Goal: Task Accomplishment & Management: Use online tool/utility

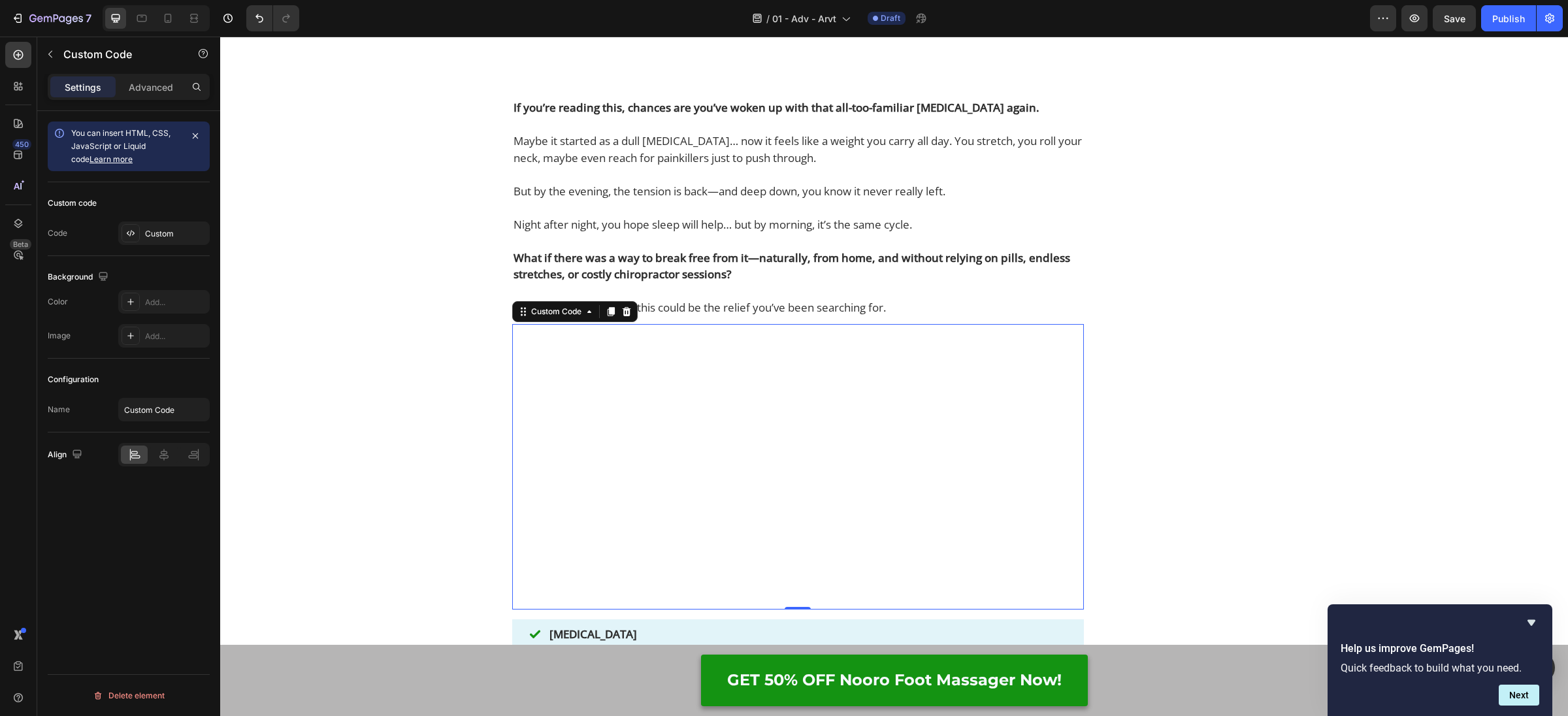
scroll to position [364, 0]
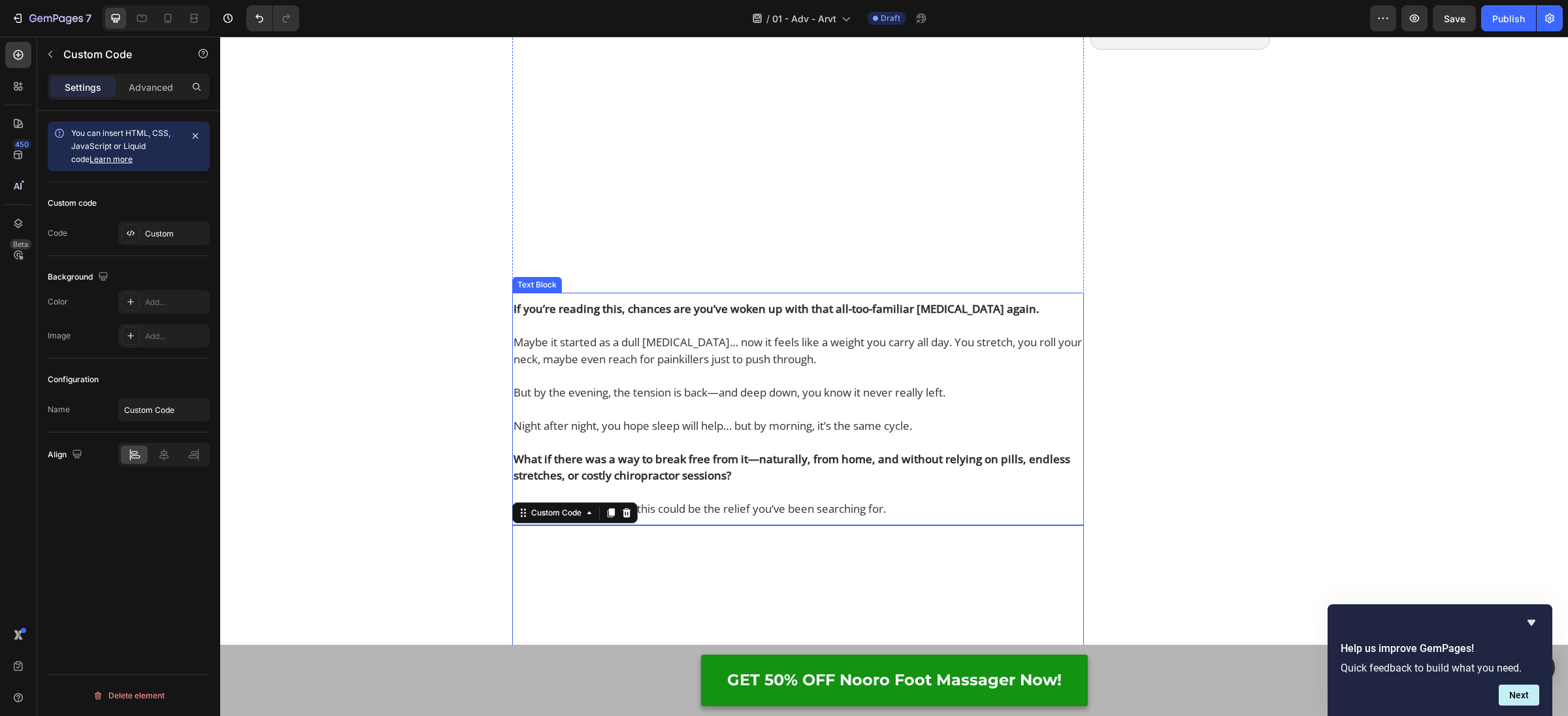
click at [704, 367] on p "Maybe it started as a dull [MEDICAL_DATA]… now it feels like a weight you carry…" at bounding box center [799, 351] width 569 height 33
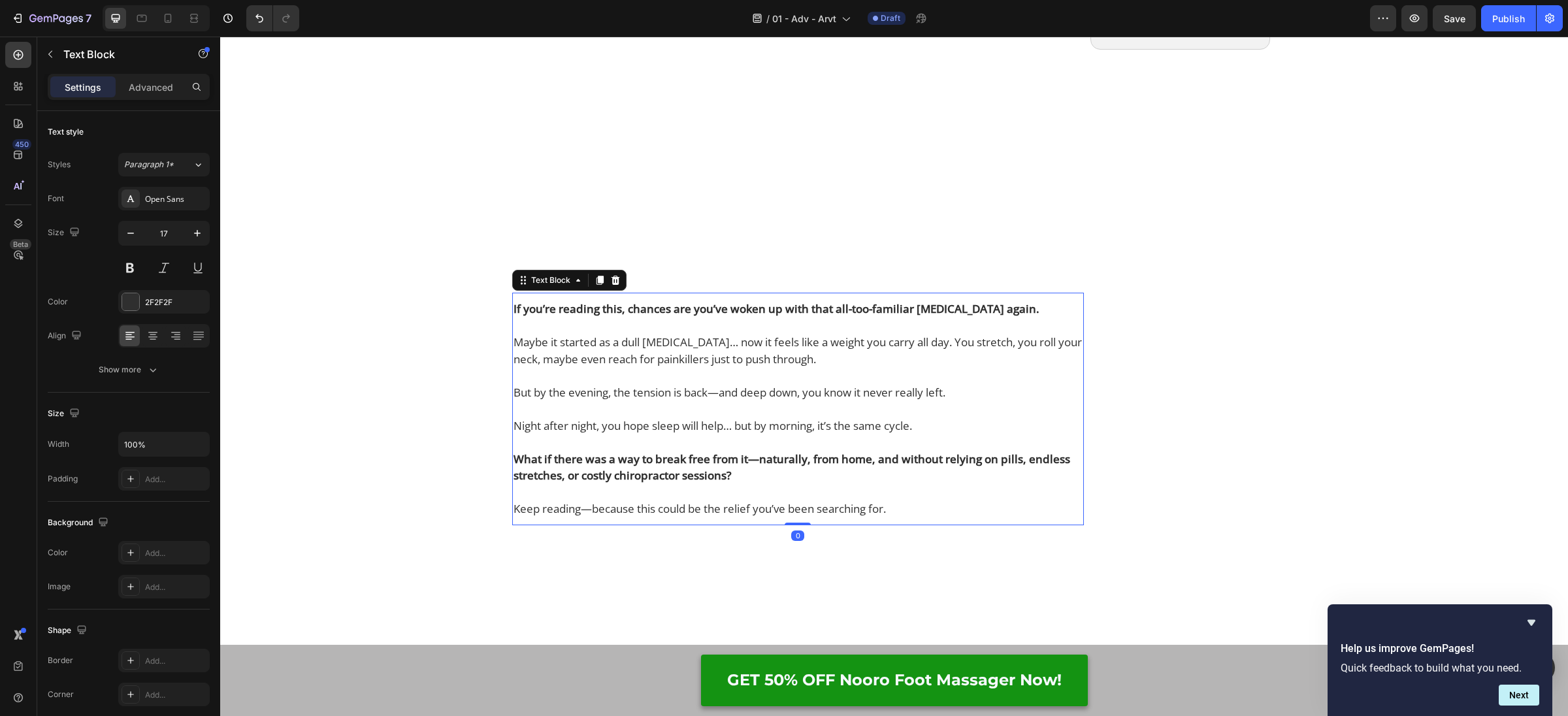
drag, startPoint x: 597, startPoint y: 321, endPoint x: 630, endPoint y: 348, distance: 42.6
click at [597, 286] on icon at bounding box center [599, 280] width 11 height 11
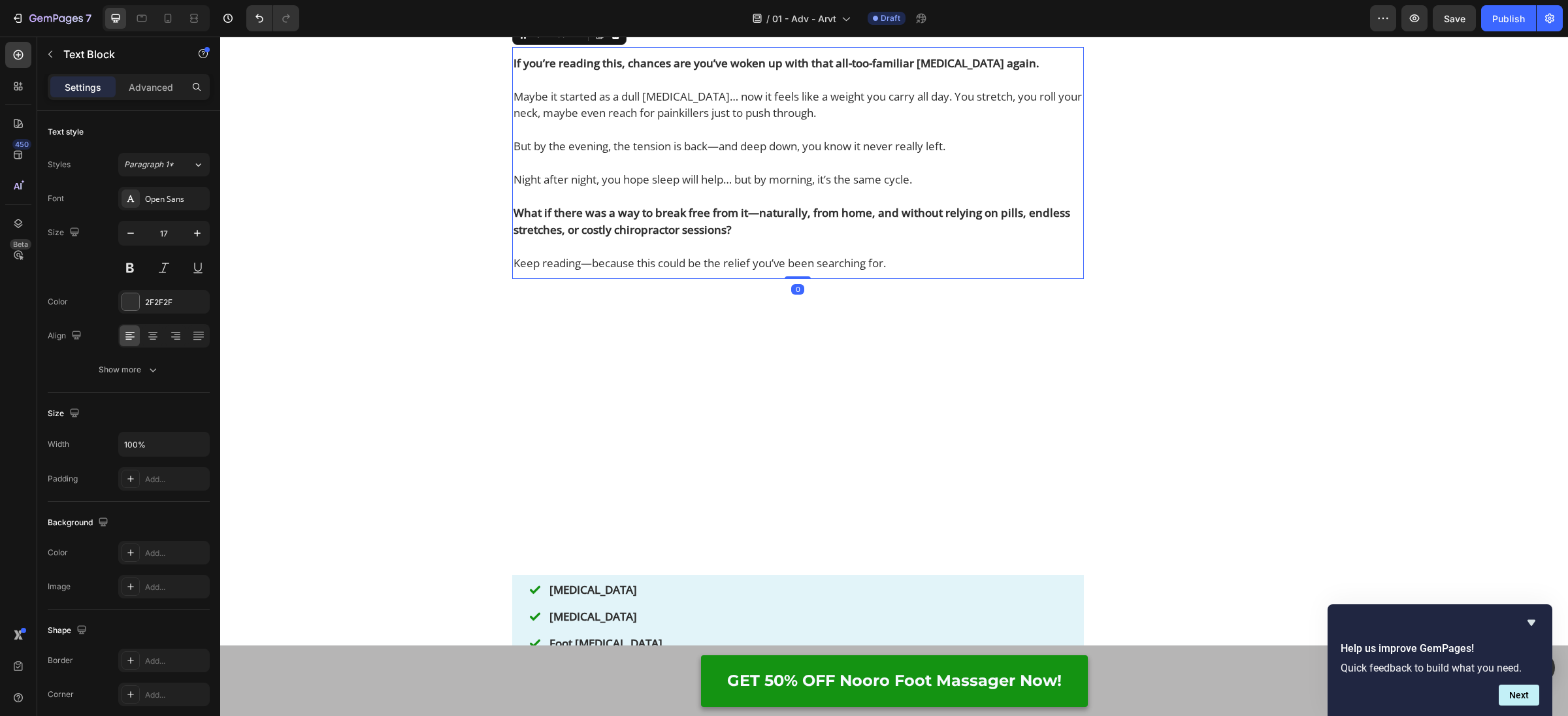
click at [630, 237] on strong "What if there was a way to break free from it—naturally, from home, and without…" at bounding box center [792, 221] width 557 height 32
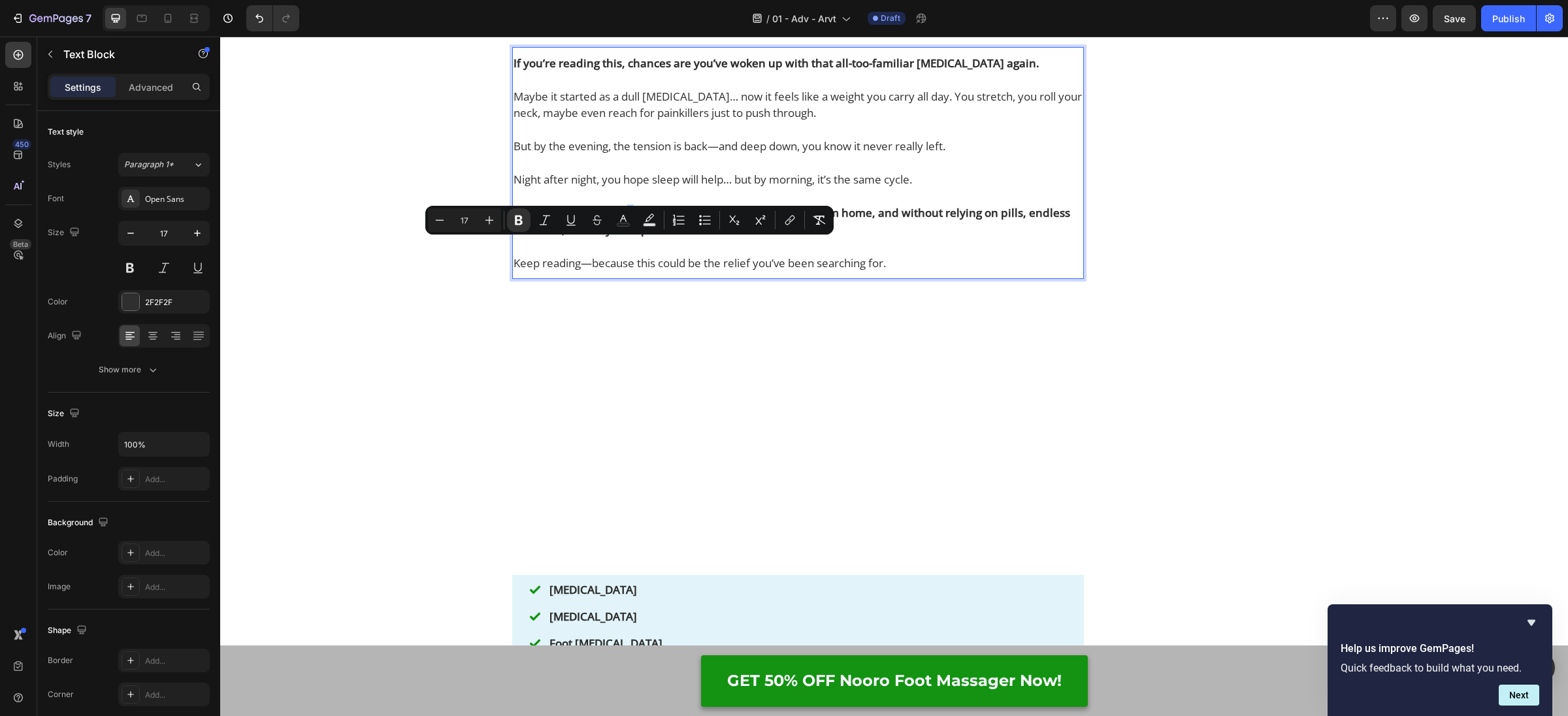
scroll to position [853, 0]
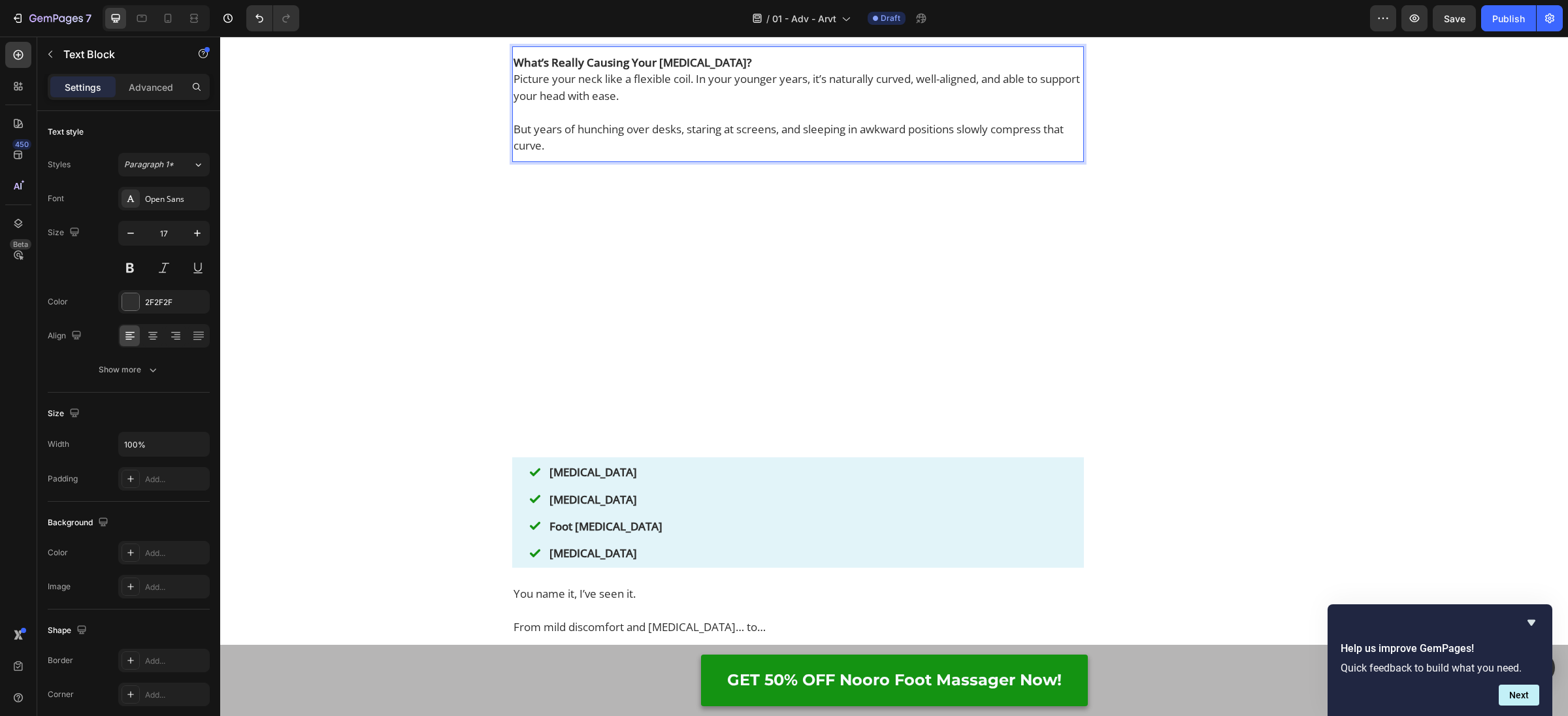
click at [628, 139] on div "What’s Really Causing Your [MEDICAL_DATA]? Picture your neck like a flexible co…" at bounding box center [798, 104] width 571 height 103
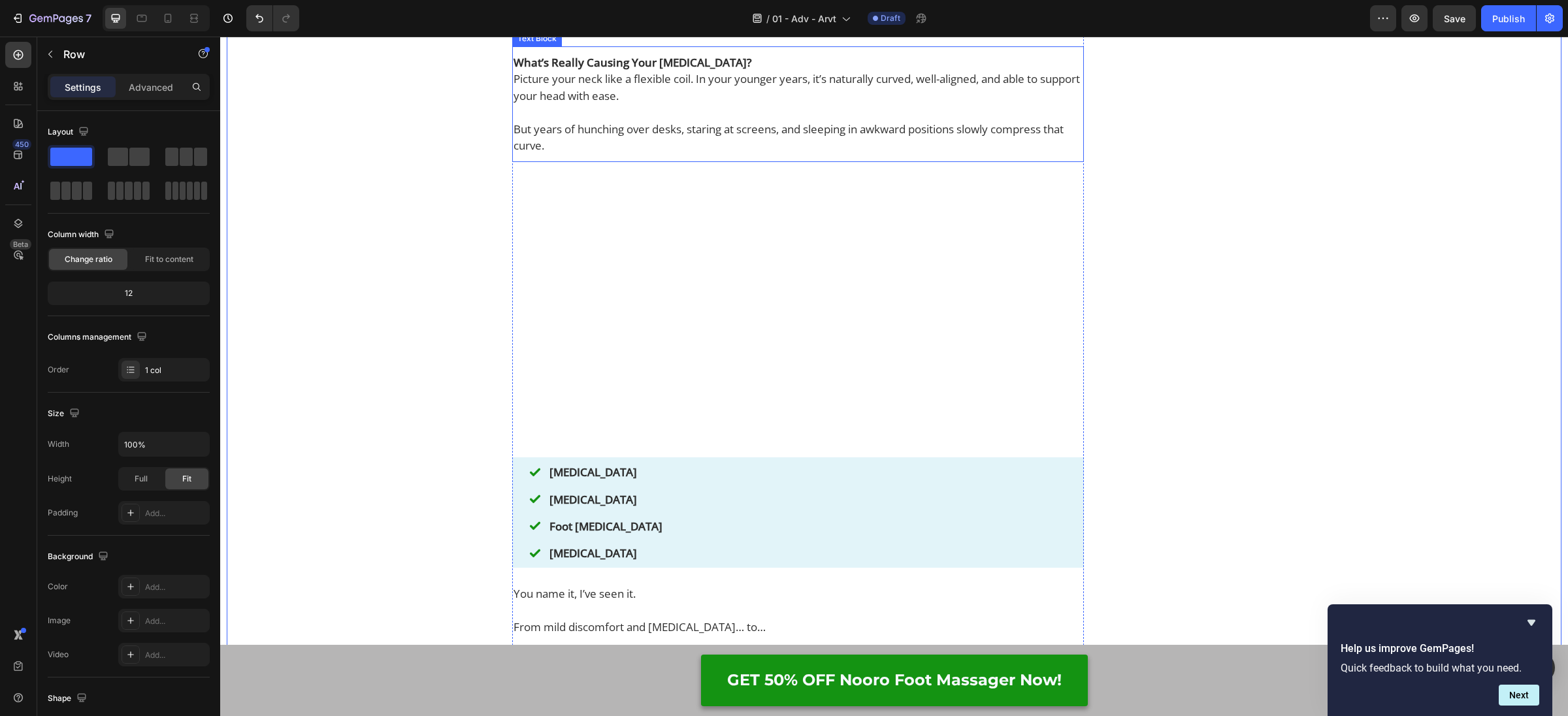
drag, startPoint x: 804, startPoint y: 115, endPoint x: 798, endPoint y: 120, distance: 7.8
click at [804, 104] on p "Picture your neck like a flexible coil. In your younger years, it’s naturally c…" at bounding box center [799, 87] width 569 height 33
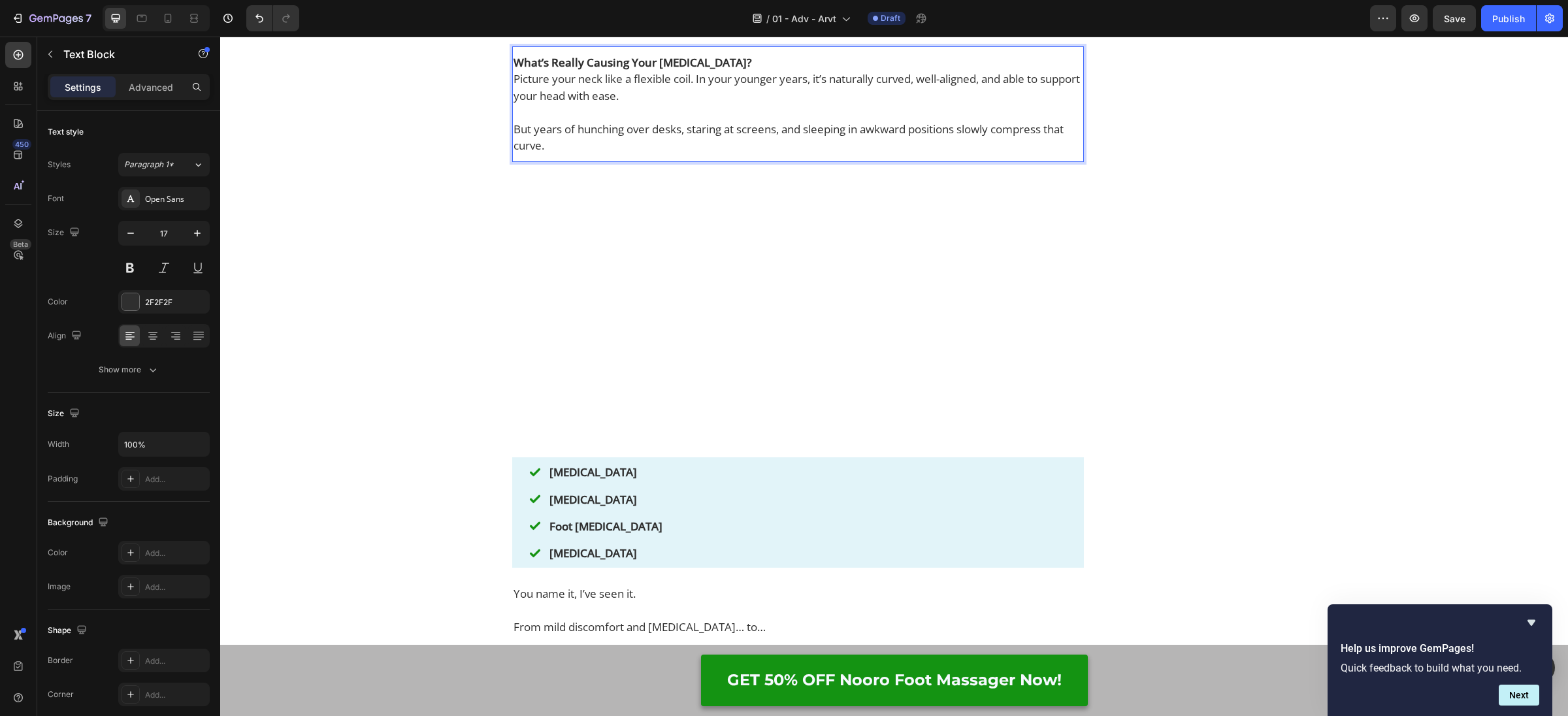
drag, startPoint x: 563, startPoint y: 114, endPoint x: 663, endPoint y: 152, distance: 107.0
click at [653, 120] on p "Rich Text Editor. Editing area: main" at bounding box center [799, 112] width 569 height 17
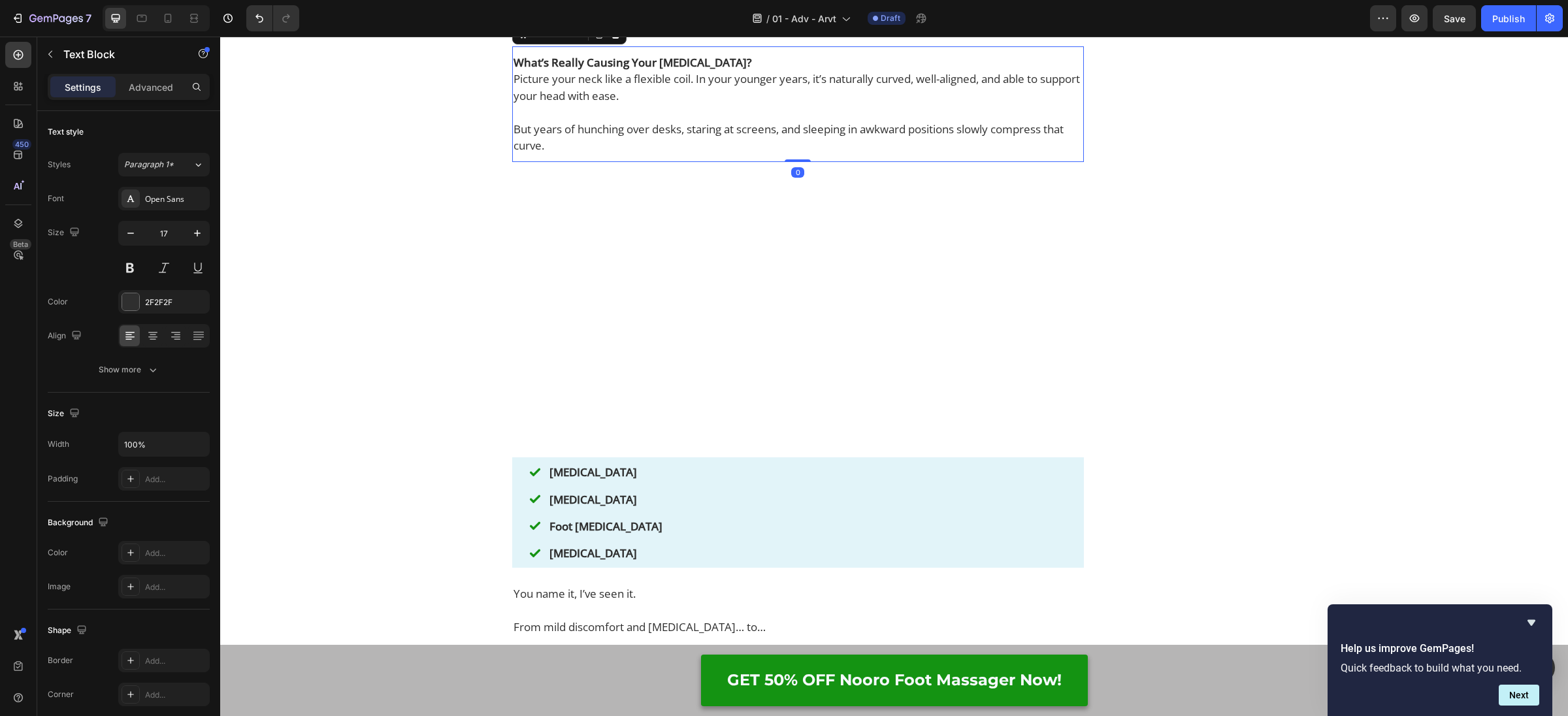
drag, startPoint x: 556, startPoint y: 153, endPoint x: 525, endPoint y: 114, distance: 49.8
click at [552, 120] on p "Rich Text Editor. Editing area: main" at bounding box center [799, 112] width 569 height 17
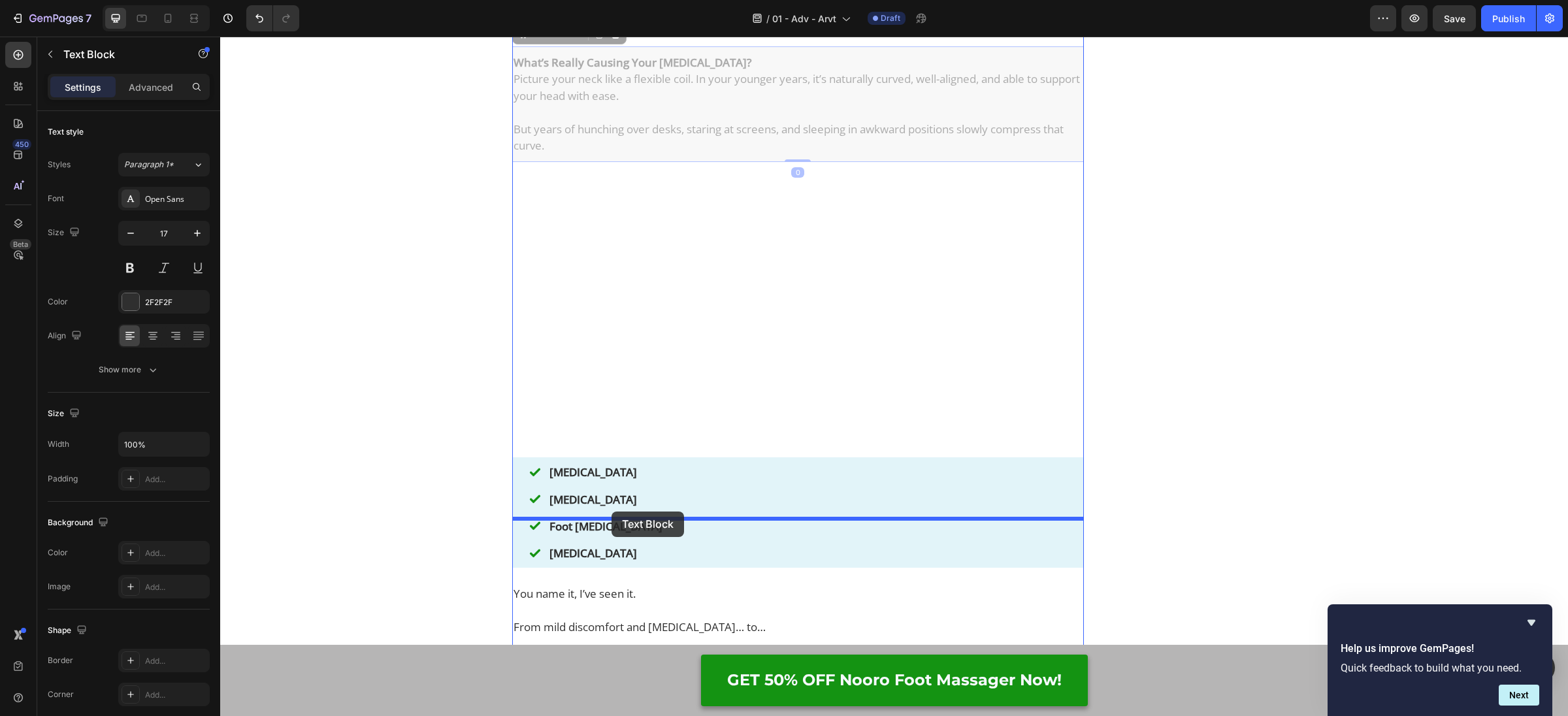
drag, startPoint x: 523, startPoint y: 70, endPoint x: 617, endPoint y: 508, distance: 448.0
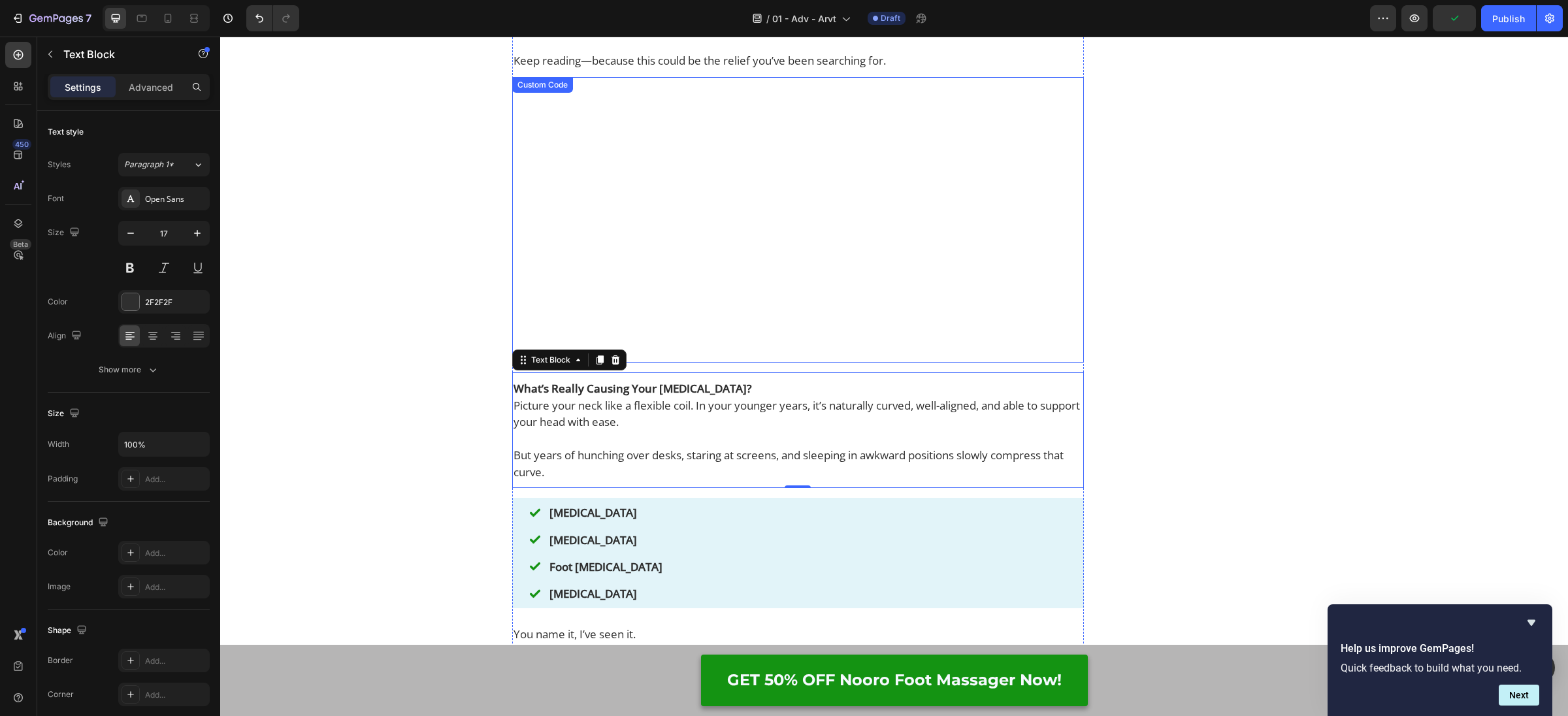
scroll to position [762, 0]
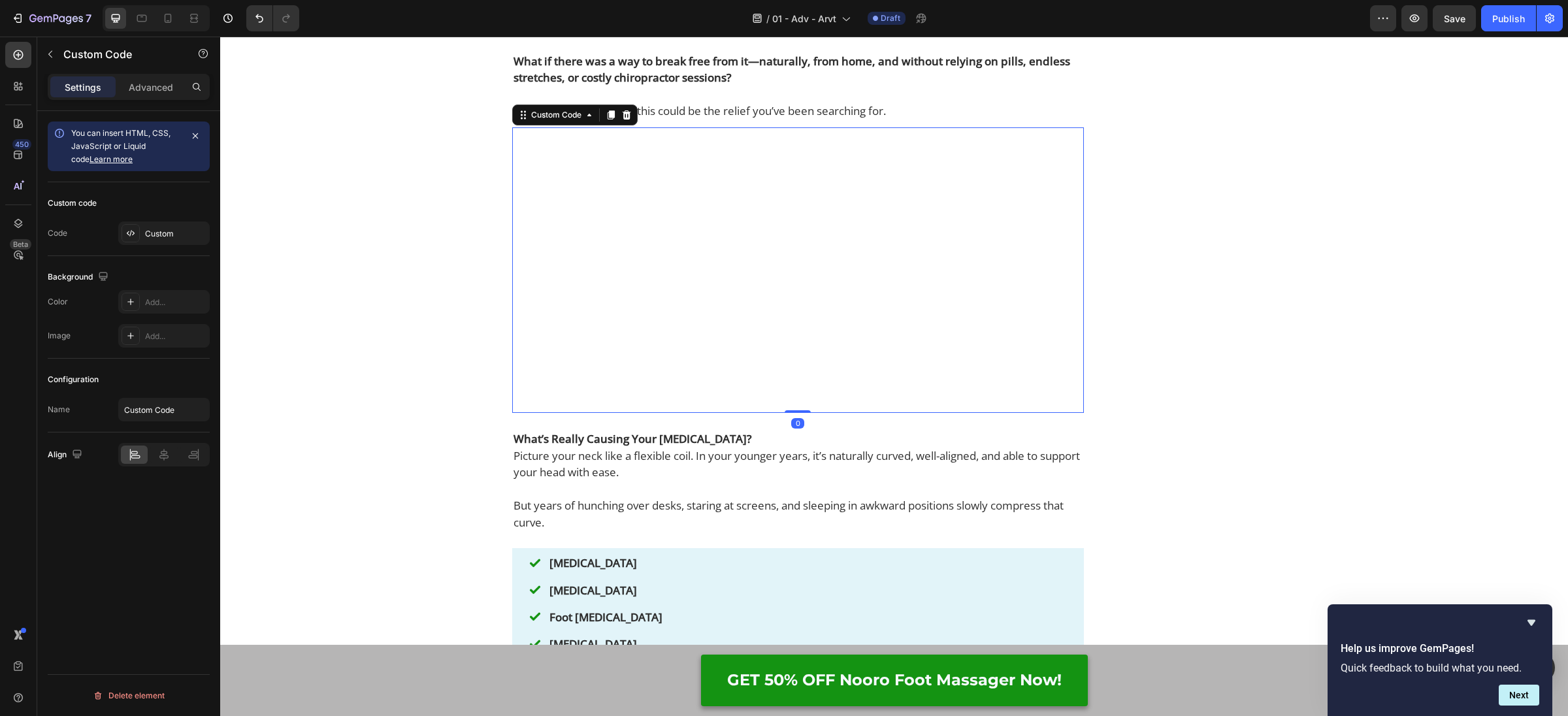
click at [707, 221] on video at bounding box center [798, 270] width 571 height 287
click at [611, 119] on icon at bounding box center [610, 115] width 7 height 9
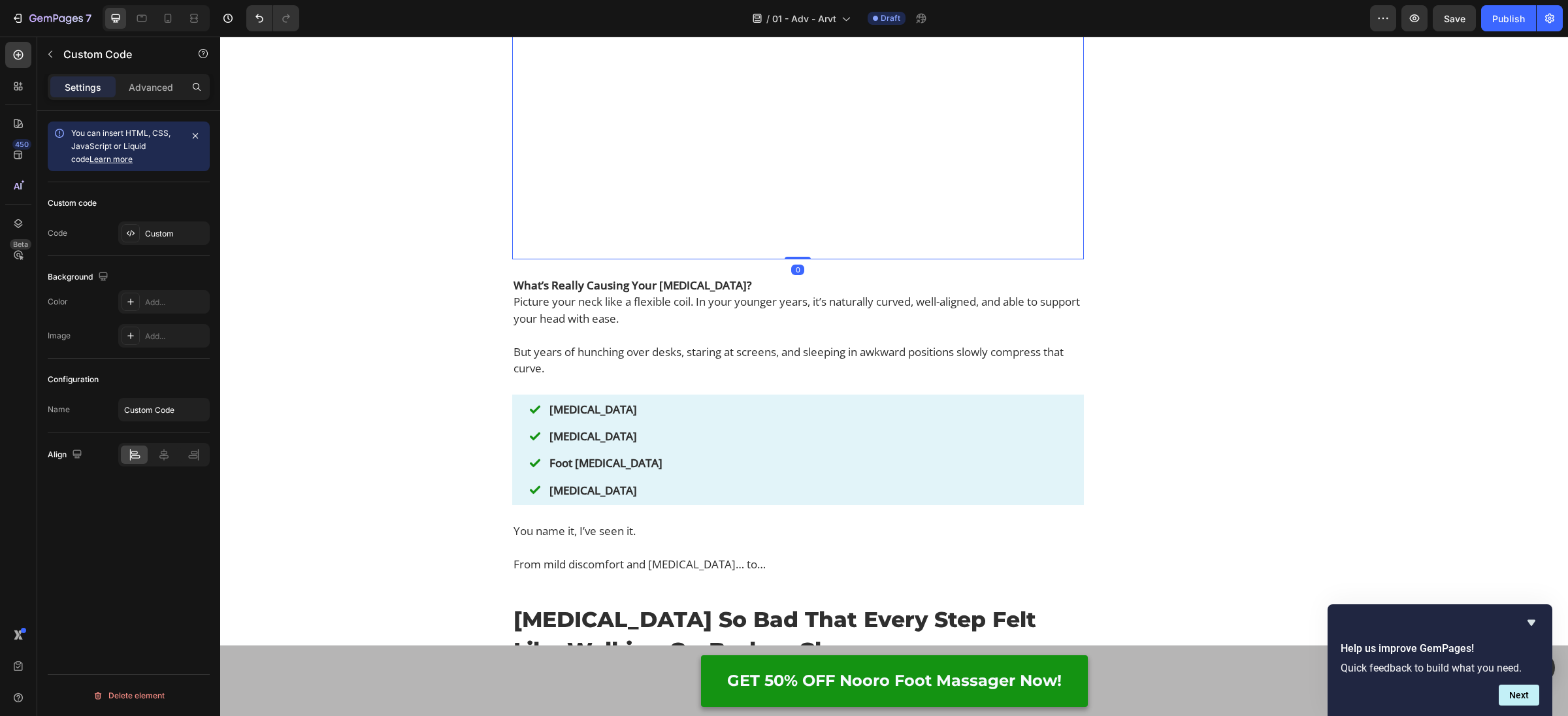
scroll to position [1242, 0]
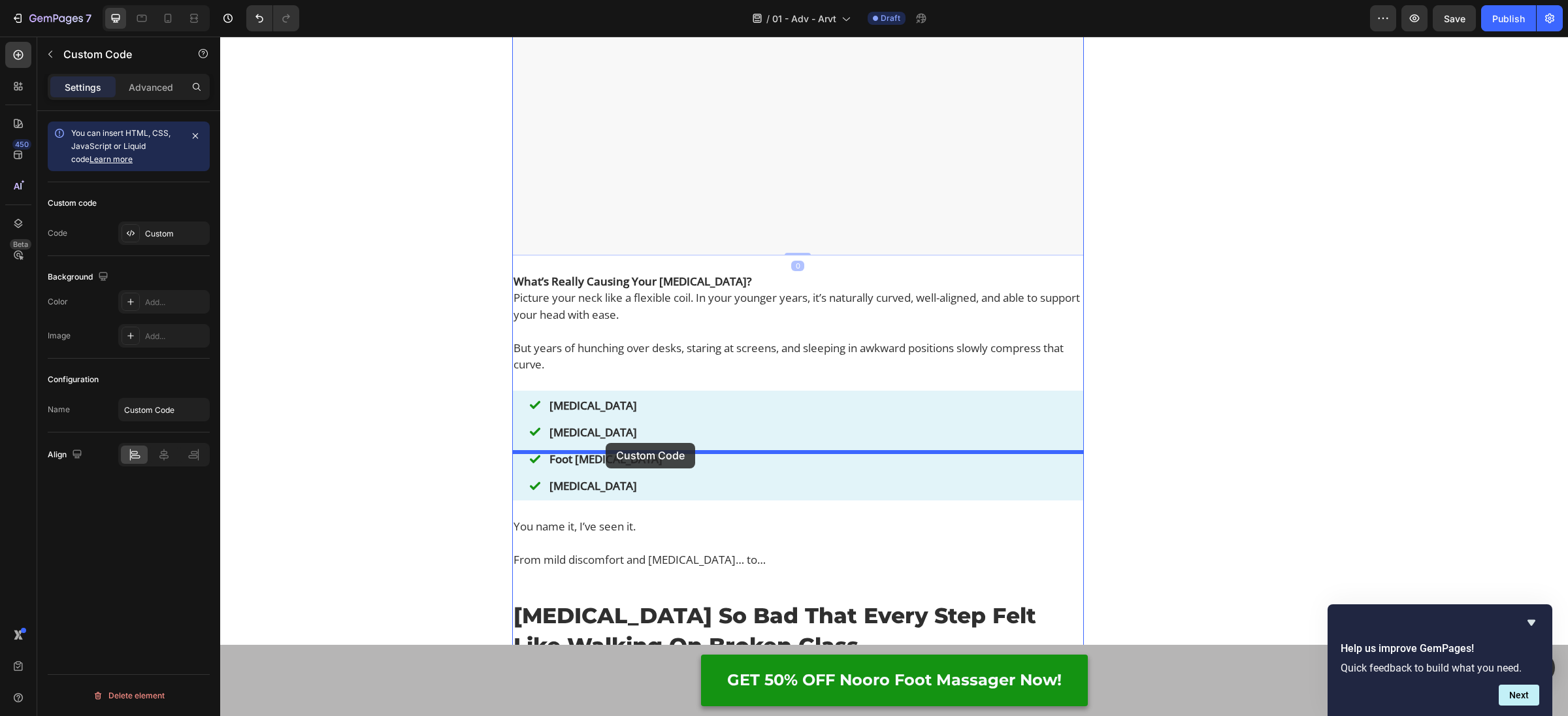
drag, startPoint x: 628, startPoint y: 153, endPoint x: 605, endPoint y: 443, distance: 290.9
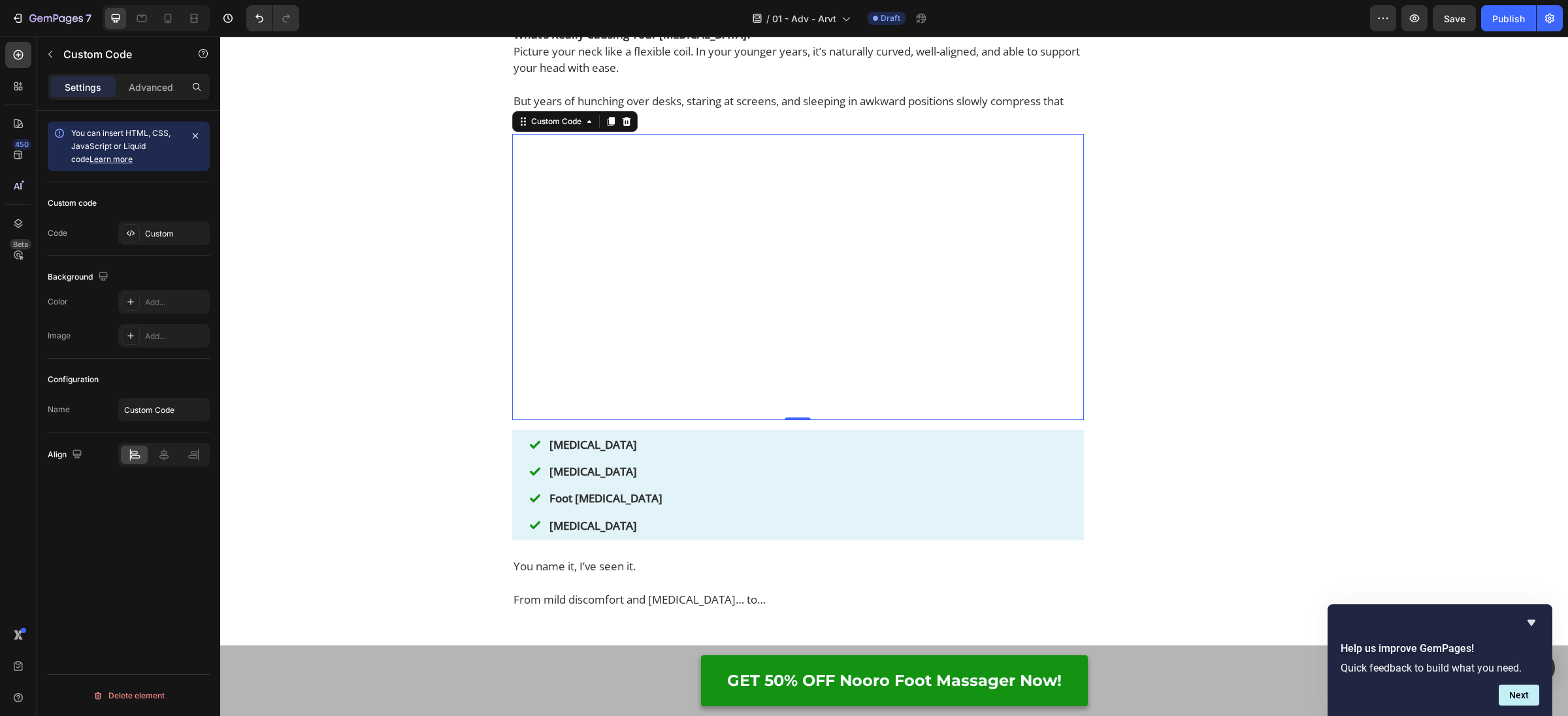
scroll to position [1035, 0]
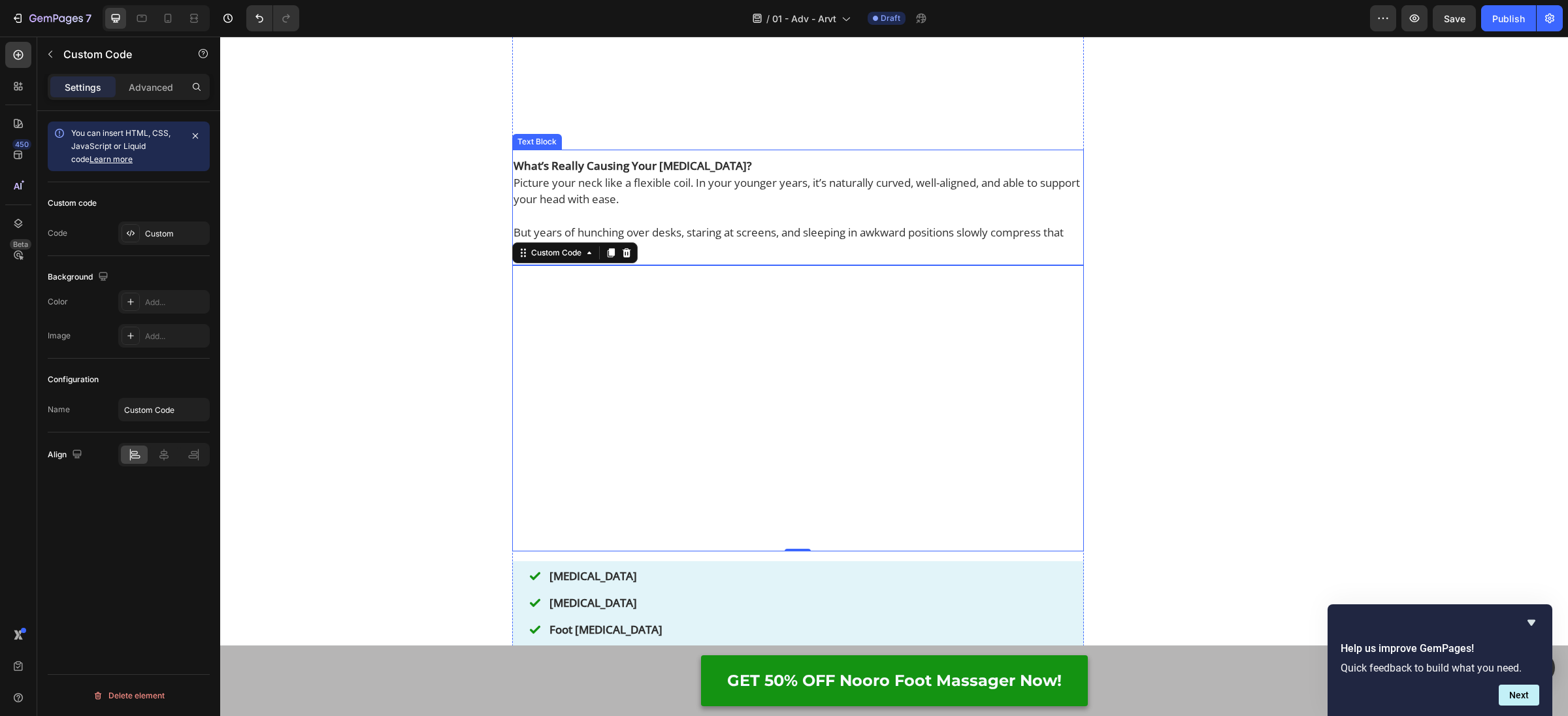
click at [669, 208] on p "Picture your neck like a flexible coil. In your younger years, it’s naturally c…" at bounding box center [799, 191] width 569 height 33
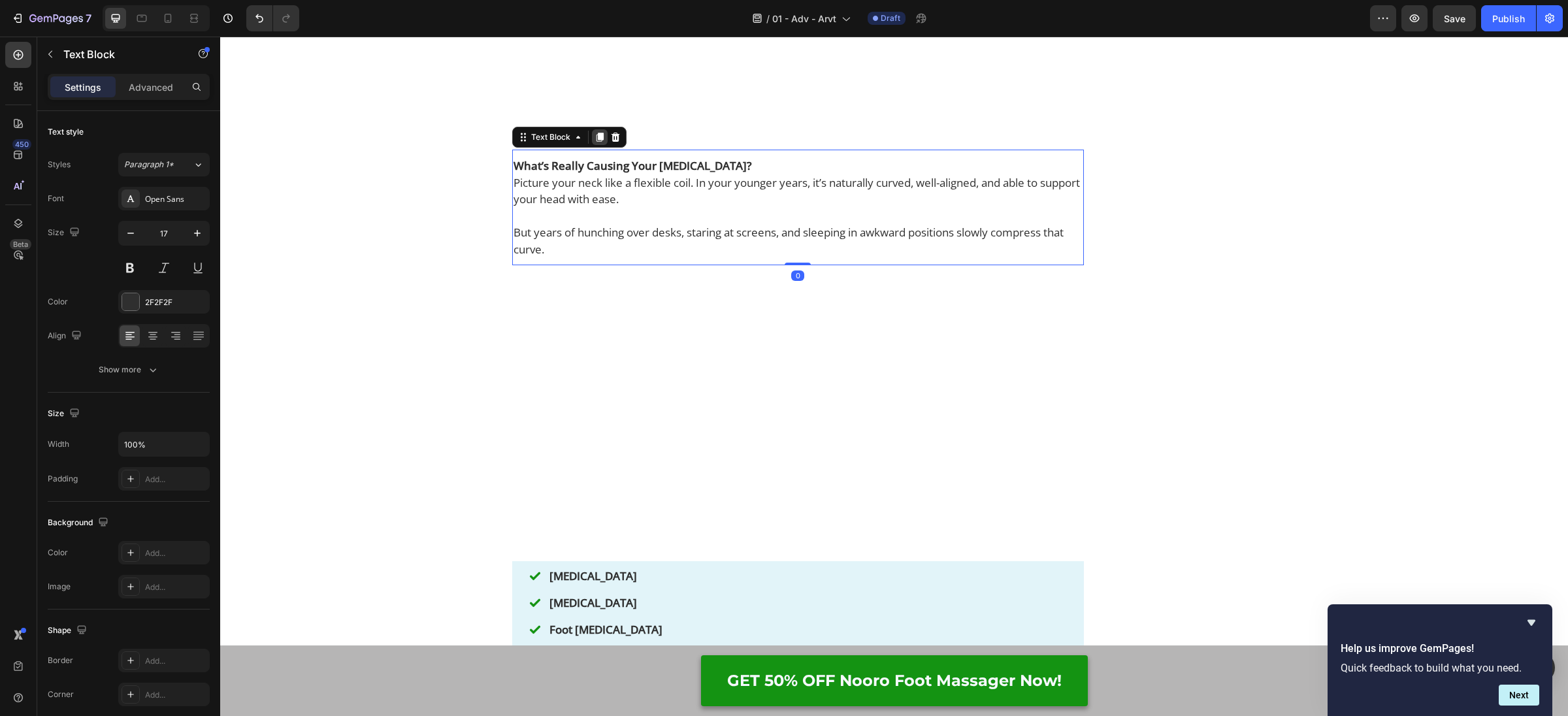
click at [599, 143] on icon at bounding box center [598, 137] width 7 height 9
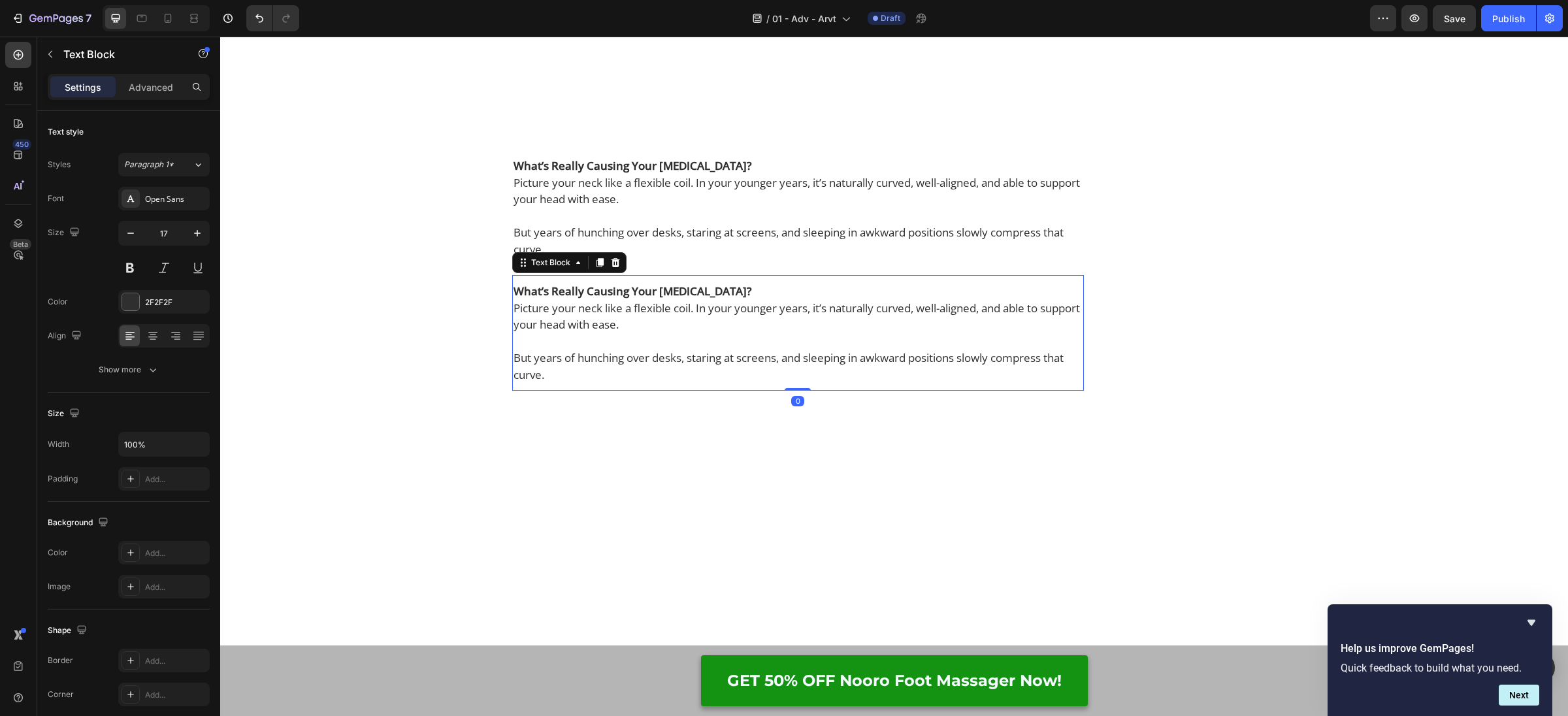
scroll to position [1343, 0]
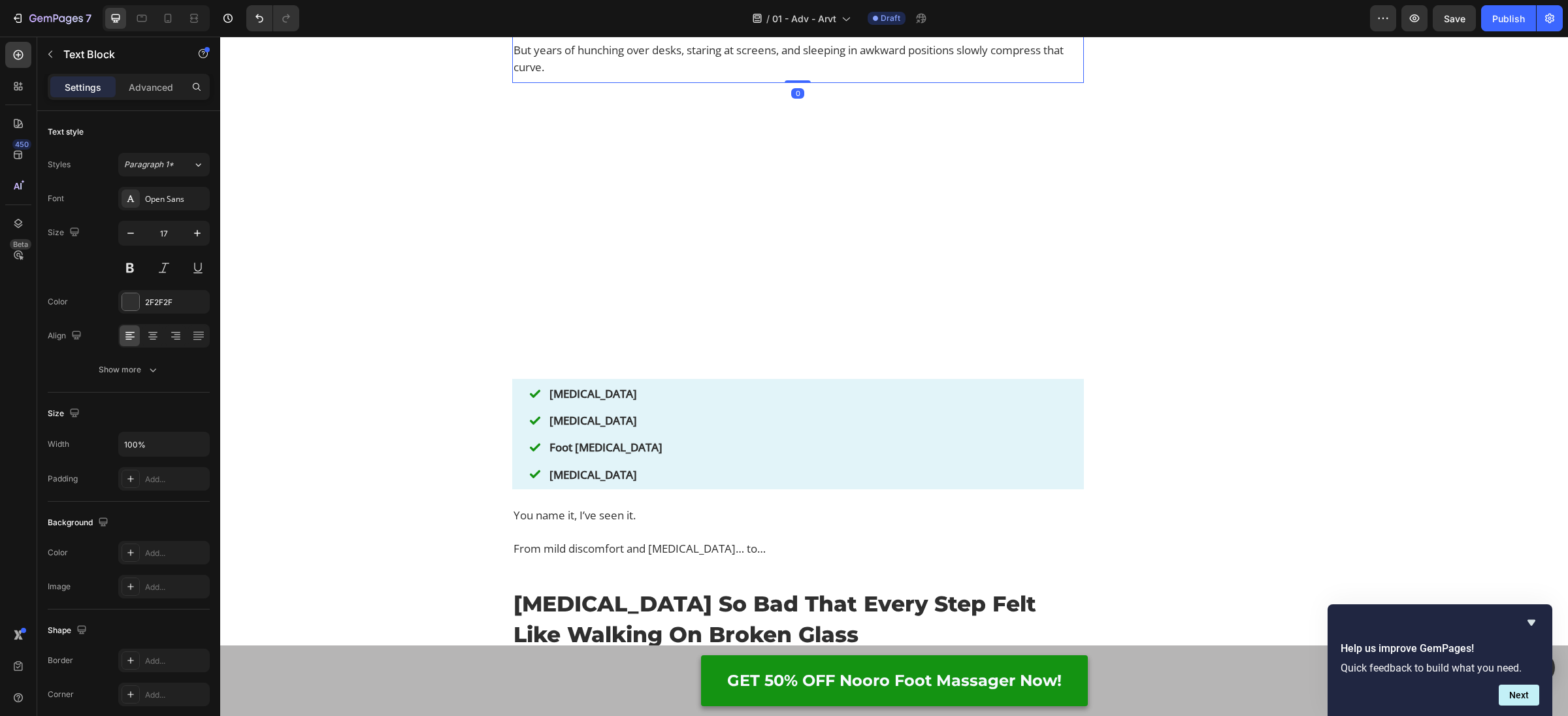
click at [607, 75] on p "But years of hunching over desks, staring at screens, and sleeping in awkward p…" at bounding box center [799, 58] width 569 height 33
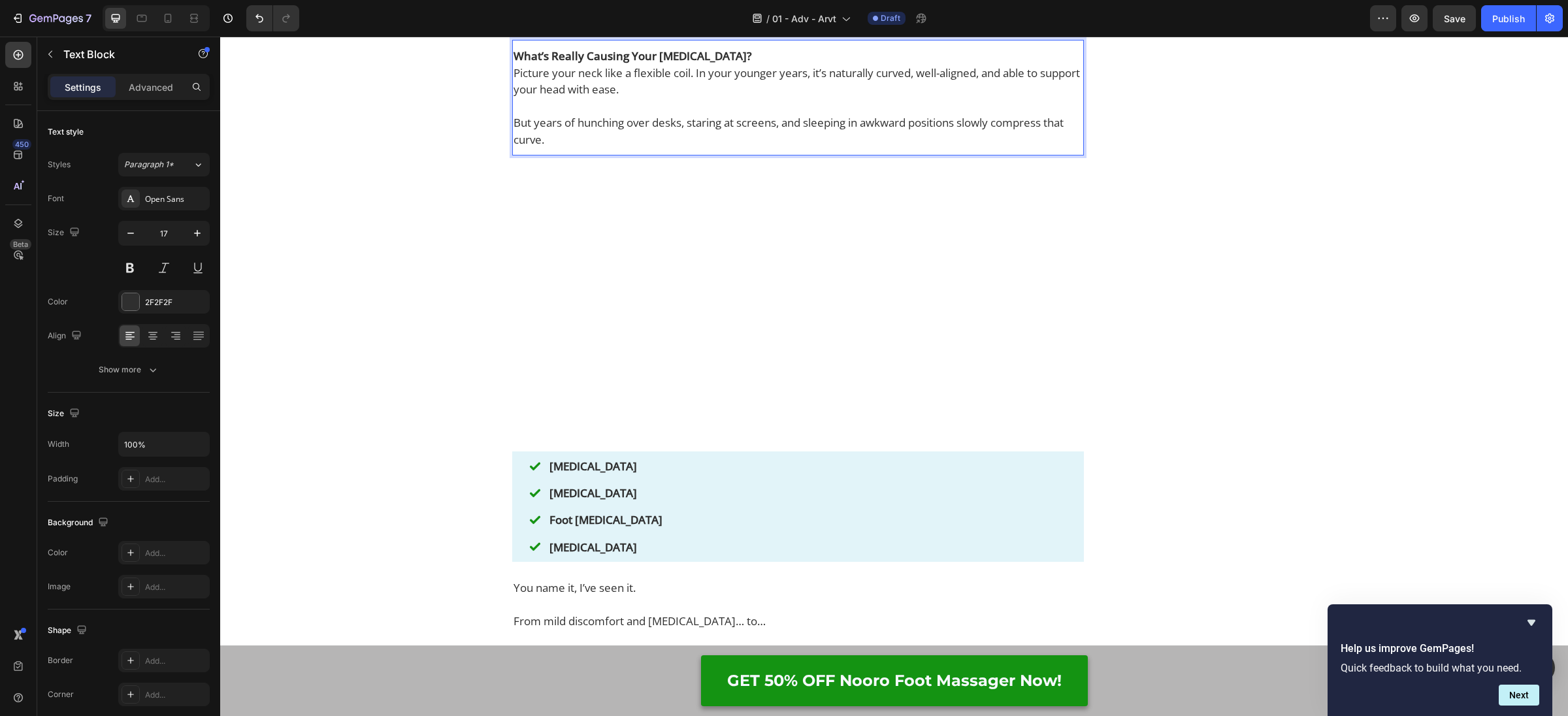
scroll to position [1274, 0]
click at [557, 112] on p "Rich Text Editor. Editing area: main" at bounding box center [799, 103] width 569 height 17
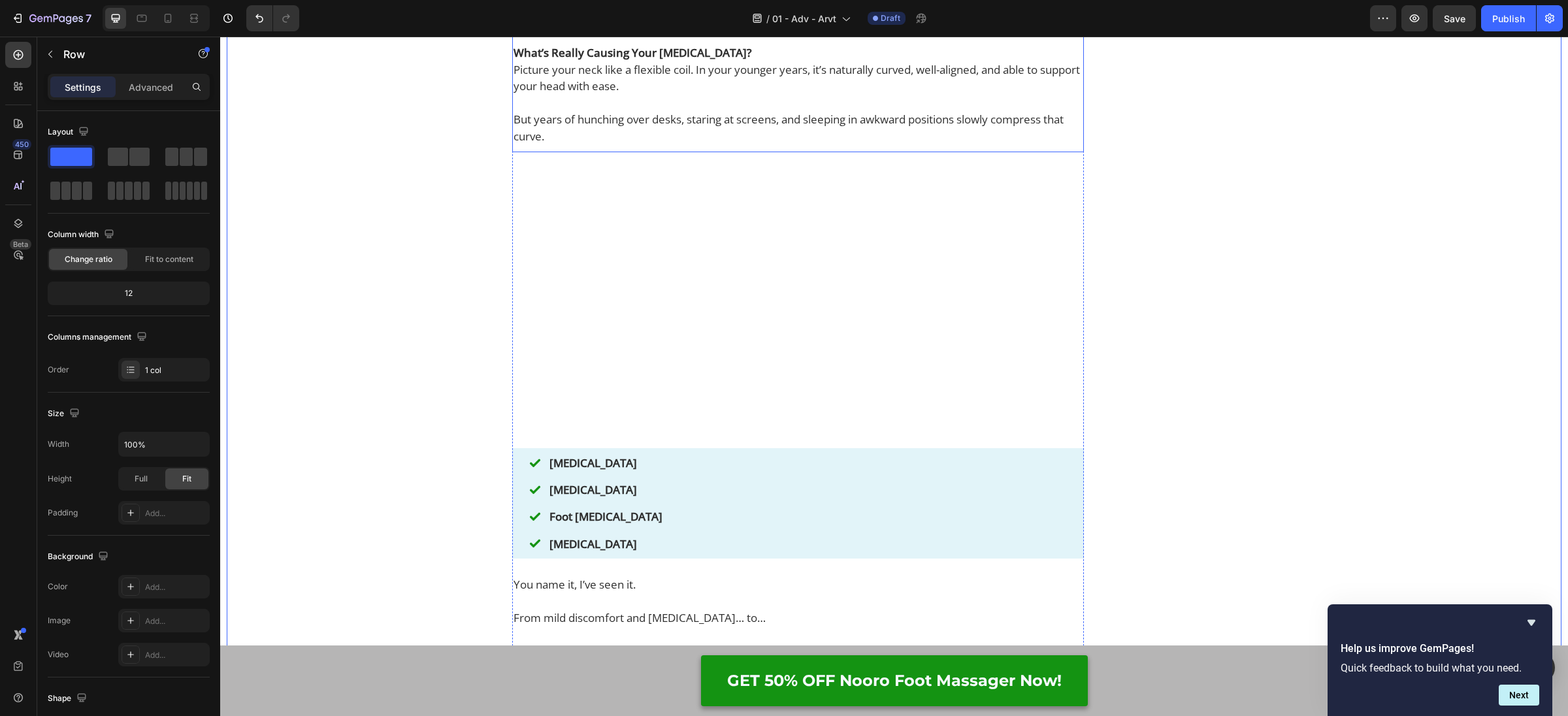
click at [621, 112] on p "Rich Text Editor. Editing area: main" at bounding box center [799, 103] width 569 height 17
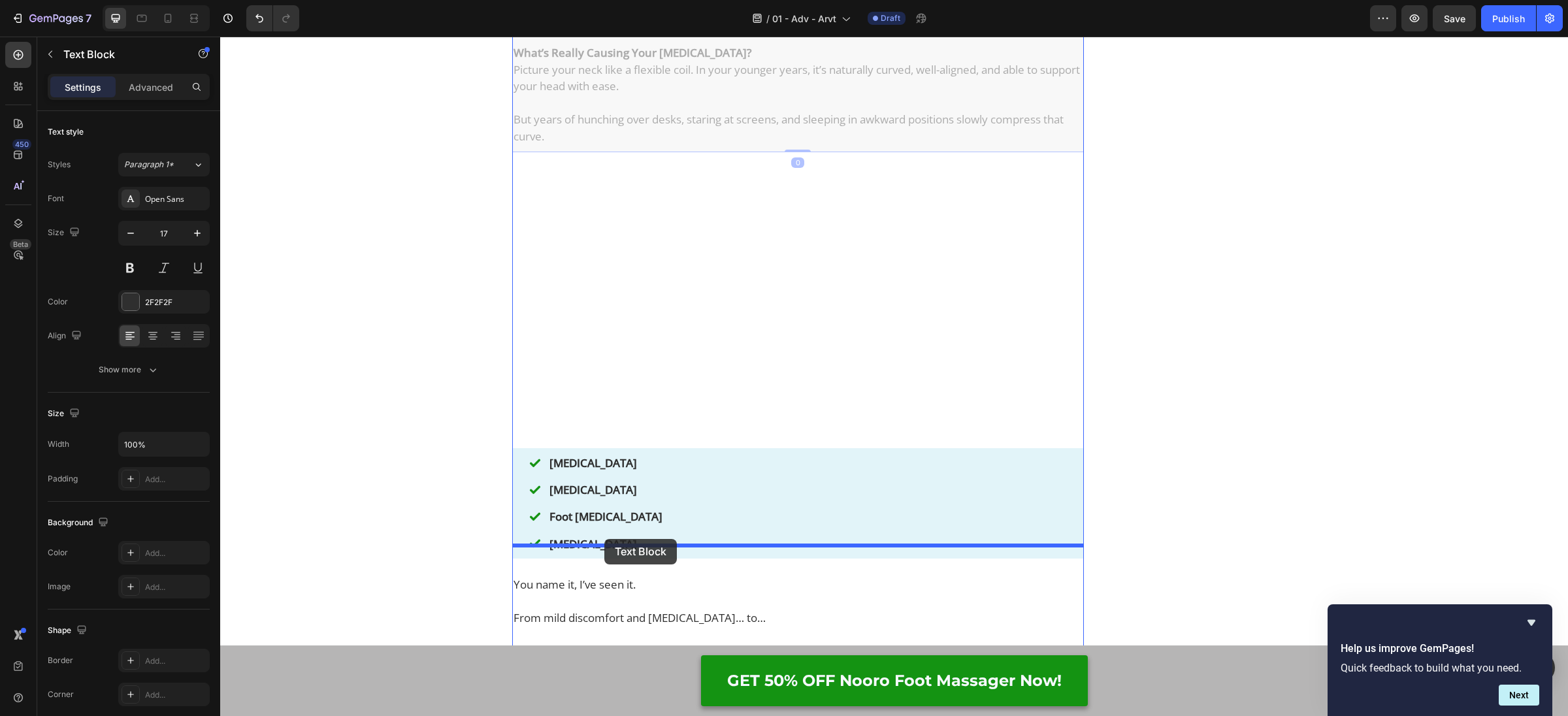
drag, startPoint x: 522, startPoint y: 97, endPoint x: 604, endPoint y: 539, distance: 449.5
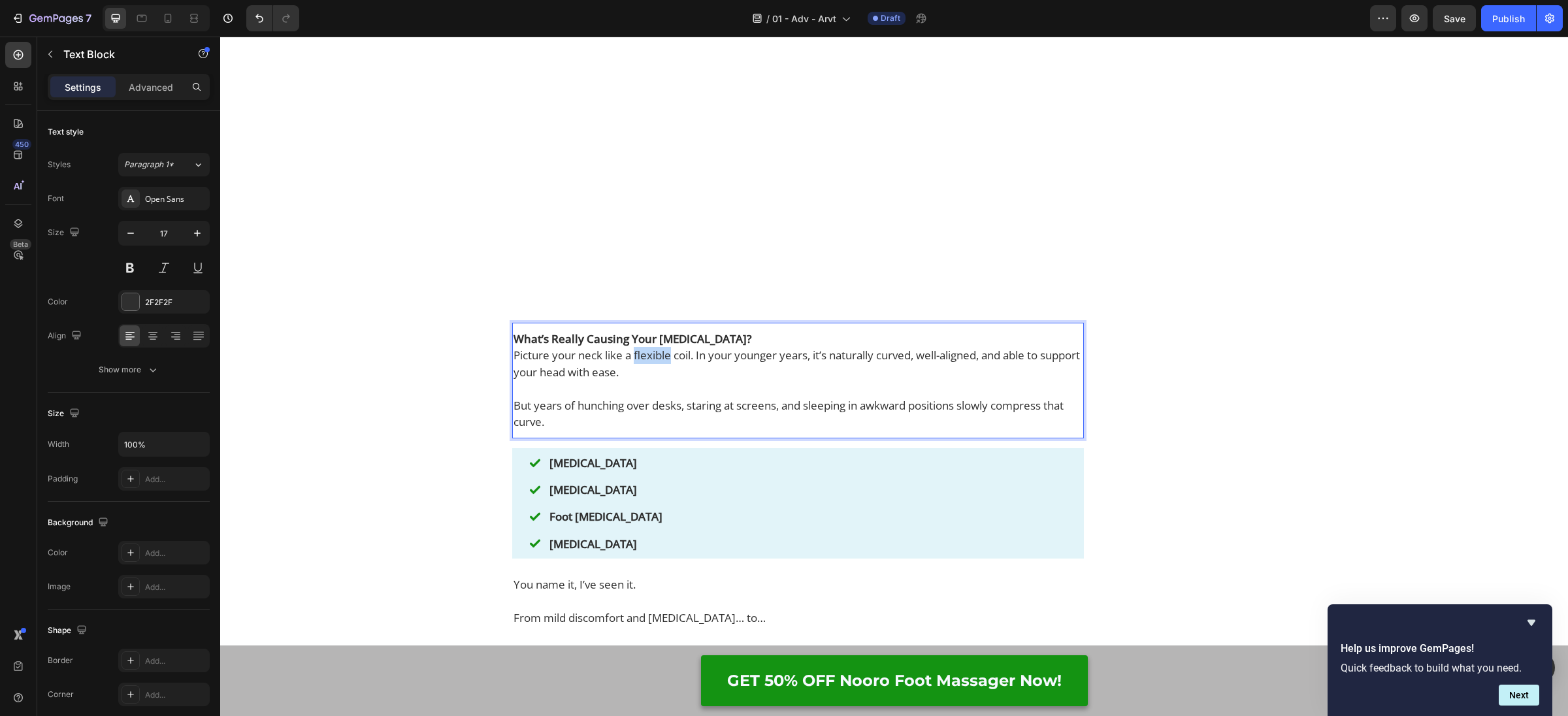
click at [648, 380] on p "Picture your neck like a flexible coil. In your younger years, it’s naturally c…" at bounding box center [799, 363] width 569 height 33
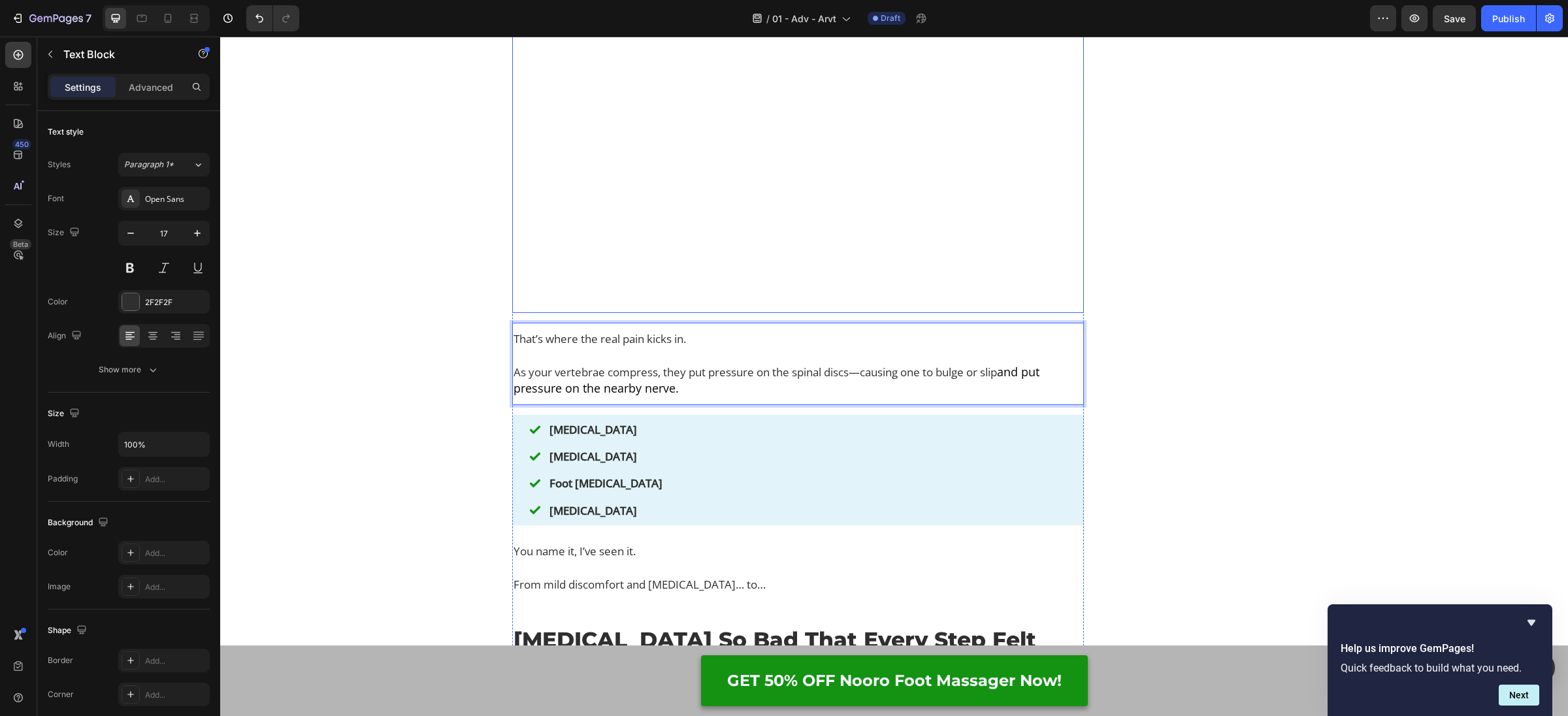
drag, startPoint x: 739, startPoint y: 303, endPoint x: 672, endPoint y: 154, distance: 163.4
click at [739, 303] on video at bounding box center [798, 170] width 571 height 287
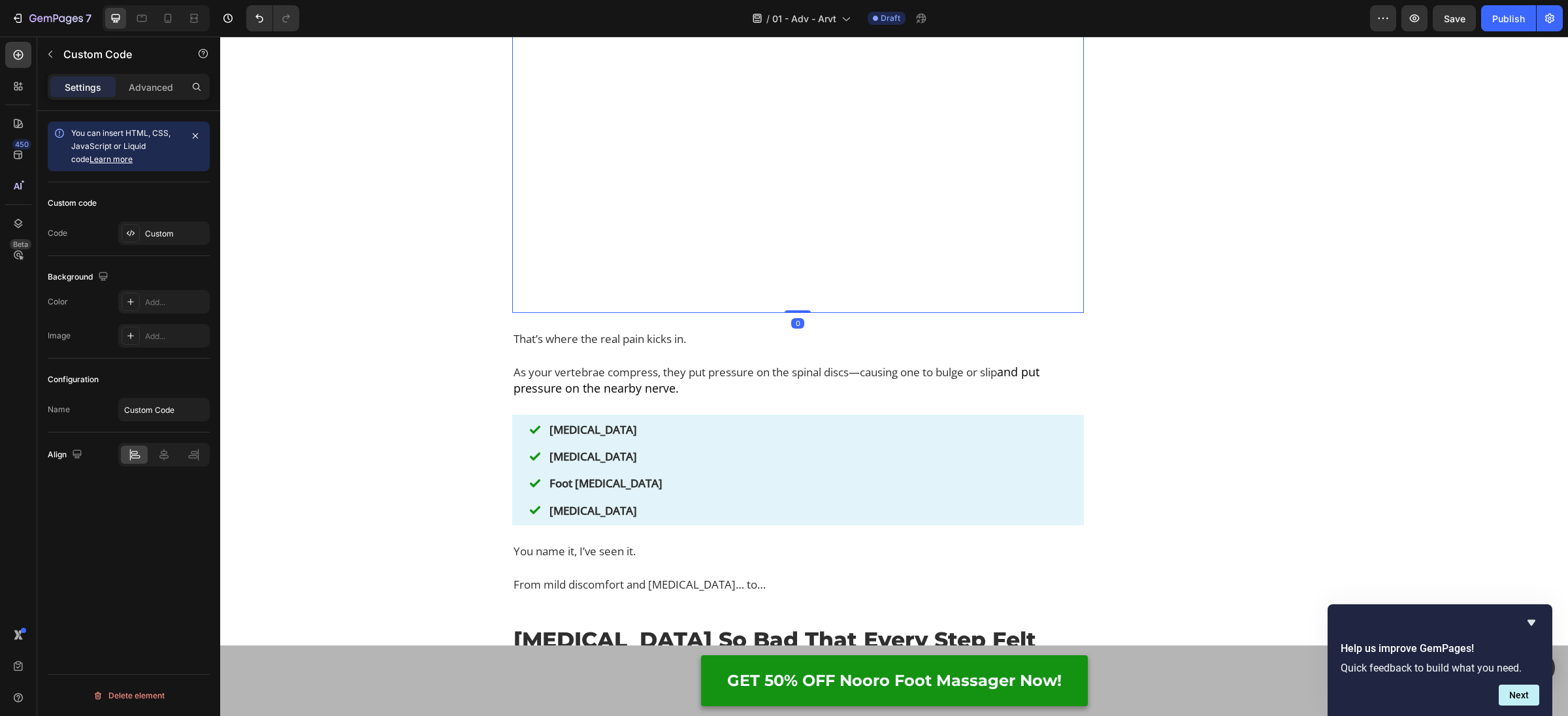
click at [605, 19] on icon at bounding box center [610, 14] width 11 height 11
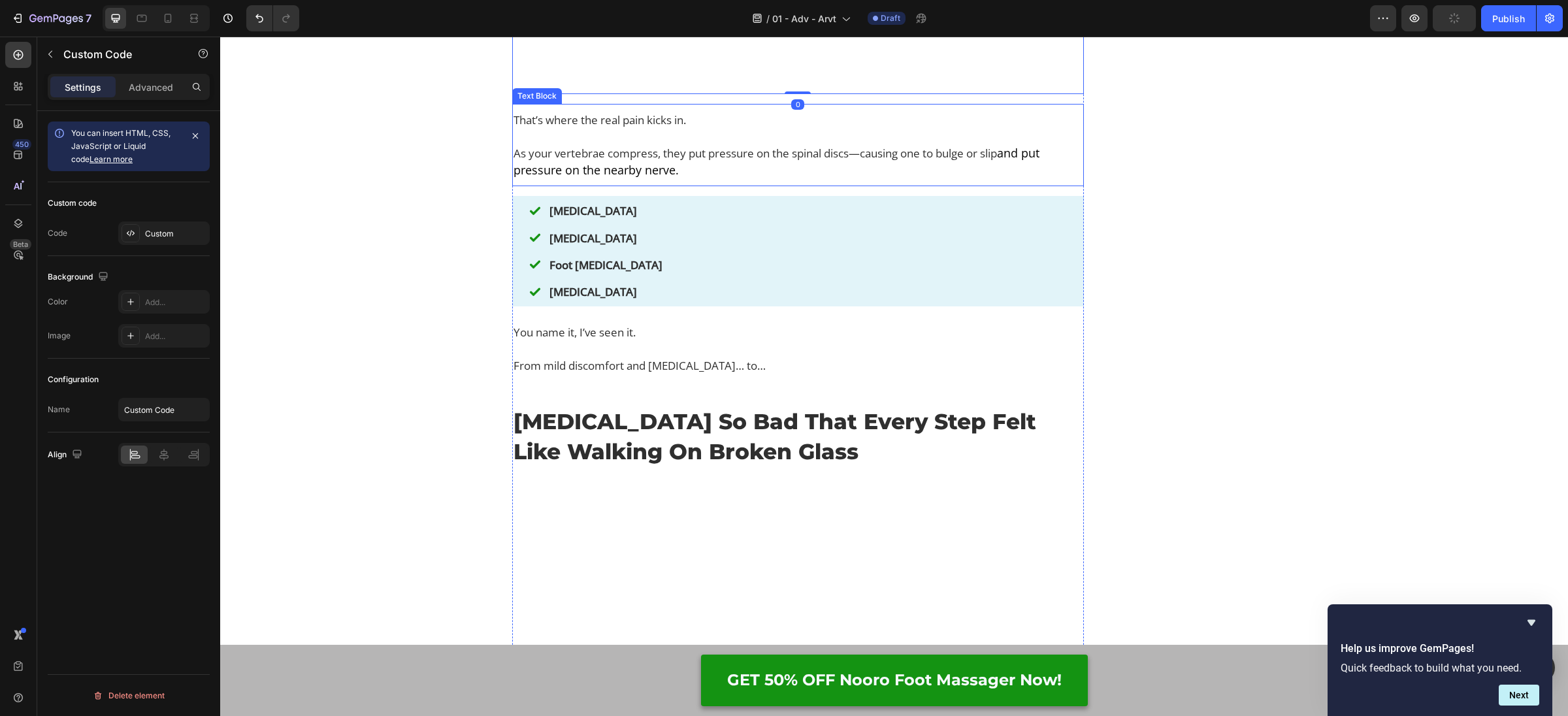
scroll to position [1790, 0]
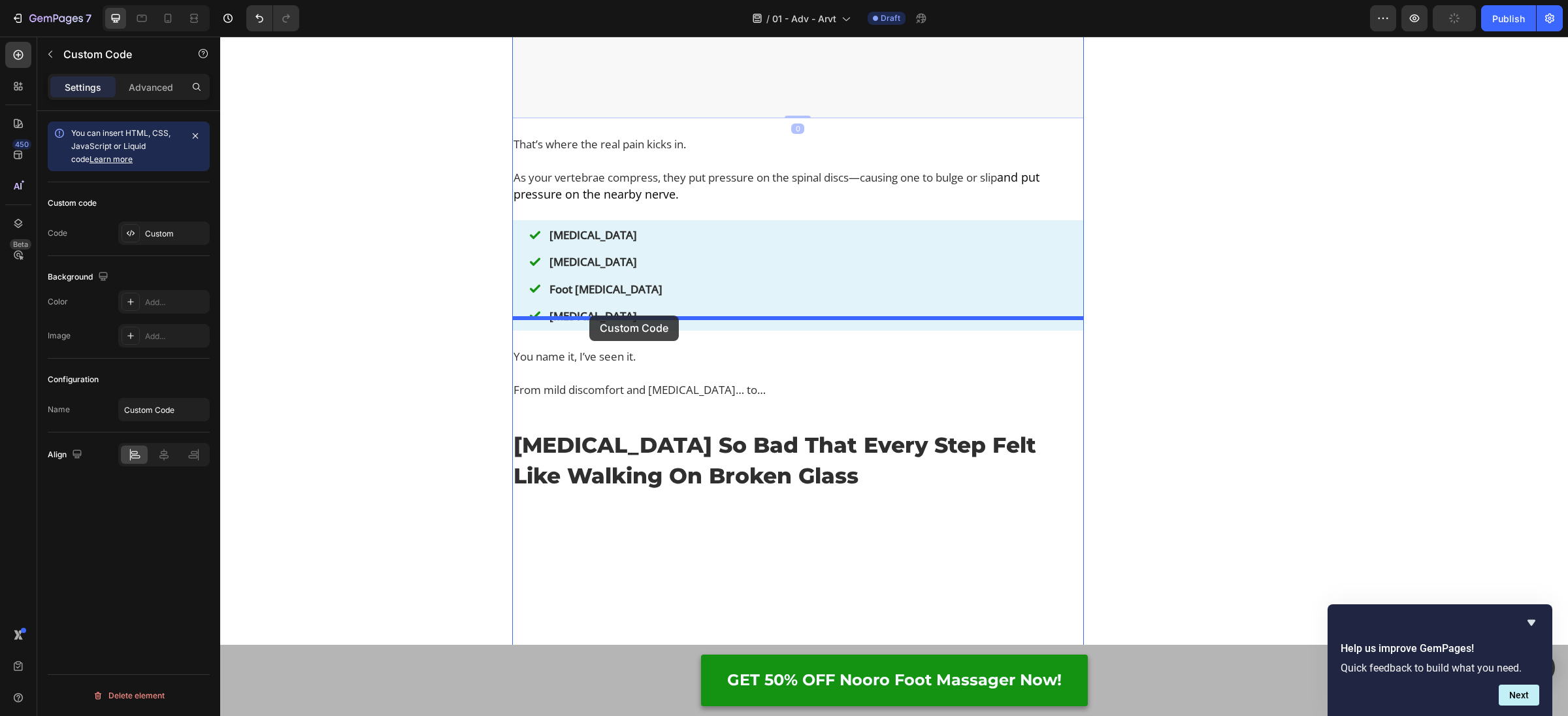
drag, startPoint x: 558, startPoint y: 134, endPoint x: 590, endPoint y: 316, distance: 184.8
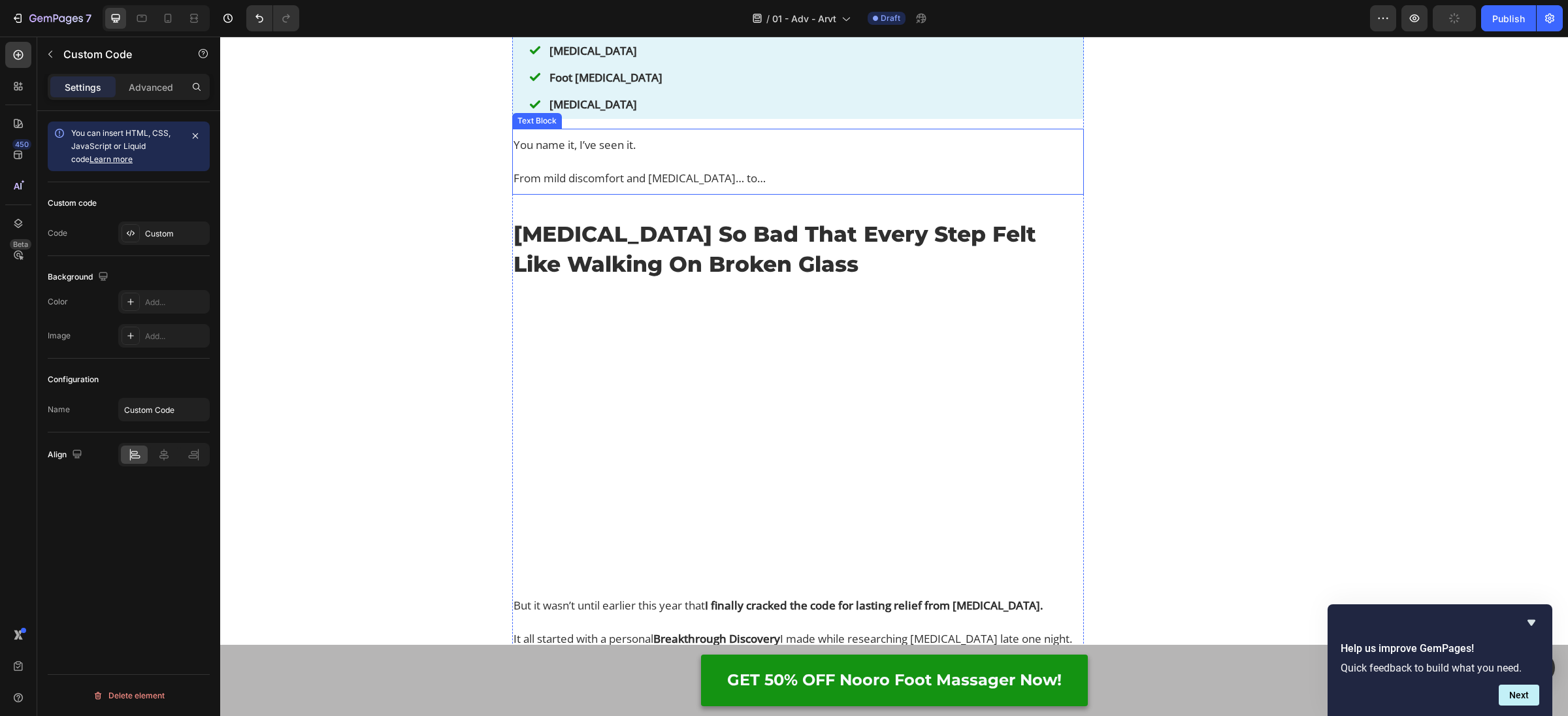
scroll to position [1360, 0]
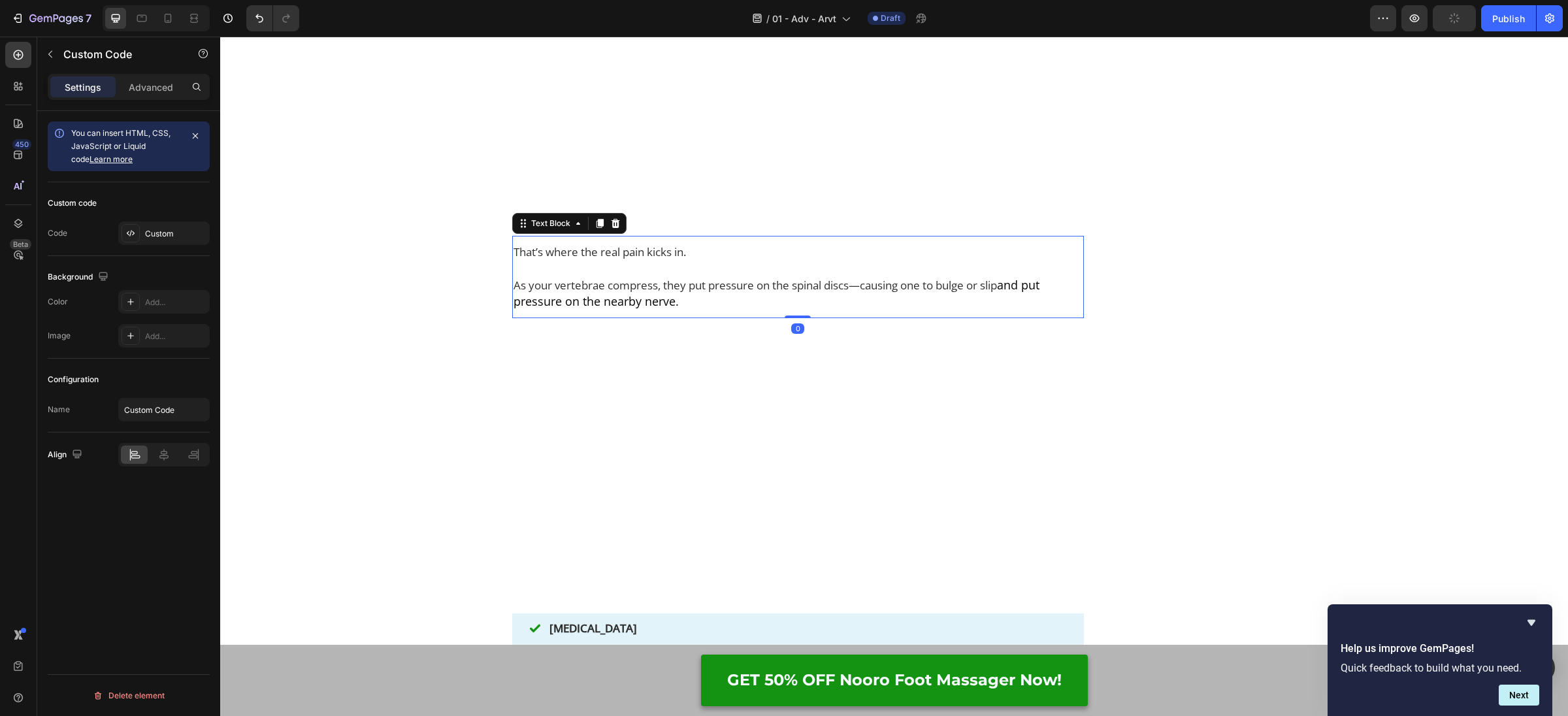
click at [676, 310] on p "As your vertebrae compress, they put pressure on the spinal discs—causing one t…" at bounding box center [799, 293] width 569 height 33
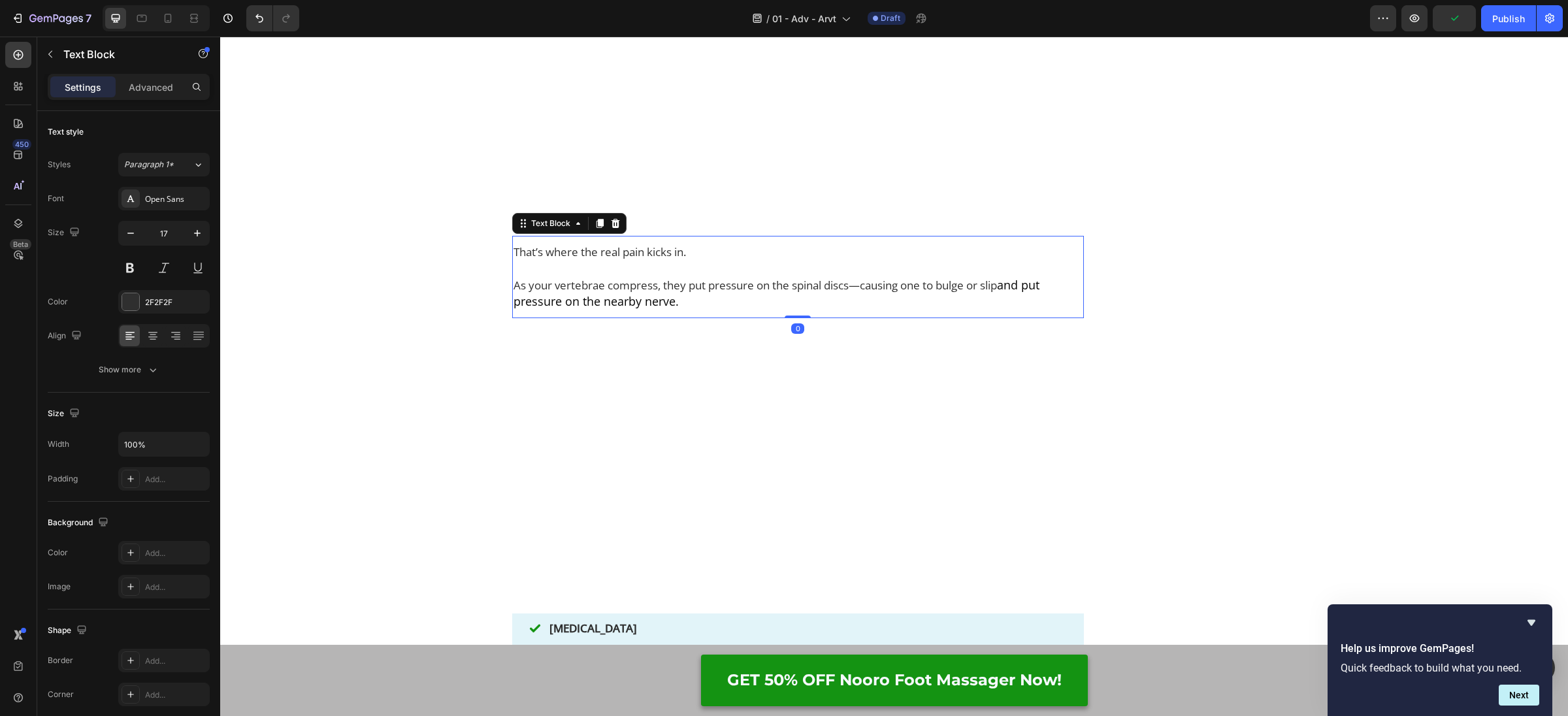
drag, startPoint x: 597, startPoint y: 330, endPoint x: 602, endPoint y: 342, distance: 13.0
click at [597, 228] on icon at bounding box center [599, 223] width 11 height 11
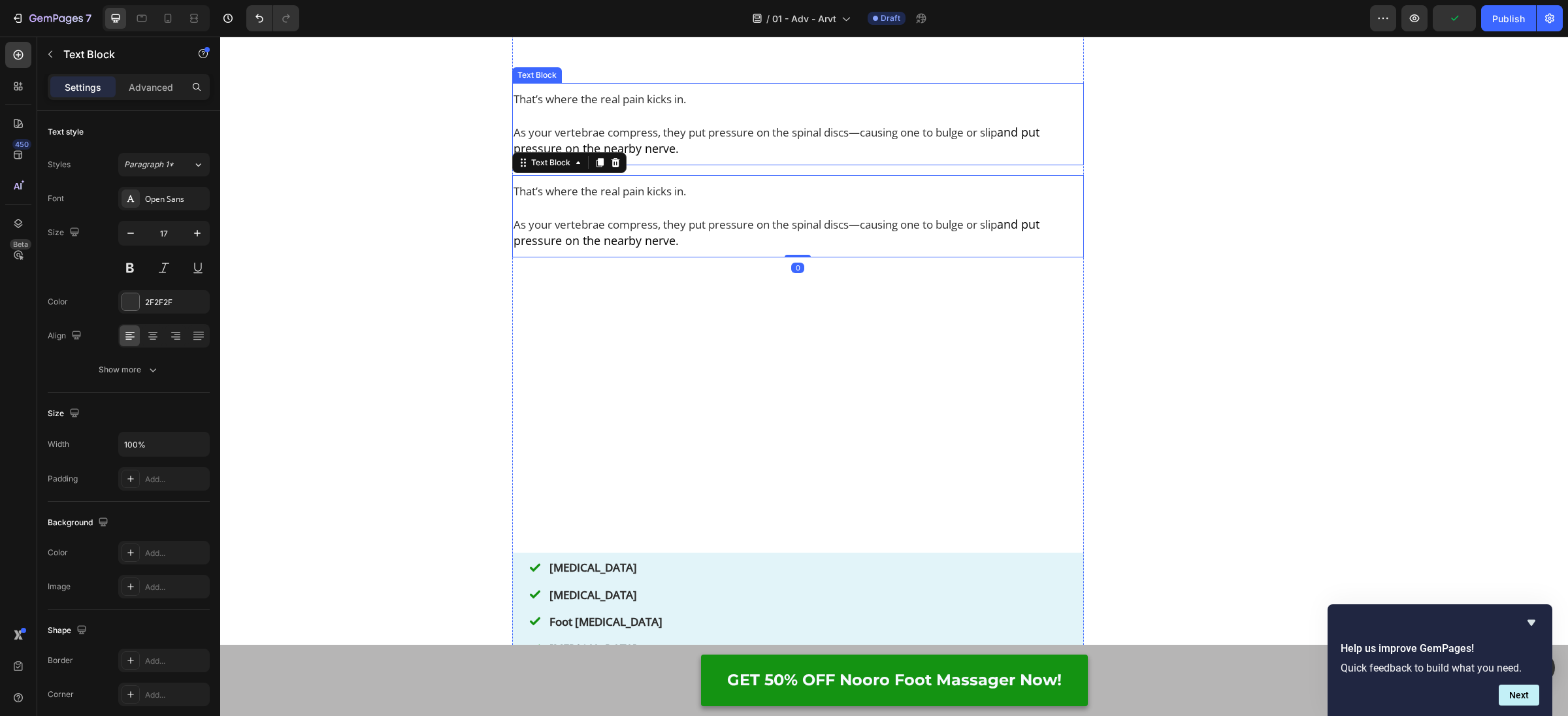
scroll to position [1659, 0]
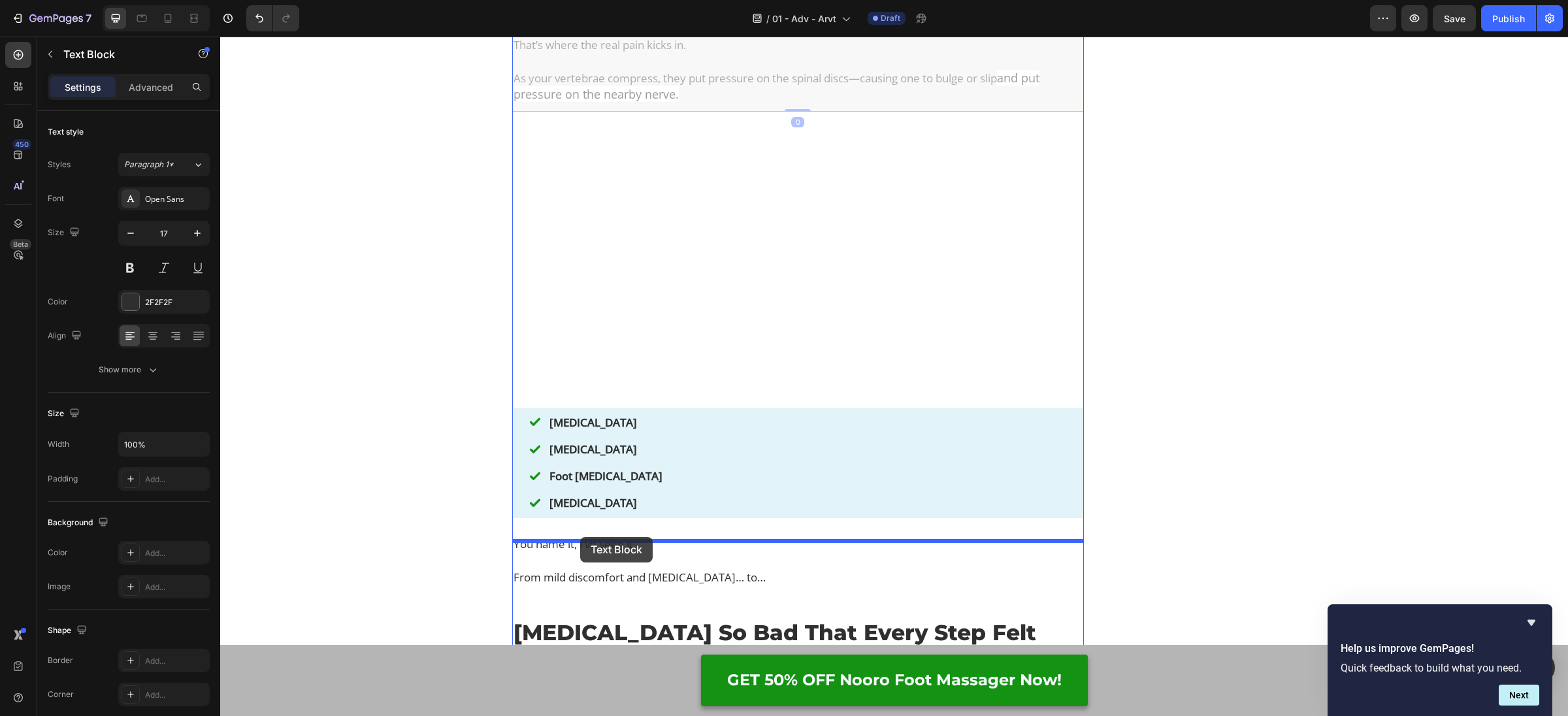
drag, startPoint x: 524, startPoint y: 127, endPoint x: 580, endPoint y: 537, distance: 413.8
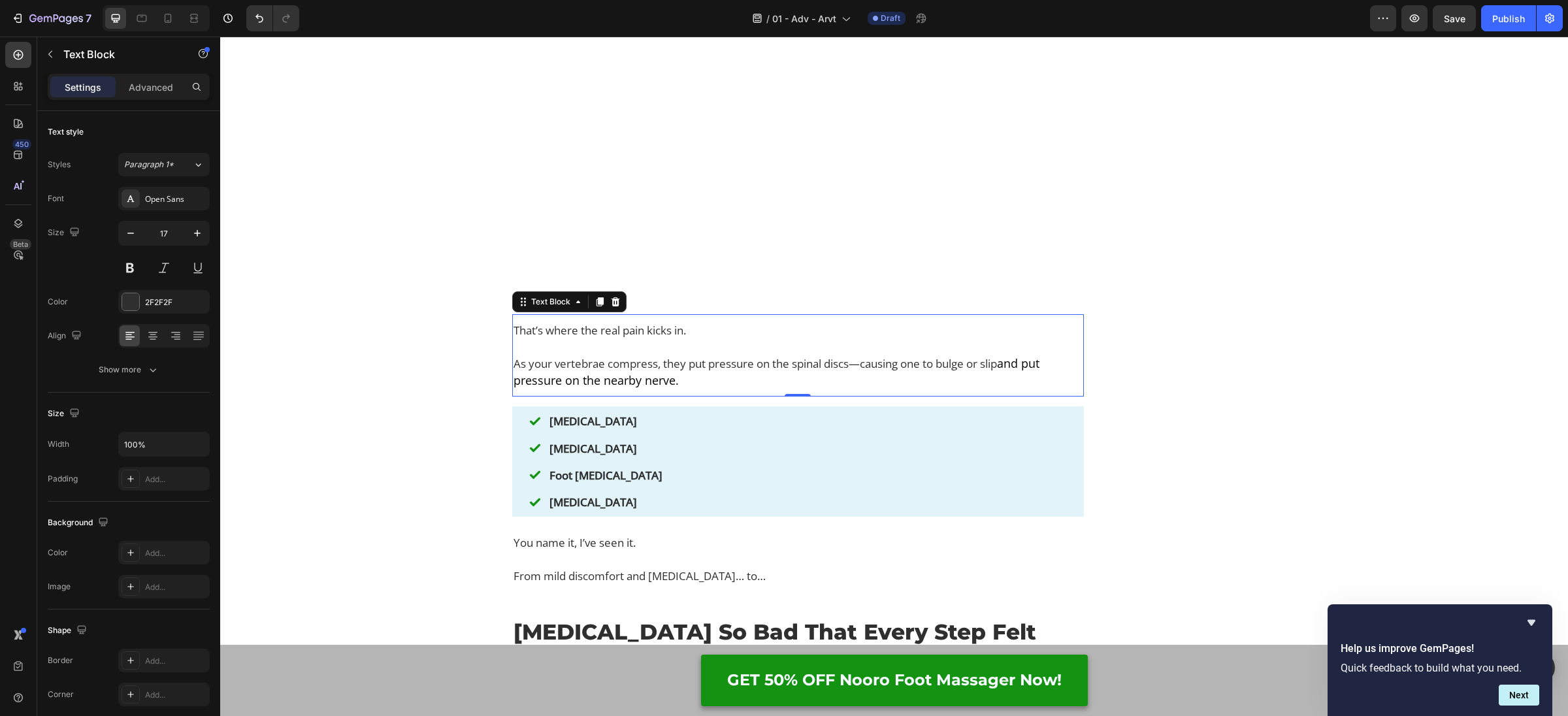
click at [648, 388] on span "and put pressure on the nearby nerve." at bounding box center [776, 372] width 526 height 33
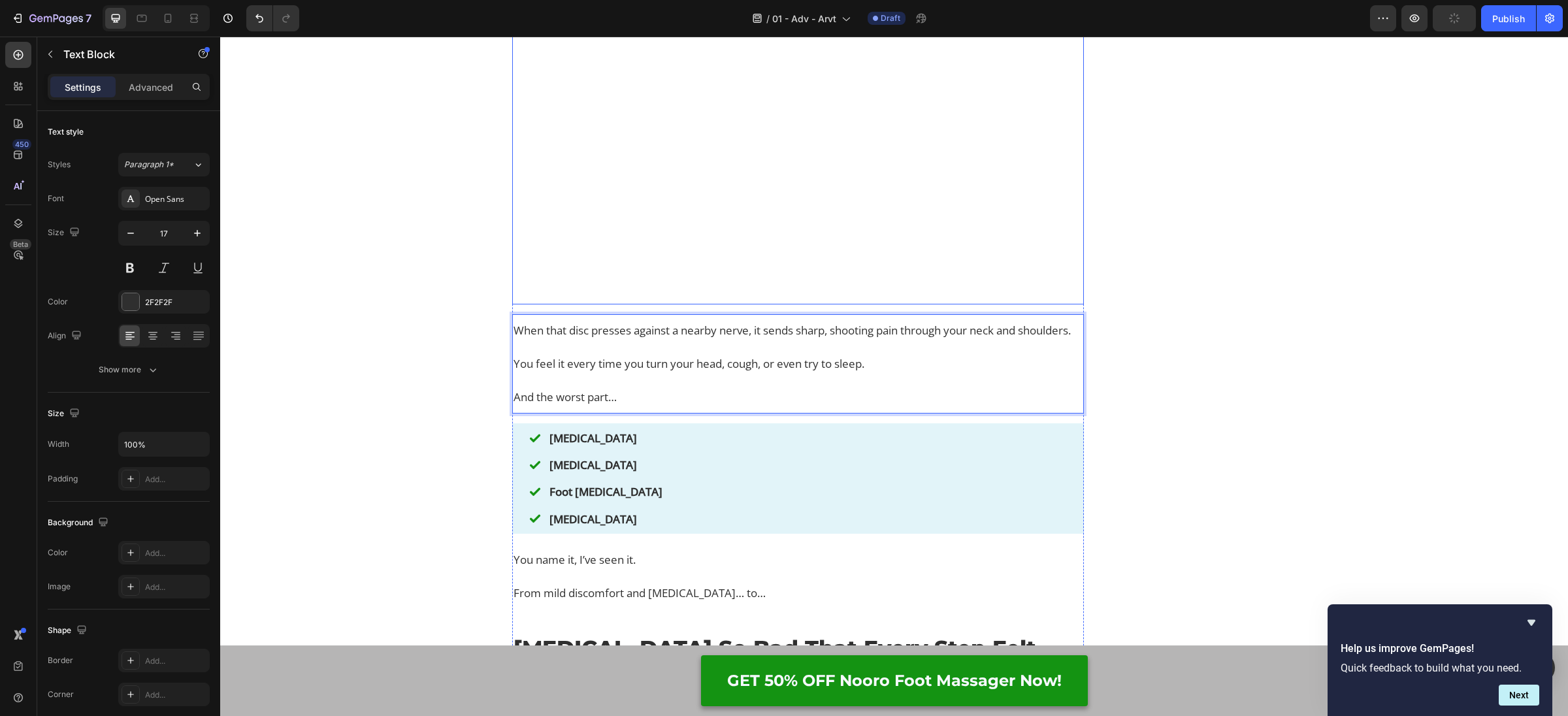
drag, startPoint x: 705, startPoint y: 311, endPoint x: 693, endPoint y: 280, distance: 33.2
click at [705, 305] on video at bounding box center [798, 162] width 571 height 287
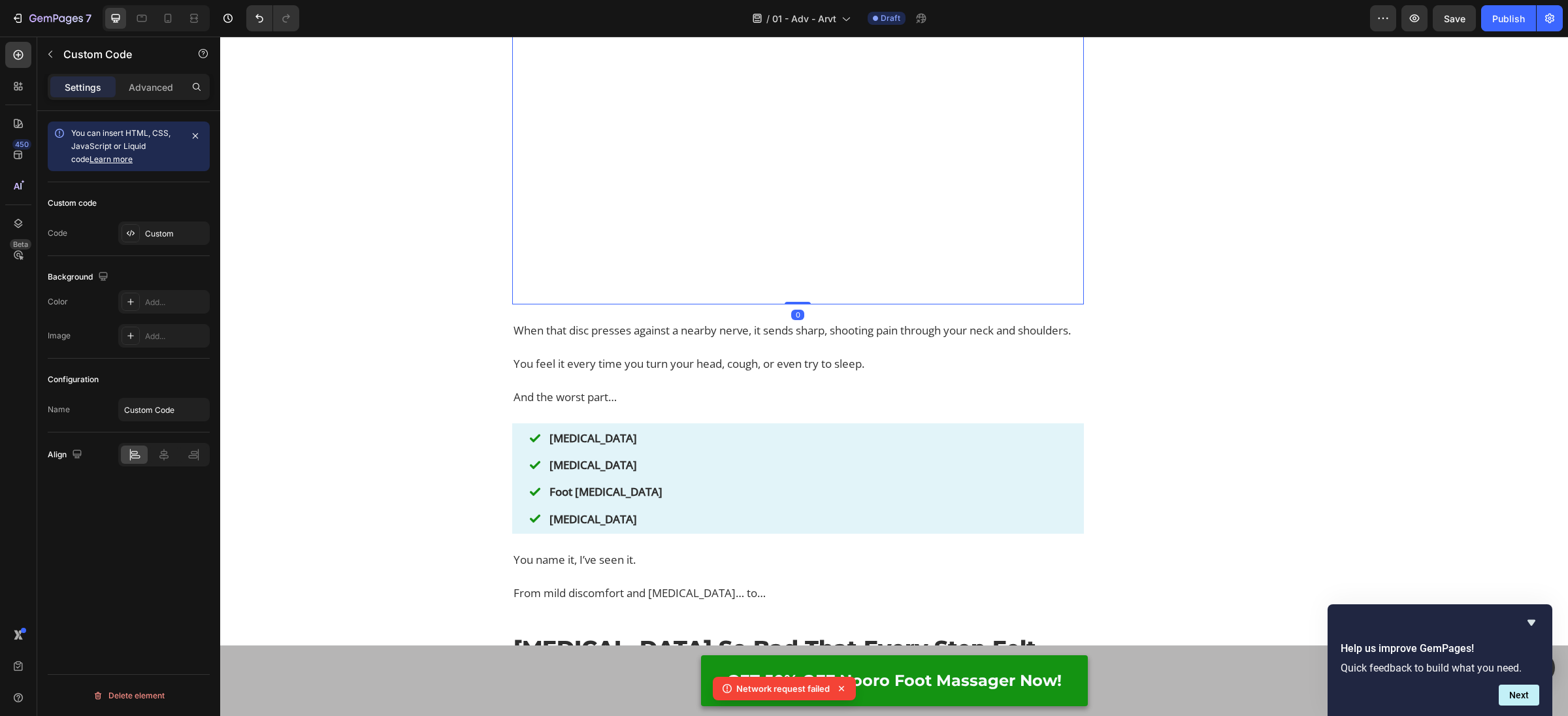
click at [613, 11] on icon at bounding box center [610, 6] width 7 height 9
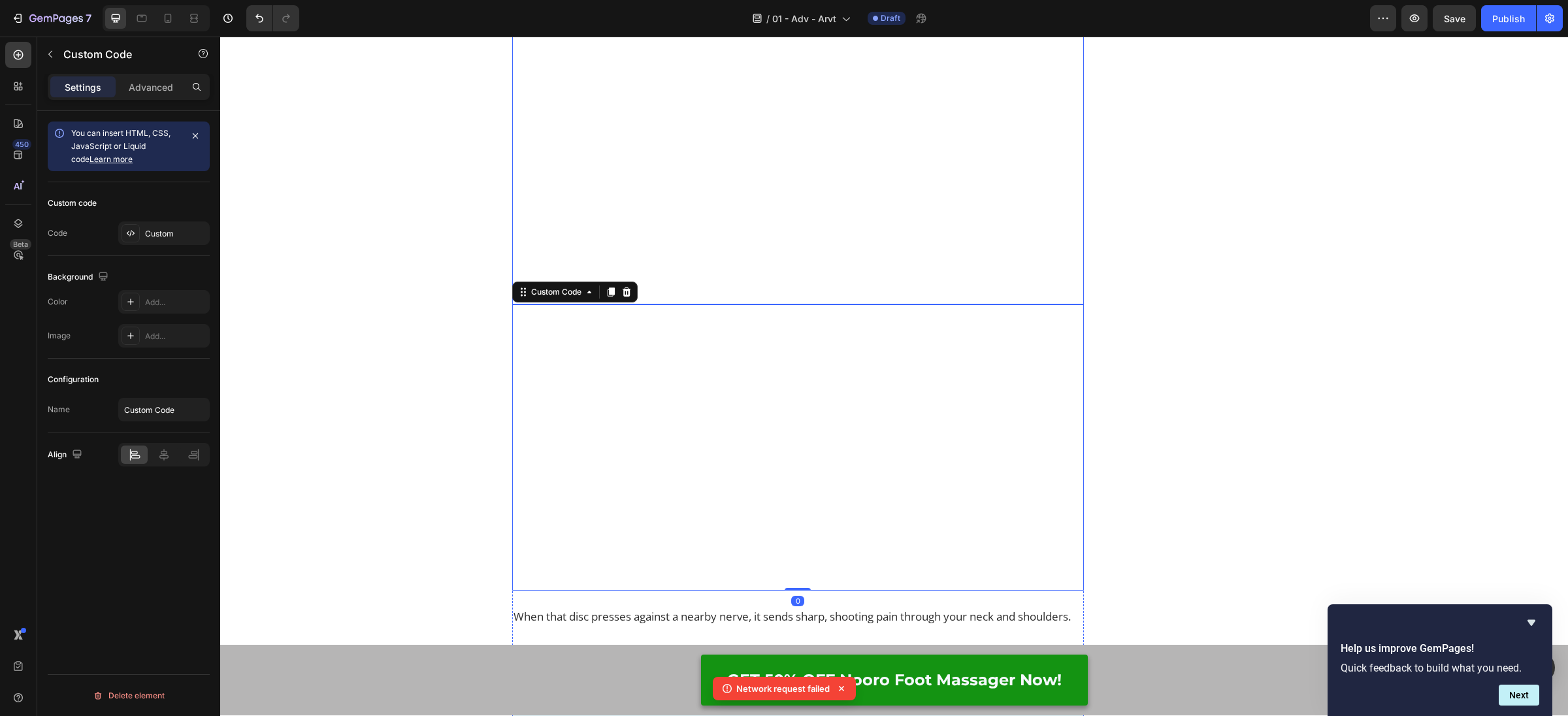
scroll to position [1824, 0]
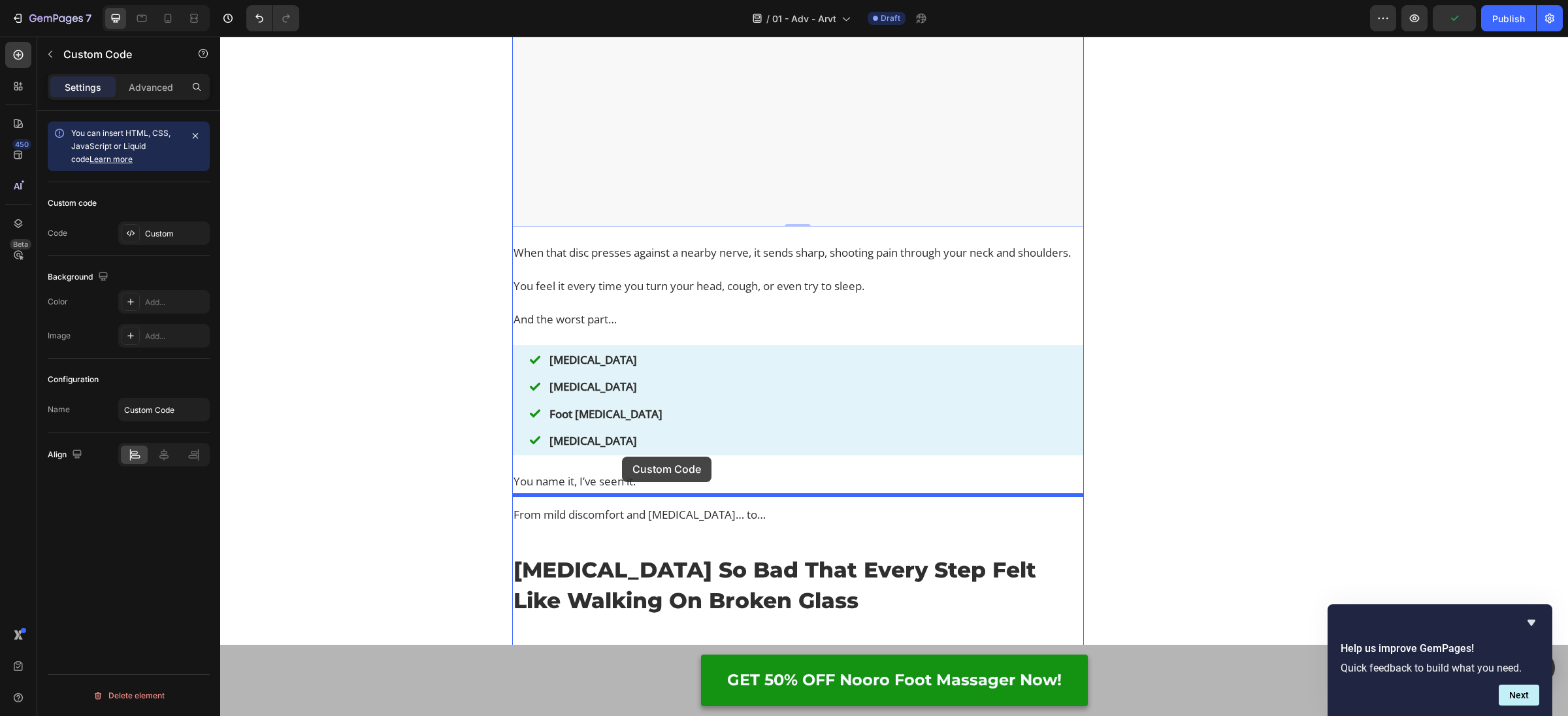
drag, startPoint x: 517, startPoint y: 266, endPoint x: 618, endPoint y: 461, distance: 219.6
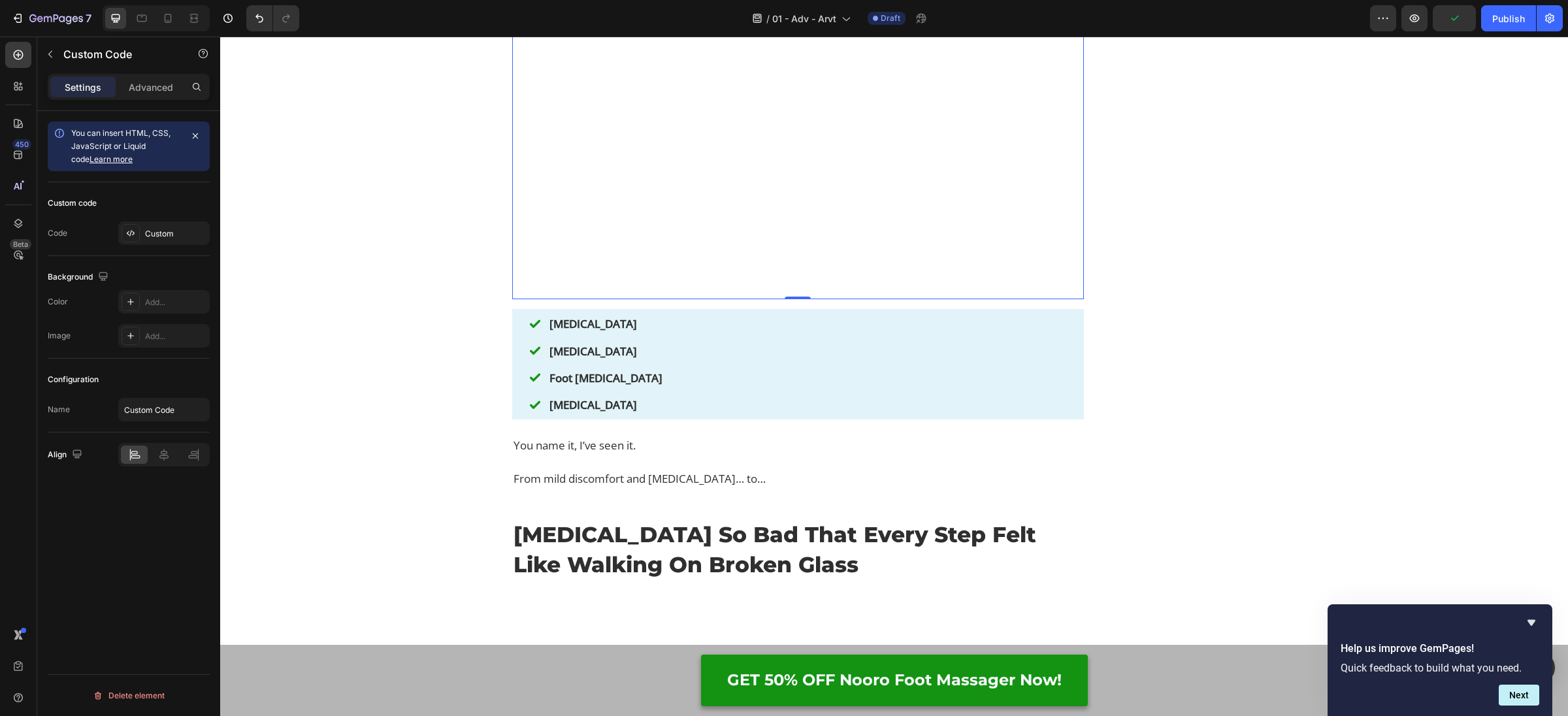
scroll to position [2060, 0]
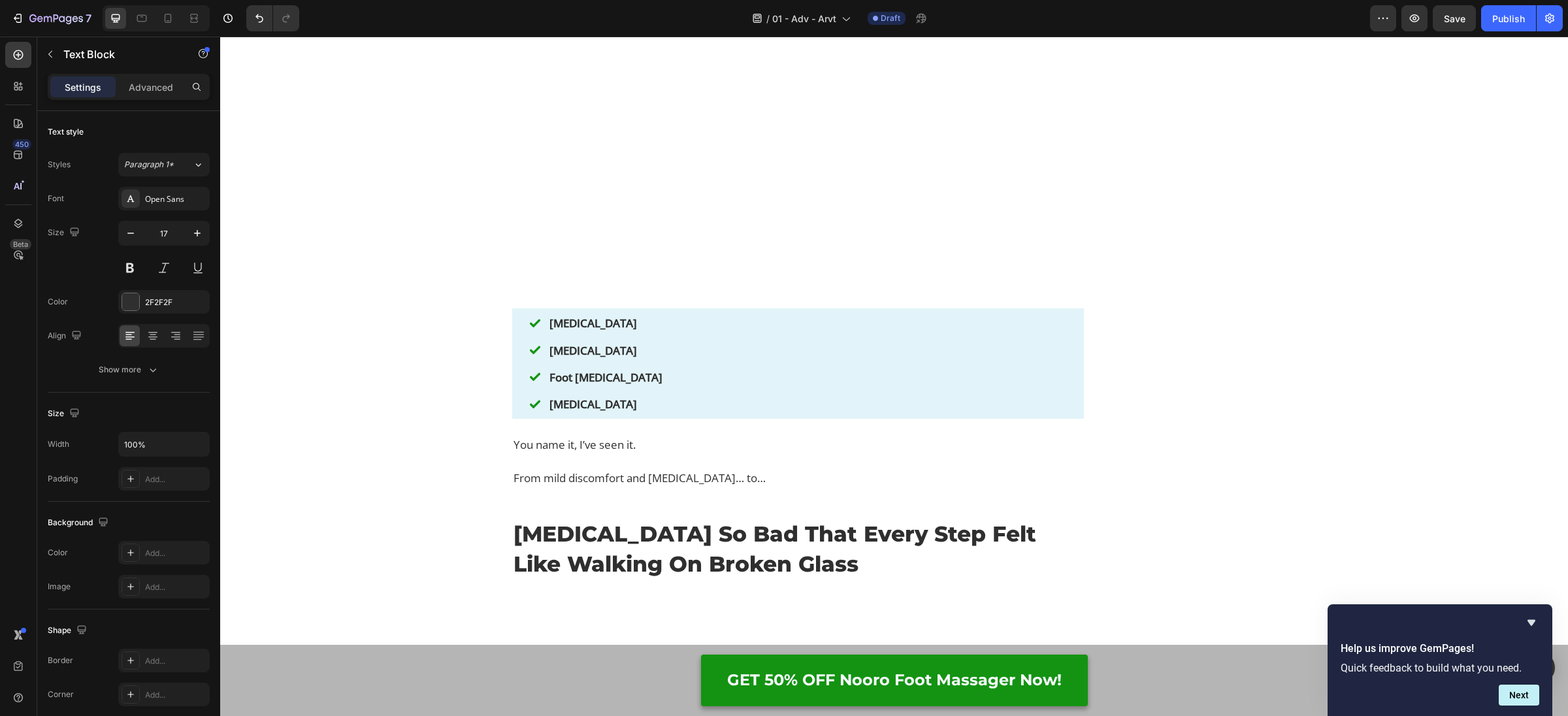
drag, startPoint x: 598, startPoint y: 66, endPoint x: 594, endPoint y: 117, distance: 51.2
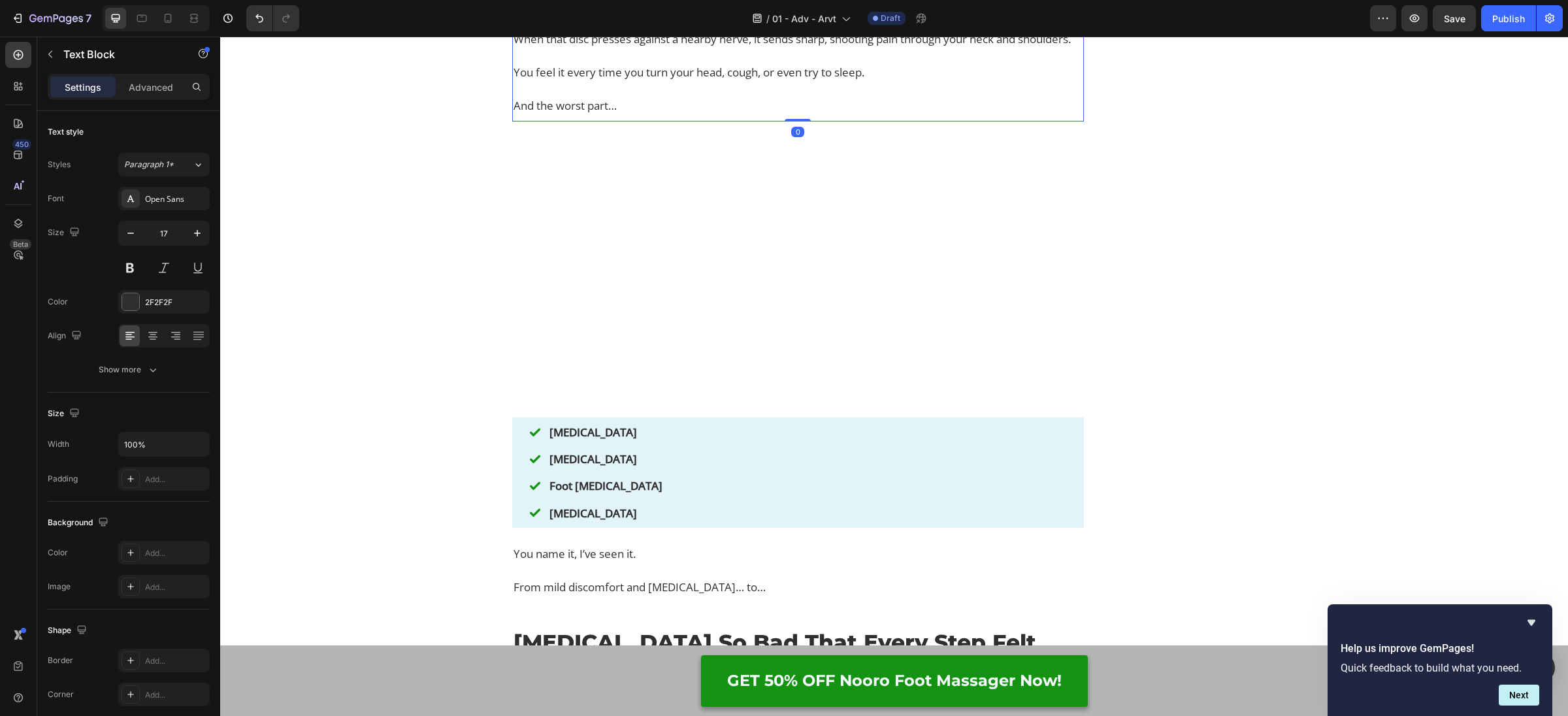
click at [610, 64] on p "Rich Text Editor. Editing area: main" at bounding box center [799, 54] width 569 height 17
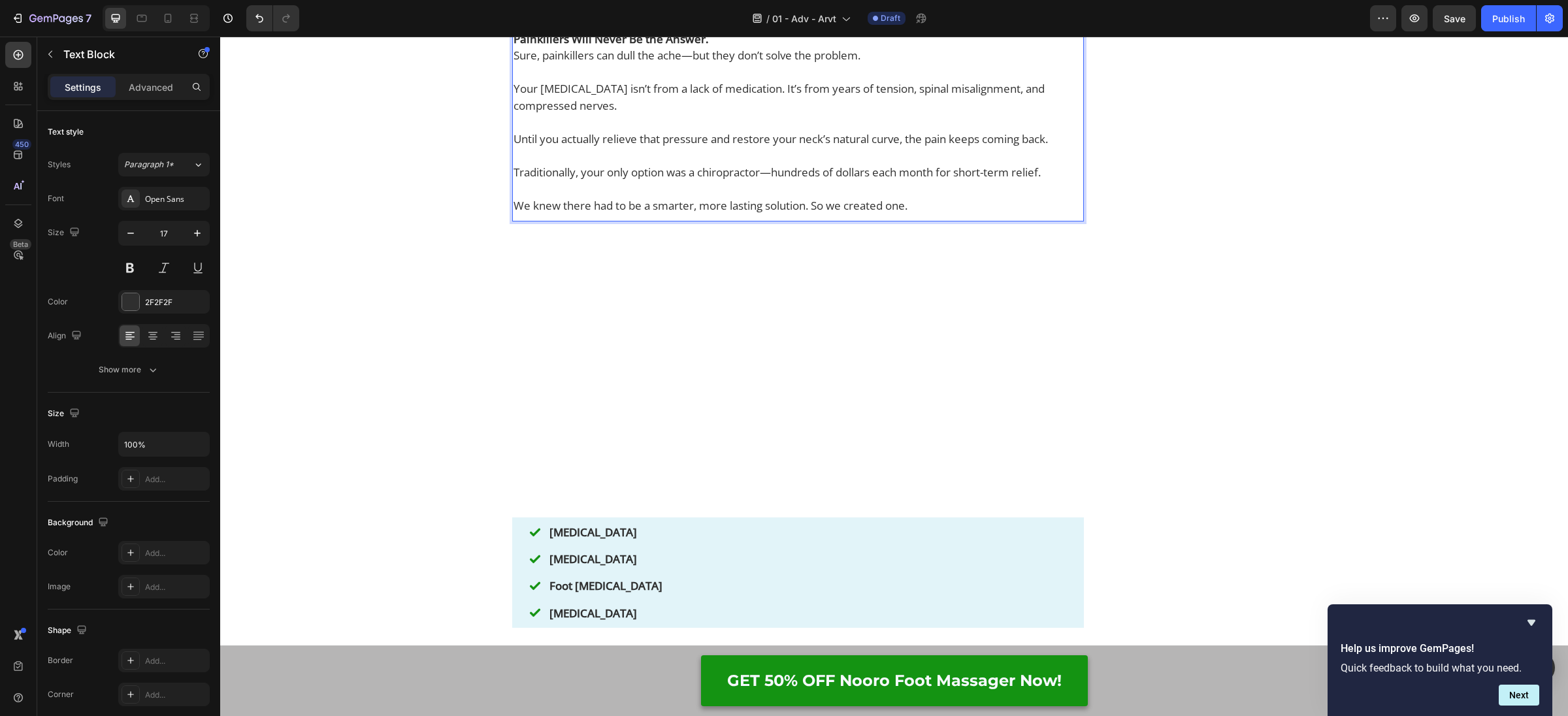
drag, startPoint x: 551, startPoint y: 215, endPoint x: 552, endPoint y: 207, distance: 8.1
click at [551, 64] on p "Sure, painkillers can dull the ache—but they don’t solve the problem." at bounding box center [799, 54] width 569 height 17
click at [637, 47] on strong "Painkillers Will Never Be the Answer." at bounding box center [611, 38] width 195 height 15
click at [737, 48] on p "Painkillers Will Never Be the Answer." at bounding box center [799, 39] width 569 height 17
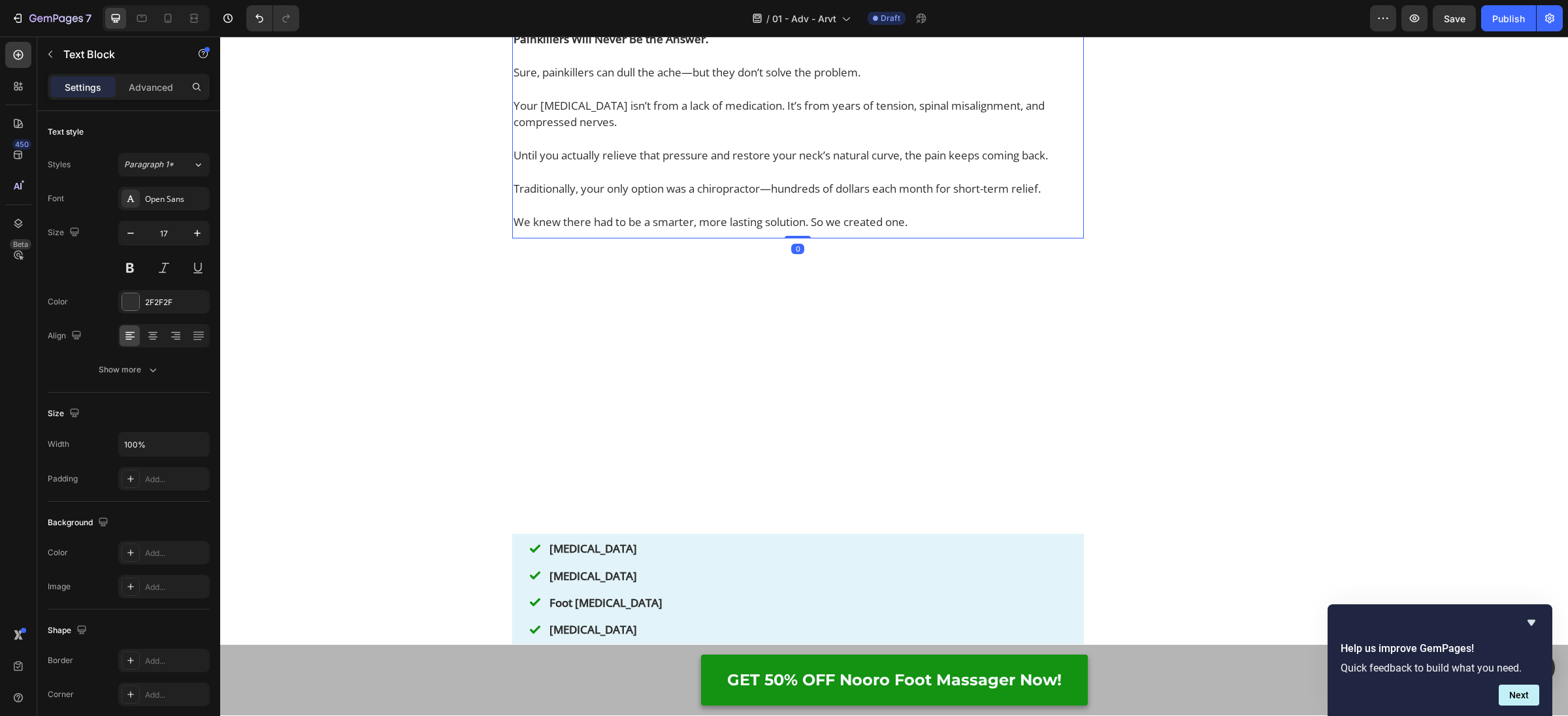
click at [689, 130] on p "Your [MEDICAL_DATA] isn’t from a lack of medication. It’s from years of tension…" at bounding box center [799, 114] width 569 height 33
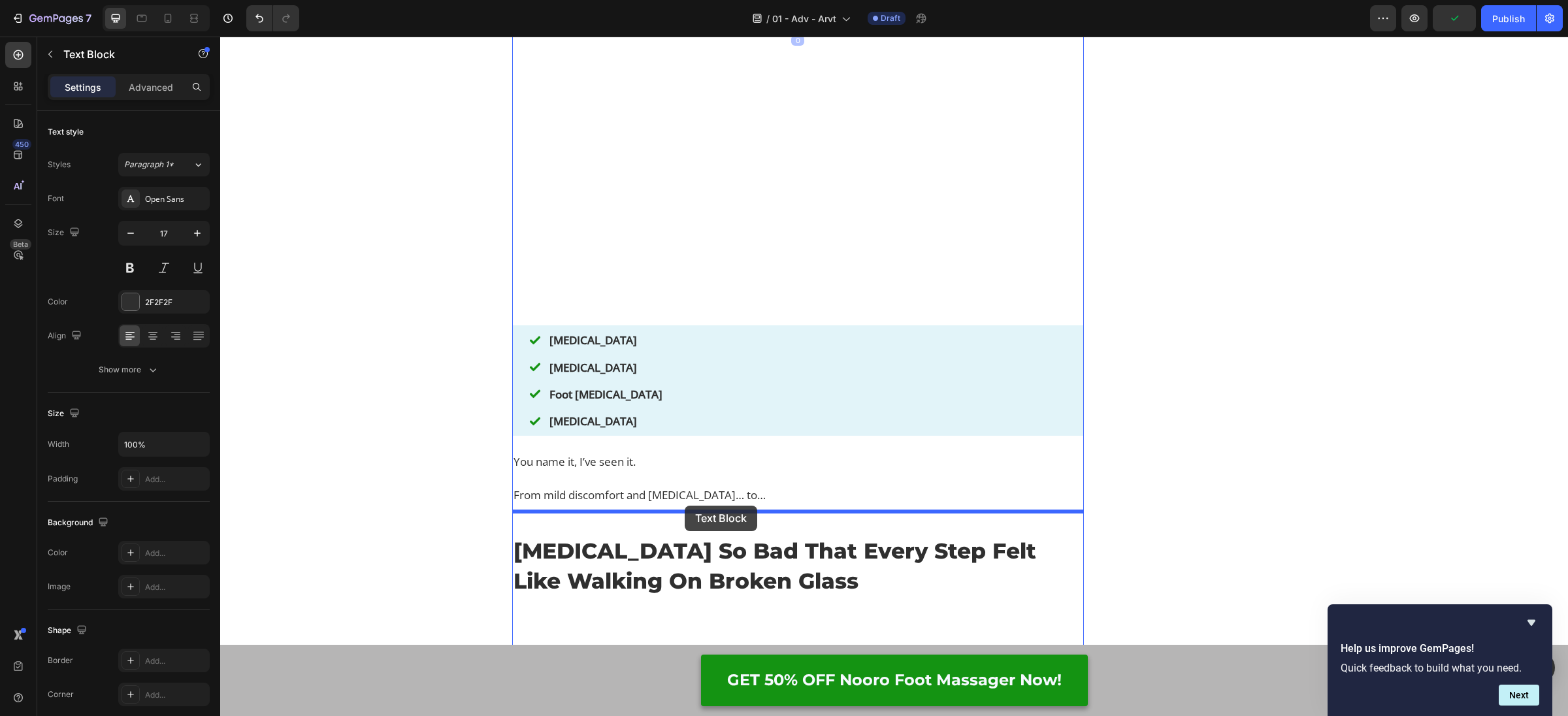
drag, startPoint x: 594, startPoint y: 203, endPoint x: 685, endPoint y: 499, distance: 309.7
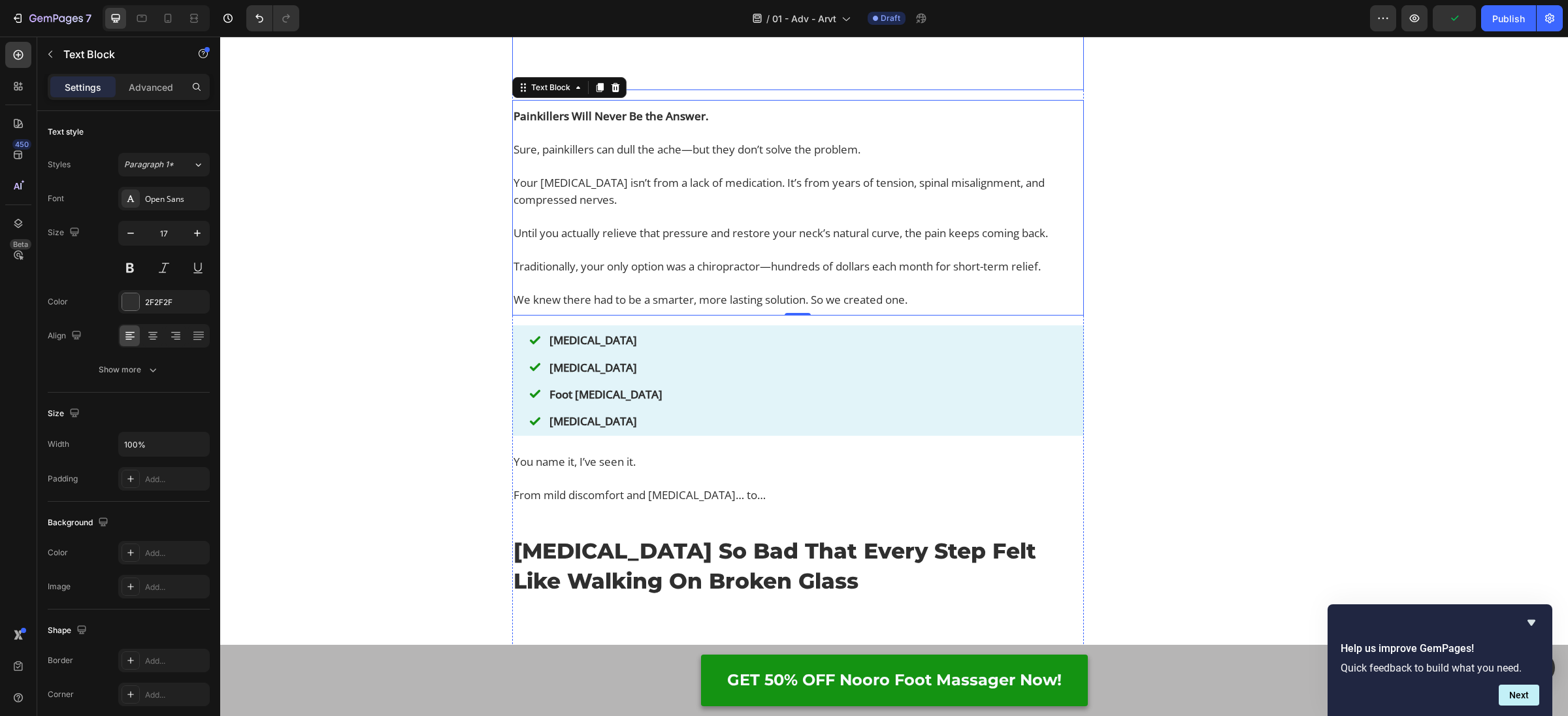
scroll to position [2043, 0]
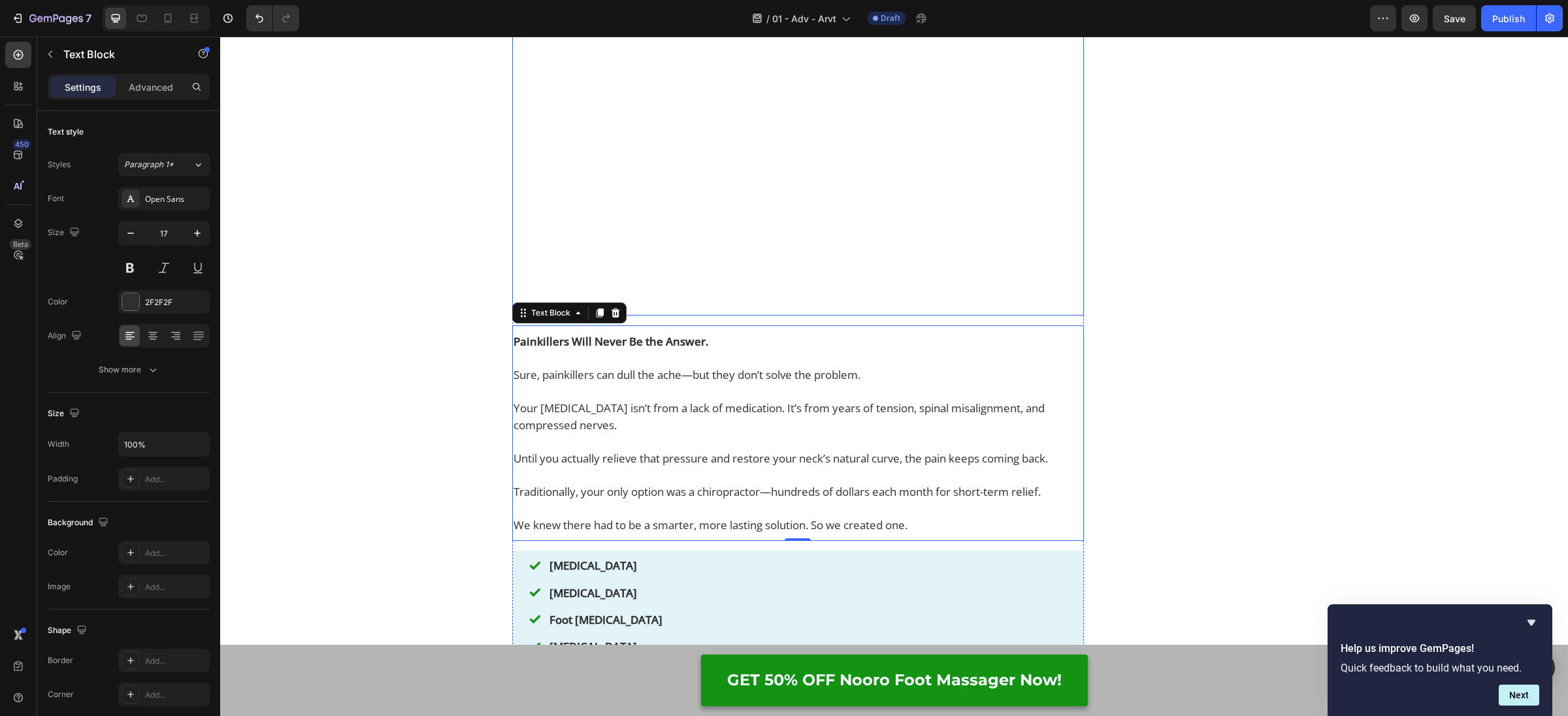
click at [685, 290] on video at bounding box center [798, 173] width 571 height 287
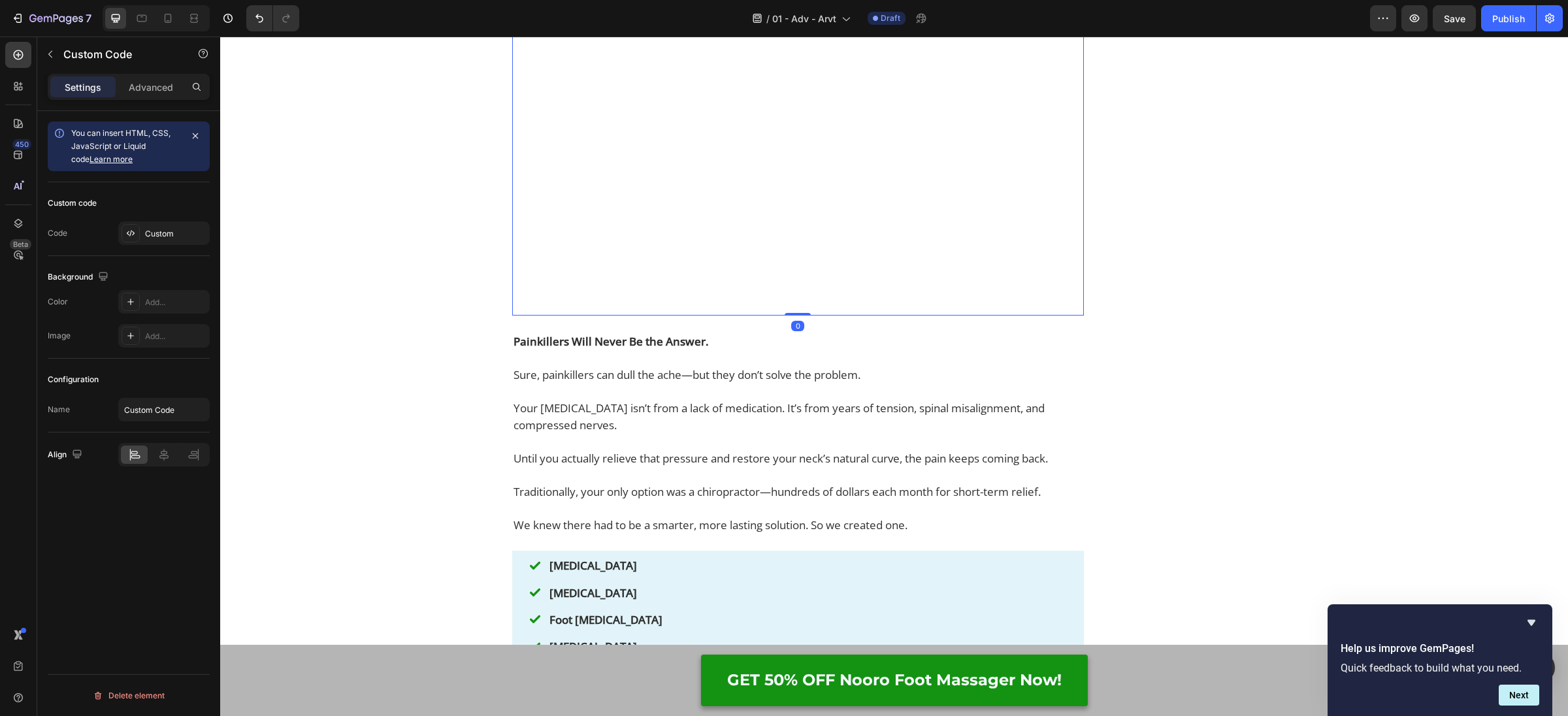
click at [608, 23] on icon at bounding box center [610, 17] width 11 height 11
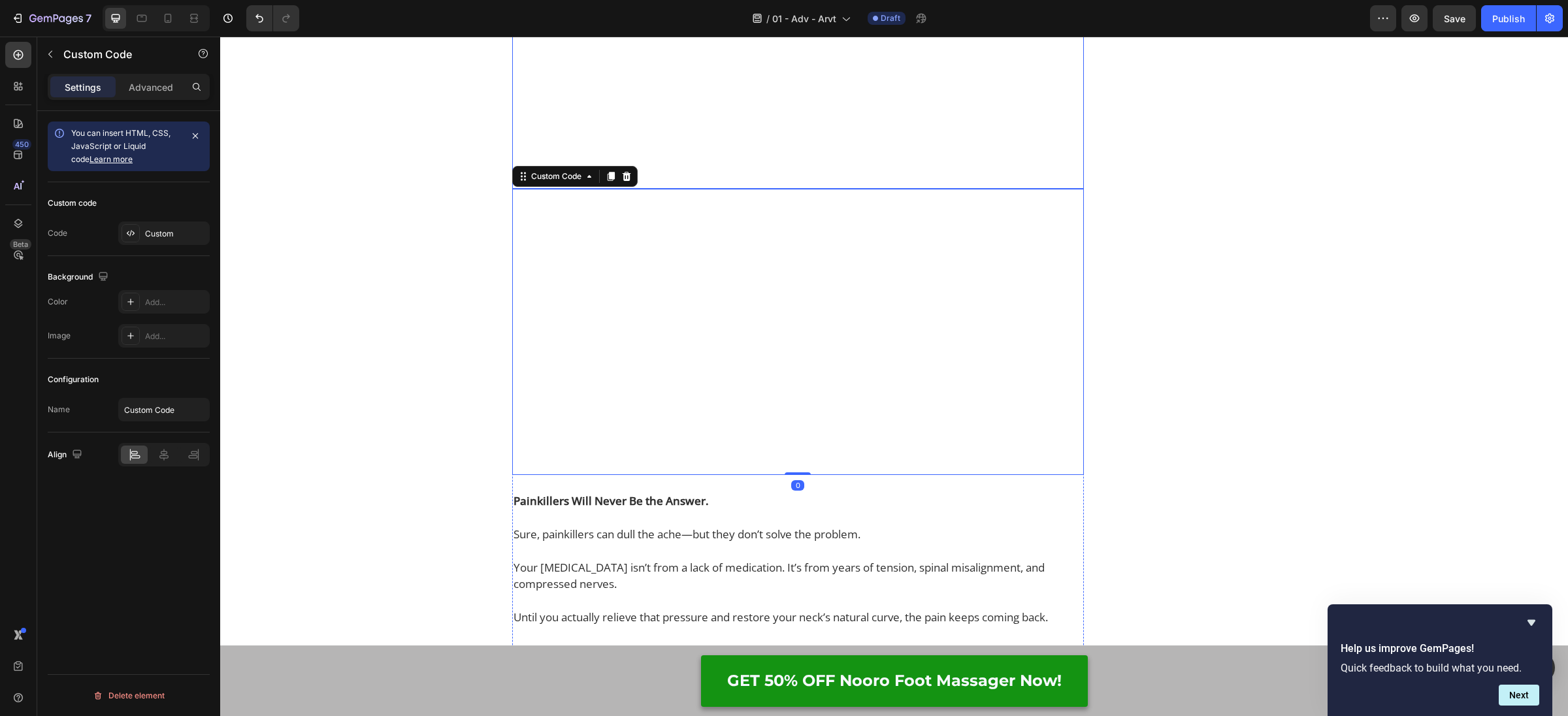
scroll to position [2255, 0]
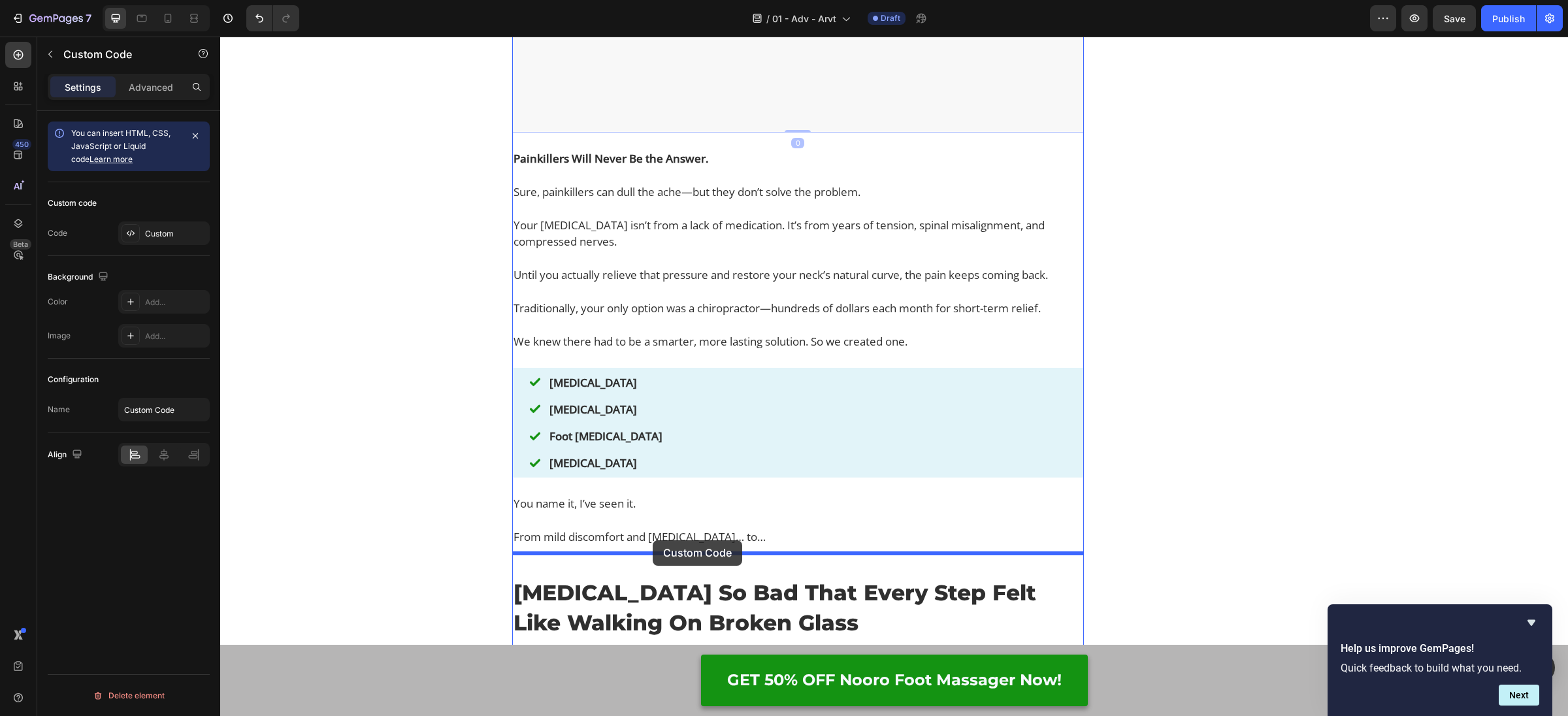
drag, startPoint x: 524, startPoint y: 289, endPoint x: 653, endPoint y: 540, distance: 282.2
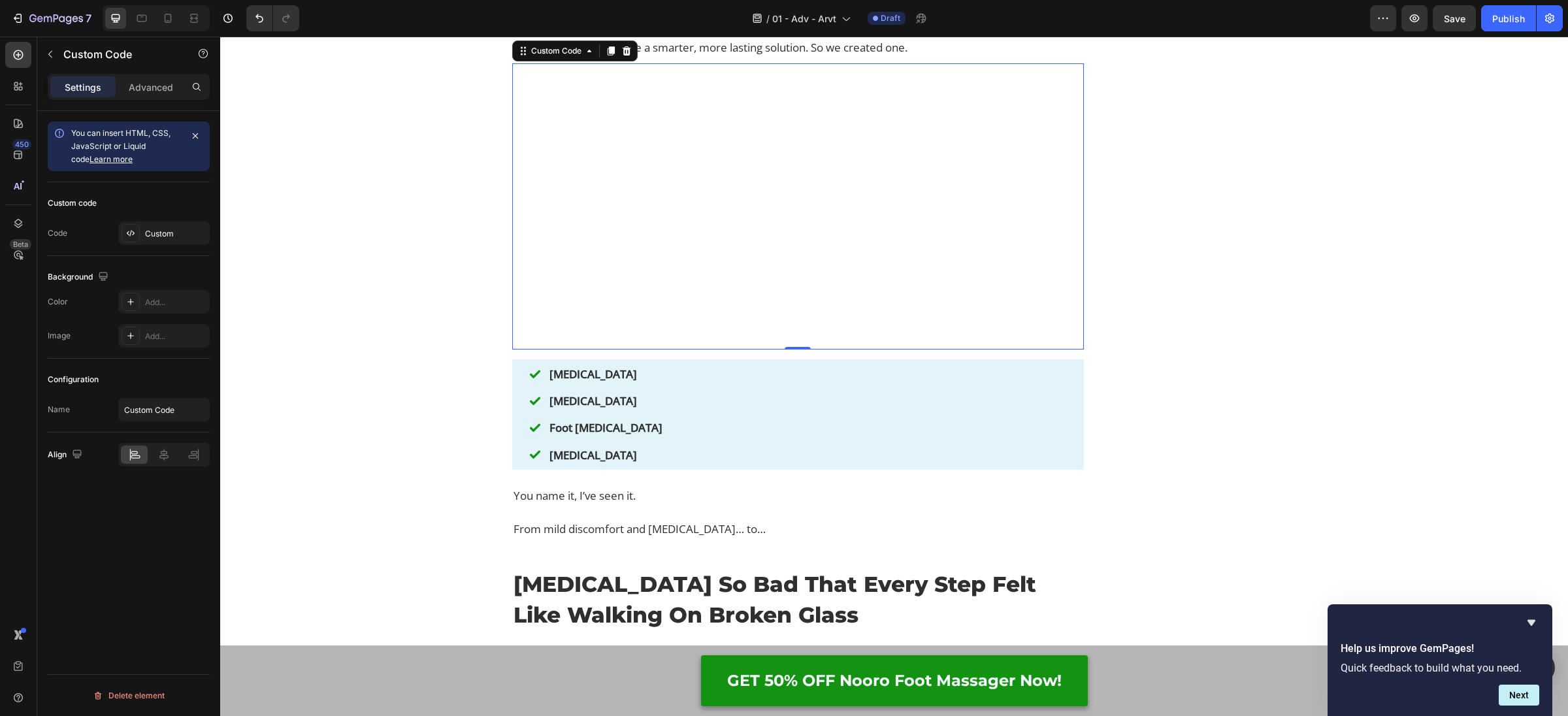
scroll to position [2352, 0]
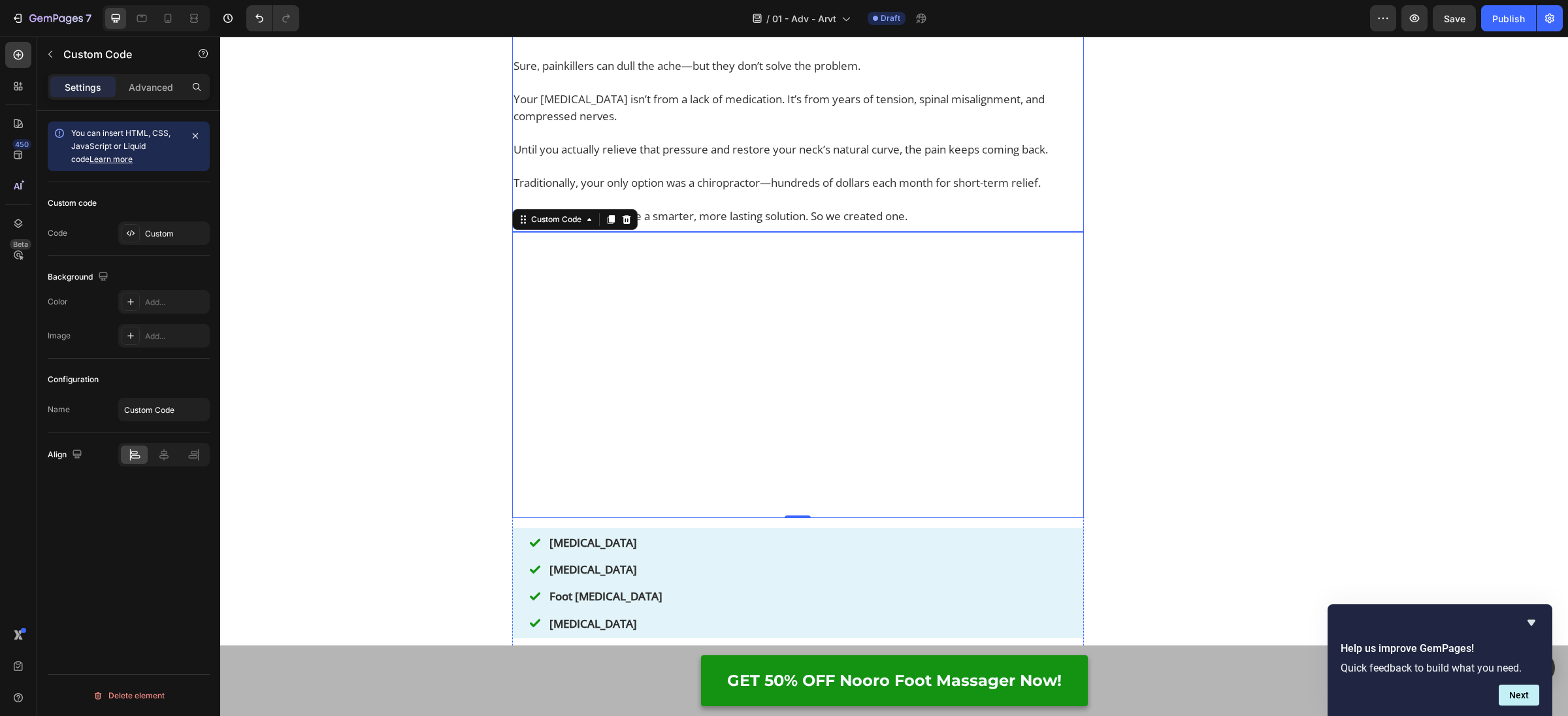
click at [681, 157] on p "Until you actually relieve that pressure and restore your neck’s natural curve,…" at bounding box center [799, 141] width 569 height 33
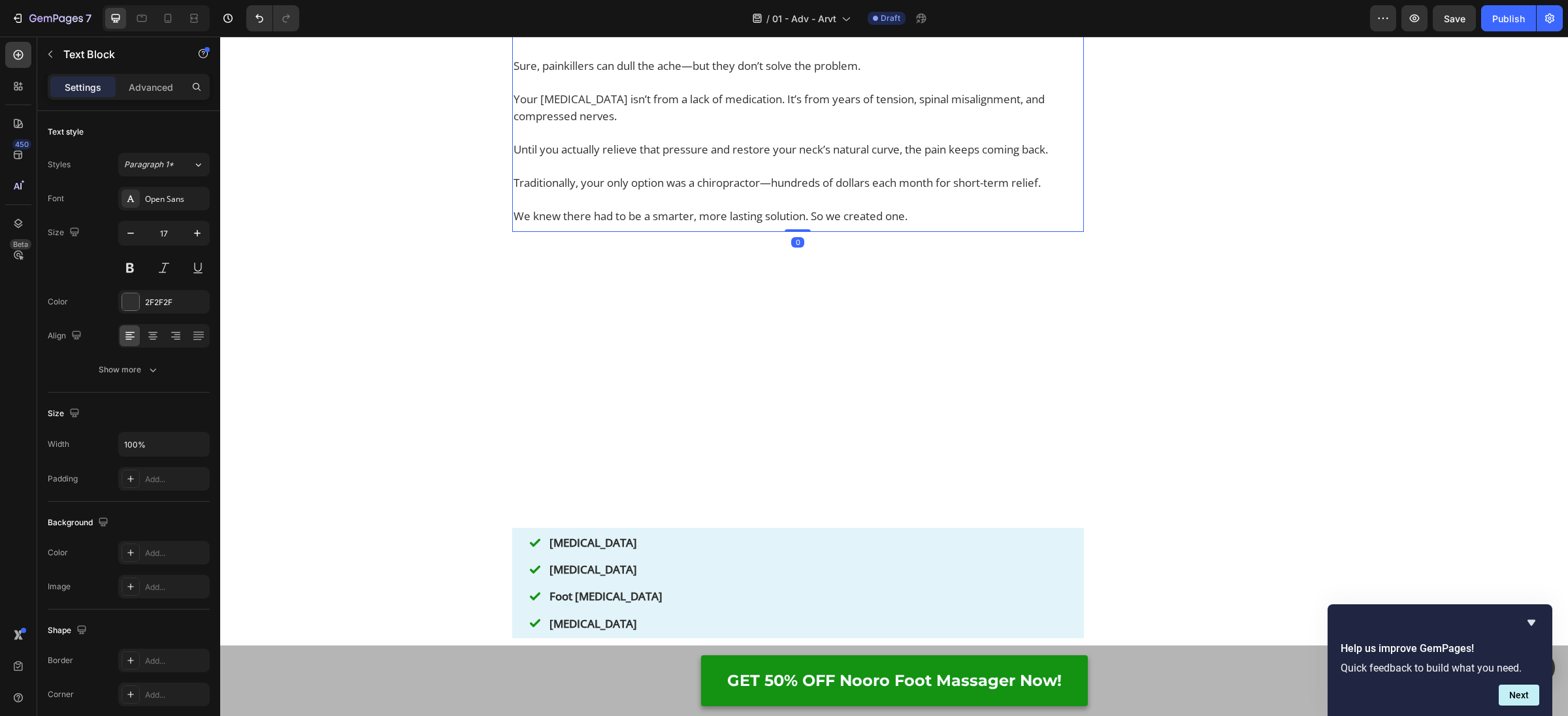
click at [602, 9] on icon at bounding box center [598, 4] width 7 height 9
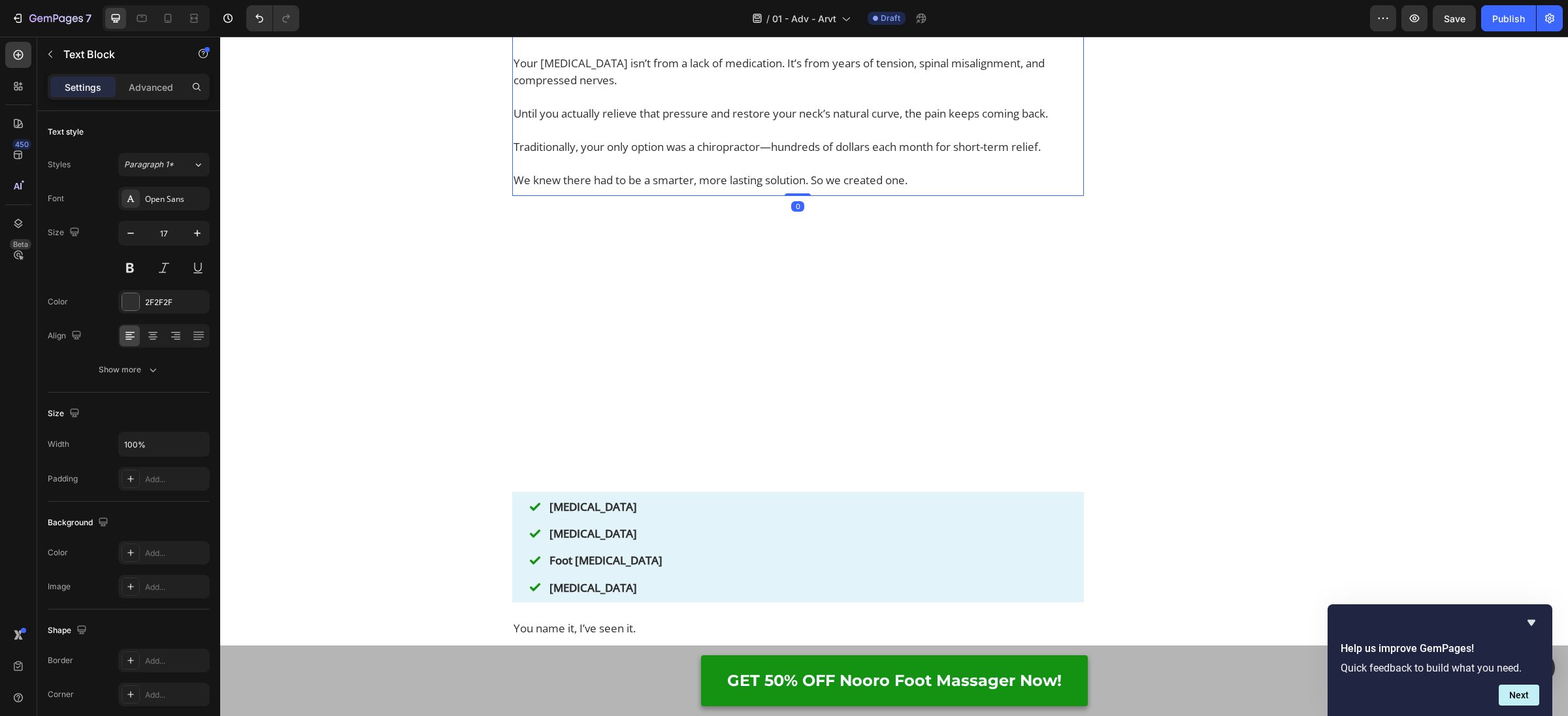
scroll to position [2731, 0]
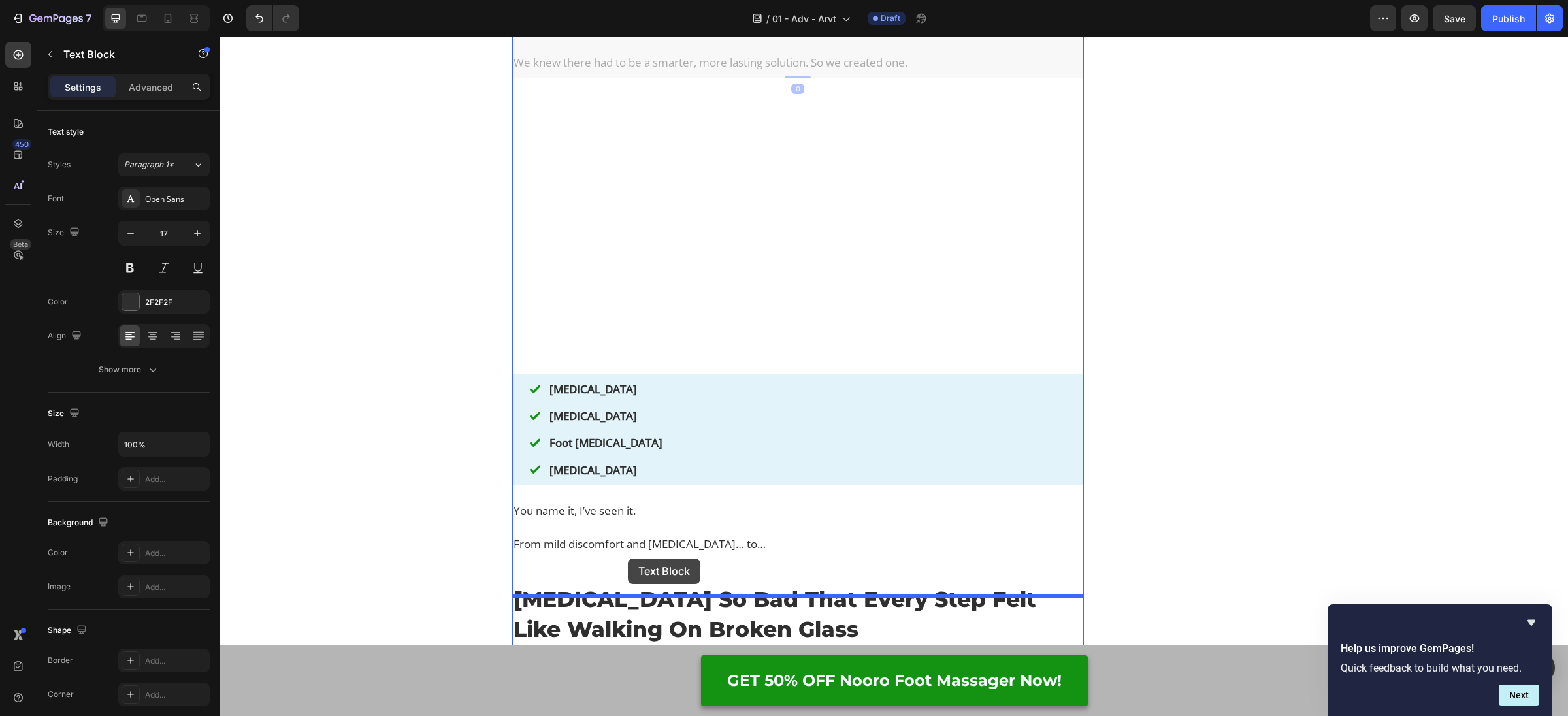
drag, startPoint x: 523, startPoint y: 48, endPoint x: 628, endPoint y: 559, distance: 521.7
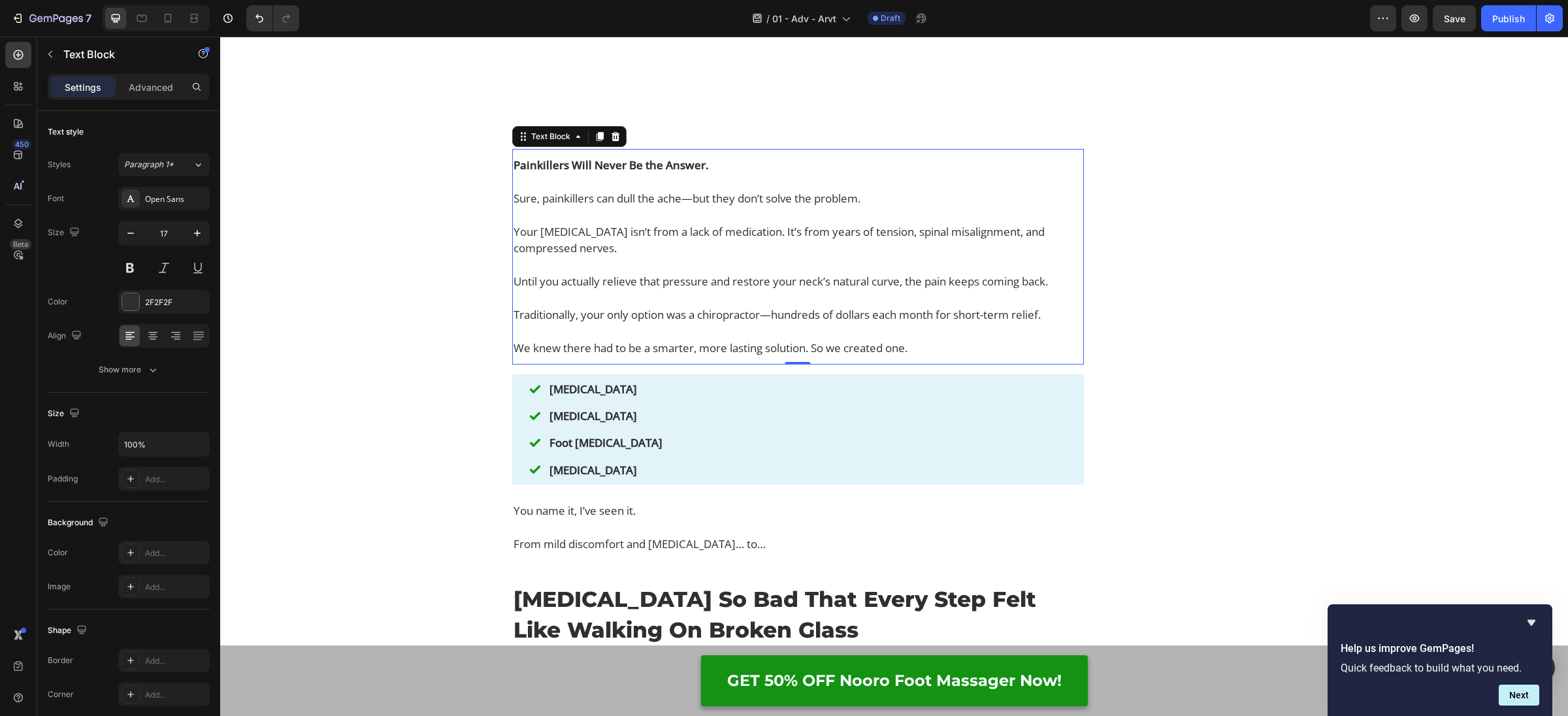
scroll to position [2732, 0]
click at [658, 323] on p "Traditionally, your only option was a chiropractor—hundreds of dollars each mon…" at bounding box center [799, 306] width 569 height 33
click at [658, 323] on p "⁠⁠⁠⁠⁠⁠⁠ Traditionally, your only option was a chiropractor—hundreds of dollars …" at bounding box center [799, 306] width 569 height 33
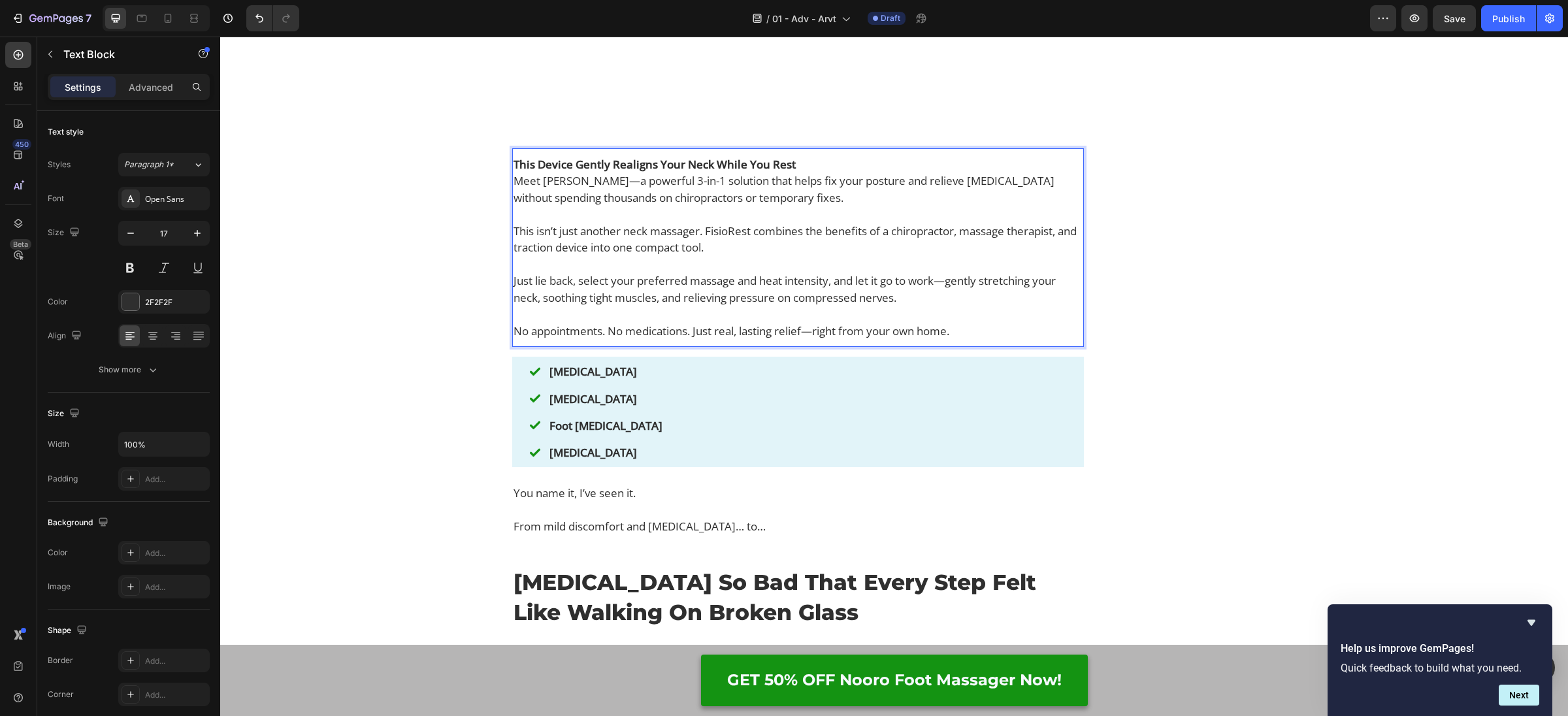
click at [827, 173] on p "This Device Gently Realigns Your Neck While You Rest" at bounding box center [799, 164] width 569 height 17
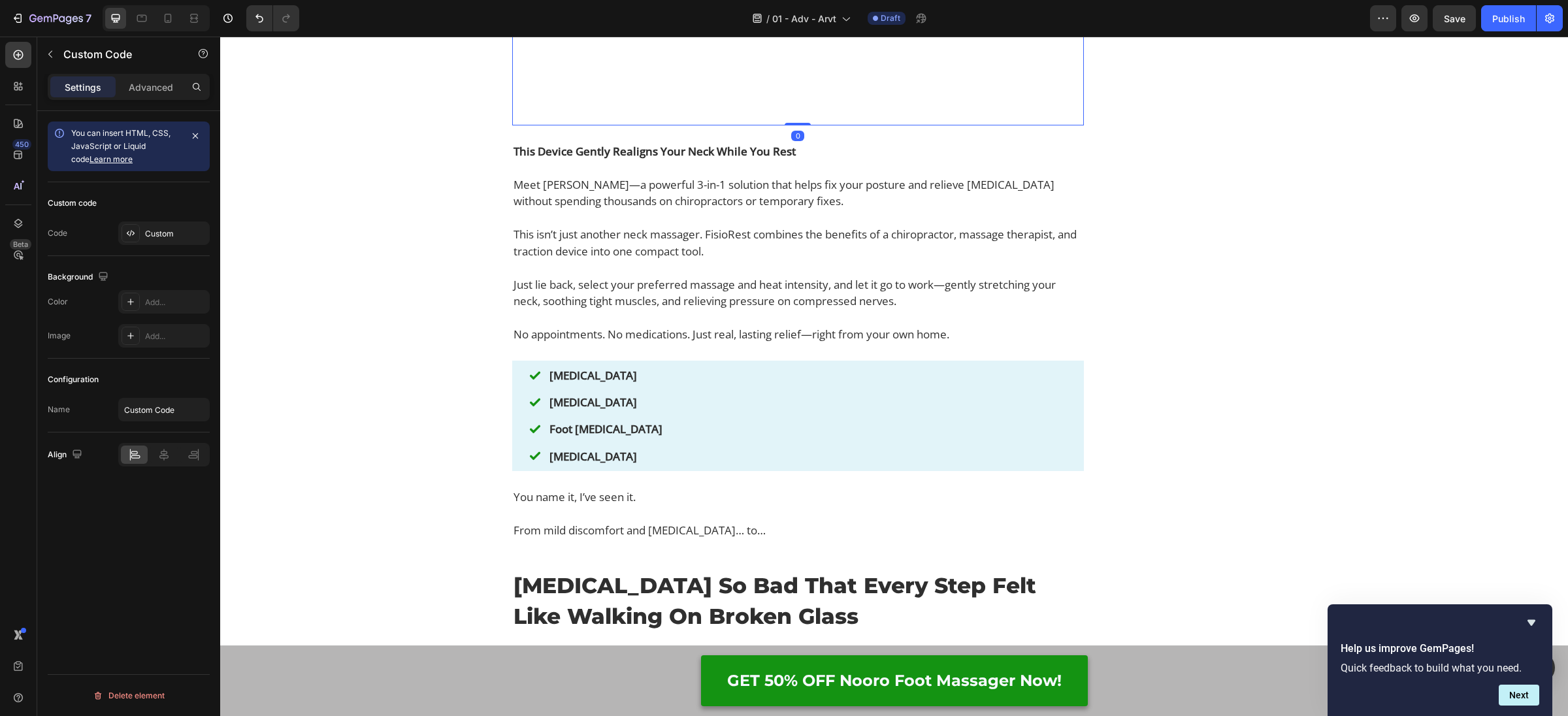
scroll to position [2642, 0]
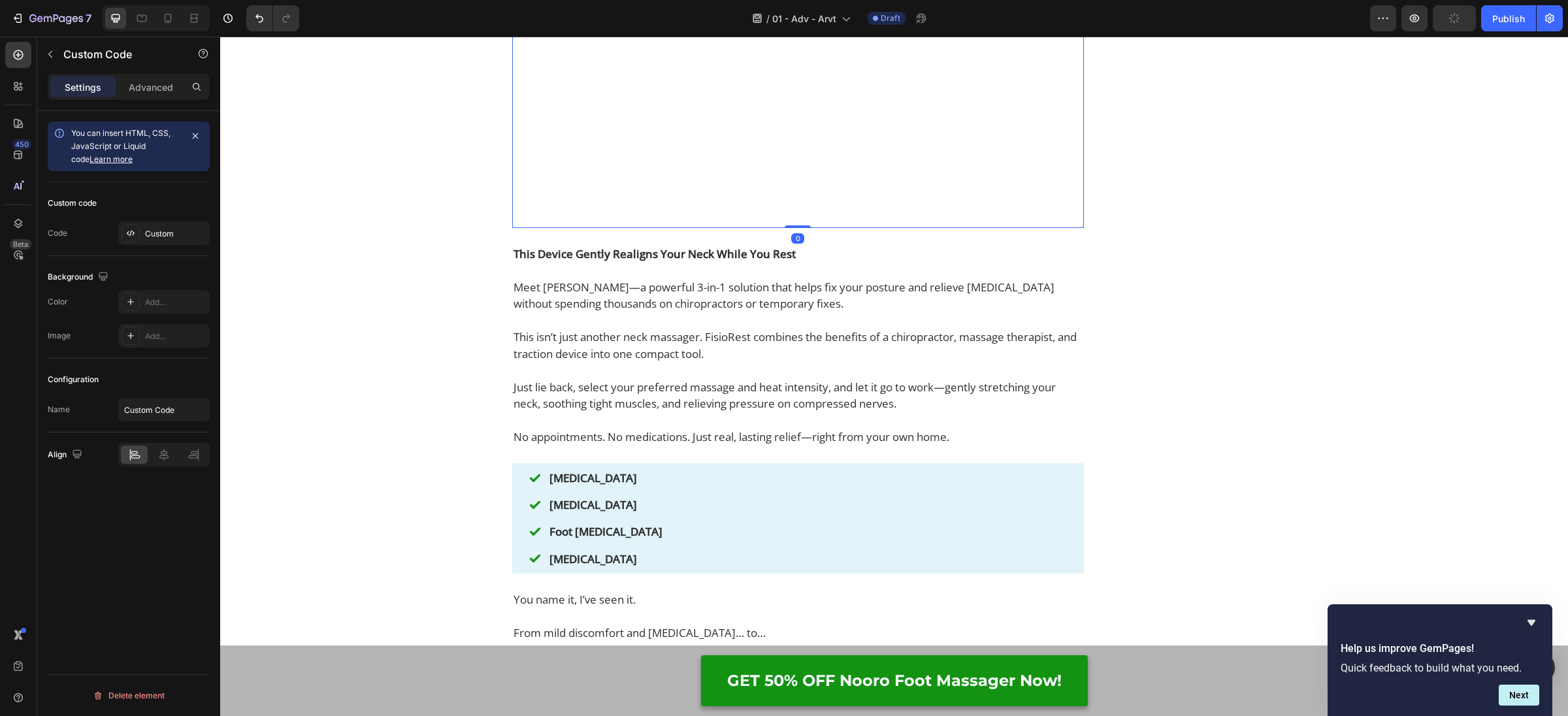
drag, startPoint x: 611, startPoint y: 149, endPoint x: 639, endPoint y: 359, distance: 211.9
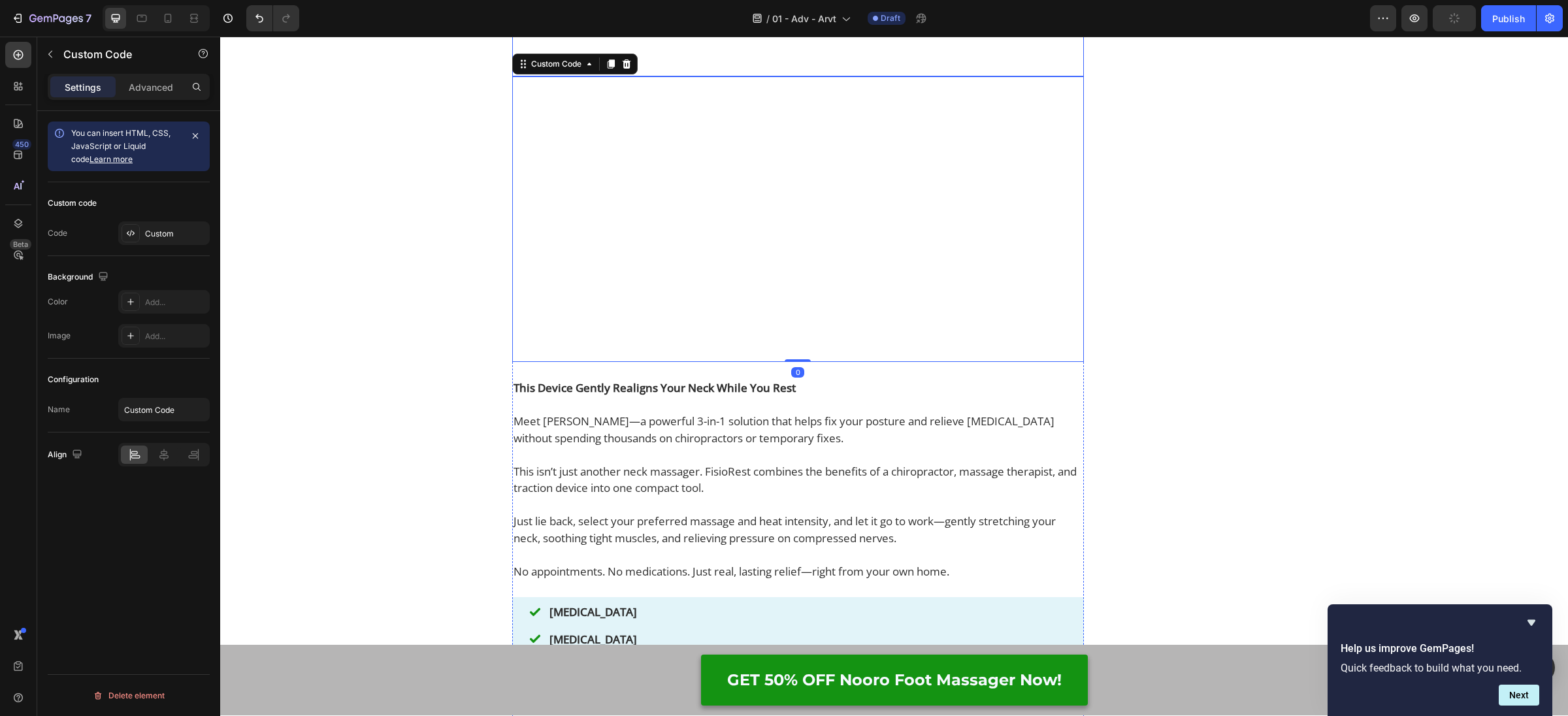
scroll to position [2994, 0]
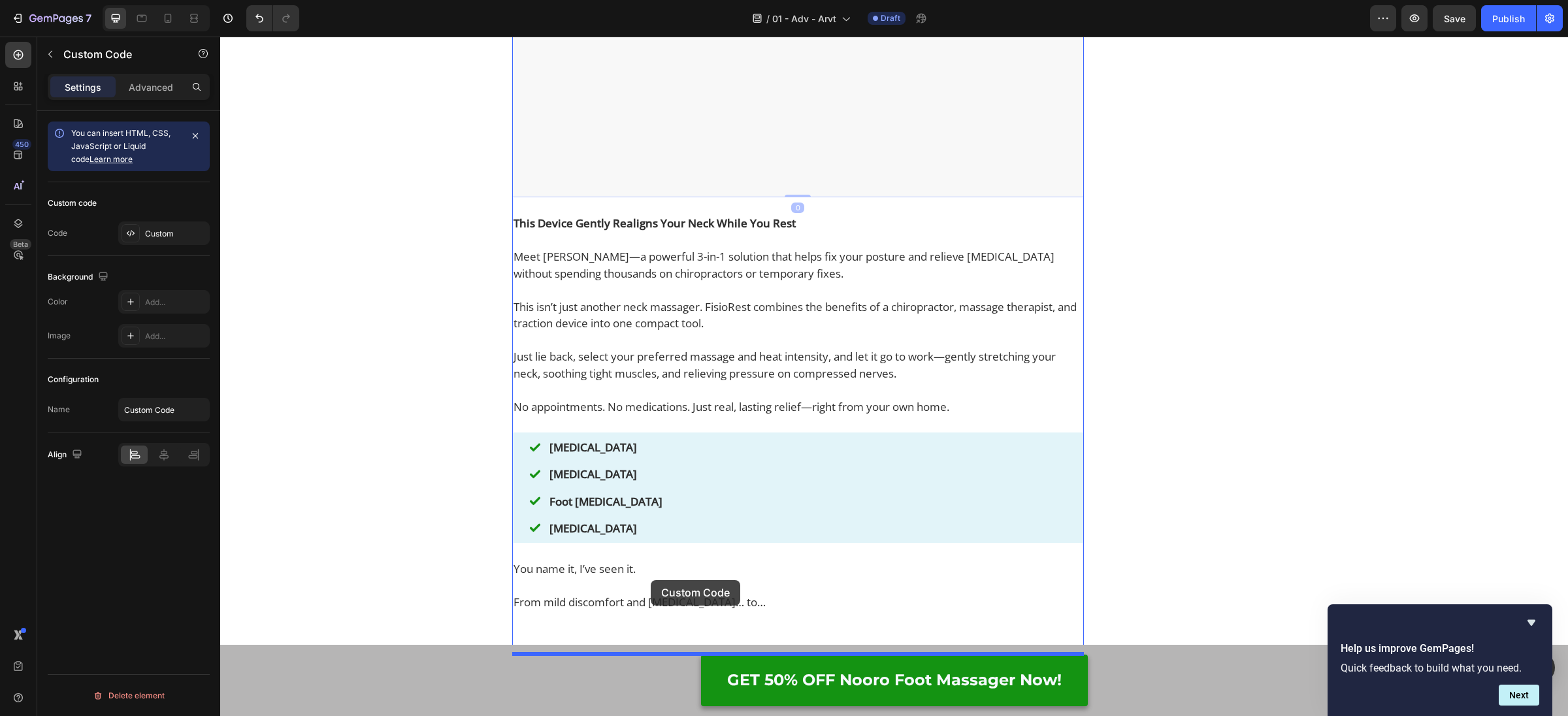
drag, startPoint x: 548, startPoint y: 143, endPoint x: 651, endPoint y: 580, distance: 449.0
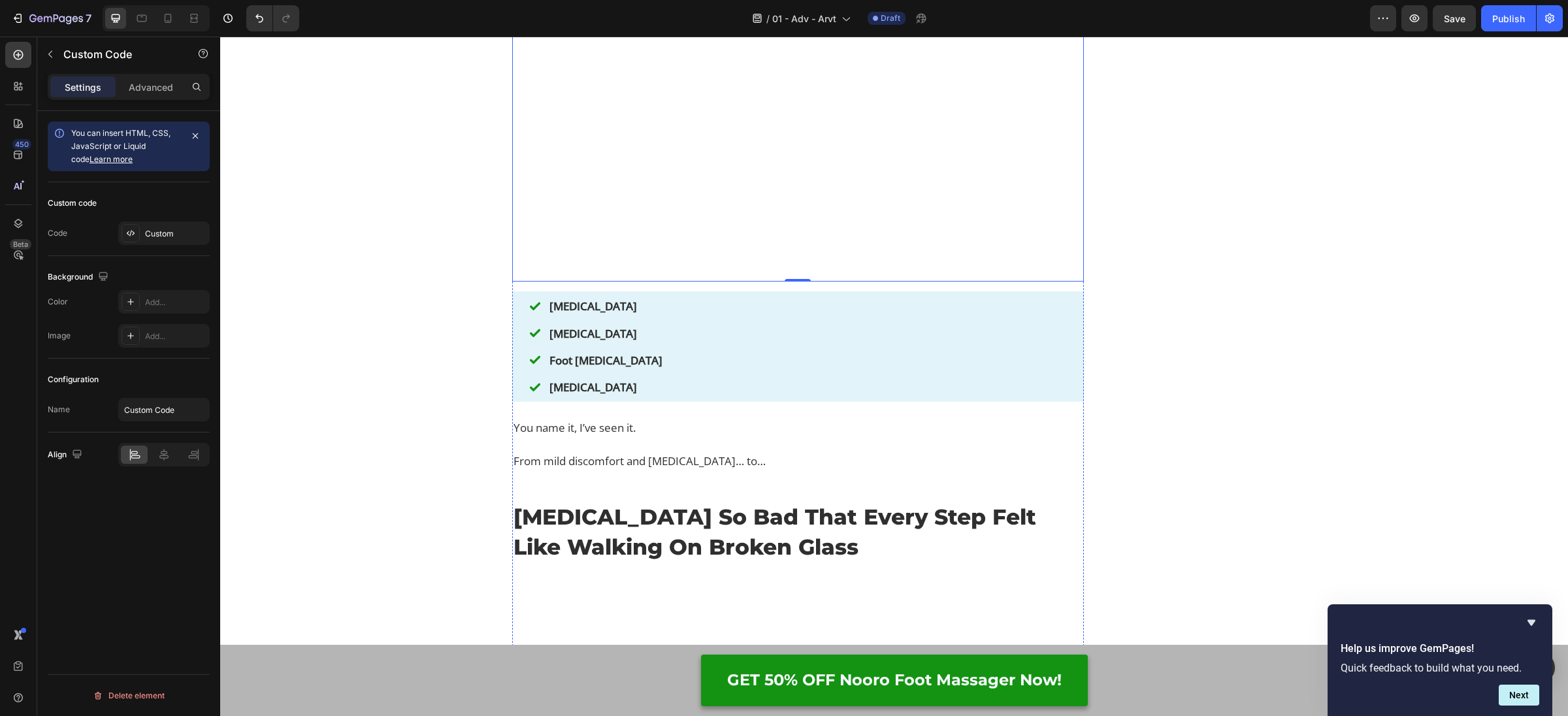
scroll to position [2917, 0]
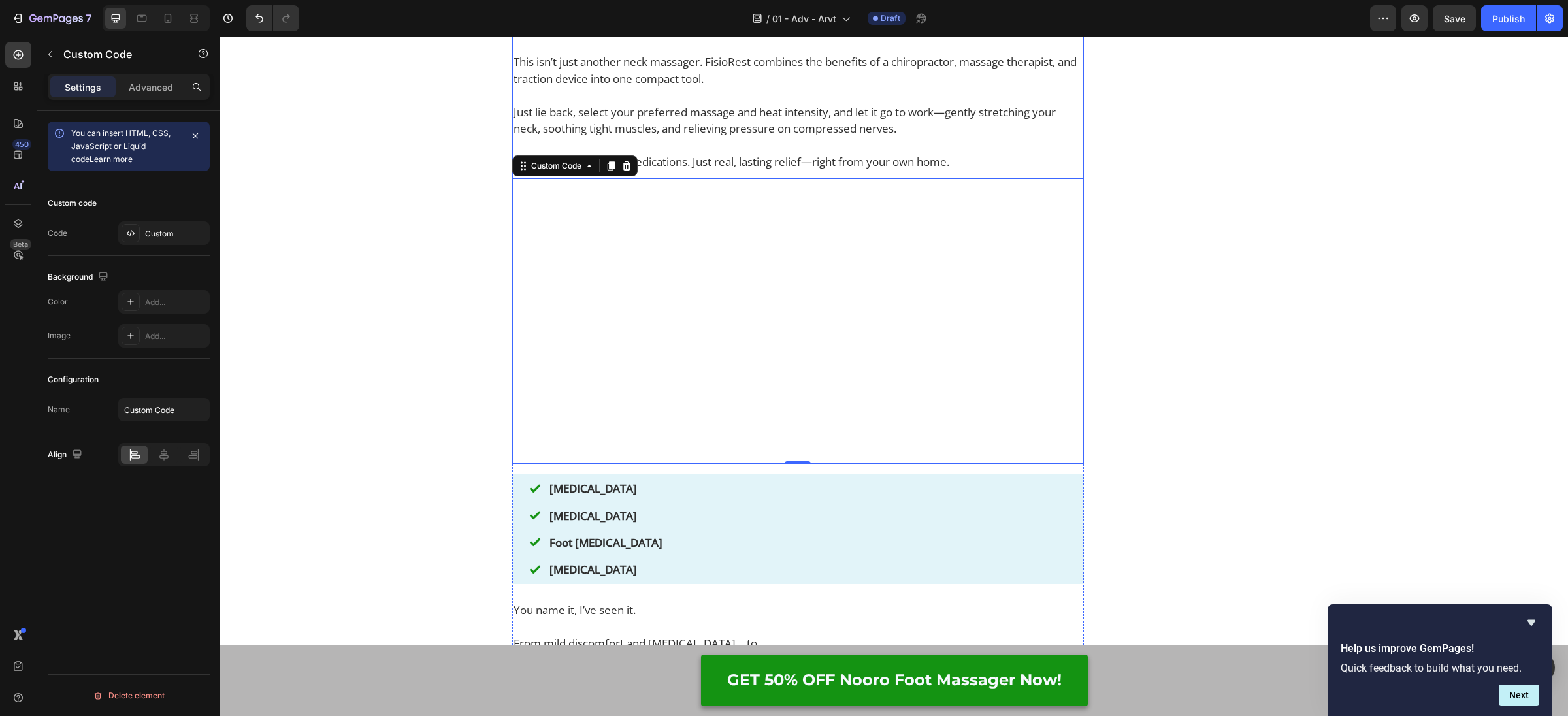
click at [697, 86] on p "This isn’t just another neck massager. FisioRest combines the benefits of a chi…" at bounding box center [799, 70] width 569 height 33
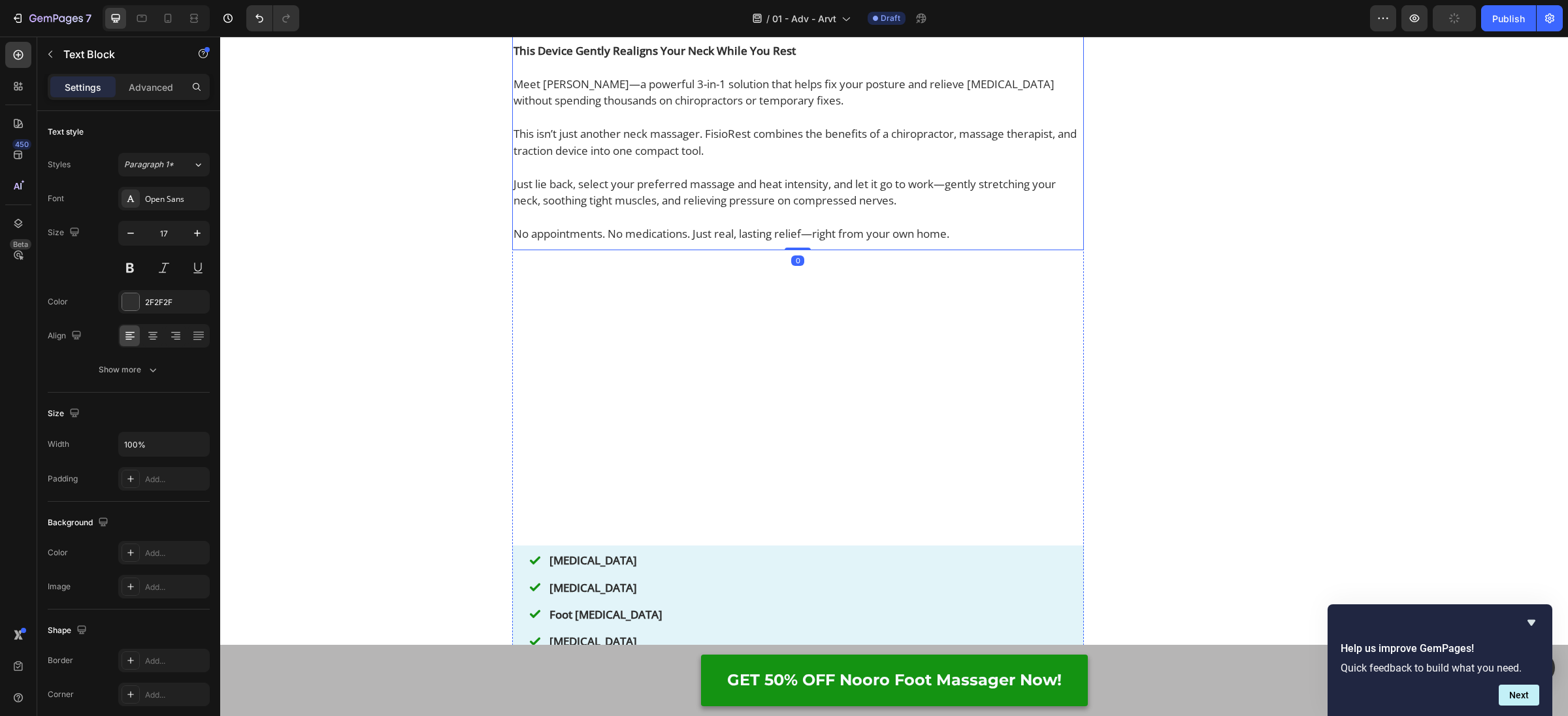
scroll to position [3104, 0]
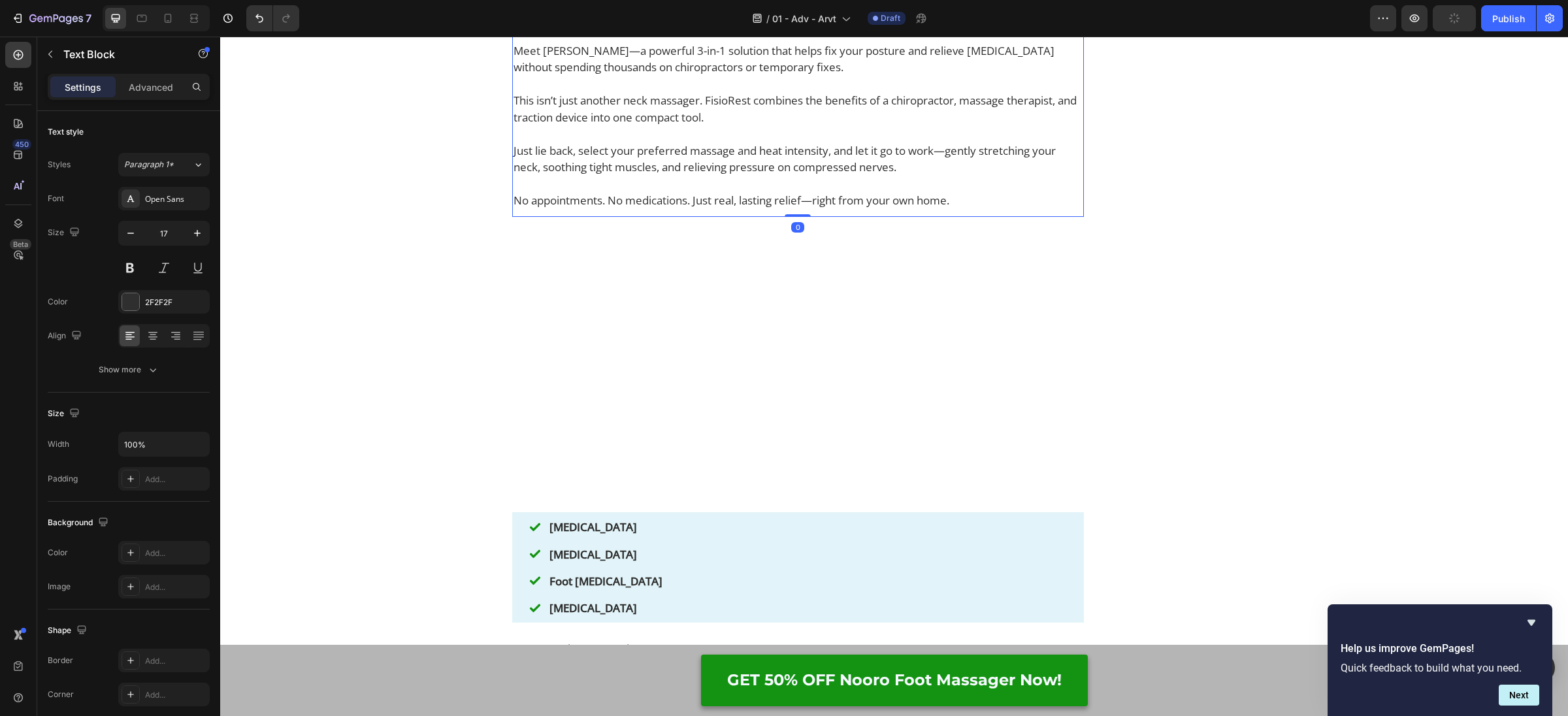
click at [651, 143] on p at bounding box center [799, 133] width 569 height 17
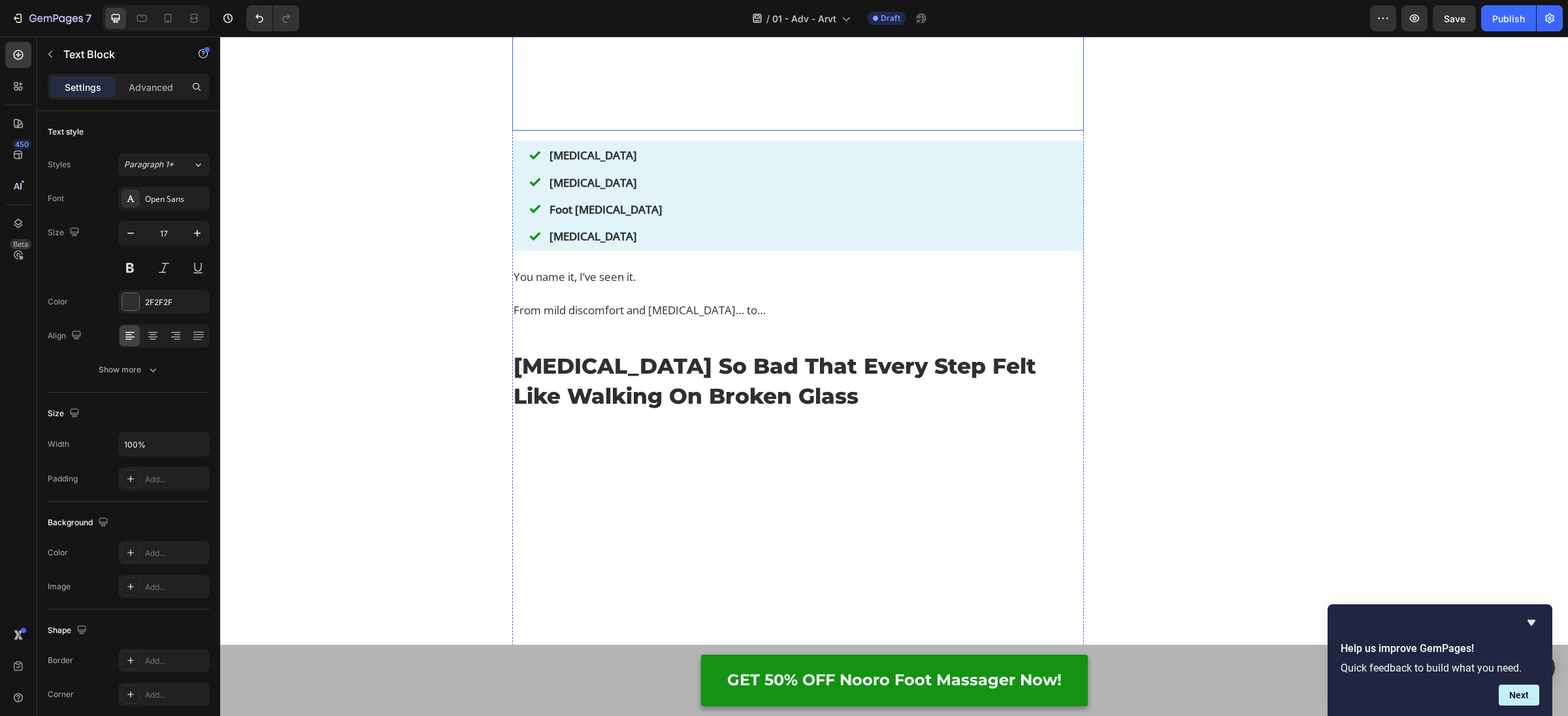
scroll to position [3692, 0]
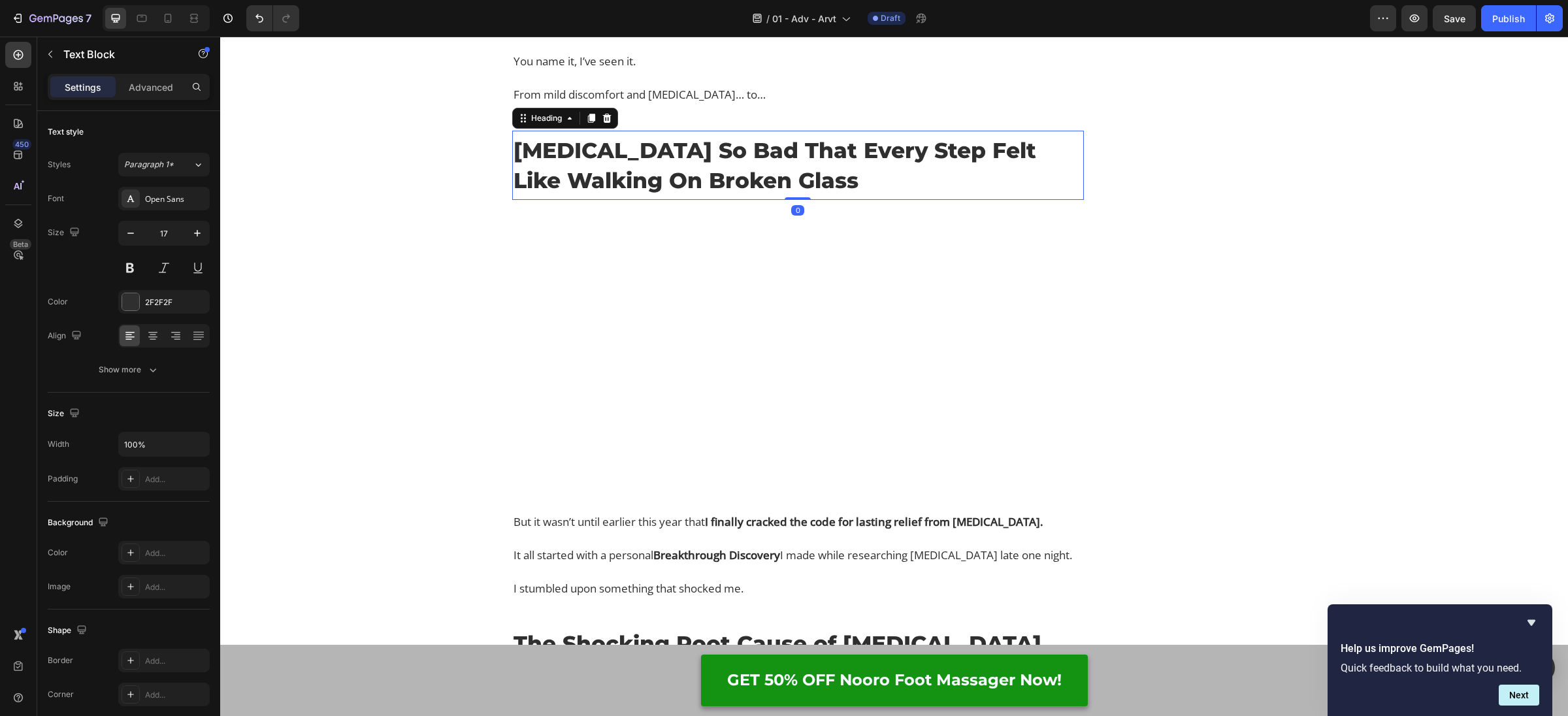
click at [643, 196] on h2 "[MEDICAL_DATA] So Bad That Every Step Felt Like Walking On Broken Glass" at bounding box center [798, 165] width 571 height 63
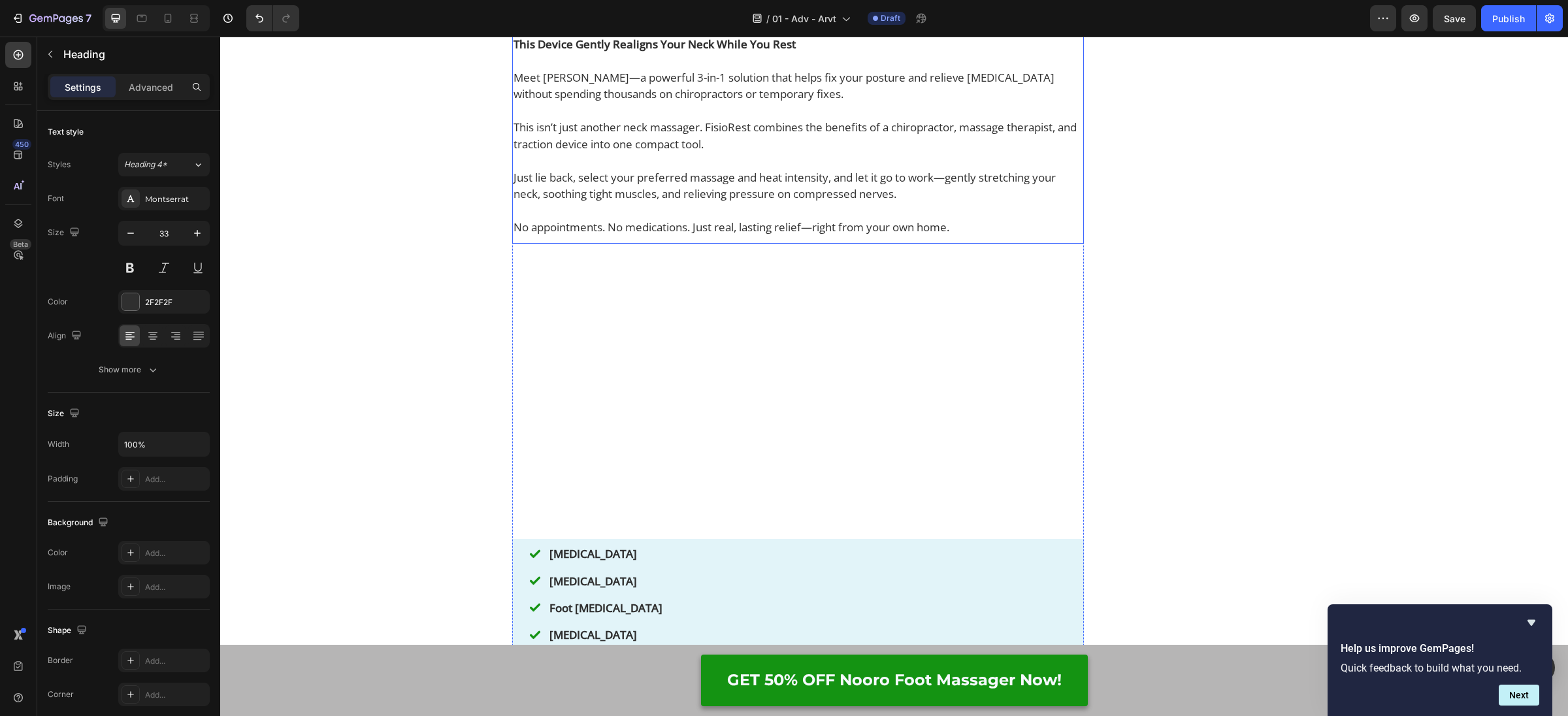
scroll to position [3078, 0]
click at [651, 202] on p "Just lie back, select your preferred massage and heat intensity, and let it go …" at bounding box center [799, 186] width 569 height 33
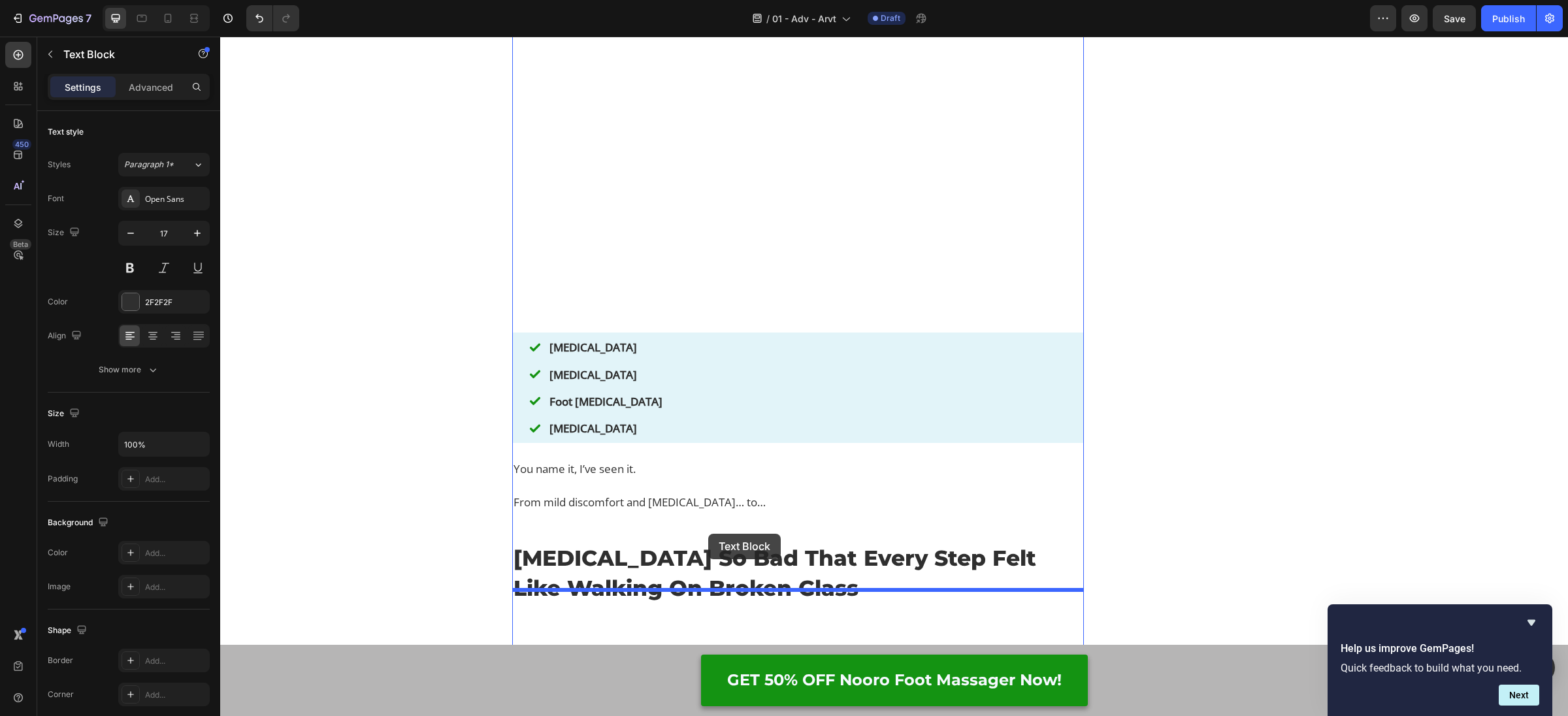
drag, startPoint x: 524, startPoint y: 251, endPoint x: 708, endPoint y: 534, distance: 337.6
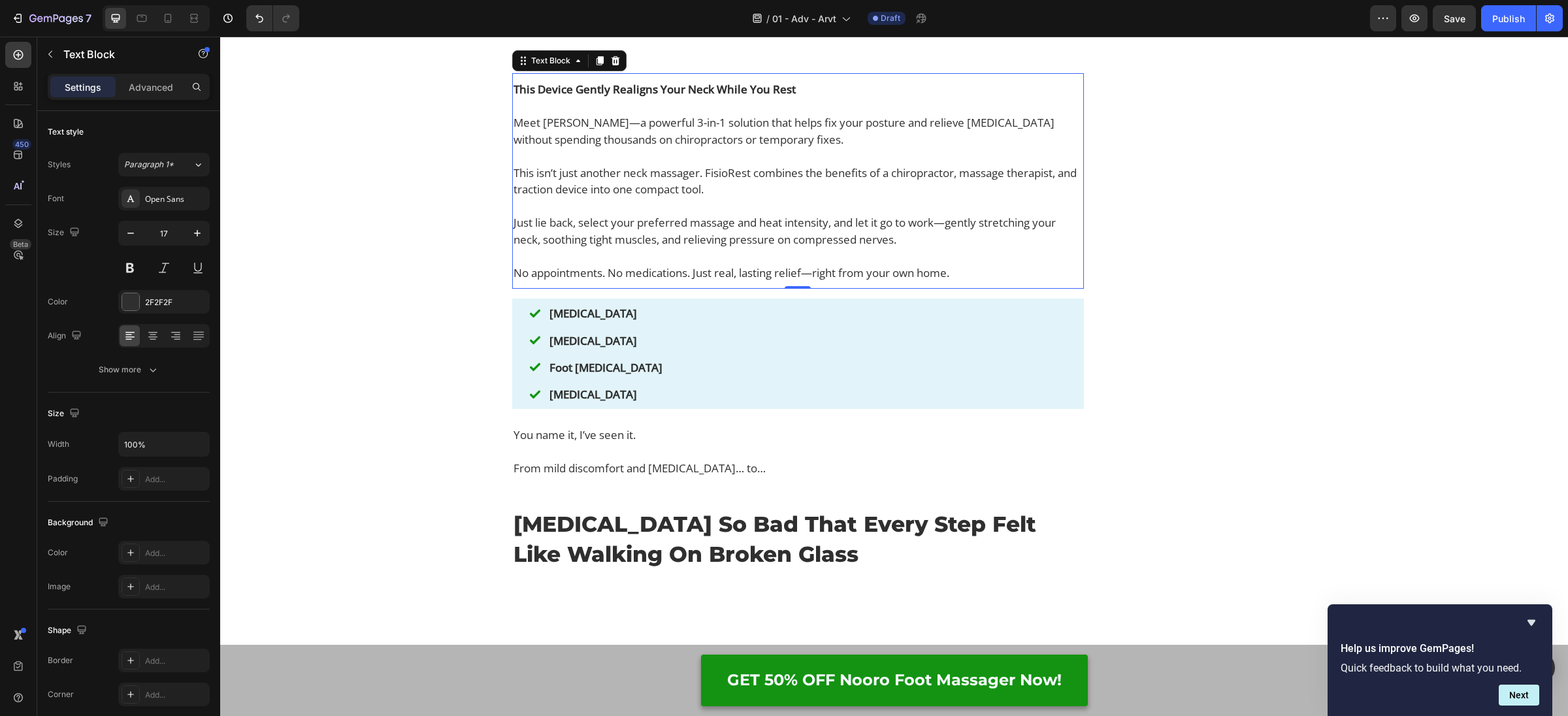
scroll to position [3339, 0]
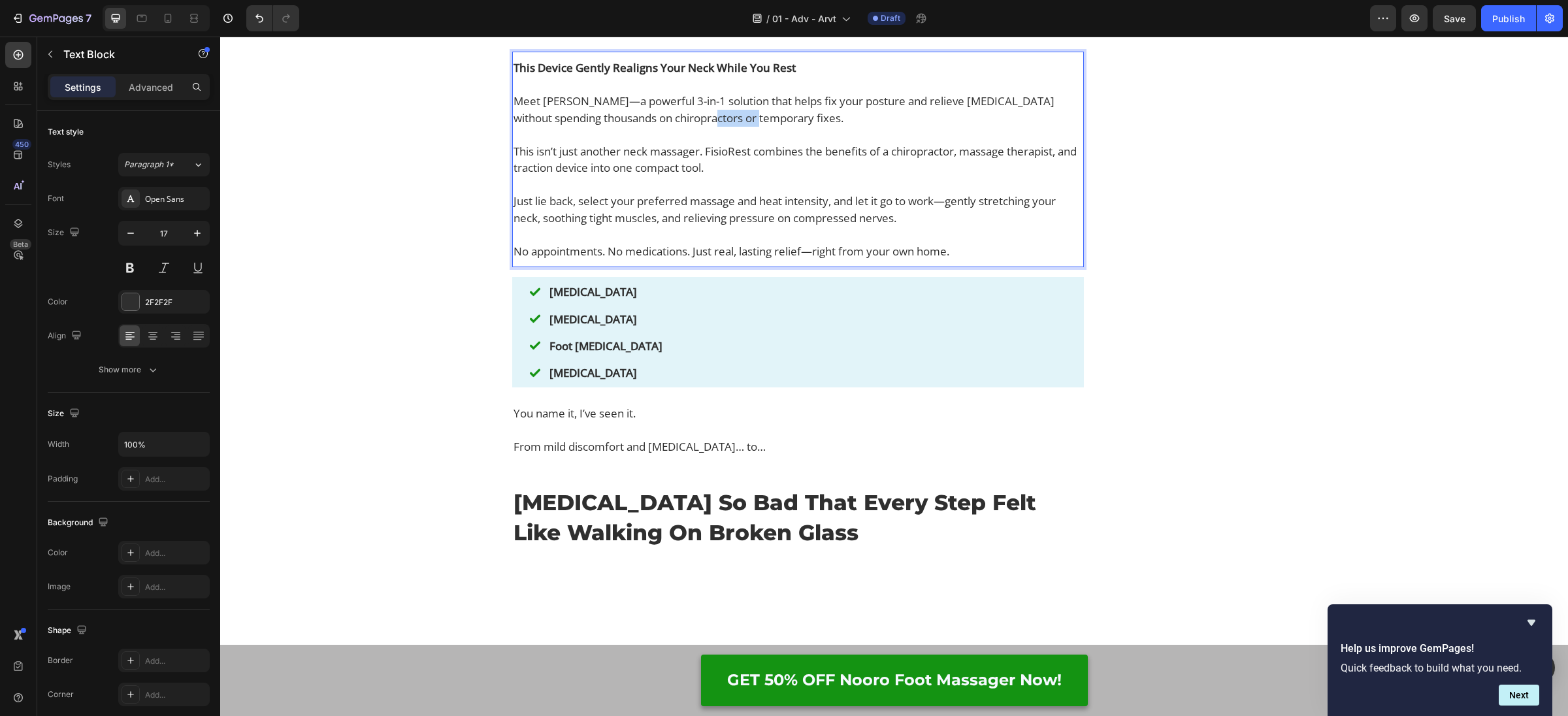
click at [691, 126] on p "Meet [PERSON_NAME]—a powerful 3-in-1 solution that helps fix your posture and r…" at bounding box center [799, 109] width 569 height 33
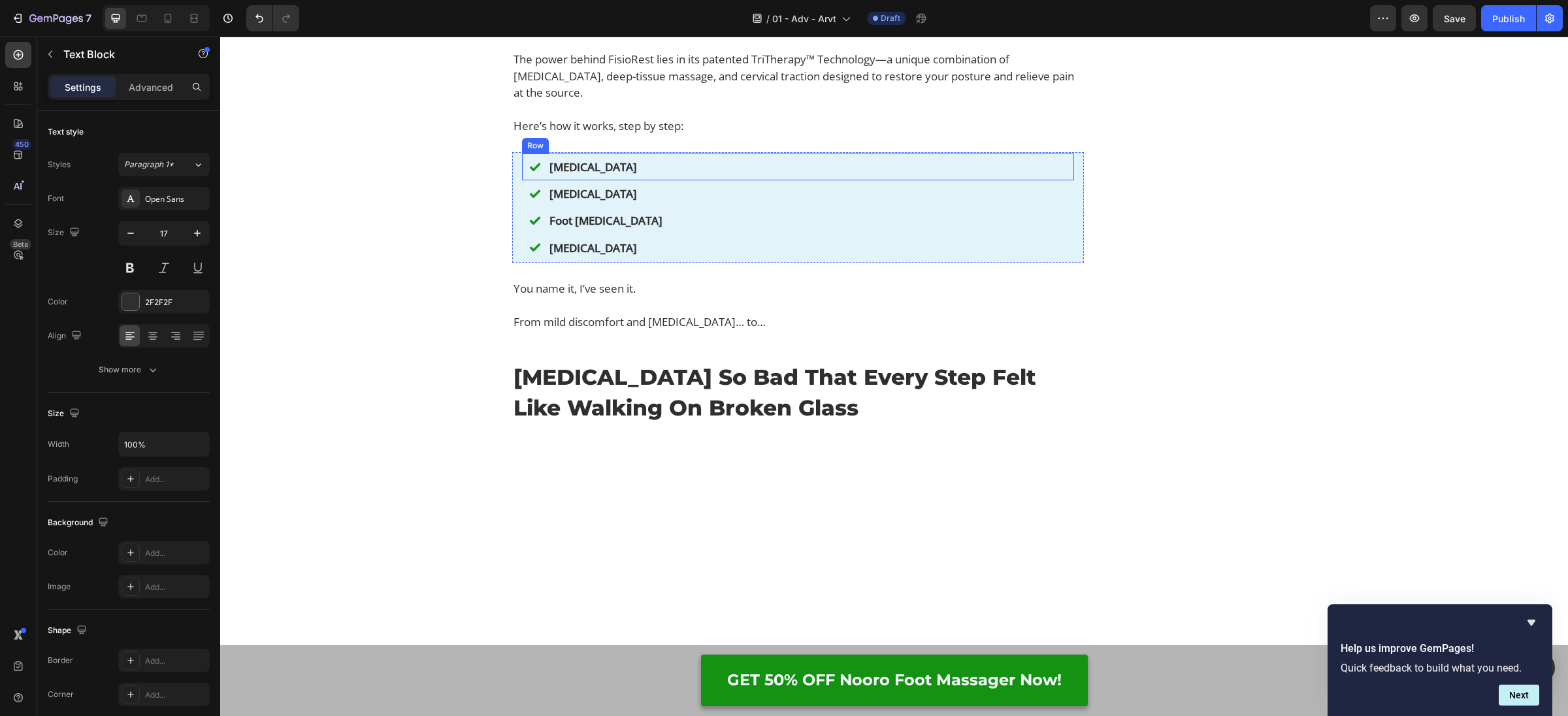
scroll to position [3407, 0]
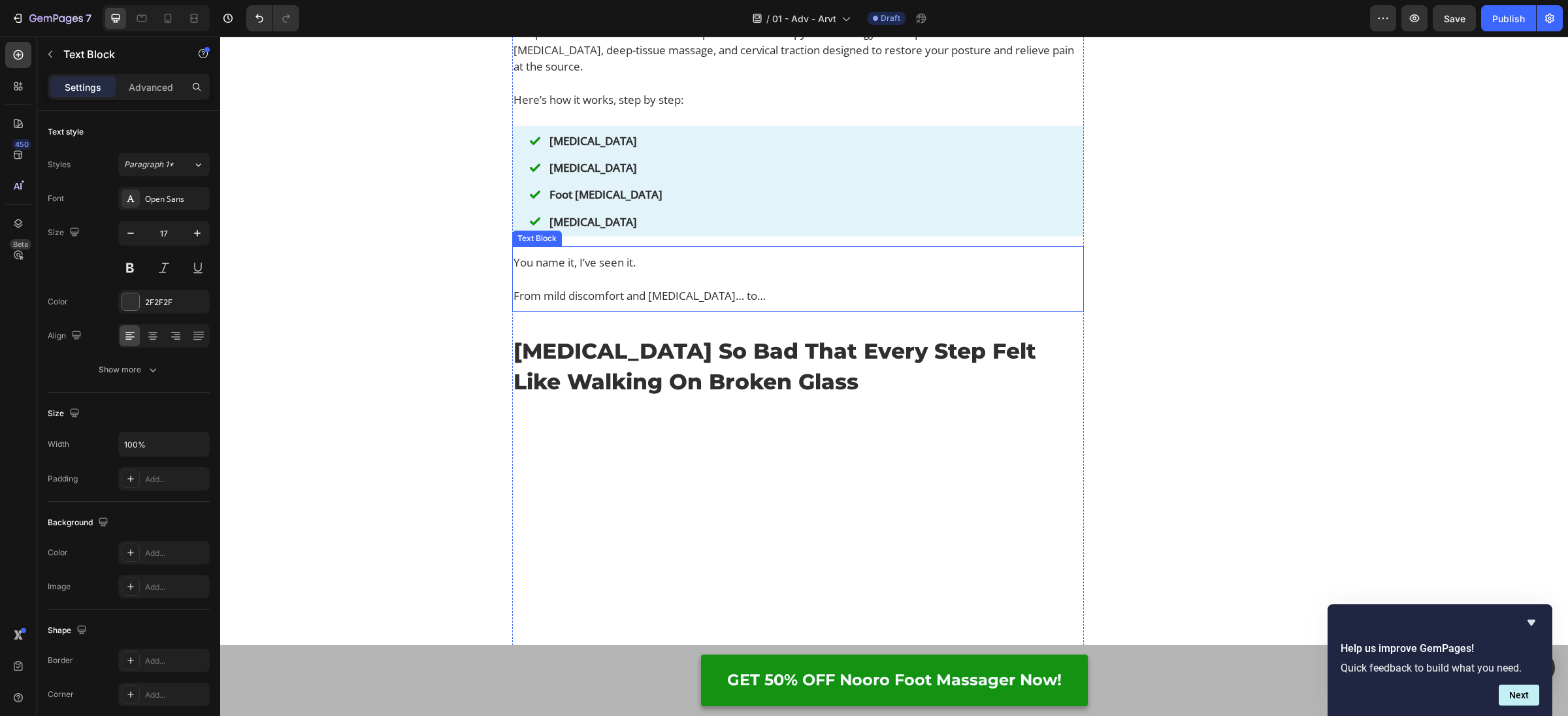
click at [603, 288] on p at bounding box center [799, 278] width 569 height 17
click at [599, 288] on p at bounding box center [799, 278] width 569 height 17
click at [599, 288] on p "Rich Text Editor. Editing area: main" at bounding box center [799, 278] width 569 height 17
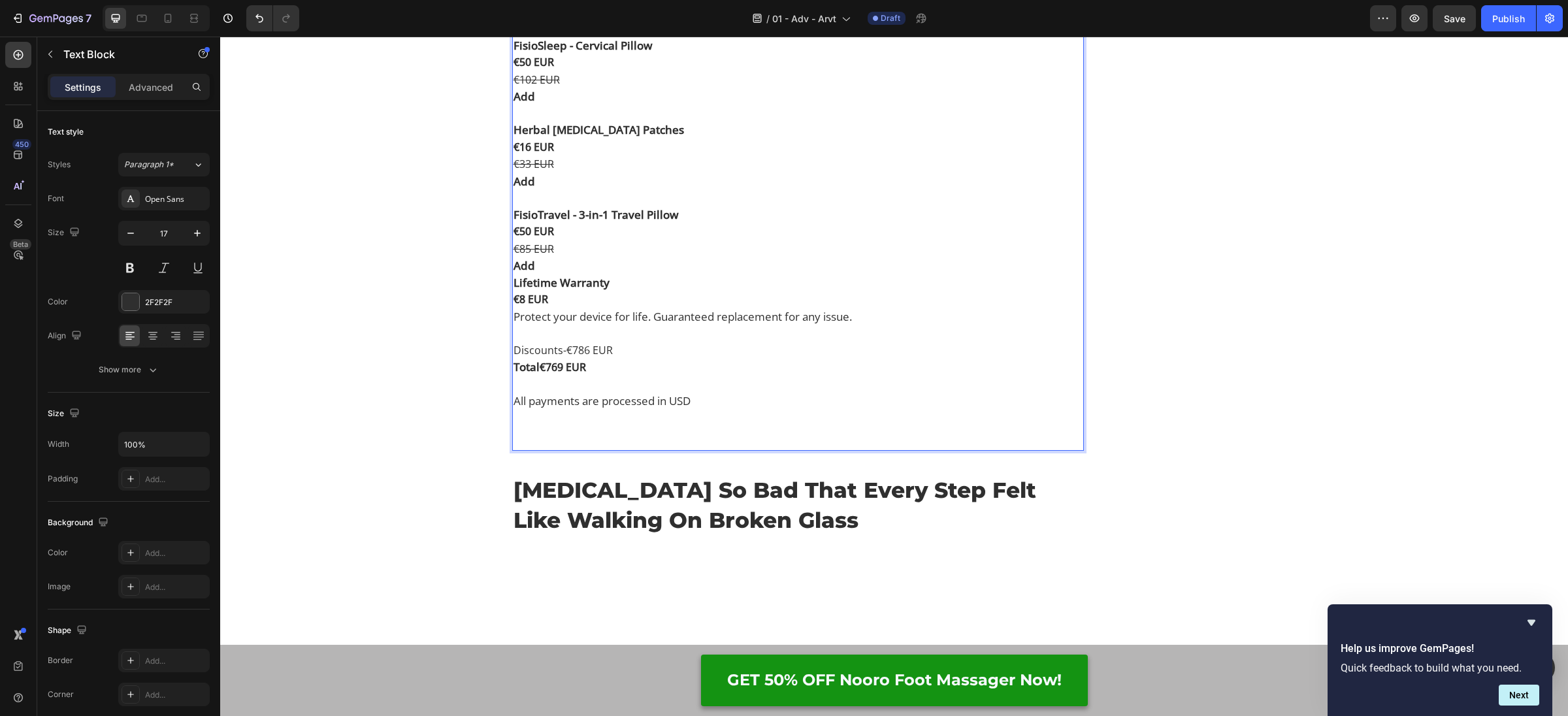
scroll to position [6502, 0]
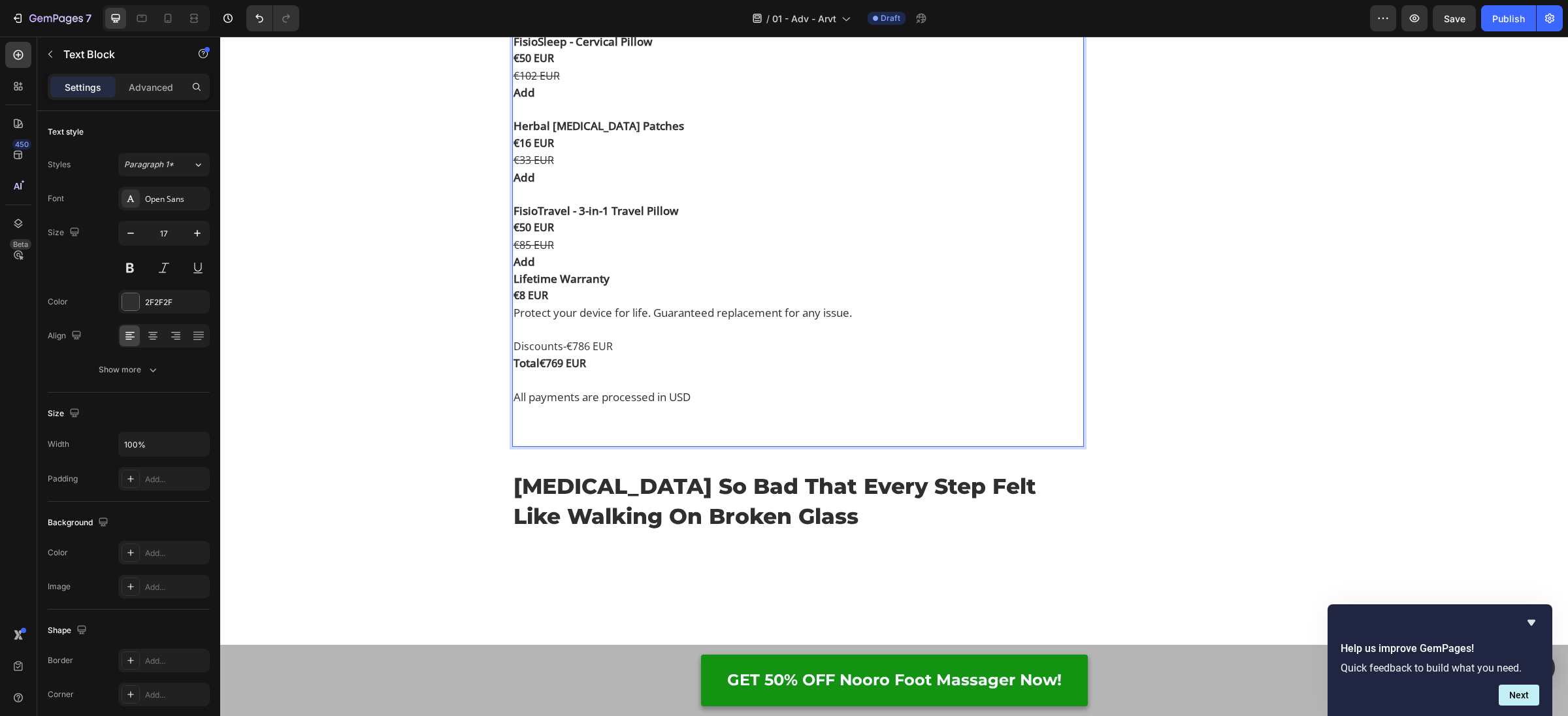
click at [694, 67] on p "€50 EUR" at bounding box center [799, 58] width 569 height 17
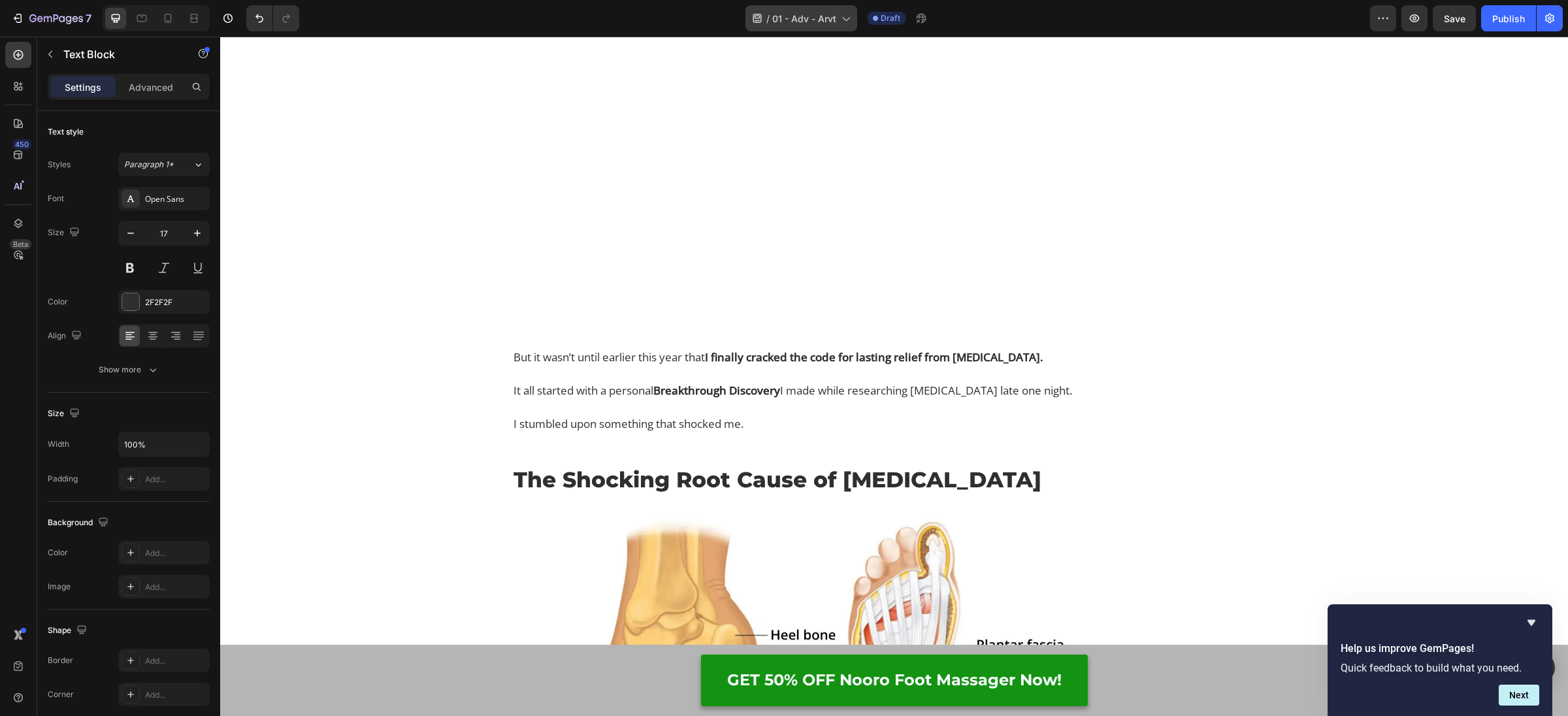
scroll to position [3728, 0]
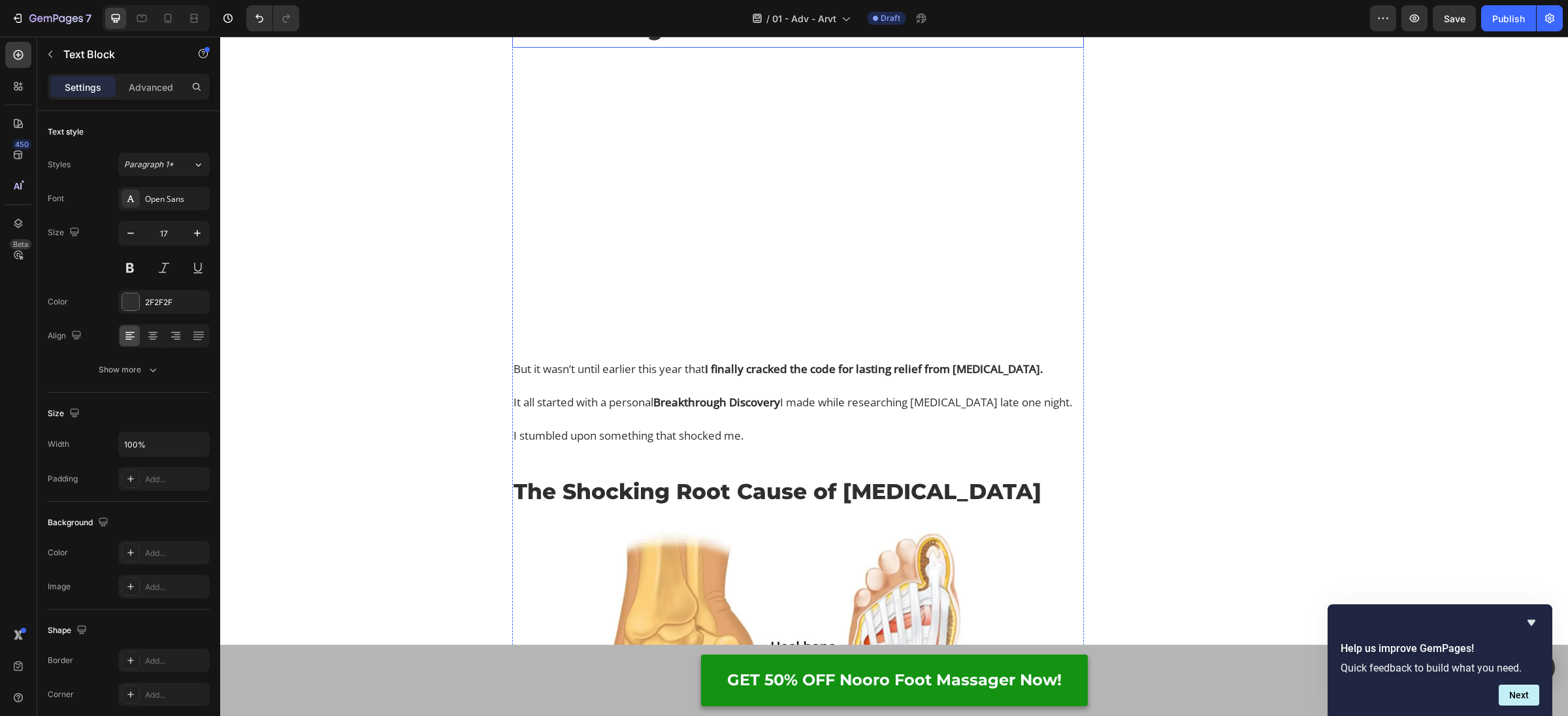
click at [671, 44] on h2 "[MEDICAL_DATA] So Bad That Every Step Felt Like Walking On Broken Glass" at bounding box center [798, 12] width 571 height 63
click at [832, 44] on h2 "[MEDICAL_DATA] So Bad That Every Step Felt Like Walking On Broken Glass" at bounding box center [798, 12] width 571 height 63
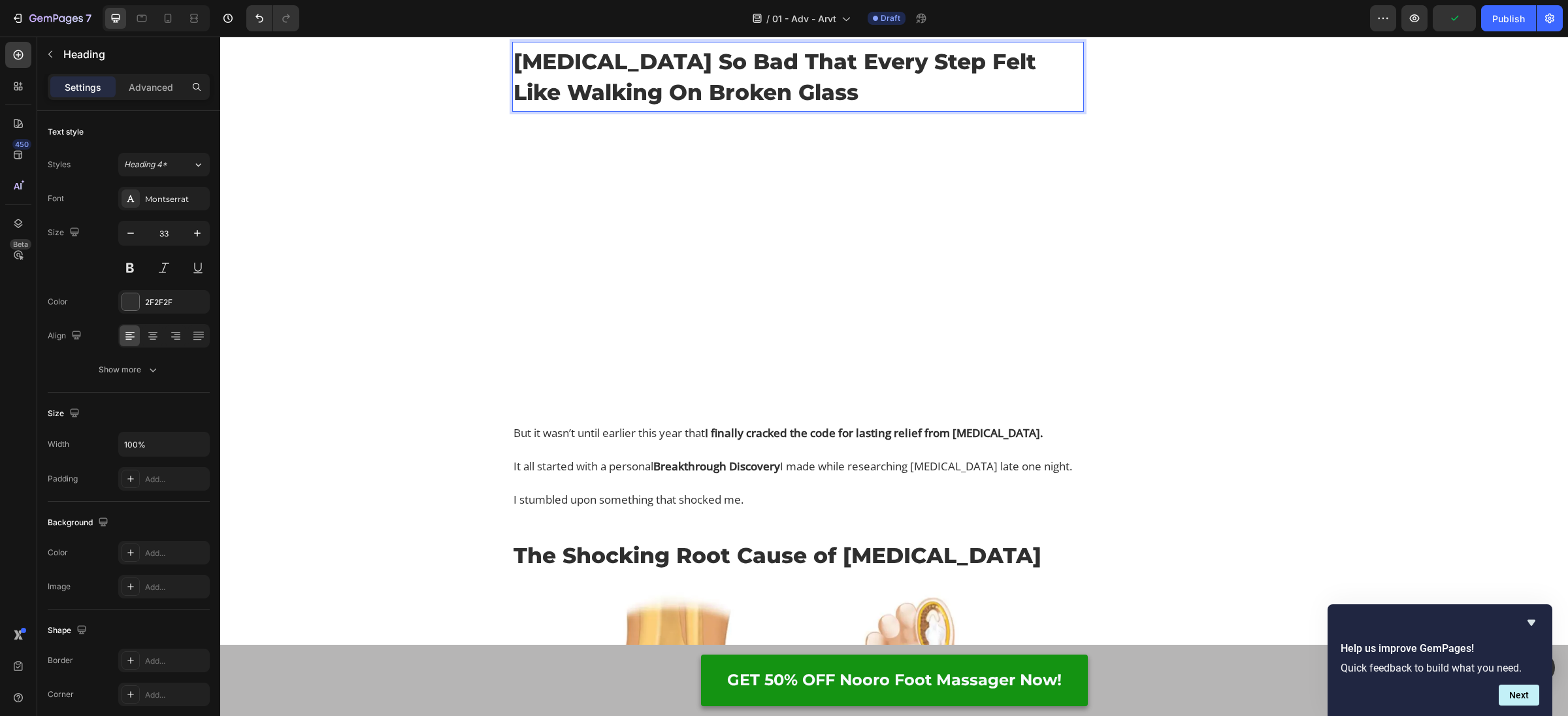
scroll to position [3665, 0]
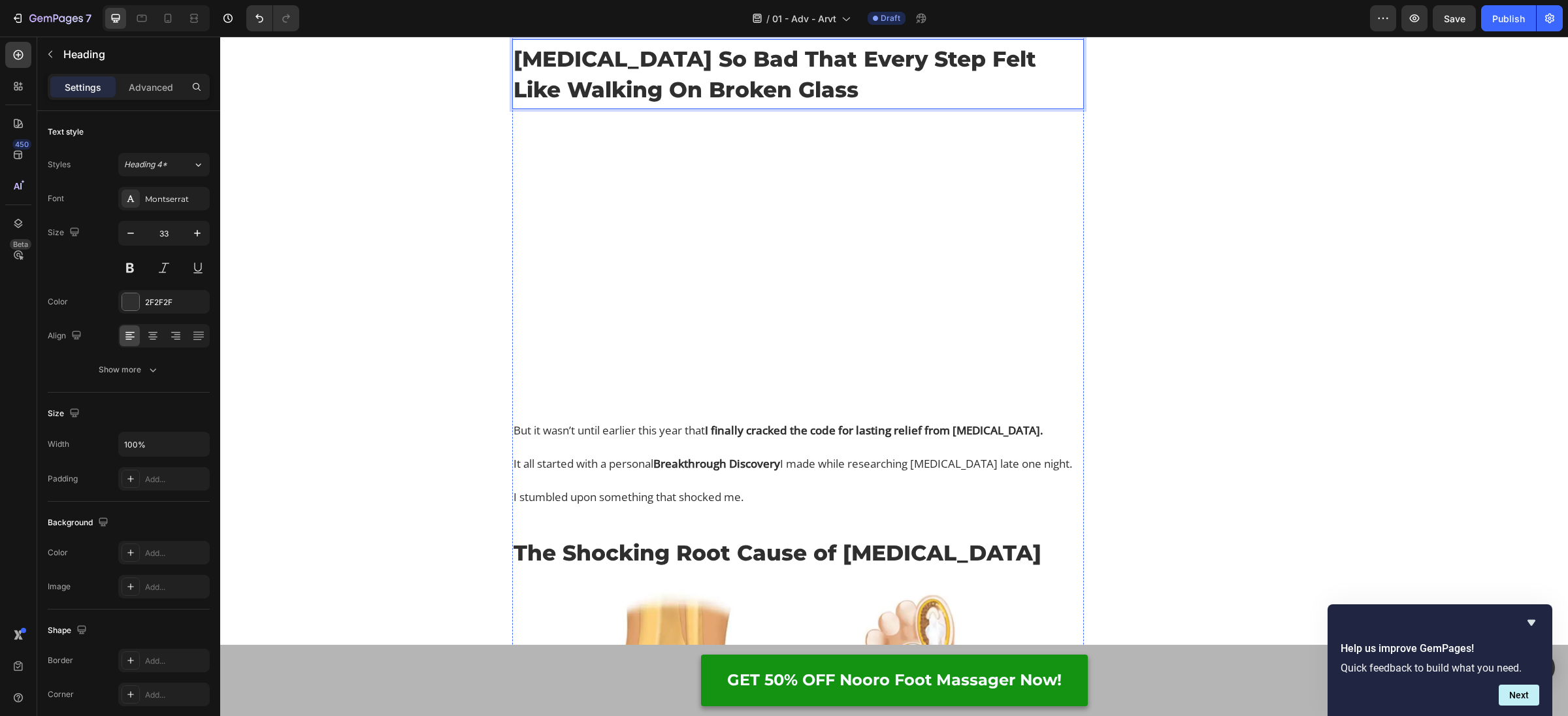
click at [730, 11] on strong "Step 1: Soothing Heat to Prepare Your Muscles" at bounding box center [635, 3] width 244 height 15
click at [710, 104] on p "[MEDICAL_DATA] So Bad That Every Step Felt Like Walking On Broken Glass" at bounding box center [799, 74] width 569 height 60
click at [731, 11] on strong "Step 1: Soothing Heat to Prepare Your Muscles" at bounding box center [635, 3] width 244 height 15
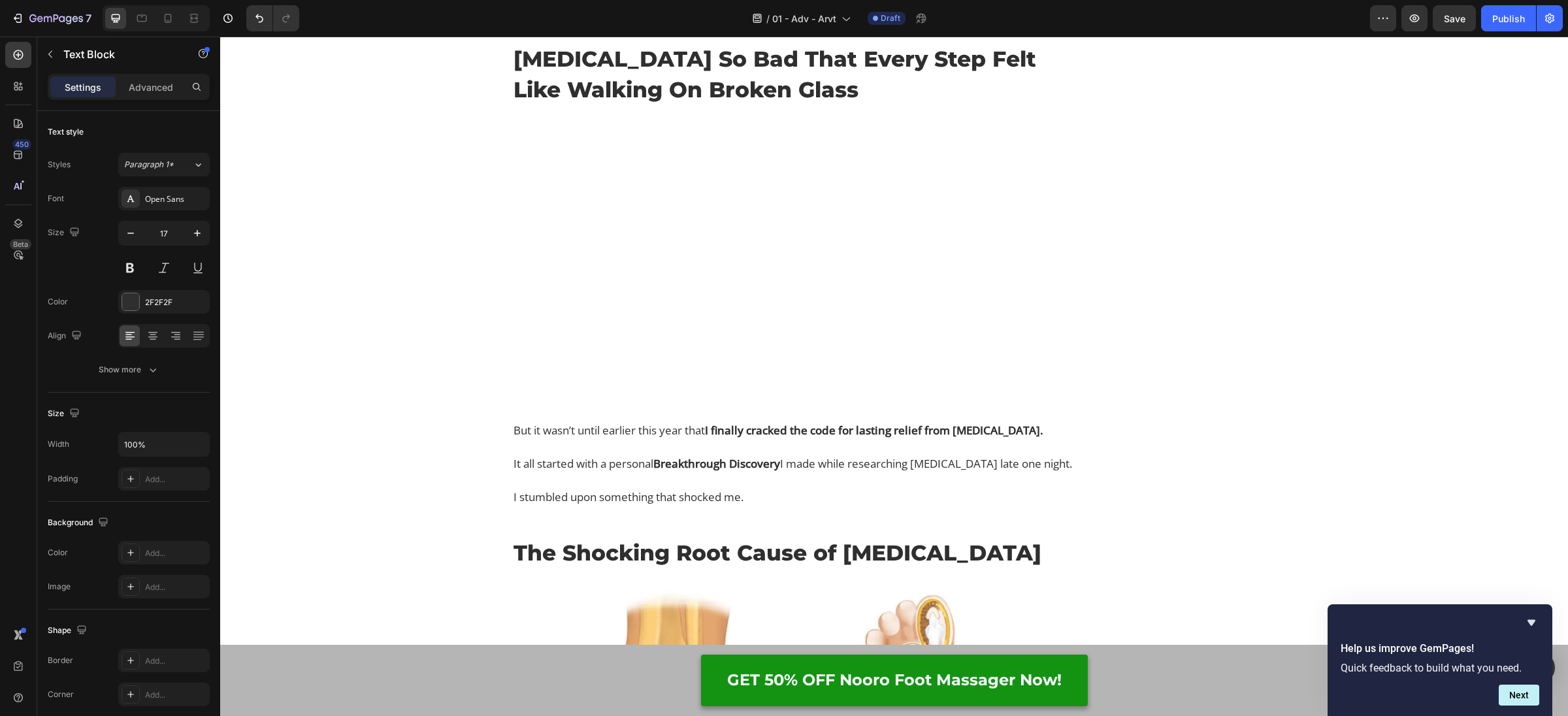
click at [731, 11] on strong "Step 1: Soothing Heat to Prepare Your Muscles" at bounding box center [635, 3] width 244 height 15
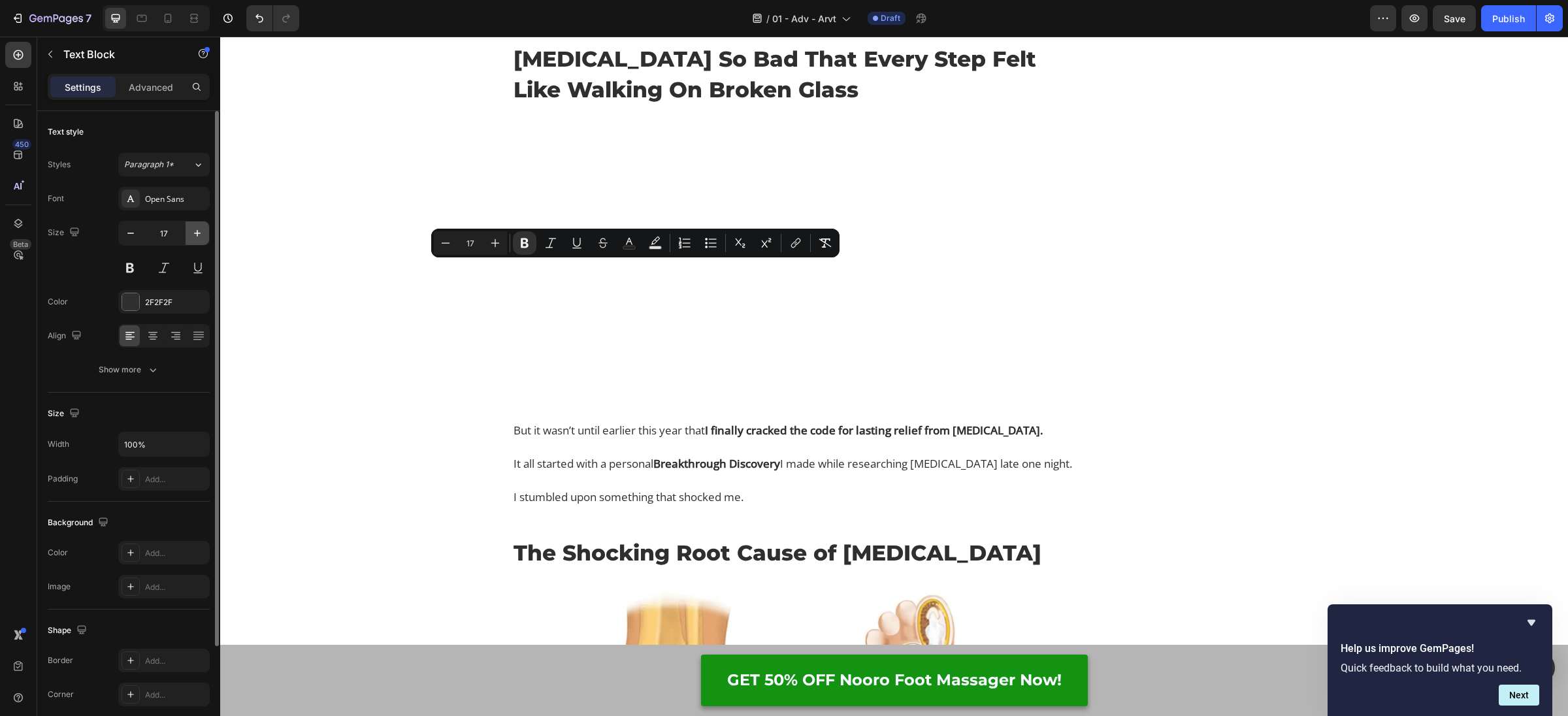
click at [194, 234] on icon "button" at bounding box center [196, 232] width 13 height 13
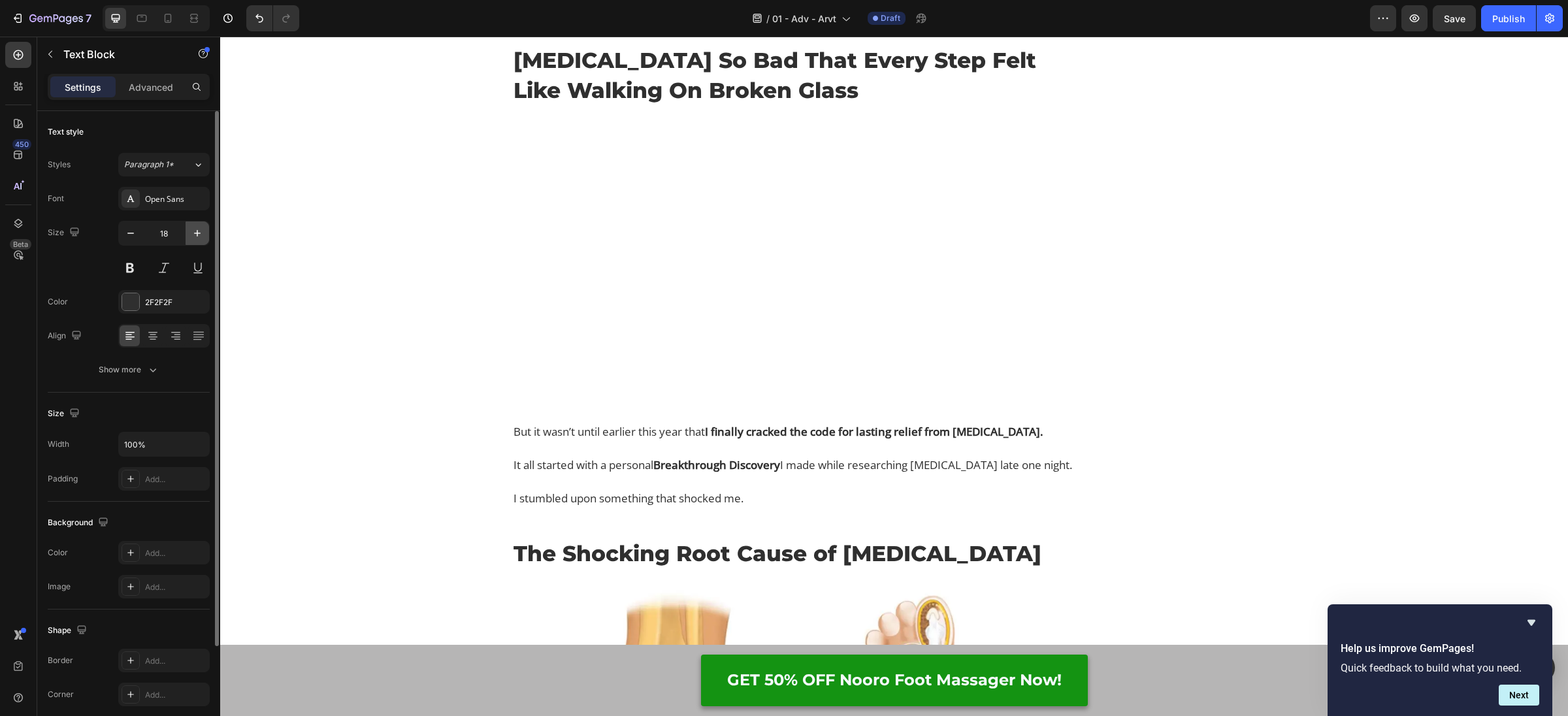
click at [194, 234] on icon "button" at bounding box center [196, 232] width 13 height 13
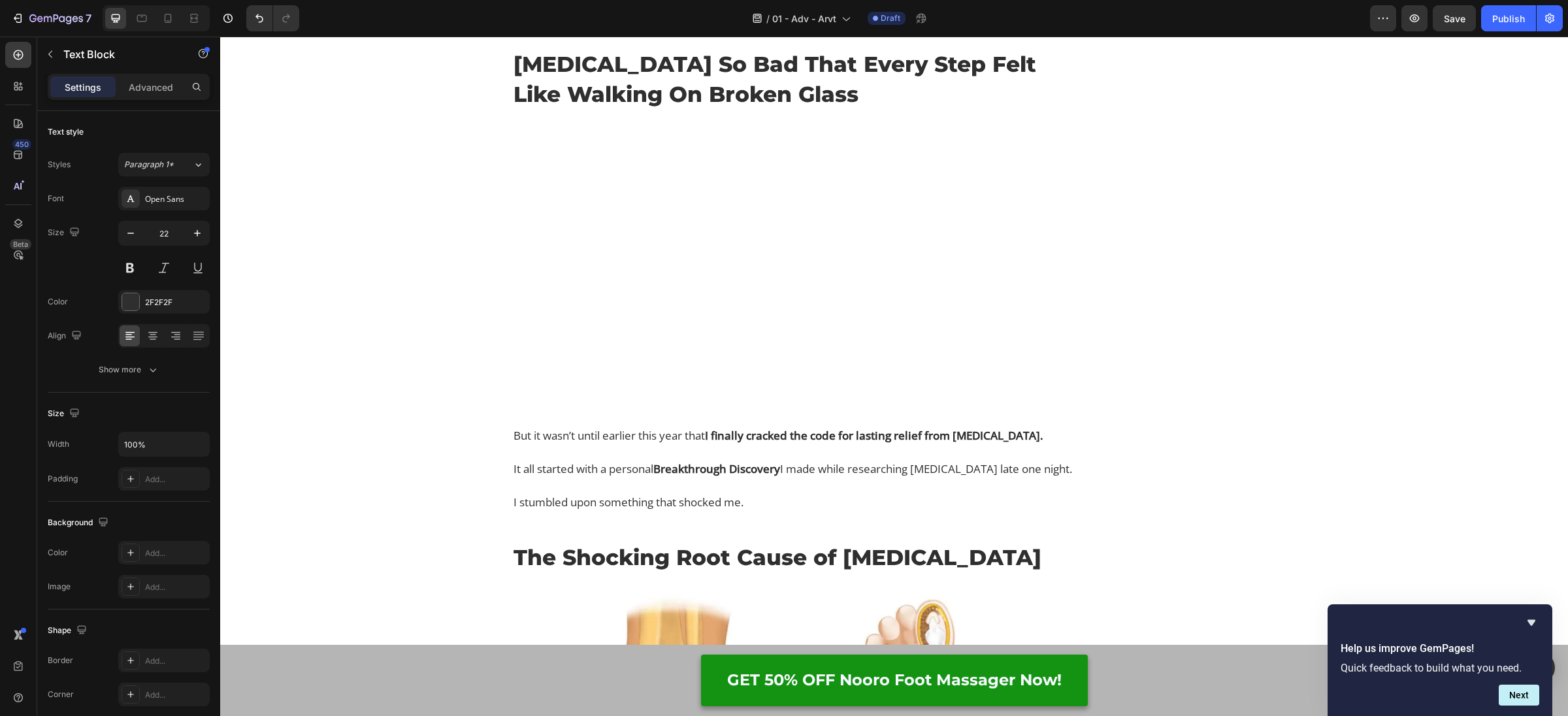
type input "23"
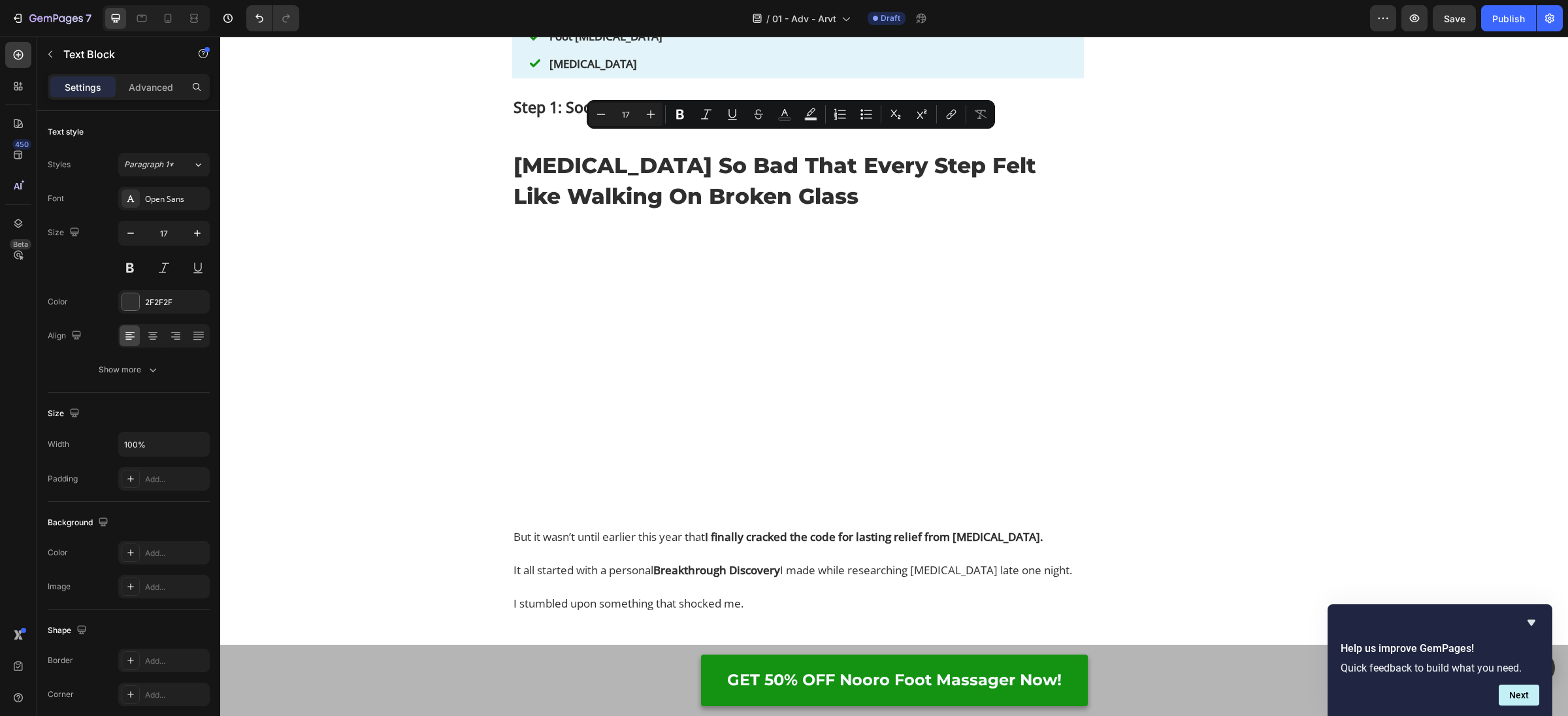
copy p "The power behind FisioRest lies in its patented TriTherapy™ Technology—a unique…"
click at [835, 118] on strong "Step 1: Soothing Heat to Prepare Your Musclesa" at bounding box center [684, 108] width 340 height 21
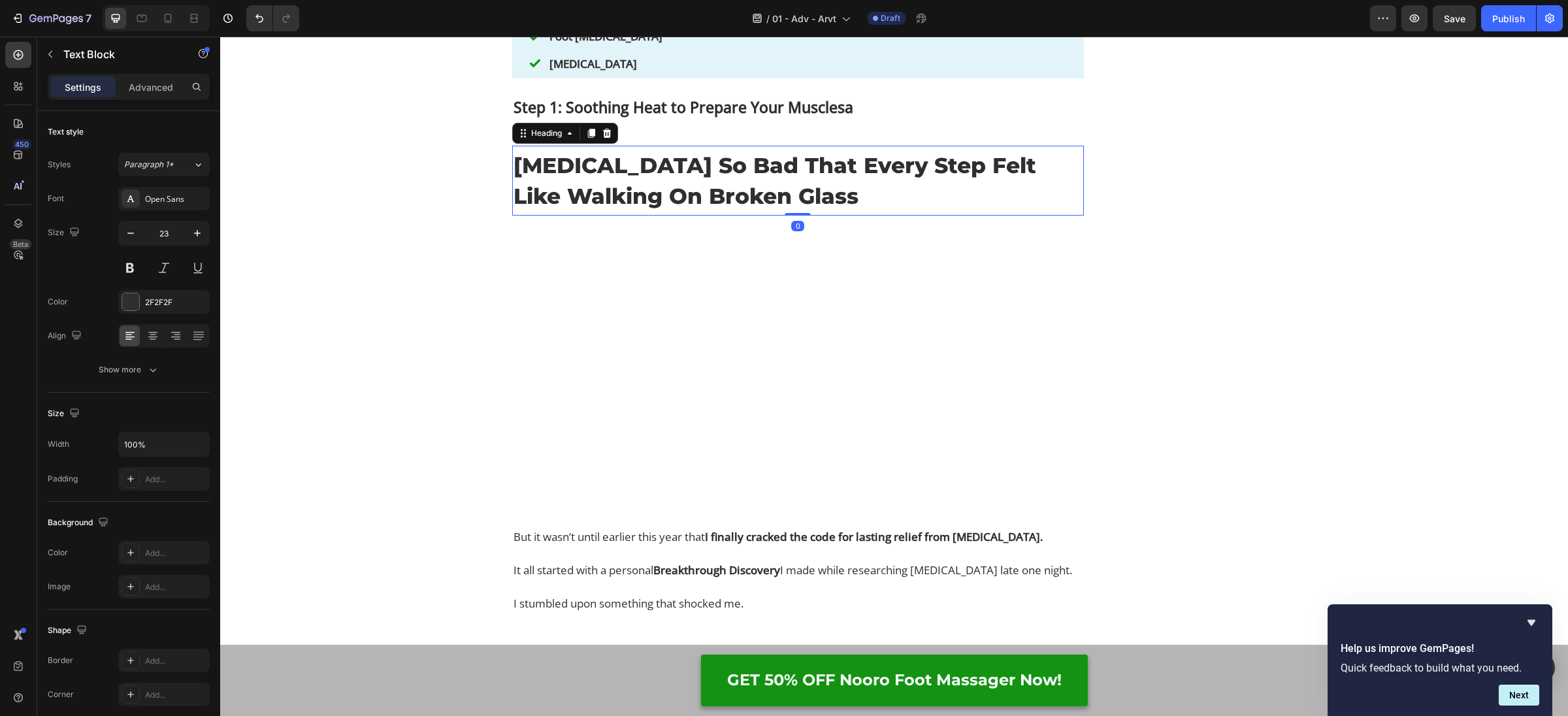
click at [705, 211] on p "[MEDICAL_DATA] So Bad That Every Step Felt Like Walking On Broken Glass" at bounding box center [799, 181] width 569 height 60
click at [603, 139] on icon at bounding box center [606, 133] width 11 height 11
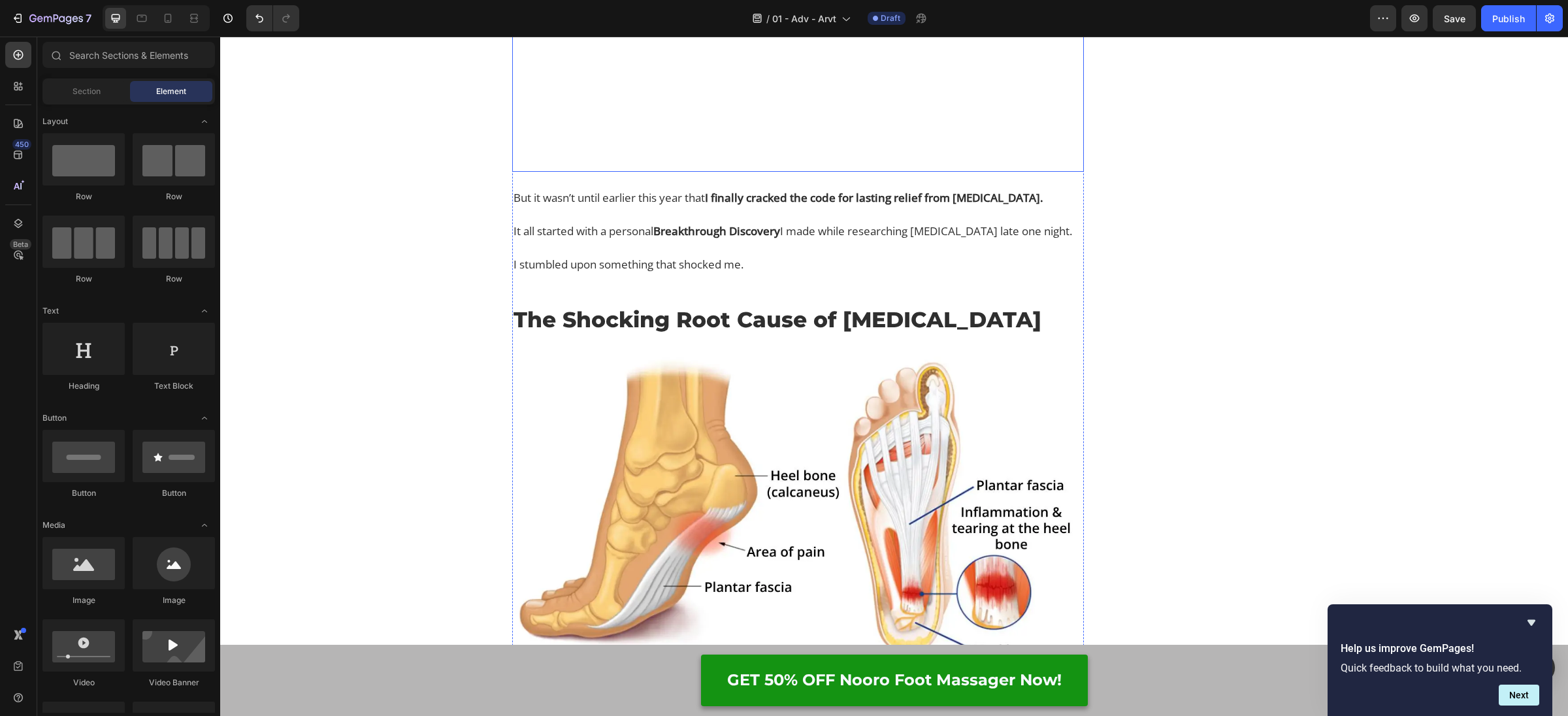
scroll to position [3987, 0]
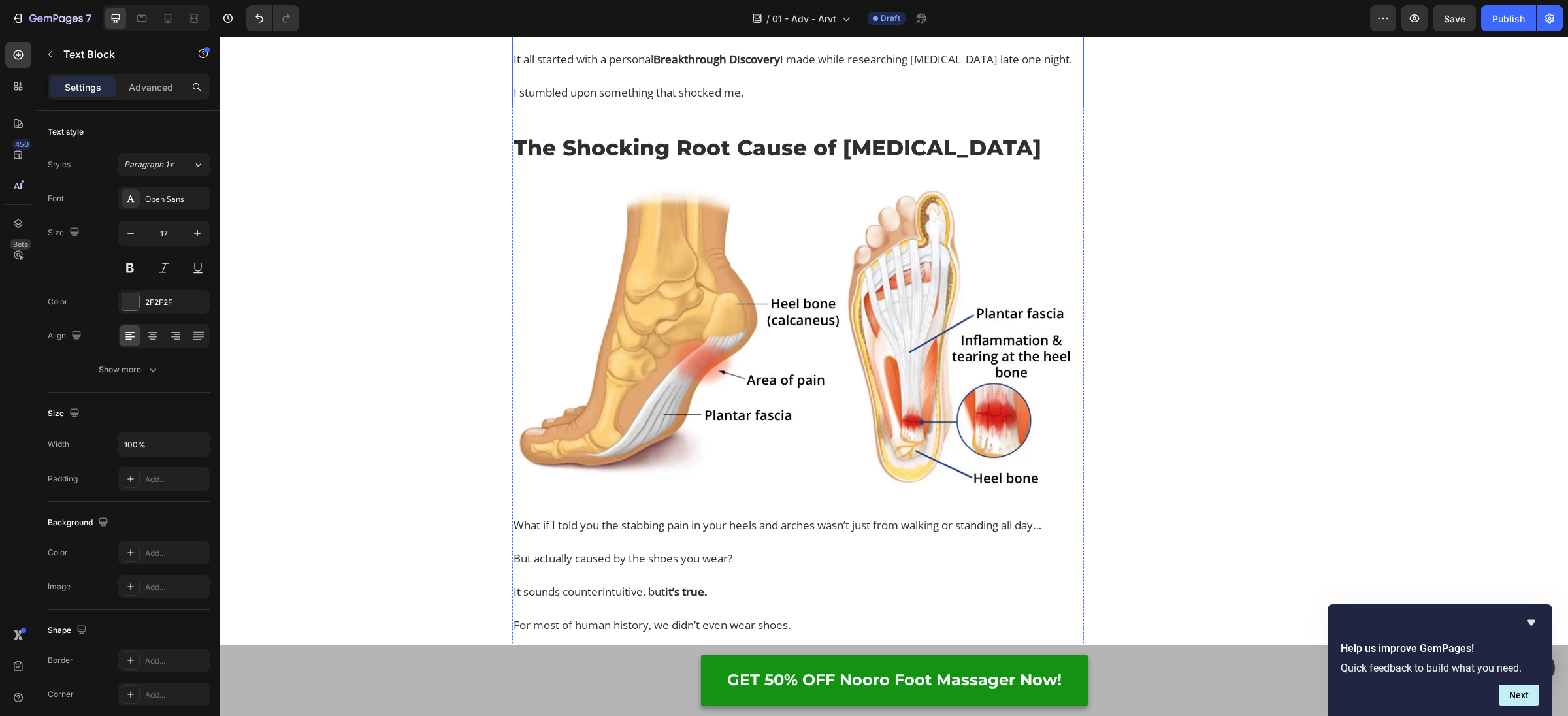
click at [674, 67] on strong "Breakthrough Discovery" at bounding box center [716, 58] width 126 height 15
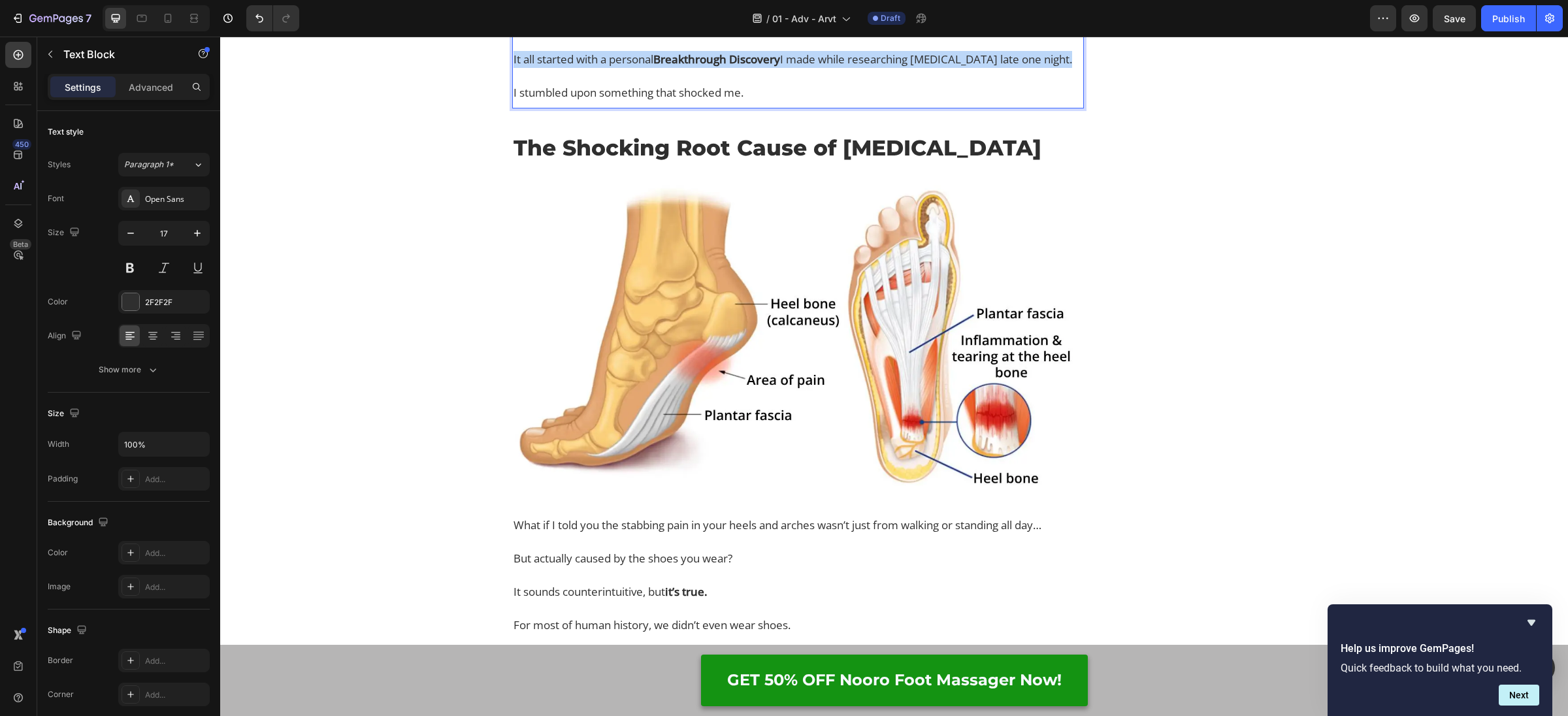
click at [674, 67] on strong "Breakthrough Discovery" at bounding box center [716, 58] width 126 height 15
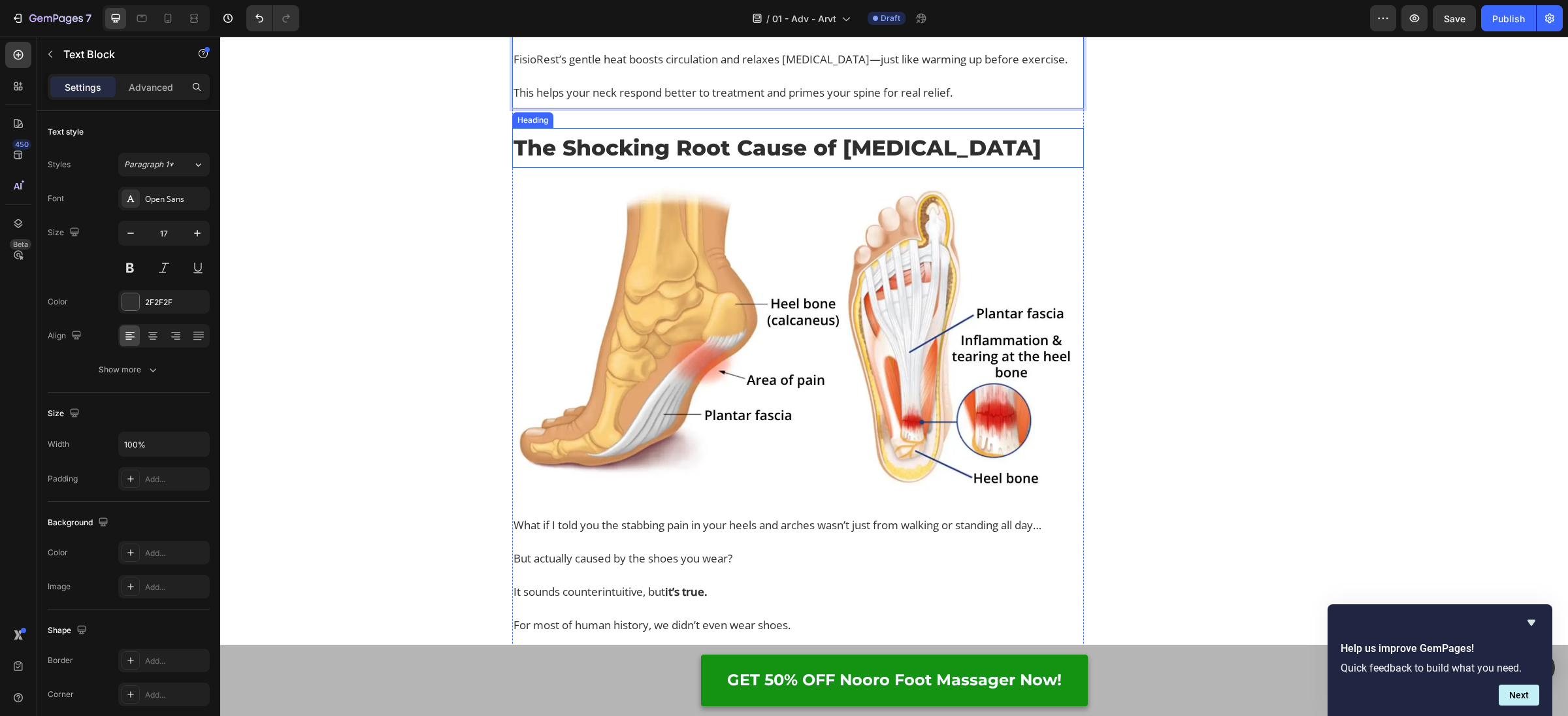
click at [658, 164] on h2 "The Shocking Root Cause of [MEDICAL_DATA]" at bounding box center [798, 148] width 571 height 33
click at [652, 164] on h2 "The Shocking Root Cause of [MEDICAL_DATA]" at bounding box center [798, 148] width 571 height 33
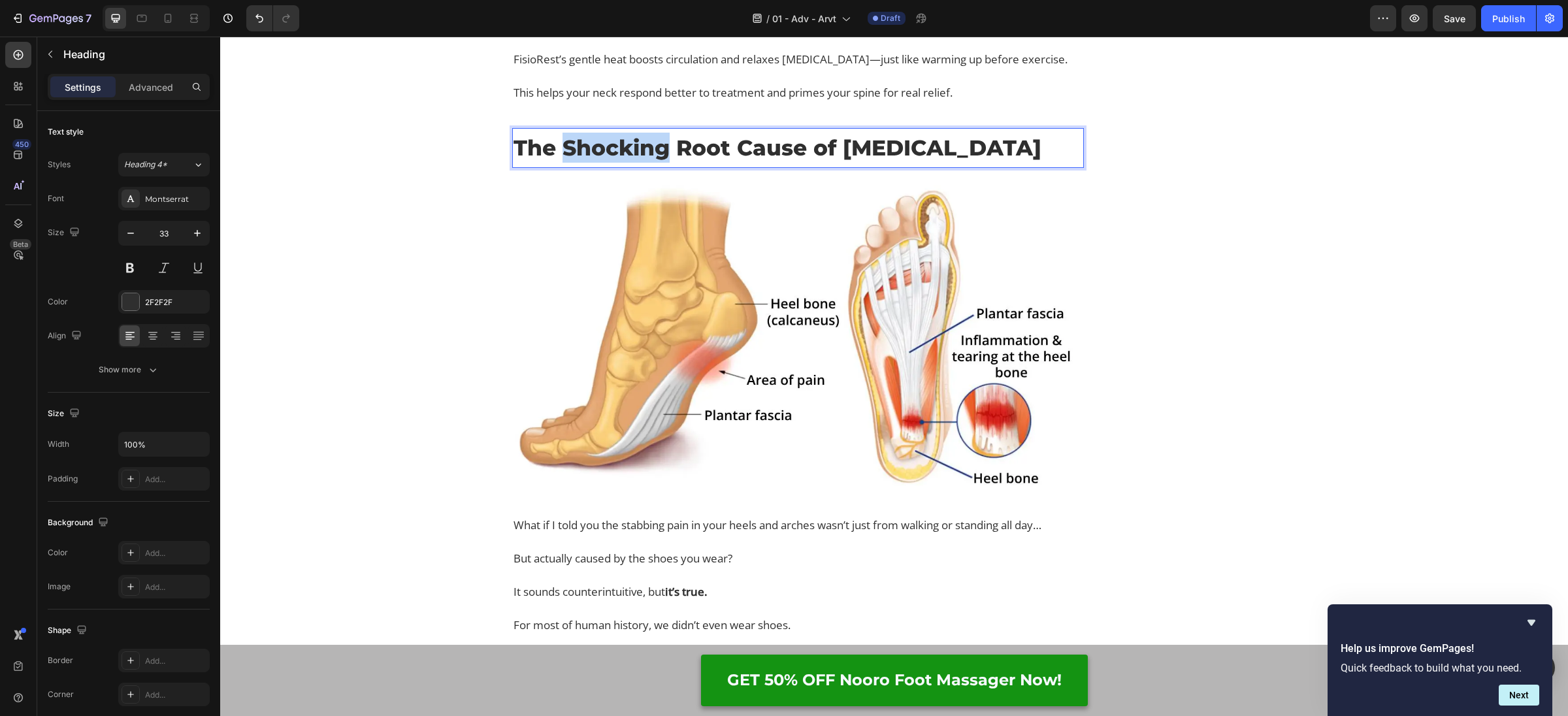
click at [652, 162] on p "The Shocking Root Cause of [MEDICAL_DATA]" at bounding box center [799, 148] width 569 height 30
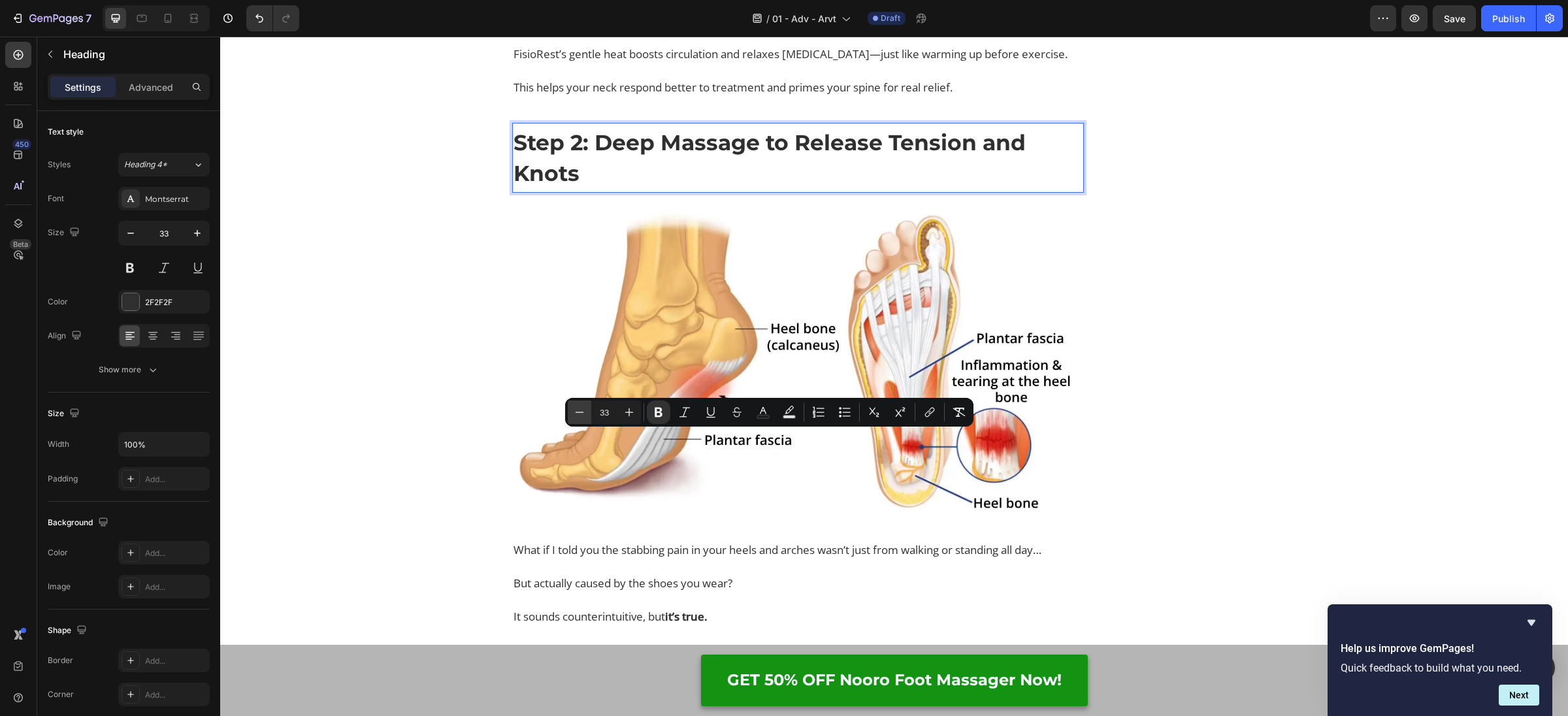
click at [584, 413] on icon "Editor contextual toolbar" at bounding box center [579, 412] width 13 height 13
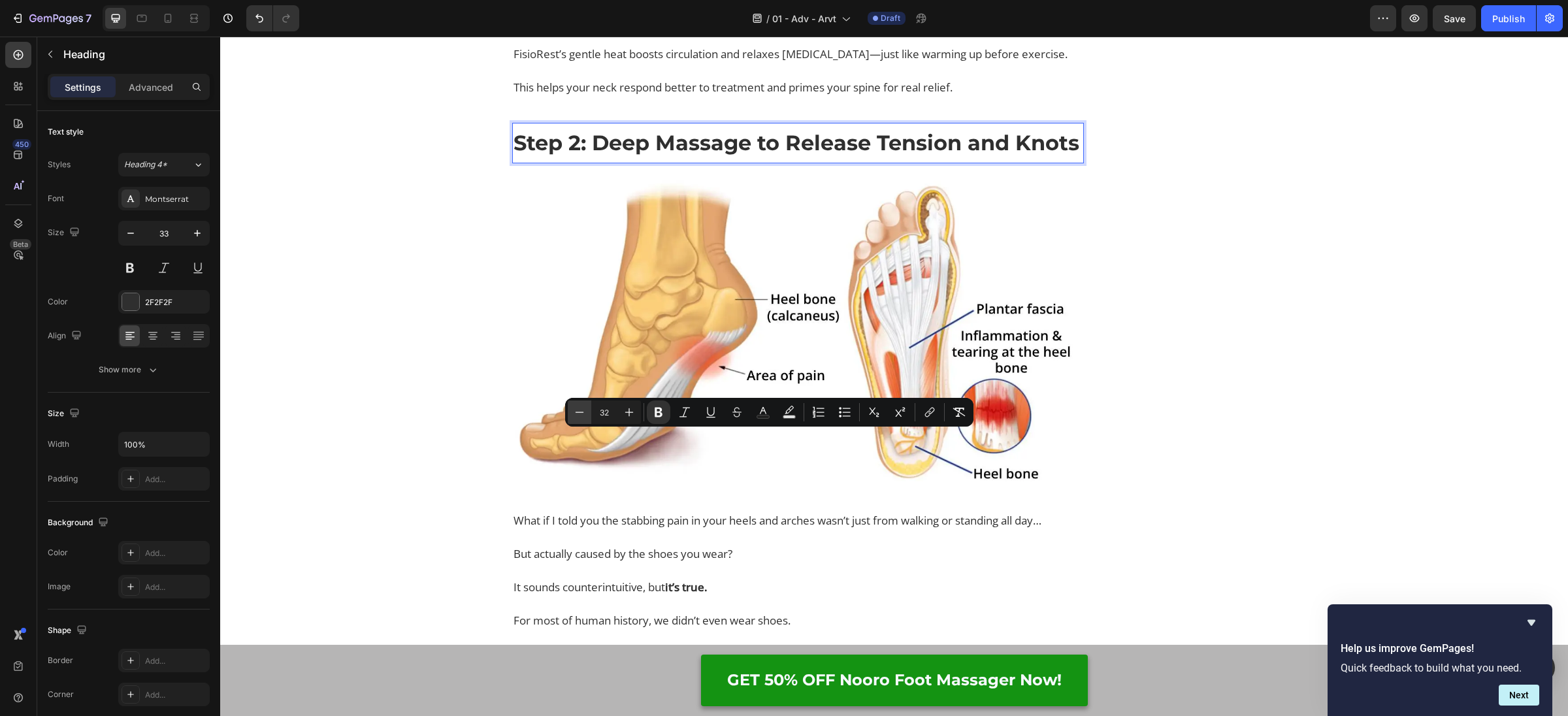
click at [582, 413] on icon "Editor contextual toolbar" at bounding box center [579, 412] width 13 height 13
type input "31"
click at [661, 416] on icon "Editor contextual toolbar" at bounding box center [659, 413] width 8 height 10
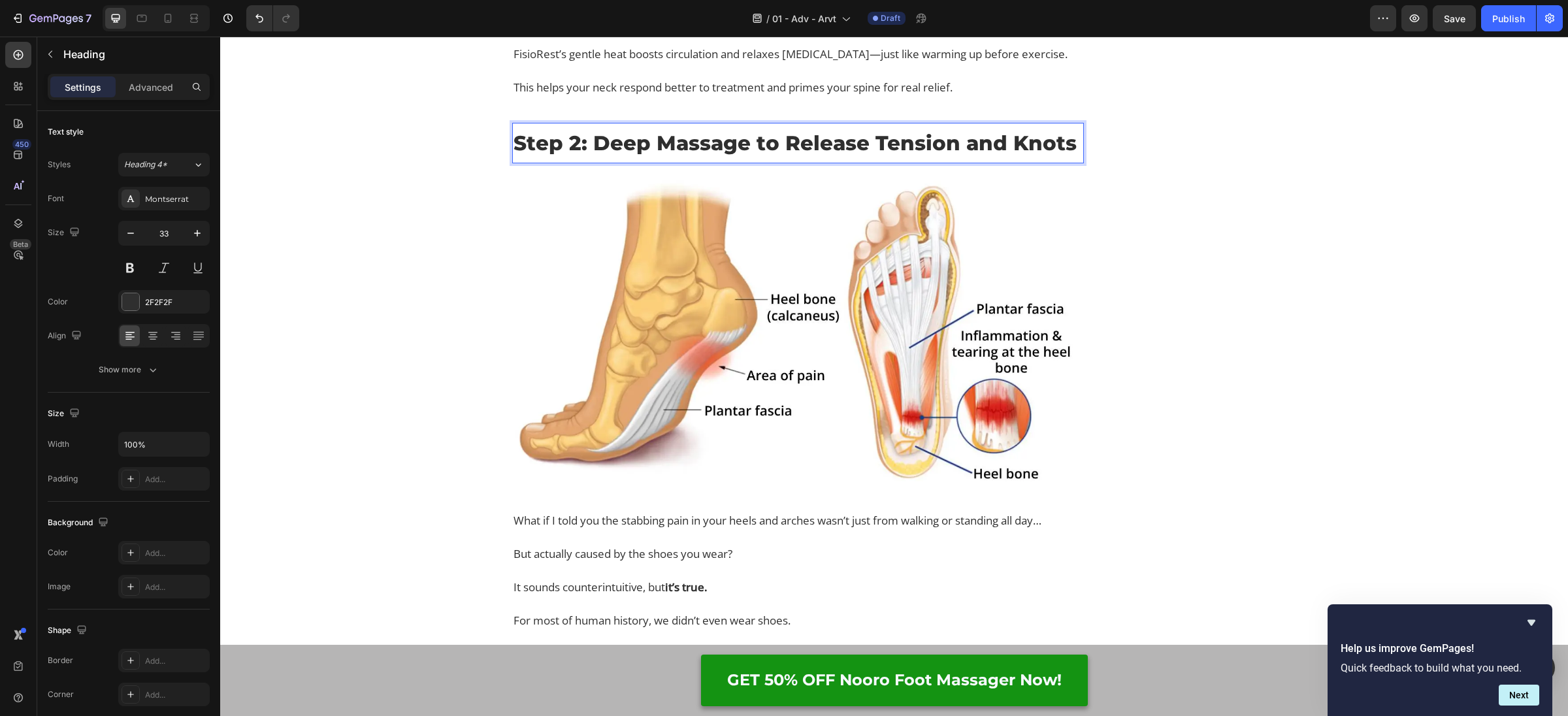
click at [703, 155] on span "Step 2: Deep Massage to Release Tension and Knots" at bounding box center [796, 143] width 563 height 25
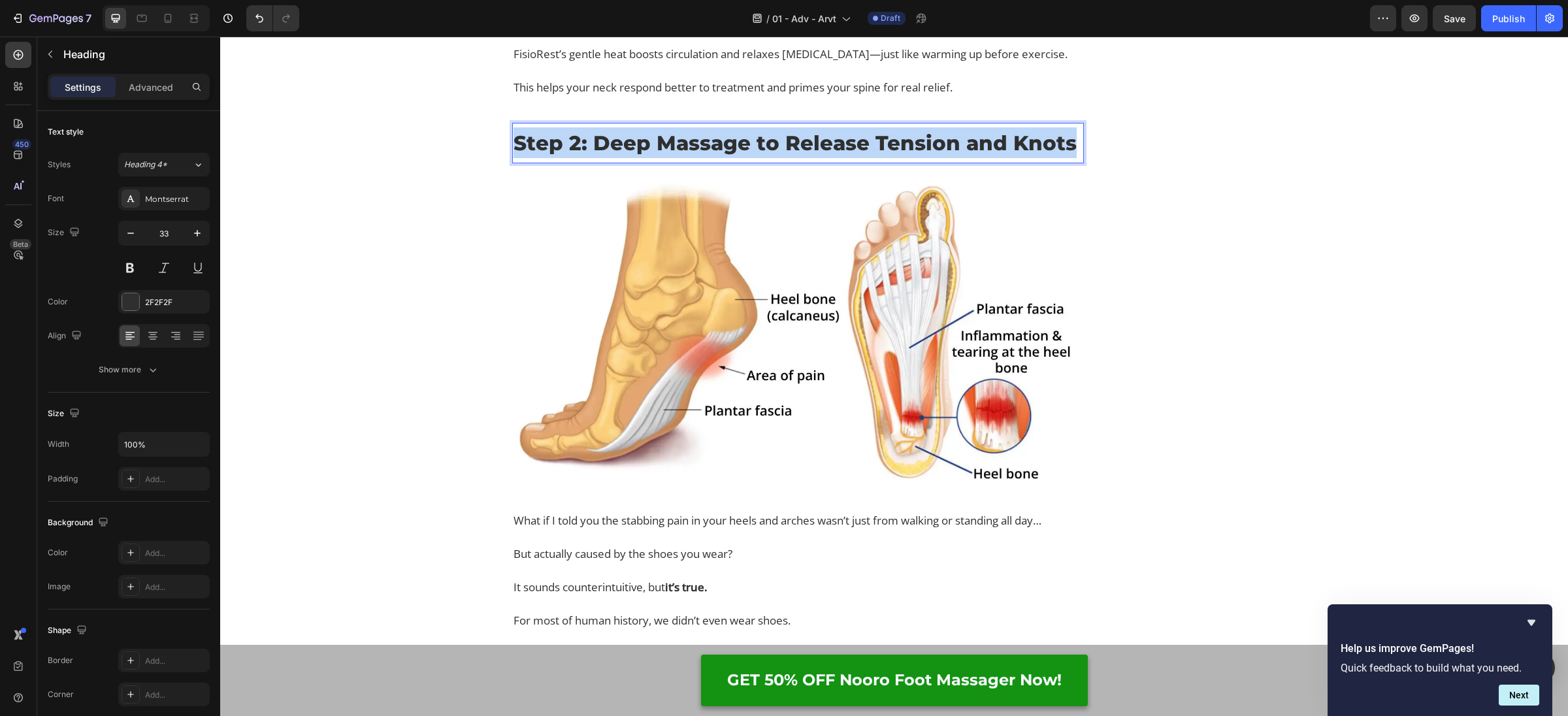
click at [703, 155] on span "Step 2: Deep Massage to Release Tension and Knots" at bounding box center [796, 143] width 563 height 25
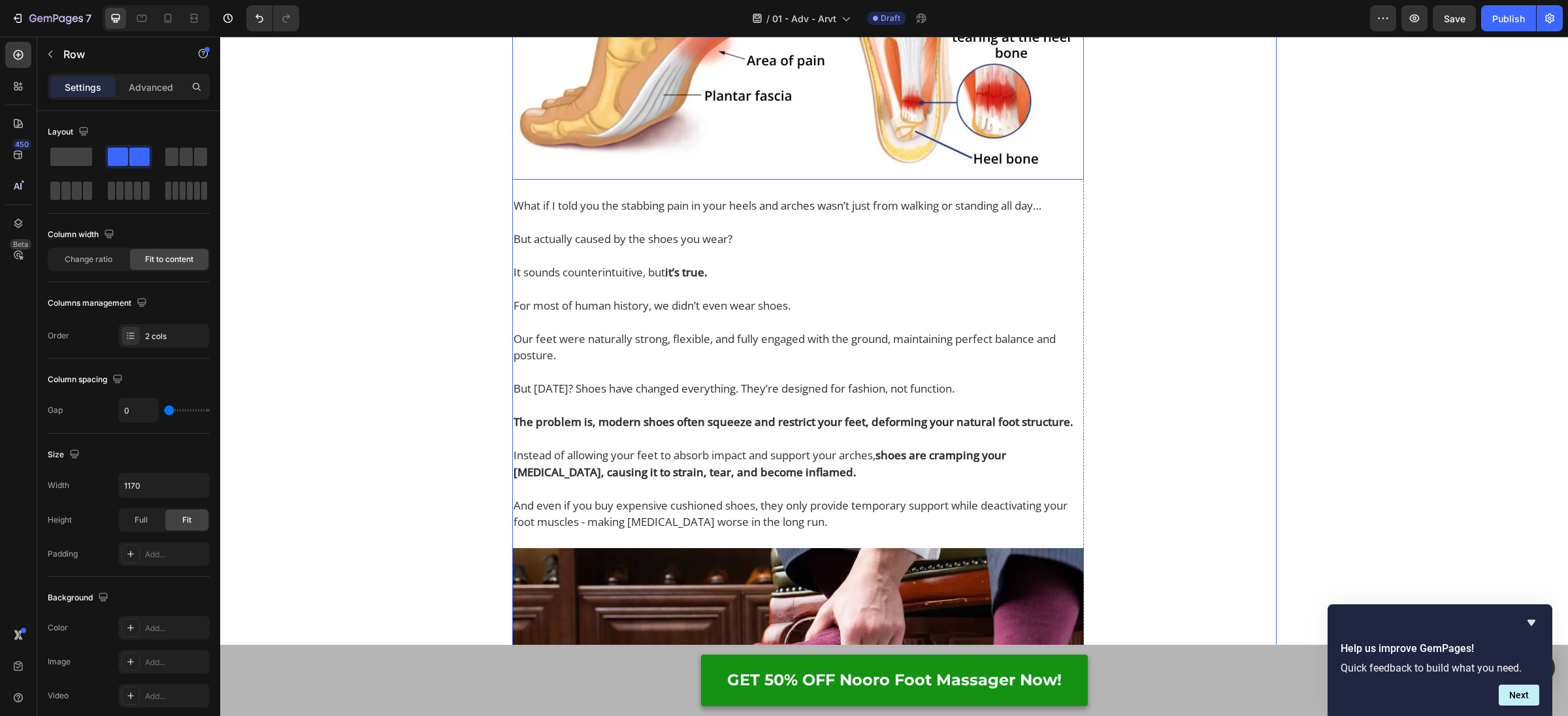
scroll to position [4426, 0]
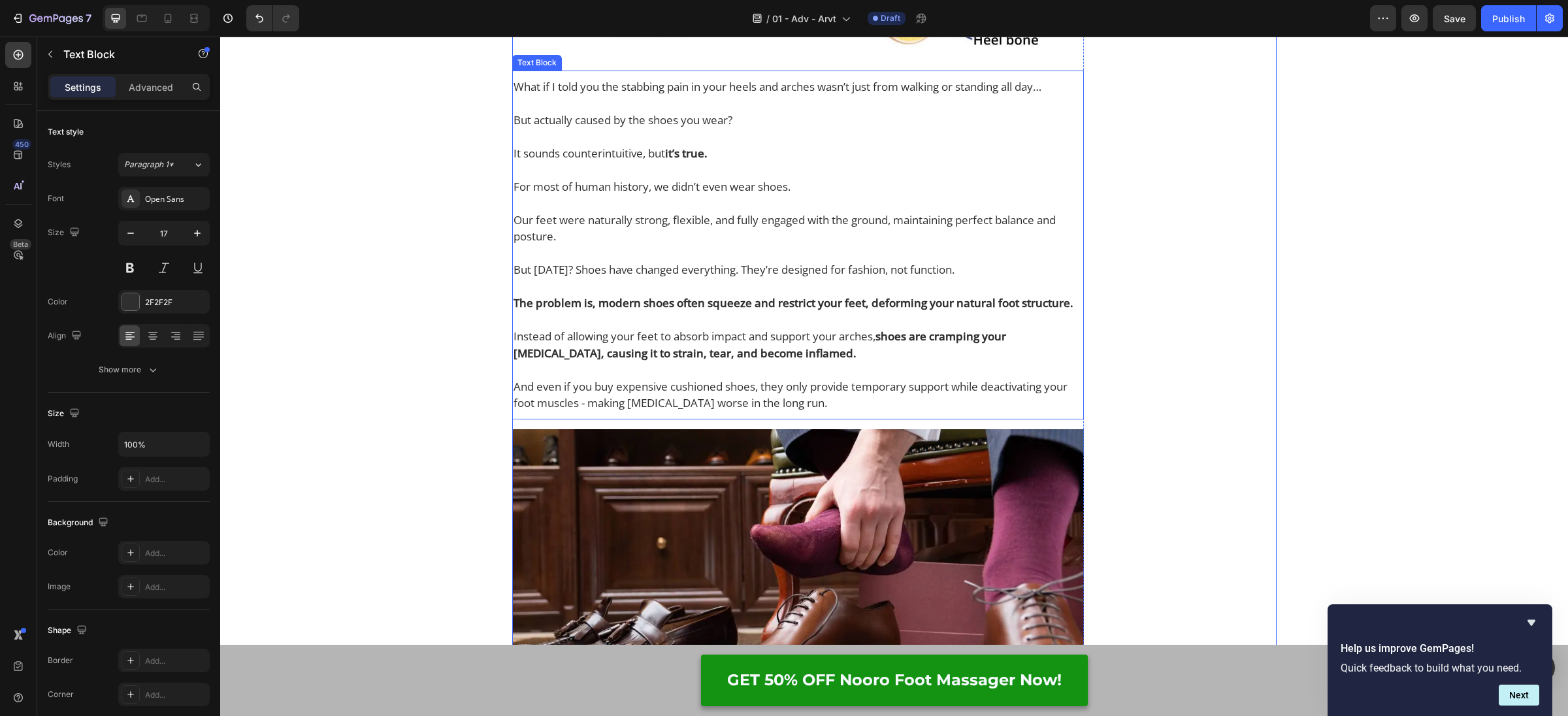
click at [837, 145] on p at bounding box center [799, 136] width 569 height 17
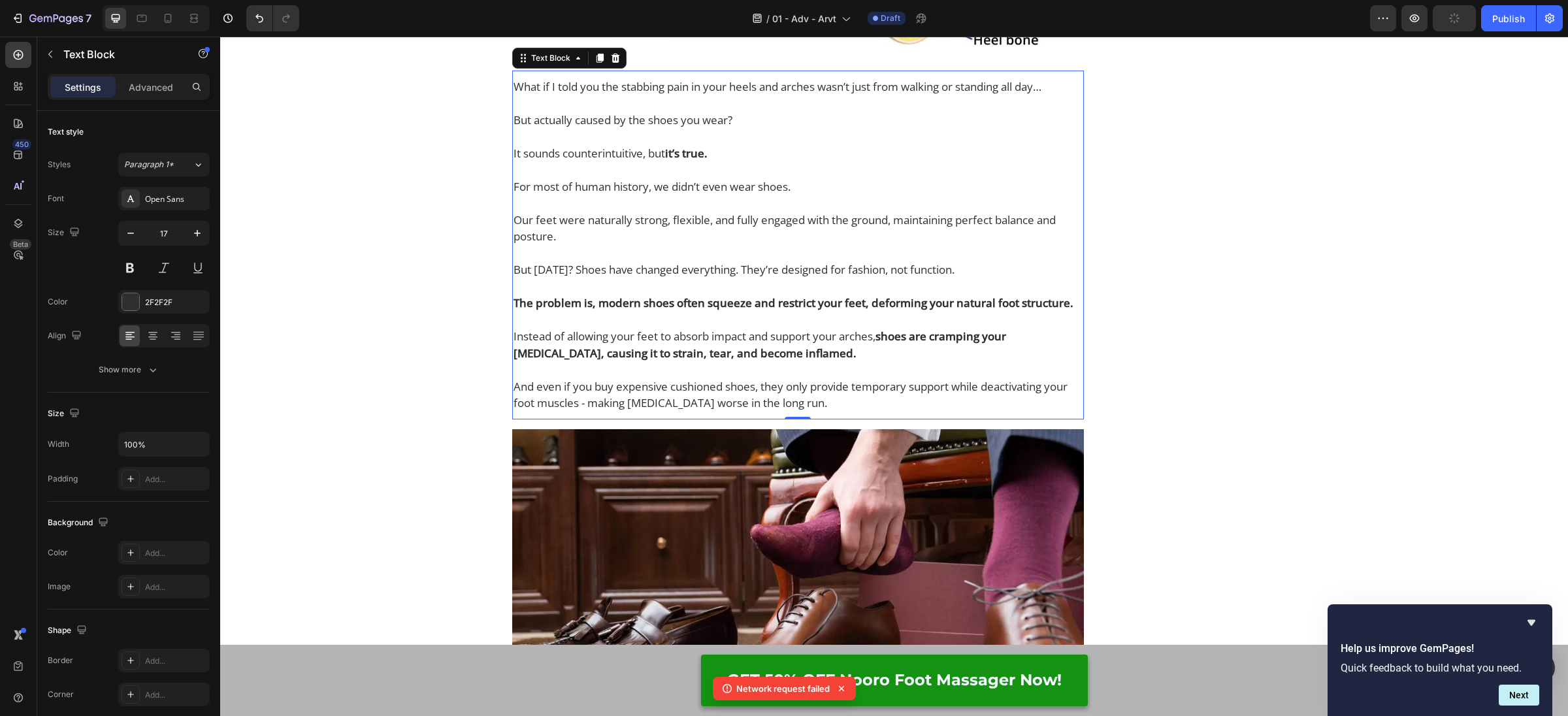
click at [691, 128] on p "But actually caused by the shoes you wear?" at bounding box center [799, 119] width 569 height 17
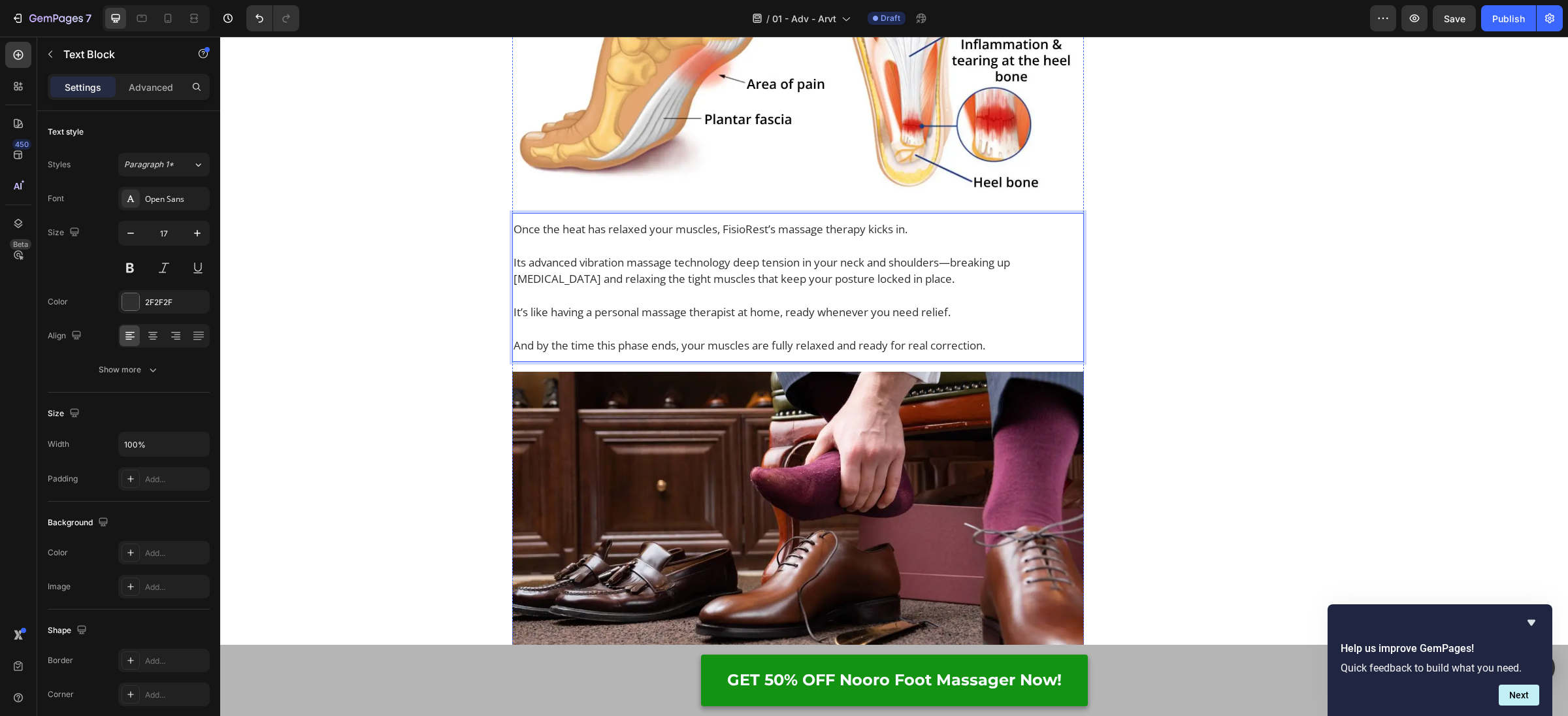
scroll to position [4279, 0]
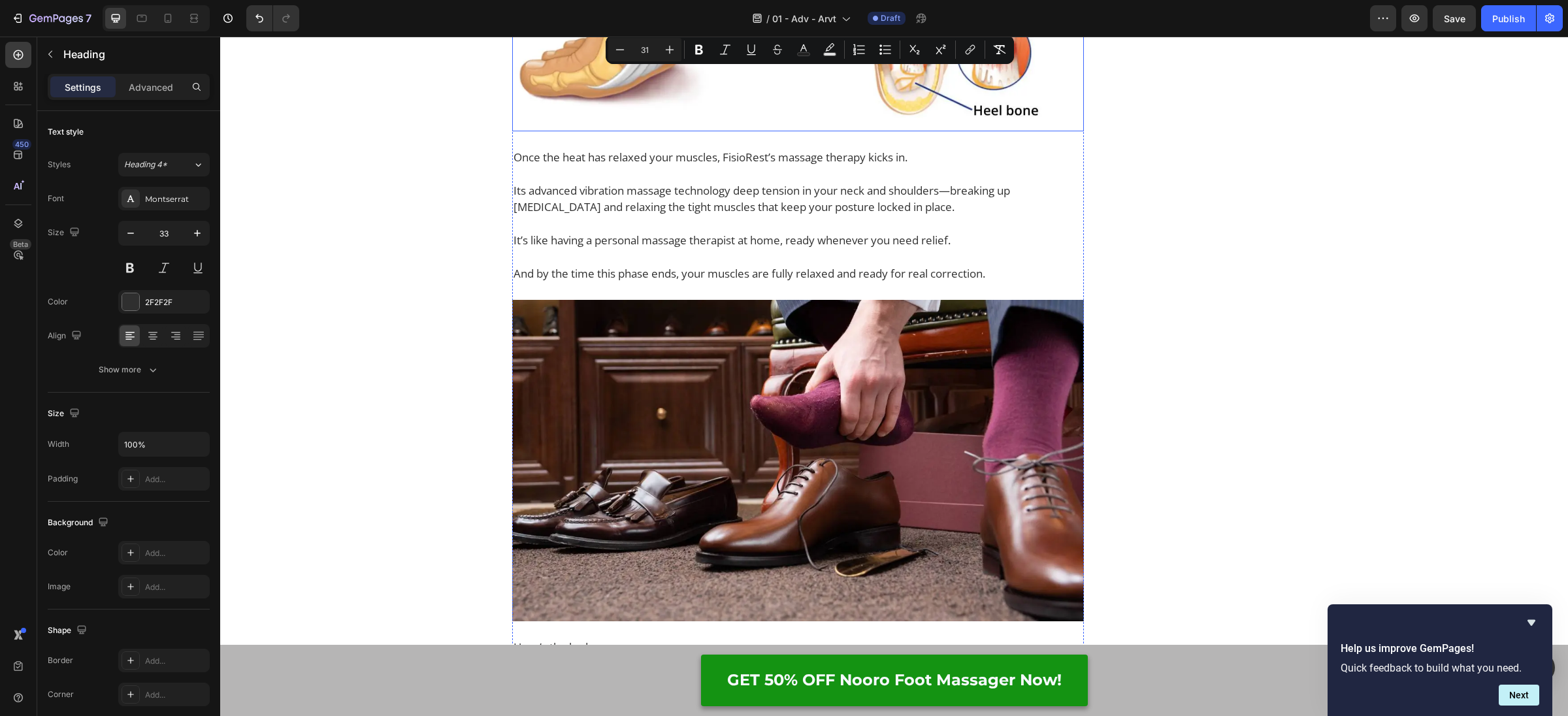
drag, startPoint x: 555, startPoint y: 85, endPoint x: 696, endPoint y: 132, distance: 148.6
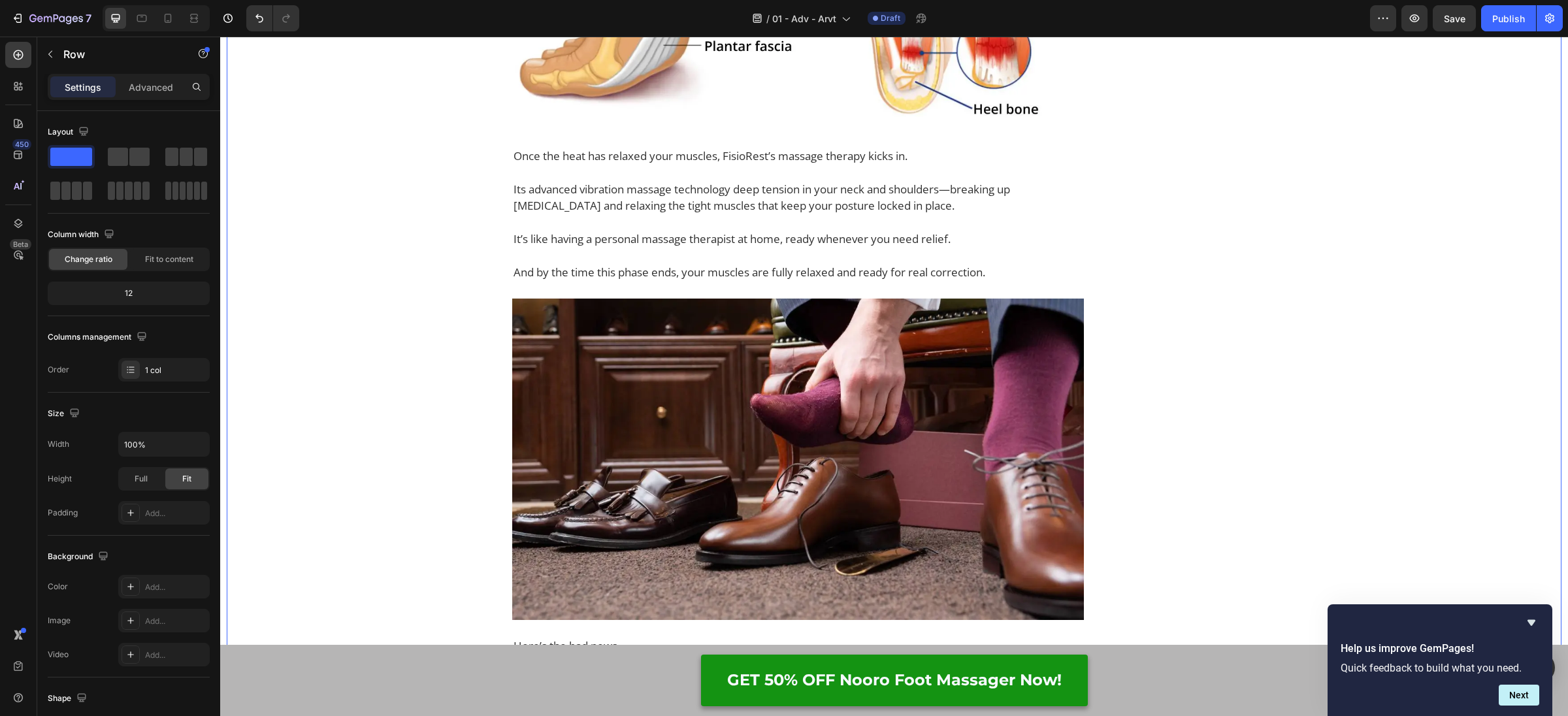
drag, startPoint x: 444, startPoint y: 112, endPoint x: 517, endPoint y: 93, distance: 75.4
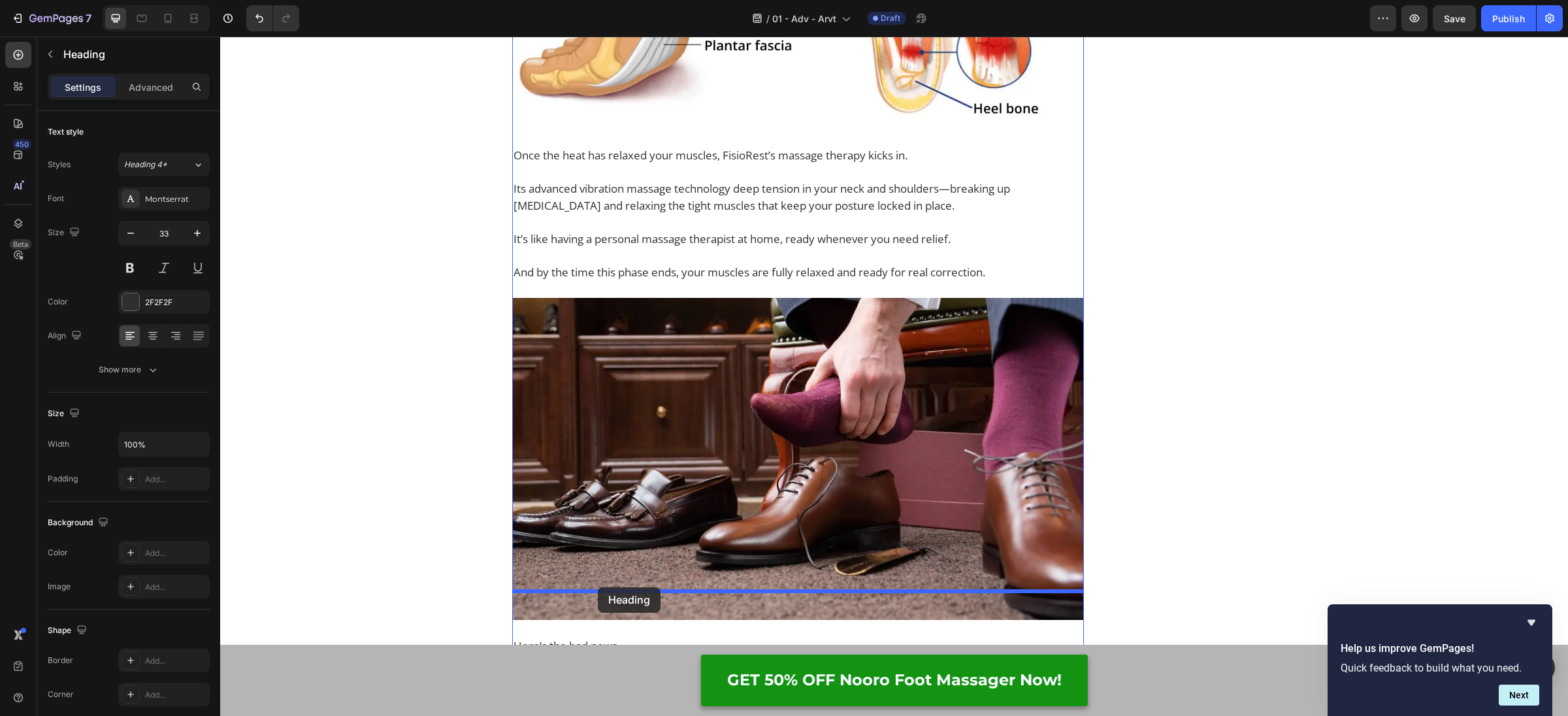
drag, startPoint x: 529, startPoint y: 80, endPoint x: 598, endPoint y: 585, distance: 509.7
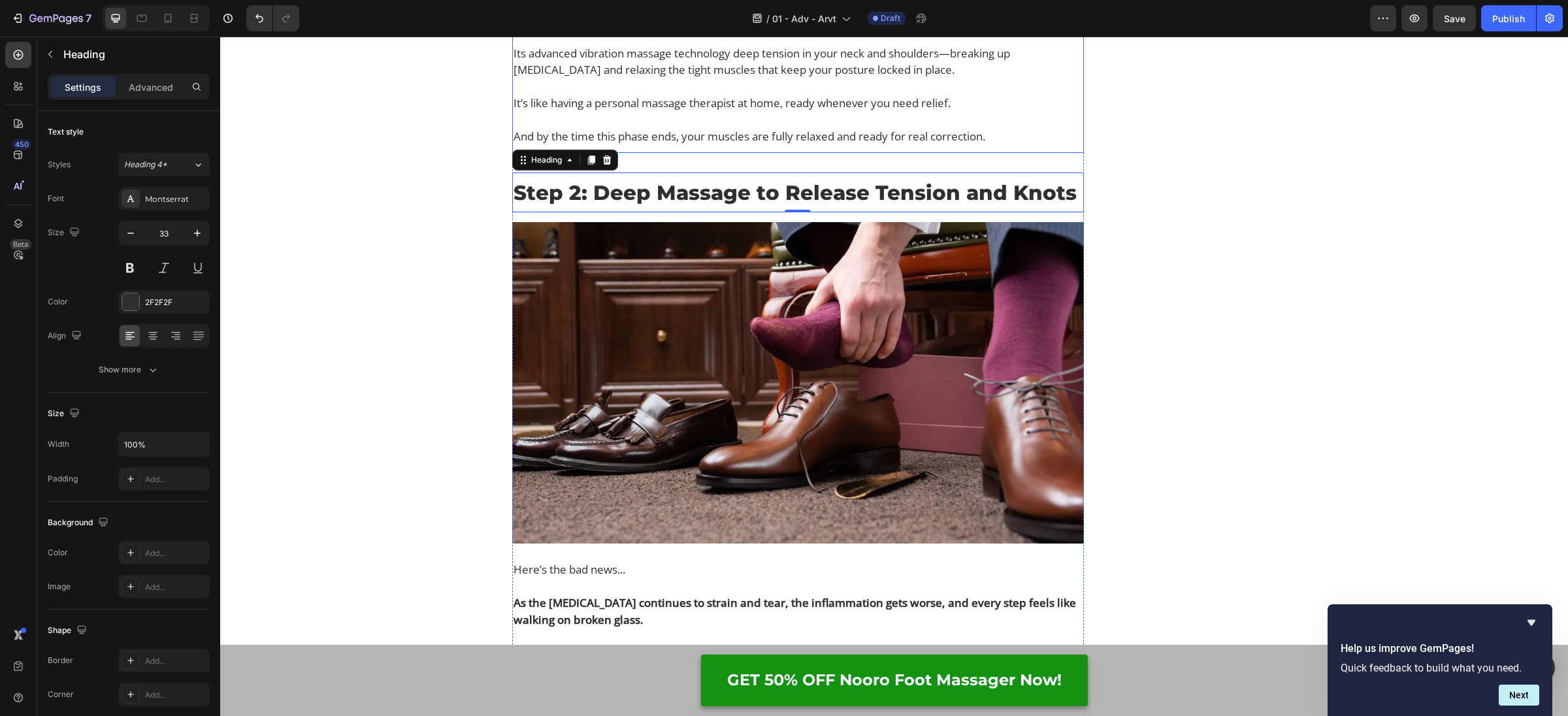
scroll to position [4529, 0]
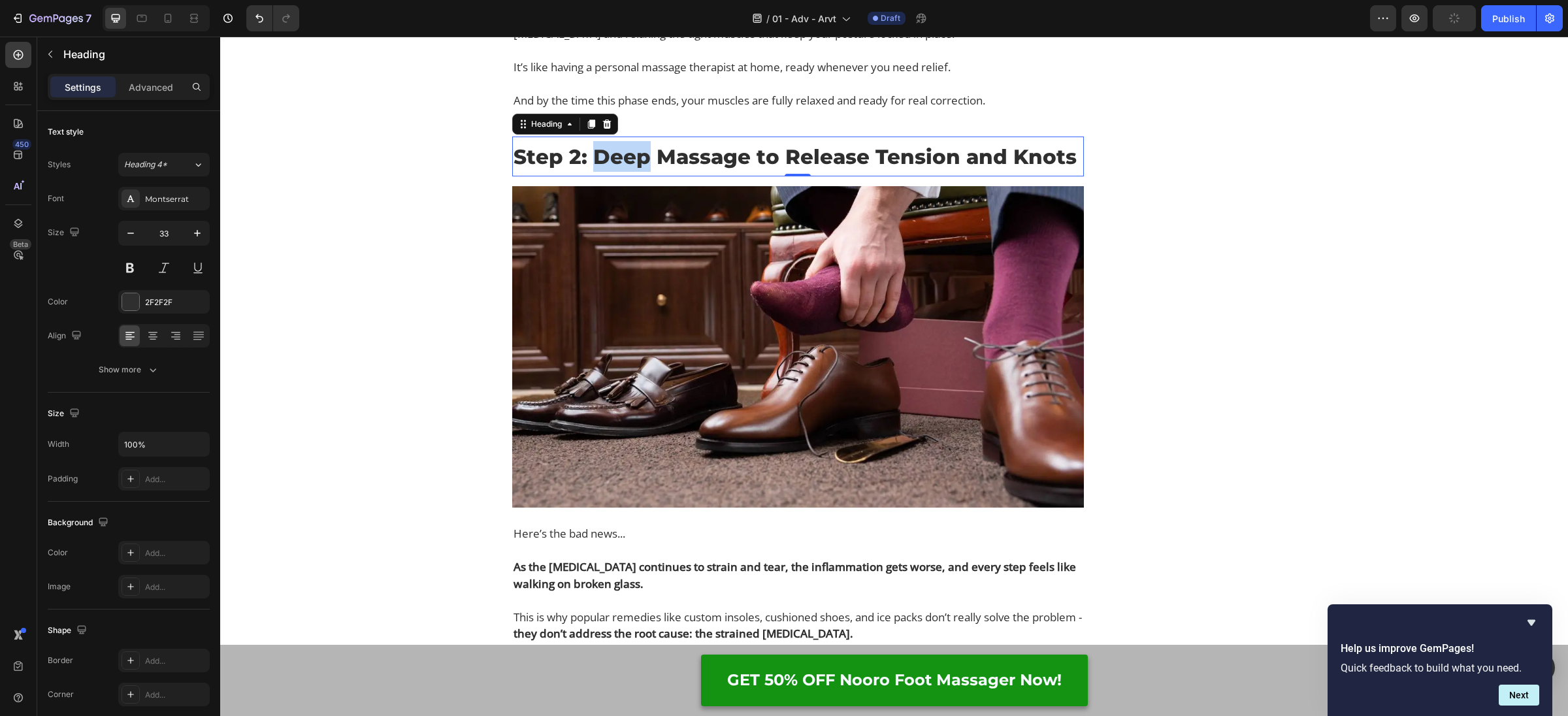
click at [641, 169] on span "Step 2: Deep Massage to Release Tension and Knots" at bounding box center [796, 157] width 563 height 25
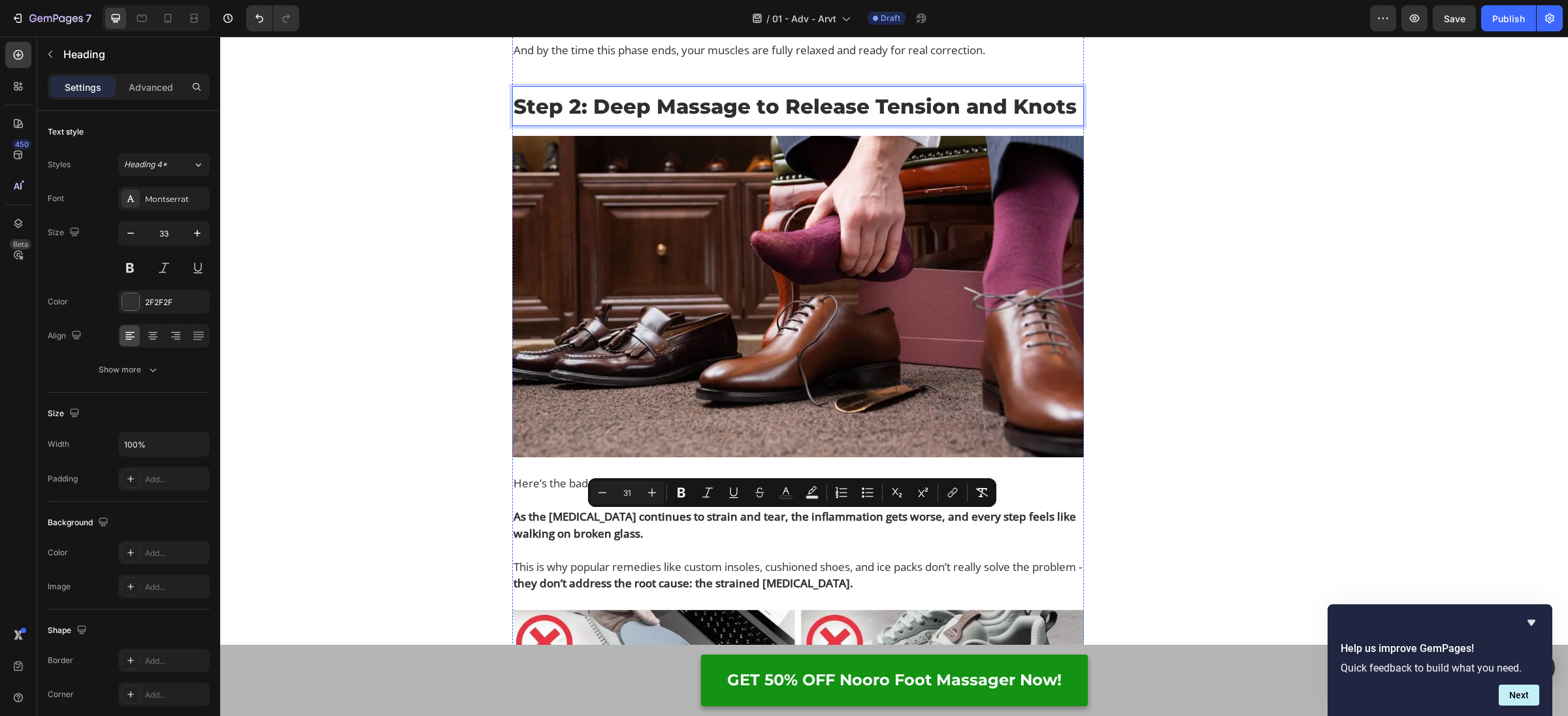
scroll to position [4654, 0]
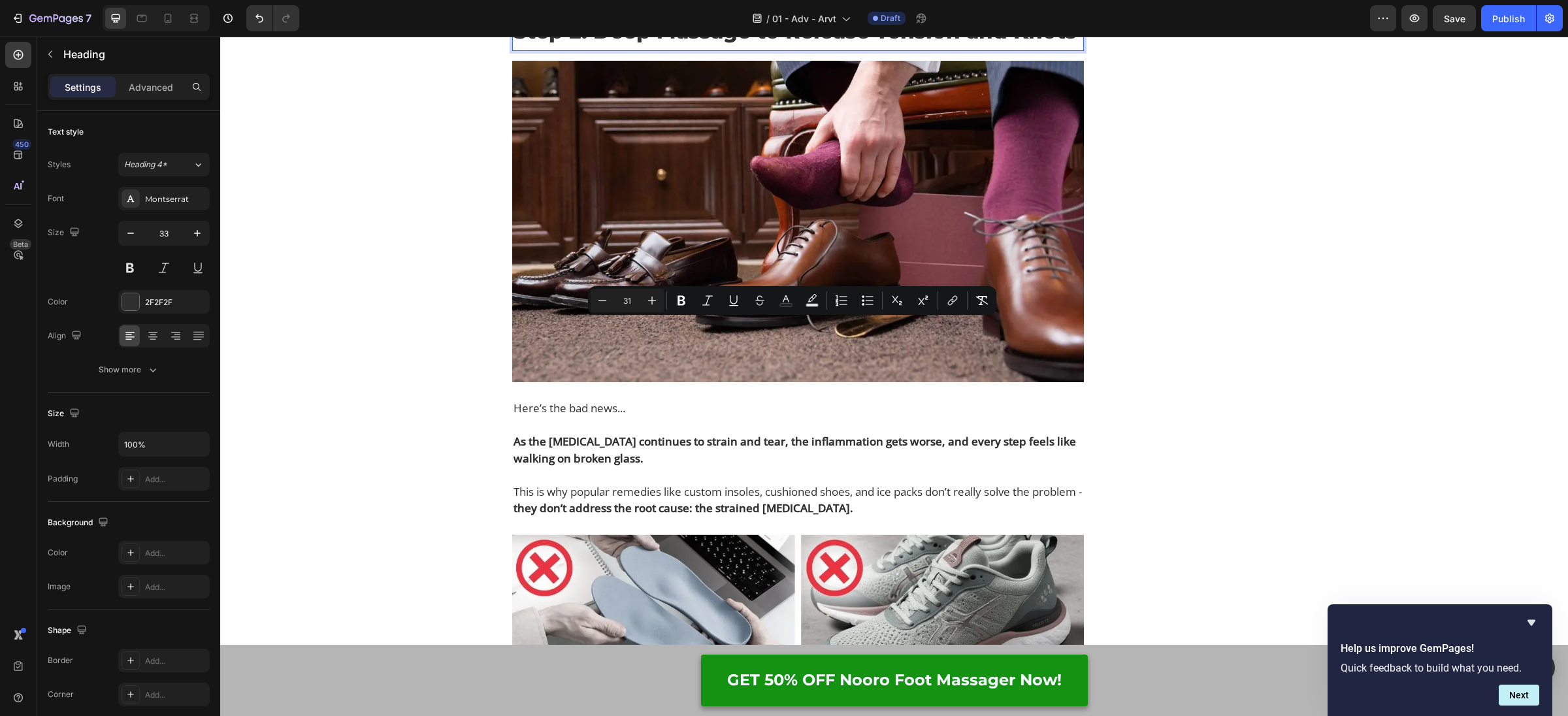
click at [562, 44] on span "Step 2: Deep Massage to Release Tension and Knots" at bounding box center [796, 32] width 563 height 25
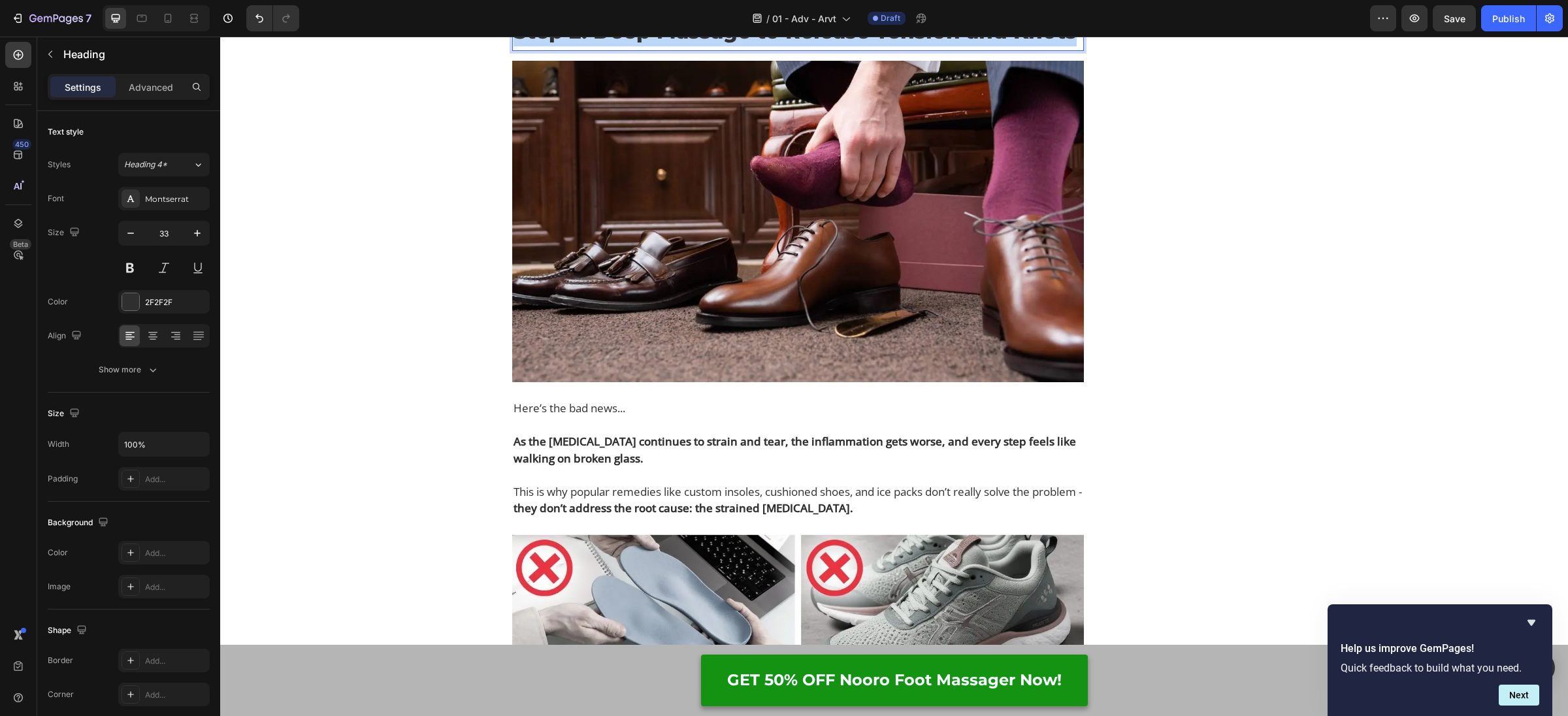
click at [562, 44] on span "Step 2: Deep Massage to Release Tension and Knots" at bounding box center [796, 32] width 563 height 25
type input "33"
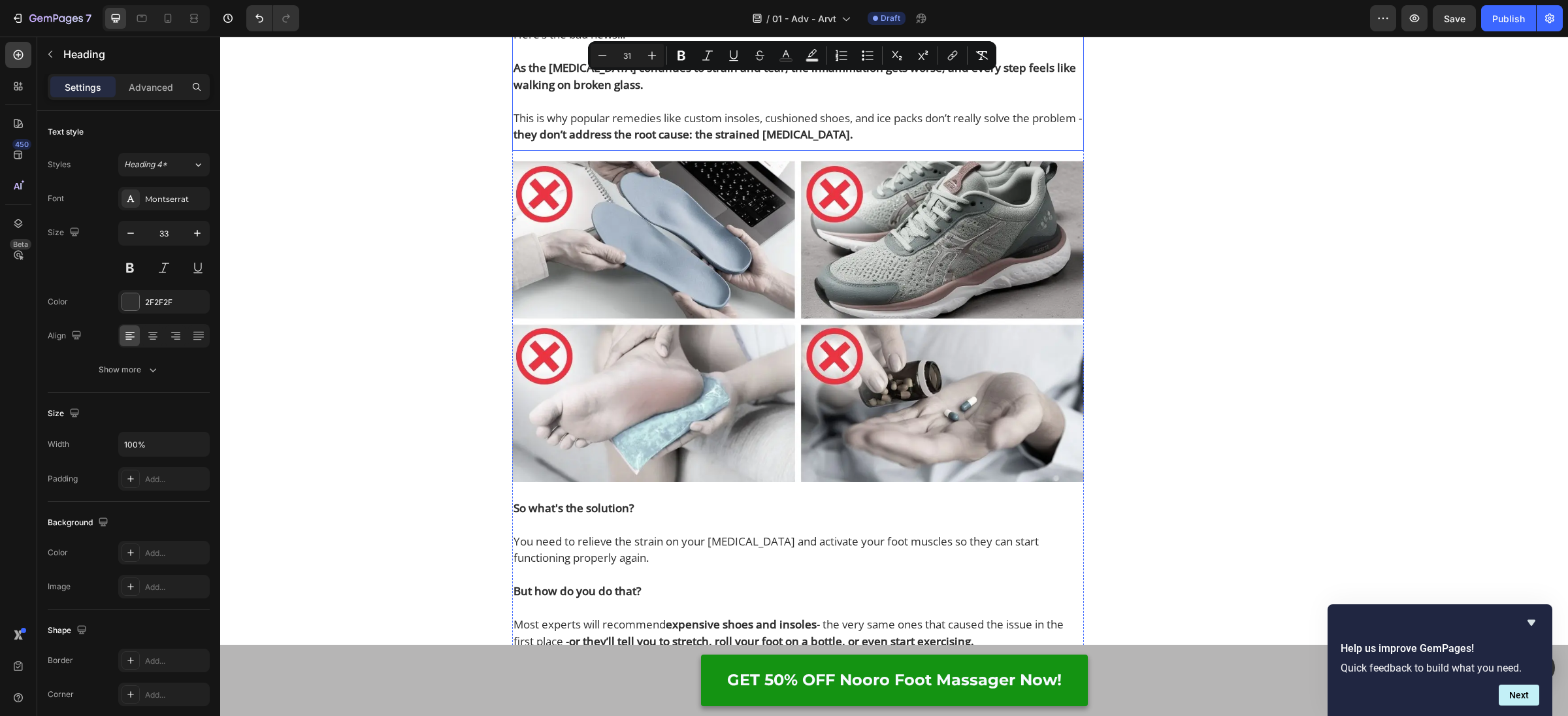
scroll to position [5126, 0]
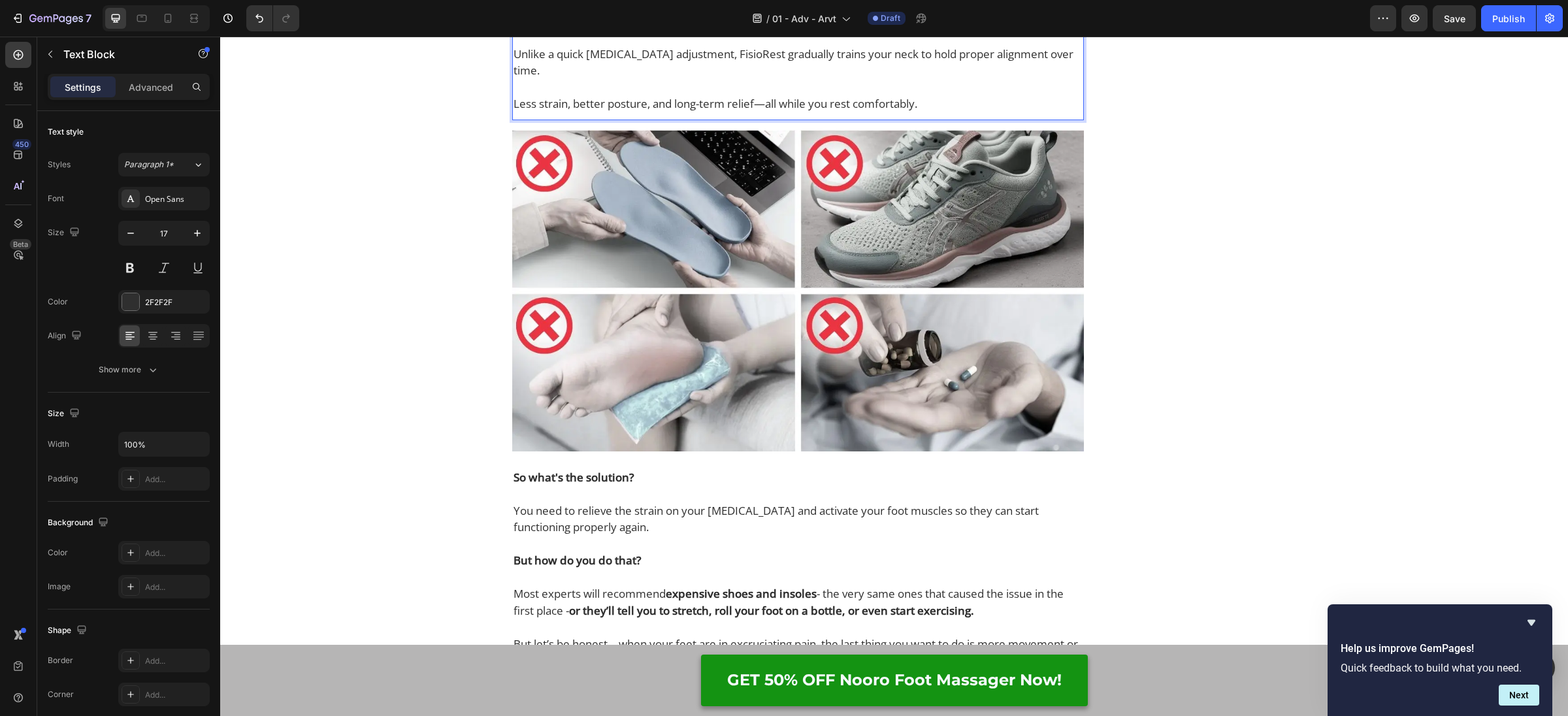
click at [744, 29] on p "This helps relieve pressure on compressed discs and nerves, all without any for…" at bounding box center [799, 20] width 569 height 17
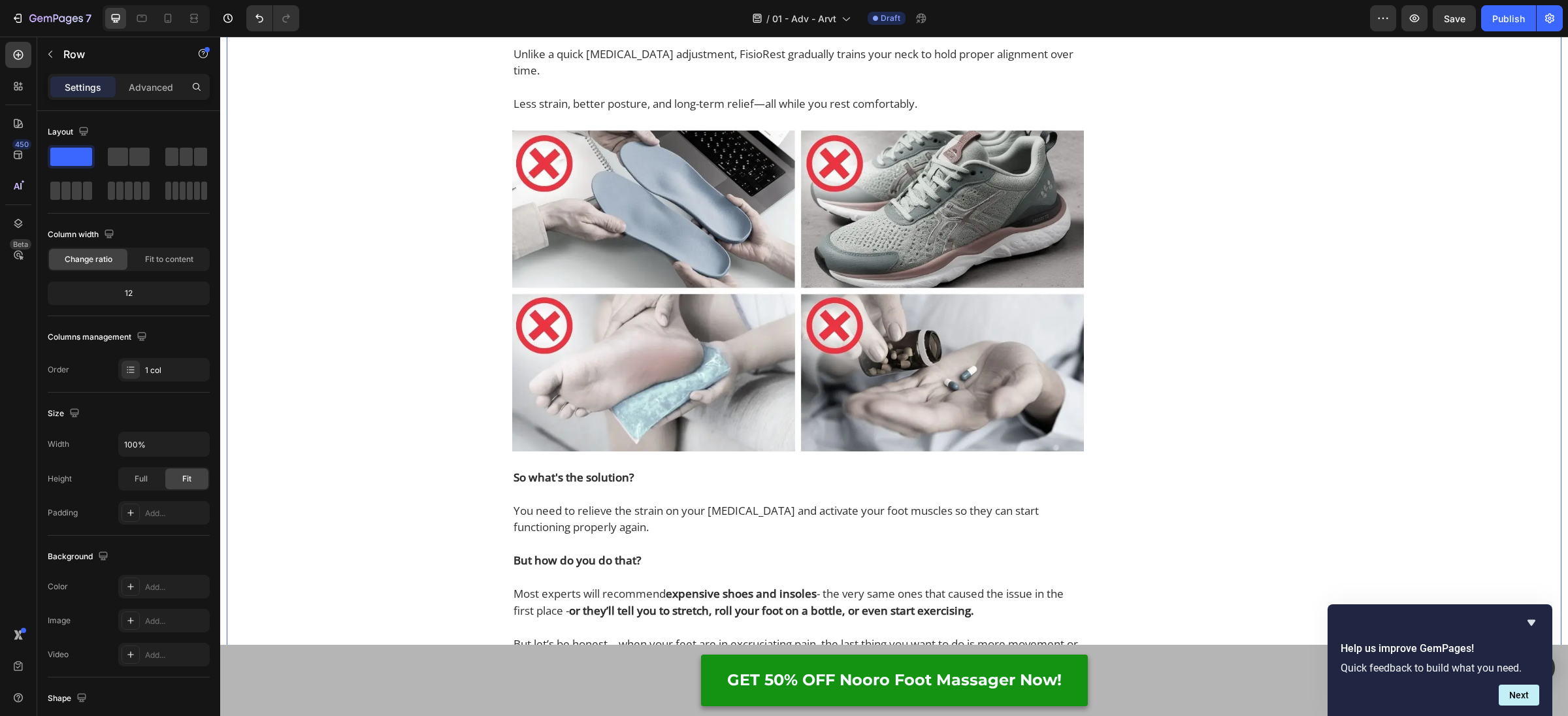
click at [684, 29] on p "This helps relieve pressure on compressed discs and nerves, all without any for…" at bounding box center [799, 20] width 569 height 17
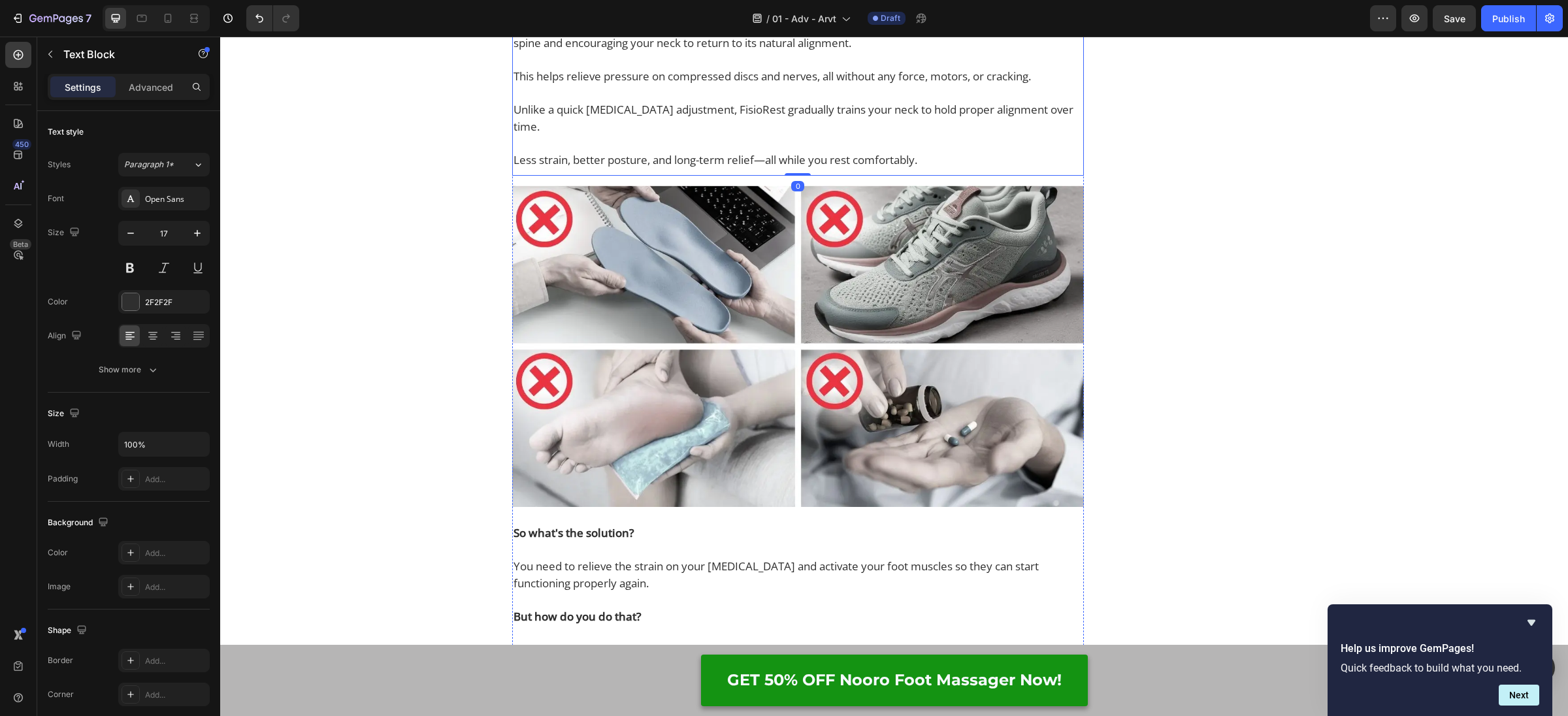
scroll to position [5373, 0]
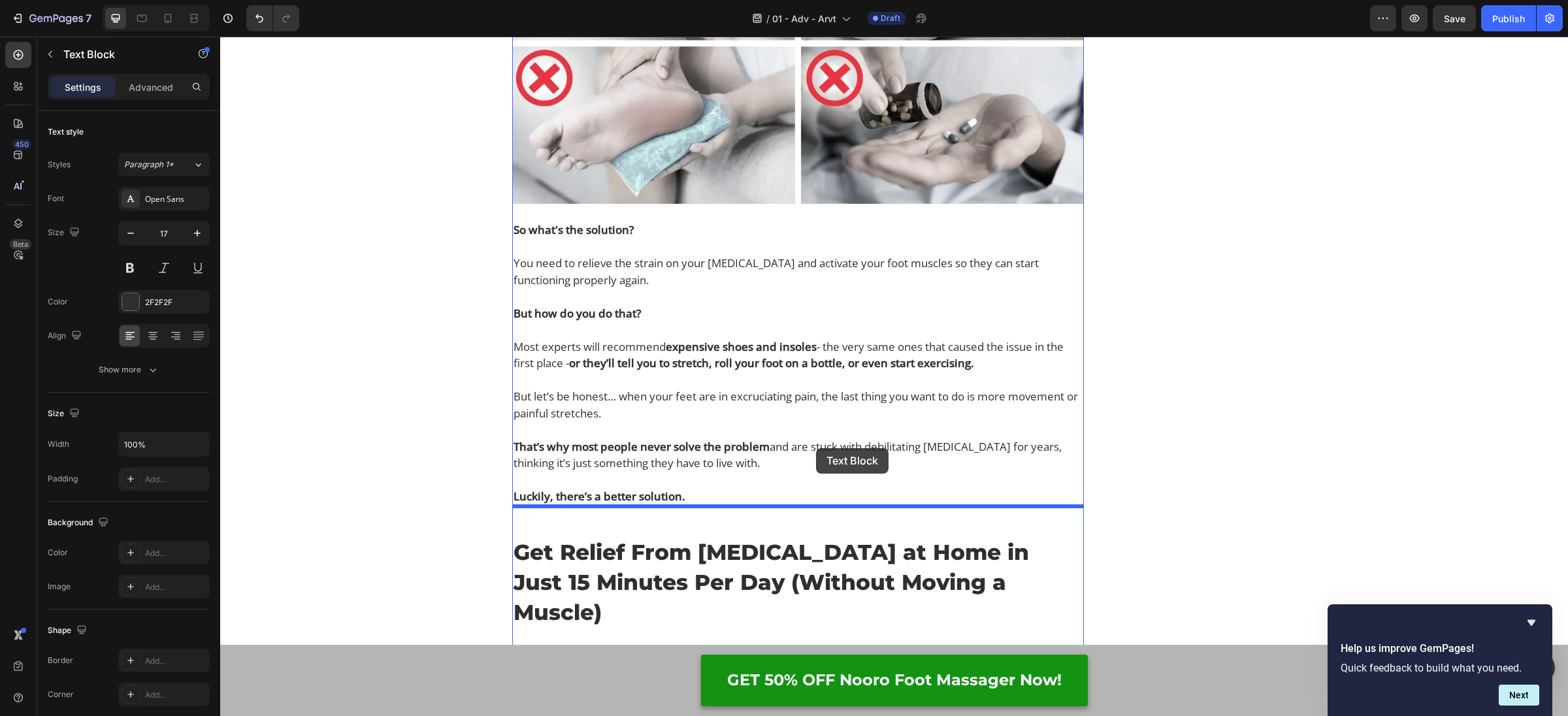
drag, startPoint x: 517, startPoint y: 172, endPoint x: 817, endPoint y: 449, distance: 408.3
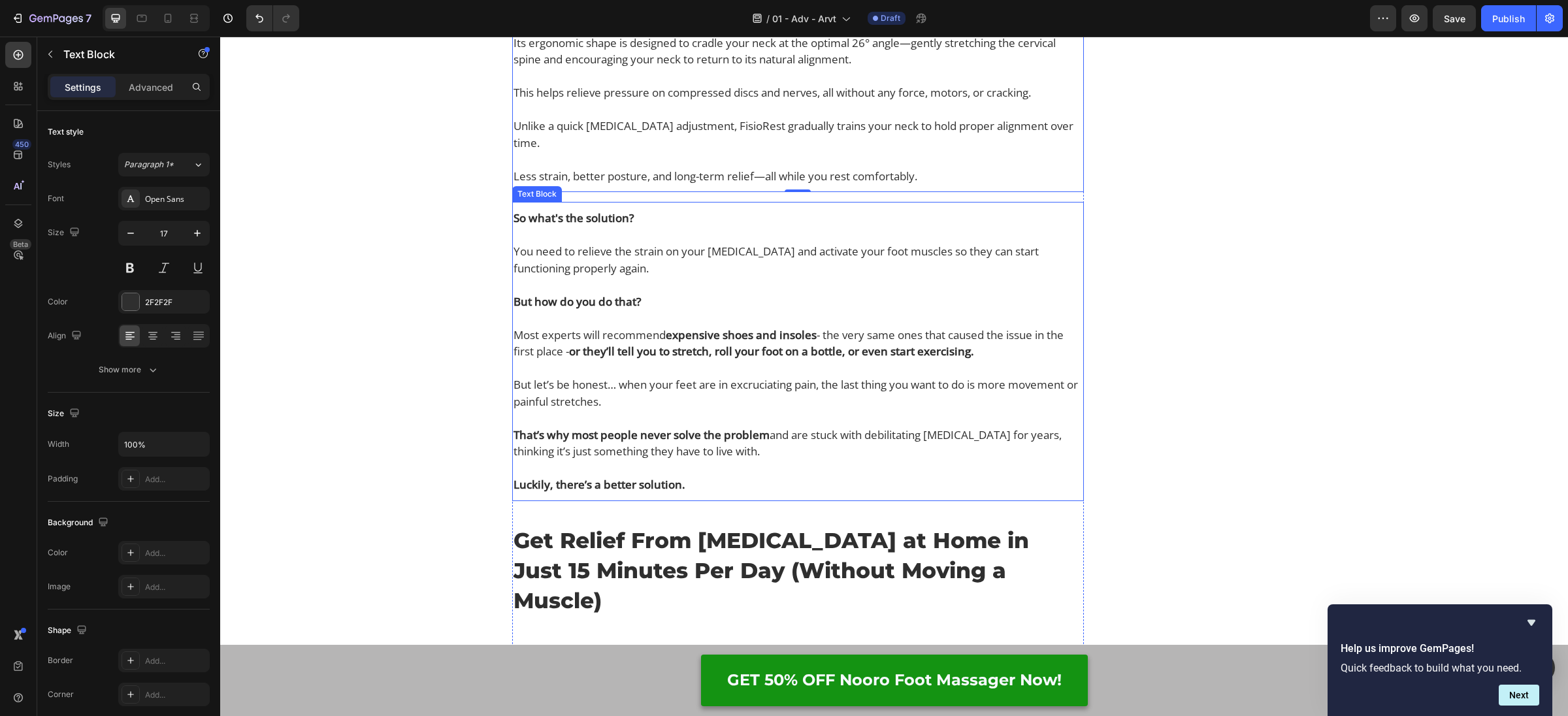
scroll to position [5610, 0]
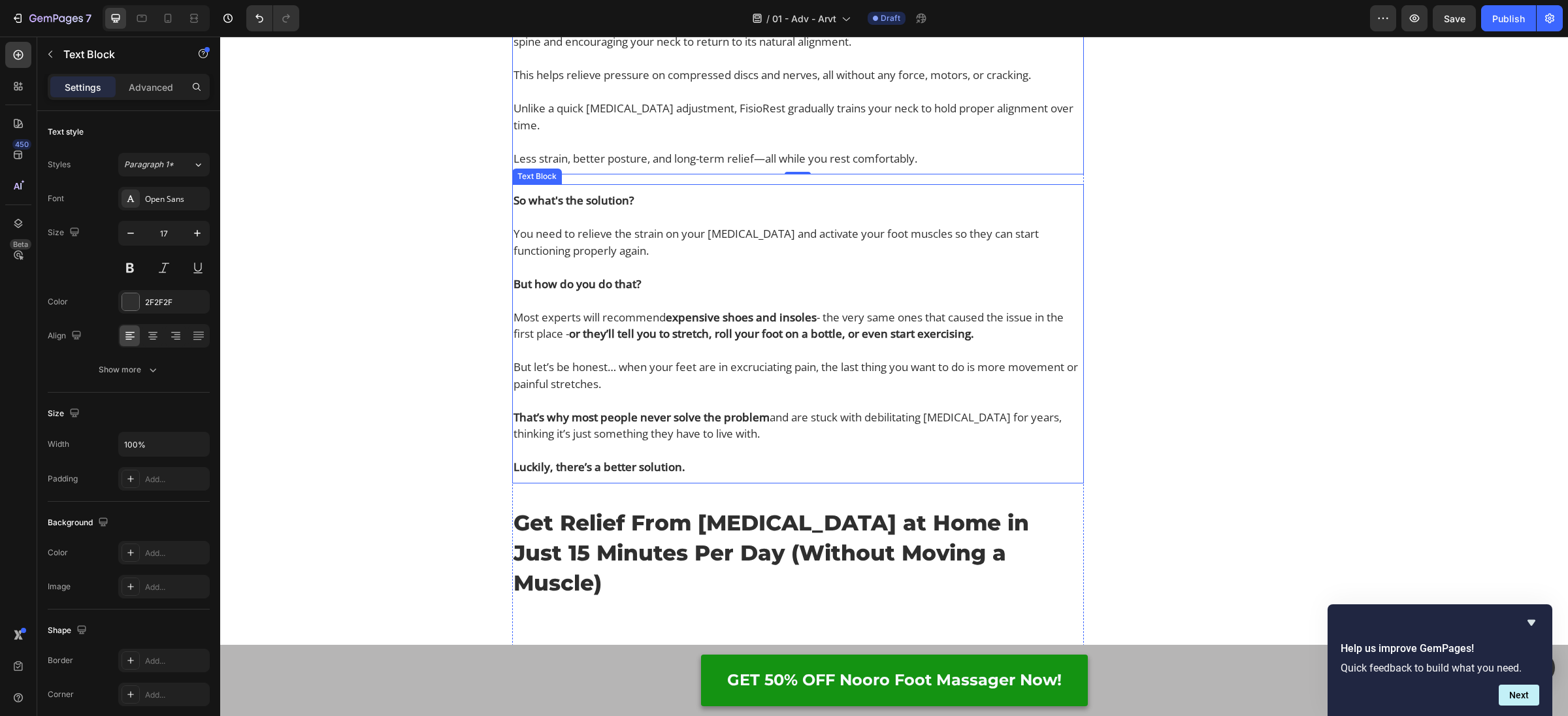
click at [762, 133] on p "Unlike a quick [MEDICAL_DATA] adjustment, FisioRest gradually trains your neck …" at bounding box center [799, 117] width 569 height 33
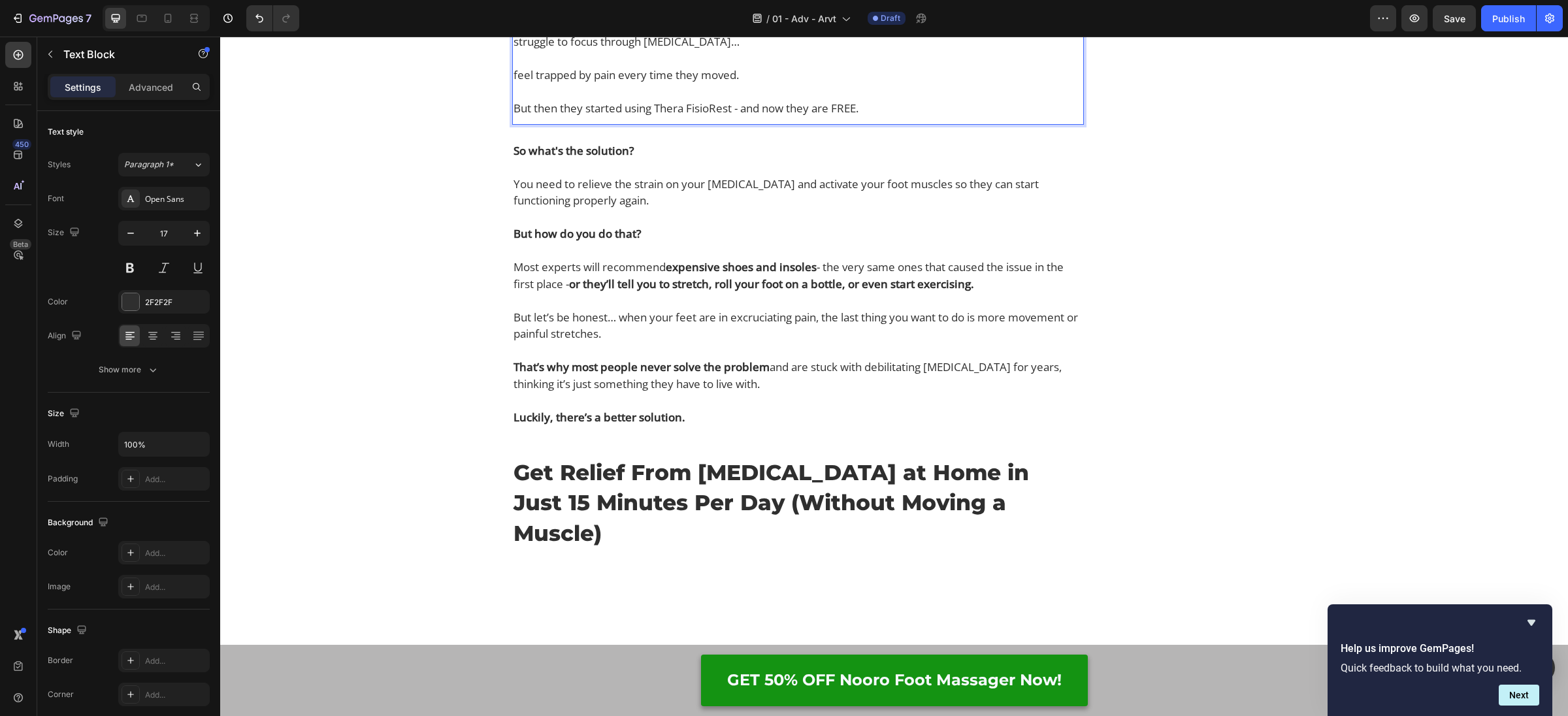
click at [686, 34] on p "Rich Text Editor. Editing area: main" at bounding box center [799, 24] width 569 height 17
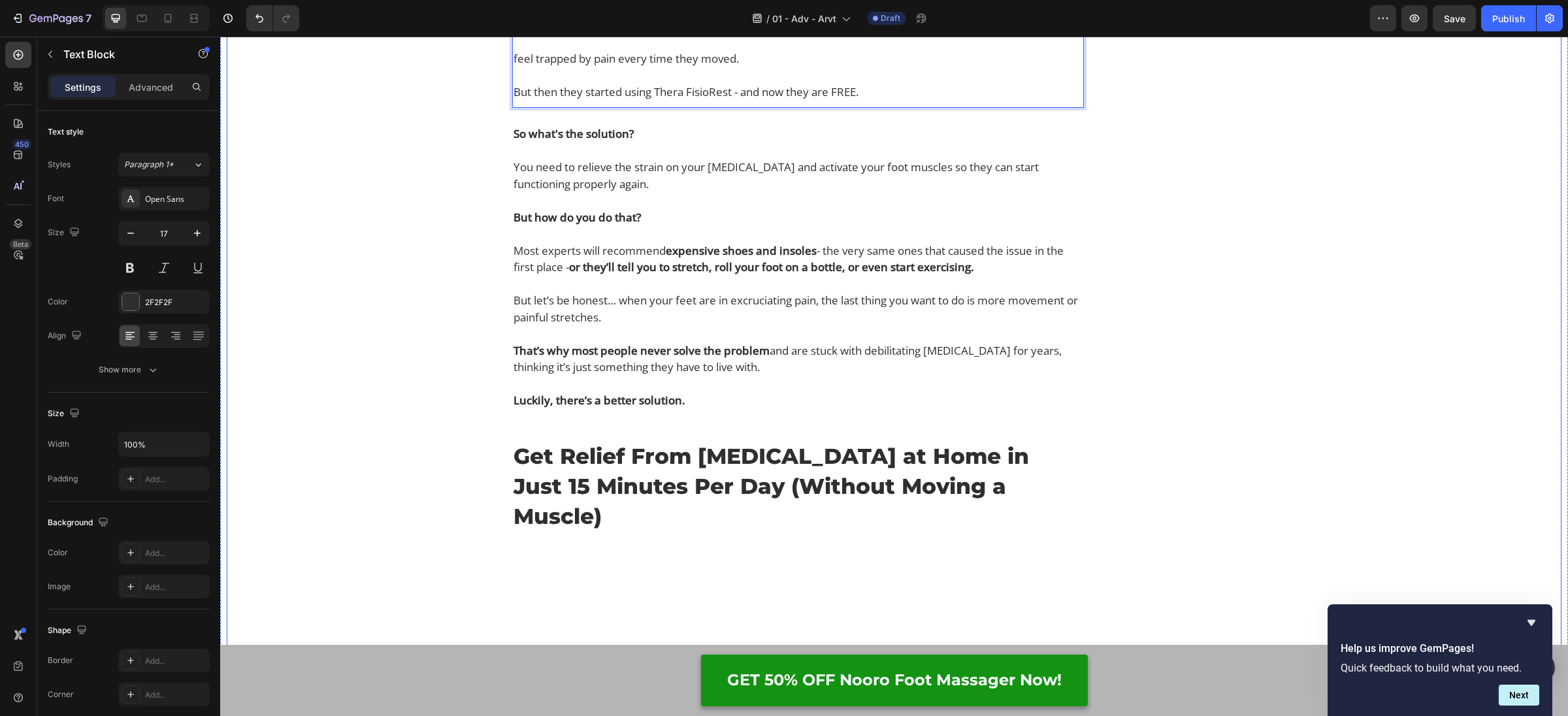
click at [430, 343] on div "Why Thousands With [MEDICAL_DATA] Are Replacing Painkillers With This 3-in-1 Ba…" at bounding box center [894, 442] width 1335 height 11883
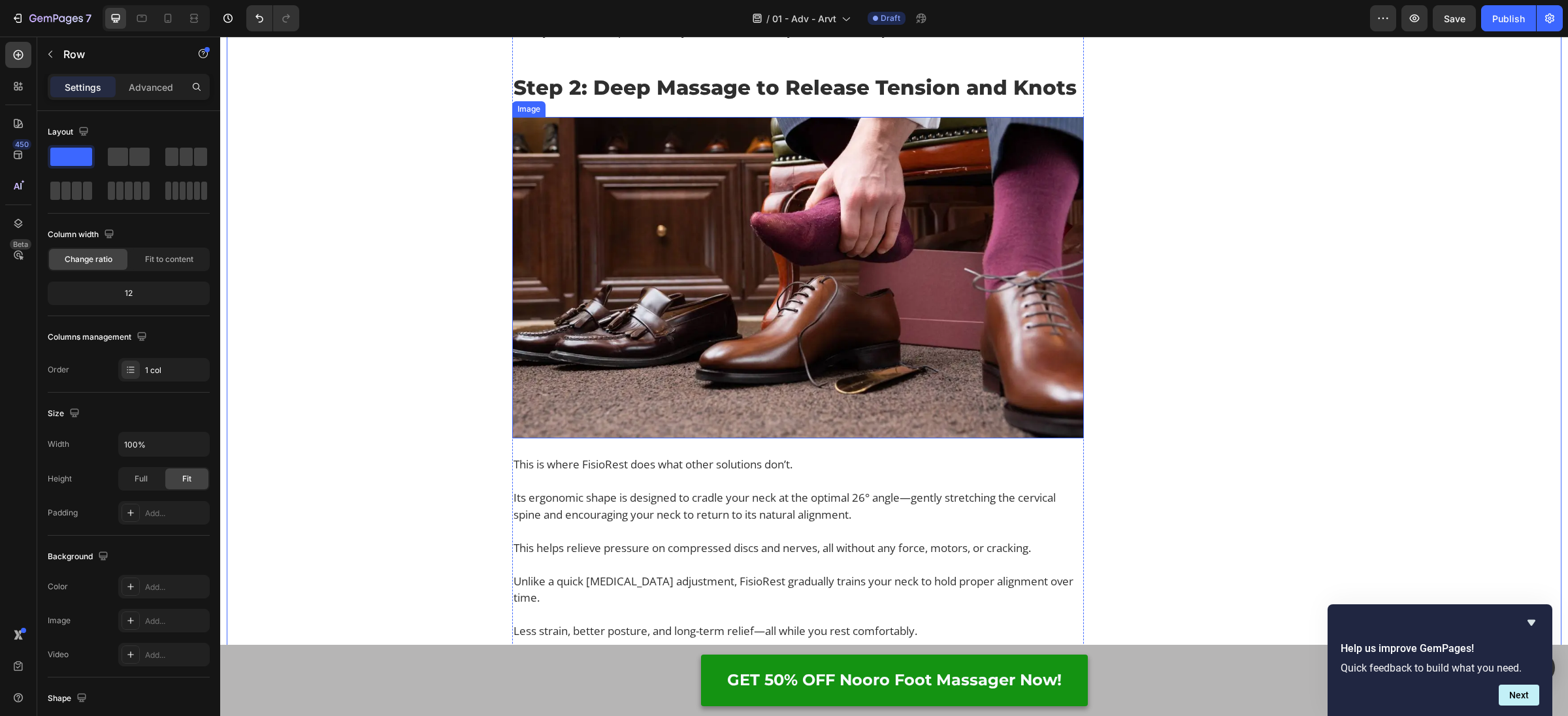
scroll to position [4617, 0]
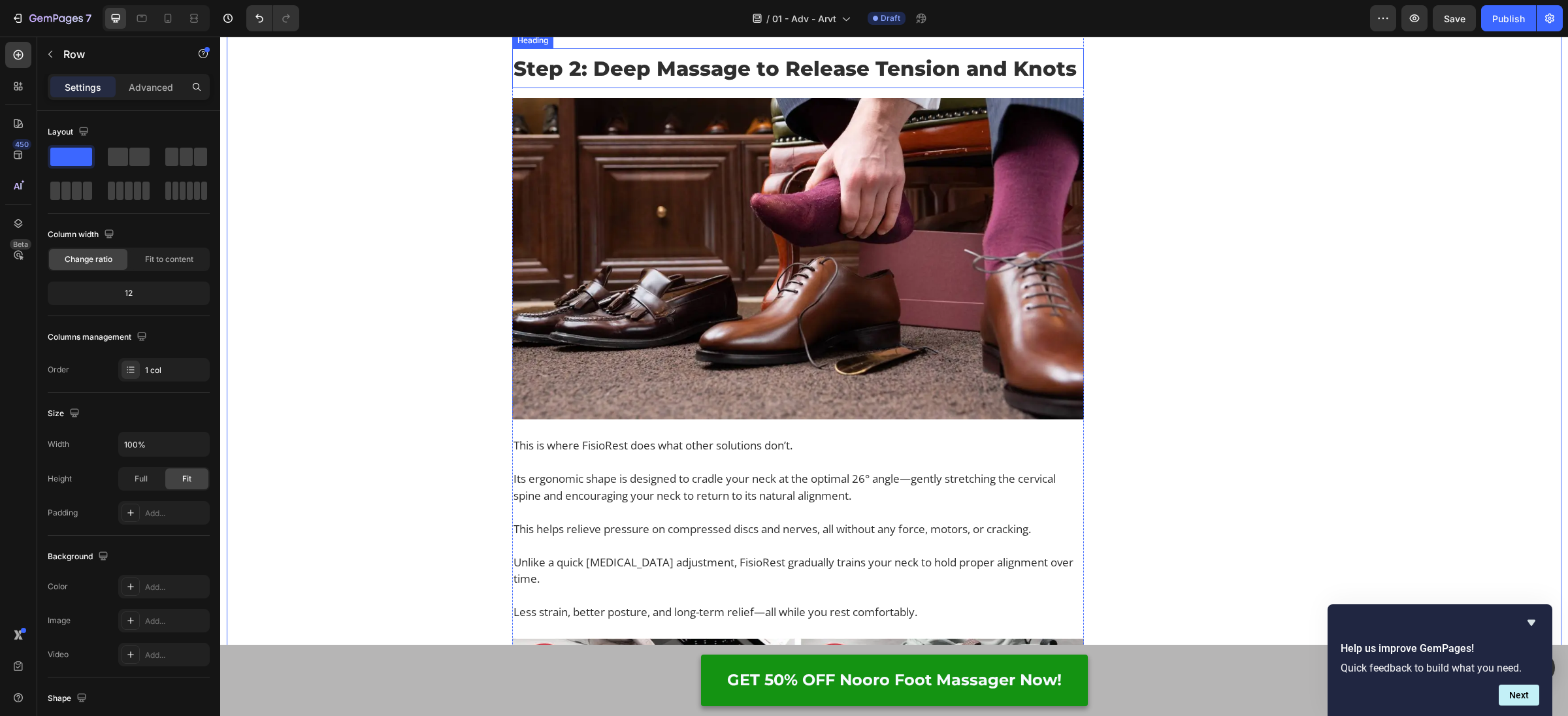
click at [609, 81] on span "Step 2: Deep Massage to Release Tension and Knots" at bounding box center [796, 69] width 563 height 25
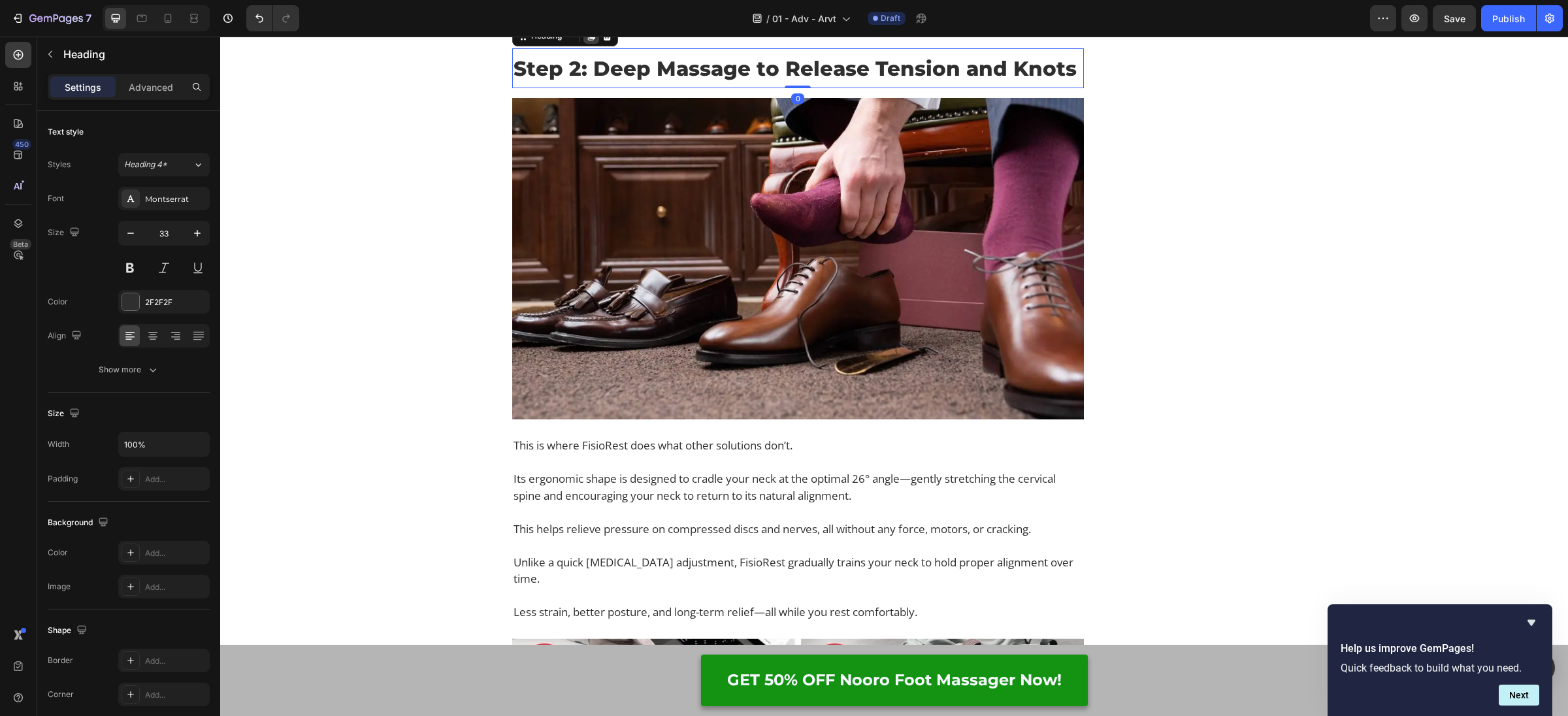
click at [590, 41] on icon at bounding box center [591, 35] width 7 height 9
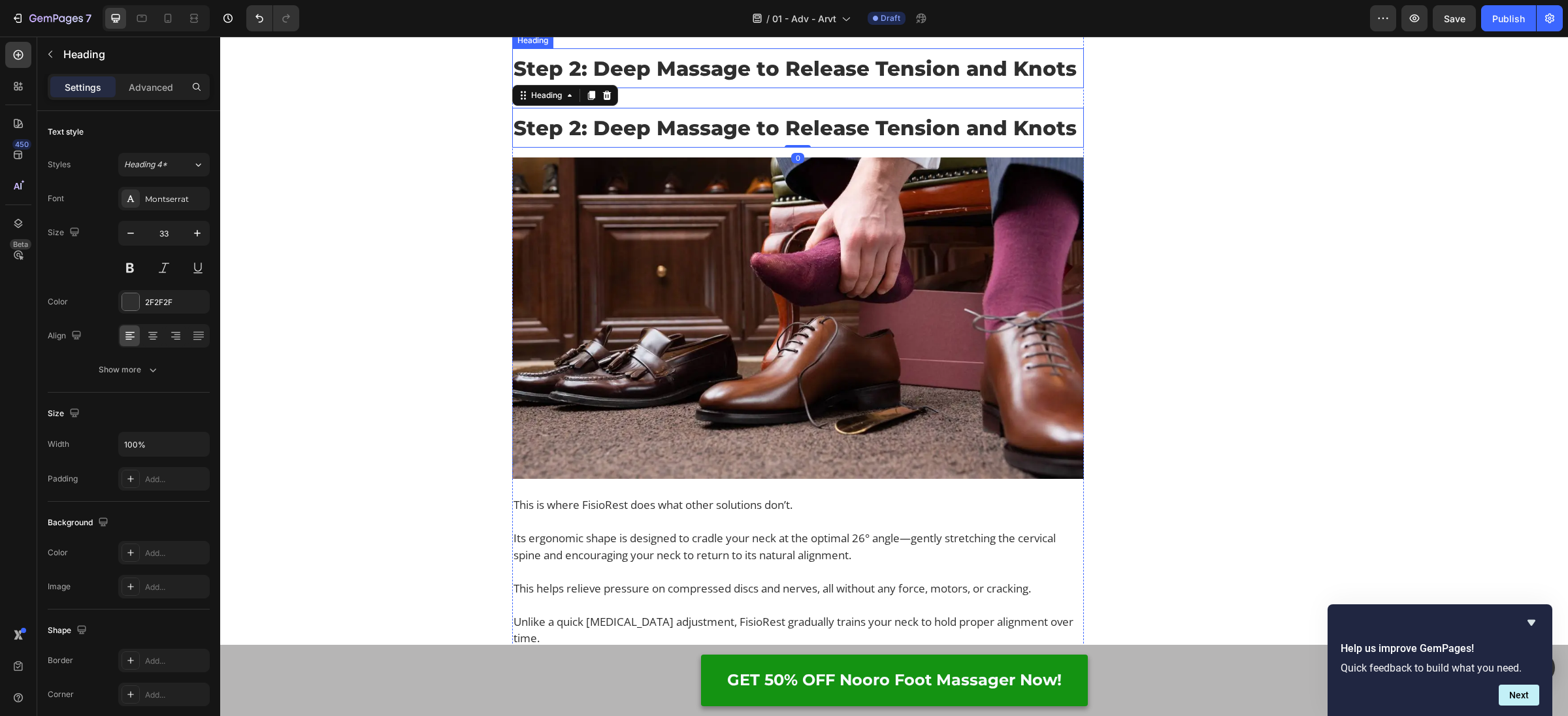
scroll to position [4794, 0]
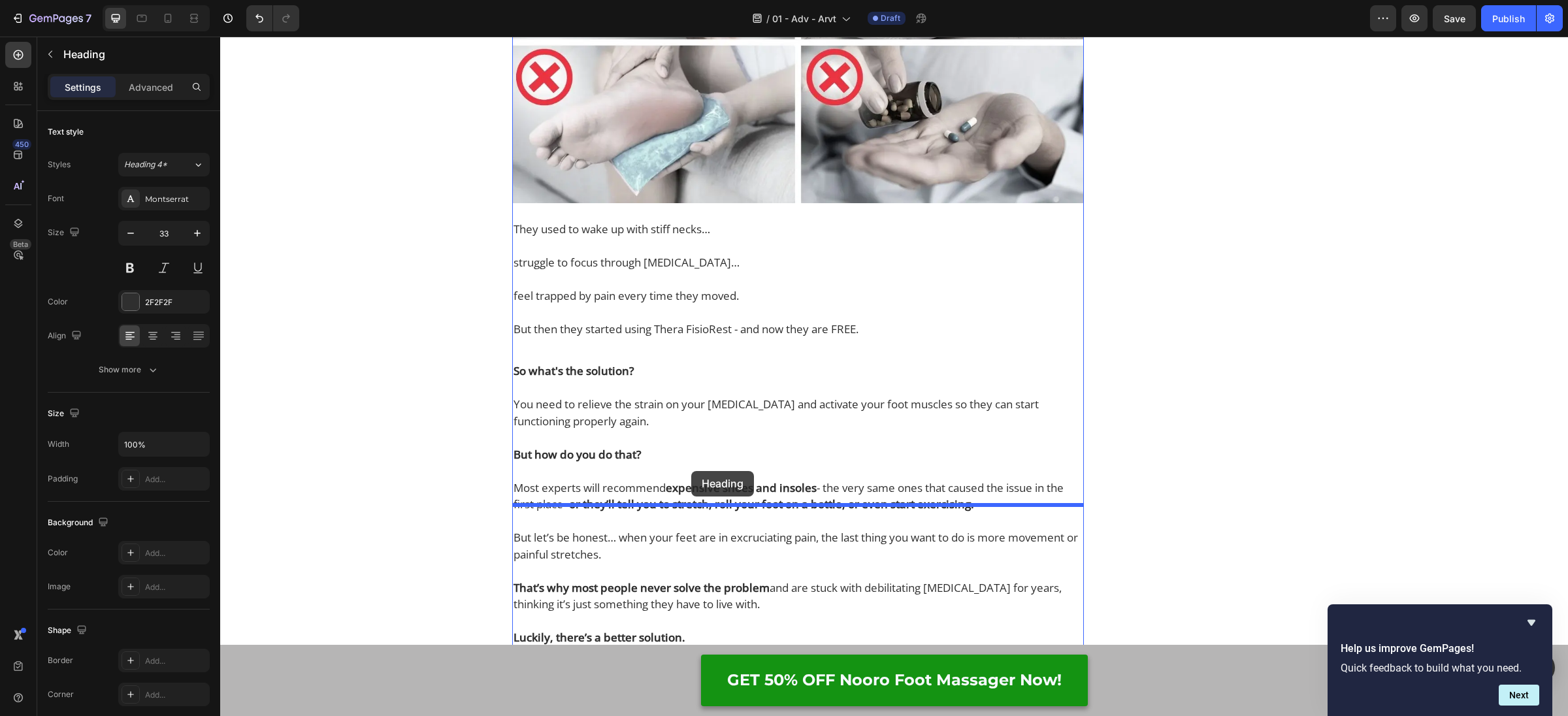
drag, startPoint x: 520, startPoint y: 217, endPoint x: 691, endPoint y: 471, distance: 306.2
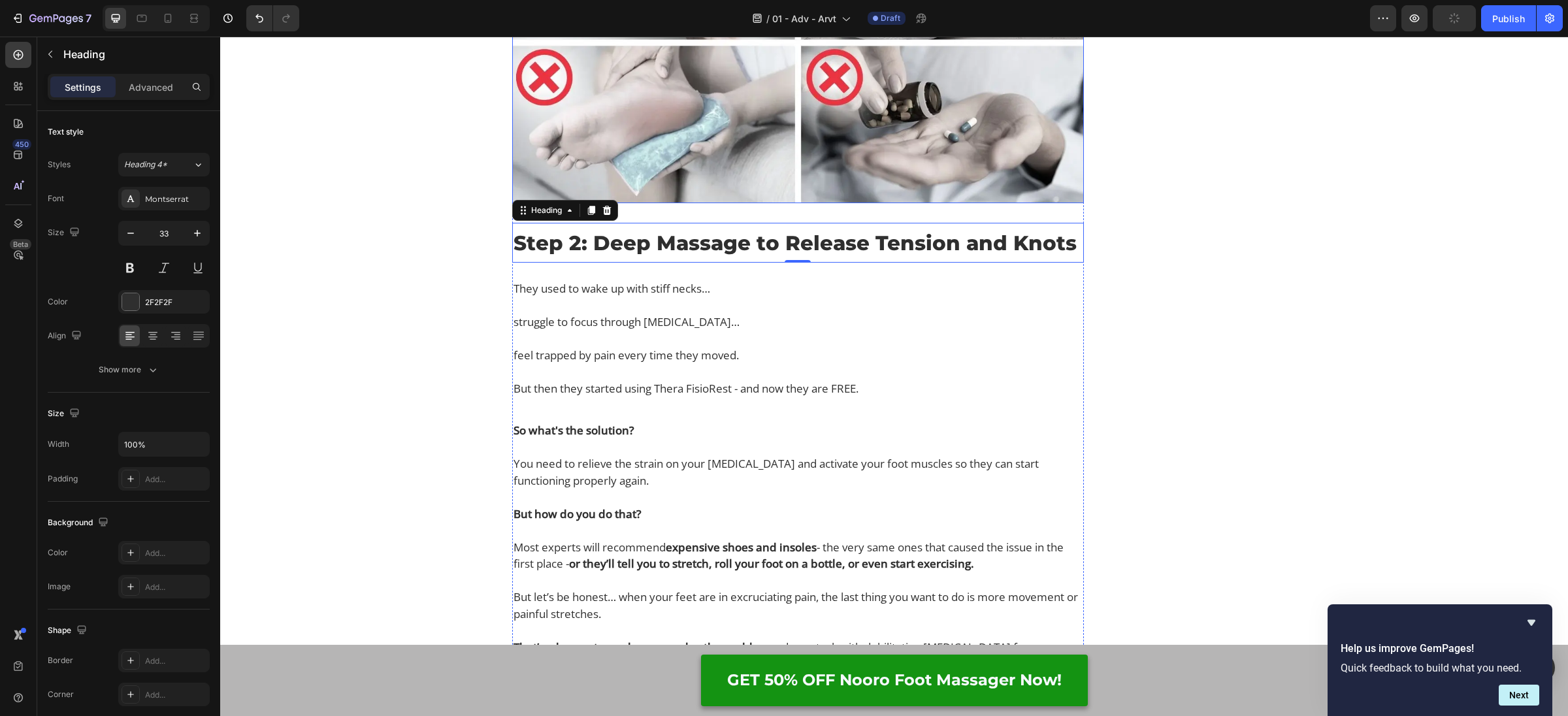
scroll to position [5379, 0]
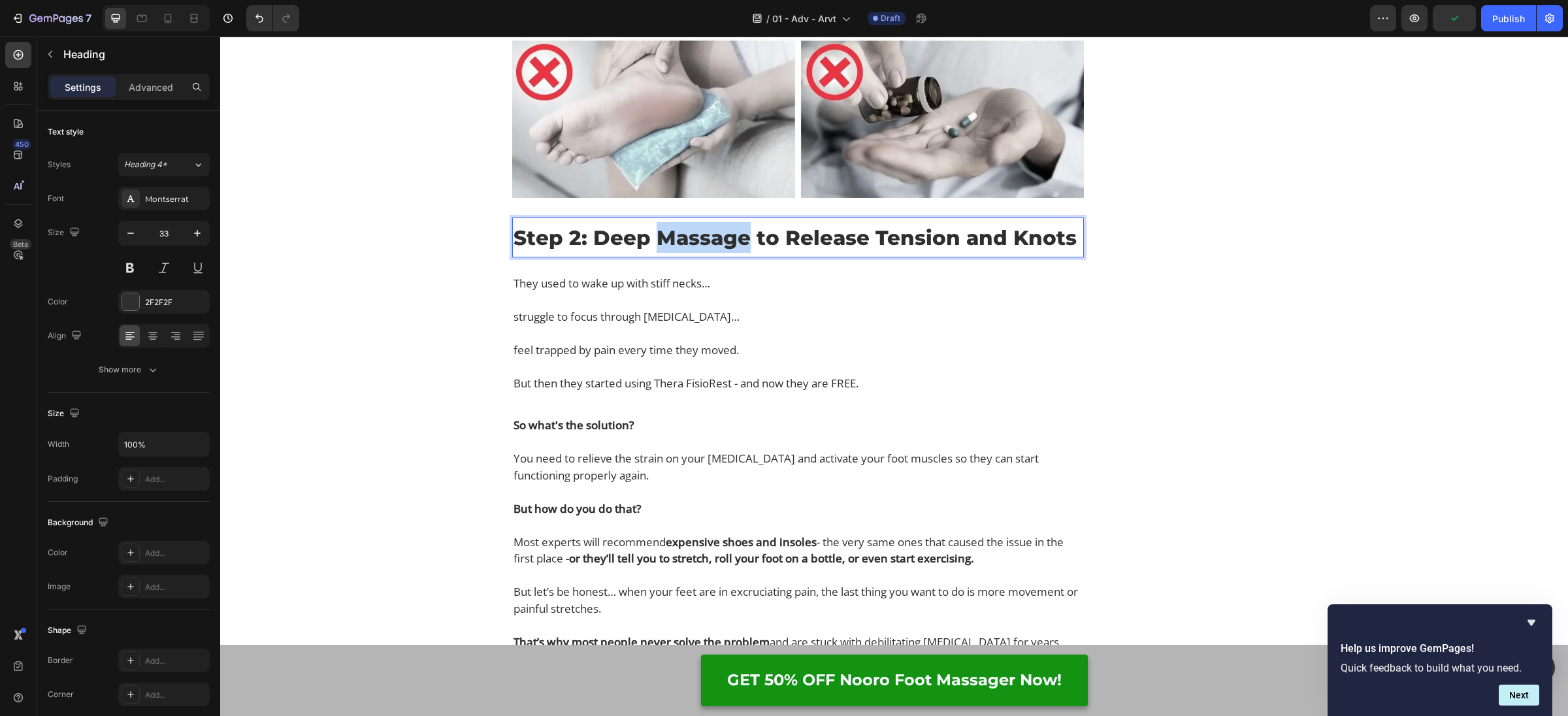
click at [737, 251] on span "Step 2: Deep Massage to Release Tension and Knots" at bounding box center [796, 238] width 563 height 25
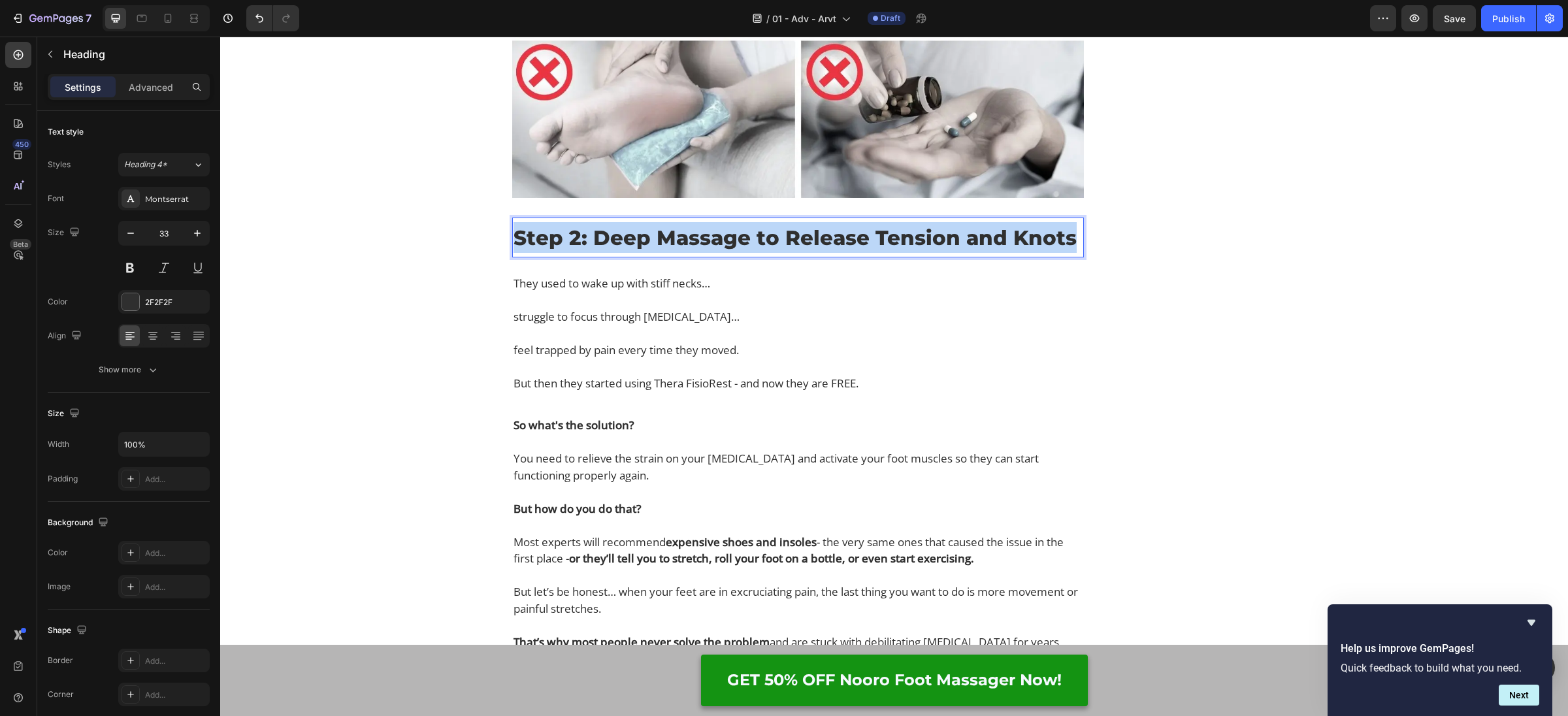
click at [737, 251] on span "Step 2: Deep Massage to Release Tension and Knots" at bounding box center [796, 238] width 563 height 25
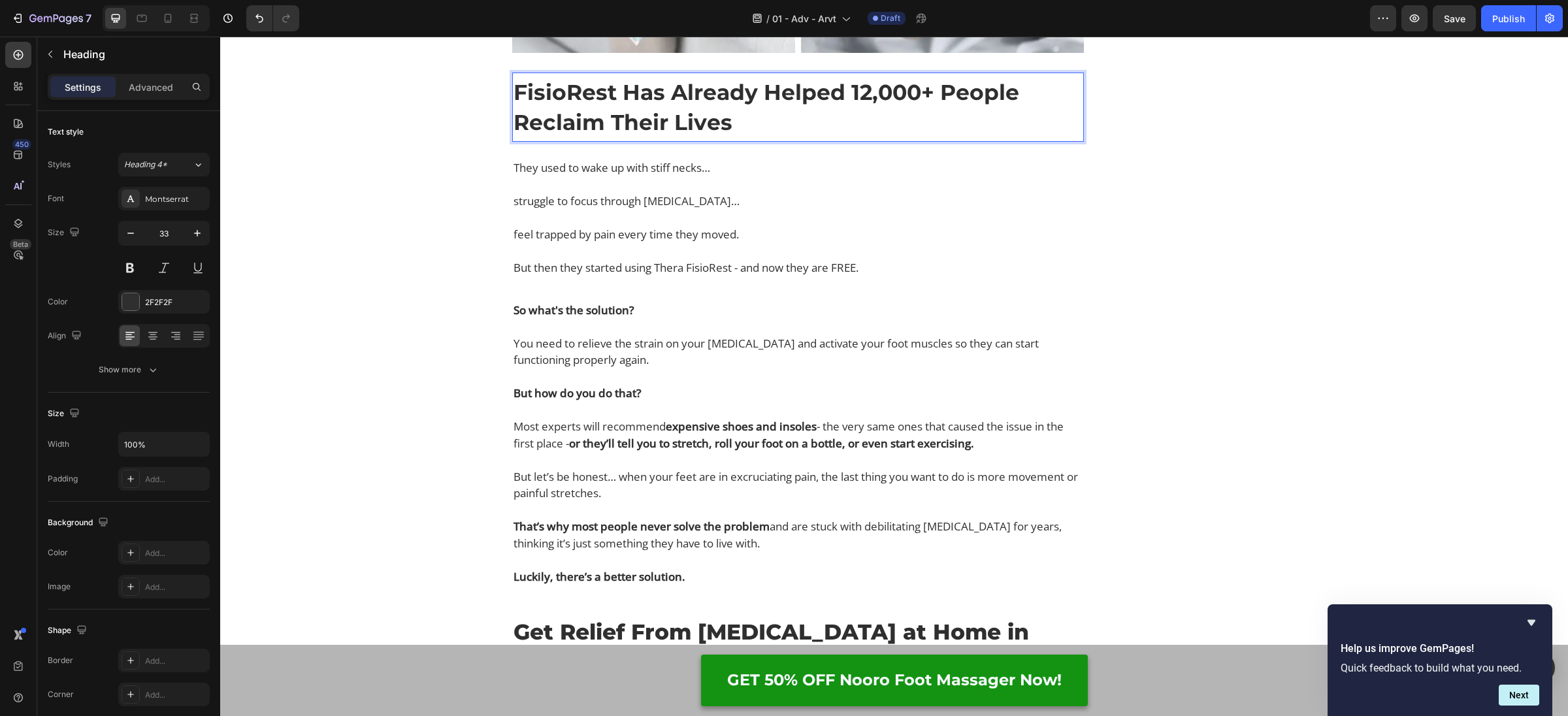
scroll to position [5552, 0]
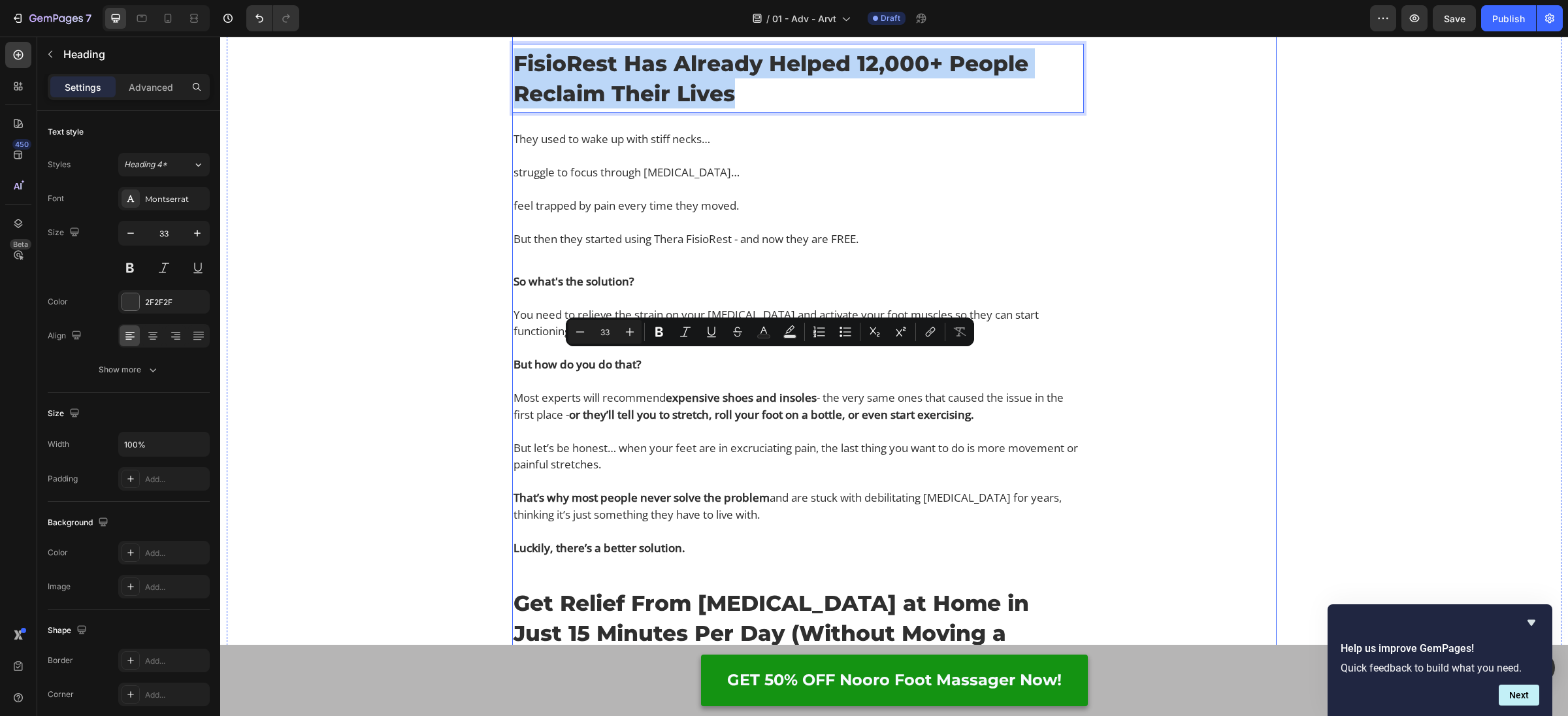
click at [1270, 422] on div "Finally Get Instant Temporary Relief From [MEDICAL_DATA] Pain Text Block Image …" at bounding box center [1180, 551] width 192 height 11959
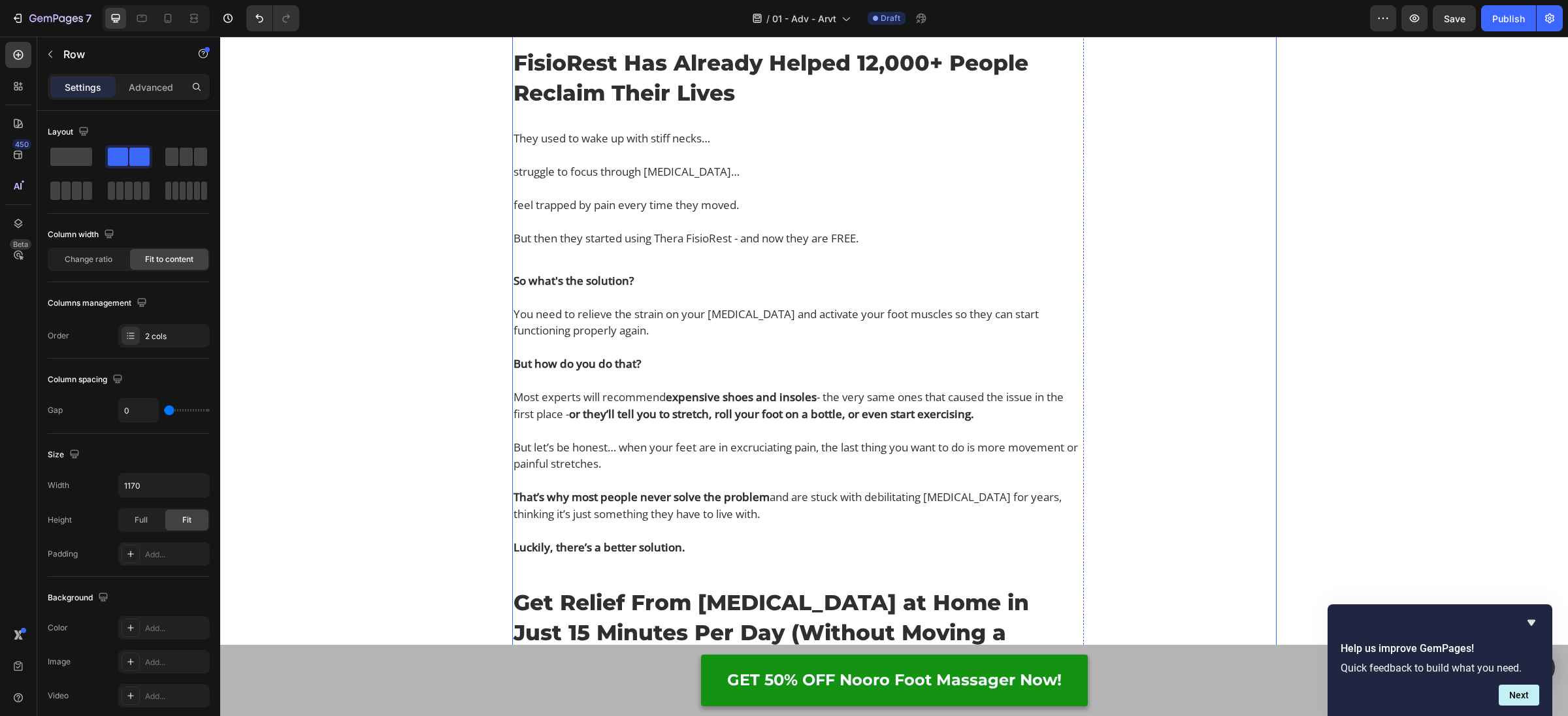
scroll to position [5423, 0]
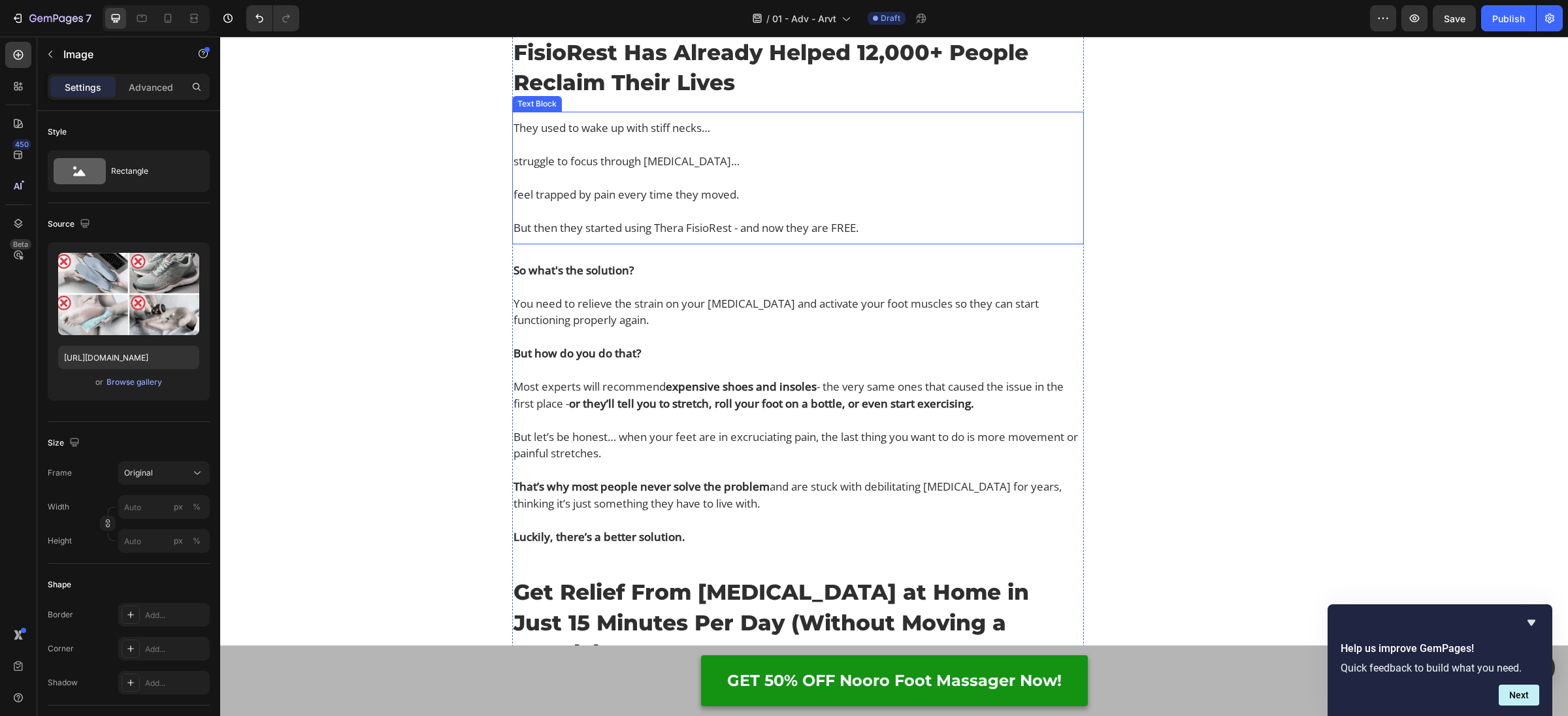
scroll to position [5718, 0]
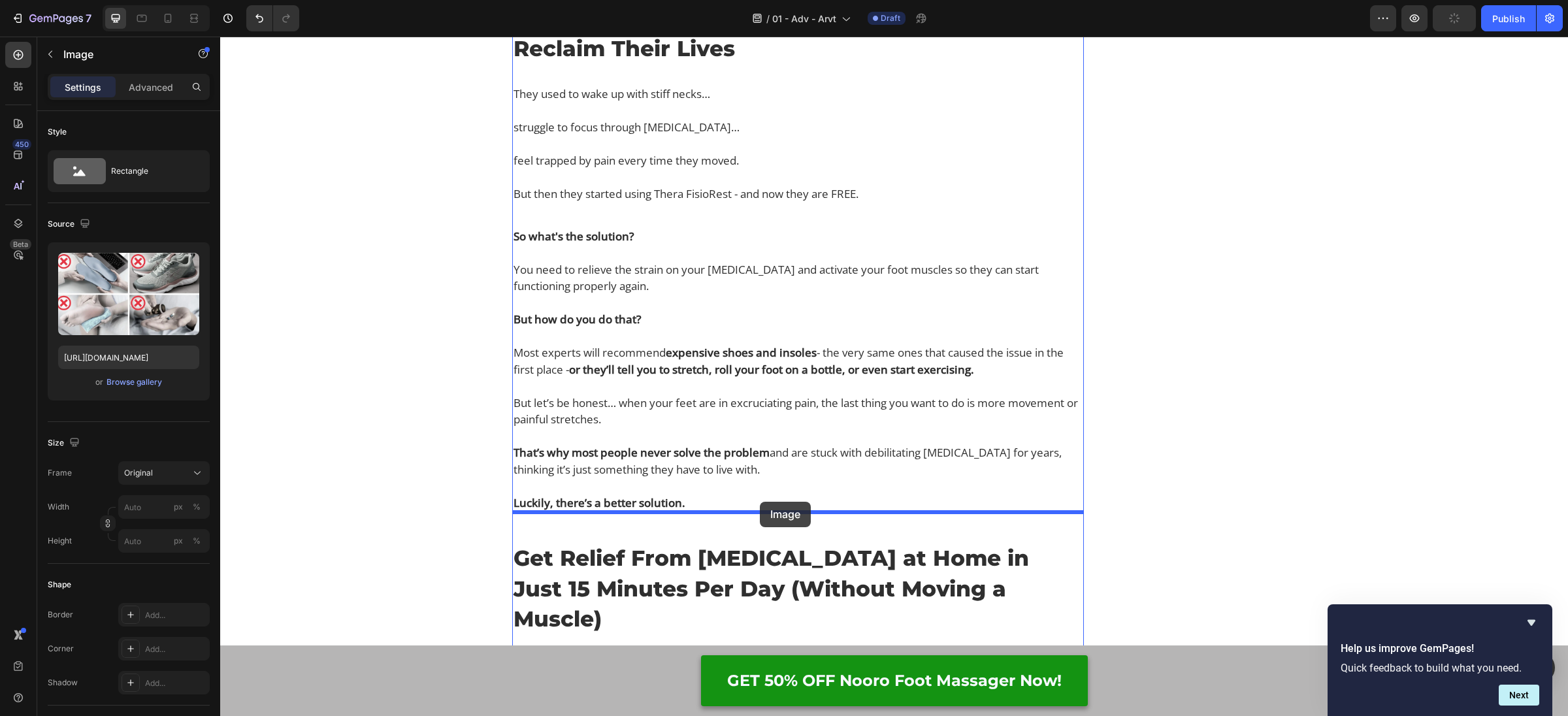
drag, startPoint x: 527, startPoint y: 161, endPoint x: 761, endPoint y: 501, distance: 412.7
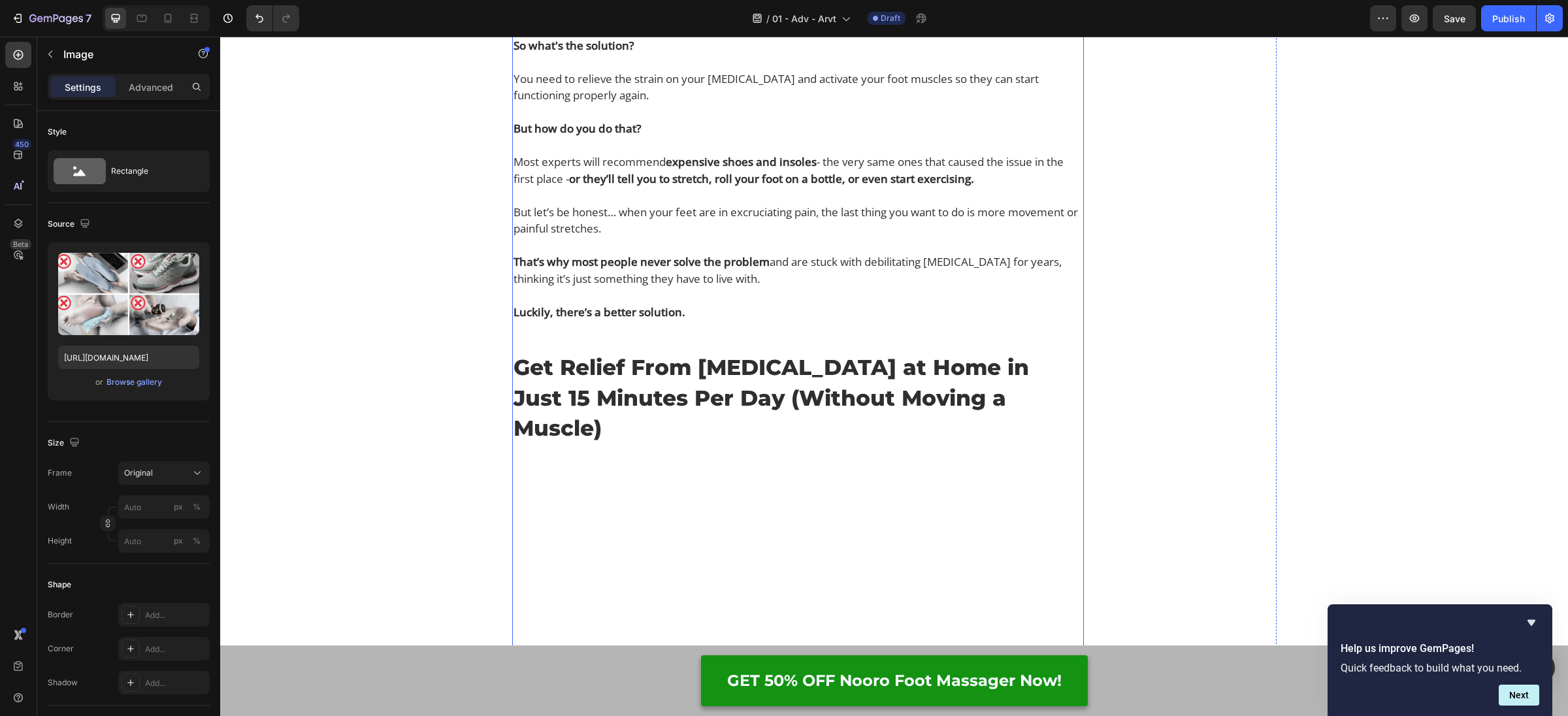
scroll to position [6155, 0]
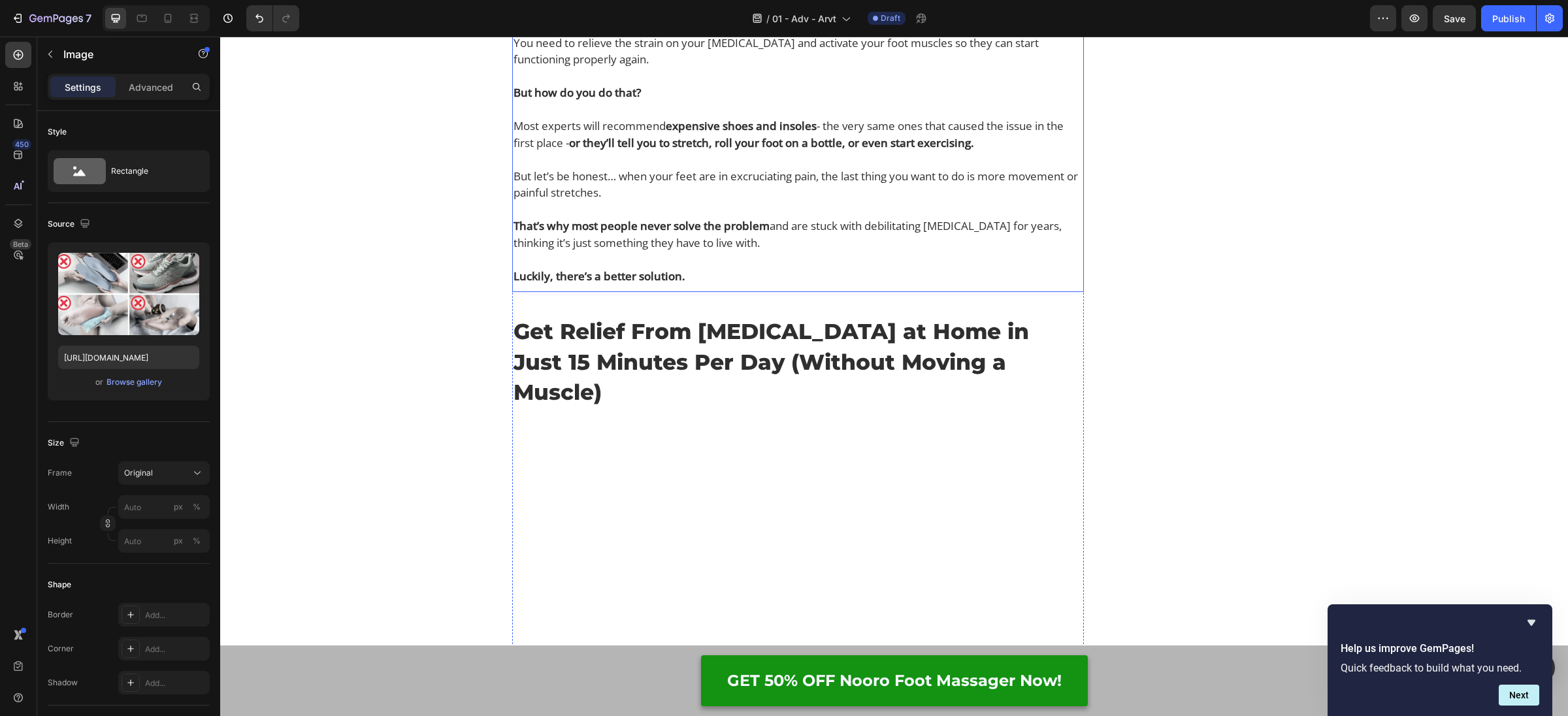
click at [614, 68] on p "You need to relieve the strain on your [MEDICAL_DATA] and activate your foot mu…" at bounding box center [799, 51] width 569 height 33
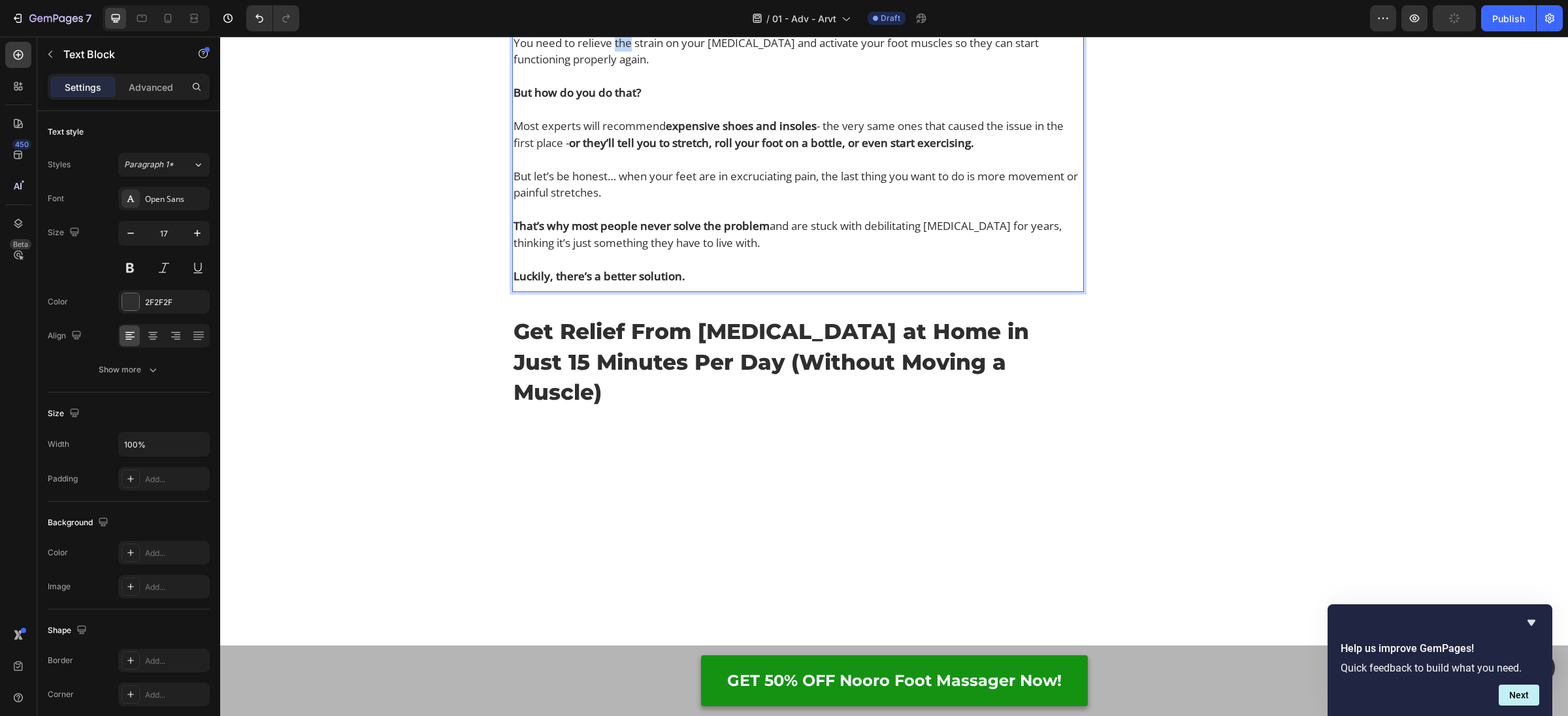
click at [614, 68] on p "You need to relieve the strain on your [MEDICAL_DATA] and activate your foot mu…" at bounding box center [799, 51] width 569 height 33
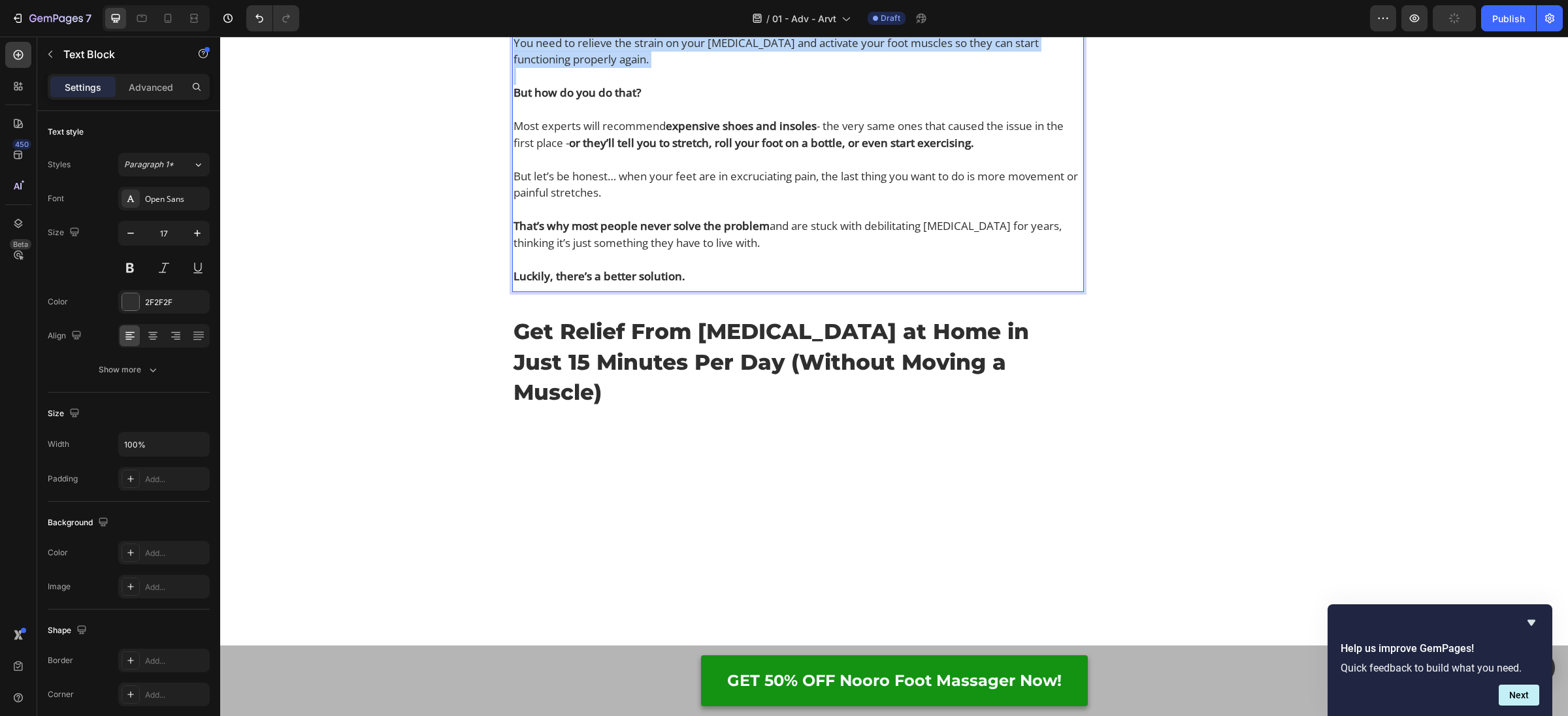
click at [614, 68] on p "You need to relieve the strain on your [MEDICAL_DATA] and activate your foot mu…" at bounding box center [799, 51] width 569 height 33
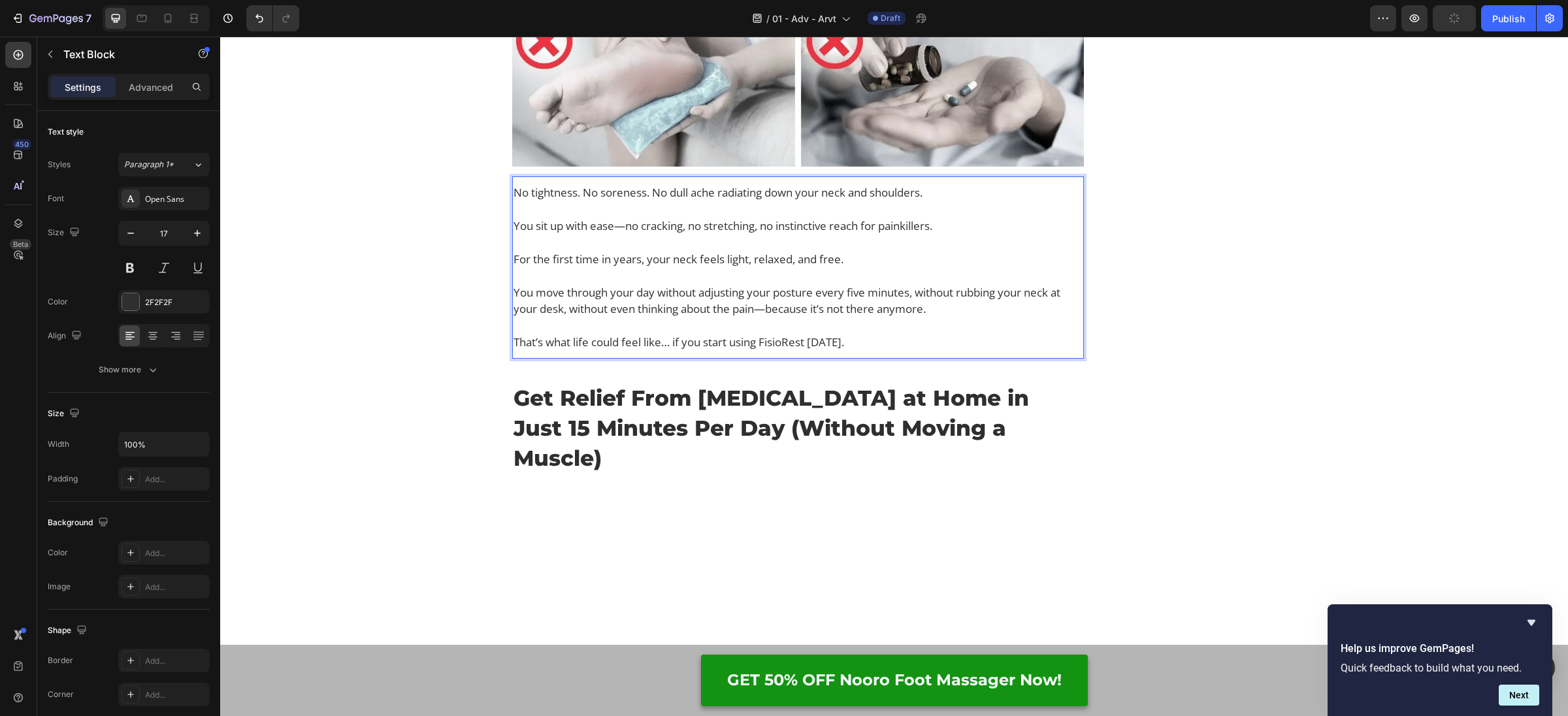
scroll to position [5842, 0]
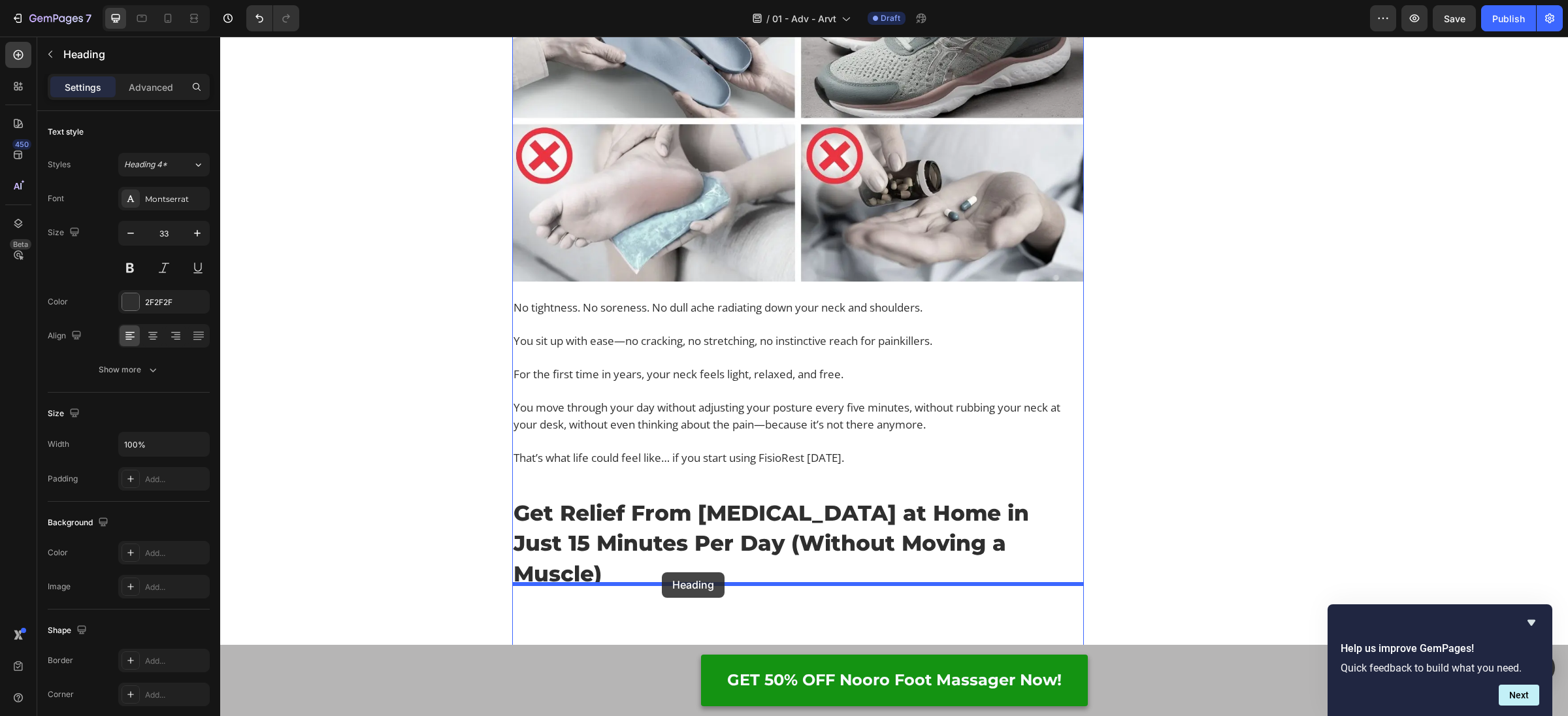
drag, startPoint x: 520, startPoint y: 165, endPoint x: 662, endPoint y: 572, distance: 431.1
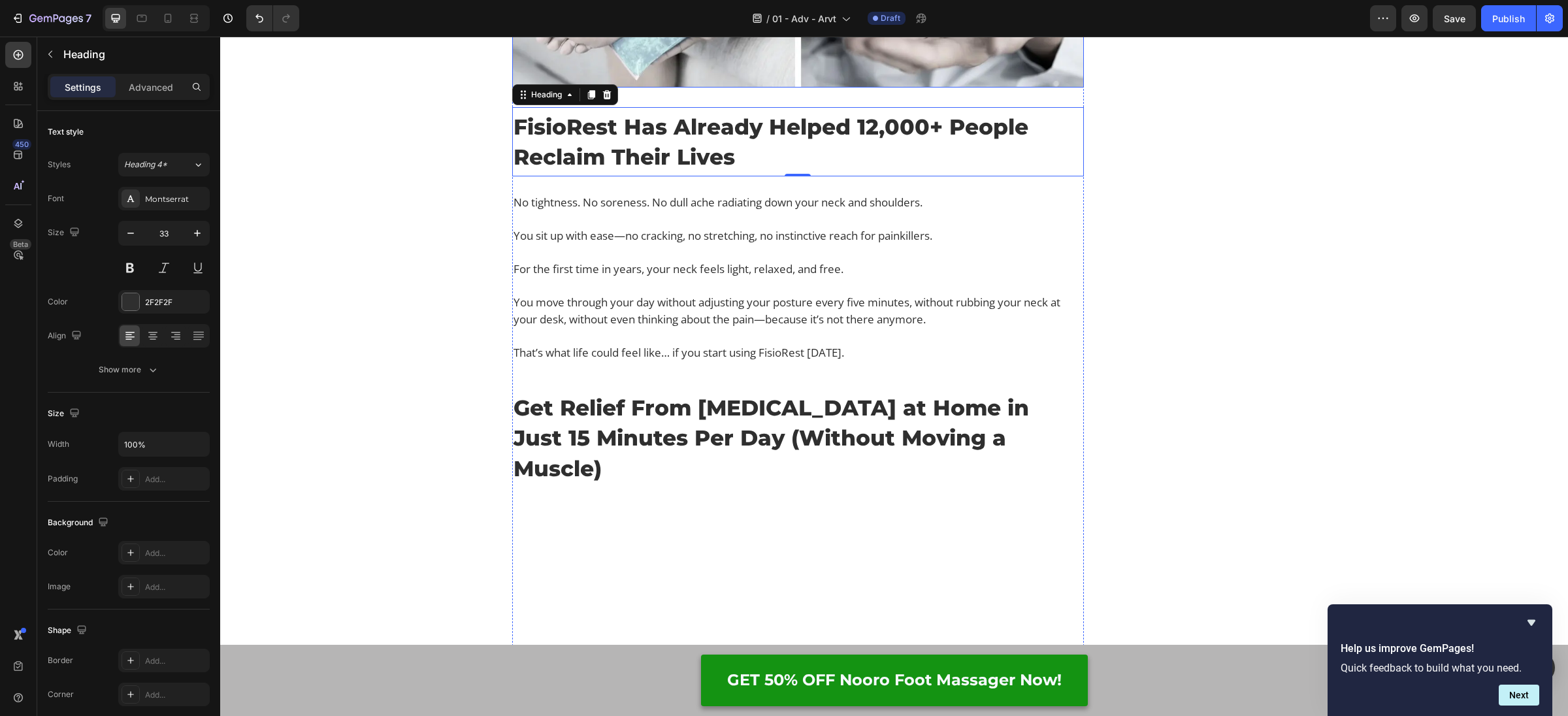
scroll to position [6064, 0]
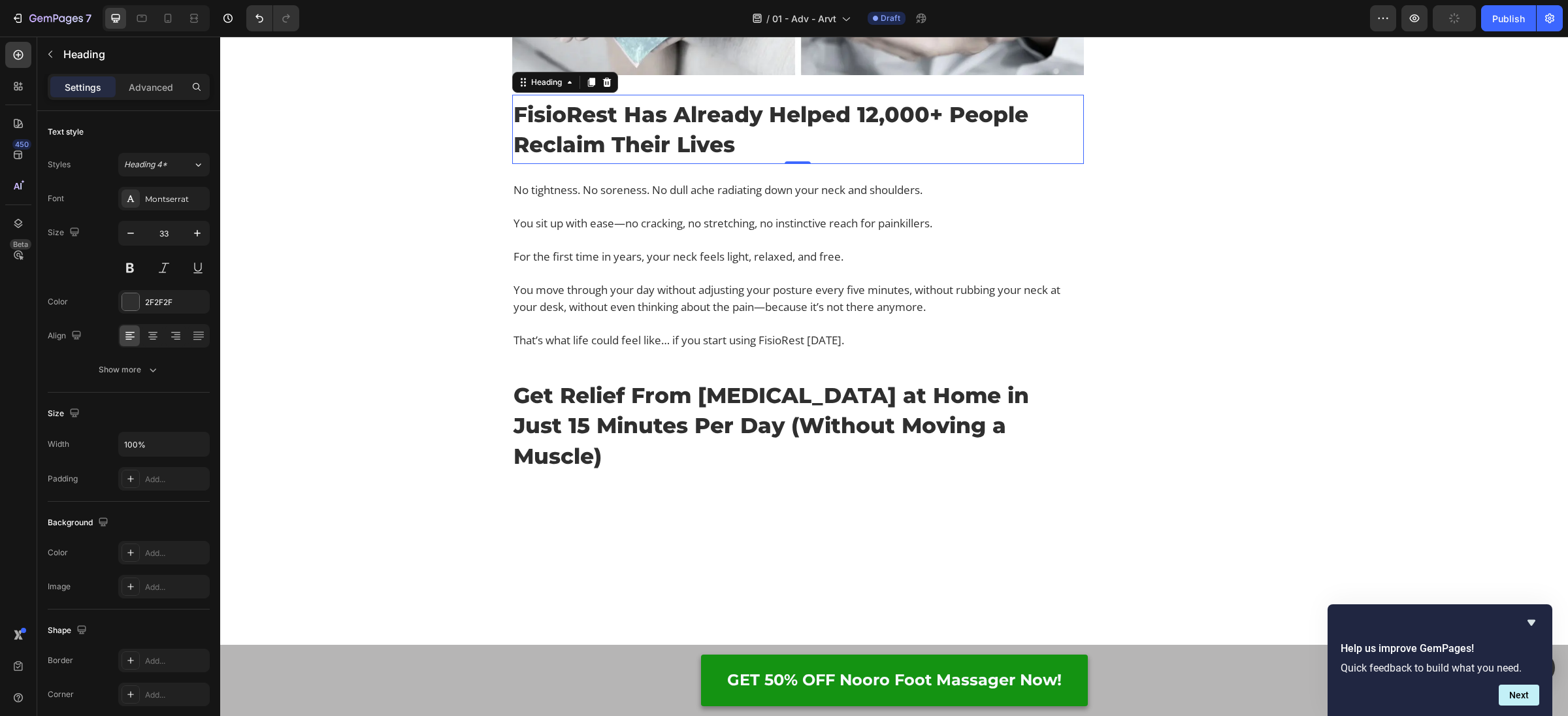
click at [629, 160] on h2 "FisioRest Has Already Helped 12,000+ People Reclaim Their Lives" at bounding box center [798, 129] width 571 height 63
click at [629, 159] on p "FisioRest Has Already Helped 12,000+ People Reclaim Their Lives" at bounding box center [799, 129] width 569 height 60
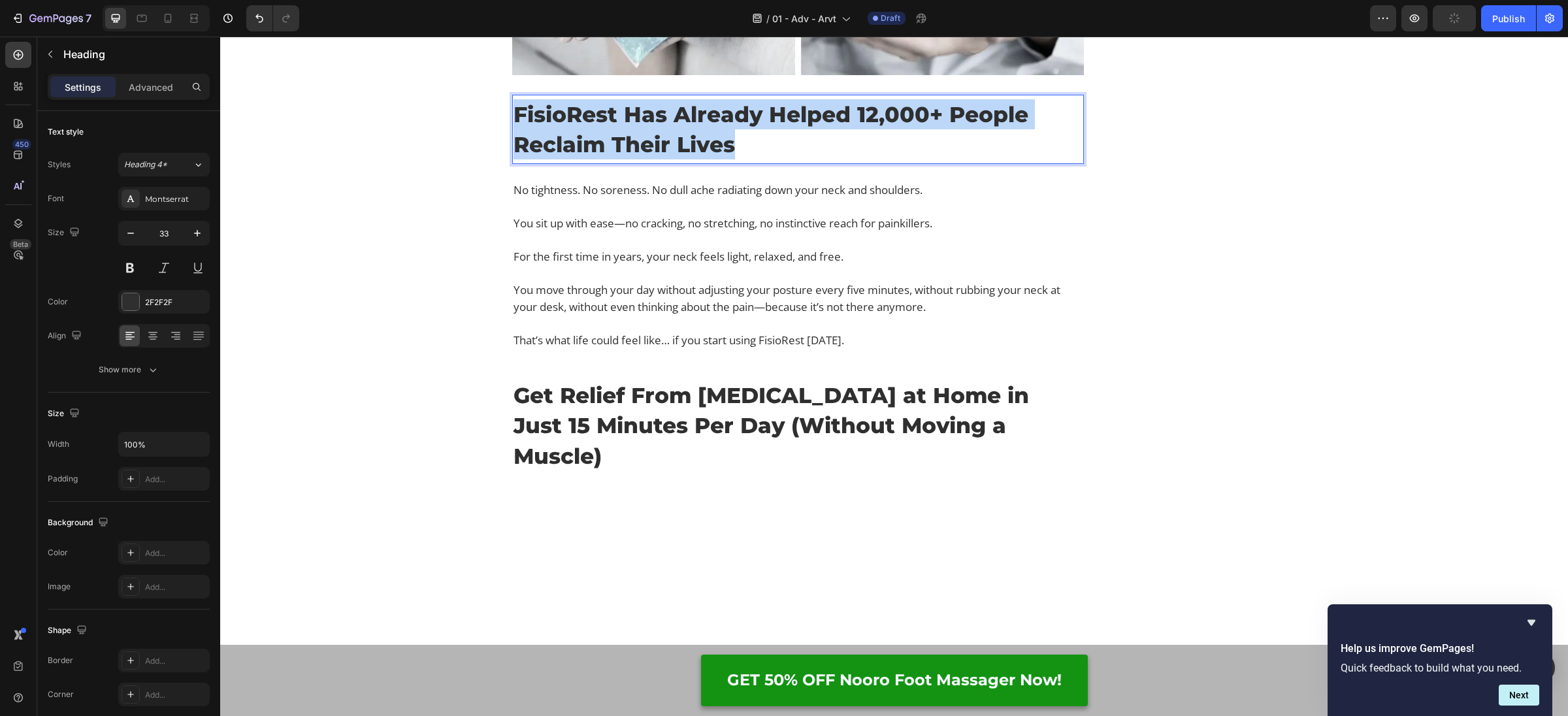
click at [629, 159] on p "FisioRest Has Already Helped 12,000+ People Reclaim Their Lives" at bounding box center [799, 129] width 569 height 60
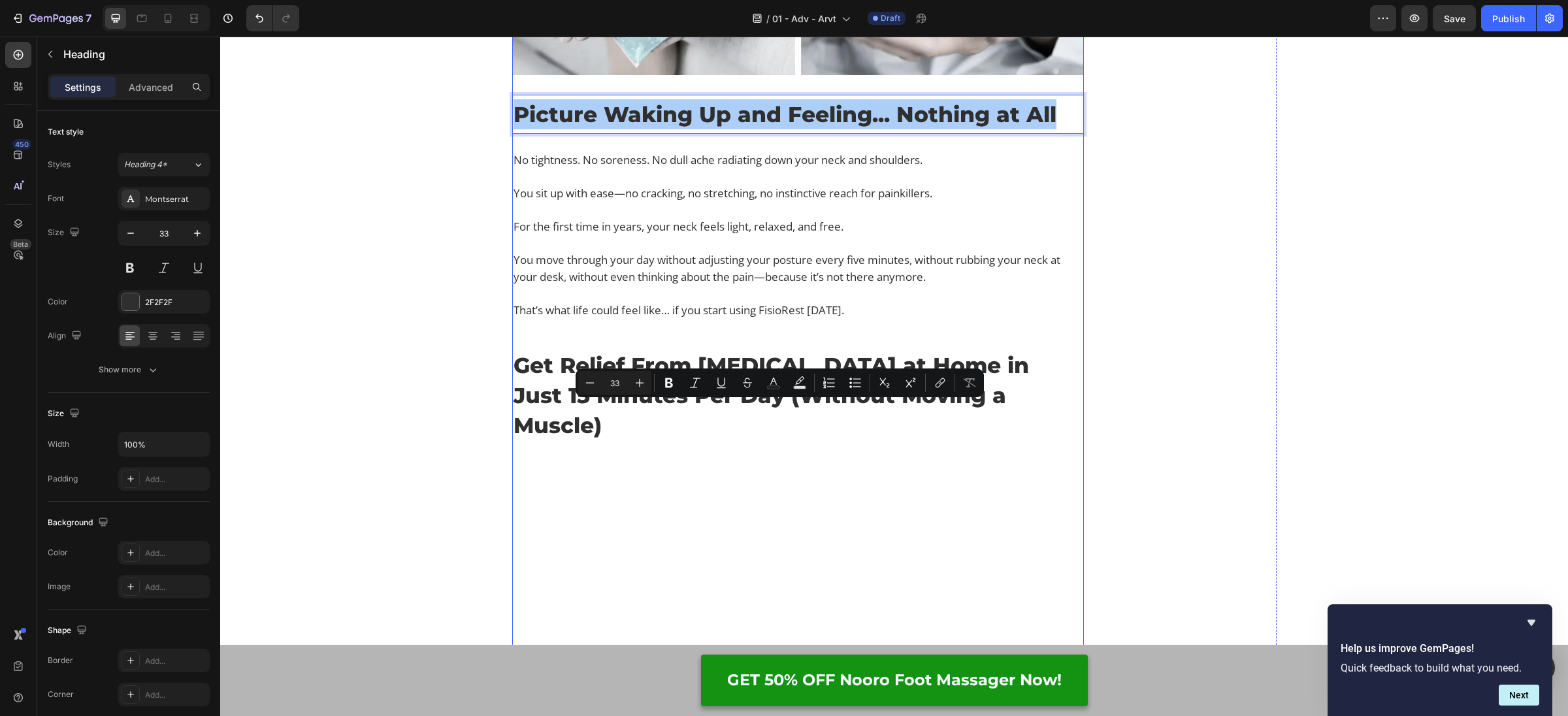
click at [409, 493] on div "Why Thousands With [MEDICAL_DATA] Are Replacing Painkillers With This 3-in-1 Ba…" at bounding box center [894, 170] width 1335 height 12247
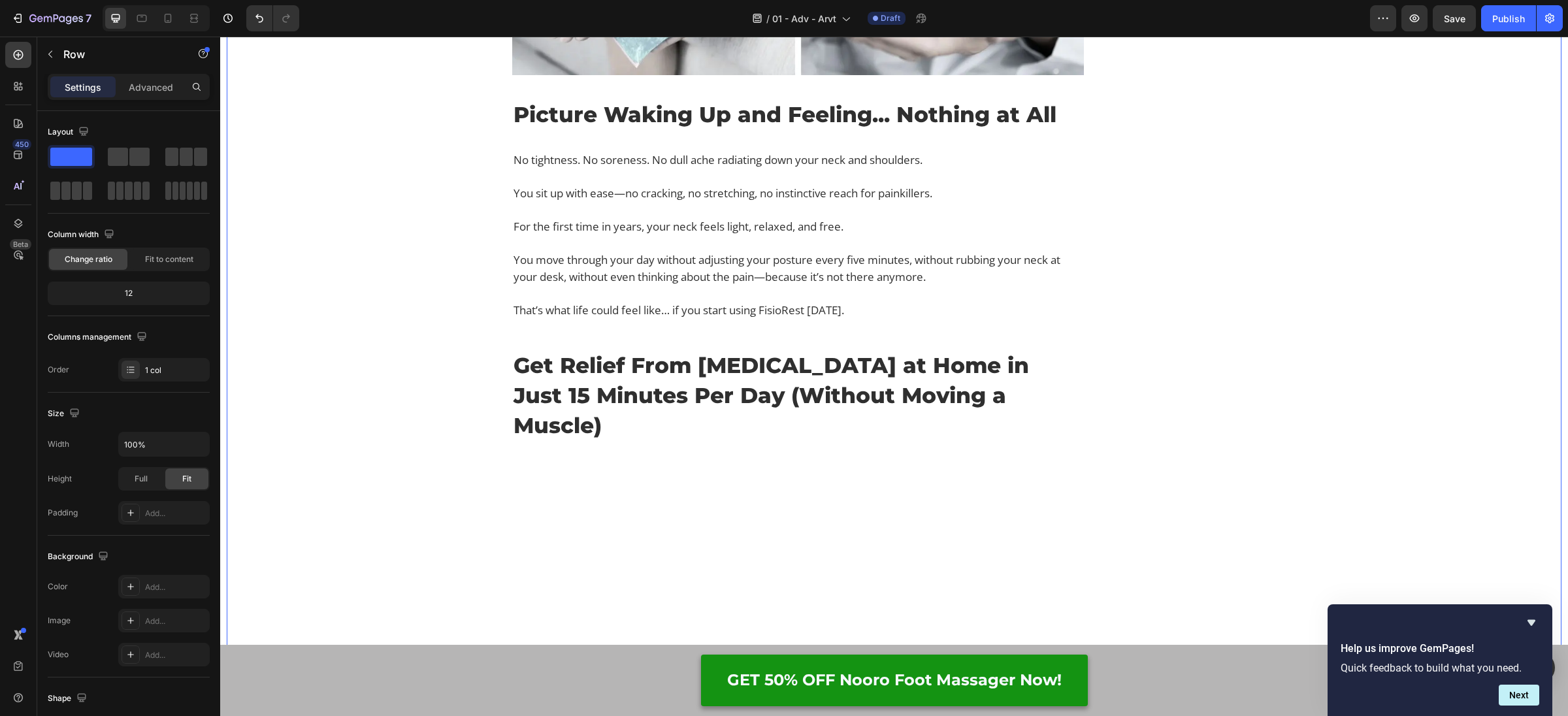
scroll to position [6153, 0]
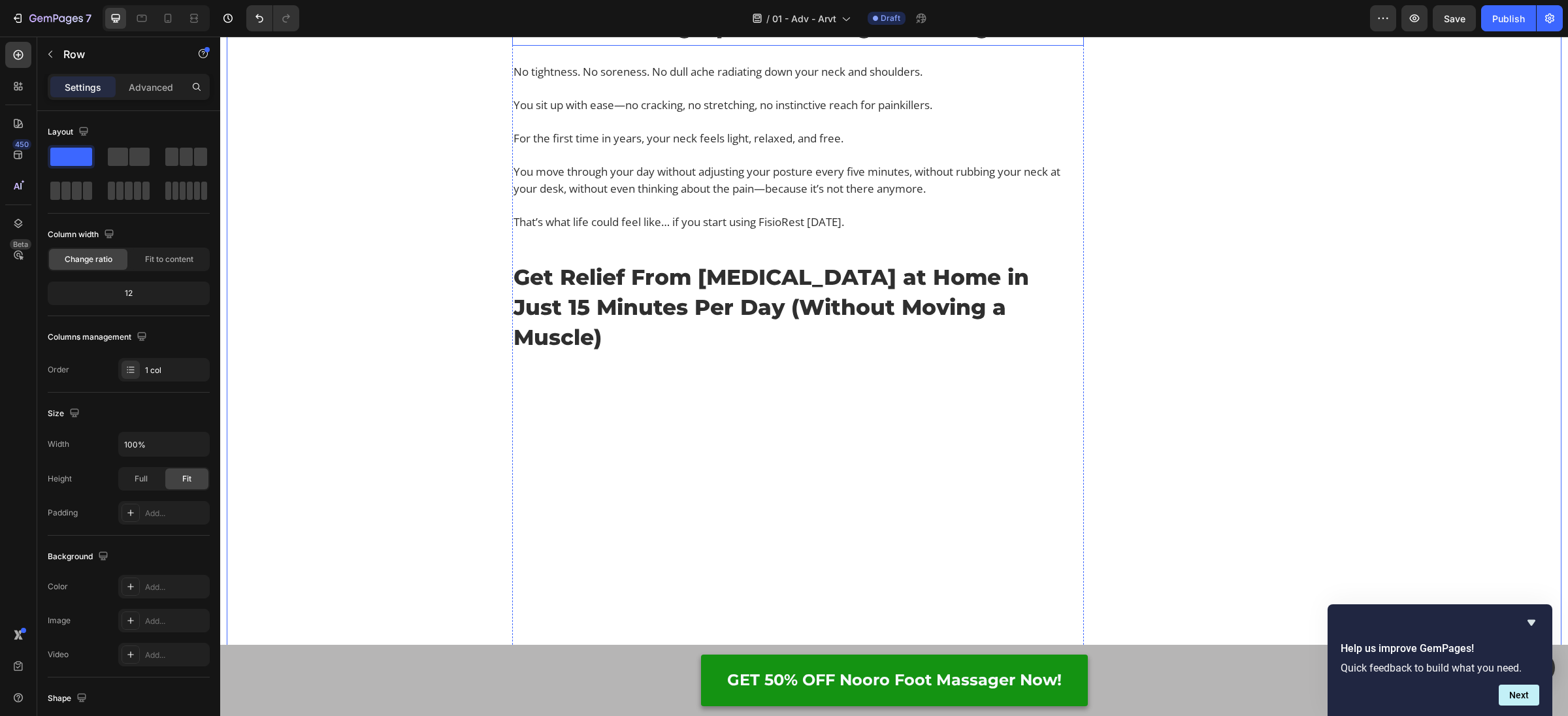
click at [685, 41] on p "Picture Waking Up and Feeling... Nothing at All" at bounding box center [799, 25] width 569 height 30
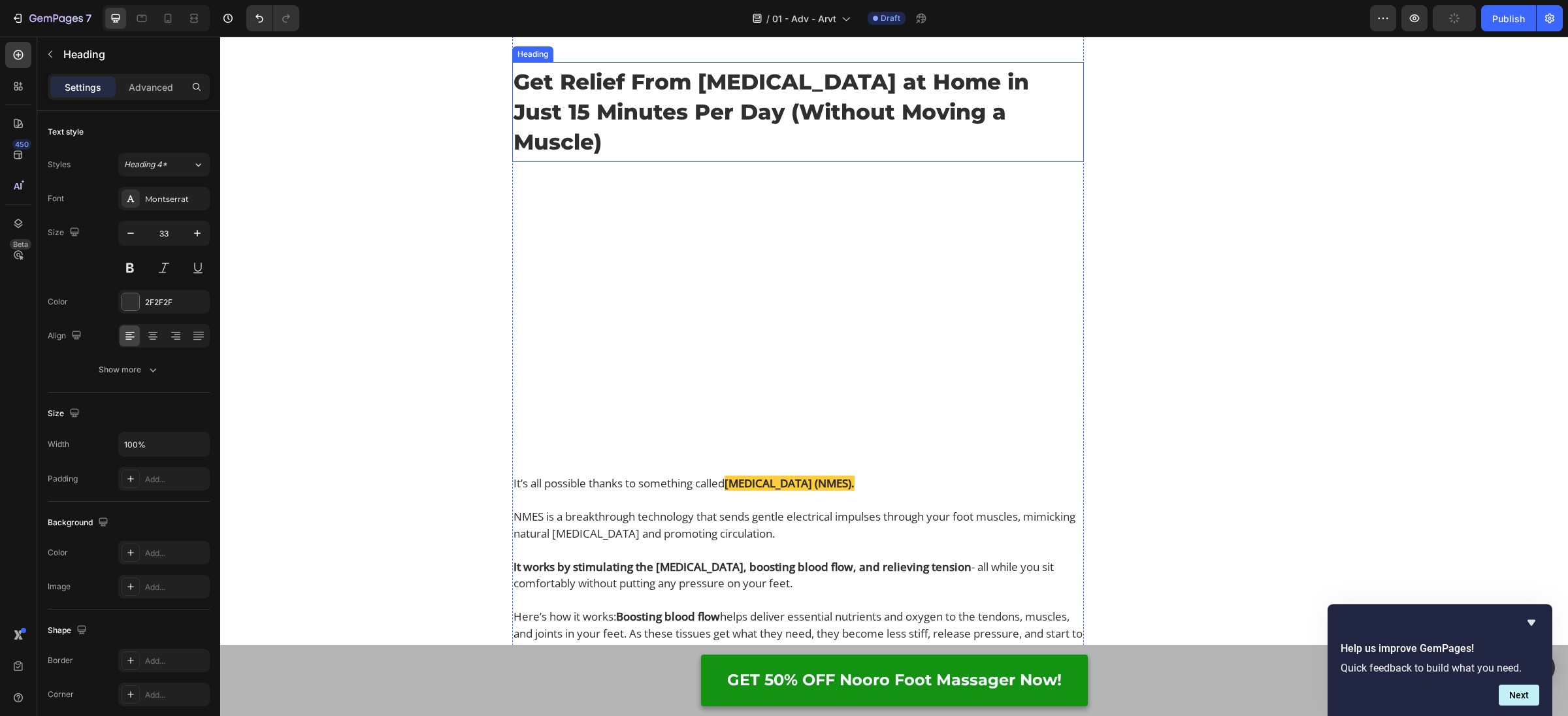
scroll to position [6344, 0]
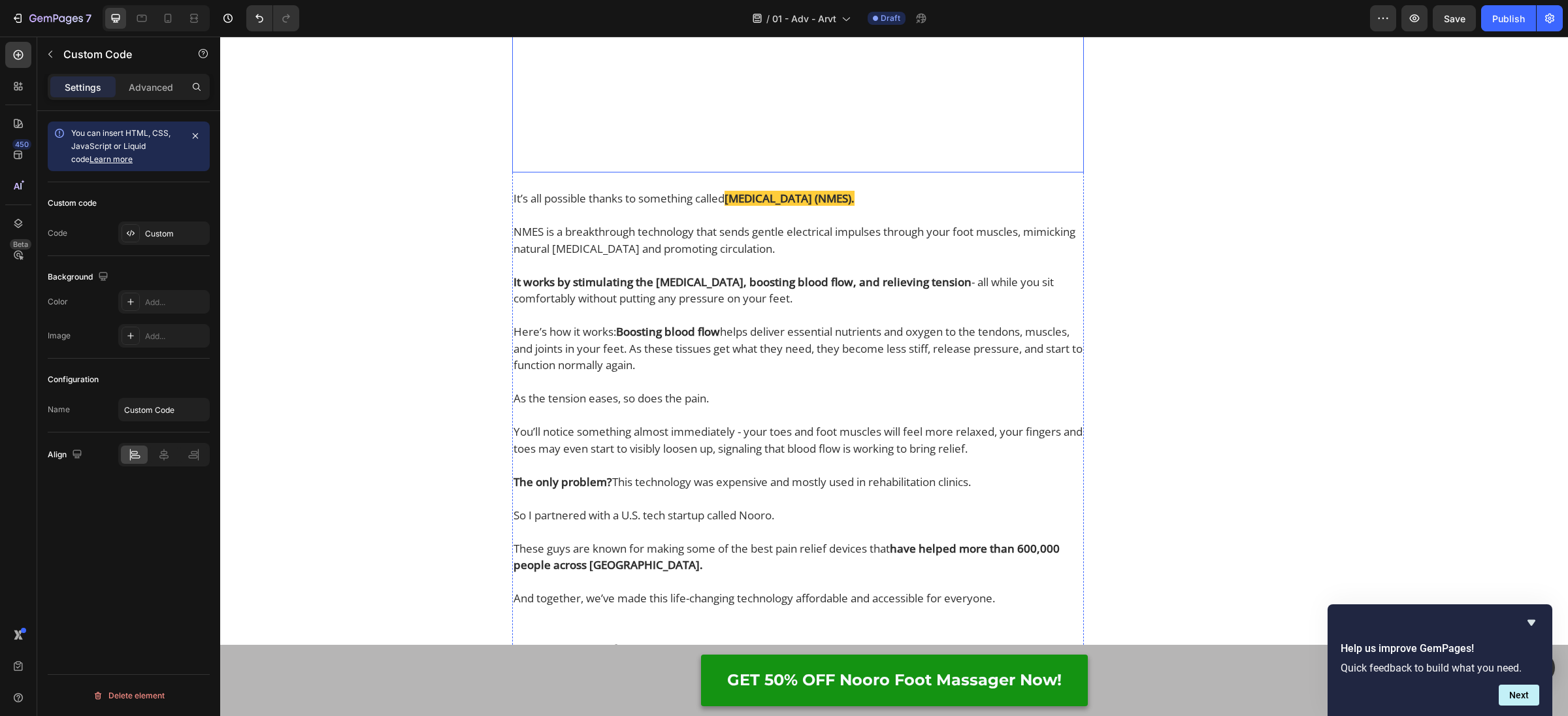
click at [834, 173] on video at bounding box center [798, 30] width 571 height 287
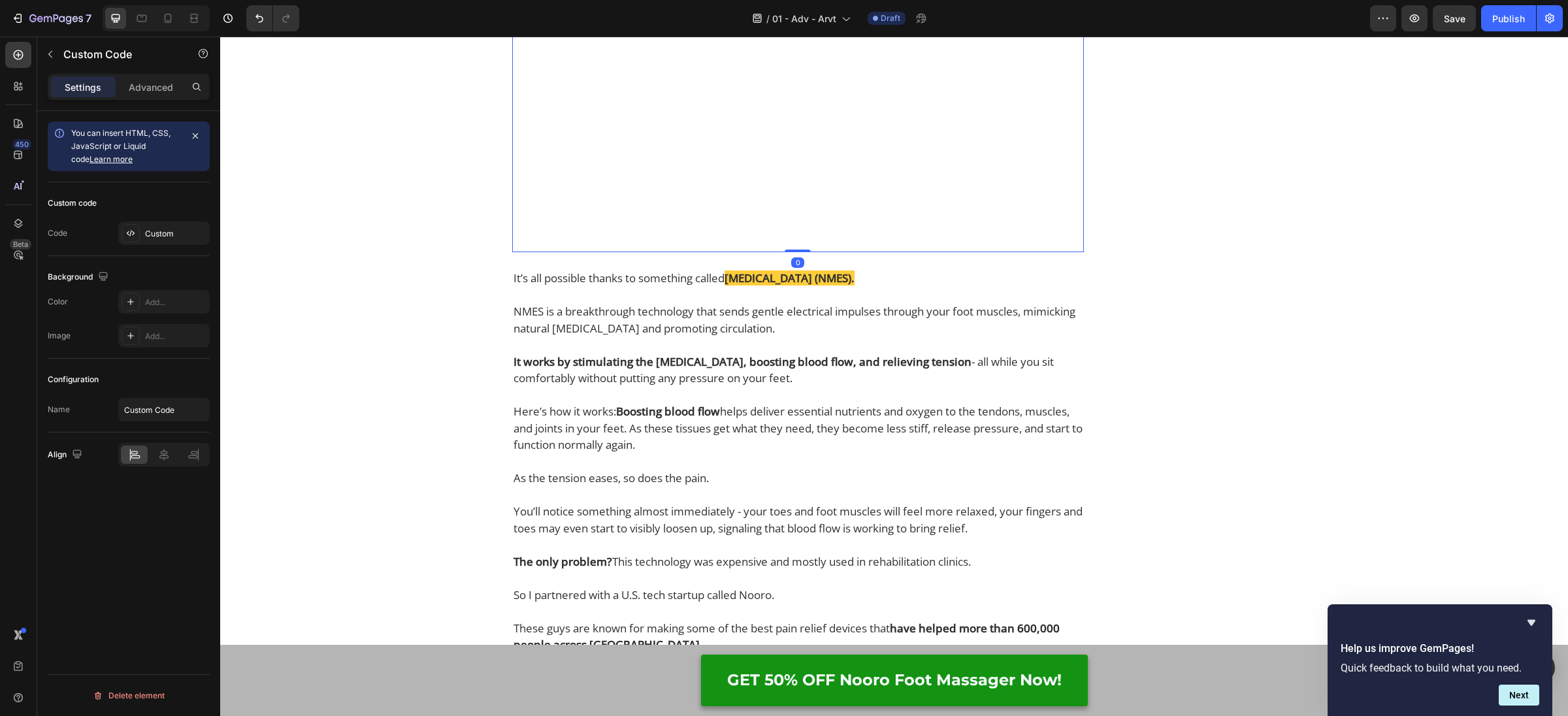
scroll to position [6499, 0]
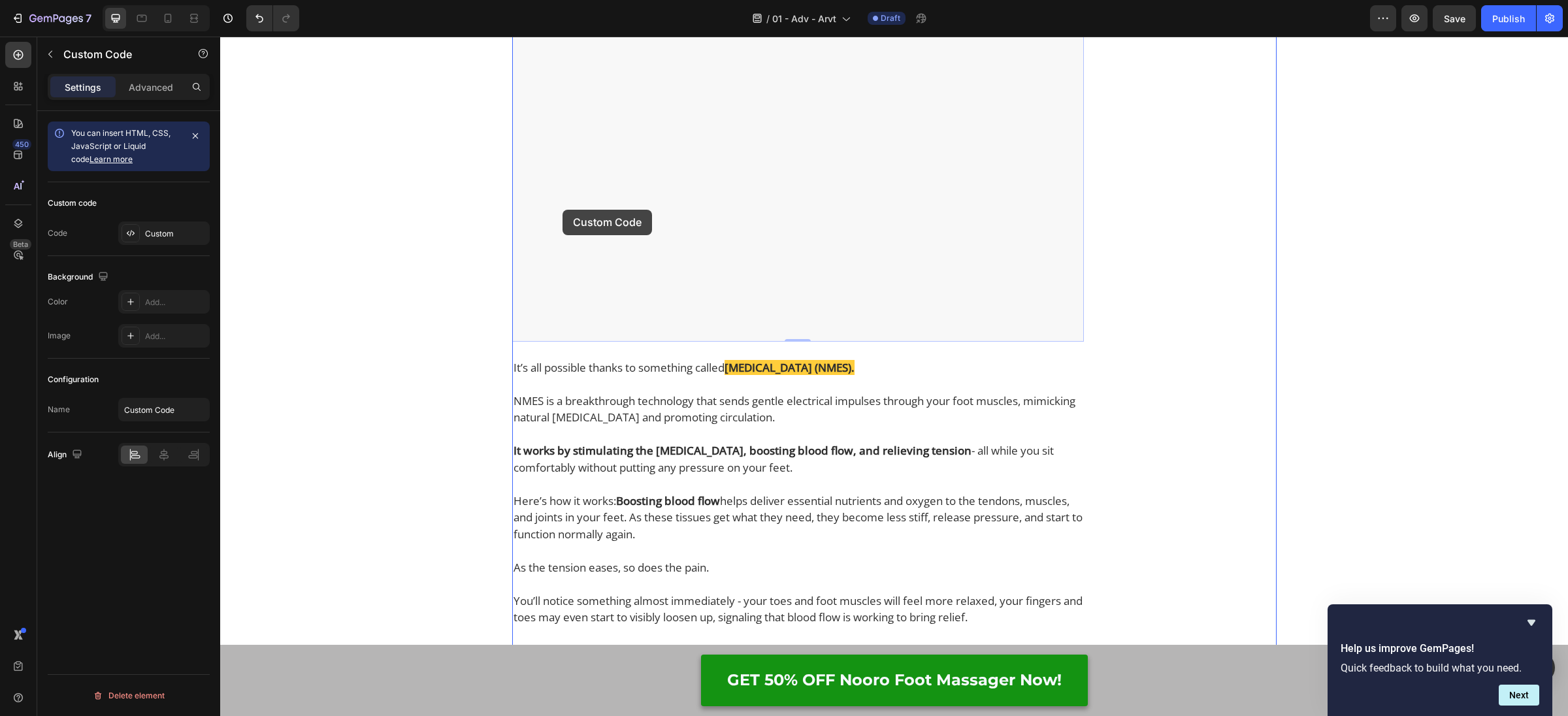
drag, startPoint x: 525, startPoint y: 277, endPoint x: 562, endPoint y: 210, distance: 76.5
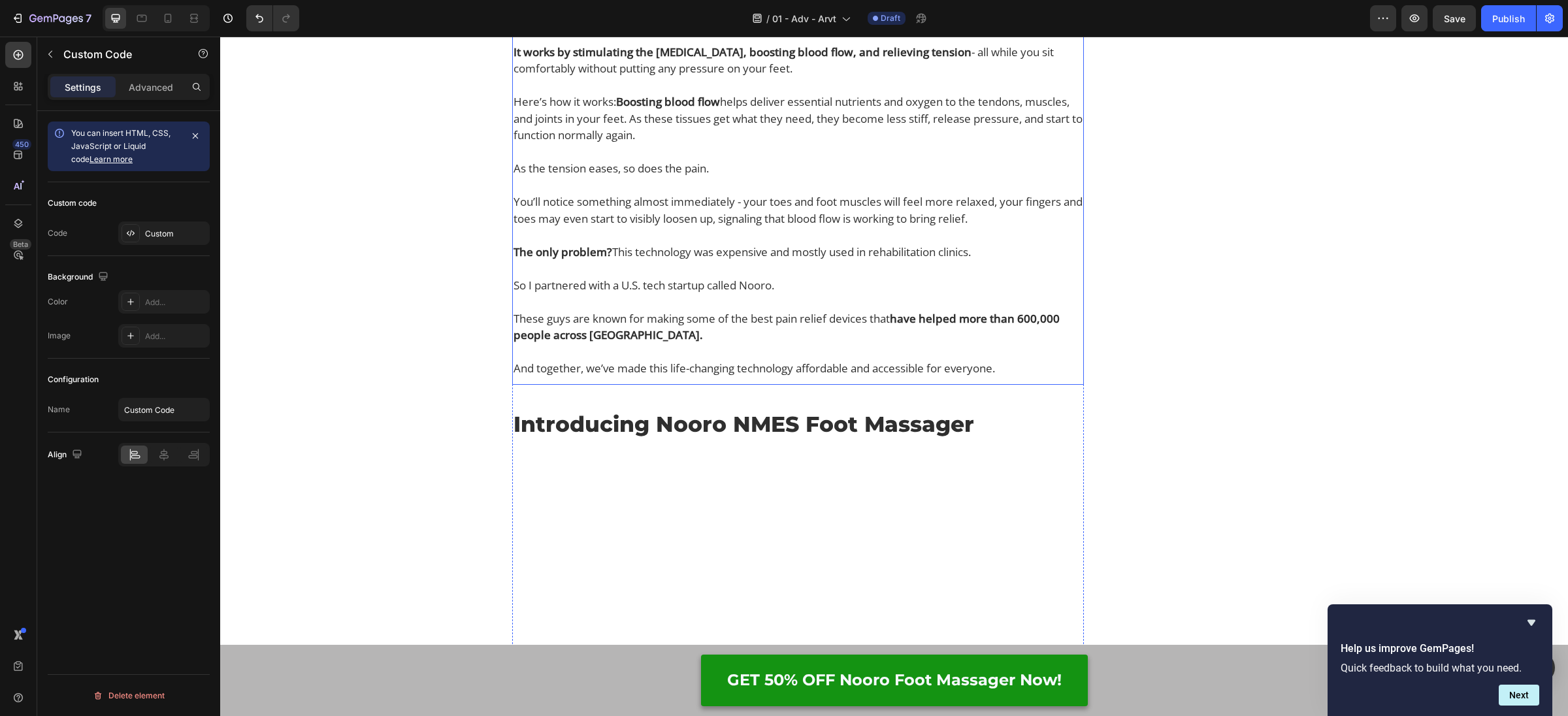
scroll to position [6531, 0]
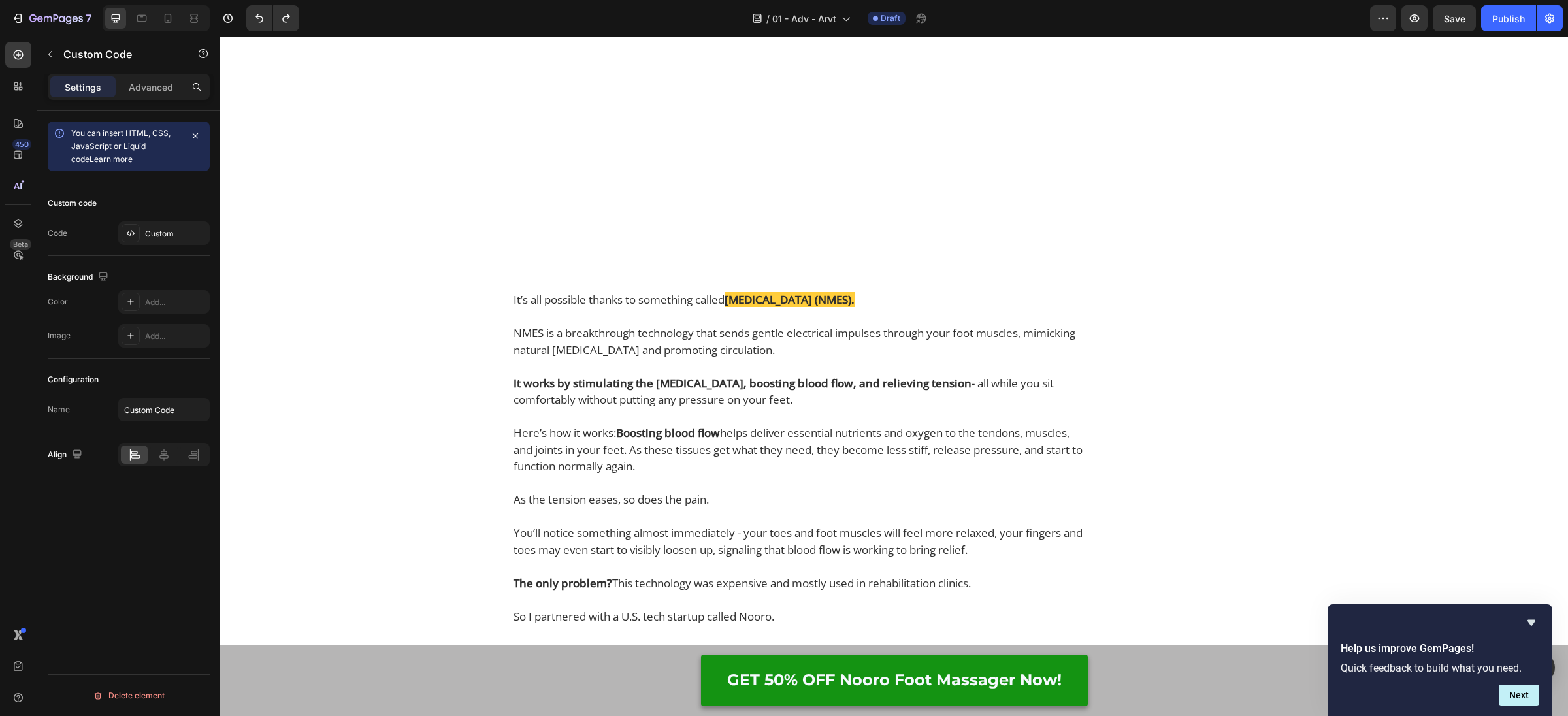
drag, startPoint x: 574, startPoint y: 320, endPoint x: 571, endPoint y: 311, distance: 9.5
click at [574, 274] on video at bounding box center [798, 131] width 571 height 287
click at [660, 274] on video at bounding box center [798, 131] width 571 height 287
click at [612, 274] on video at bounding box center [798, 131] width 571 height 287
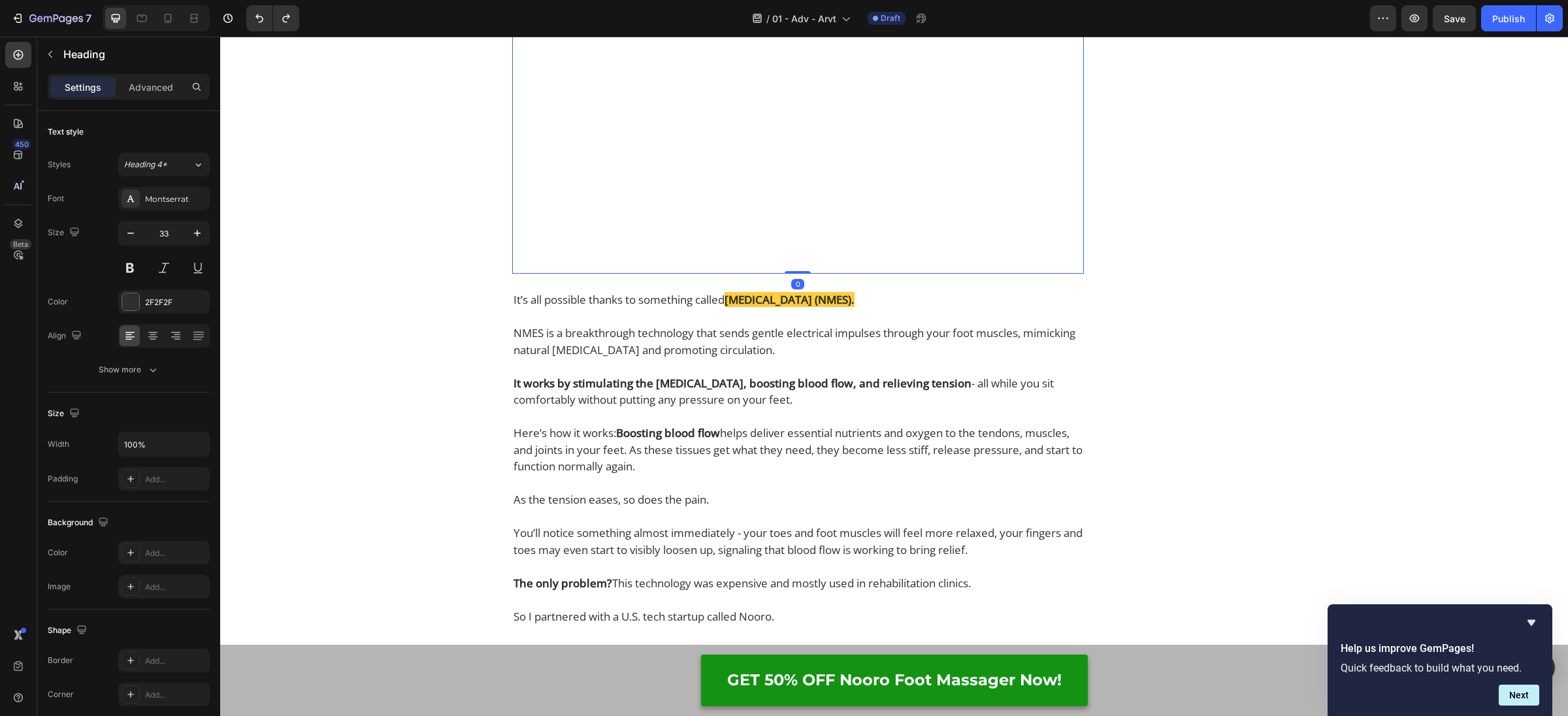
click at [552, 274] on video at bounding box center [798, 131] width 571 height 287
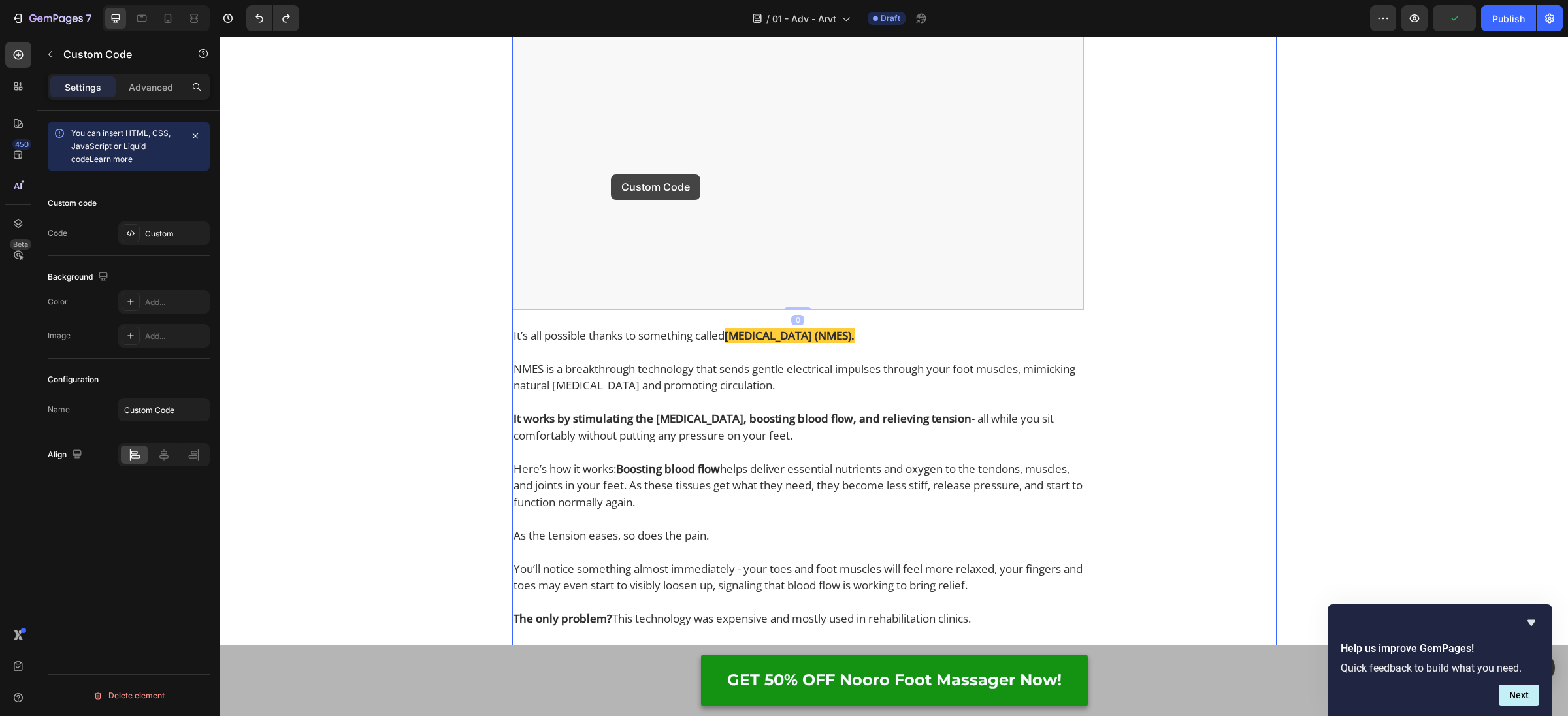
drag, startPoint x: 583, startPoint y: 317, endPoint x: 611, endPoint y: 175, distance: 144.7
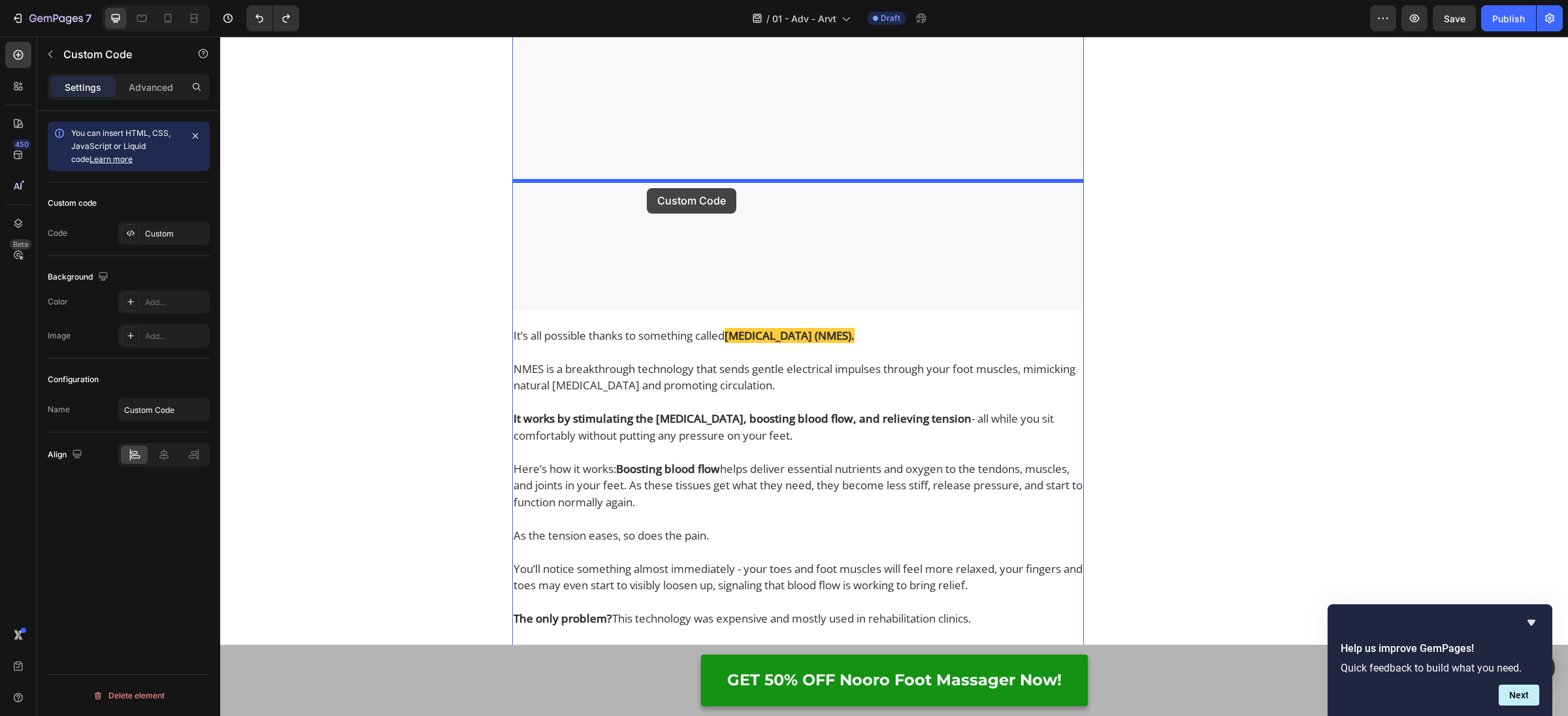
drag, startPoint x: 619, startPoint y: 352, endPoint x: 647, endPoint y: 188, distance: 166.4
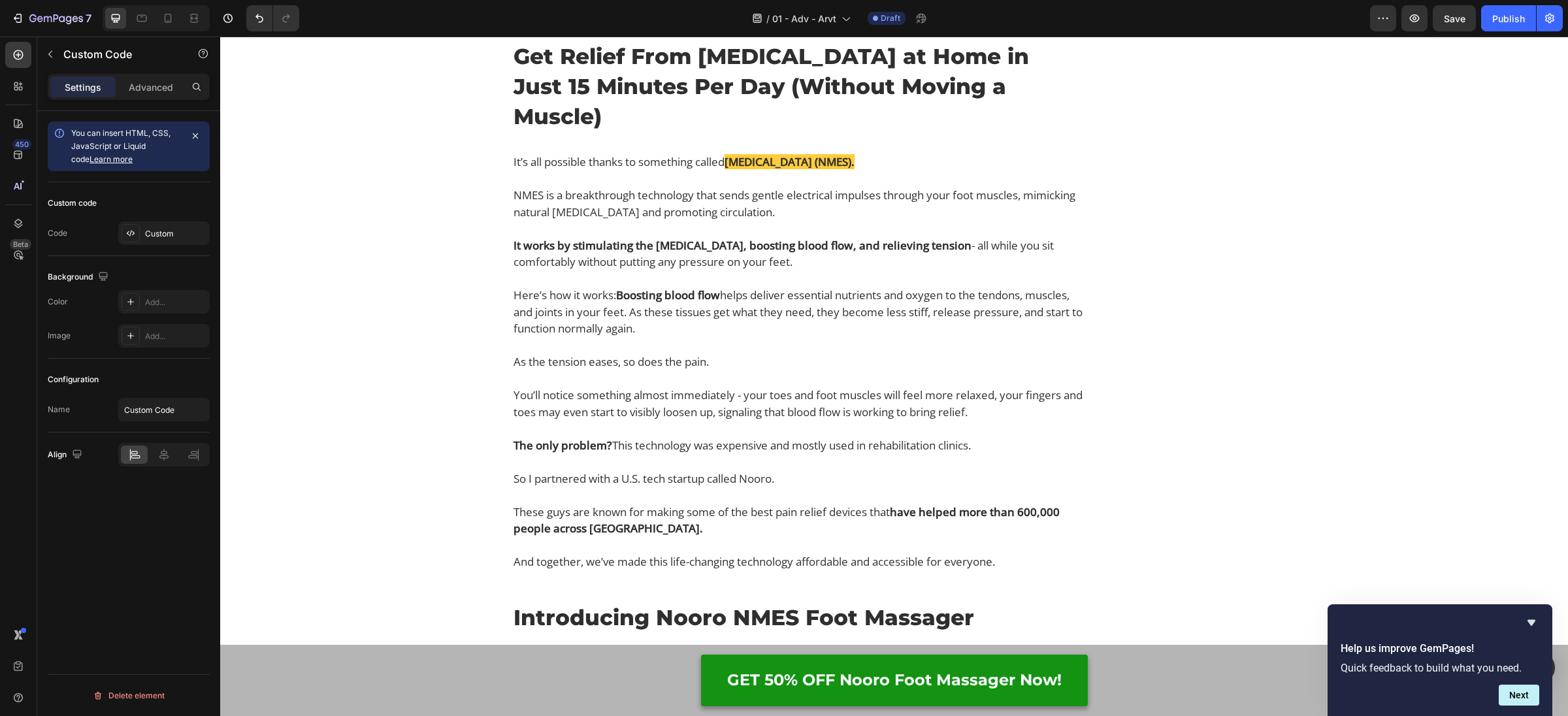
scroll to position [6700, 0]
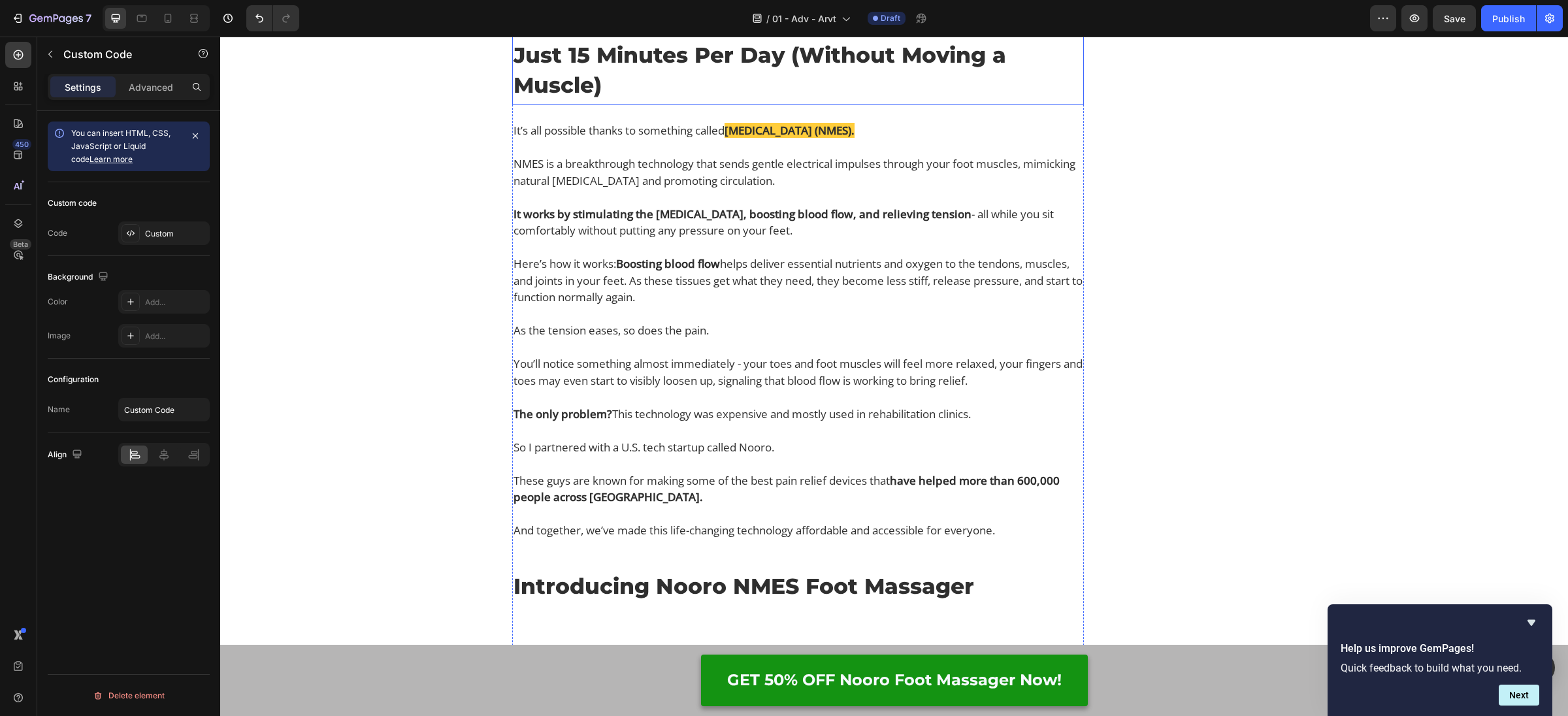
click at [662, 102] on h2 "Get Relief From [MEDICAL_DATA] at Home in Just 15 Minutes Per Day (Without Movi…" at bounding box center [798, 55] width 571 height 93
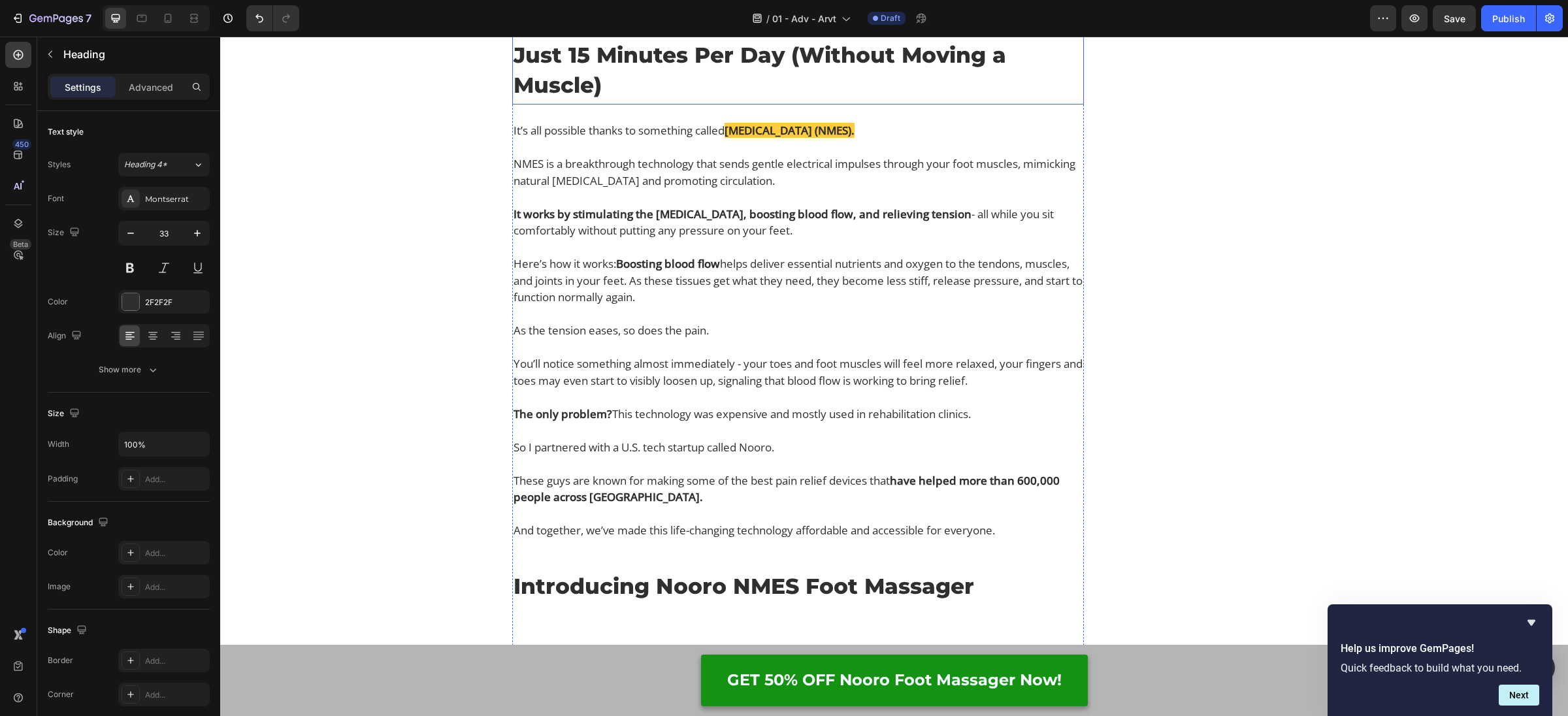
click at [662, 102] on h2 "Get Relief From [MEDICAL_DATA] at Home in Just 15 Minutes Per Day (Without Movi…" at bounding box center [798, 55] width 571 height 93
click at [662, 101] on p "Get Relief From [MEDICAL_DATA] at Home in Just 15 Minutes Per Day (Without Movi…" at bounding box center [799, 54] width 569 height 90
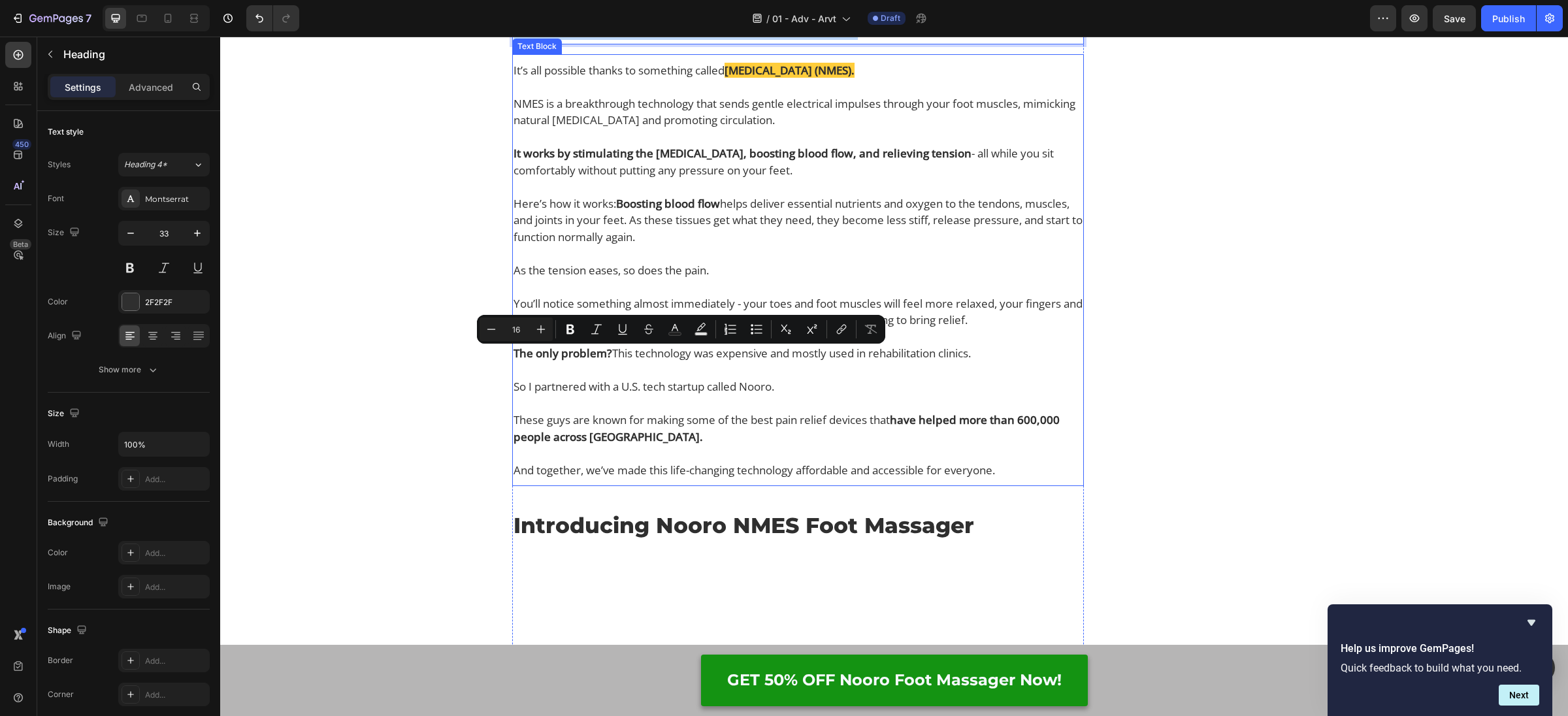
click at [691, 128] on p "NMES is a breakthrough technology that sends gentle electrical impulses through…" at bounding box center [799, 112] width 569 height 33
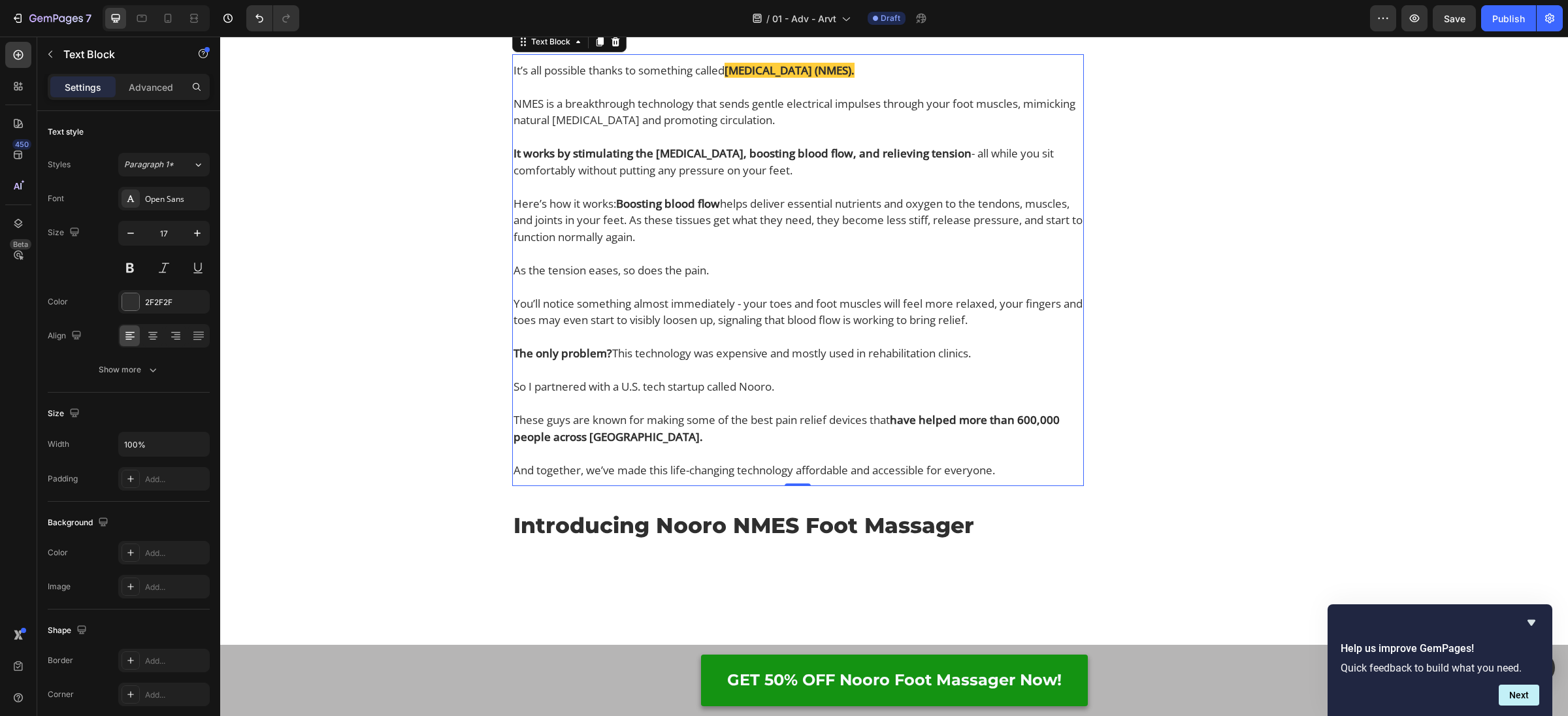
click at [642, 128] on p "NMES is a breakthrough technology that sends gentle electrical impulses through…" at bounding box center [799, 112] width 569 height 33
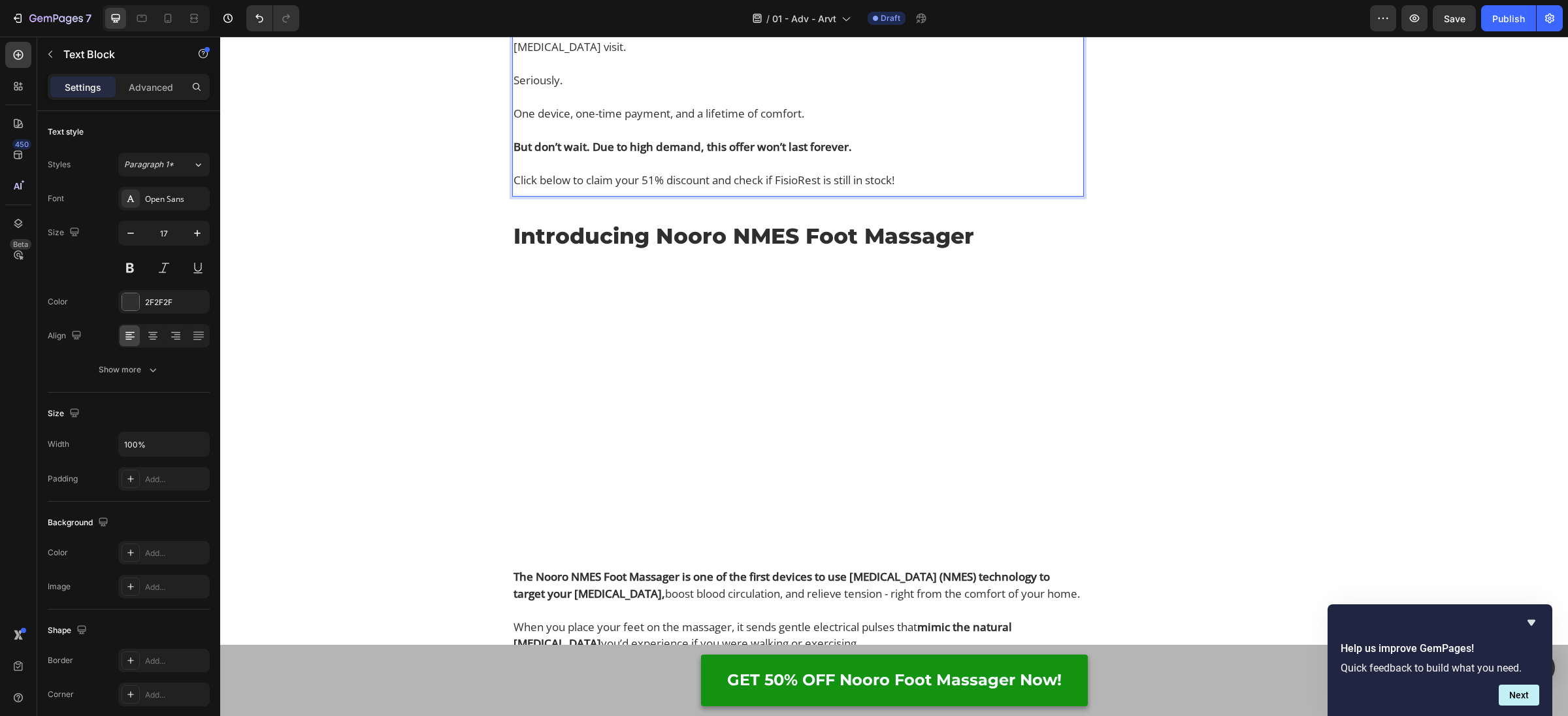
scroll to position [7024, 0]
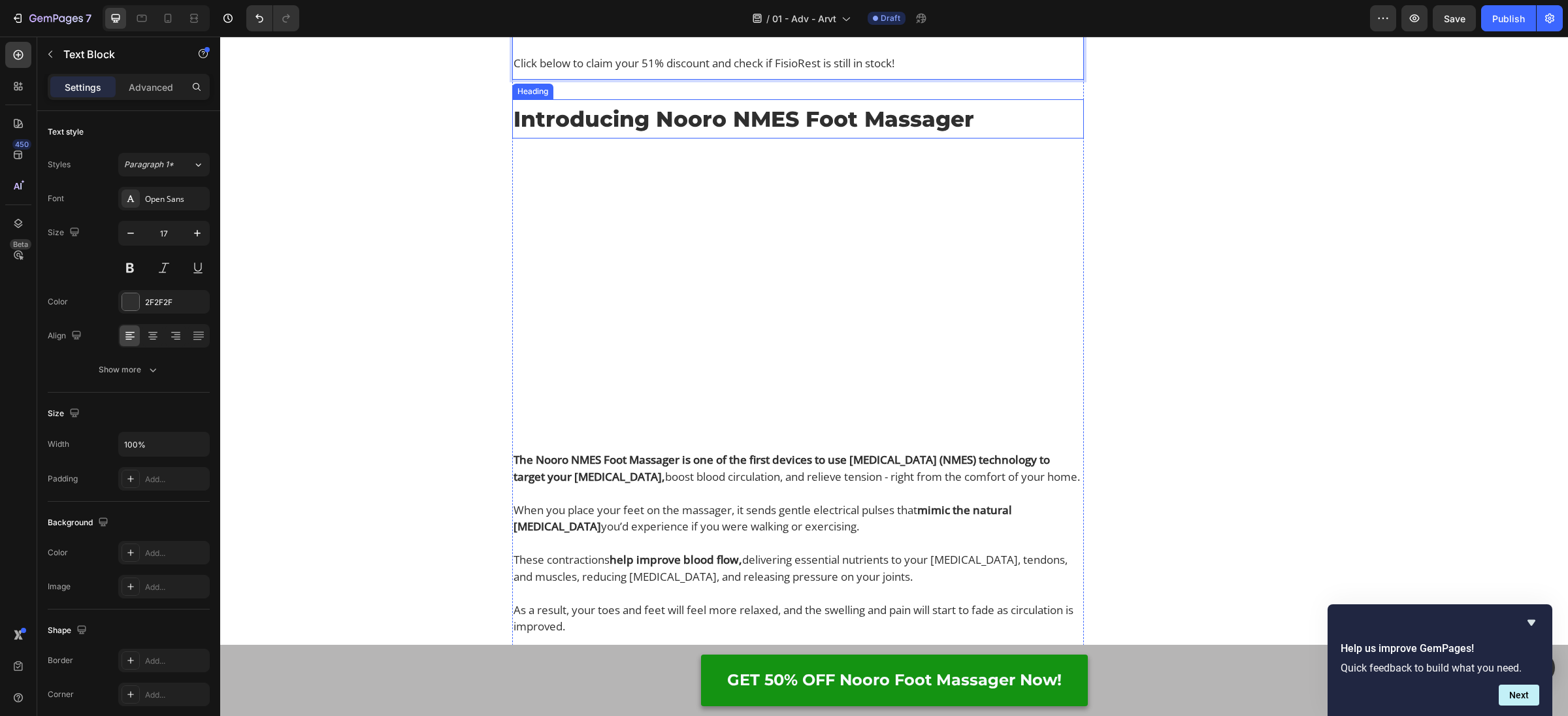
click at [655, 135] on h2 "Introducing Nooro NMES Foot Massager" at bounding box center [798, 119] width 571 height 33
click at [653, 134] on p "Introducing Nooro NMES Foot Massager" at bounding box center [799, 119] width 569 height 30
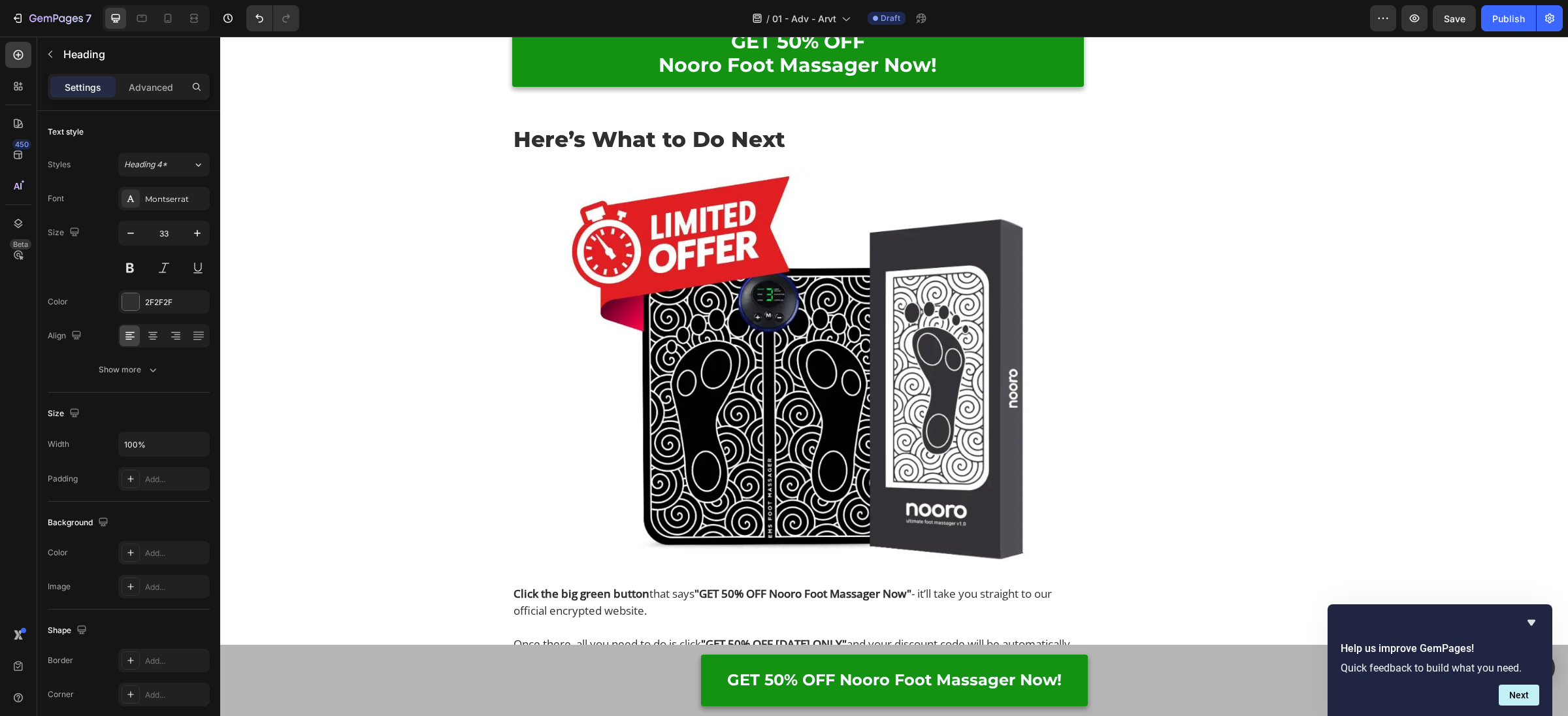
scroll to position [13890, 0]
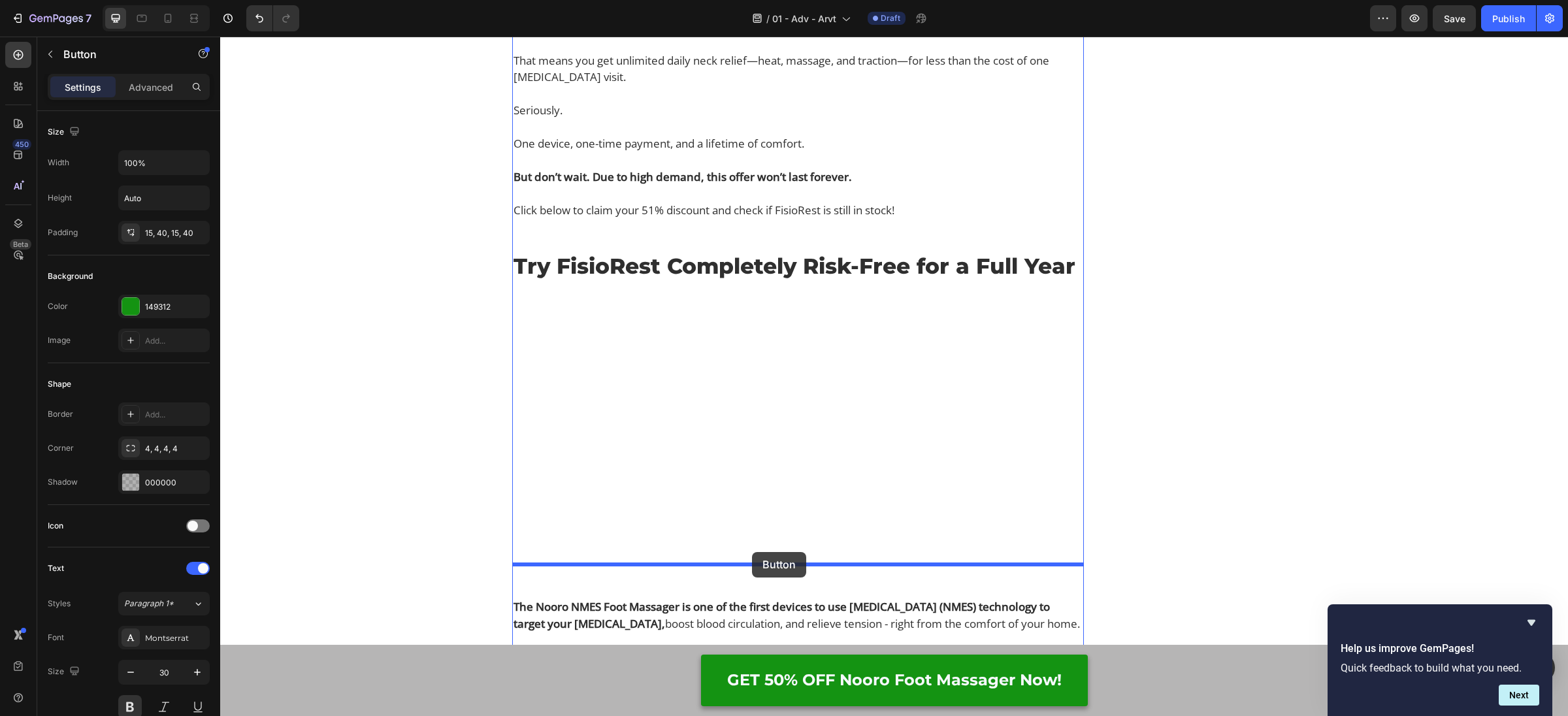
drag, startPoint x: 520, startPoint y: 276, endPoint x: 752, endPoint y: 552, distance: 360.6
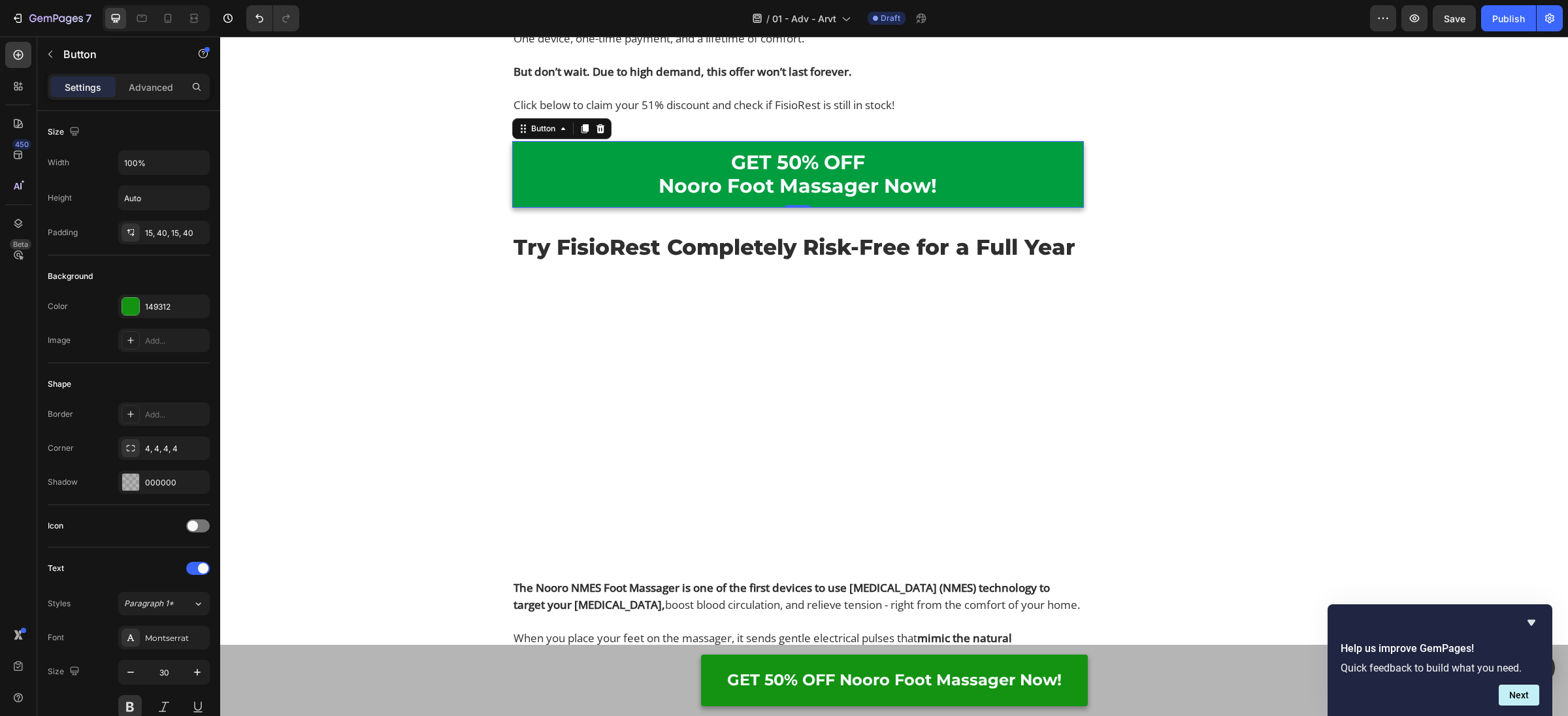
scroll to position [7005, 0]
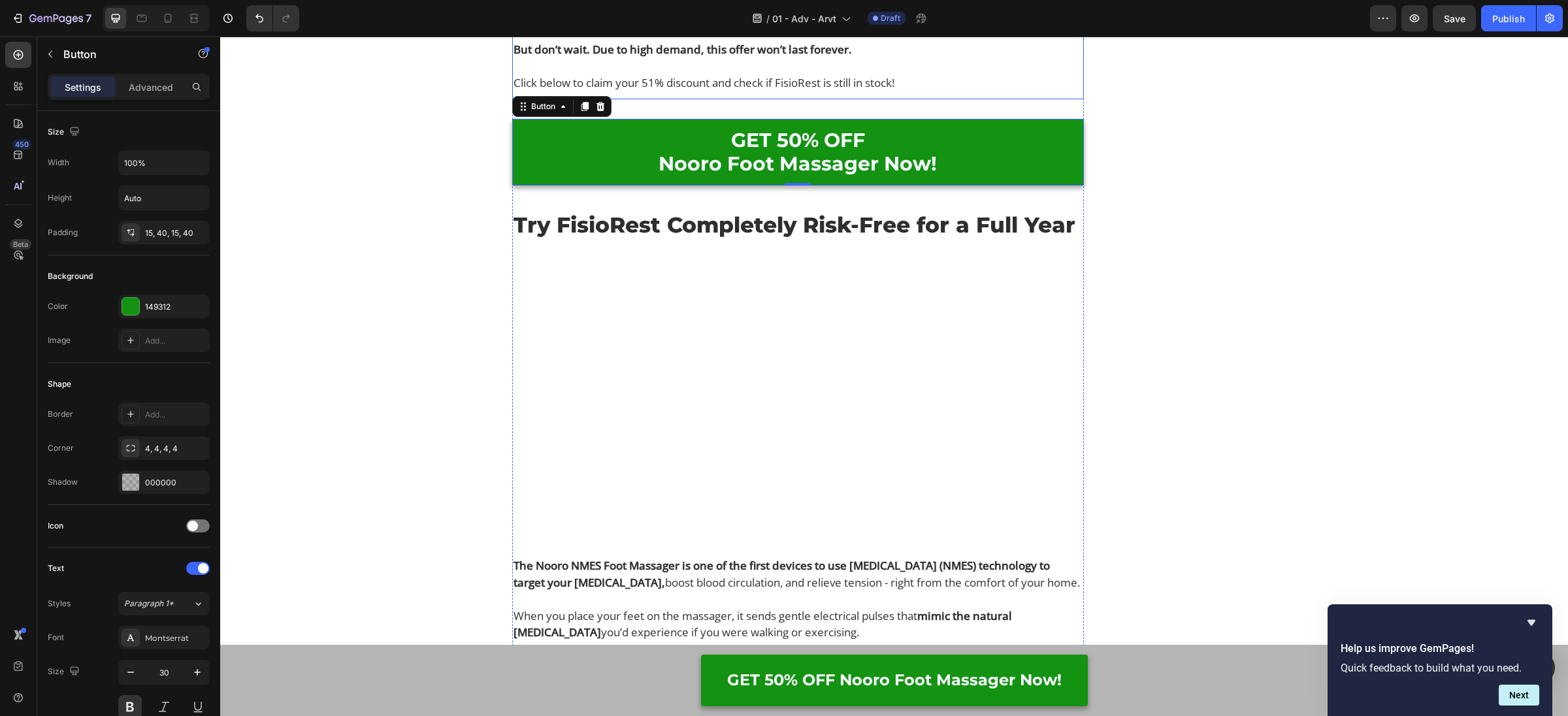
click at [711, 25] on p "One device, one-time payment, and a lifetime of comfort." at bounding box center [799, 16] width 569 height 17
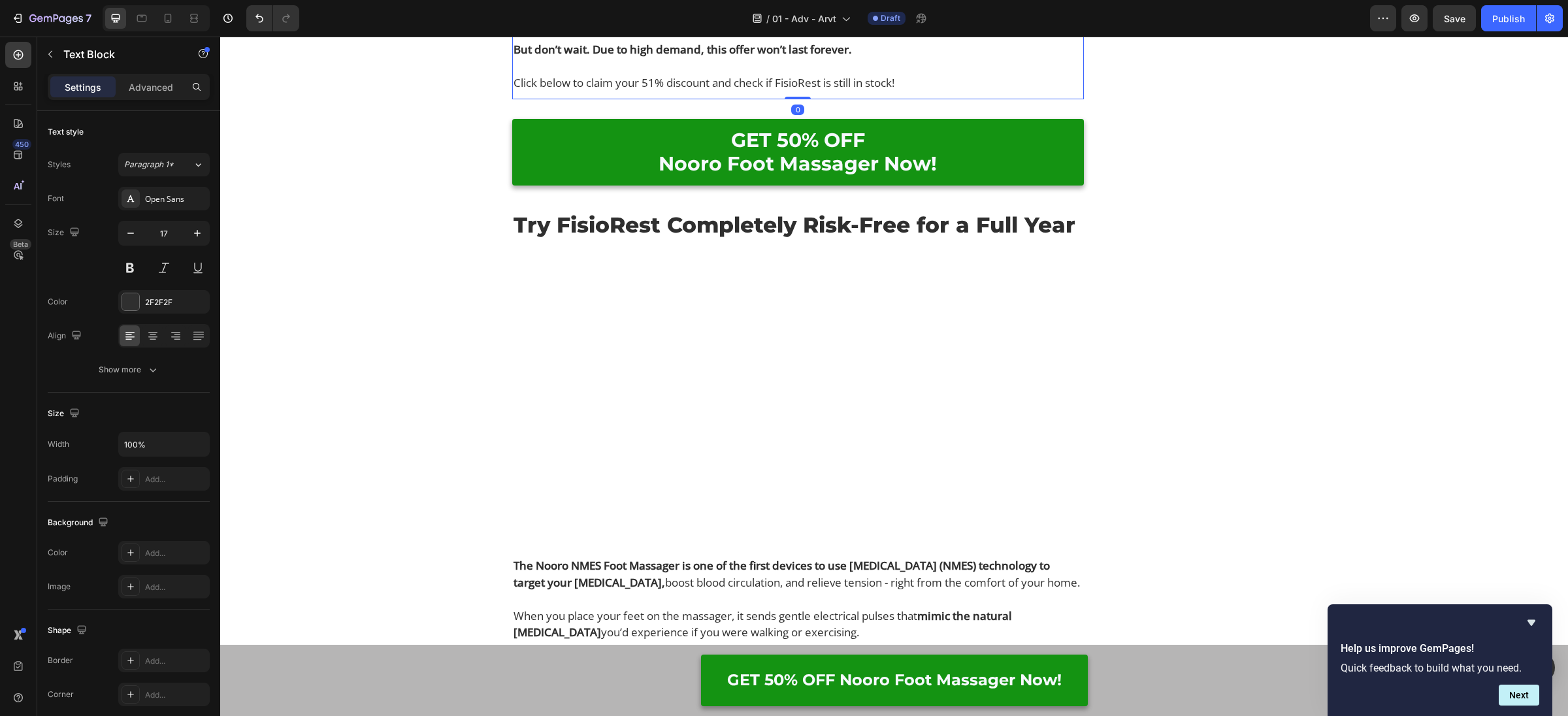
drag, startPoint x: 600, startPoint y: 75, endPoint x: 691, endPoint y: 190, distance: 146.6
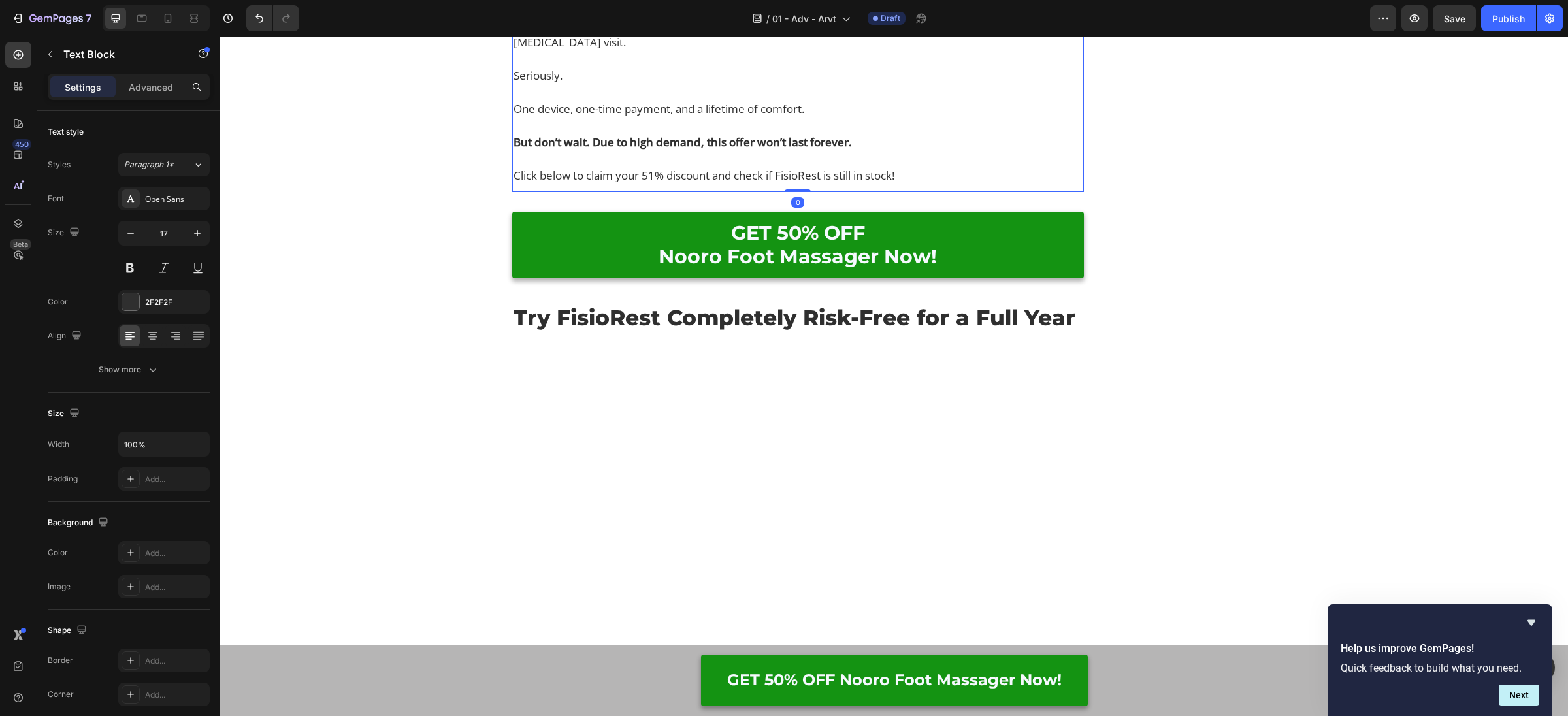
scroll to position [7272, 0]
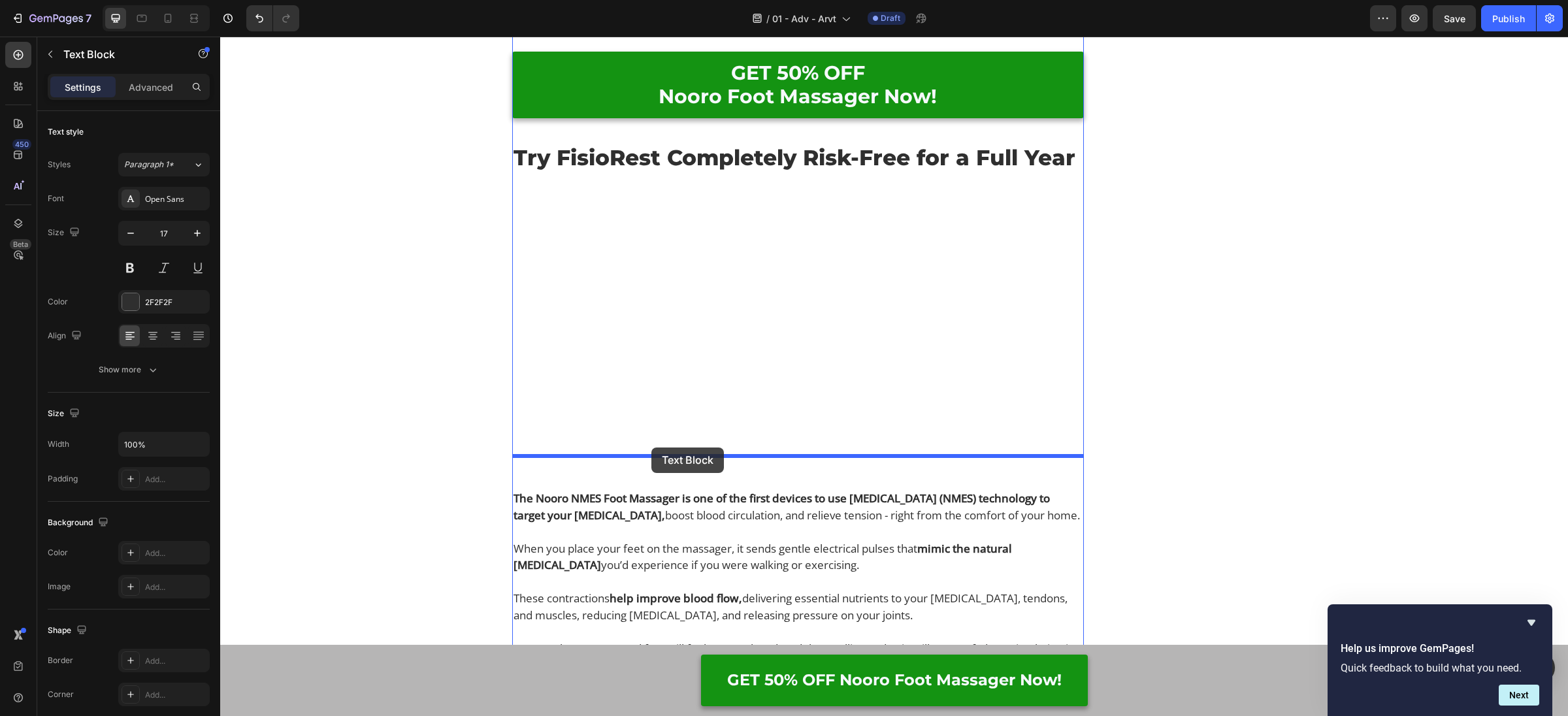
drag, startPoint x: 528, startPoint y: 180, endPoint x: 651, endPoint y: 448, distance: 294.9
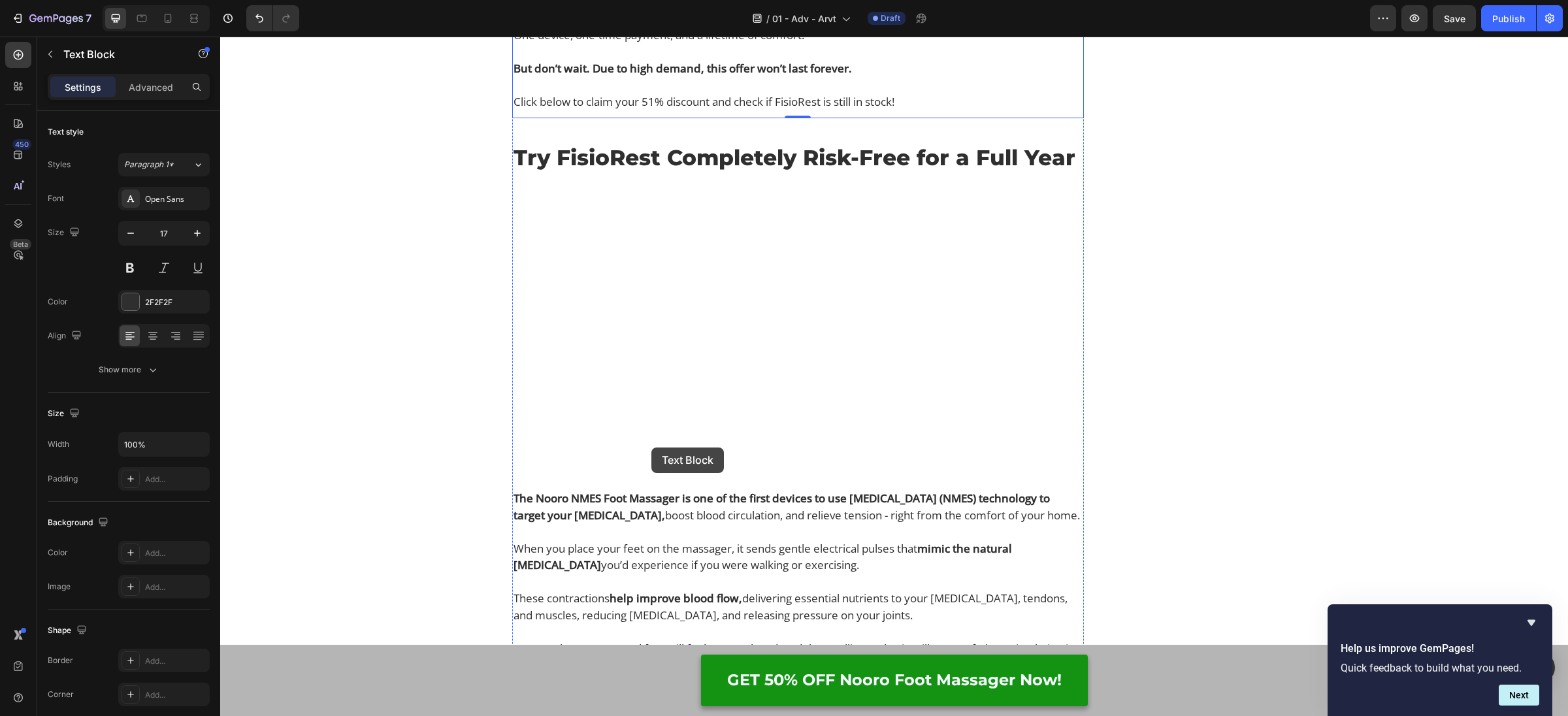
scroll to position [7069, 0]
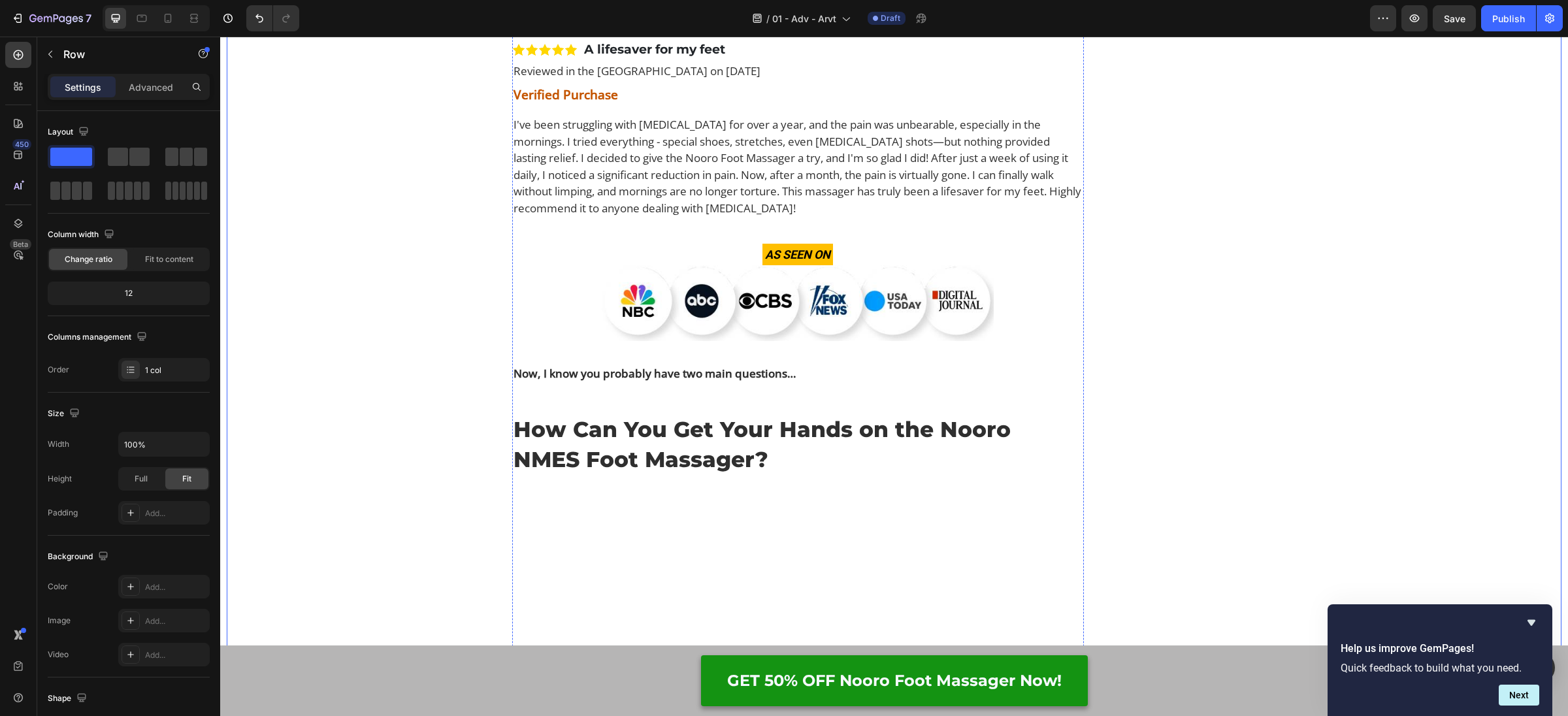
scroll to position [7598, 0]
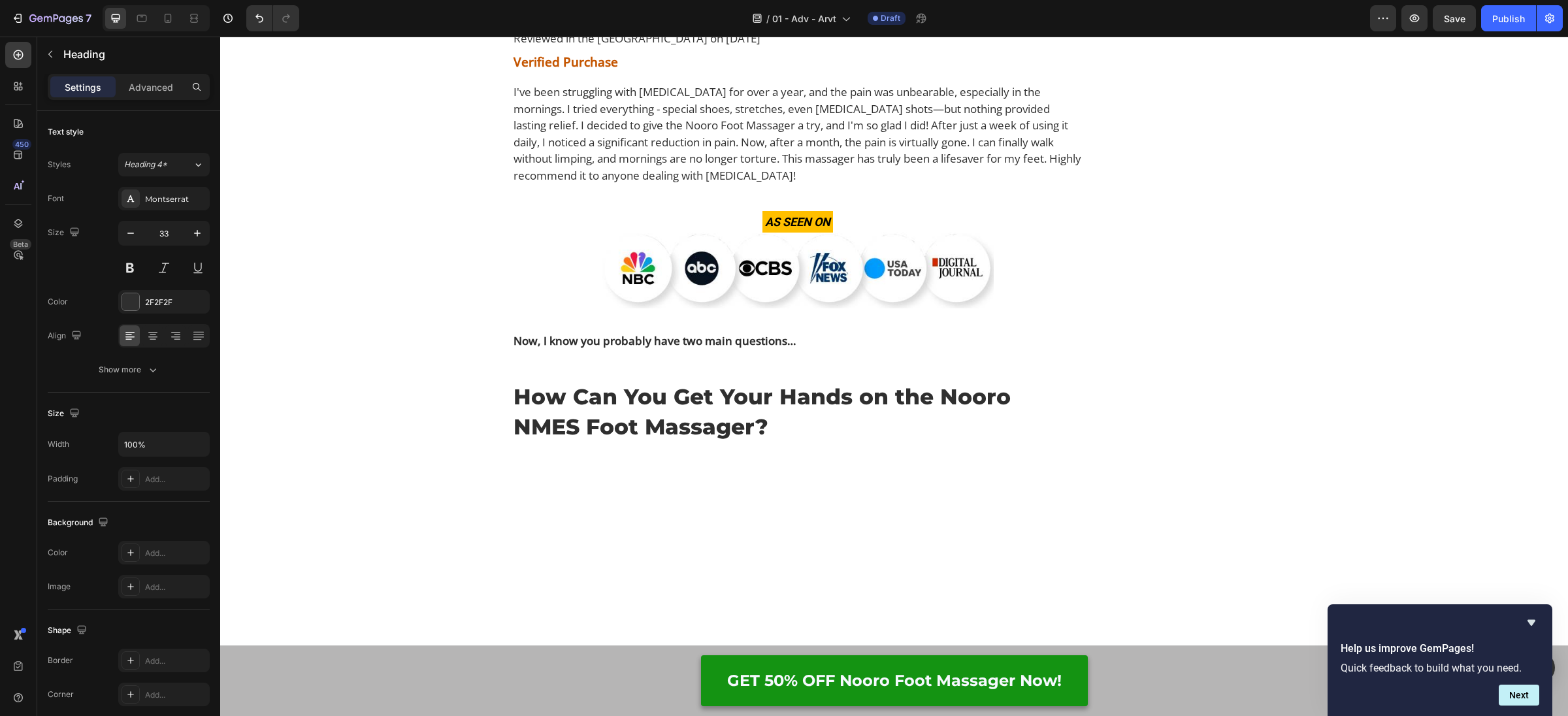
drag, startPoint x: 604, startPoint y: 156, endPoint x: 605, endPoint y: 226, distance: 70.0
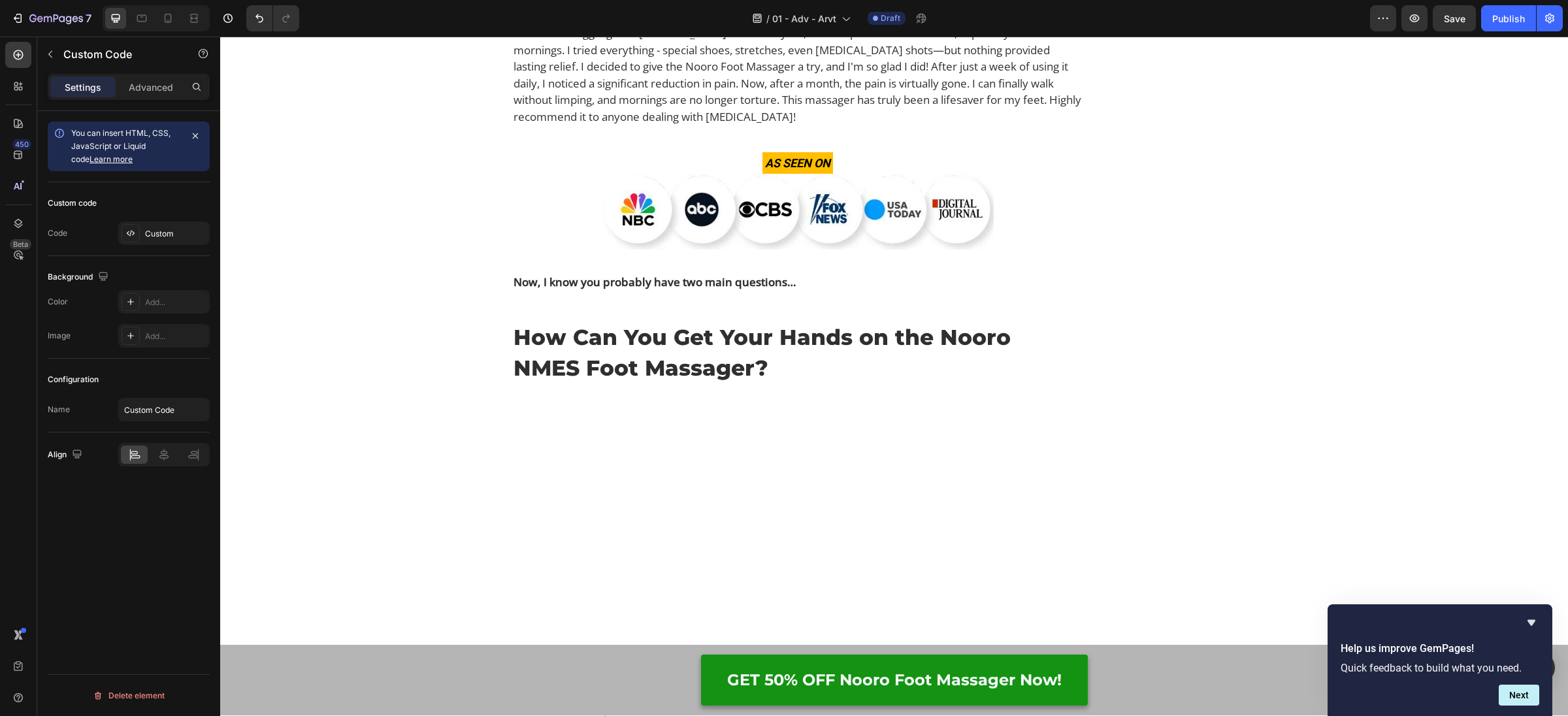
drag, startPoint x: 607, startPoint y: 270, endPoint x: 643, endPoint y: 193, distance: 85.0
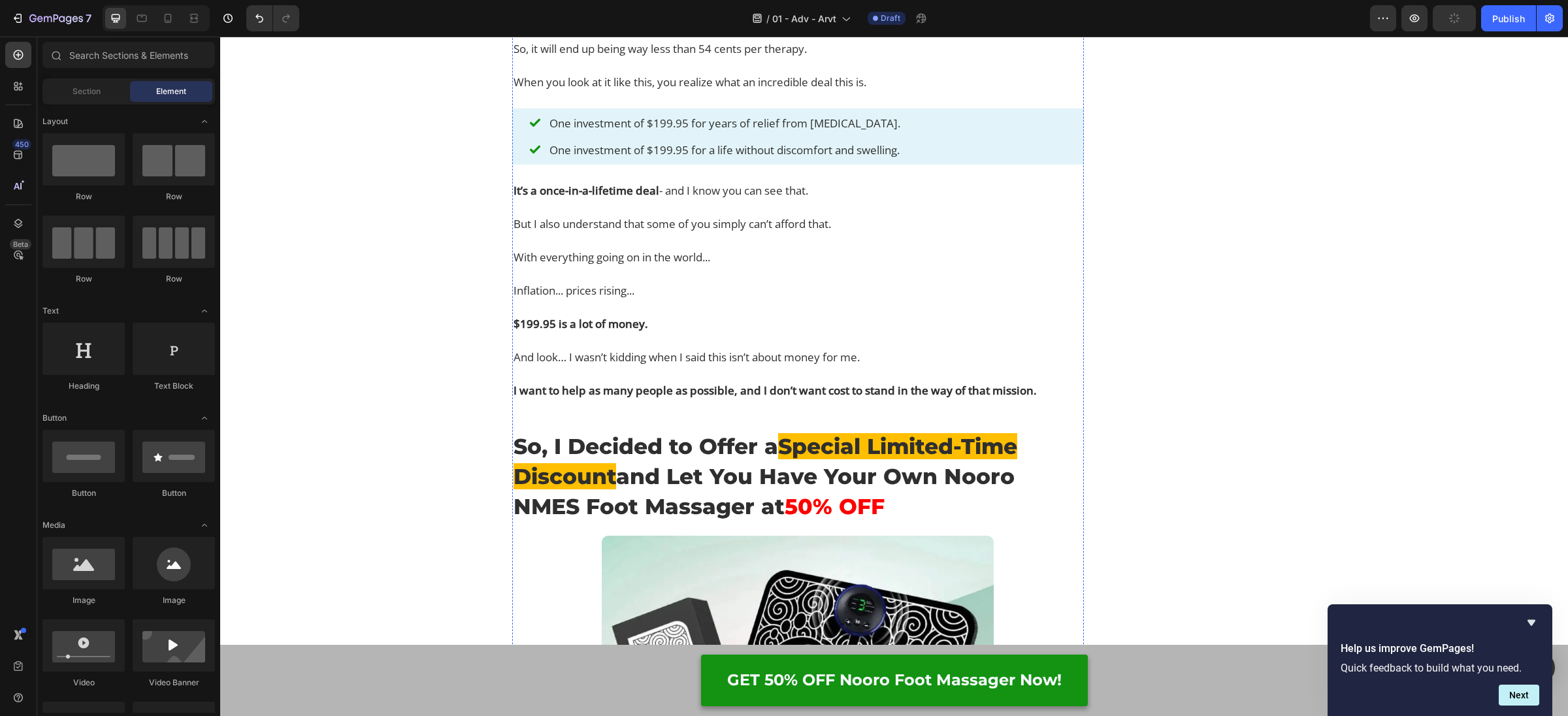
scroll to position [9283, 0]
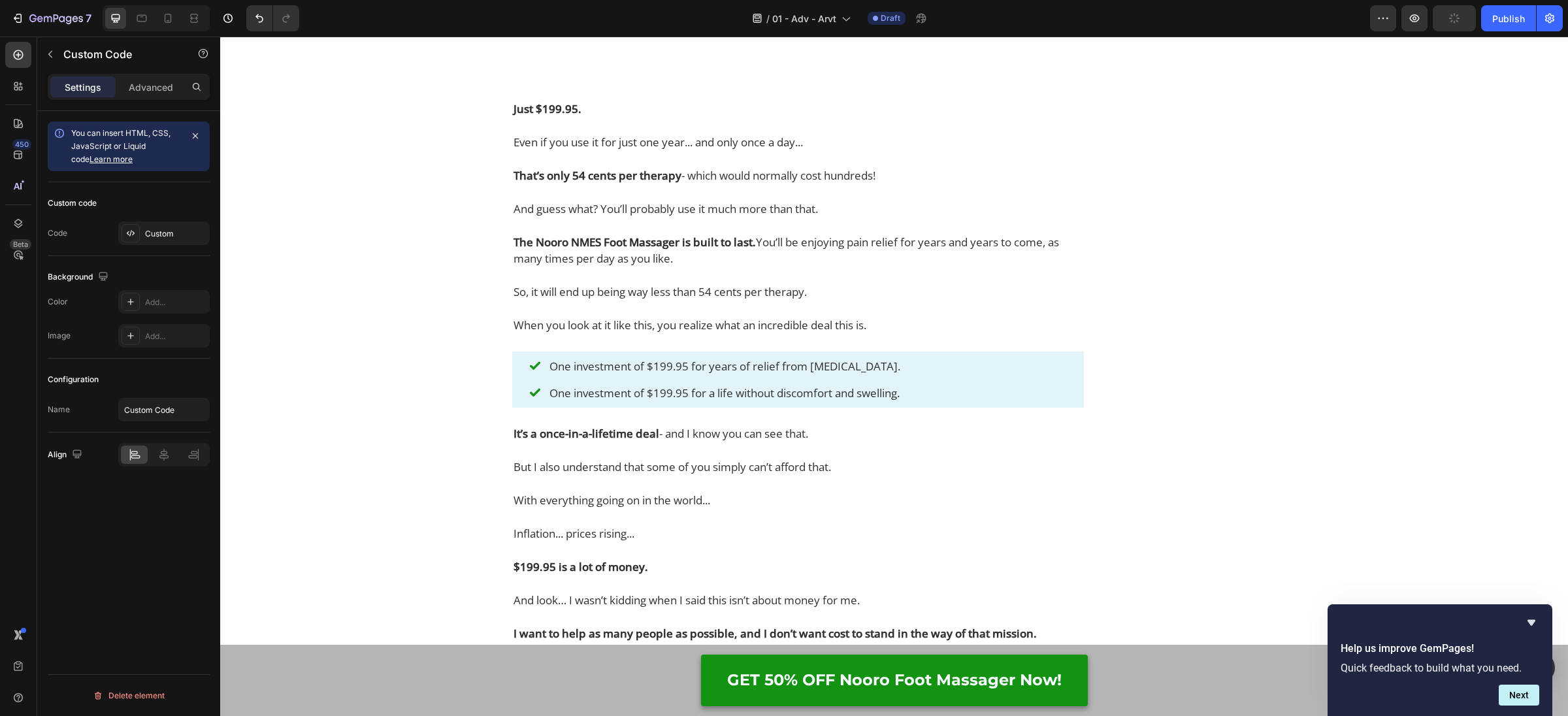
drag, startPoint x: 626, startPoint y: 160, endPoint x: 635, endPoint y: 140, distance: 21.9
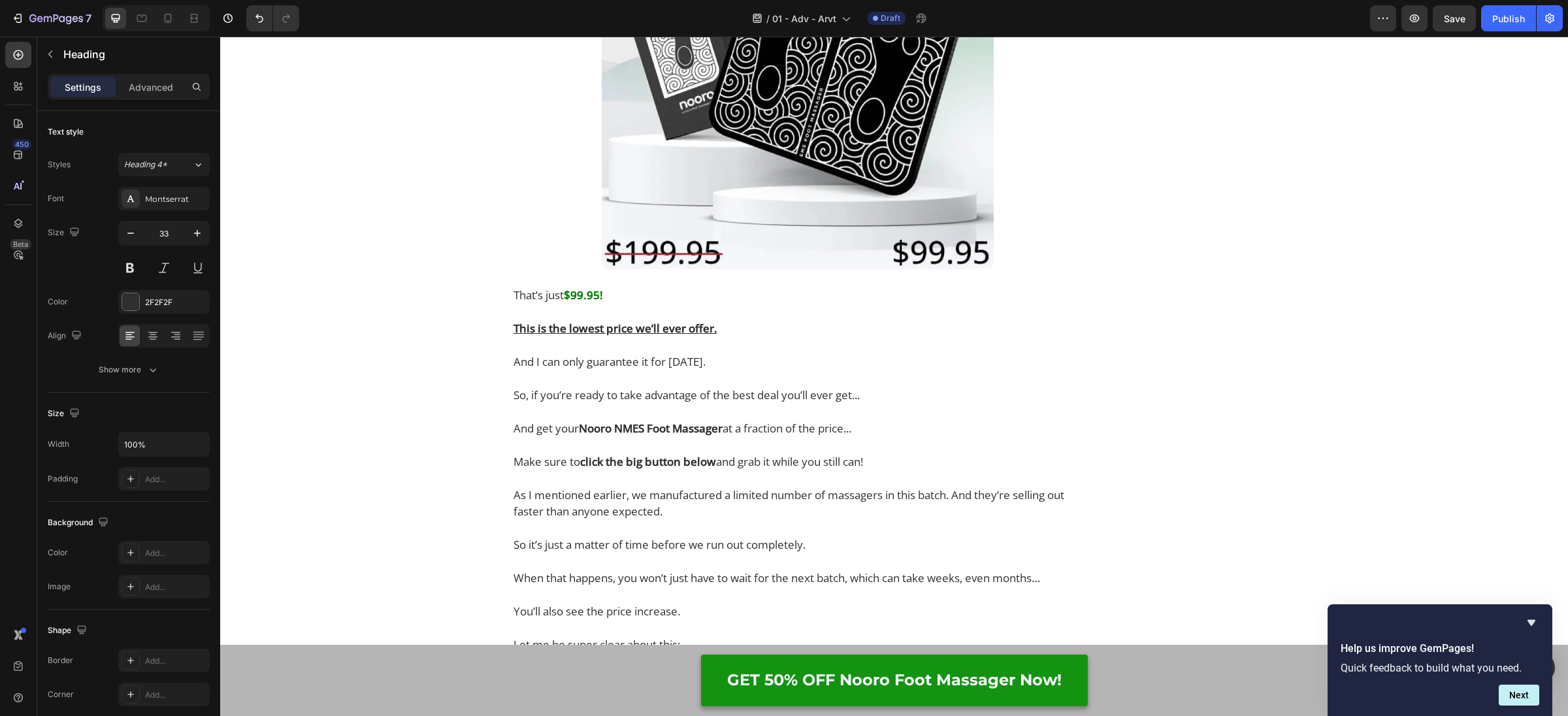
drag, startPoint x: 599, startPoint y: 80, endPoint x: 607, endPoint y: 84, distance: 8.9
drag, startPoint x: 607, startPoint y: 87, endPoint x: 647, endPoint y: 213, distance: 132.2
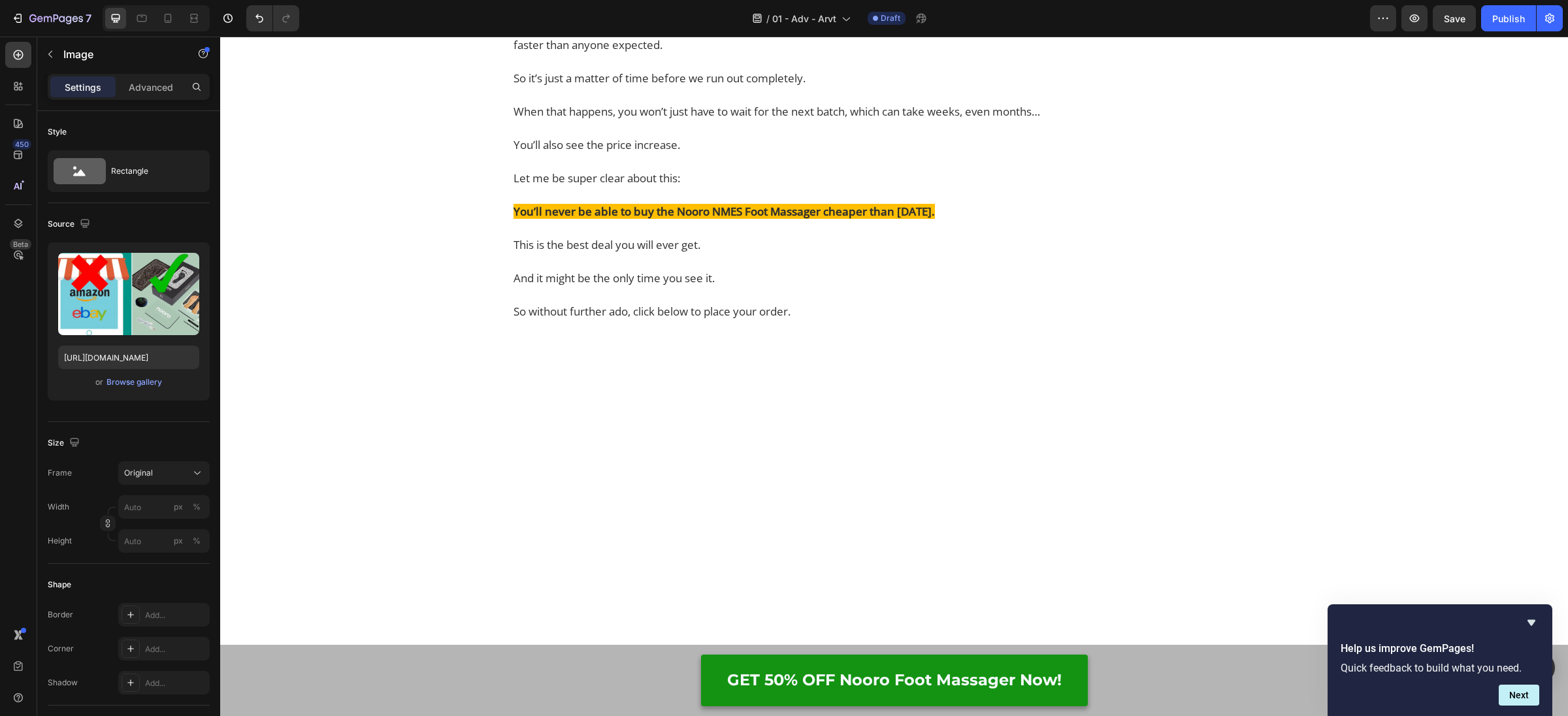
drag, startPoint x: 599, startPoint y: 71, endPoint x: 612, endPoint y: 97, distance: 29.1
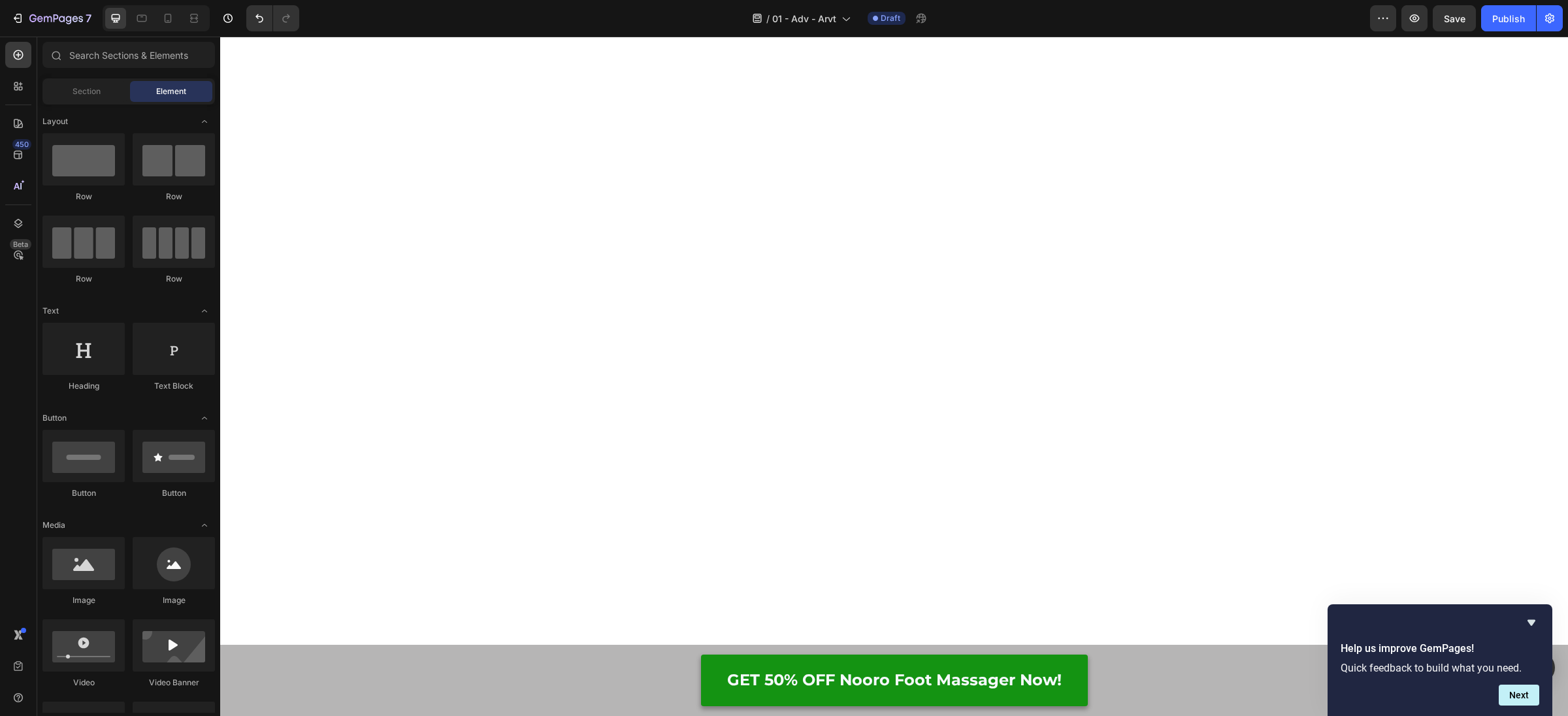
drag, startPoint x: 665, startPoint y: 131, endPoint x: 660, endPoint y: 124, distance: 8.6
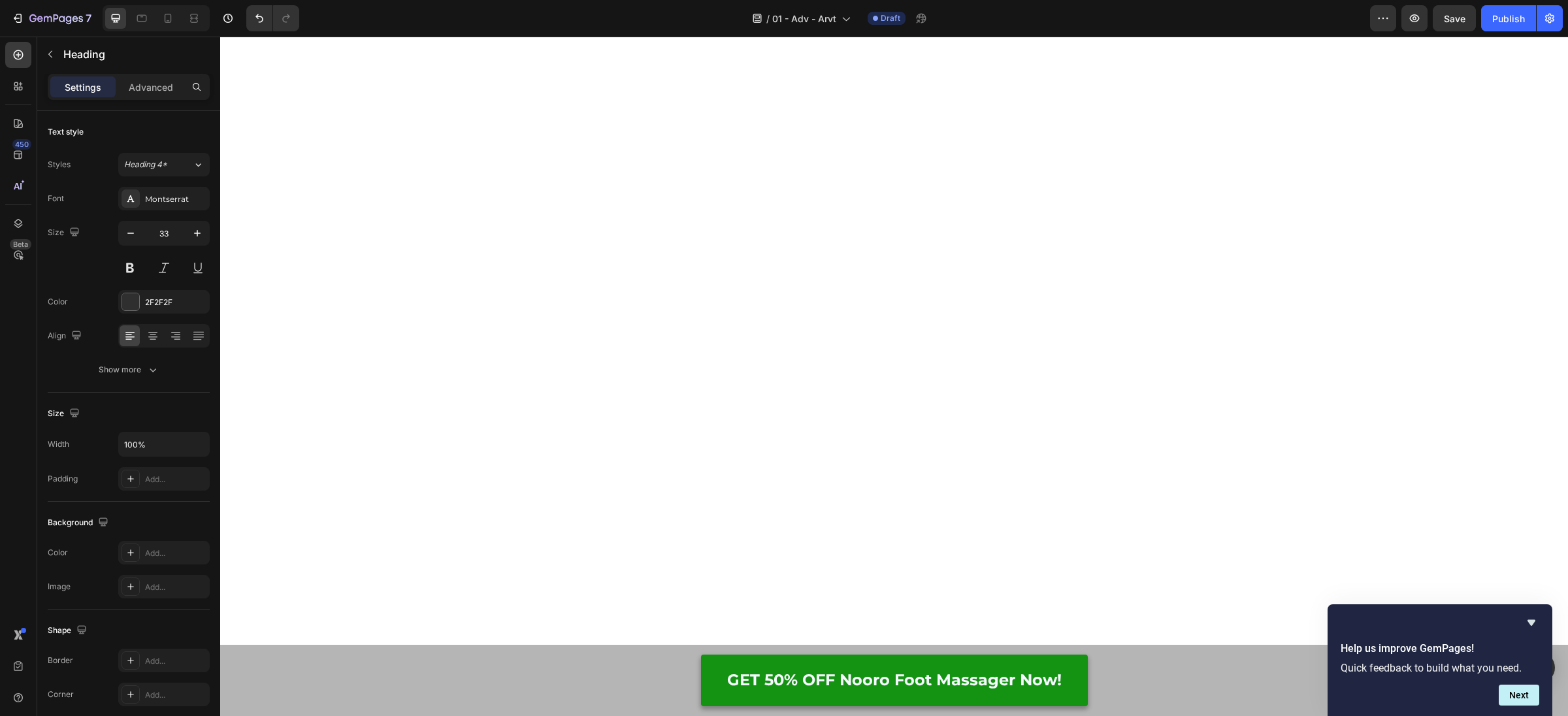
drag, startPoint x: 611, startPoint y: 83, endPoint x: 622, endPoint y: 143, distance: 61.0
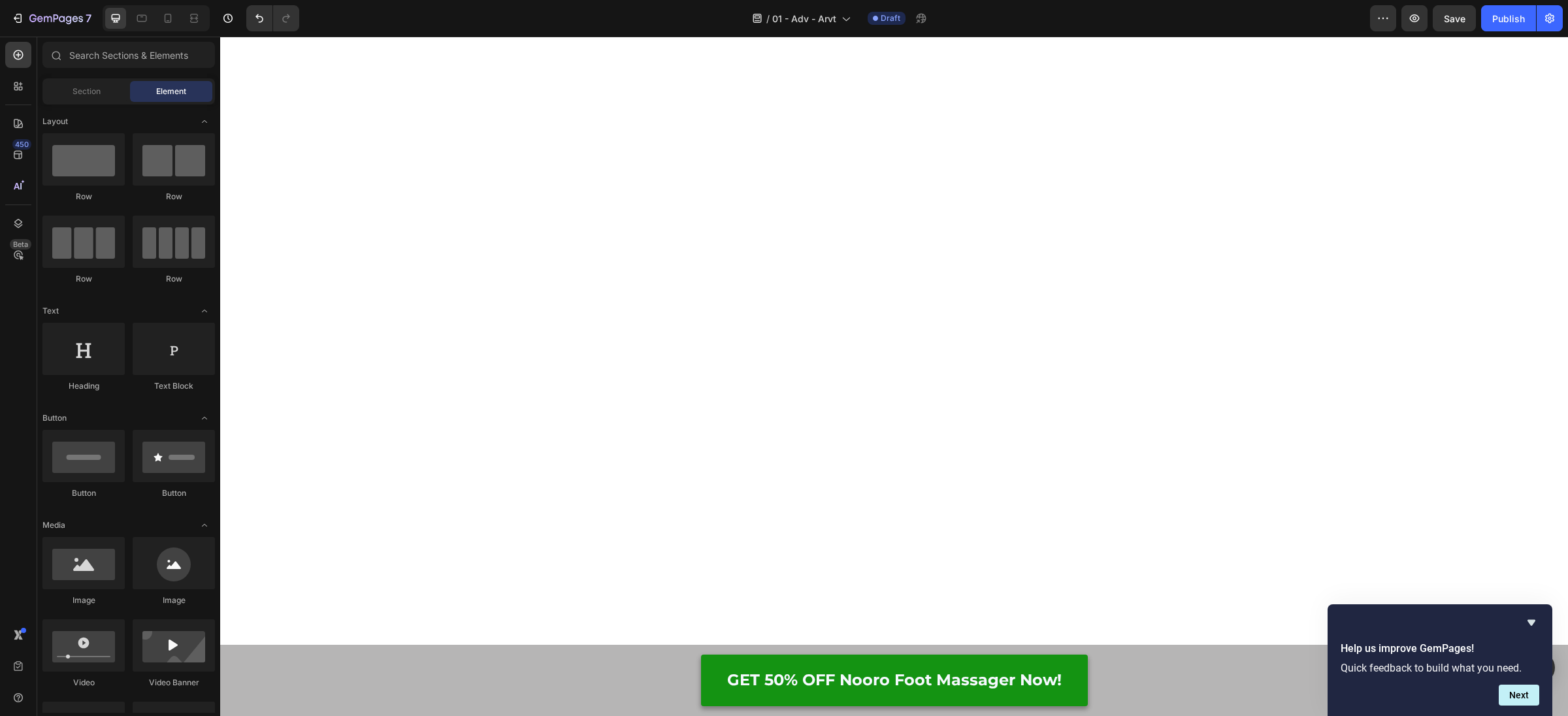
drag, startPoint x: 643, startPoint y: 260, endPoint x: 610, endPoint y: 162, distance: 103.4
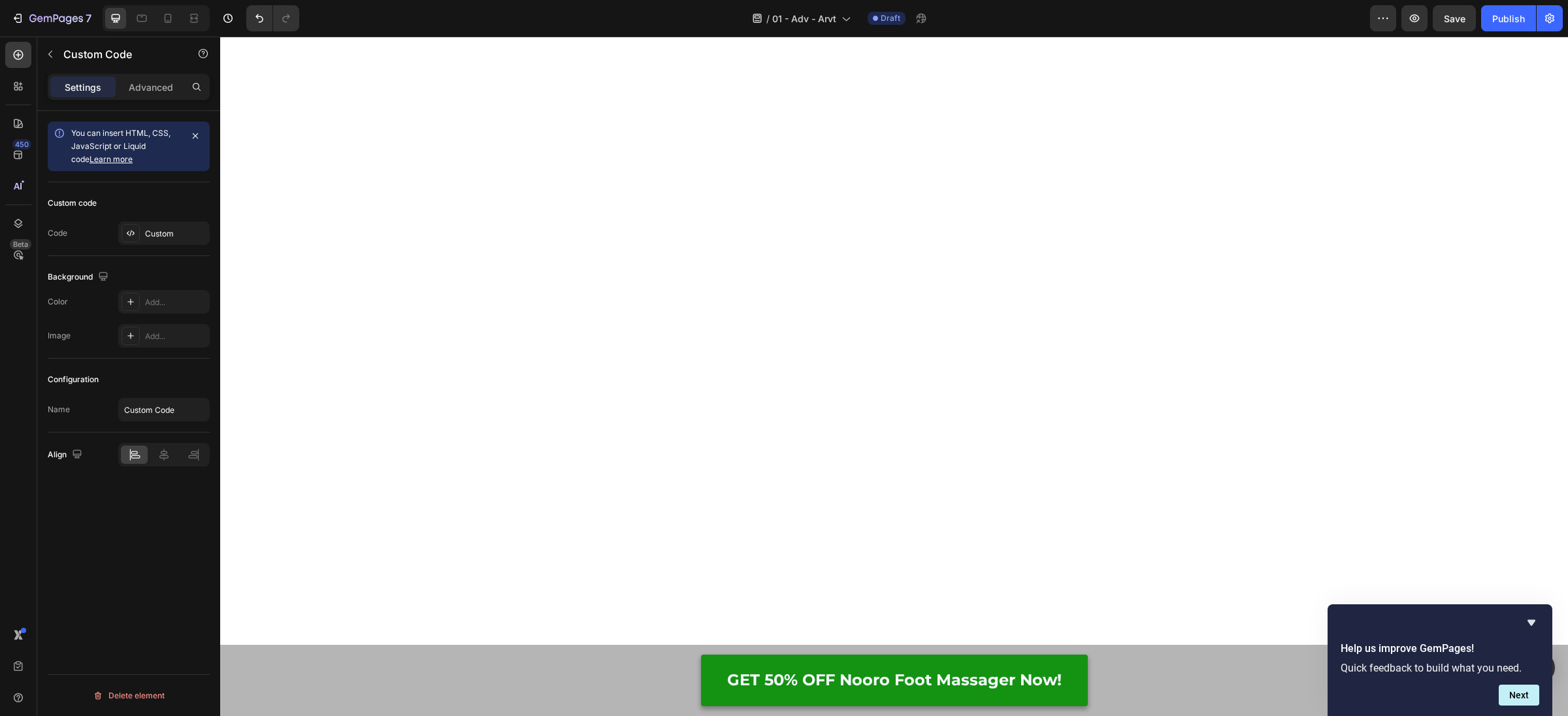
drag, startPoint x: 627, startPoint y: 74, endPoint x: 631, endPoint y: 211, distance: 137.1
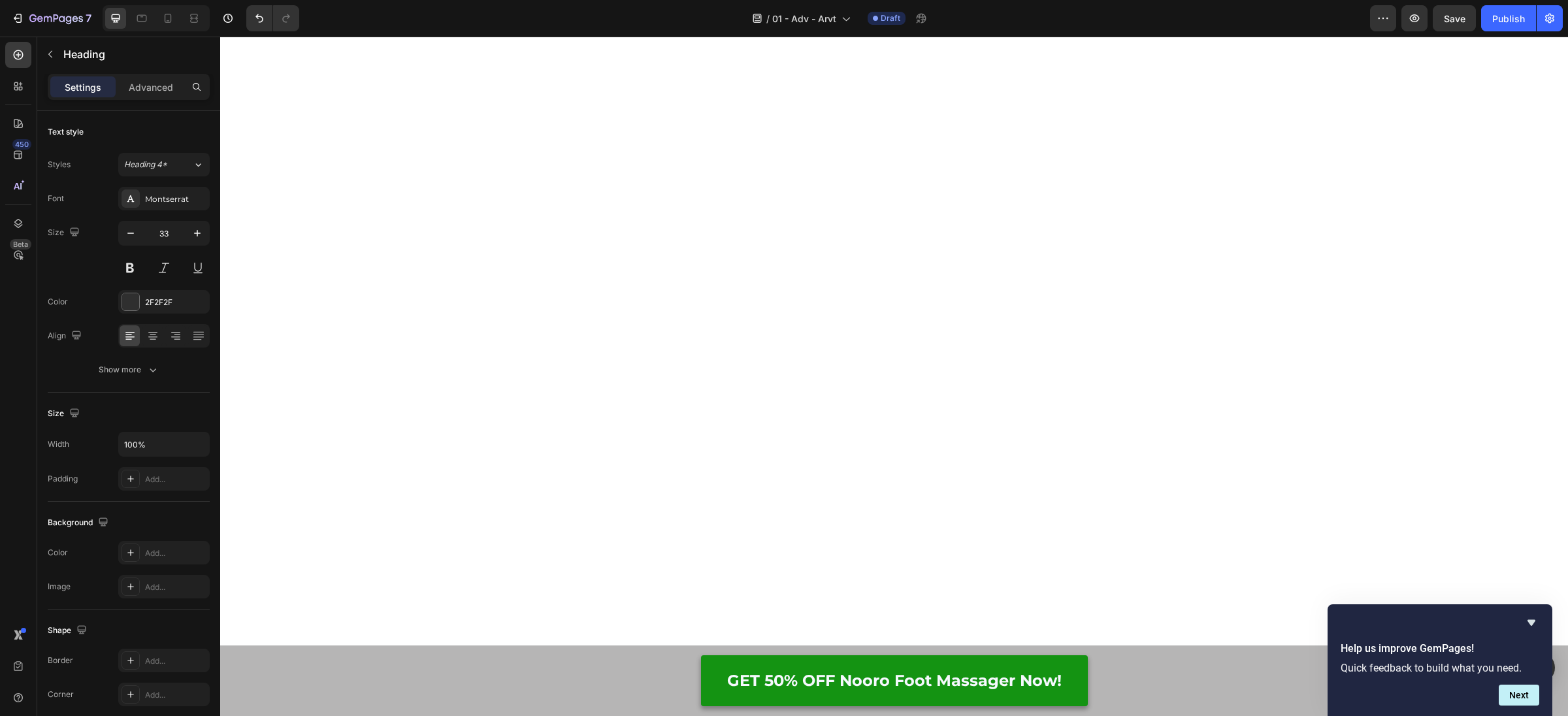
drag, startPoint x: 611, startPoint y: 82, endPoint x: 576, endPoint y: 153, distance: 79.2
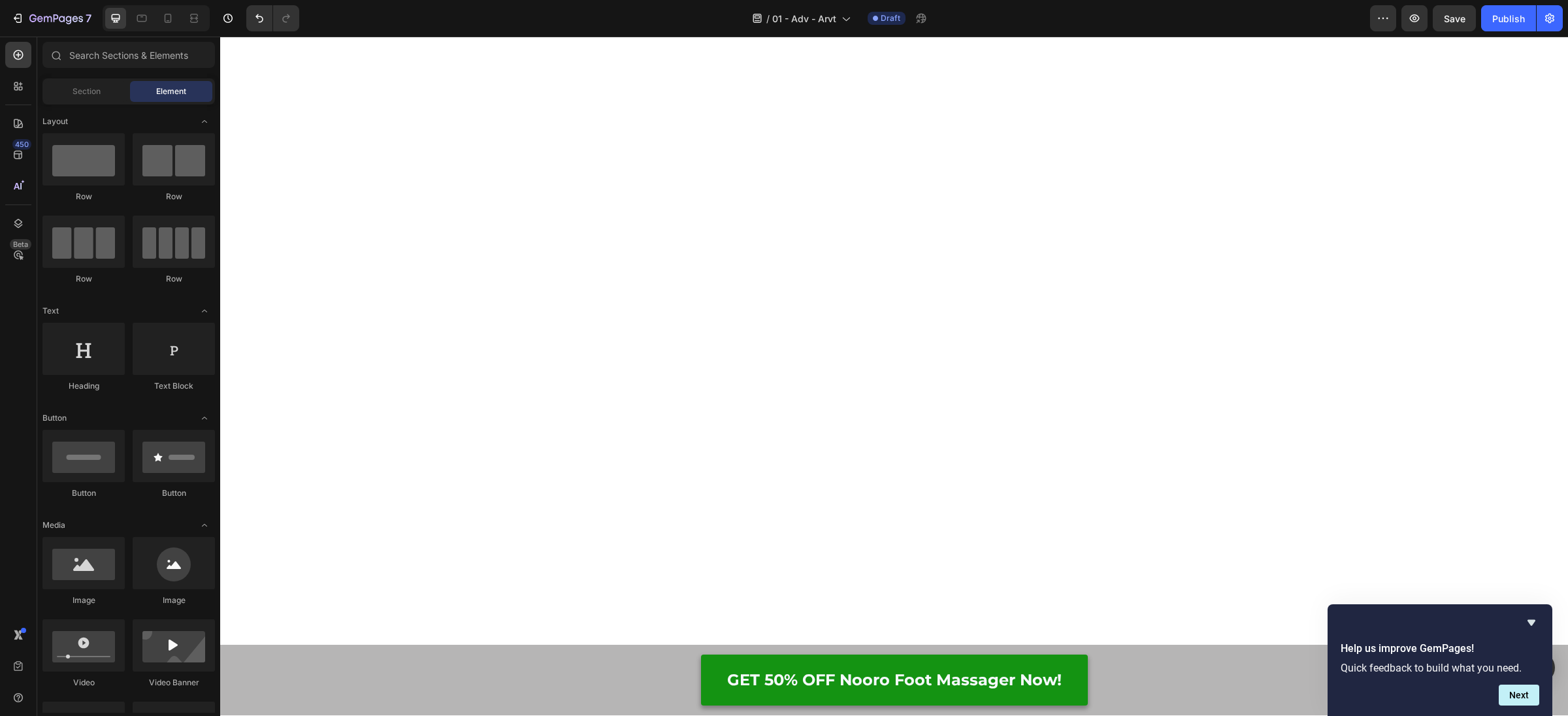
drag, startPoint x: 571, startPoint y: 158, endPoint x: 600, endPoint y: 119, distance: 48.6
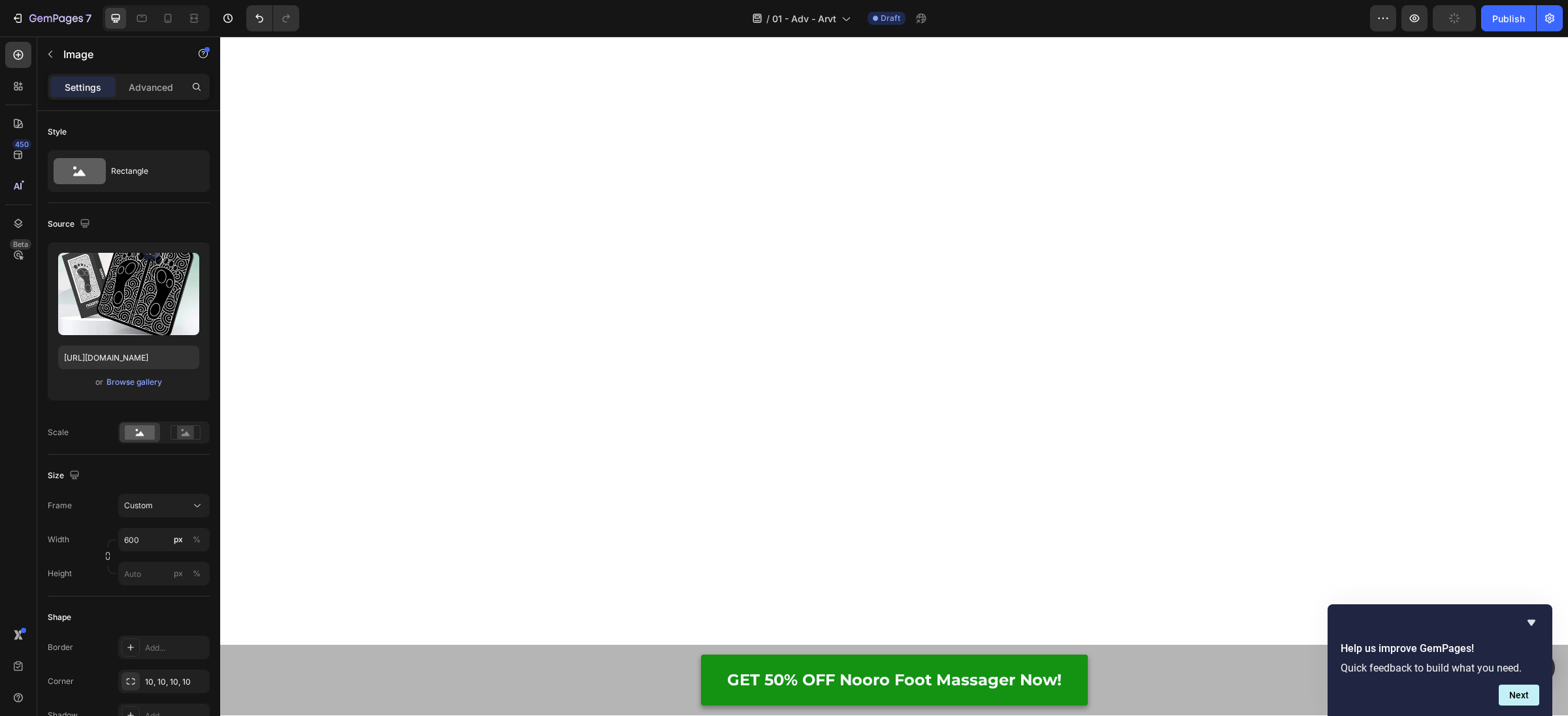
drag, startPoint x: 601, startPoint y: 72, endPoint x: 610, endPoint y: 130, distance: 58.7
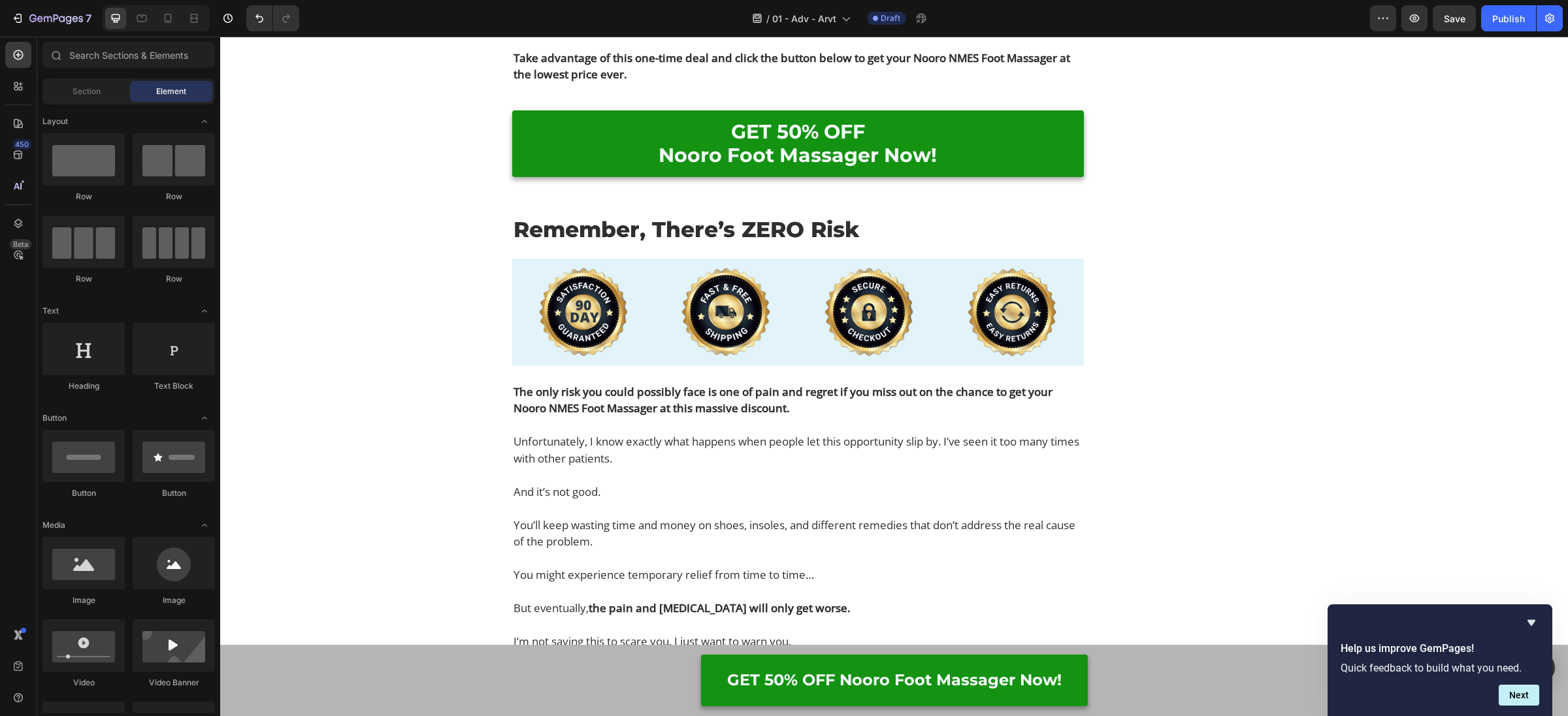
scroll to position [8967, 0]
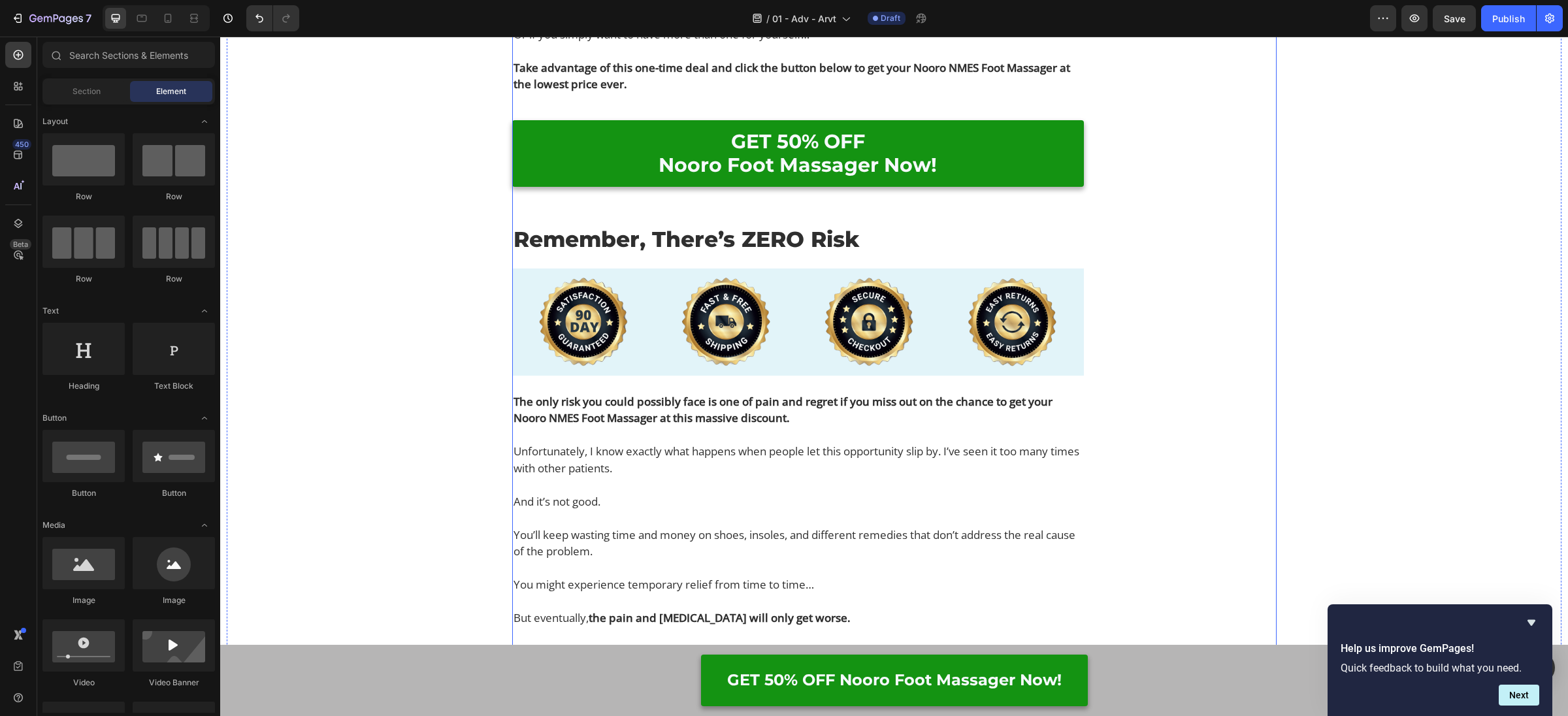
click at [573, 420] on div "You Have 90 Days to Test the Product With Next To No Risk! Heading Custom Code …" at bounding box center [798, 103] width 571 height 3591
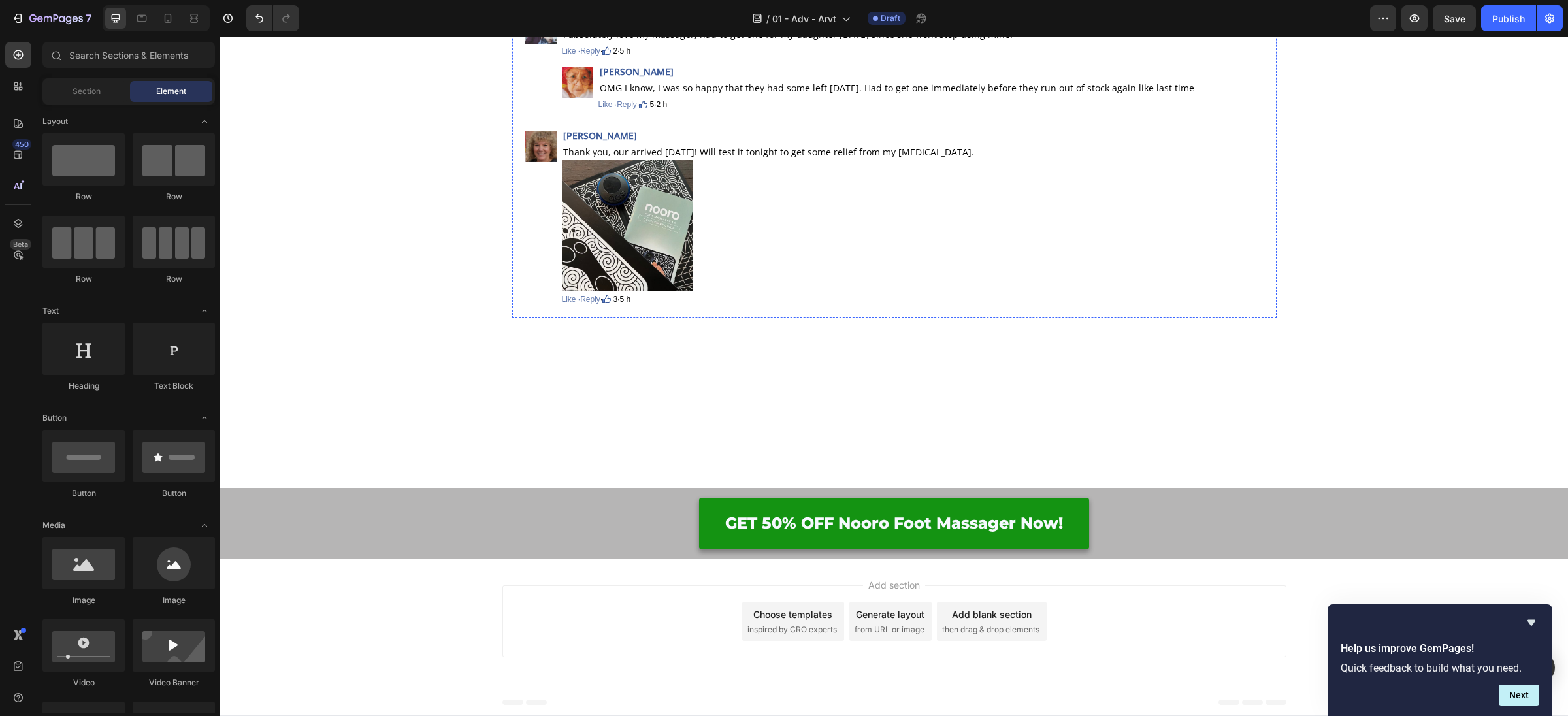
scroll to position [9104, 0]
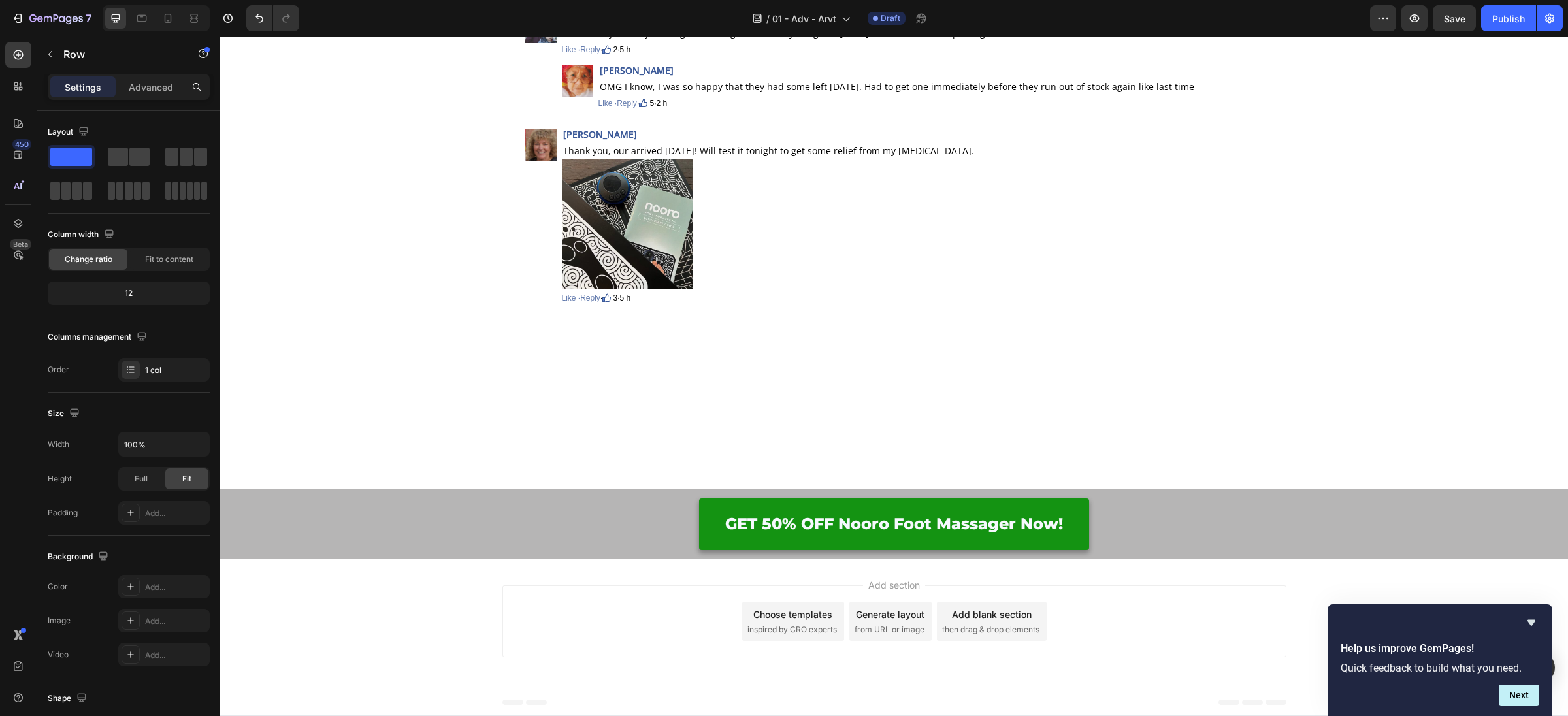
click at [268, 17] on button "Undo/Redo" at bounding box center [259, 17] width 26 height 26
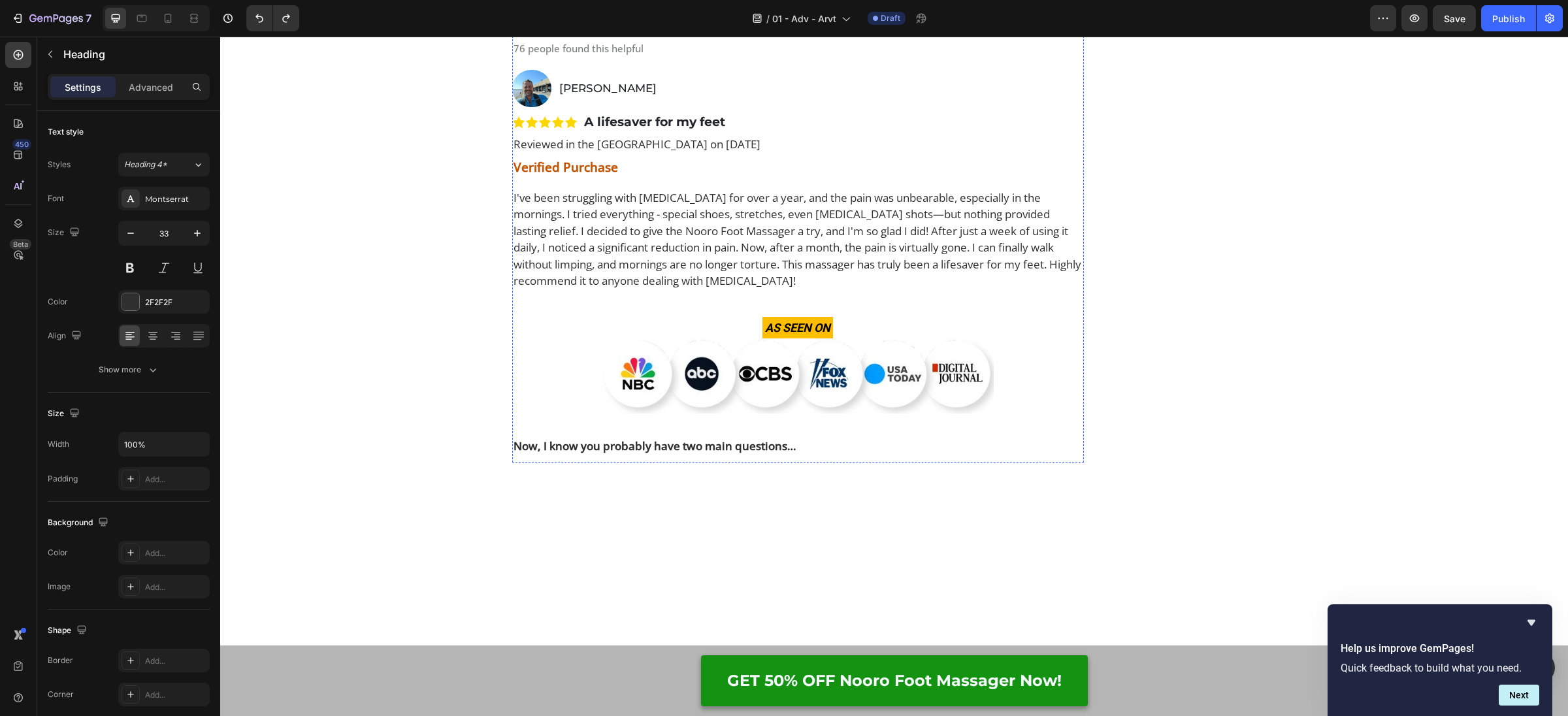
scroll to position [6786, 0]
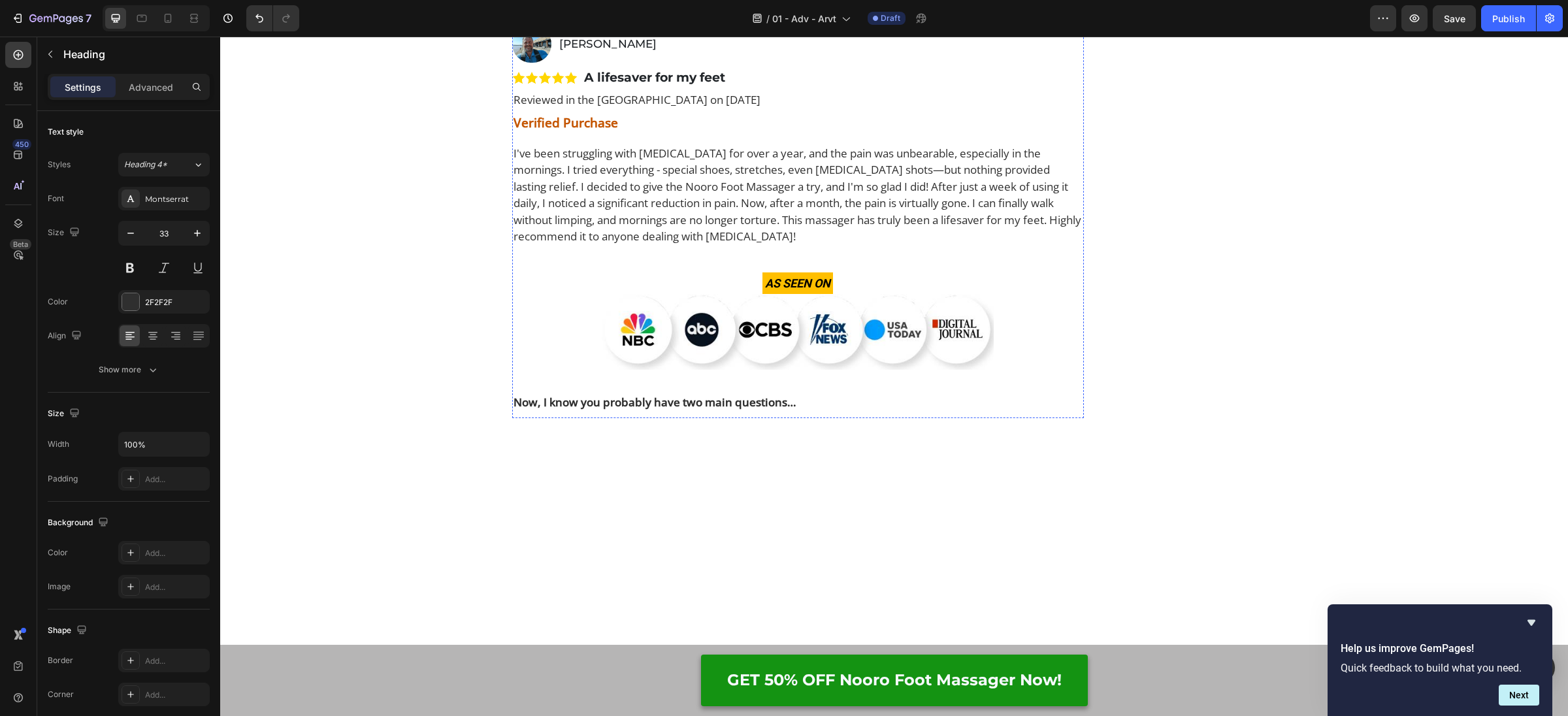
scroll to position [6911, 0]
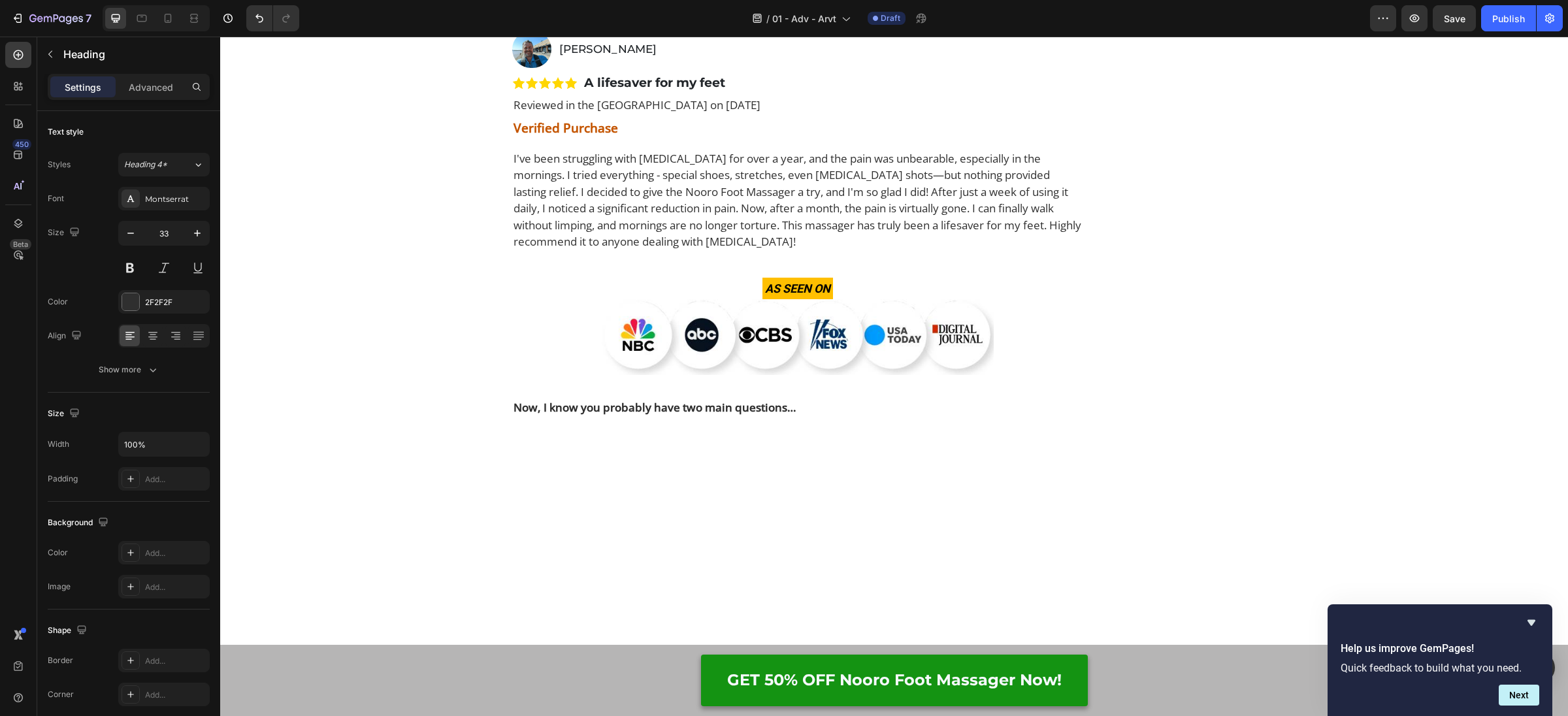
drag, startPoint x: 626, startPoint y: 215, endPoint x: 610, endPoint y: 210, distance: 16.8
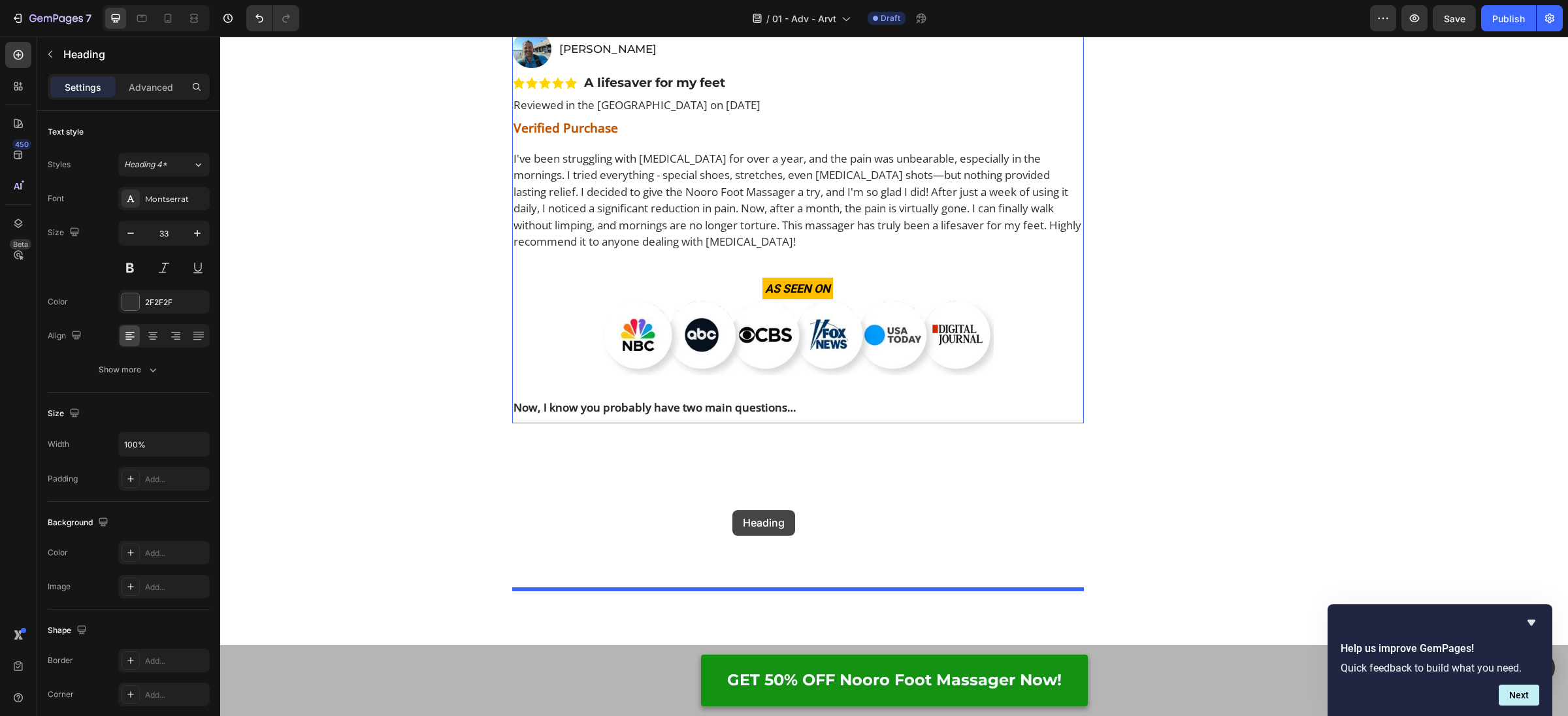
drag, startPoint x: 550, startPoint y: 247, endPoint x: 750, endPoint y: 492, distance: 316.3
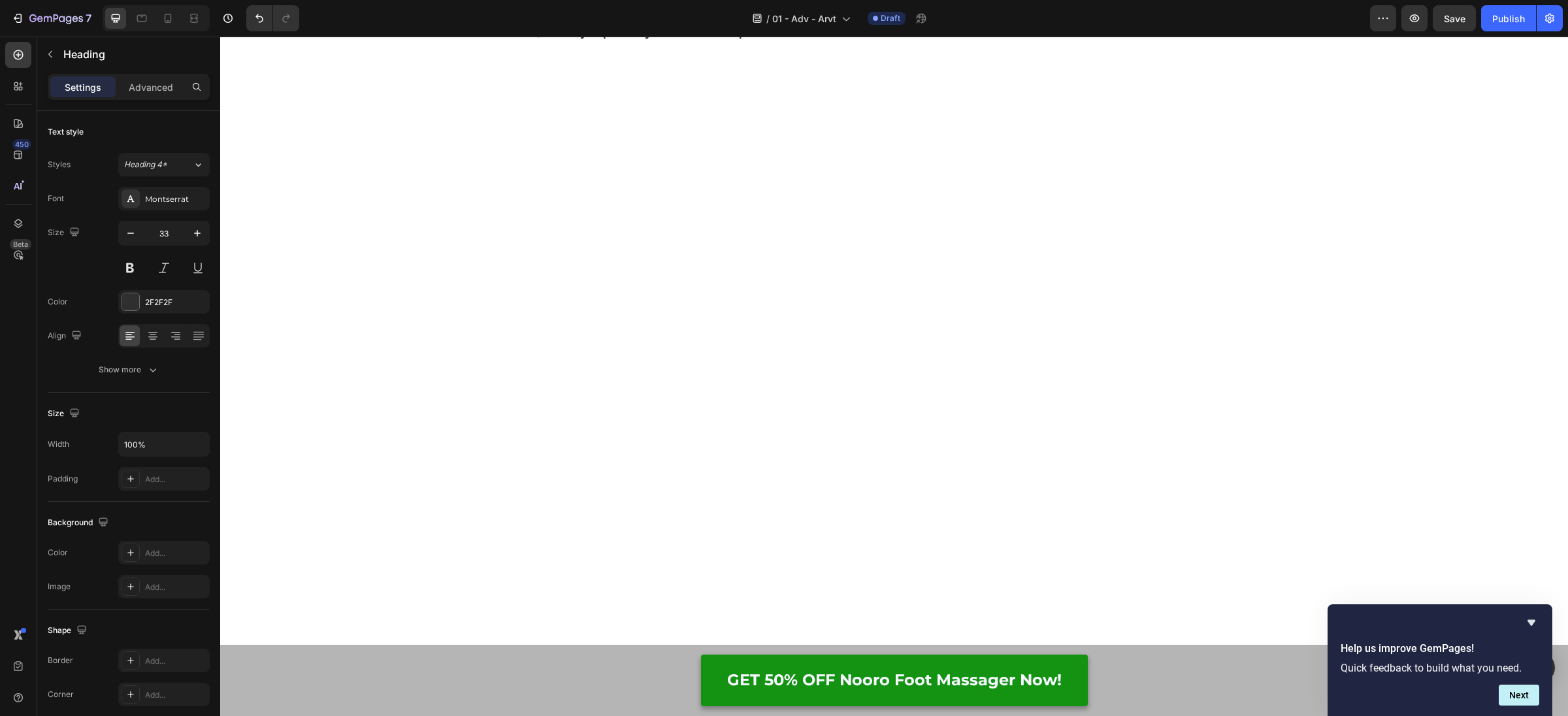
scroll to position [7294, 0]
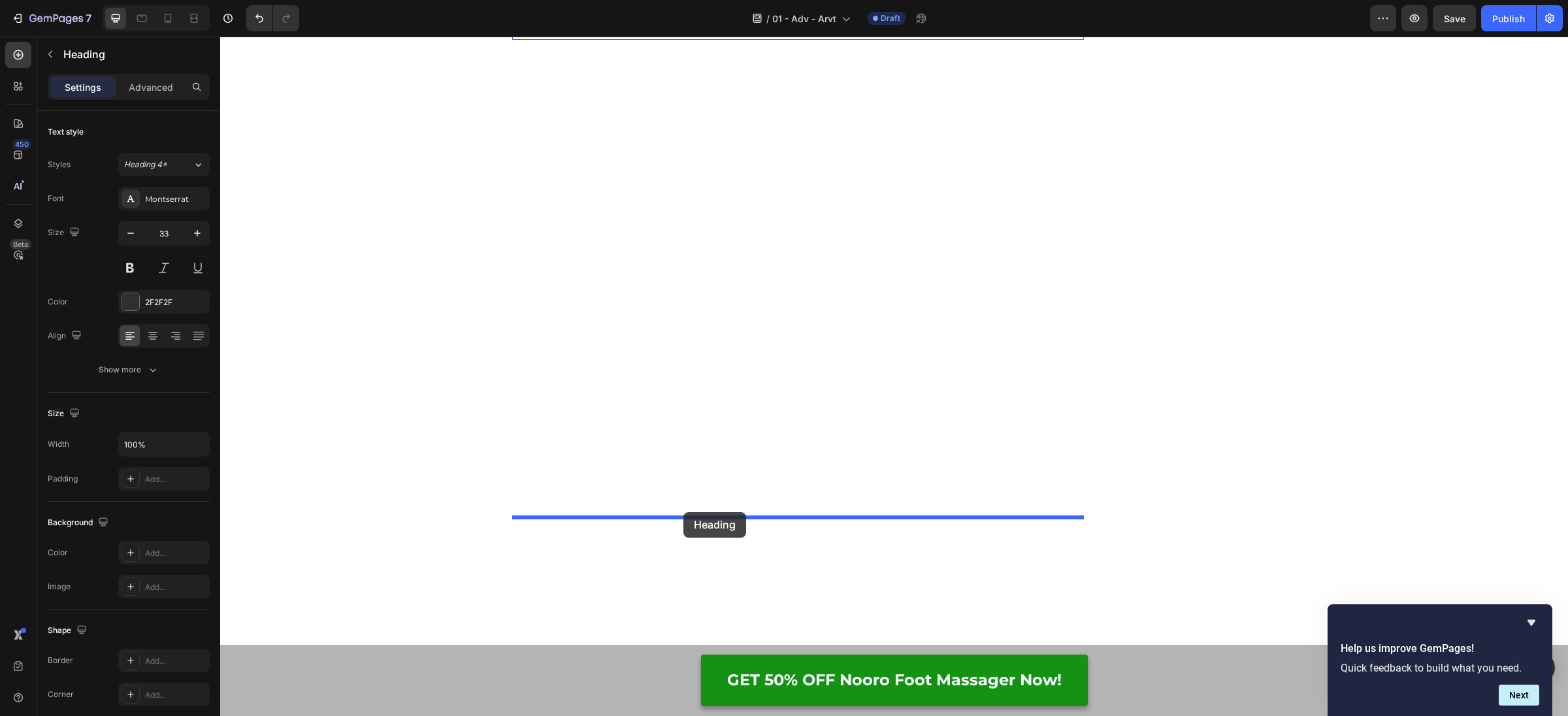
drag, startPoint x: 518, startPoint y: 153, endPoint x: 683, endPoint y: 512, distance: 395.1
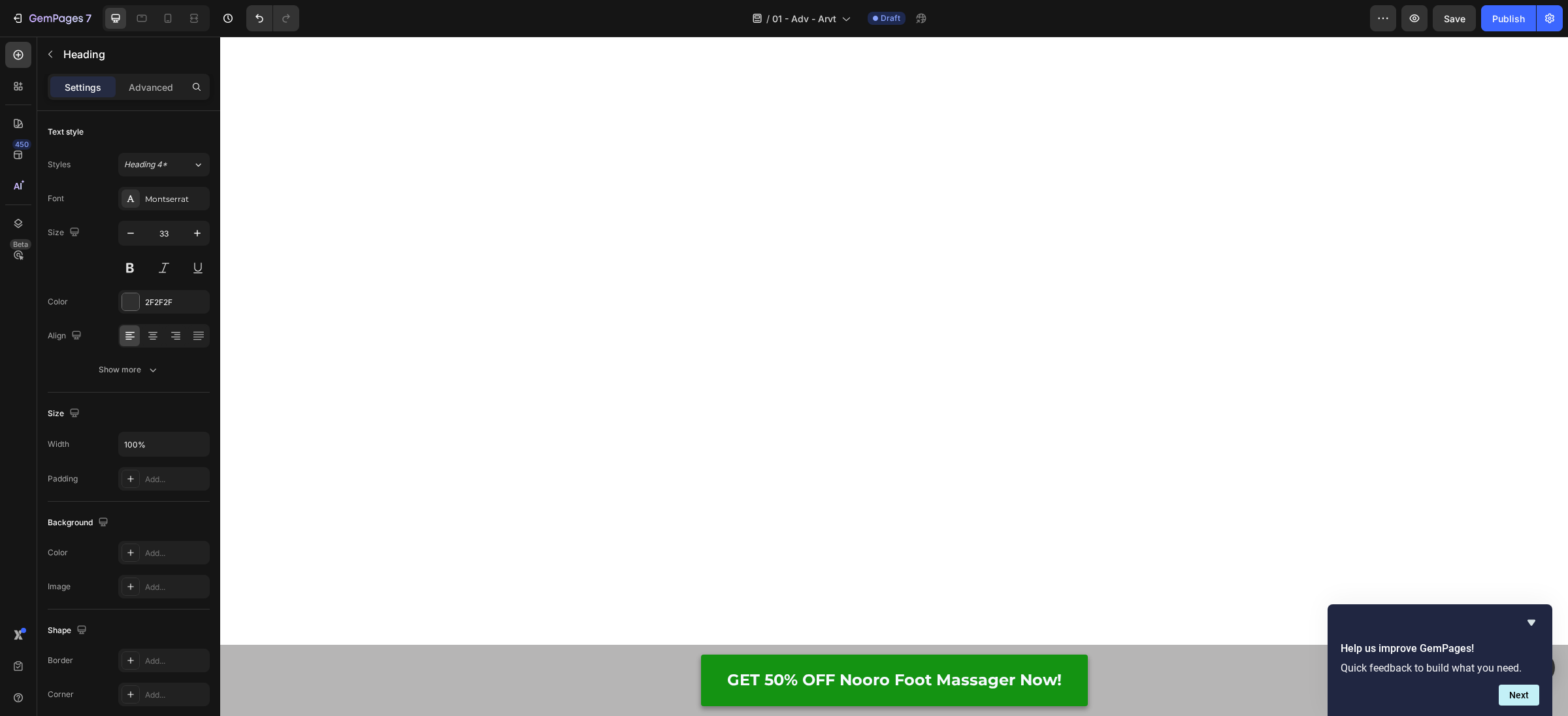
scroll to position [7295, 0]
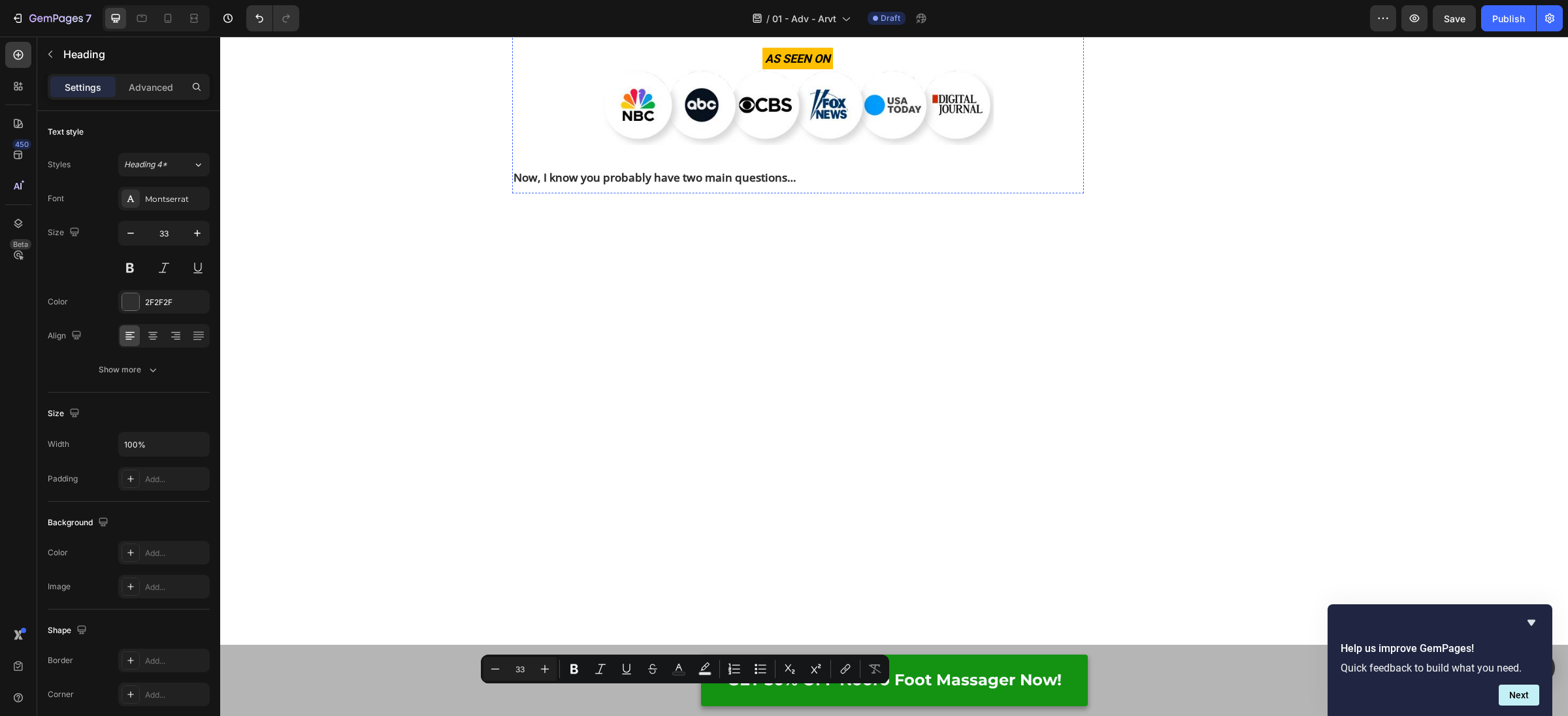
scroll to position [7169, 0]
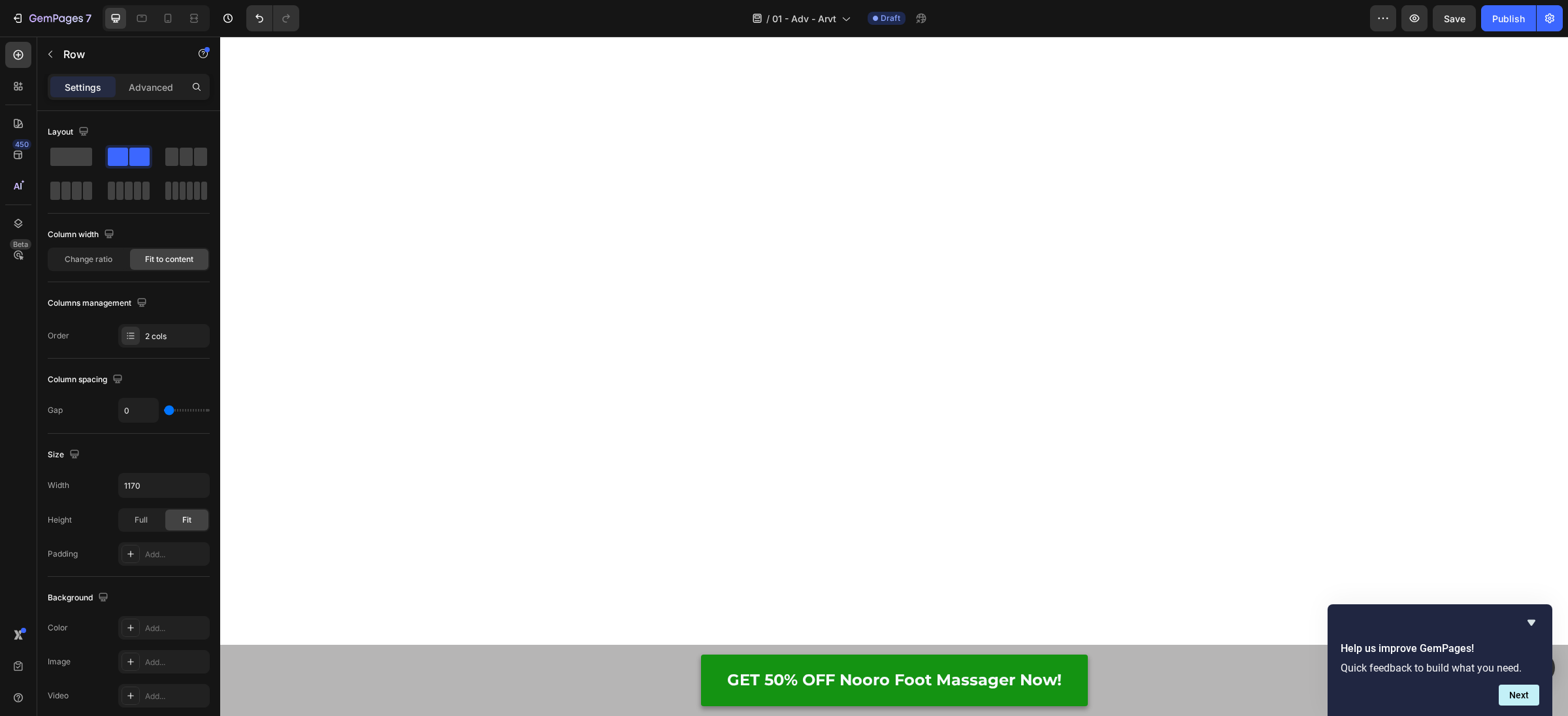
scroll to position [7408, 0]
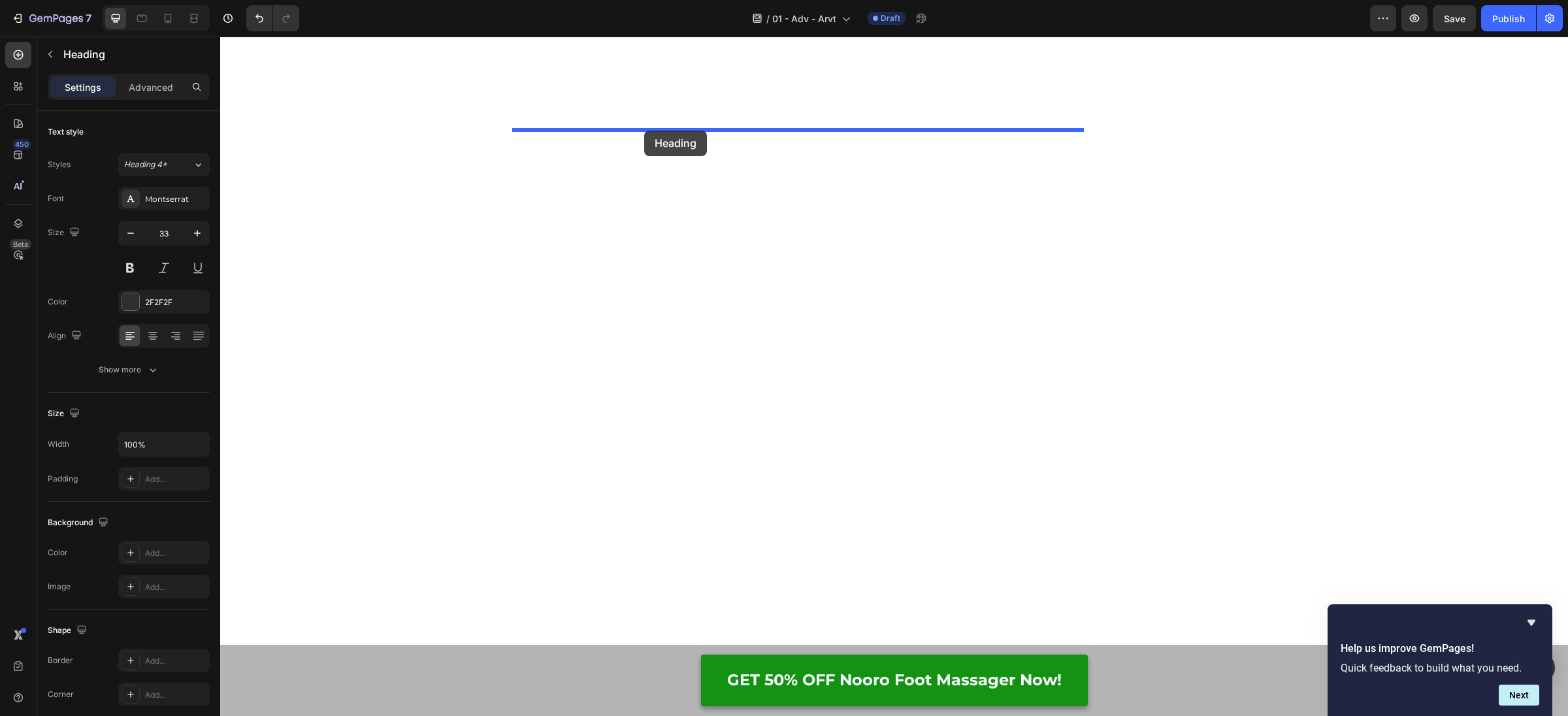
drag, startPoint x: 522, startPoint y: 416, endPoint x: 644, endPoint y: 130, distance: 310.9
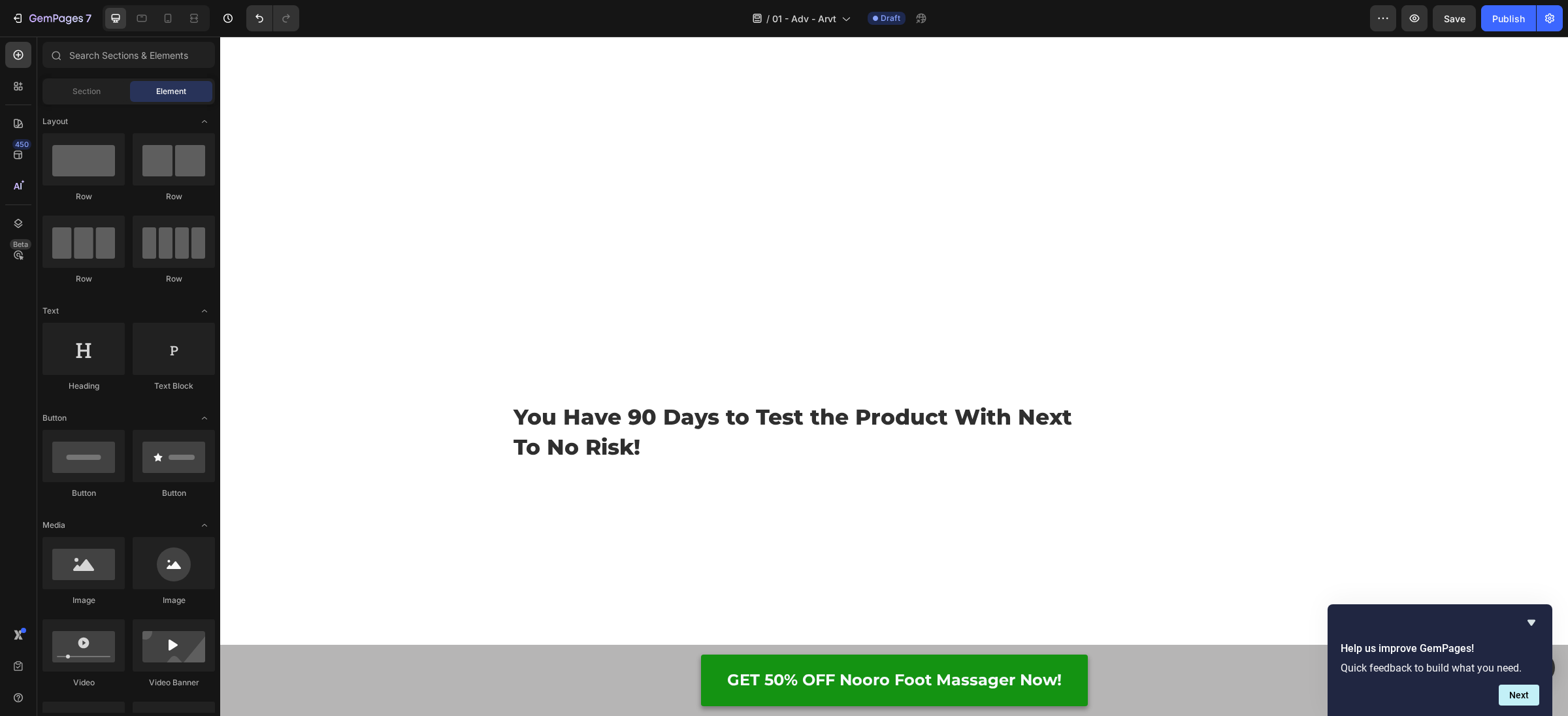
scroll to position [8682, 0]
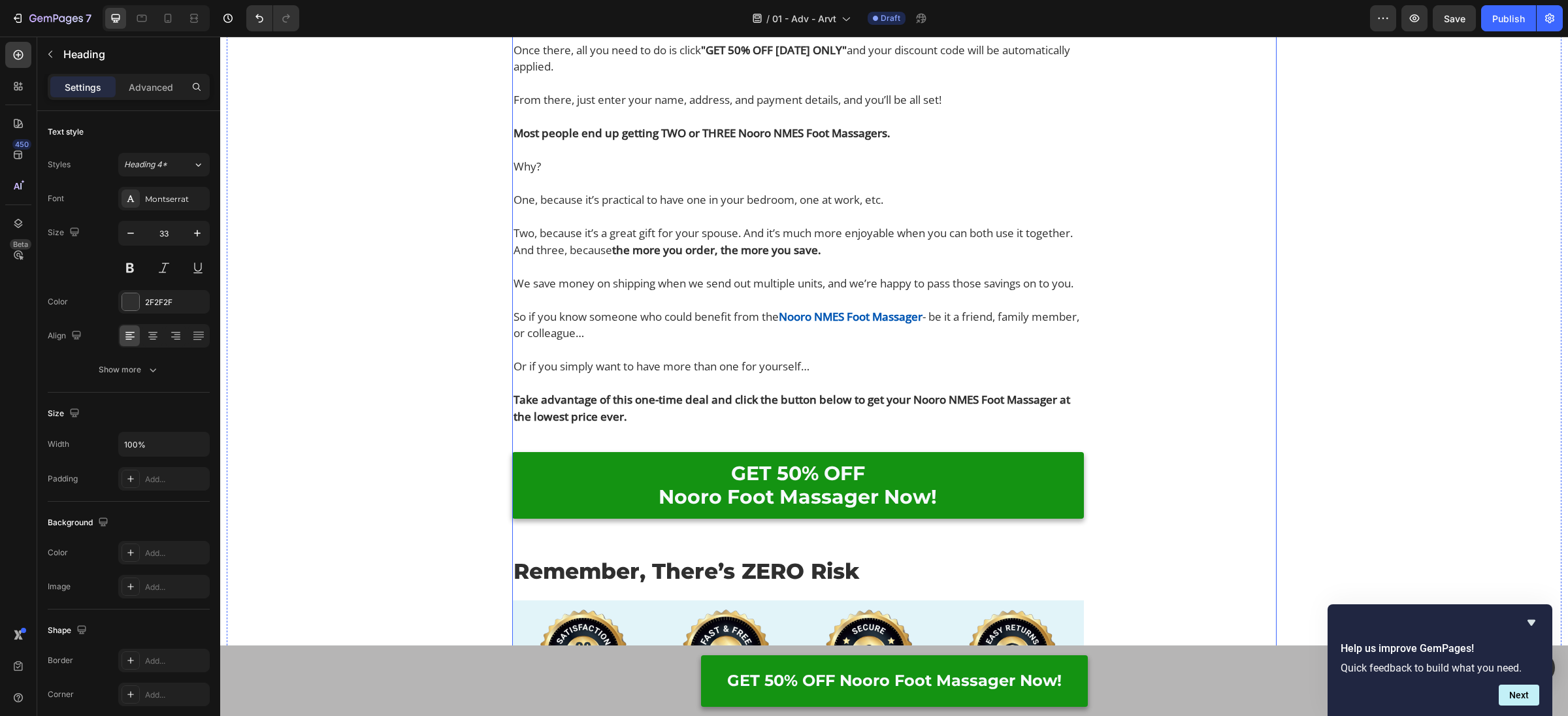
click at [631, 320] on div "You Have 90 Days to Test the Product With Next To No Risk! Heading 0 Custom Cod…" at bounding box center [798, 436] width 571 height 3591
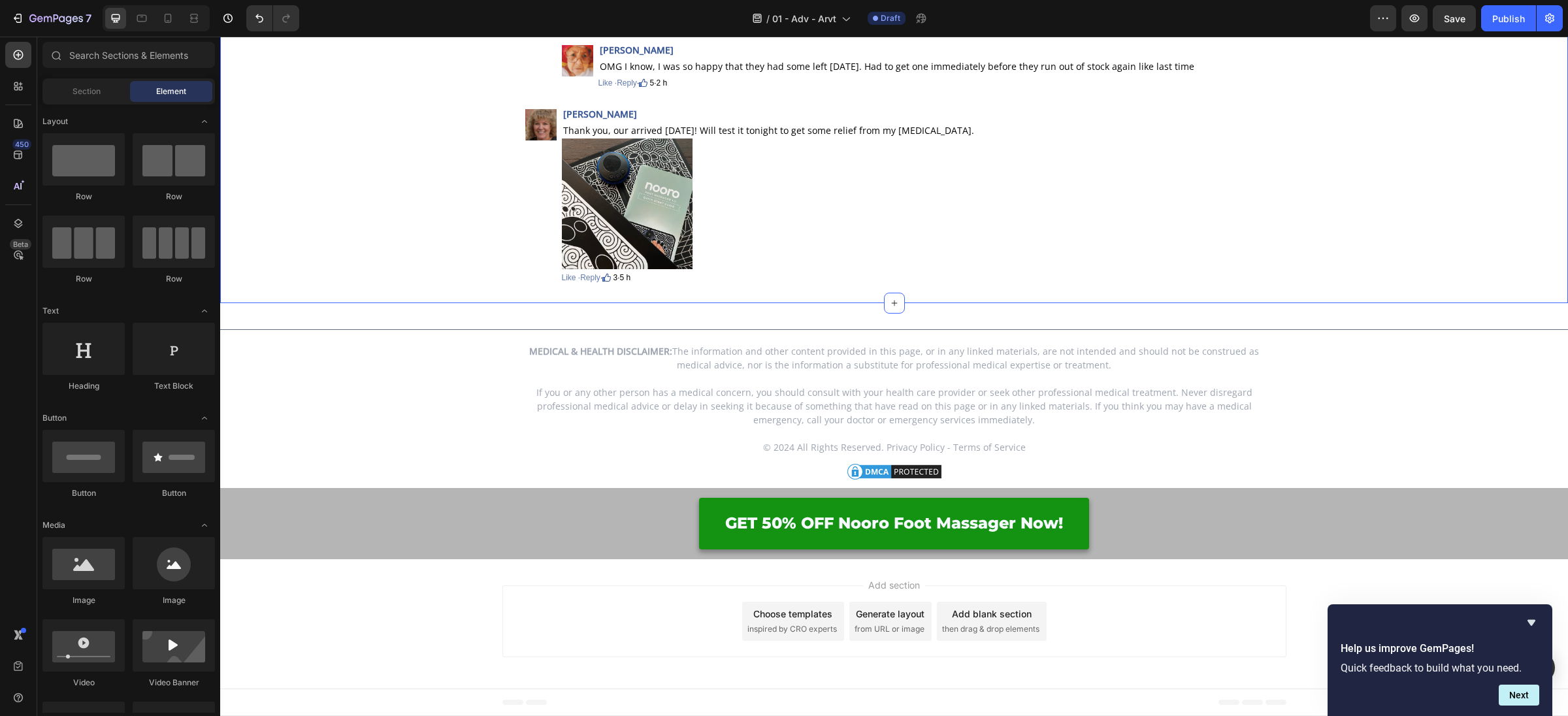
scroll to position [10519, 0]
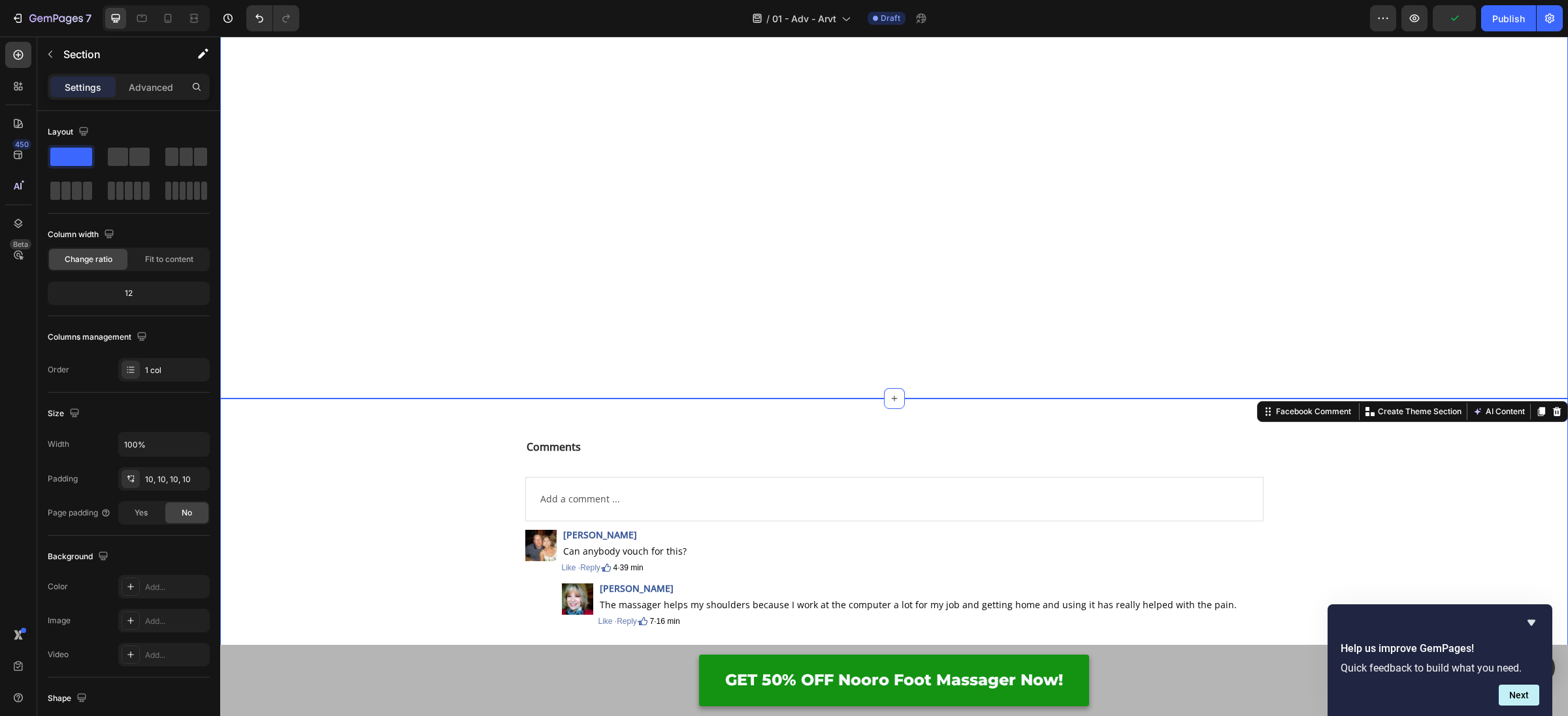
scroll to position [8552, 0]
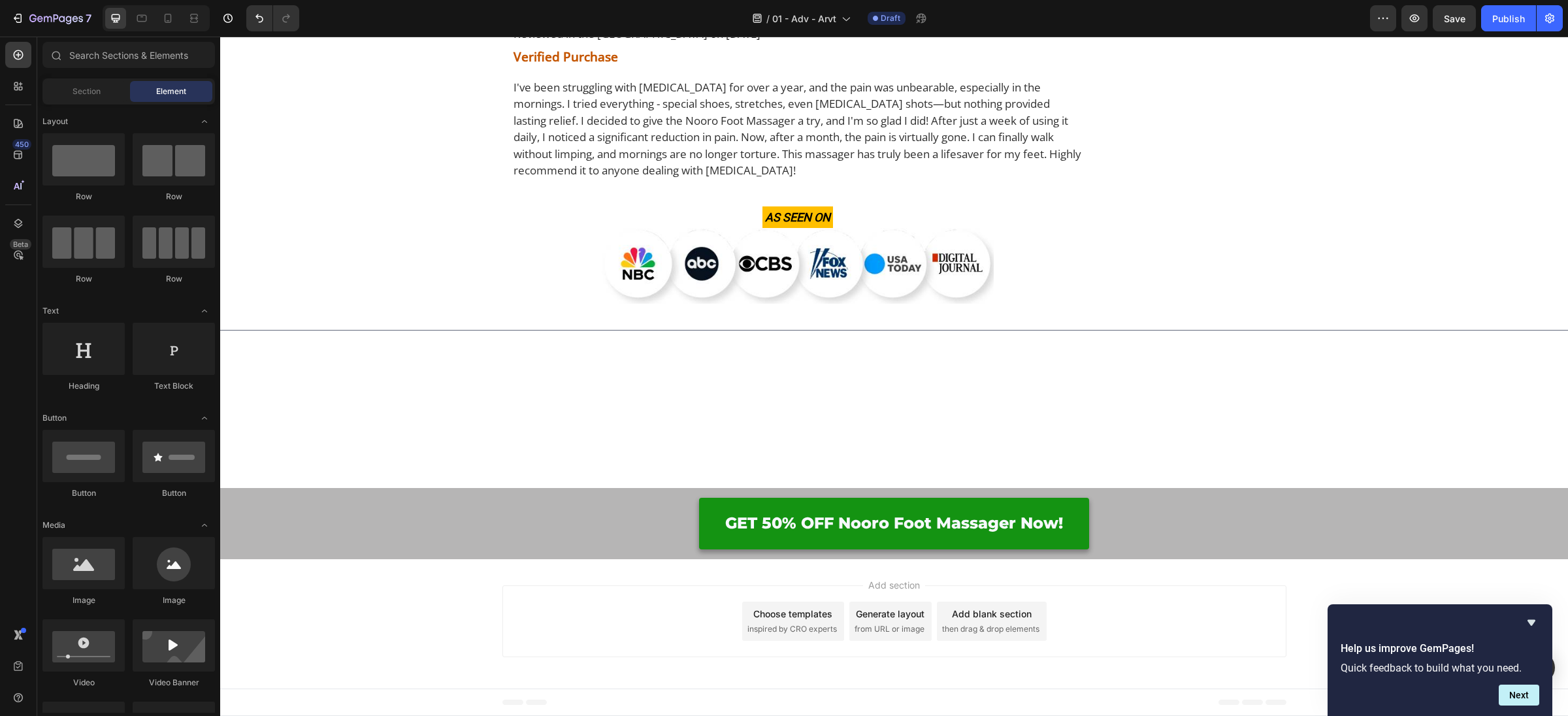
scroll to position [8682, 0]
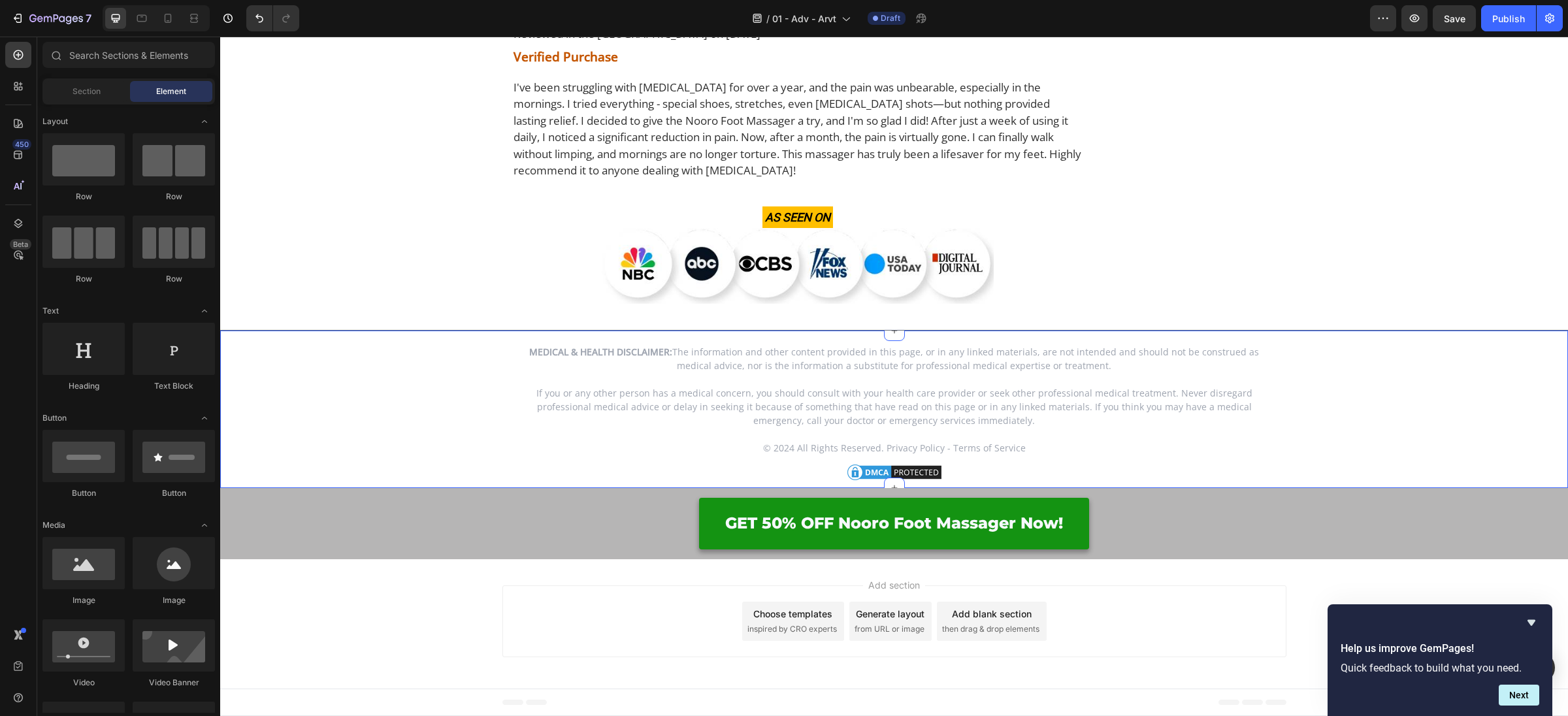
click at [422, 378] on div "MEDICAL & HEALTH DISCLAIMER: The information and other content provided in this…" at bounding box center [894, 413] width 1335 height 139
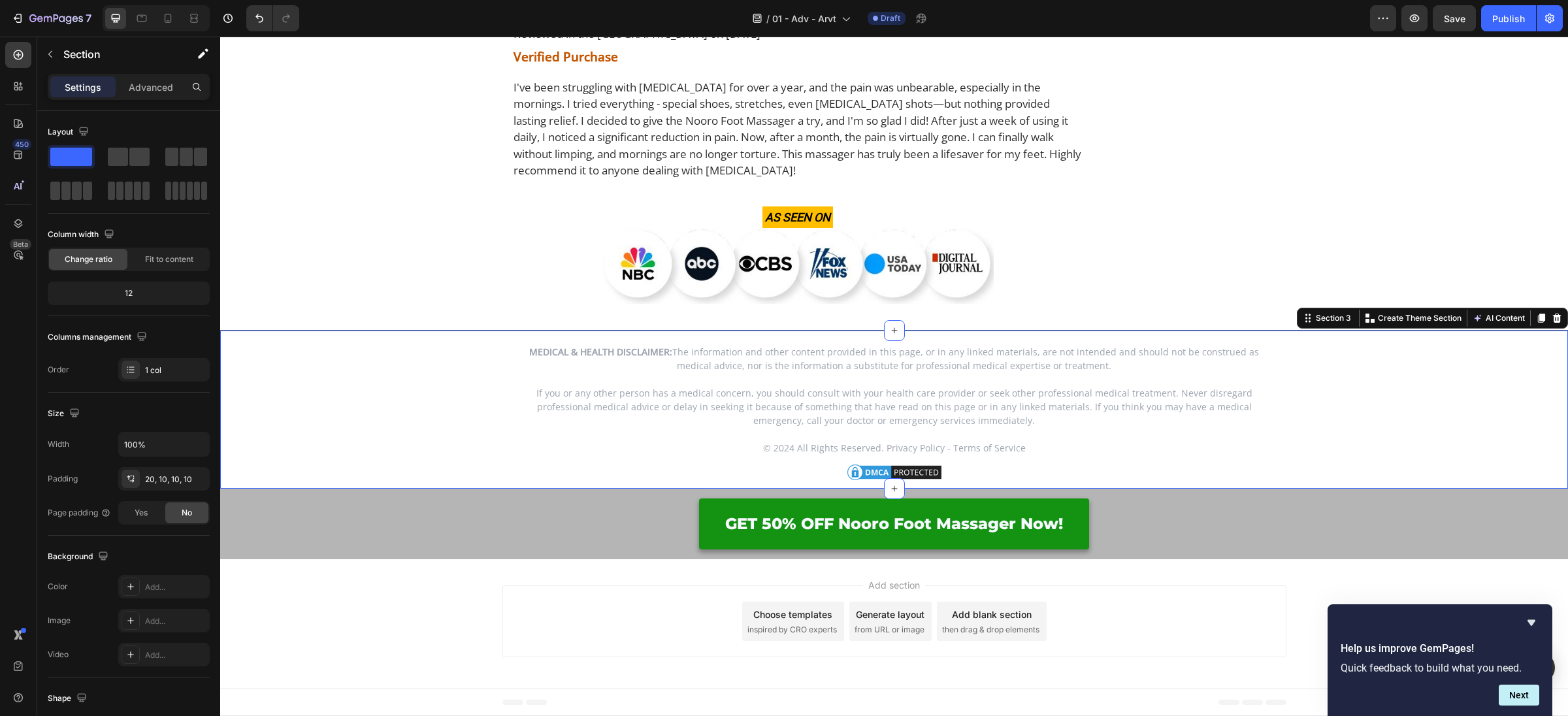
drag, startPoint x: 518, startPoint y: 486, endPoint x: 528, endPoint y: 487, distance: 10.0
click at [518, 486] on div "MEDICAL & HEALTH DISCLAIMER: The information and other content provided in this…" at bounding box center [894, 409] width 1347 height 158
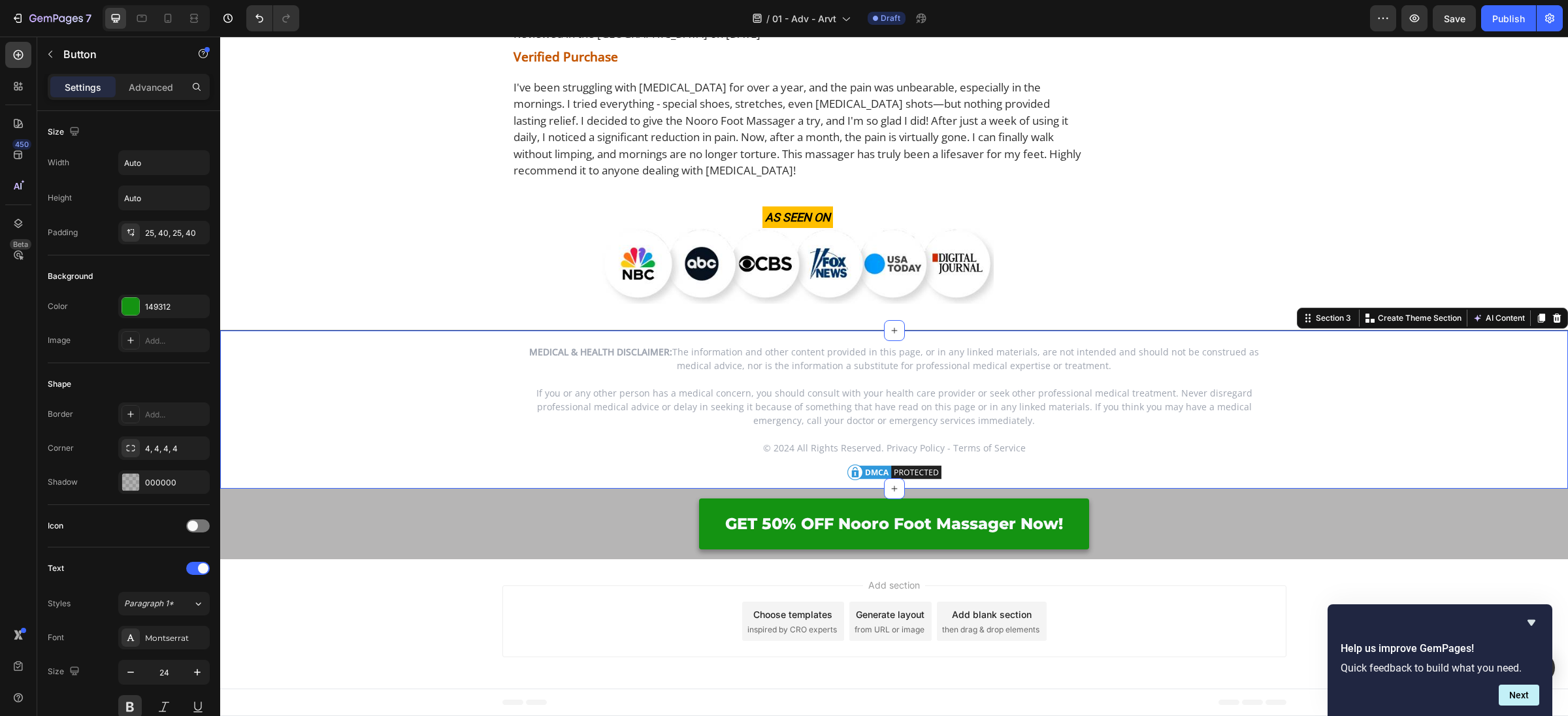
click at [576, 524] on div "GET 50% OFF Nooro Foot Massager Now! Button" at bounding box center [894, 524] width 784 height 51
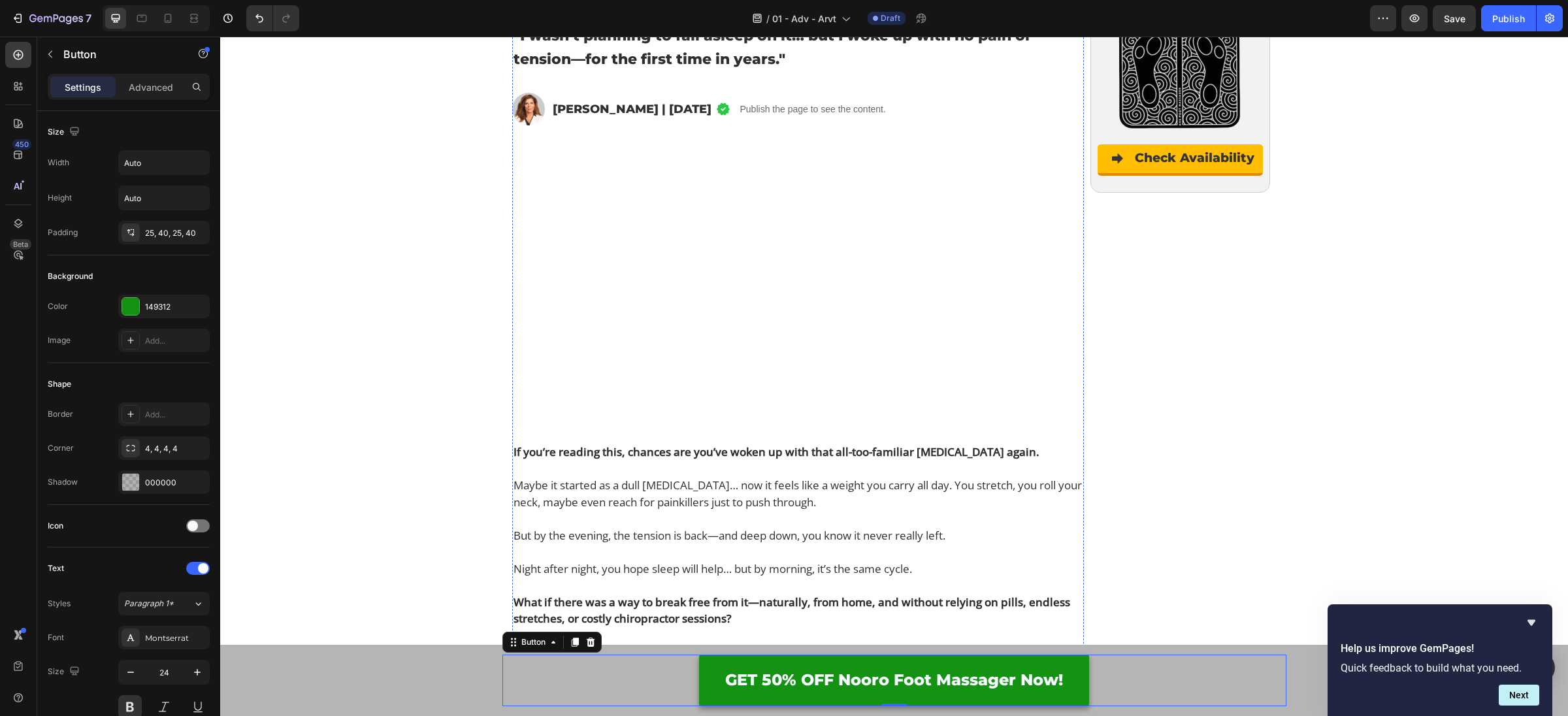
scroll to position [0, 0]
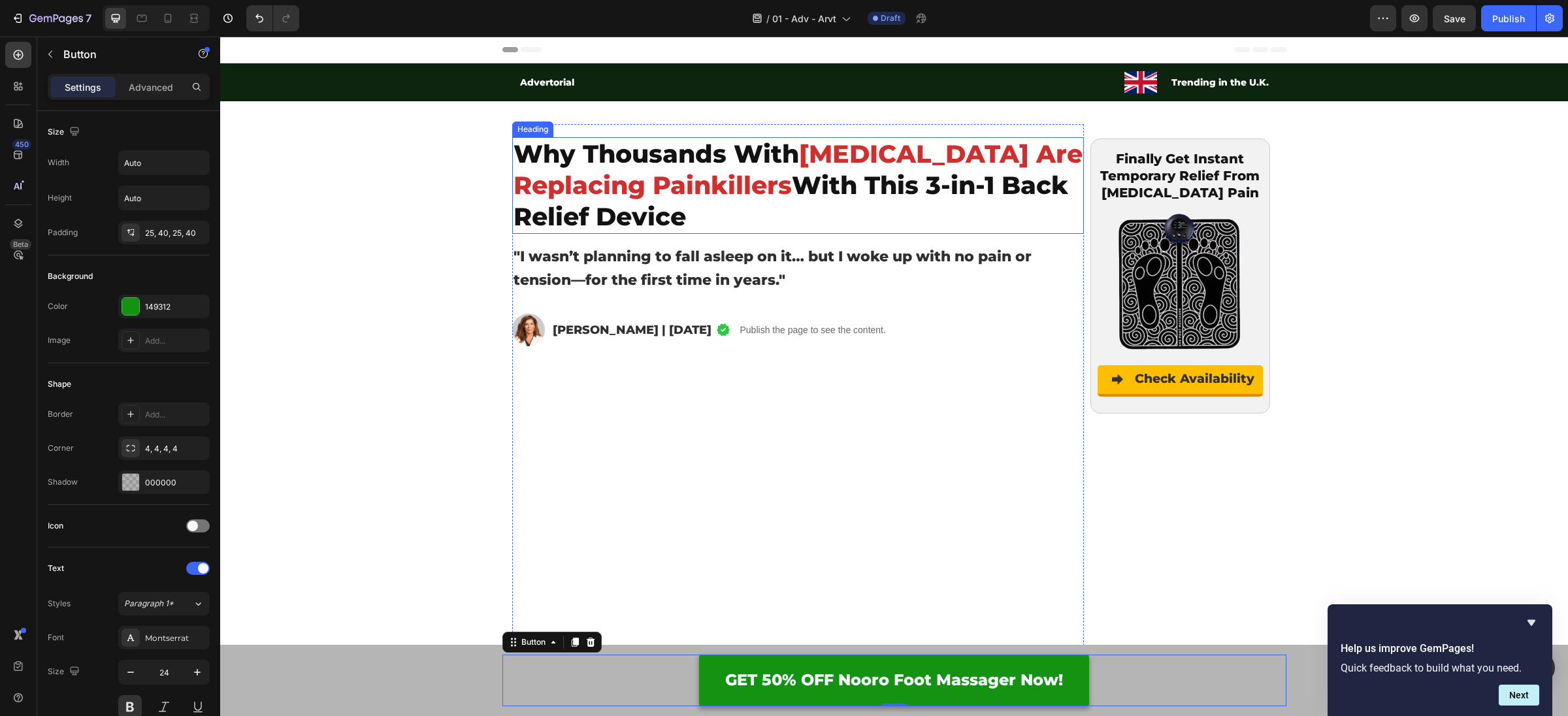
click at [617, 153] on strong "Why Thousands With" at bounding box center [657, 154] width 286 height 31
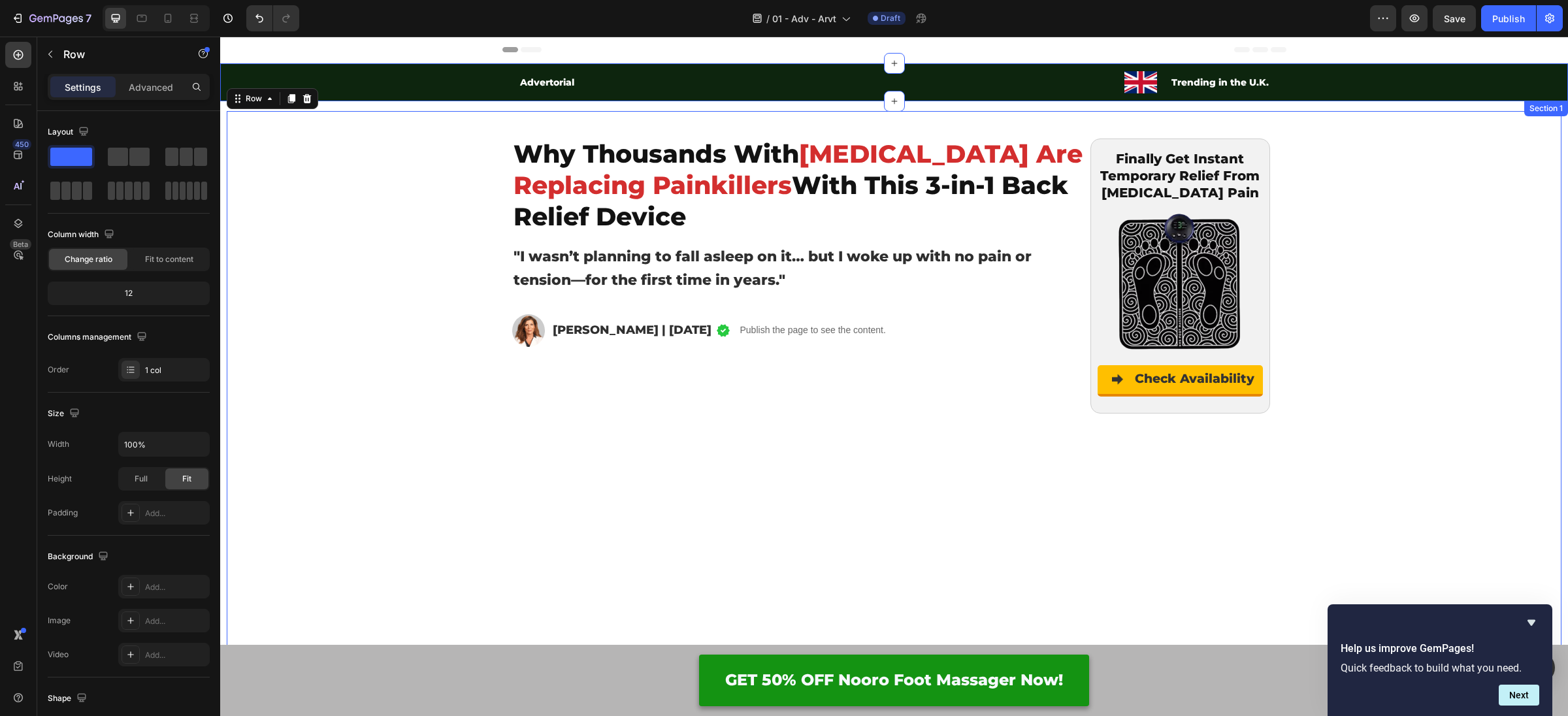
click at [1341, 95] on div "Advertorial Text Block Image Trending in the U.K. Text Block Row Row" at bounding box center [894, 82] width 1347 height 38
click at [732, 270] on p ""I wasn’t planning to fall asleep on it… but I woke up with no pain or tension—…" at bounding box center [799, 268] width 569 height 47
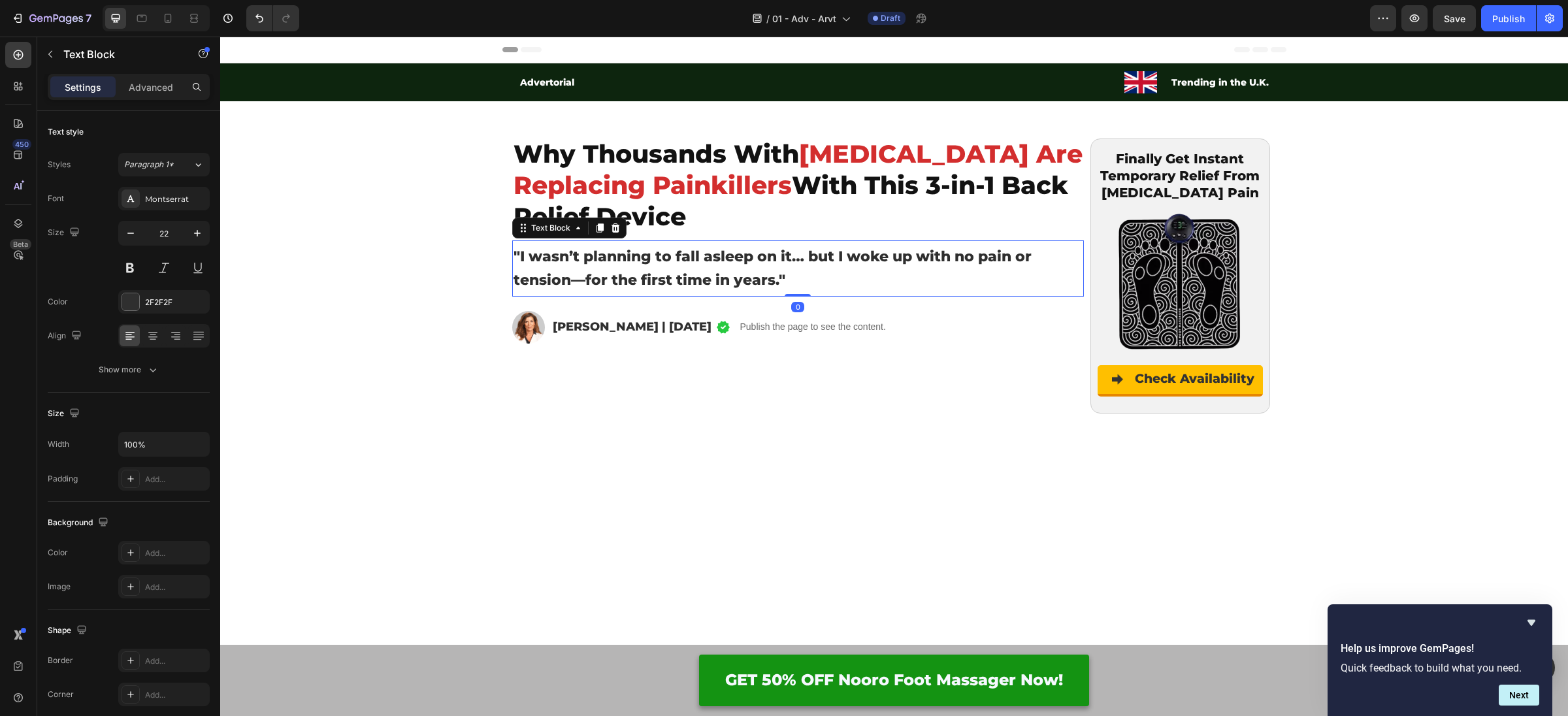
drag, startPoint x: 795, startPoint y: 298, endPoint x: 793, endPoint y: 260, distance: 38.1
click at [796, 260] on div ""I wasn’t planning to fall asleep on it… but I woke up with no pain or tension—…" at bounding box center [798, 268] width 571 height 56
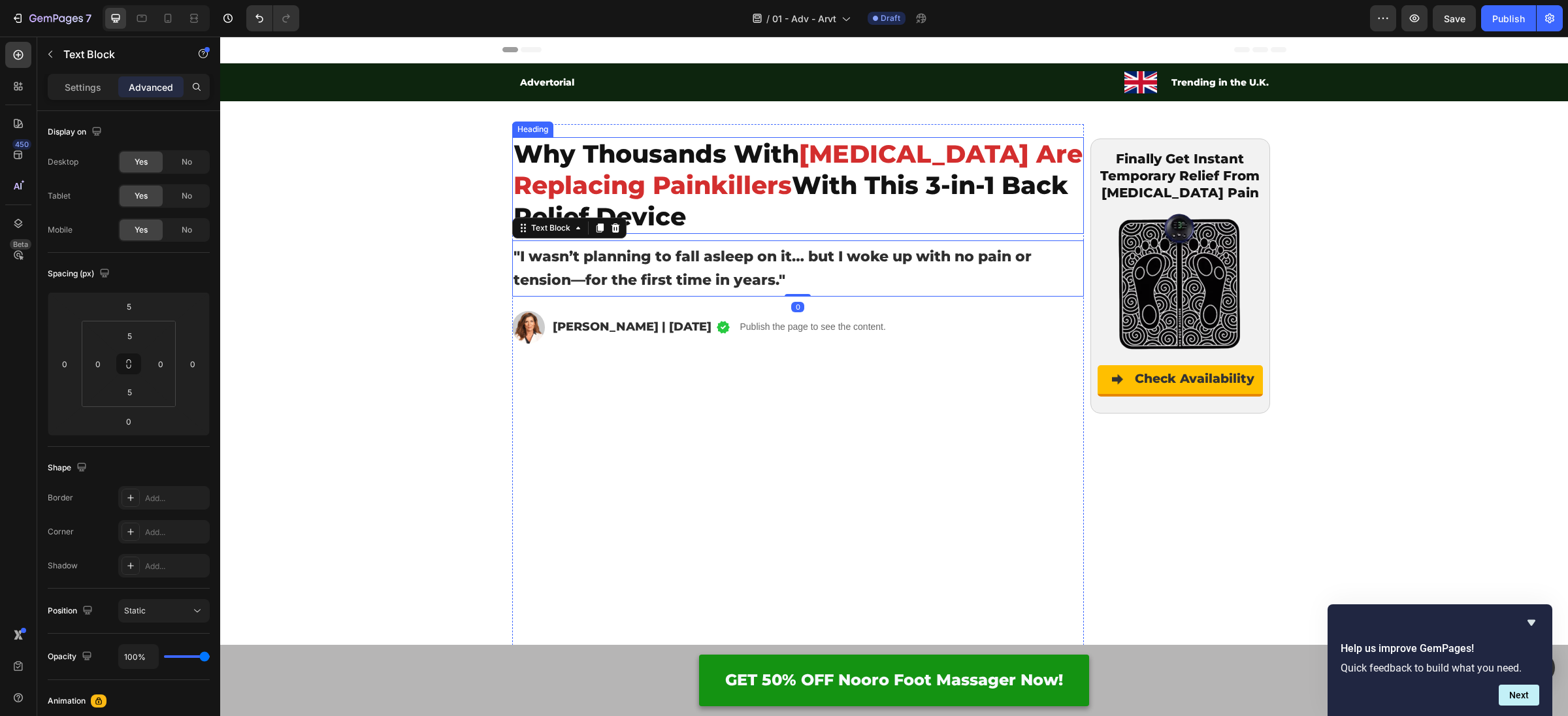
click at [733, 175] on strong "[MEDICAL_DATA] Are Replacing Painkillers" at bounding box center [799, 170] width 569 height 62
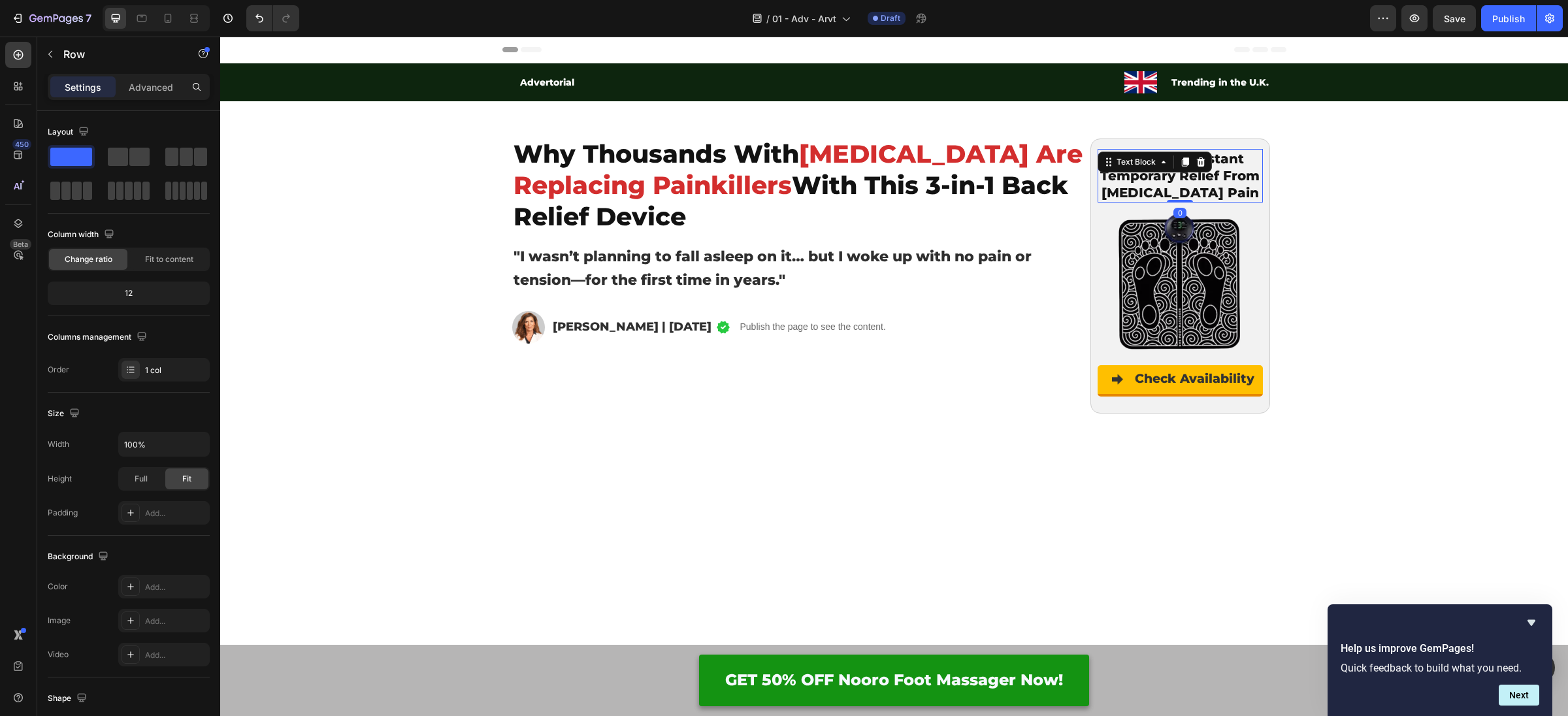
click at [1175, 175] on p "Finally Get Instant Temporary Relief From [MEDICAL_DATA] Pain" at bounding box center [1179, 176] width 162 height 51
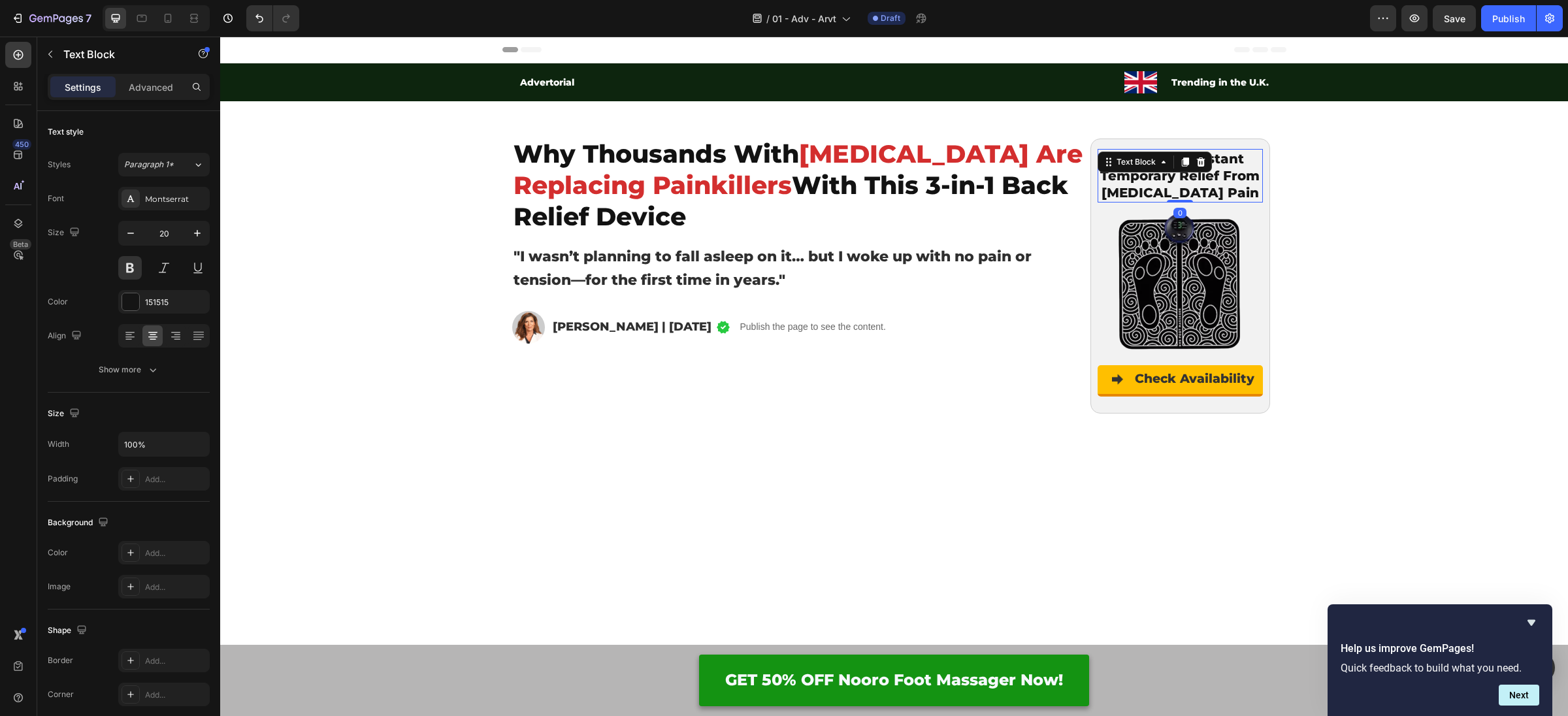
click at [1175, 175] on p "Finally Get Instant Temporary Relief From [MEDICAL_DATA] Pain" at bounding box center [1179, 176] width 162 height 51
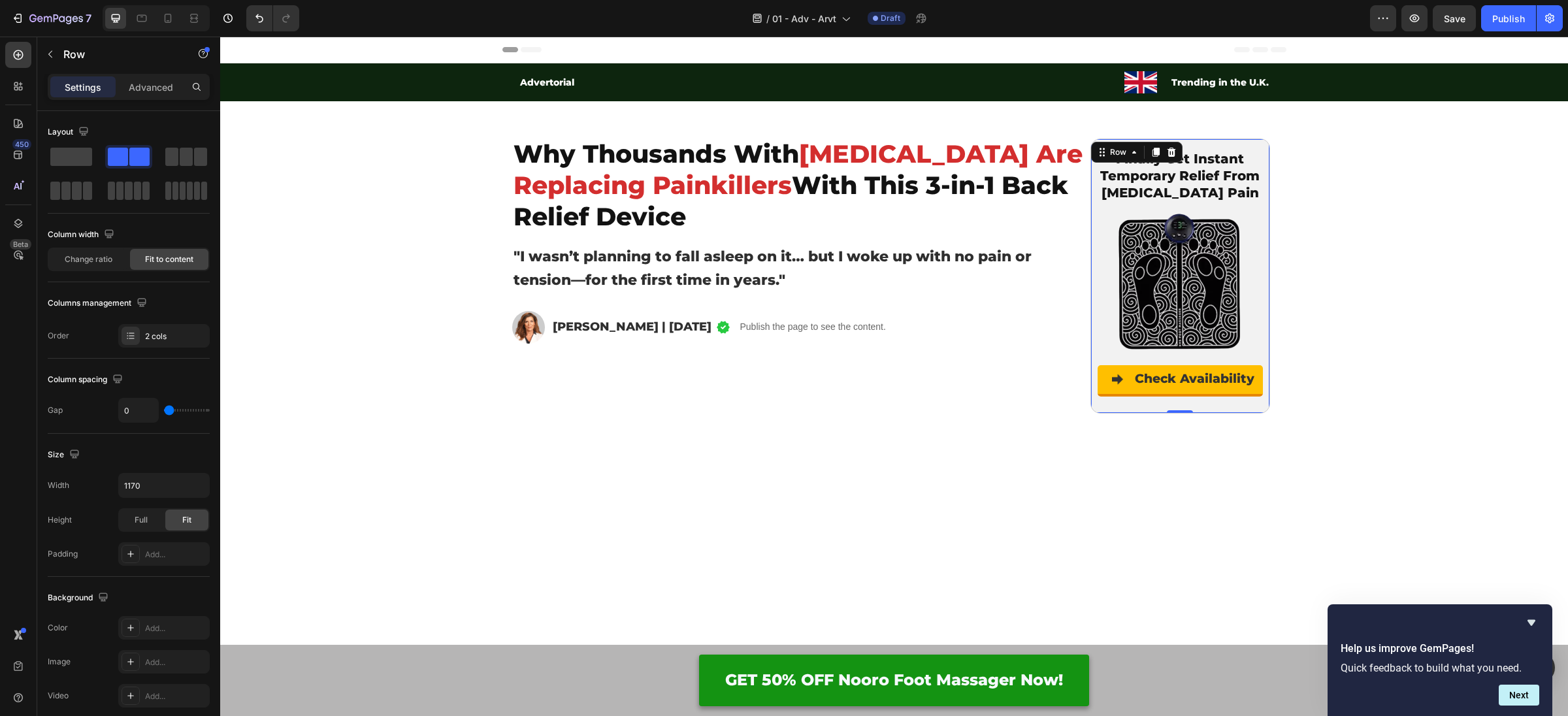
click at [1262, 144] on div "Finally Get Instant Temporary Relief From Plantar Fasciitis Pain Text Block Ima…" at bounding box center [1179, 276] width 180 height 275
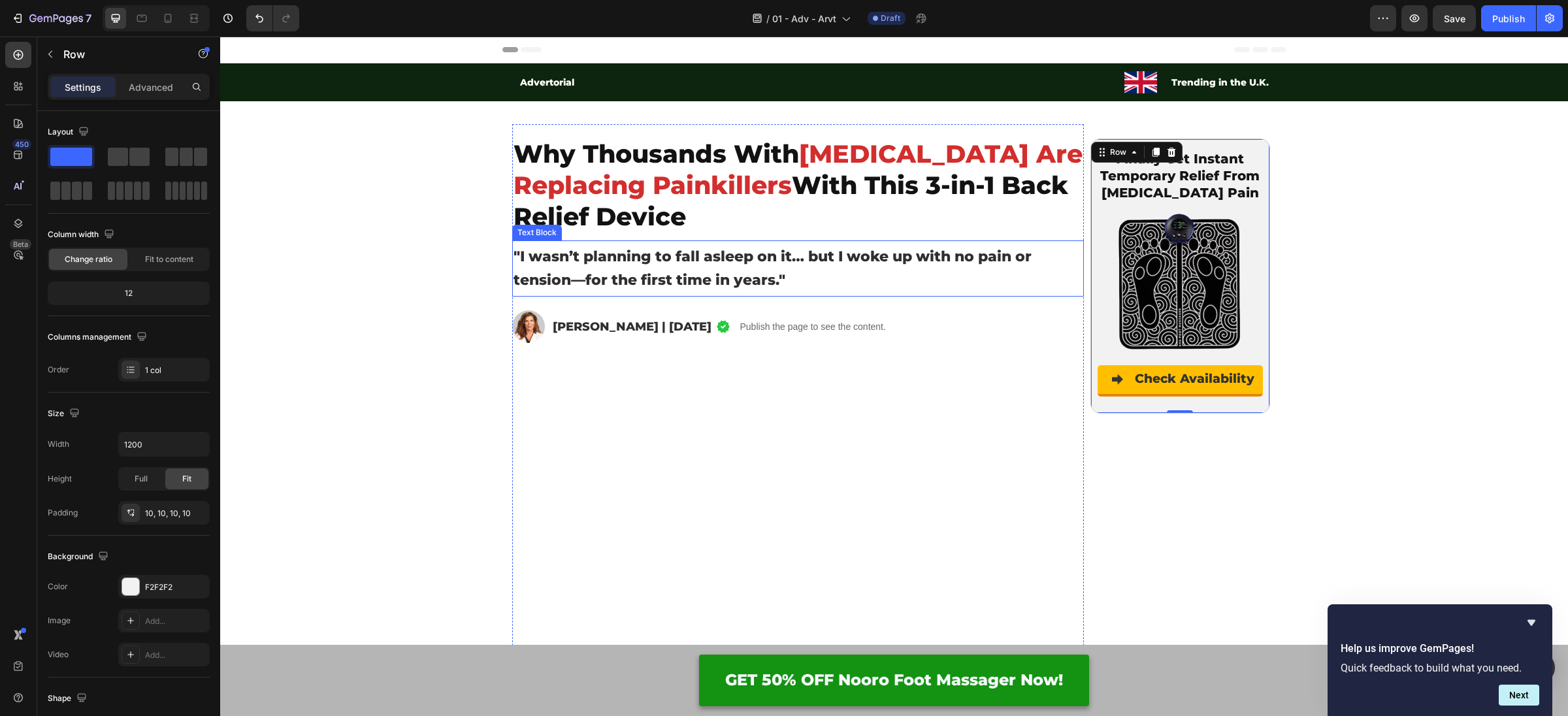
click at [682, 258] on strong ""I wasn’t planning to fall asleep on it… but I woke up with no pain or tension—…" at bounding box center [772, 268] width 518 height 41
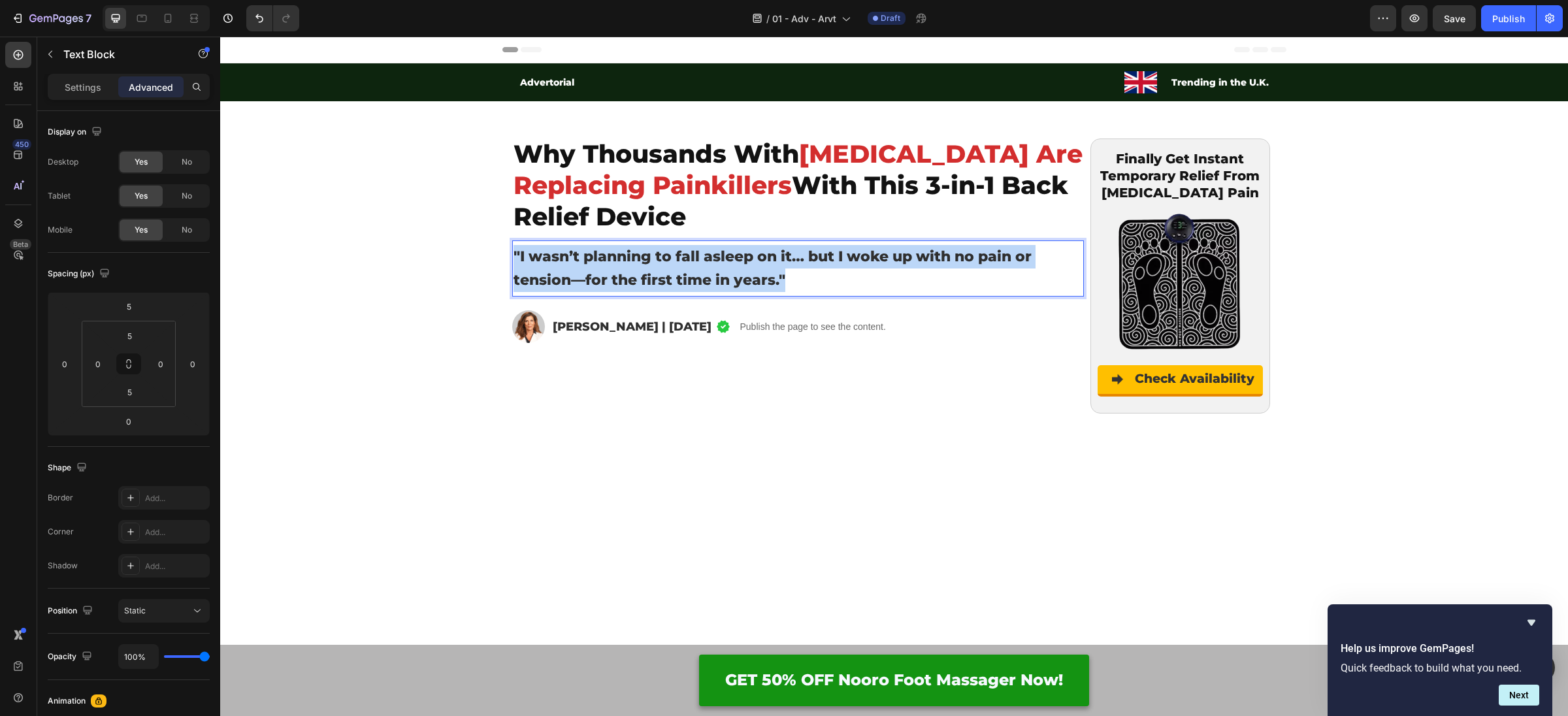
click at [682, 258] on strong ""I wasn’t planning to fall asleep on it… but I woke up with no pain or tension—…" at bounding box center [772, 268] width 518 height 41
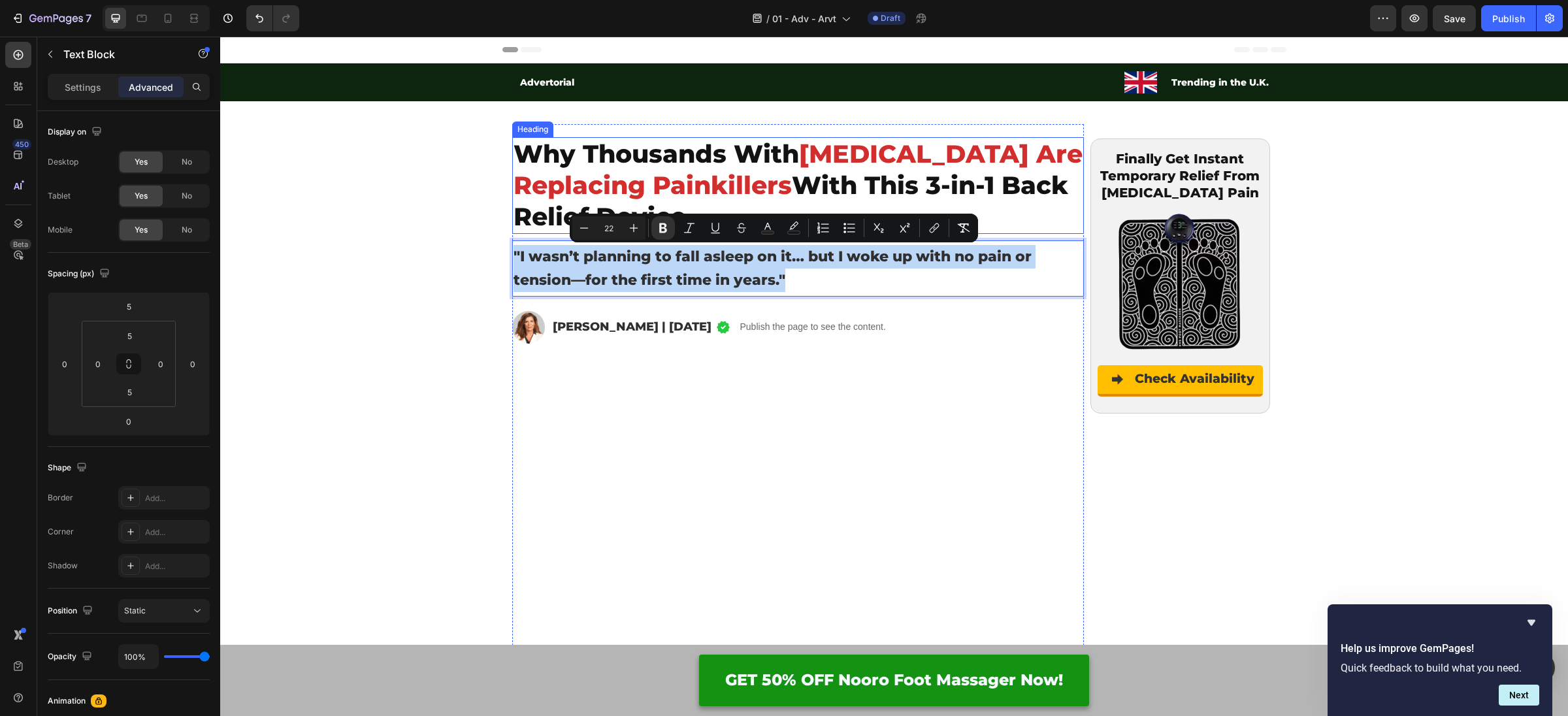
click at [575, 154] on strong "Why Thousands With" at bounding box center [657, 154] width 286 height 31
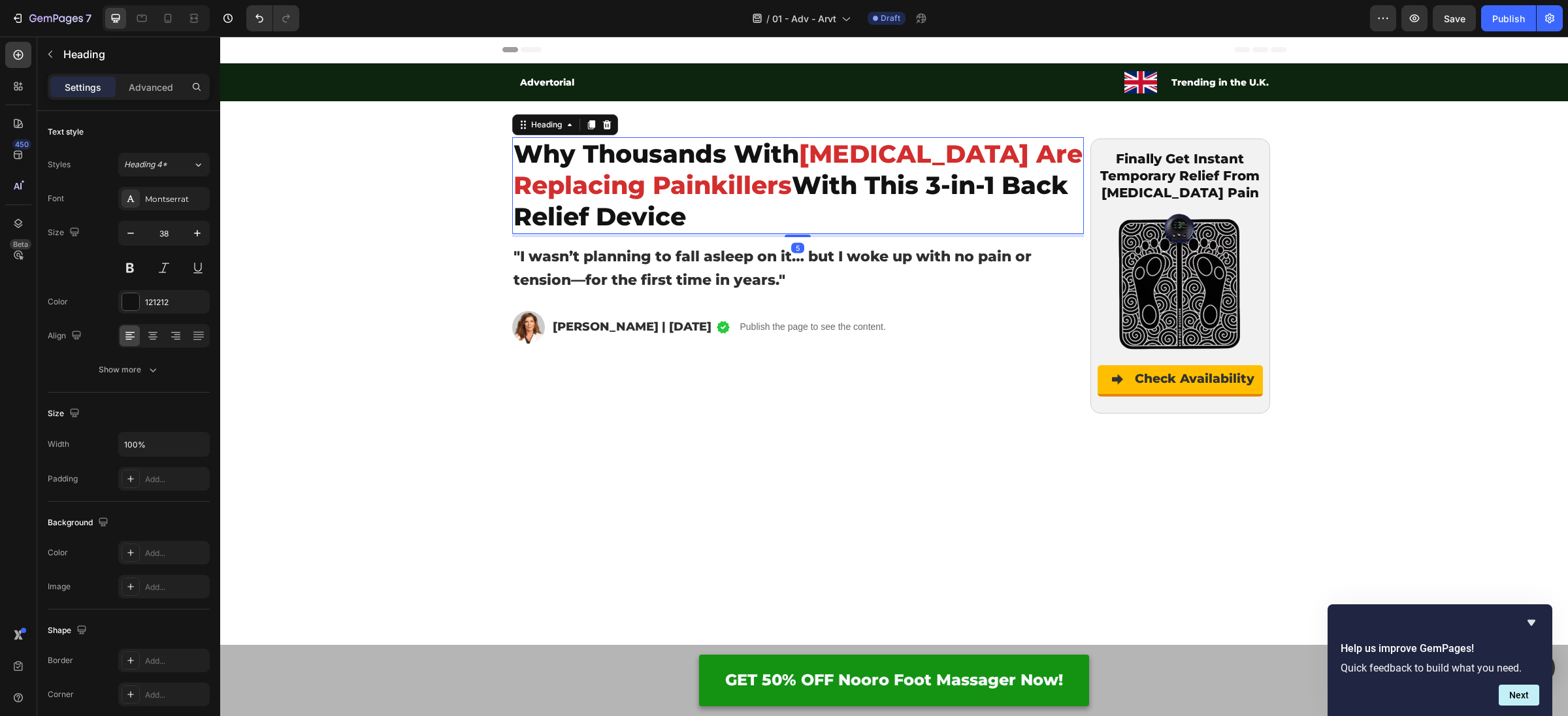
click at [575, 154] on strong "Why Thousands With" at bounding box center [657, 154] width 286 height 31
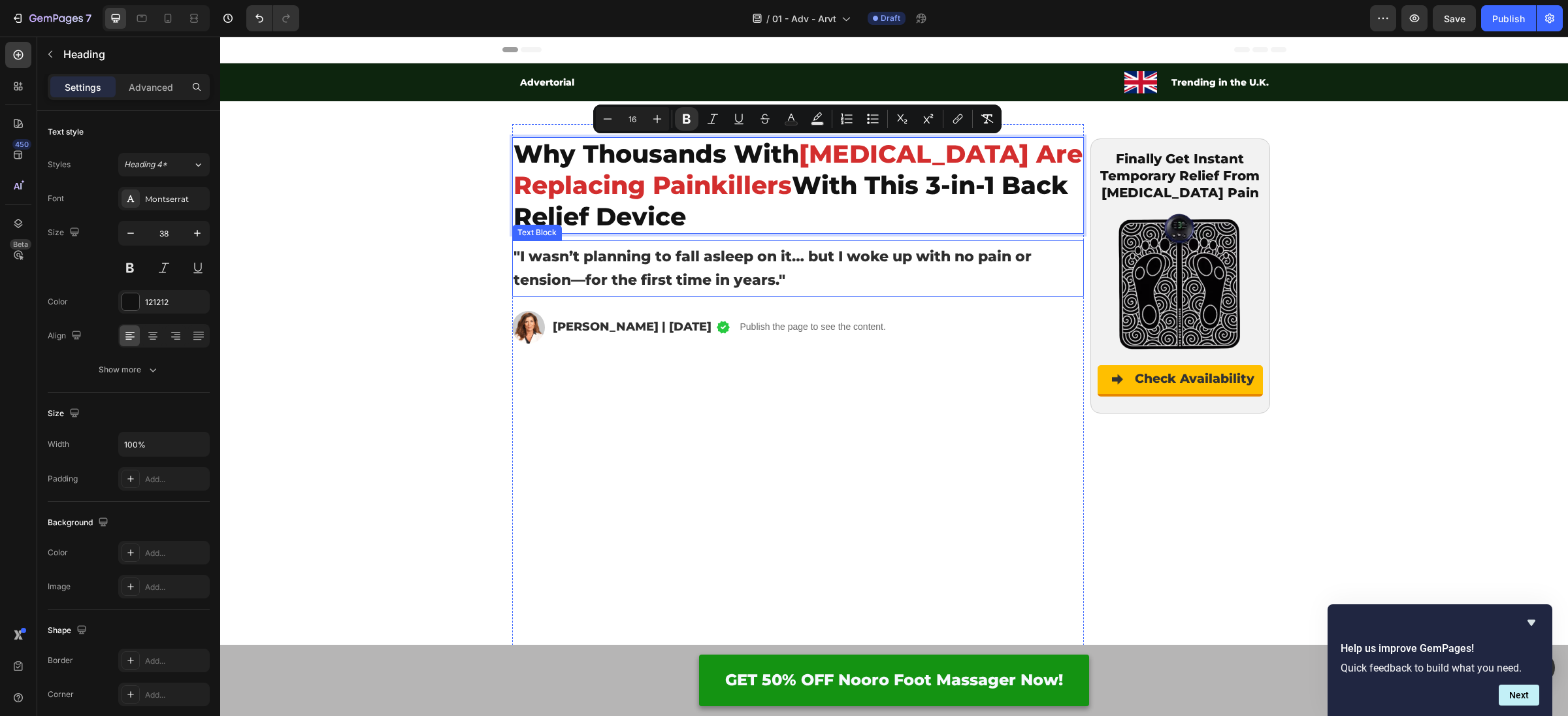
click at [802, 273] on p ""I wasn’t planning to fall asleep on it… but I woke up with no pain or tension—…" at bounding box center [799, 268] width 569 height 47
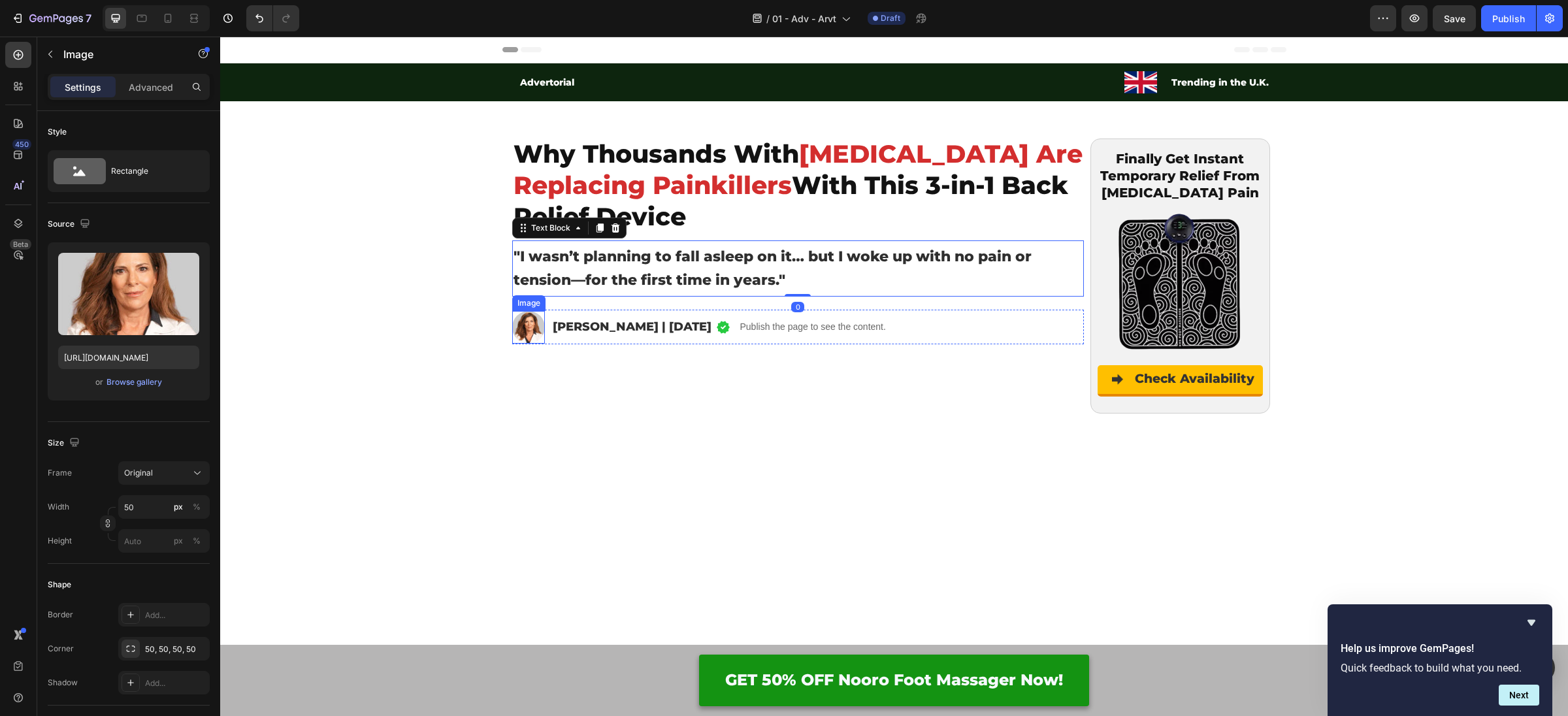
click at [533, 328] on img at bounding box center [528, 327] width 33 height 33
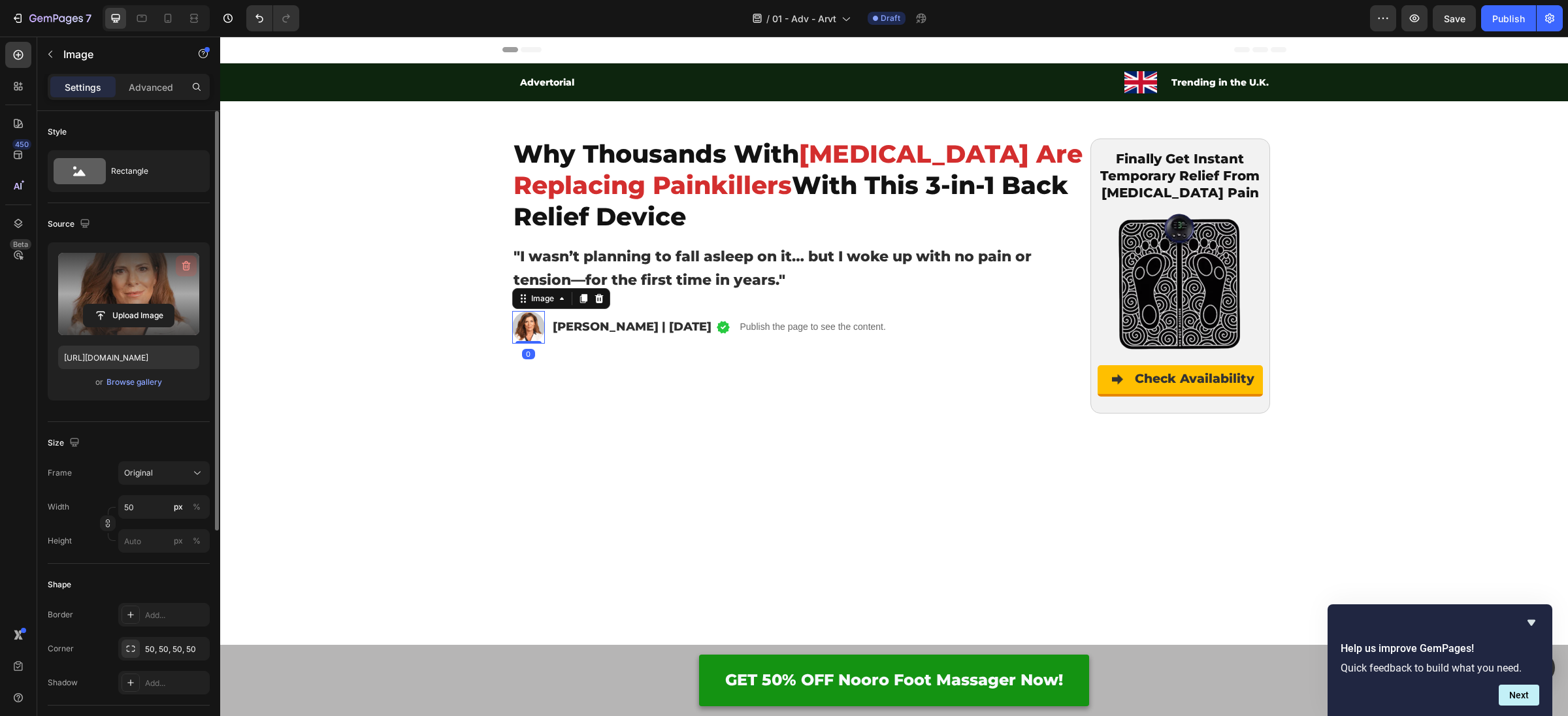
click at [186, 263] on icon "button" at bounding box center [186, 265] width 13 height 13
click at [153, 292] on input "file" at bounding box center [128, 293] width 90 height 22
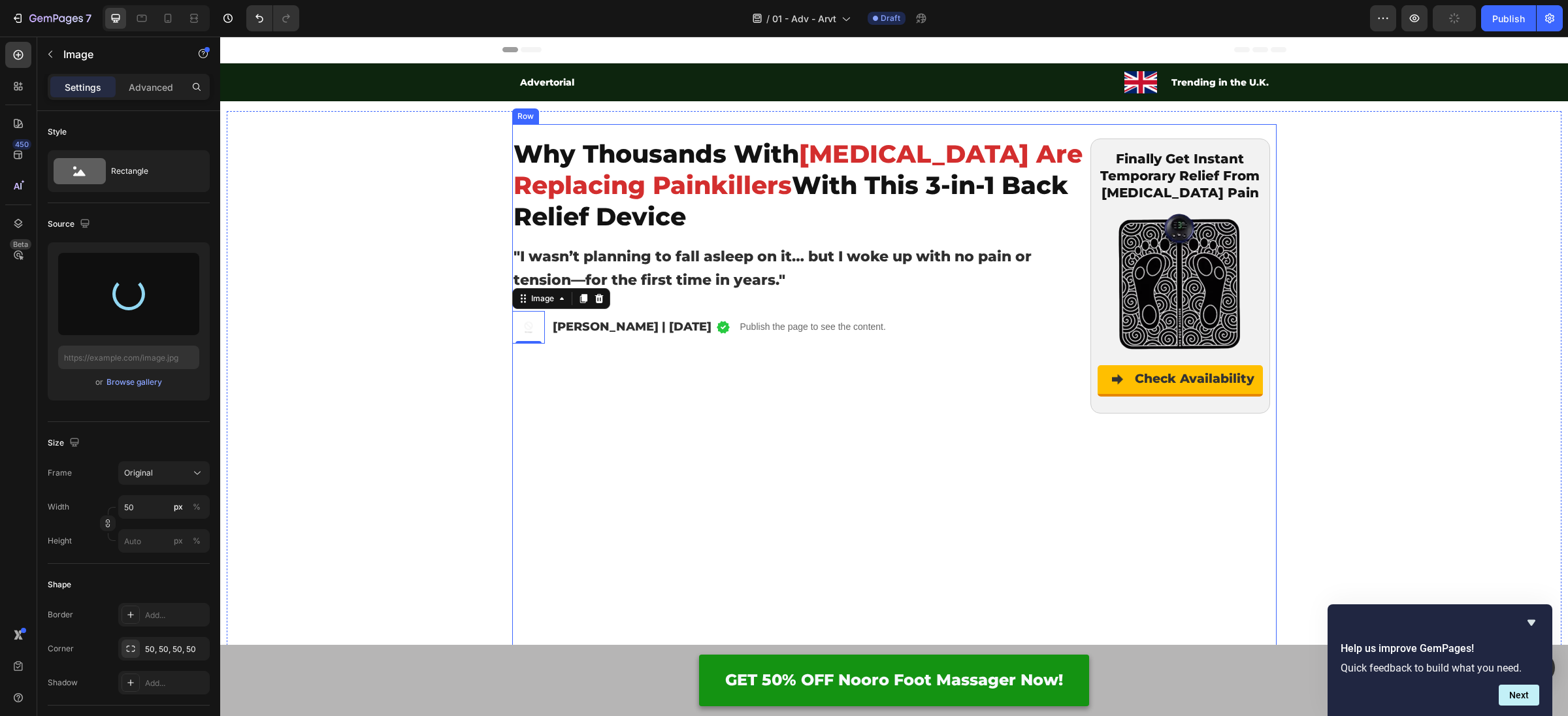
type input "https://cdn.shopify.com/s/files/1/0938/8546/4953/files/gempages_585399671795483…"
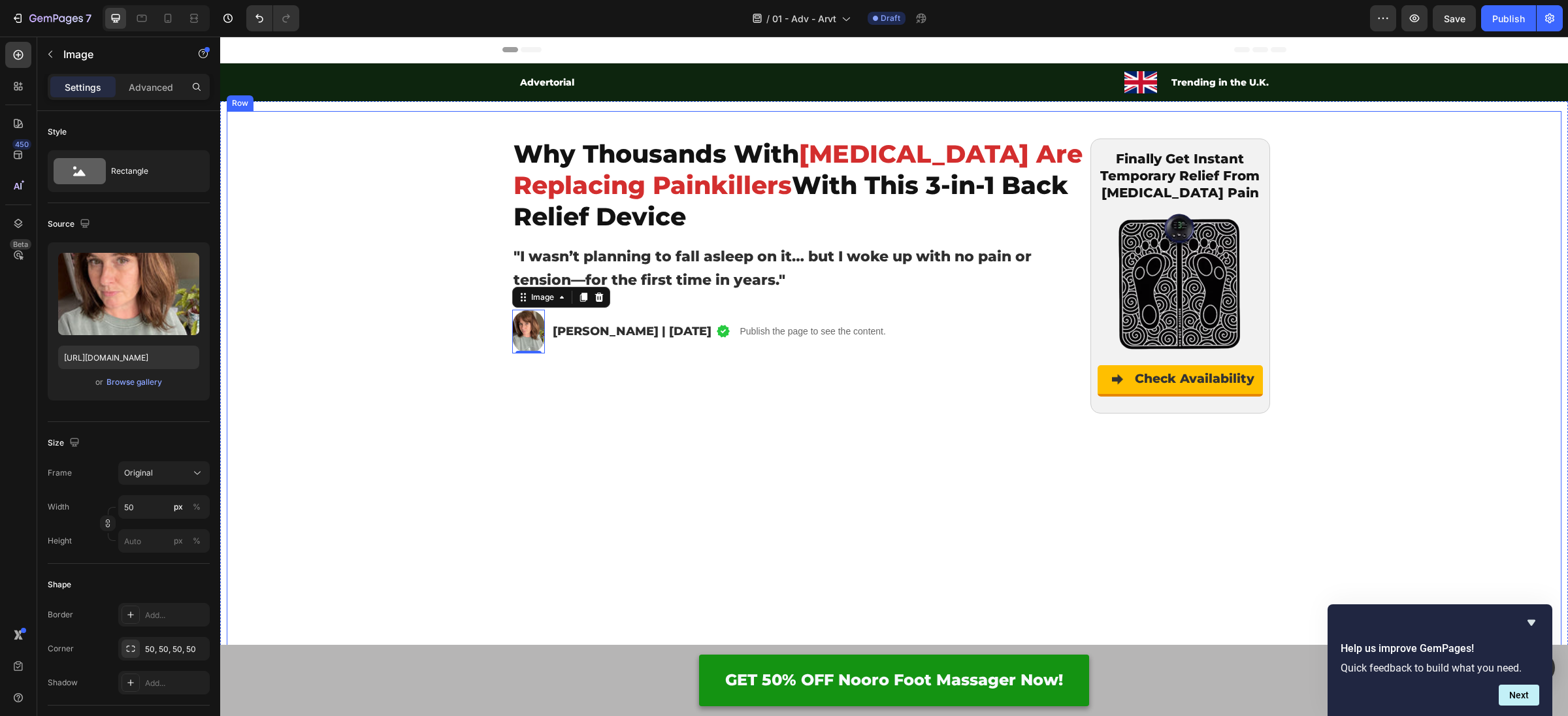
click at [524, 344] on img at bounding box center [528, 331] width 33 height 44
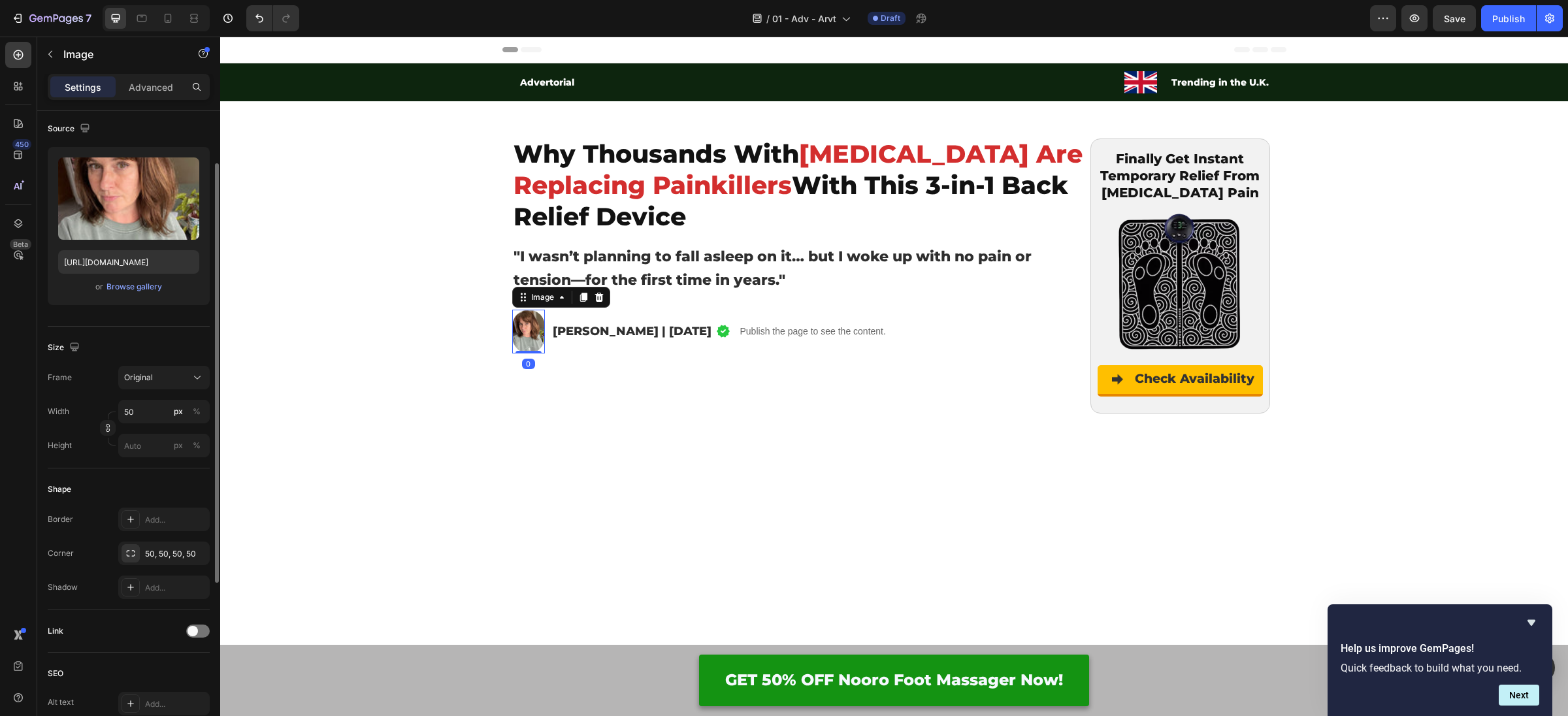
scroll to position [105, 0]
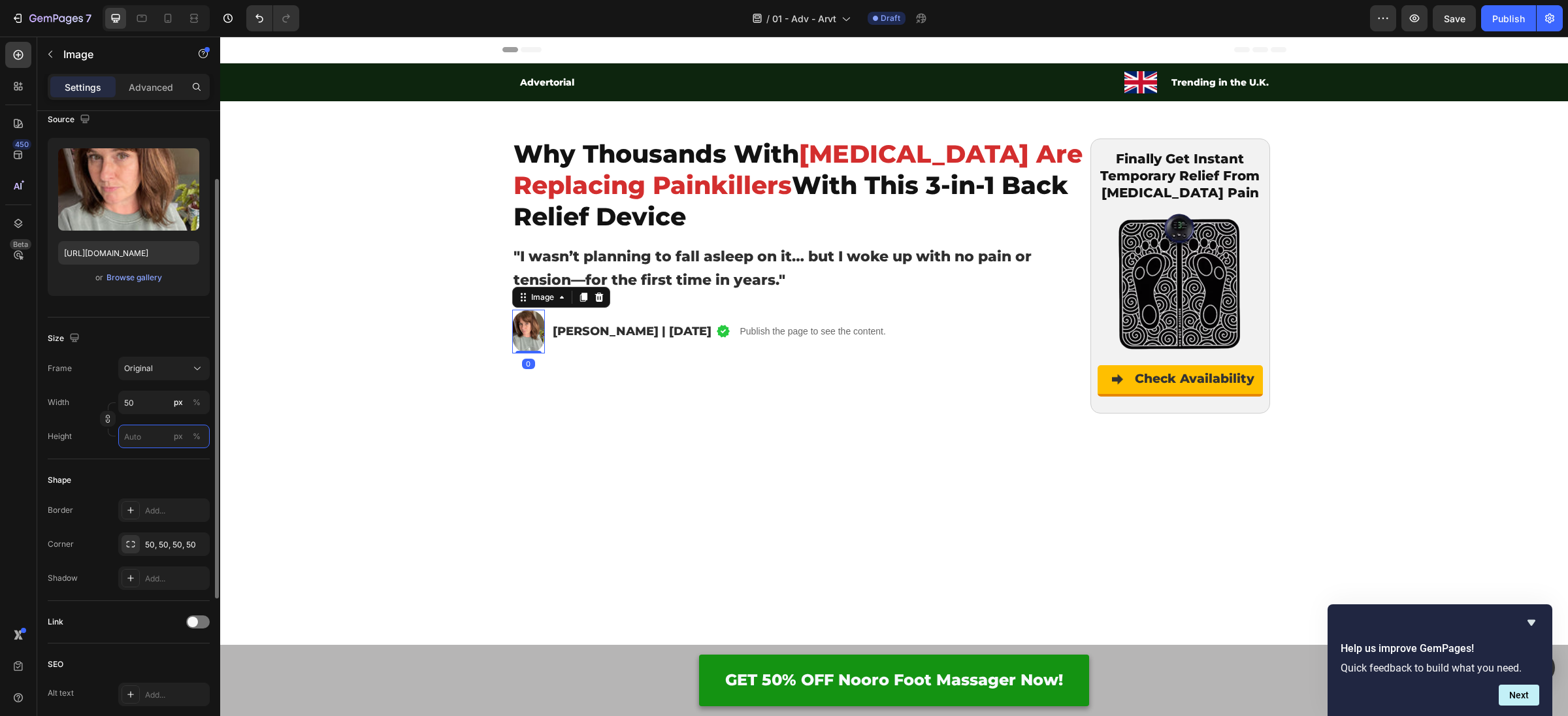
click at [145, 428] on input "px %" at bounding box center [164, 436] width 91 height 23
type input "50"
click at [106, 422] on icon "button" at bounding box center [107, 418] width 9 height 9
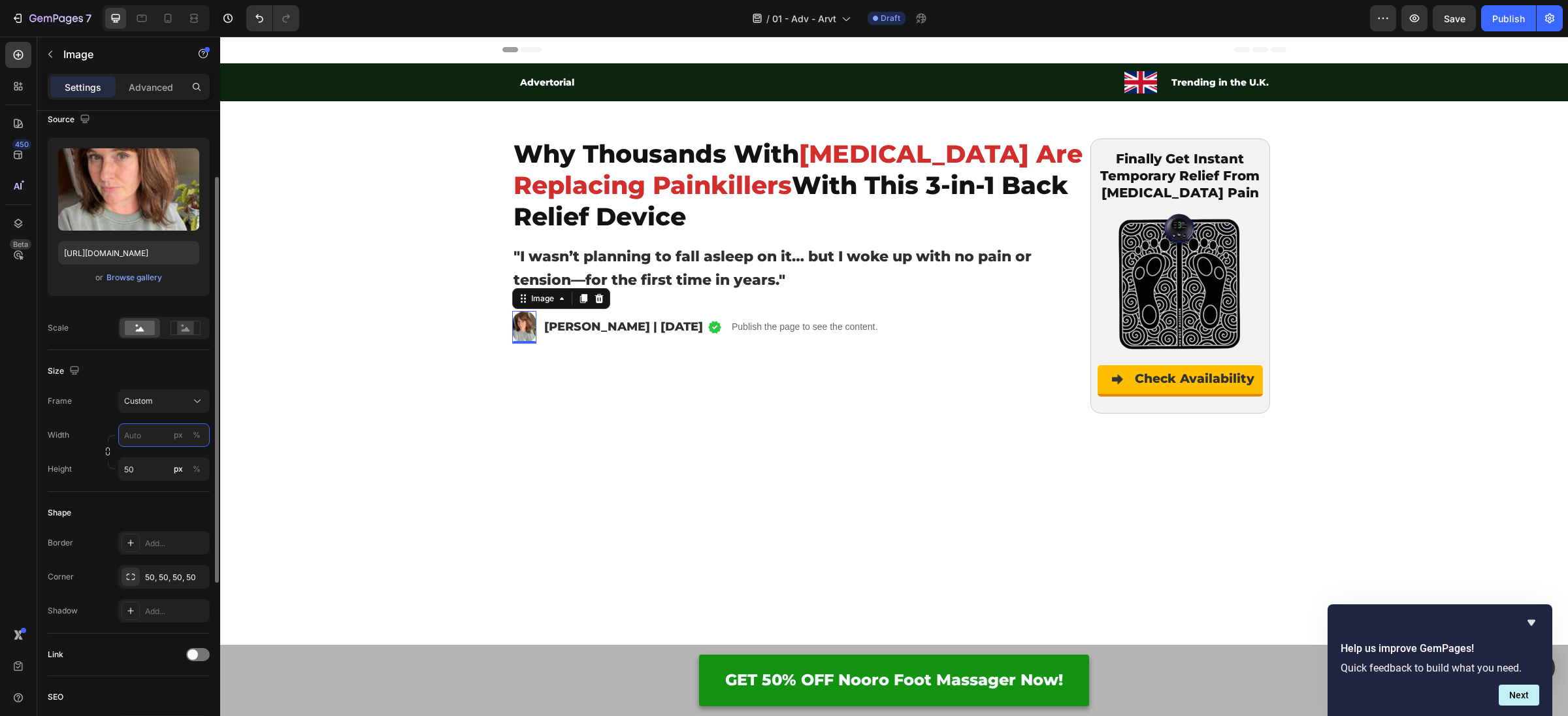
click at [144, 430] on input "px %" at bounding box center [164, 435] width 91 height 23
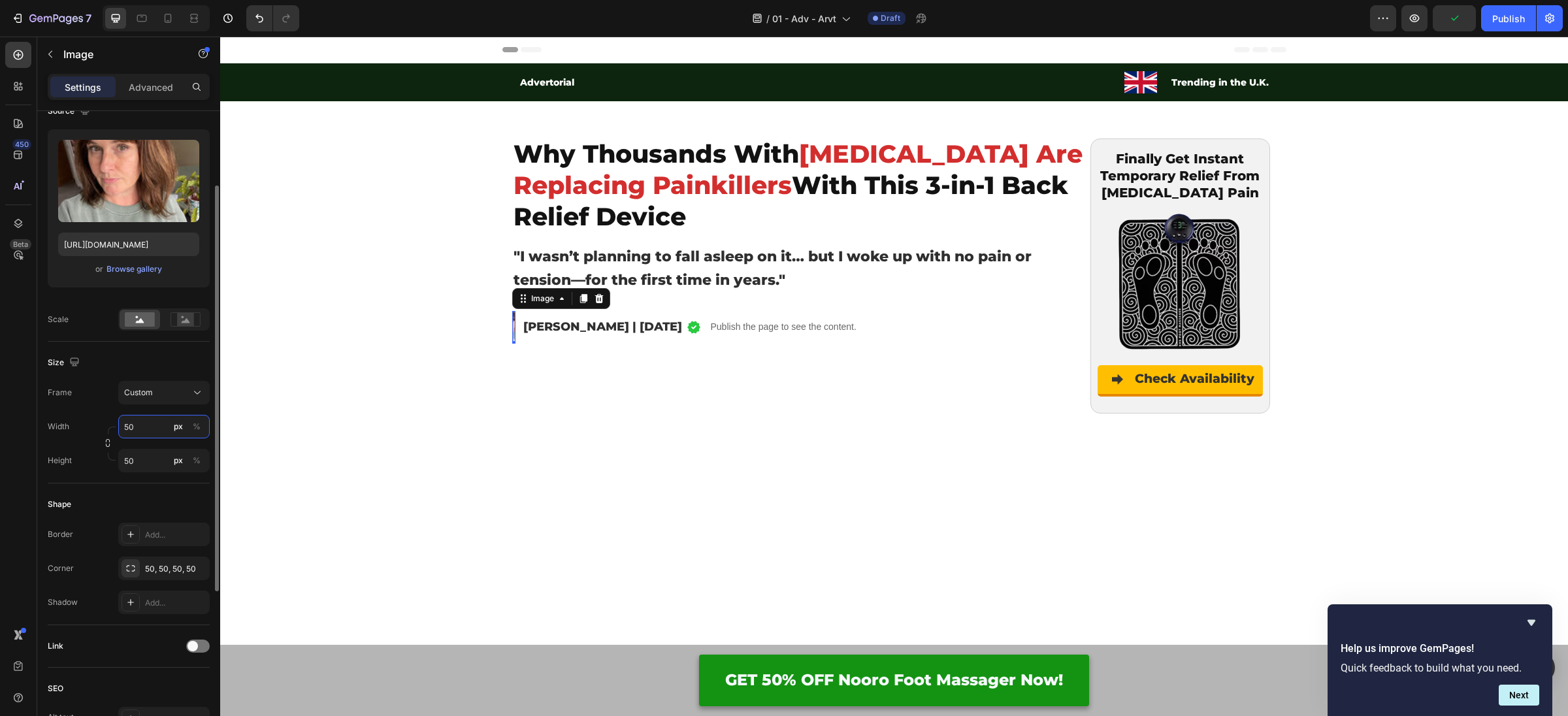
scroll to position [115, 0]
type input "5"
type input "99"
click at [150, 451] on input "50" at bounding box center [164, 459] width 91 height 23
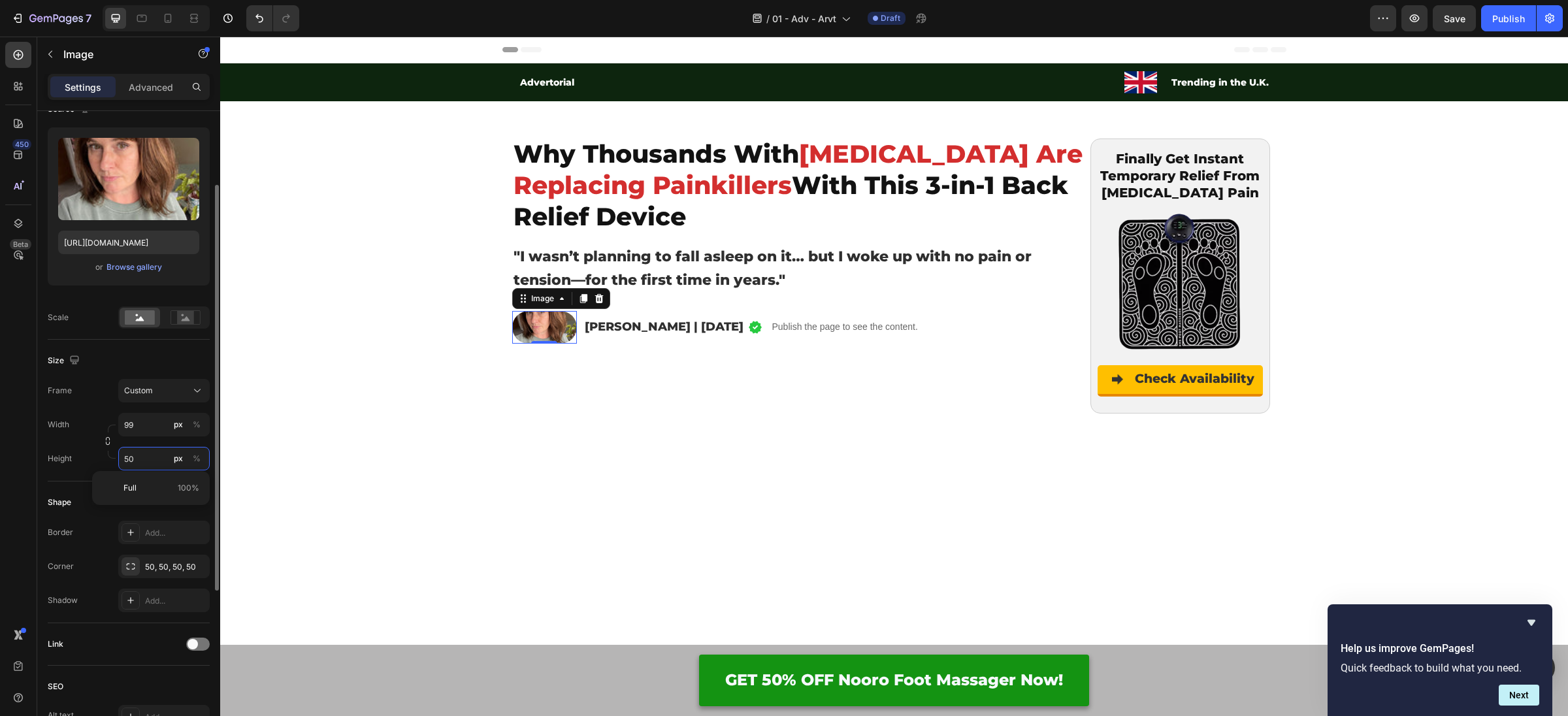
scroll to position [116, 0]
click at [151, 452] on input "50" at bounding box center [164, 458] width 91 height 23
type input "50"
click at [155, 424] on input "99" at bounding box center [164, 424] width 91 height 23
paste input "50"
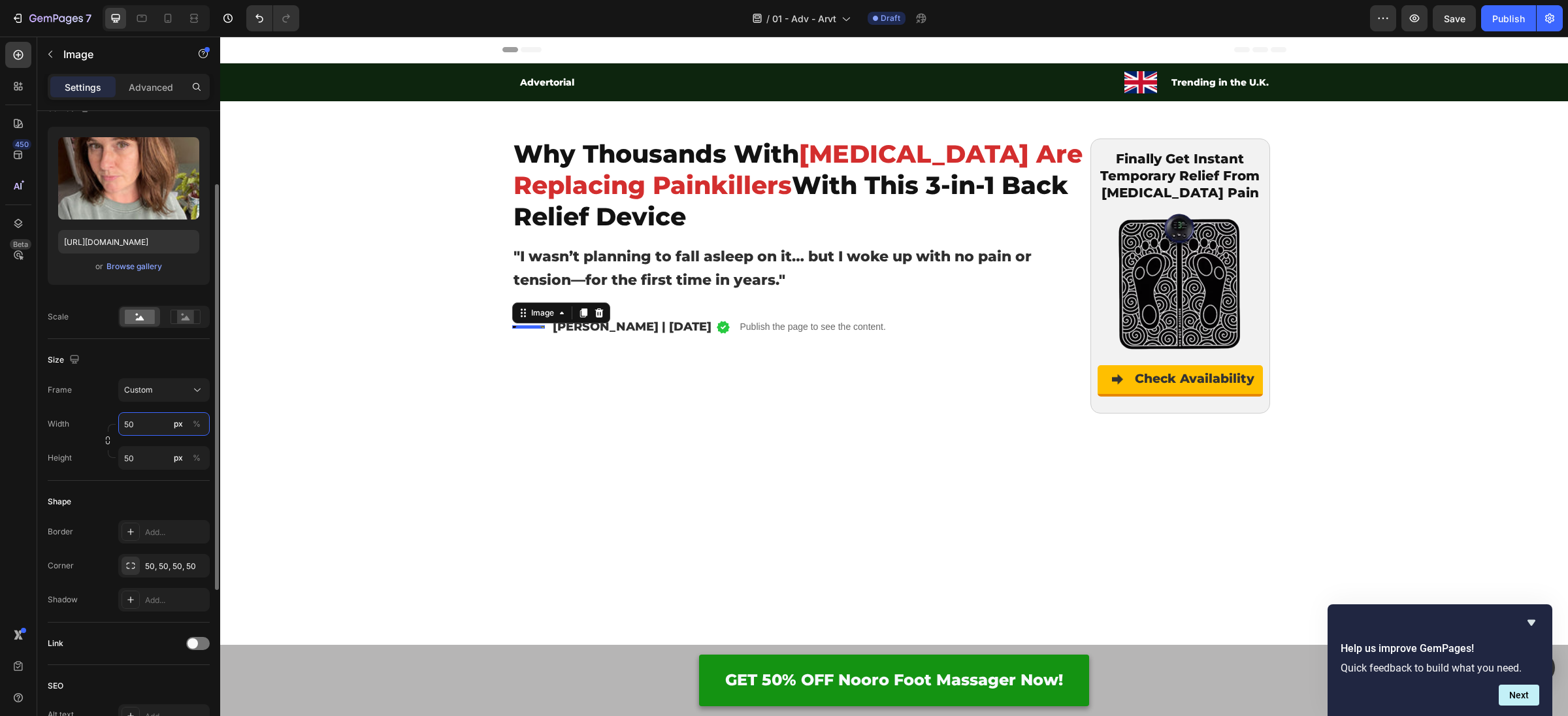
type input "50"
click at [112, 404] on div "Frame Custom Width 50 px % Height 5 px %" at bounding box center [128, 424] width 162 height 91
click at [145, 463] on input "5" at bounding box center [164, 458] width 91 height 23
type input "50"
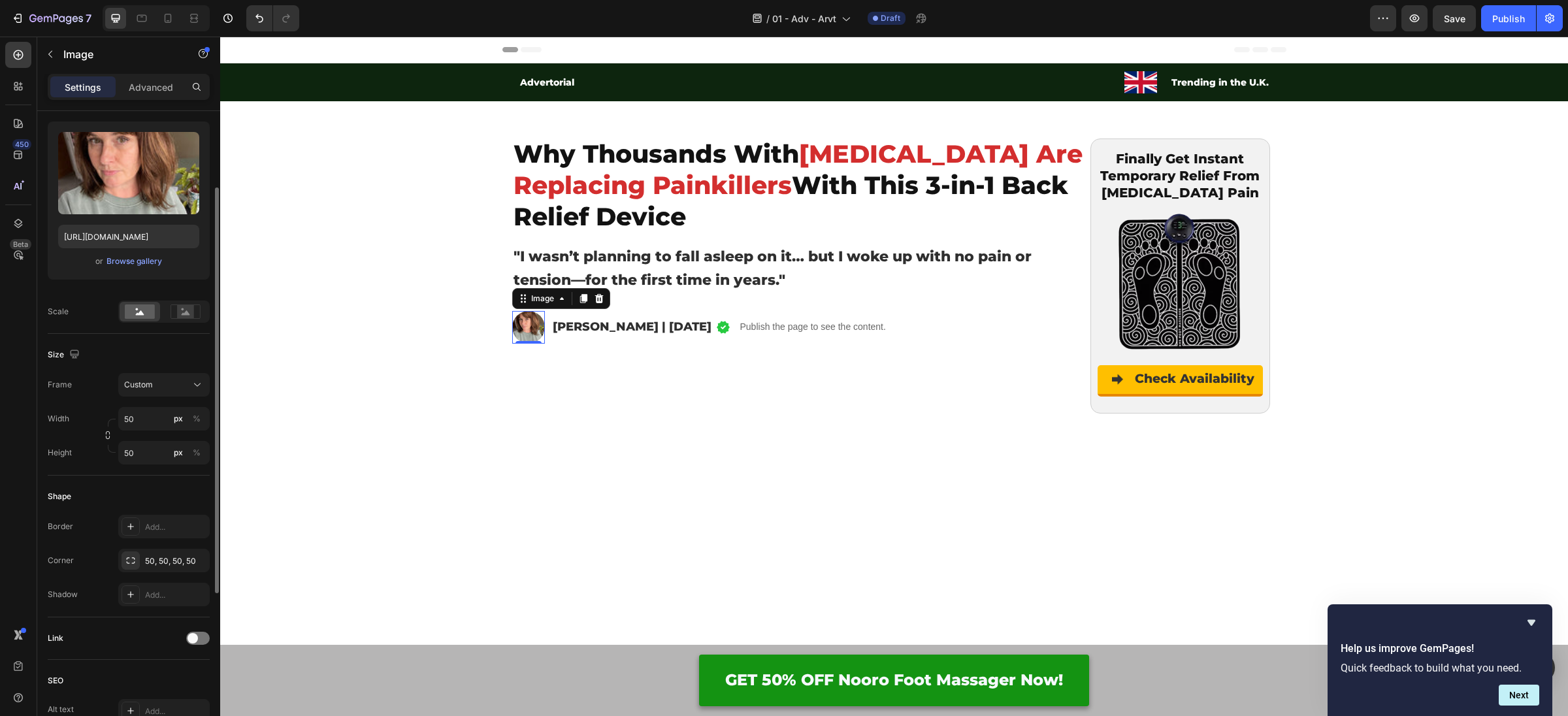
click at [166, 478] on div "Shape Border Add... Corner 50, 50, 50, 50 Shadow Add..." at bounding box center [128, 547] width 162 height 142
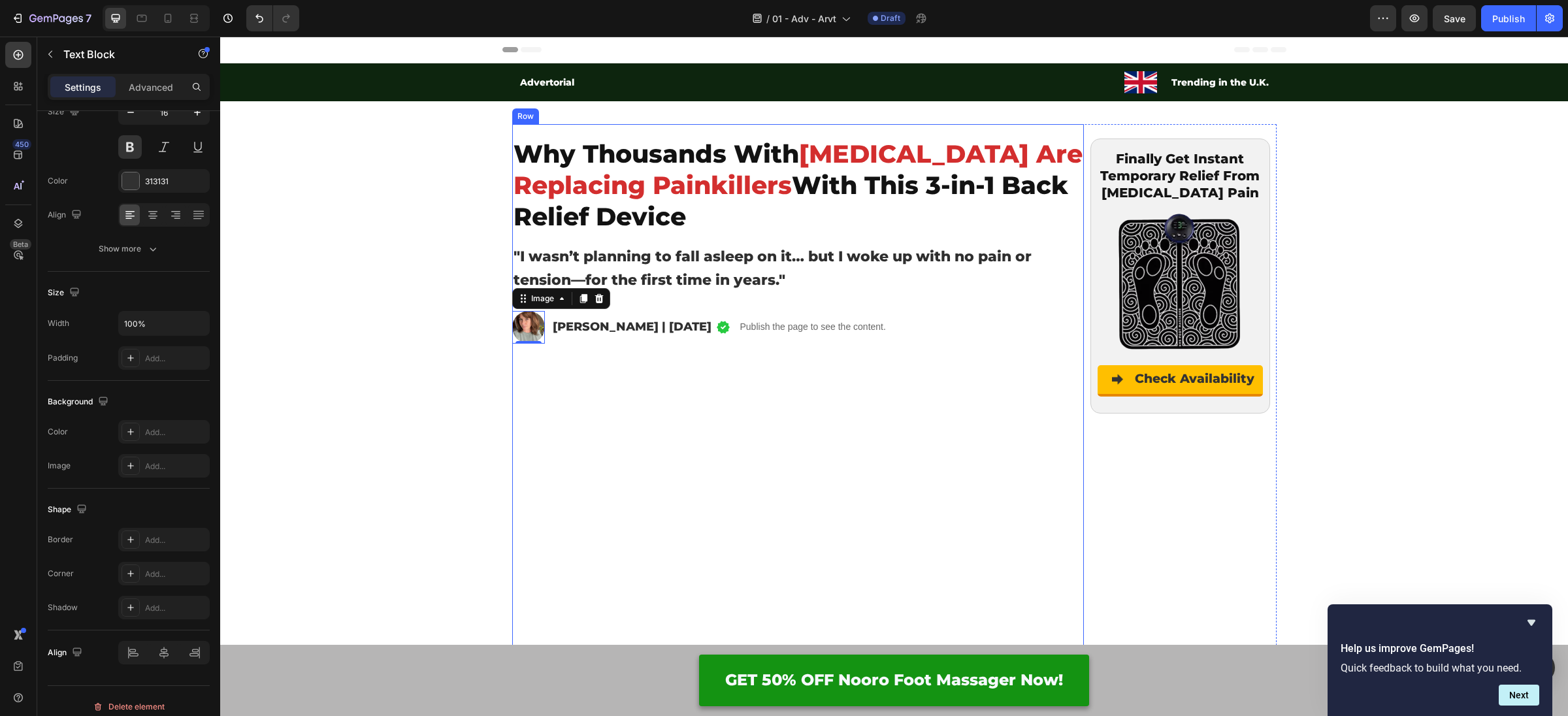
click at [645, 320] on span "[PERSON_NAME] | [DATE]" at bounding box center [631, 326] width 158 height 15
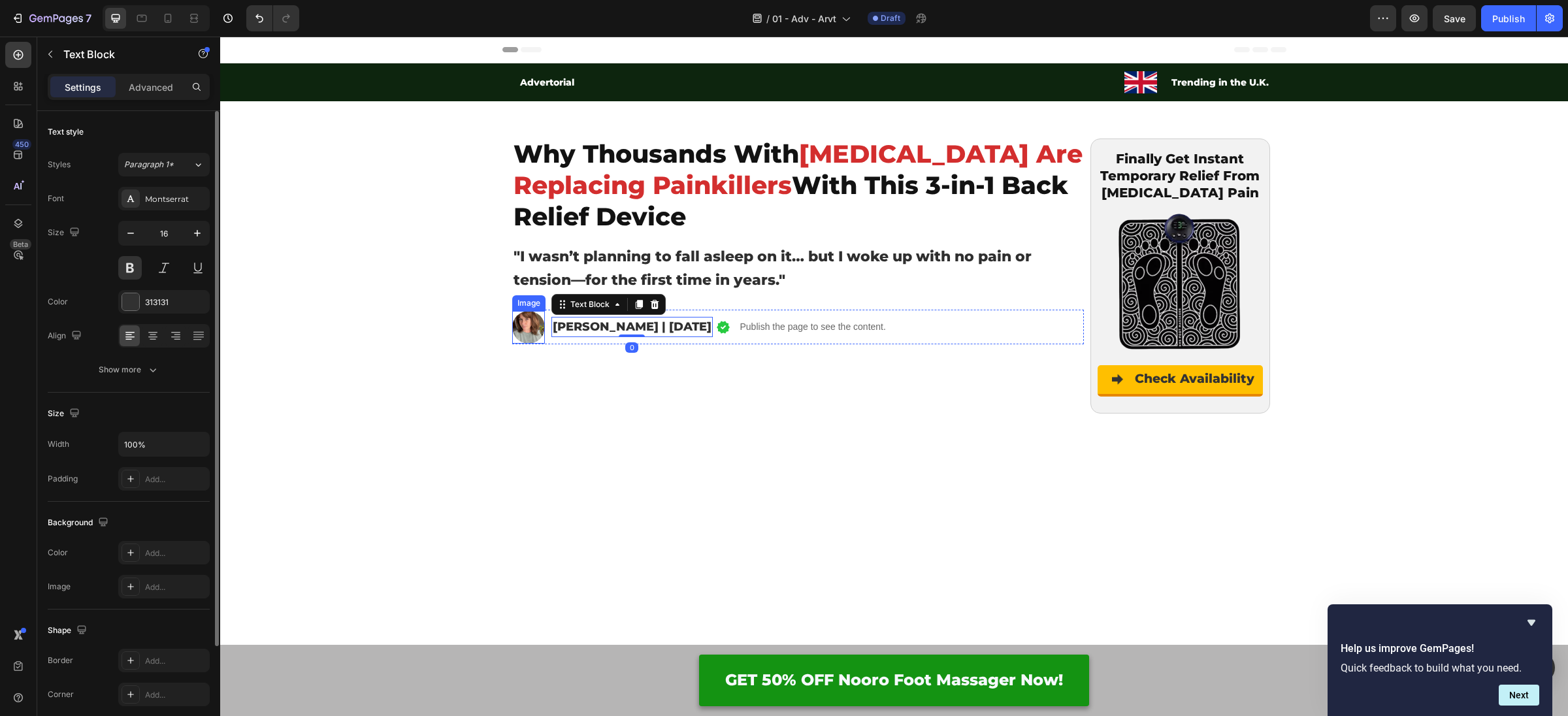
click at [526, 328] on img at bounding box center [528, 327] width 33 height 33
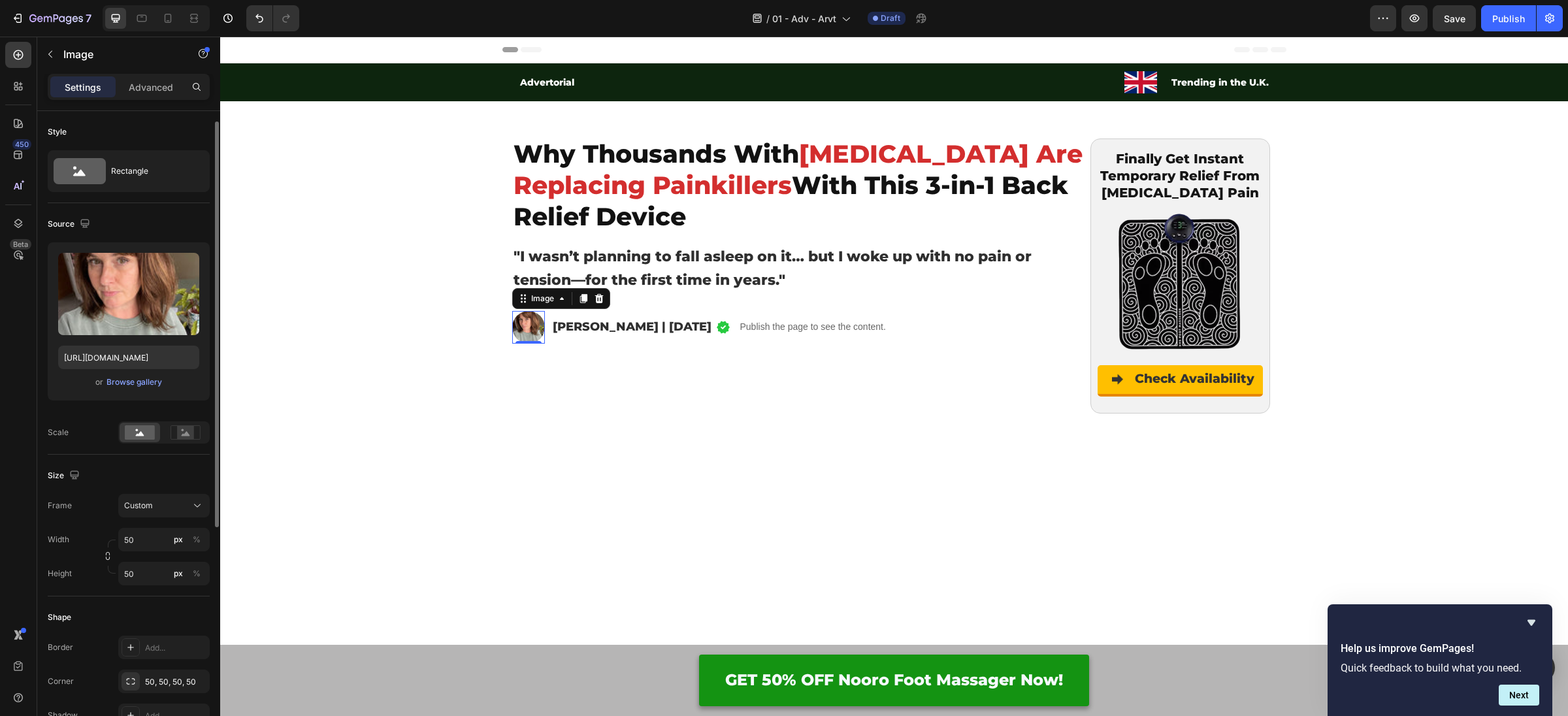
scroll to position [173, 0]
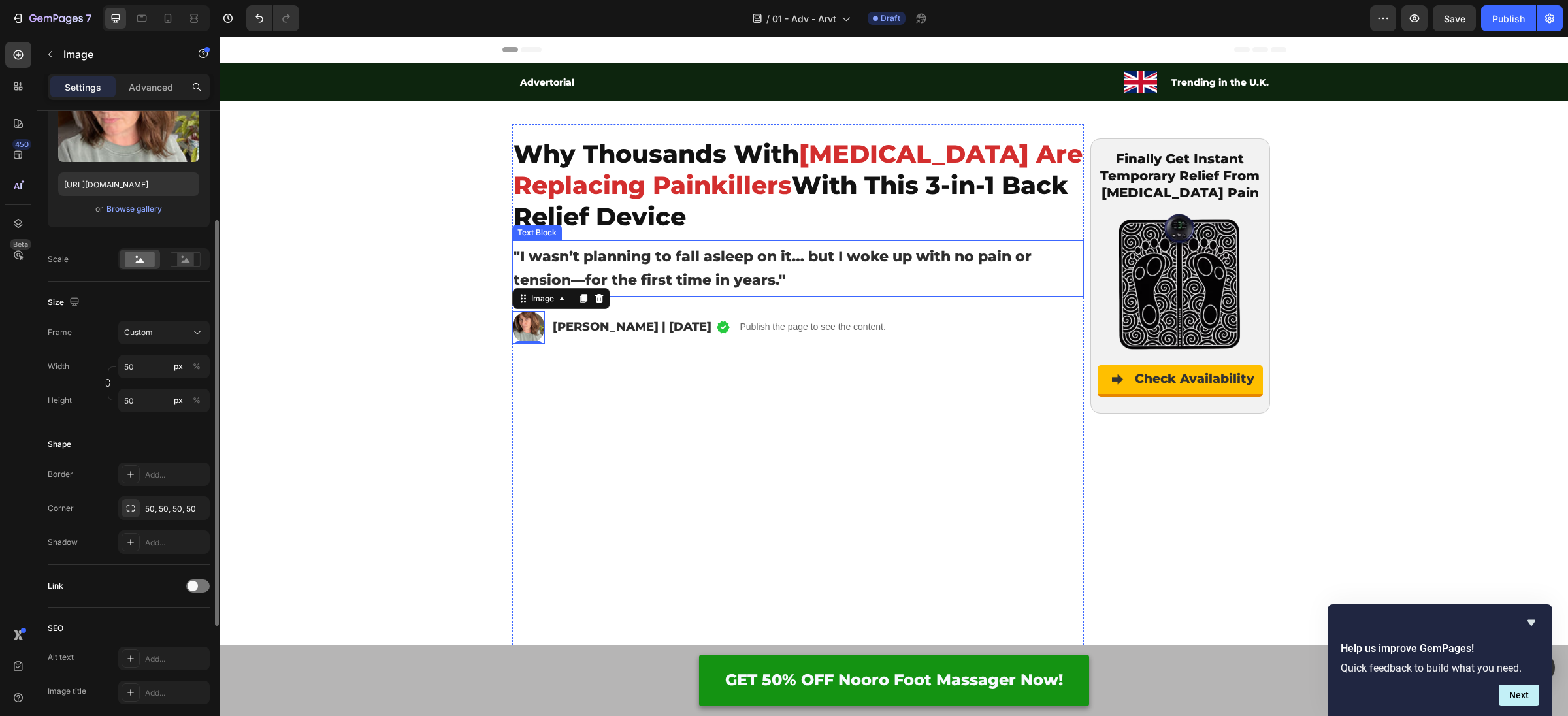
click at [849, 256] on strong ""I wasn’t planning to fall asleep on it… but I woke up with no pain or tension—…" at bounding box center [772, 268] width 518 height 41
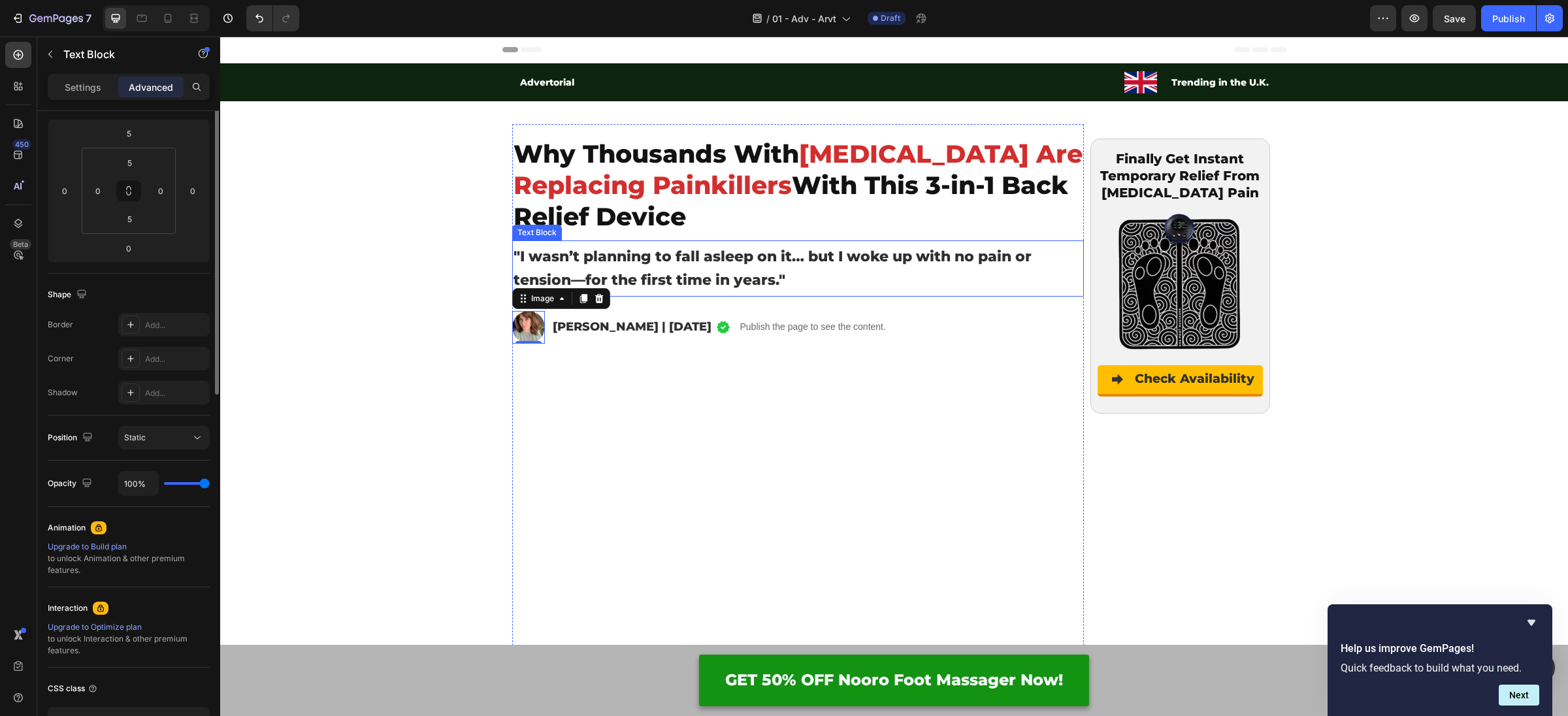
scroll to position [0, 0]
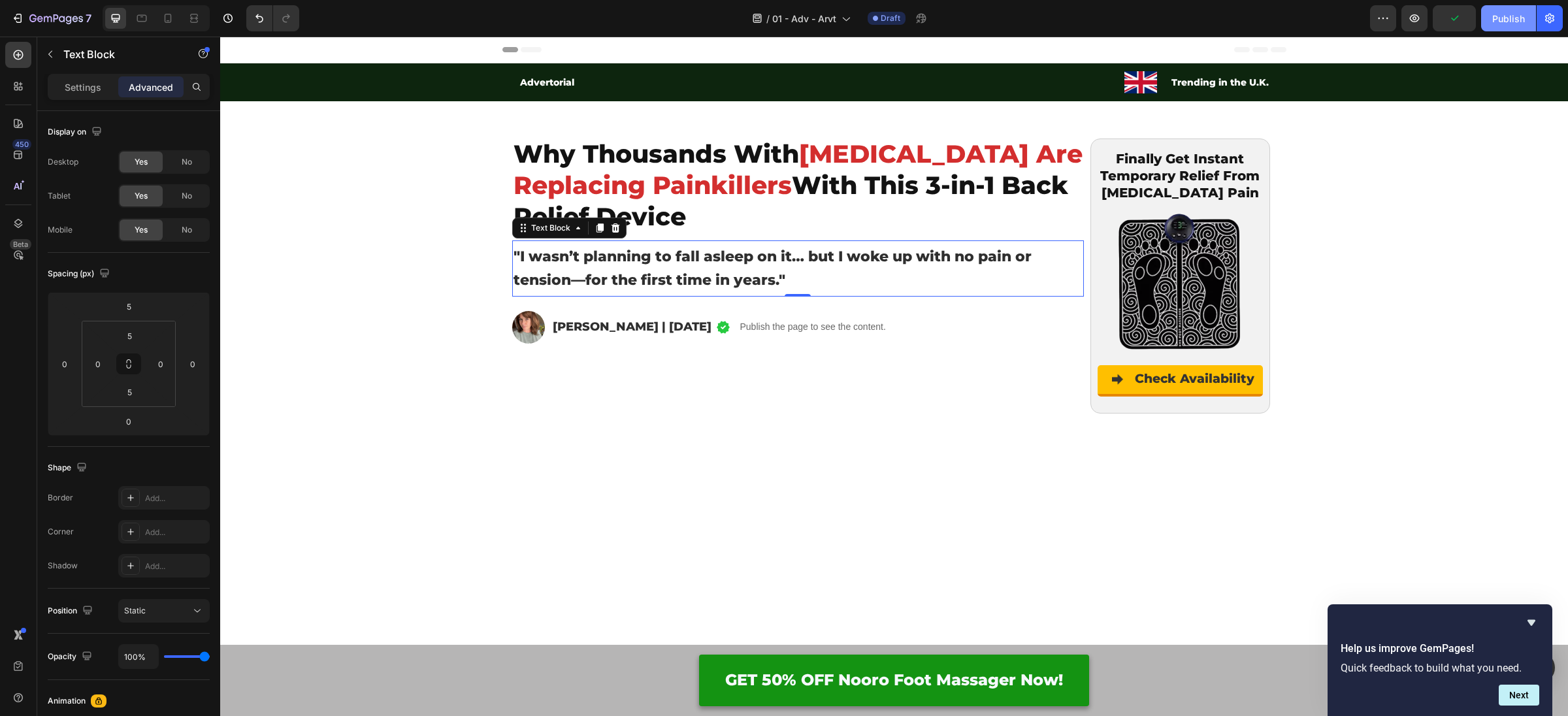
click at [1501, 23] on div "Publish" at bounding box center [1509, 18] width 33 height 14
click at [1415, 24] on icon "button" at bounding box center [1414, 17] width 13 height 13
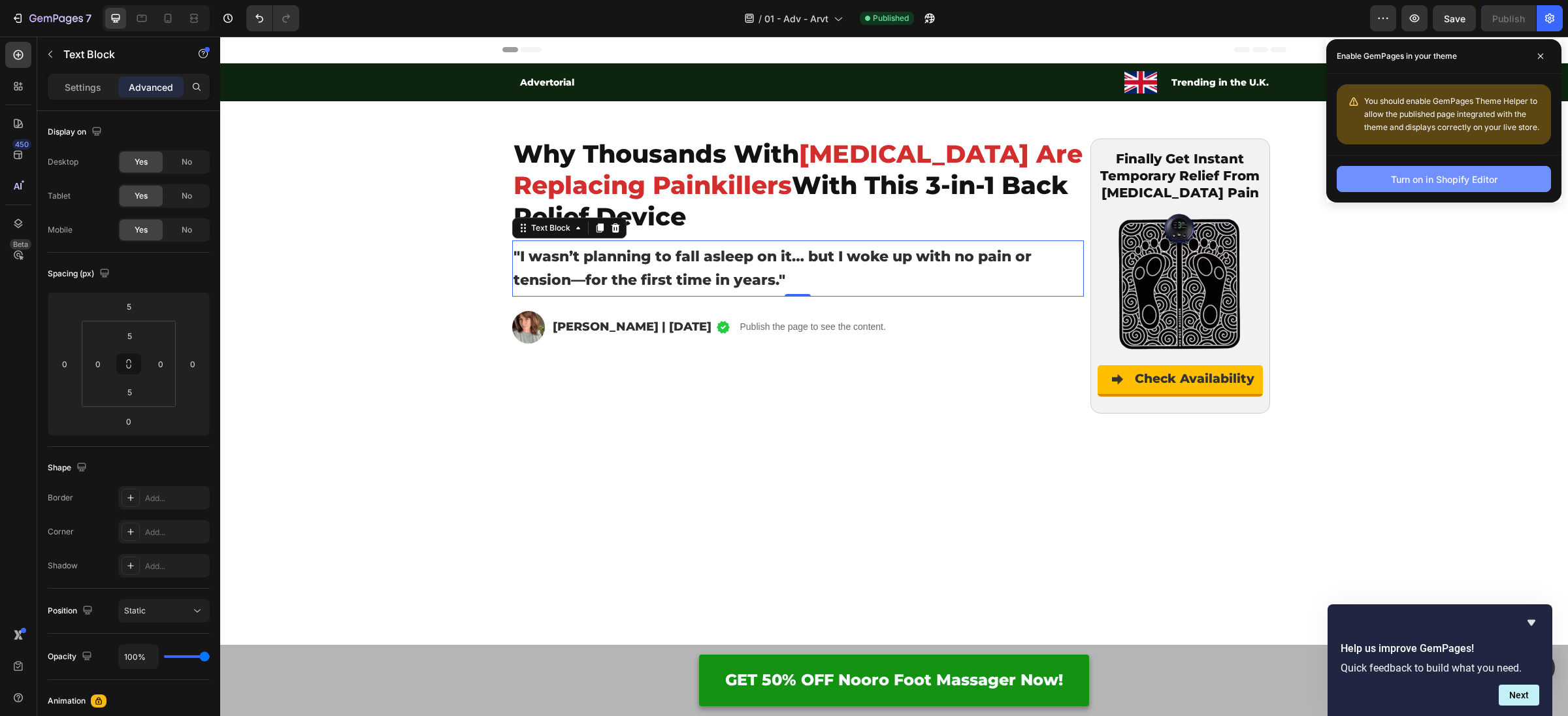
click at [1427, 184] on div "Turn on in Shopify Editor" at bounding box center [1445, 180] width 107 height 14
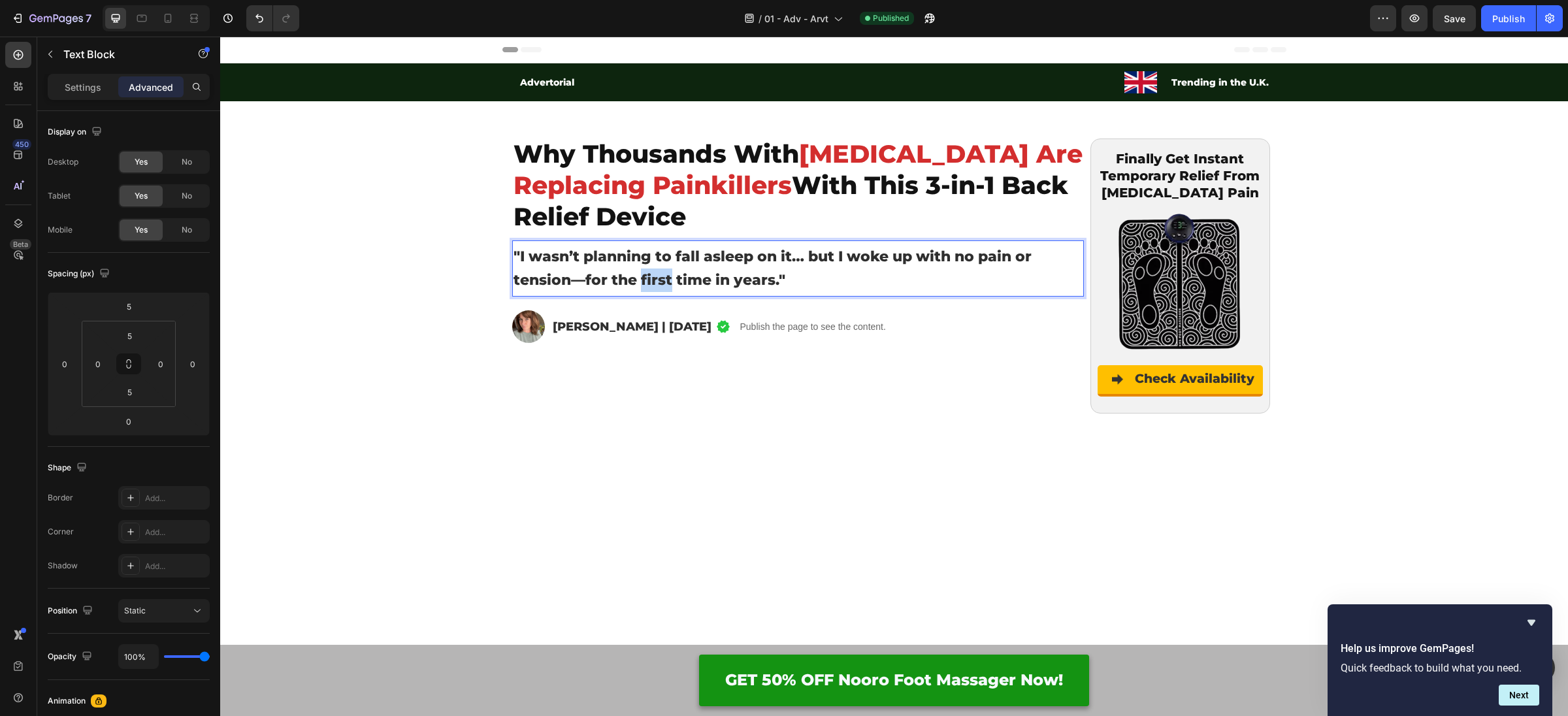
click at [658, 273] on strong ""I wasn’t planning to fall asleep on it… but I woke up with no pain or tension—…" at bounding box center [772, 268] width 518 height 41
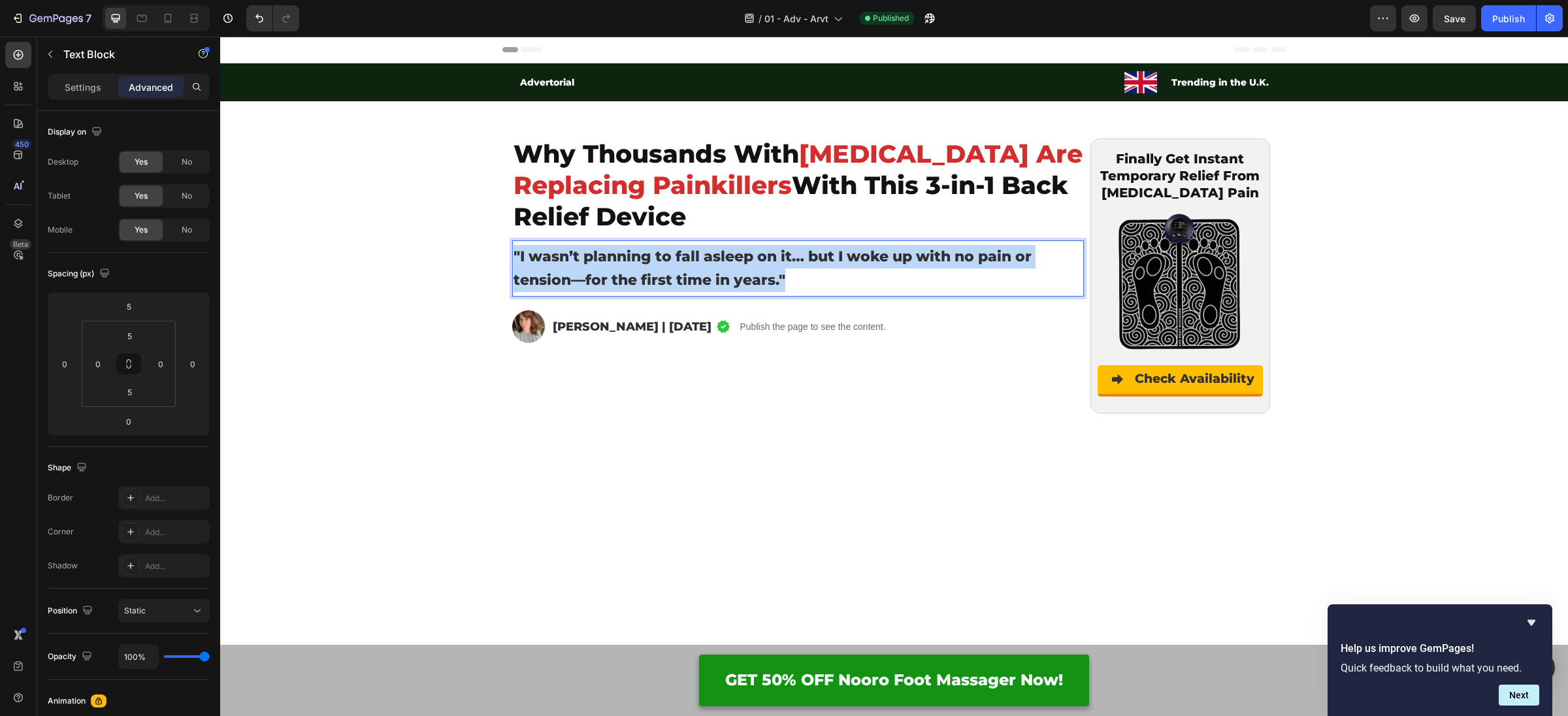
click at [658, 273] on strong ""I wasn’t planning to fall asleep on it… but I woke up with no pain or tension—…" at bounding box center [772, 268] width 518 height 41
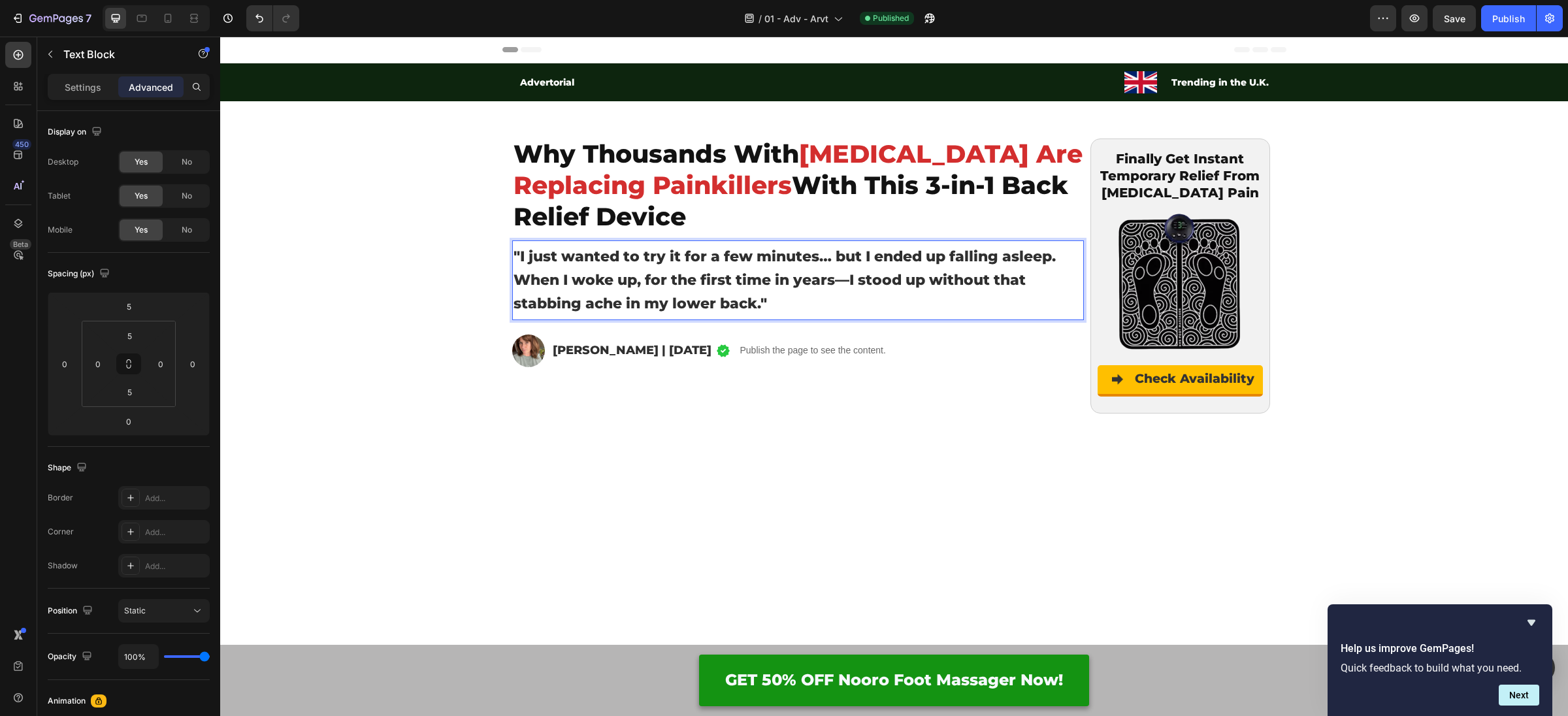
click at [603, 274] on strong ""I just wanted to try it for a few minutes… but I ended up falling asleep. When…" at bounding box center [785, 280] width 542 height 65
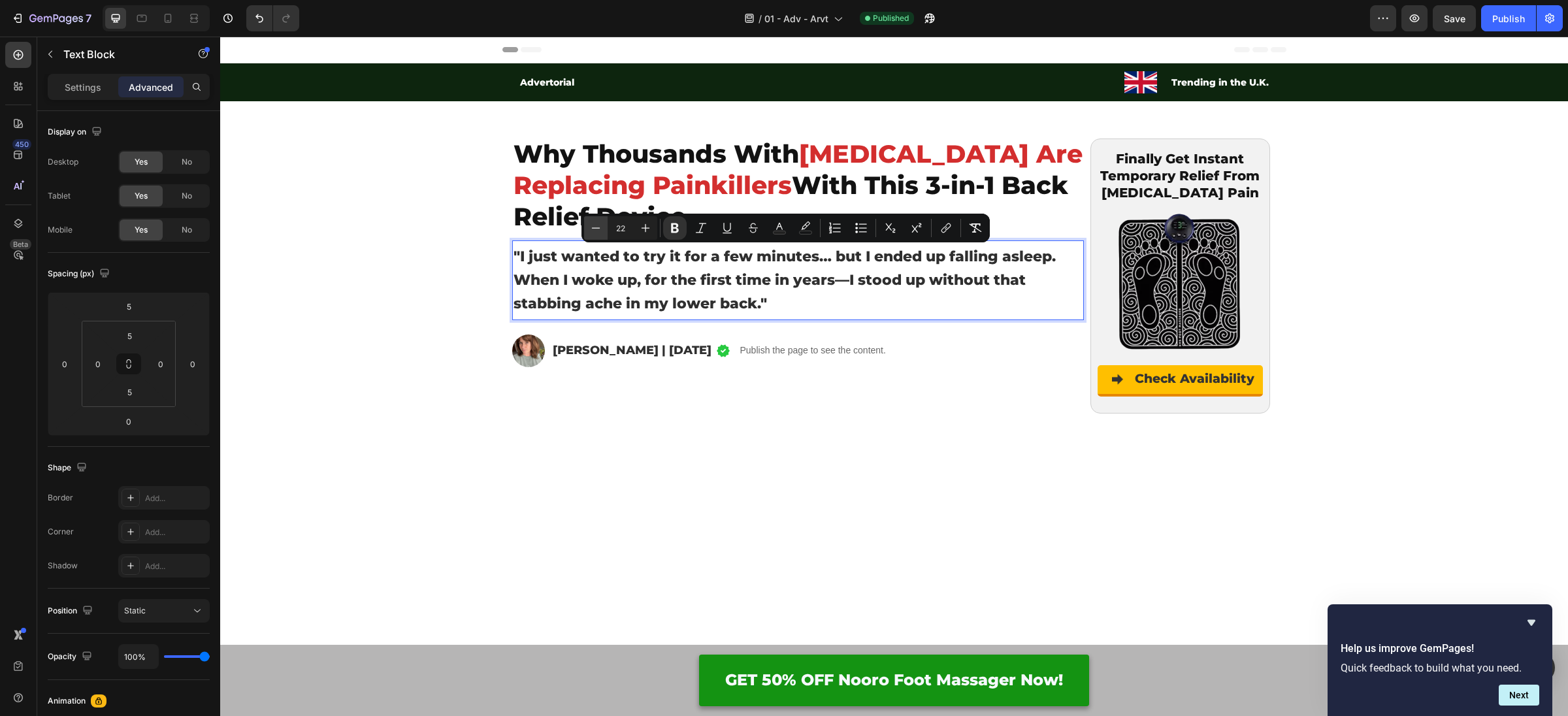
click at [595, 222] on icon "Editor contextual toolbar" at bounding box center [596, 227] width 13 height 13
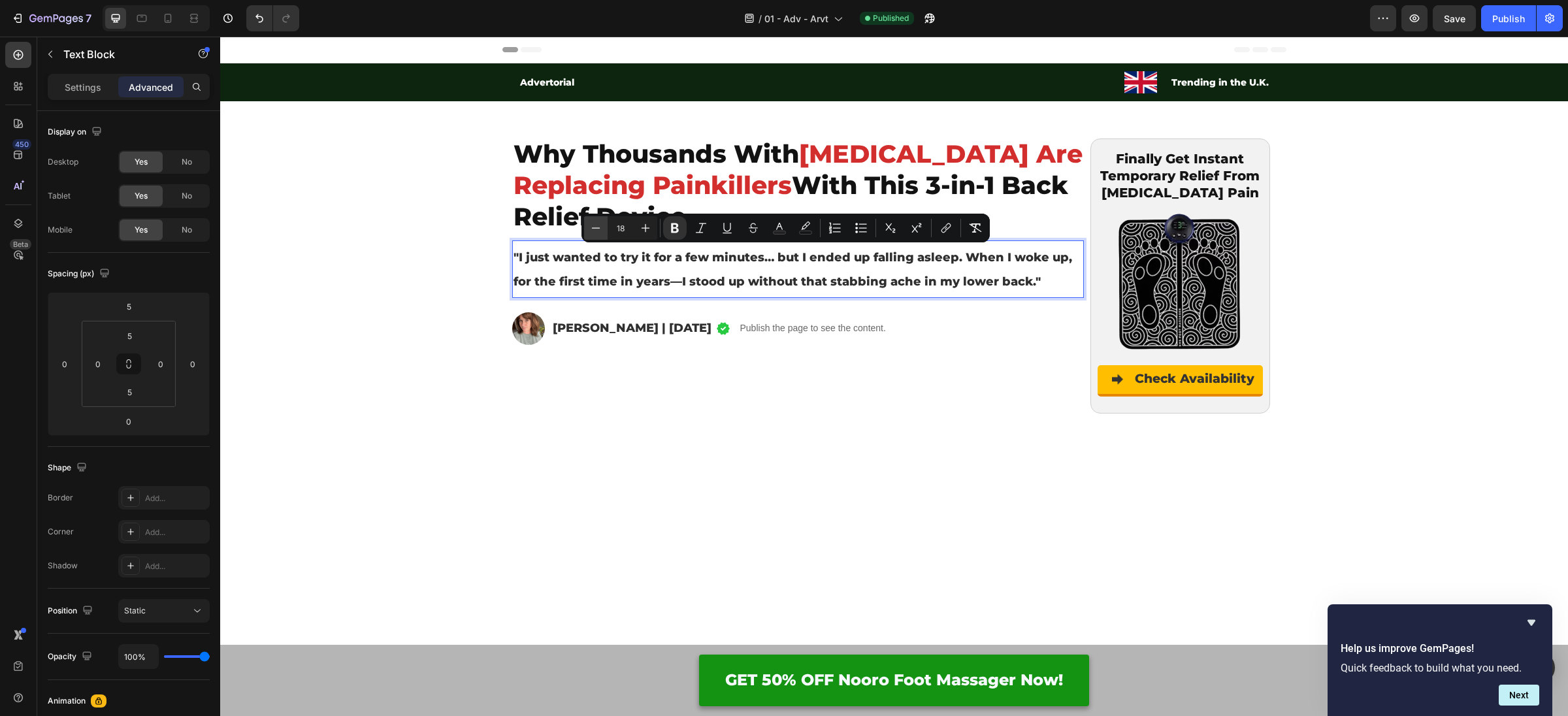
click at [595, 222] on icon "Editor contextual toolbar" at bounding box center [596, 227] width 13 height 13
click at [643, 233] on icon "Editor contextual toolbar" at bounding box center [645, 227] width 13 height 13
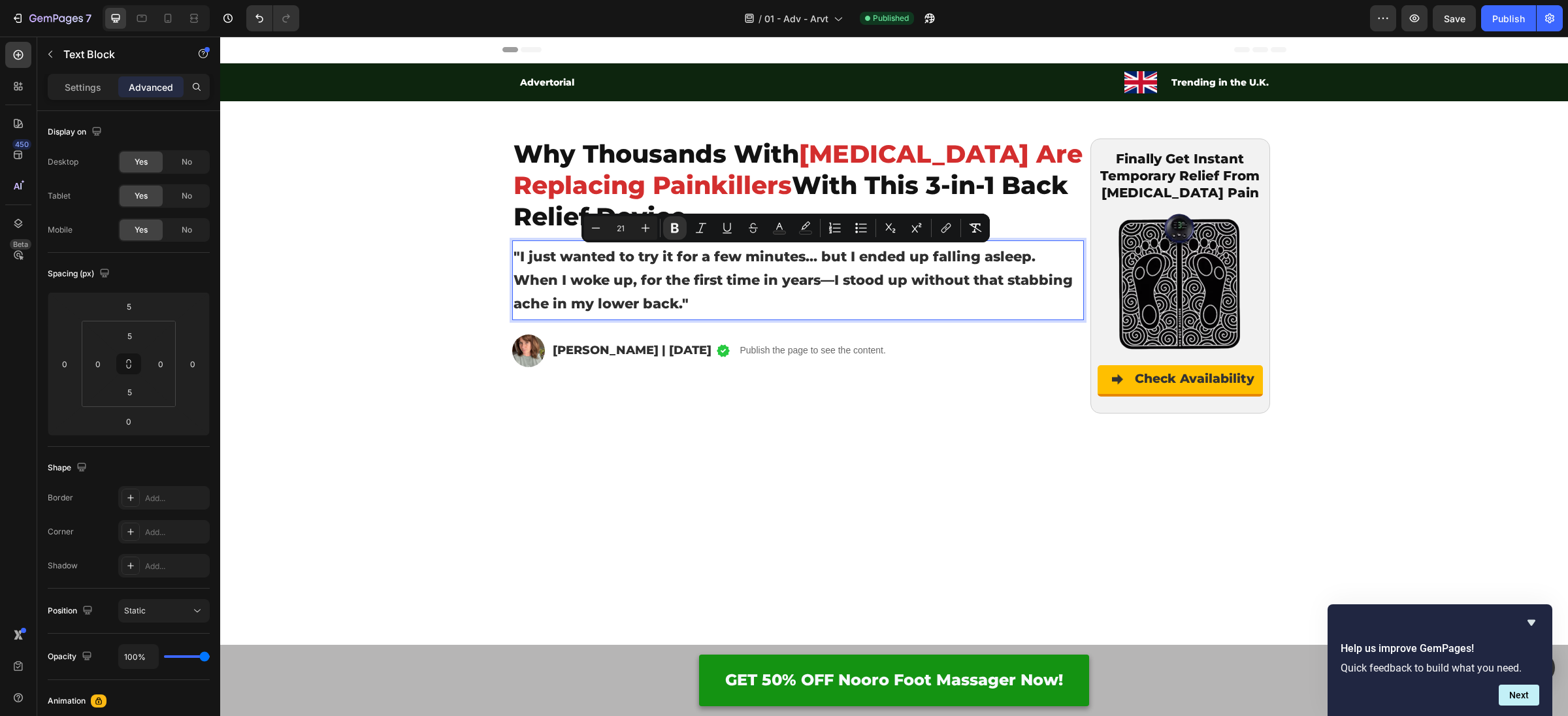
type input "22"
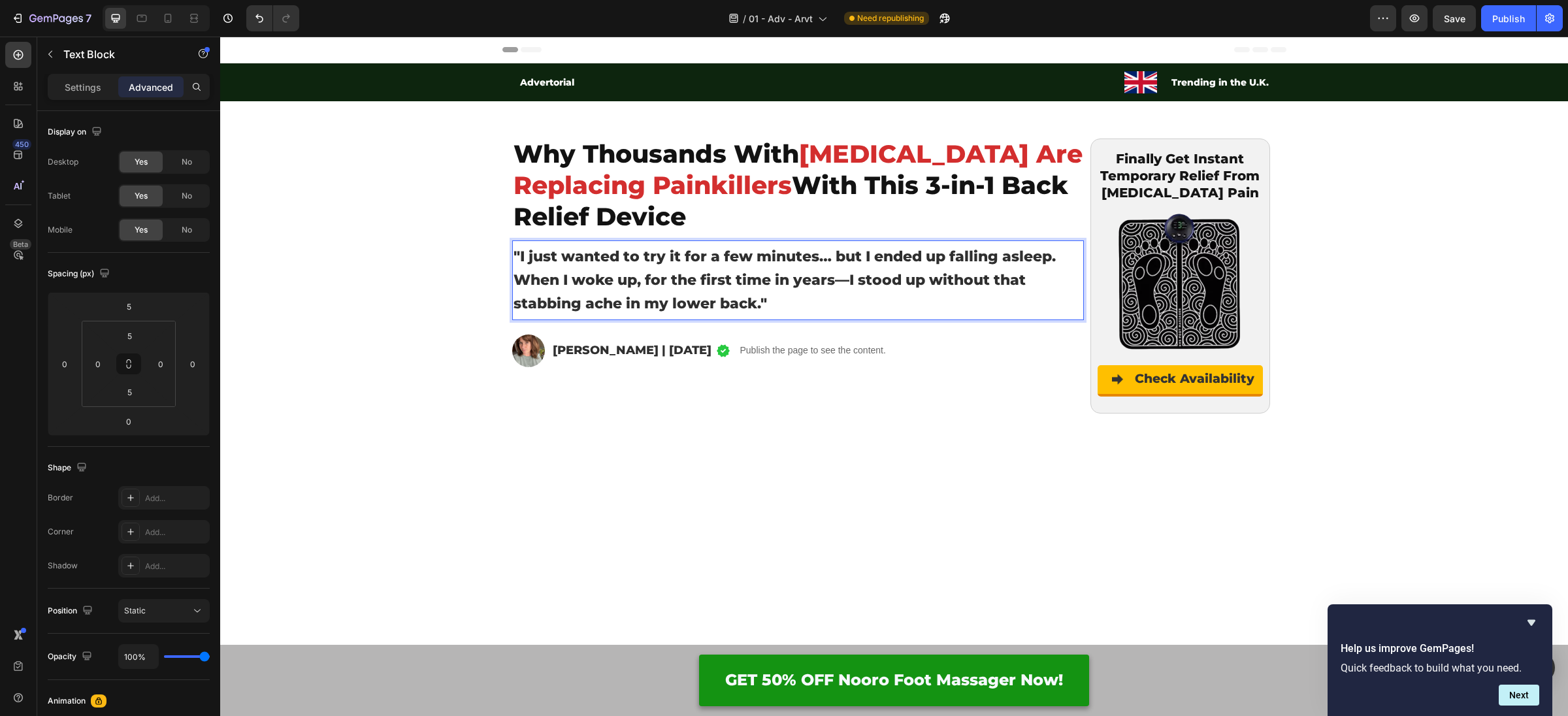
click at [650, 271] on strong ""I just wanted to try it for a few minutes… but I ended up falling asleep. When…" at bounding box center [785, 280] width 542 height 65
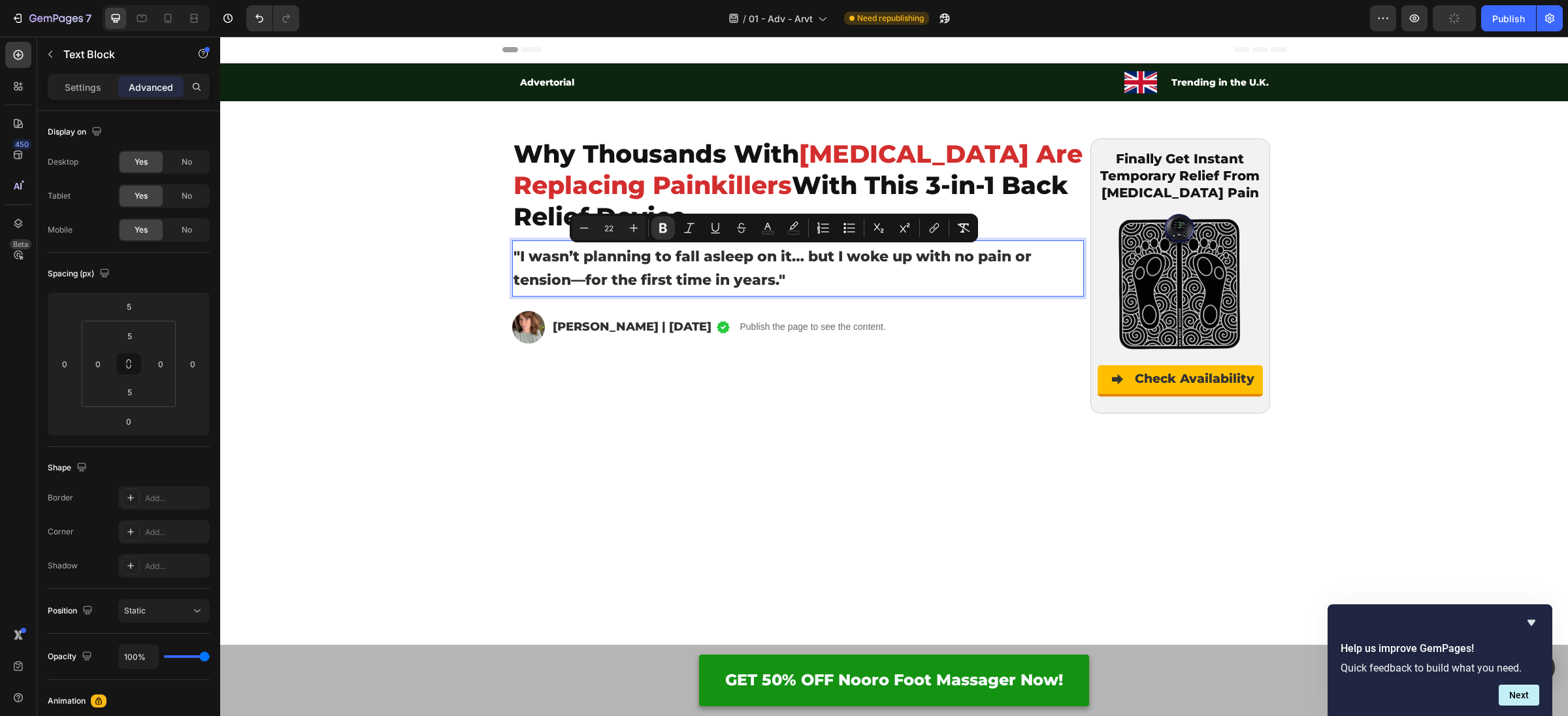
click at [651, 272] on strong ""I wasn’t planning to fall asleep on it… but I woke up with no pain or tension—…" at bounding box center [772, 268] width 518 height 41
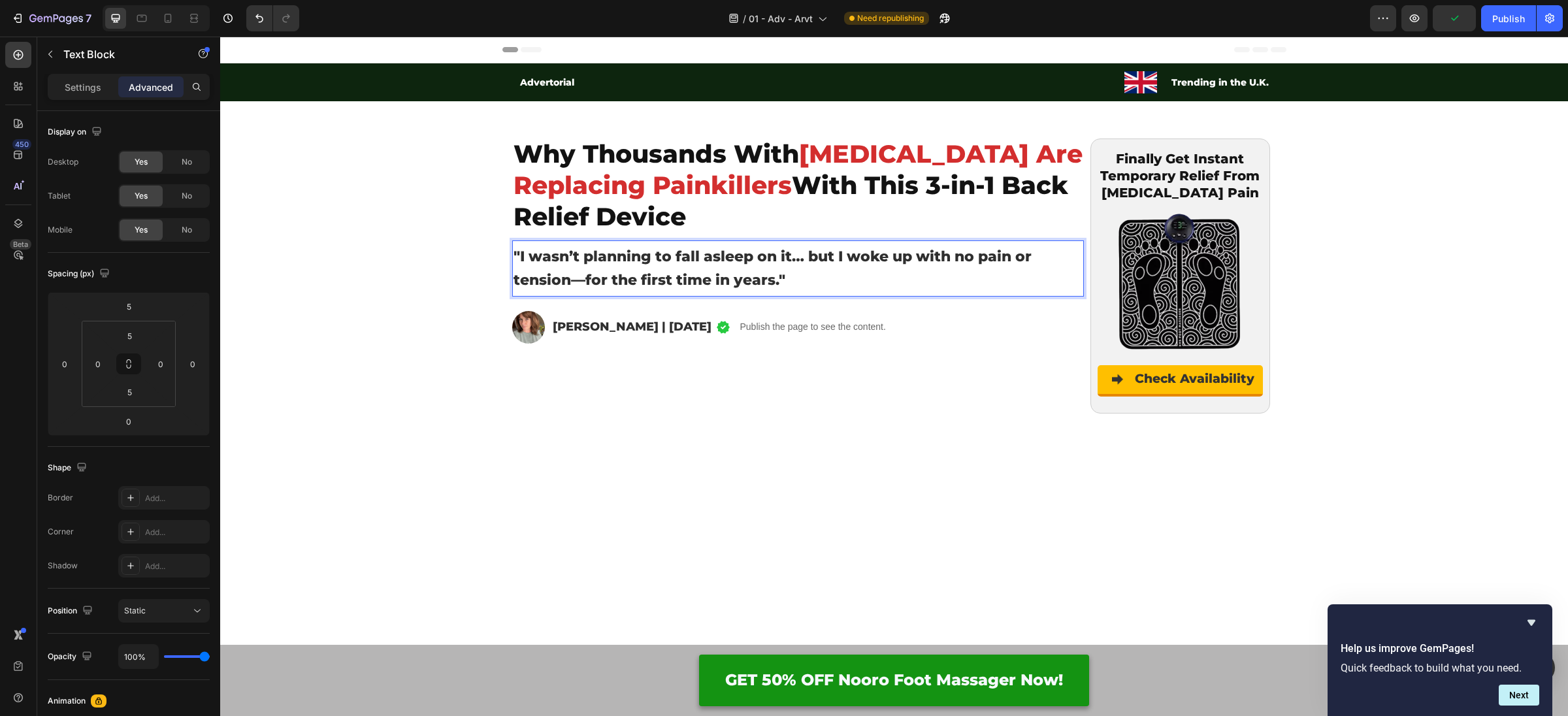
click at [649, 271] on strong ""I wasn’t planning to fall asleep on it… but I woke up with no pain or tension—…" at bounding box center [772, 268] width 518 height 41
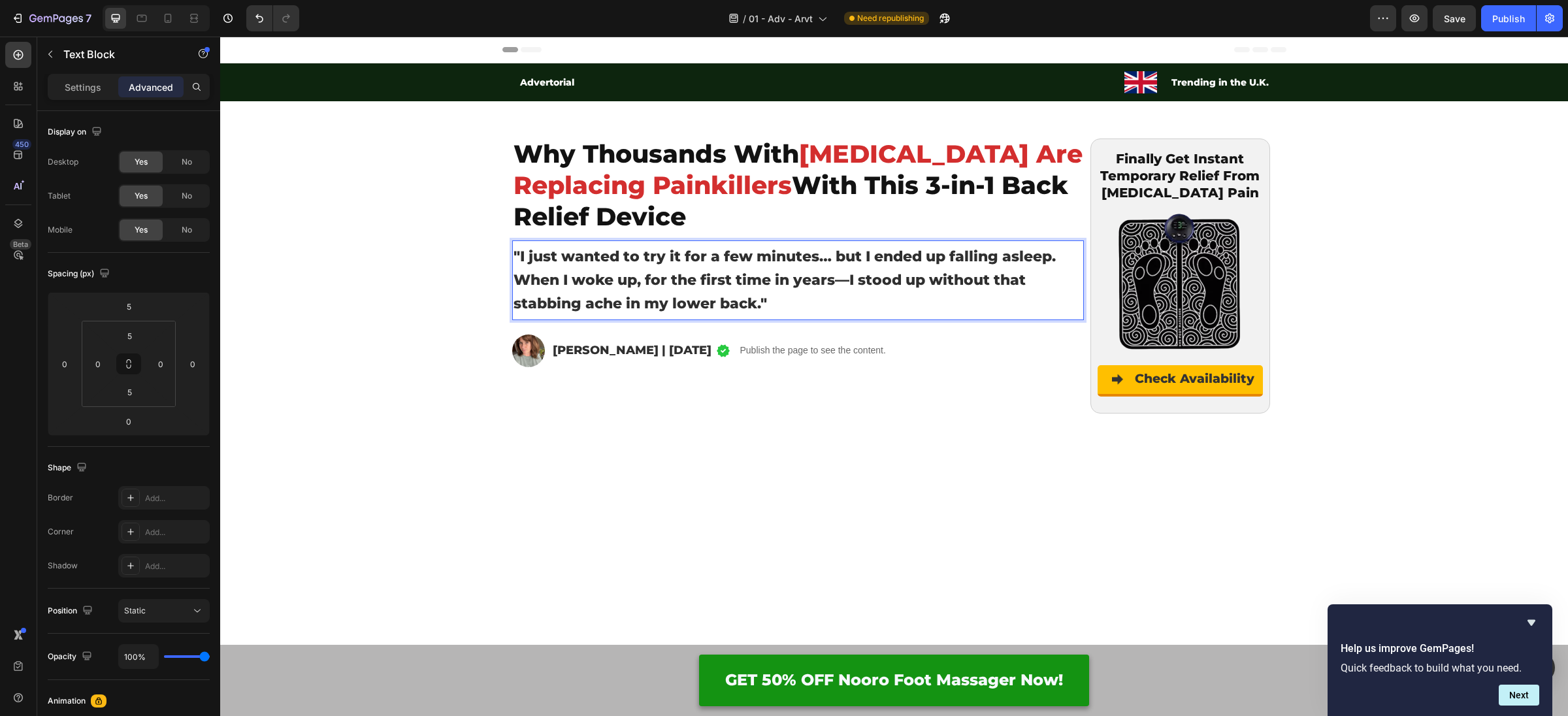
click at [848, 260] on strong ""I just wanted to try it for a few minutes… but I ended up falling asleep. When…" at bounding box center [785, 280] width 542 height 65
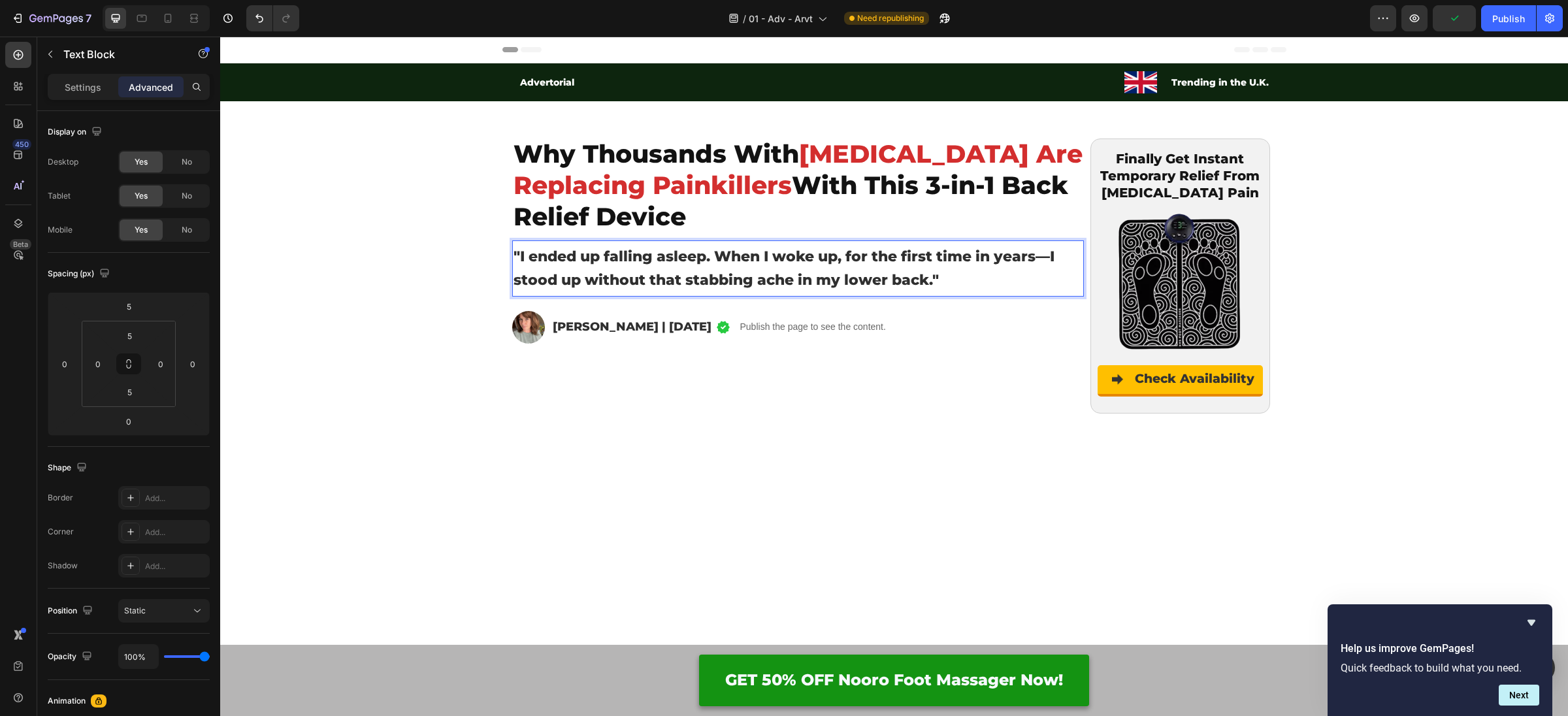
click at [709, 255] on strong ""I ended up falling asleep. When I woke up, for the first time in years—I stood…" at bounding box center [784, 268] width 541 height 41
click at [781, 265] on p ""I ended up falling asleep with it. When I woke up, for the first time in years…" at bounding box center [799, 268] width 569 height 47
drag, startPoint x: 868, startPoint y: 257, endPoint x: 897, endPoint y: 260, distance: 29.2
click at [870, 257] on strong ""I ended up falling asleep with it. When I woke up, for the first time in years…" at bounding box center [778, 268] width 529 height 41
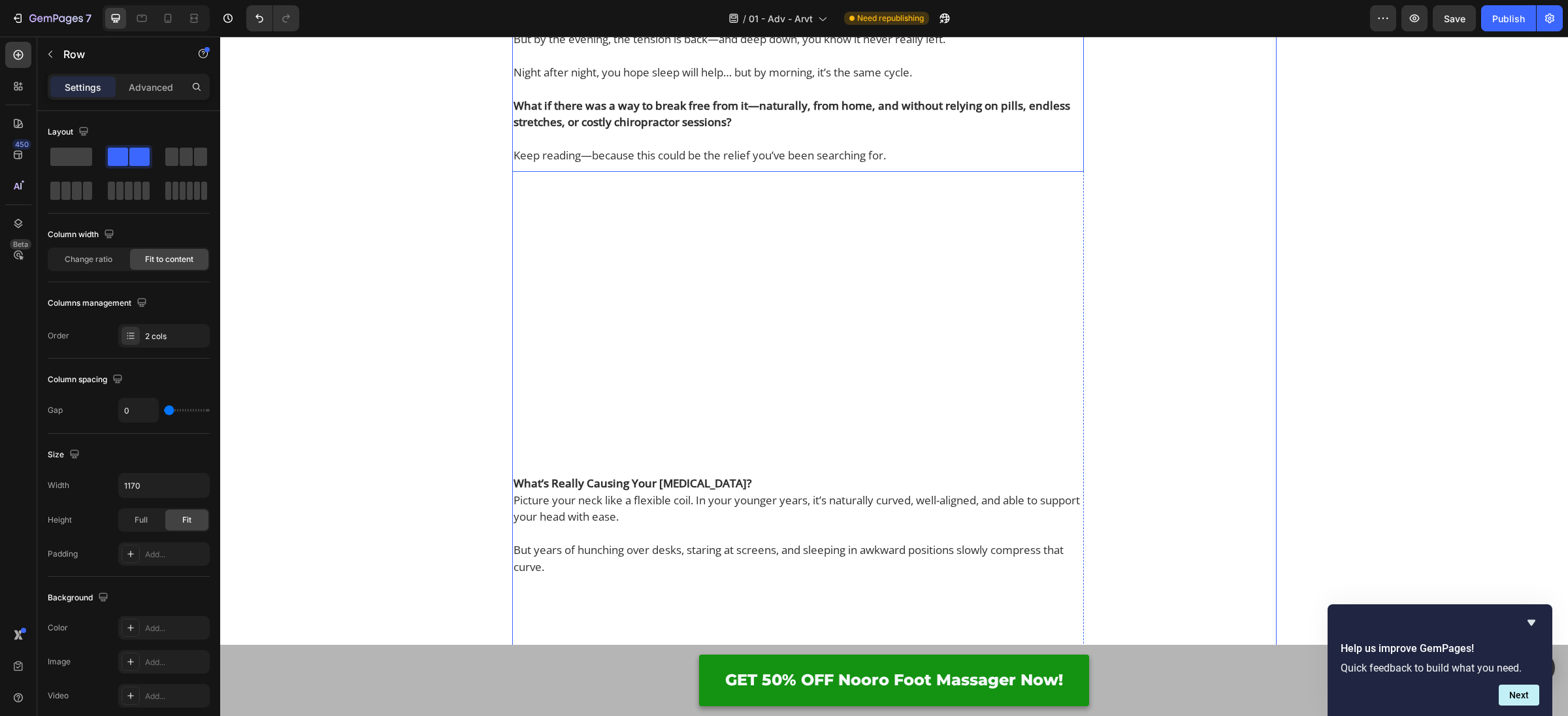
scroll to position [565, 0]
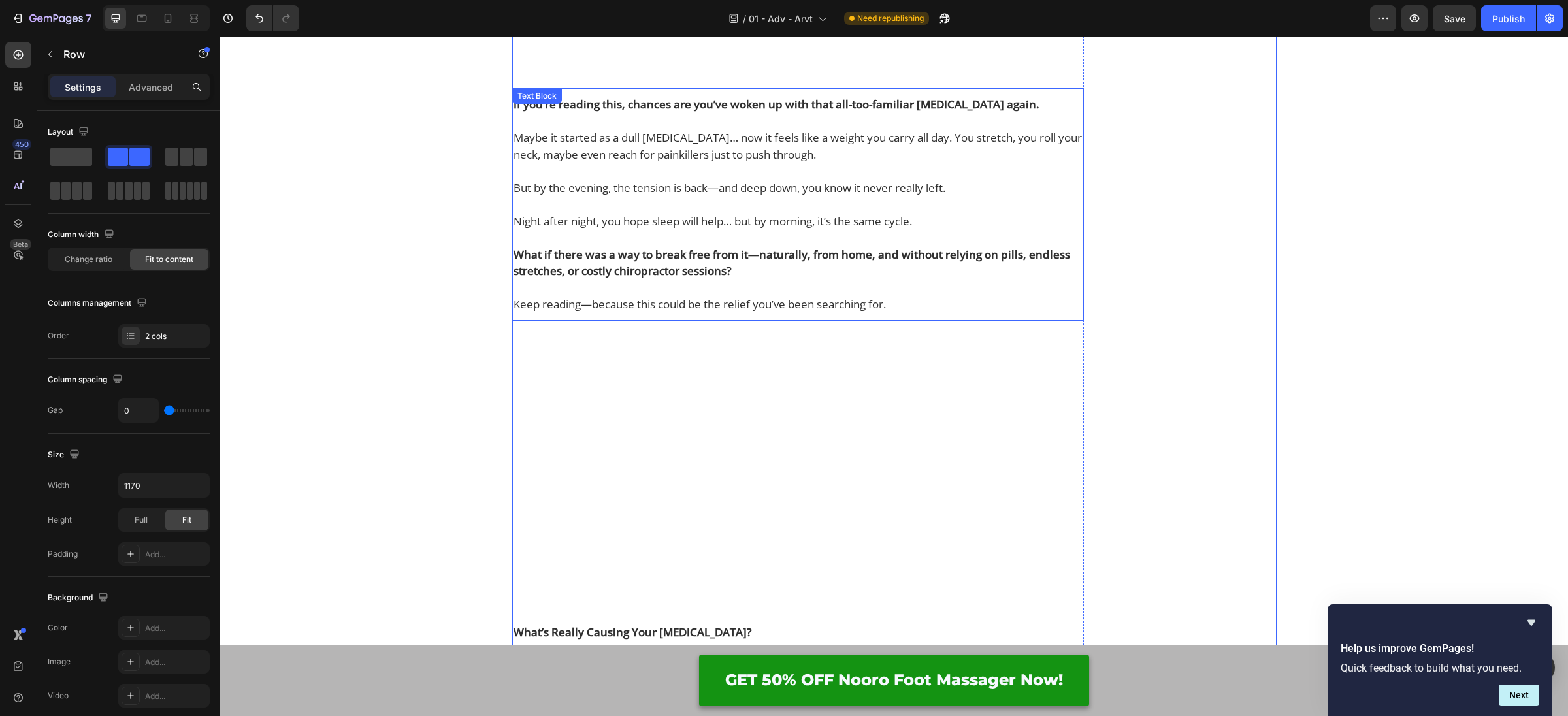
click at [681, 213] on p at bounding box center [799, 204] width 569 height 17
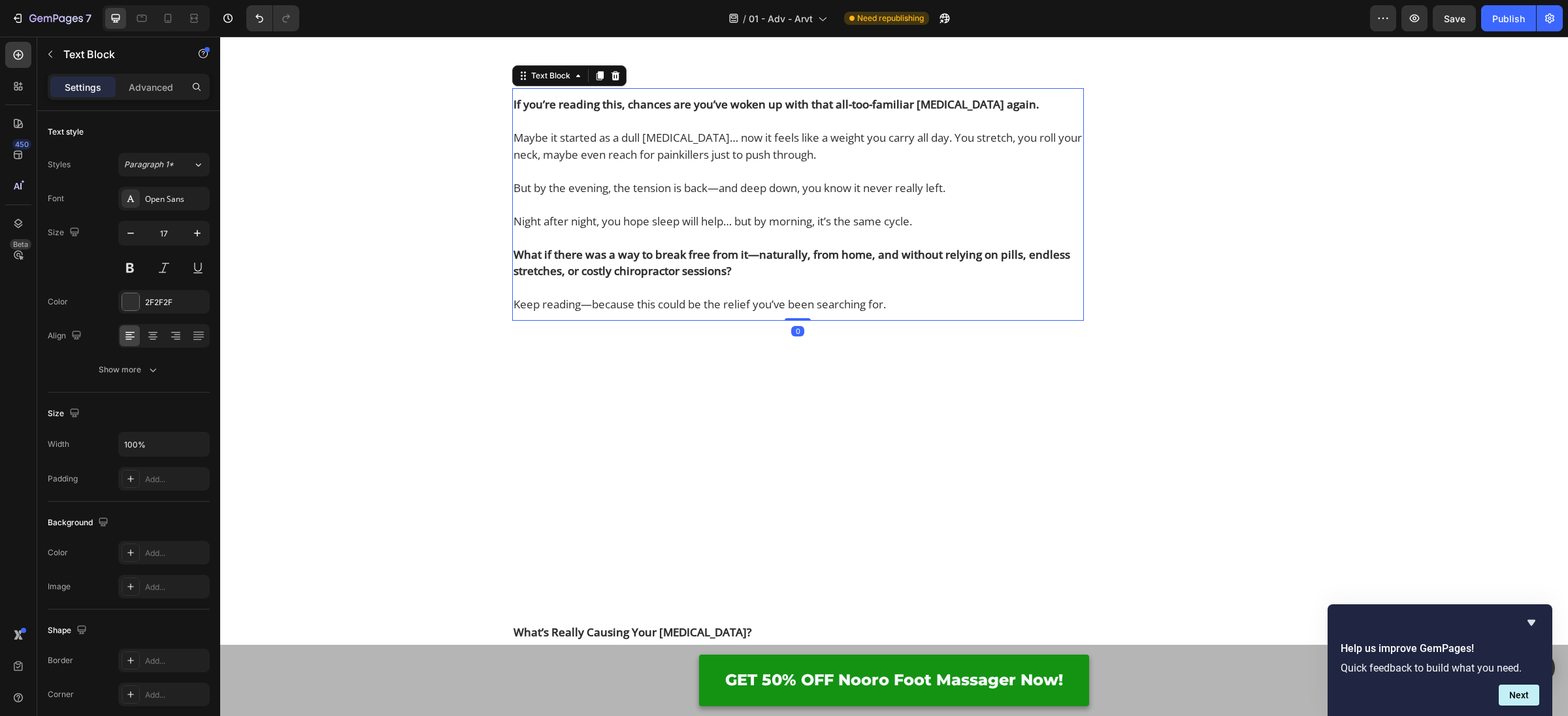
click at [681, 213] on p at bounding box center [799, 204] width 569 height 17
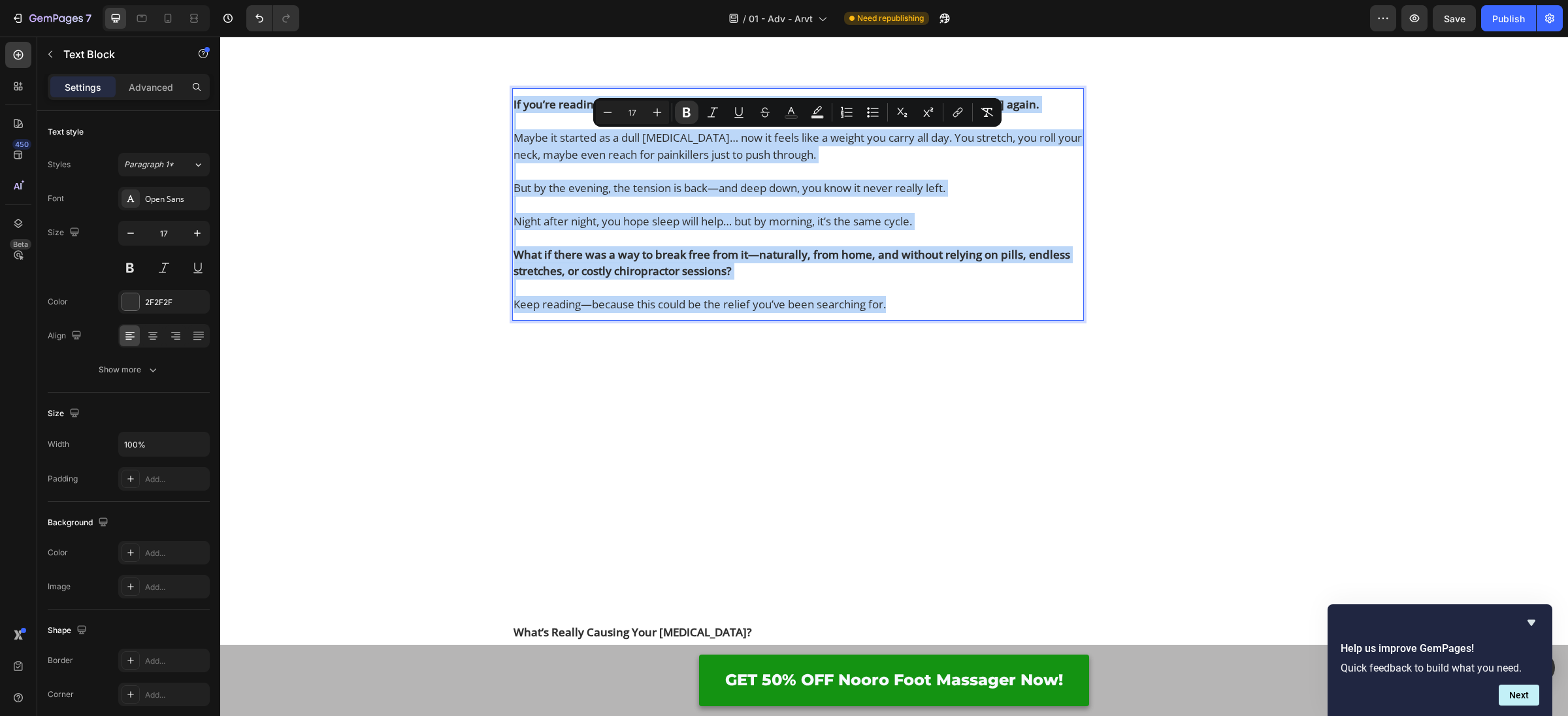
click at [972, 162] on p "Maybe it started as a dull [MEDICAL_DATA]… now it feels like a weight you carry…" at bounding box center [799, 146] width 569 height 33
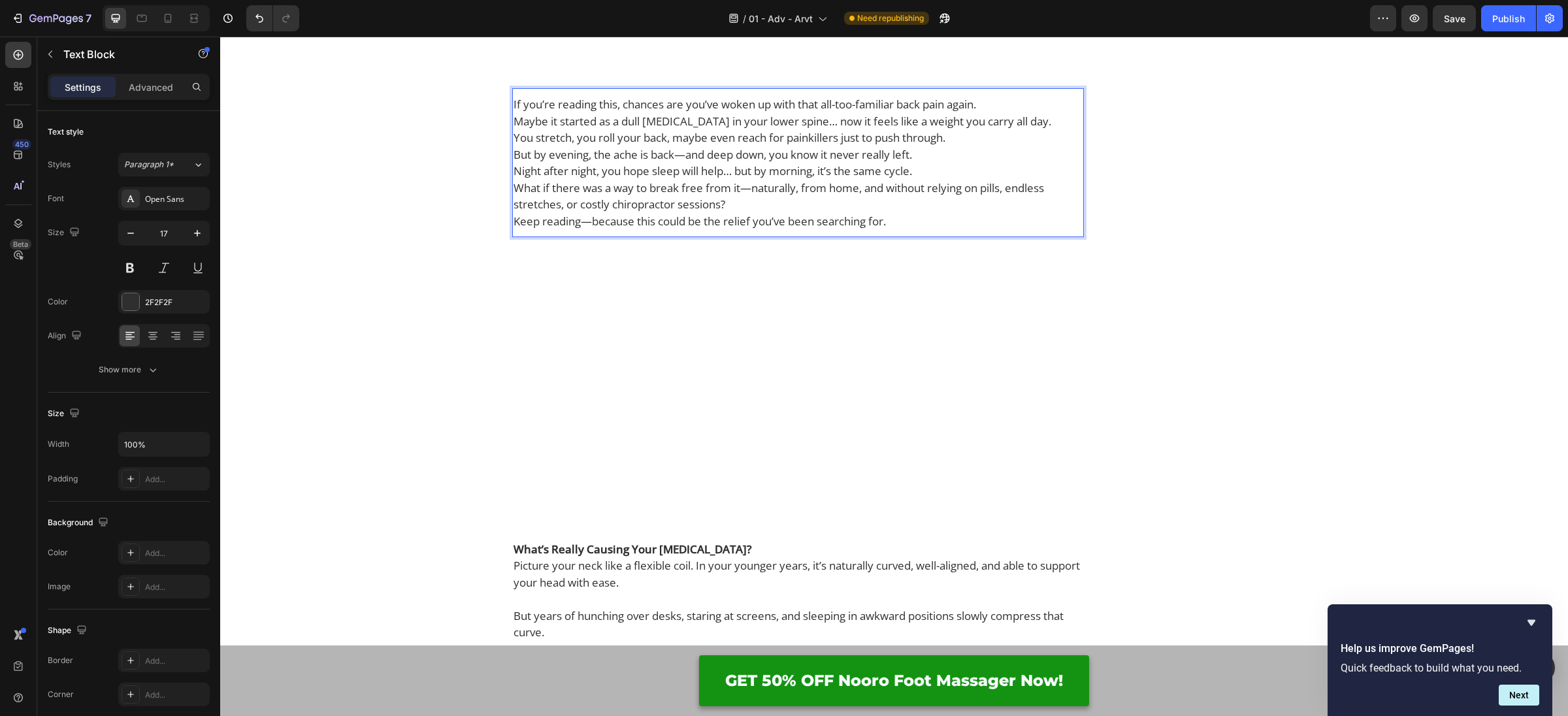
click at [1006, 129] on p "If you’re reading this, chances are you’ve woken up with that all-too-familiar …" at bounding box center [799, 113] width 569 height 33
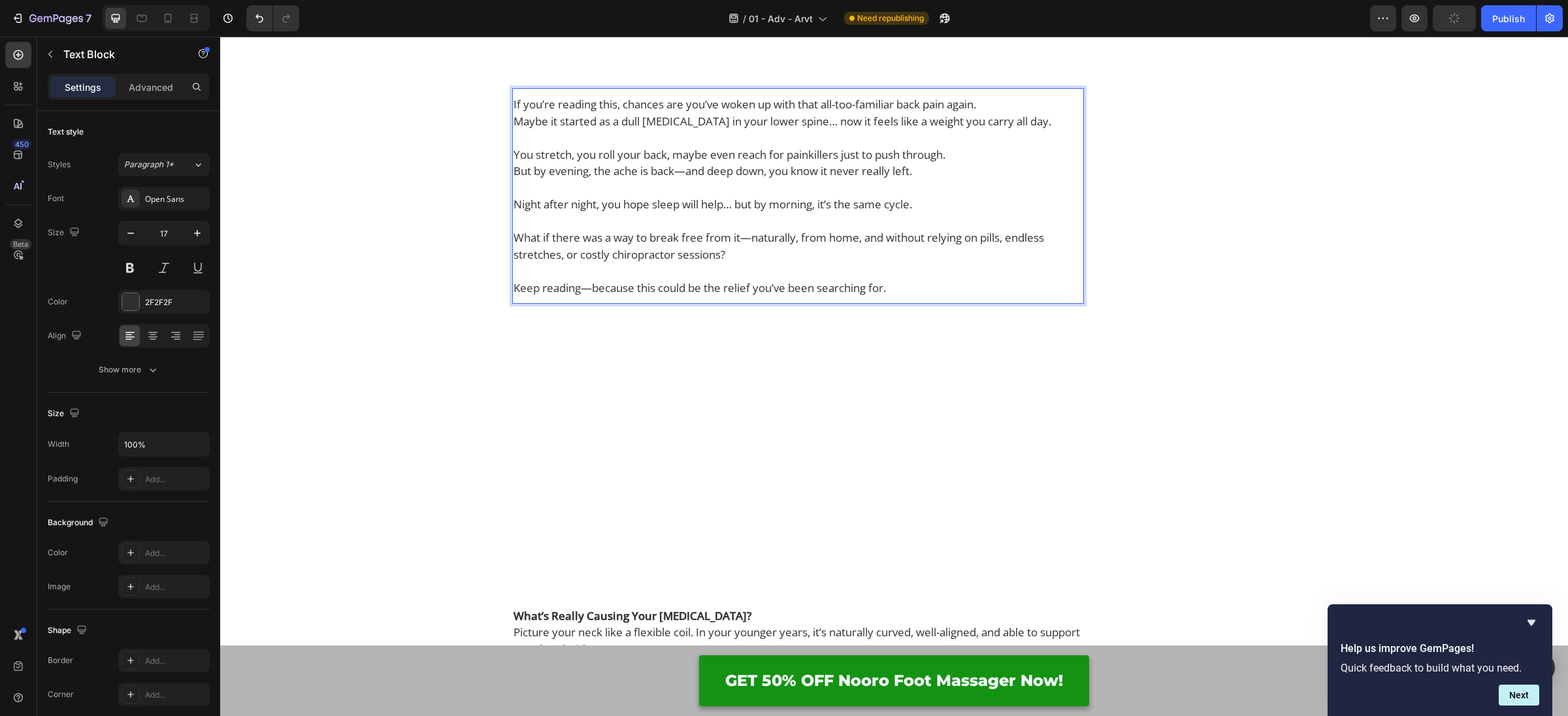
click at [573, 113] on p "If you’re reading this, chances are you’ve woken up with that all-too-familiar …" at bounding box center [799, 104] width 569 height 17
drag, startPoint x: 999, startPoint y: 143, endPoint x: 512, endPoint y: 141, distance: 487.0
click at [512, 141] on div "If you’re reading this, chances are you’ve woken up with that all-too-familiar …" at bounding box center [798, 196] width 571 height 202
click at [573, 130] on p "Maybe it started as a dull stiffness in your lower spine… now it feels like a w…" at bounding box center [799, 120] width 569 height 17
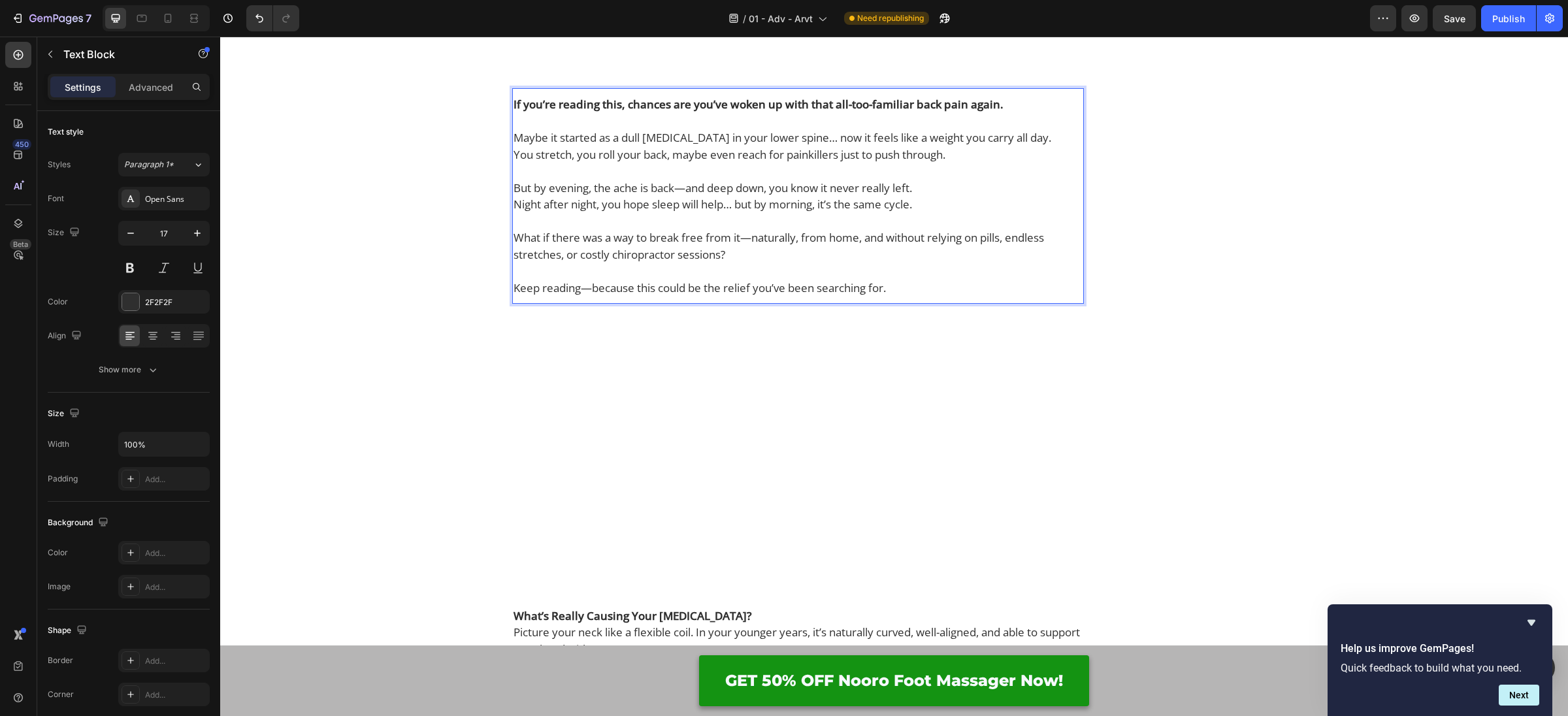
click at [601, 262] on p "What if there was a way to break free from it—naturally, from home, and without…" at bounding box center [799, 246] width 569 height 33
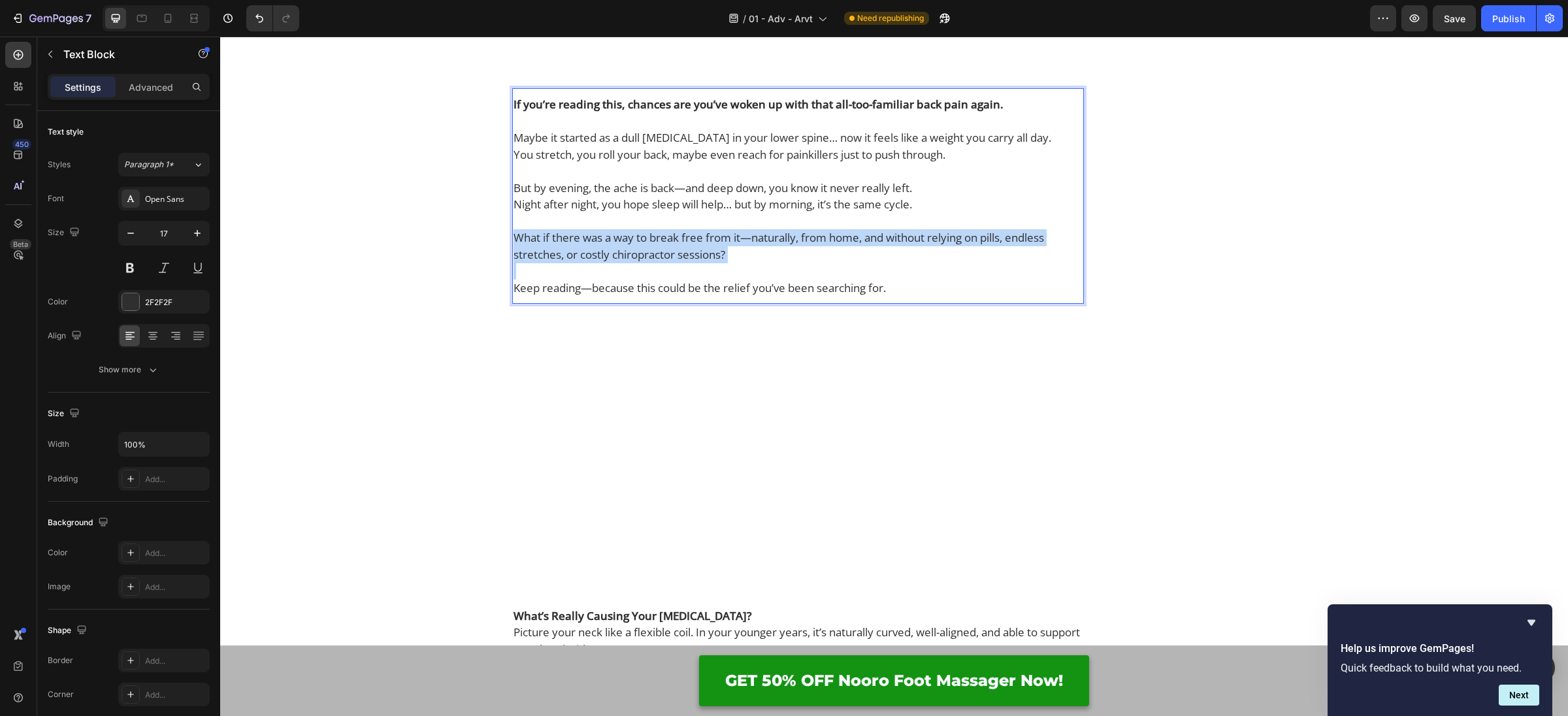
click at [601, 262] on p "What if there was a way to break free from it—naturally, from home, and without…" at bounding box center [799, 246] width 569 height 33
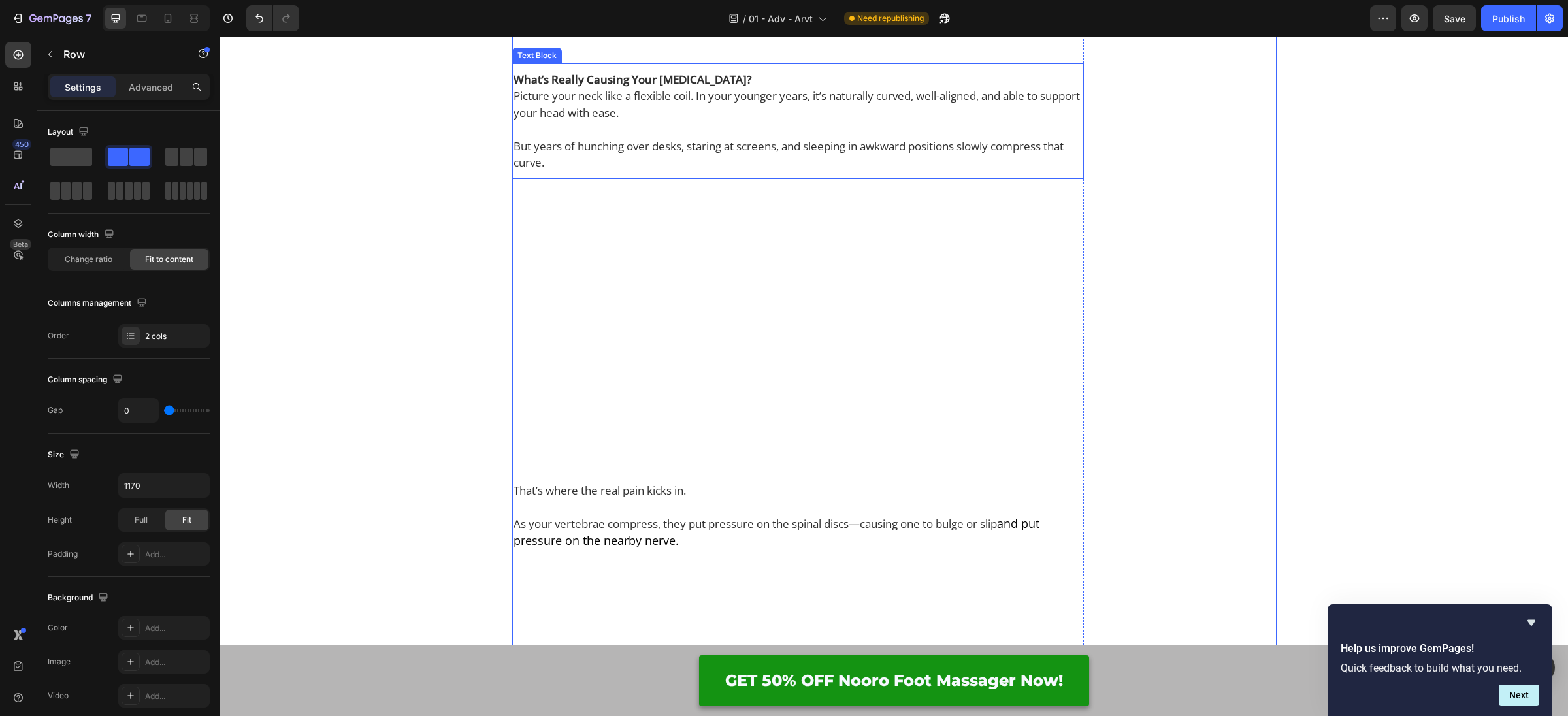
scroll to position [1122, 0]
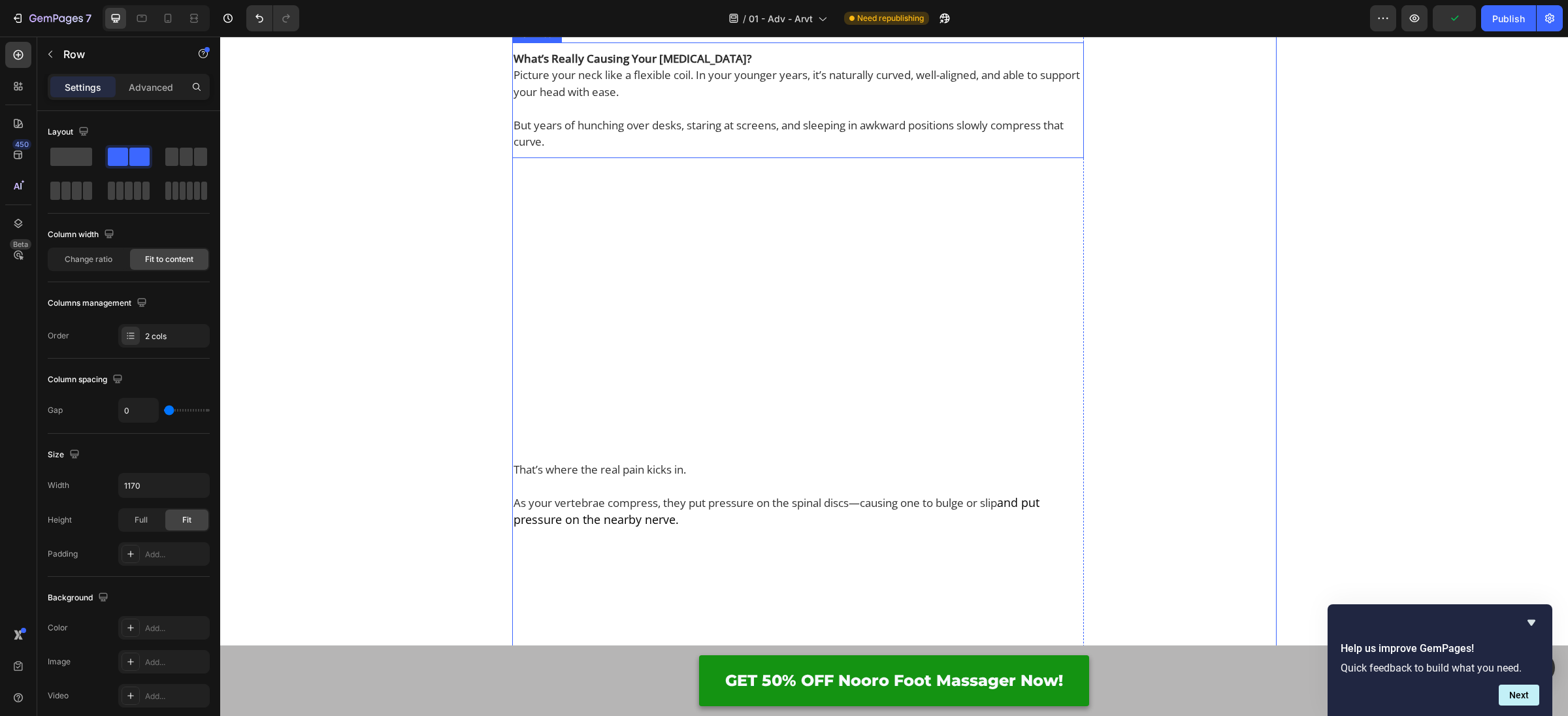
click at [615, 117] on p at bounding box center [799, 108] width 569 height 17
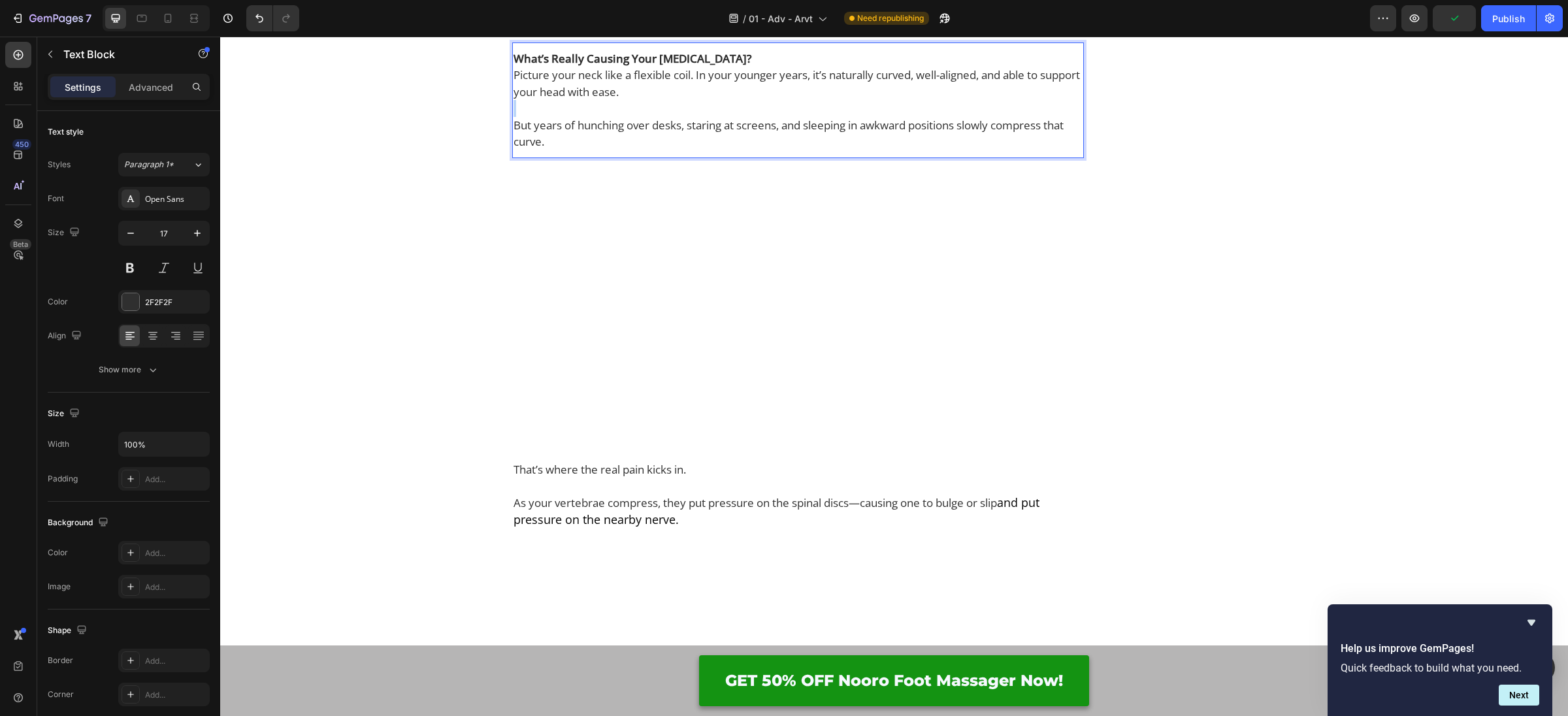
click at [615, 117] on p "Rich Text Editor. Editing area: main" at bounding box center [799, 108] width 569 height 17
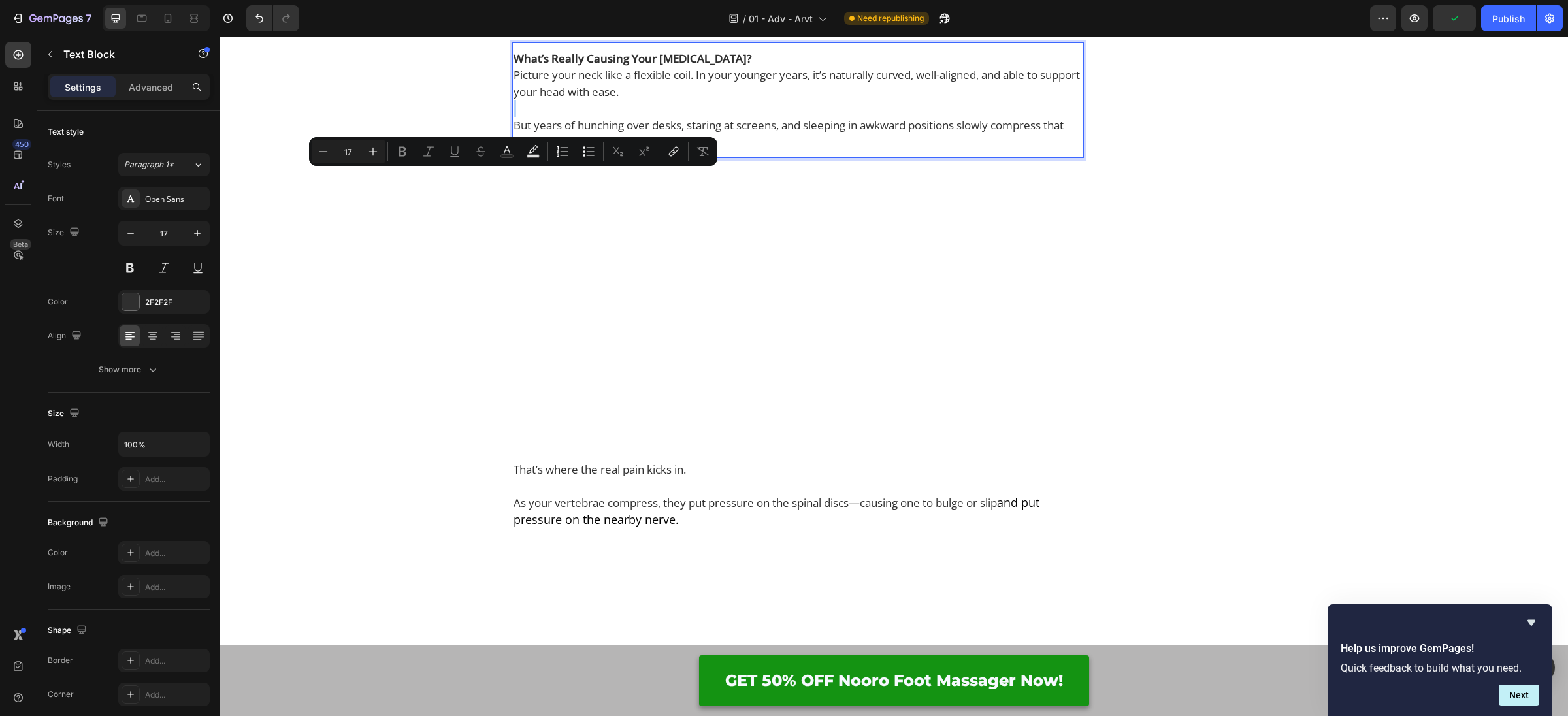
click at [615, 117] on p "Rich Text Editor. Editing area: main" at bounding box center [799, 108] width 569 height 17
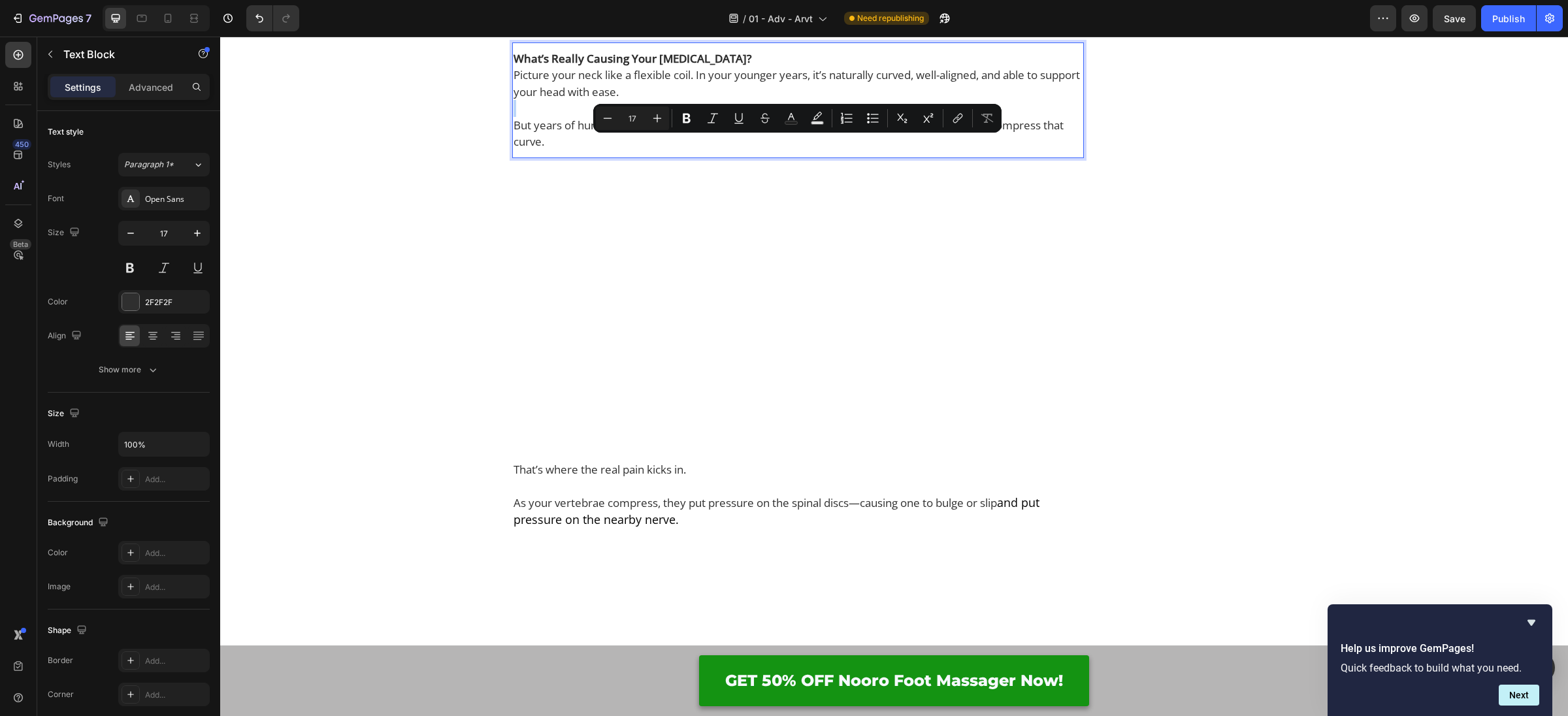
drag, startPoint x: 561, startPoint y: 210, endPoint x: 513, endPoint y: 147, distance: 79.2
click at [513, 147] on div "What’s Really Causing Your [MEDICAL_DATA]? Picture your neck like a flexible co…" at bounding box center [798, 100] width 571 height 103
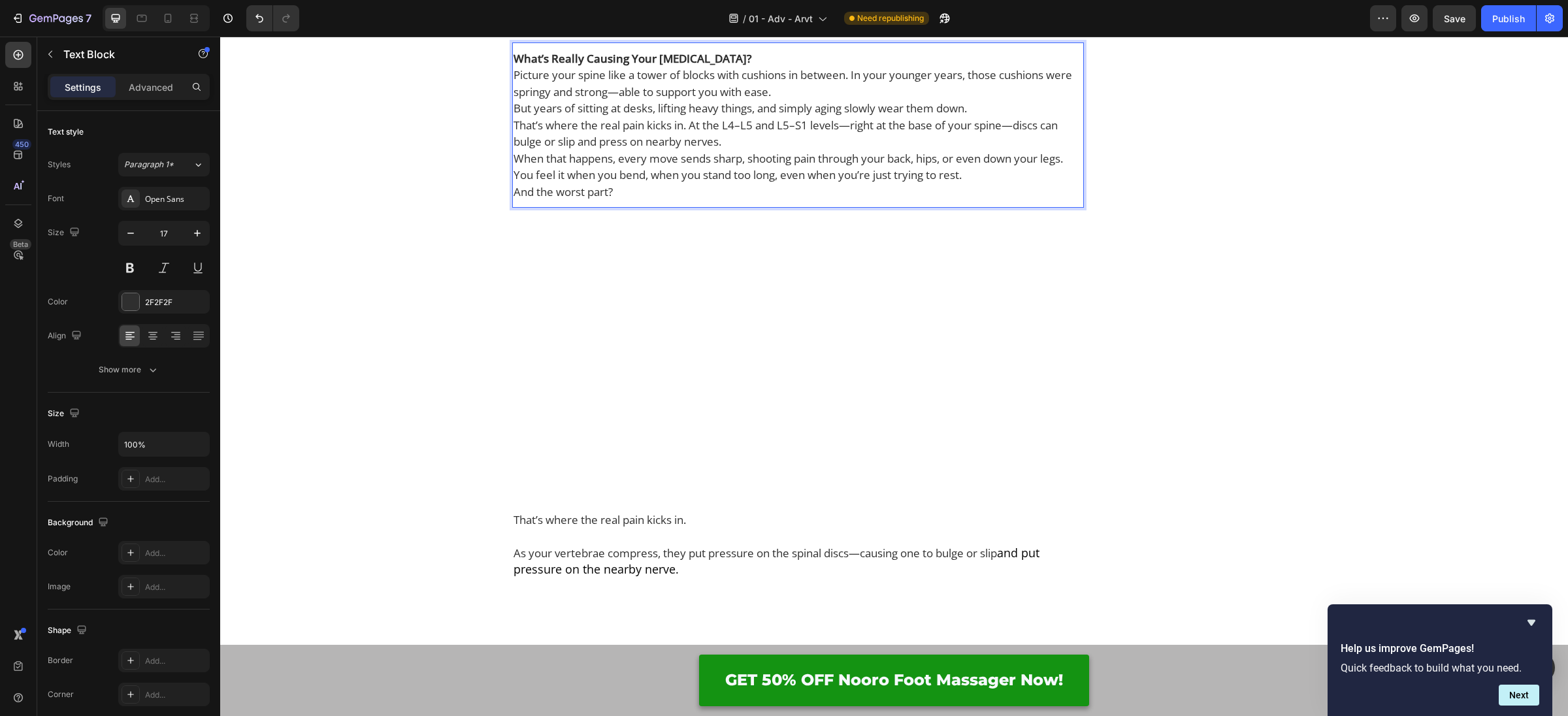
click at [742, 67] on p "What’s Really Causing Your [MEDICAL_DATA]?" at bounding box center [799, 58] width 569 height 17
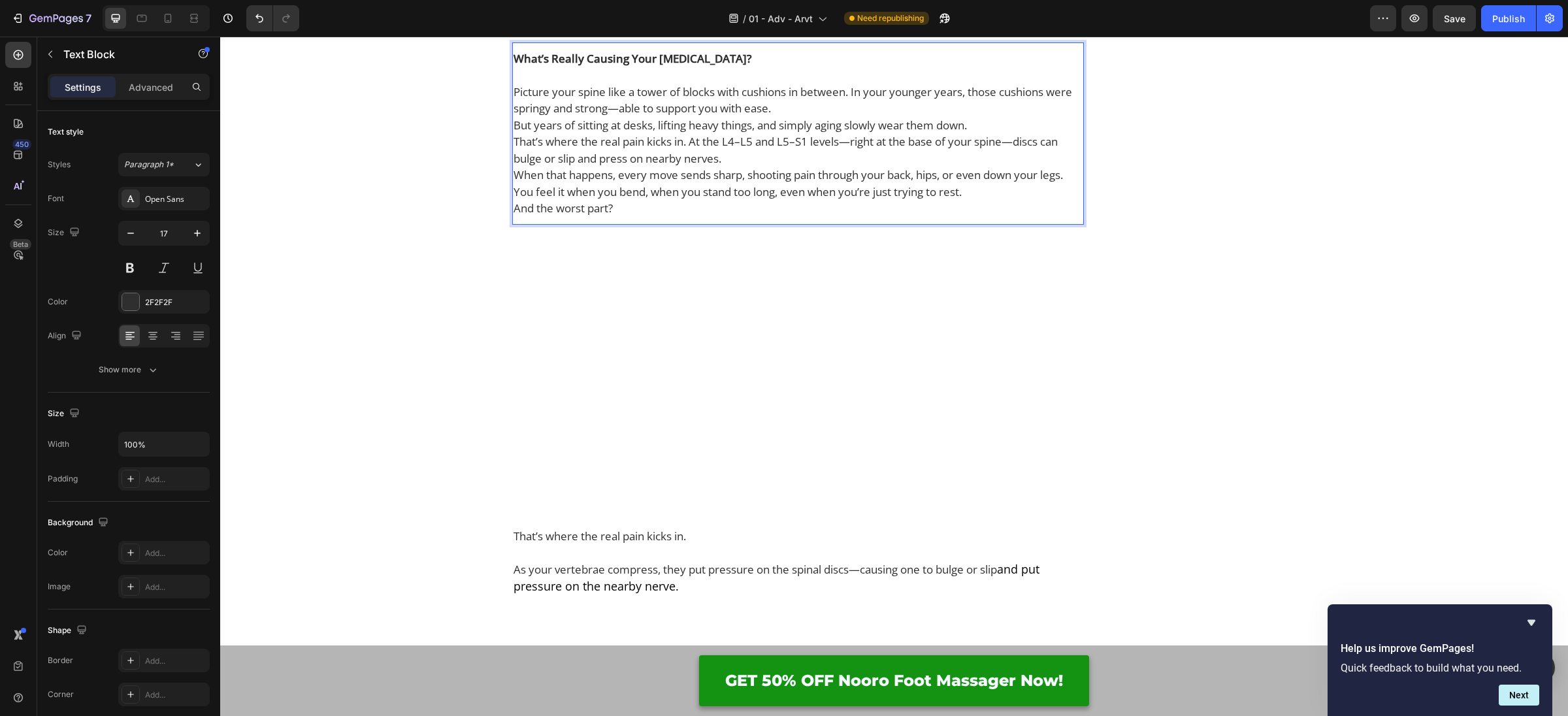
click at [675, 67] on p "What’s Really Causing Your [MEDICAL_DATA]?" at bounding box center [799, 58] width 569 height 17
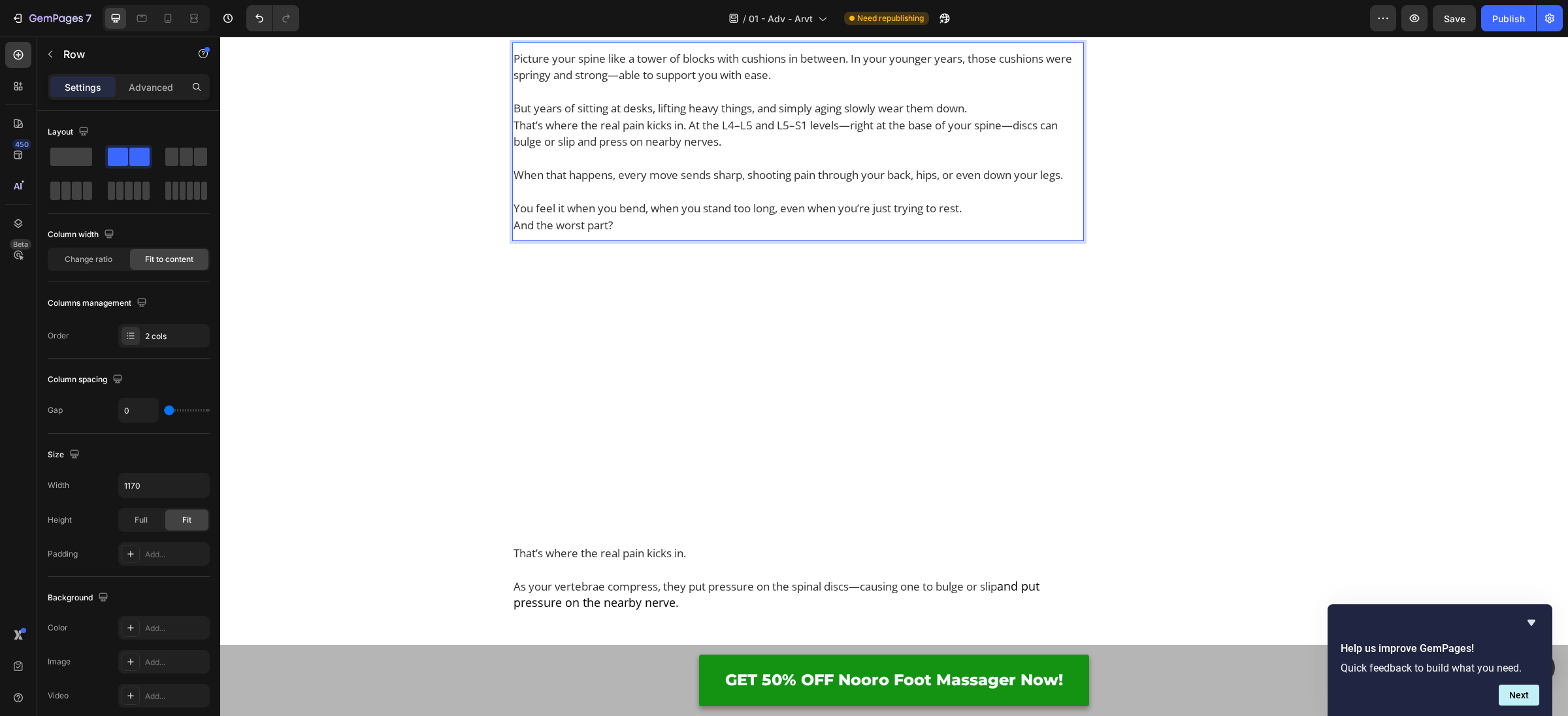
click at [1031, 217] on p "You feel it when you bend, when you stand too long, even when you’re just tryin…" at bounding box center [799, 208] width 569 height 17
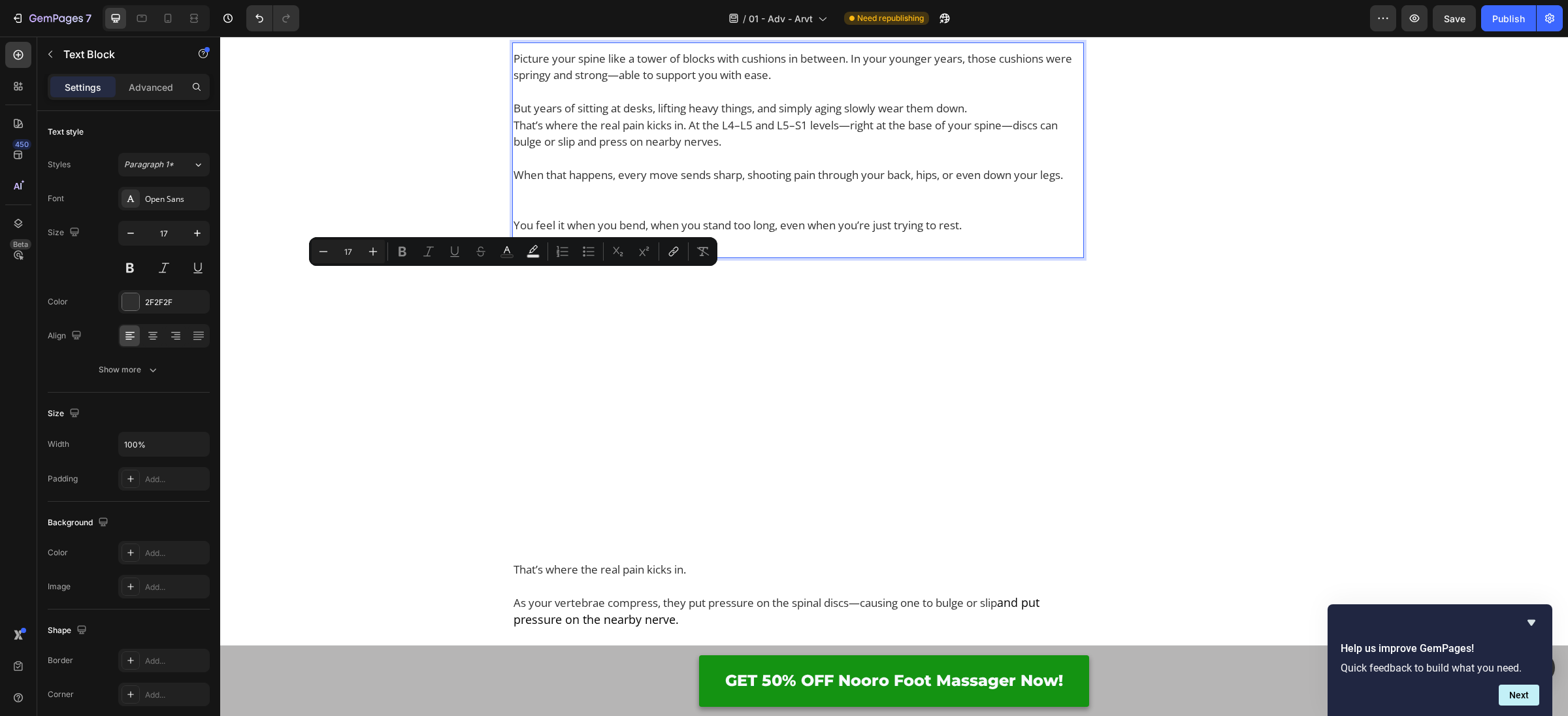
drag, startPoint x: 963, startPoint y: 298, endPoint x: 980, endPoint y: 297, distance: 17.0
click at [967, 234] on p "You feel it when you bend, when you stand too long, even when you’re just tryin…" at bounding box center [799, 224] width 569 height 17
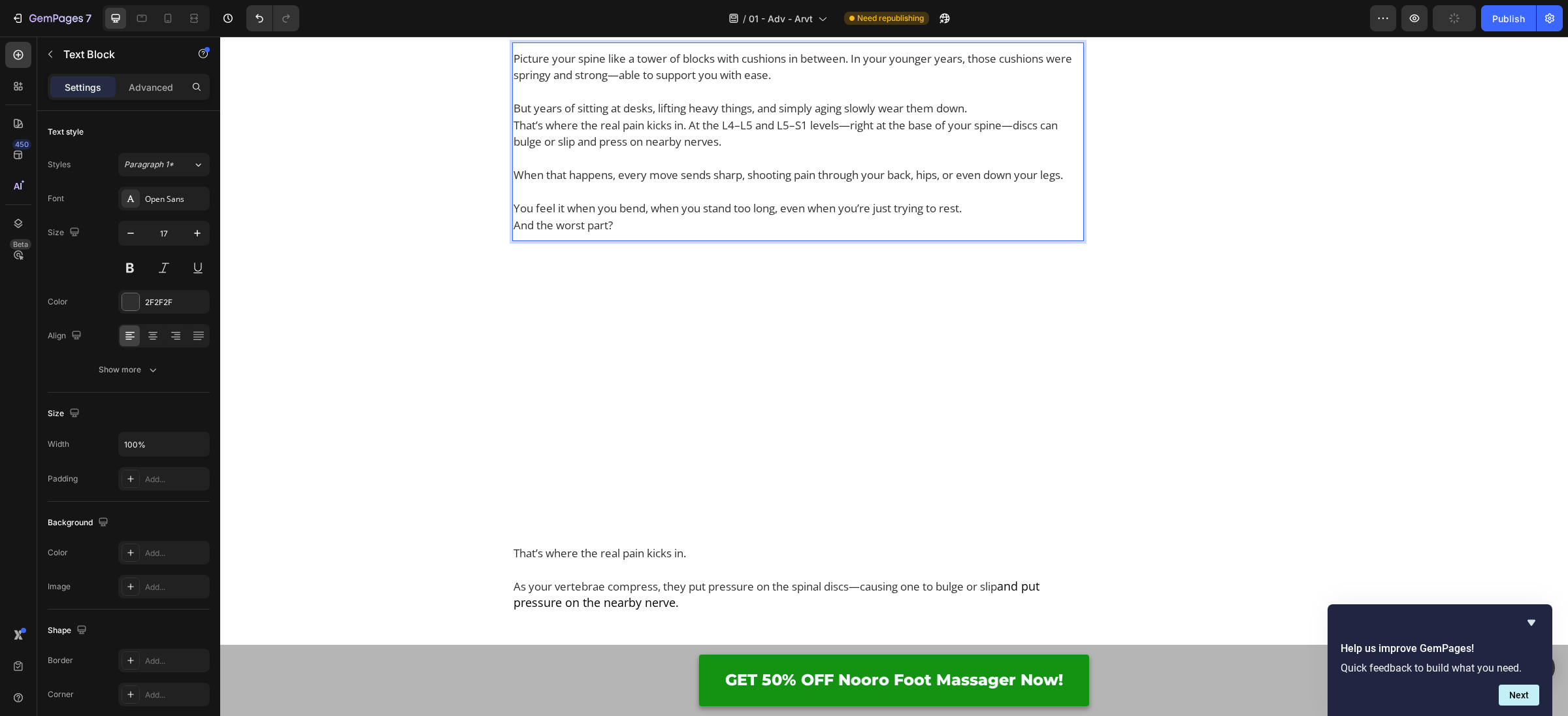
drag, startPoint x: 1003, startPoint y: 288, endPoint x: 1011, endPoint y: 284, distance: 8.9
click at [1010, 235] on div "Picture your spine like a tower of blocks with cushions in between. In your you…" at bounding box center [798, 142] width 571 height 187
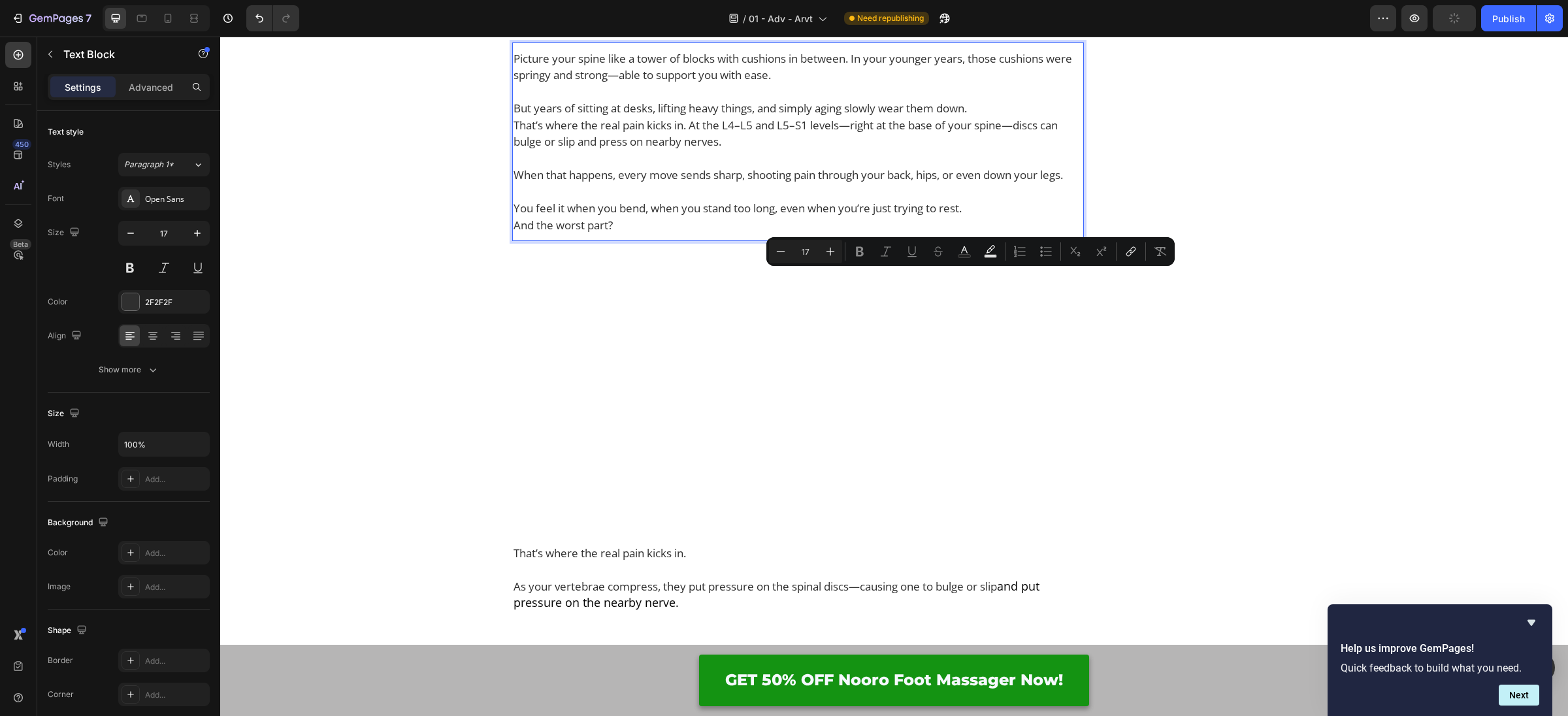
click at [1010, 217] on p "You feel it when you bend, when you stand too long, even when you’re just tryin…" at bounding box center [799, 208] width 569 height 17
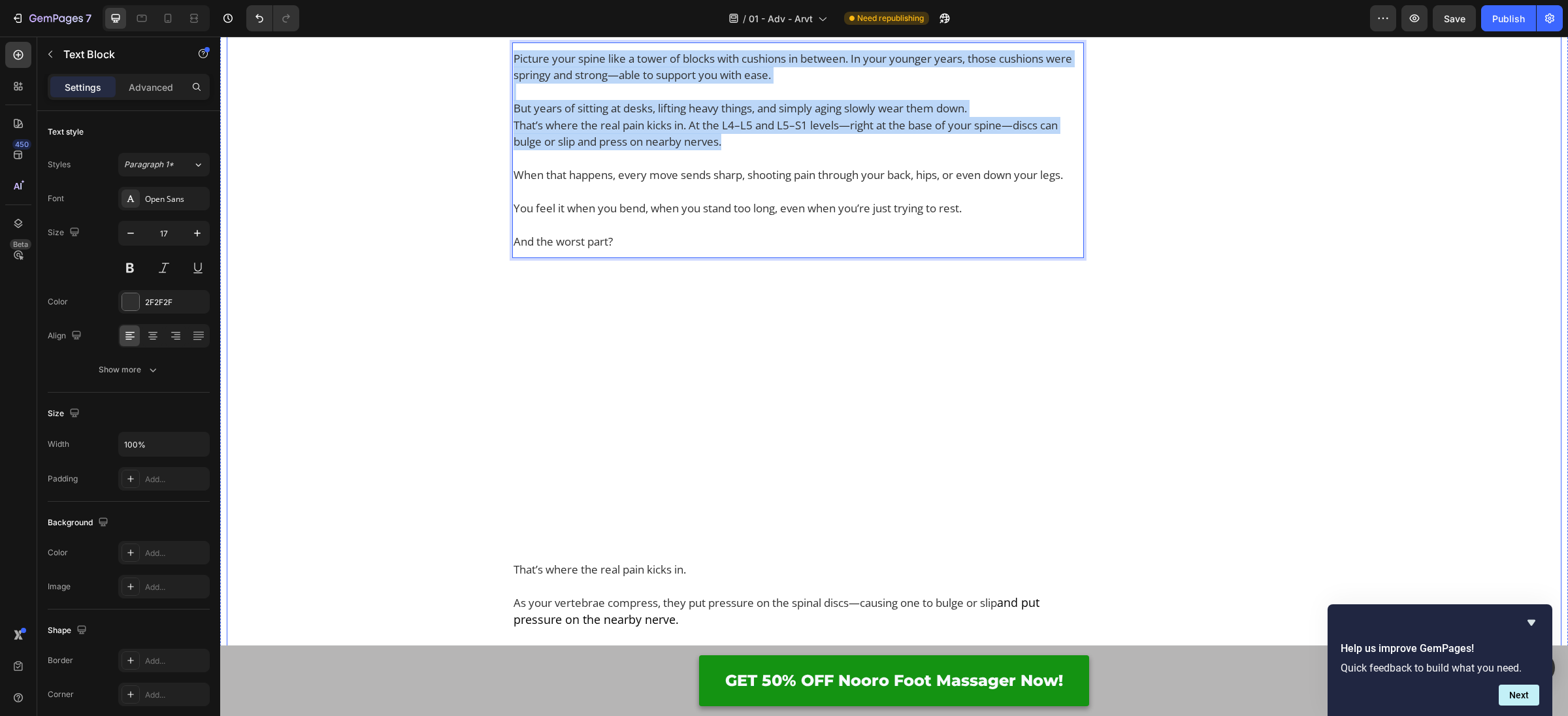
drag, startPoint x: 573, startPoint y: 169, endPoint x: 463, endPoint y: 127, distance: 117.7
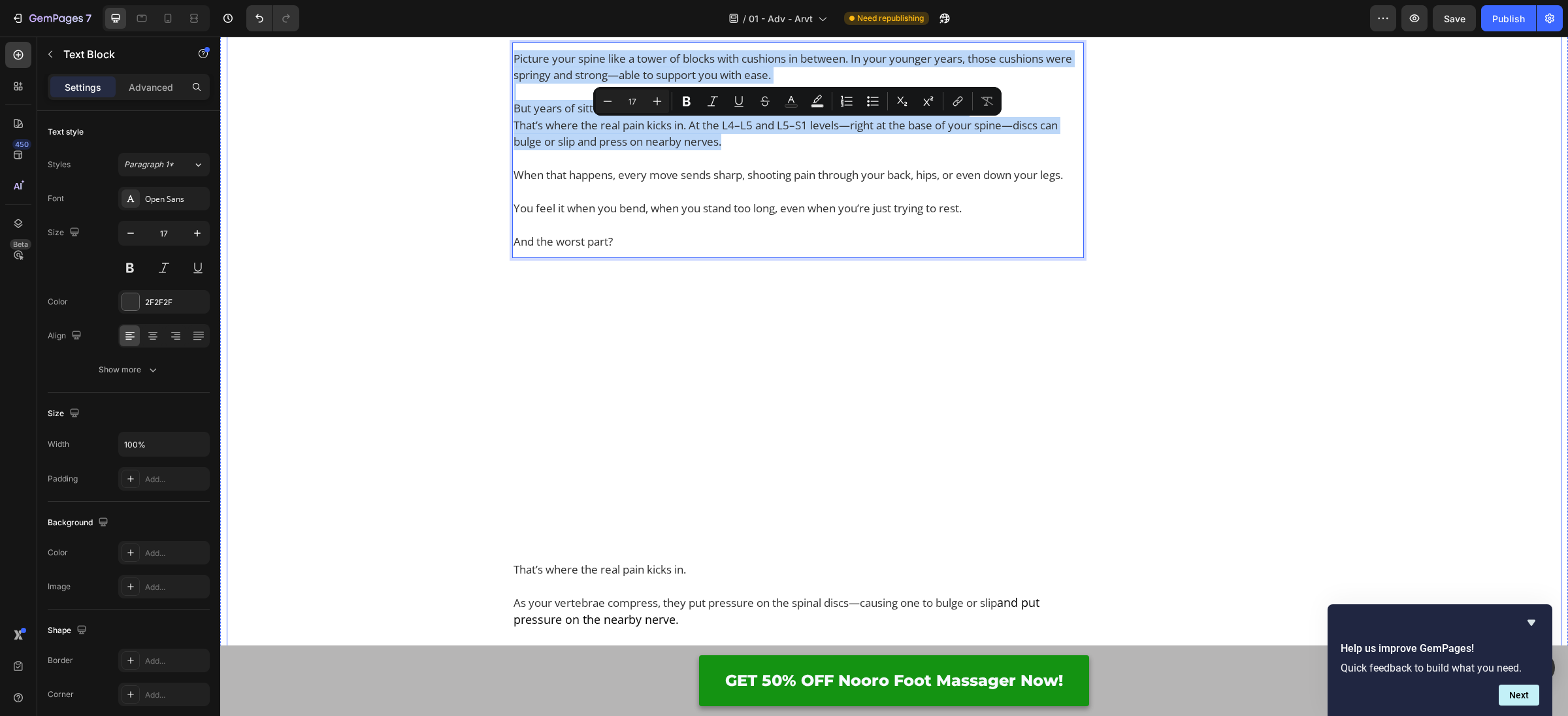
copy div "Picture your spine like a tower of blocks with cushions in between. In your you…"
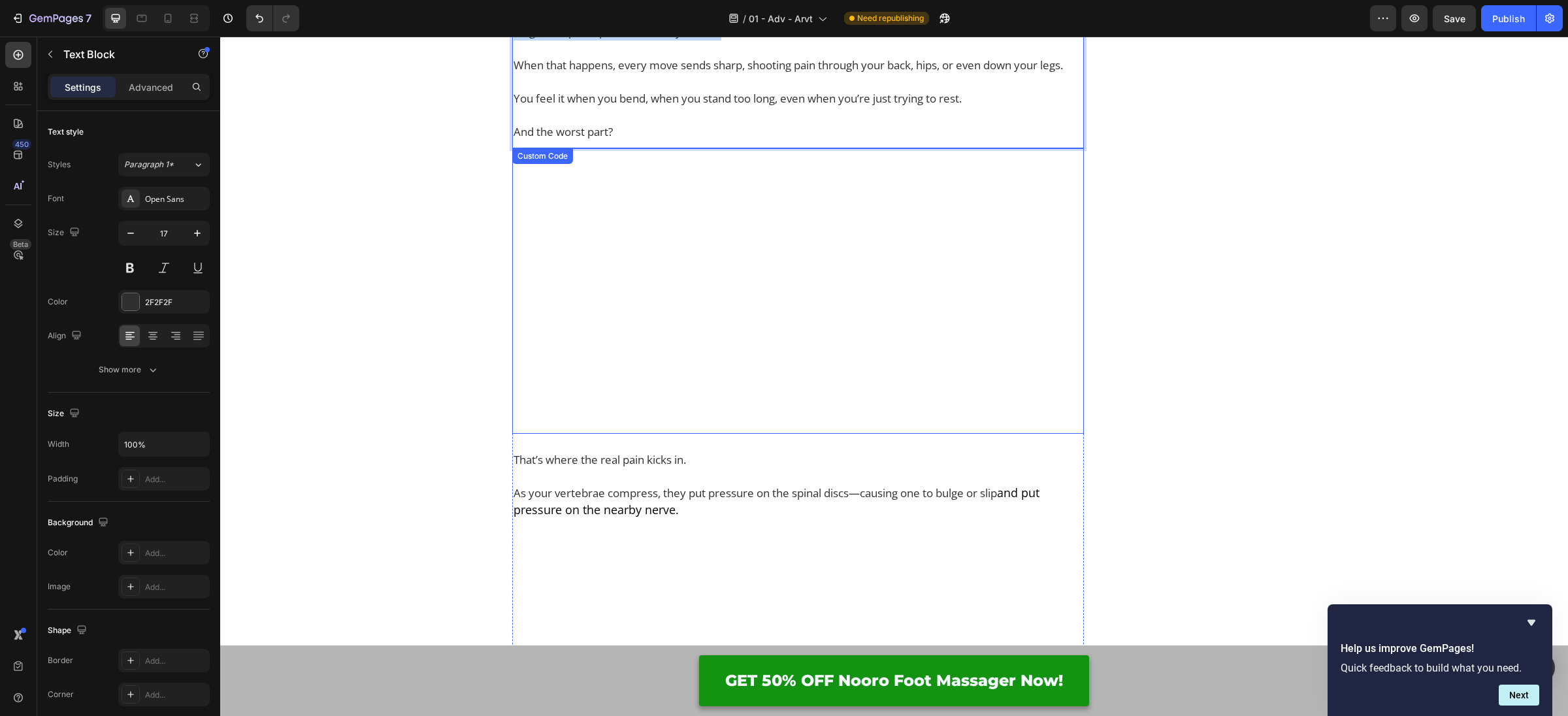
scroll to position [1134, 0]
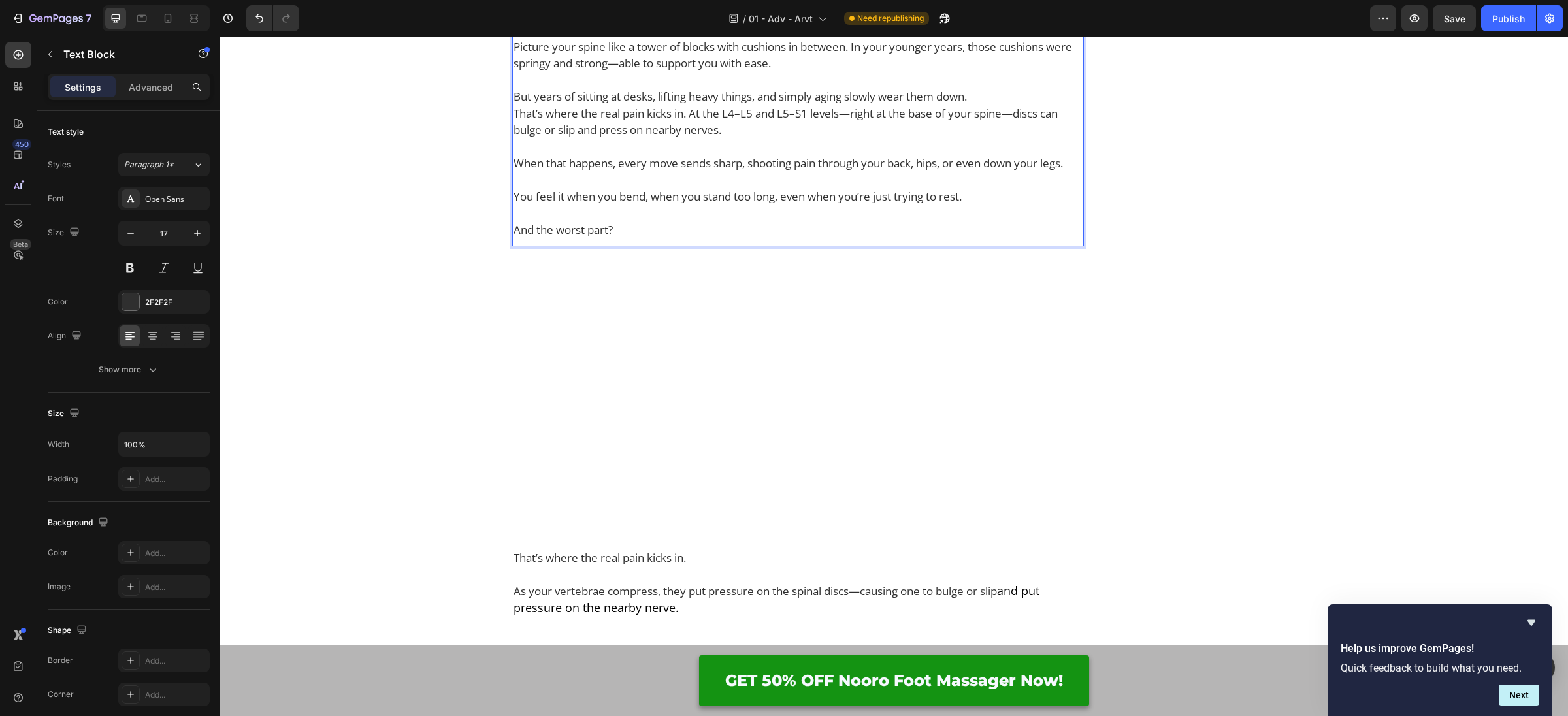
click at [635, 188] on p "When that happens, every move sends sharp, shooting pain through your back, hip…" at bounding box center [799, 171] width 569 height 33
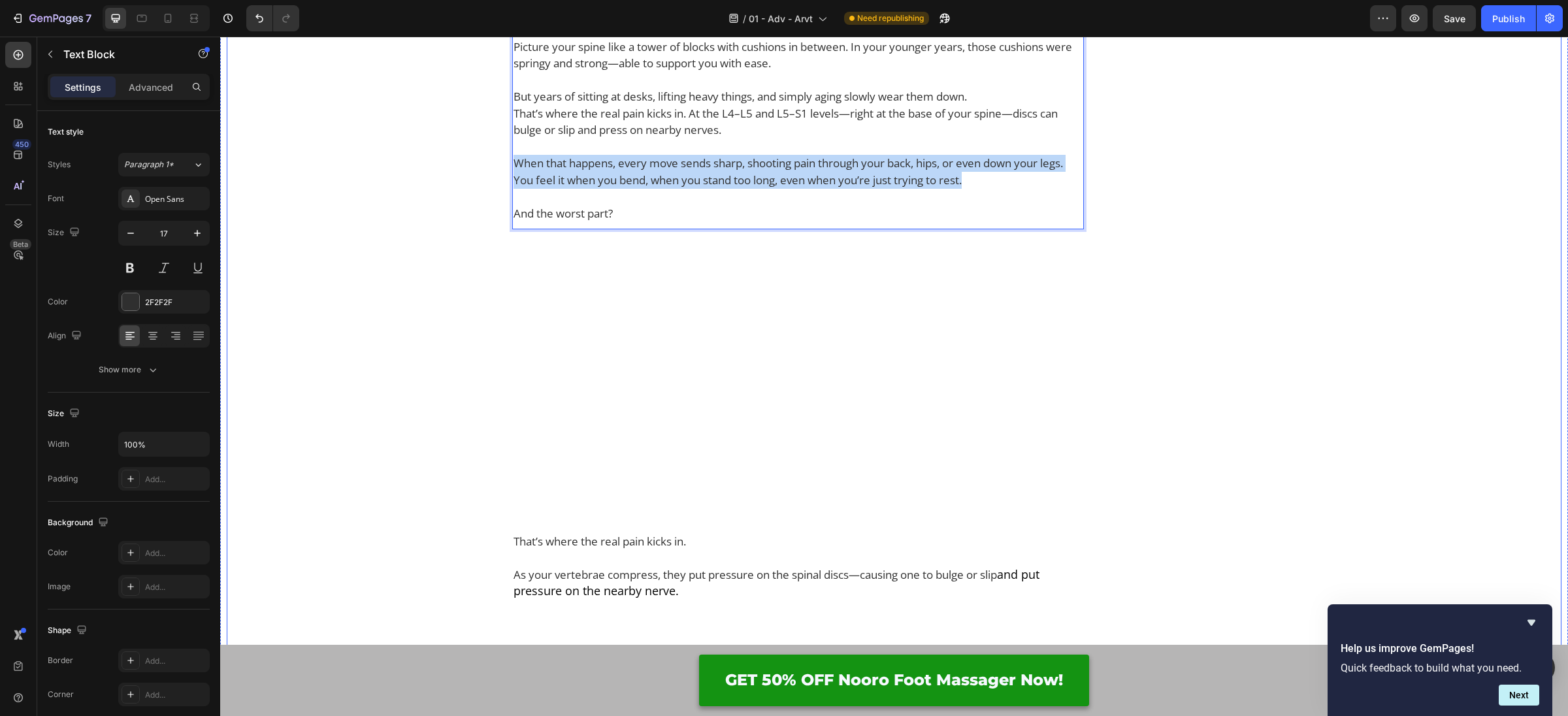
drag, startPoint x: 1019, startPoint y: 249, endPoint x: 496, endPoint y: 232, distance: 523.3
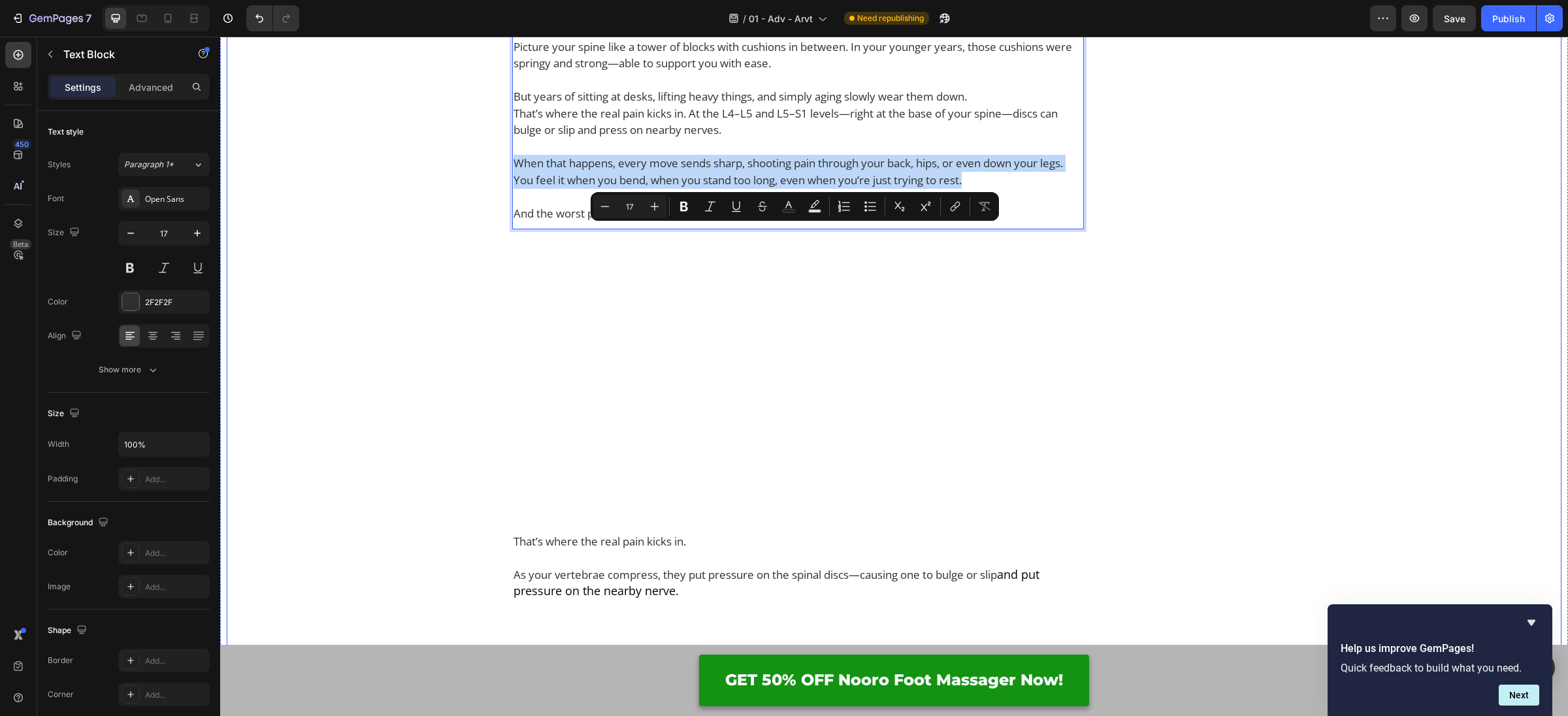
copy div "When that happens, every move sends sharp, shooting pain through your back, hip…"
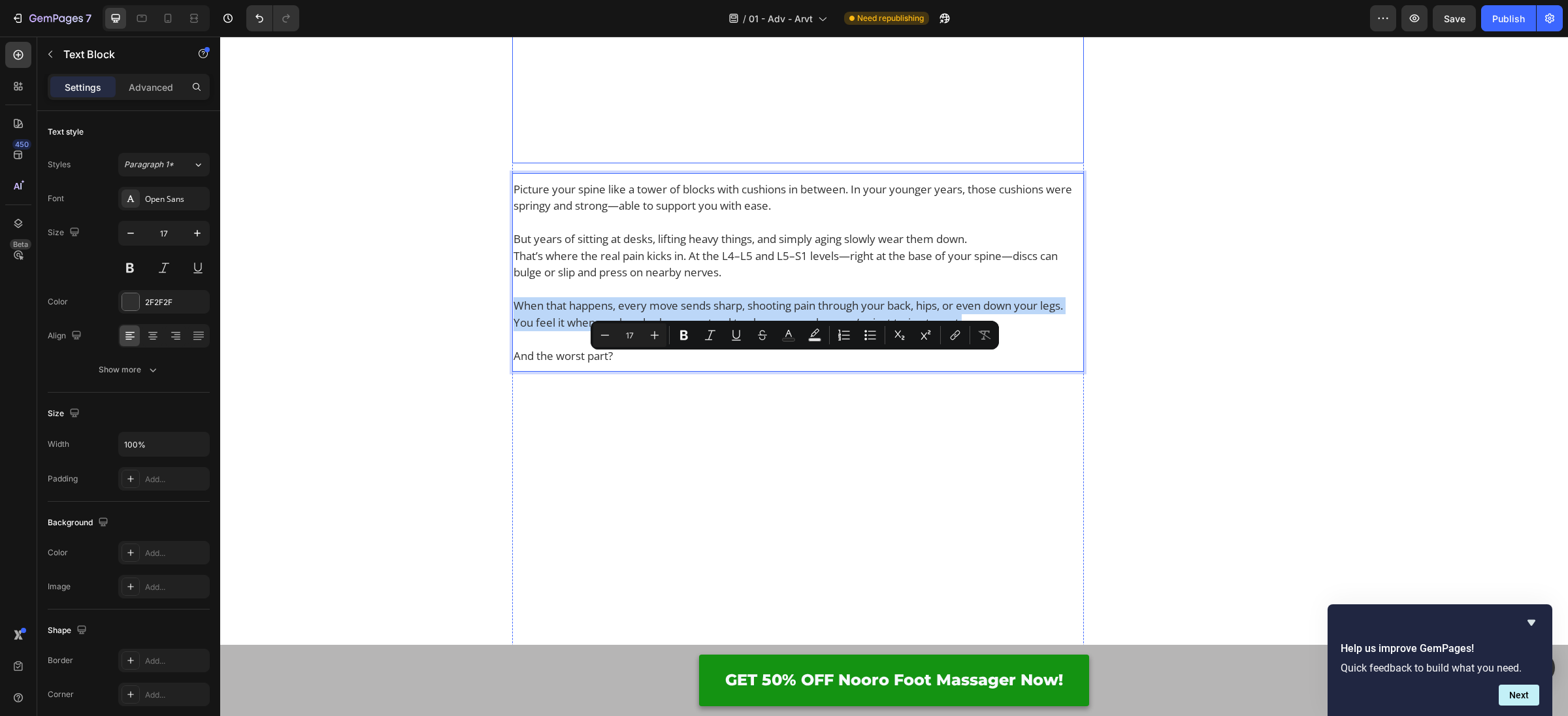
scroll to position [990, 0]
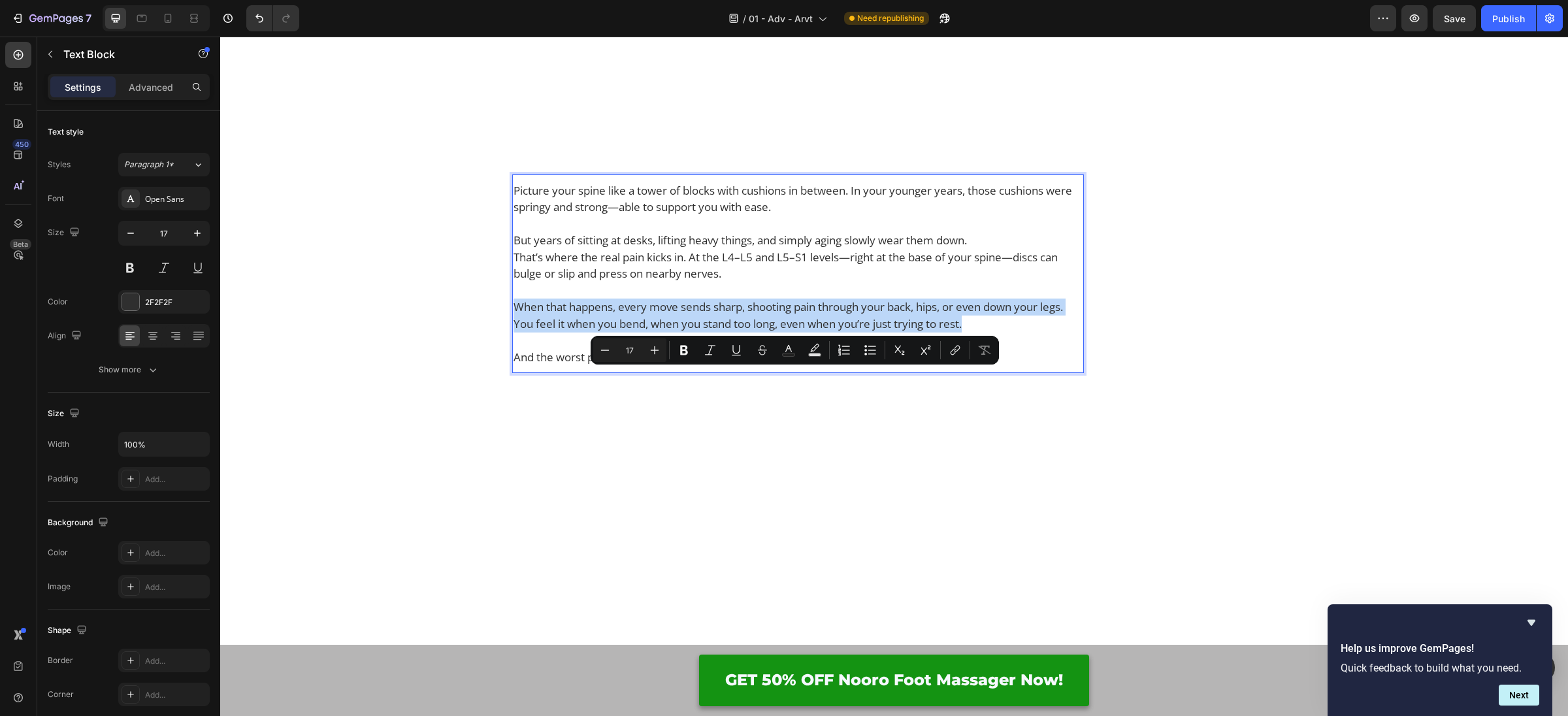
click at [564, 216] on p "Picture your spine like a tower of blocks with cushions in between. In your you…" at bounding box center [799, 199] width 569 height 33
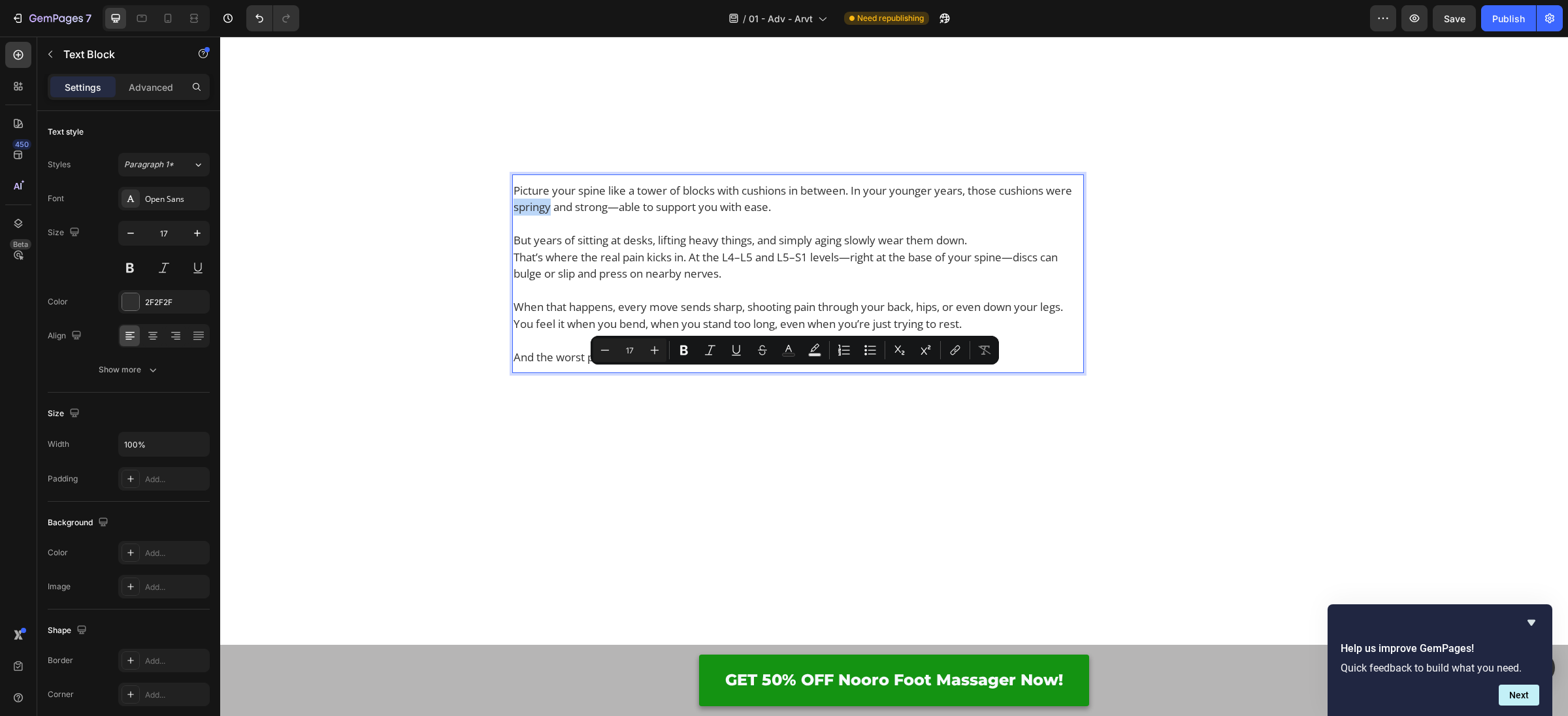
click at [564, 216] on p "Picture your spine like a tower of blocks with cushions in between. In your you…" at bounding box center [799, 199] width 569 height 33
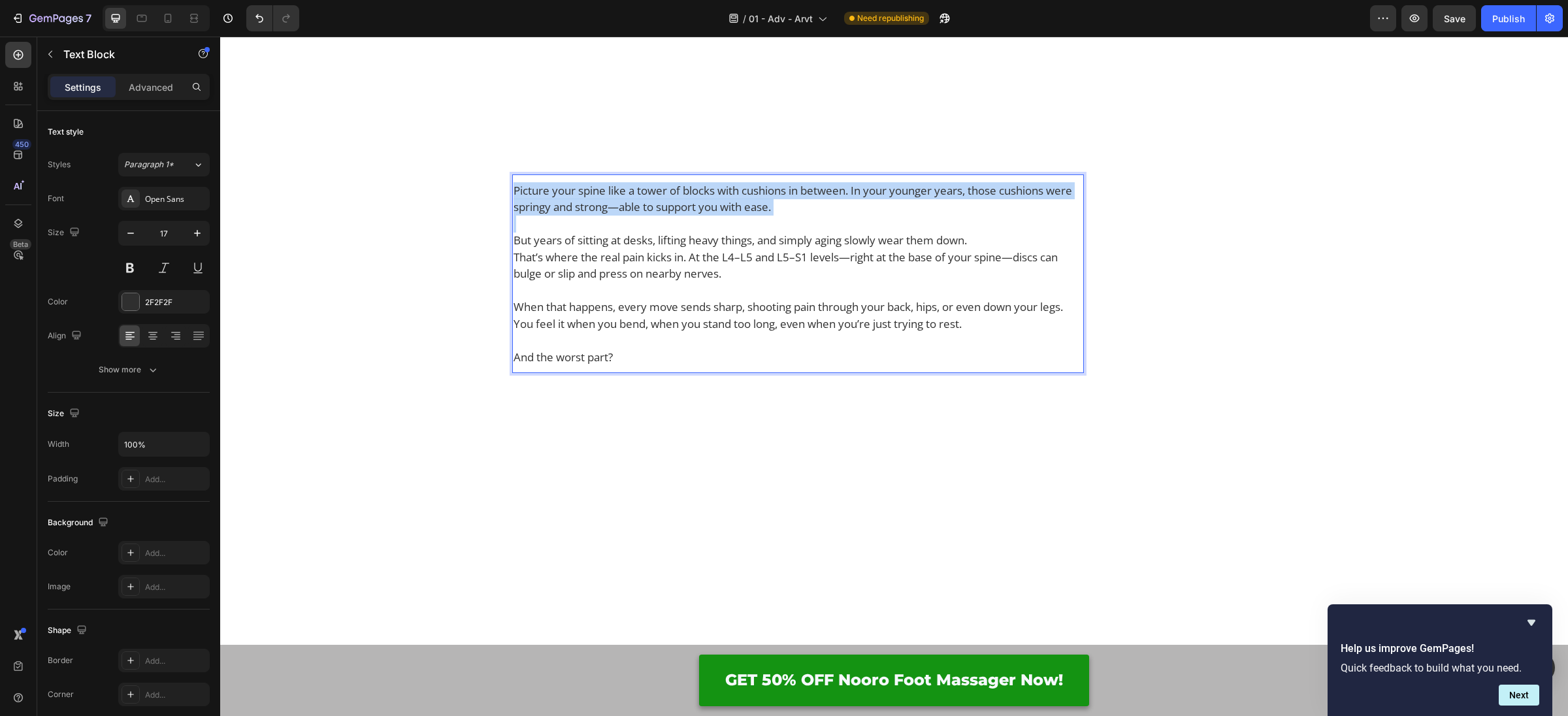
drag, startPoint x: 564, startPoint y: 273, endPoint x: 703, endPoint y: 94, distance: 226.6
click at [566, 216] on p "Picture your spine like a tower of blocks with cushions in between. In your you…" at bounding box center [799, 199] width 569 height 33
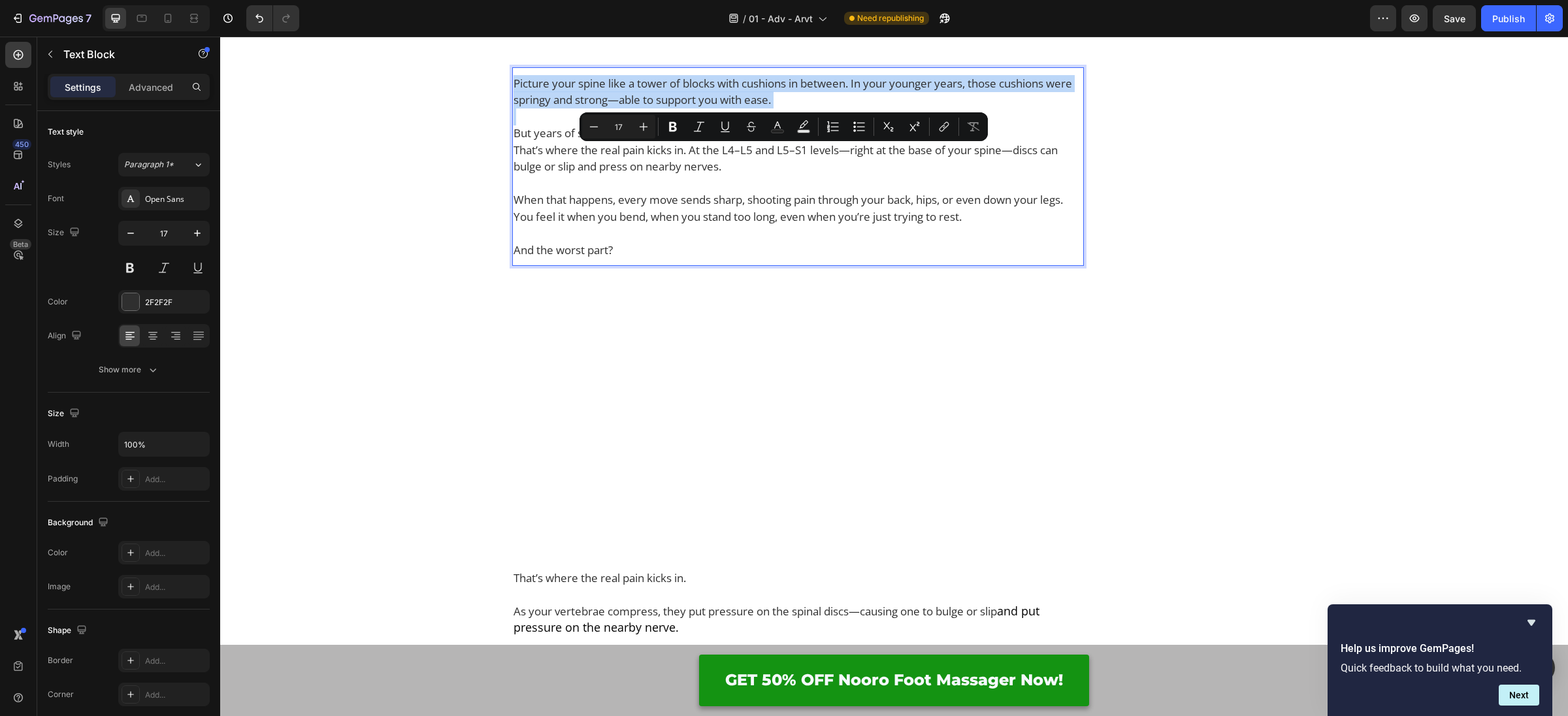
scroll to position [1238, 0]
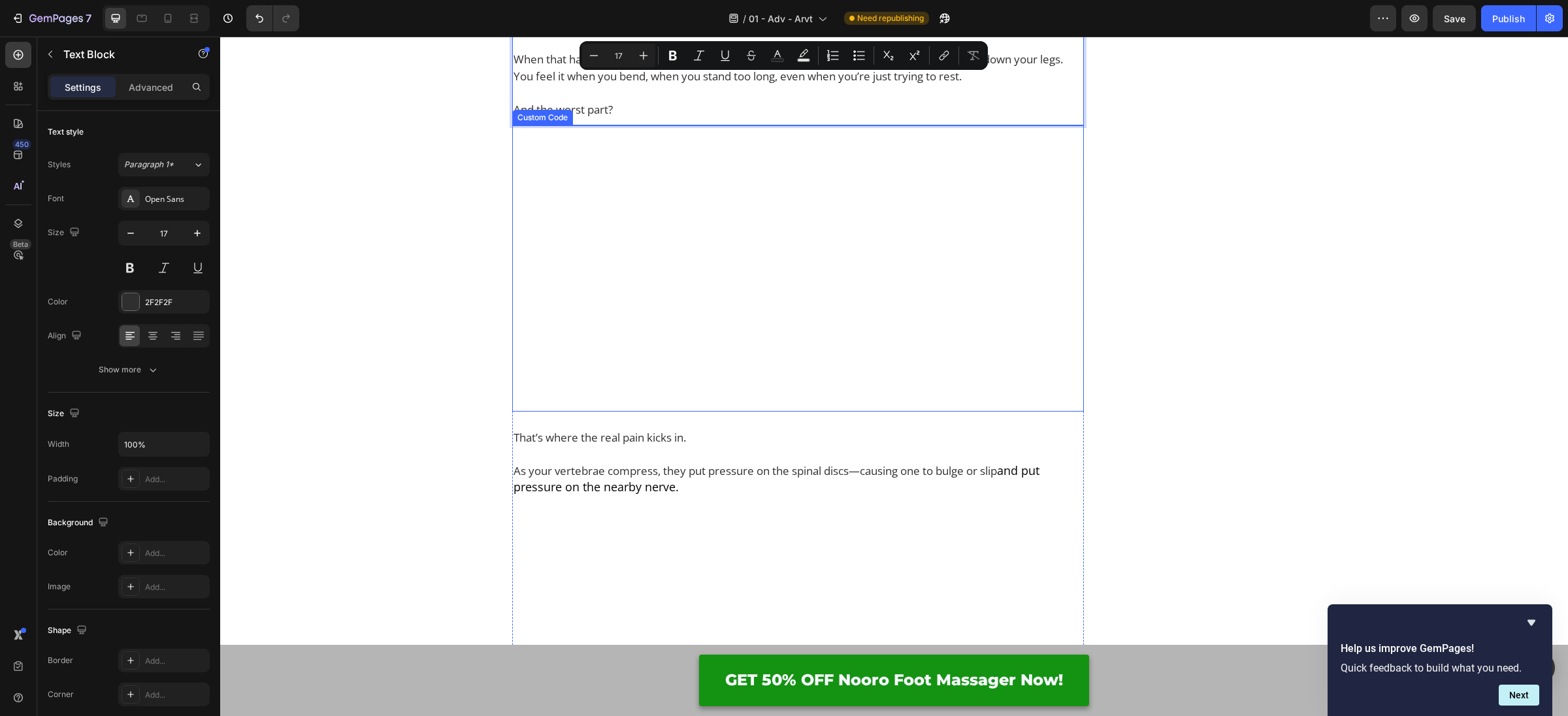
click at [733, 353] on video at bounding box center [798, 268] width 571 height 287
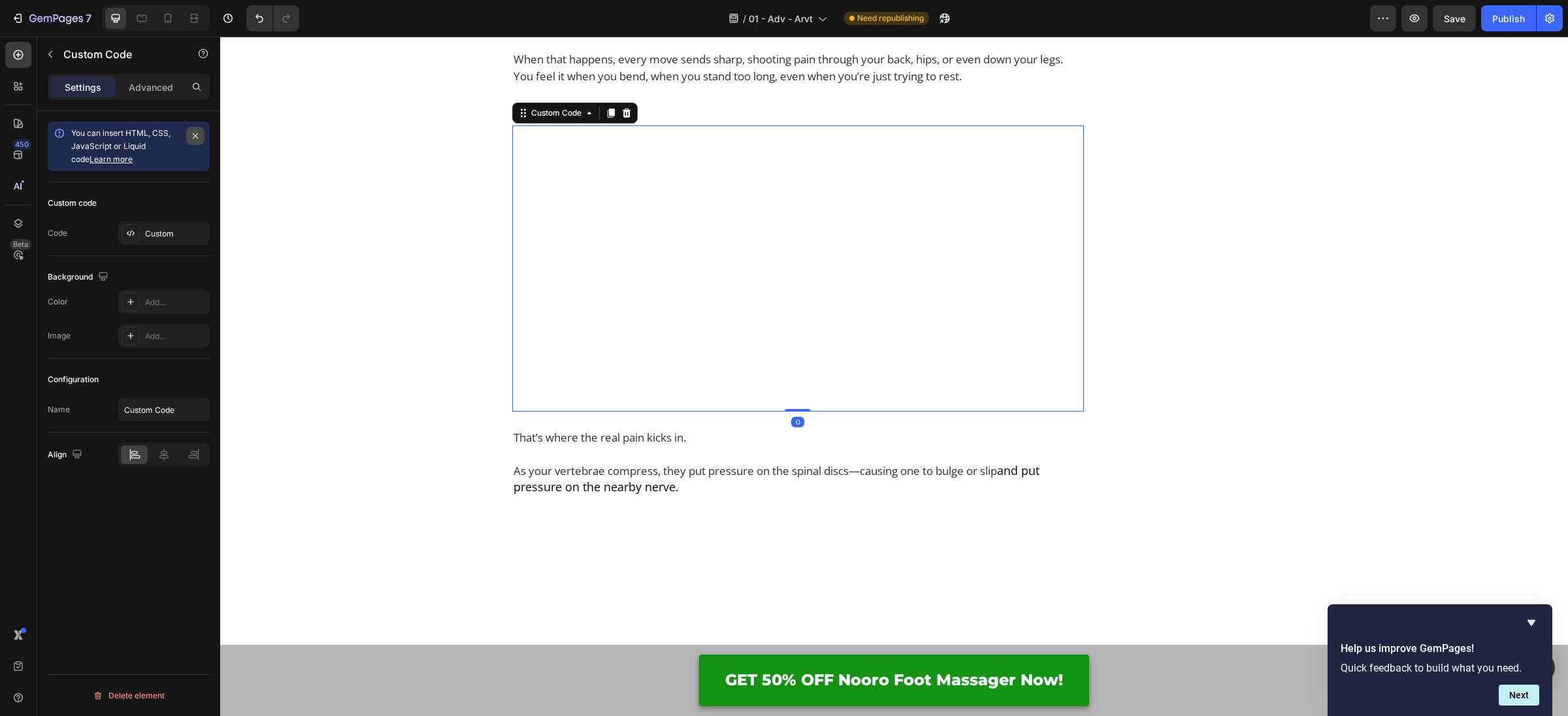
click at [192, 138] on icon "button" at bounding box center [195, 135] width 11 height 11
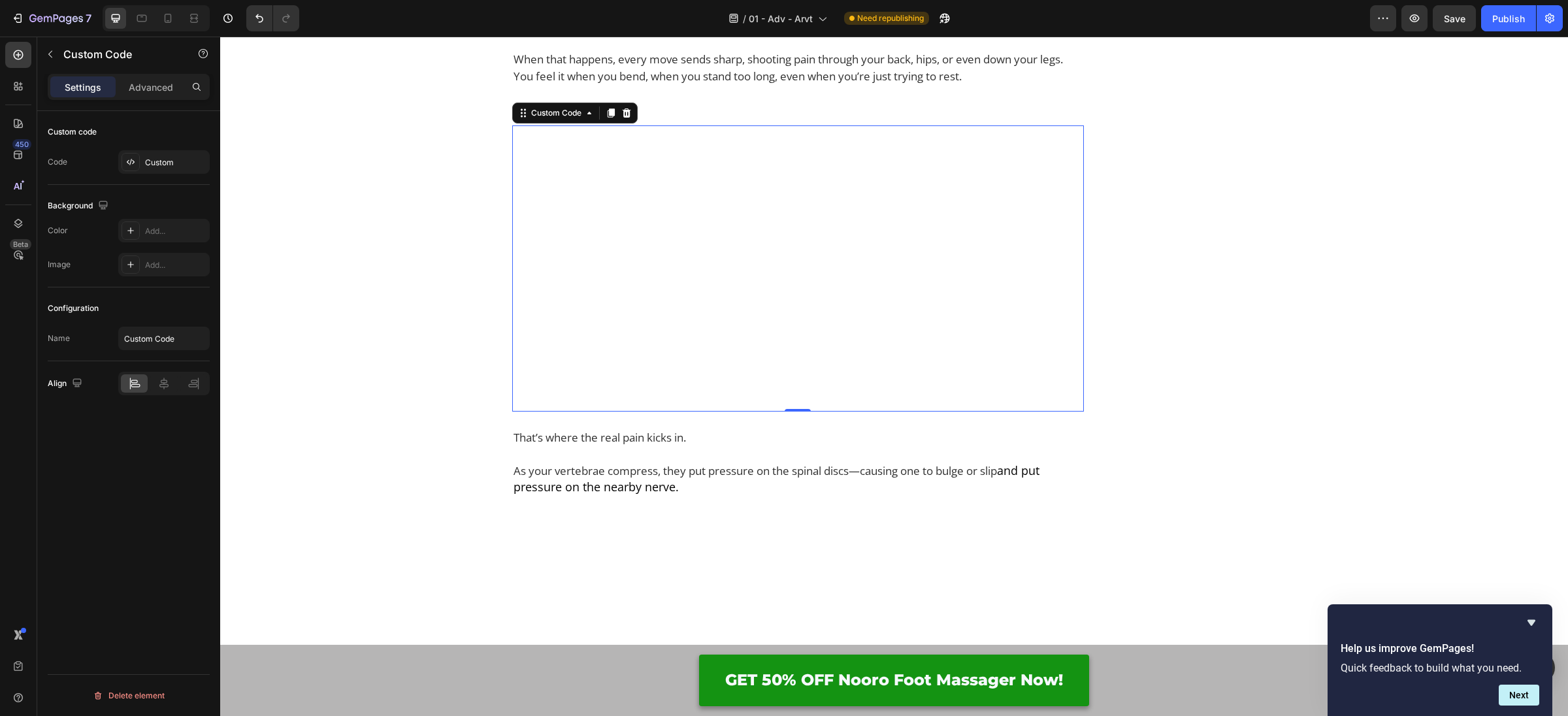
click at [587, 269] on video at bounding box center [798, 268] width 571 height 287
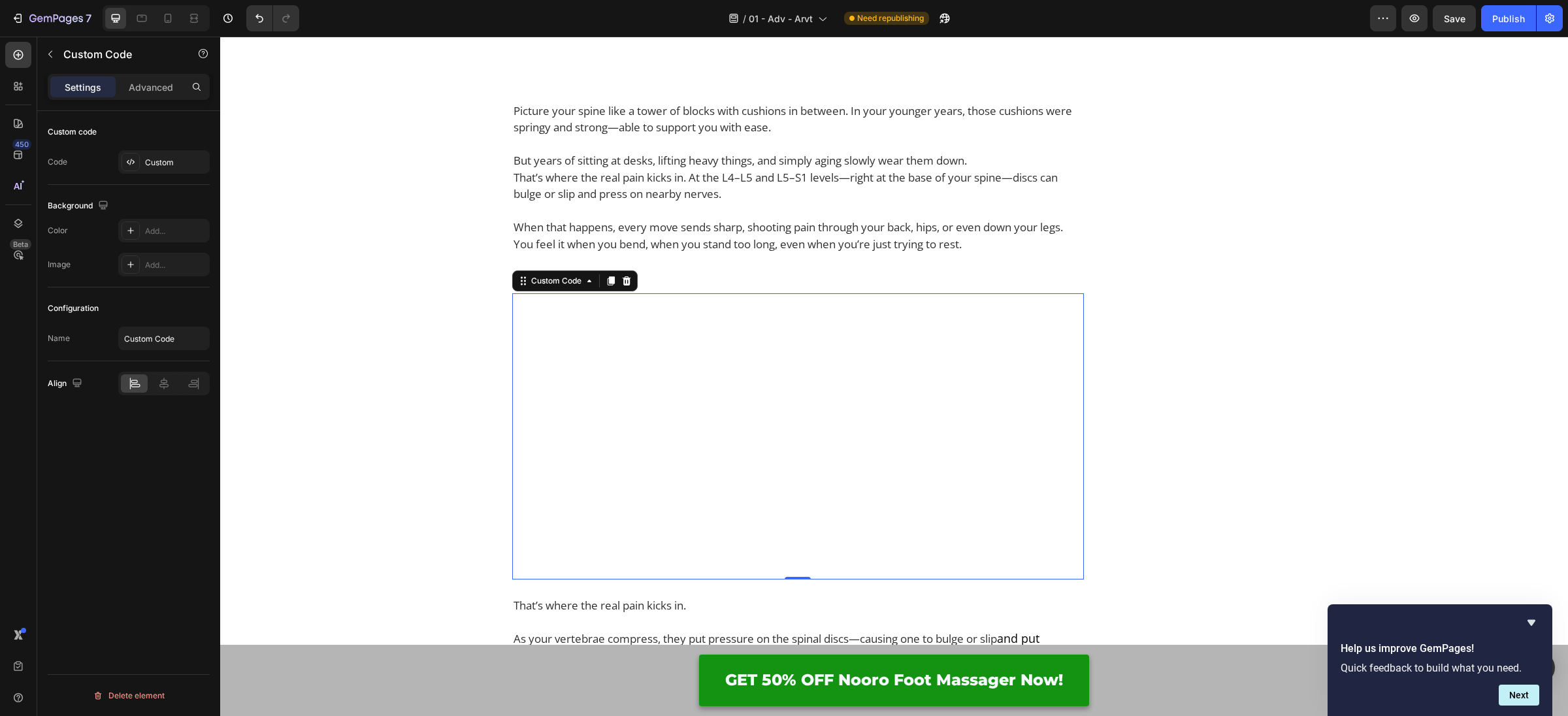
scroll to position [931, 0]
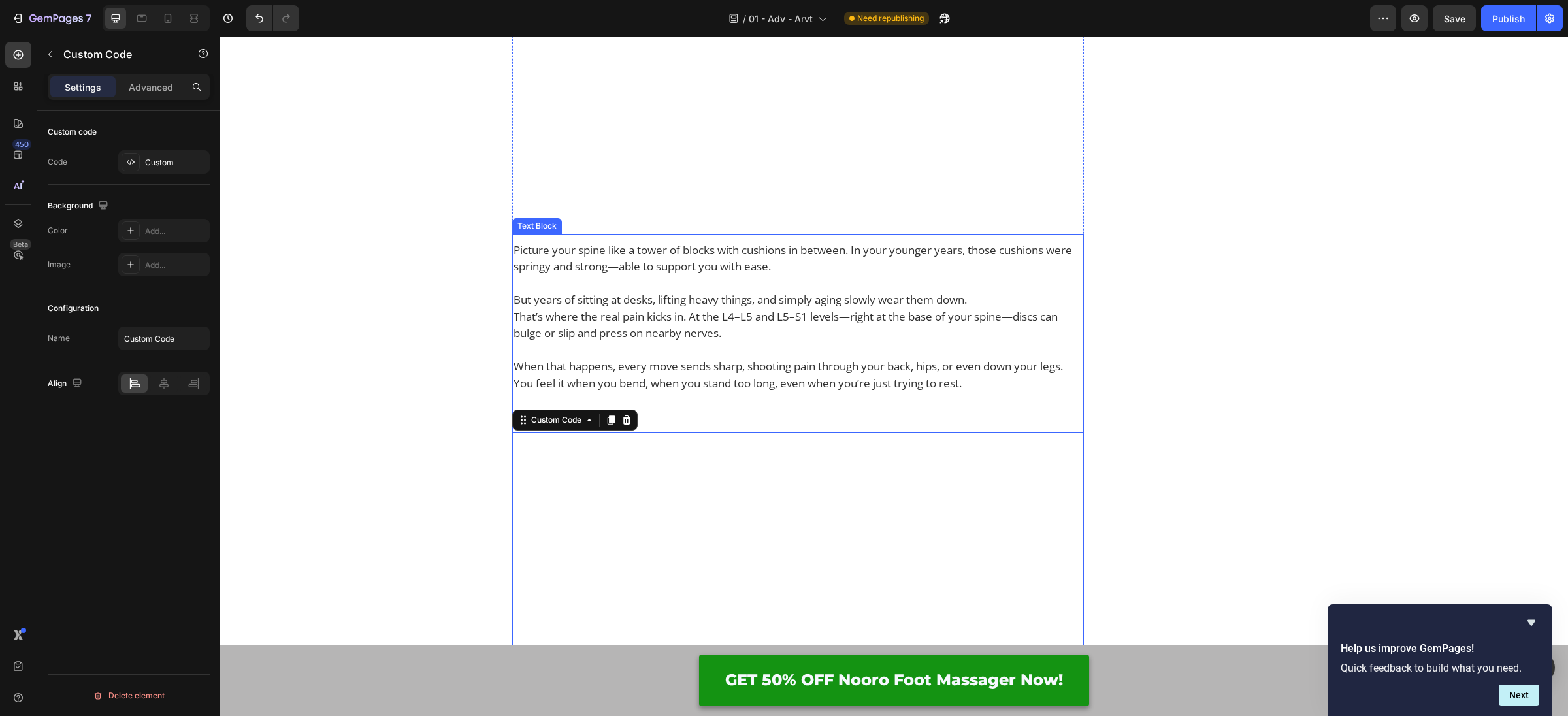
click at [717, 275] on p "Picture your spine like a tower of blocks with cushions in between. In your you…" at bounding box center [799, 258] width 569 height 33
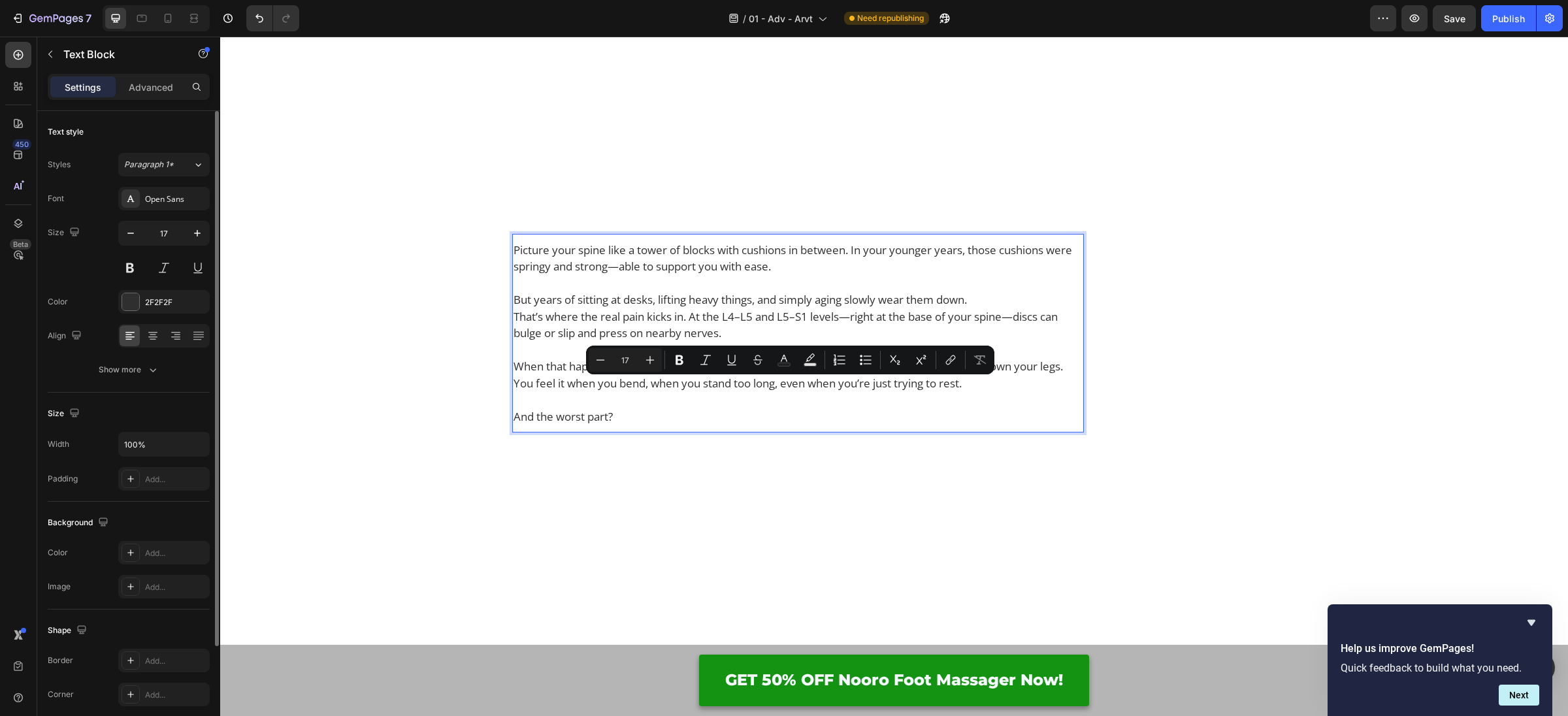
click at [697, 342] on p "That’s where the real pain kicks in. At the L4–L5 and L5–S1 levels—right at the…" at bounding box center [799, 324] width 569 height 33
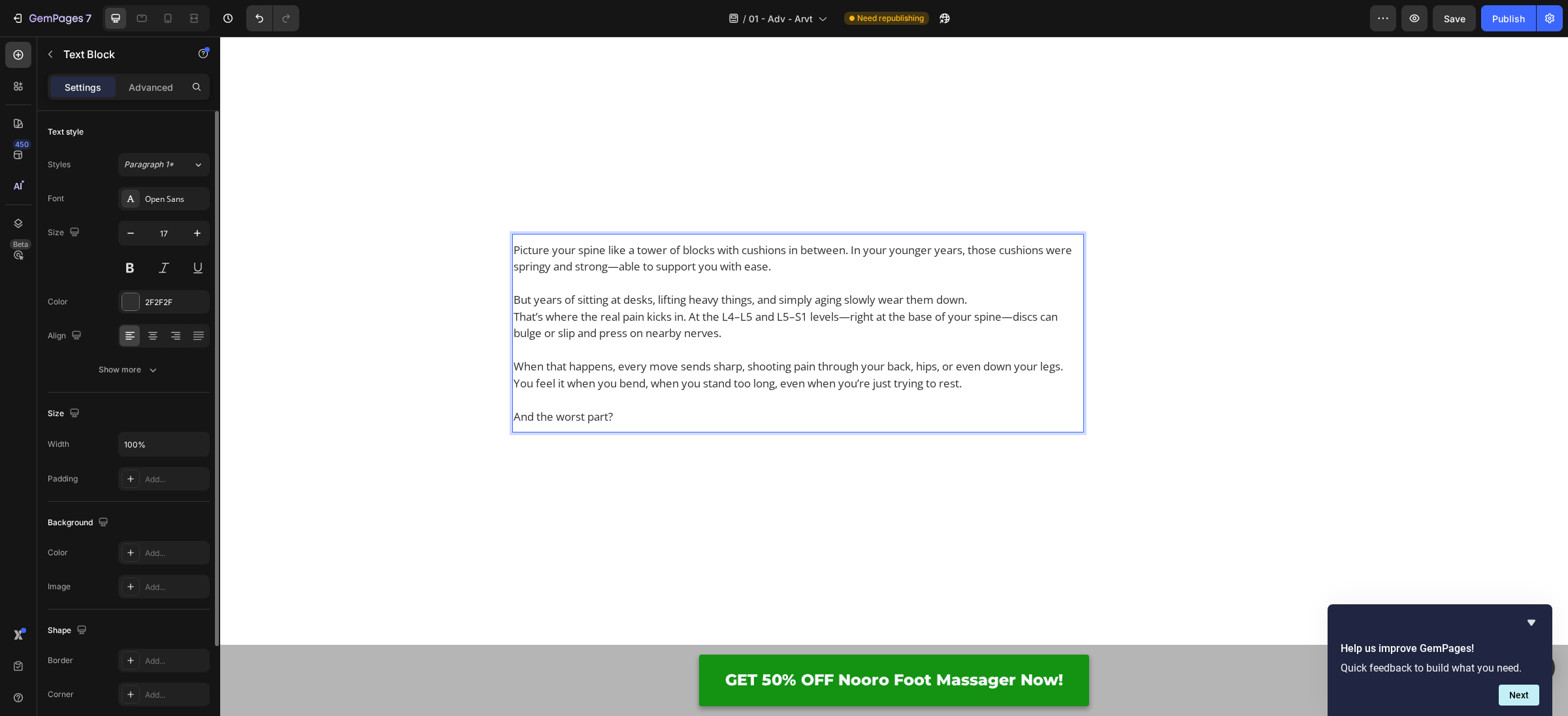
click at [859, 275] on p "Picture your spine like a tower of blocks with cushions in between. In your you…" at bounding box center [799, 258] width 569 height 33
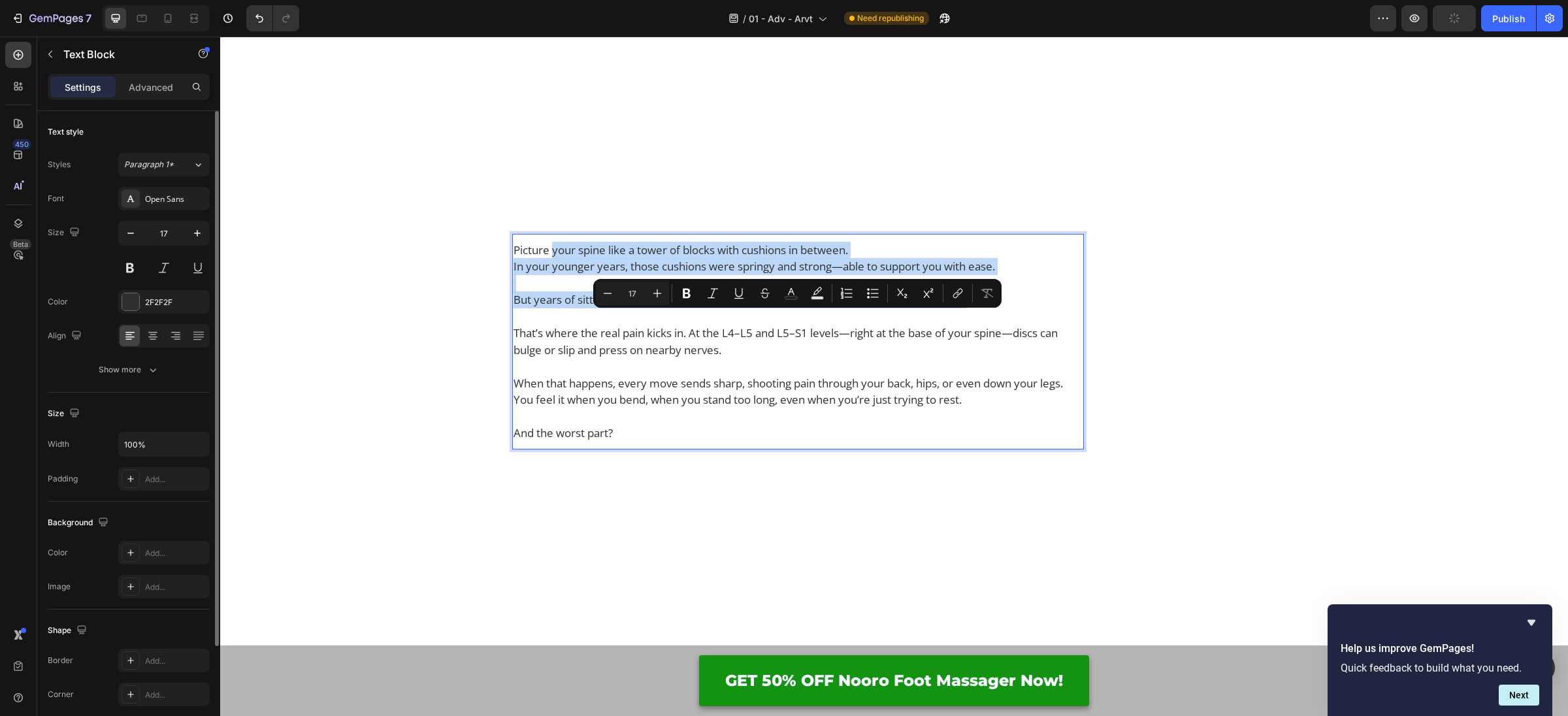
drag, startPoint x: 971, startPoint y: 379, endPoint x: 538, endPoint y: 323, distance: 436.6
click at [538, 323] on div "Picture your spine like a tower of blocks with cushions in between. In your you…" at bounding box center [798, 341] width 571 height 202
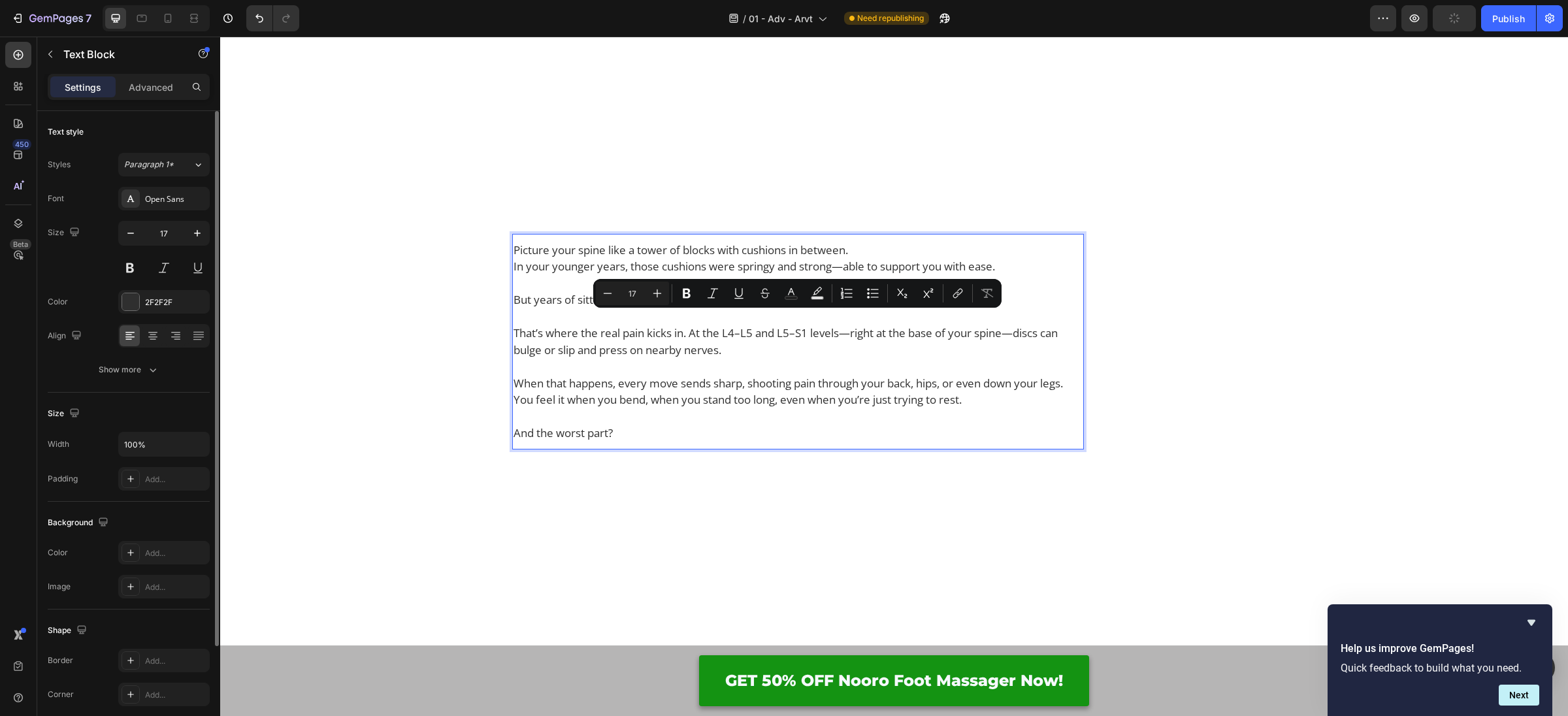
click at [533, 258] on p "Picture your spine like a tower of blocks with cushions in between." at bounding box center [799, 250] width 569 height 17
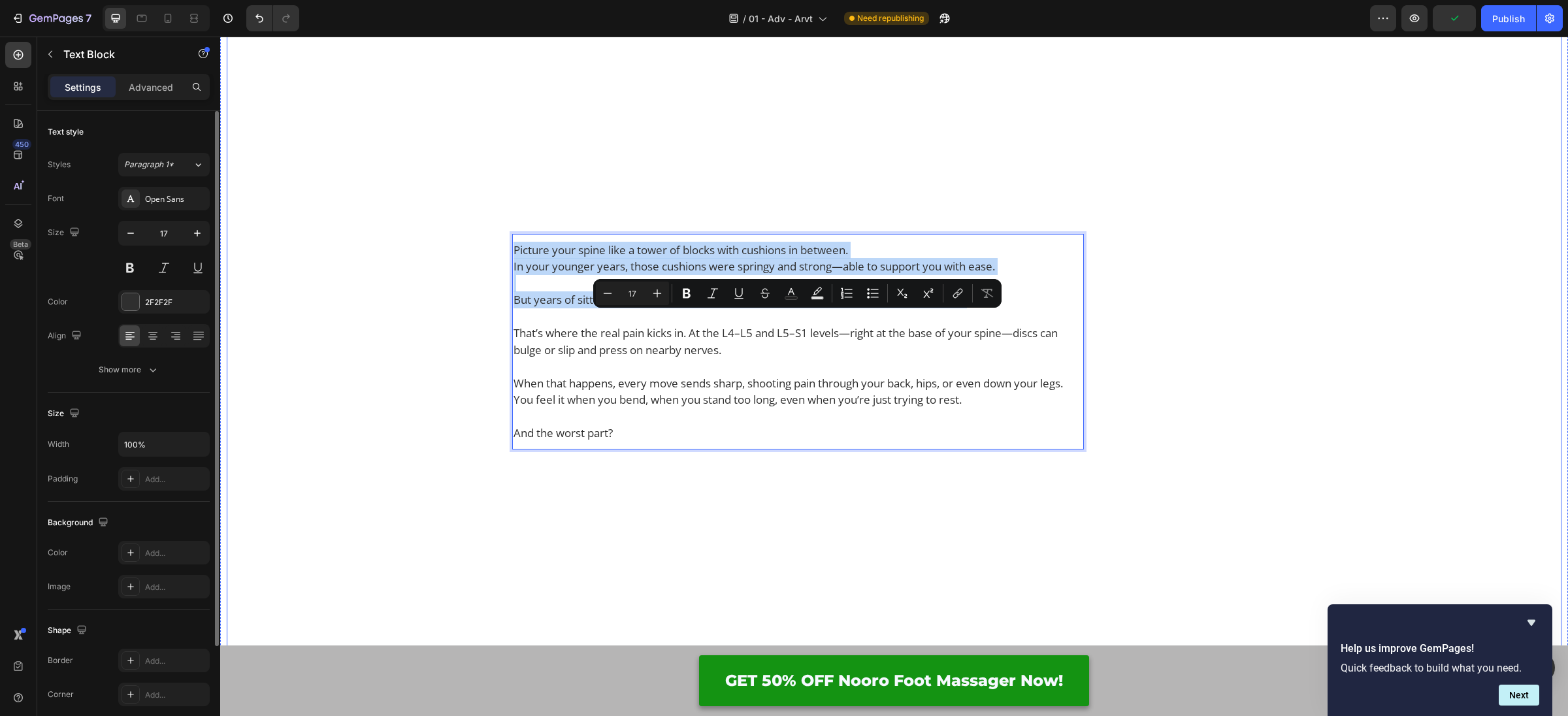
drag, startPoint x: 810, startPoint y: 352, endPoint x: 506, endPoint y: 327, distance: 305.0
copy div "Picture your spine like a tower of blocks with cushions in between. In your you…"
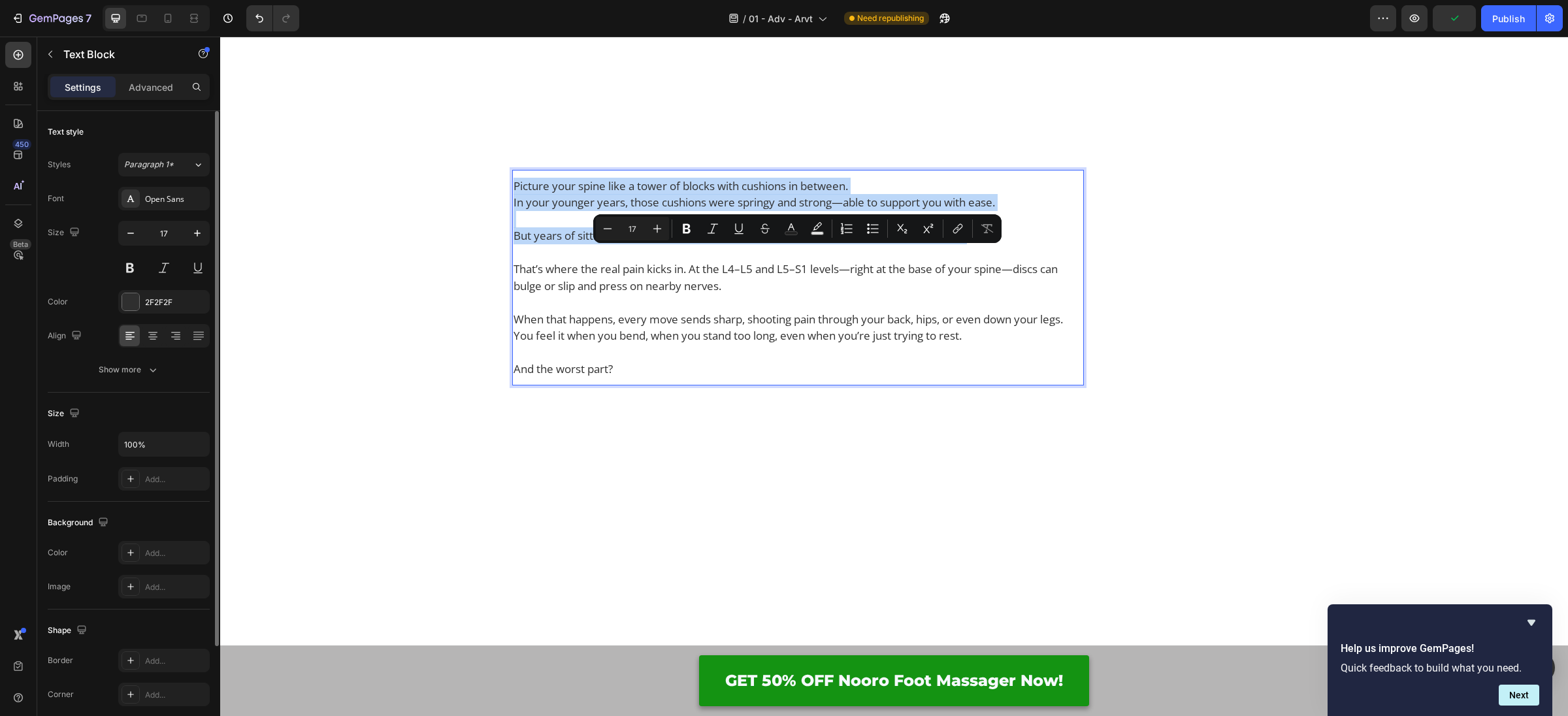
scroll to position [997, 0]
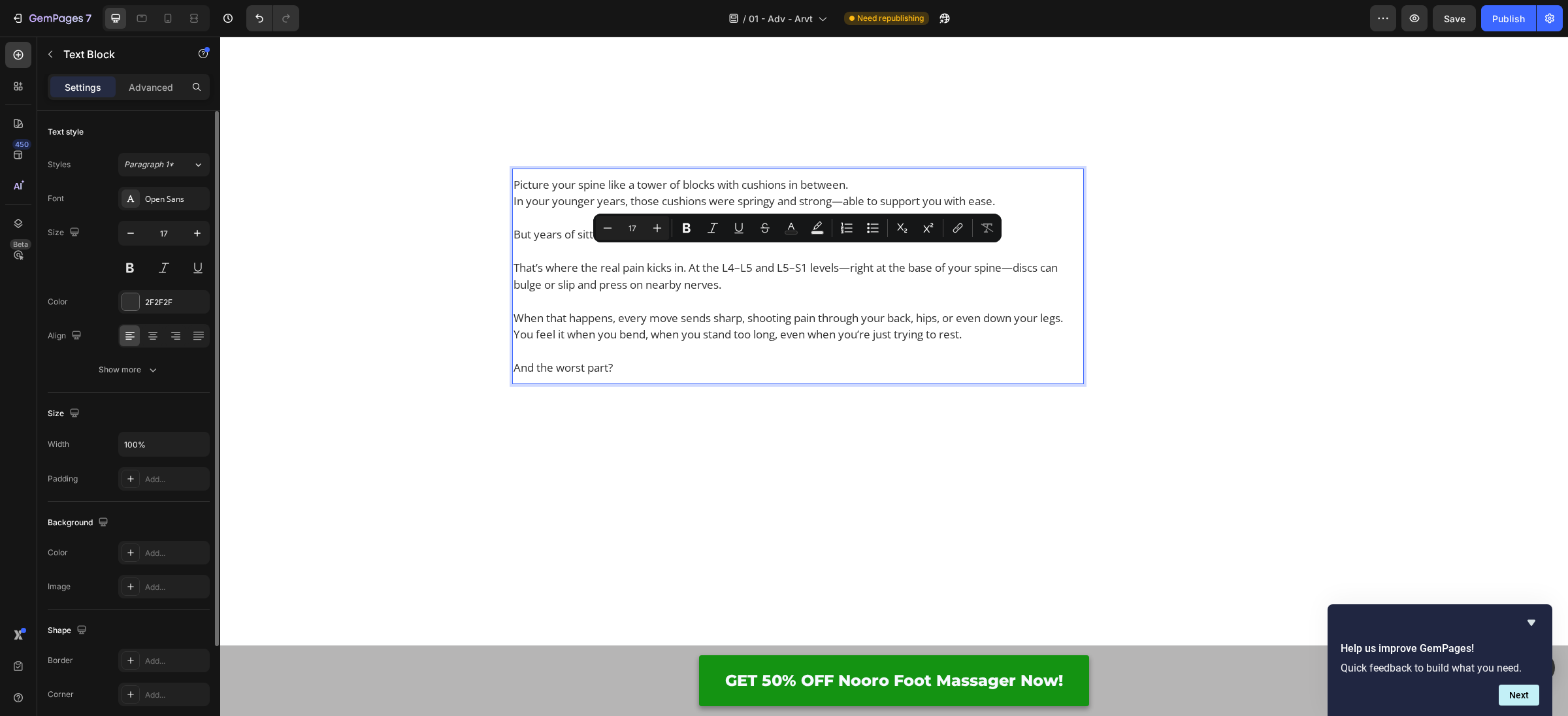
click at [694, 292] on p "That’s where the real pain kicks in. At the L4–L5 and L5–S1 levels—right at the…" at bounding box center [799, 276] width 569 height 33
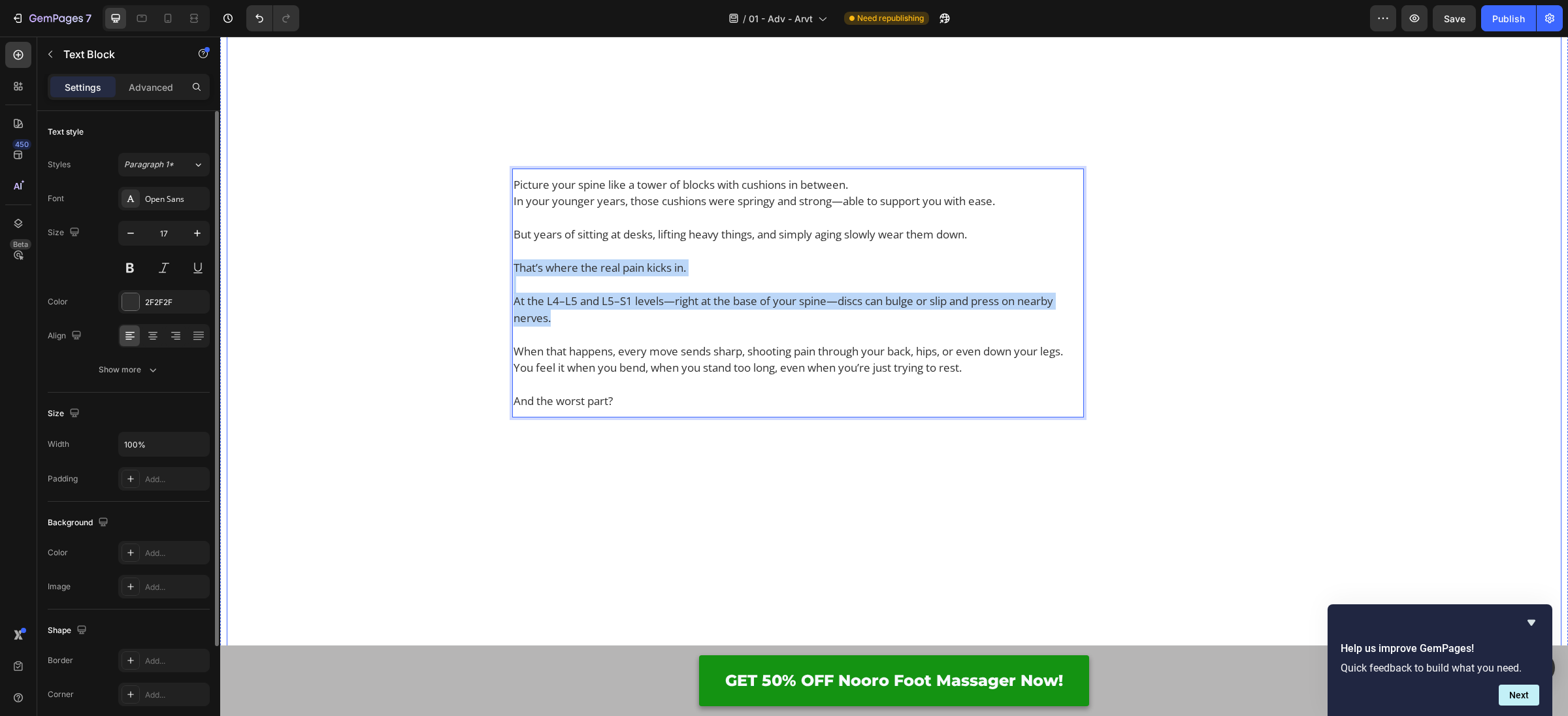
drag, startPoint x: 582, startPoint y: 385, endPoint x: 488, endPoint y: 332, distance: 107.9
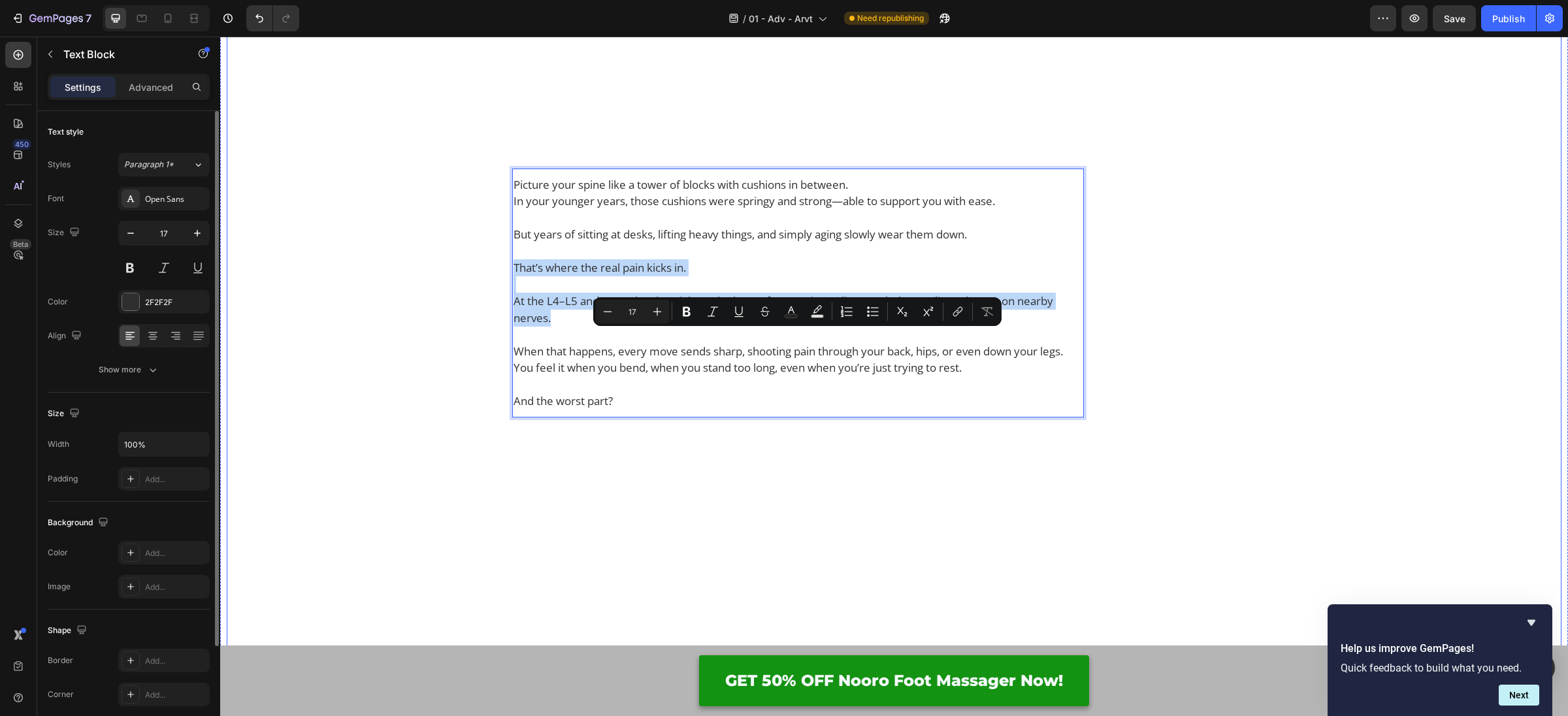
copy div "That’s where the real pain kicks in. At the L4–L5 and L5–S1 levels—right at the…"
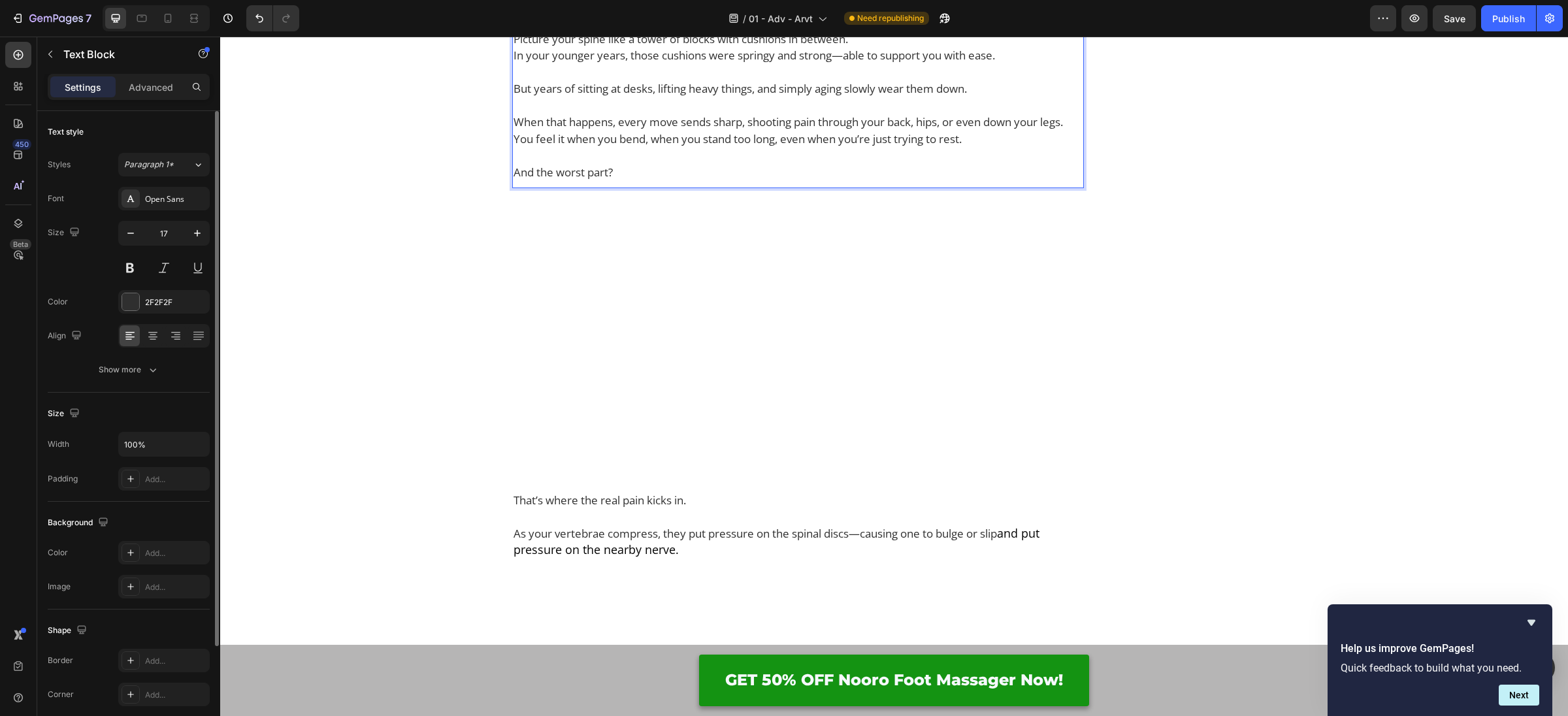
scroll to position [1335, 0]
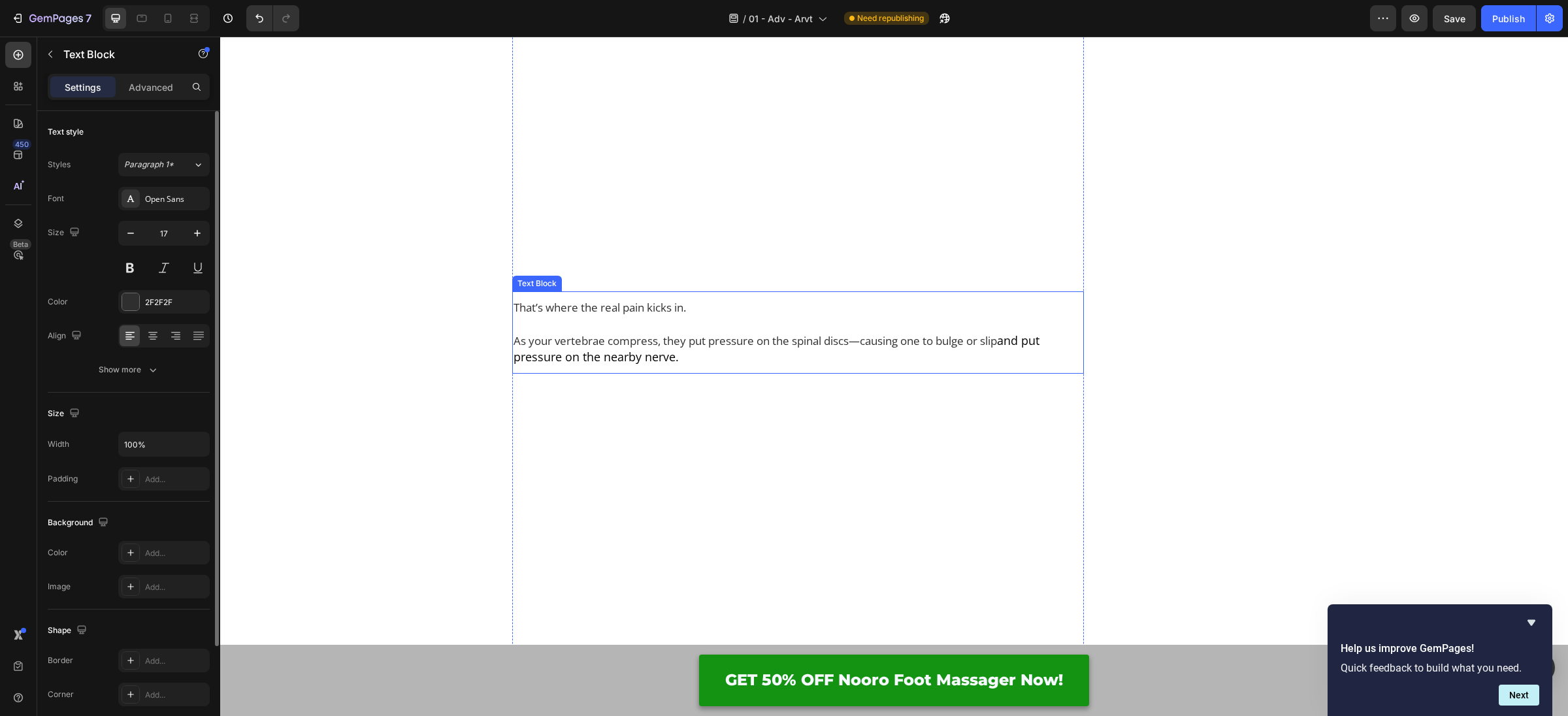
click at [613, 366] on p "As your vertebrae compress, they put pressure on the spinal discs—causing one t…" at bounding box center [799, 349] width 569 height 33
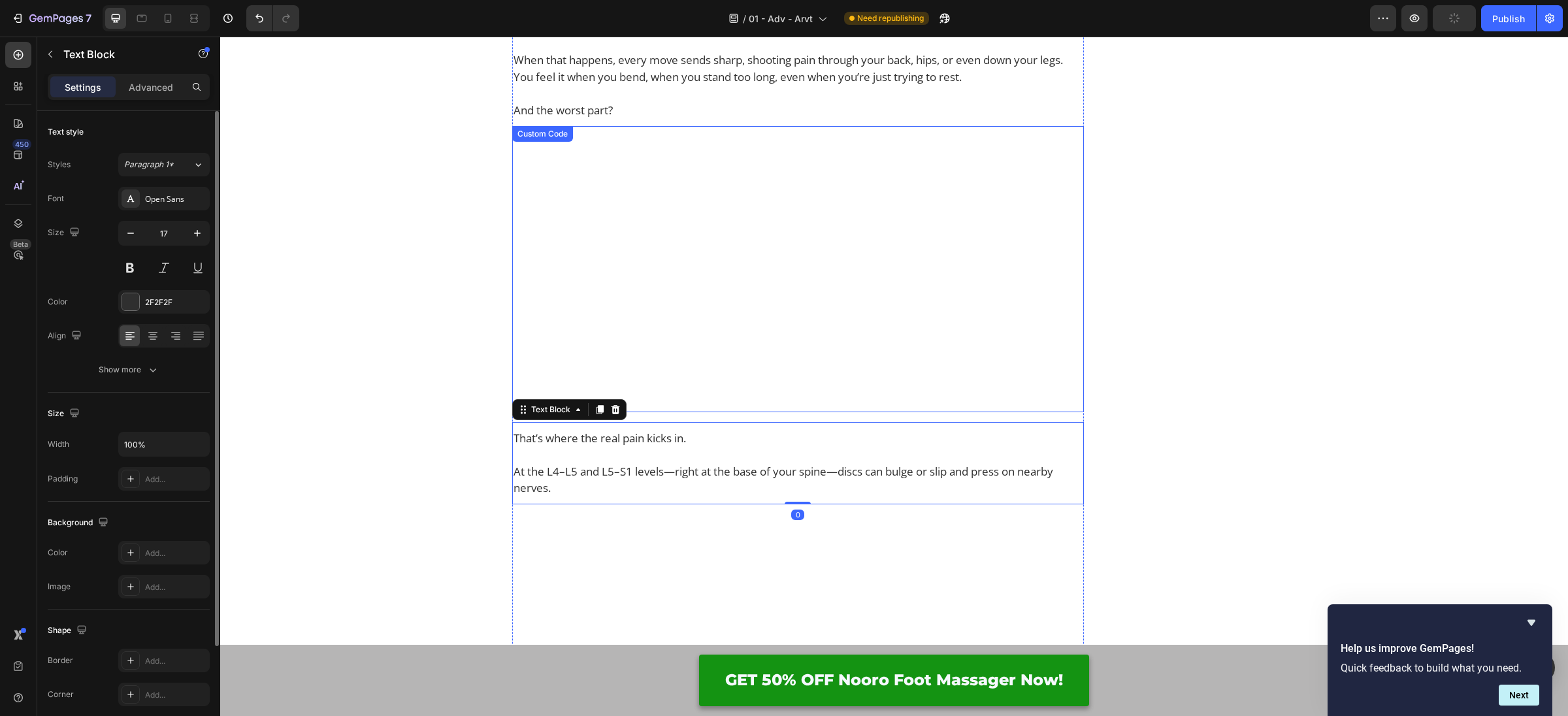
scroll to position [1060, 0]
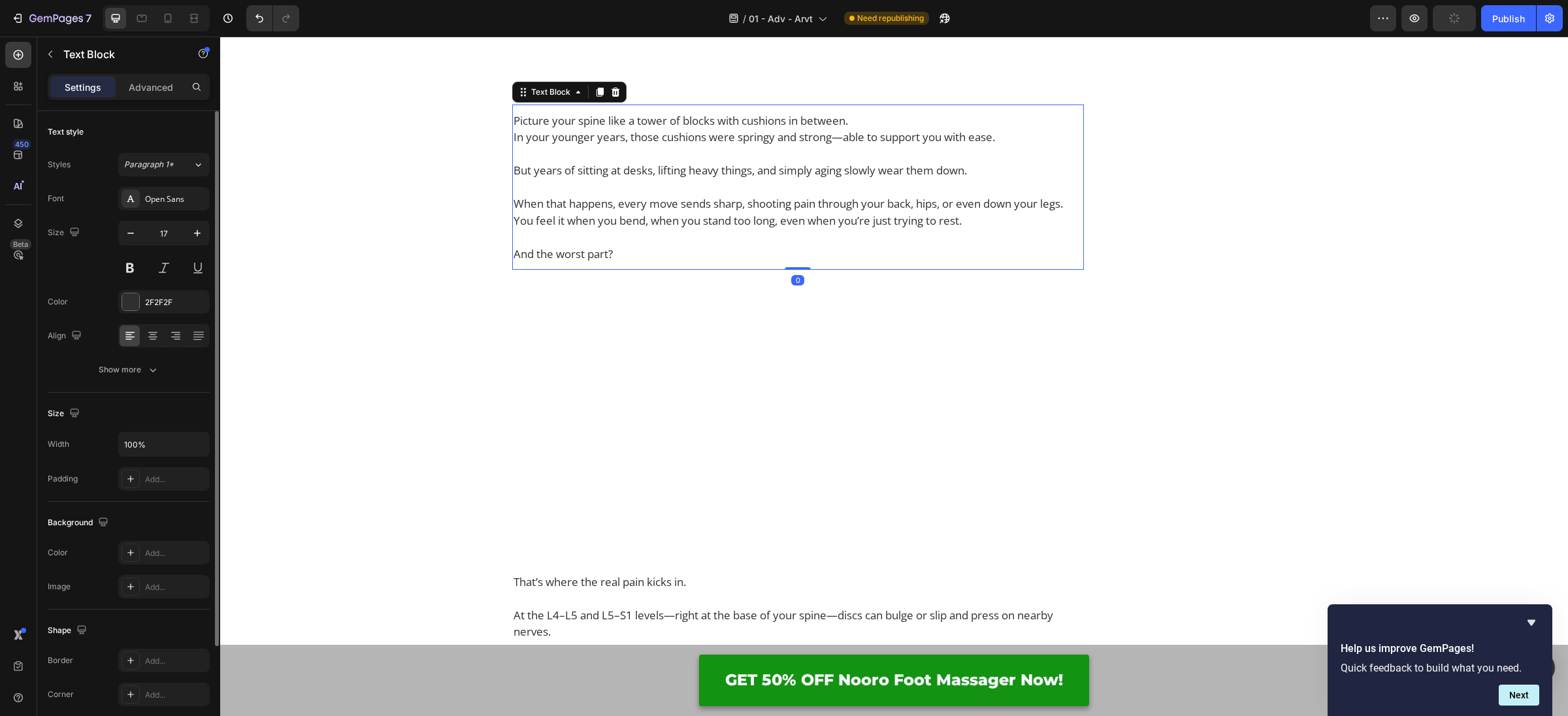
click at [628, 229] on p "You feel it when you bend, when you stand too long, even when you’re just tryin…" at bounding box center [799, 221] width 569 height 17
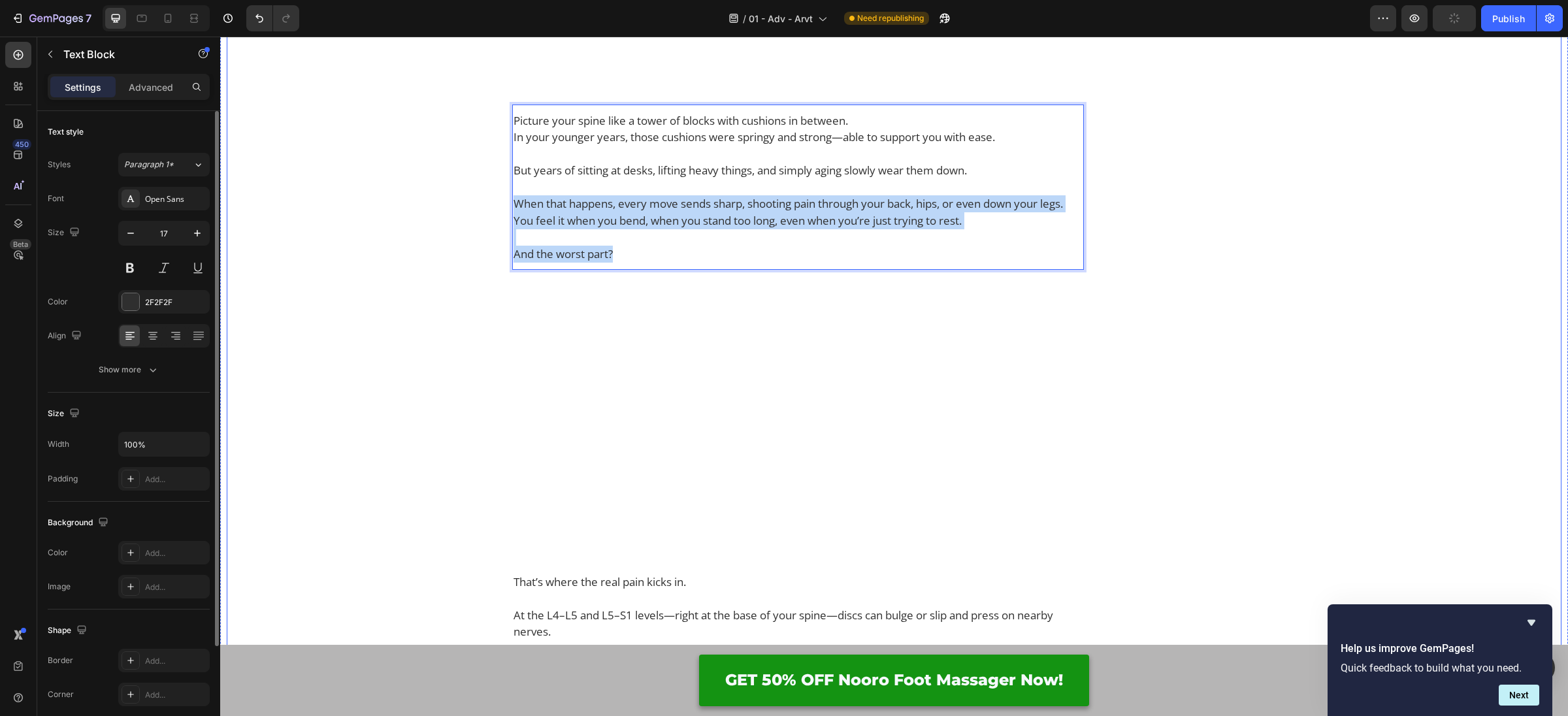
drag, startPoint x: 637, startPoint y: 323, endPoint x: 504, endPoint y: 276, distance: 141.1
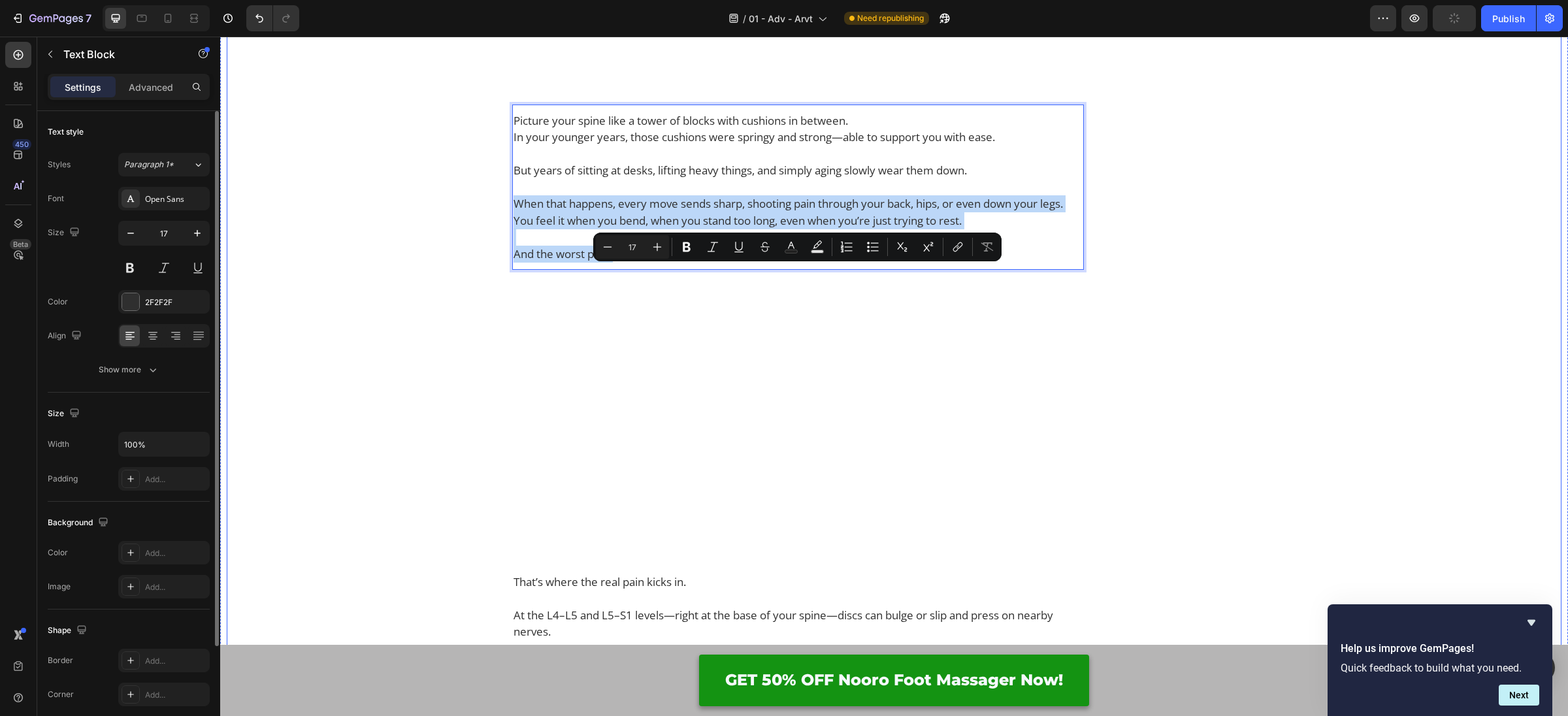
copy div "When that happens, every move sends sharp, shooting pain through your back, hip…"
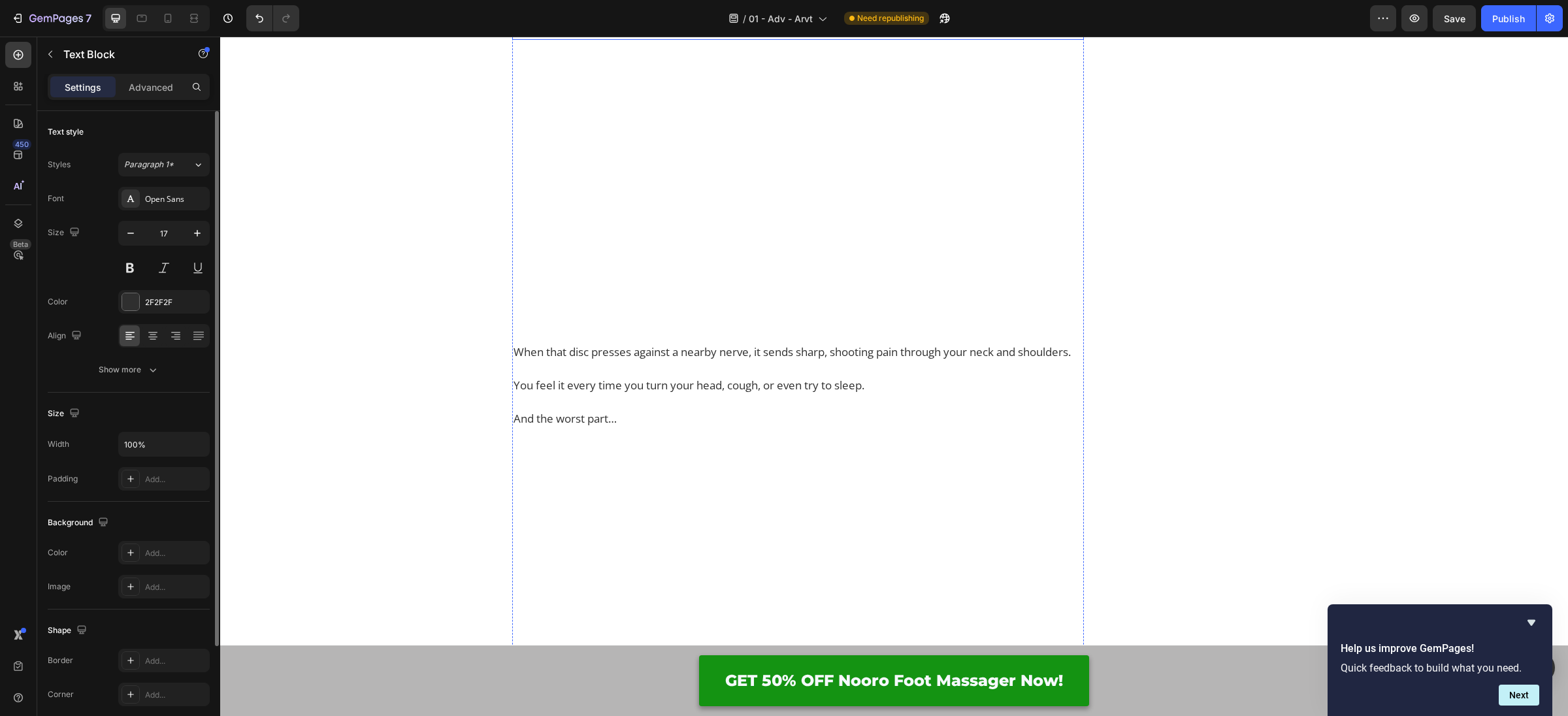
scroll to position [1740, 0]
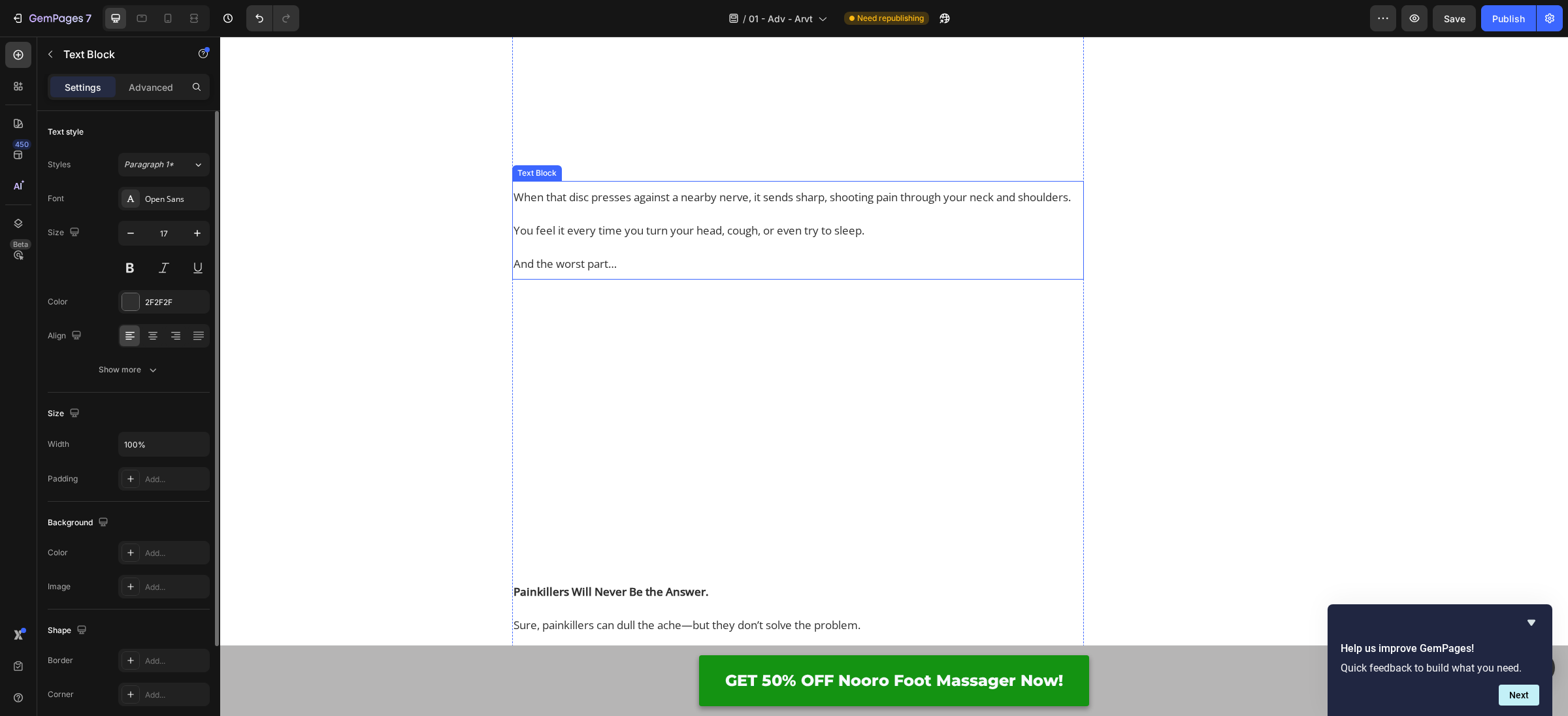
click at [586, 206] on p "When that disc presses against a nearby nerve, it sends sharp, shooting pain th…" at bounding box center [799, 196] width 569 height 17
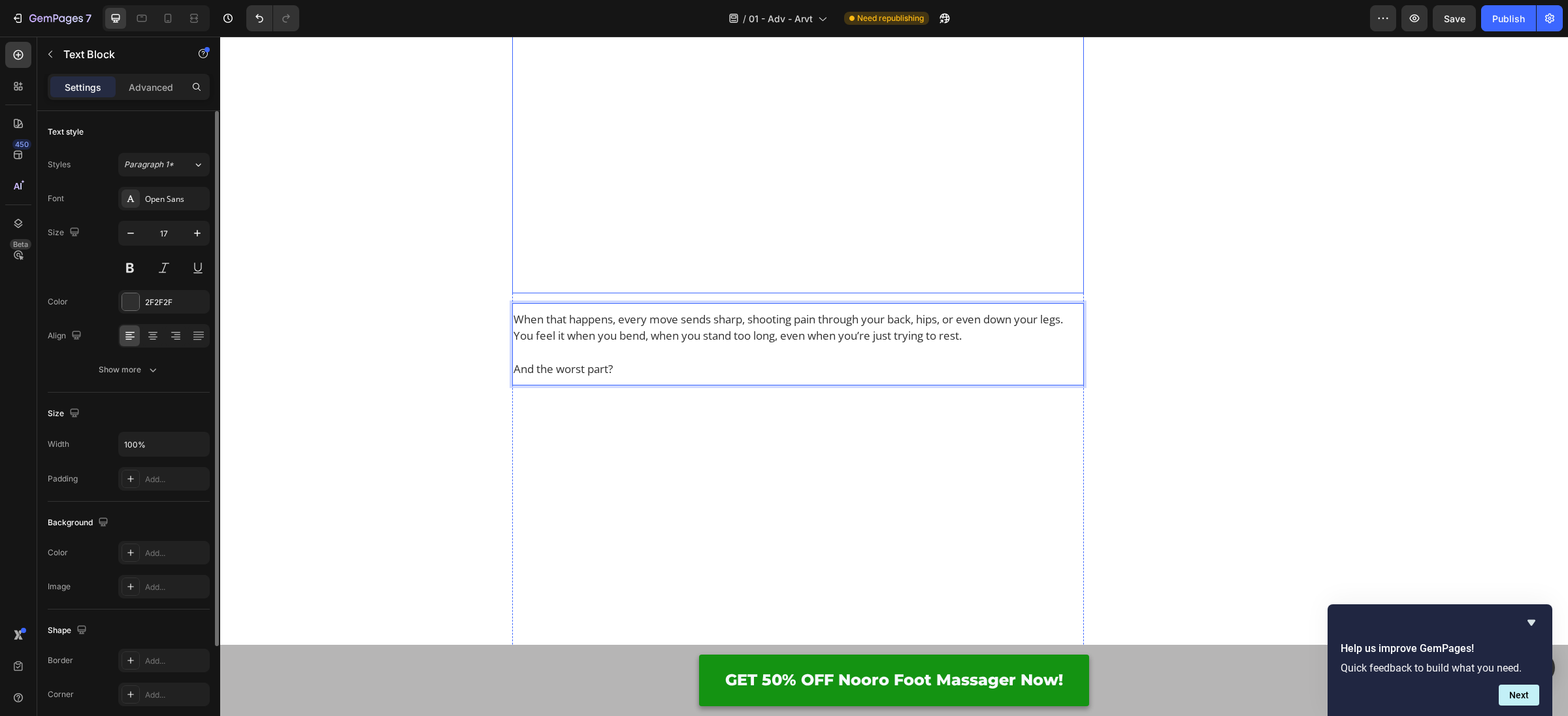
scroll to position [1626, 0]
click at [1078, 319] on p "When that happens, every move sends sharp, shooting pain through your back, hip…" at bounding box center [799, 310] width 569 height 17
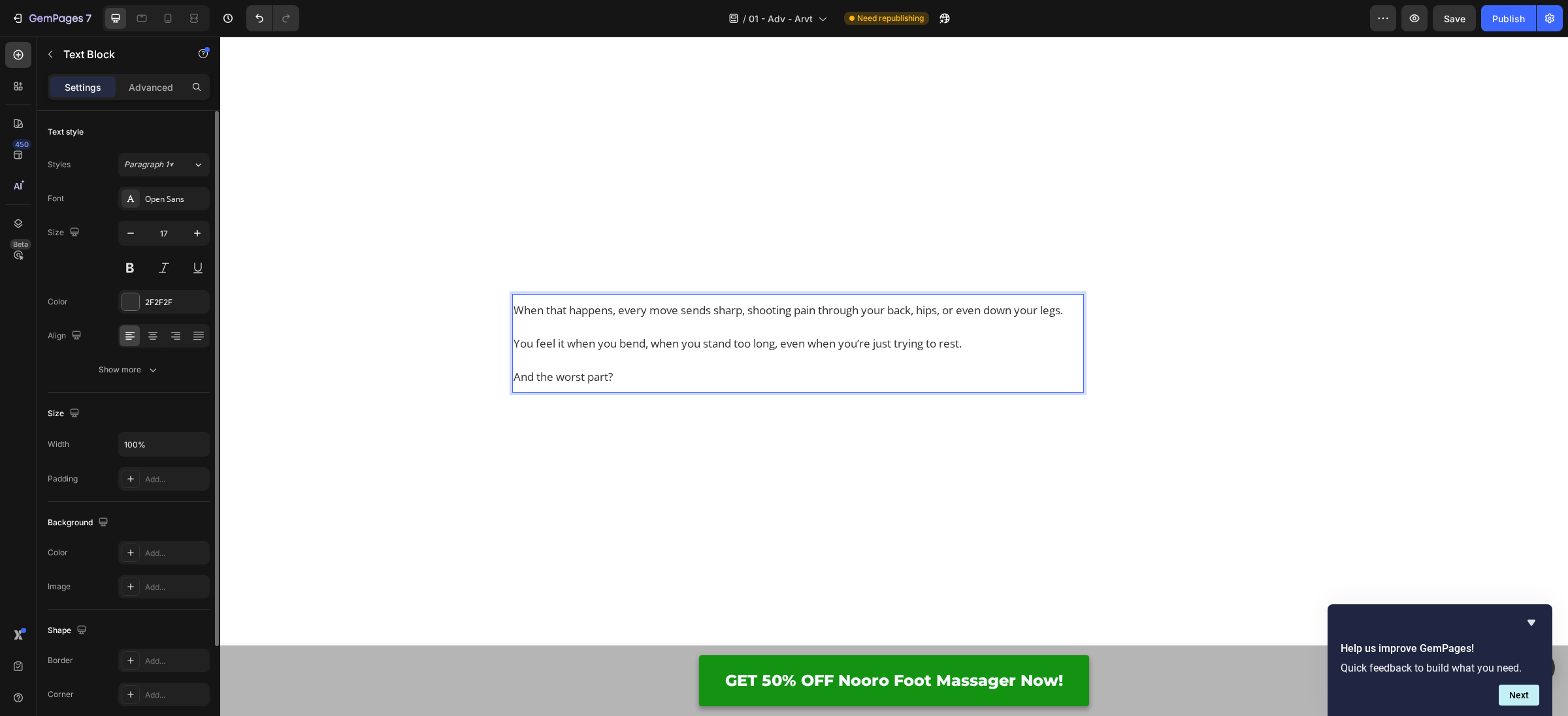
drag, startPoint x: 912, startPoint y: 502, endPoint x: 1143, endPoint y: 513, distance: 231.3
click at [912, 368] on p "Rich Text Editor. Editing area: main" at bounding box center [799, 359] width 569 height 17
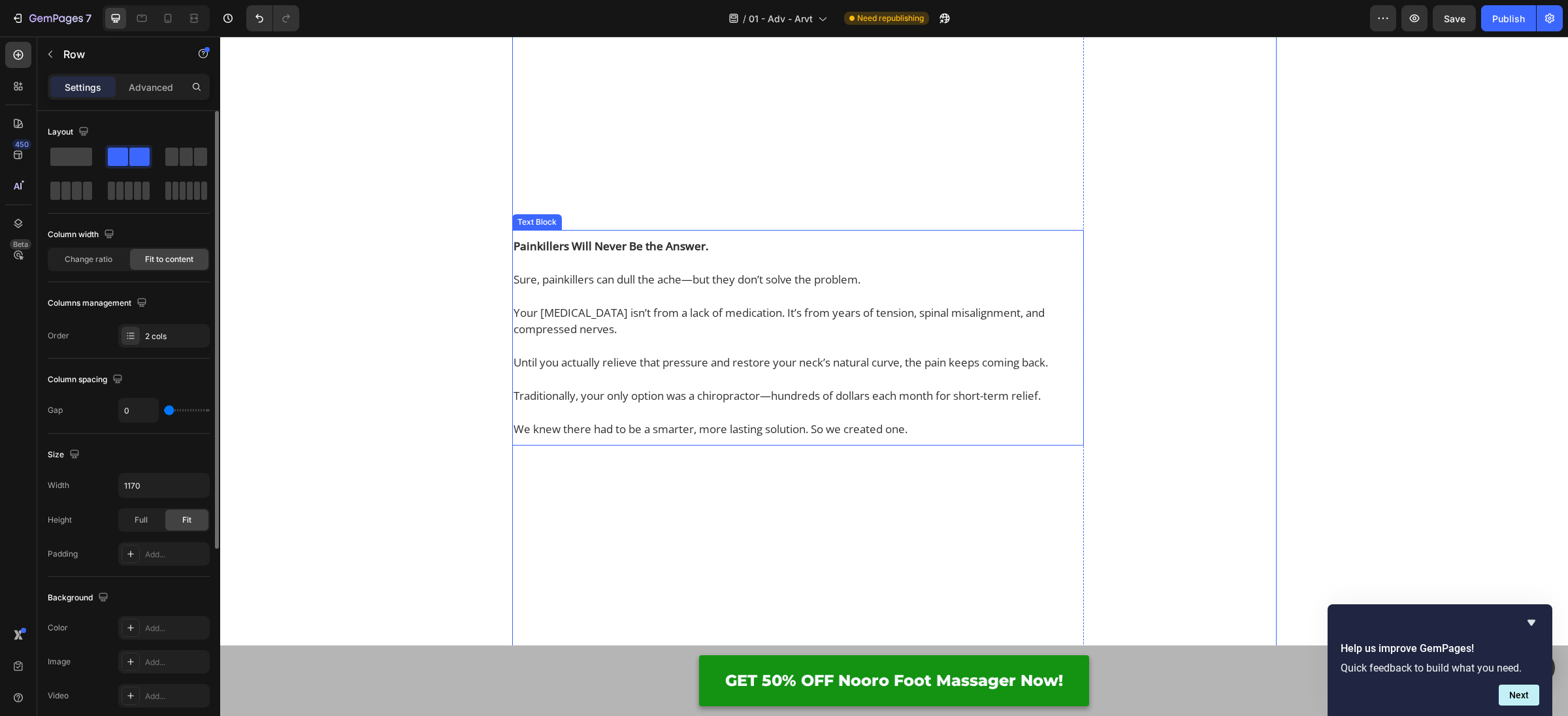
scroll to position [2135, 0]
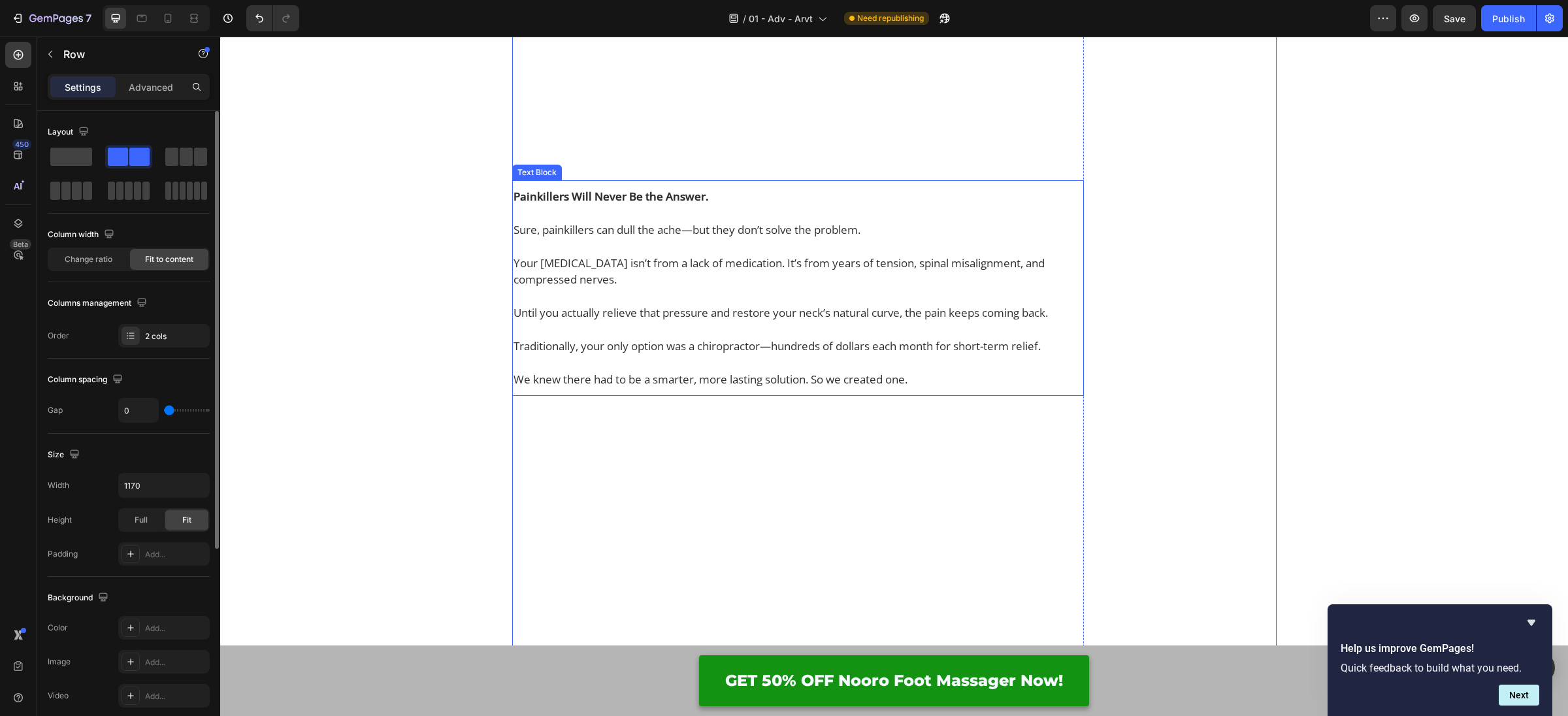
click at [910, 322] on p "Until you actually relieve that pressure and restore your neck’s natural curve,…" at bounding box center [799, 305] width 569 height 33
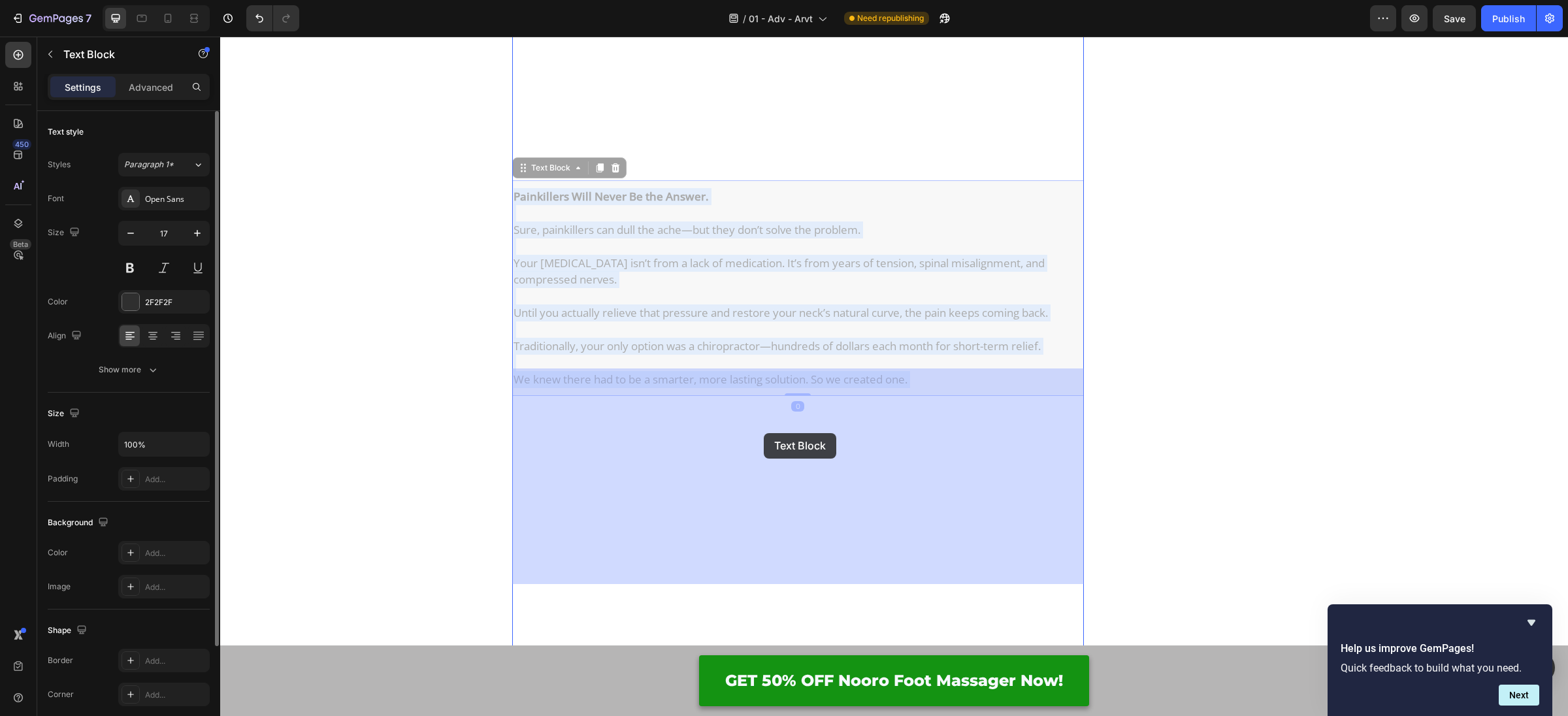
drag, startPoint x: 935, startPoint y: 559, endPoint x: 764, endPoint y: 433, distance: 212.4
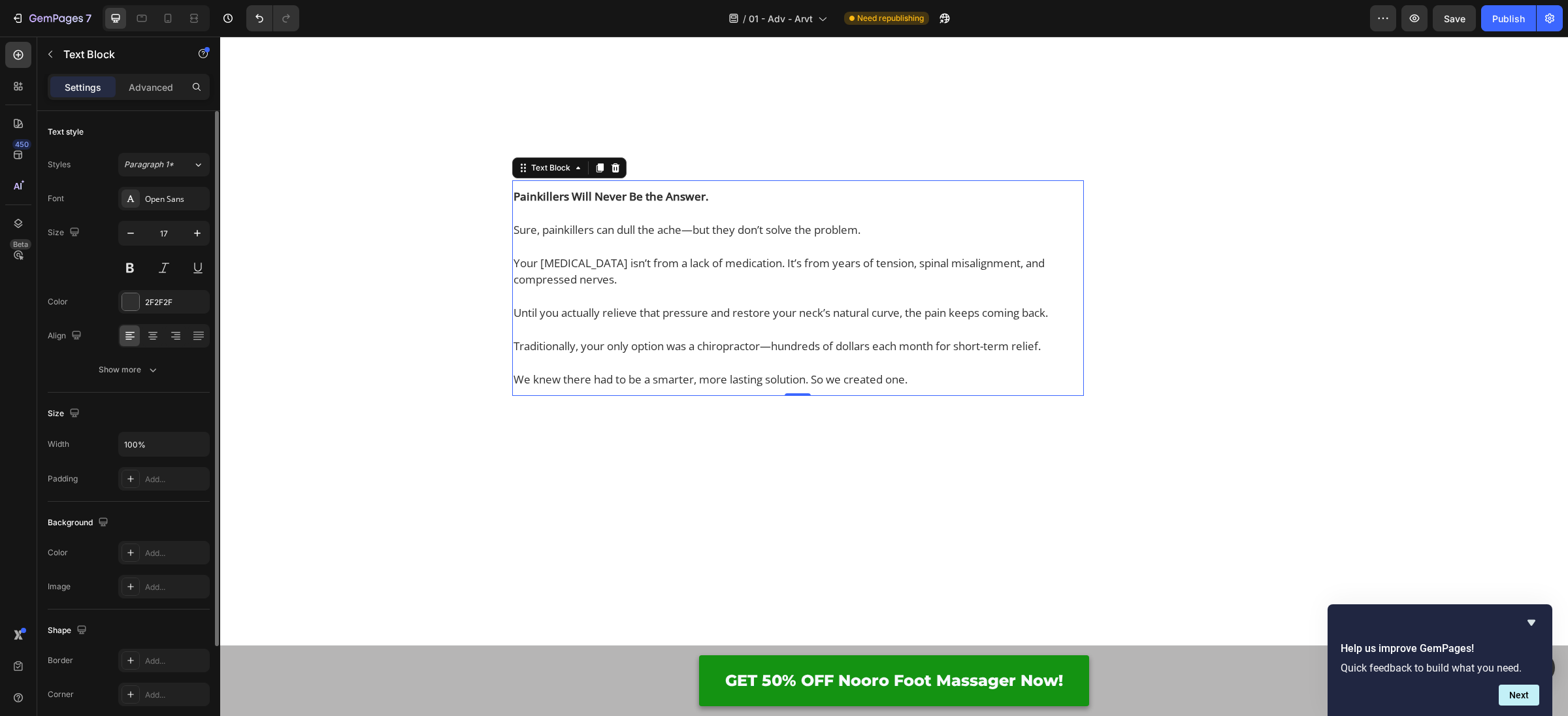
drag, startPoint x: 915, startPoint y: 562, endPoint x: 923, endPoint y: 559, distance: 8.5
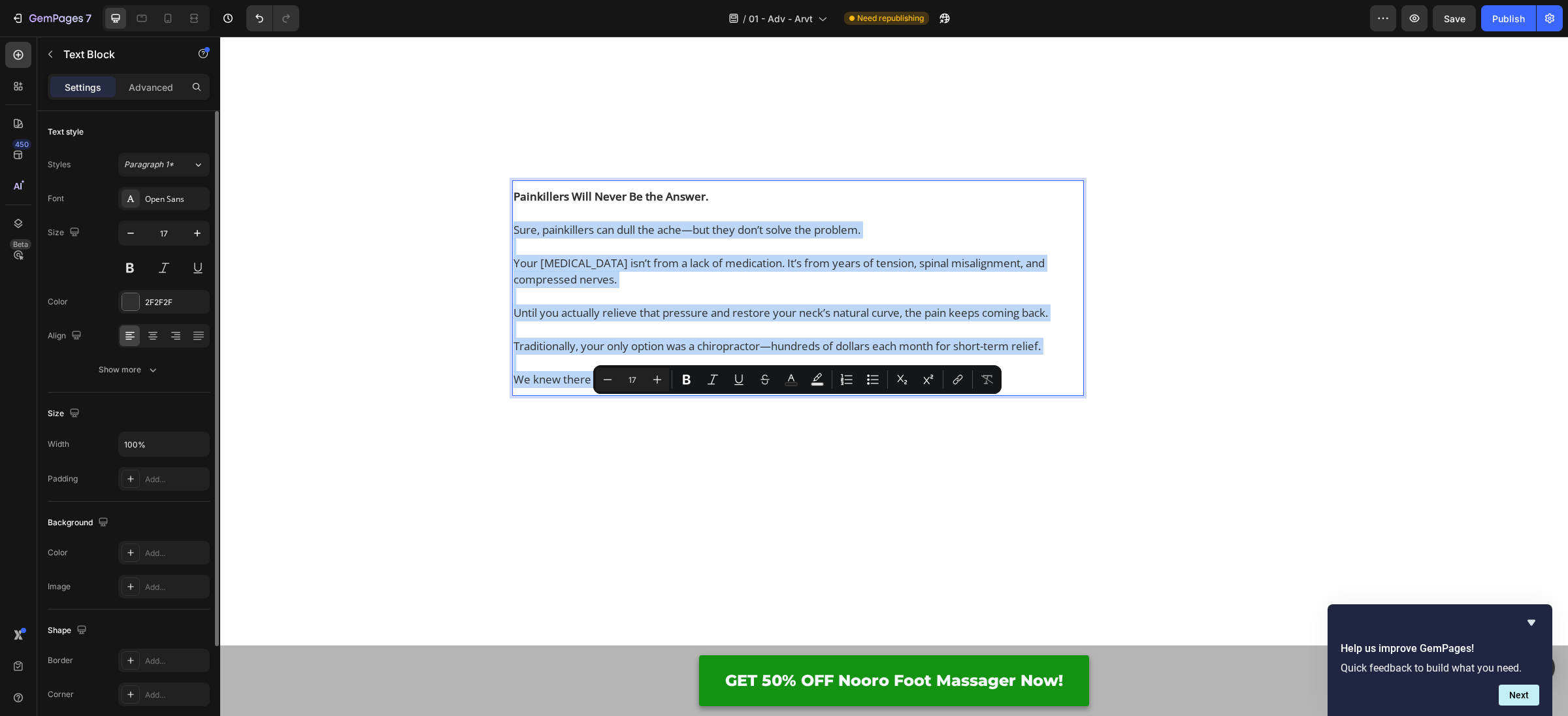
drag, startPoint x: 918, startPoint y: 555, endPoint x: 514, endPoint y: 409, distance: 429.6
click at [514, 390] on div "Painkillers Will Never Be the Answer. Sure, painkillers can dull the ache—but t…" at bounding box center [798, 288] width 571 height 202
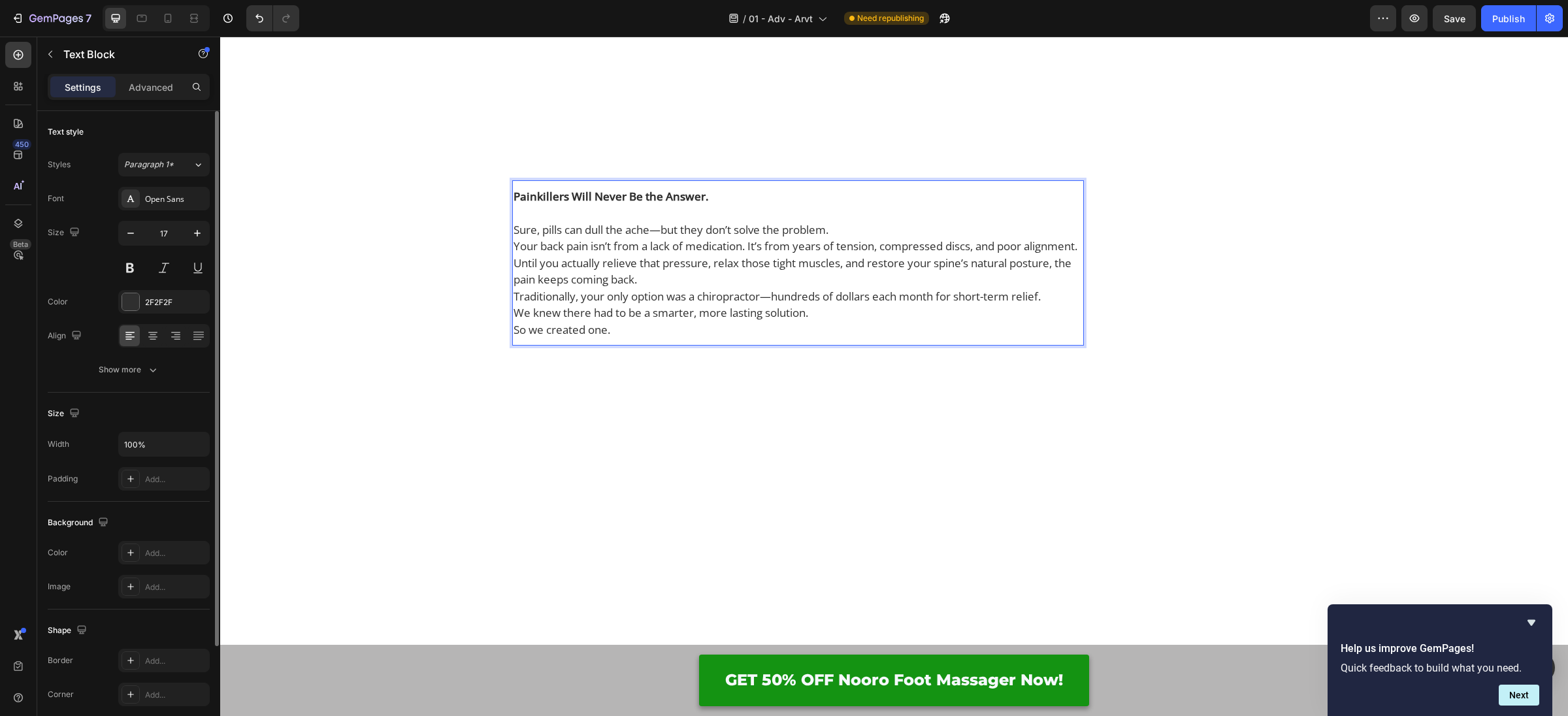
click at [842, 238] on p "Sure, pills can dull the ache—but they don’t solve the problem." at bounding box center [799, 229] width 569 height 17
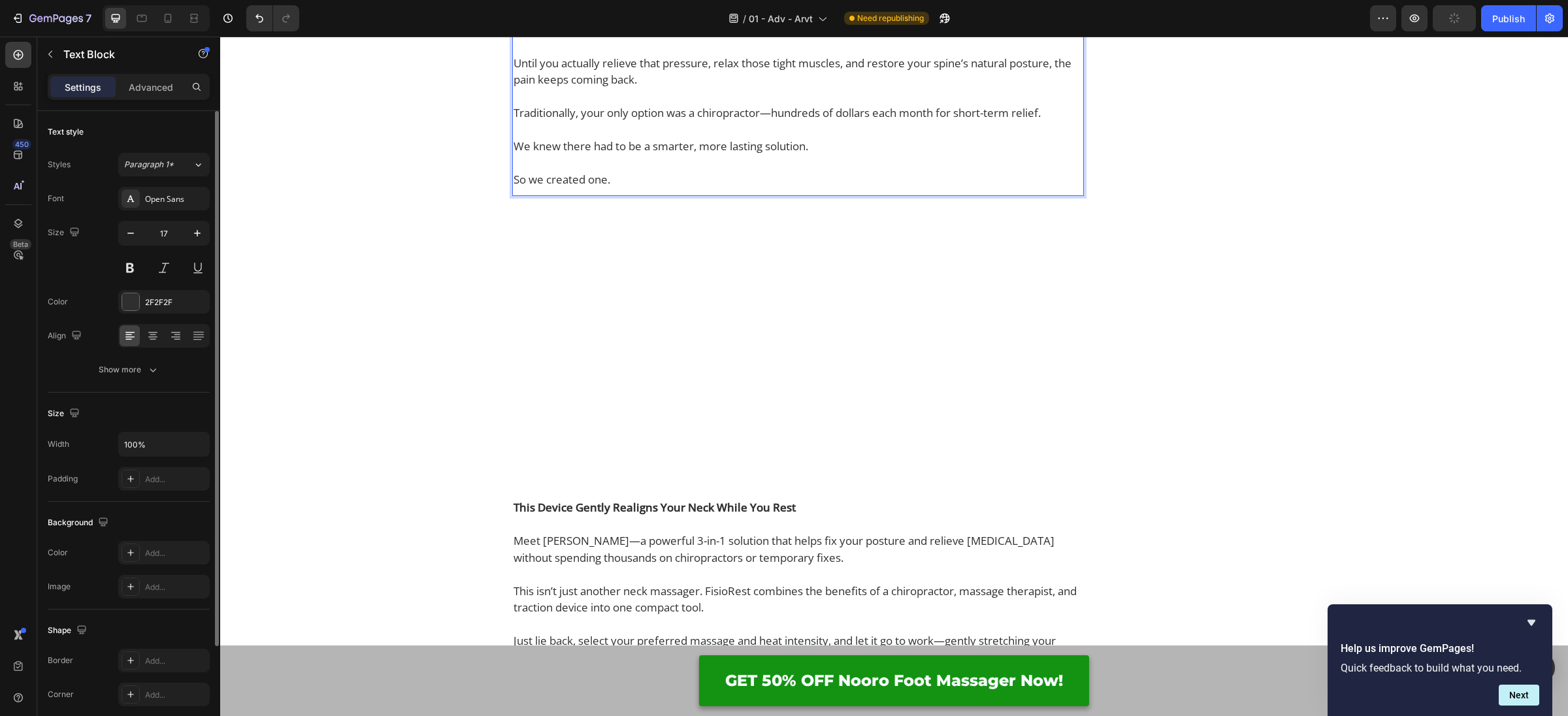
scroll to position [2239, 0]
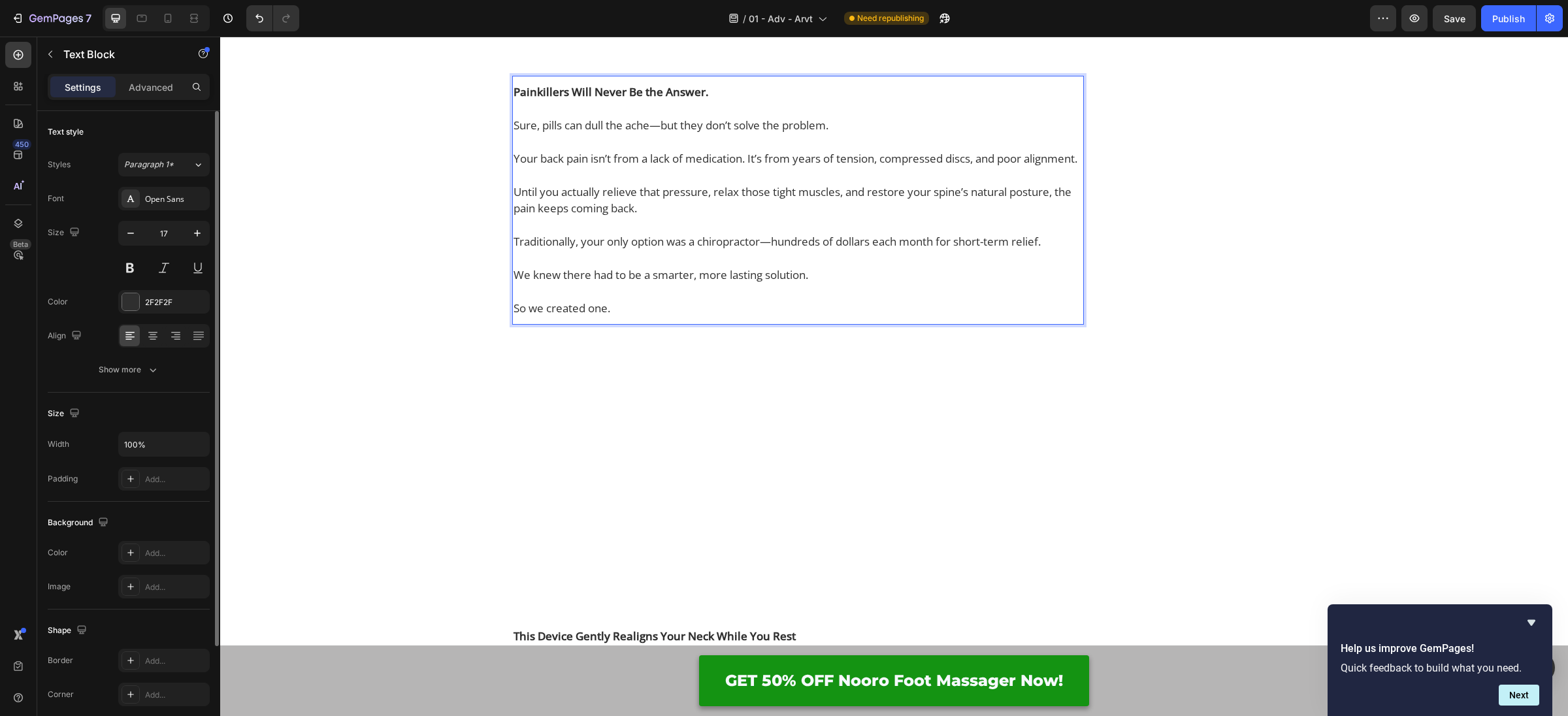
click at [611, 217] on p "Until you actually relieve that pressure, relax those tight muscles, and restor…" at bounding box center [799, 200] width 569 height 33
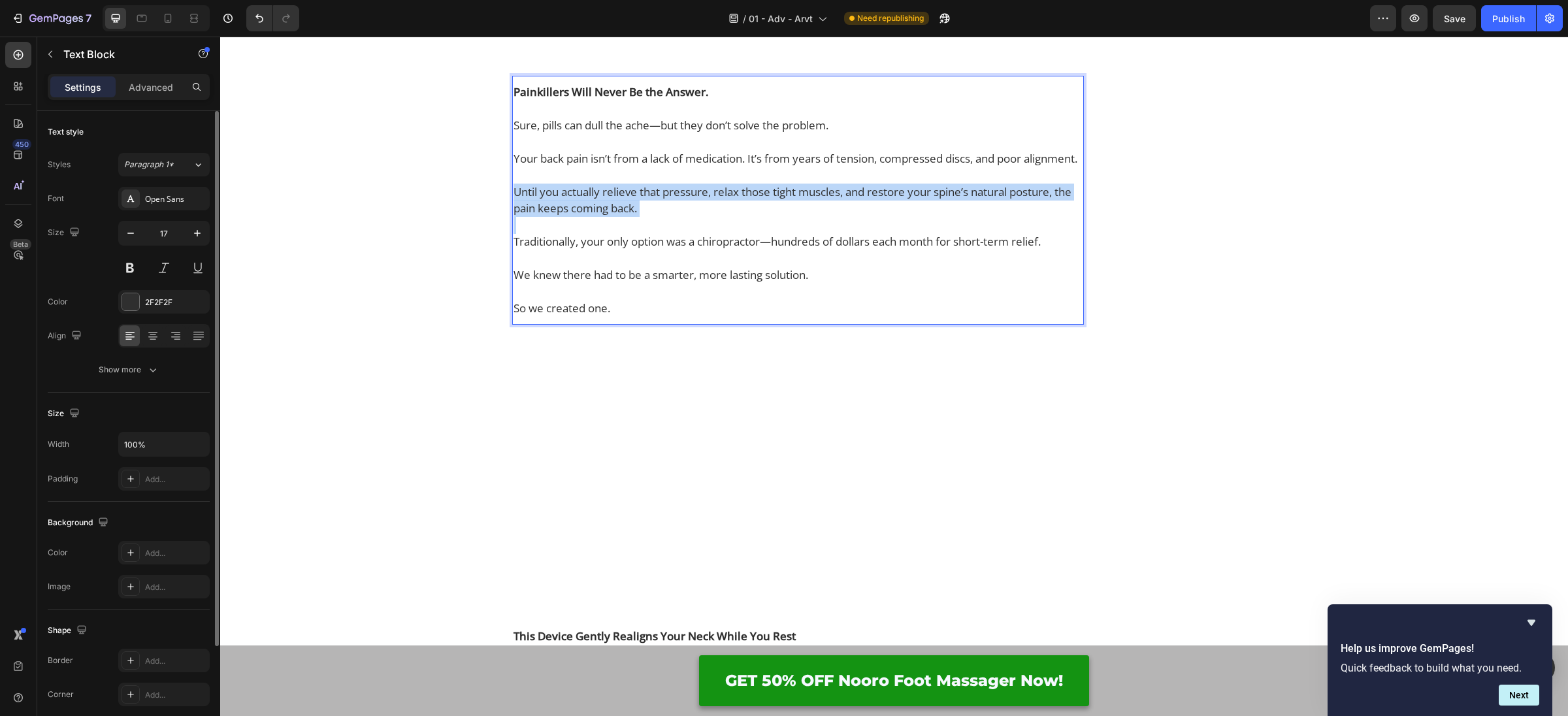
click at [611, 217] on p "Until you actually relieve that pressure, relax those tight muscles, and restor…" at bounding box center [799, 200] width 569 height 33
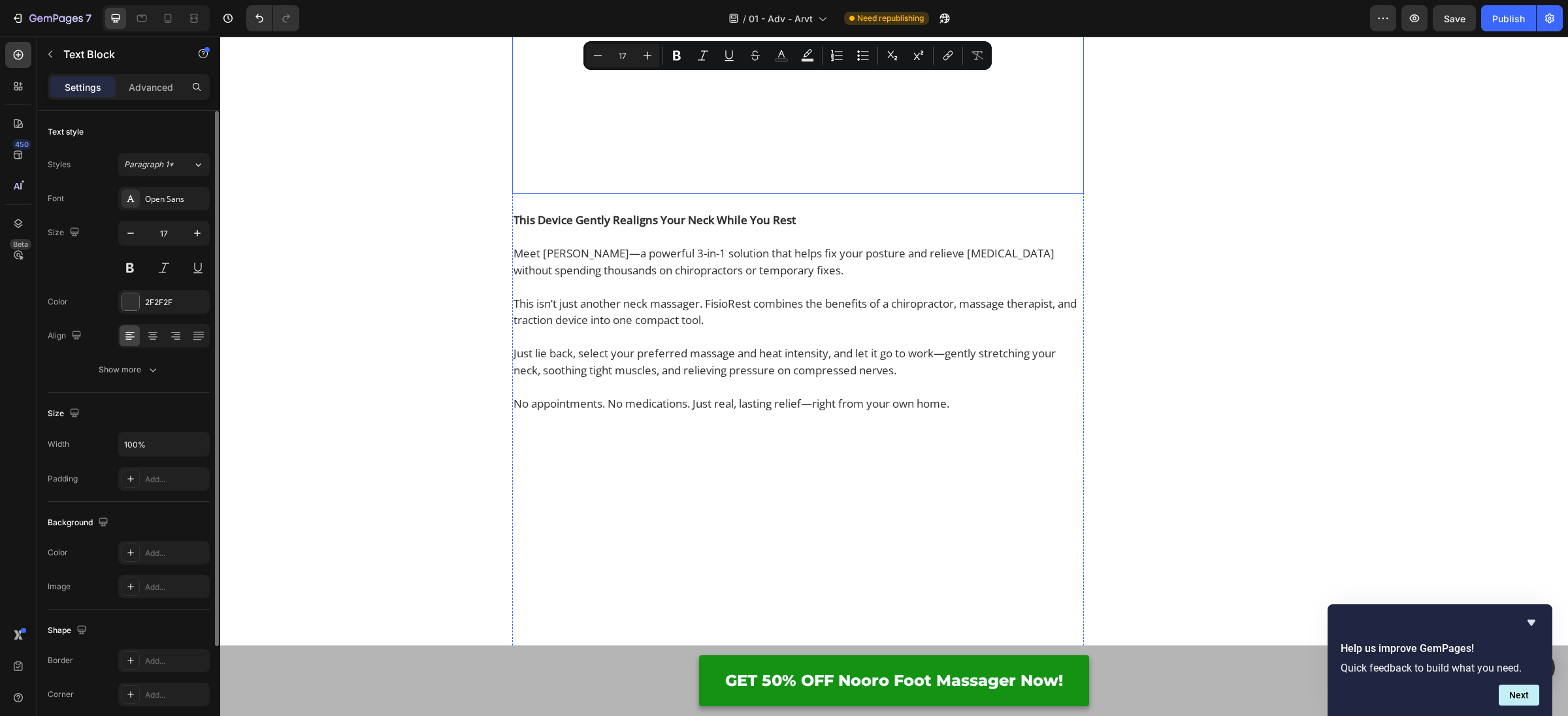
scroll to position [2715, 0]
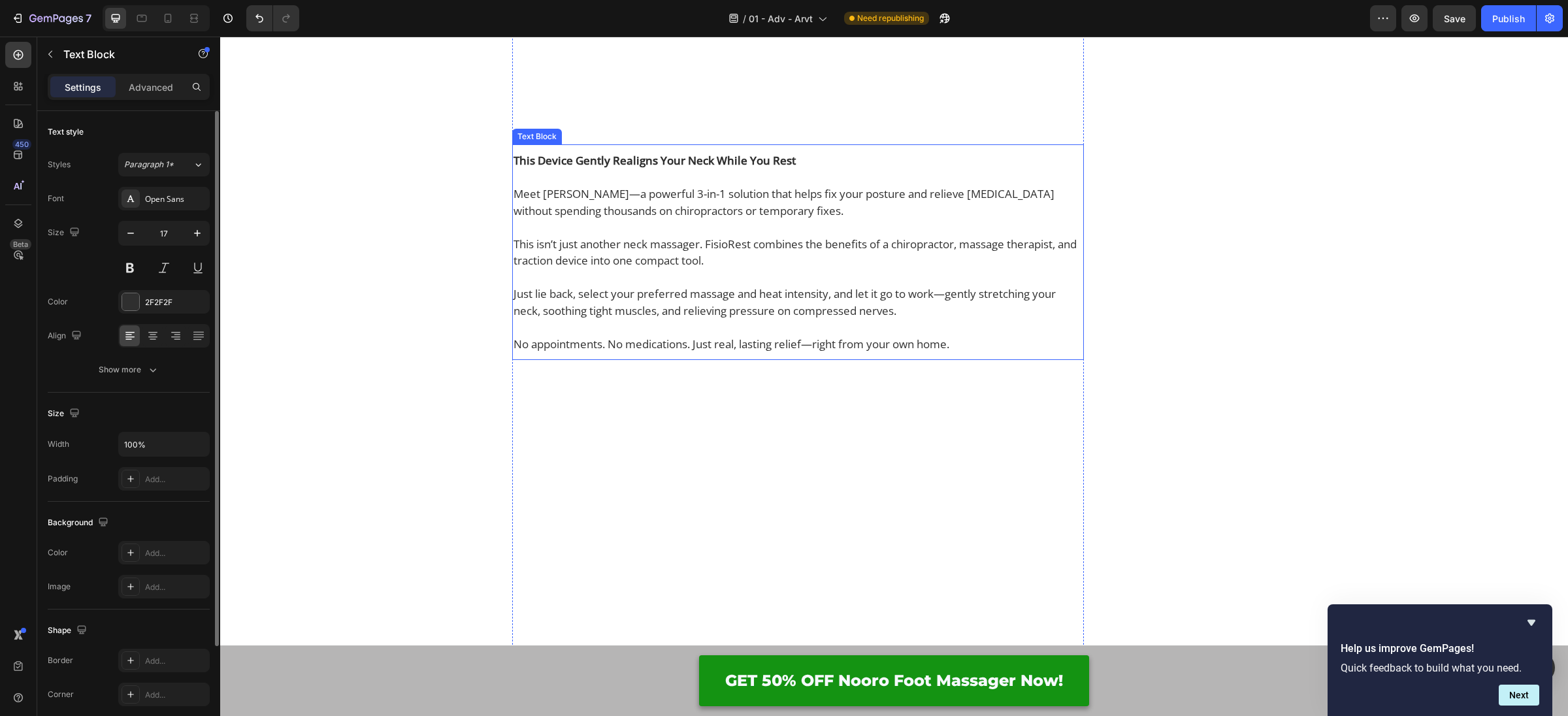
click at [608, 219] on p "Meet [PERSON_NAME]—a powerful 3-in-1 solution that helps fix your posture and r…" at bounding box center [799, 202] width 569 height 33
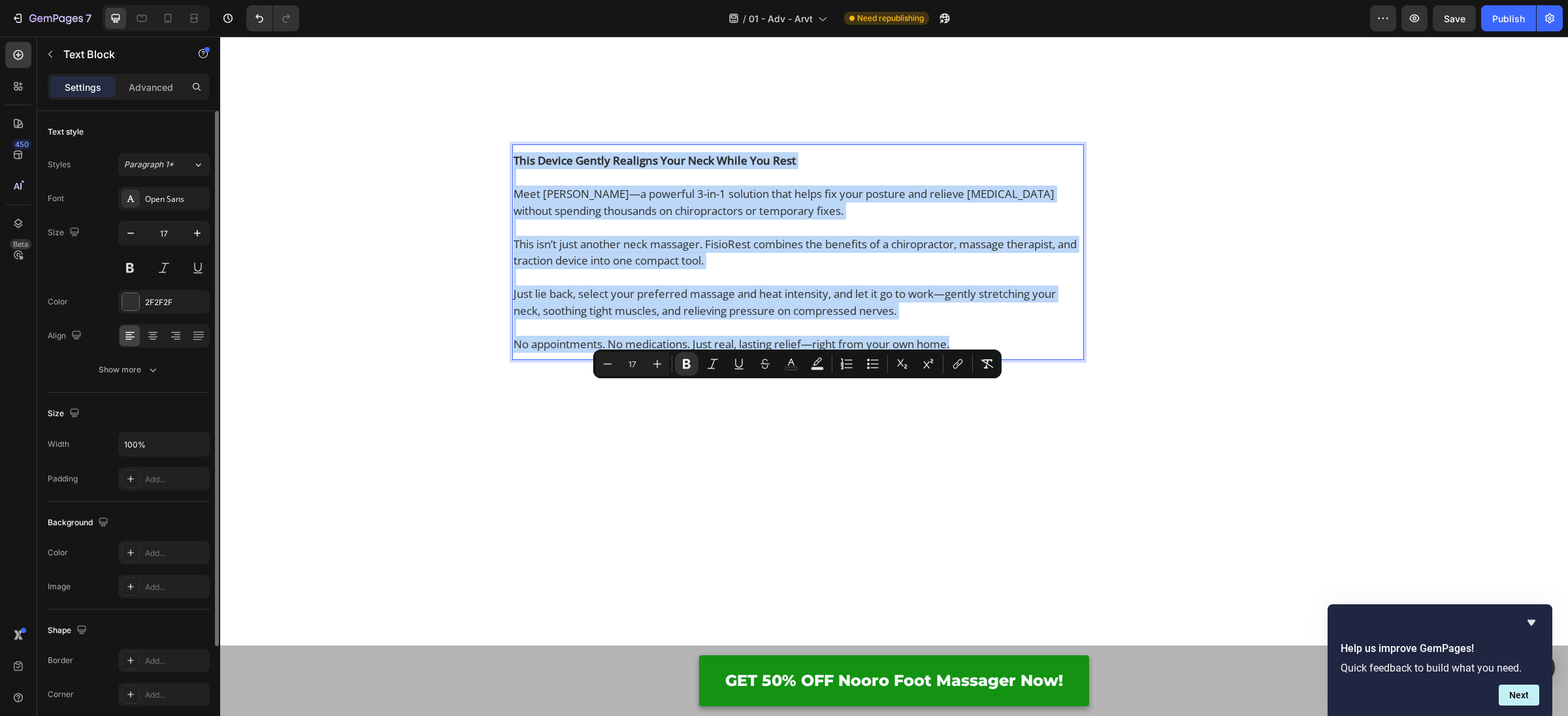
click at [609, 219] on p "Meet [PERSON_NAME]—a powerful 3-in-1 solution that helps fix your posture and r…" at bounding box center [799, 202] width 569 height 33
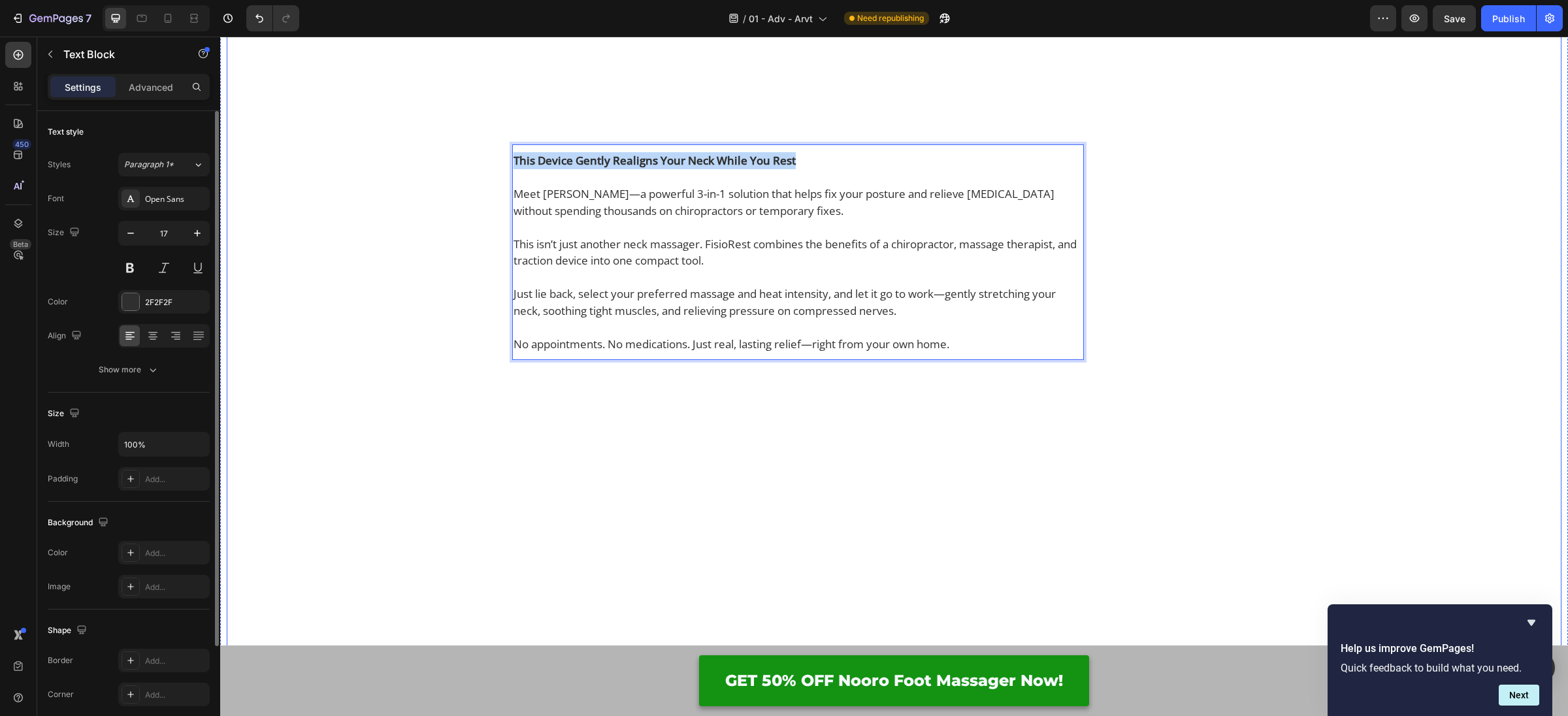
drag, startPoint x: 830, startPoint y: 391, endPoint x: 420, endPoint y: 388, distance: 410.0
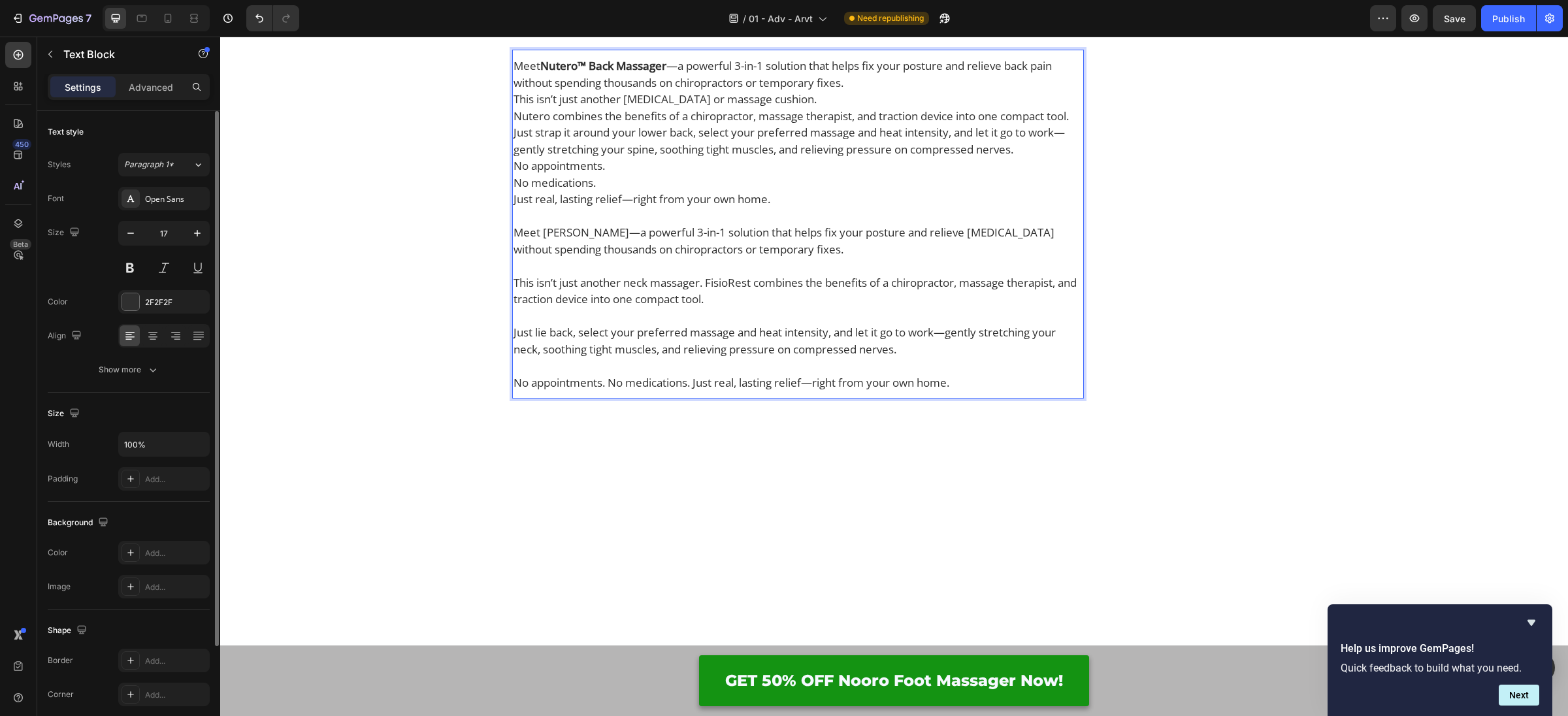
scroll to position [2807, 0]
click at [863, 94] on p "Meet Nutero™ Back Massager —a powerful 3-in-1 solution that helps fix your post…" at bounding box center [799, 78] width 569 height 33
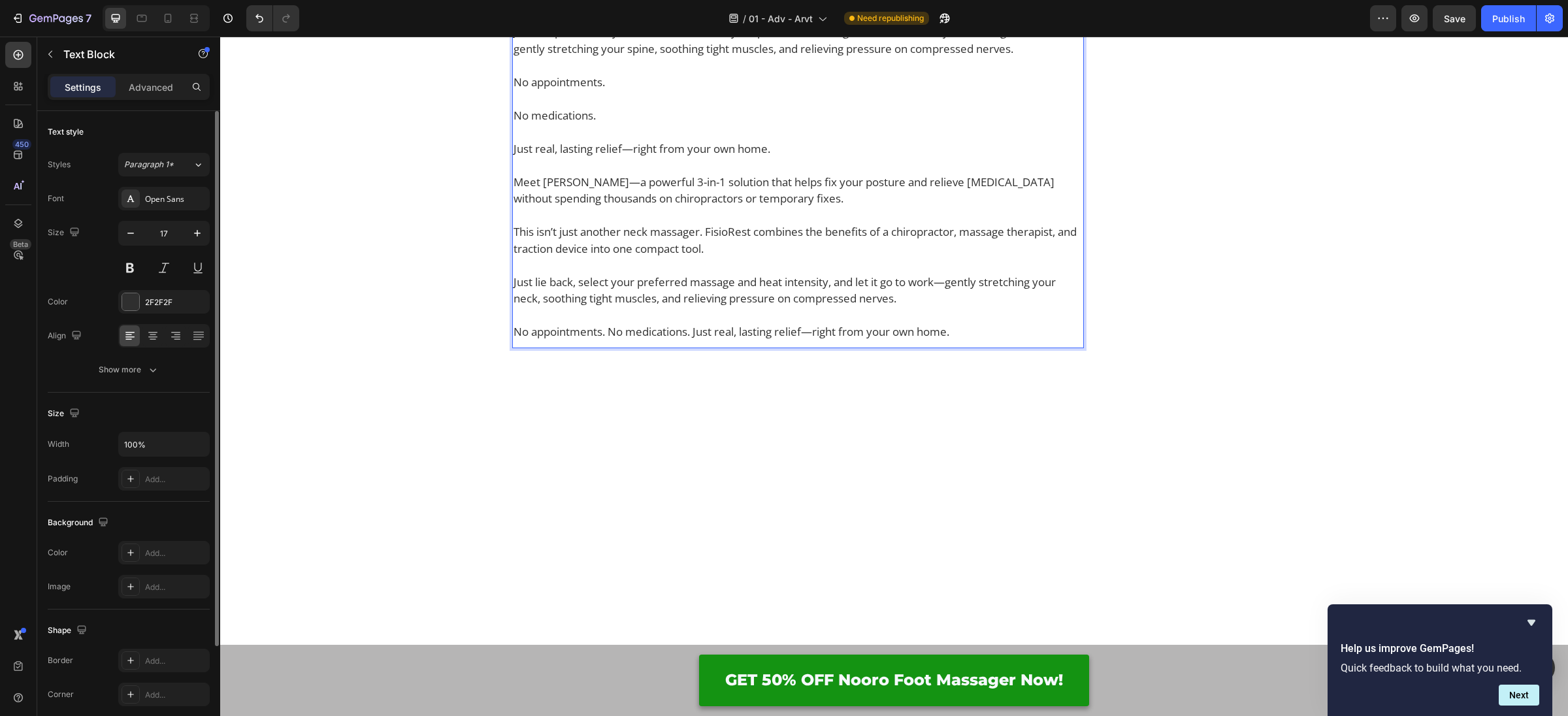
scroll to position [2945, 0]
click at [560, 156] on p "Just real, lasting relief—right from your own home." at bounding box center [799, 148] width 569 height 17
click at [526, 56] on p "Just strap it around your lower back, select your preferred massage and heat in…" at bounding box center [799, 40] width 569 height 33
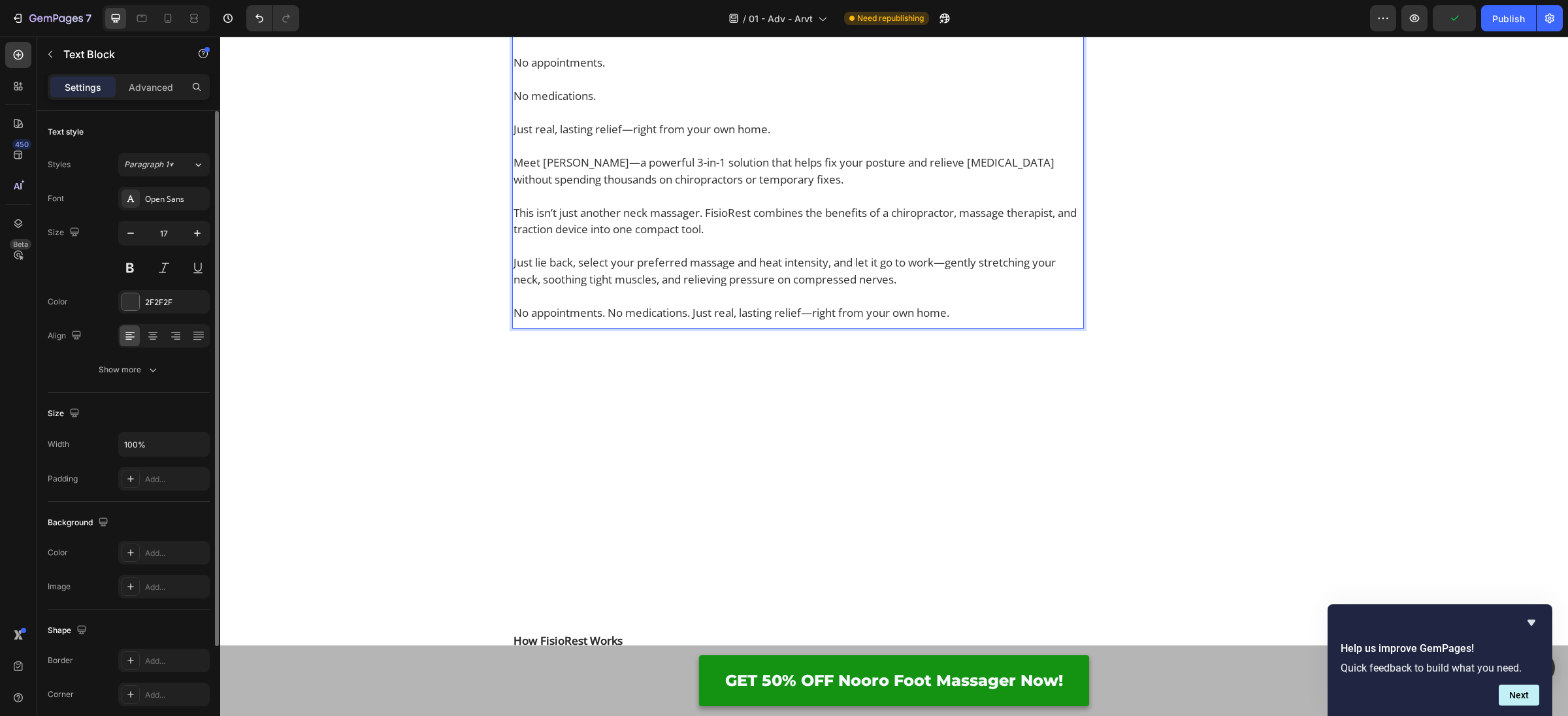
scroll to position [2989, 0]
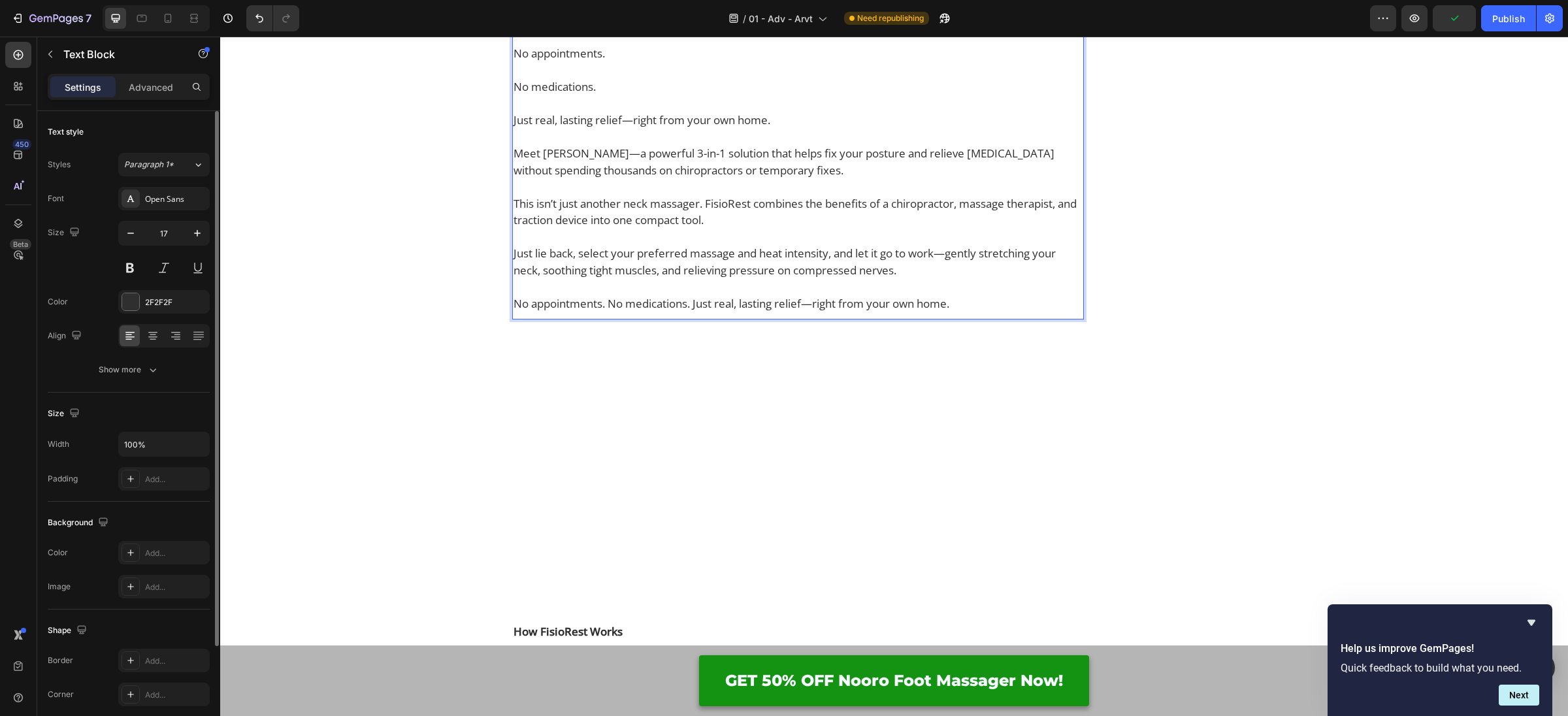
click at [943, 278] on p "Just lie back, select your preferred massage and heat intensity, and let it go …" at bounding box center [799, 261] width 569 height 33
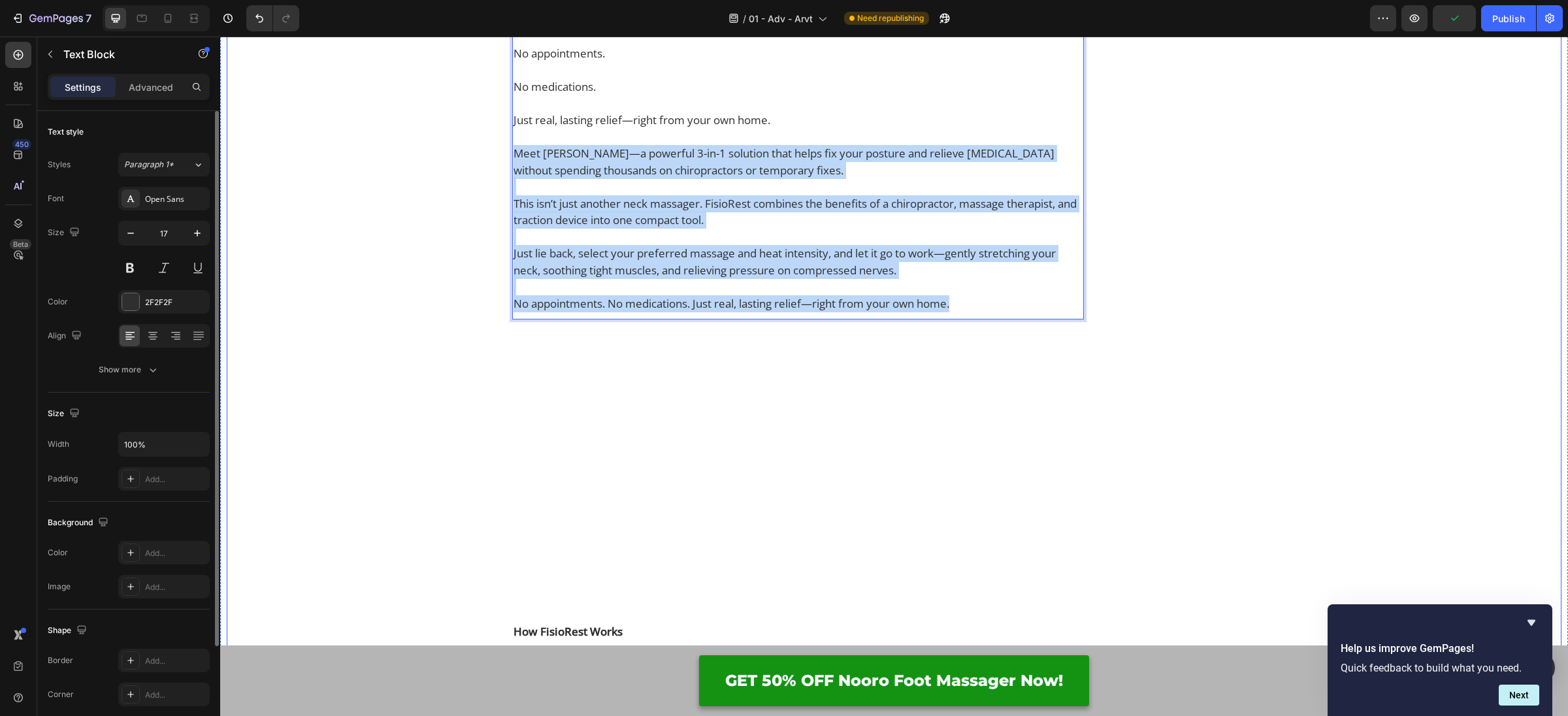
drag, startPoint x: 695, startPoint y: 453, endPoint x: 486, endPoint y: 381, distance: 221.1
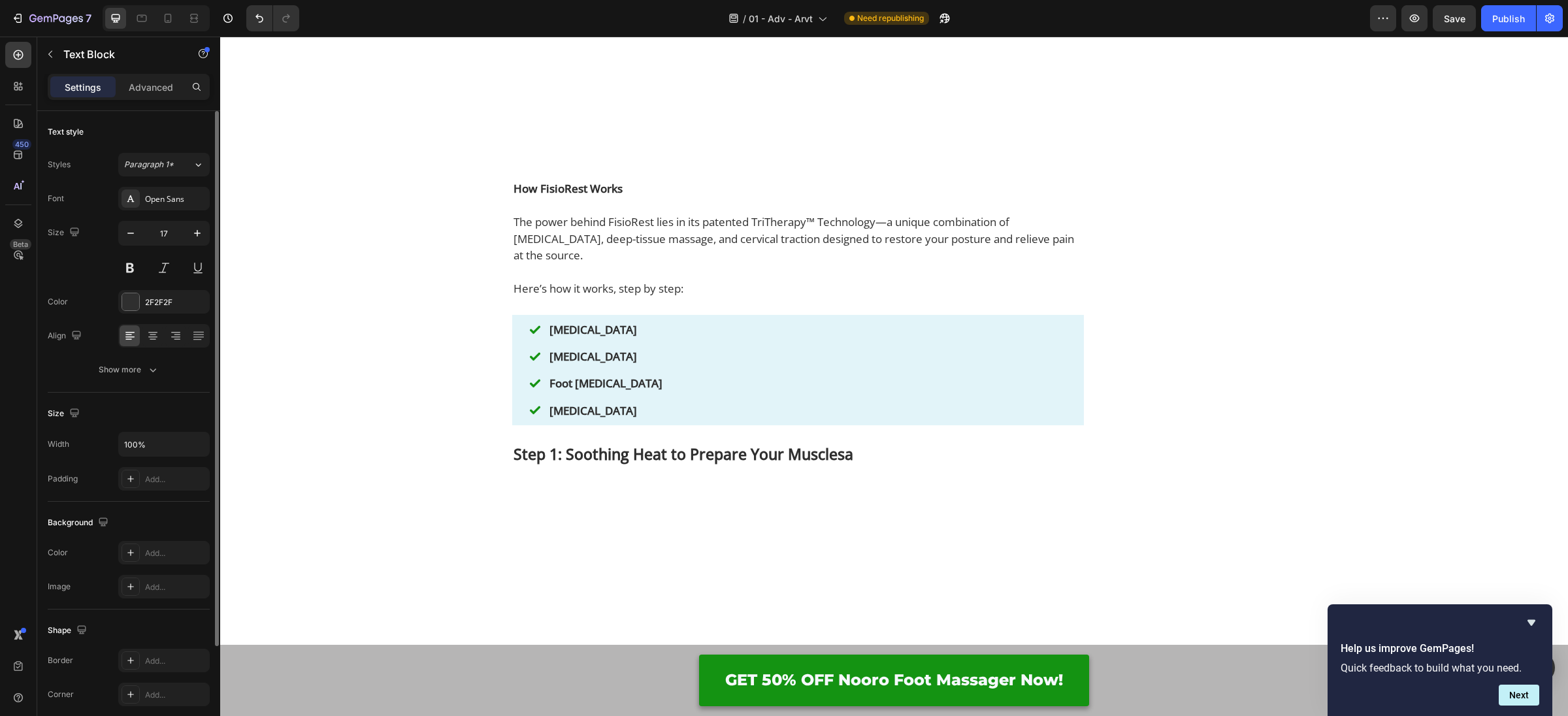
scroll to position [3364, 0]
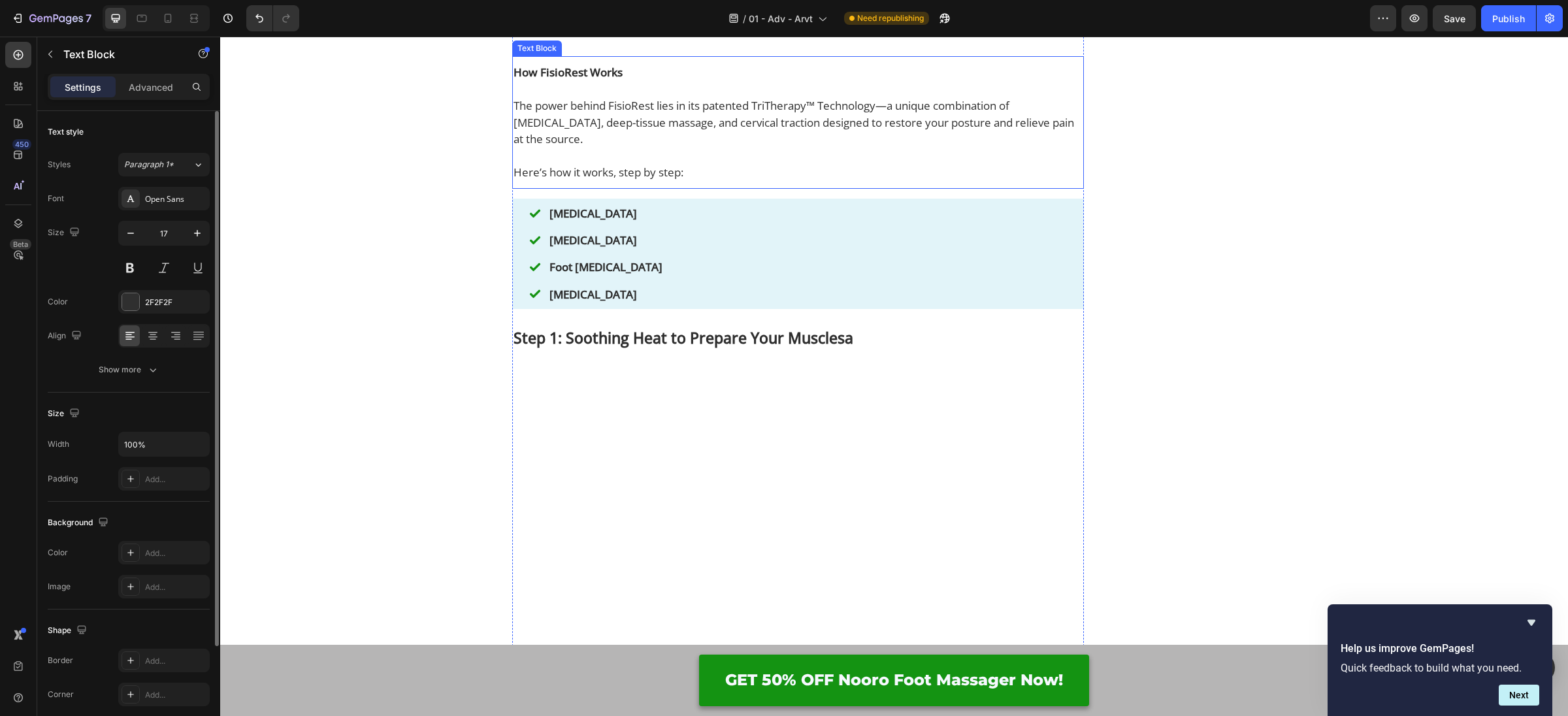
click at [607, 98] on p at bounding box center [799, 88] width 569 height 17
click at [633, 148] on p "The power behind FisioRest lies in its patented TriTherapy™ Technology—a unique…" at bounding box center [799, 122] width 569 height 51
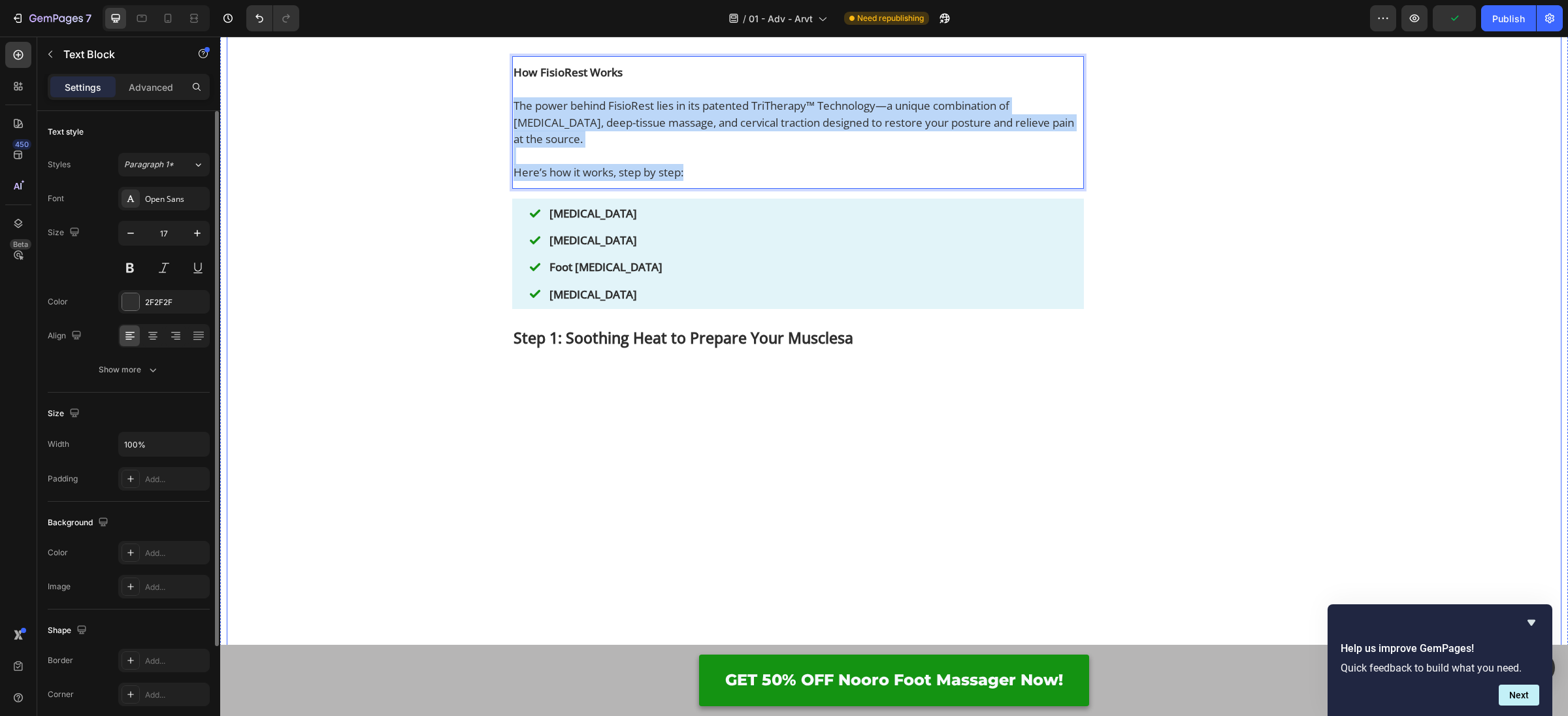
drag, startPoint x: 650, startPoint y: 420, endPoint x: 501, endPoint y: 376, distance: 155.4
click at [501, 376] on div "⁠⁠⁠⁠⁠⁠⁠ Why Thousands With Lower Back Pain Are Replacing Painkillers With This …" at bounding box center [894, 367] width 1335 height 7242
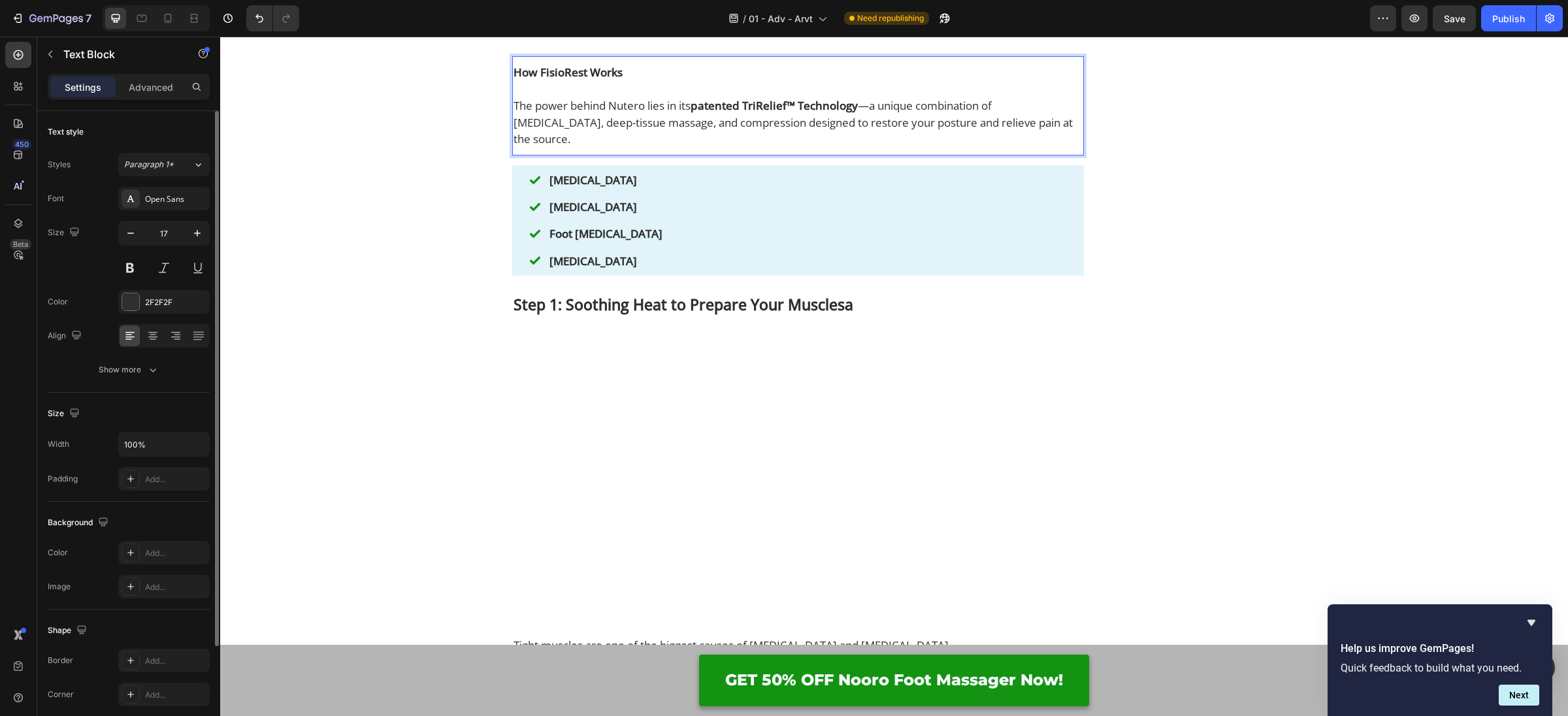
click at [603, 148] on p "The power behind Nutero lies in its patented TriRelief™ Technology —a unique co…" at bounding box center [799, 122] width 569 height 51
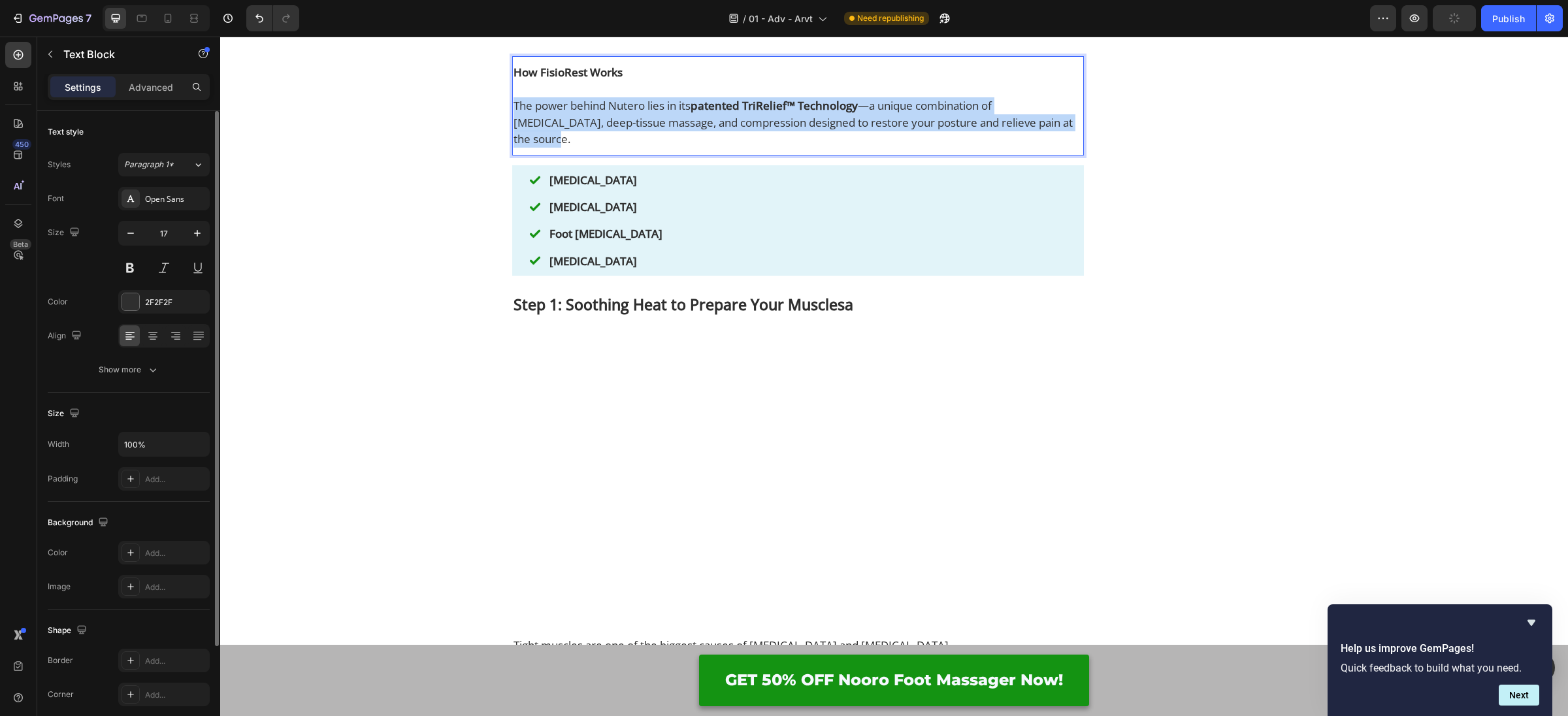
click at [603, 148] on p "The power behind Nutero lies in its patented TriRelief™ Technology —a unique co…" at bounding box center [799, 122] width 569 height 51
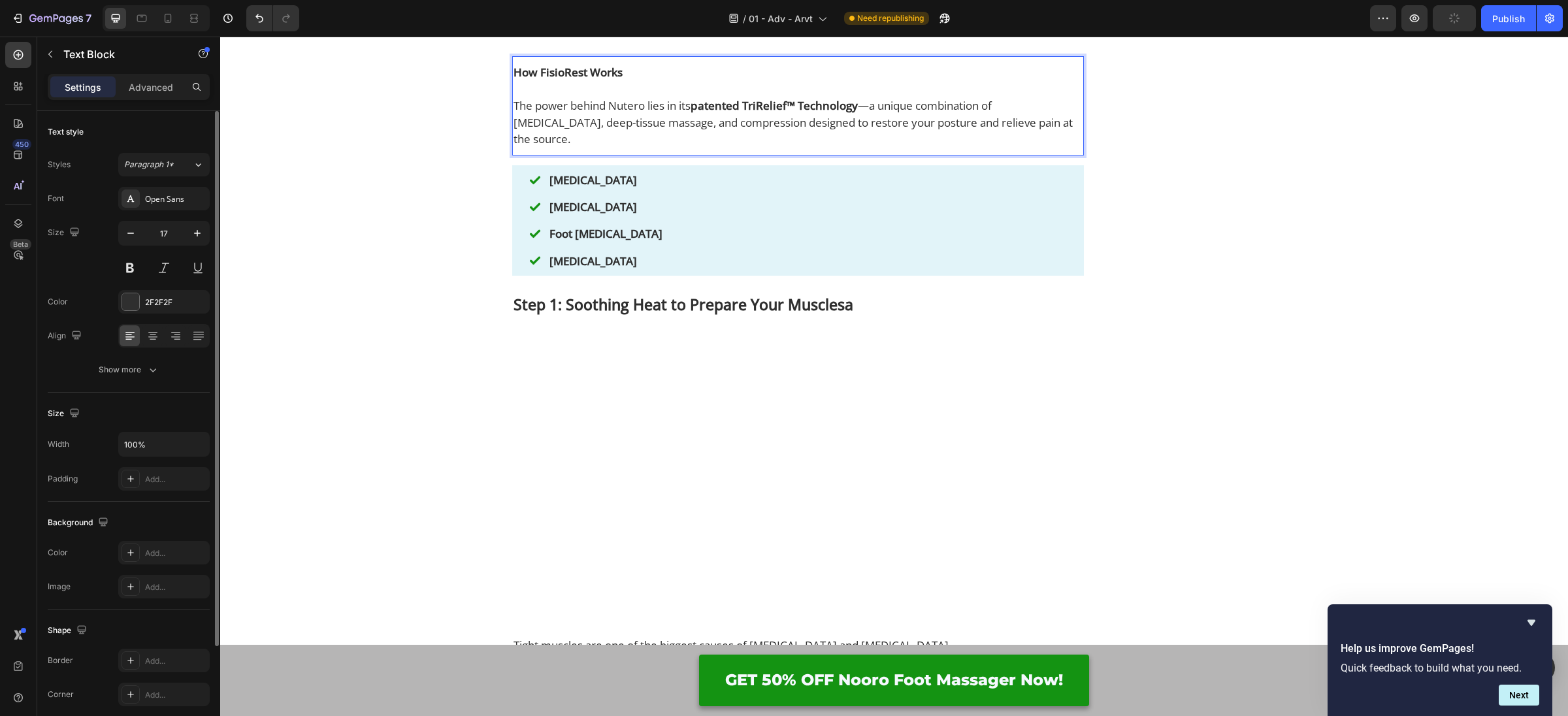
scroll to position [3362, 0]
click at [775, 115] on strong "patented TriRelief™ Technology" at bounding box center [774, 107] width 167 height 15
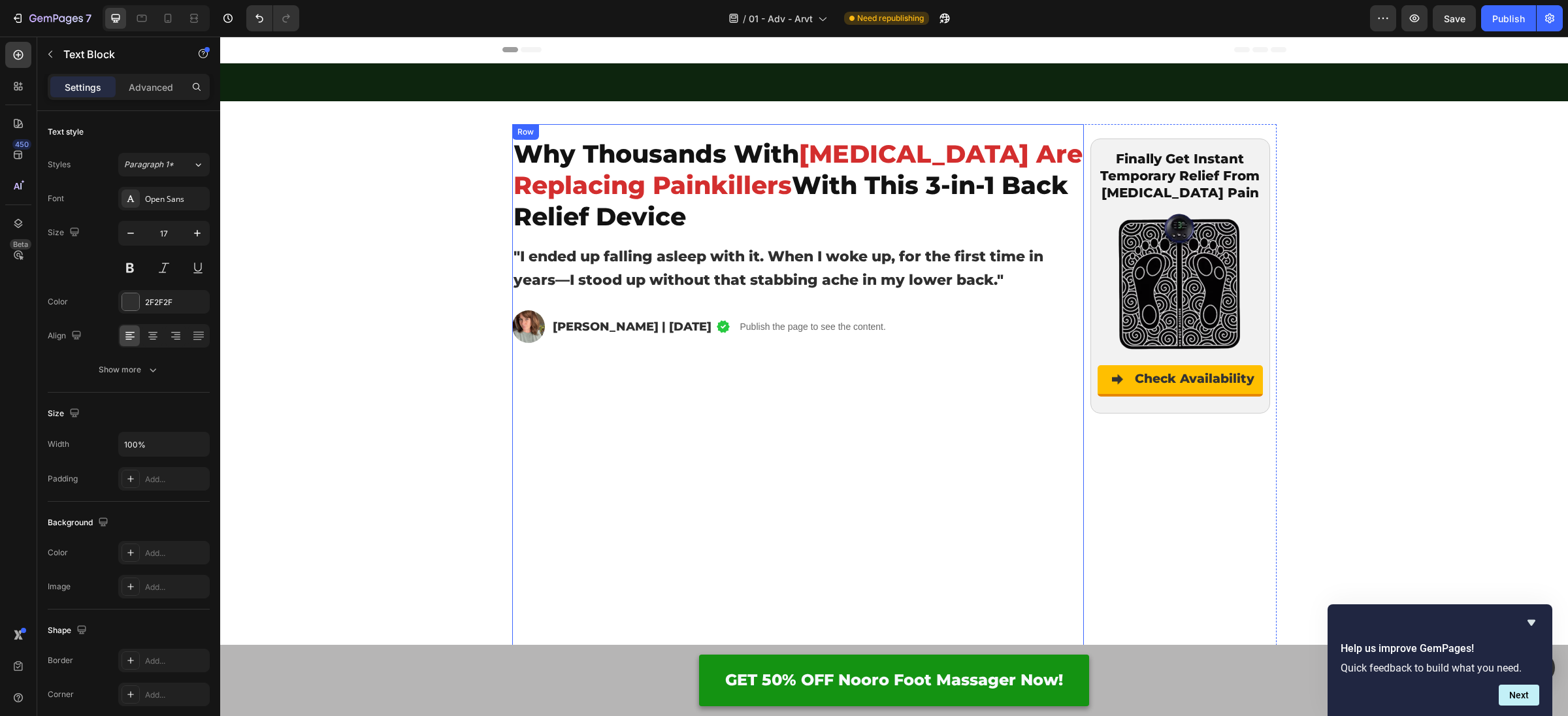
scroll to position [3362, 0]
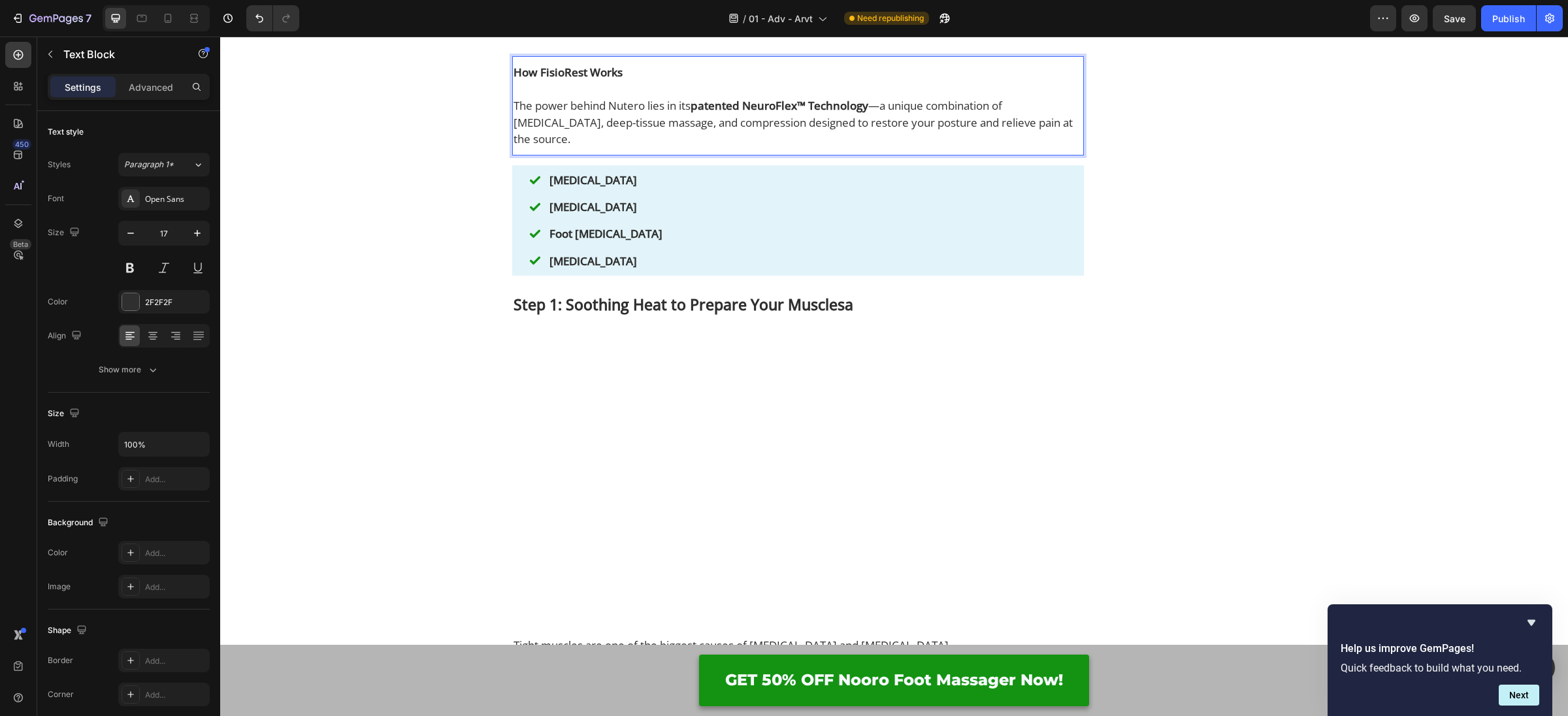
click at [649, 148] on p "The power behind Nutero lies in its patented NeuroFlex™ Technology —a unique co…" at bounding box center [799, 122] width 569 height 51
click at [649, 150] on p "The power behind Nutero lies in its patented NeuroFlex™ Technology —a unique co…" at bounding box center [799, 124] width 569 height 51
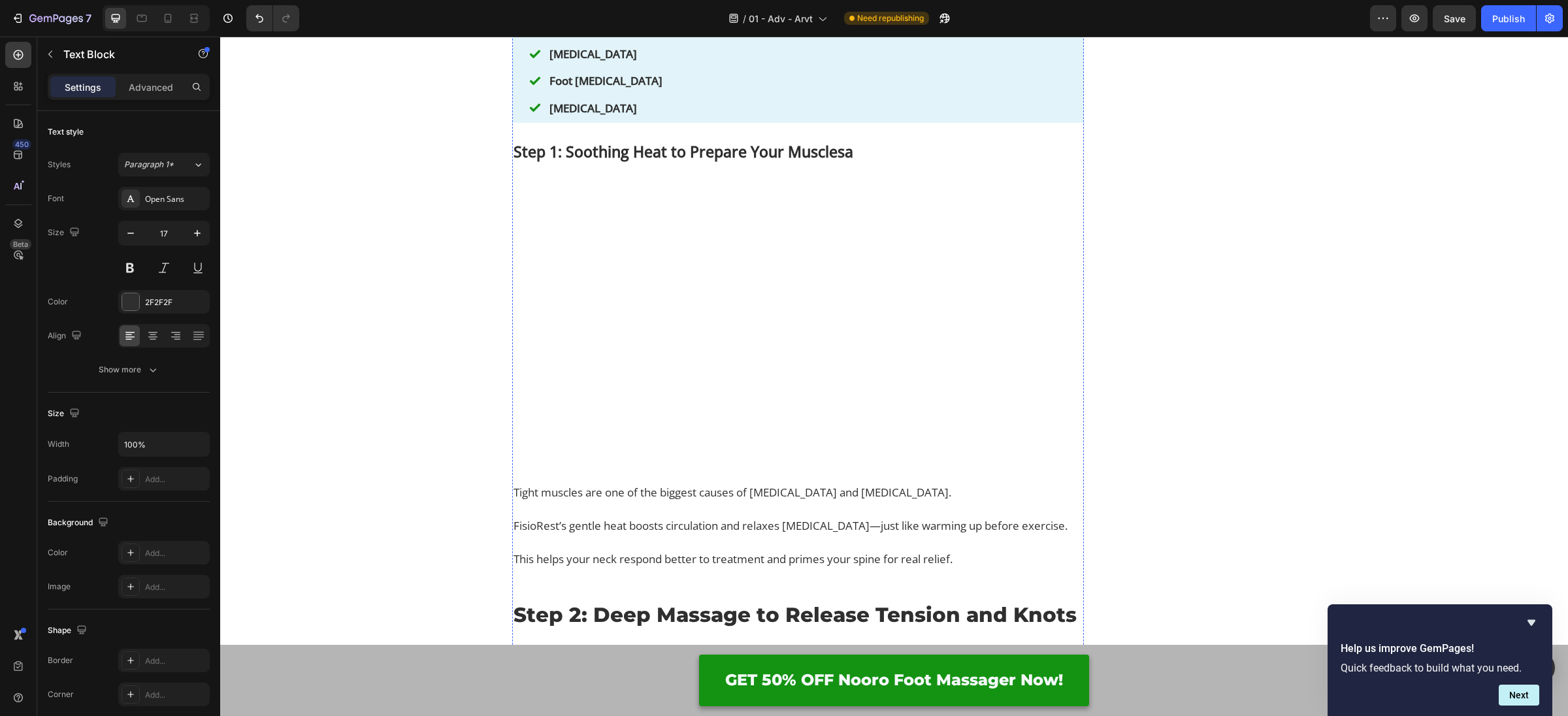
scroll to position [3495, 0]
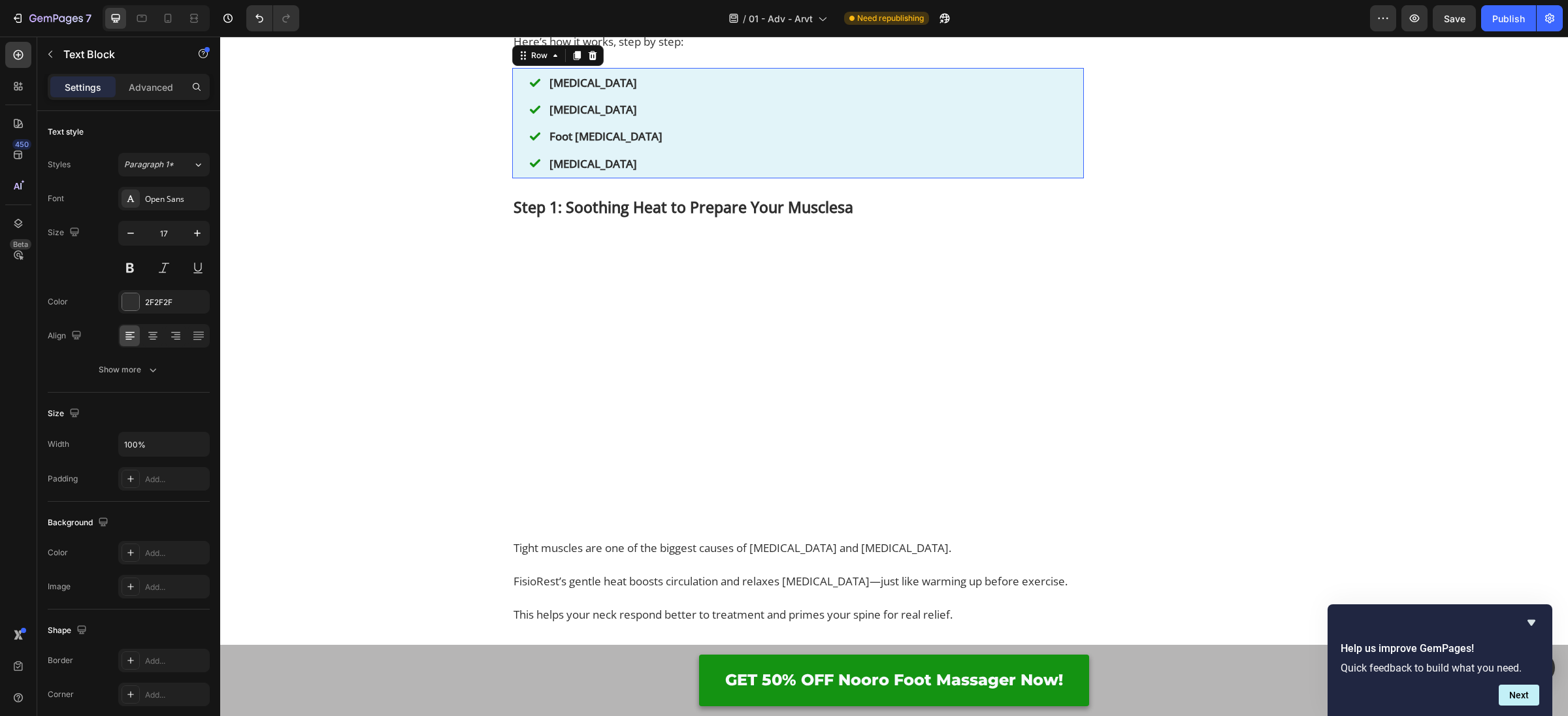
click at [514, 179] on div "Image Plantar fasciitis Text Block Row Image Neuropathy Text Block Row Image Fo…" at bounding box center [798, 123] width 571 height 111
click at [596, 71] on div "Text Block" at bounding box center [573, 65] width 45 height 12
click at [512, 179] on div "Image Plantar fasciitis Text Block Row Image Neuropathy Text Block Row Image Fo…" at bounding box center [798, 123] width 571 height 111
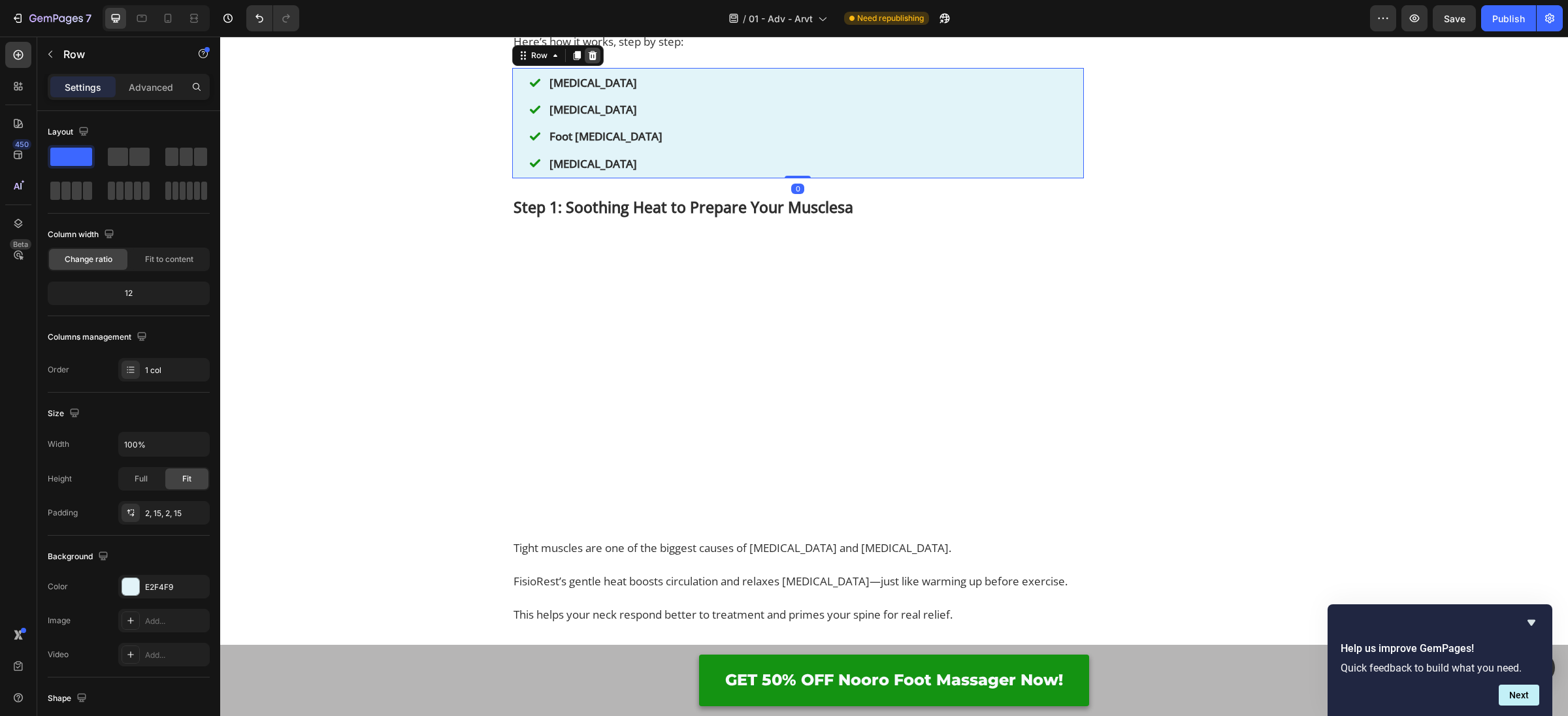
click at [590, 63] on div at bounding box center [593, 55] width 16 height 16
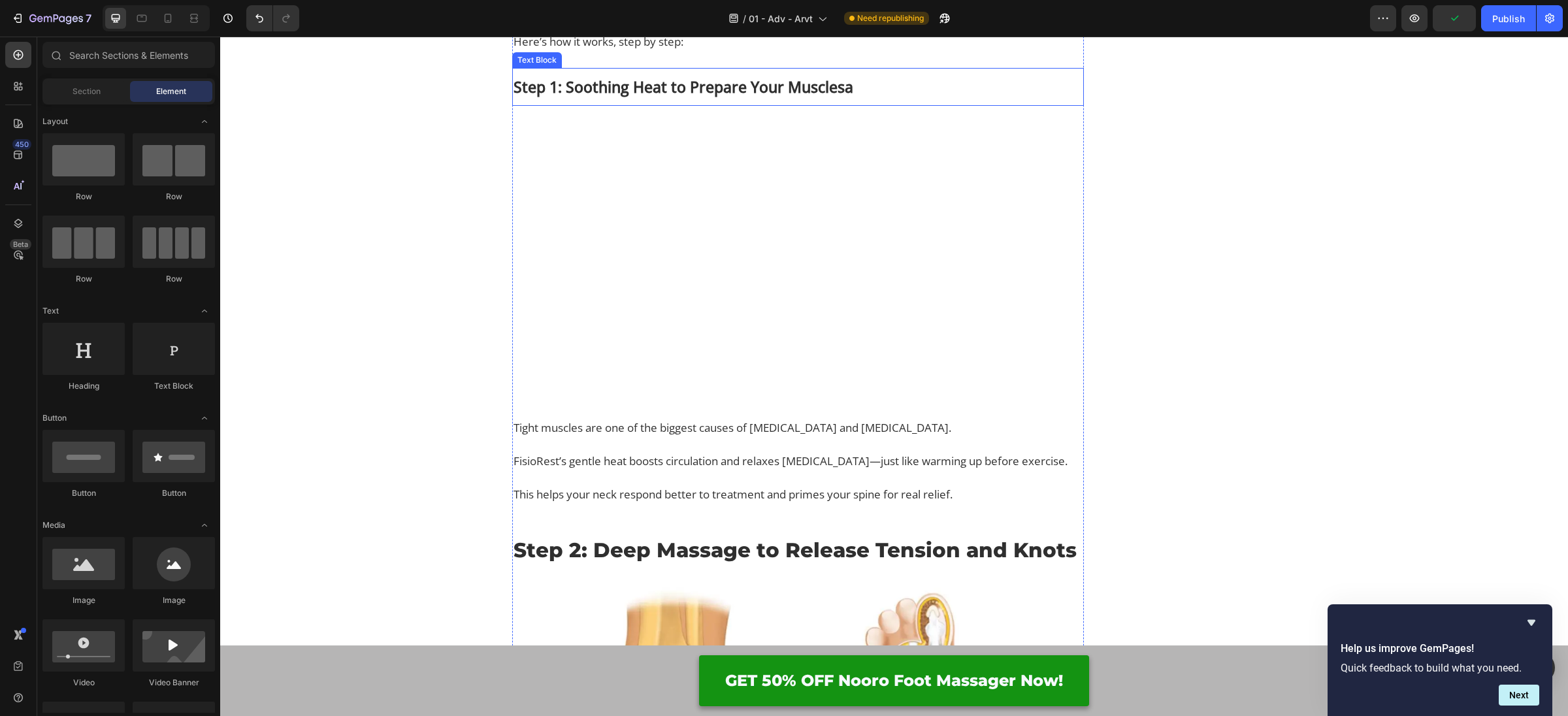
click at [553, 97] on strong "Step 1: Soothing Heat to Prepare Your Musclesa" at bounding box center [684, 87] width 340 height 21
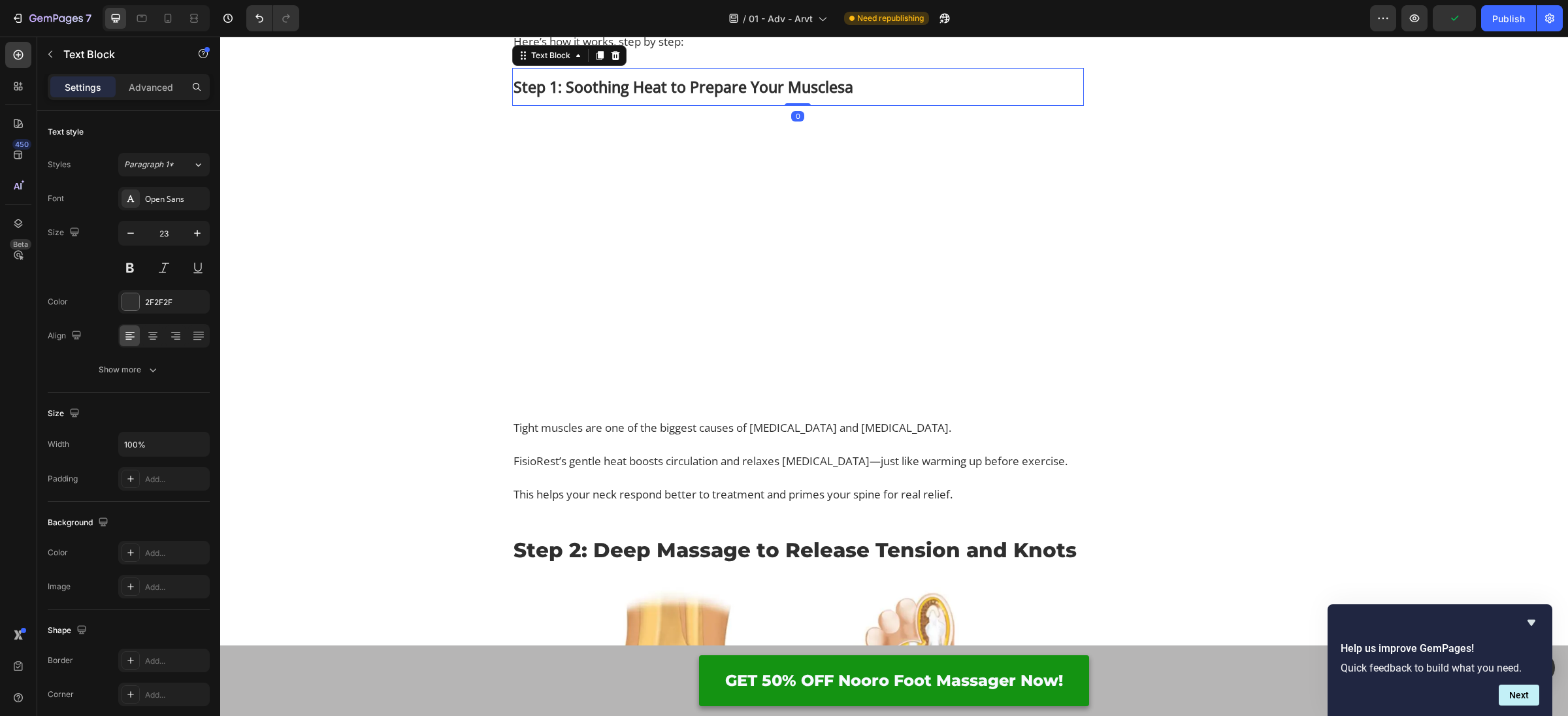
click at [553, 97] on strong "Step 1: Soothing Heat to Prepare Your Musclesa" at bounding box center [684, 87] width 340 height 21
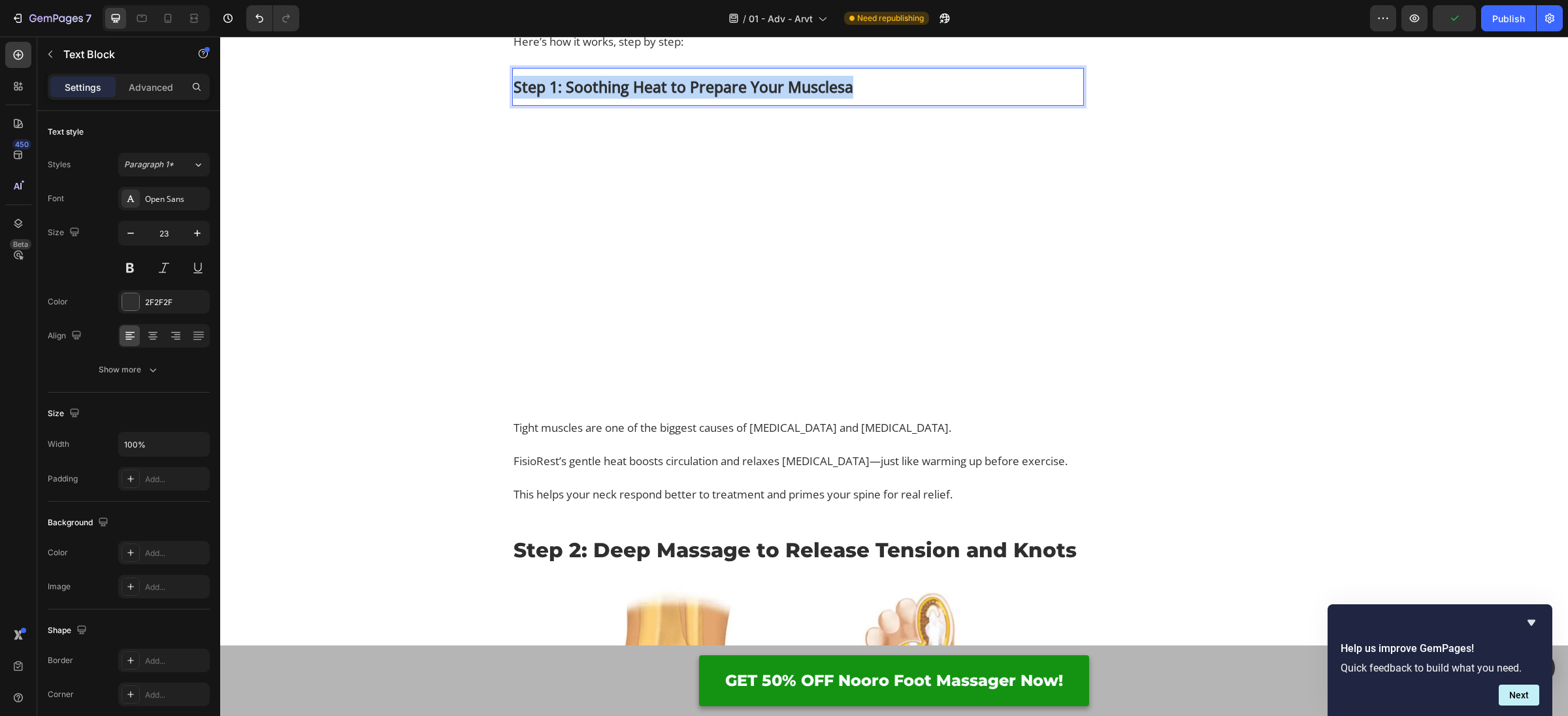
drag, startPoint x: 553, startPoint y: 352, endPoint x: 641, endPoint y: 224, distance: 155.3
click at [552, 97] on strong "Step 1: Soothing Heat to Prepare Your Musclesa" at bounding box center [684, 87] width 340 height 21
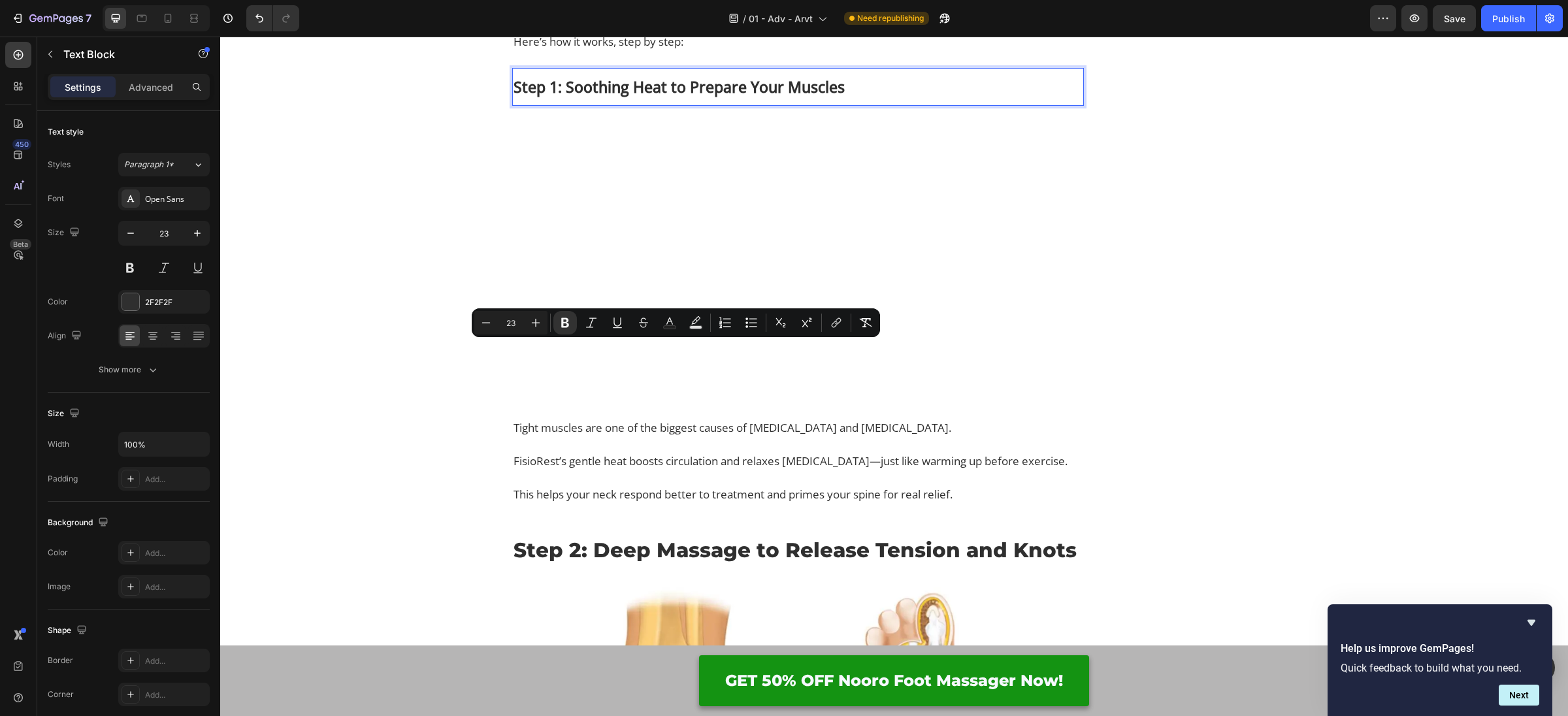
click at [1166, 334] on div "Finally Get Instant Temporary Relief From [MEDICAL_DATA] Pain Text Block Image …" at bounding box center [1180, 287] width 192 height 7316
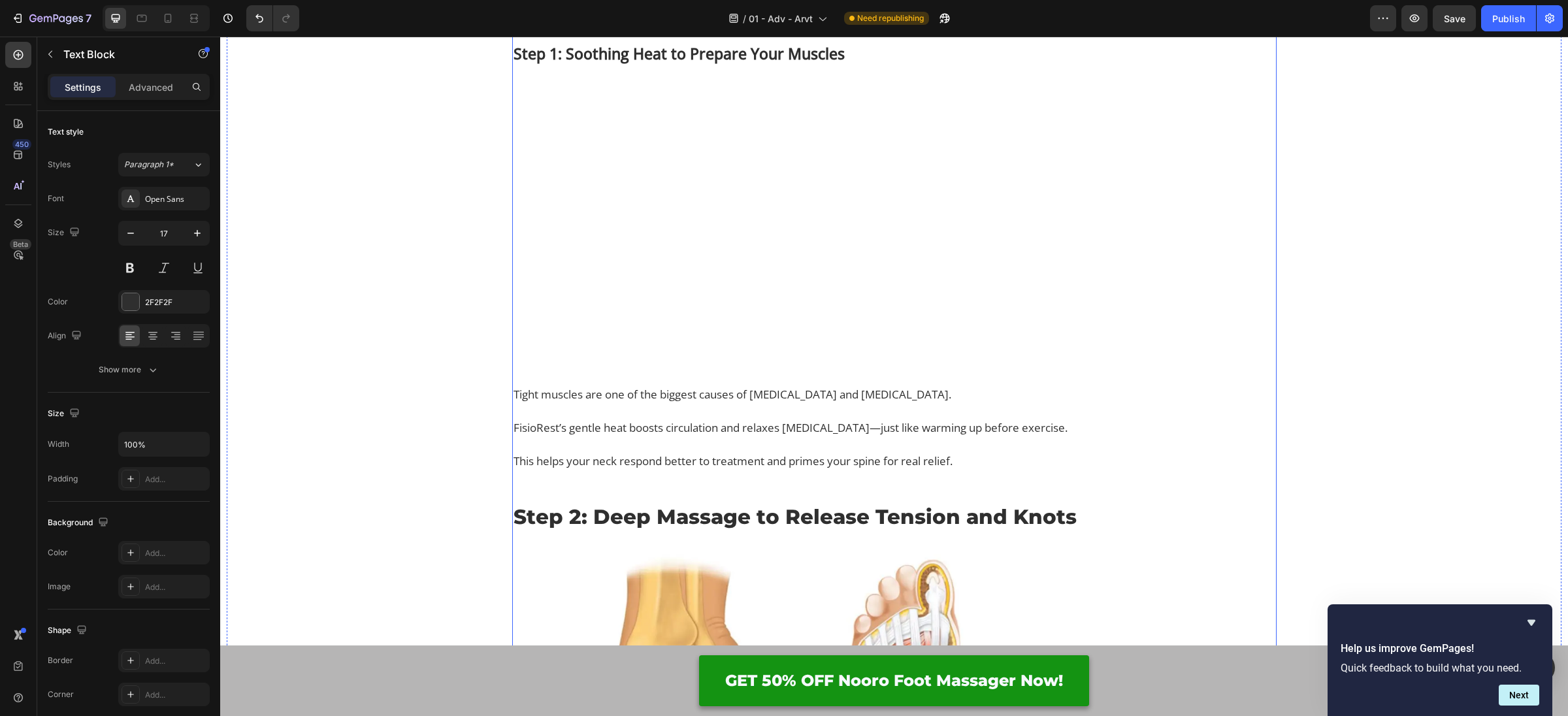
click at [1273, 222] on div "Finally Get Instant Temporary Relief From [MEDICAL_DATA] Pain Text Block Image …" at bounding box center [1180, 270] width 192 height 7283
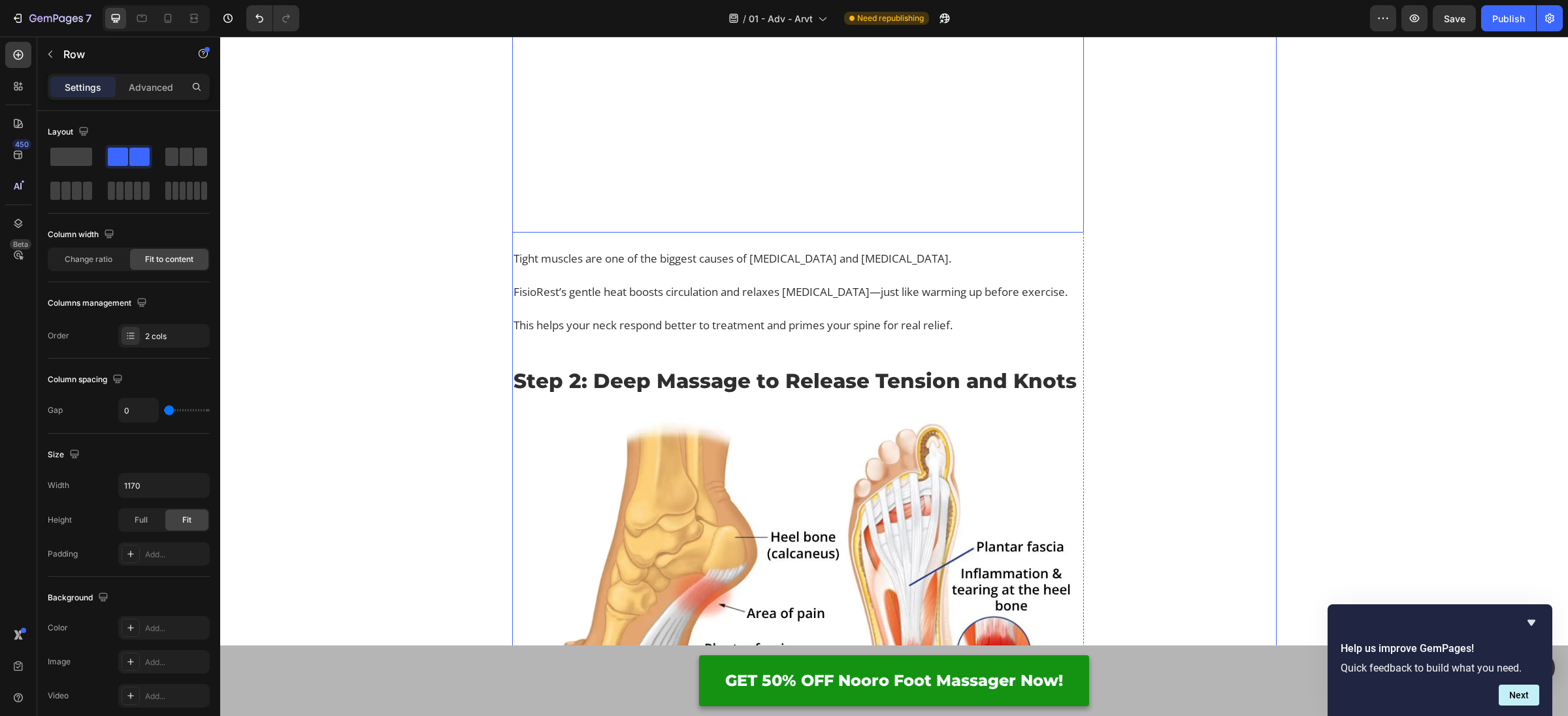
scroll to position [3660, 0]
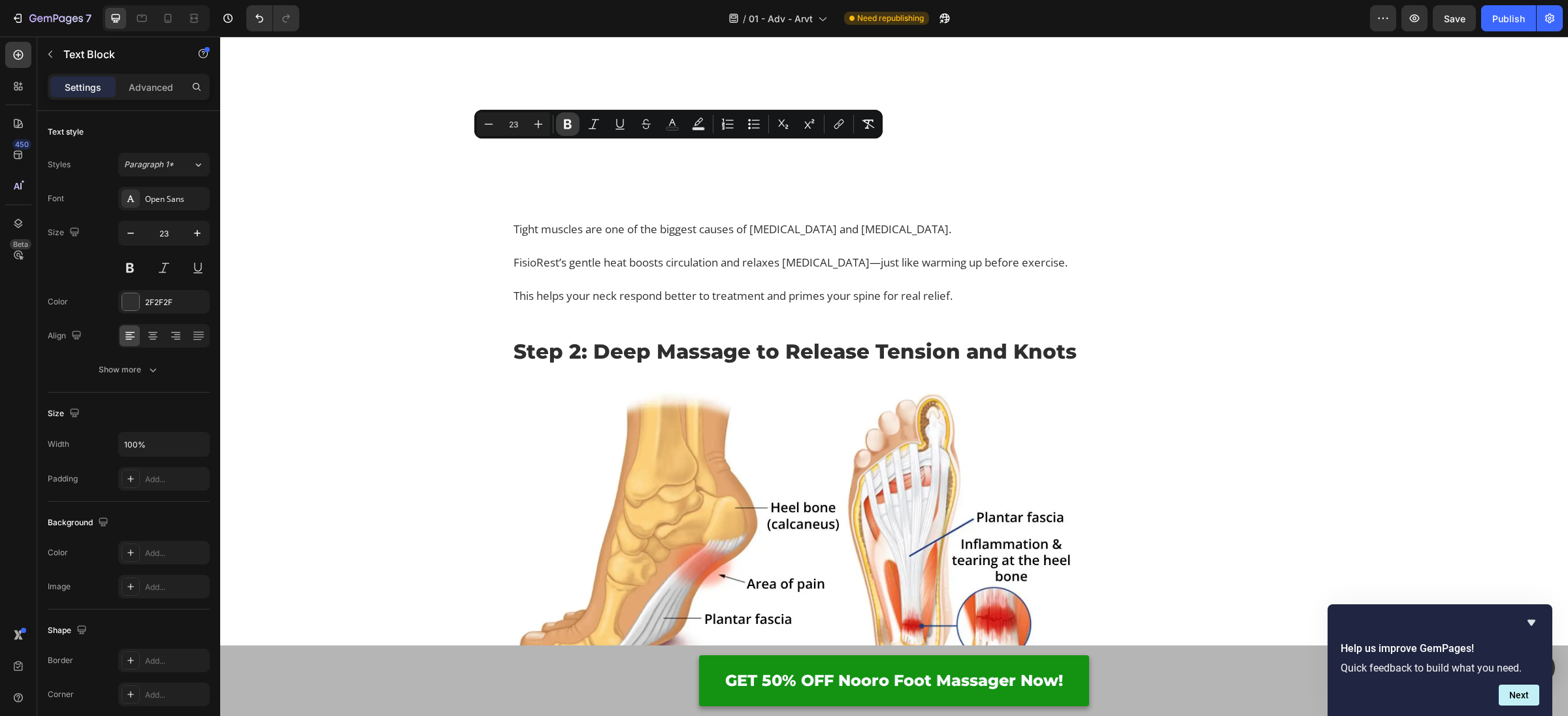
click at [564, 124] on icon "Editor contextual toolbar" at bounding box center [567, 124] width 8 height 10
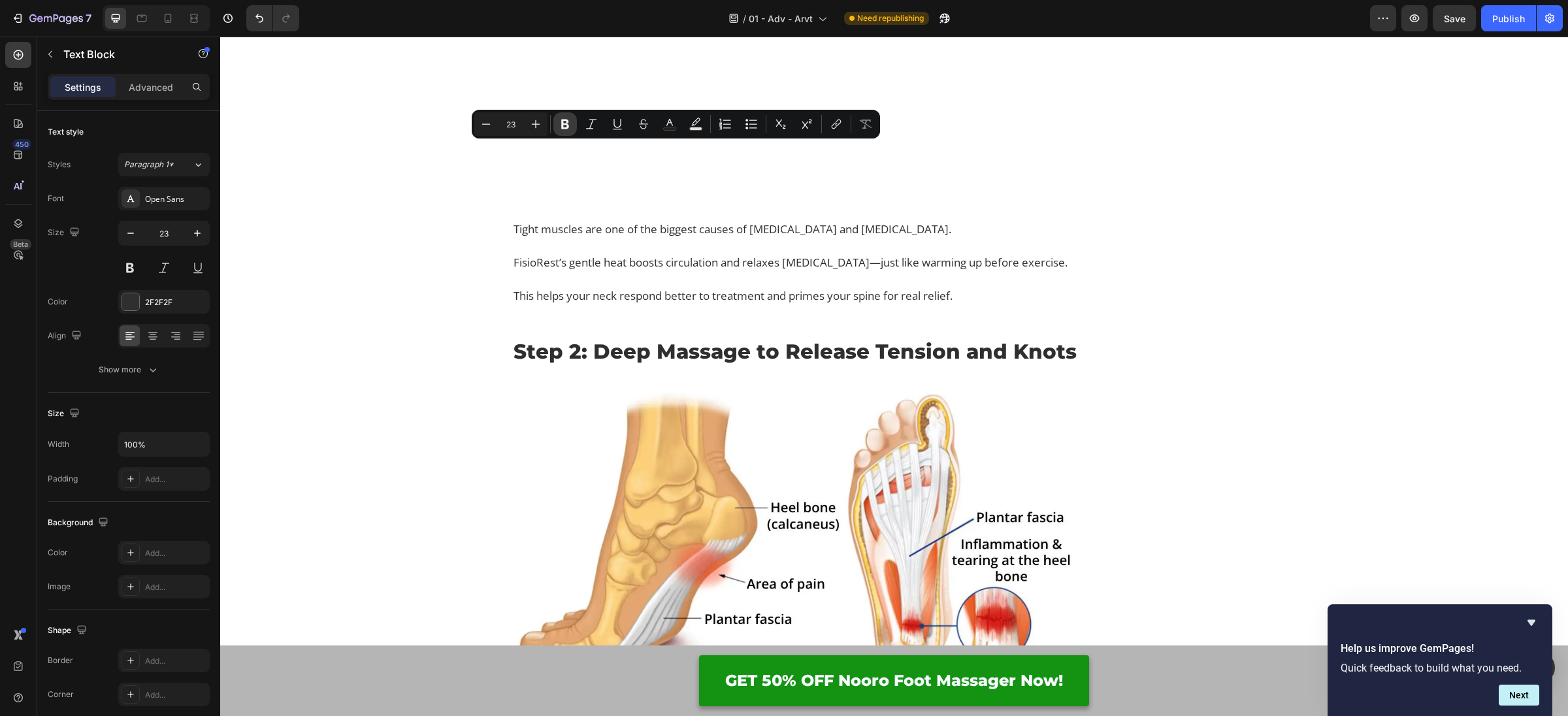
drag, startPoint x: 562, startPoint y: 122, endPoint x: 577, endPoint y: 128, distance: 16.2
click at [562, 122] on icon "Editor contextual toolbar" at bounding box center [565, 124] width 8 height 10
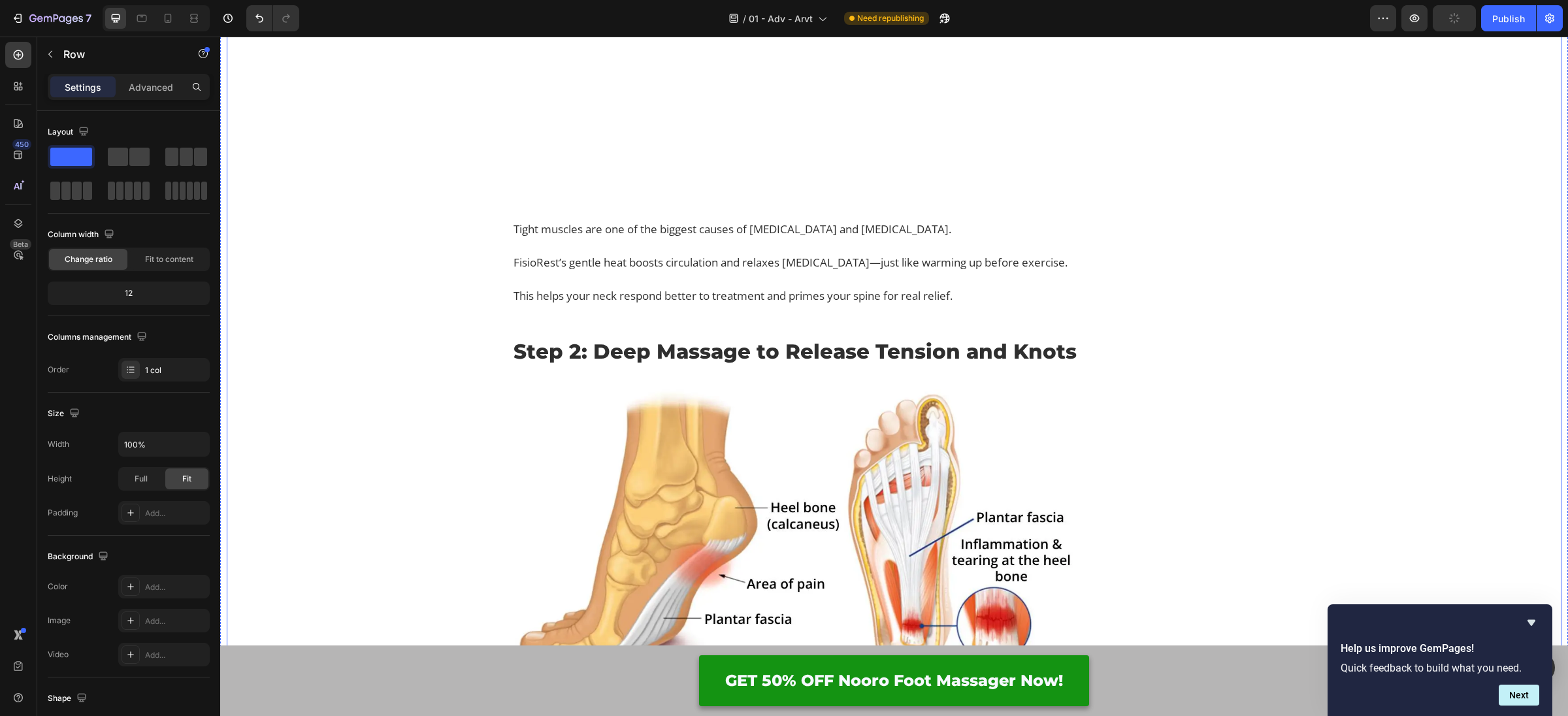
drag, startPoint x: 1408, startPoint y: 227, endPoint x: 1376, endPoint y: 230, distance: 32.1
click at [1408, 226] on div "⁠⁠⁠⁠⁠⁠⁠ Why Thousands With Lower Back Pain Are Replacing Painkillers With This …" at bounding box center [894, 98] width 1335 height 7296
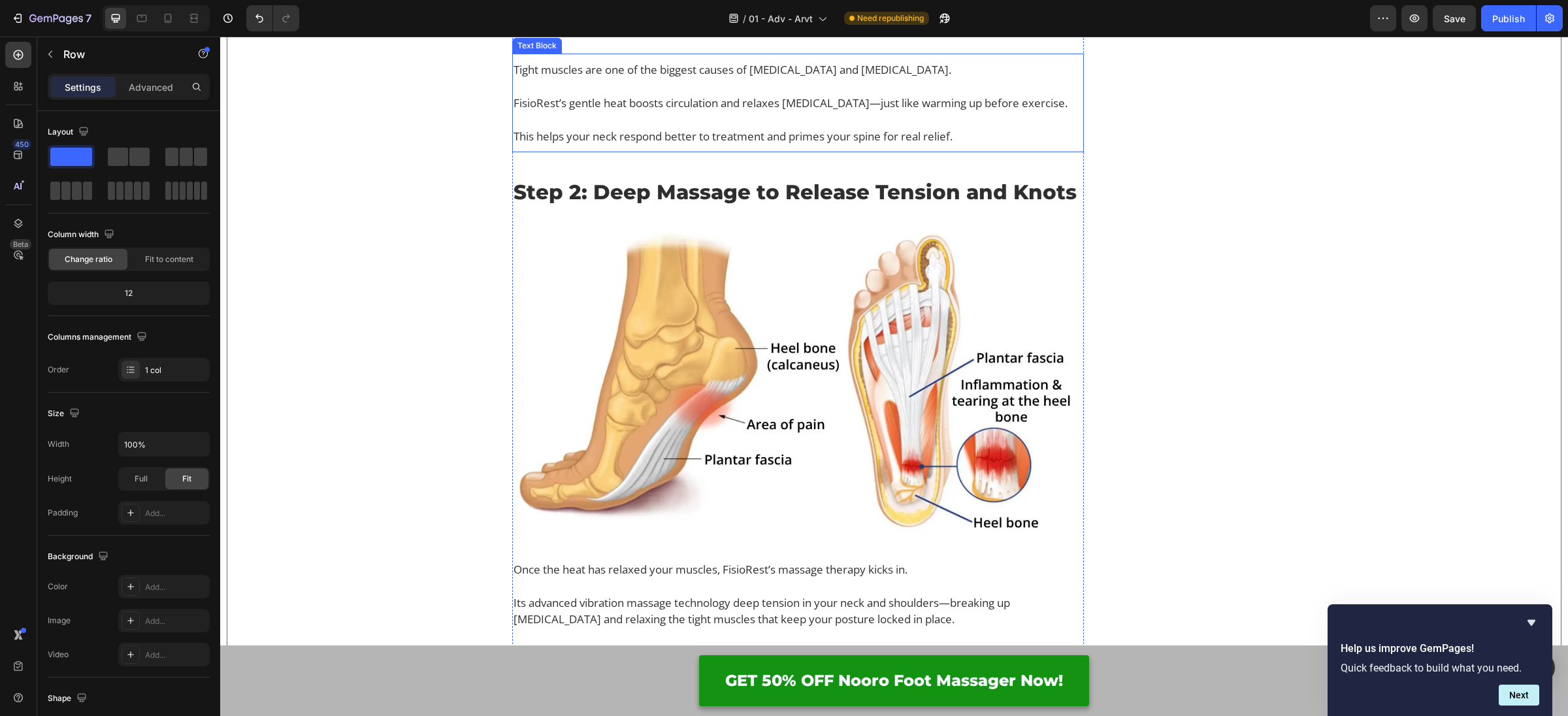
scroll to position [3819, 0]
click at [649, 80] on p "Tight muscles are one of the biggest causes of [MEDICAL_DATA] and [MEDICAL_DATA…" at bounding box center [799, 71] width 569 height 17
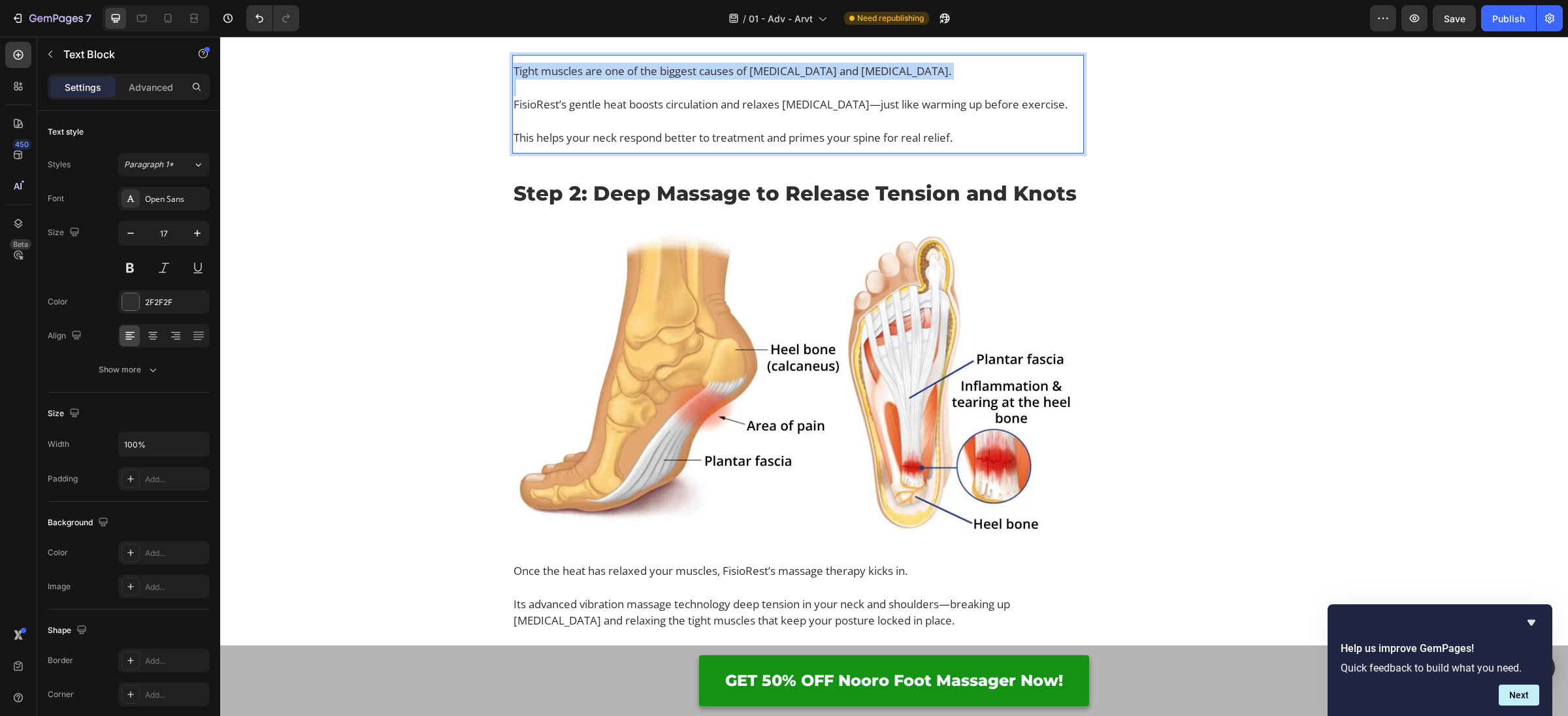
click at [649, 80] on p "Tight muscles are one of the biggest causes of [MEDICAL_DATA] and [MEDICAL_DATA…" at bounding box center [799, 71] width 569 height 17
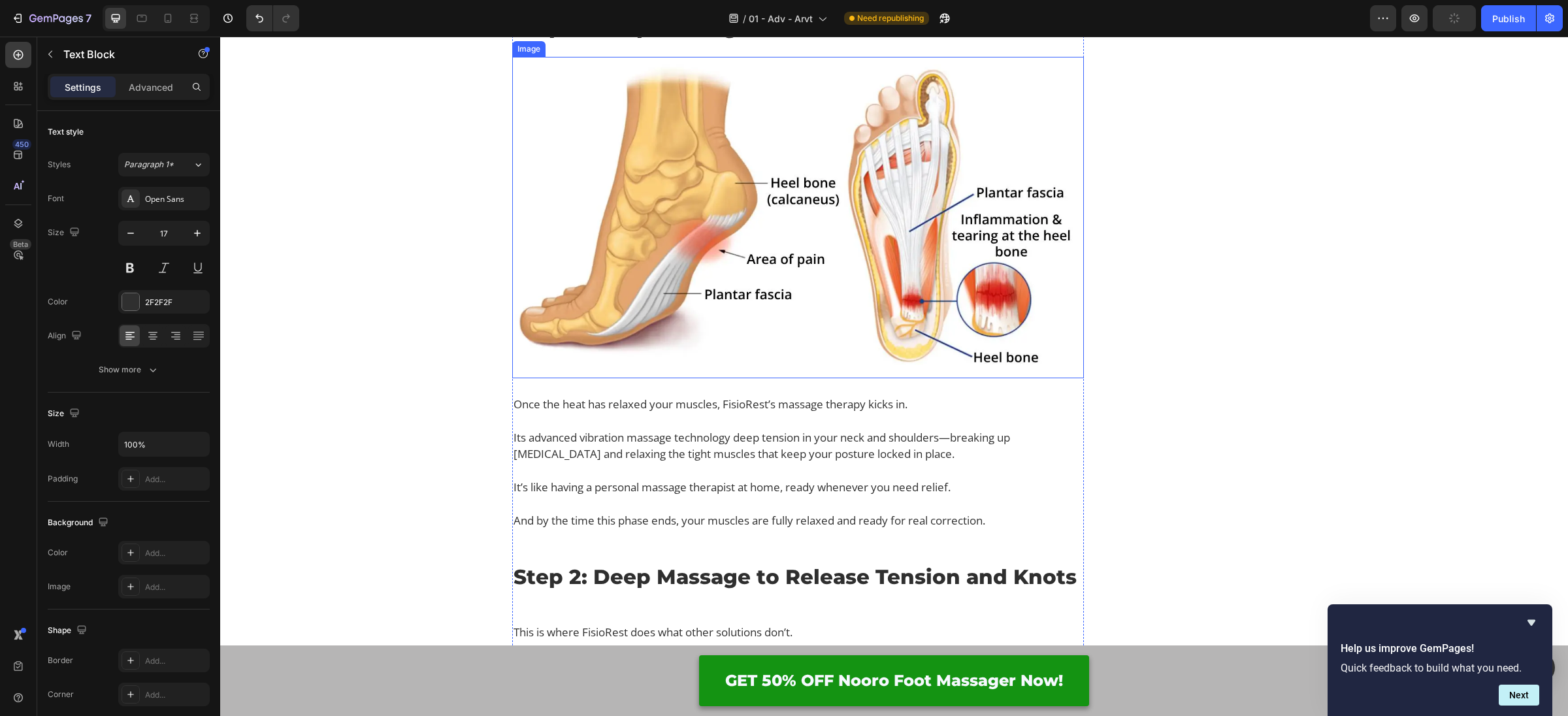
scroll to position [4085, 0]
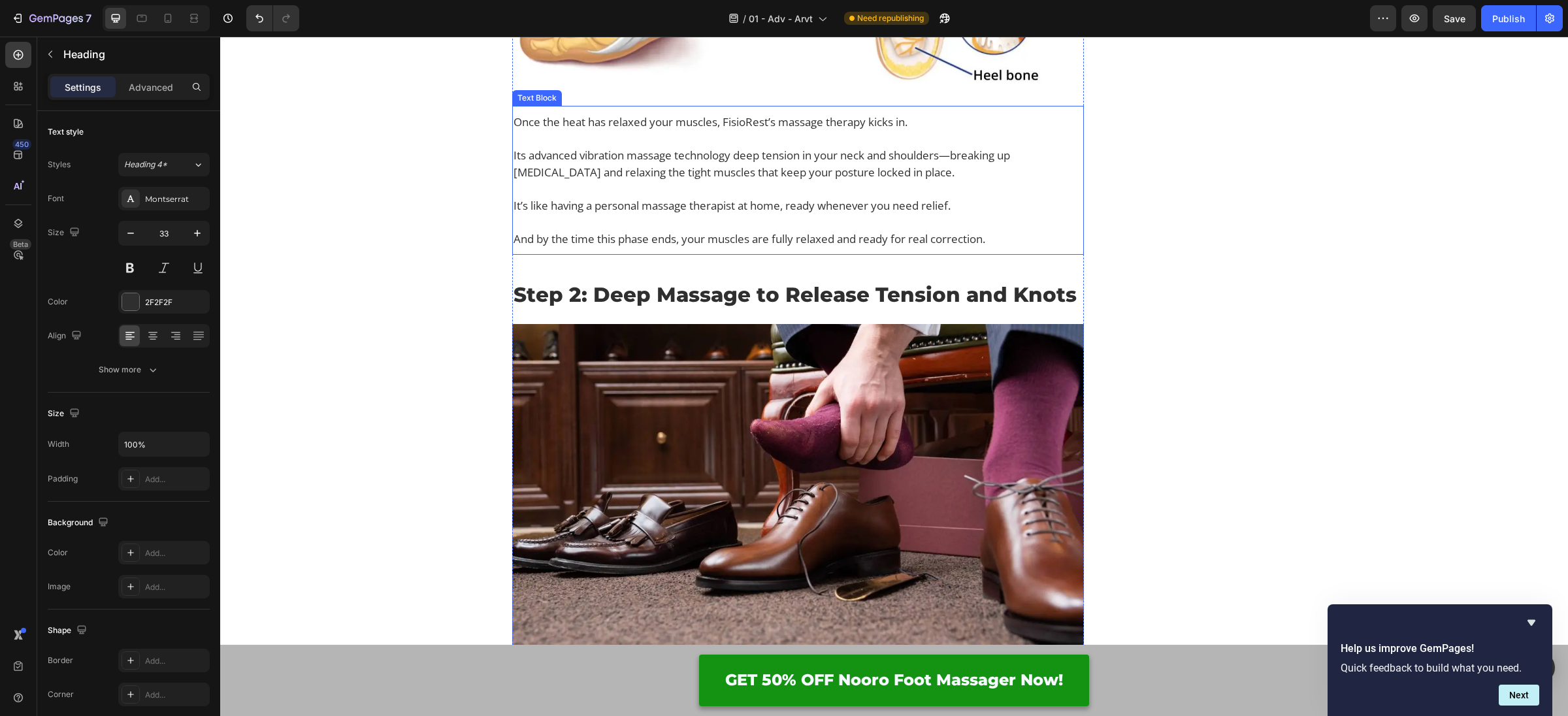
scroll to position [4442, 0]
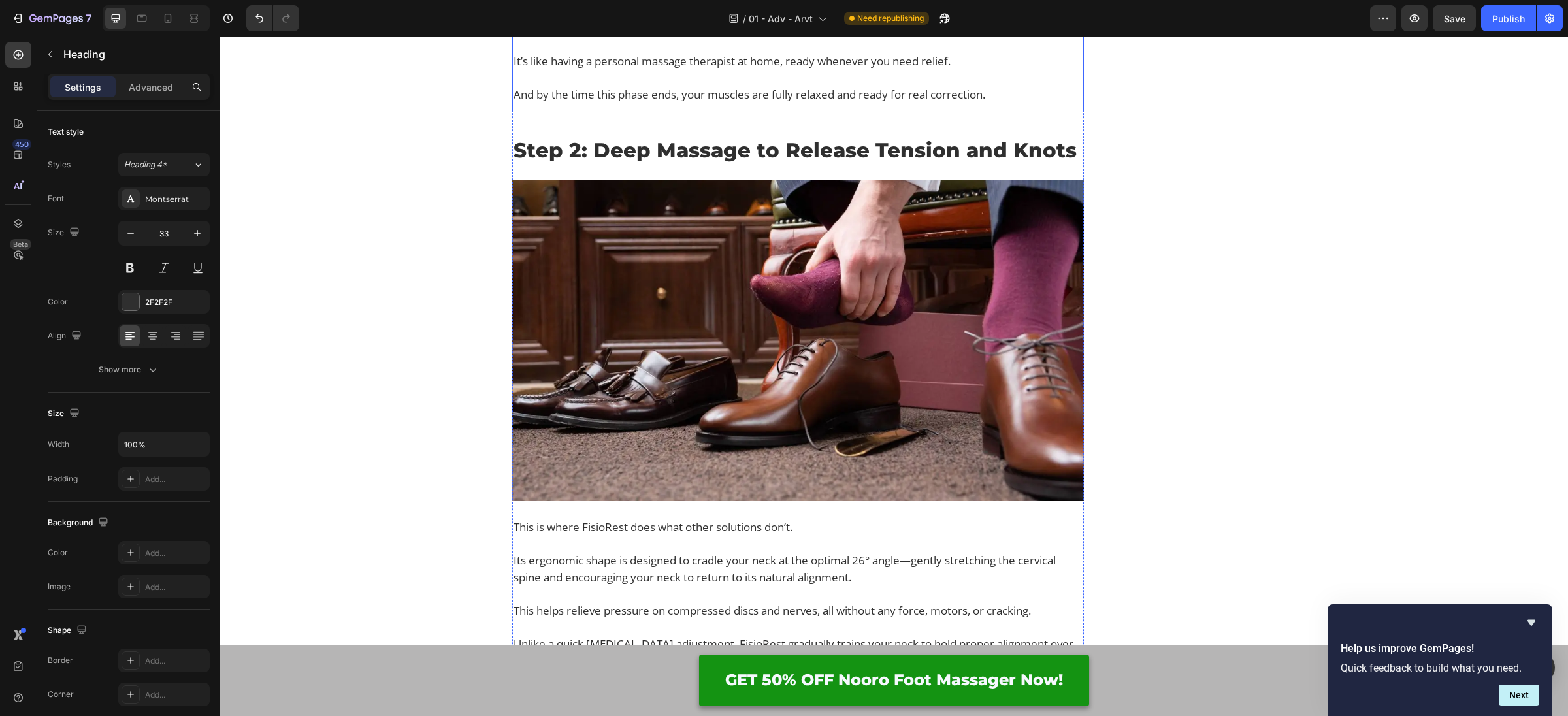
click at [619, 36] on p "Its advanced vibration massage technology deep tension in your neck and shoulde…" at bounding box center [799, 19] width 569 height 33
click at [618, 36] on p "Its advanced vibration massage technology deep tension in your neck and shoulde…" at bounding box center [799, 19] width 569 height 33
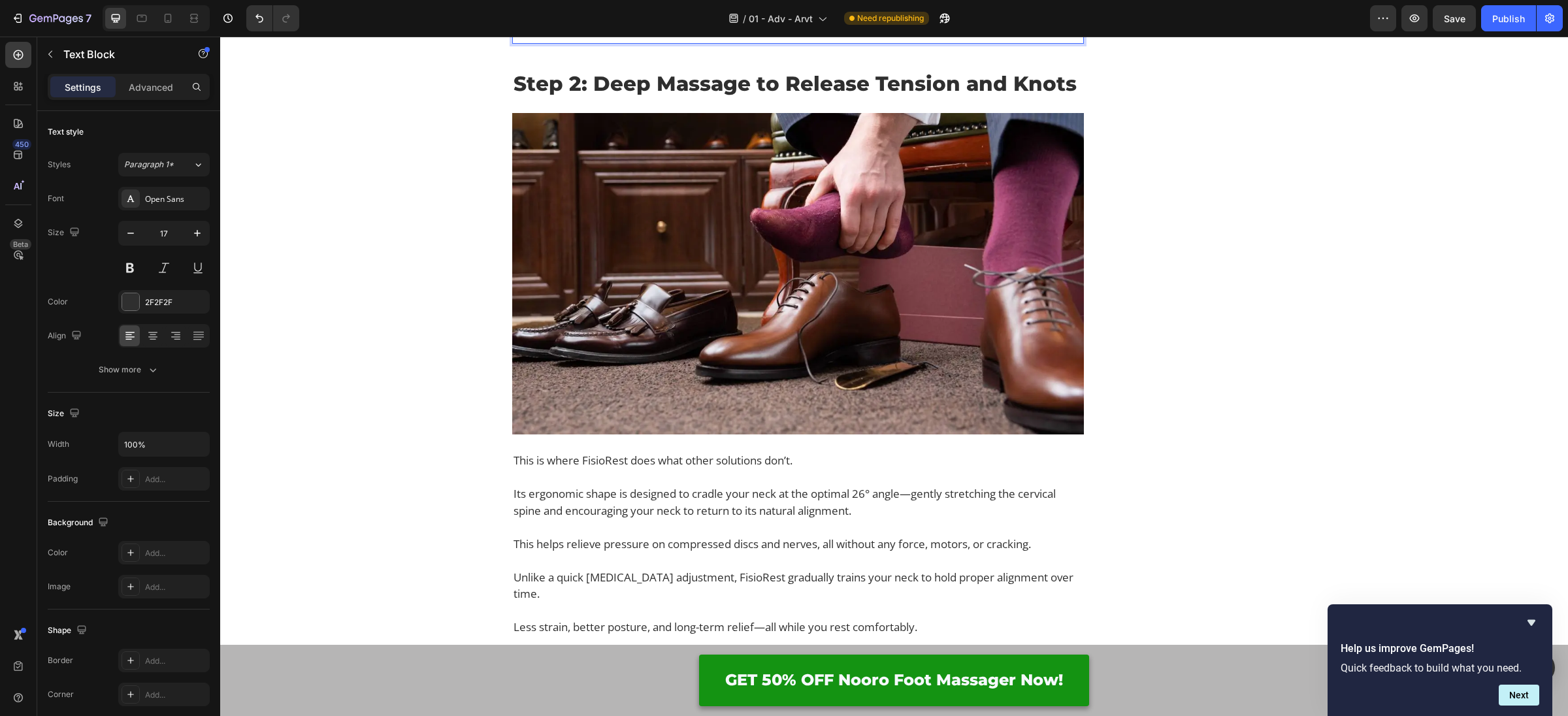
click at [921, 36] on p "Once the heat has relaxed your muscles, Nutero’s massage therapy kicks in. Its …" at bounding box center [799, 2] width 569 height 67
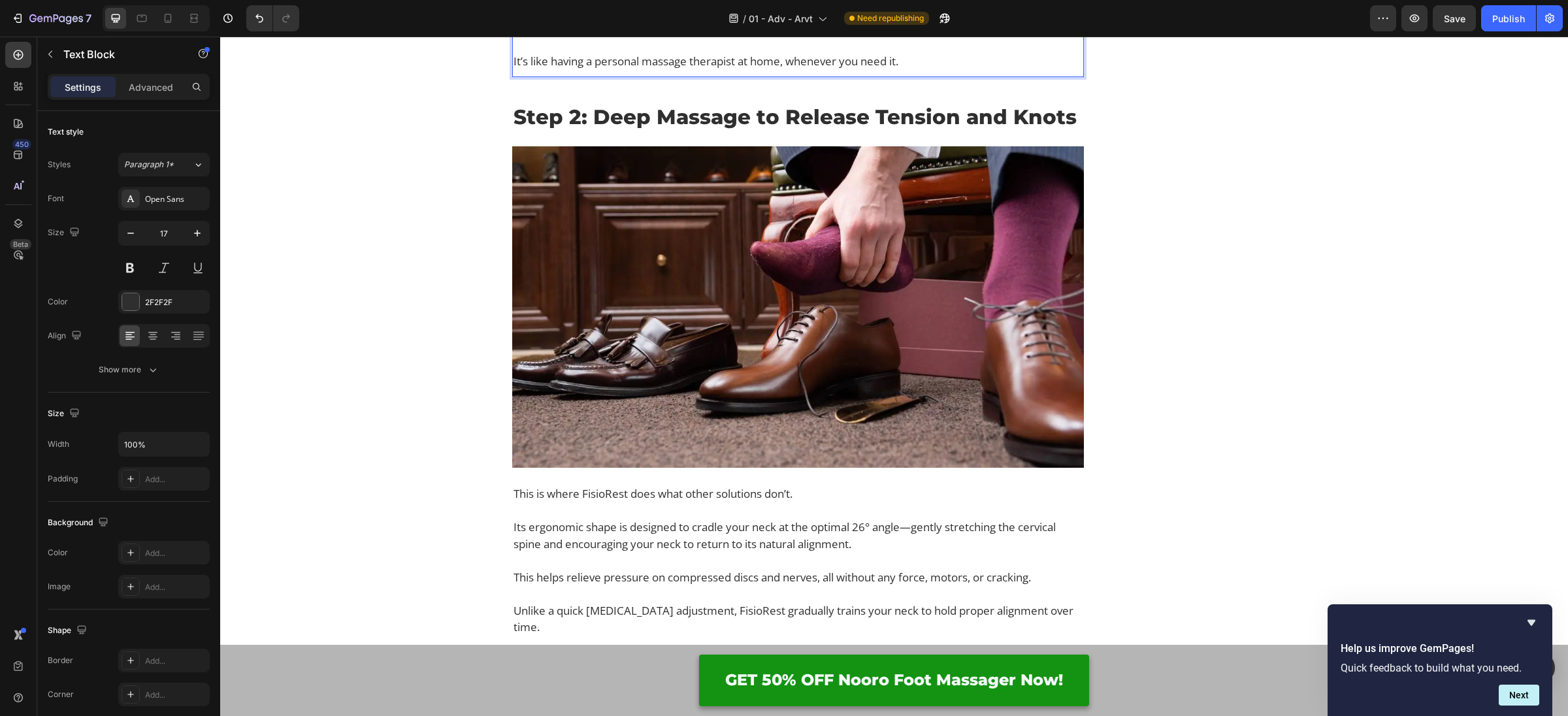
drag, startPoint x: 876, startPoint y: 328, endPoint x: 896, endPoint y: 333, distance: 20.6
click at [876, 52] on p "Its advanced massage nodes target deep tension in your lower back—breaking up s…" at bounding box center [799, 19] width 569 height 67
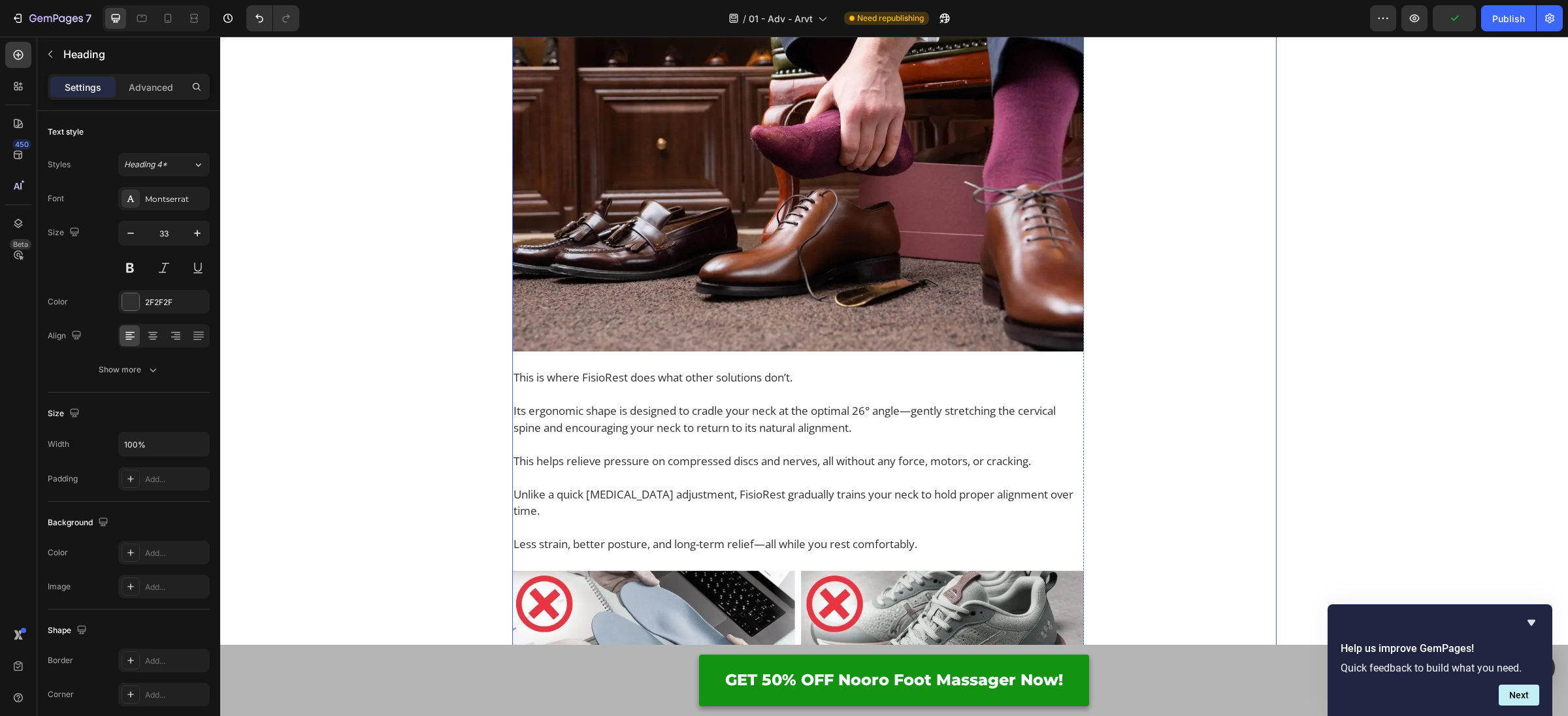
click at [649, 13] on span "Step 2: Deep Massage to Release Tension and Knots" at bounding box center [796, 1] width 563 height 25
click at [649, 13] on span "Step 2: Deep Massage to Release Tension and Knots" at bounding box center [796, 0] width 563 height 25
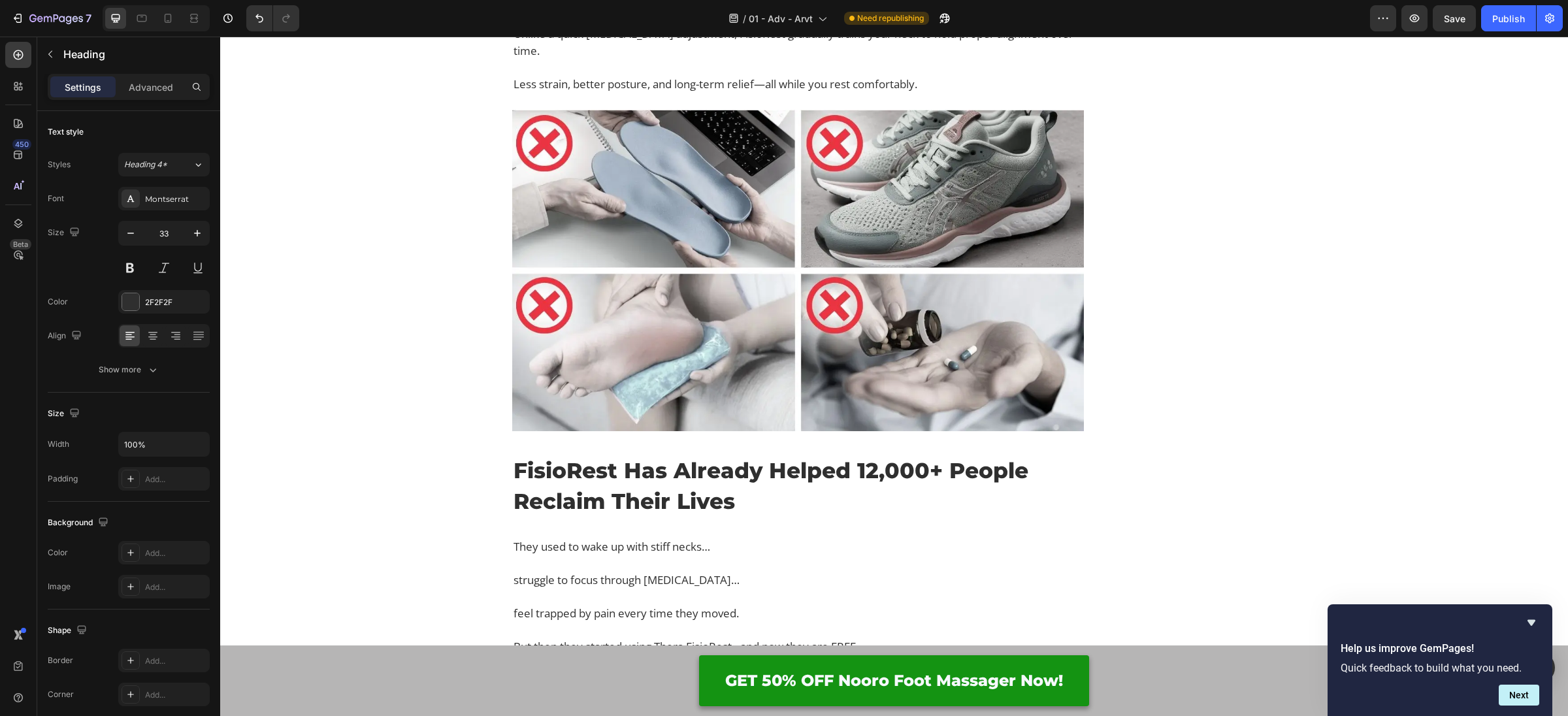
scroll to position [4952, 0]
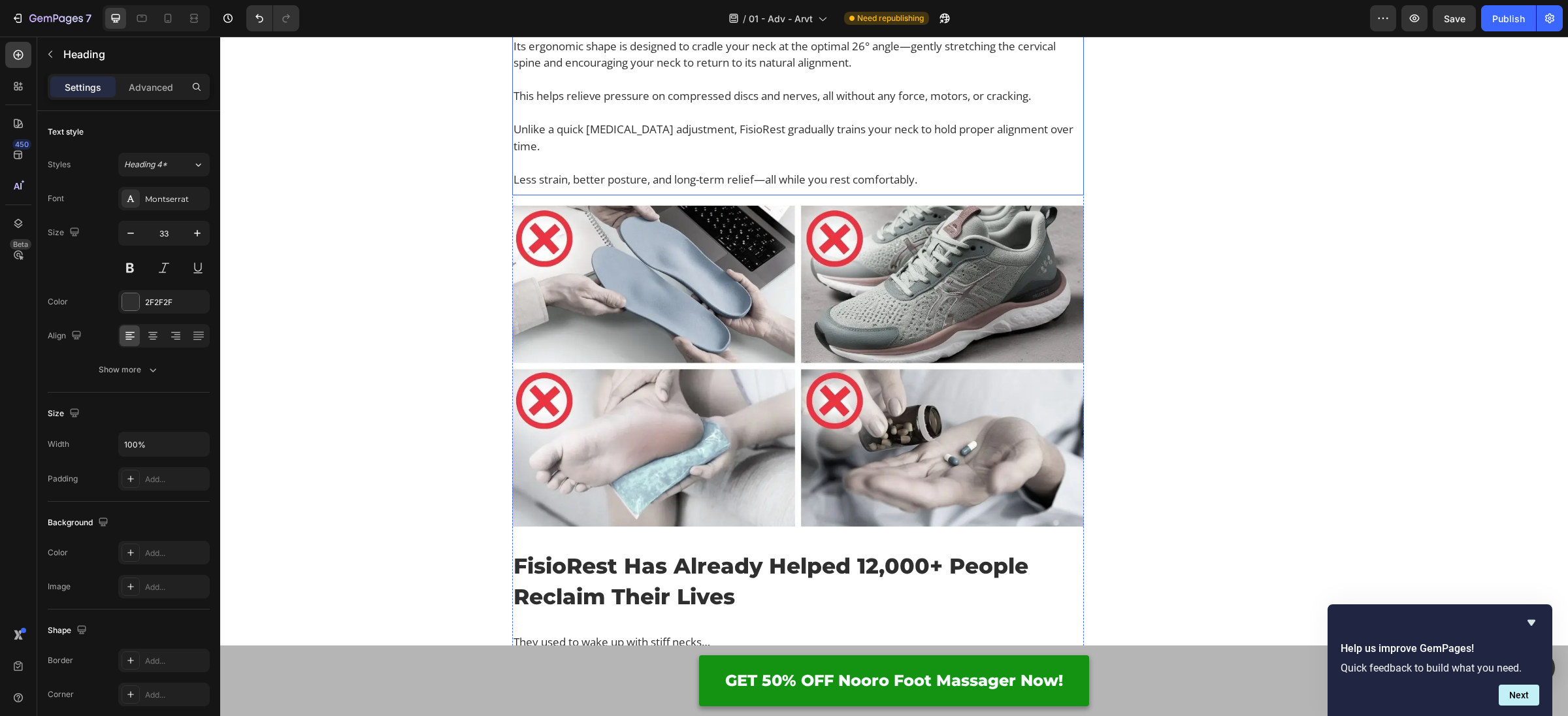
click at [700, 105] on p "This helps relieve pressure on compressed discs and nerves, all without any for…" at bounding box center [799, 95] width 569 height 17
click at [823, 21] on p "This is where FisioRest does what other solutions don’t." at bounding box center [799, 13] width 569 height 17
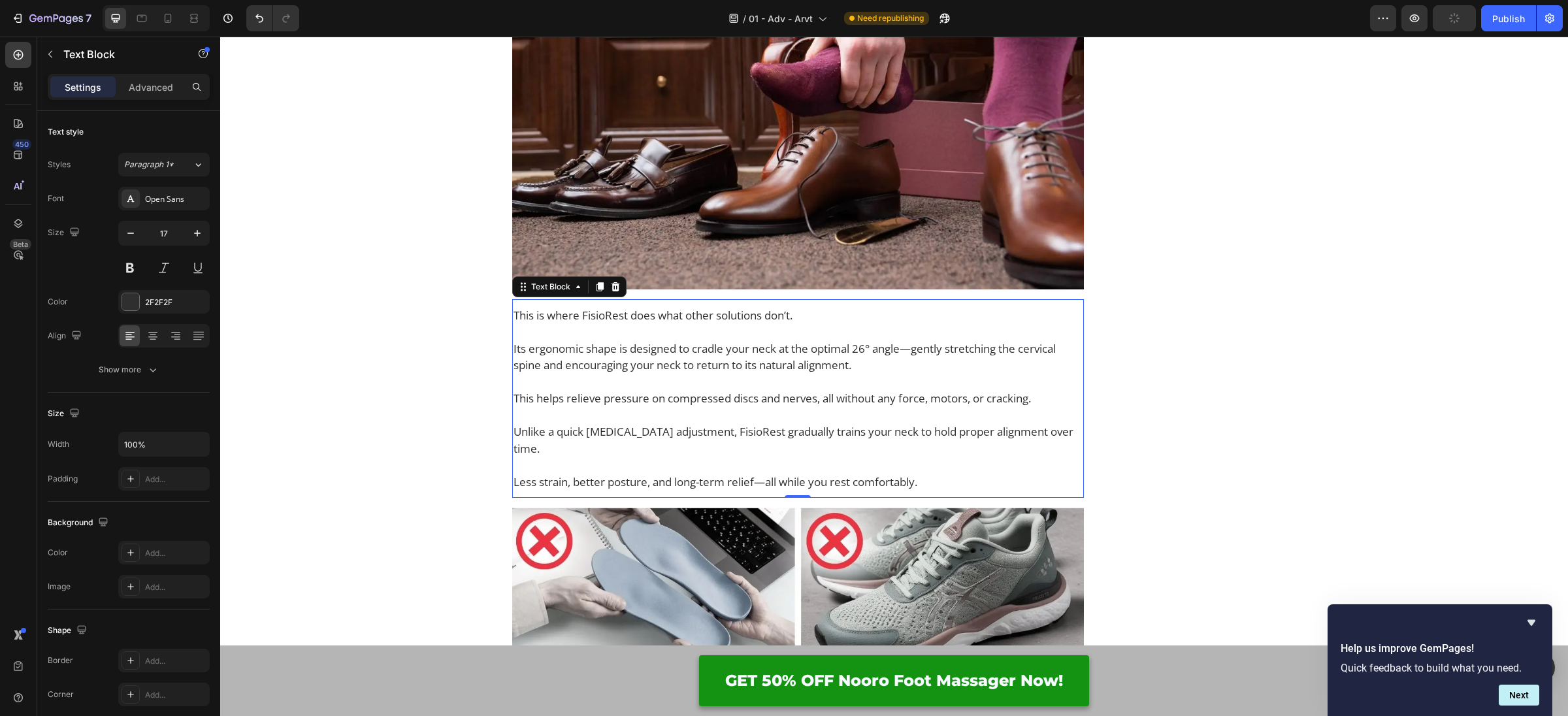
scroll to position [4896, 0]
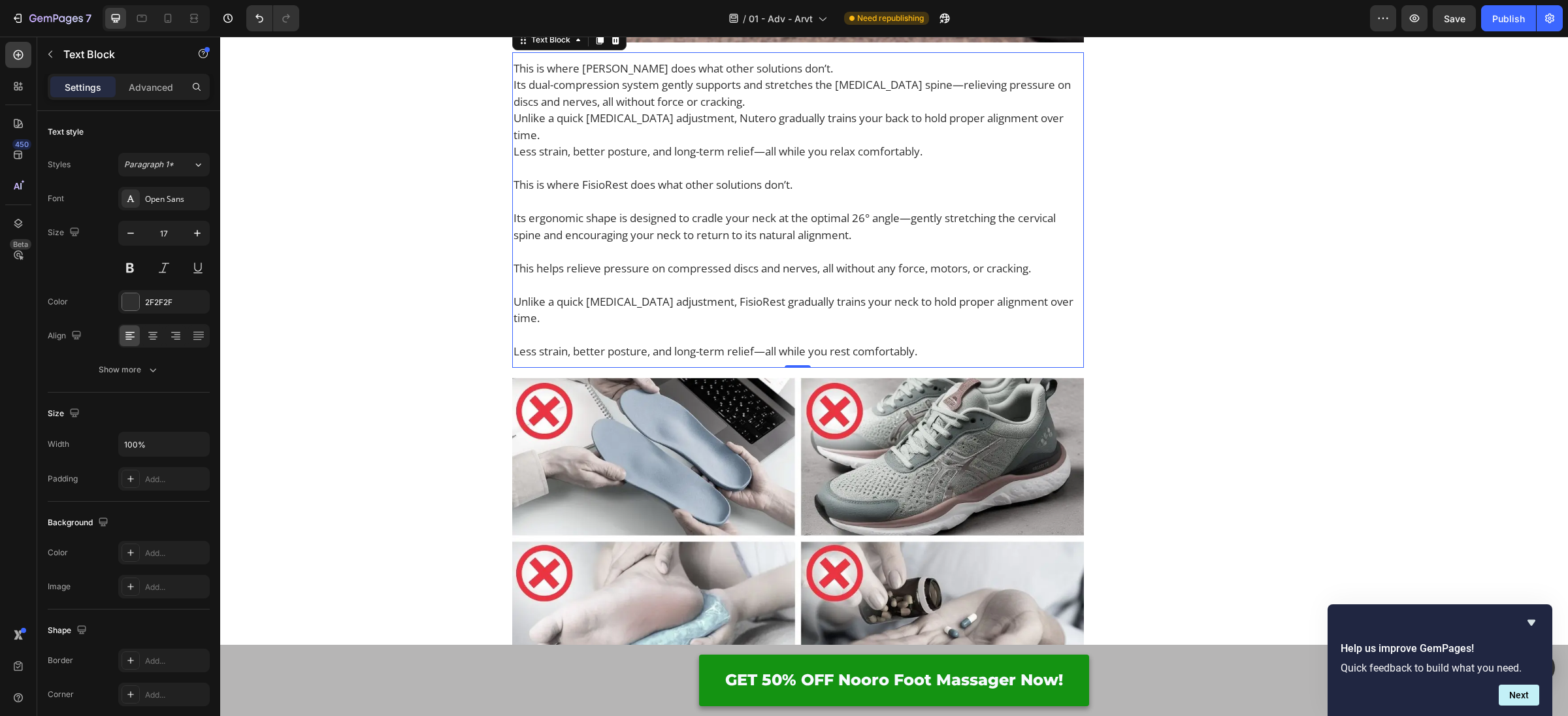
click at [810, 160] on p "This is where Nutero does what other solutions don’t. Its dual-compression syst…" at bounding box center [799, 110] width 569 height 100
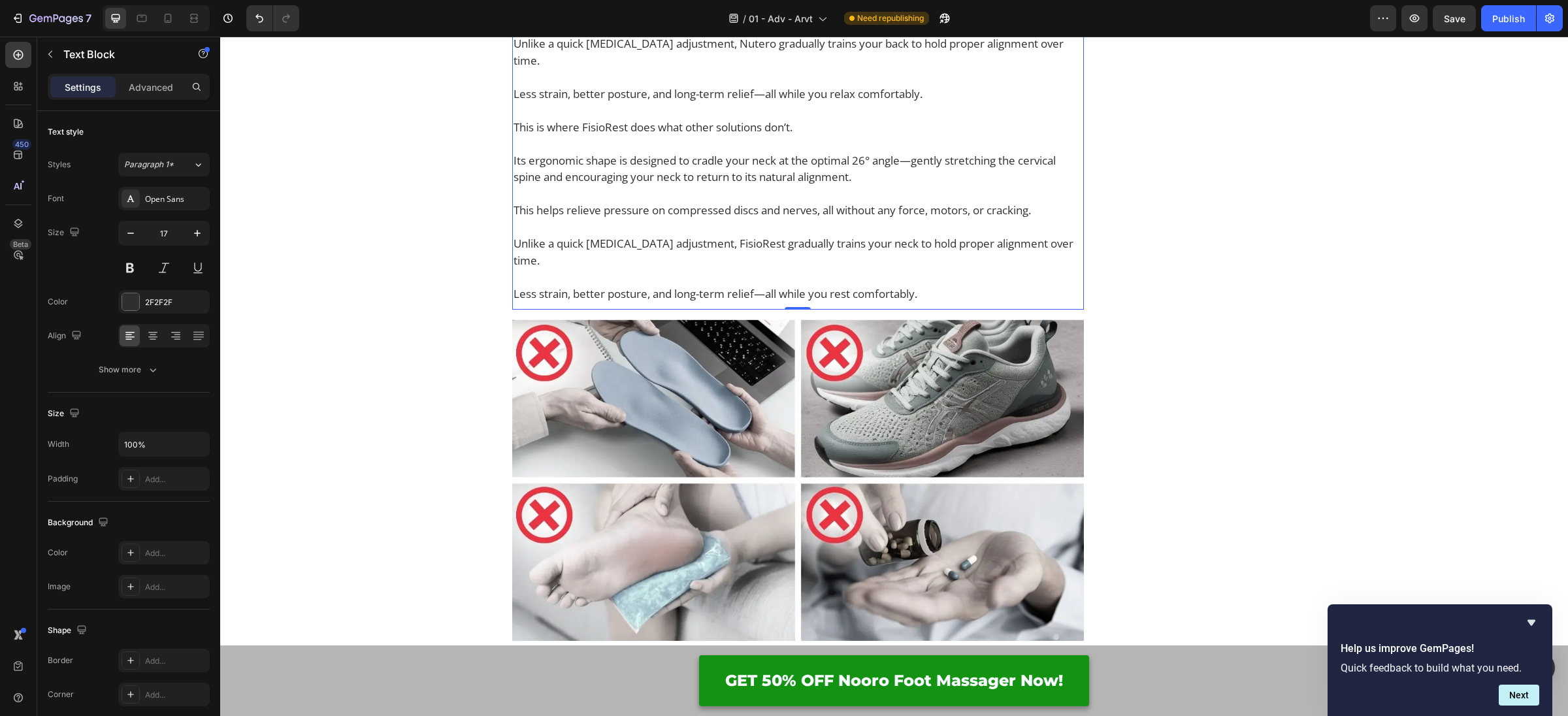
scroll to position [5005, 0]
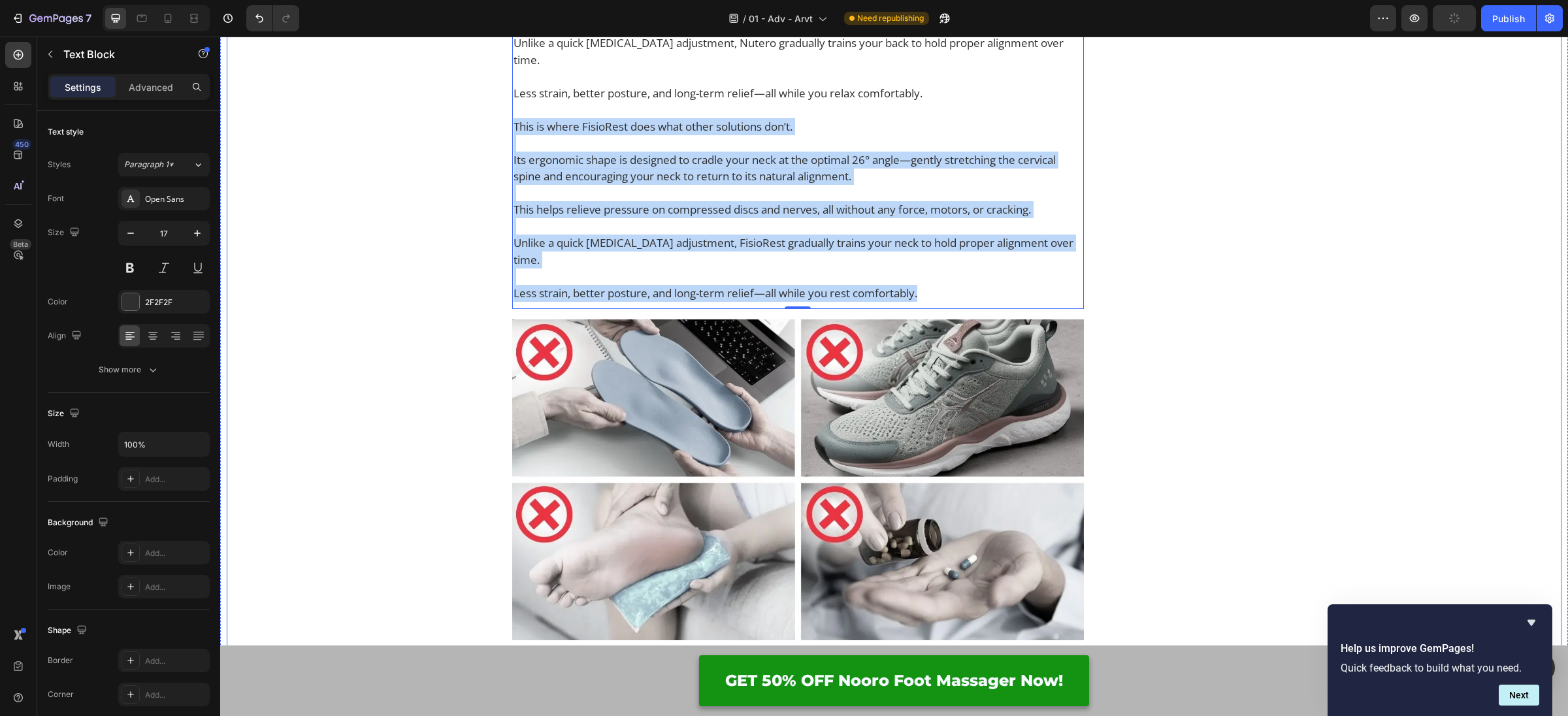
drag, startPoint x: 844, startPoint y: 546, endPoint x: 409, endPoint y: 413, distance: 454.9
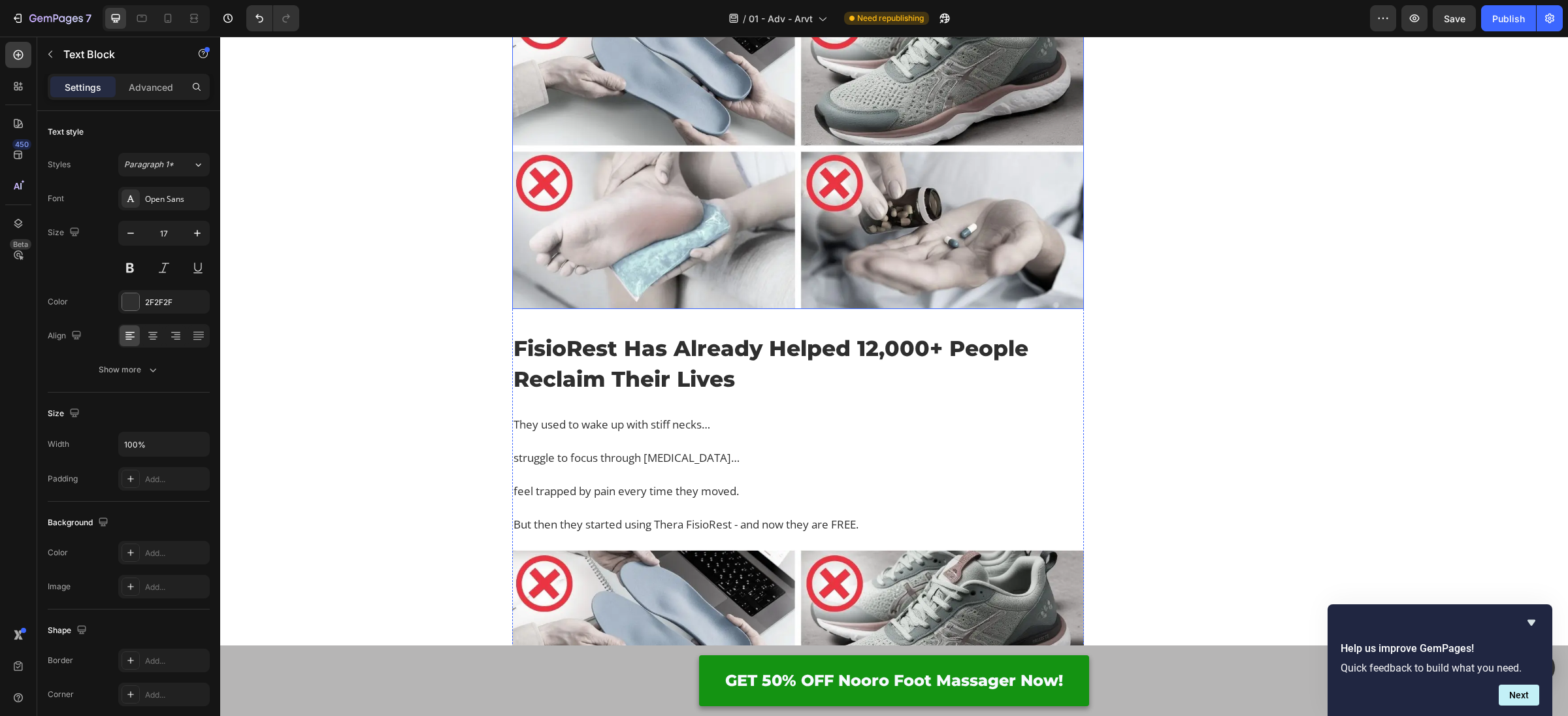
scroll to position [5317, 0]
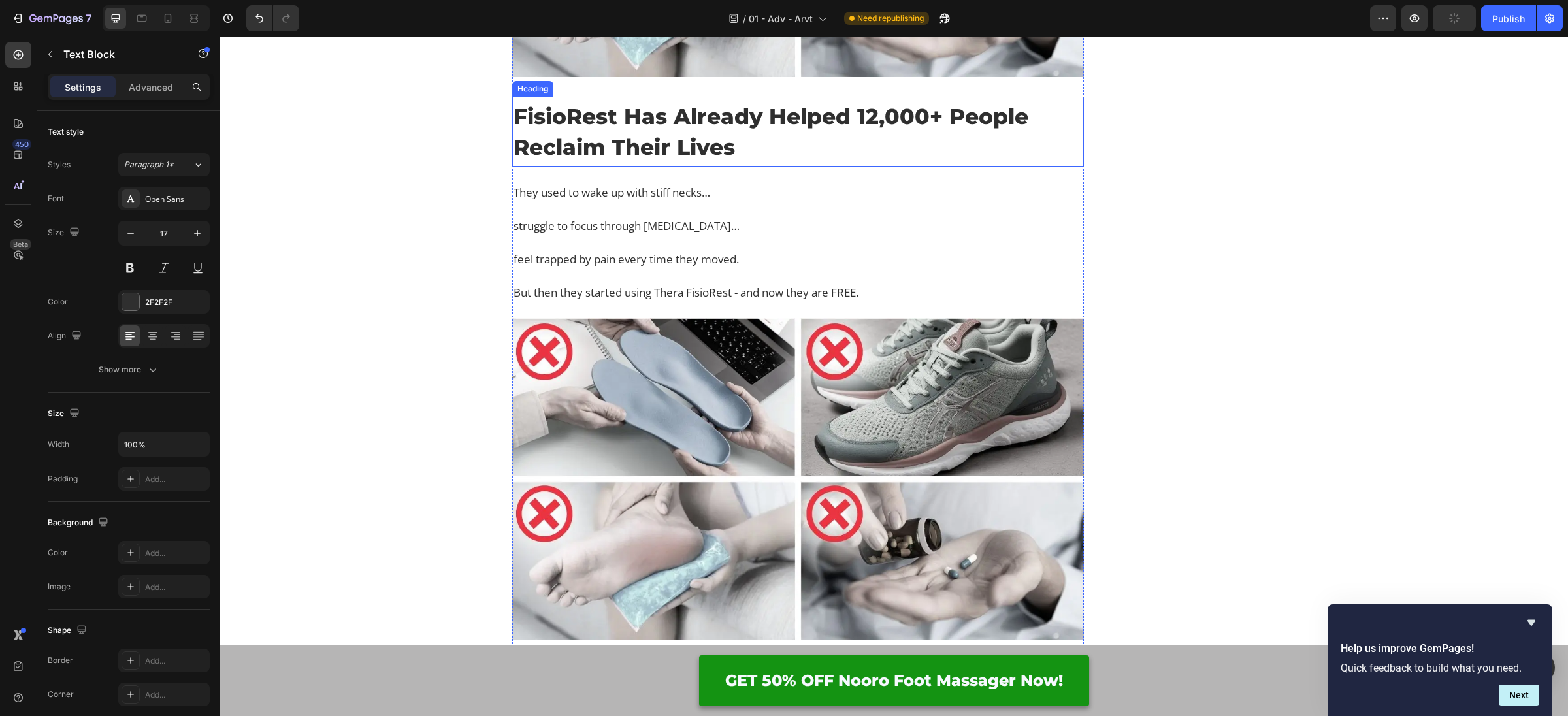
click at [622, 162] on h2 "FisioRest Has Already Helped 12,000+ People Reclaim Their Lives" at bounding box center [798, 131] width 571 height 63
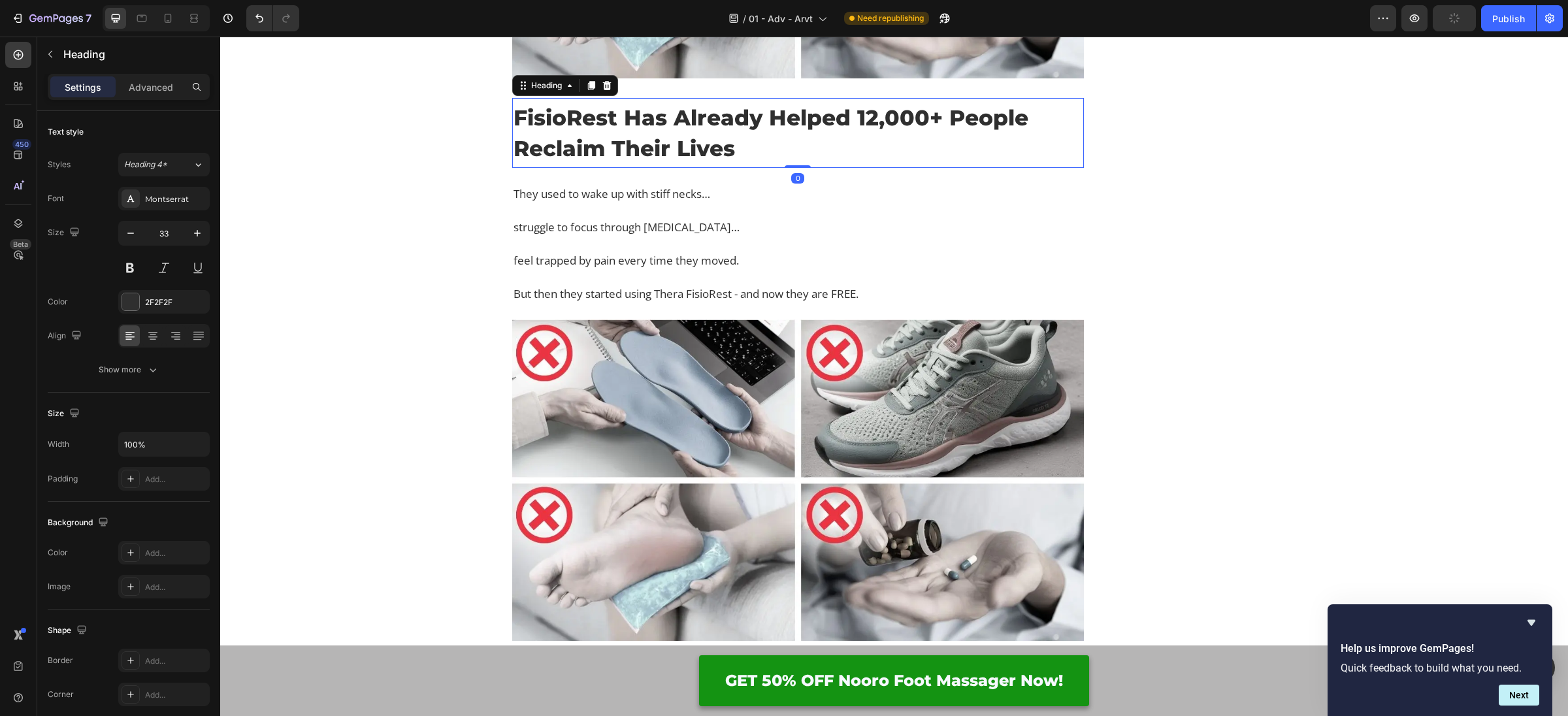
click at [620, 164] on h2 "FisioRest Has Already Helped 12,000+ People Reclaim Their Lives" at bounding box center [798, 132] width 571 height 63
click at [620, 162] on p "FisioRest Has Already Helped 12,000+ People Reclaim Their Lives" at bounding box center [799, 133] width 569 height 60
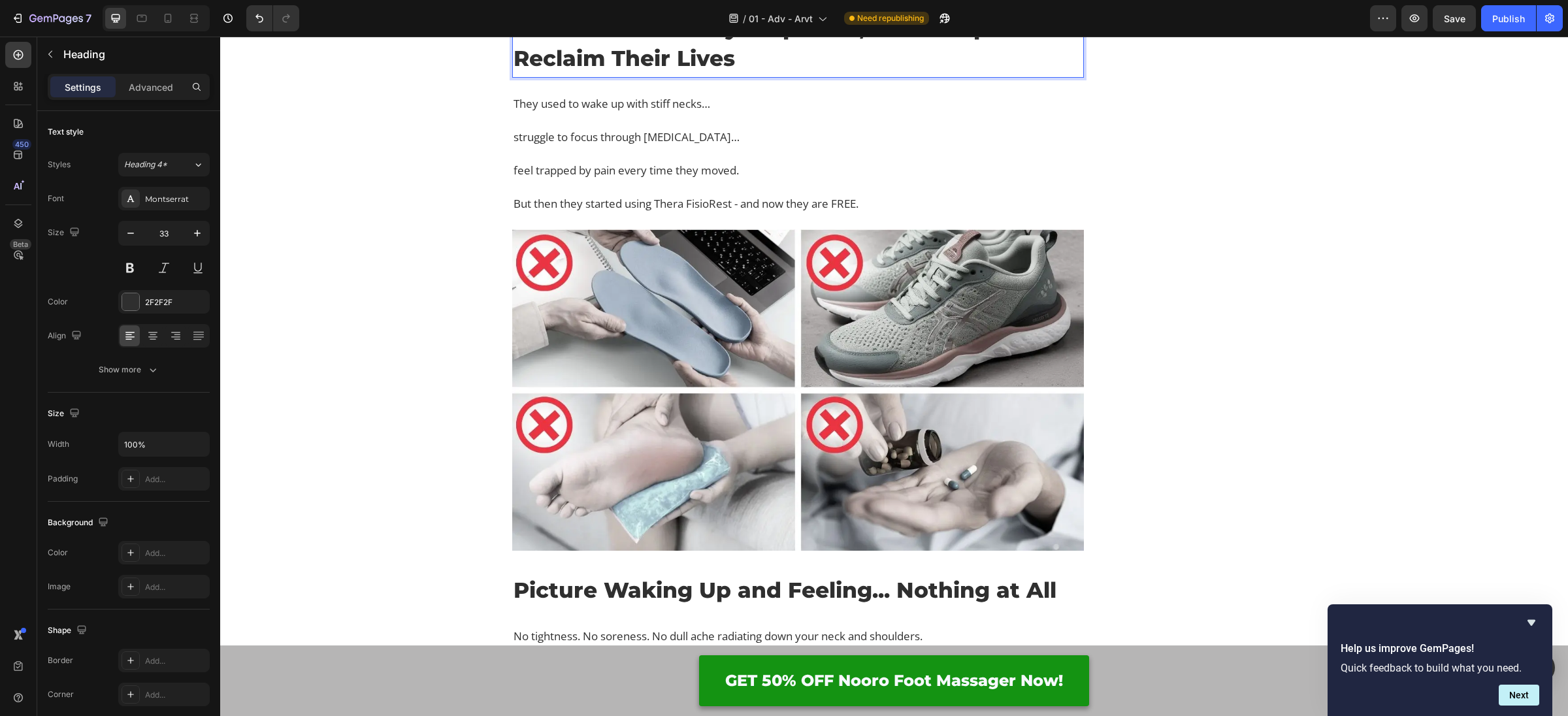
scroll to position [5476, 0]
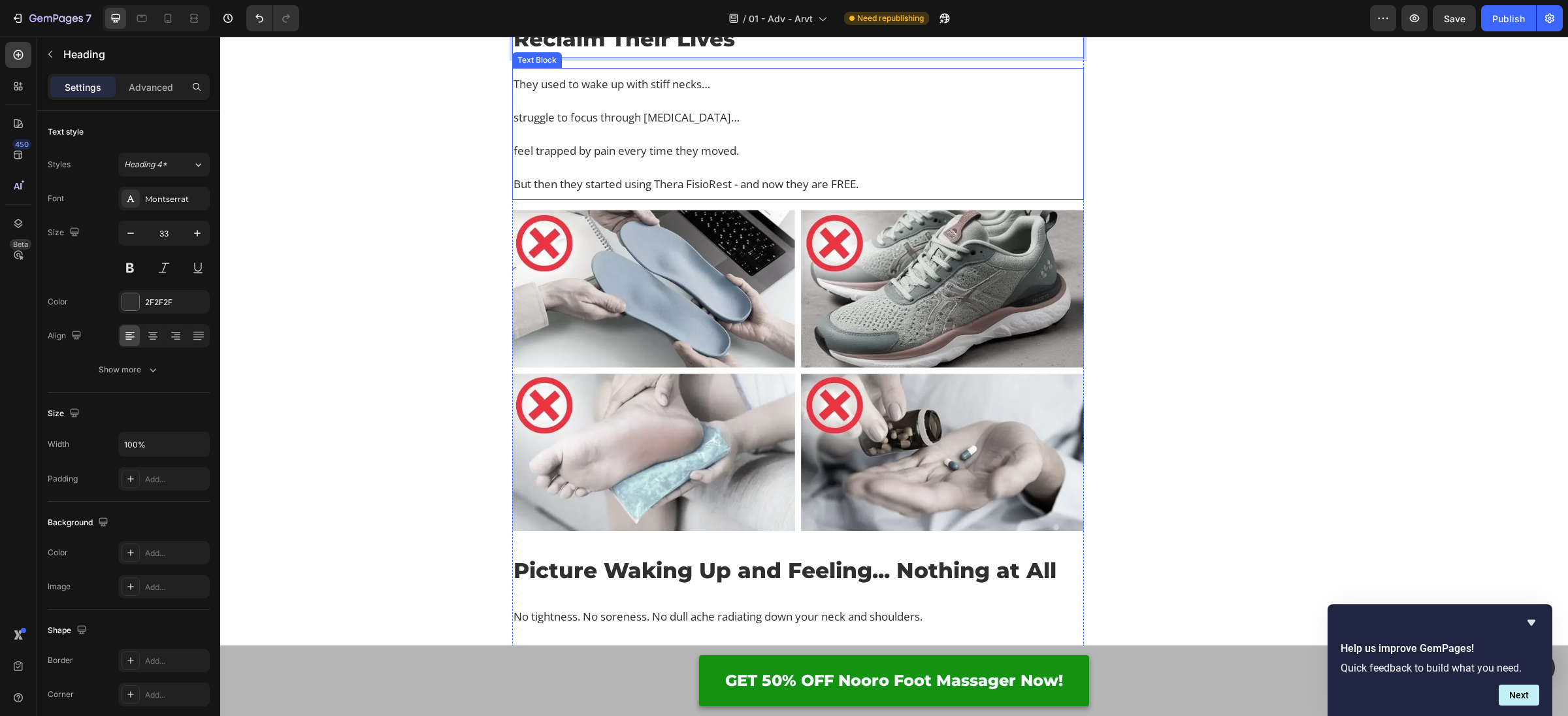
click at [686, 159] on p "feel trapped by pain every time they moved." at bounding box center [799, 151] width 569 height 17
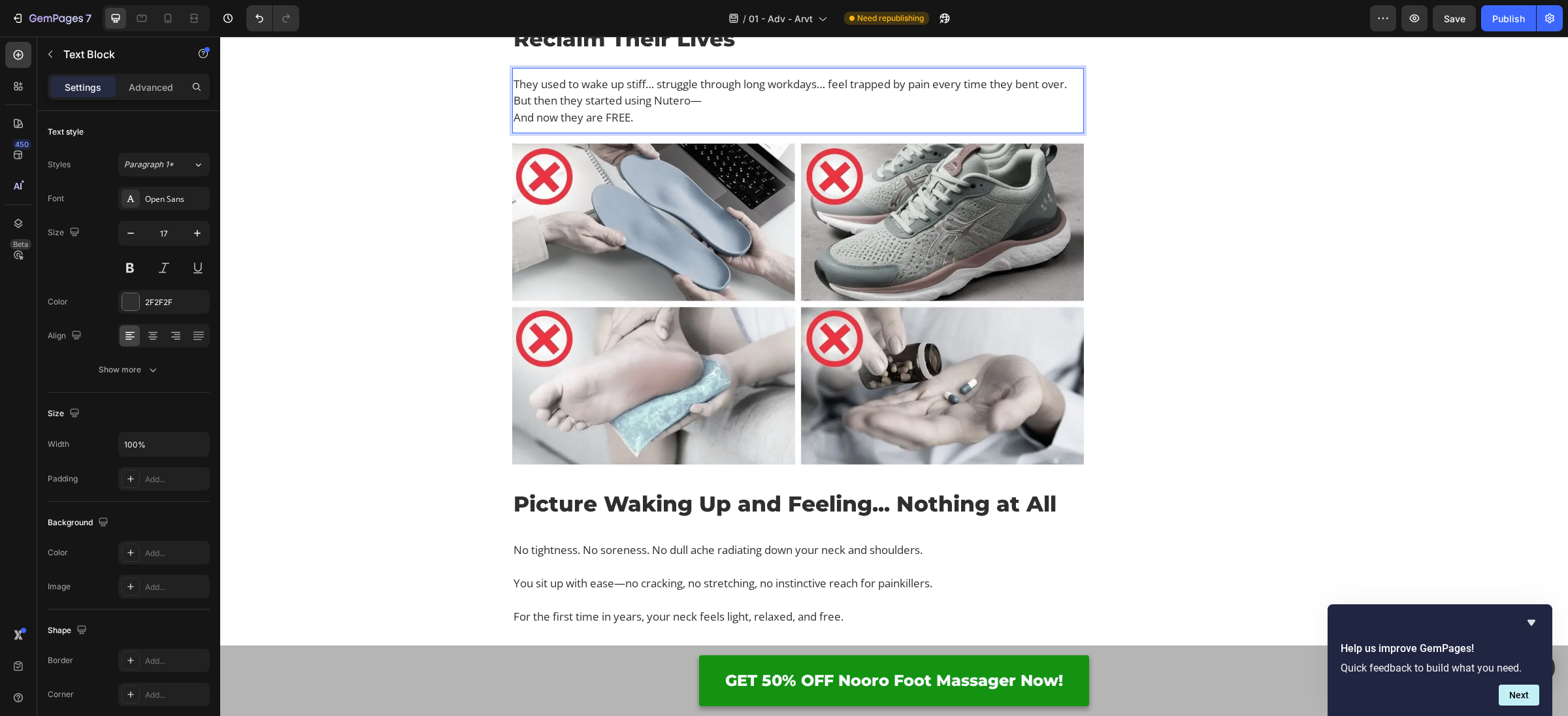
click at [661, 126] on p "They used to wake up stiff… struggle through long workdays… feel trapped by pai…" at bounding box center [799, 101] width 569 height 51
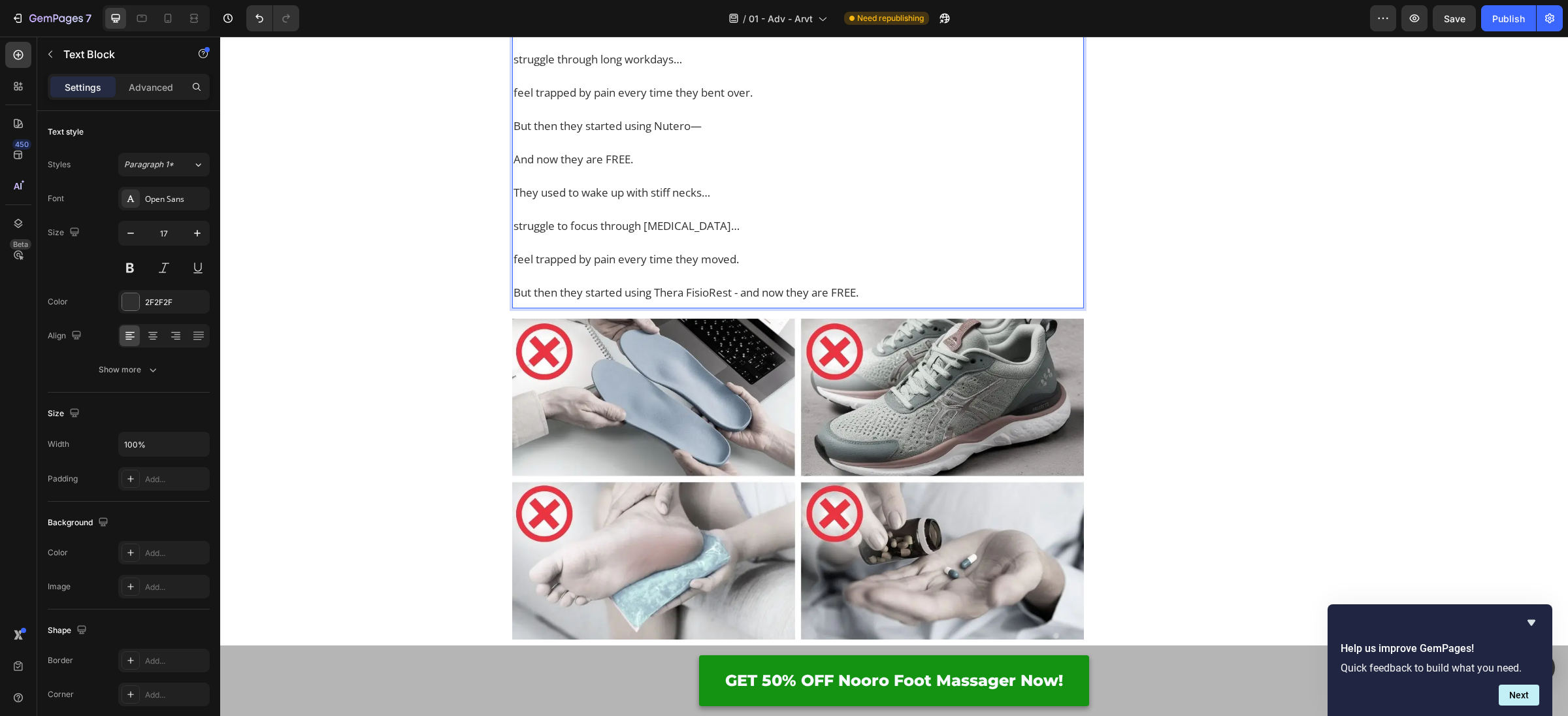
scroll to position [5540, 0]
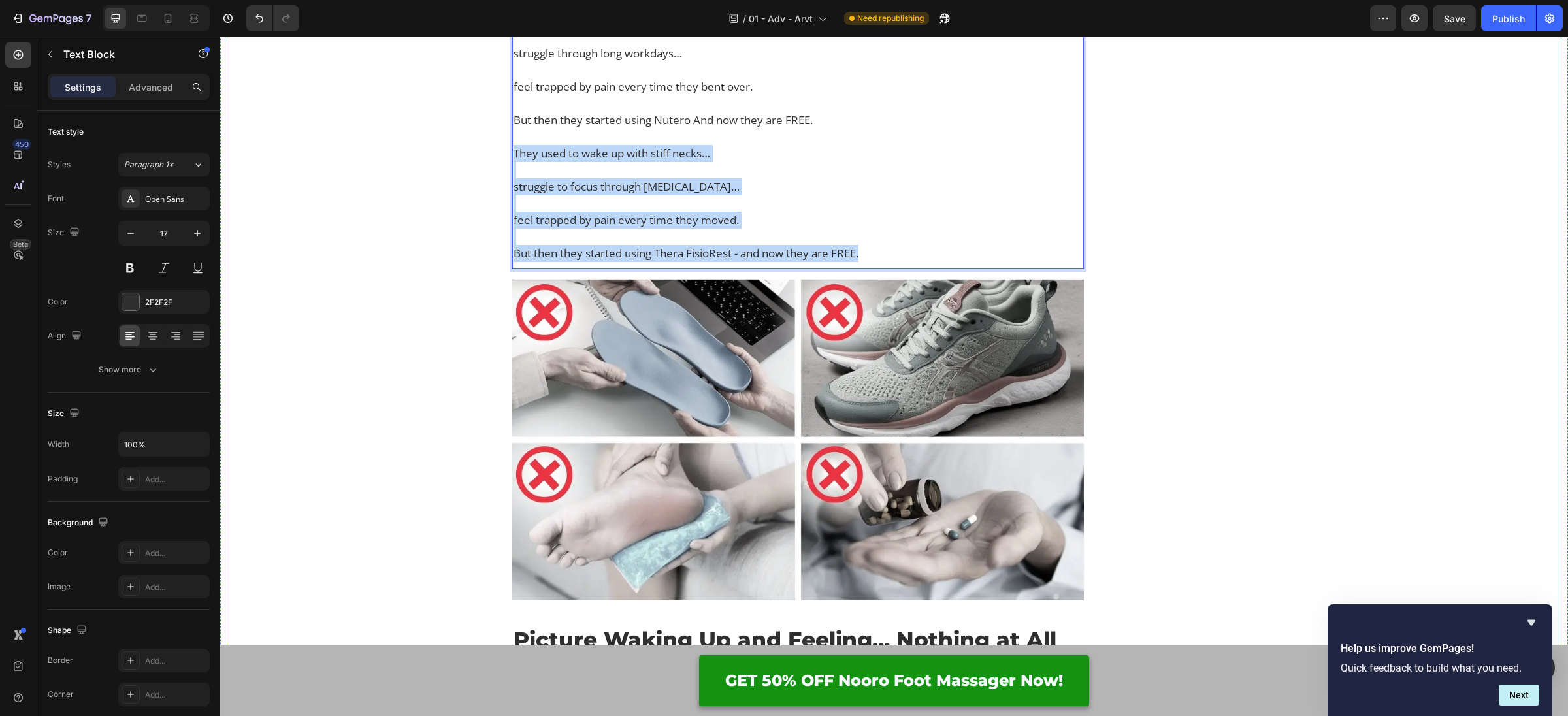
drag, startPoint x: 876, startPoint y: 536, endPoint x: 492, endPoint y: 440, distance: 395.8
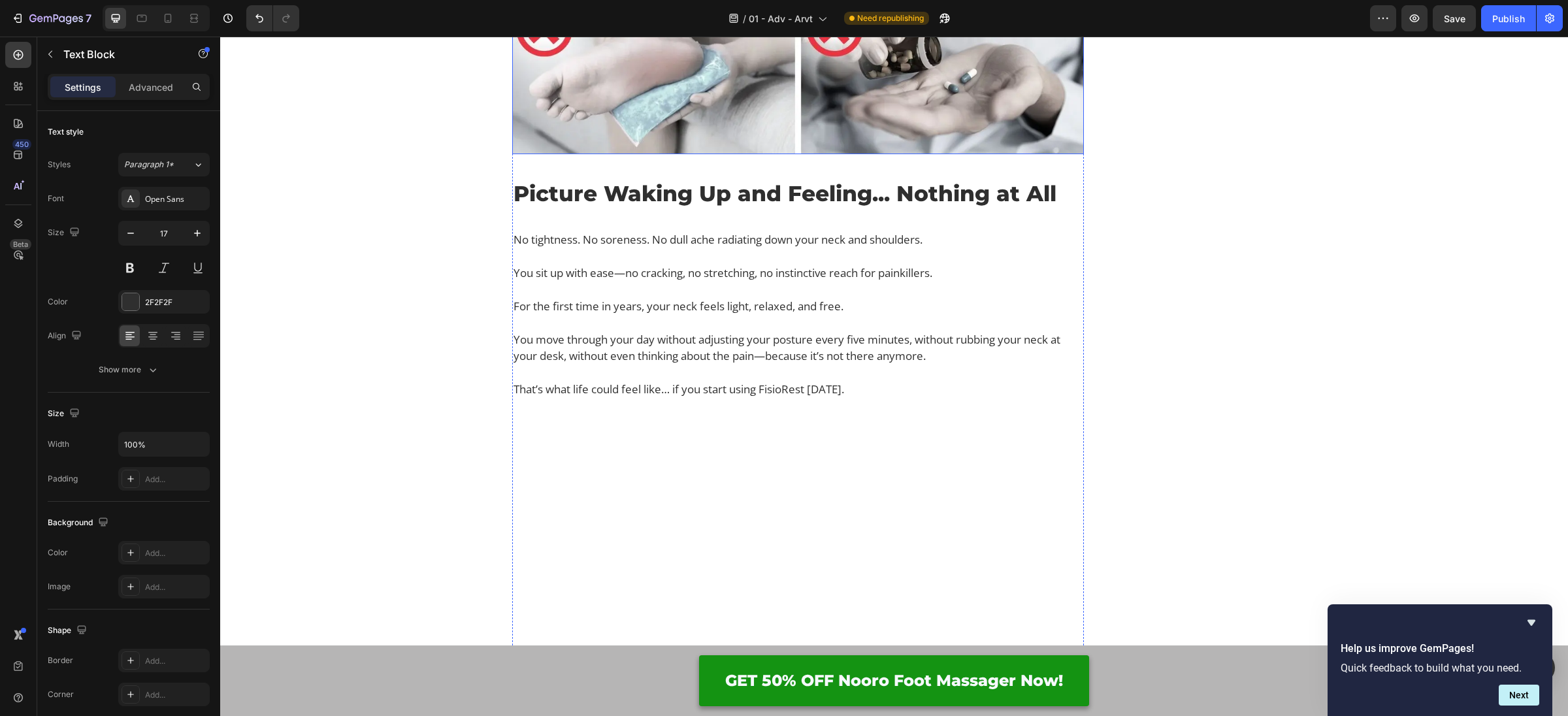
scroll to position [5965, 0]
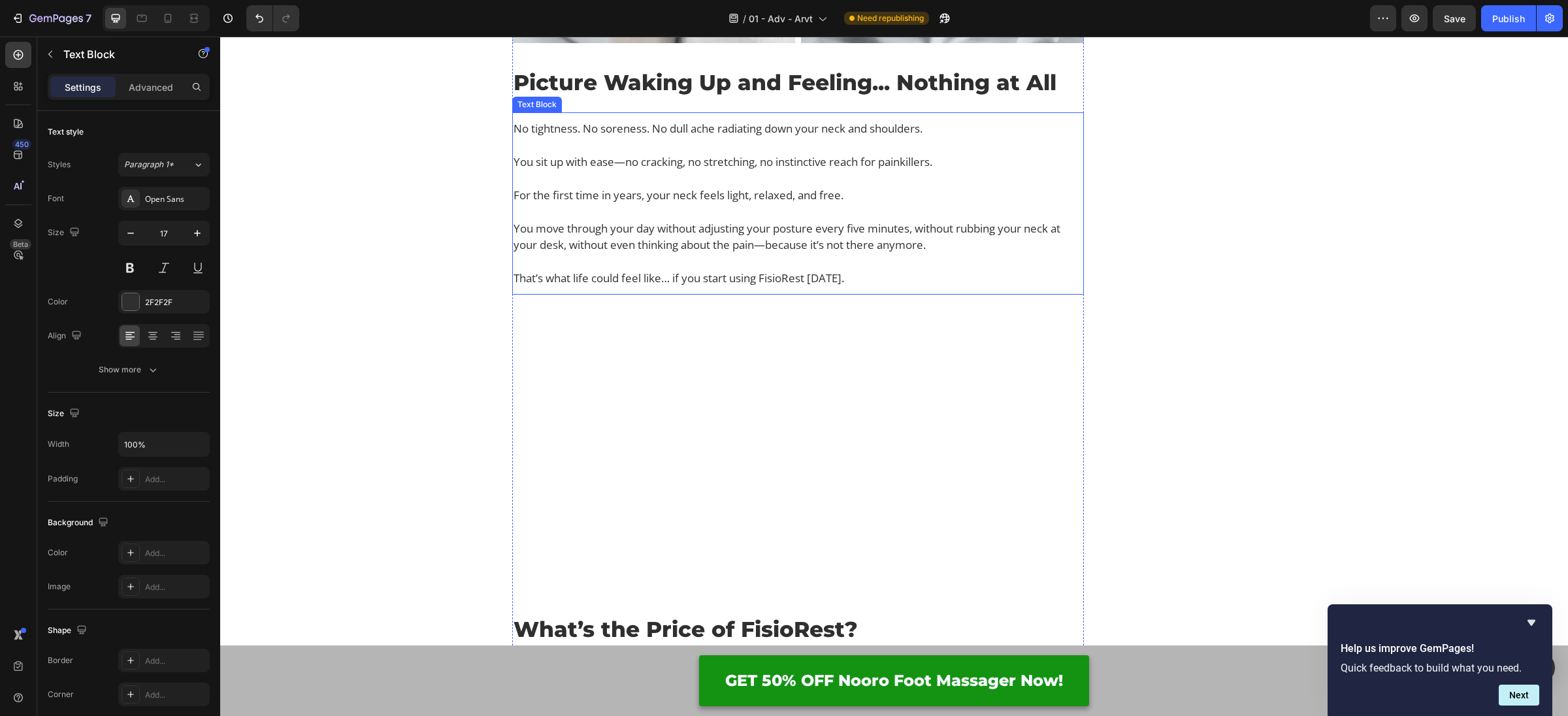
click at [636, 99] on h2 "Picture Waking Up and Feeling... Nothing at All" at bounding box center [798, 83] width 571 height 33
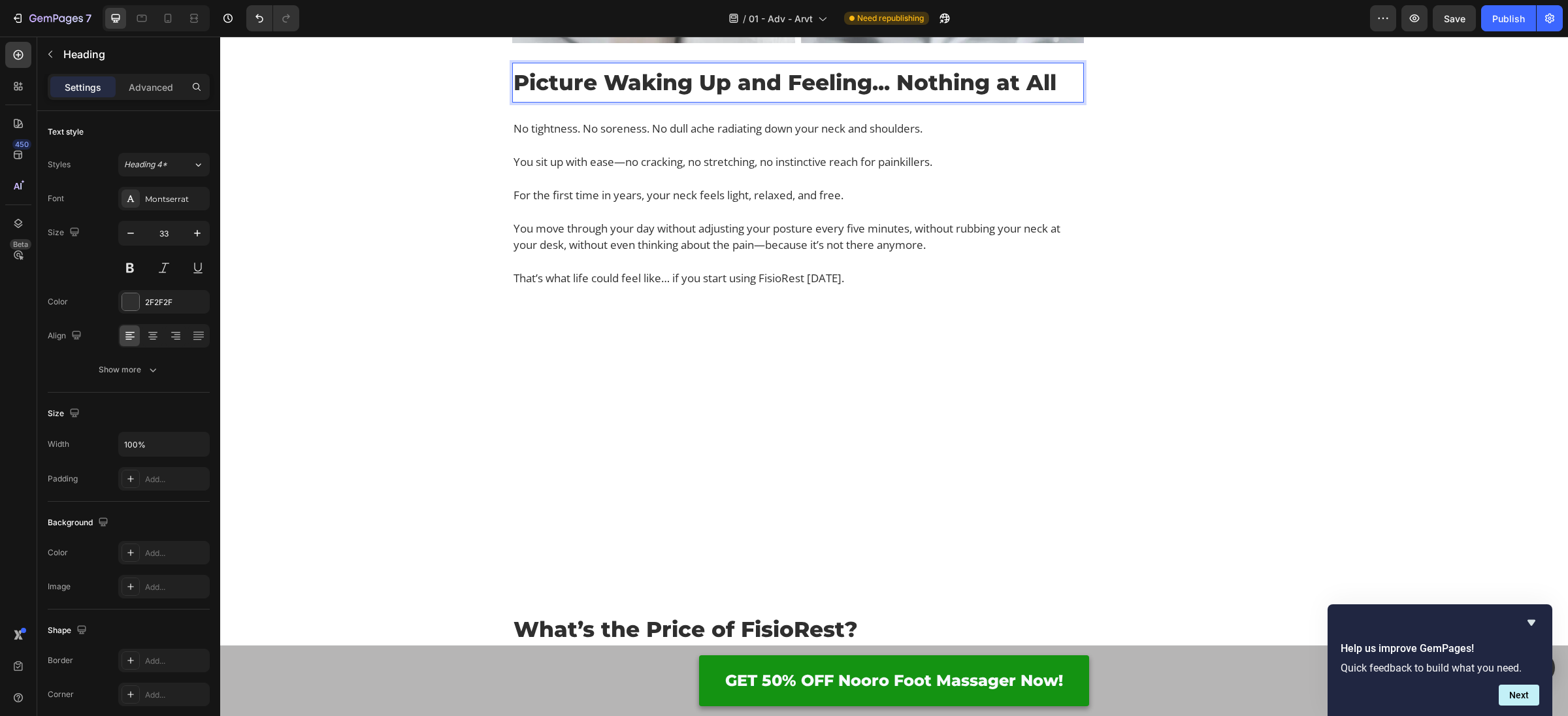
click at [635, 99] on h2 "Picture Waking Up and Feeling... Nothing at All" at bounding box center [798, 83] width 571 height 33
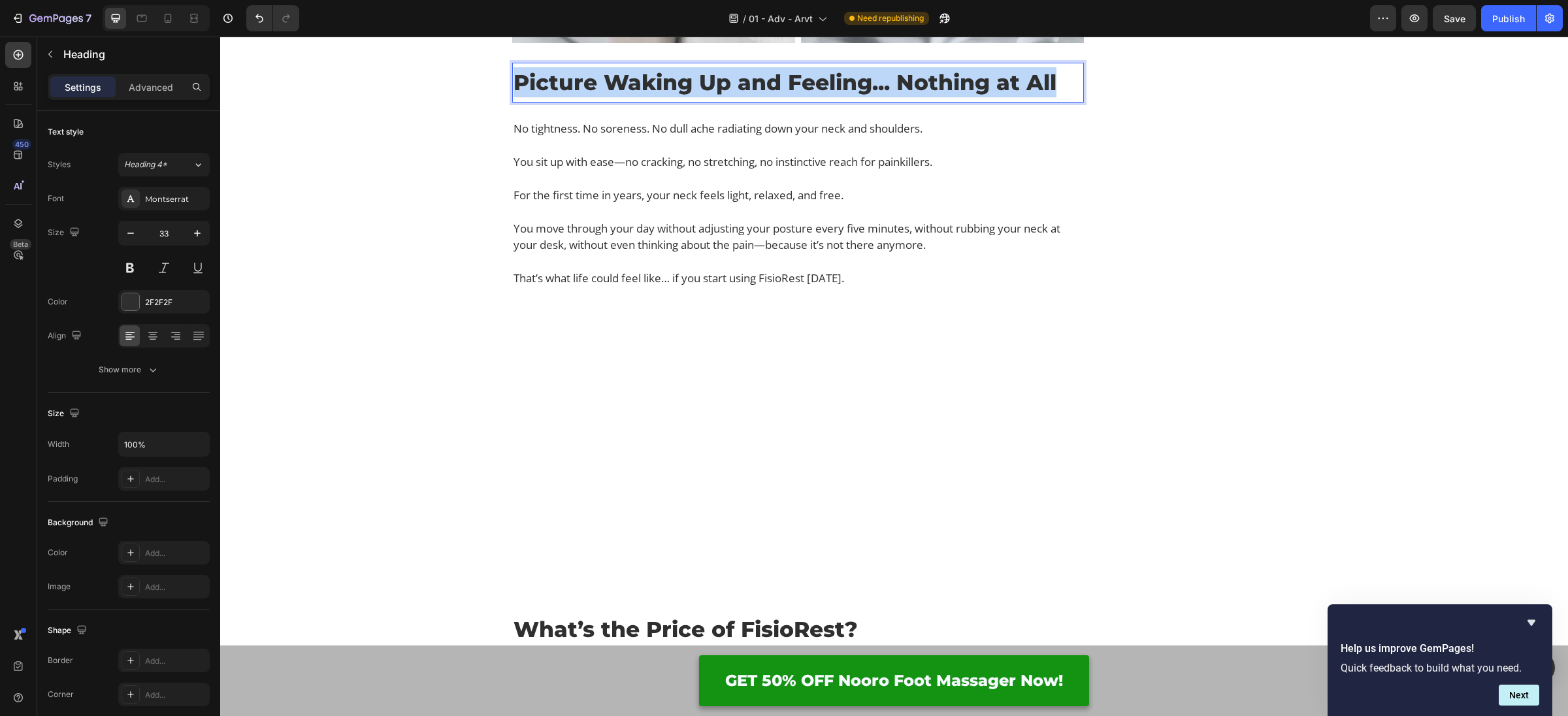
click at [635, 97] on p "Picture Waking Up and Feeling... Nothing at All" at bounding box center [799, 82] width 569 height 30
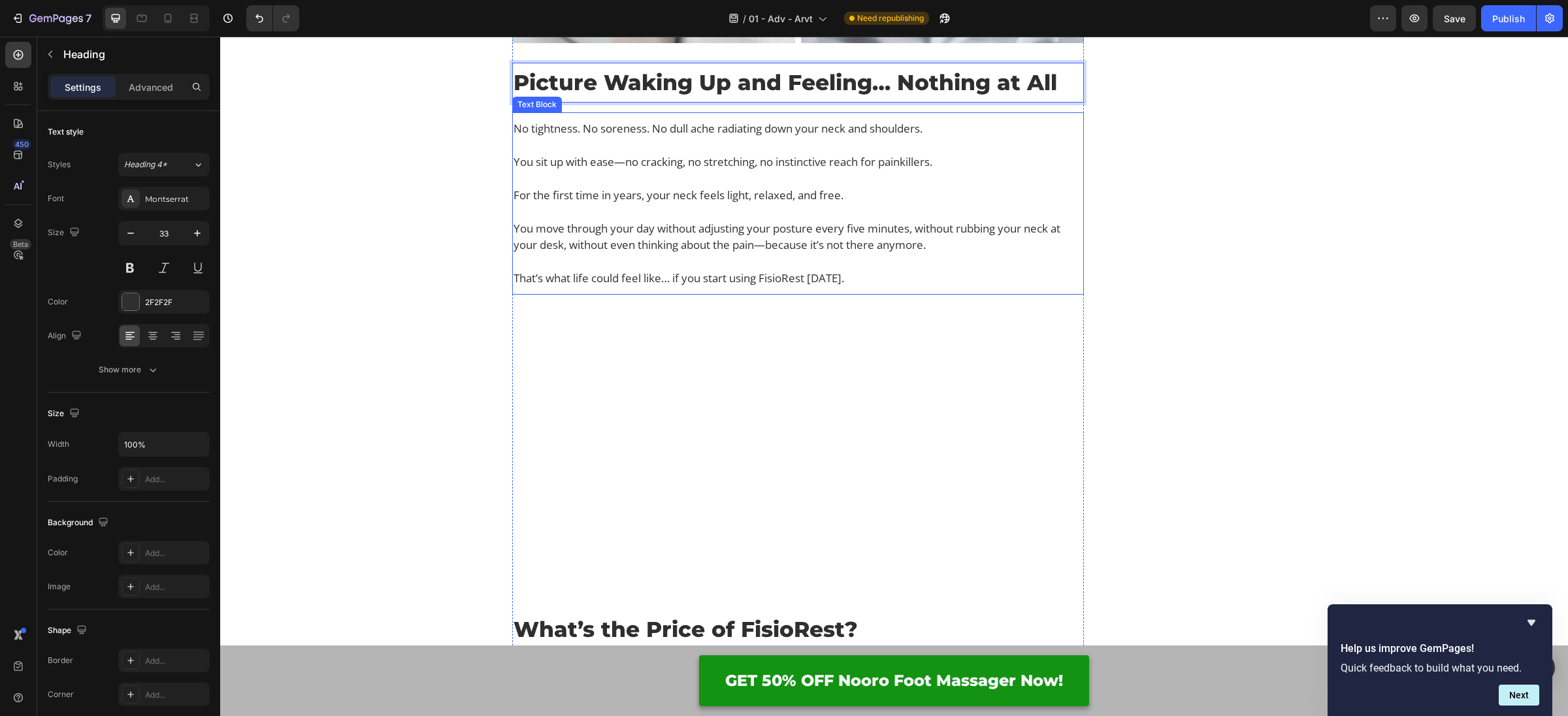
click at [777, 187] on p at bounding box center [799, 178] width 569 height 17
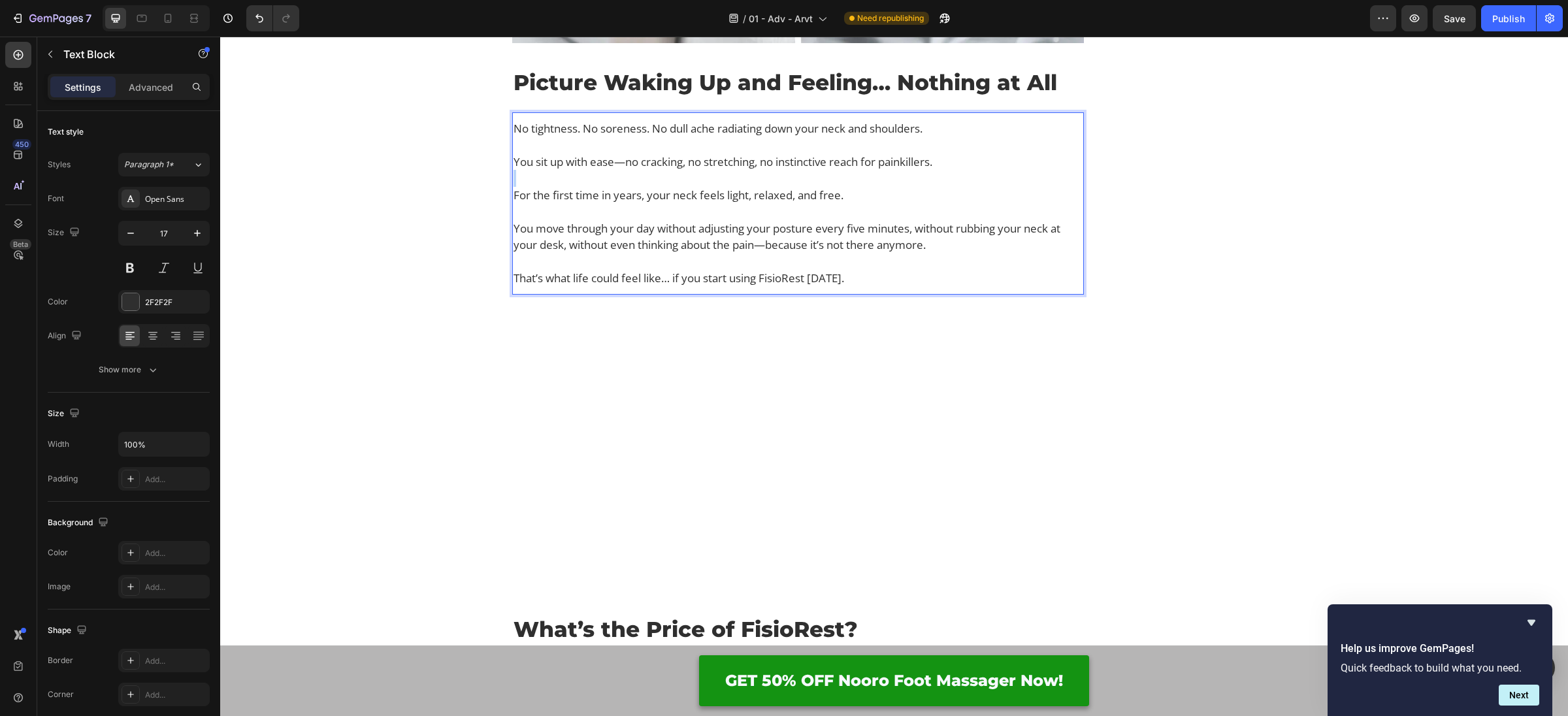
click at [777, 187] on p "Rich Text Editor. Editing area: main" at bounding box center [799, 178] width 569 height 17
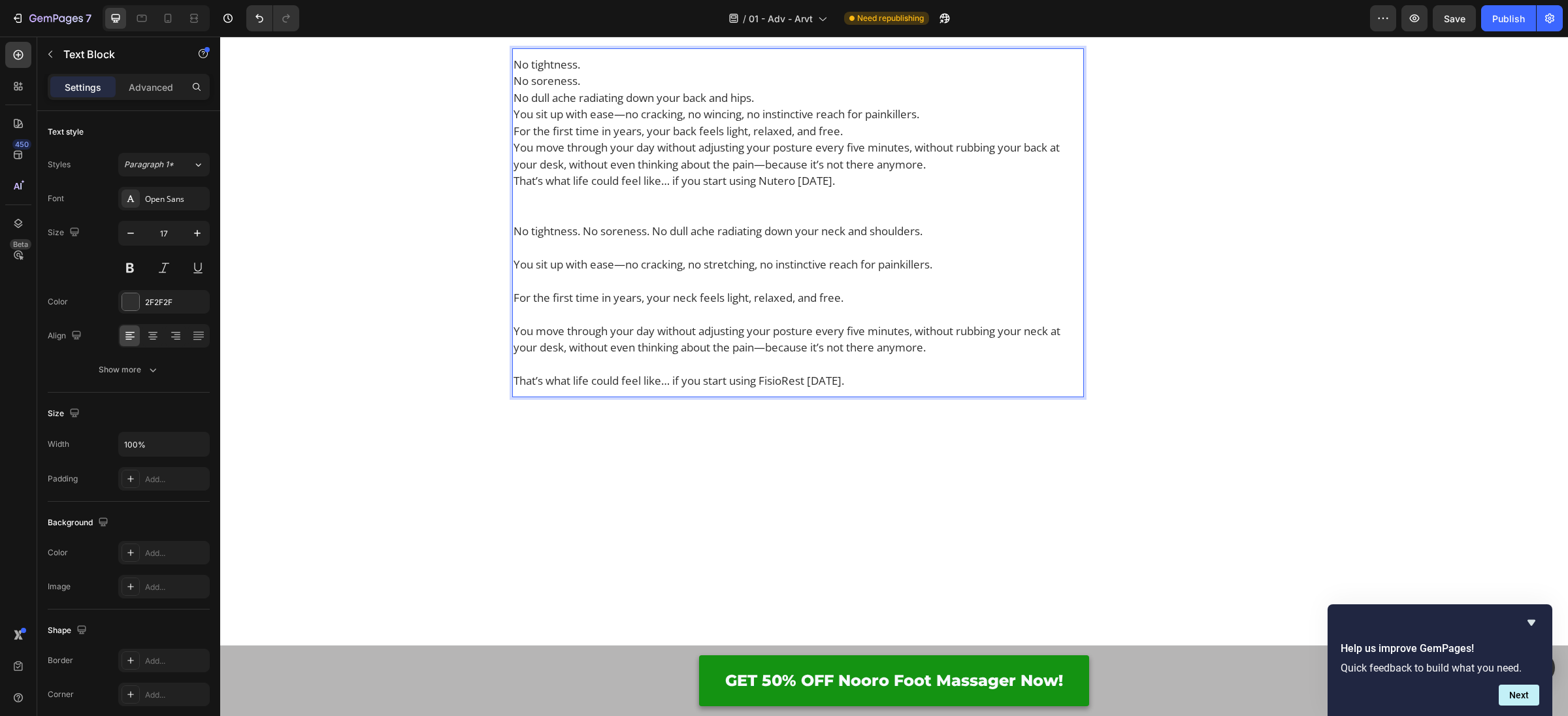
scroll to position [6049, 0]
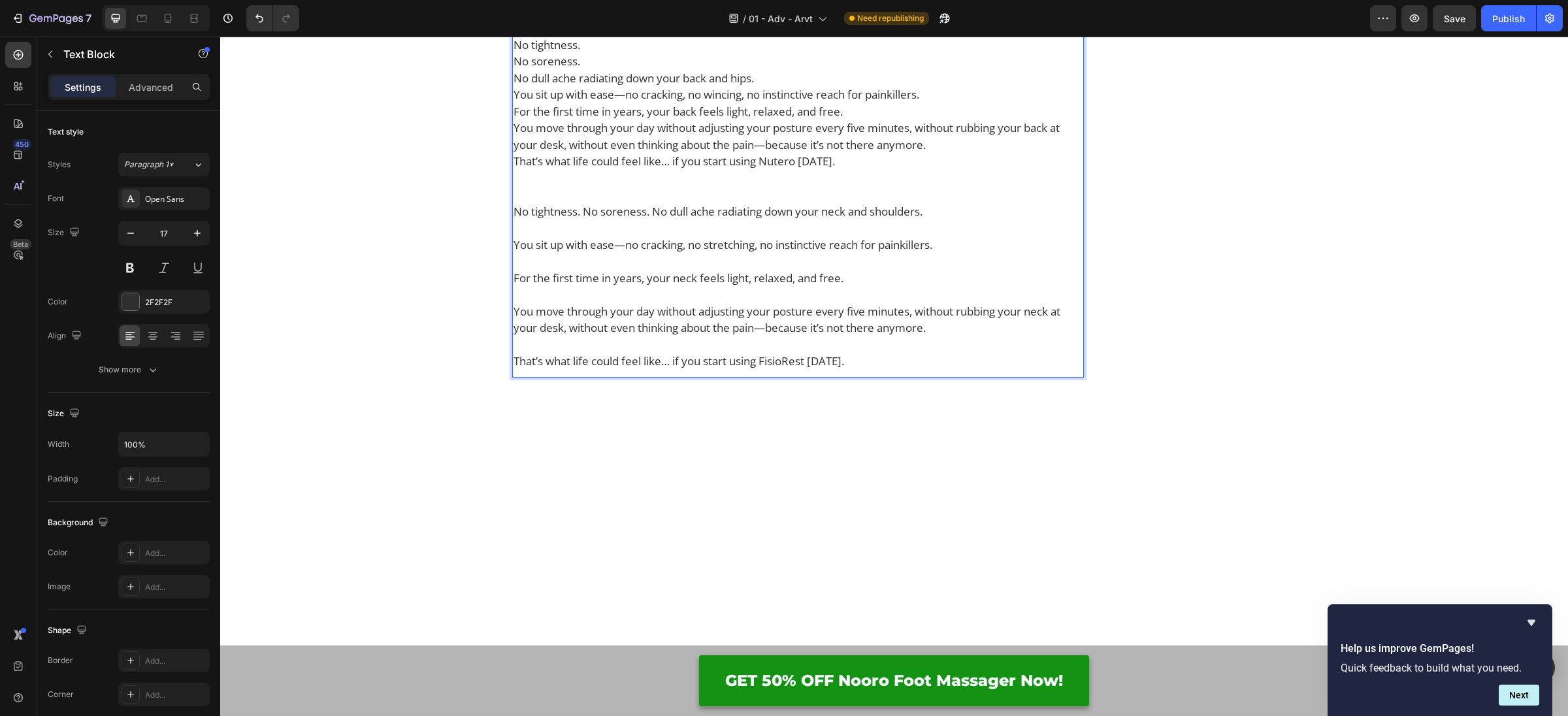
click at [604, 86] on p "No tightness. No soreness. No dull ache radiating down your back and hips." at bounding box center [799, 62] width 569 height 51
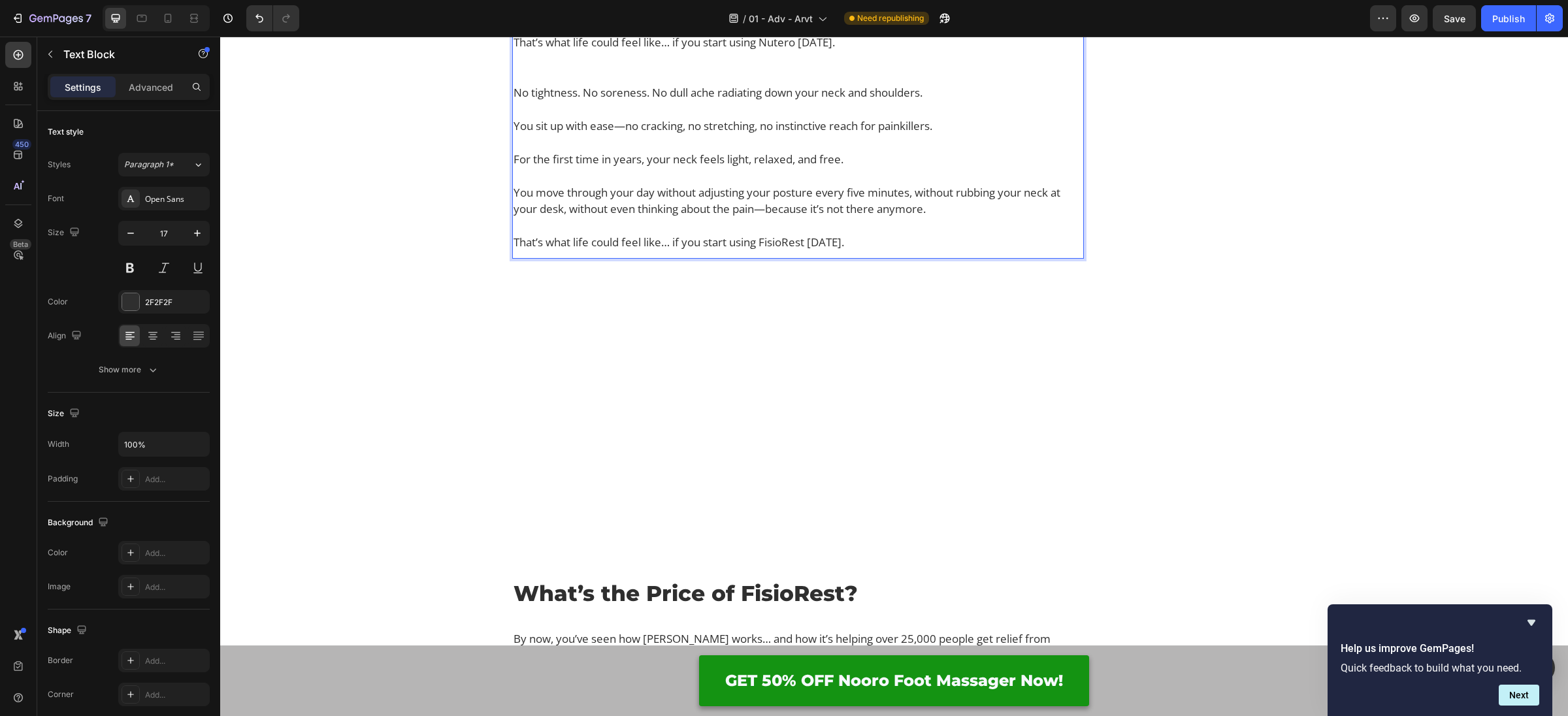
scroll to position [6205, 0]
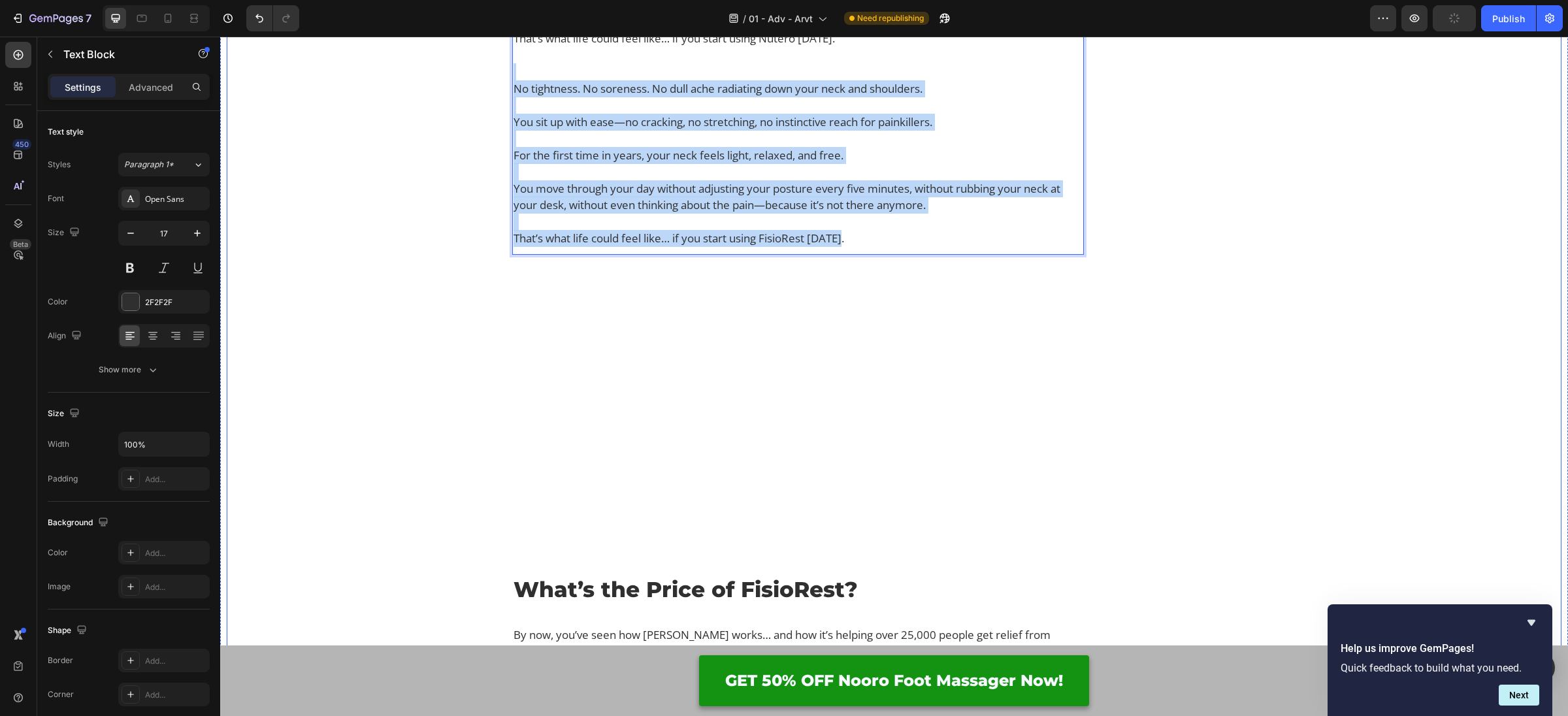
drag, startPoint x: 855, startPoint y: 507, endPoint x: 491, endPoint y: 357, distance: 393.7
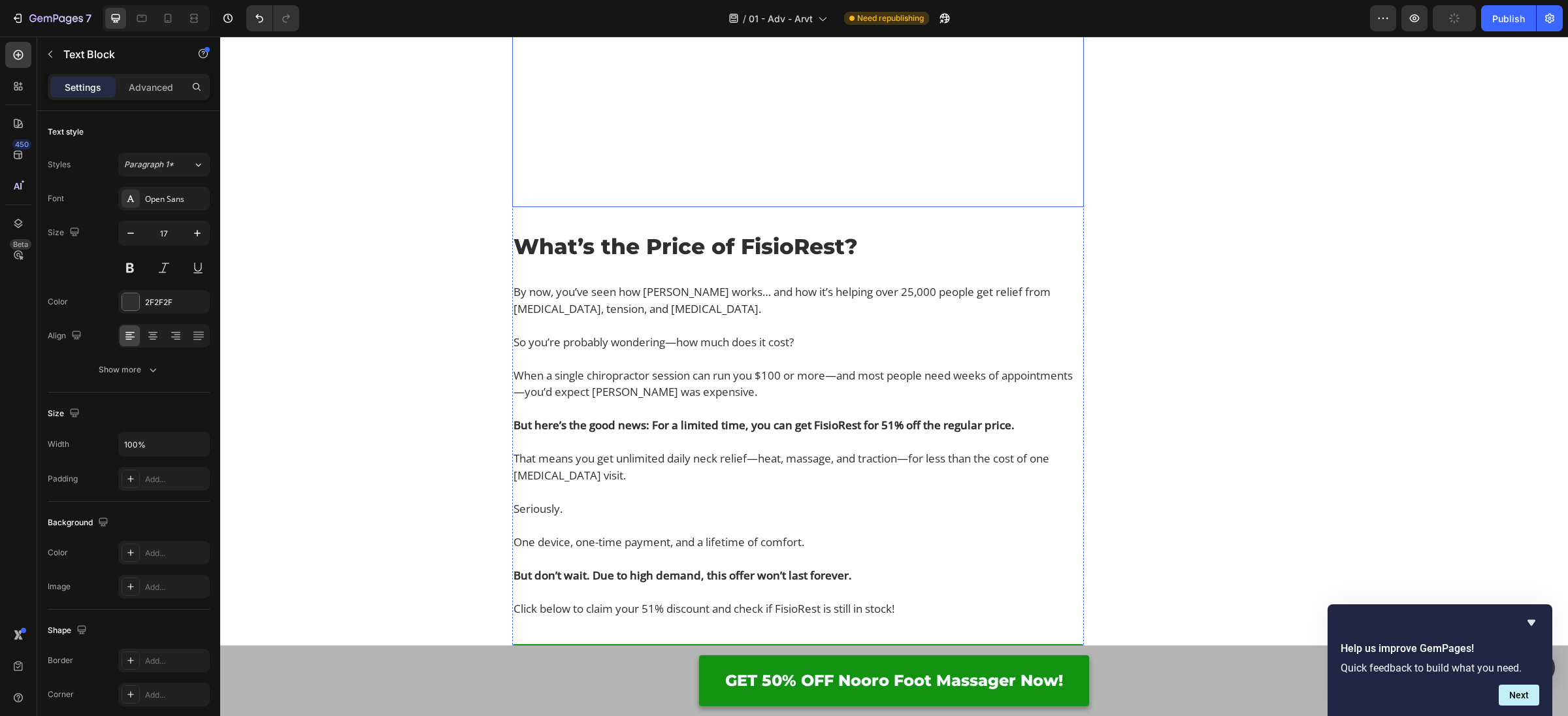
scroll to position [6531, 0]
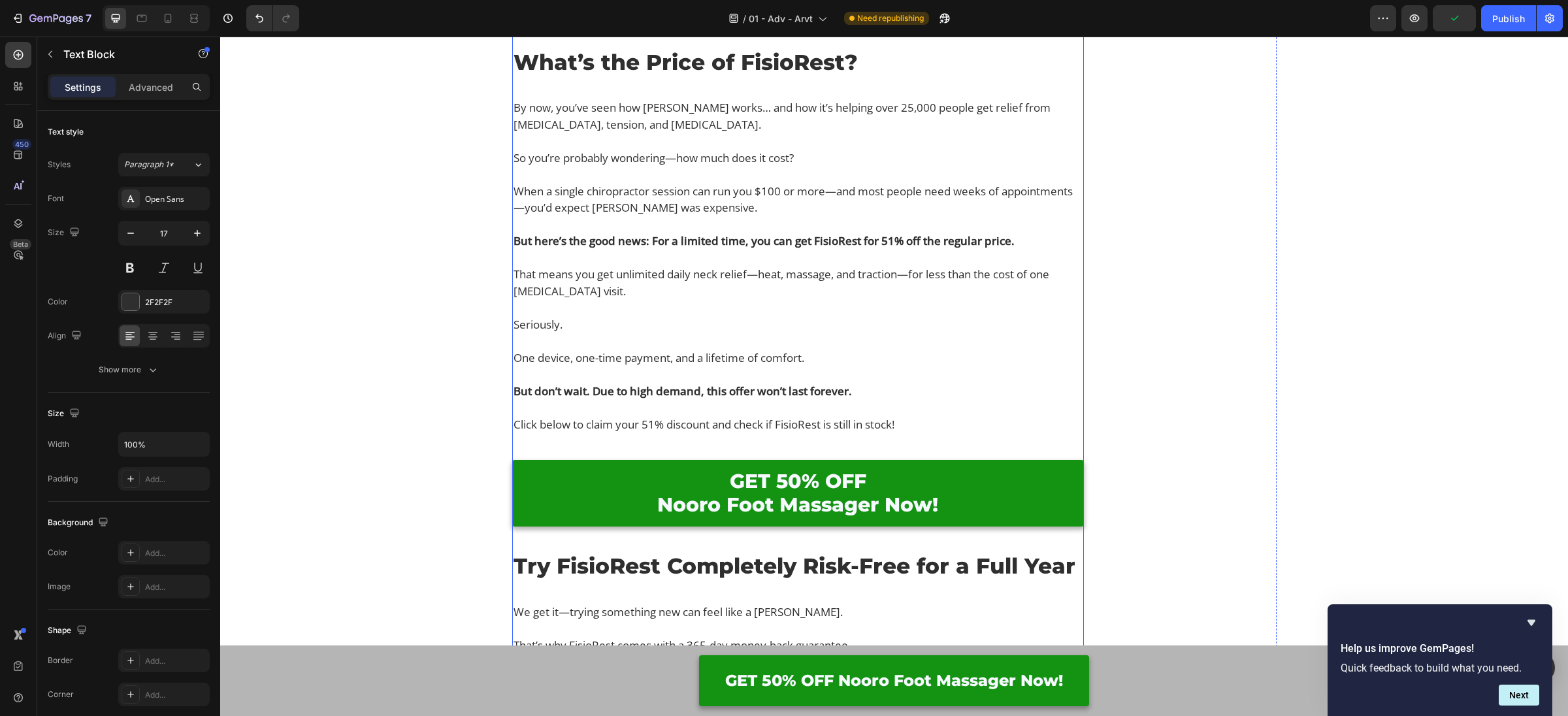
click at [689, 79] on h2 "What’s the Price of FisioRest?" at bounding box center [798, 62] width 571 height 33
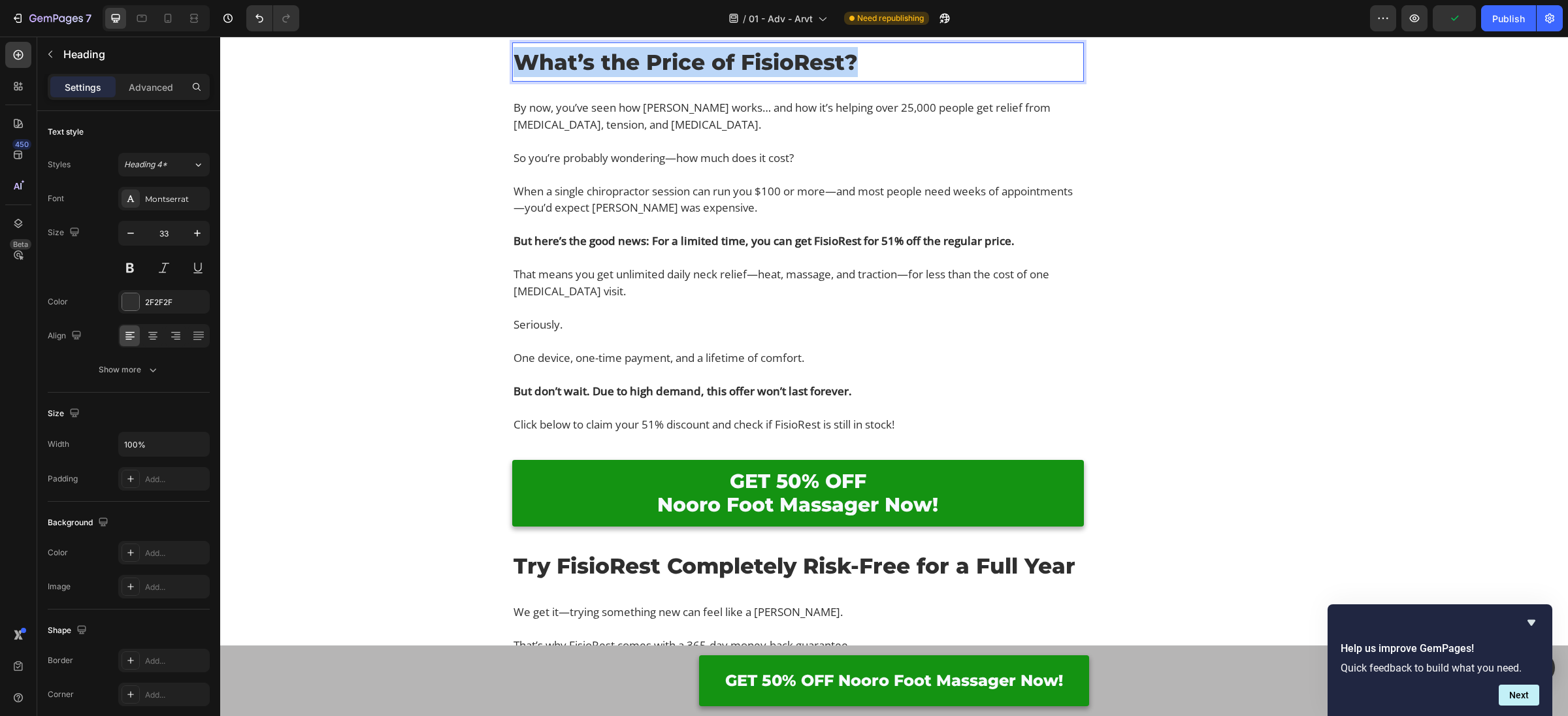
click at [689, 77] on p "What’s the Price of FisioRest?" at bounding box center [799, 61] width 569 height 30
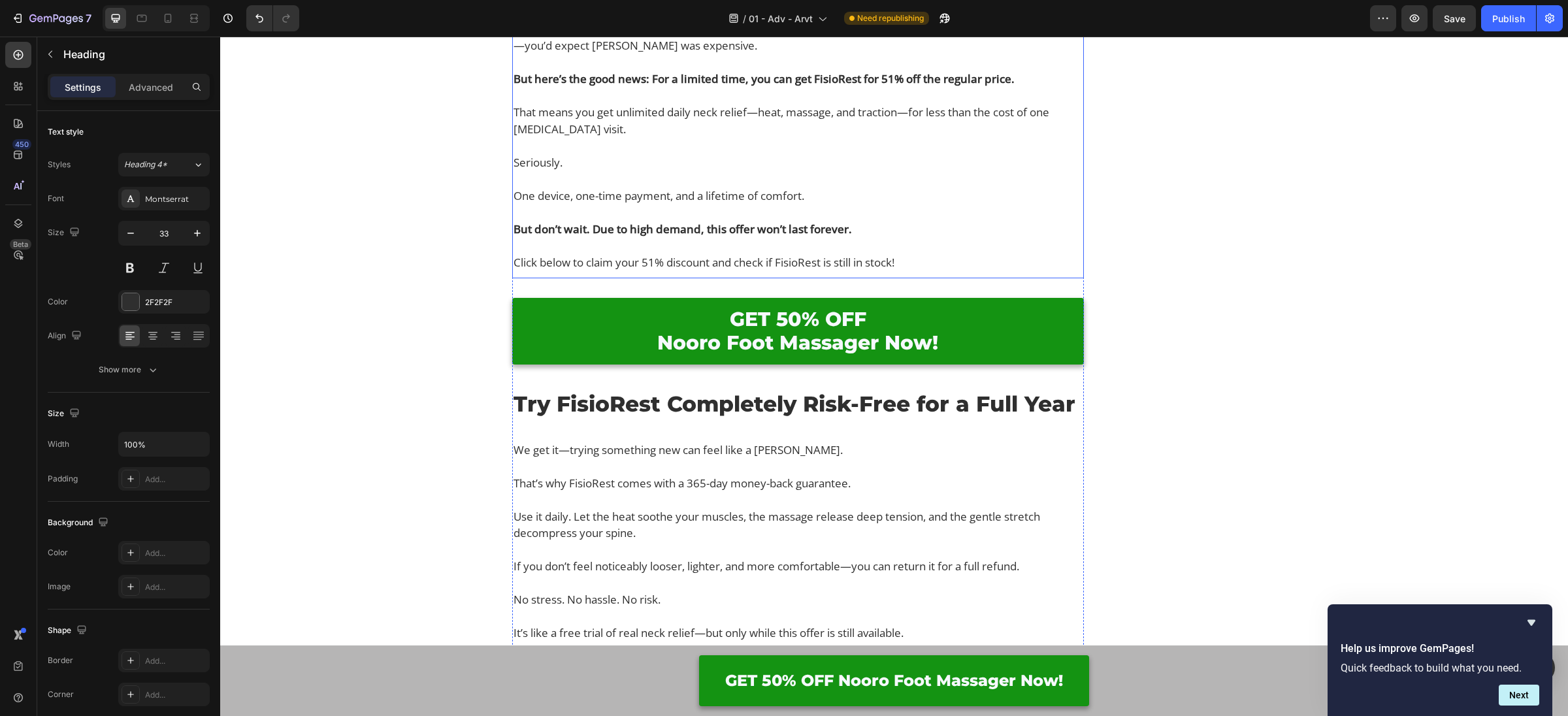
scroll to position [6707, 0]
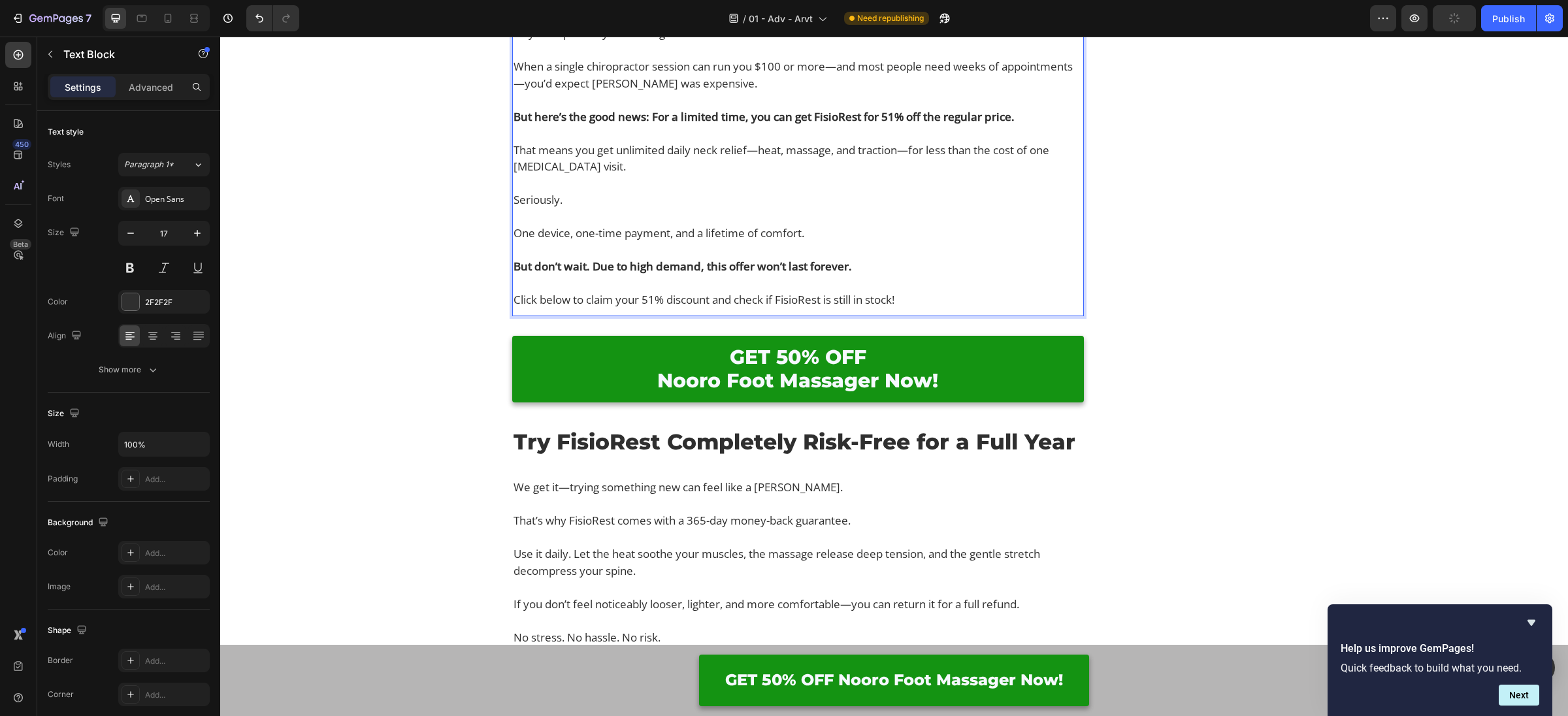
scroll to position [6873, 0]
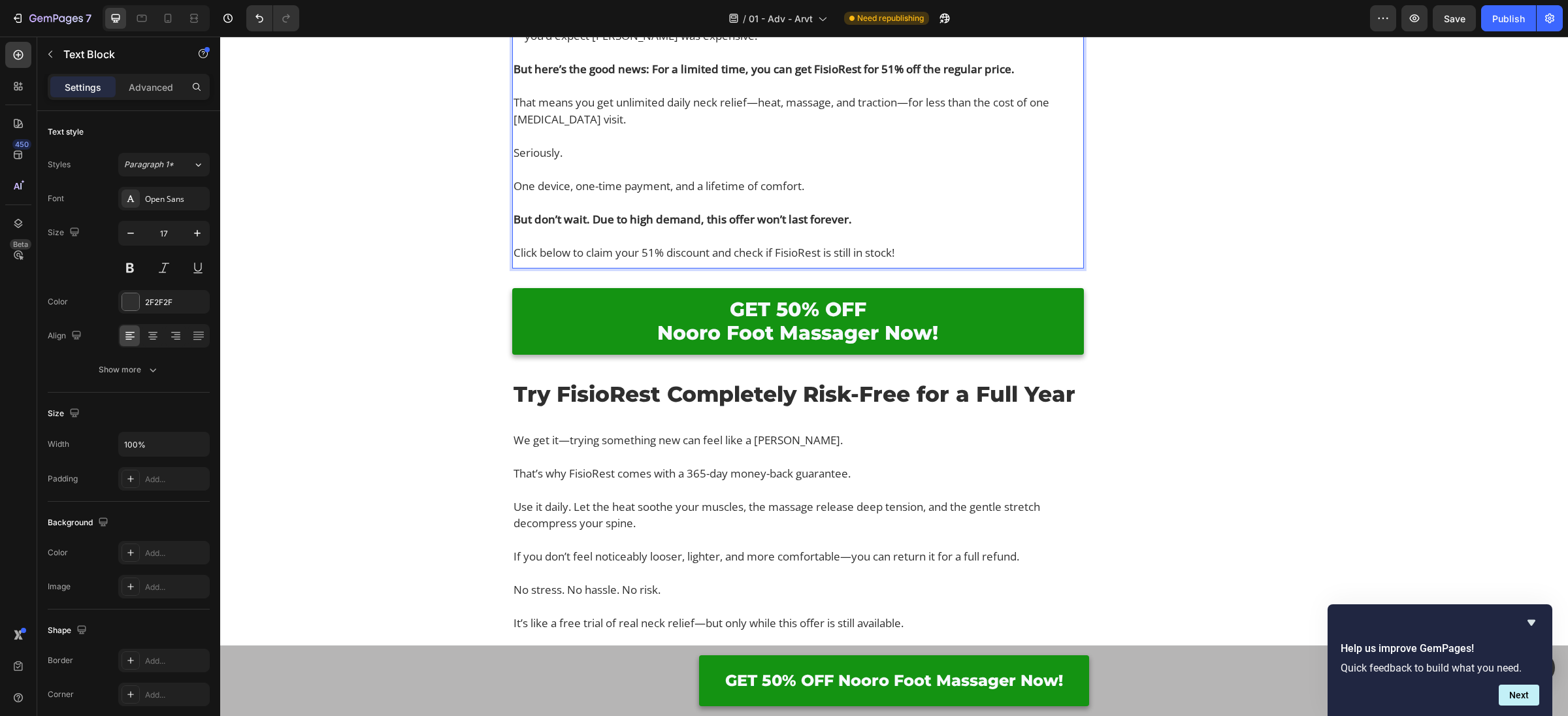
scroll to position [7044, 0]
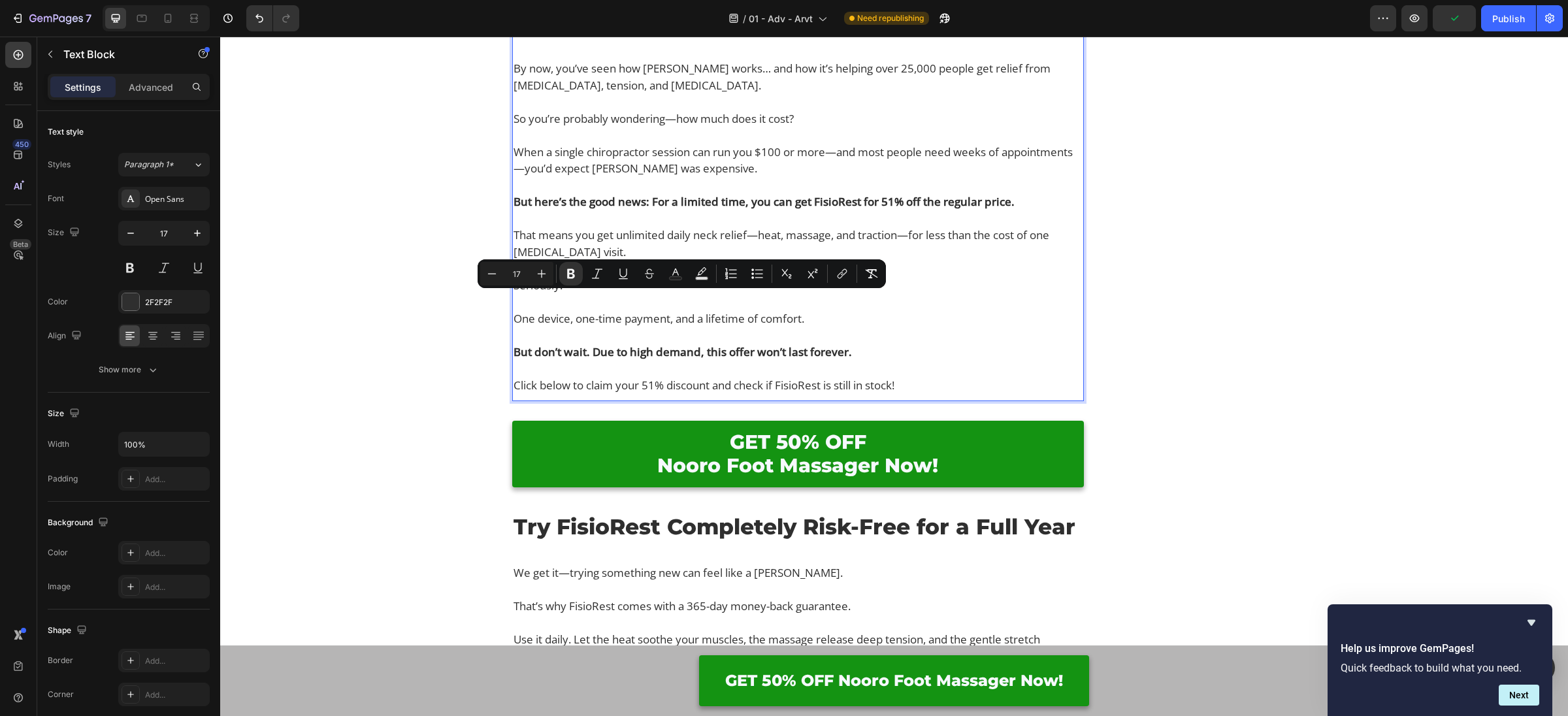
scroll to position [6903, 0]
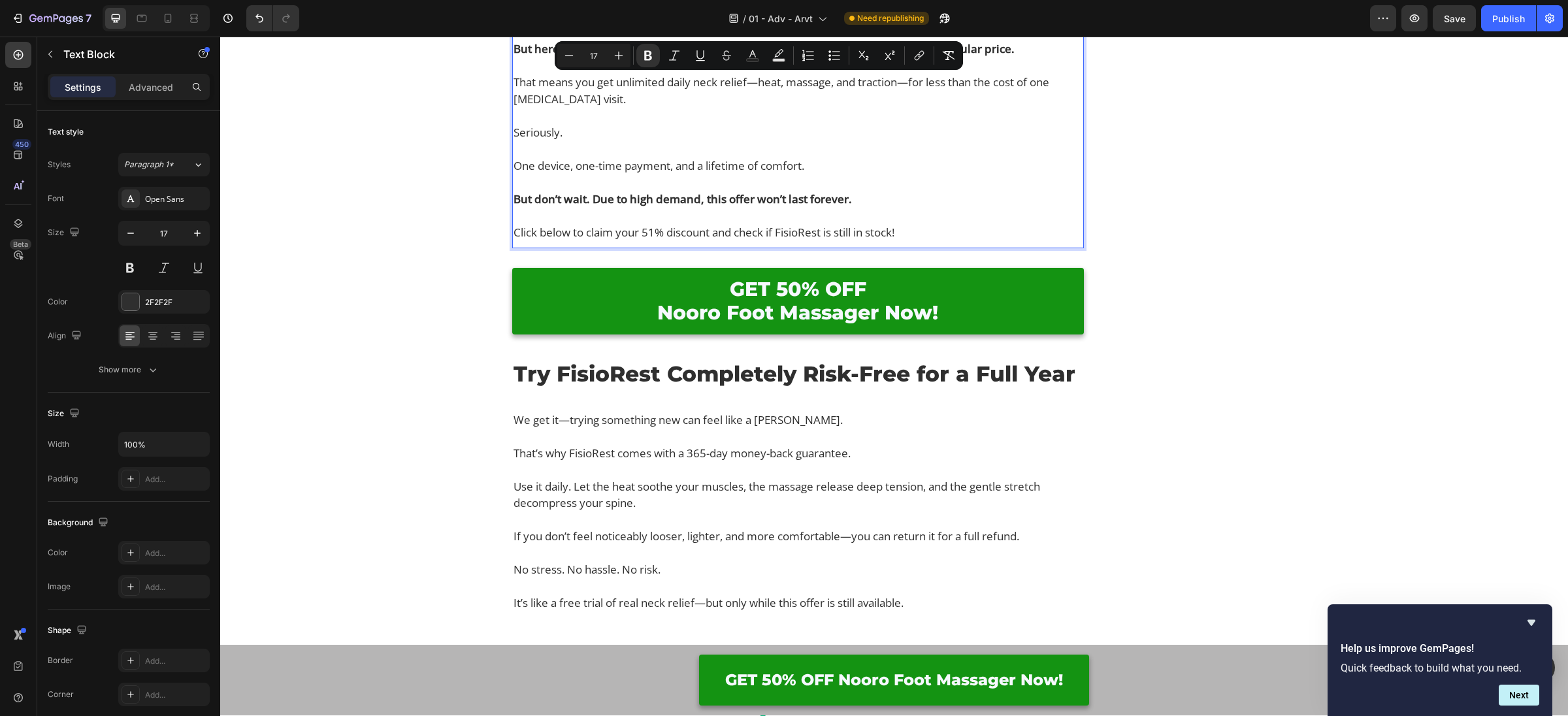
scroll to position [7063, 0]
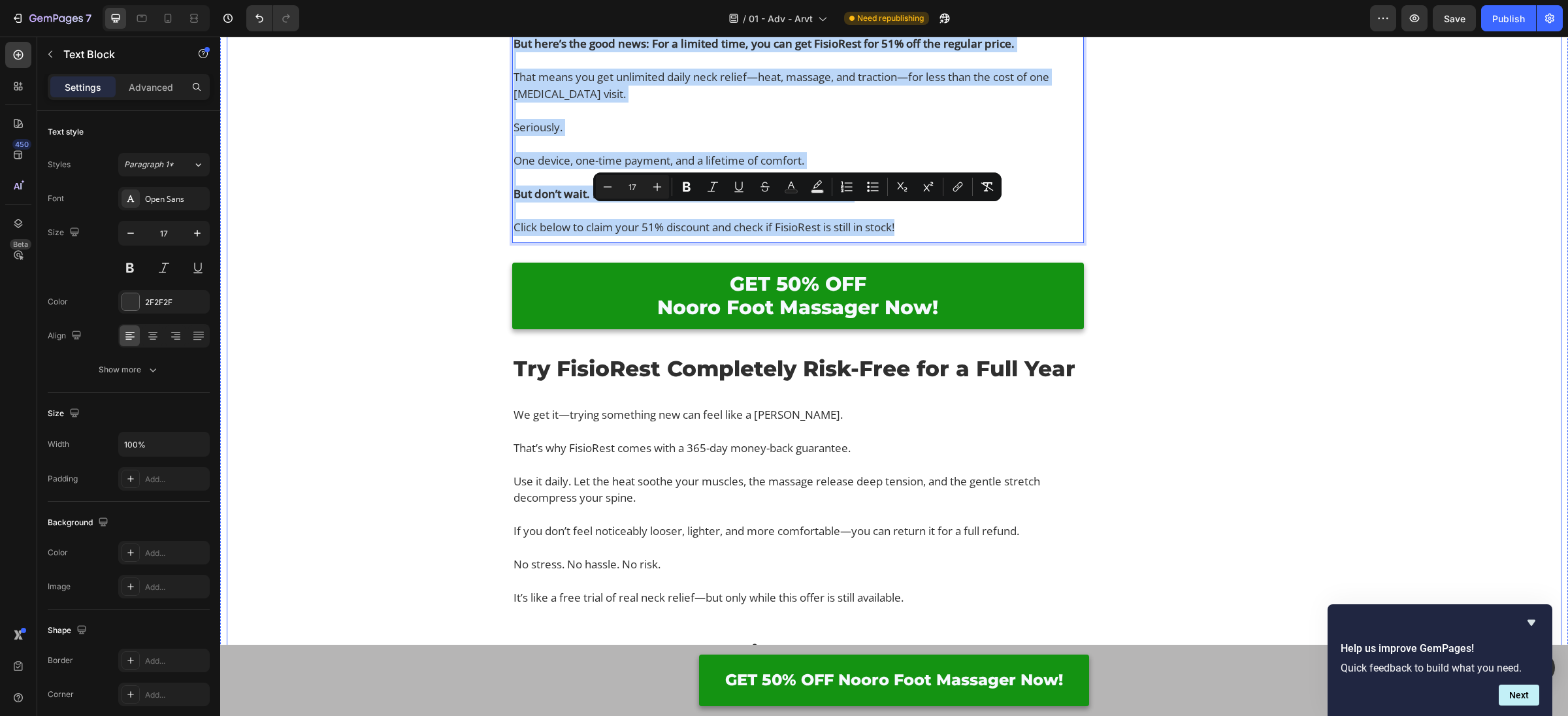
drag, startPoint x: 925, startPoint y: 544, endPoint x: 416, endPoint y: 205, distance: 611.6
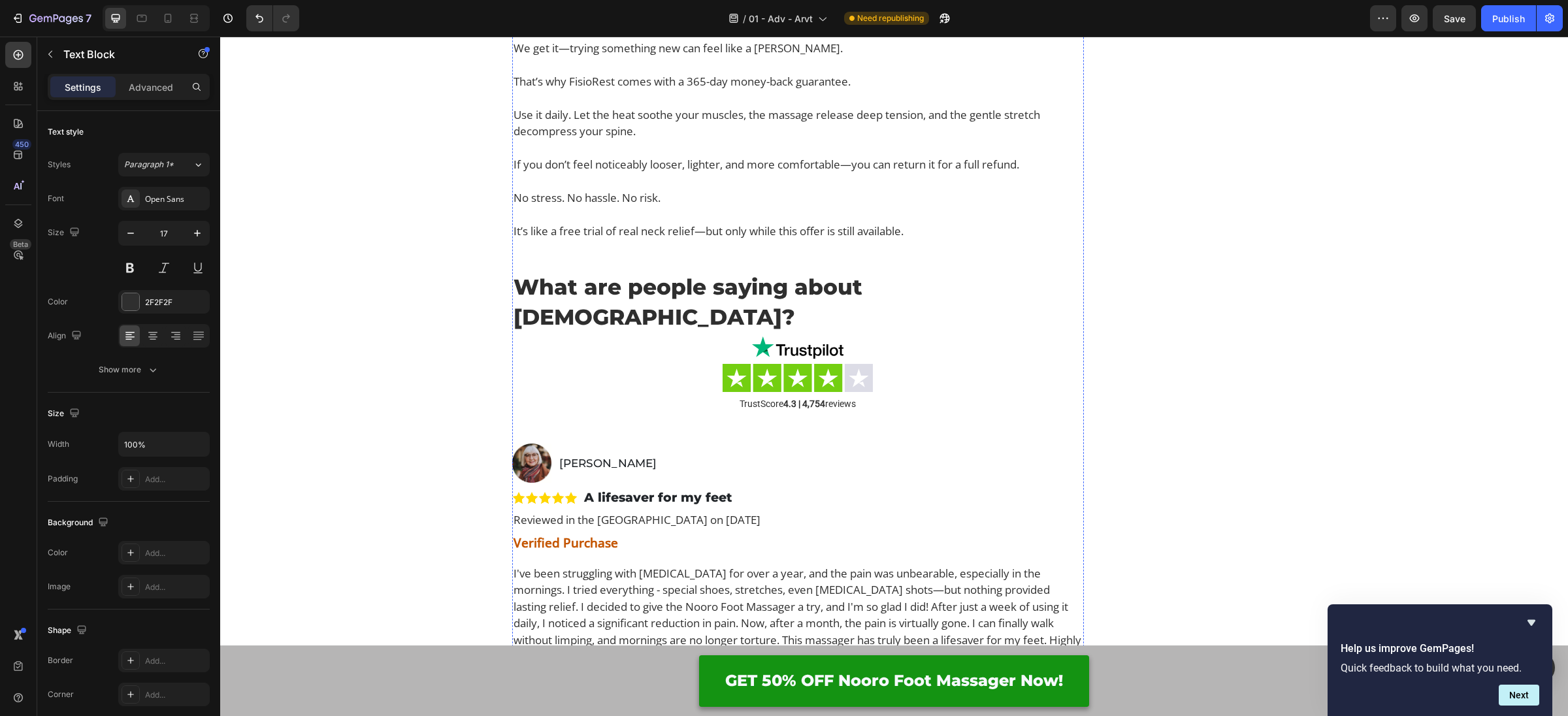
click at [642, 18] on h2 "Try FisioRest Completely Risk-Free for a Full Year" at bounding box center [798, 2] width 571 height 33
click at [642, 17] on p "Try FisioRest Completely Risk-Free for a Full Year" at bounding box center [799, 2] width 569 height 30
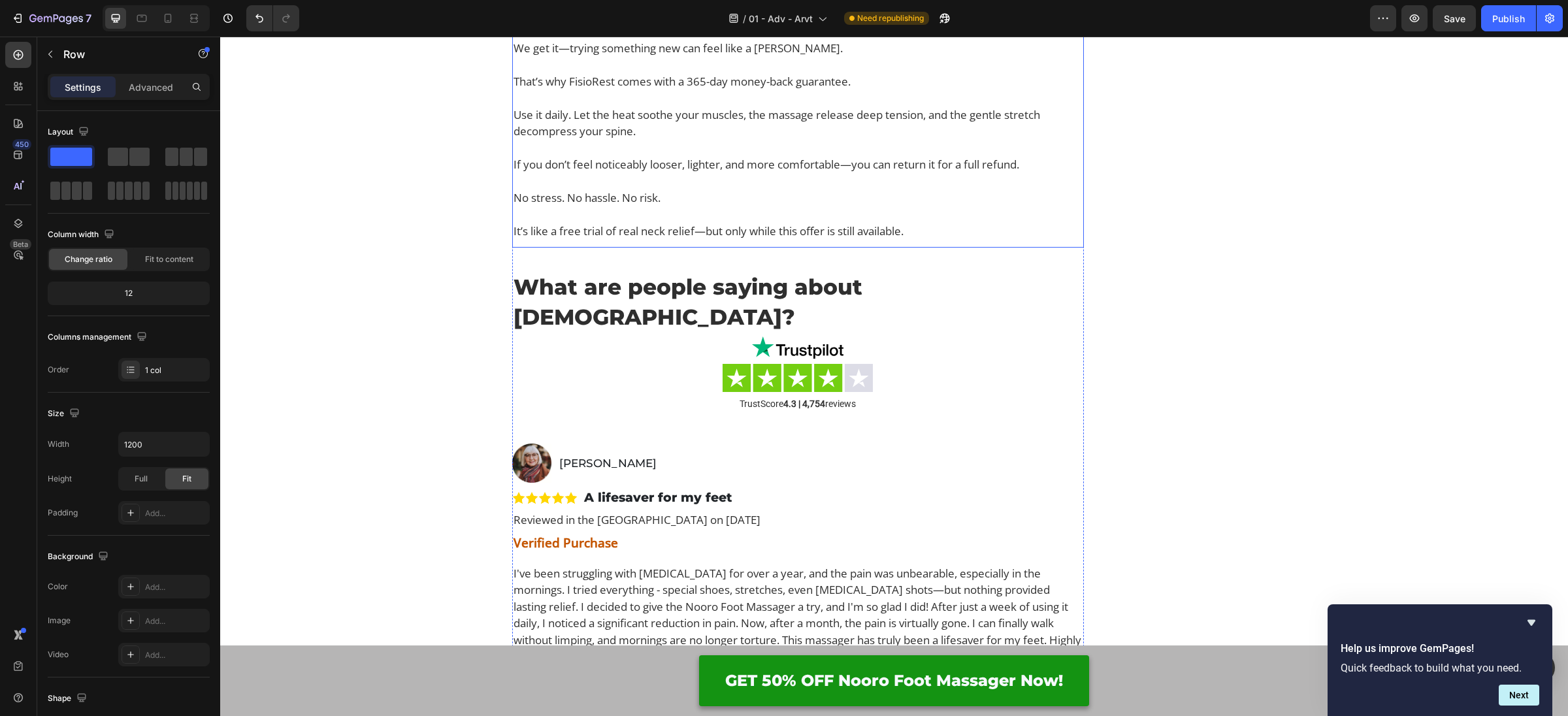
click at [763, 57] on p "We get it—trying something new can feel like a [PERSON_NAME]." at bounding box center [799, 48] width 569 height 17
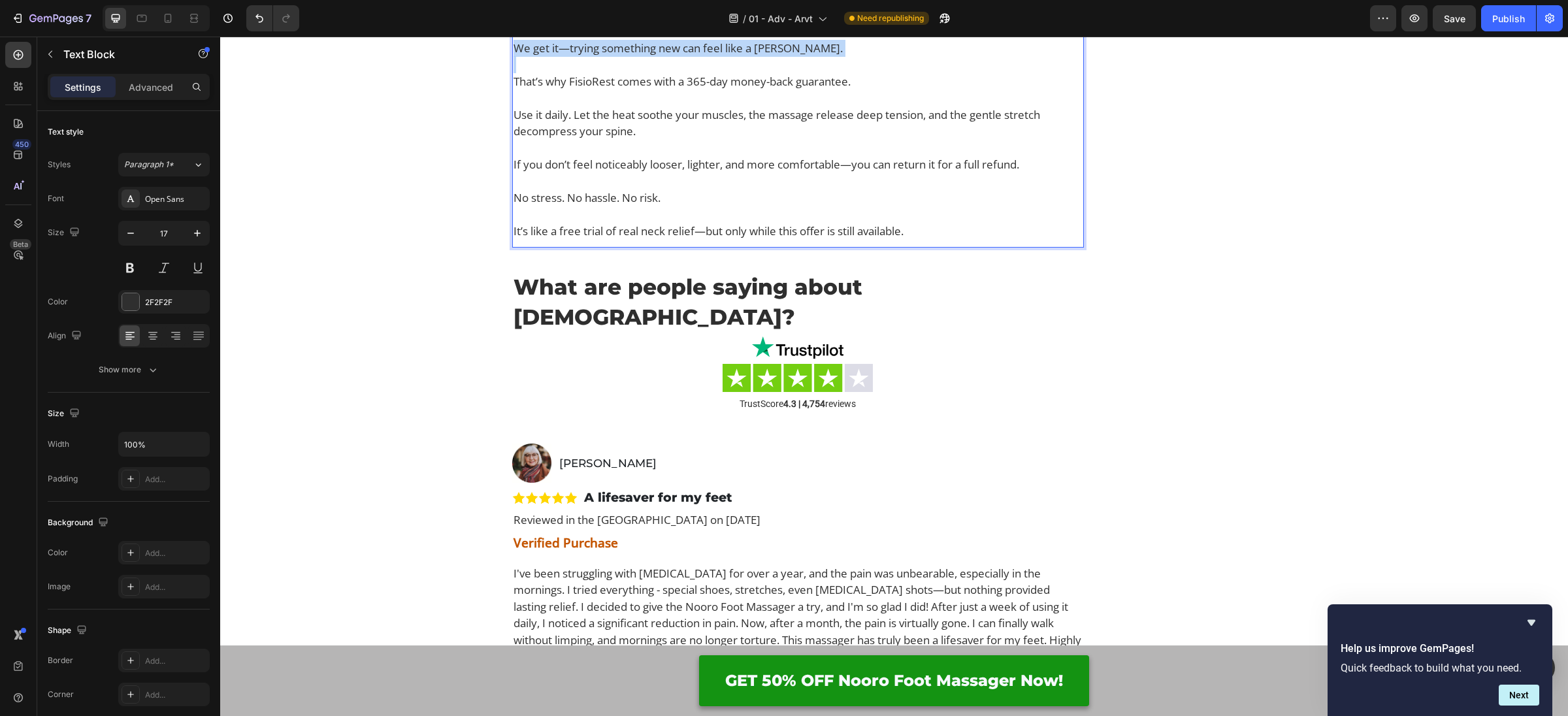
click at [763, 57] on p "We get it—trying something new can feel like a [PERSON_NAME]." at bounding box center [799, 48] width 569 height 17
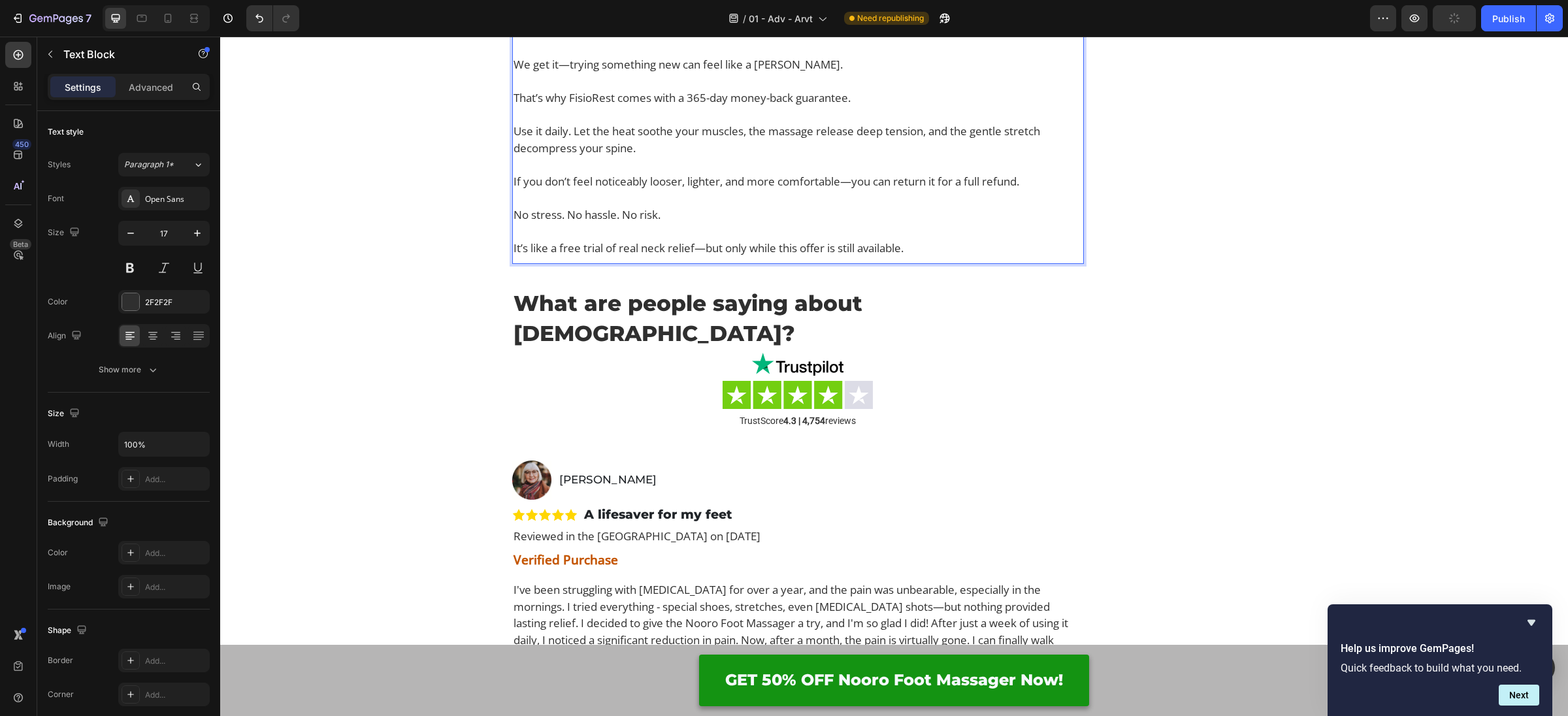
click at [669, 73] on p "We get it—trying something new can feel like a [PERSON_NAME]." at bounding box center [799, 56] width 569 height 33
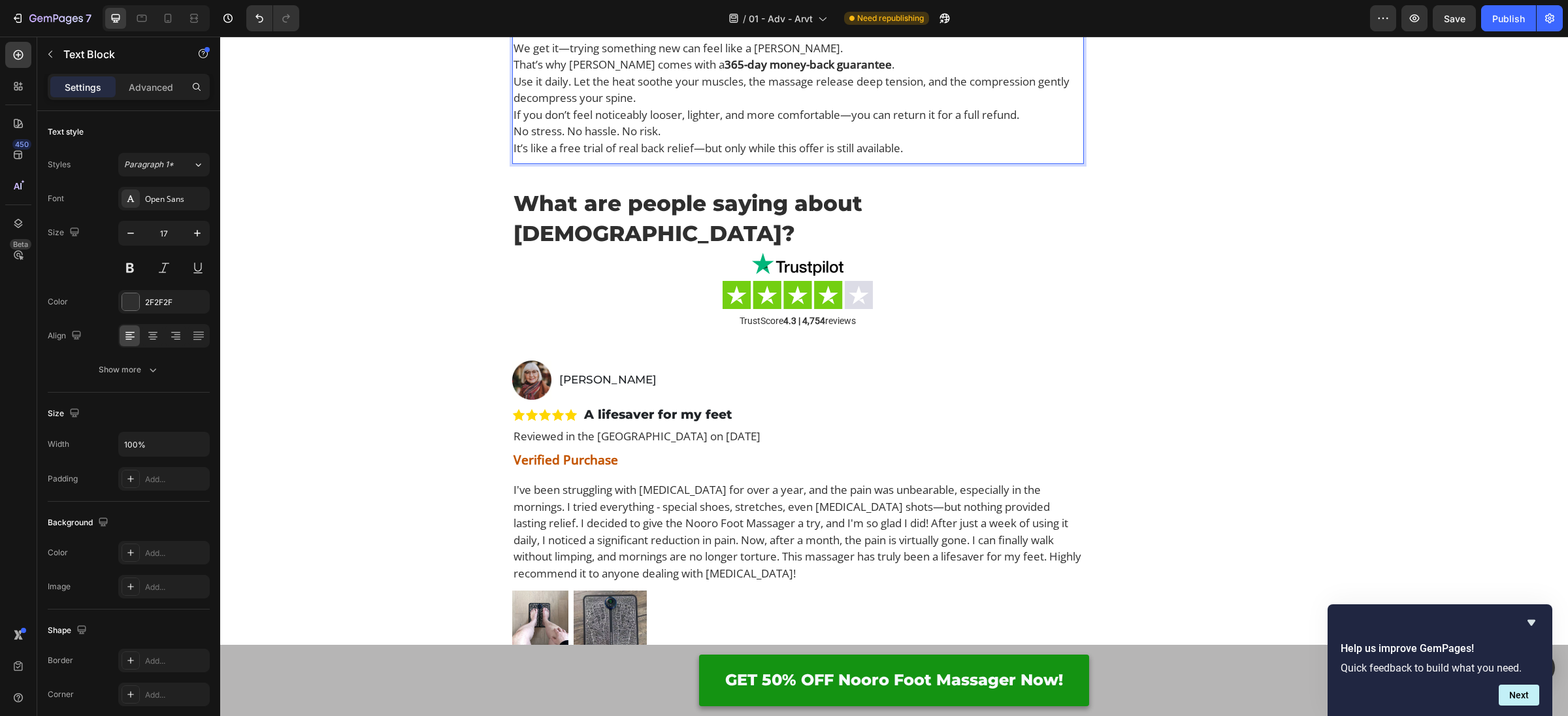
click at [847, 57] on p "We get it—trying something new can feel like a [PERSON_NAME]." at bounding box center [799, 48] width 569 height 17
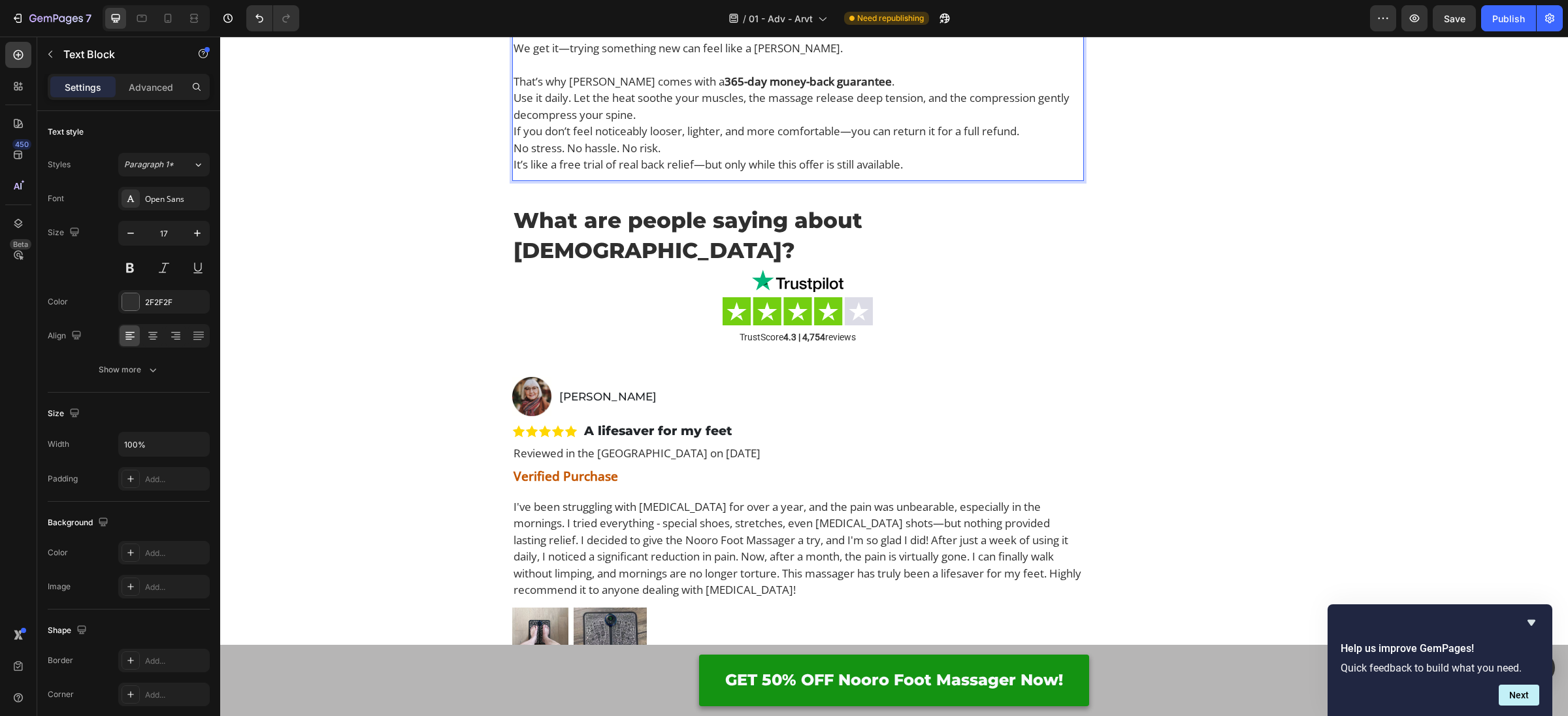
scroll to position [7065, 0]
click at [653, 120] on p "Use it daily. Let the heat soothe your muscles, the massage release deep tensio…" at bounding box center [799, 104] width 569 height 33
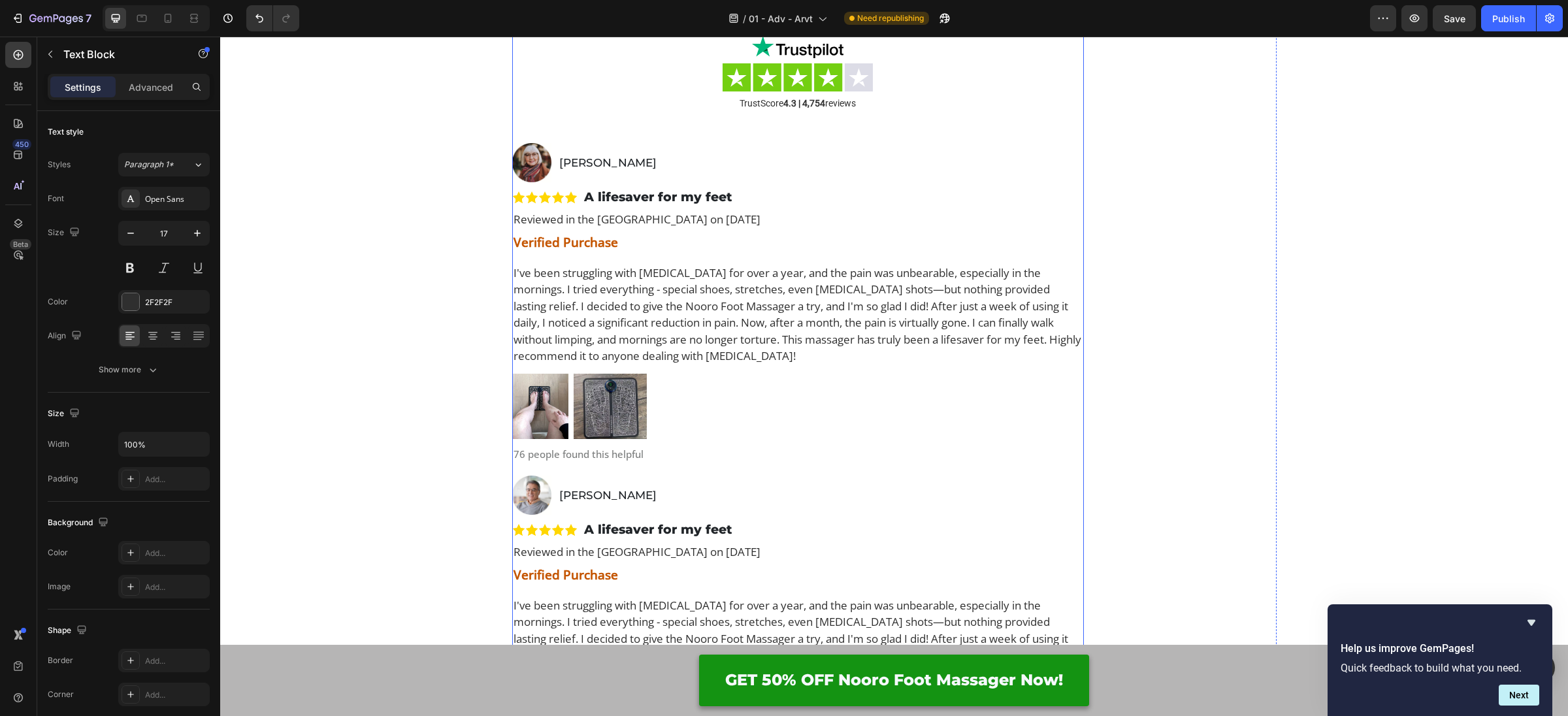
scroll to position [7436, 0]
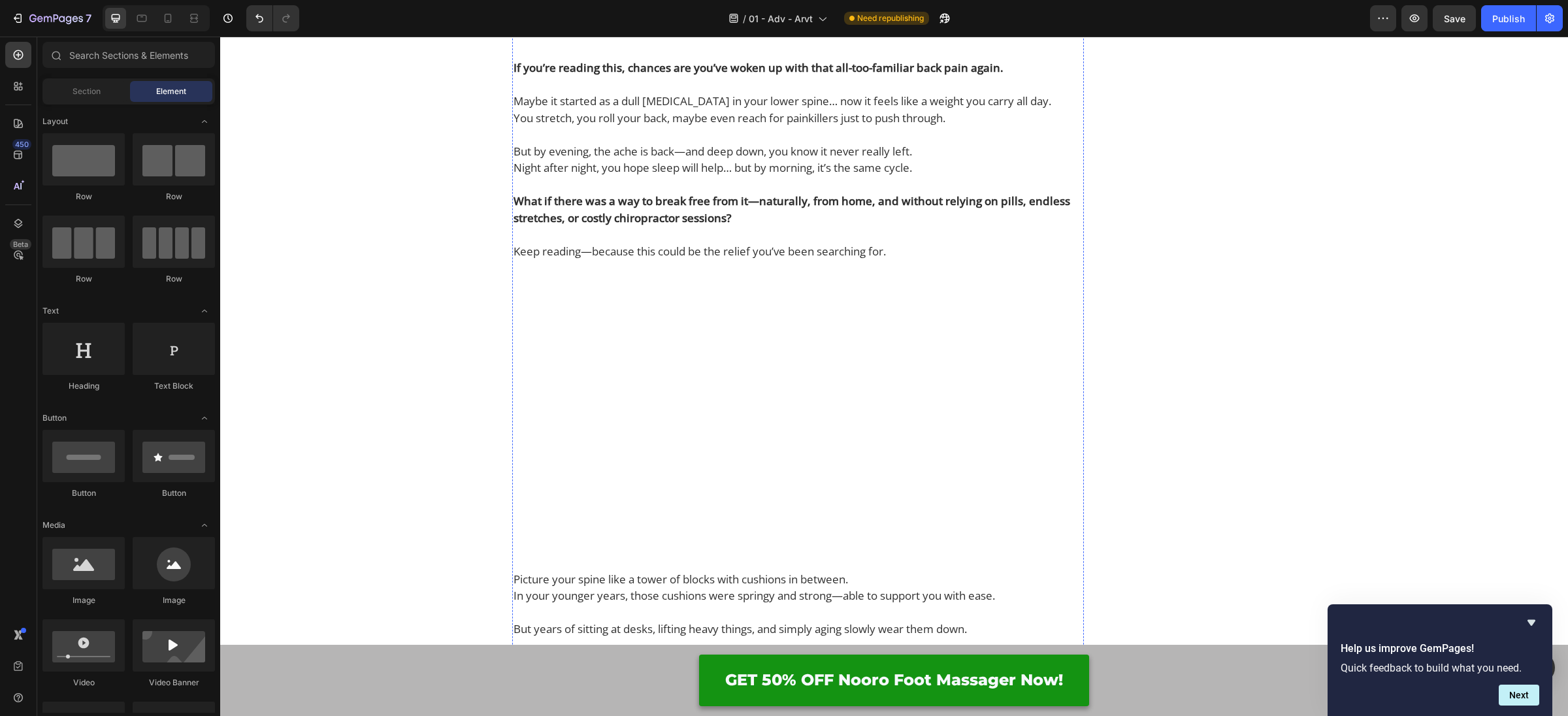
scroll to position [0, 0]
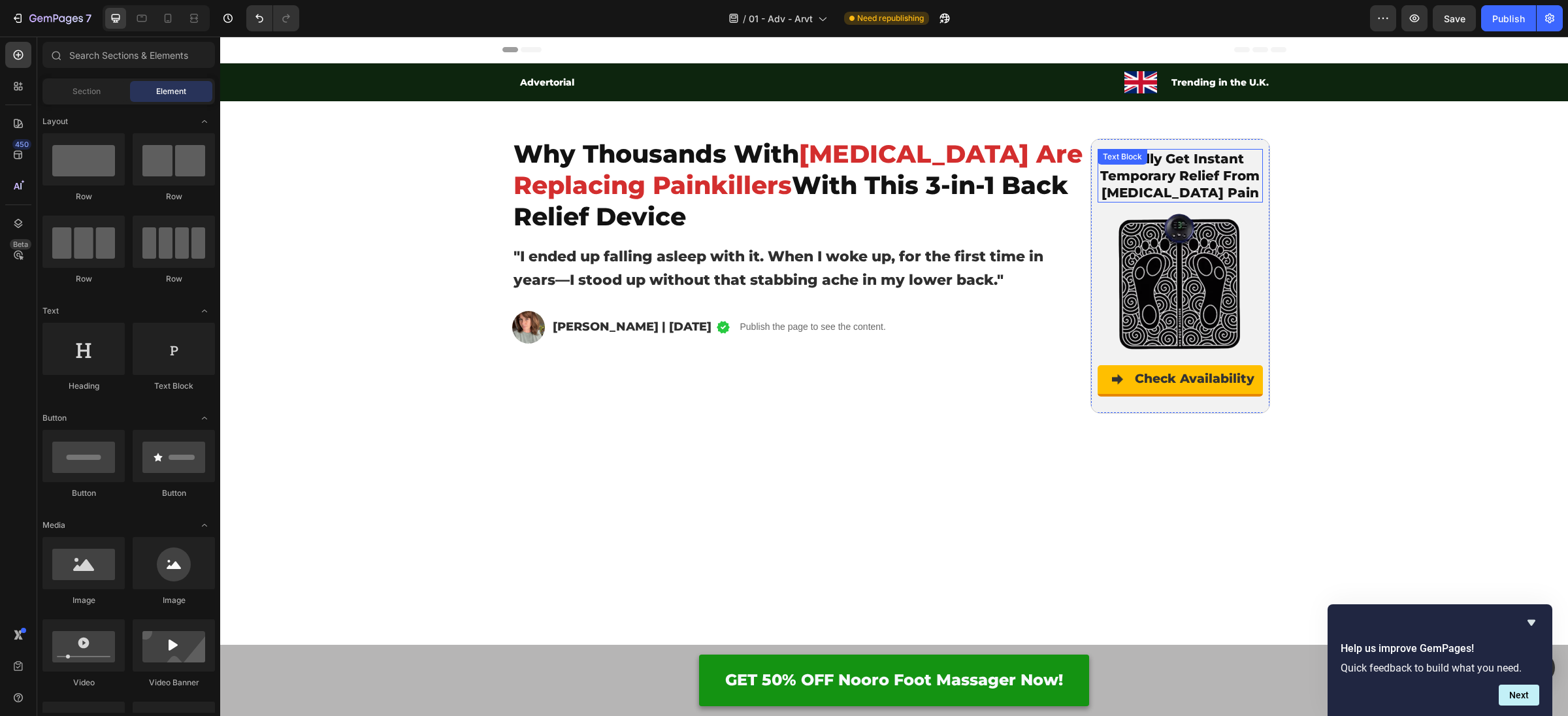
click at [1226, 187] on p "Finally Get Instant Temporary Relief From [MEDICAL_DATA] Pain" at bounding box center [1179, 176] width 162 height 51
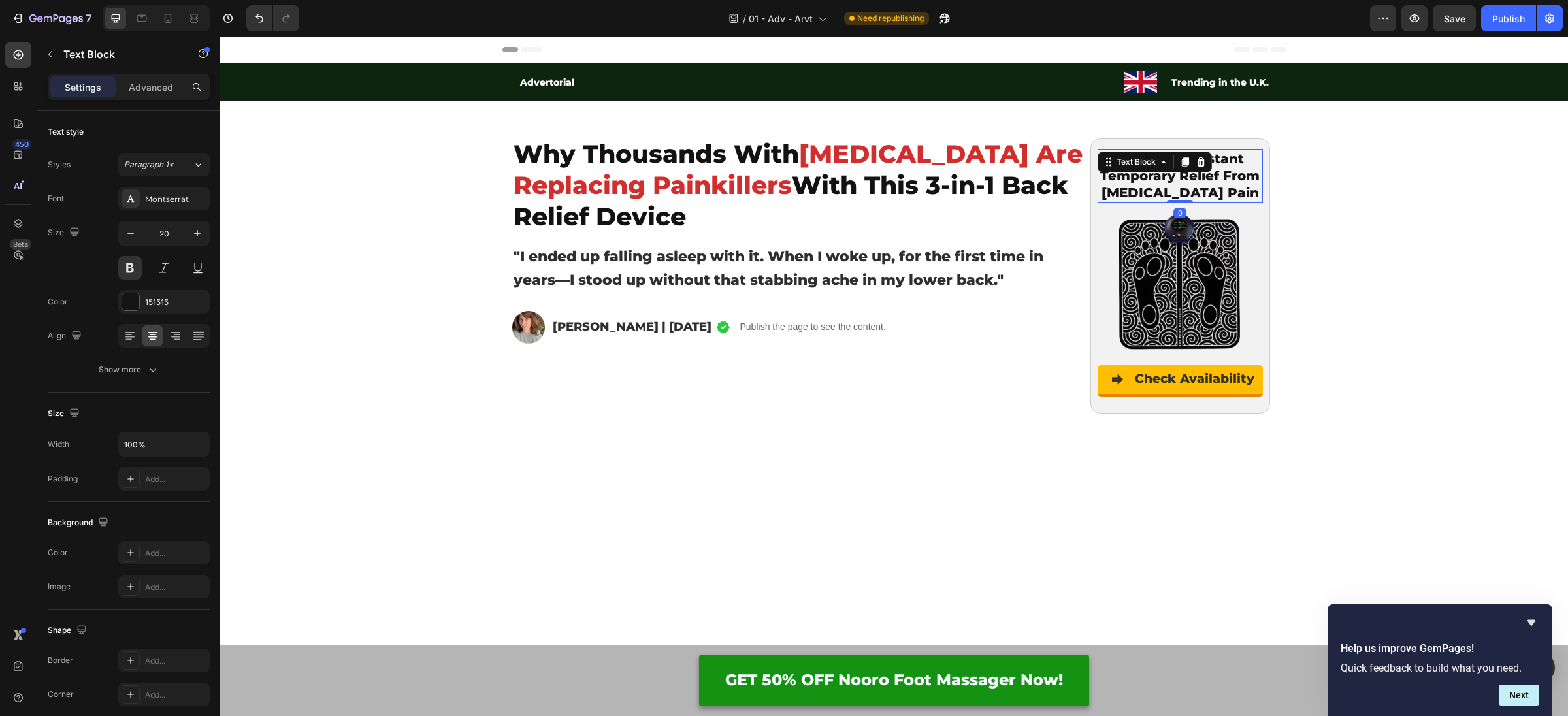
click at [1226, 187] on p "Finally Get Instant Temporary Relief From [MEDICAL_DATA] Pain" at bounding box center [1179, 176] width 162 height 51
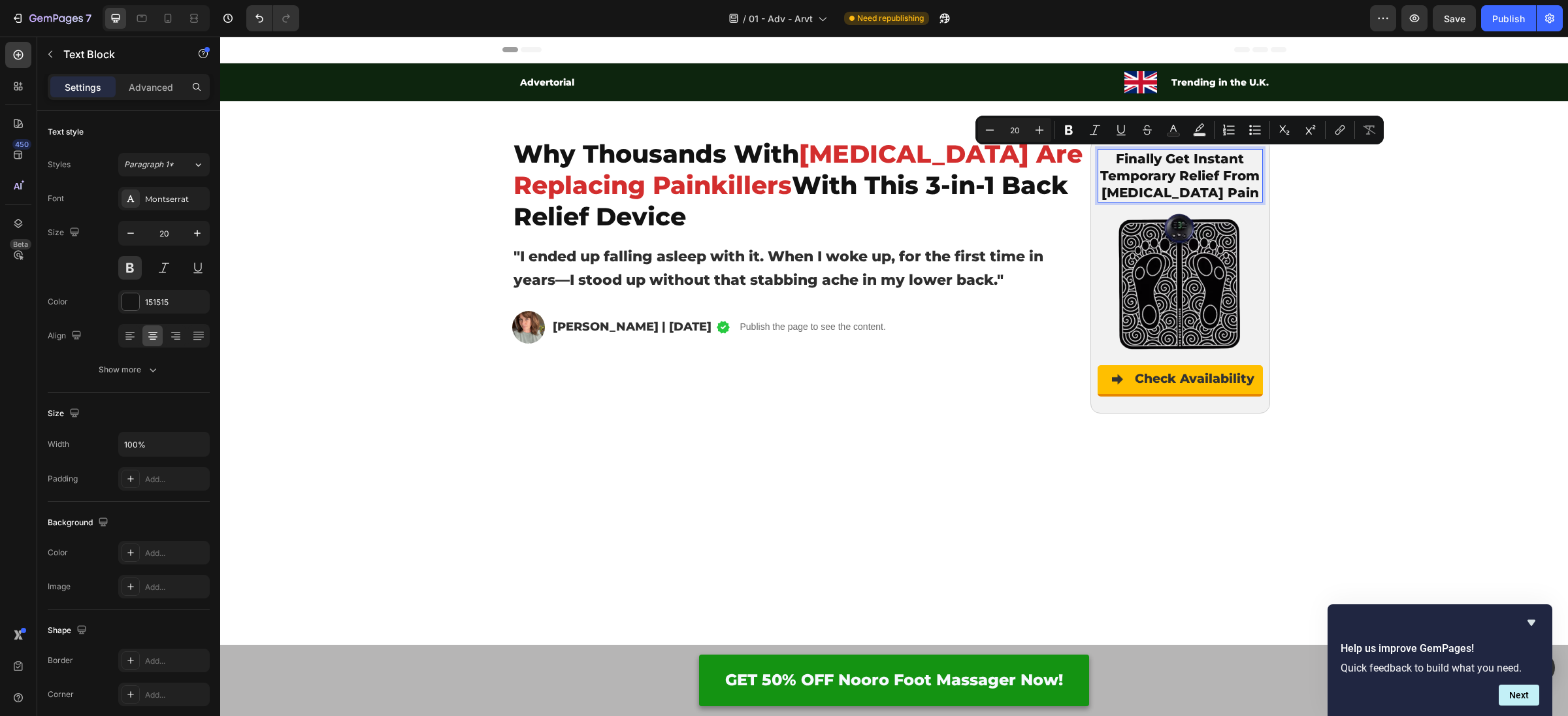
click at [1150, 171] on p "Finally Get Instant Temporary Relief From [MEDICAL_DATA] Pain" at bounding box center [1179, 176] width 162 height 51
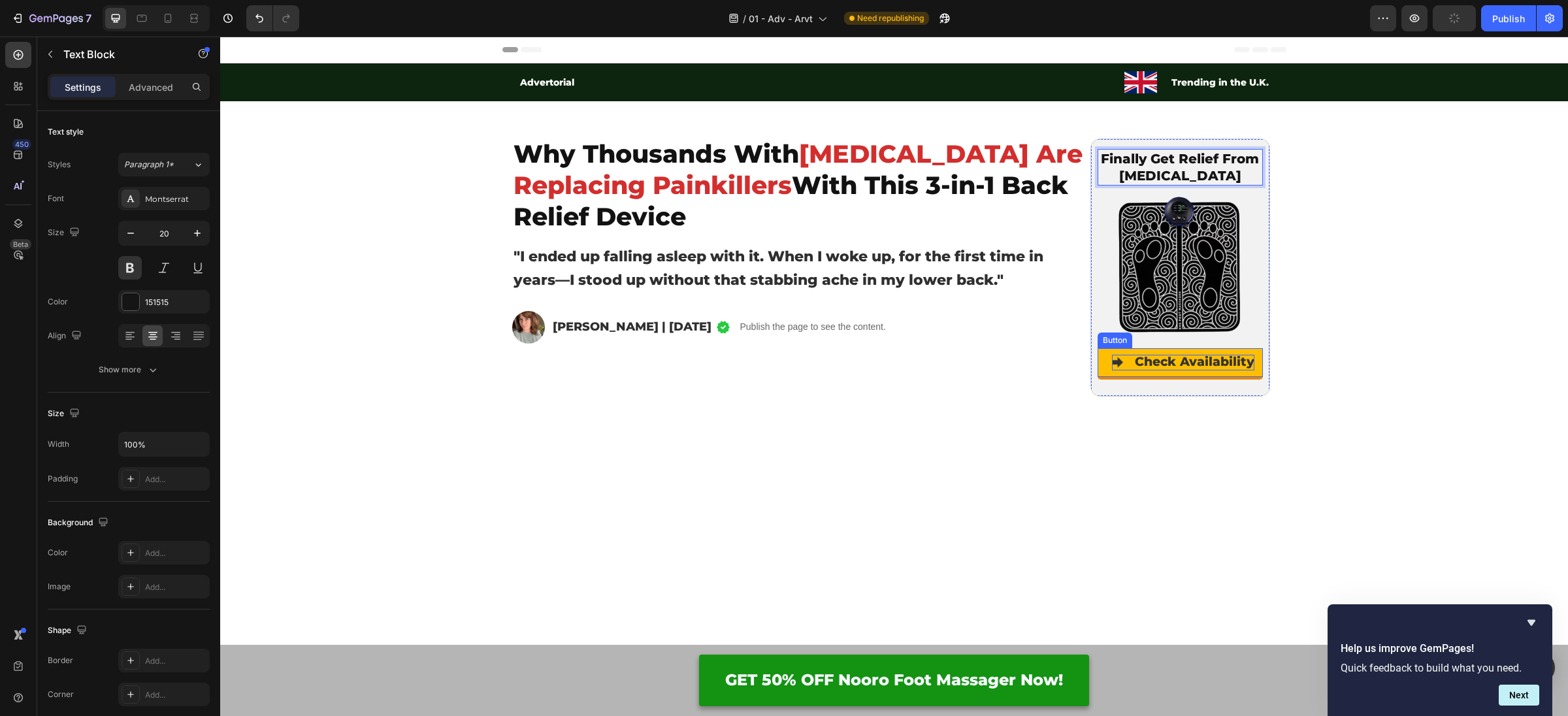
click at [1134, 364] on p "Check Availability" at bounding box center [1183, 361] width 143 height 15
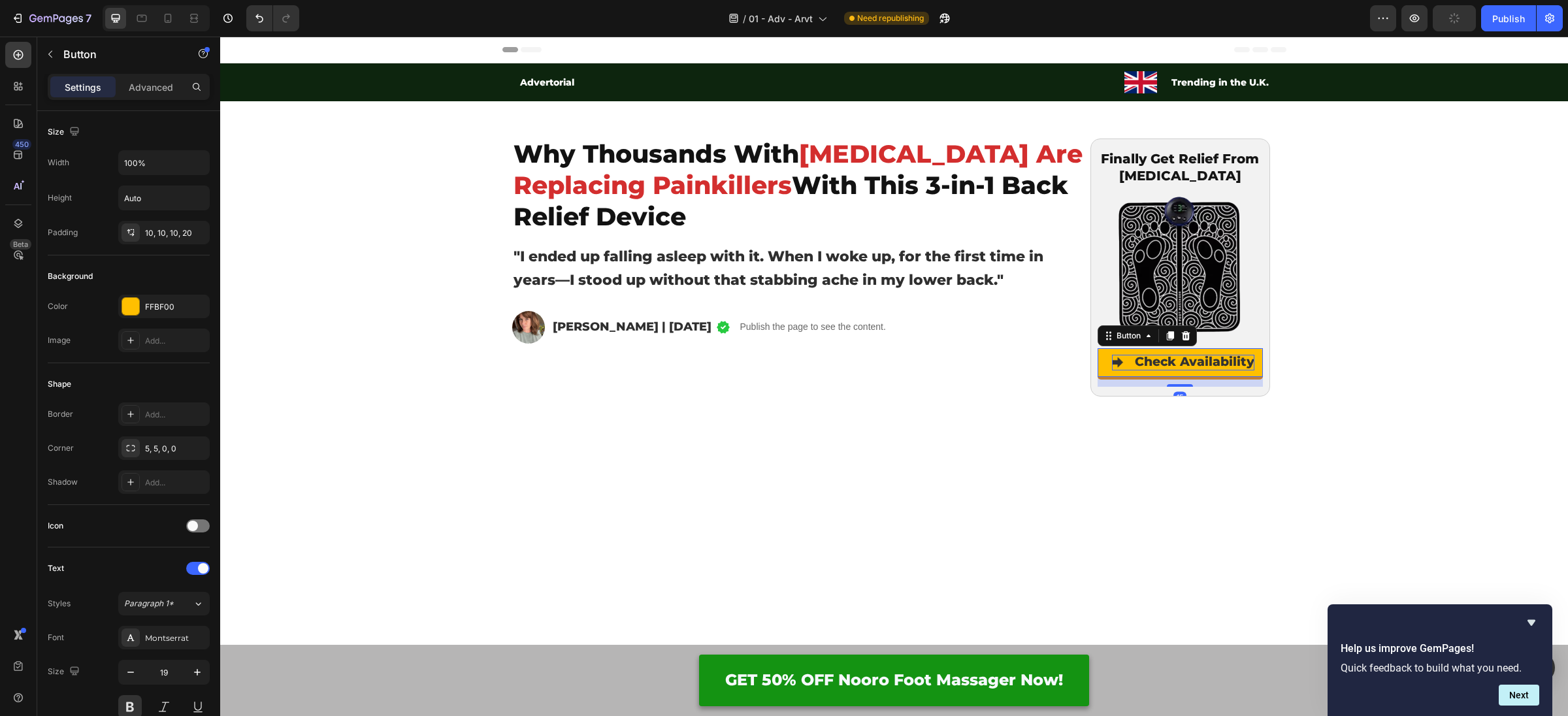
click at [1118, 364] on p "Check Availability" at bounding box center [1183, 361] width 143 height 15
click at [1114, 362] on p "Check Availability" at bounding box center [1183, 361] width 143 height 15
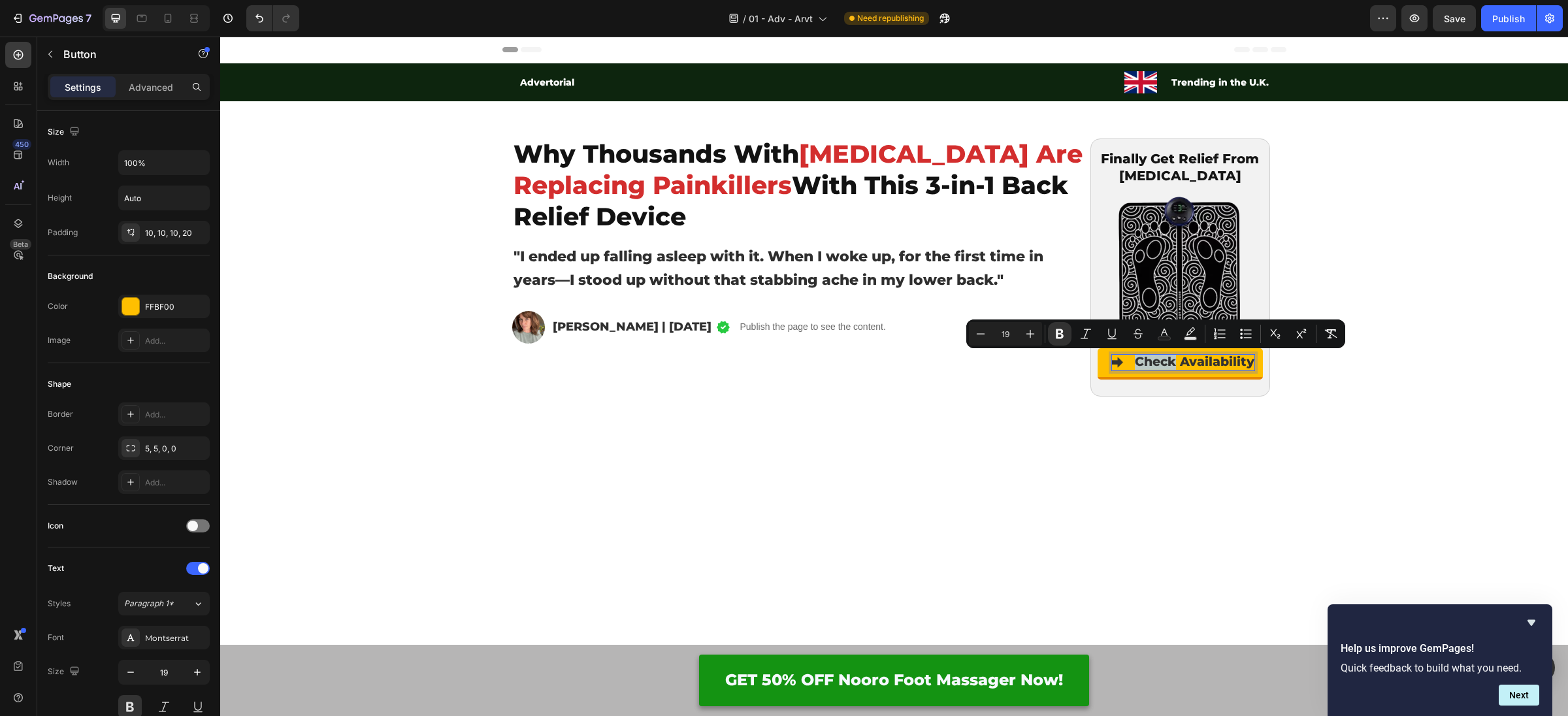
drag, startPoint x: 1119, startPoint y: 362, endPoint x: 1108, endPoint y: 367, distance: 12.1
click at [1119, 362] on p "Check Availability" at bounding box center [1183, 361] width 143 height 15
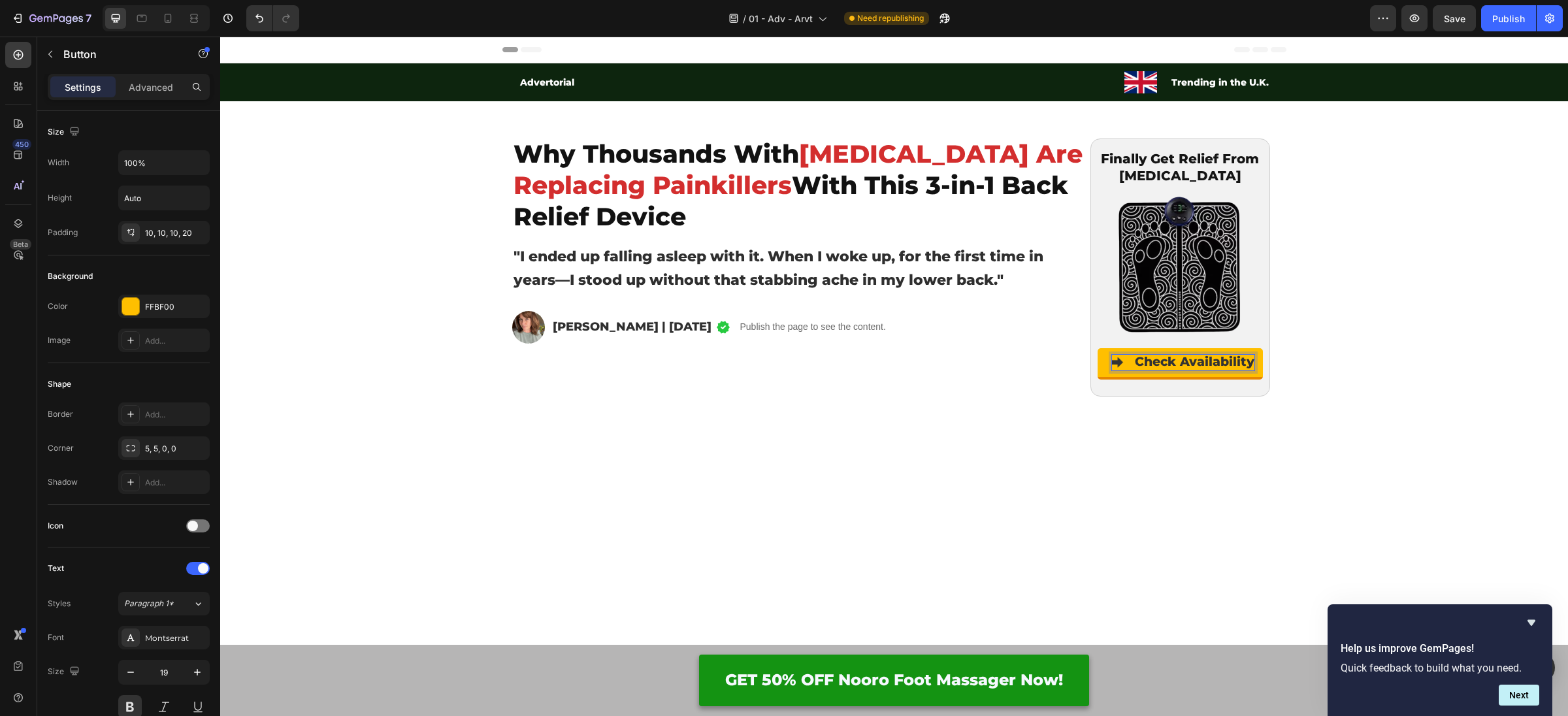
click at [1098, 369] on button "Check Availability" at bounding box center [1180, 362] width 165 height 29
click at [1104, 366] on button "Check Availability" at bounding box center [1180, 362] width 165 height 29
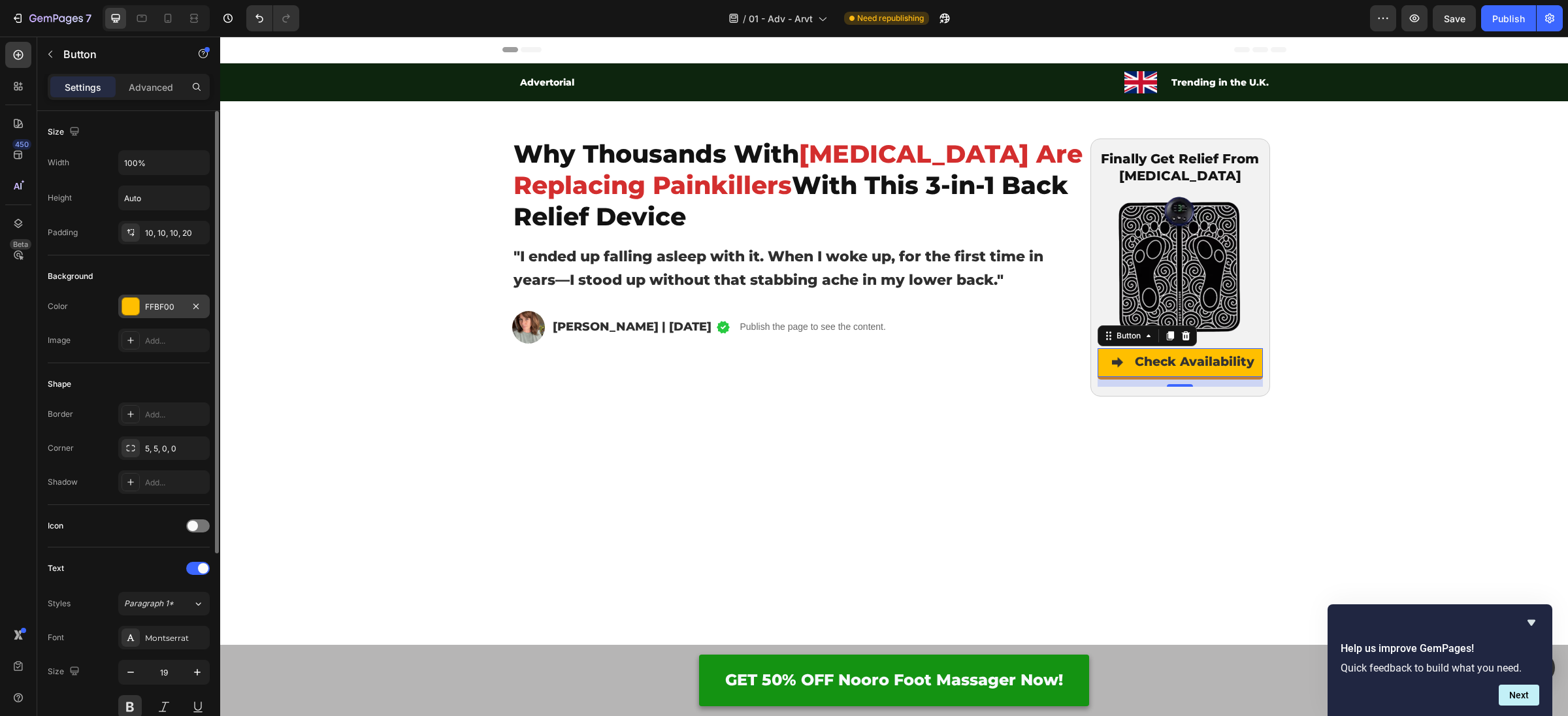
click at [153, 306] on div "FFBF00" at bounding box center [163, 307] width 38 height 12
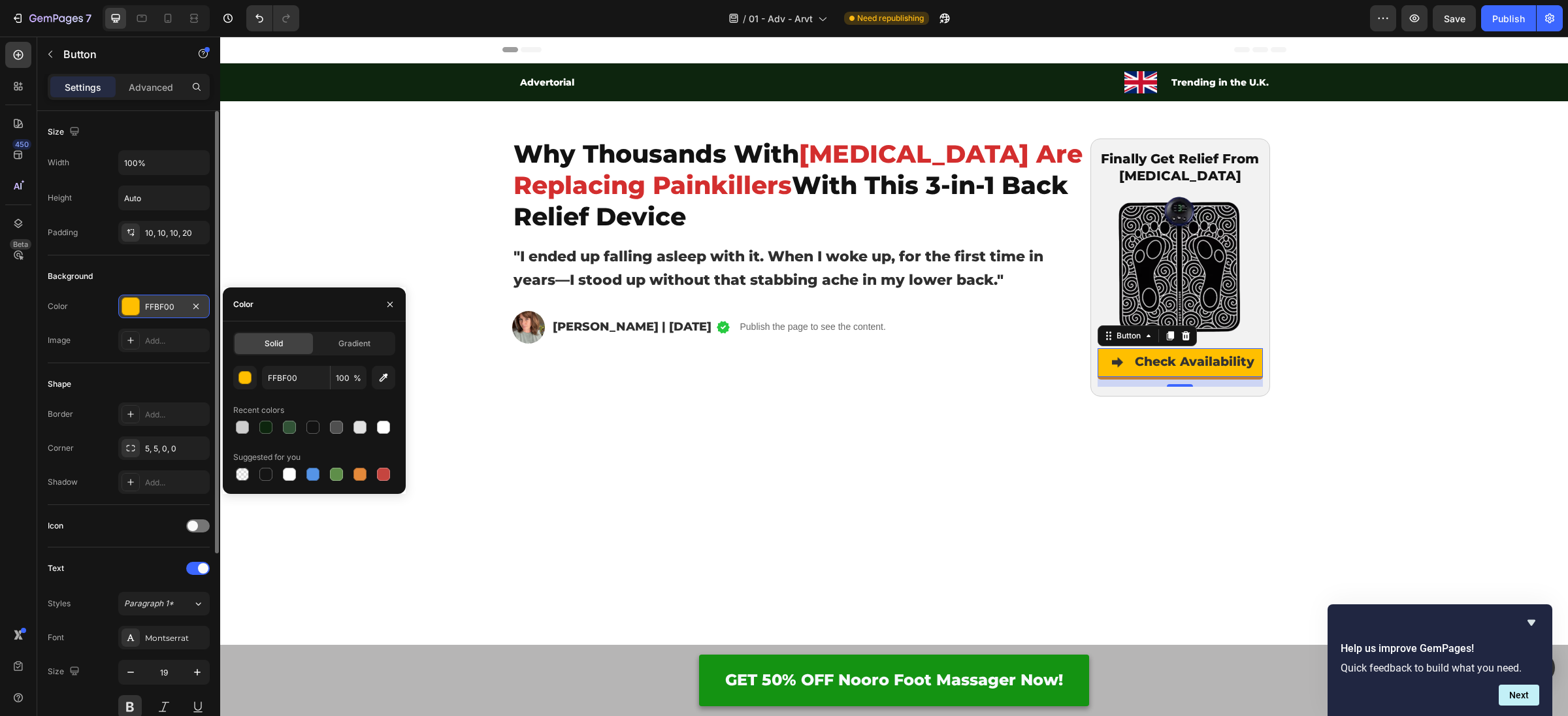
click at [153, 306] on div "FFBF00" at bounding box center [163, 307] width 38 height 12
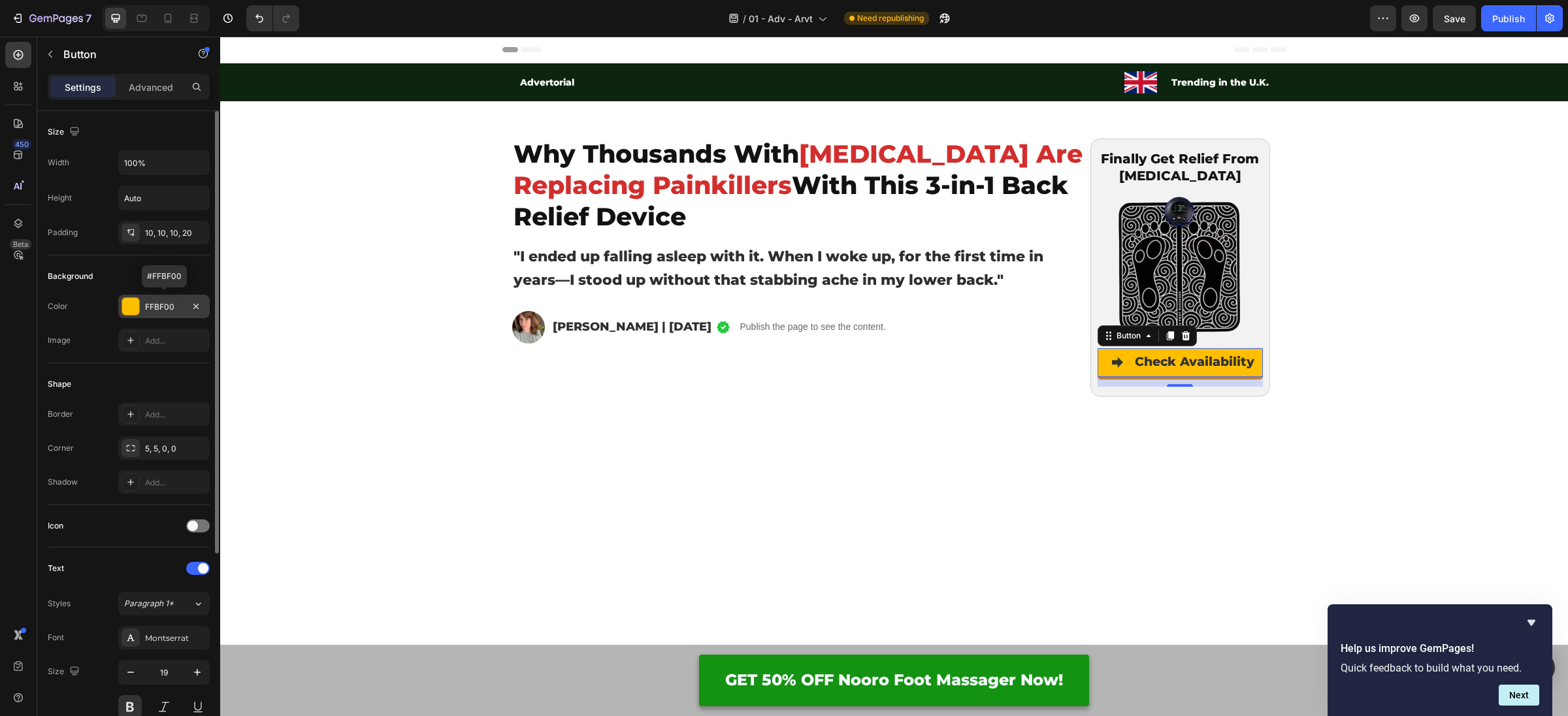
click at [178, 304] on div "FFBF00" at bounding box center [163, 307] width 38 height 12
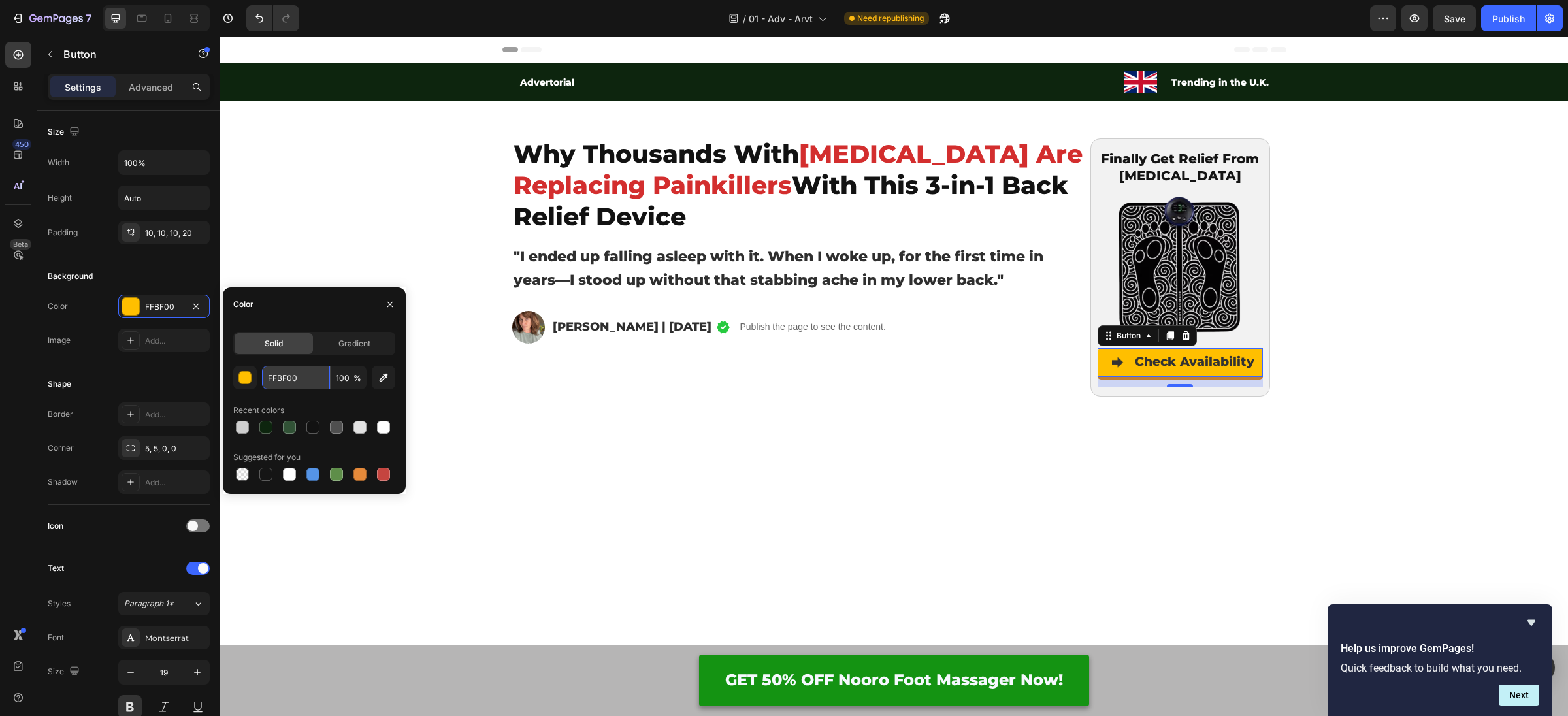
click at [302, 376] on input "FFBF00" at bounding box center [296, 378] width 68 height 23
paste input "149312"
type input "149312"
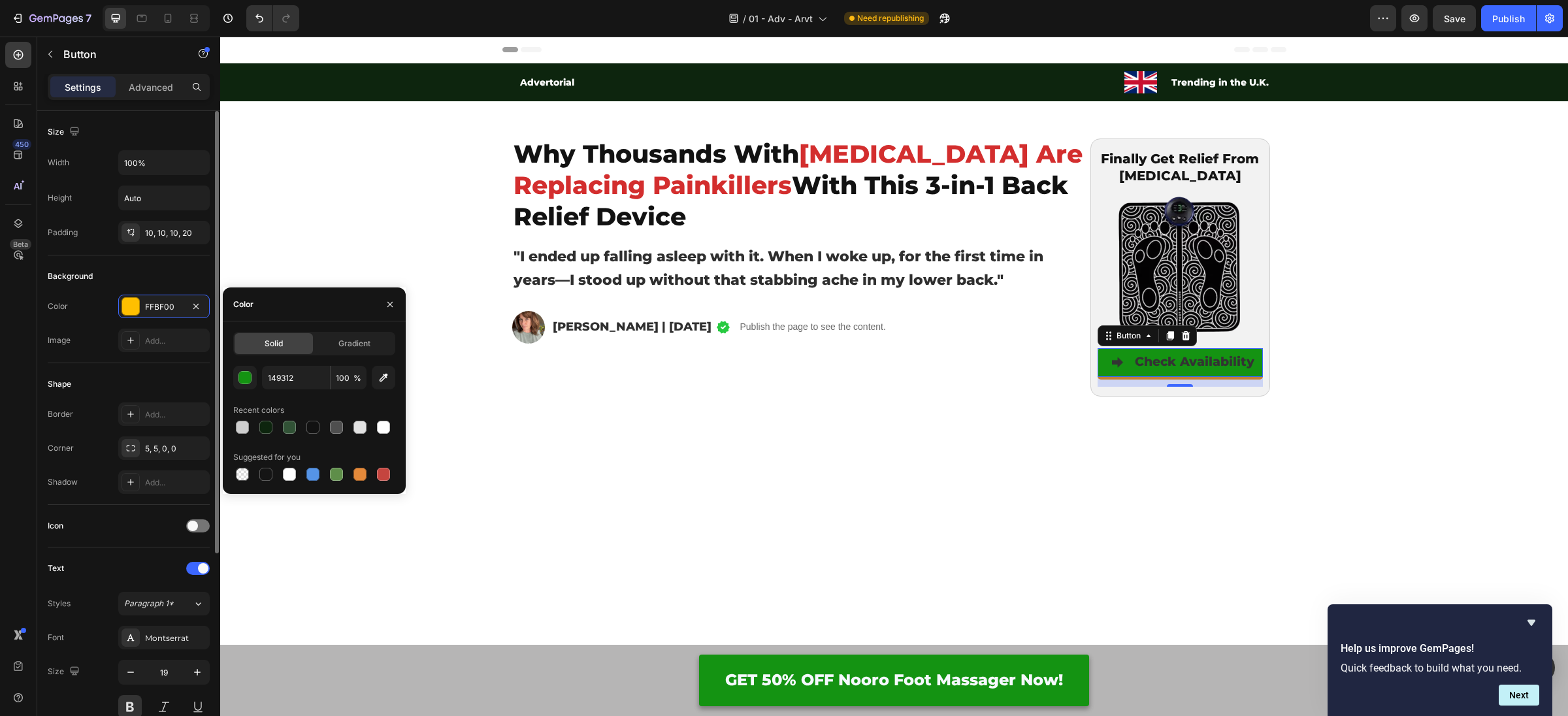
click at [86, 299] on div "Color FFBF00" at bounding box center [128, 306] width 162 height 23
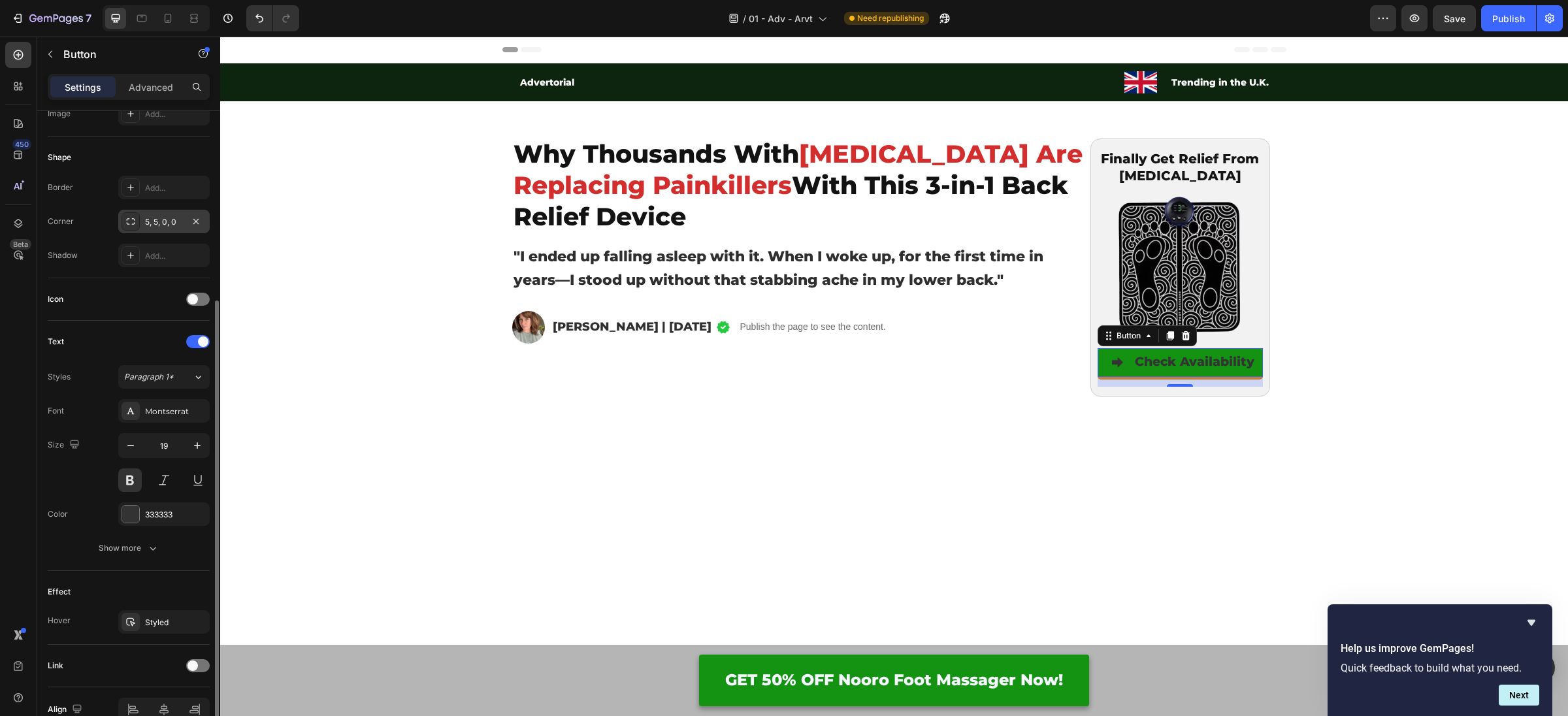
scroll to position [290, 0]
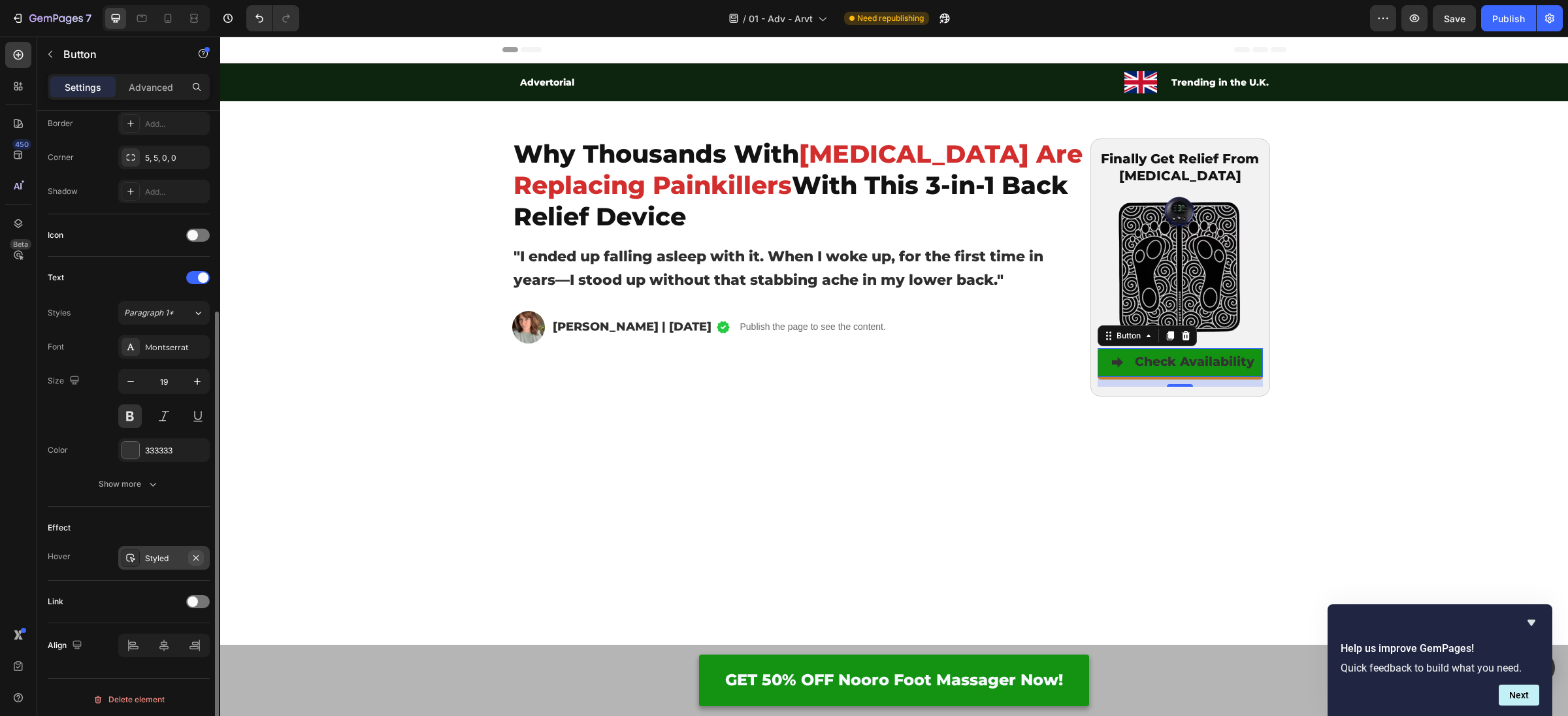
click at [193, 553] on icon "button" at bounding box center [195, 558] width 11 height 11
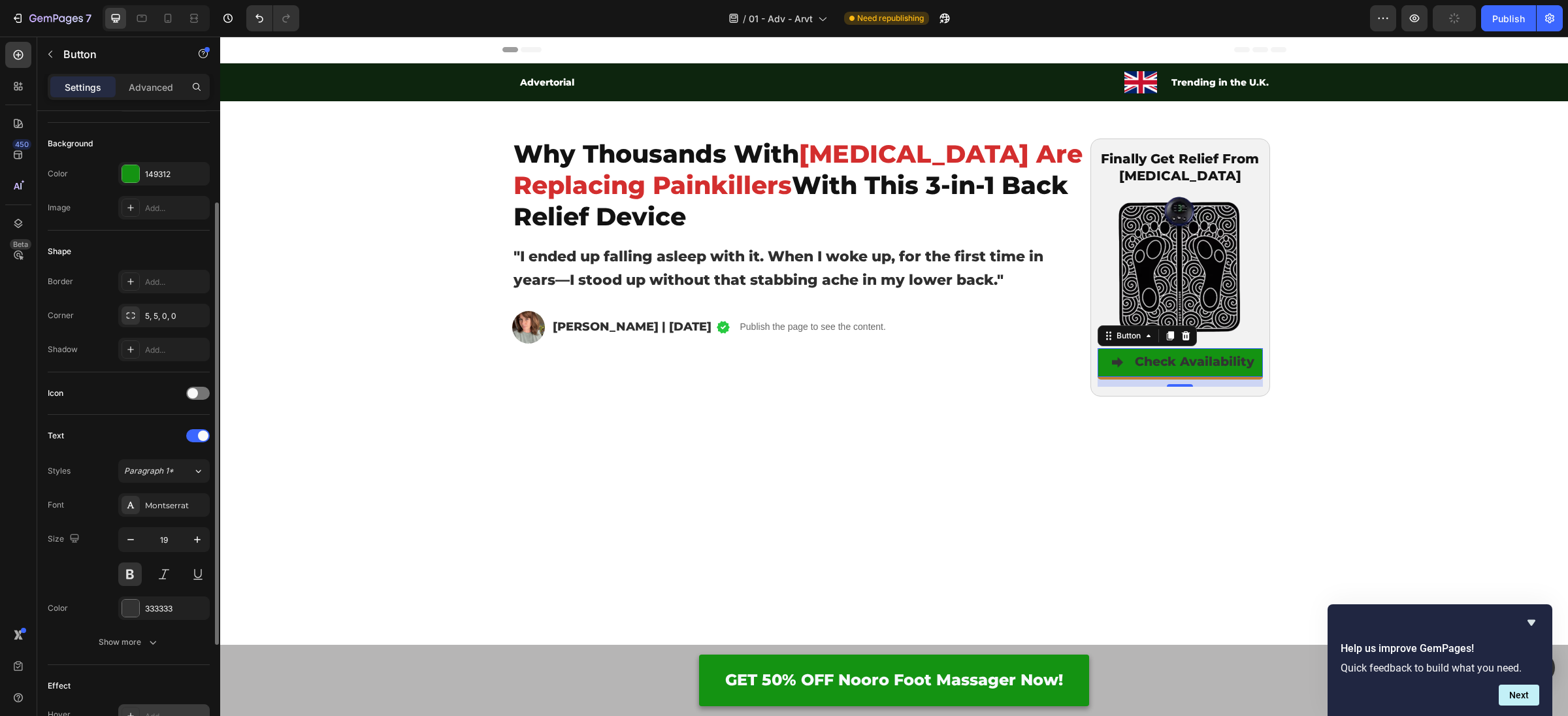
scroll to position [95, 0]
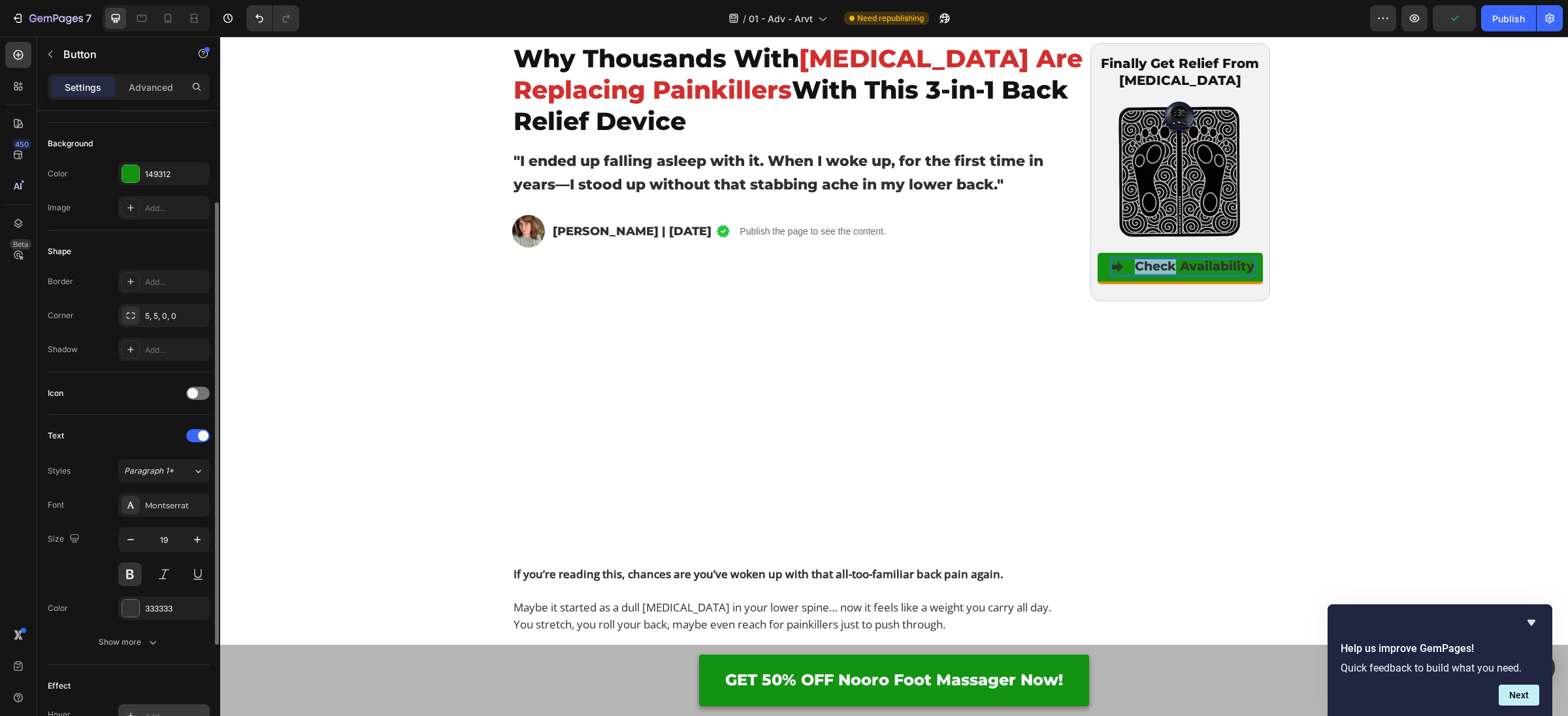
click at [1154, 263] on strong "Check Availability" at bounding box center [1194, 266] width 119 height 15
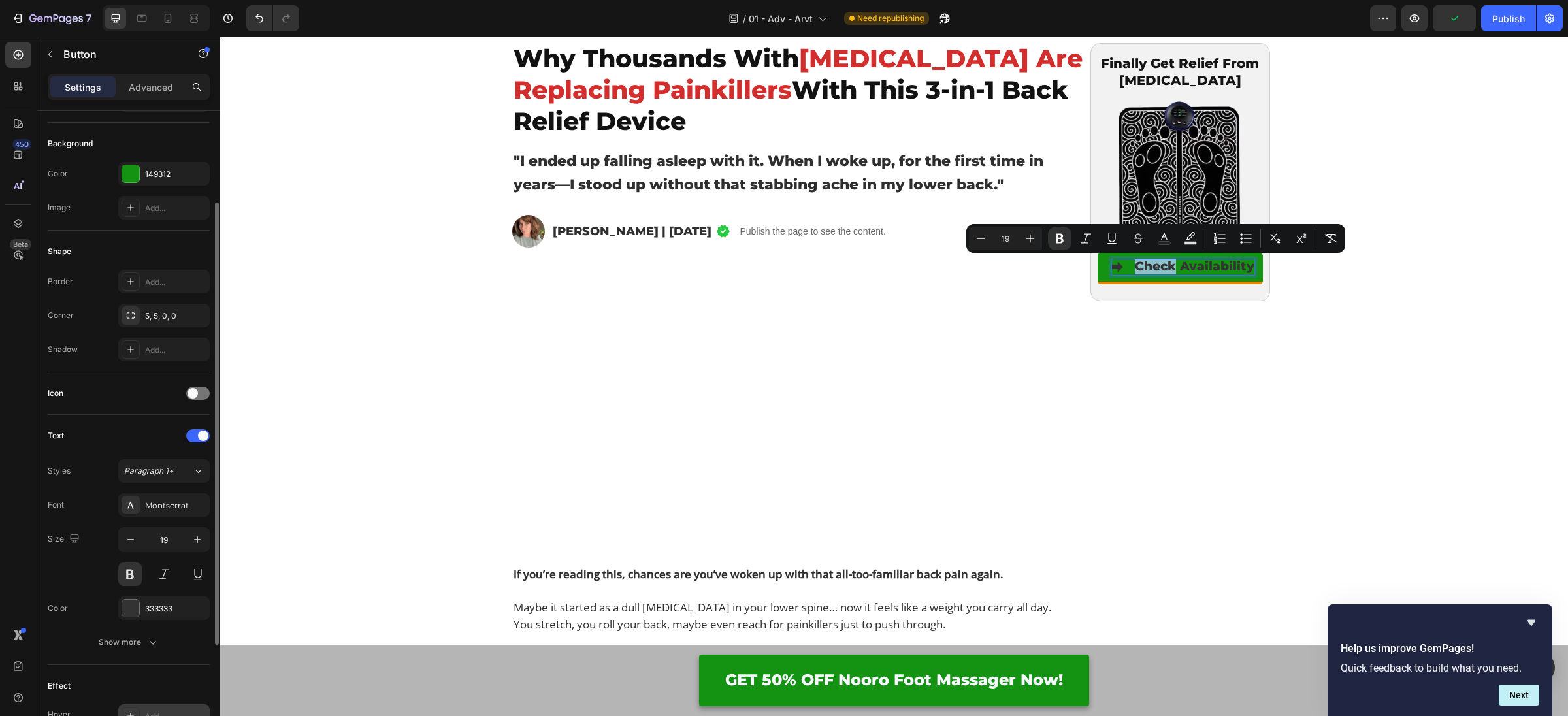
click at [1154, 263] on strong "Check Availability" at bounding box center [1194, 266] width 119 height 15
click at [1165, 264] on strong "Check Availability" at bounding box center [1194, 266] width 119 height 15
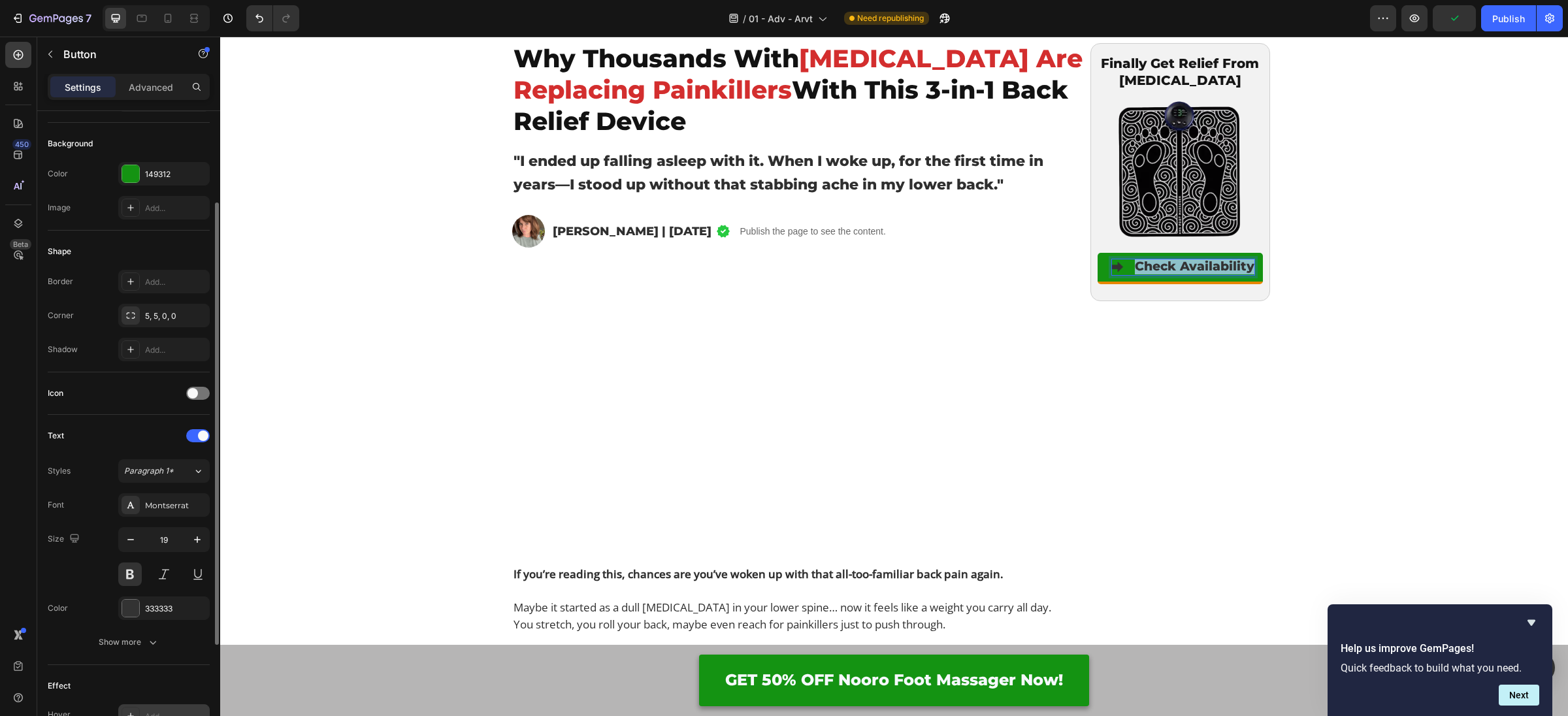
click at [1165, 264] on strong "Check Availability" at bounding box center [1194, 266] width 119 height 15
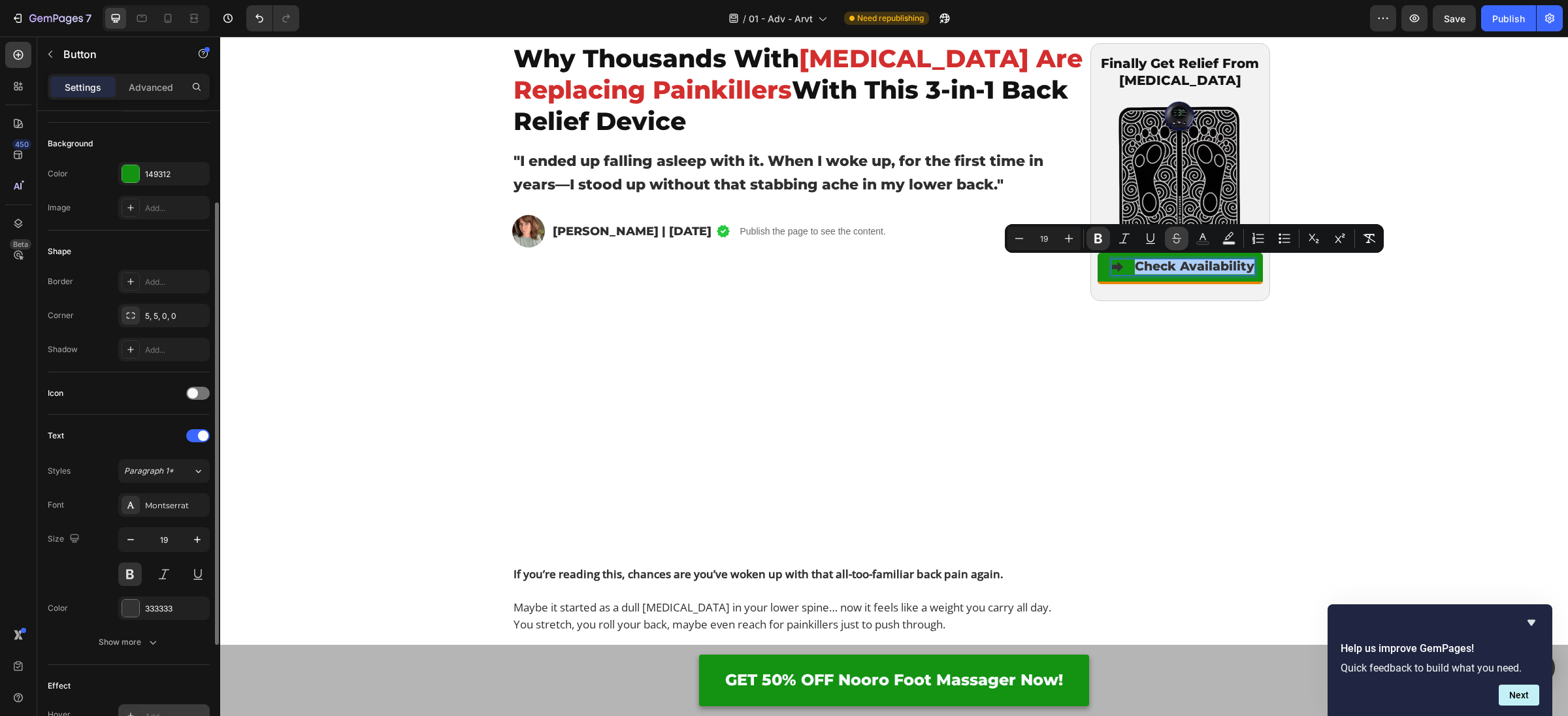
click at [1166, 236] on button "Strikethrough" at bounding box center [1176, 238] width 23 height 23
click at [1172, 236] on icon "Editor contextual toolbar" at bounding box center [1176, 238] width 13 height 13
click at [1198, 238] on icon "Editor contextual toolbar" at bounding box center [1202, 238] width 13 height 13
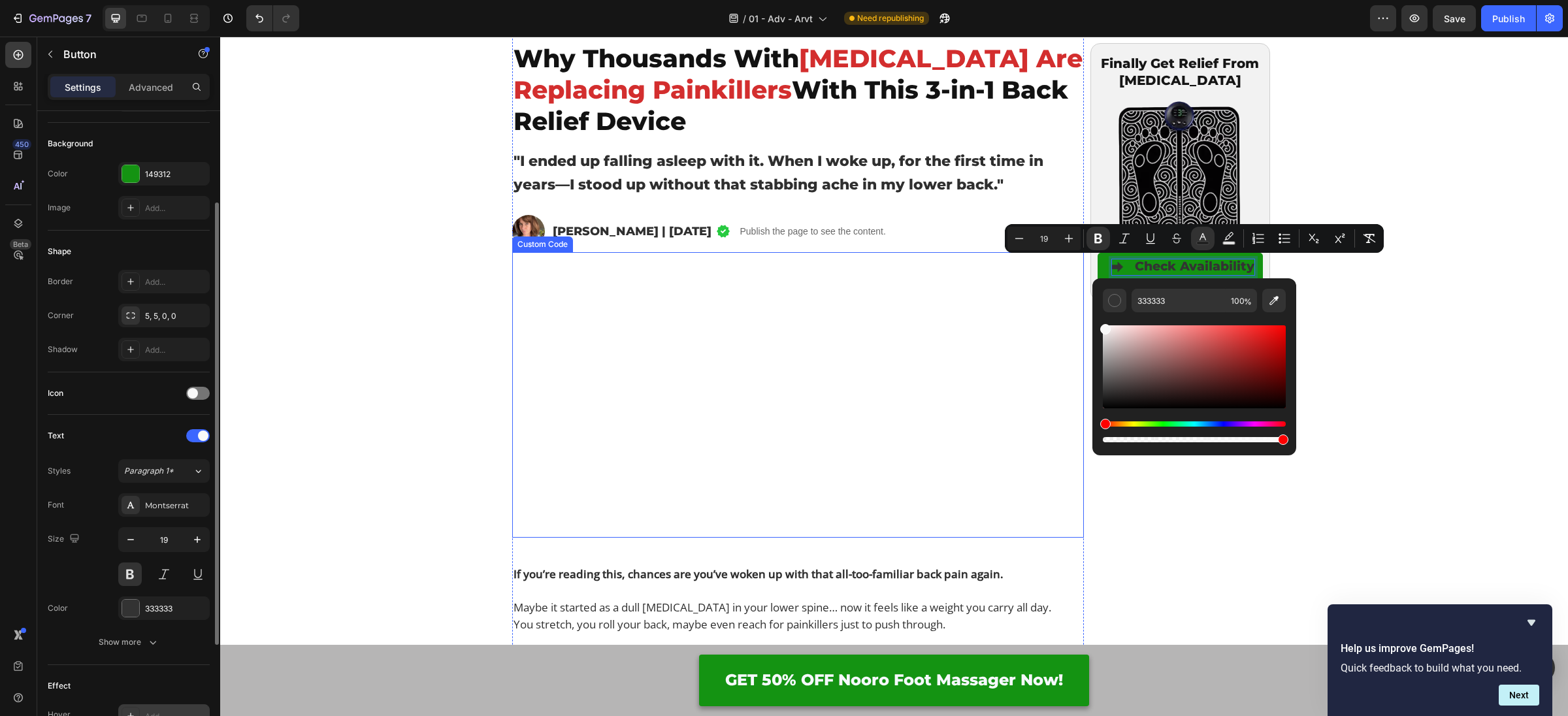
type input "F9F9F9"
drag, startPoint x: 1337, startPoint y: 390, endPoint x: 1074, endPoint y: 298, distance: 278.6
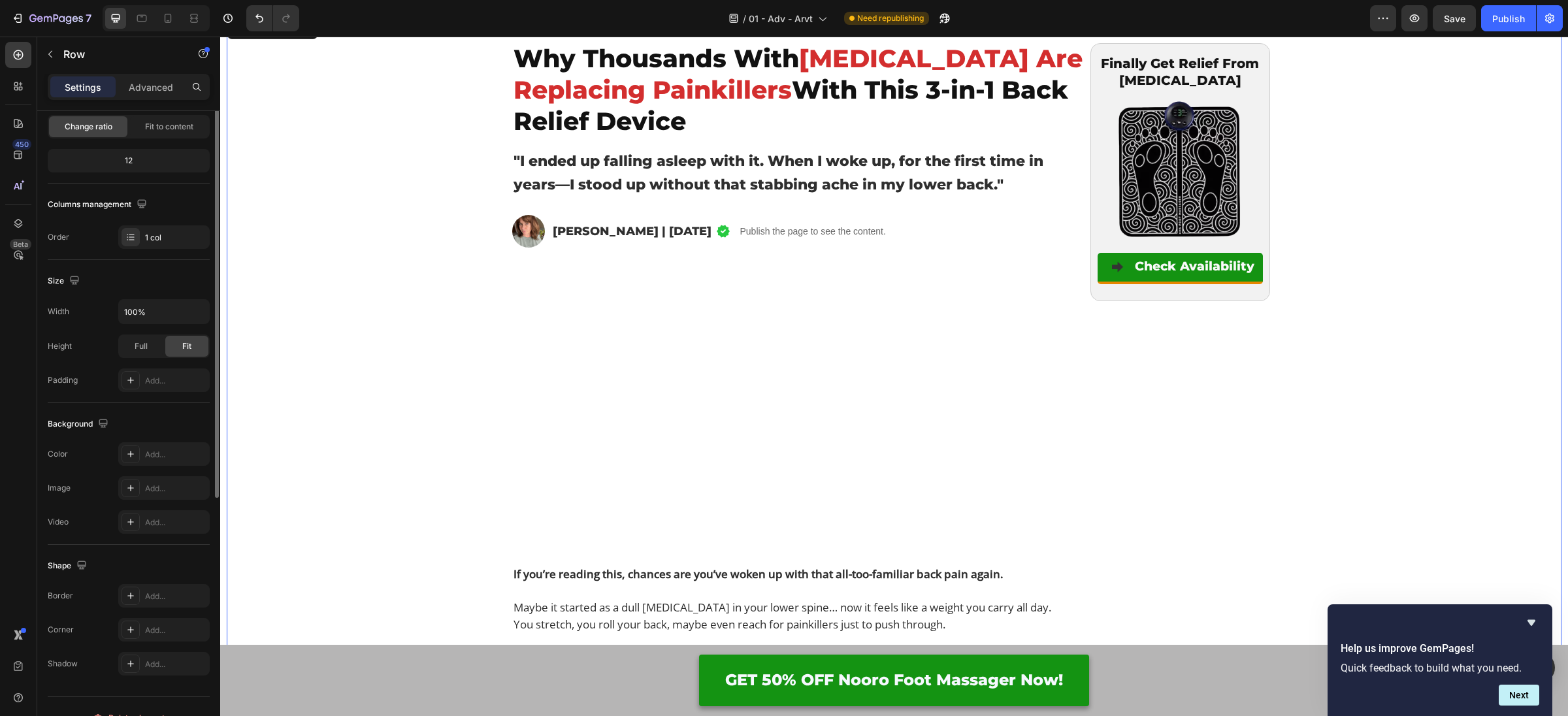
scroll to position [0, 0]
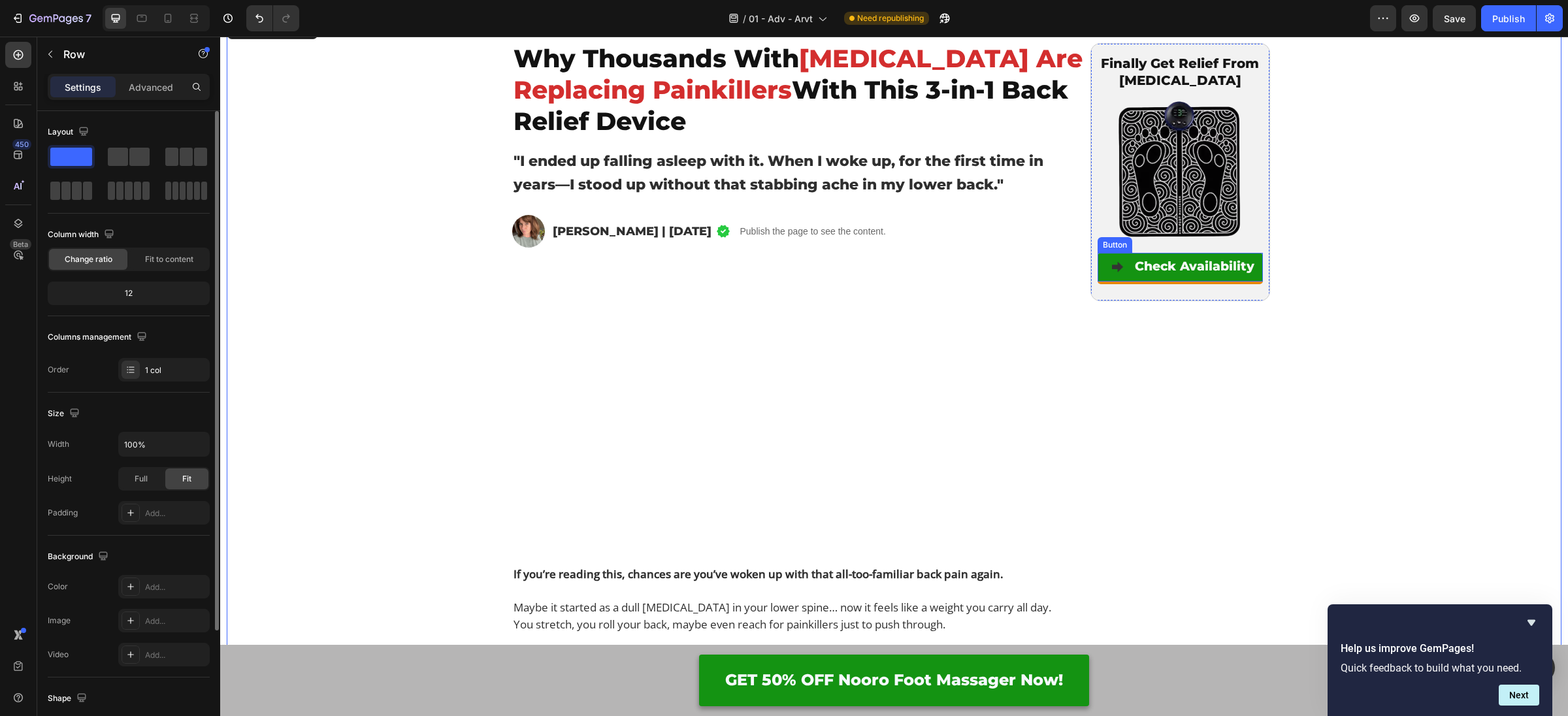
click at [1116, 278] on button "Check Availability" at bounding box center [1180, 267] width 165 height 29
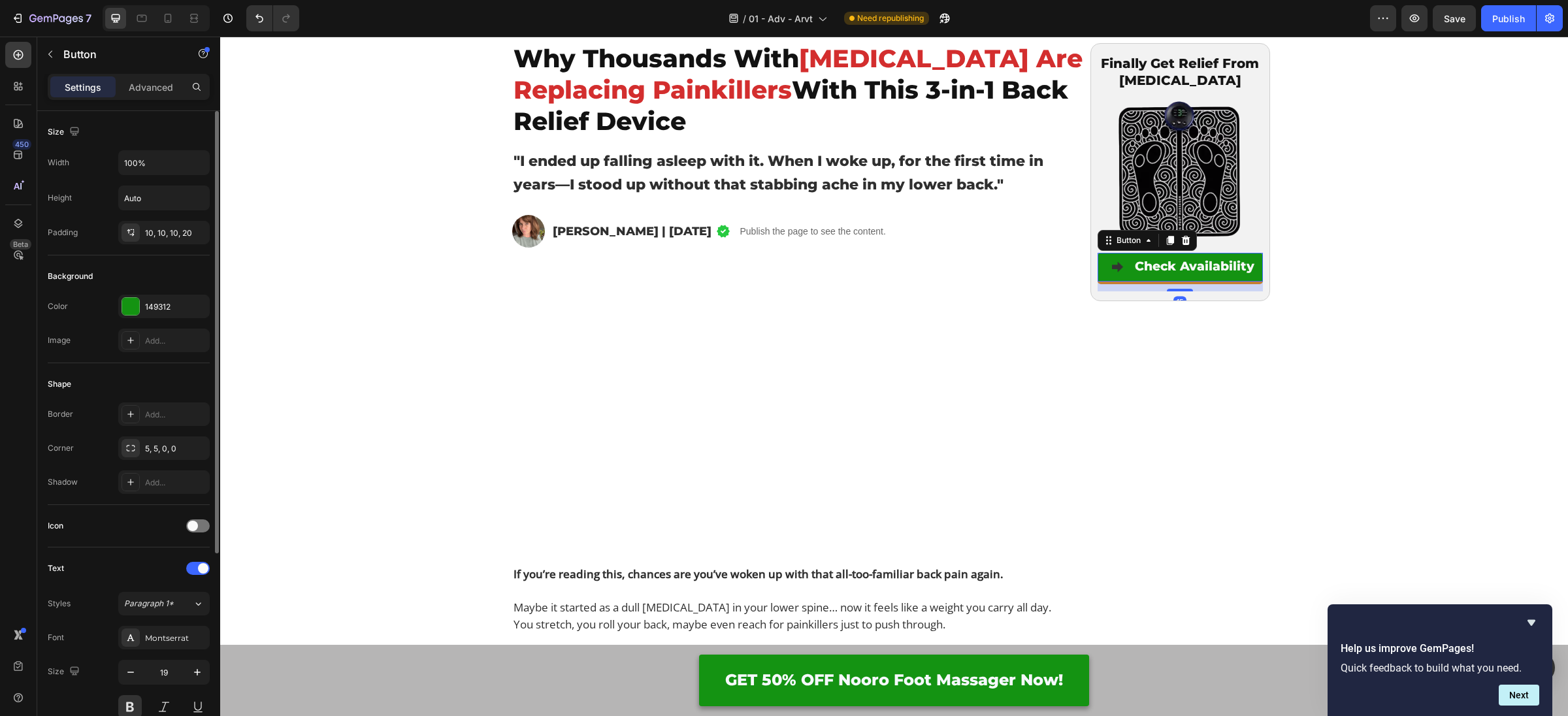
click at [1110, 283] on div "15" at bounding box center [1180, 287] width 165 height 10
click at [1107, 287] on div "15" at bounding box center [1180, 287] width 165 height 10
click at [122, 86] on div "Advanced" at bounding box center [151, 87] width 65 height 21
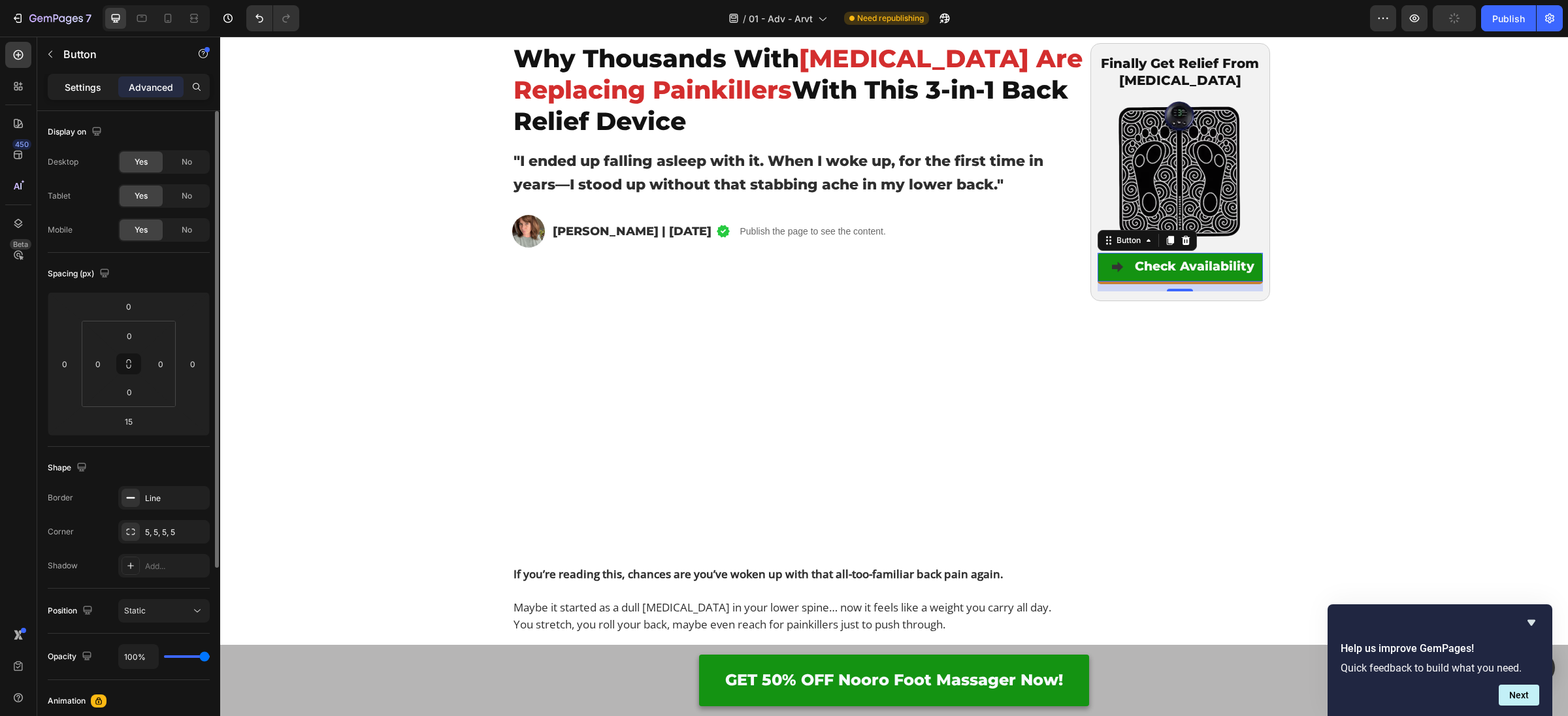
click at [88, 81] on p "Settings" at bounding box center [84, 87] width 37 height 14
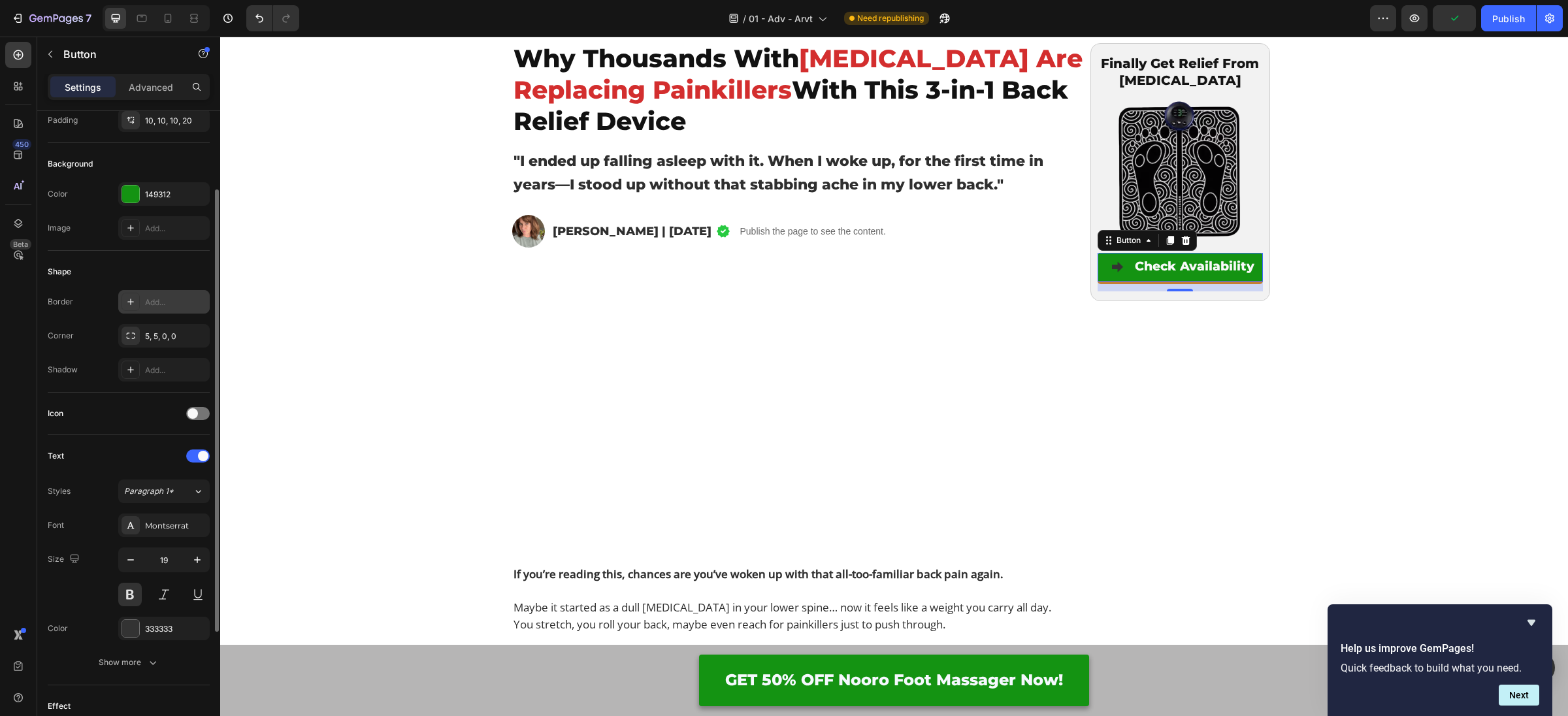
scroll to position [113, 0]
click at [125, 331] on icon at bounding box center [130, 335] width 11 height 11
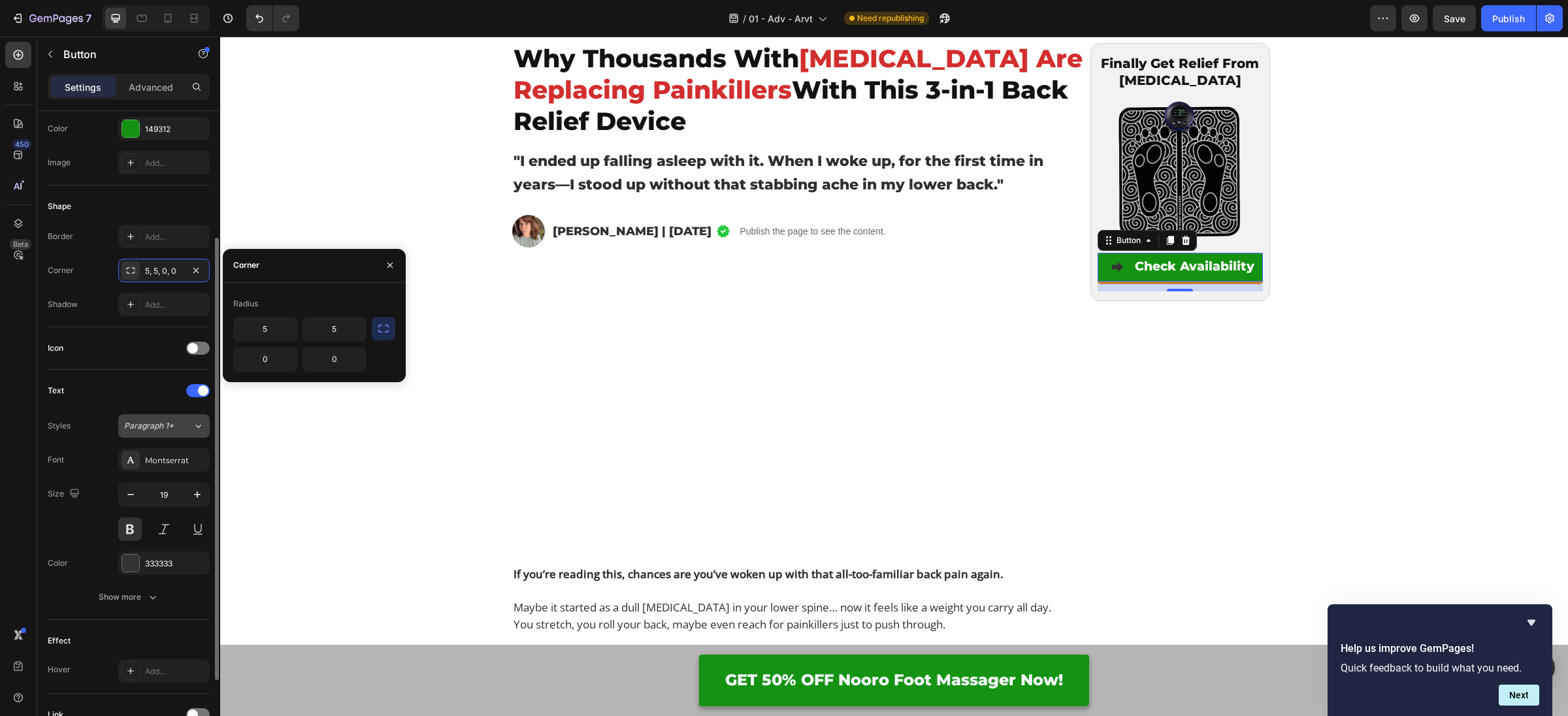
scroll to position [181, 0]
click at [196, 345] on span at bounding box center [192, 345] width 11 height 11
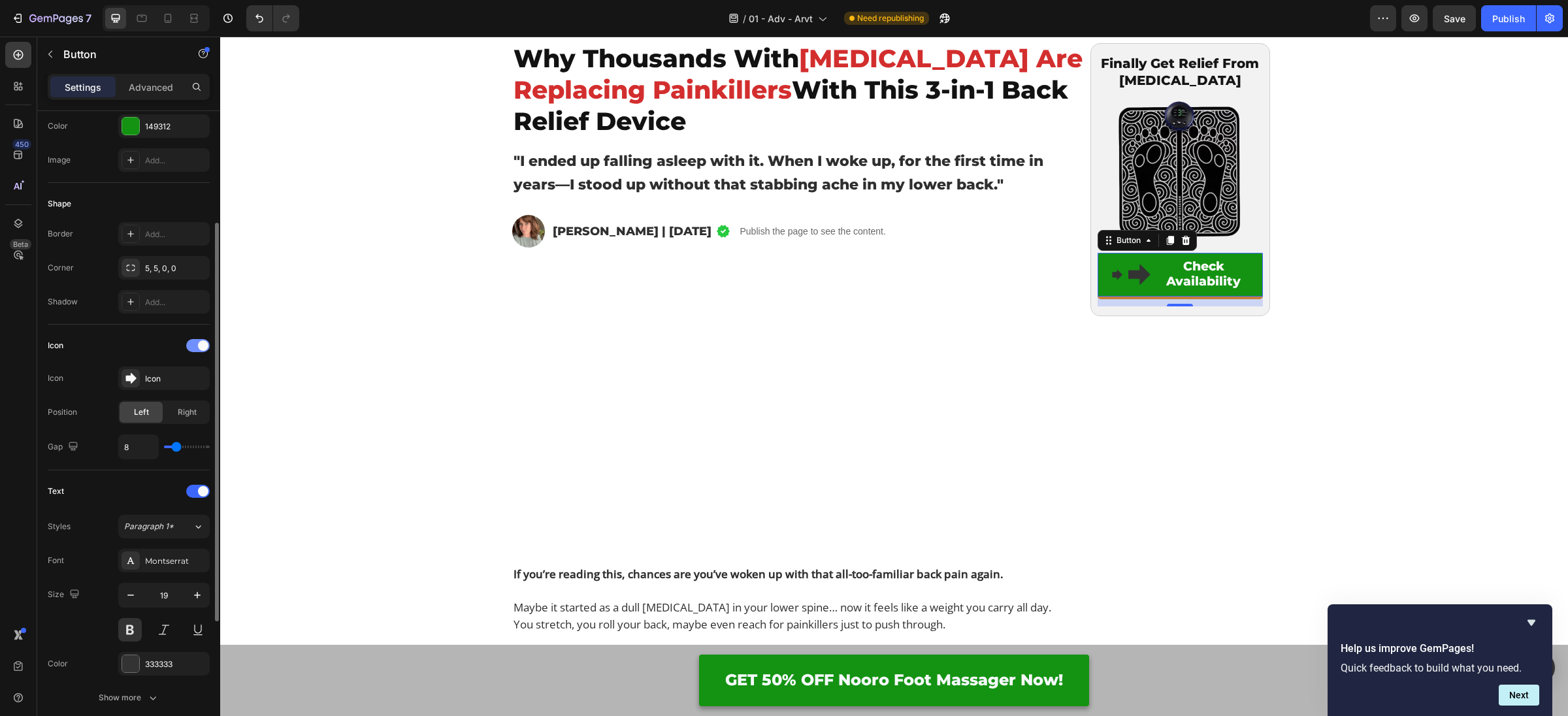
click at [196, 345] on div at bounding box center [198, 345] width 23 height 13
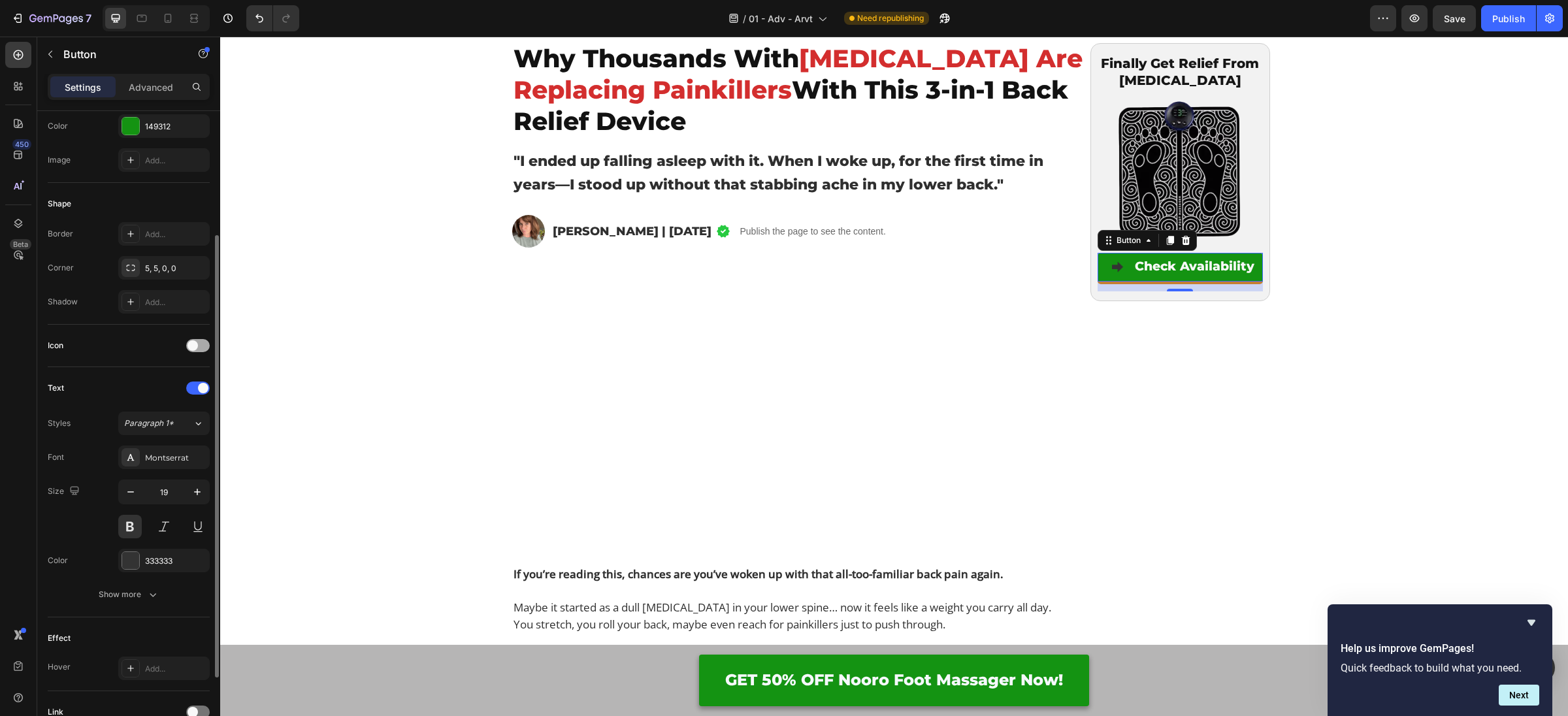
click at [196, 345] on span at bounding box center [192, 345] width 11 height 11
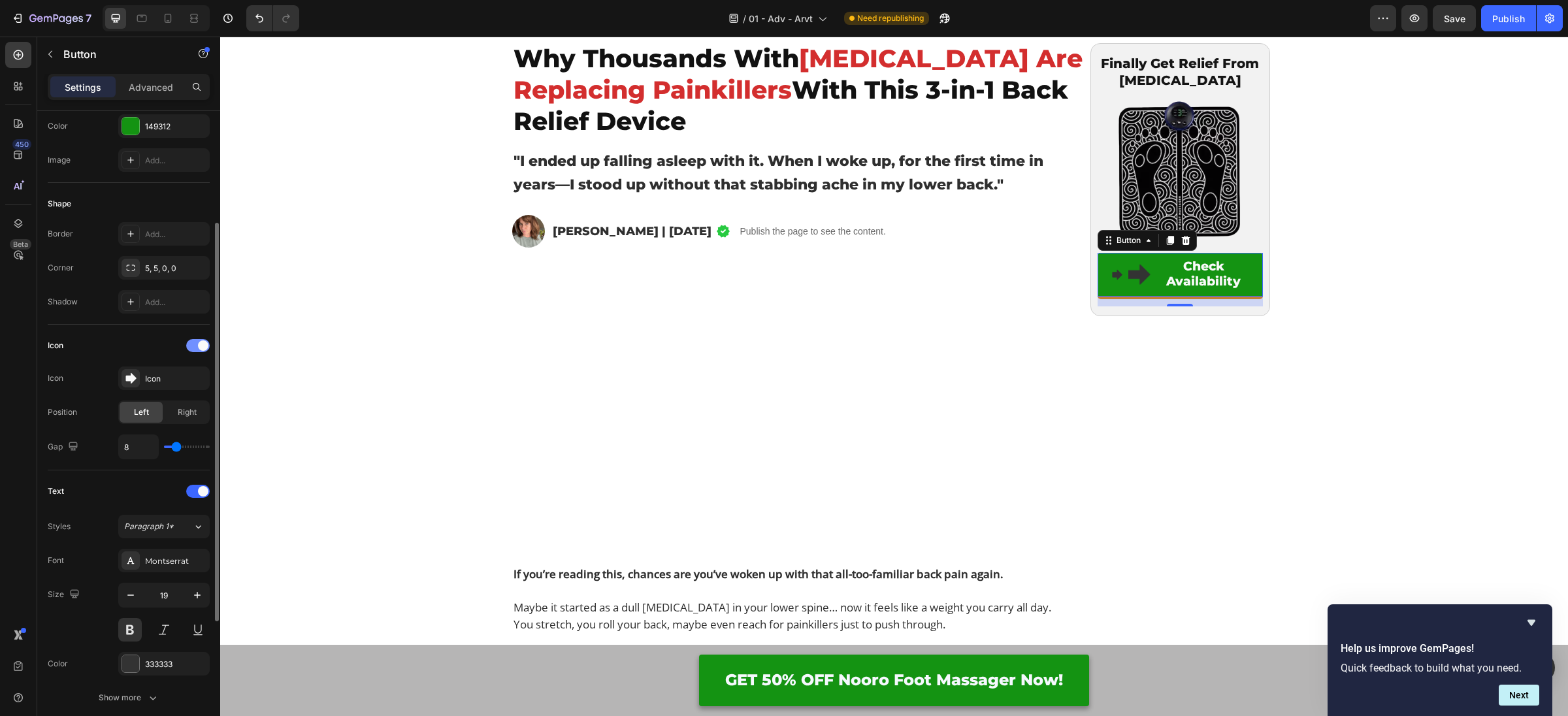
click at [197, 345] on div at bounding box center [198, 345] width 23 height 13
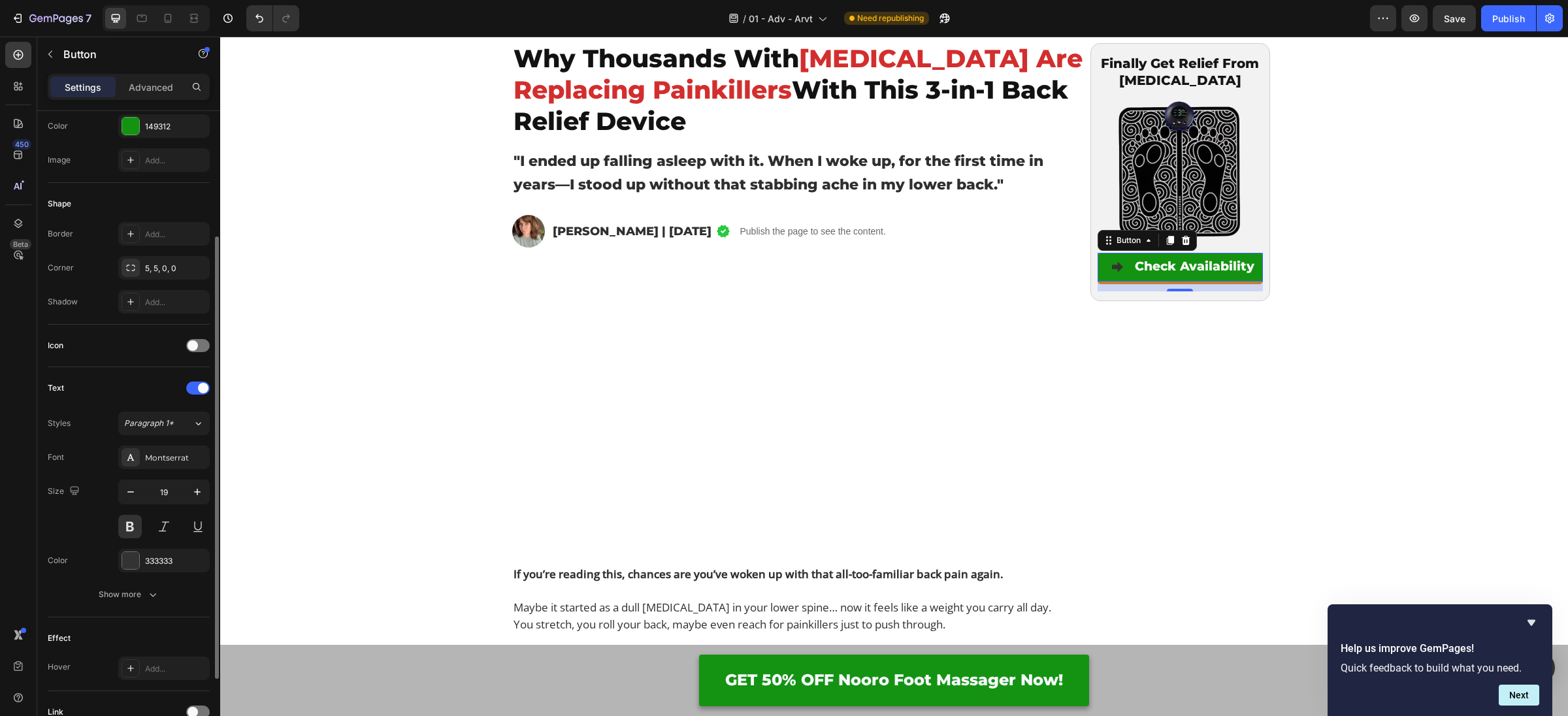
scroll to position [290, 0]
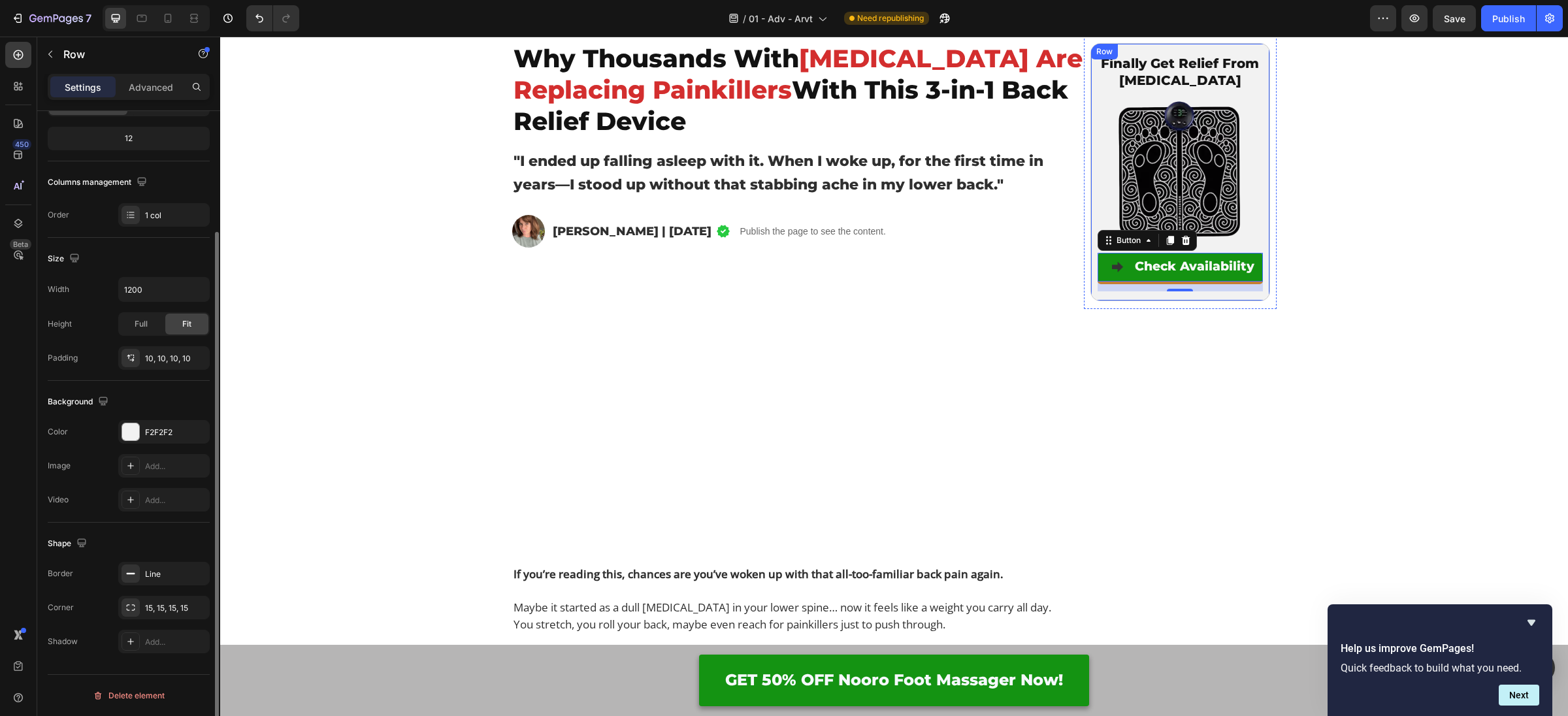
click at [1095, 258] on div "Finally Get Relief From Lower Back Pain Text Block Image Check Availability But…" at bounding box center [1179, 172] width 180 height 258
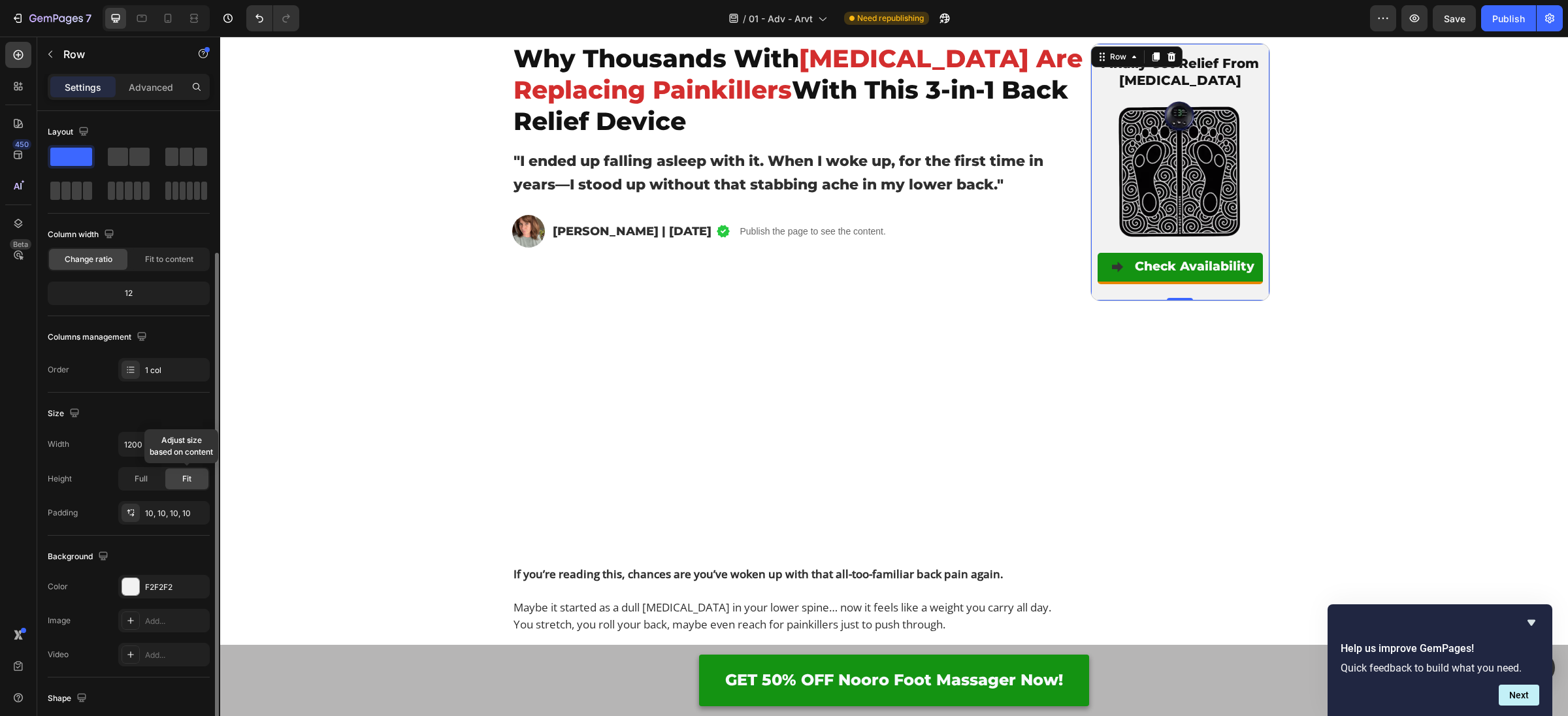
scroll to position [153, 0]
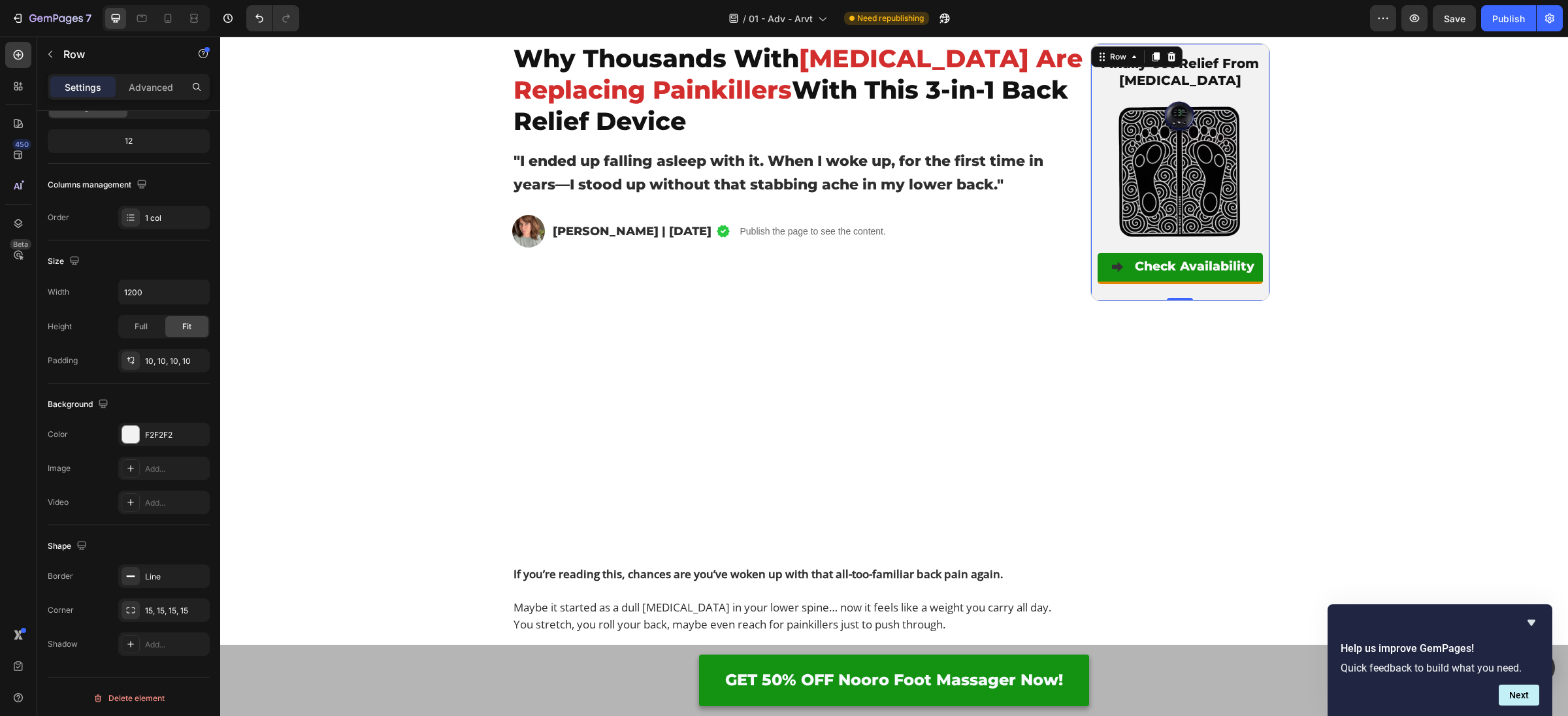
click at [1118, 285] on div "Check Availability Button" at bounding box center [1180, 273] width 165 height 41
click at [1110, 274] on button "Check Availability" at bounding box center [1180, 267] width 165 height 29
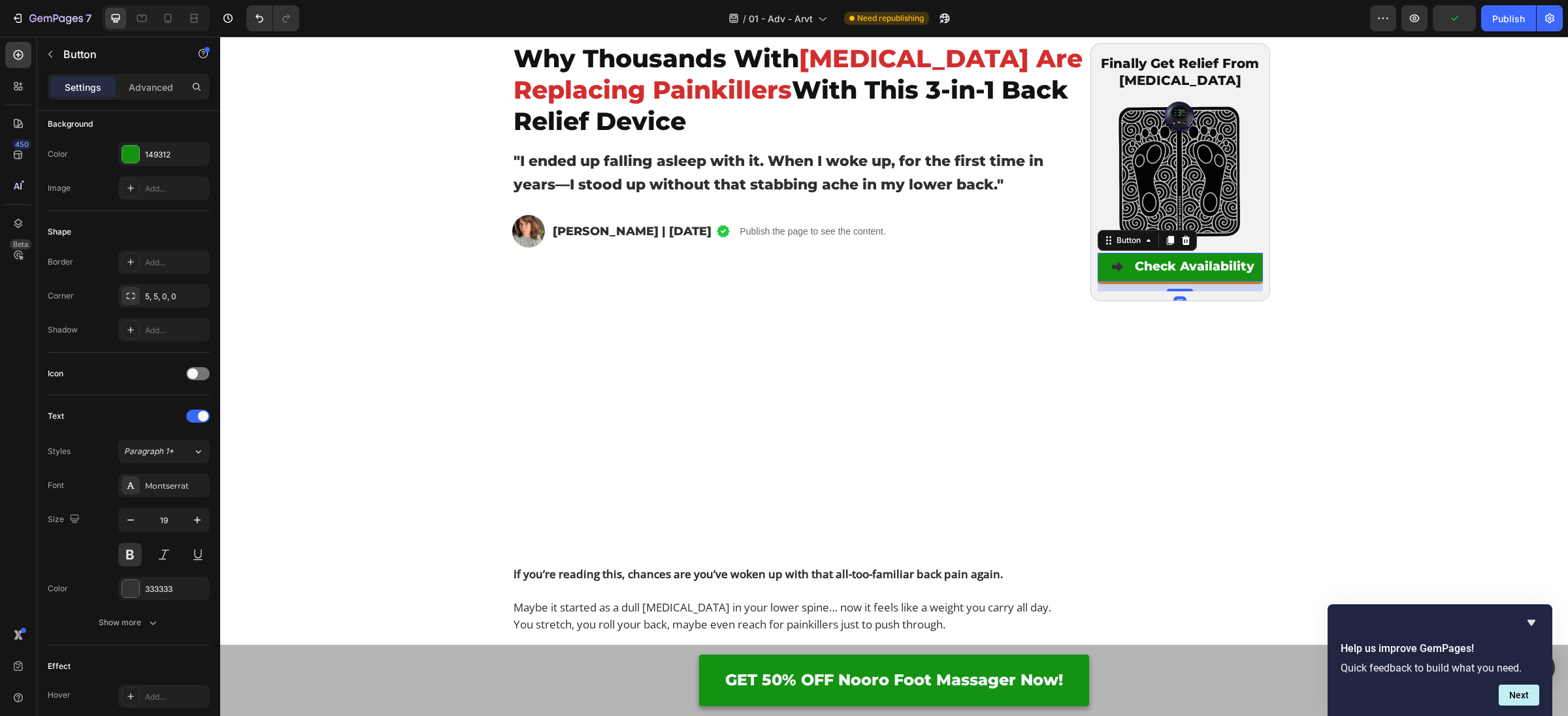
scroll to position [0, 0]
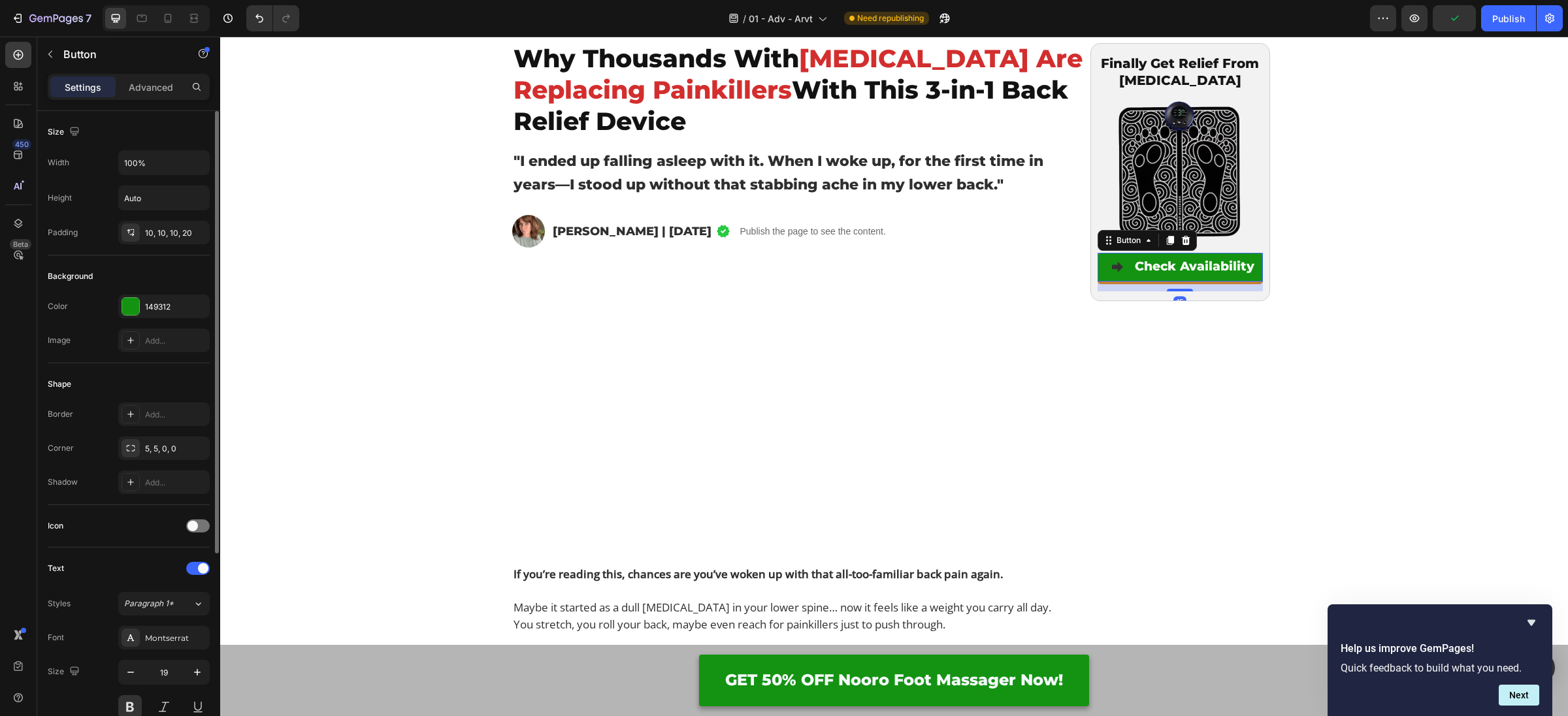
click at [1109, 283] on div "15" at bounding box center [1180, 287] width 165 height 10
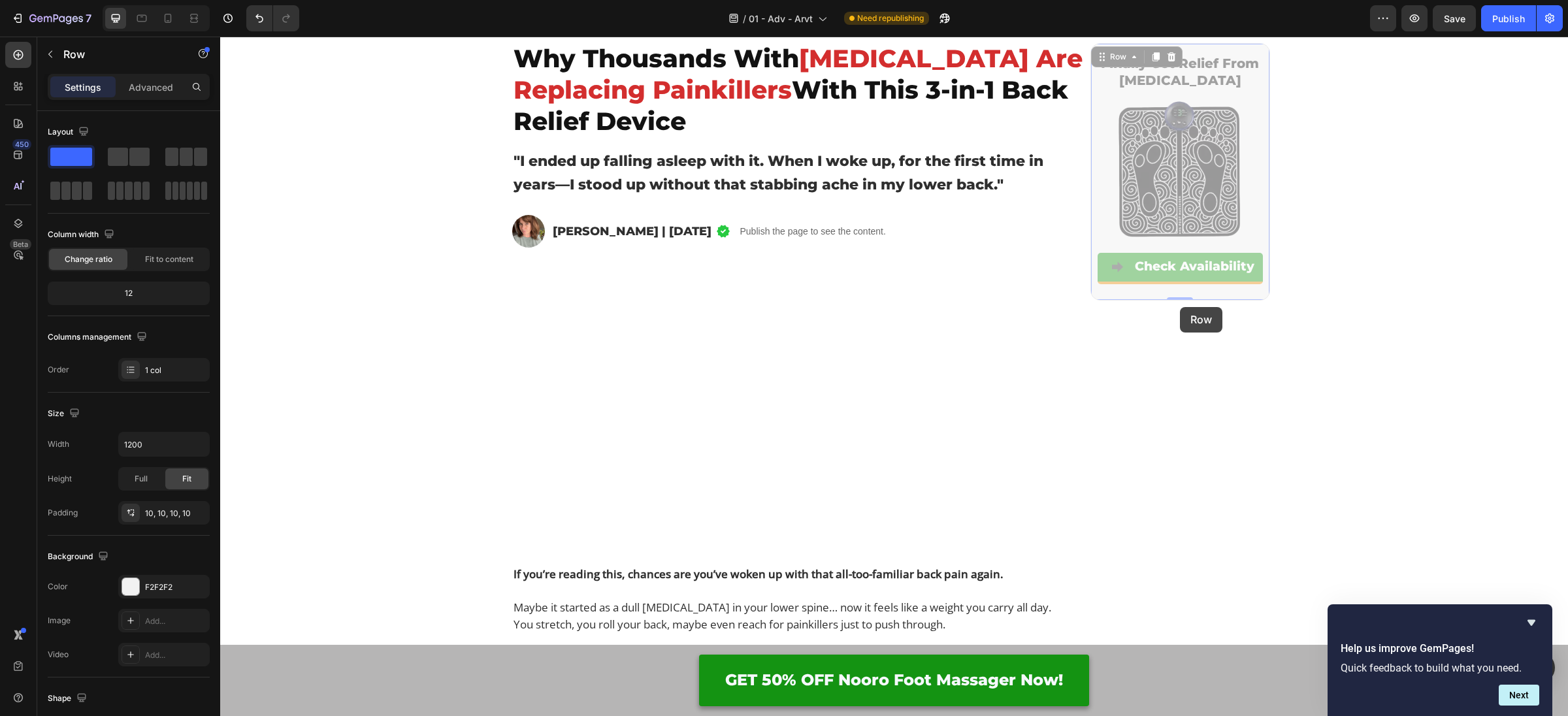
drag, startPoint x: 1180, startPoint y: 296, endPoint x: 1180, endPoint y: 304, distance: 8.0
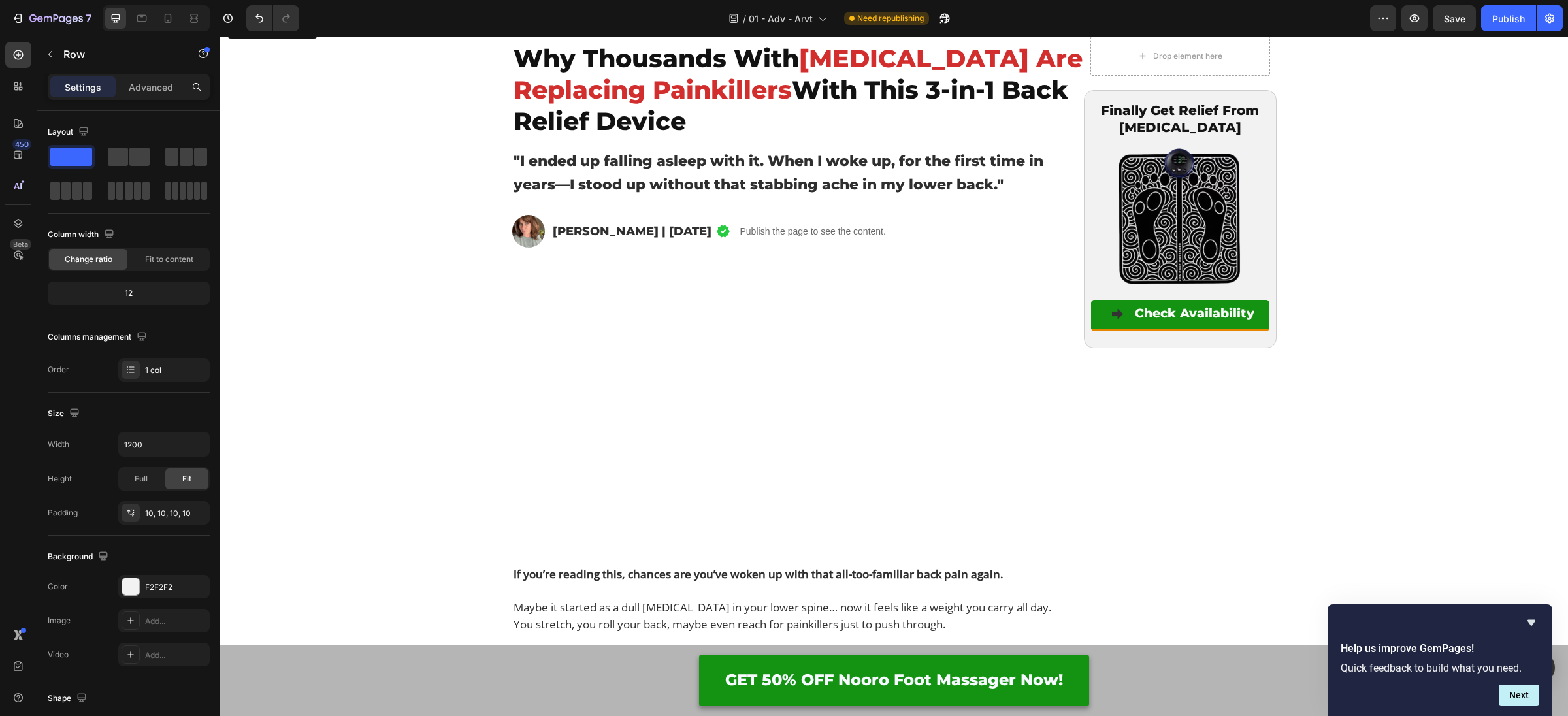
click at [1104, 316] on button "Check Availability" at bounding box center [1180, 315] width 179 height 29
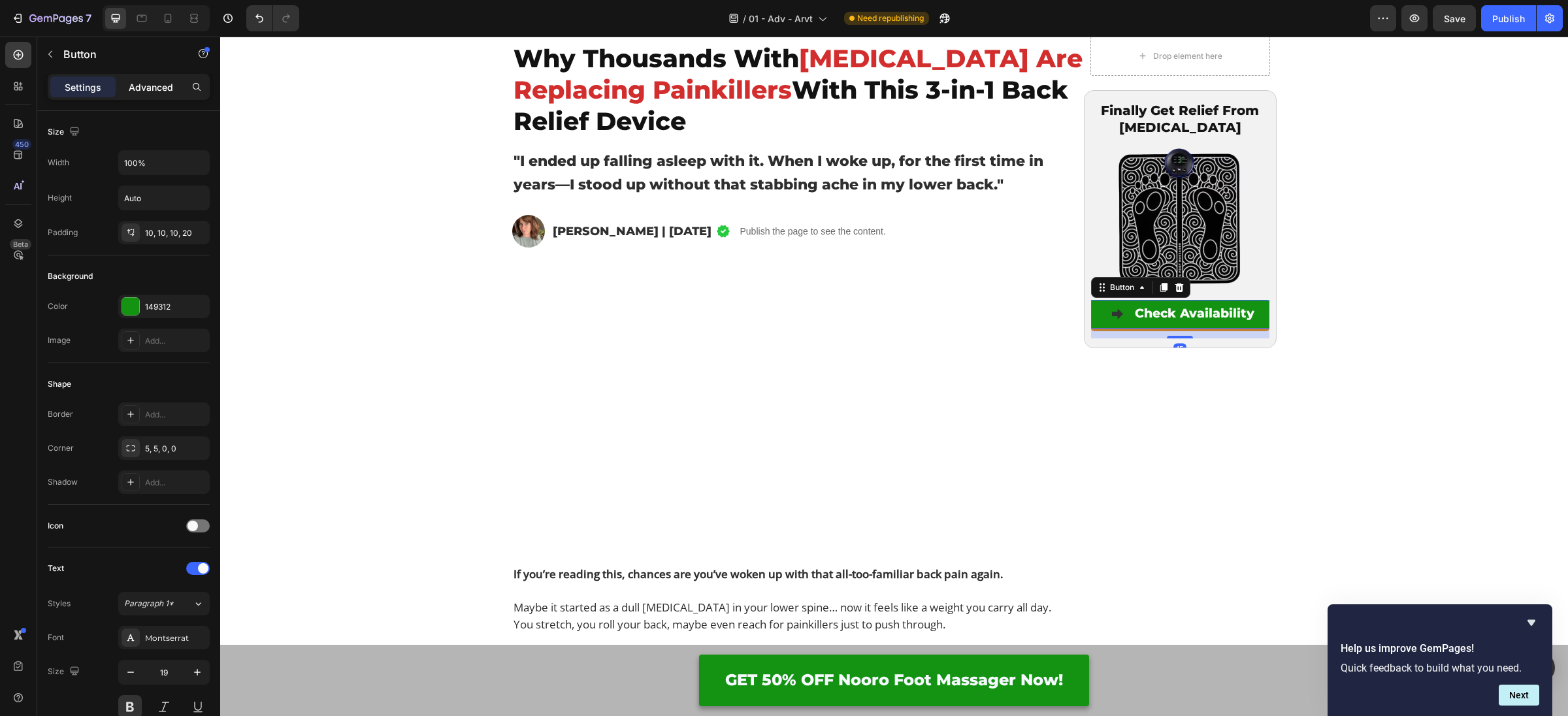
click at [133, 89] on p "Advanced" at bounding box center [151, 87] width 45 height 14
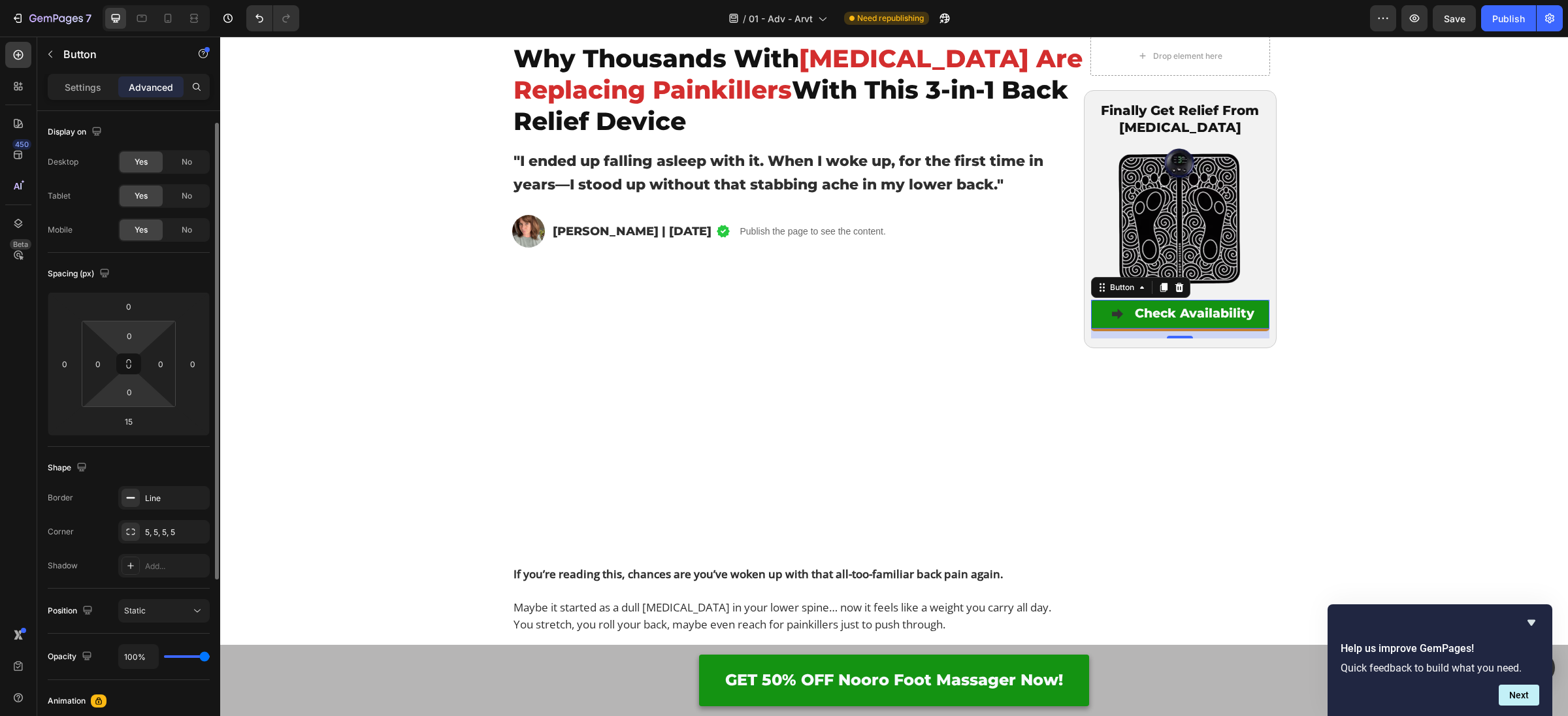
scroll to position [39, 0]
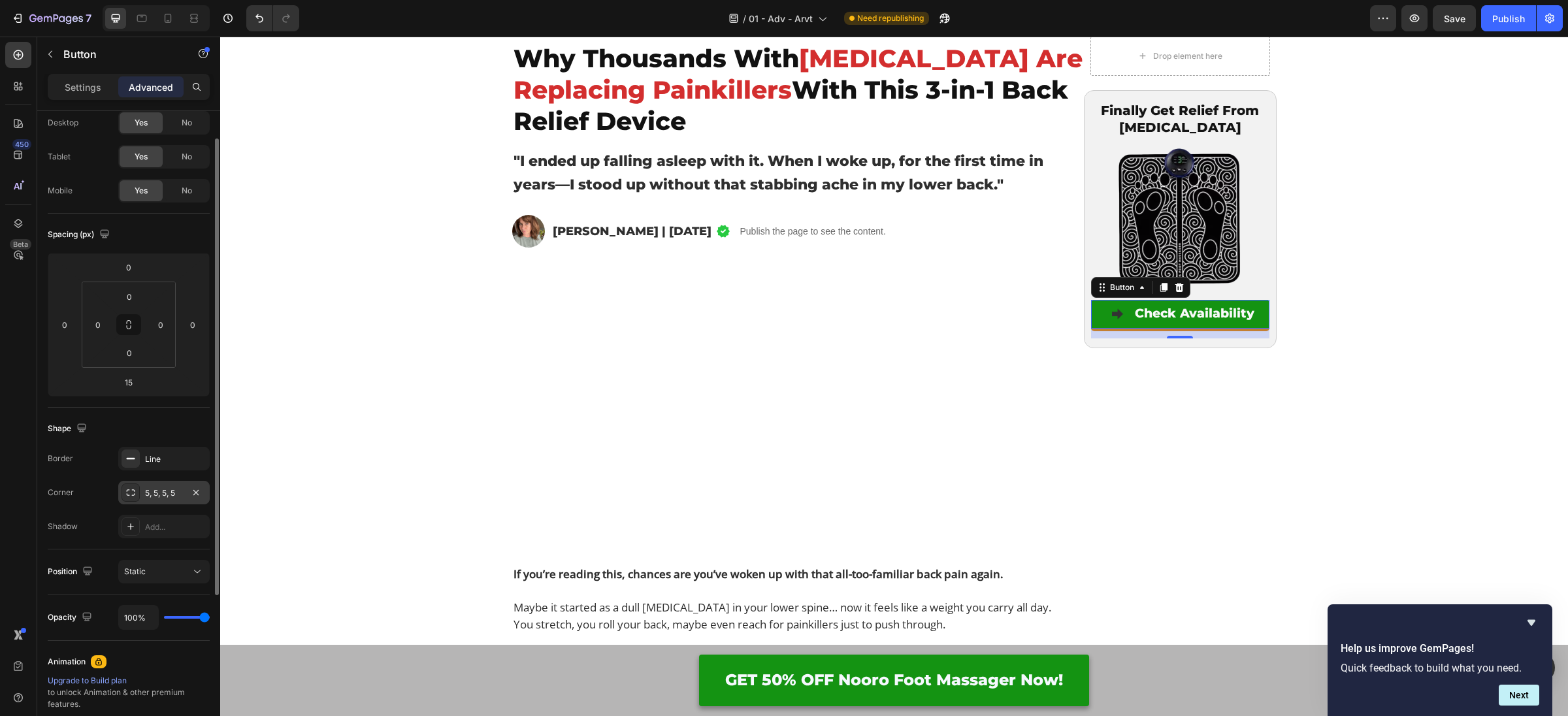
click at [136, 496] on div at bounding box center [130, 493] width 18 height 18
click at [136, 456] on div at bounding box center [130, 459] width 18 height 18
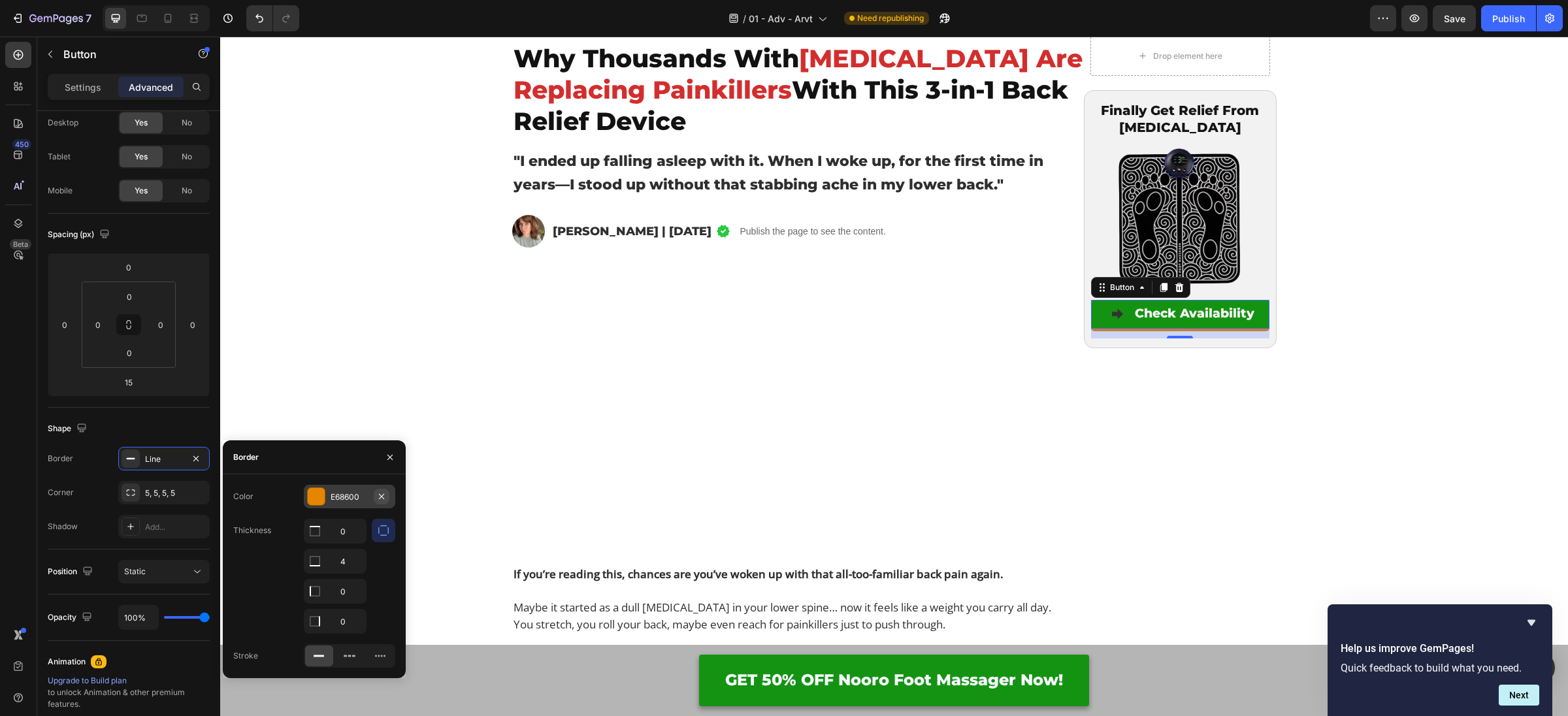
click at [378, 499] on icon "button" at bounding box center [381, 496] width 11 height 11
click at [358, 501] on div "E68600" at bounding box center [350, 496] width 91 height 23
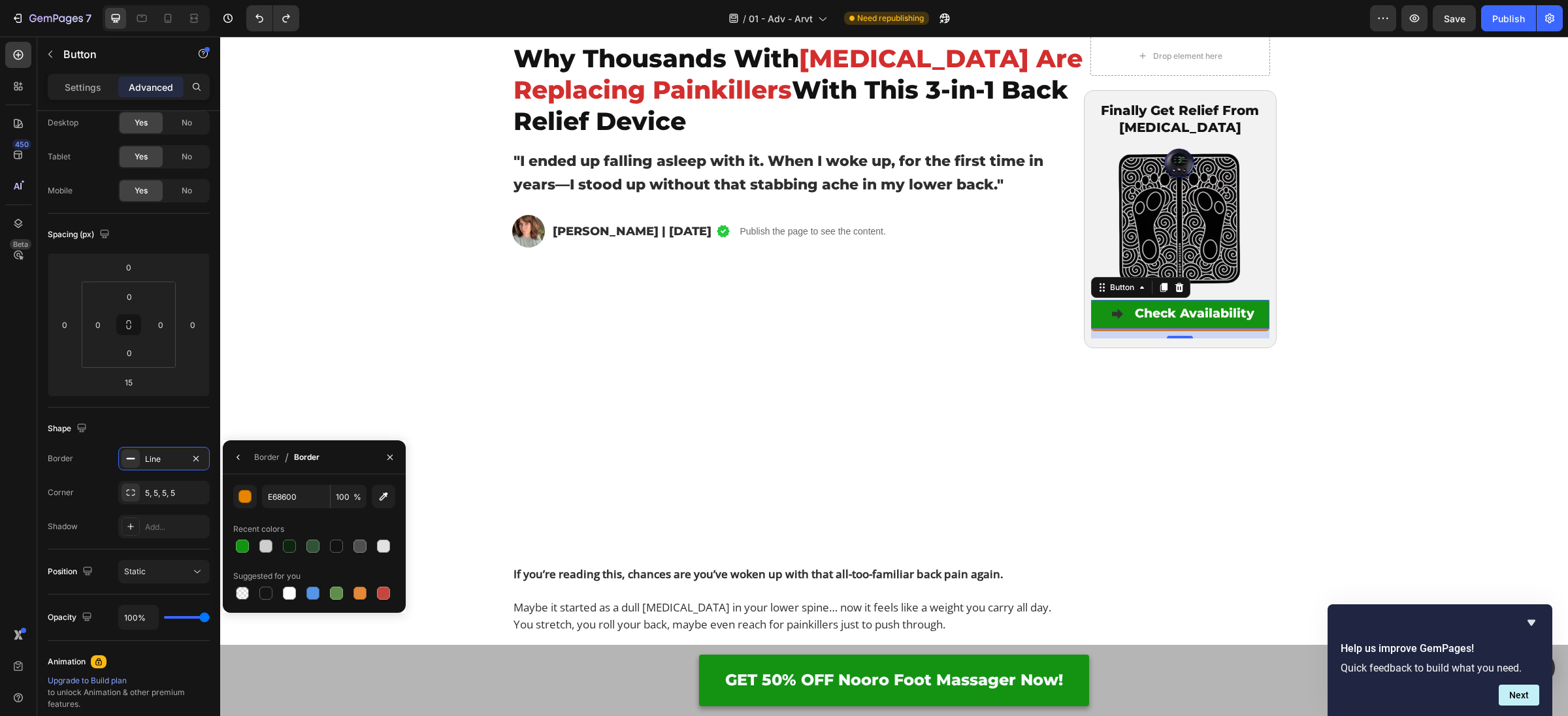
click at [358, 501] on span "%" at bounding box center [358, 497] width 8 height 12
click at [274, 499] on input "E68600" at bounding box center [296, 496] width 68 height 23
paste input "347A62"
type input "347A62"
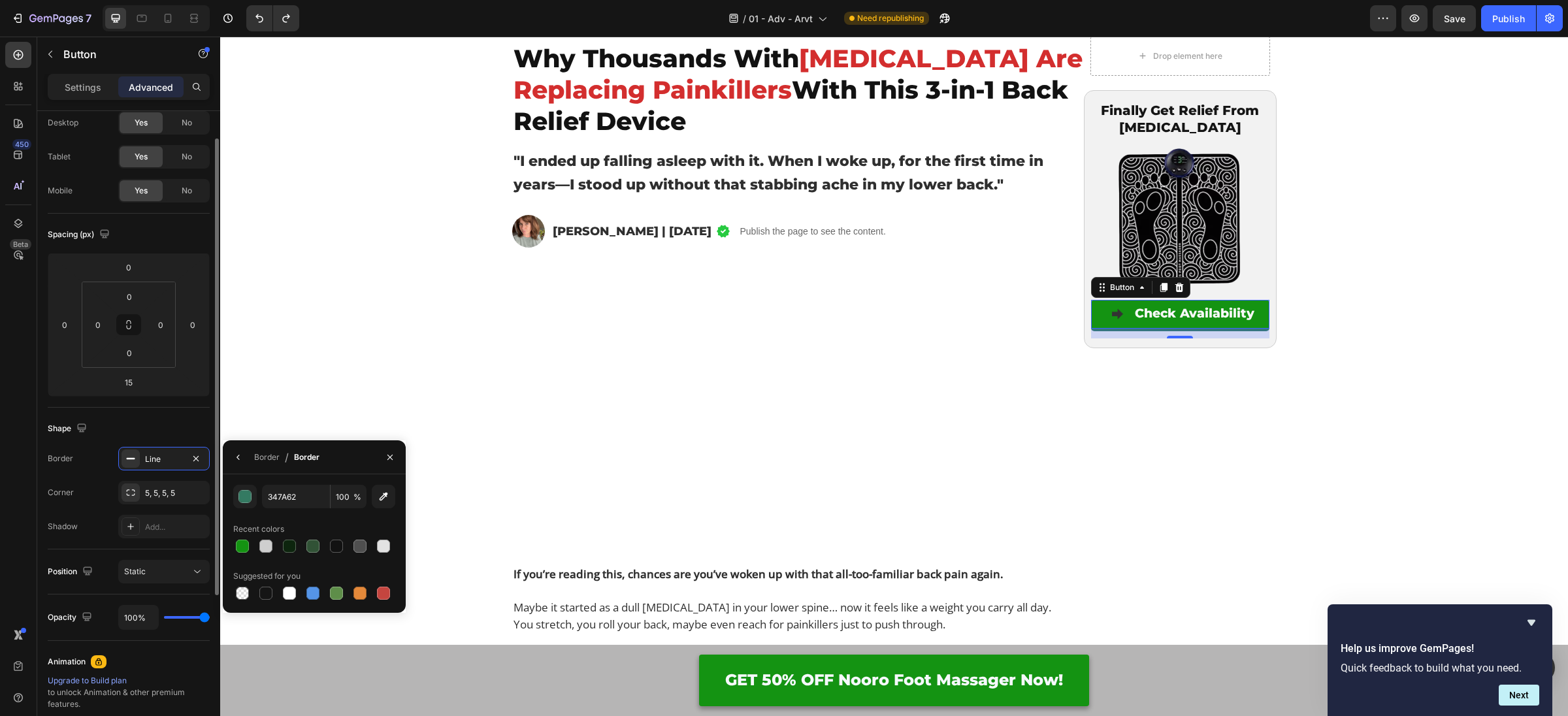
click at [103, 497] on div "Corner 5, 5, 5, 5" at bounding box center [128, 493] width 162 height 23
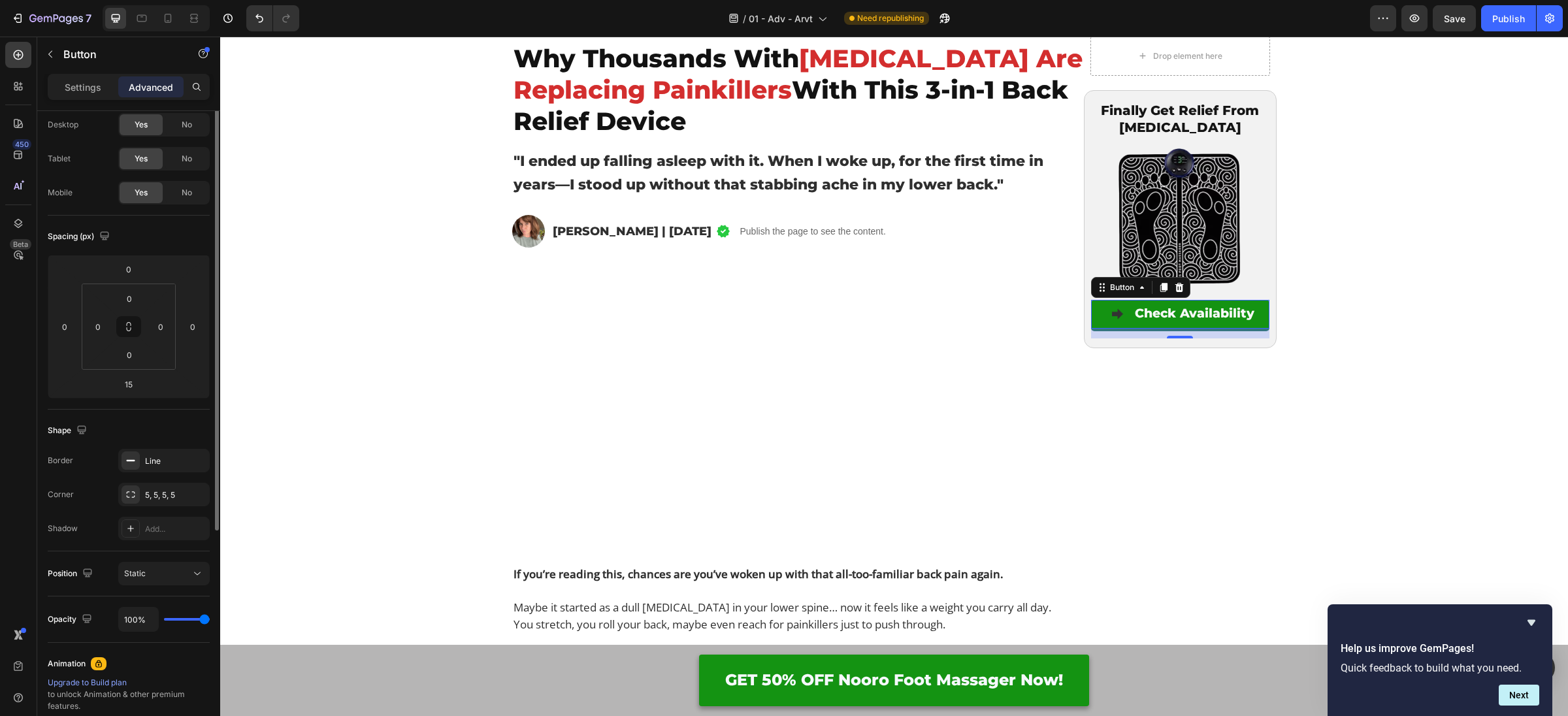
scroll to position [0, 0]
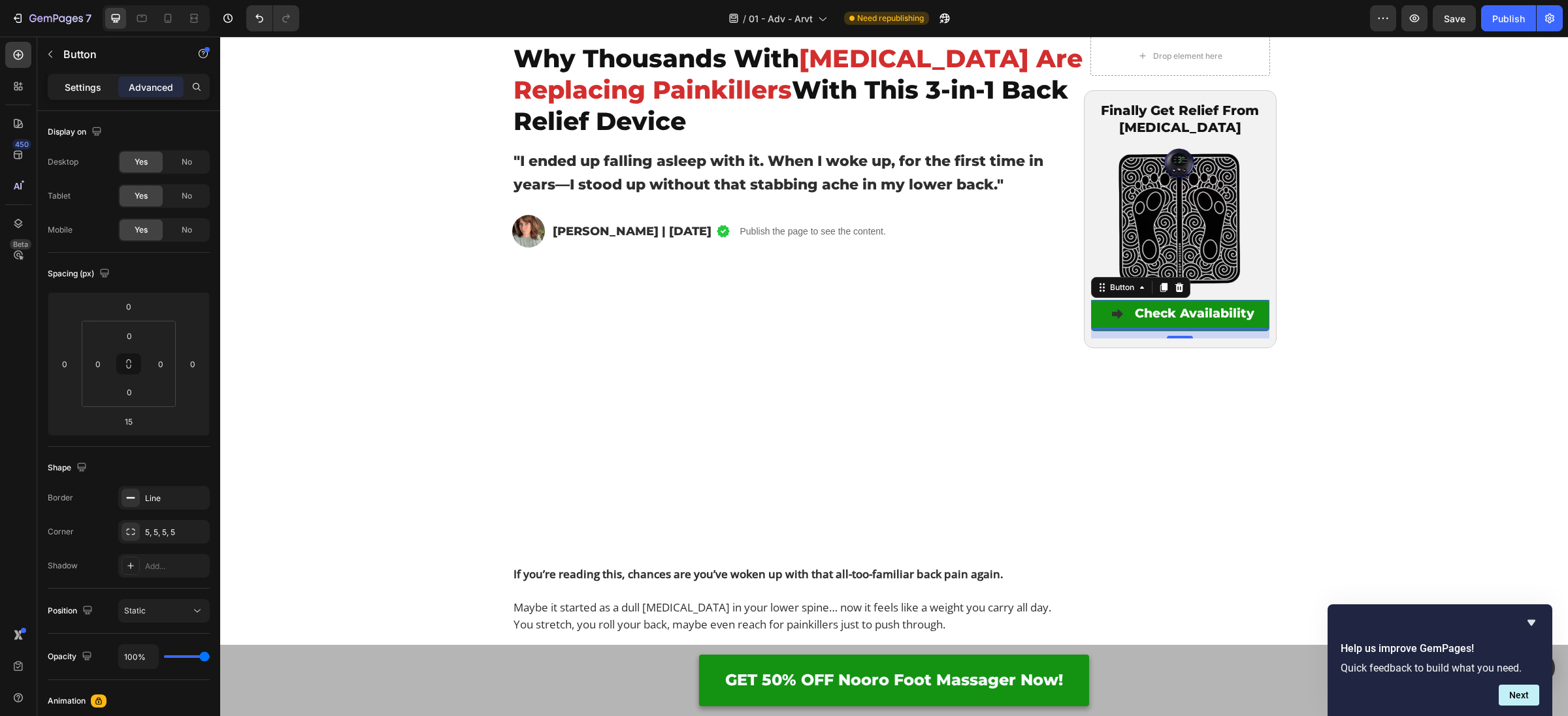
click at [96, 81] on p "Settings" at bounding box center [84, 87] width 37 height 14
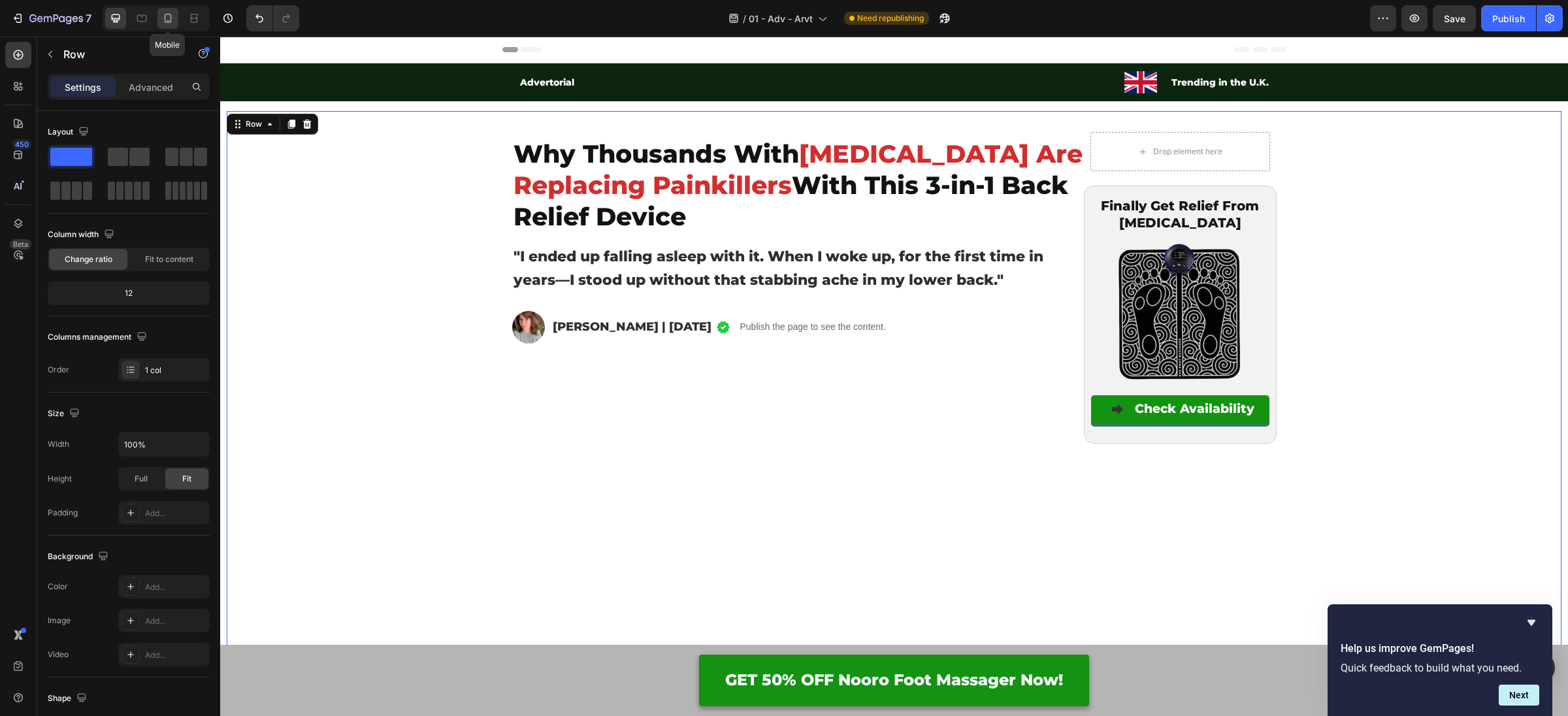
click at [167, 9] on div at bounding box center [168, 18] width 21 height 21
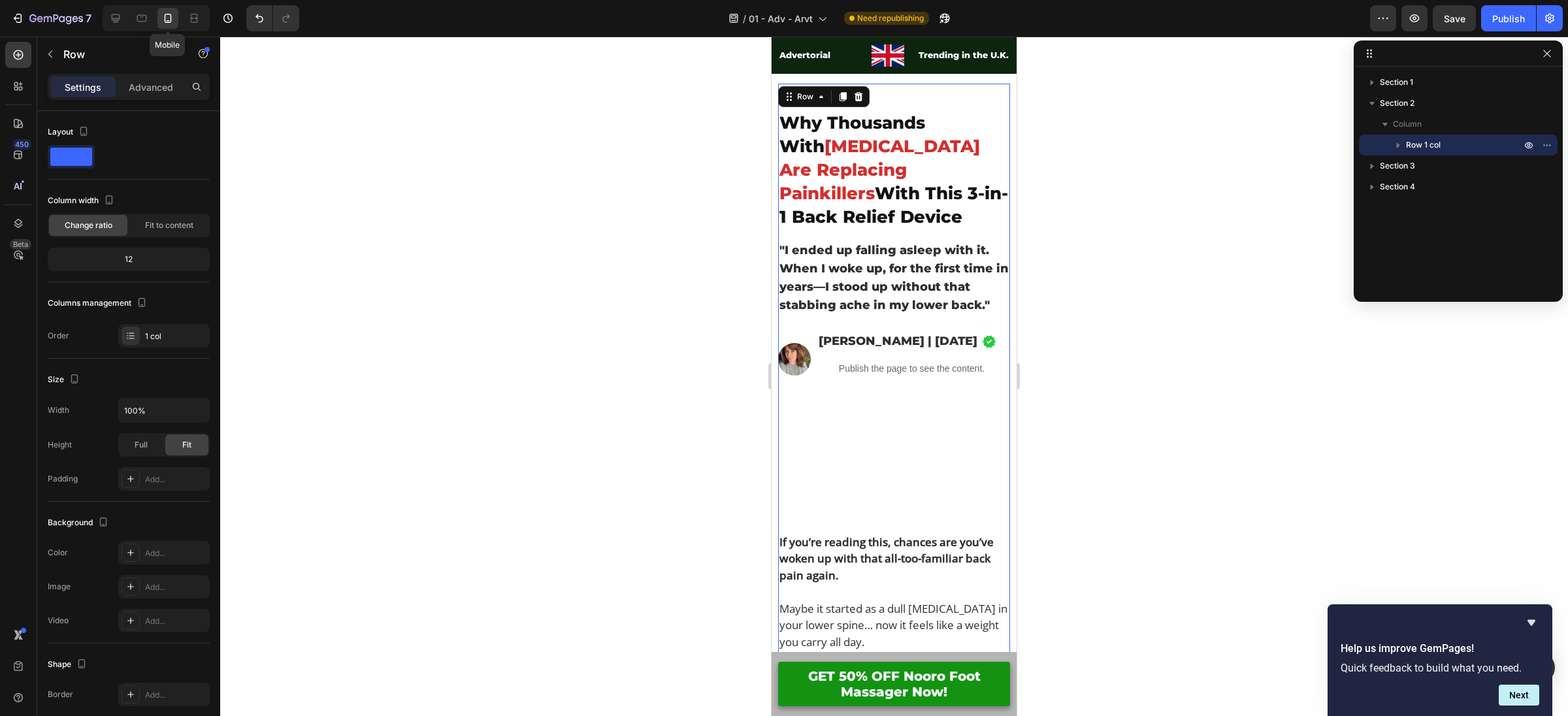
scroll to position [27, 0]
click at [120, 26] on div at bounding box center [116, 18] width 21 height 21
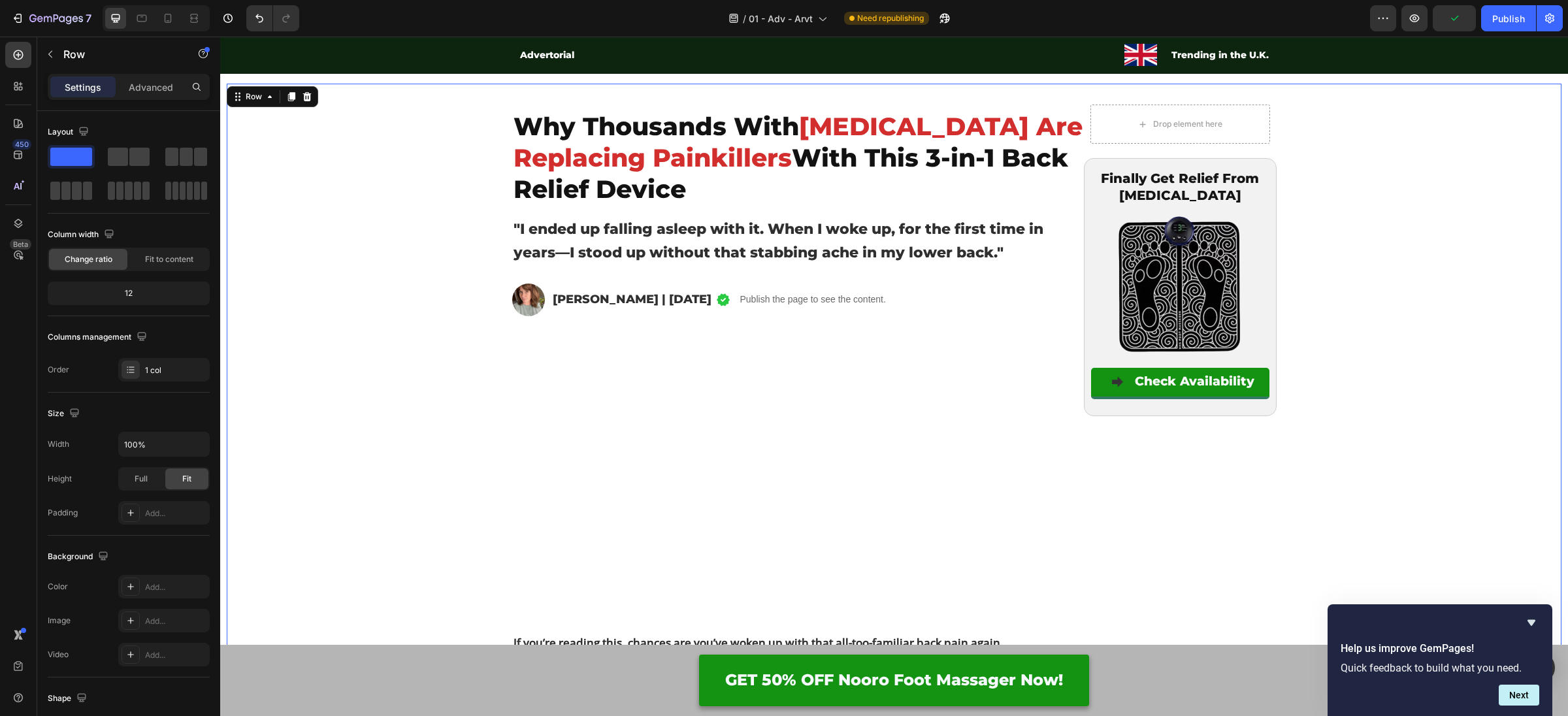
scroll to position [28, 0]
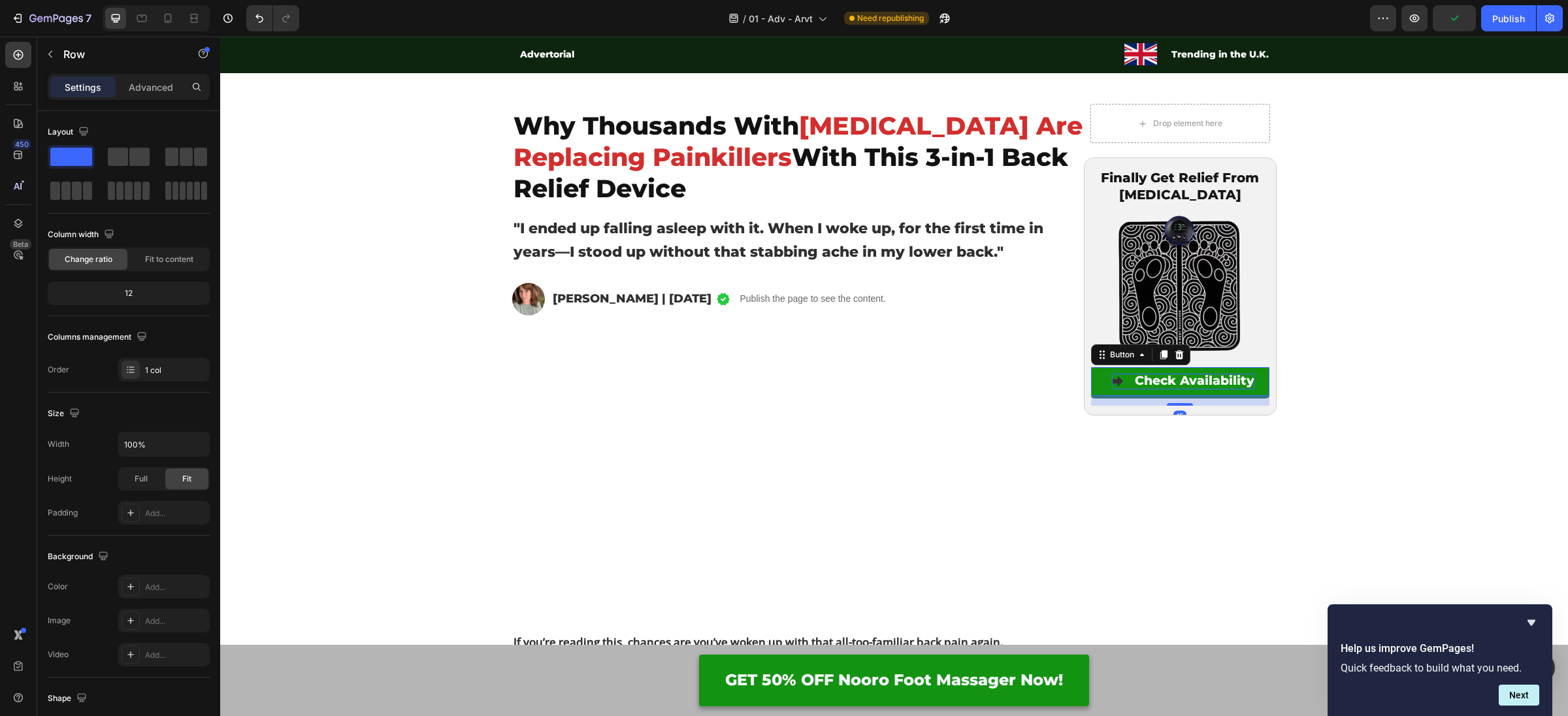
click at [1118, 380] on p "Check Availability" at bounding box center [1183, 381] width 143 height 15
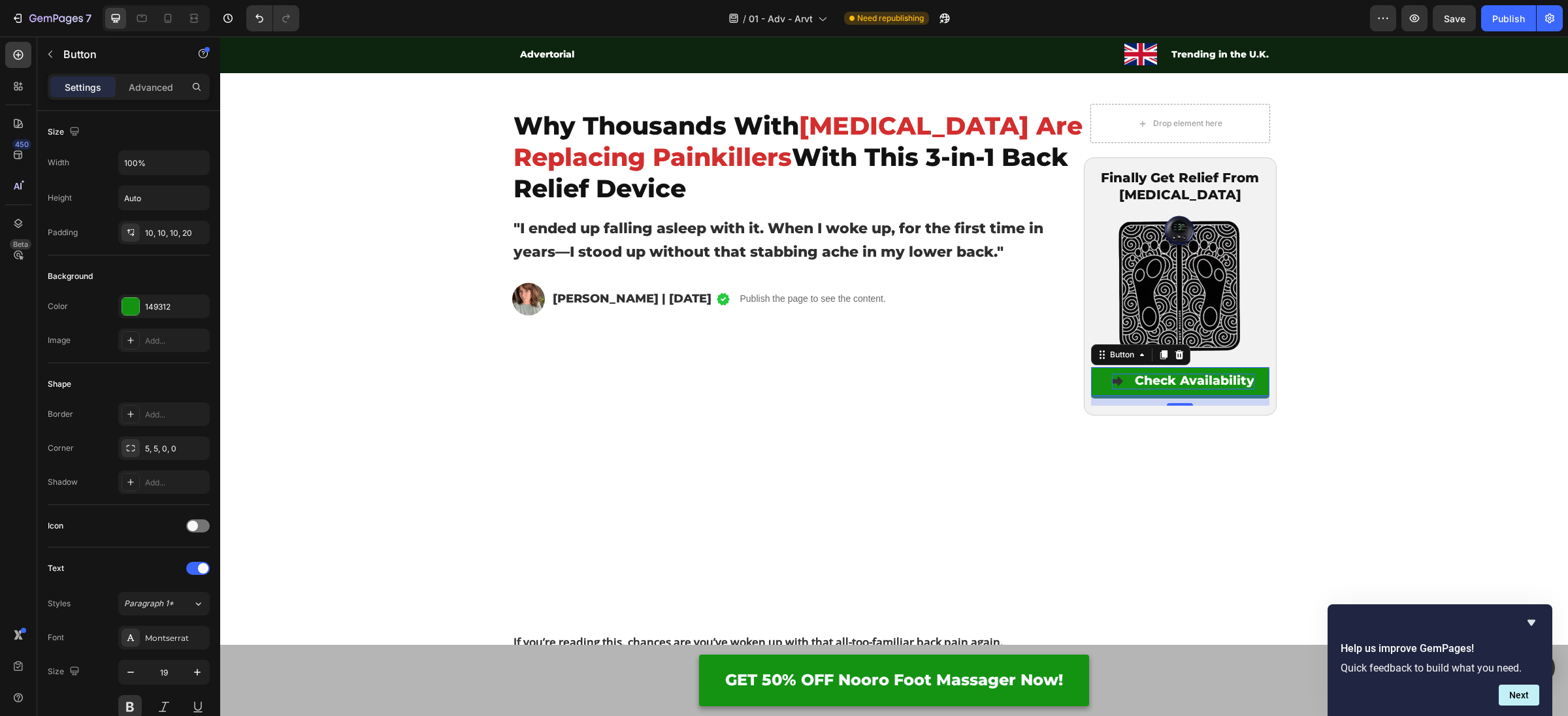
click at [1108, 380] on button "Check Availability" at bounding box center [1180, 382] width 179 height 29
click at [1120, 380] on p "Check Availability" at bounding box center [1183, 381] width 143 height 15
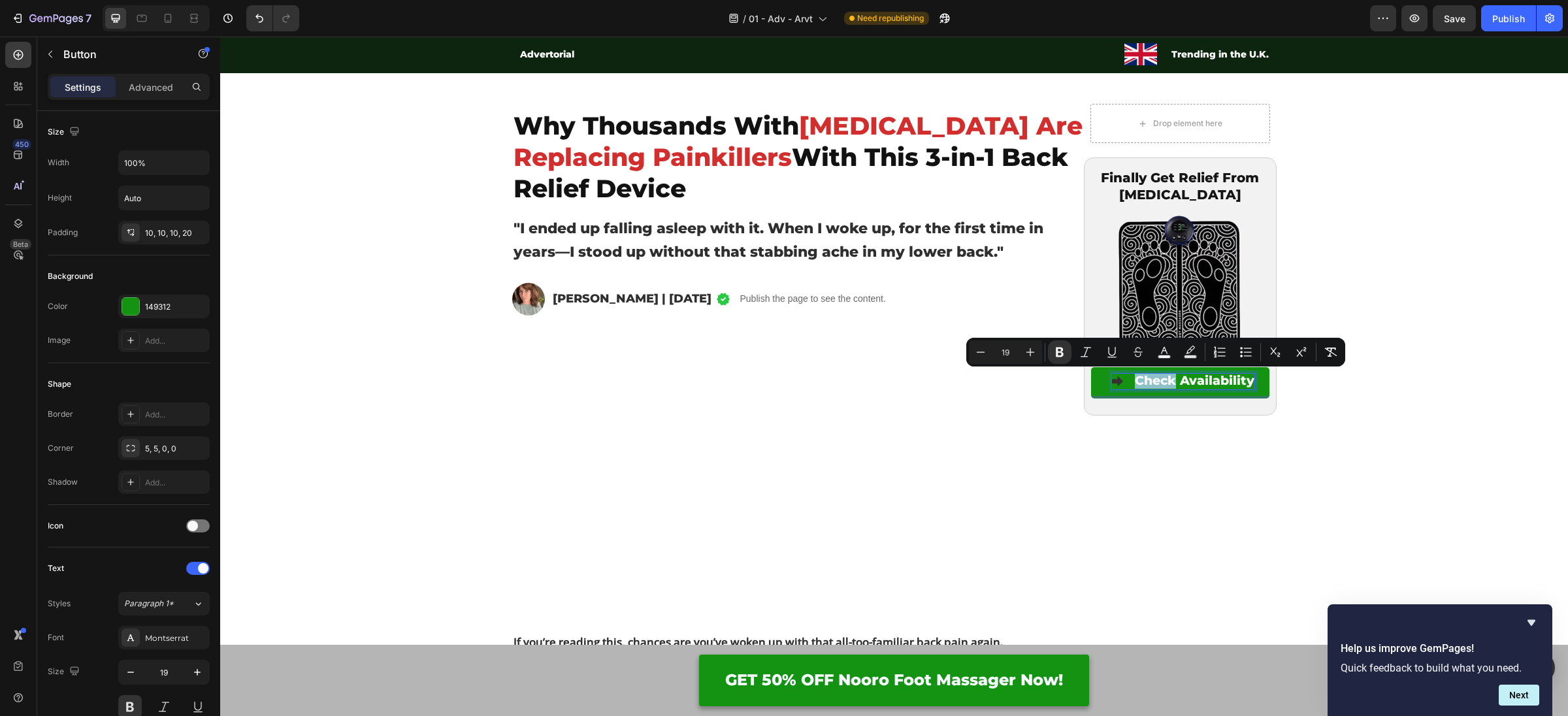
click at [1120, 380] on p "Check Availability" at bounding box center [1183, 381] width 143 height 15
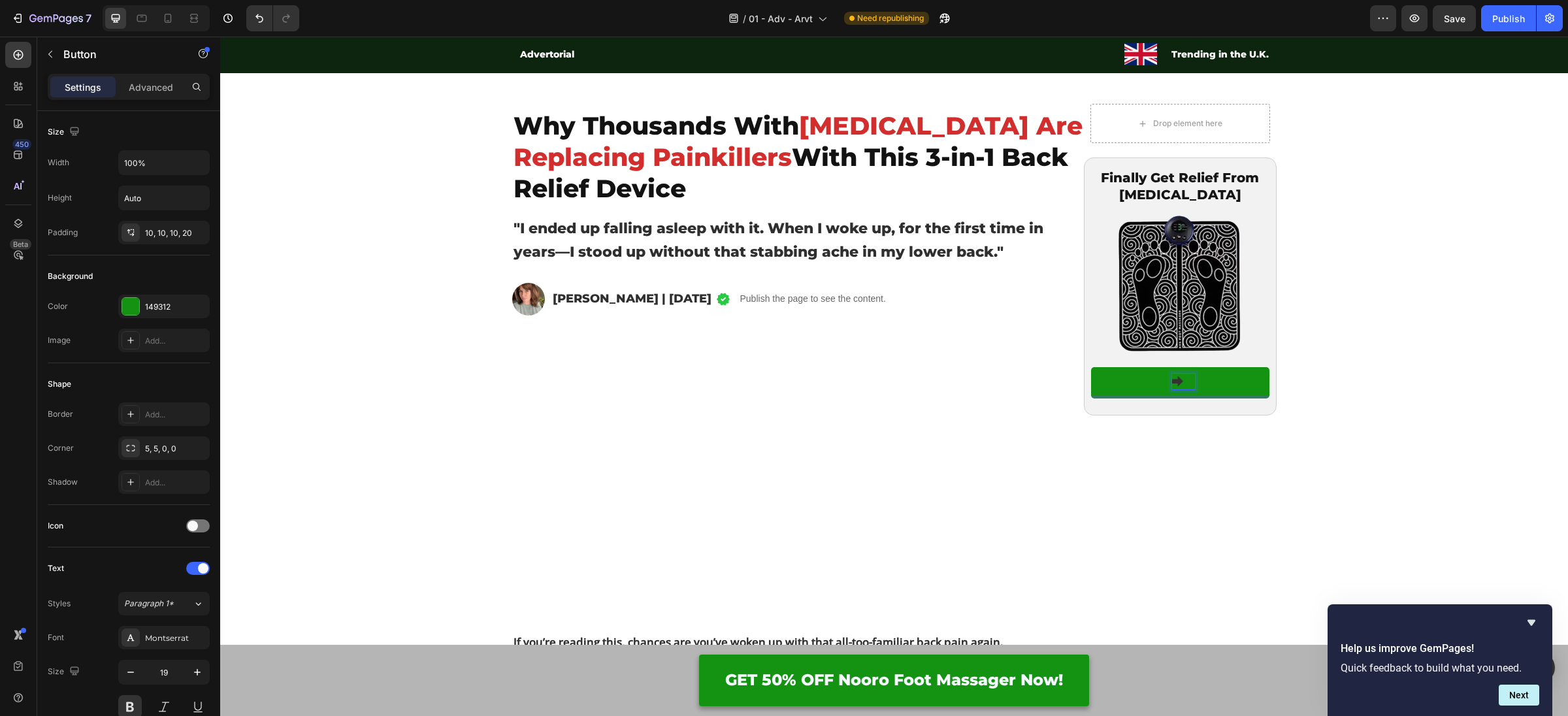
drag, startPoint x: 1176, startPoint y: 381, endPoint x: 1162, endPoint y: 384, distance: 14.3
click at [1176, 382] on p "Rich Text Editor. Editing area: main" at bounding box center [1183, 381] width 23 height 15
click at [1146, 382] on button at bounding box center [1180, 382] width 179 height 29
click at [1186, 378] on p "Rich Text Editor. Editing area: main" at bounding box center [1183, 381] width 23 height 15
click at [1210, 383] on button at bounding box center [1180, 382] width 179 height 29
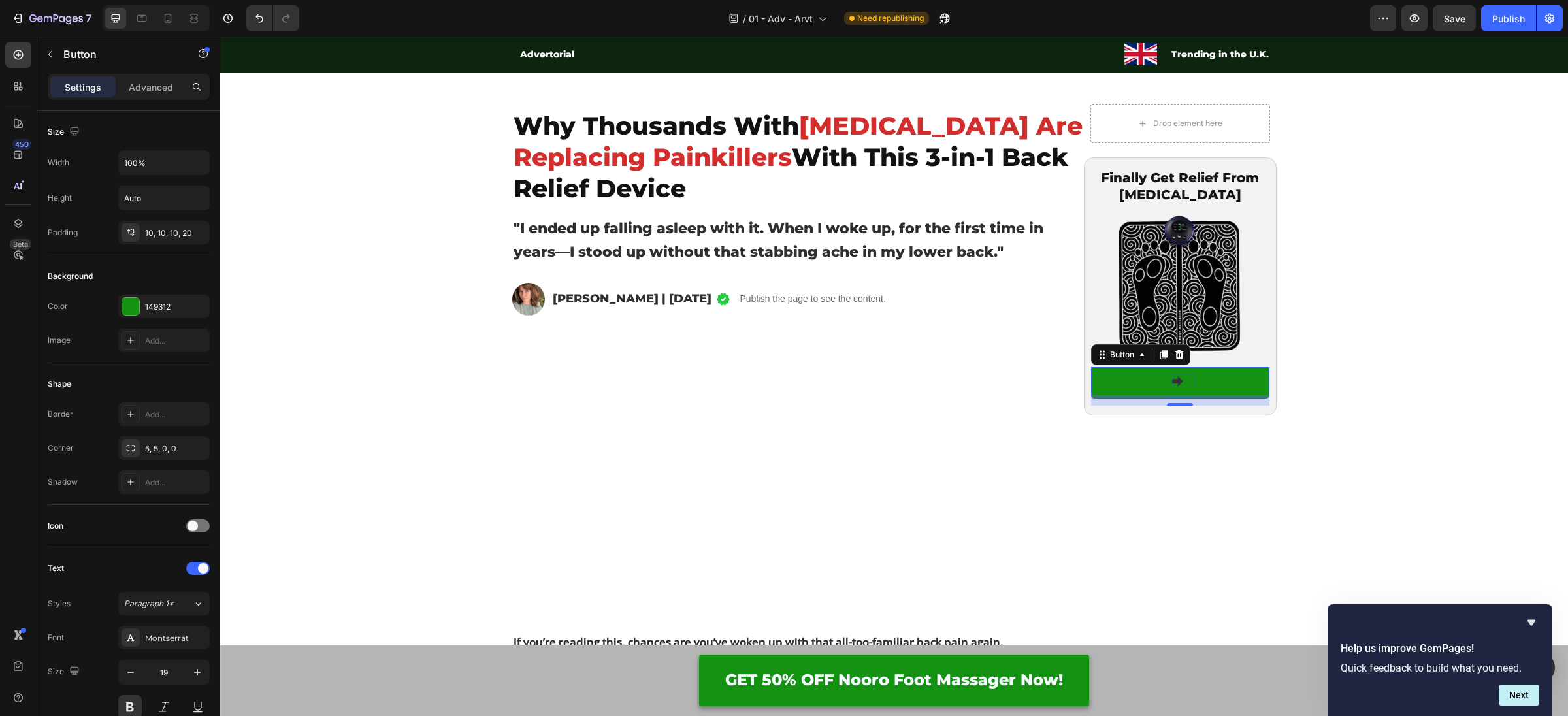
click at [1180, 384] on p "Rich Text Editor. Editing area: main" at bounding box center [1183, 381] width 23 height 15
click at [1176, 383] on p "Rich Text Editor. Editing area: main" at bounding box center [1183, 381] width 23 height 15
click at [1117, 381] on p "Check Availability" at bounding box center [1183, 381] width 143 height 15
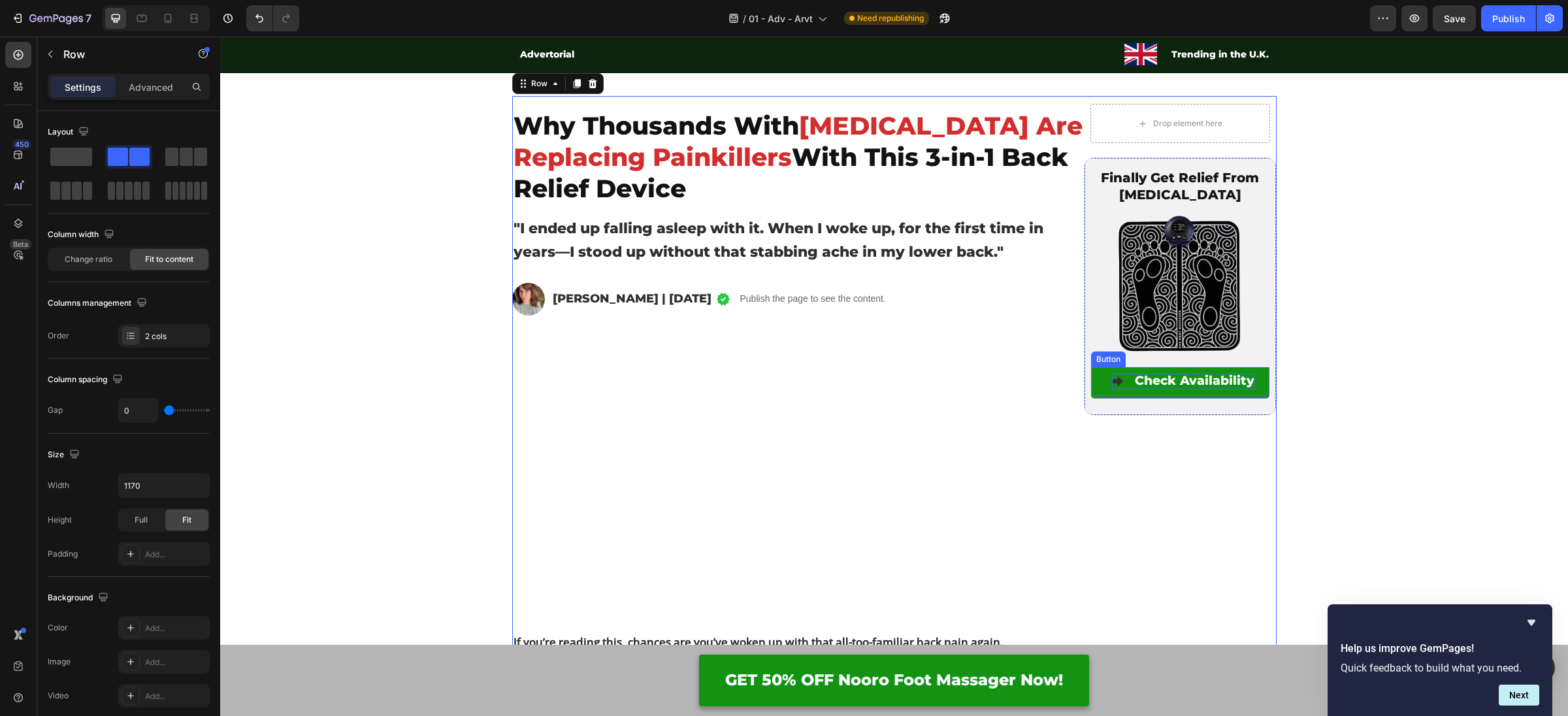
click at [1122, 382] on p "Check Availability" at bounding box center [1183, 381] width 143 height 15
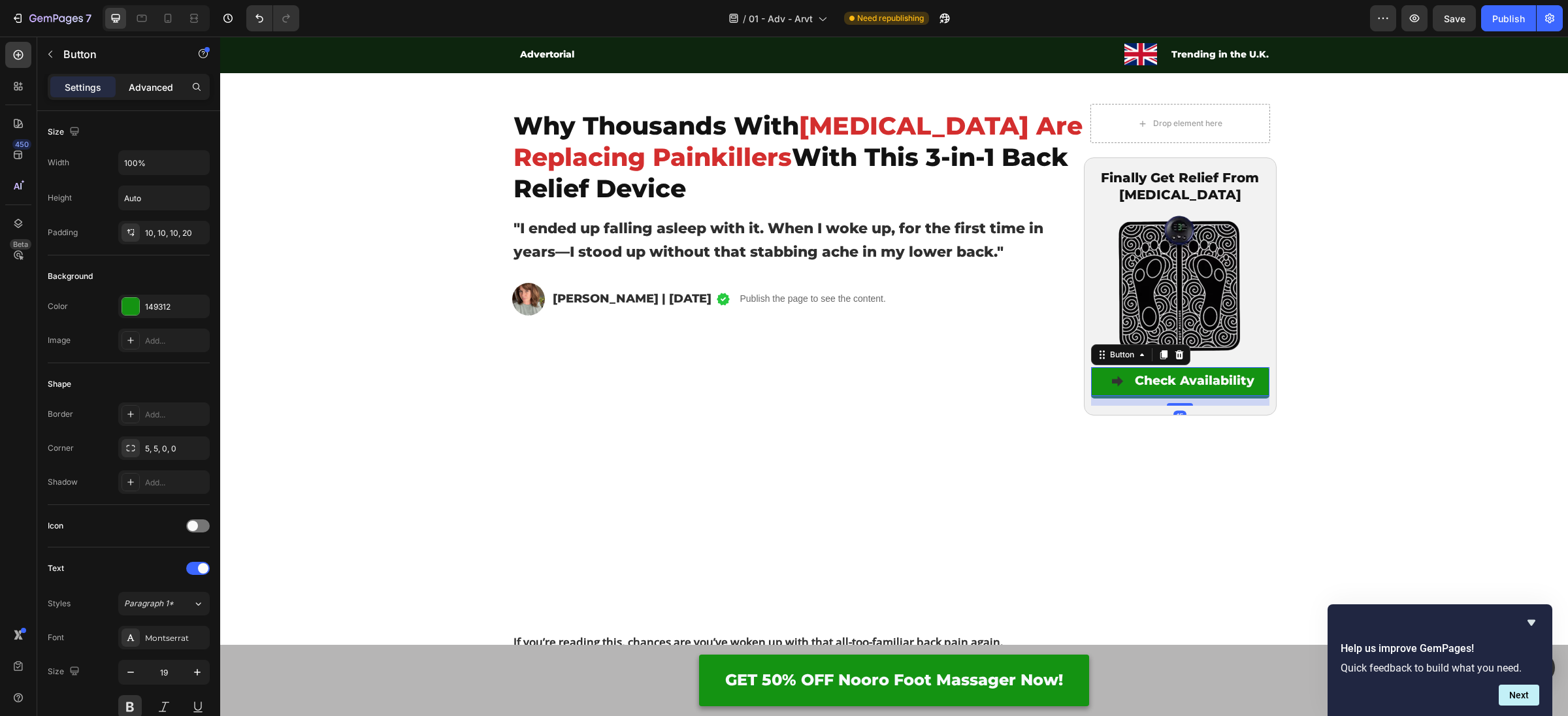
click at [135, 81] on p "Advanced" at bounding box center [151, 87] width 45 height 14
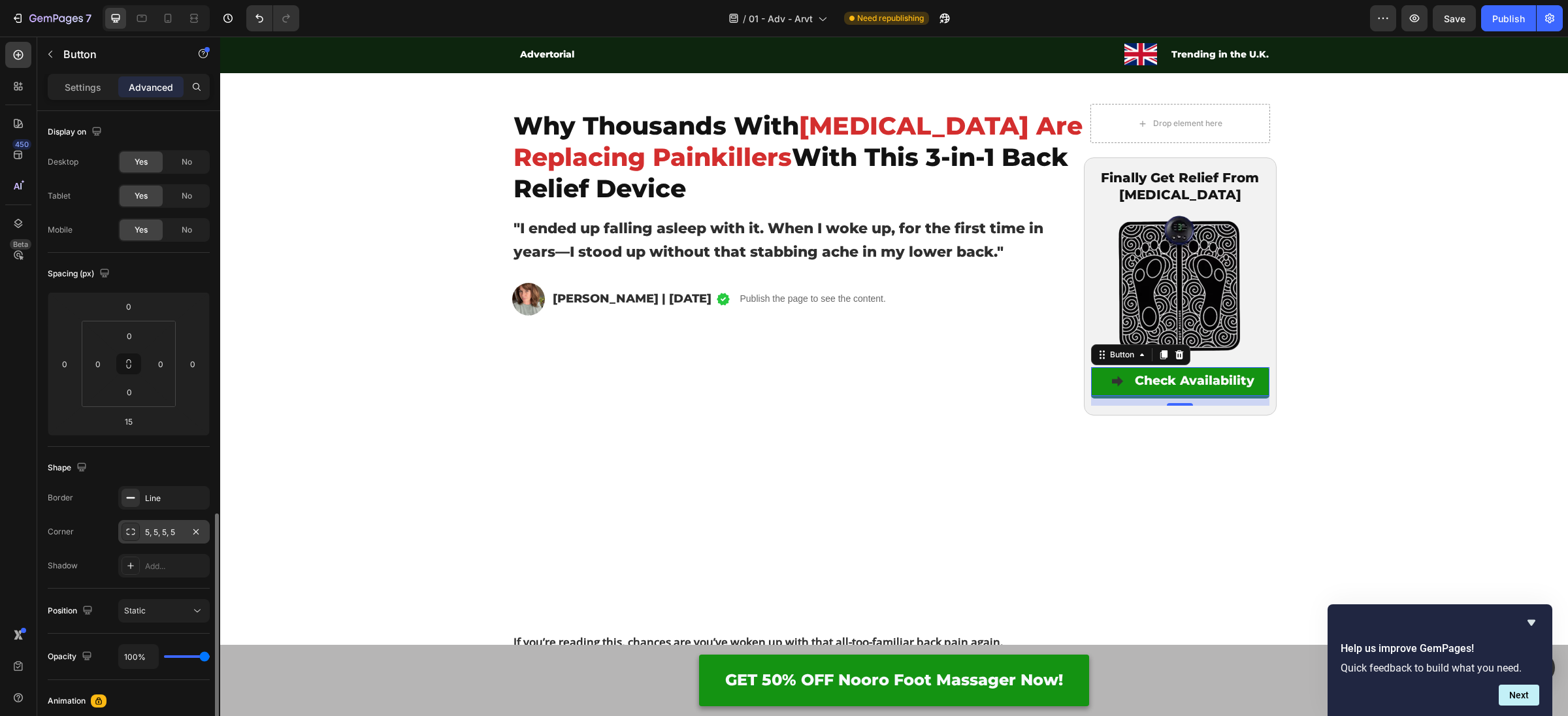
scroll to position [261, 0]
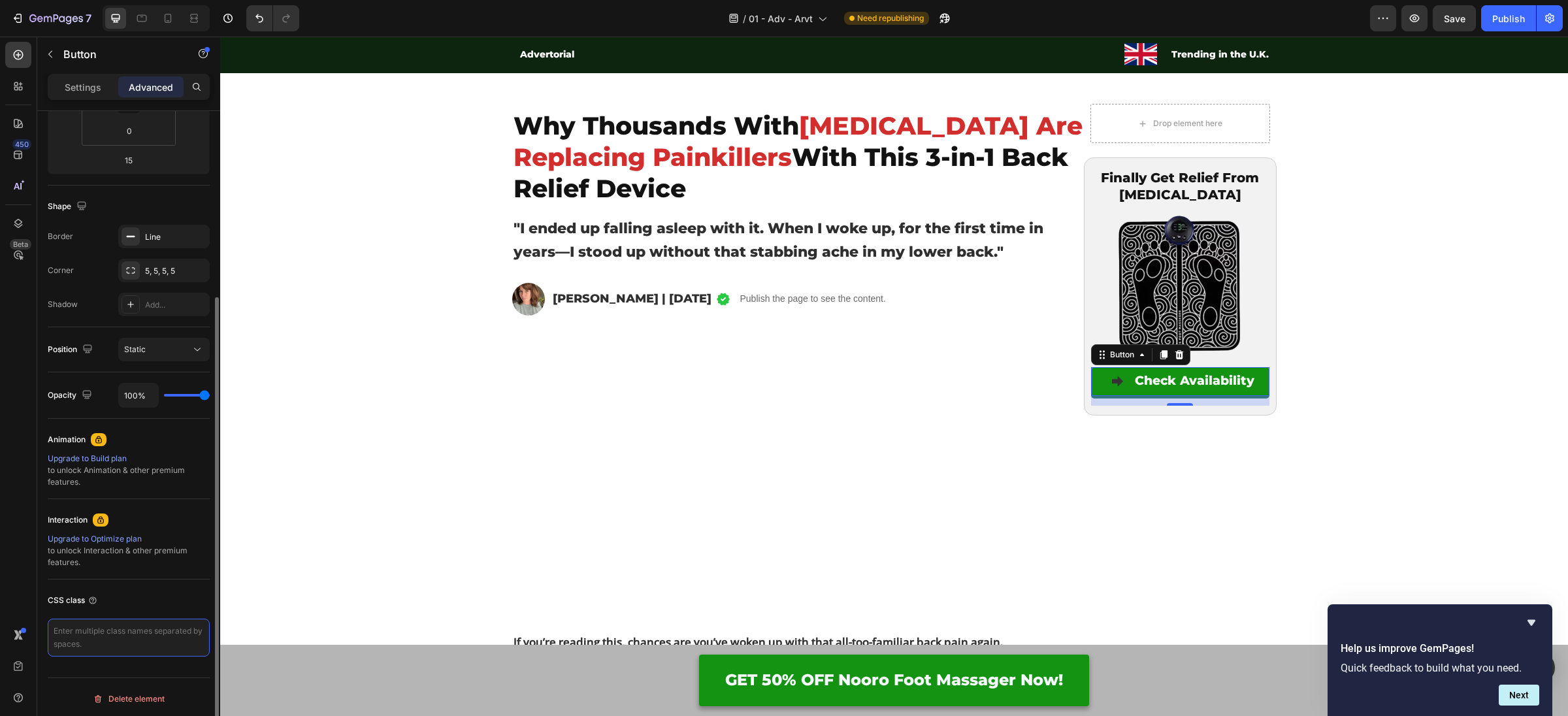
click at [149, 626] on textarea at bounding box center [128, 637] width 162 height 38
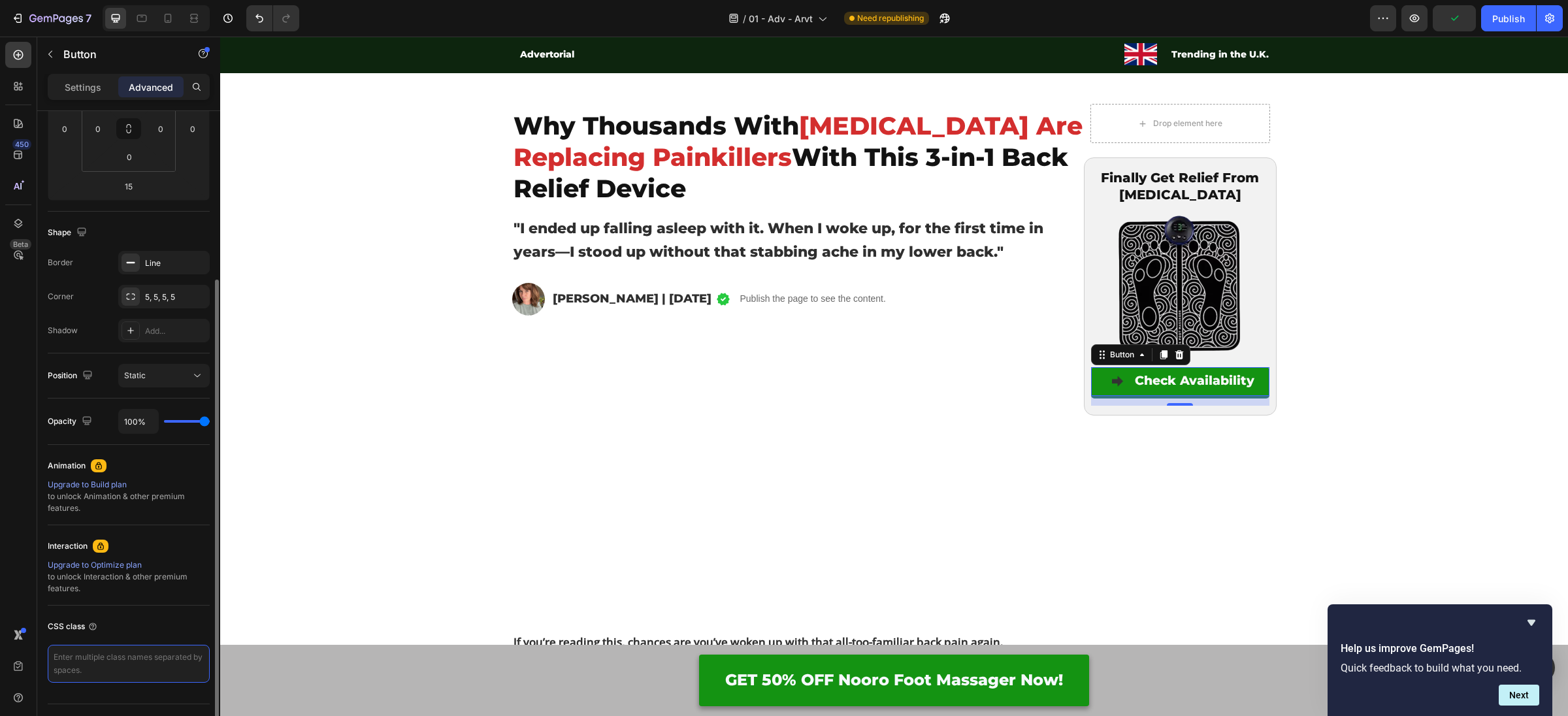
scroll to position [236, 0]
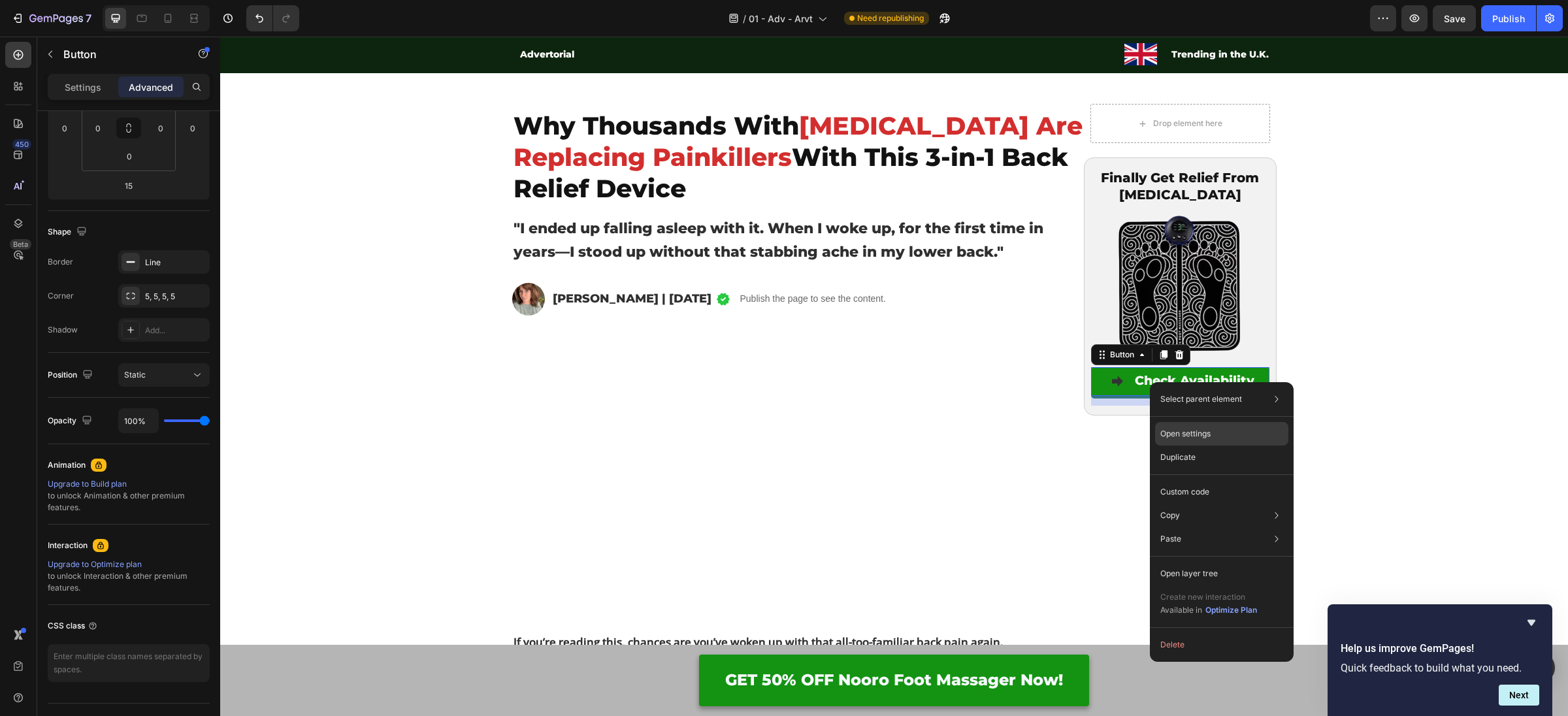
click at [1204, 436] on p "Open settings" at bounding box center [1185, 433] width 51 height 12
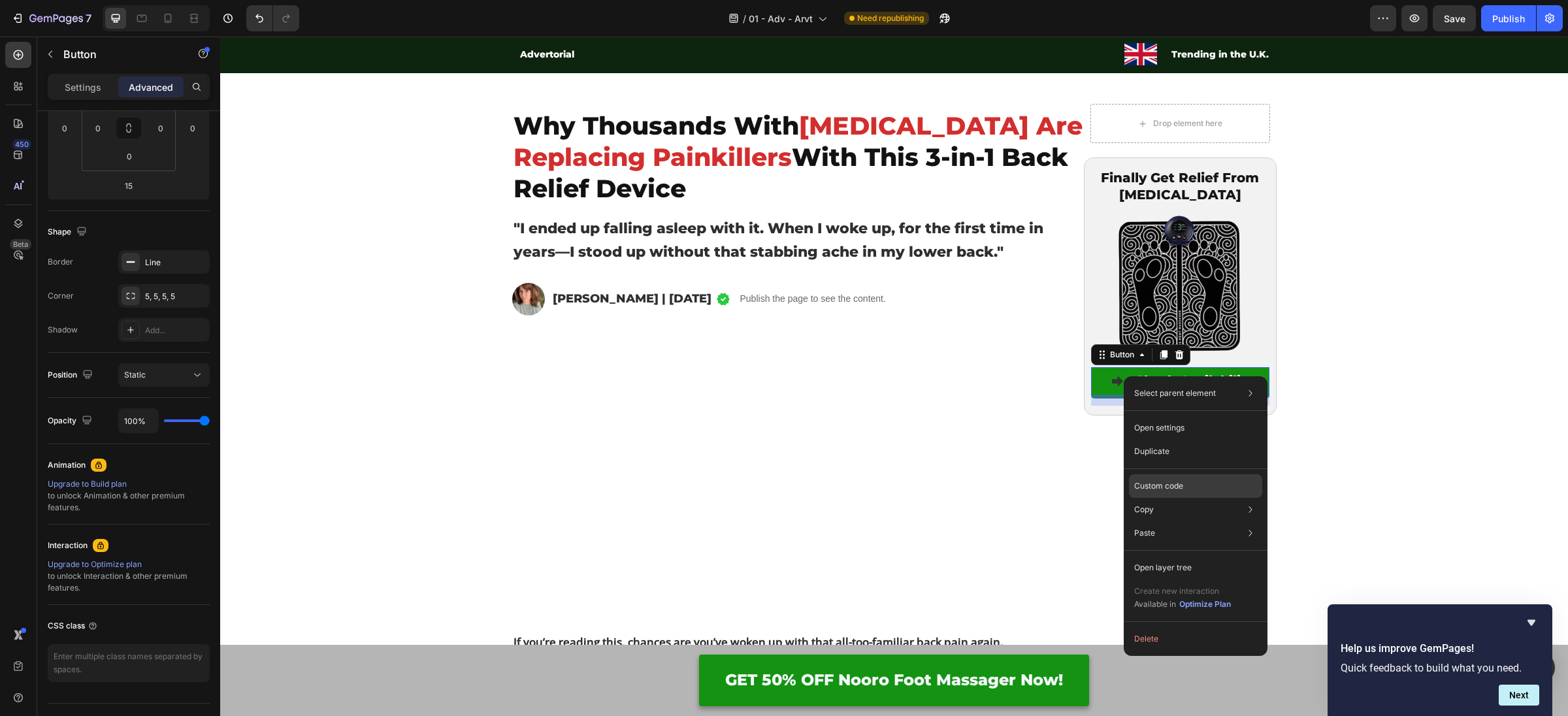
click at [1191, 489] on div "Custom code" at bounding box center [1195, 486] width 133 height 23
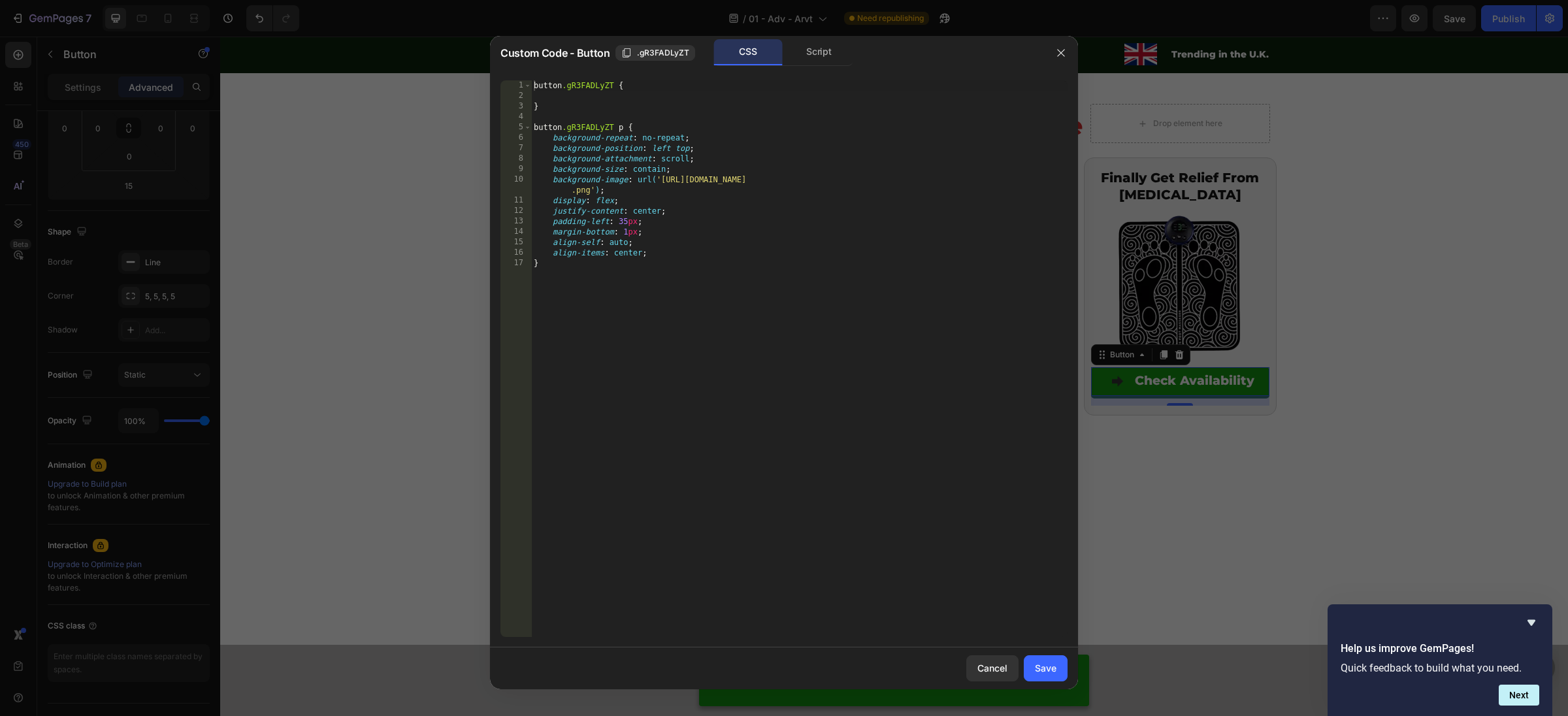
type textarea "background-image: url('https://assets.checkoutchamp.com/0fae3c70-45dd-11ee-86e4…"
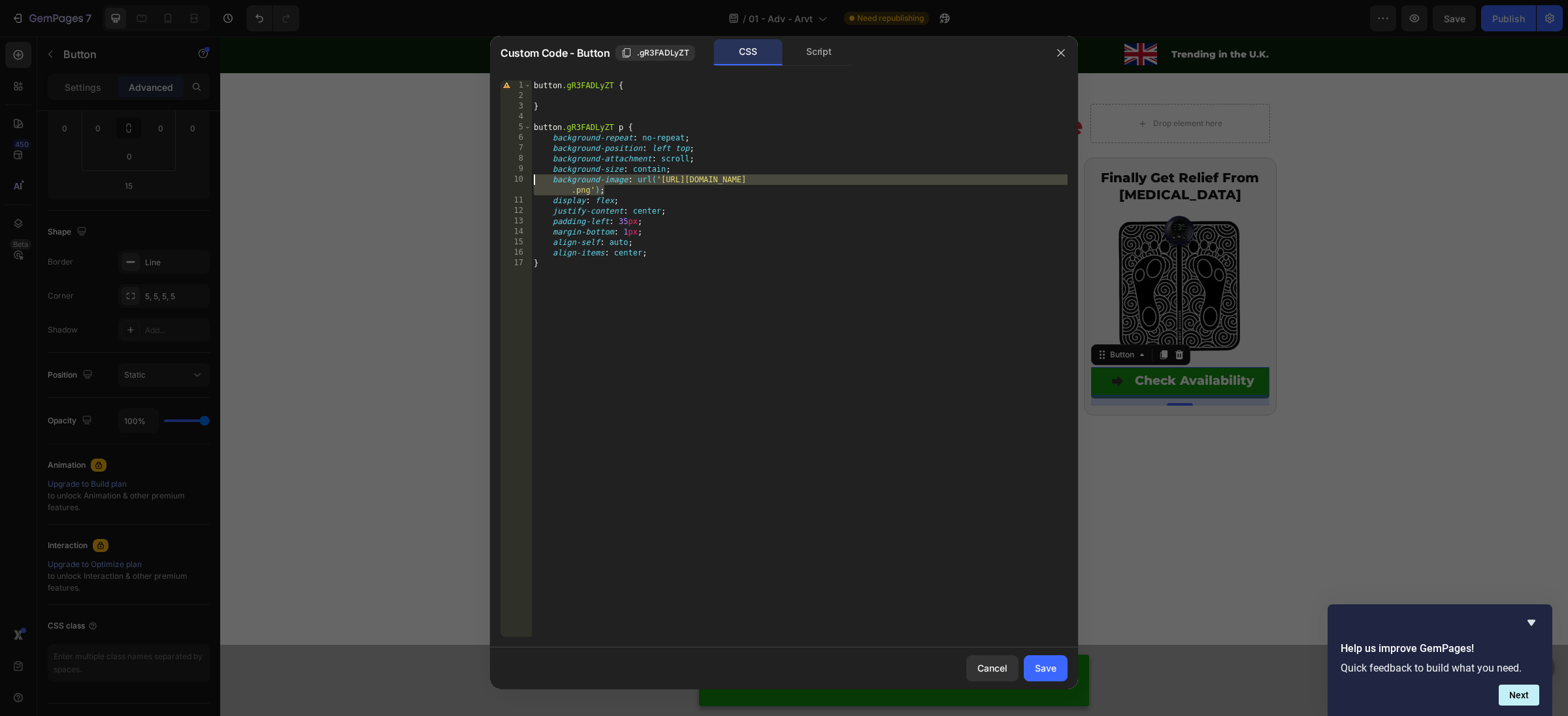
drag, startPoint x: 645, startPoint y: 189, endPoint x: 496, endPoint y: 183, distance: 149.1
click at [496, 183] on div "background-image: url('https://assets.checkoutchamp.com/0fae3c70-45dd-11ee-86e4…" at bounding box center [783, 358] width 588 height 577
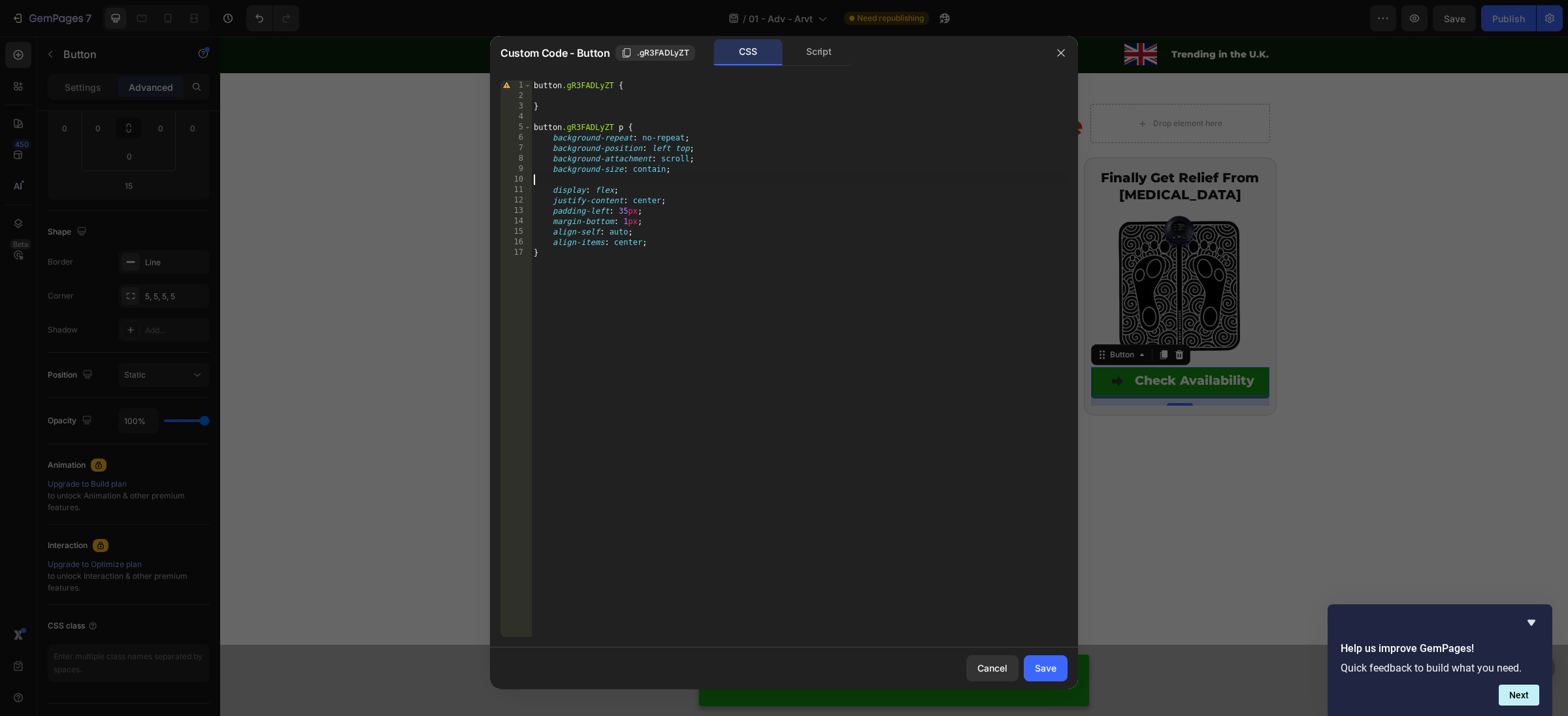
type textarea "background-size: contain;"
click at [1040, 671] on div "Save" at bounding box center [1045, 668] width 21 height 14
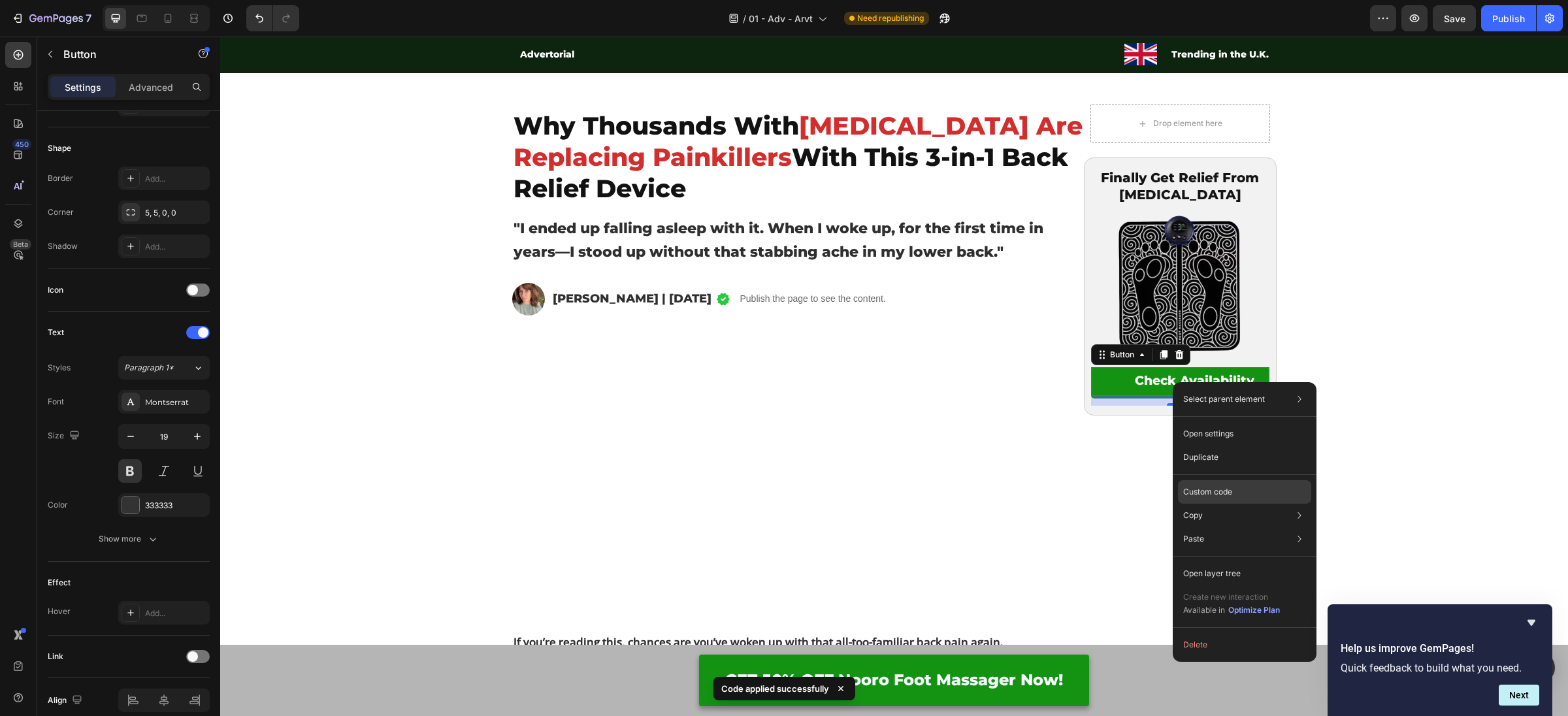
click at [1236, 489] on div "Custom code" at bounding box center [1244, 492] width 133 height 23
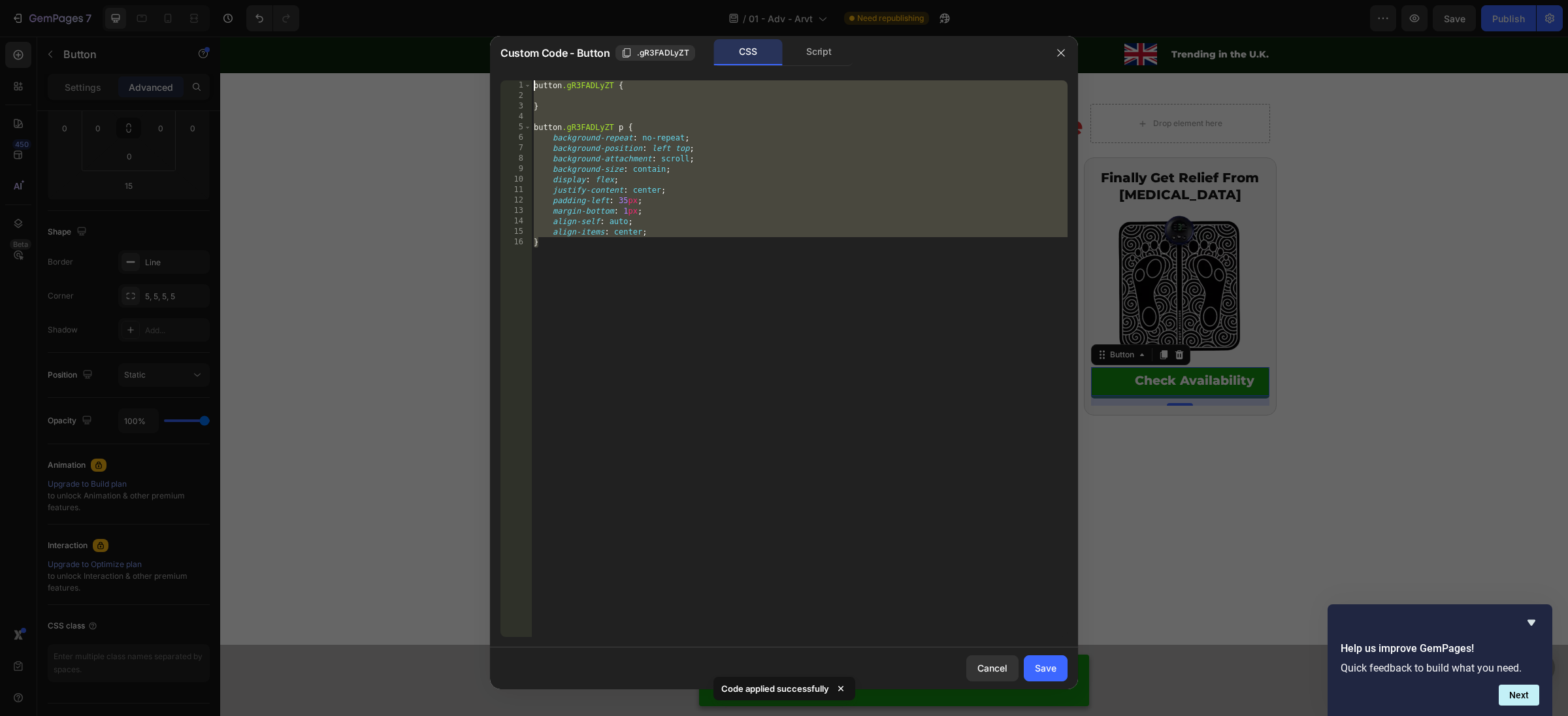
drag, startPoint x: 645, startPoint y: 263, endPoint x: 463, endPoint y: 63, distance: 270.4
click at [463, 63] on div "Custom Code - Button .gR3FADLyZT CSS Script } 1 2 3 4 5 6 7 8 9 10 11 12 13 14 …" at bounding box center [784, 358] width 1568 height 716
type textarea "button.gR3FADLyZT {"
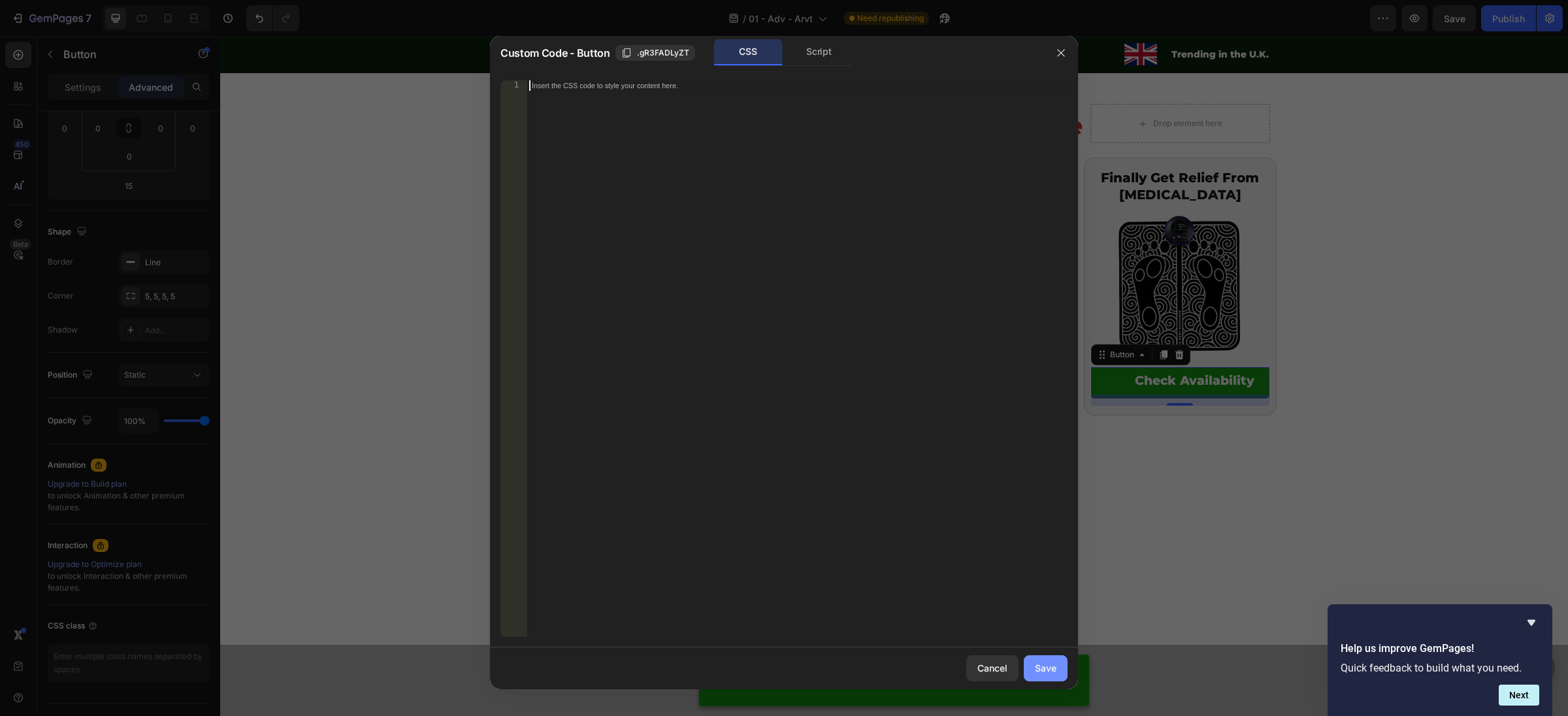
click at [1061, 669] on button "Save" at bounding box center [1045, 667] width 44 height 26
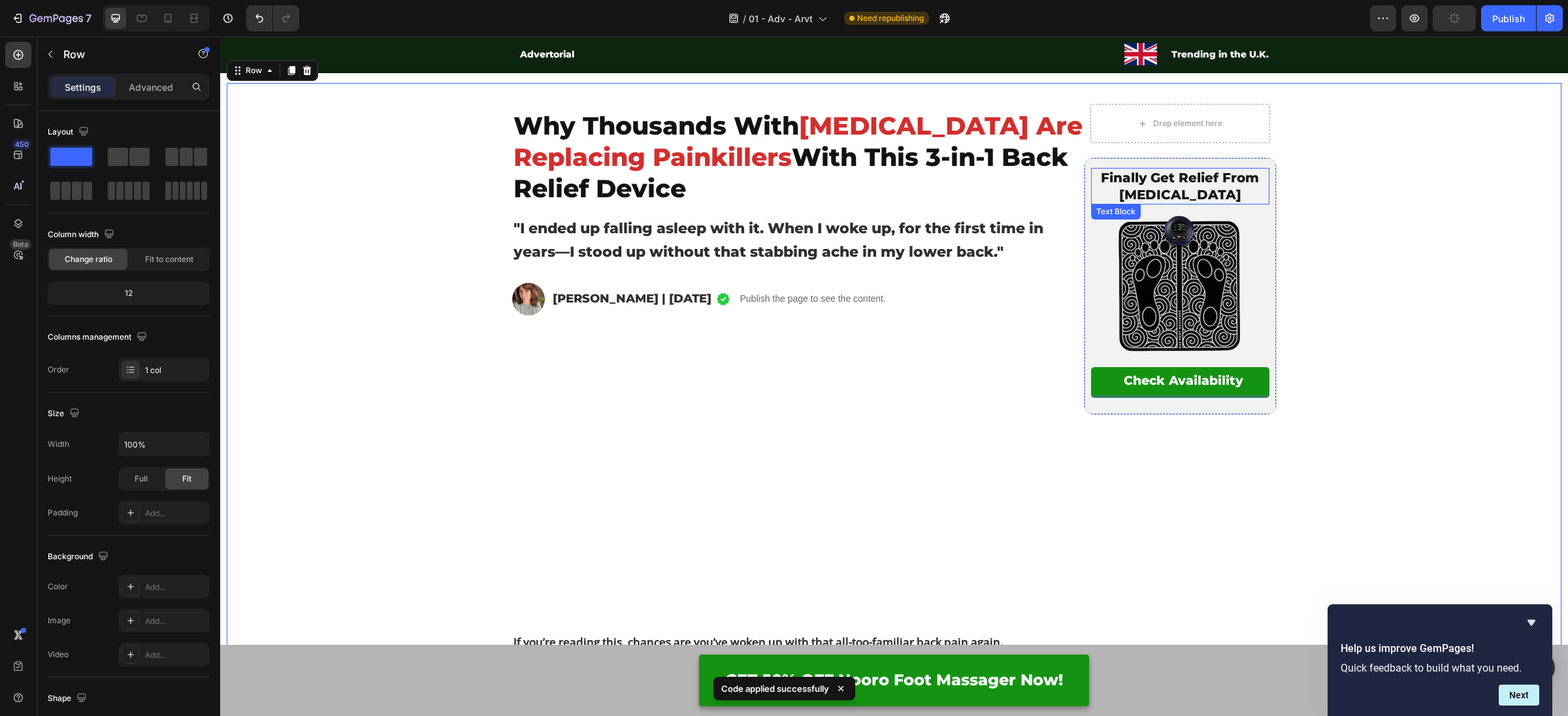
click at [1138, 181] on p "Finally Get Relief From Lower Back Pain" at bounding box center [1179, 186] width 176 height 34
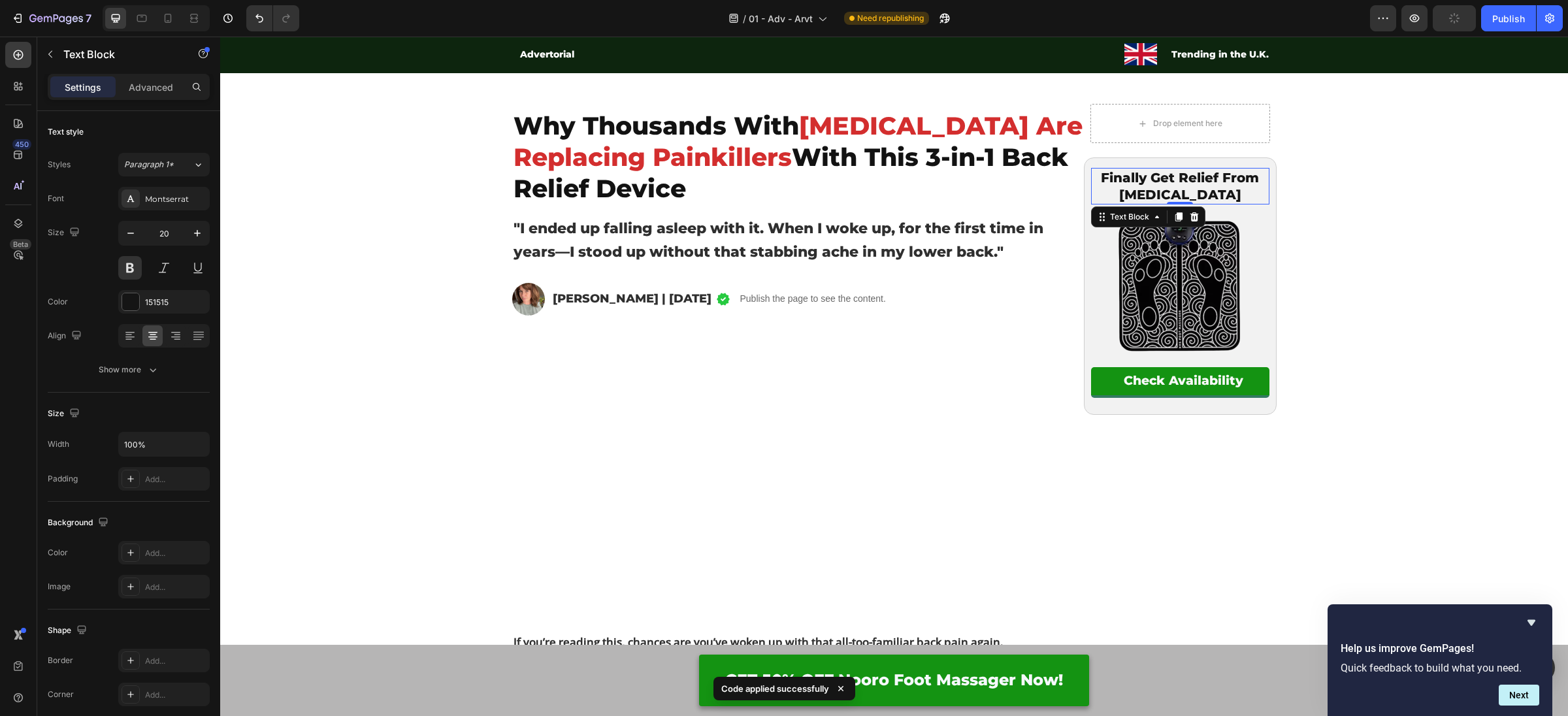
click at [1138, 181] on p "Finally Get Relief From Lower Back Pain" at bounding box center [1179, 186] width 176 height 34
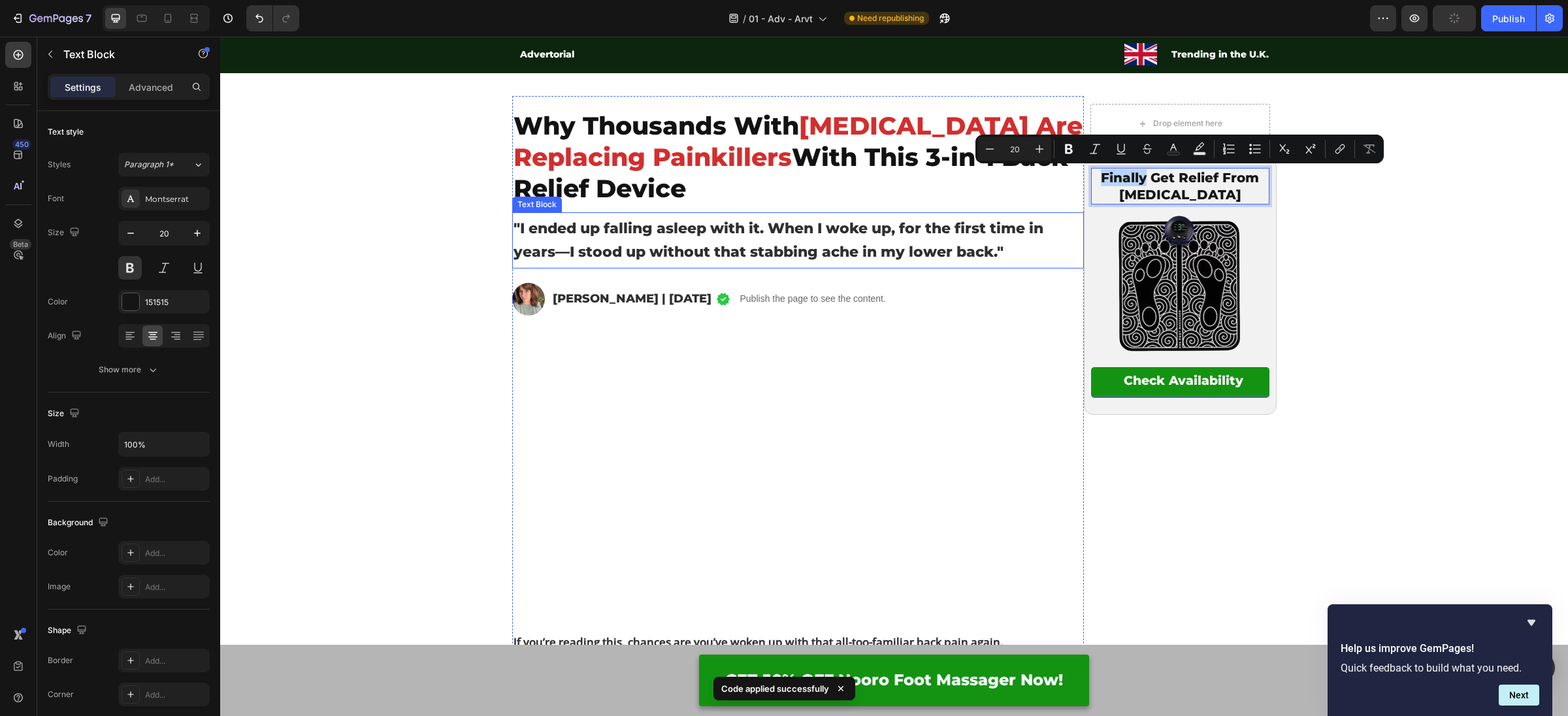
click at [742, 260] on p ""I ended up falling asleep with it. When I woke up, for the first time in years…" at bounding box center [799, 240] width 569 height 47
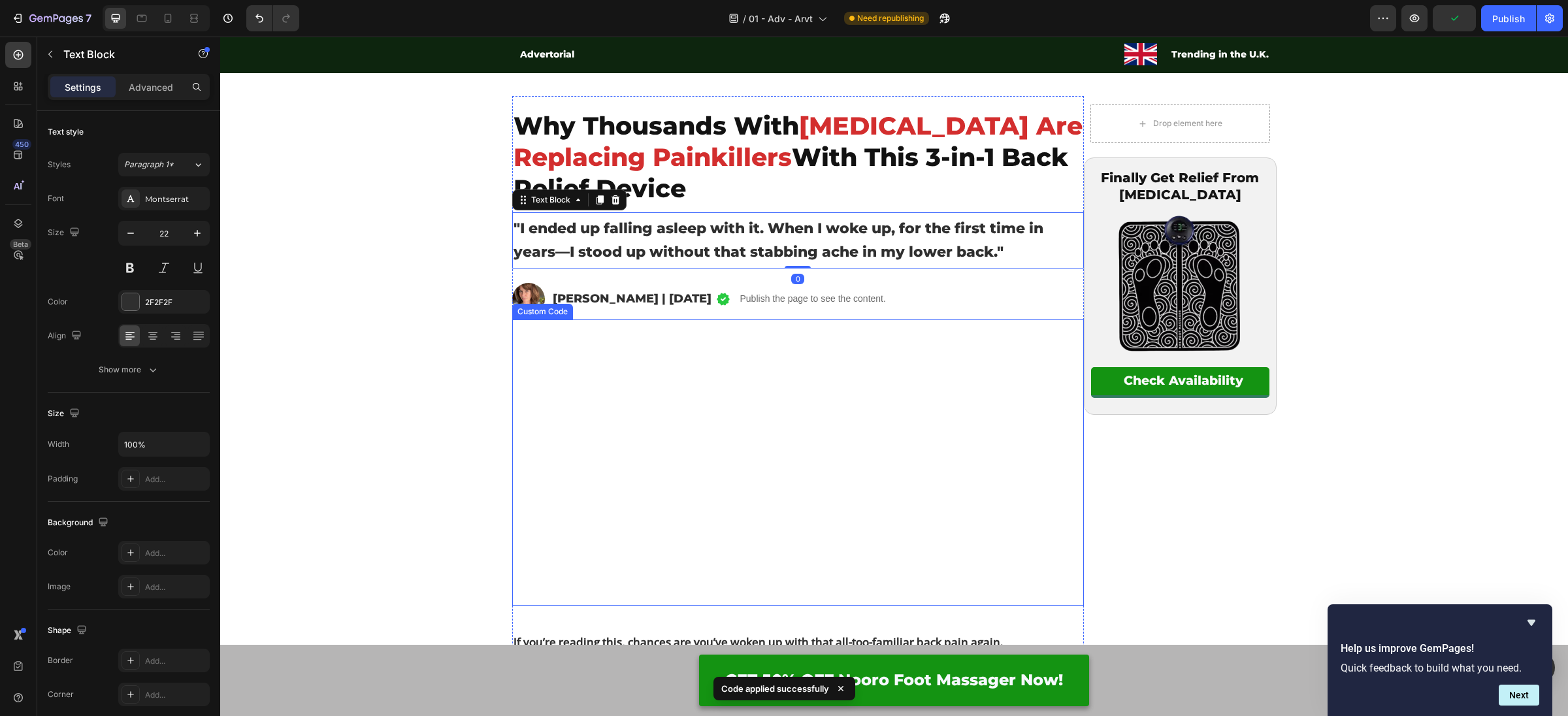
click at [914, 345] on video at bounding box center [798, 462] width 571 height 287
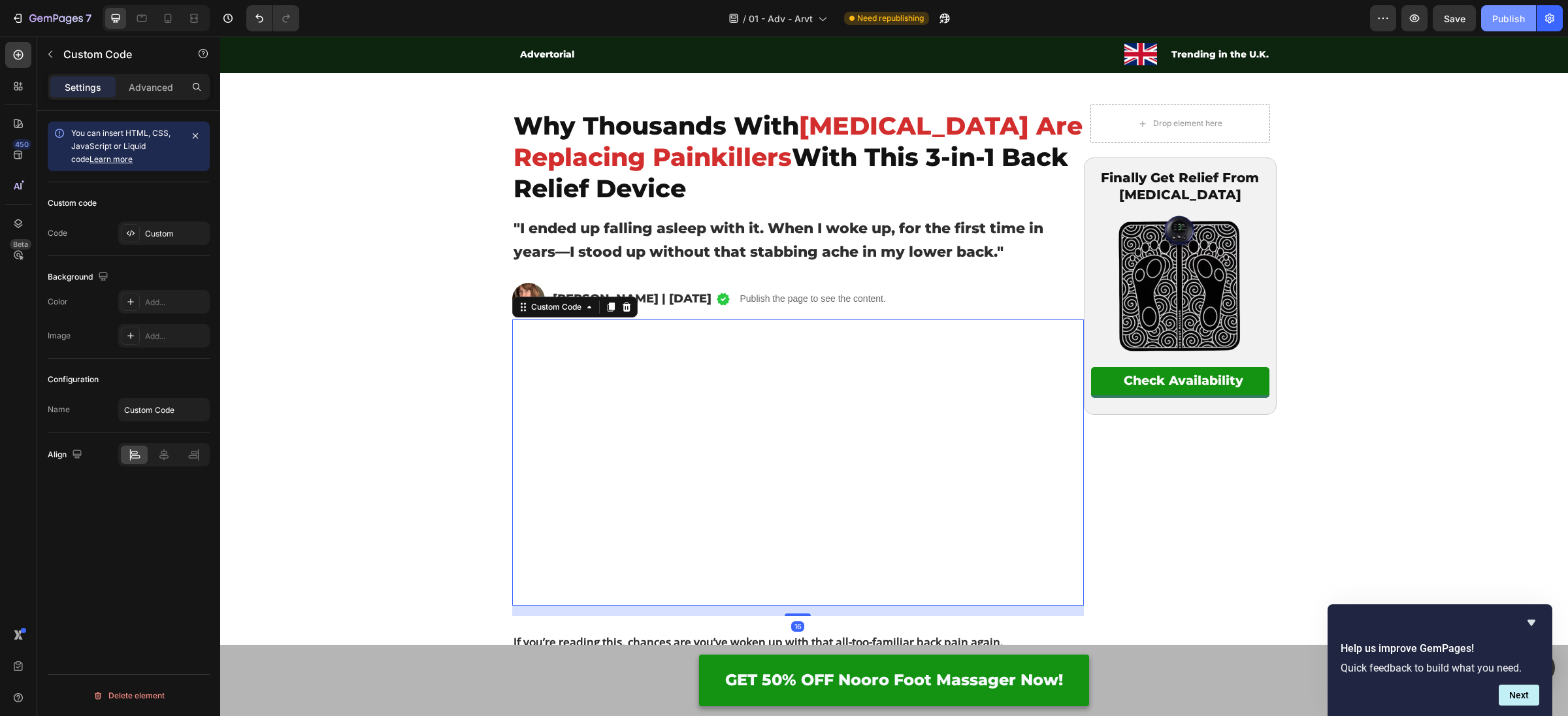
click at [1507, 19] on div "Publish" at bounding box center [1509, 18] width 33 height 14
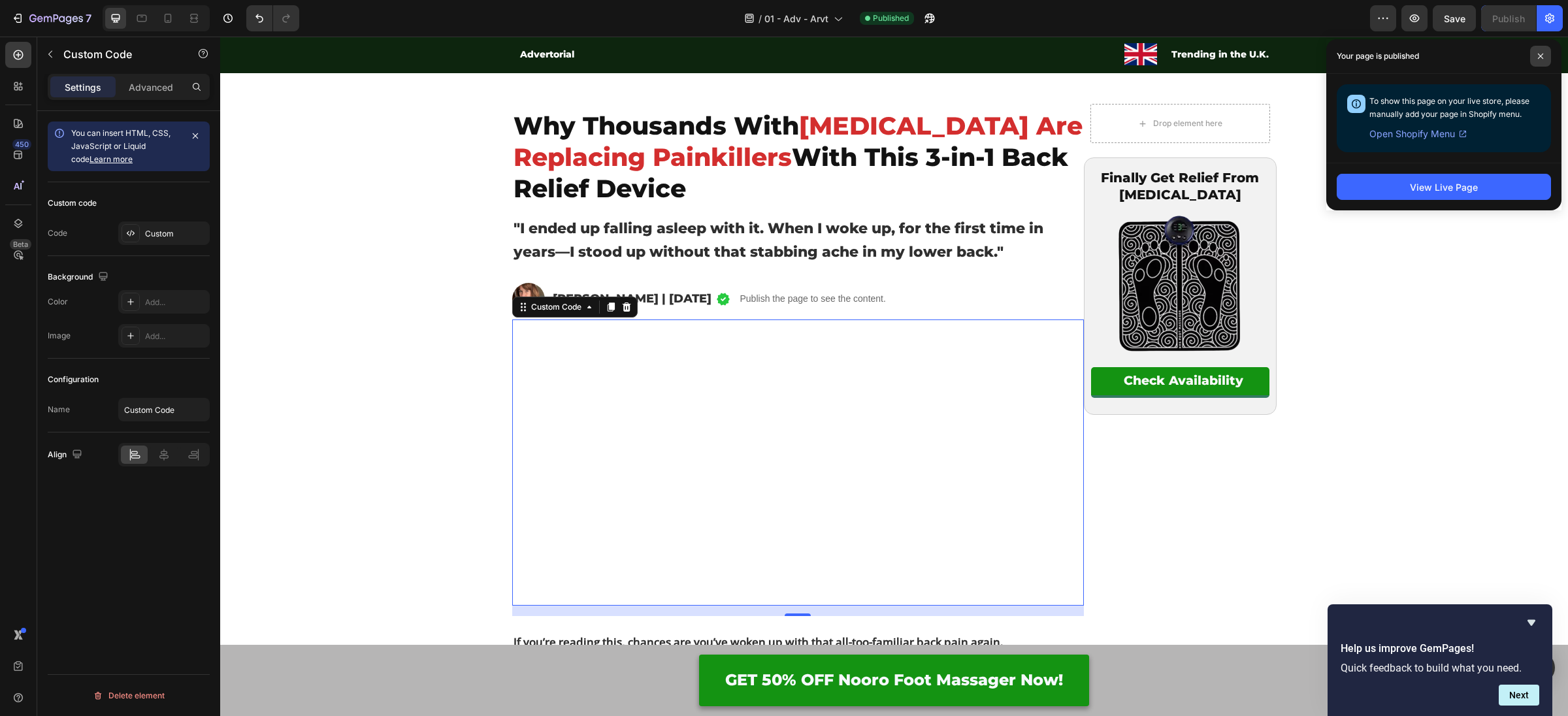
click at [1543, 58] on icon at bounding box center [1540, 55] width 5 height 5
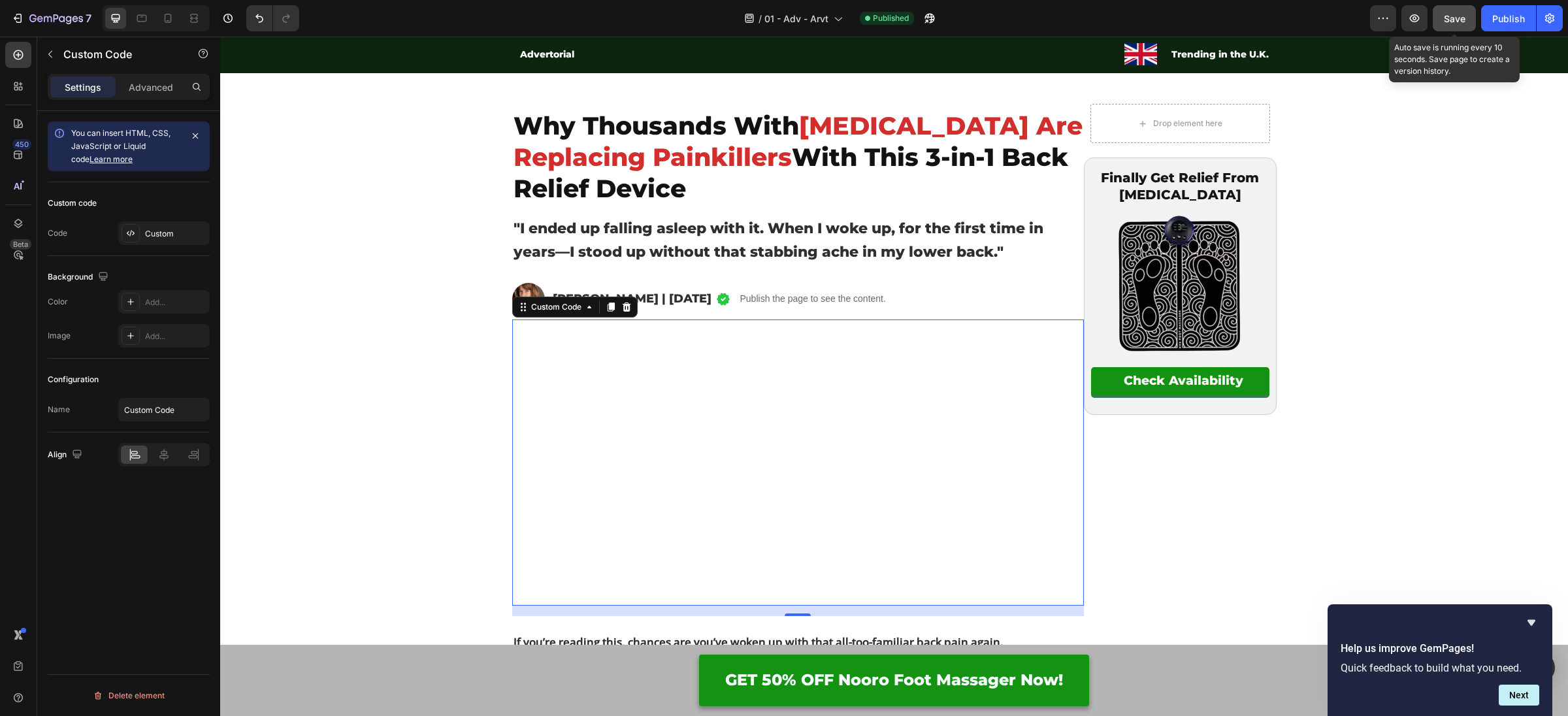
click at [1458, 24] on div "Save" at bounding box center [1454, 18] width 21 height 14
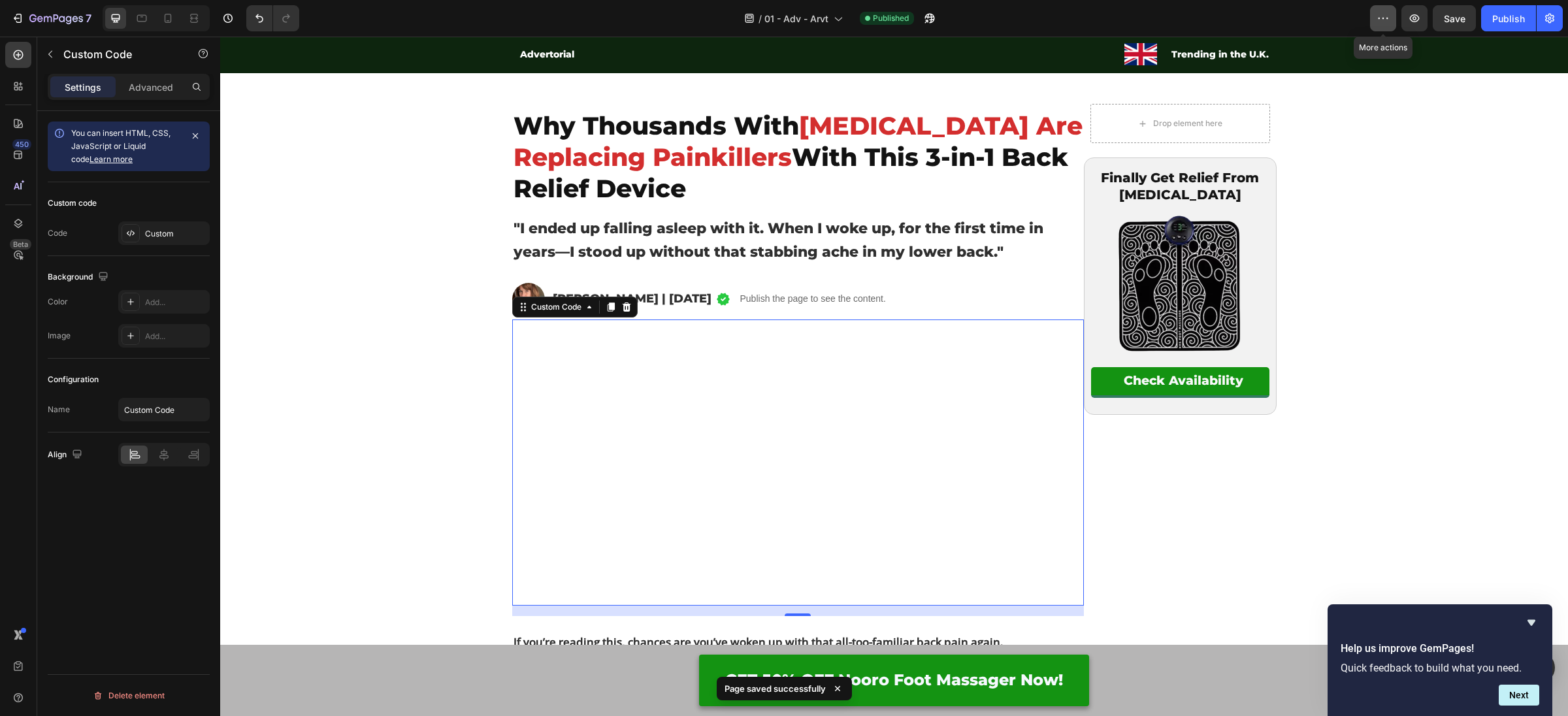
click at [1393, 27] on button "button" at bounding box center [1382, 17] width 26 height 26
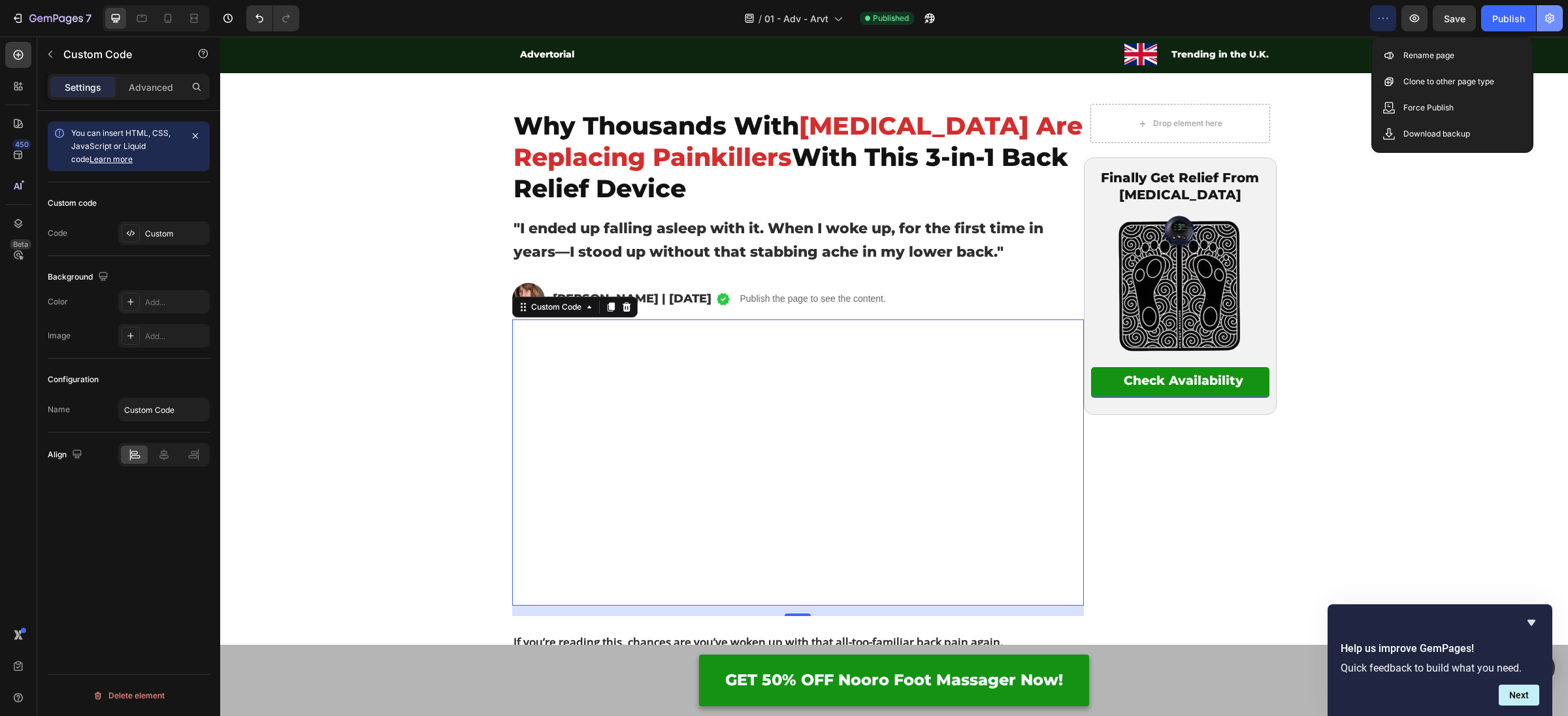
click at [1555, 15] on icon "button" at bounding box center [1549, 17] width 13 height 13
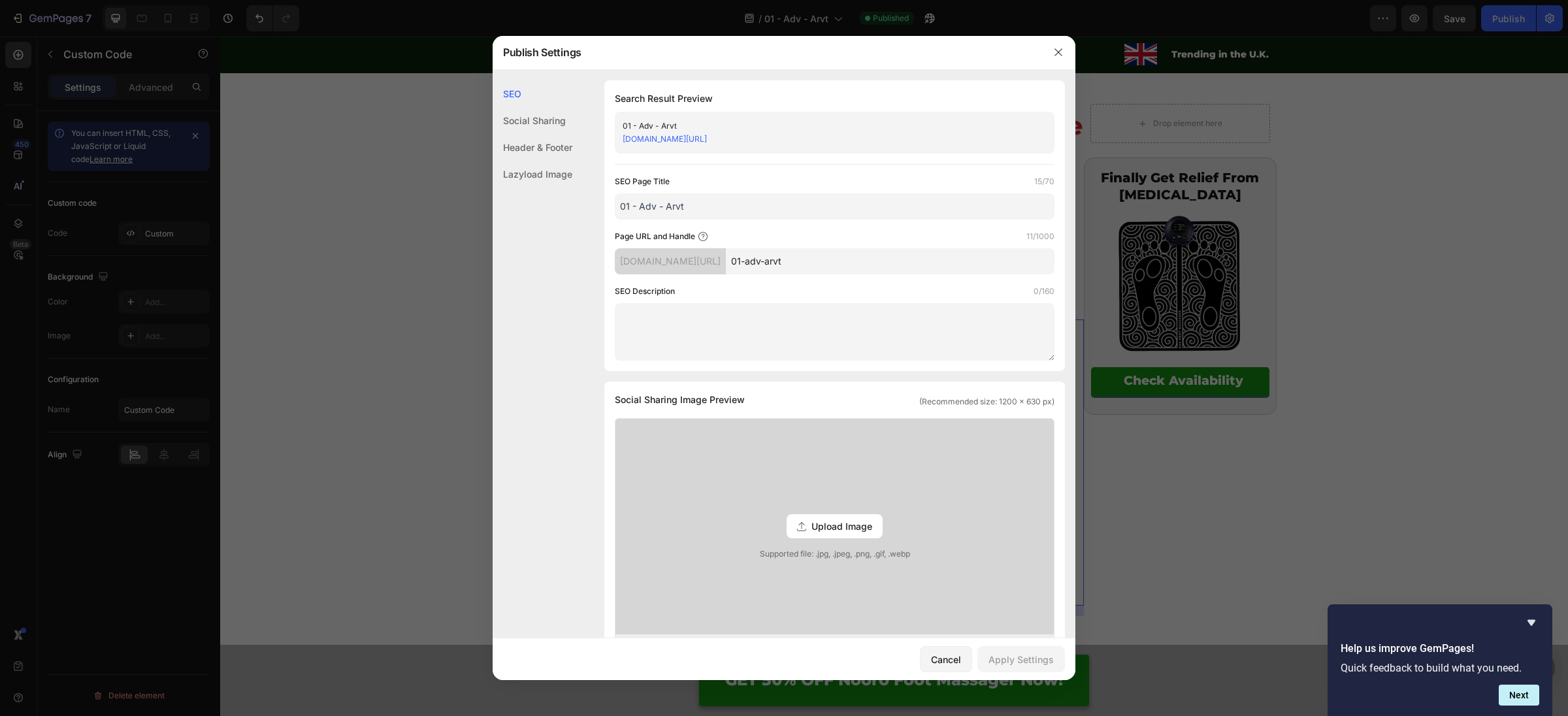
click at [725, 209] on input "01 - Adv - Arvt" at bounding box center [835, 206] width 440 height 26
click at [835, 254] on input "01-adv-arvt" at bounding box center [890, 261] width 328 height 26
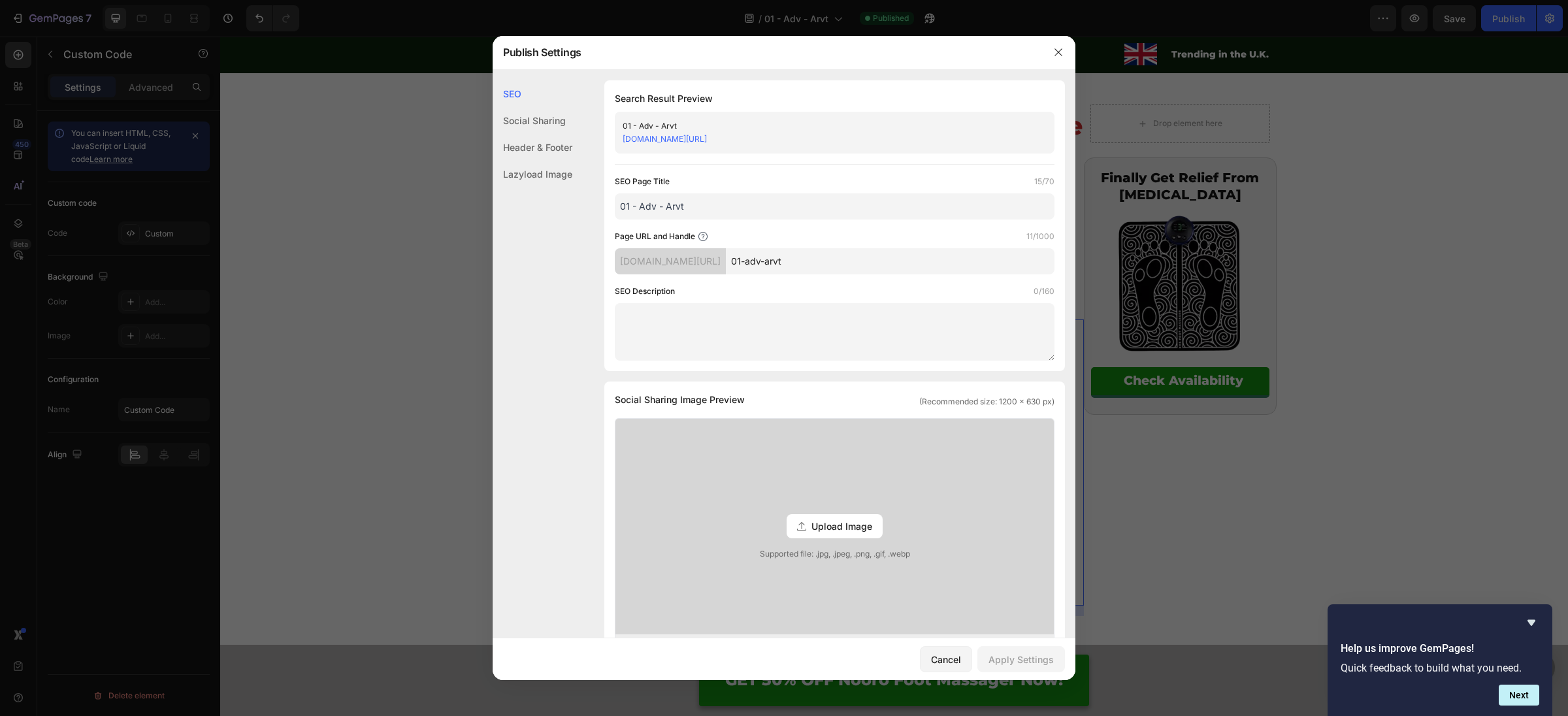
click at [835, 254] on input "01-adv-arvt" at bounding box center [890, 261] width 328 height 26
click at [835, 254] on input "01-adv-arvt" at bounding box center [890, 261] width 328 height 26
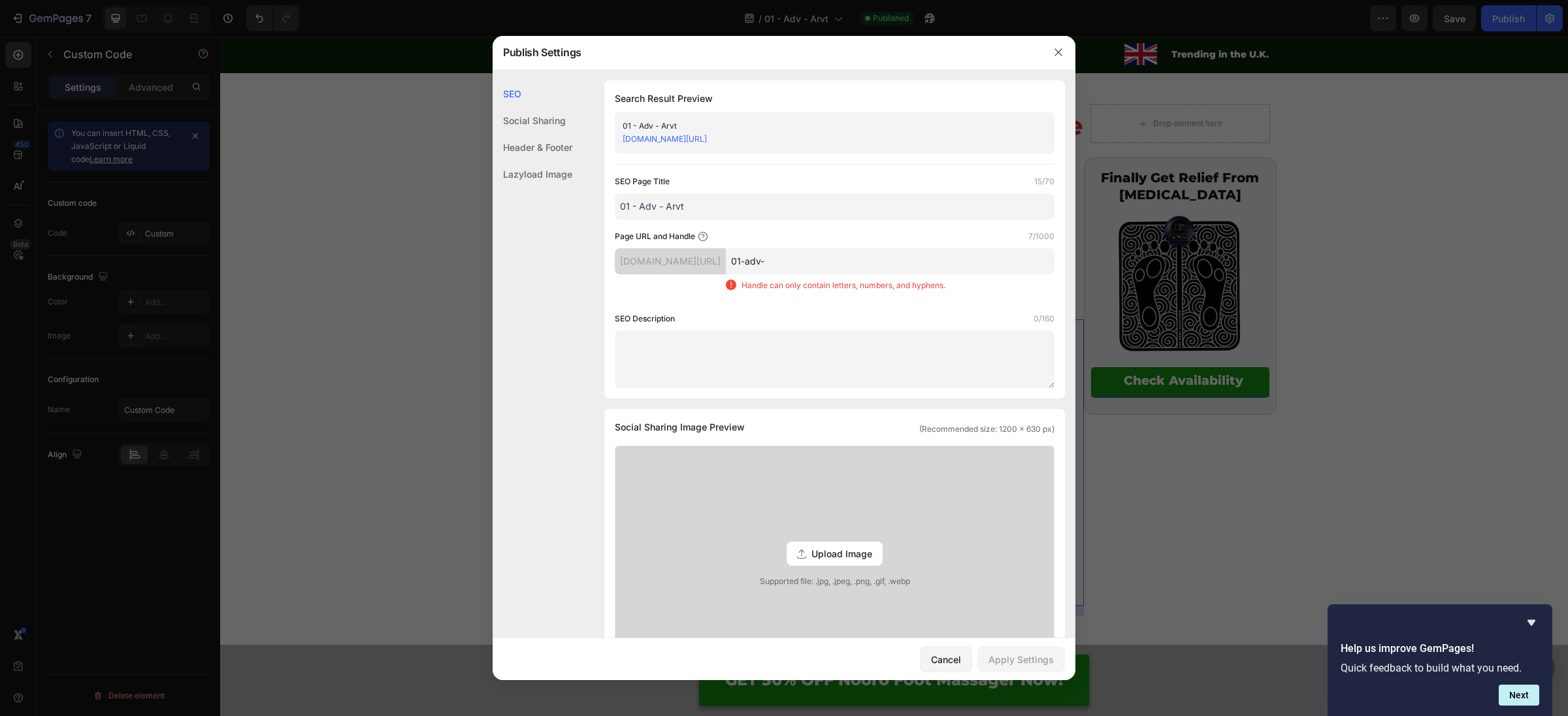
type input "01-adv"
type input "adv01"
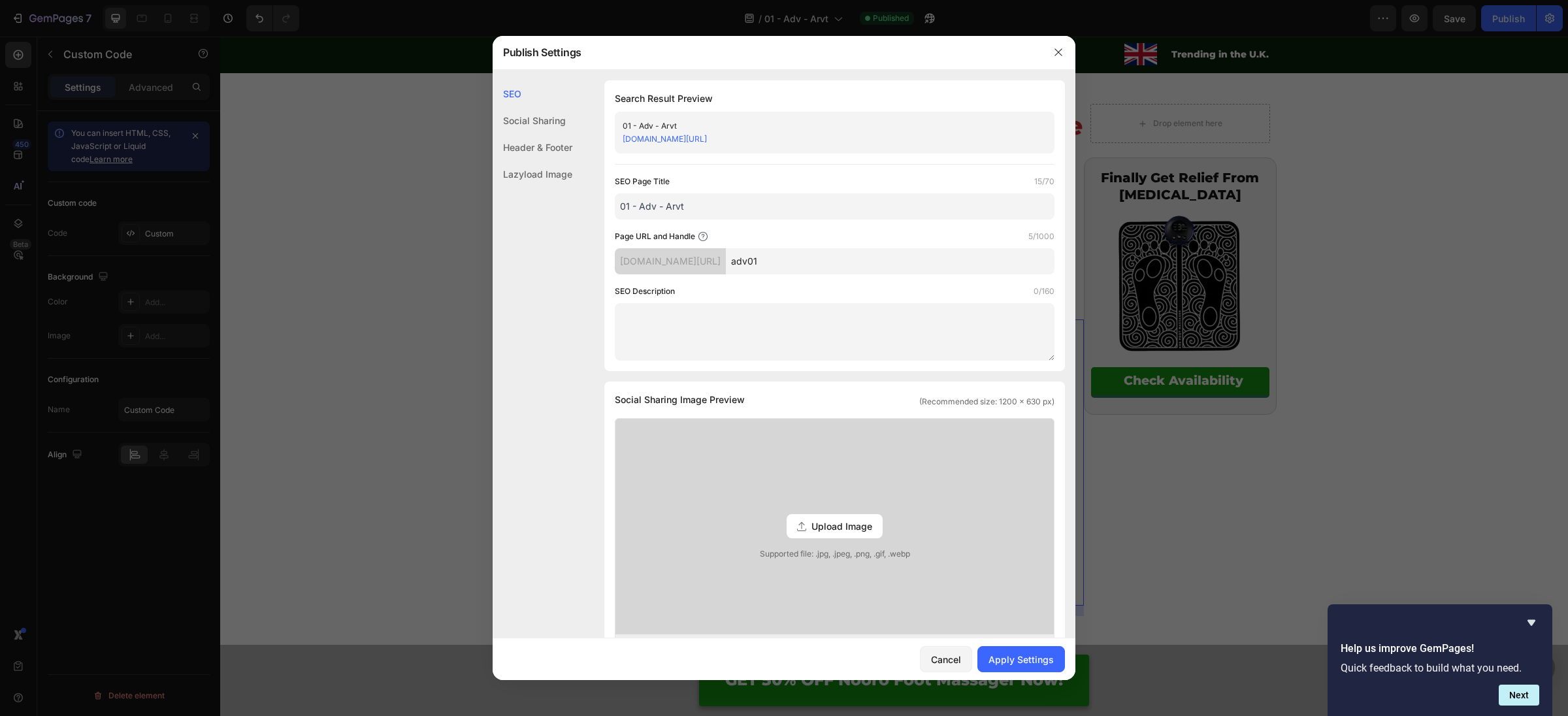
click at [699, 215] on input "01 - Adv - Arvt" at bounding box center [835, 206] width 440 height 26
click at [696, 215] on input "01 - Adv - Arvt" at bounding box center [835, 206] width 440 height 26
click at [696, 208] on input "01 - Adv - Arvt" at bounding box center [835, 206] width 440 height 26
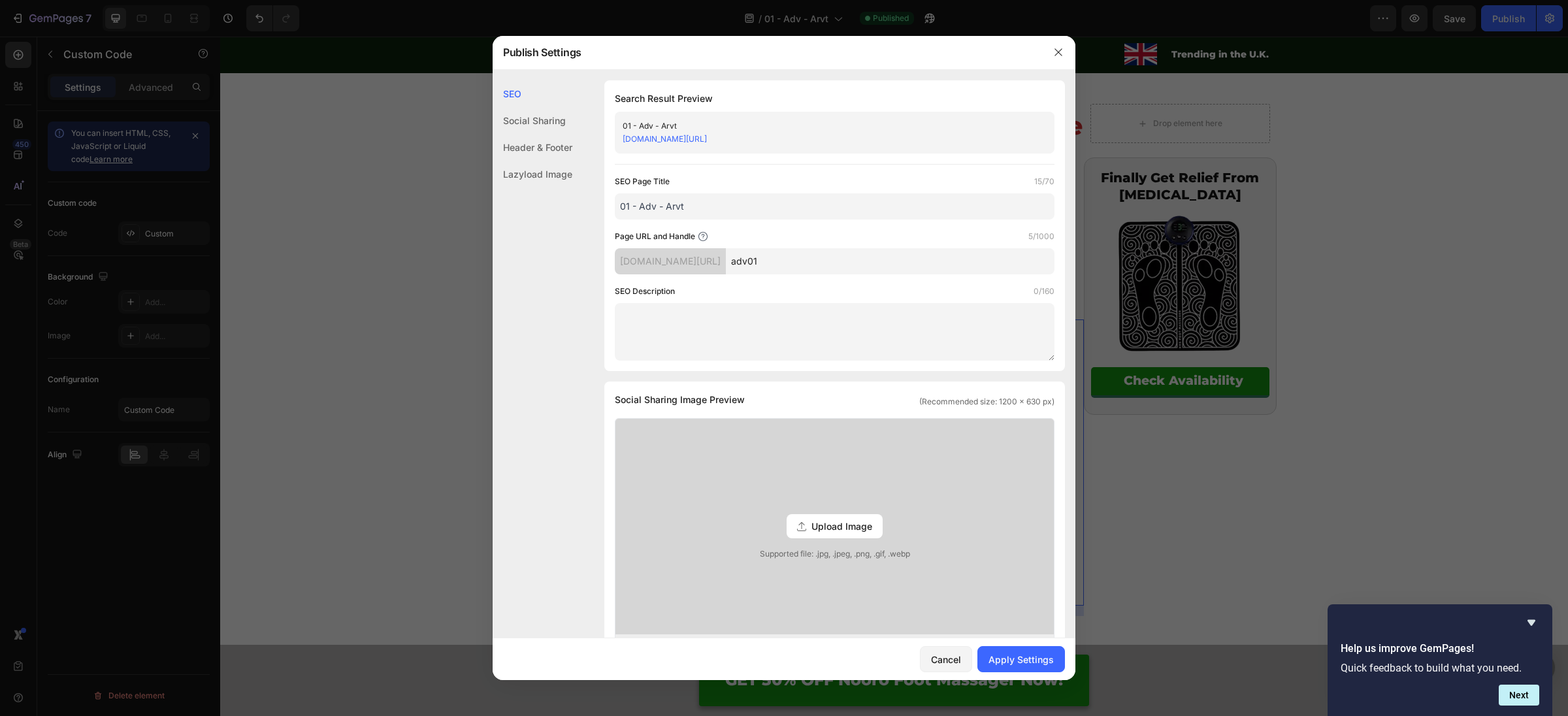
click at [696, 208] on input "01 - Adv - Arvt" at bounding box center [835, 206] width 440 height 26
type input "Advertorial Nutero"
click at [1012, 664] on div "Apply Settings" at bounding box center [1020, 660] width 65 height 14
click at [1054, 46] on button "button" at bounding box center [1059, 52] width 21 height 21
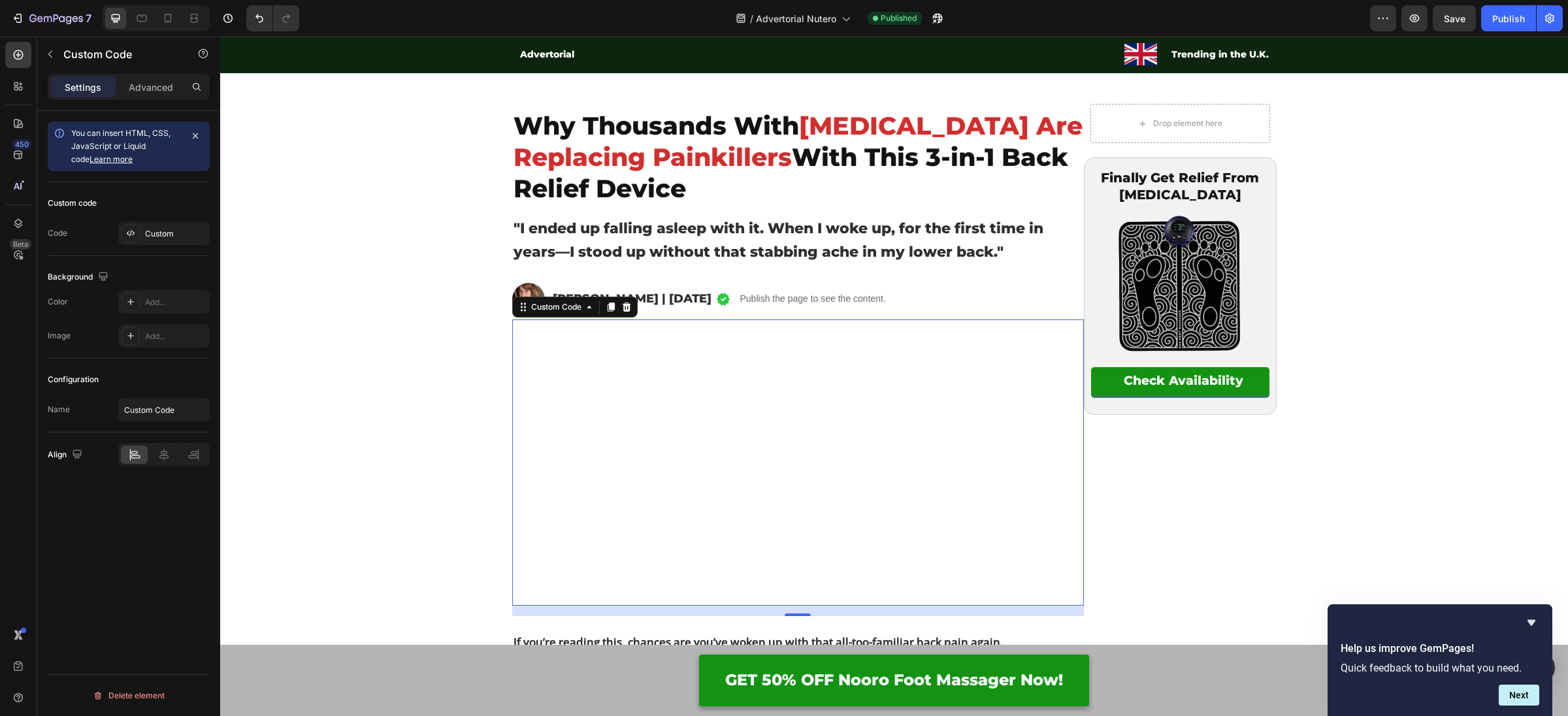
scroll to position [59, 0]
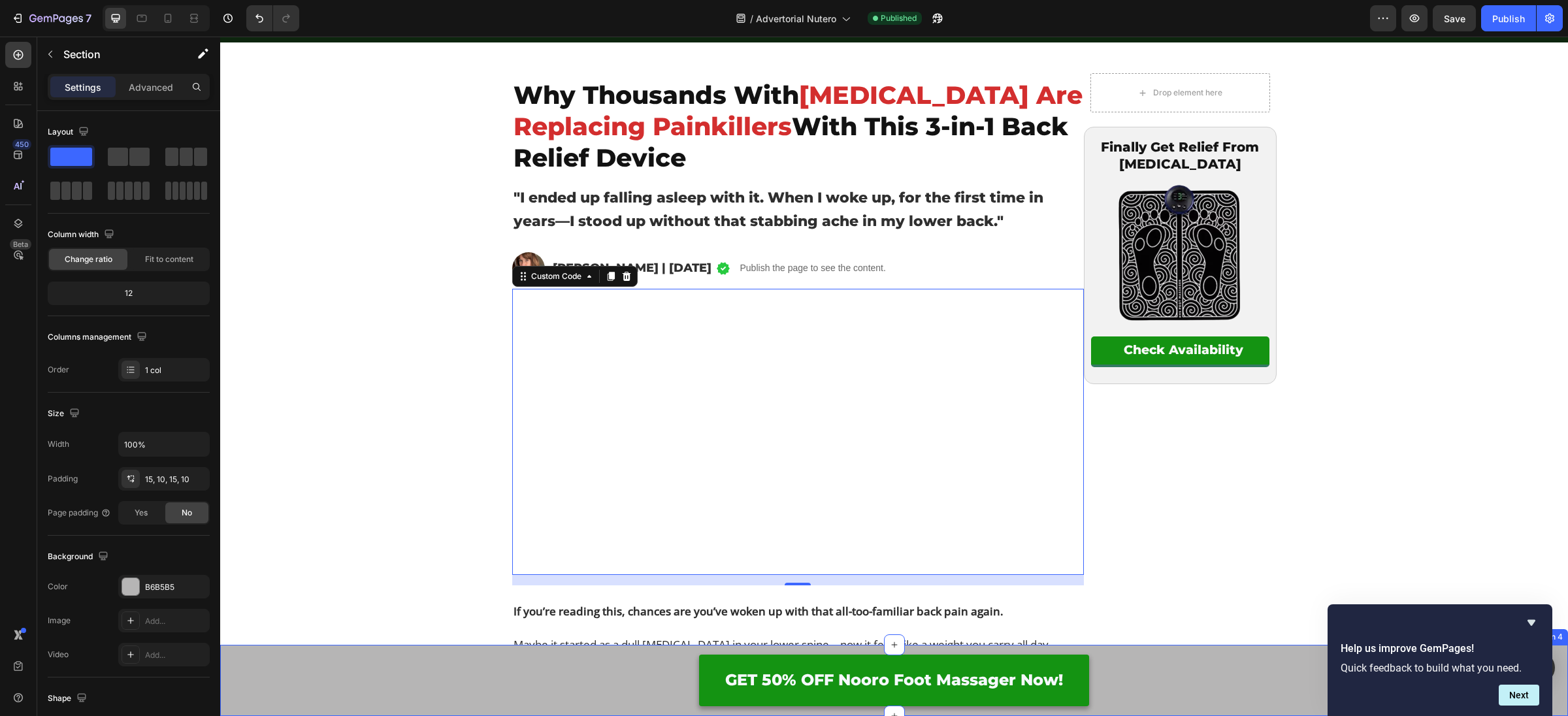
click at [348, 689] on div "GET 50% OFF Nooro Foot Massager Now! Button Row" at bounding box center [894, 680] width 1335 height 51
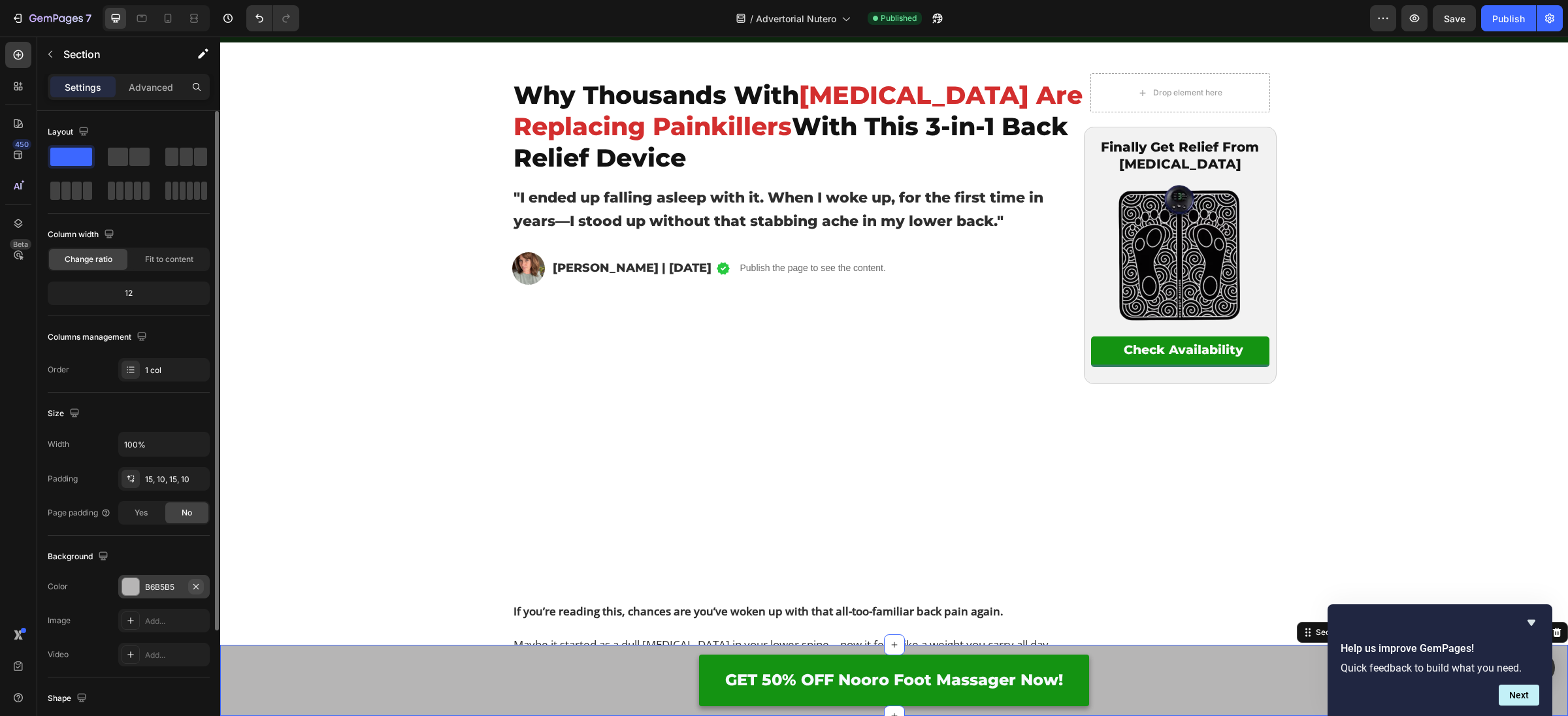
click at [194, 584] on icon "button" at bounding box center [195, 587] width 11 height 11
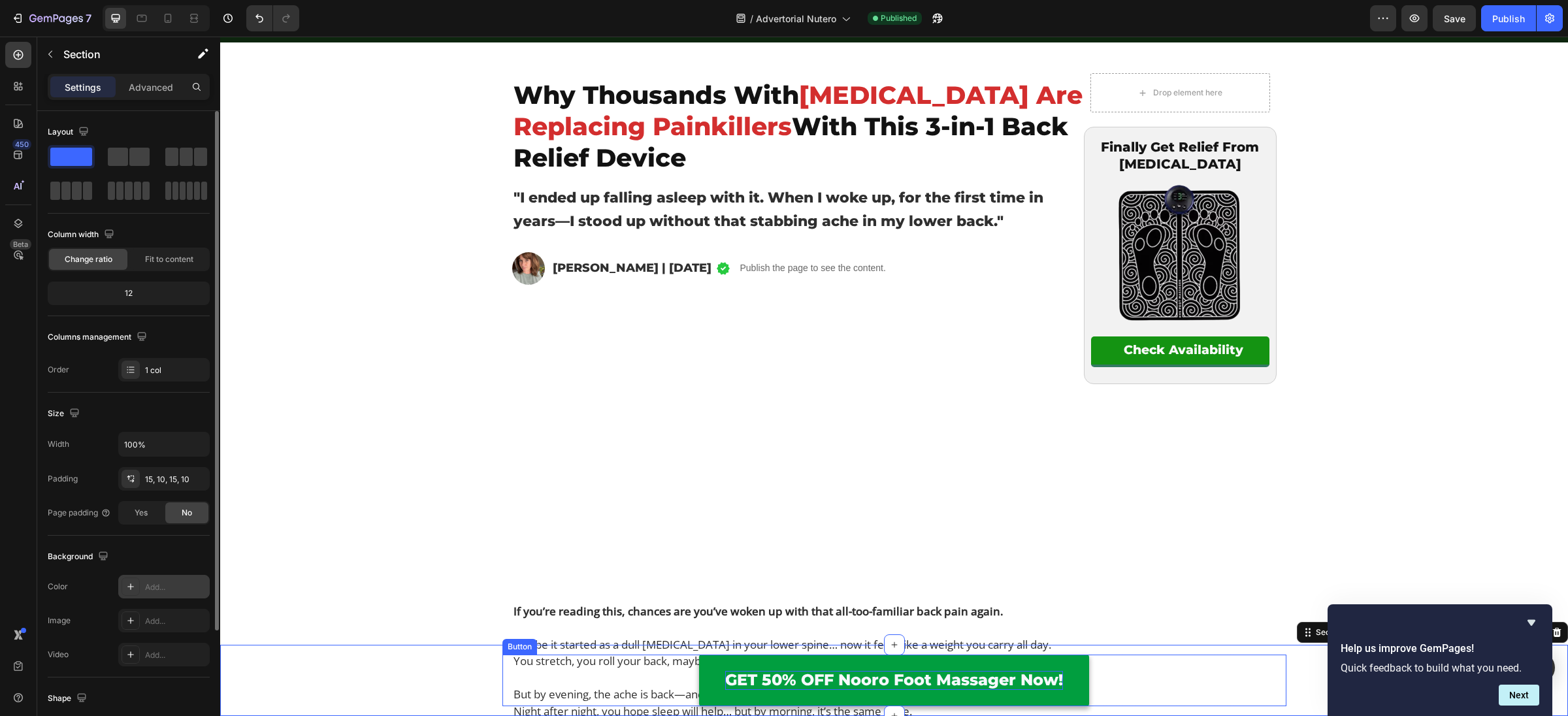
click at [739, 687] on p "GET 50% OFF Nooro Foot Massager Now!" at bounding box center [894, 681] width 338 height 19
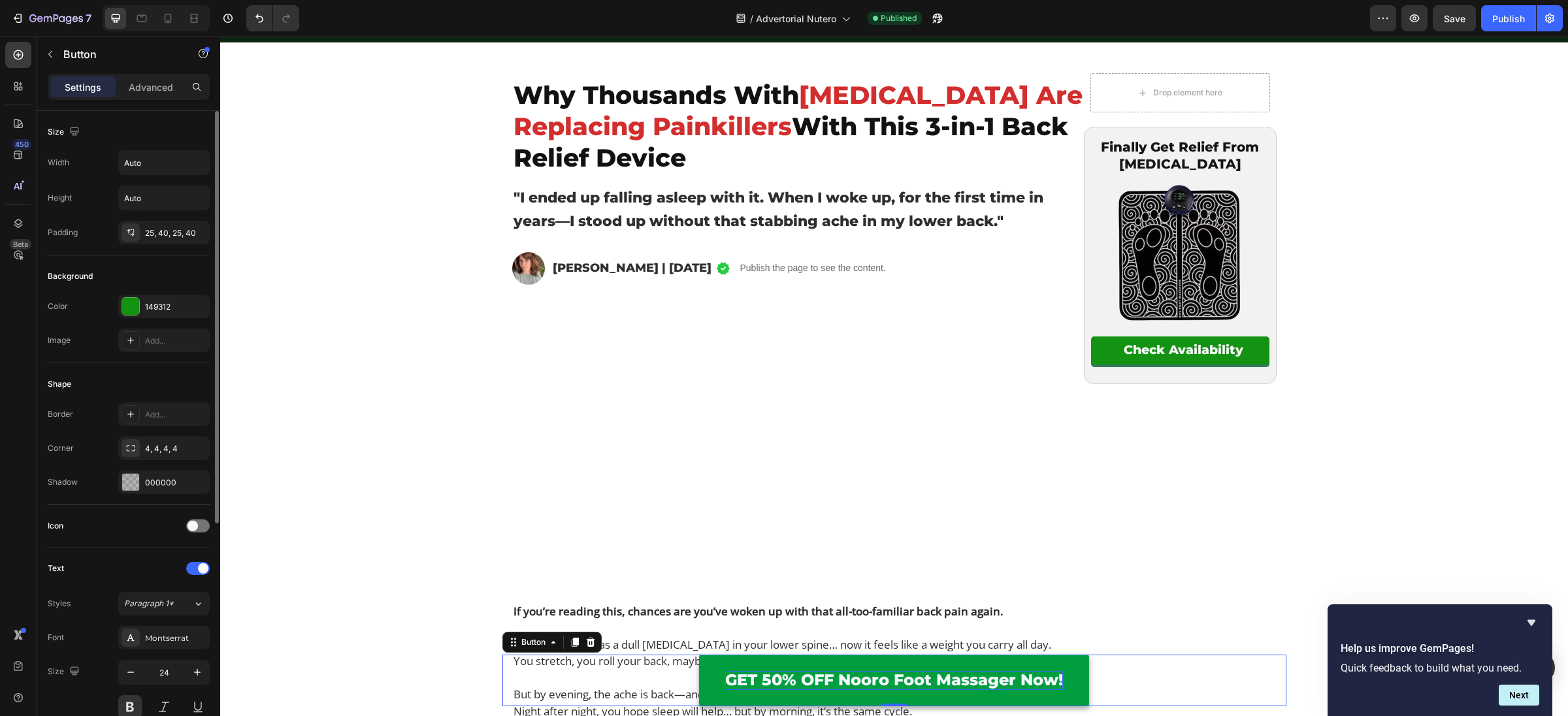
click at [779, 677] on p "GET 50% OFF Nooro Foot Massager Now!" at bounding box center [894, 681] width 338 height 19
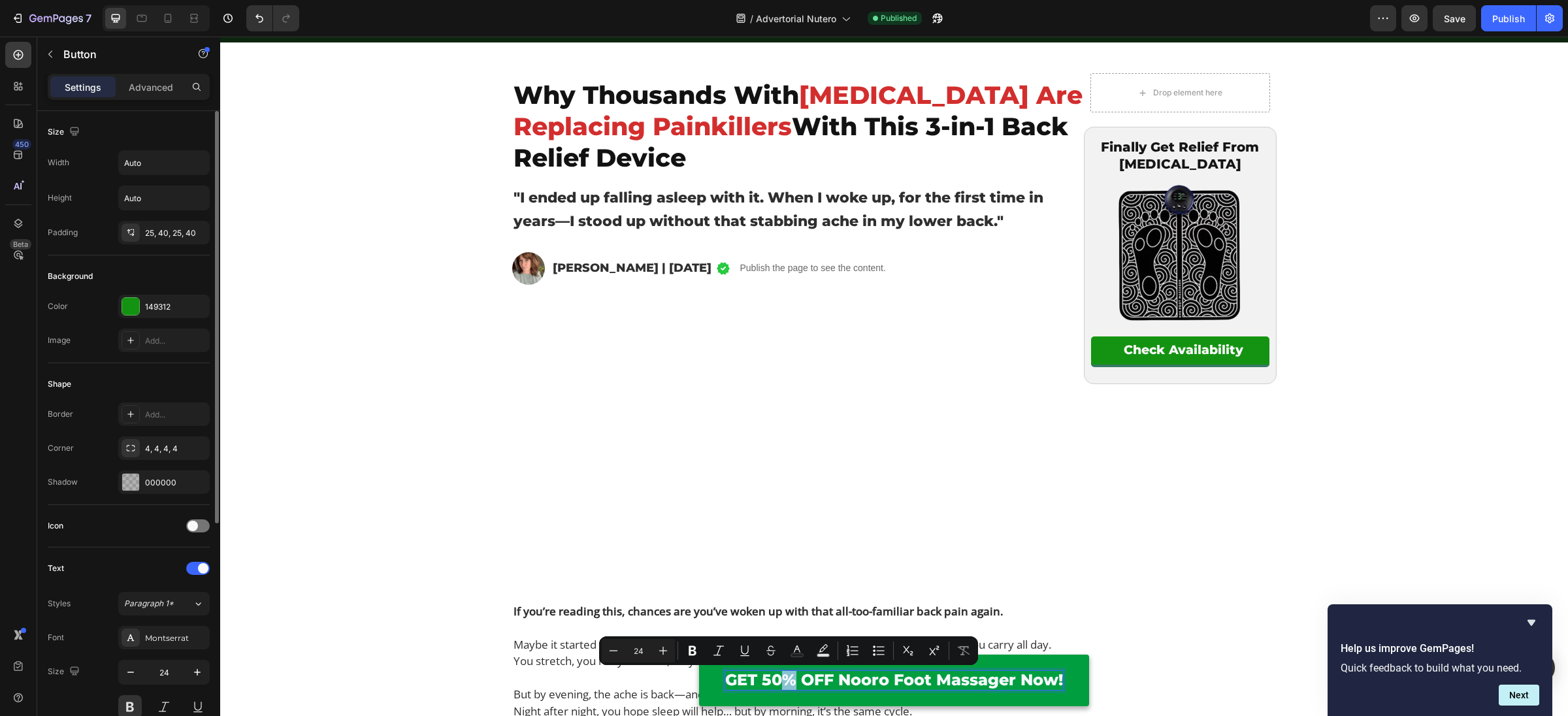
click at [779, 677] on p "GET 50% OFF Nooro Foot Massager Now!" at bounding box center [894, 681] width 338 height 19
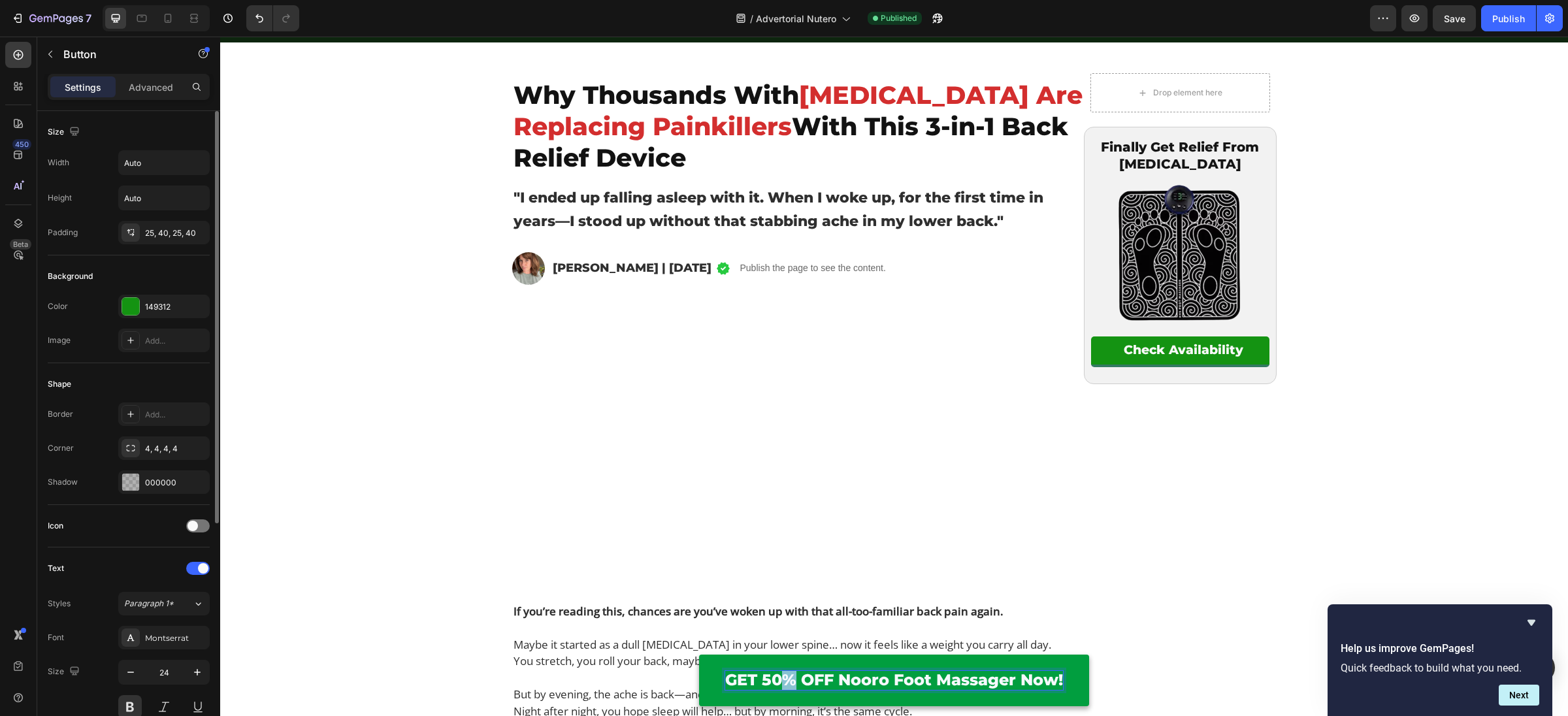
click at [779, 677] on p "GET 50% OFF Nooro Foot Massager Now!" at bounding box center [894, 681] width 338 height 19
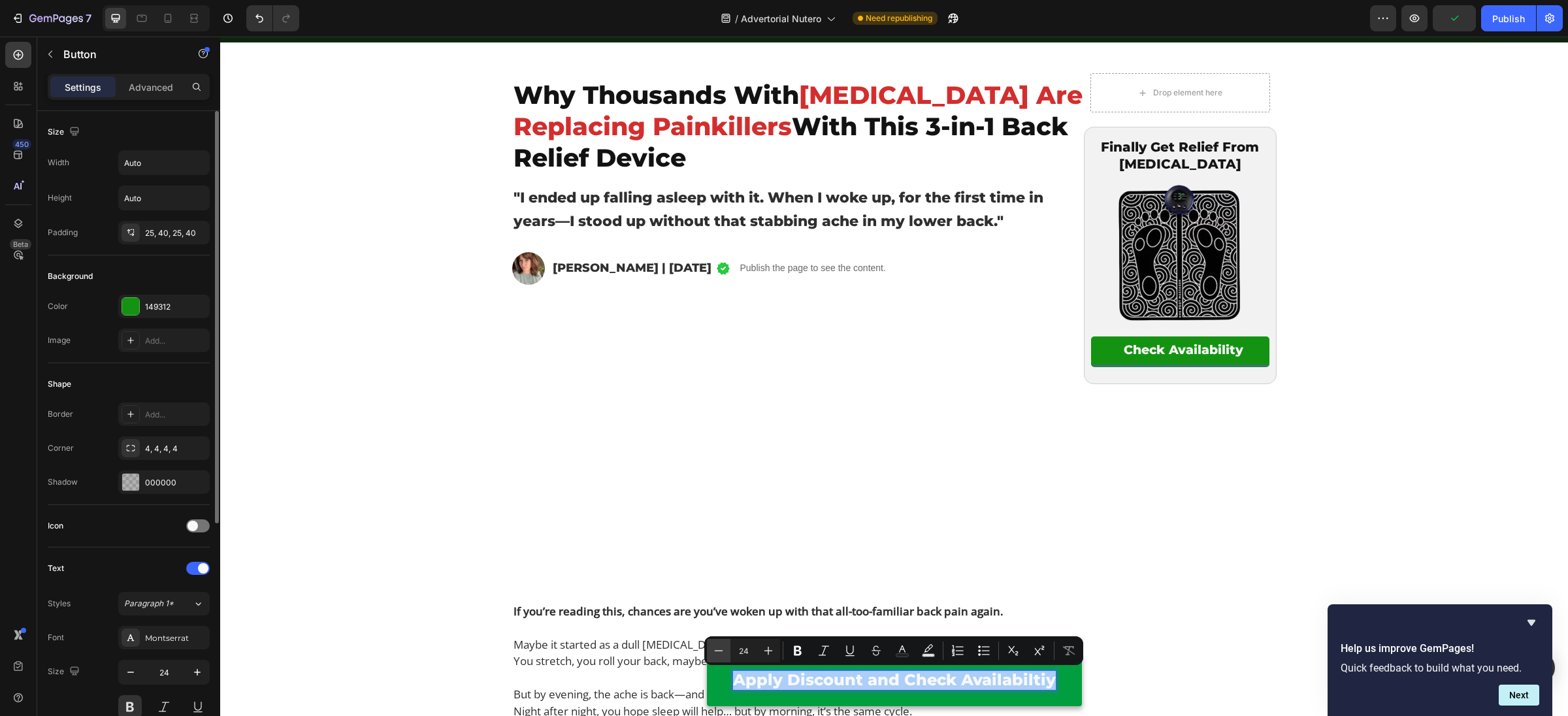
click at [720, 651] on icon "Editor contextual toolbar" at bounding box center [719, 650] width 9 height 1
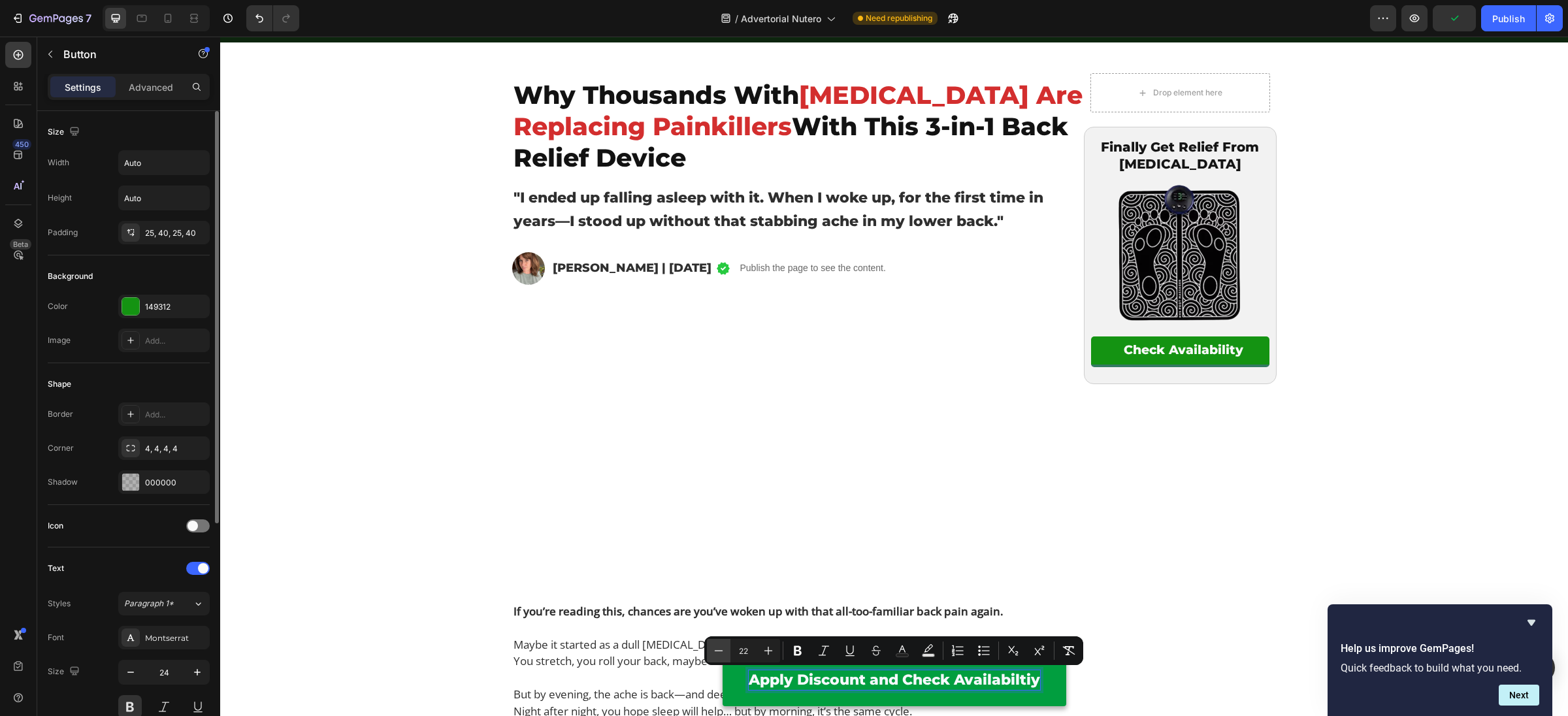
click at [720, 651] on icon "Editor contextual toolbar" at bounding box center [719, 650] width 9 height 1
click at [767, 656] on icon "Editor contextual toolbar" at bounding box center [767, 650] width 13 height 13
type input "22"
drag, startPoint x: 1355, startPoint y: 663, endPoint x: 1342, endPoint y: 661, distance: 13.2
click at [1353, 663] on p "Quick feedback to build what you need." at bounding box center [1440, 667] width 198 height 13
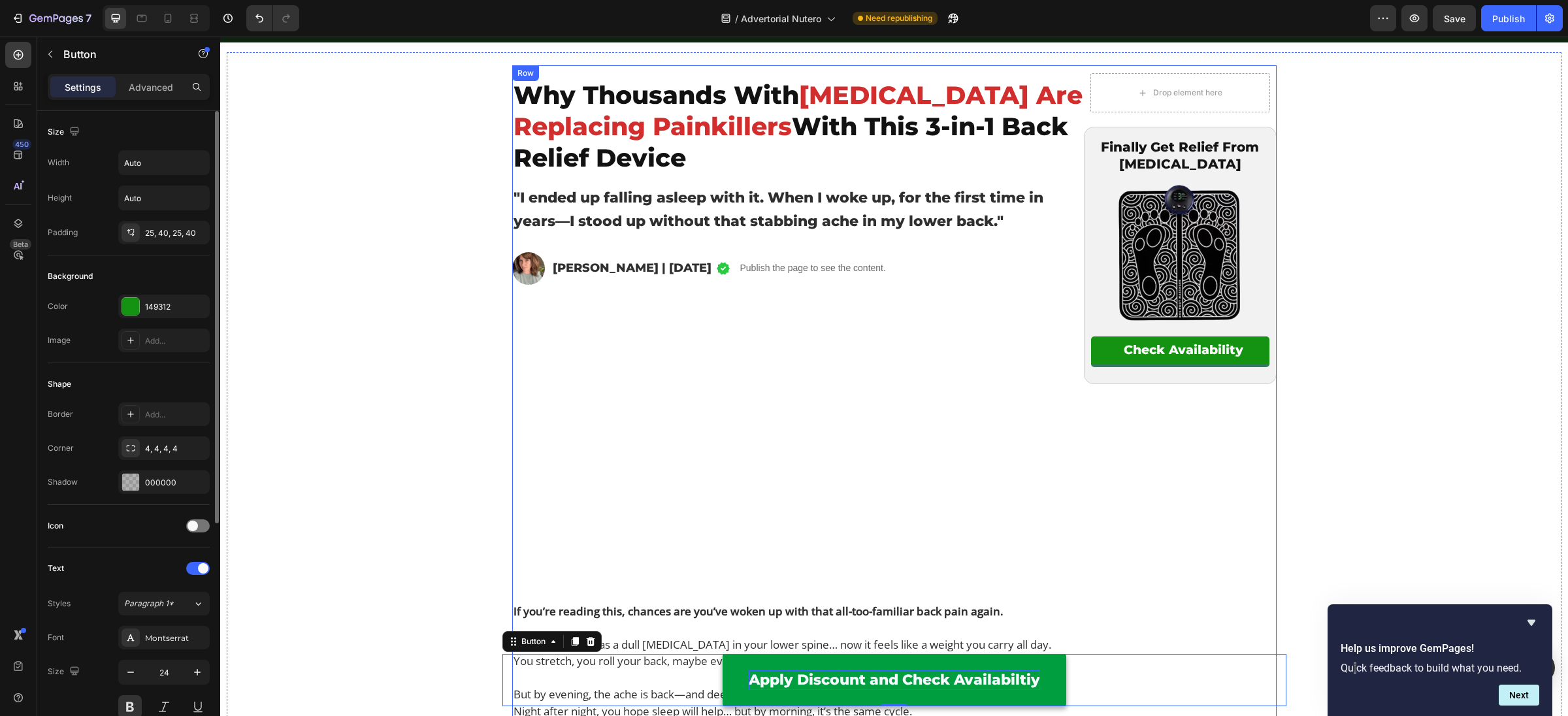
drag, startPoint x: 1247, startPoint y: 631, endPoint x: 1253, endPoint y: 633, distance: 6.3
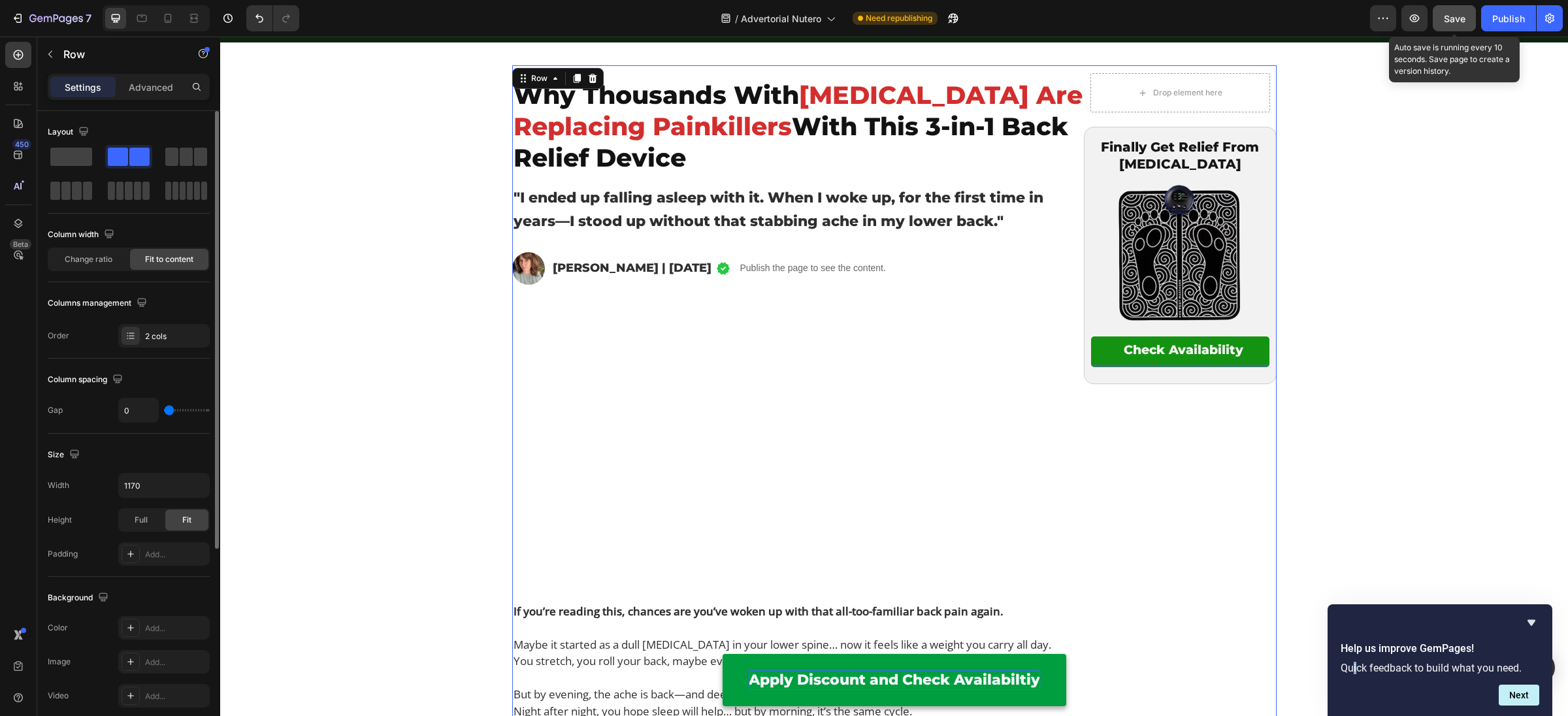
click at [1458, 30] on button "Save" at bounding box center [1454, 17] width 43 height 26
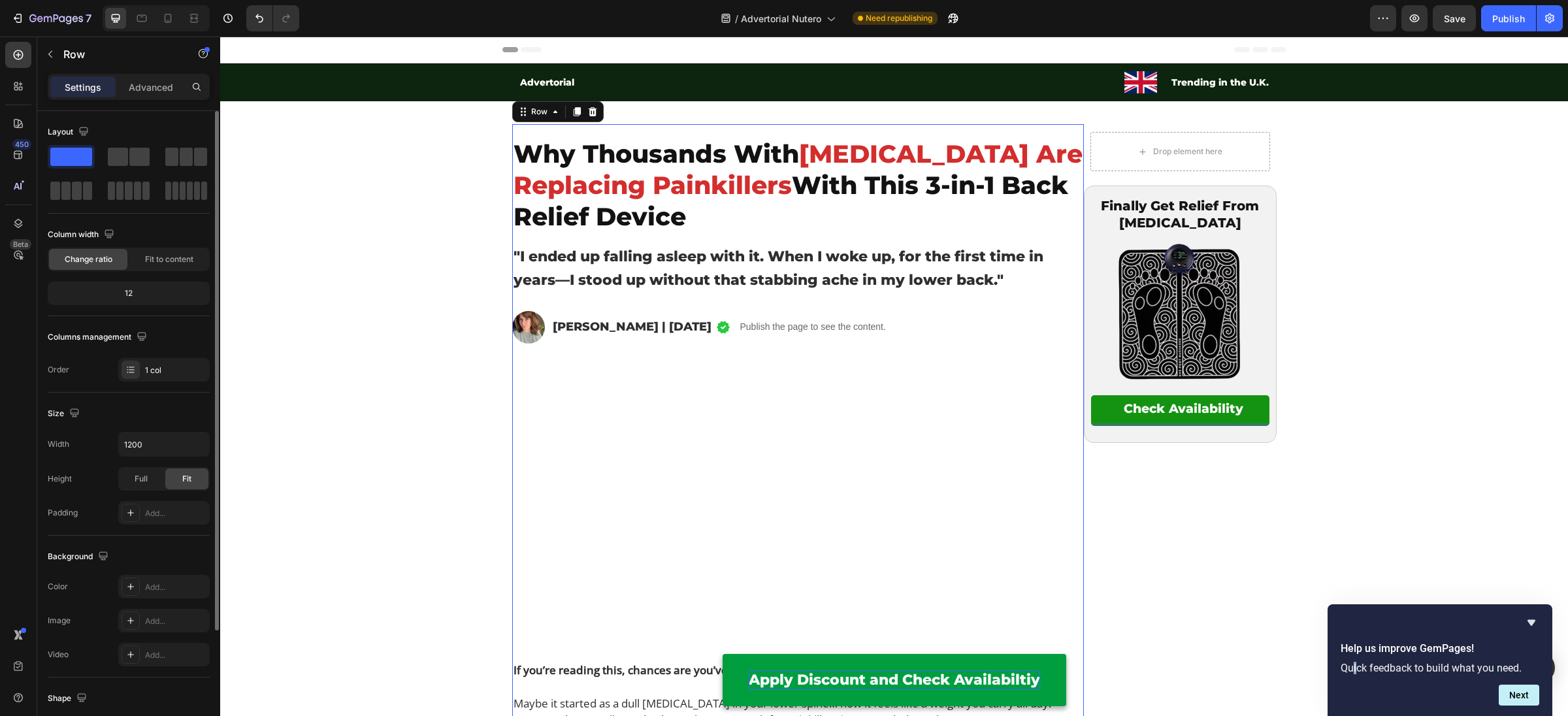
click at [125, 298] on div "12" at bounding box center [128, 293] width 156 height 18
click at [129, 81] on p "Advanced" at bounding box center [151, 87] width 45 height 14
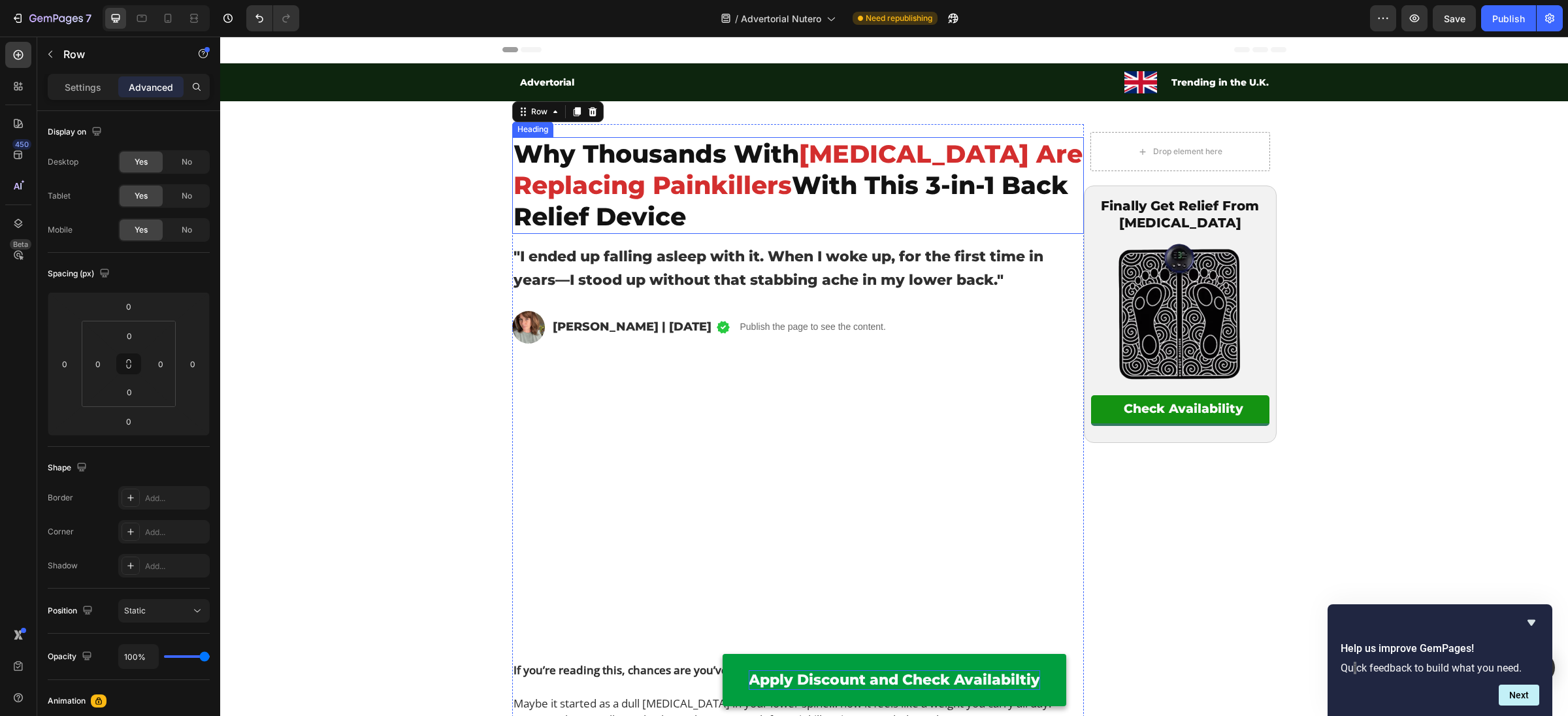
click at [631, 158] on strong "Why Thousands With" at bounding box center [657, 154] width 286 height 31
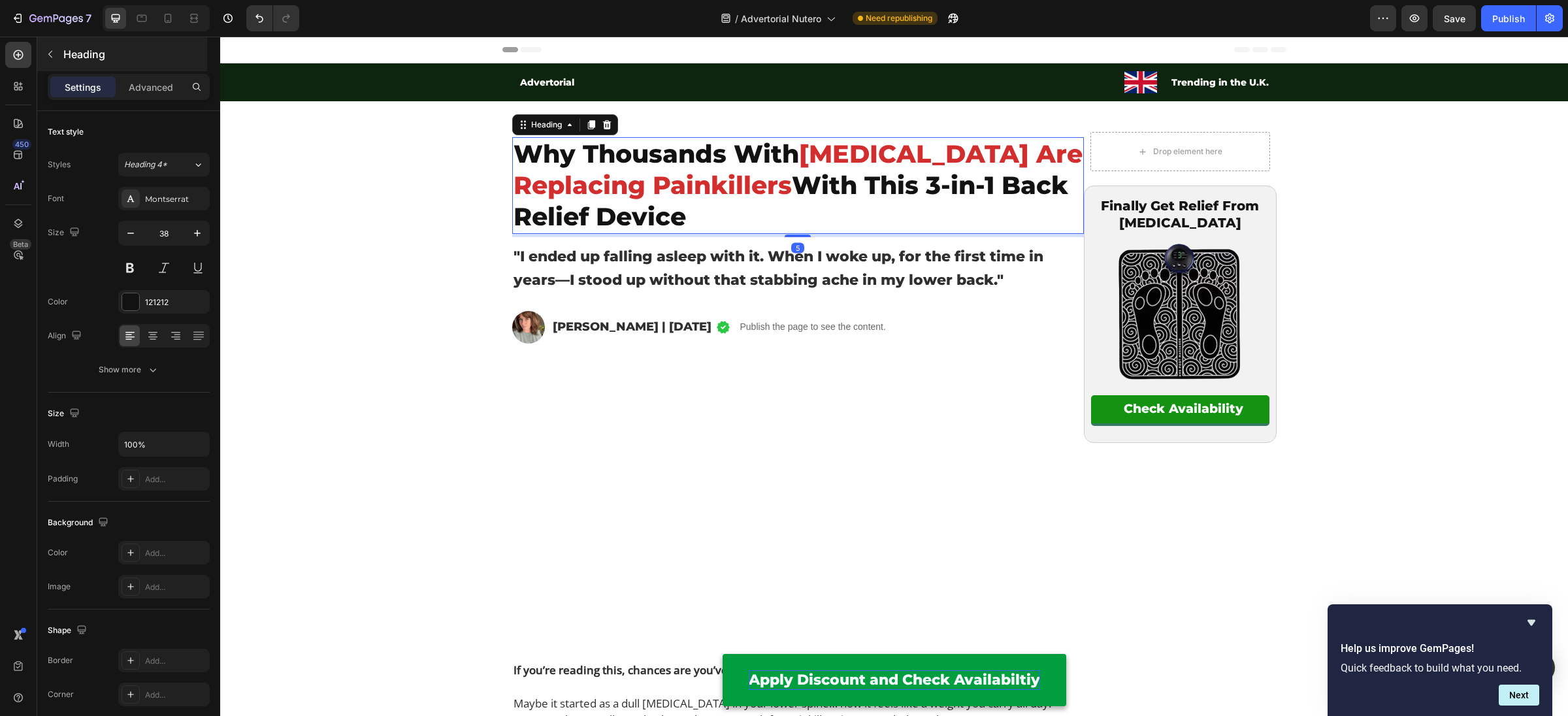
click at [160, 69] on div "Heading" at bounding box center [121, 53] width 170 height 34
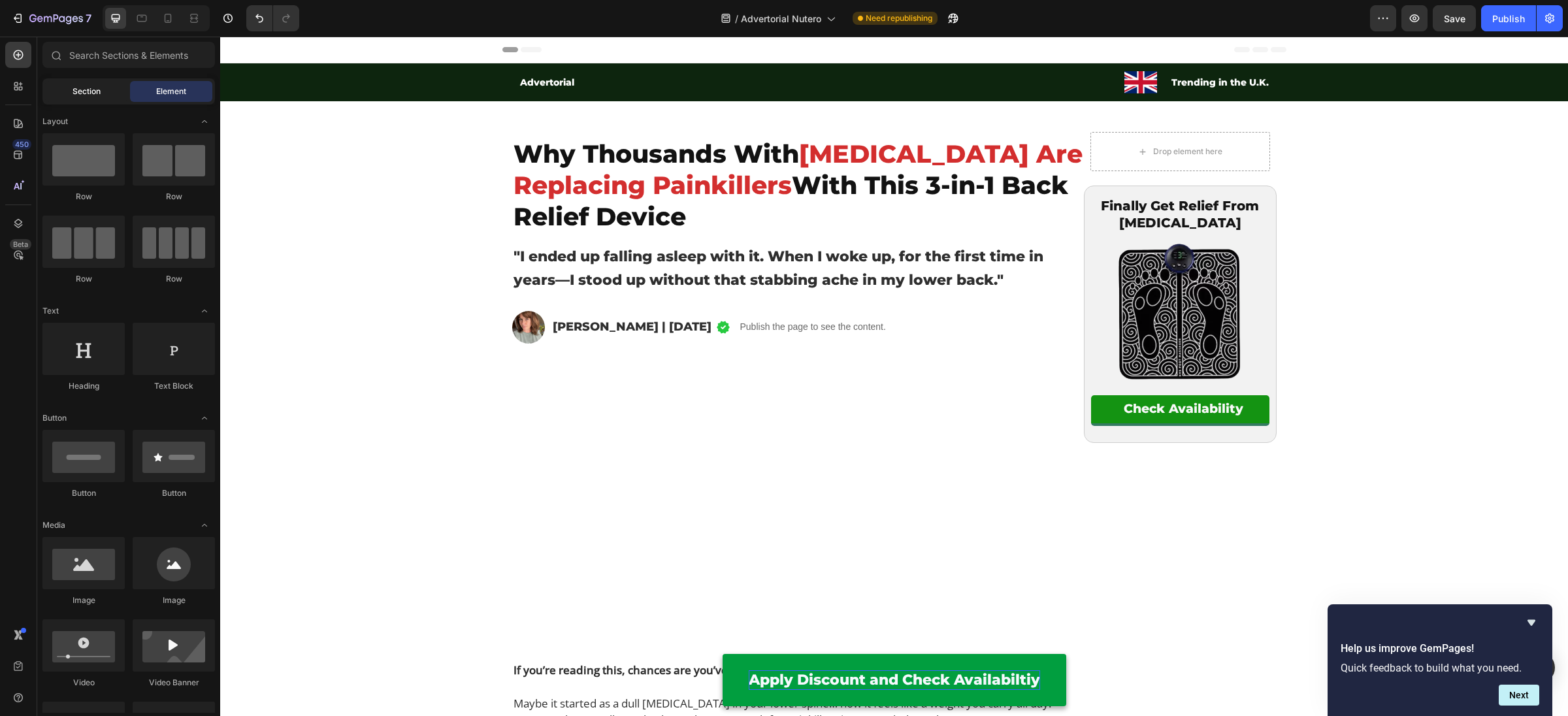
click at [85, 85] on div "Section" at bounding box center [85, 91] width 83 height 21
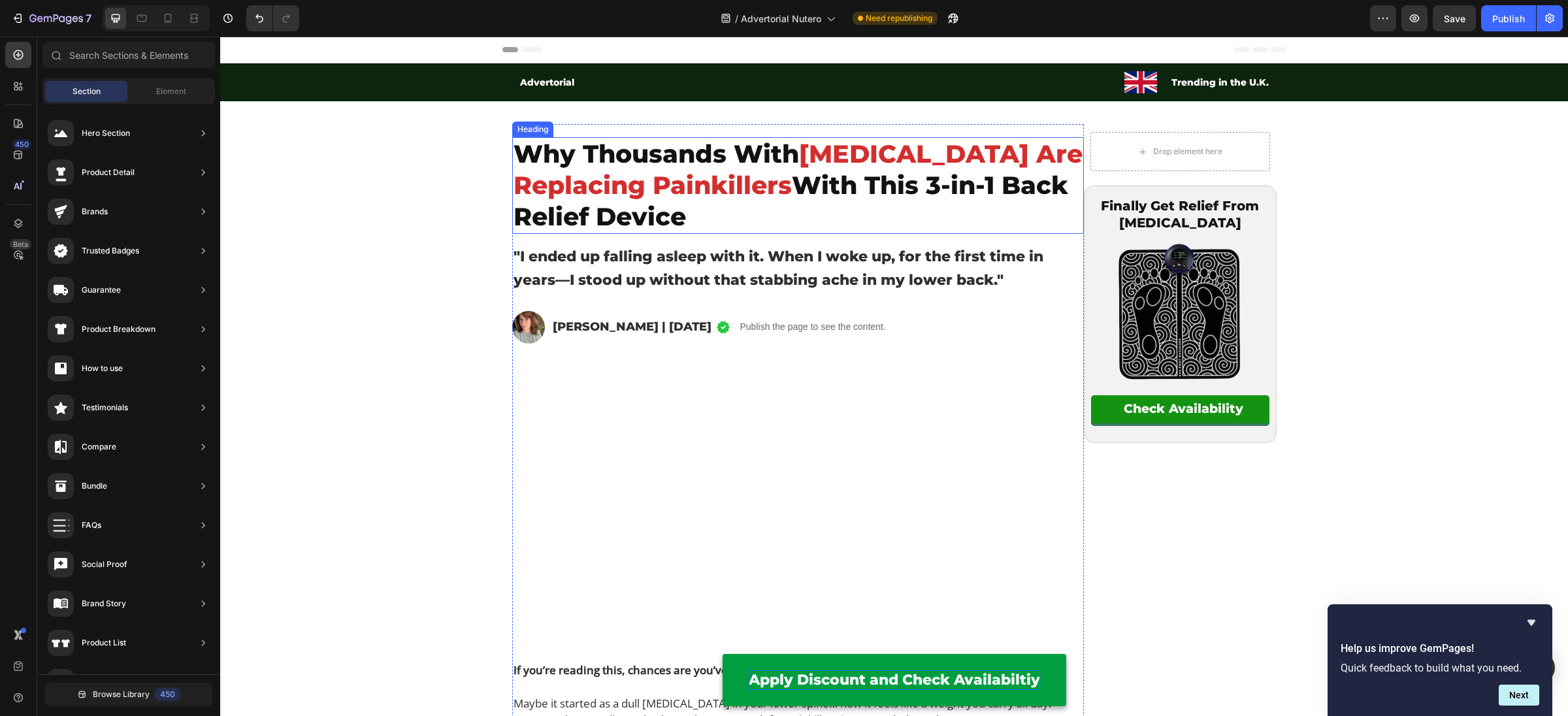
click at [640, 174] on strong "[MEDICAL_DATA] Are Replacing Painkillers" at bounding box center [799, 170] width 569 height 62
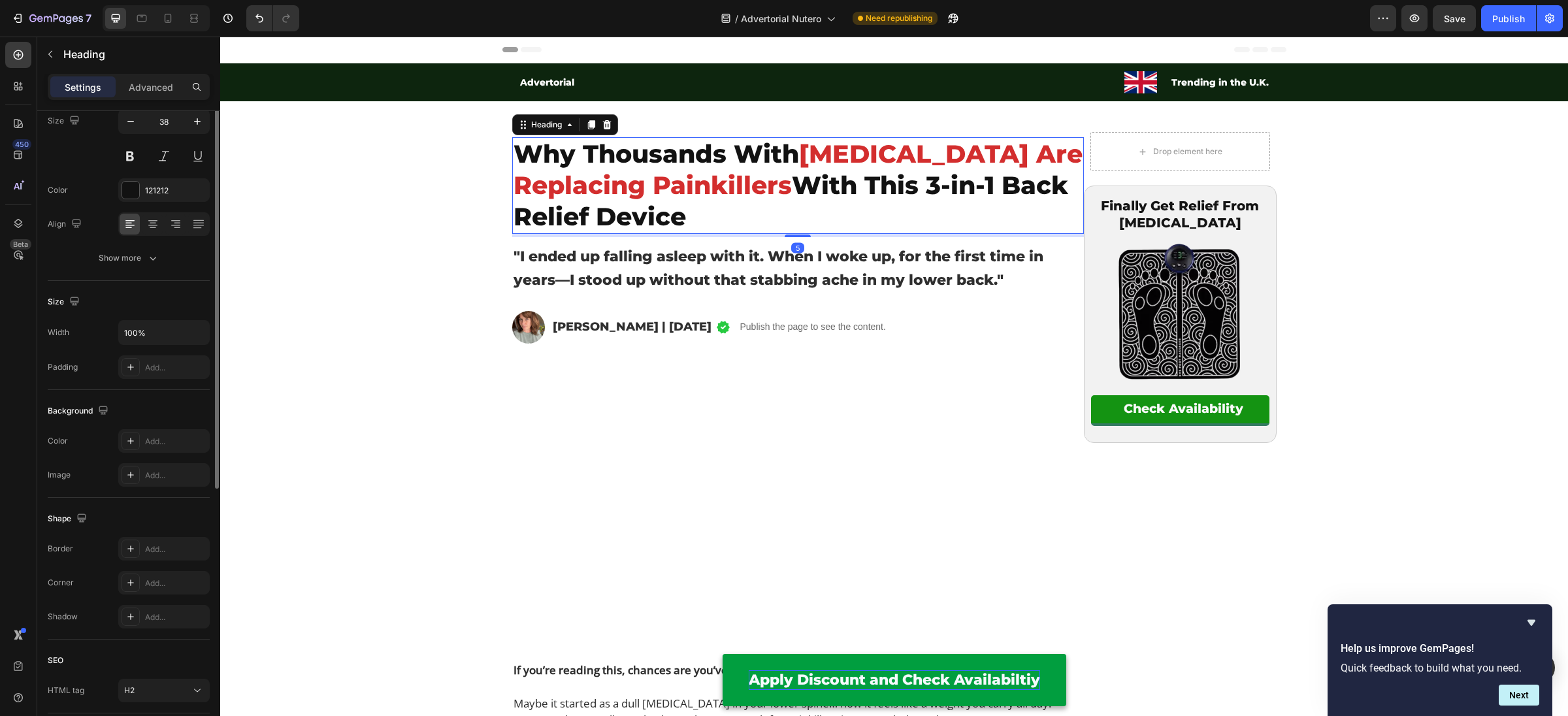
scroll to position [202, 0]
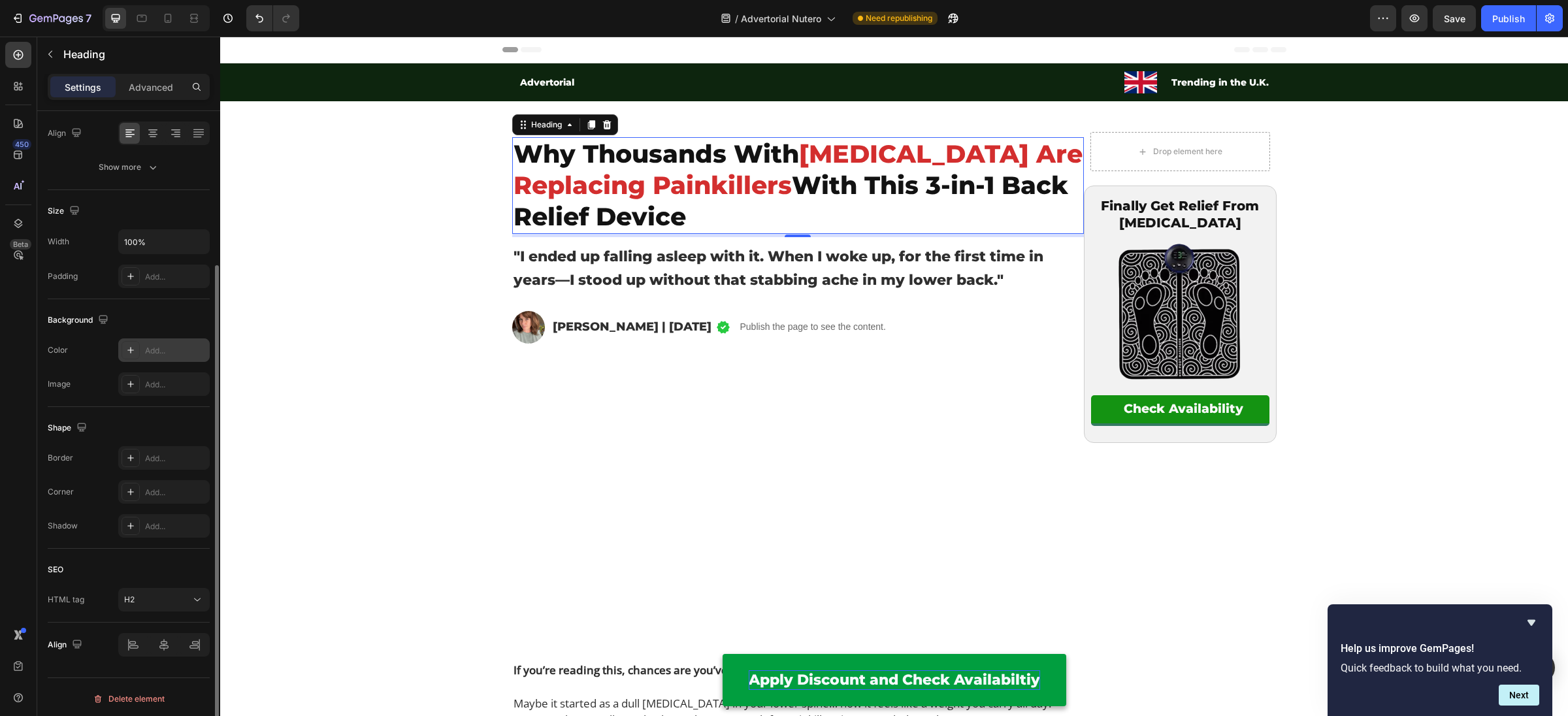
click at [158, 352] on div "Add..." at bounding box center [175, 351] width 61 height 12
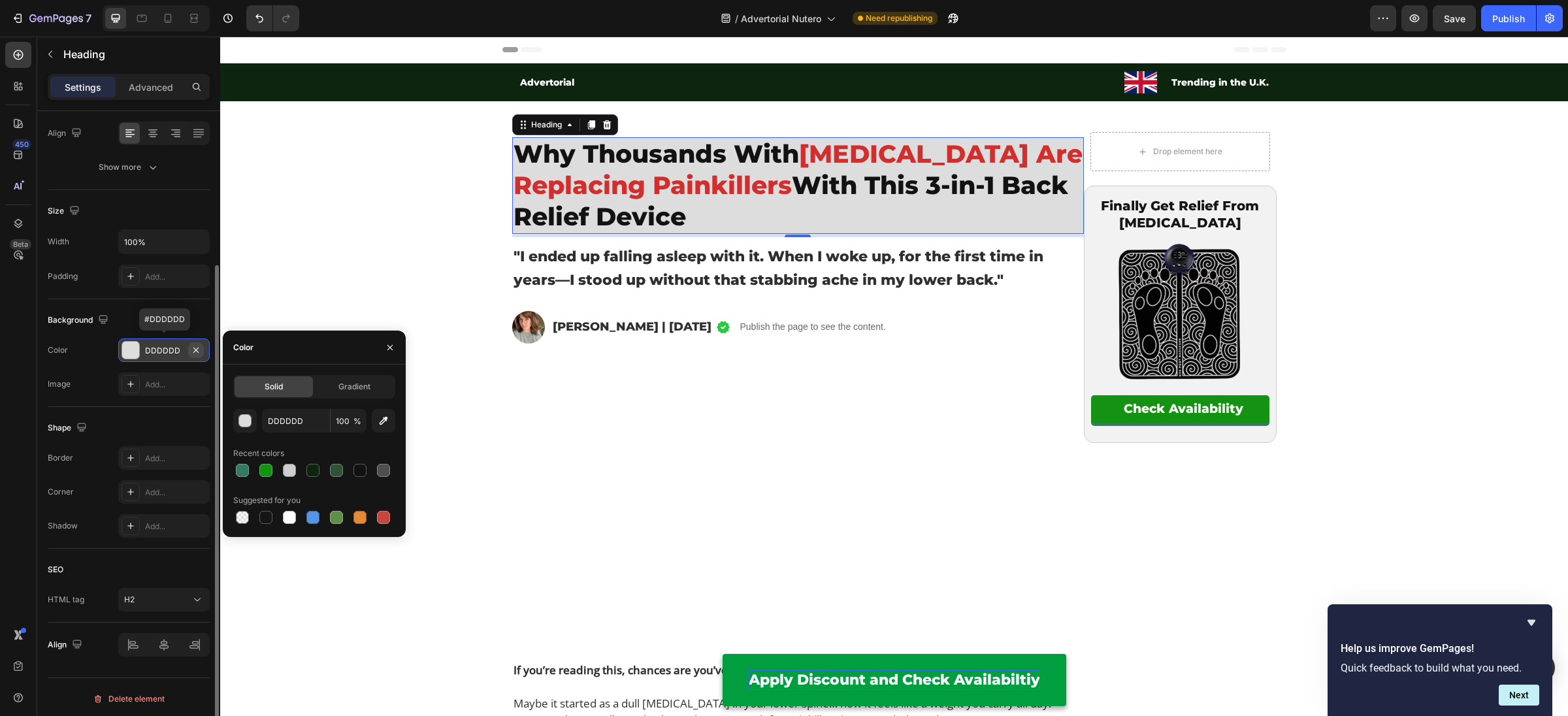
click at [197, 347] on icon "button" at bounding box center [195, 349] width 5 height 5
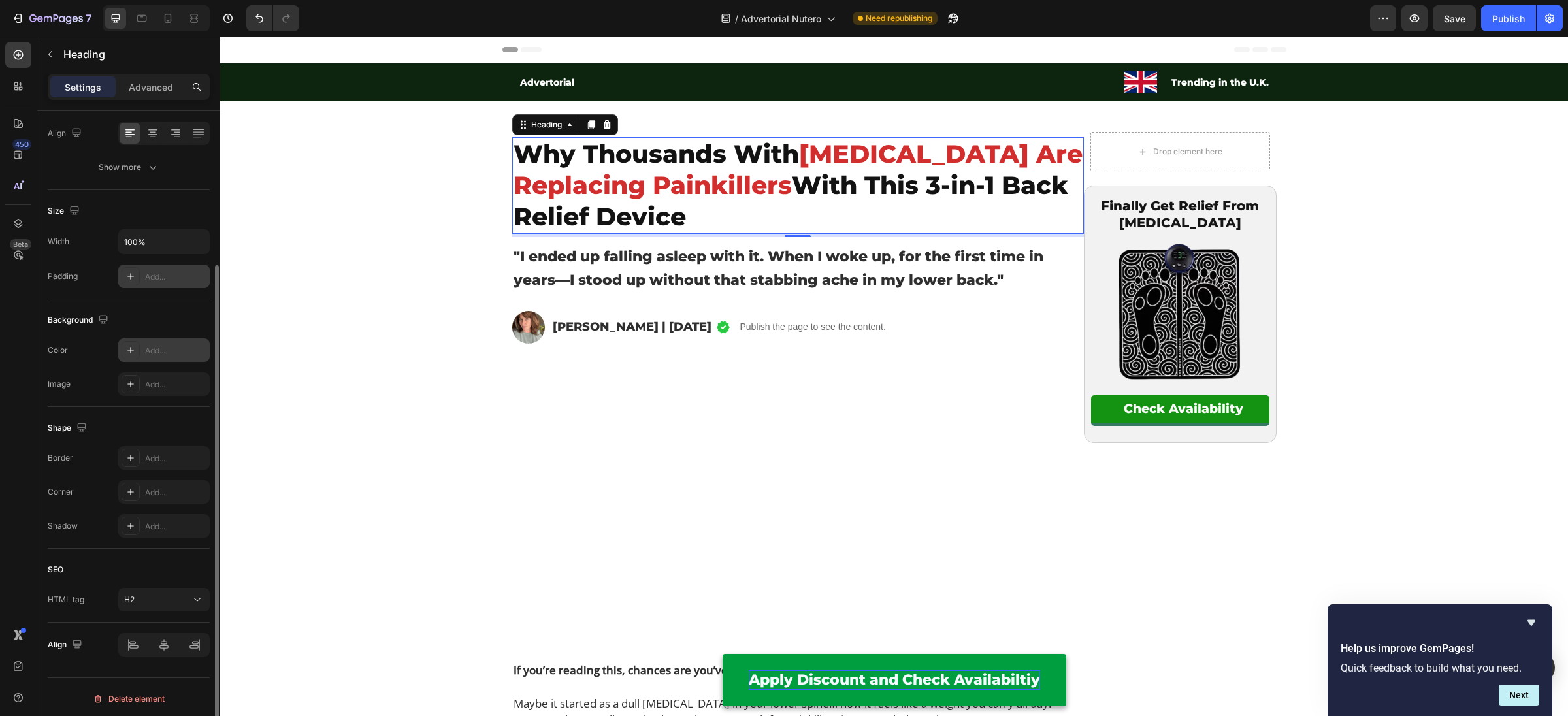
click at [169, 275] on div "Add..." at bounding box center [175, 277] width 61 height 12
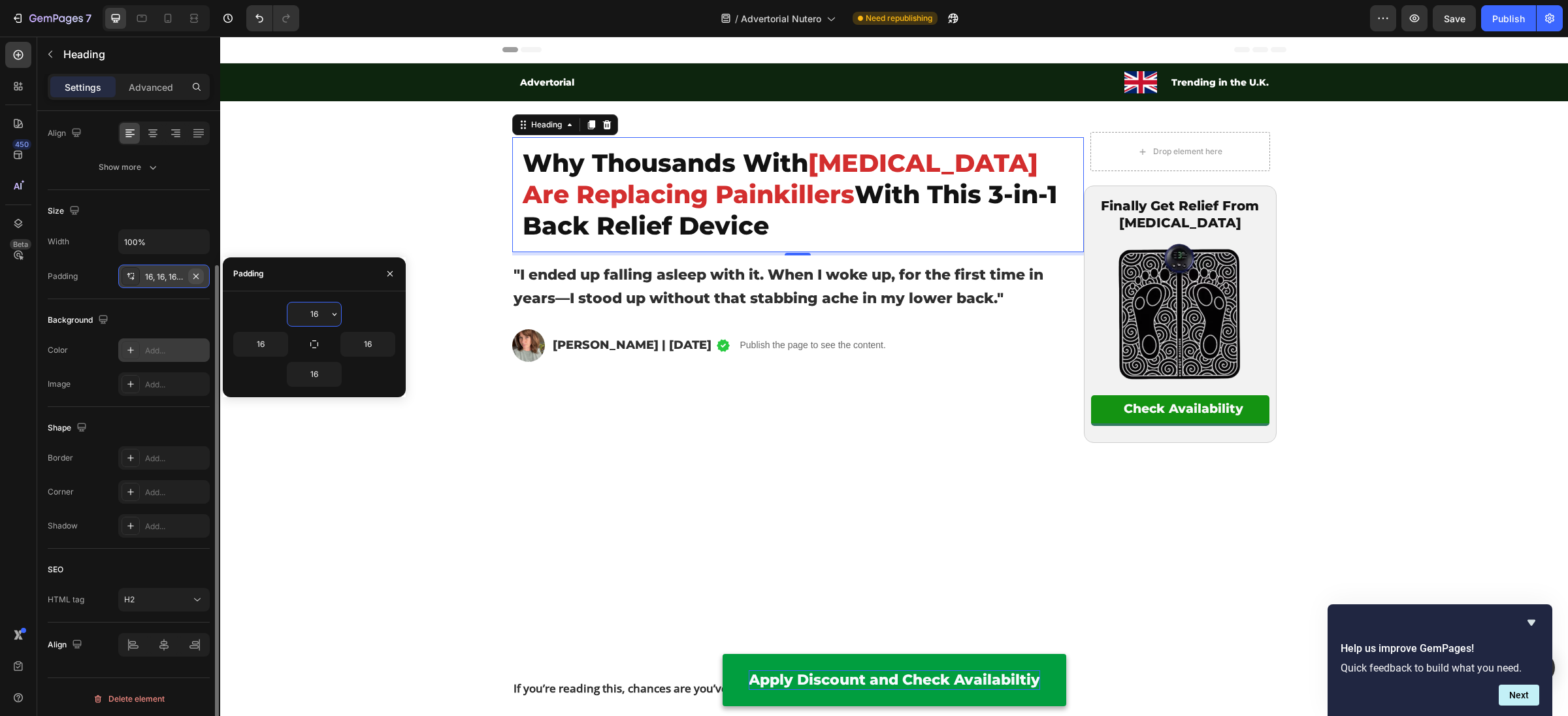
click at [197, 276] on icon "button" at bounding box center [195, 275] width 5 height 5
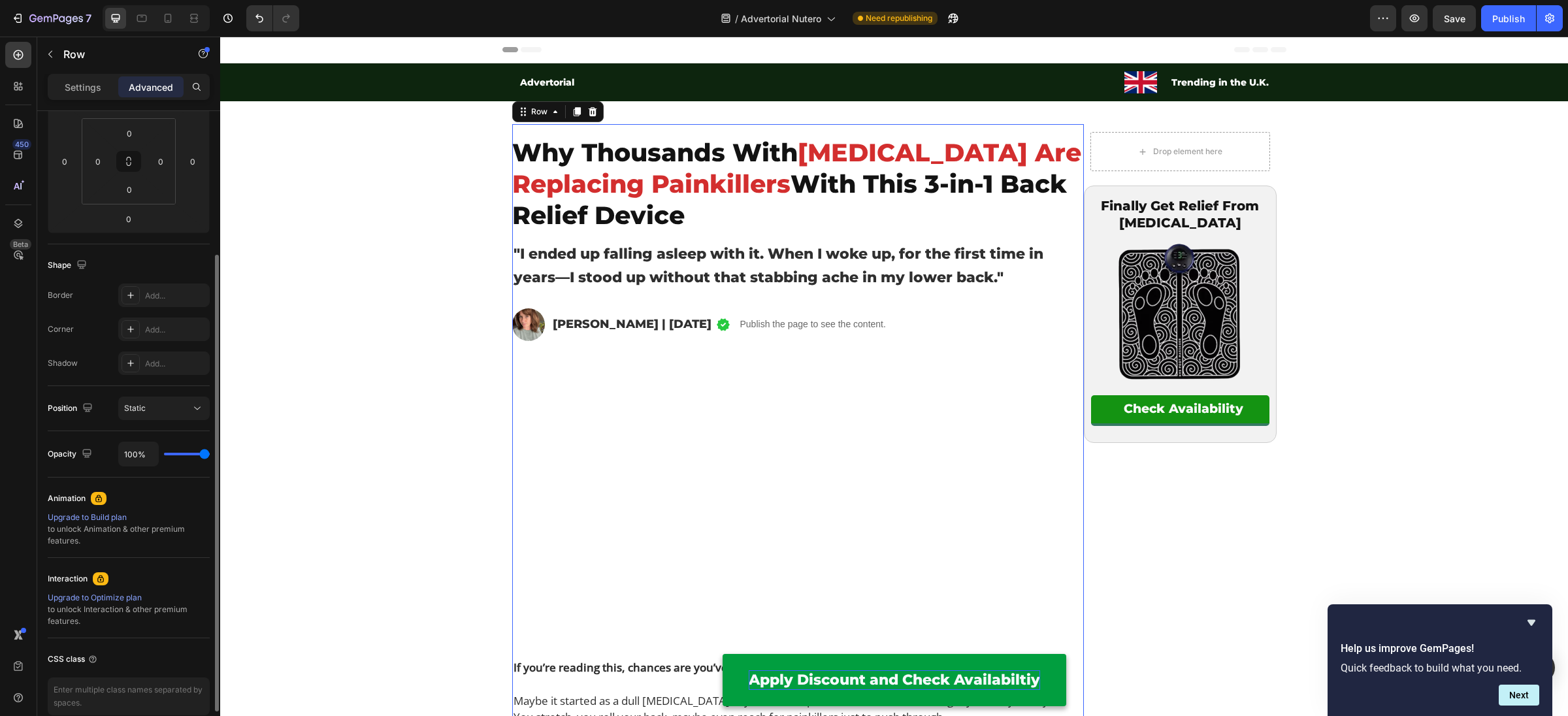
scroll to position [0, 0]
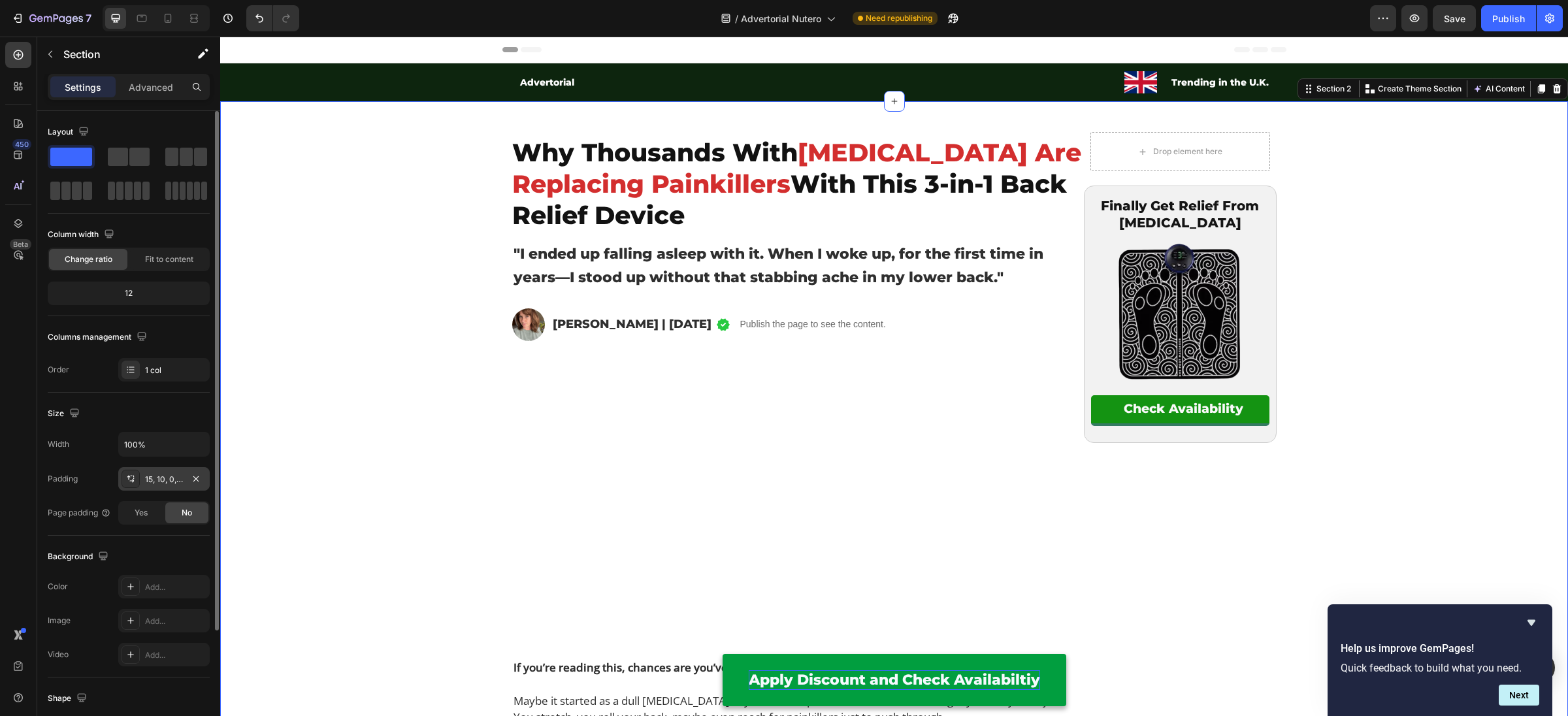
click at [166, 484] on div "15, 10, 0, 10" at bounding box center [164, 479] width 91 height 23
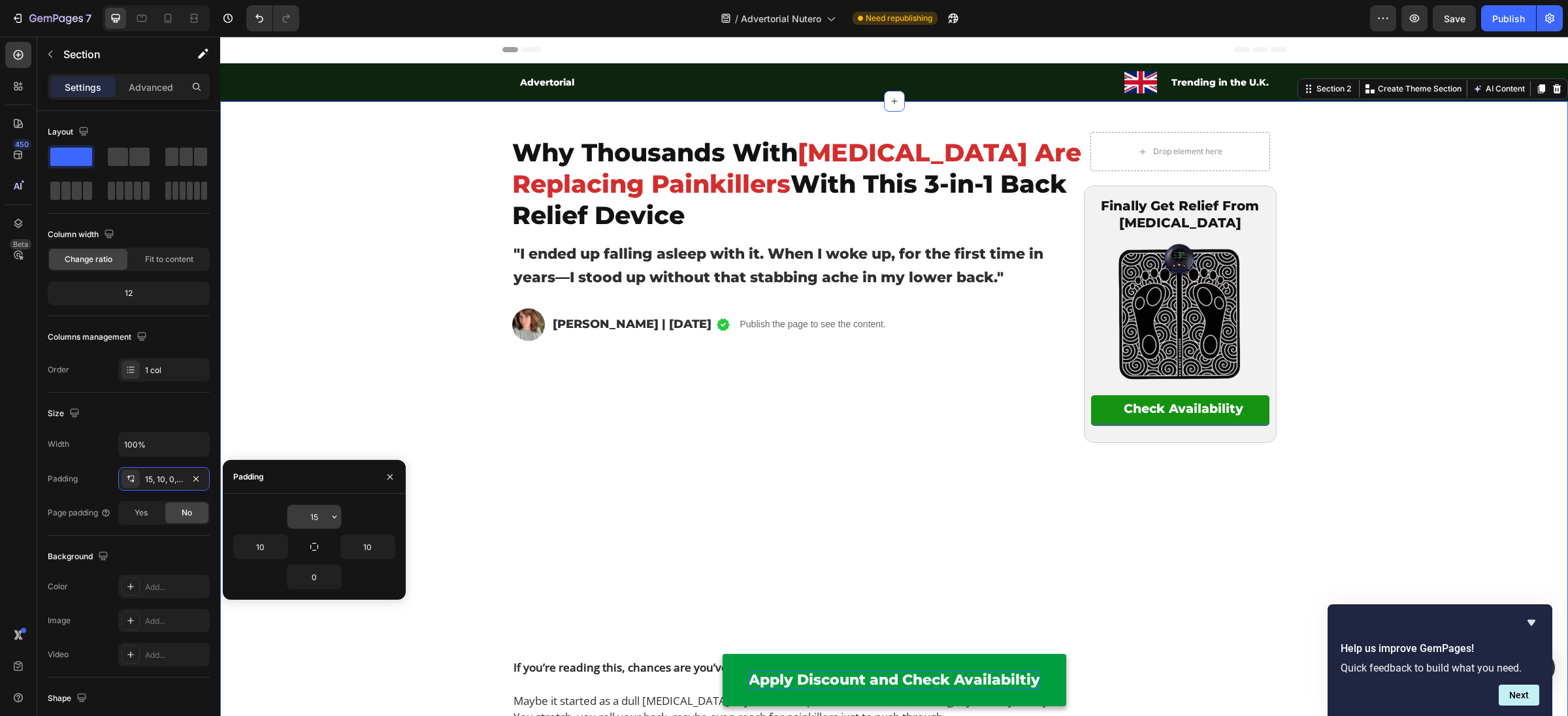
click at [305, 512] on input "15" at bounding box center [314, 517] width 53 height 23
type input "0"
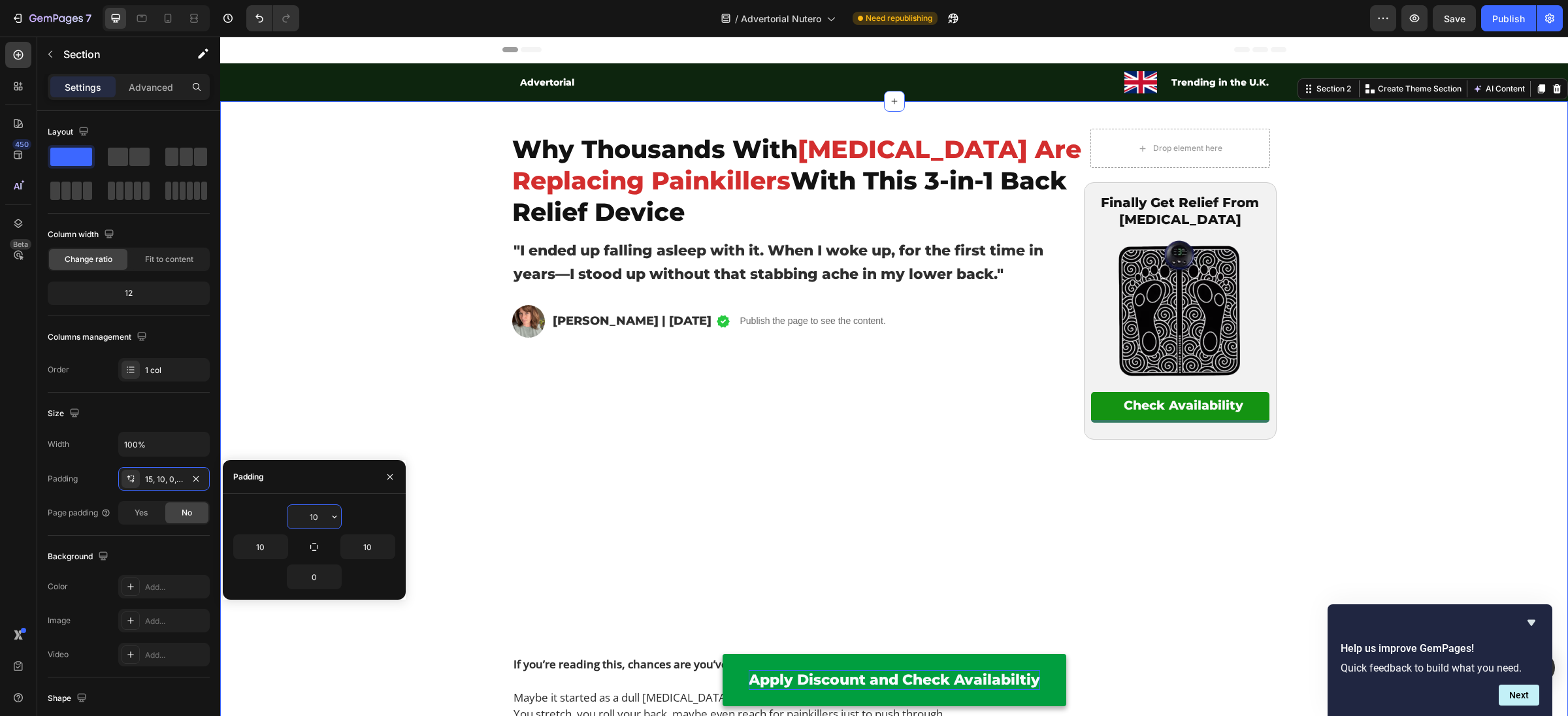
type input "1"
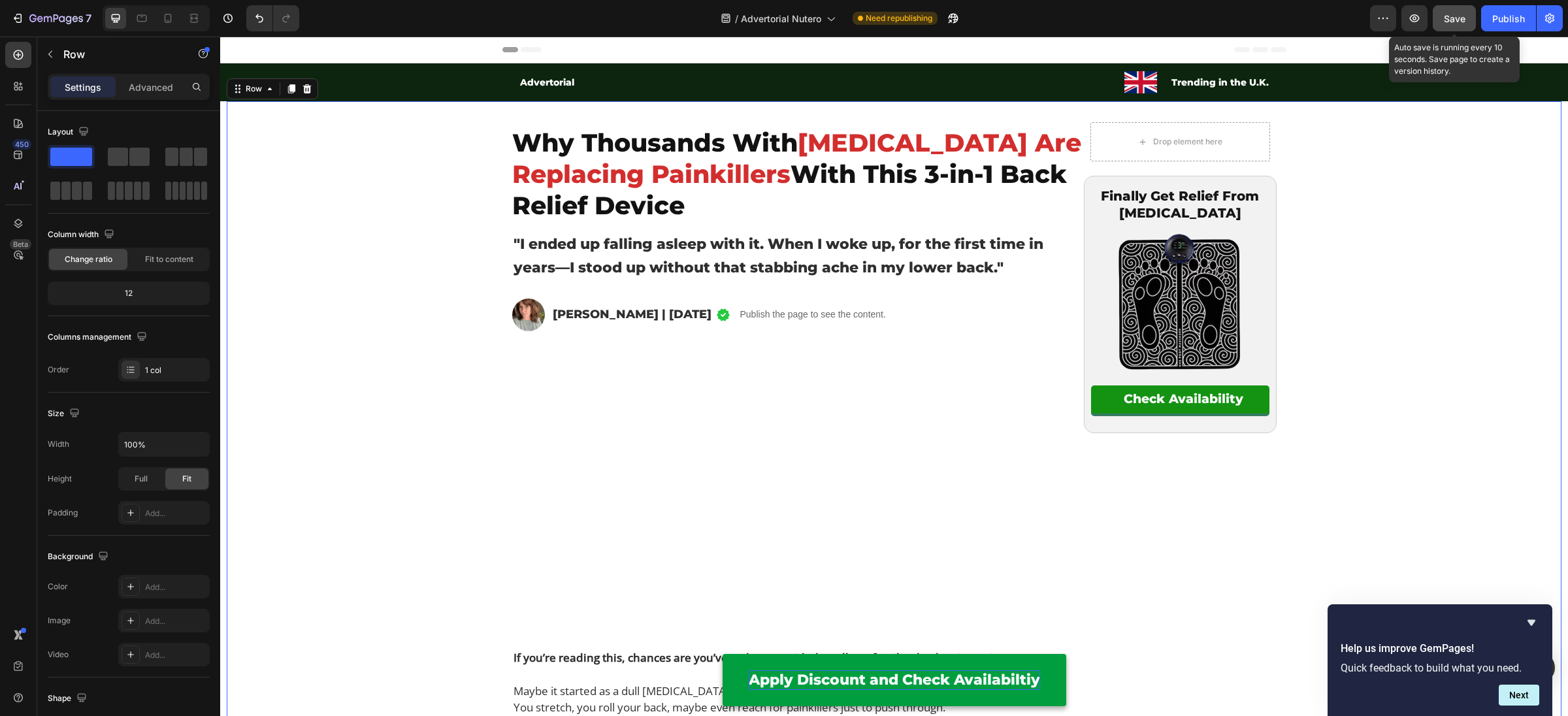
click at [1458, 19] on span "Save" at bounding box center [1454, 17] width 21 height 11
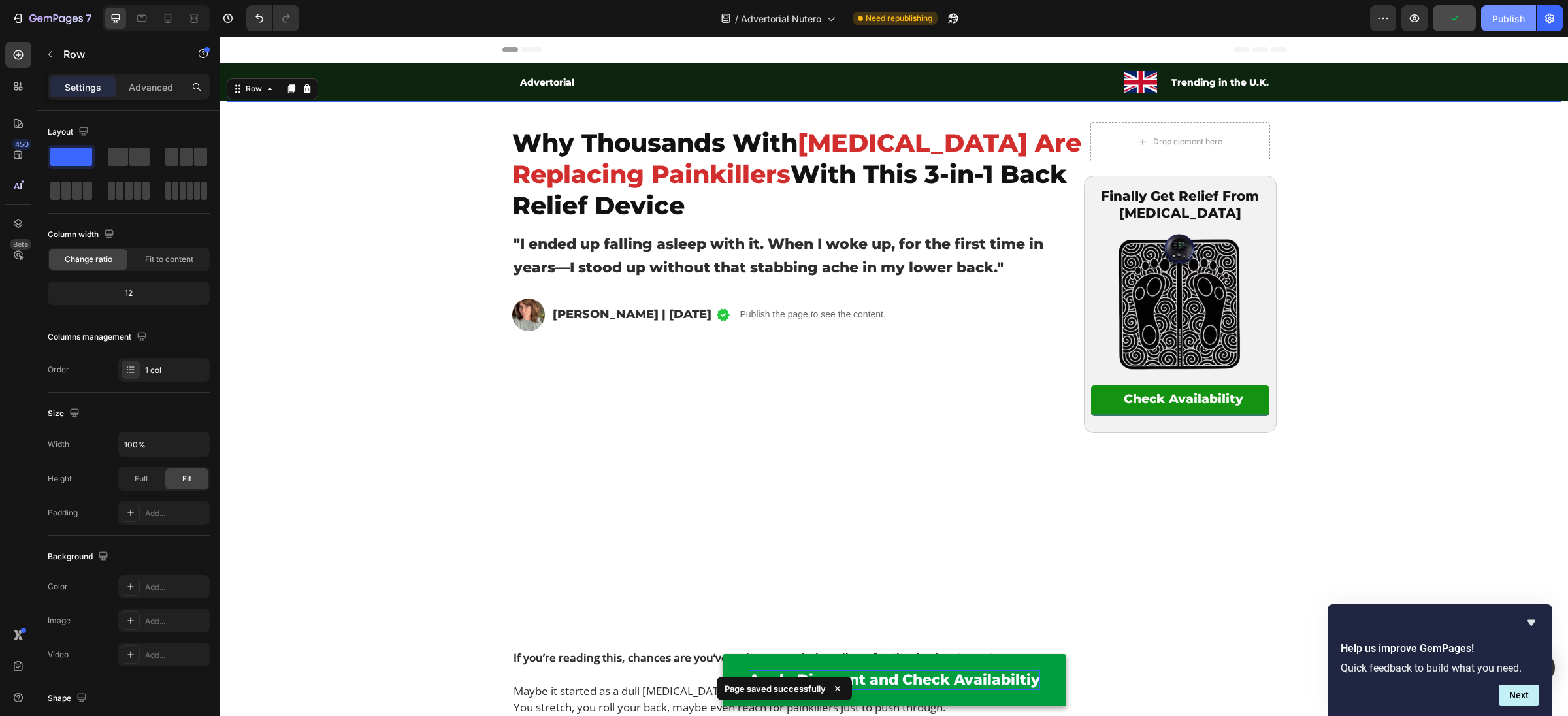
click at [1501, 21] on div "Publish" at bounding box center [1509, 18] width 33 height 14
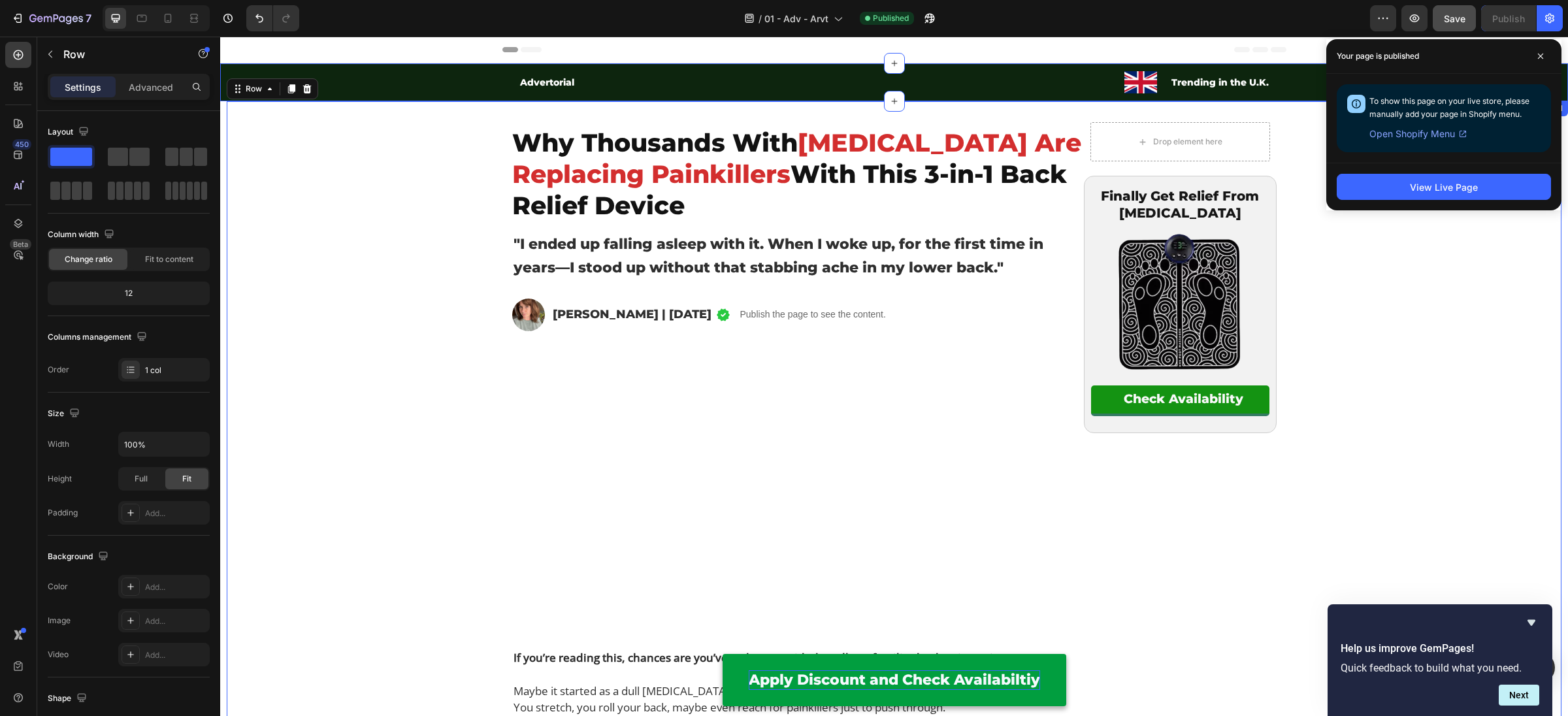
click at [398, 83] on div "Advertorial Text Block Image Trending in the U.K. Text Block Row Row" at bounding box center [894, 82] width 1347 height 38
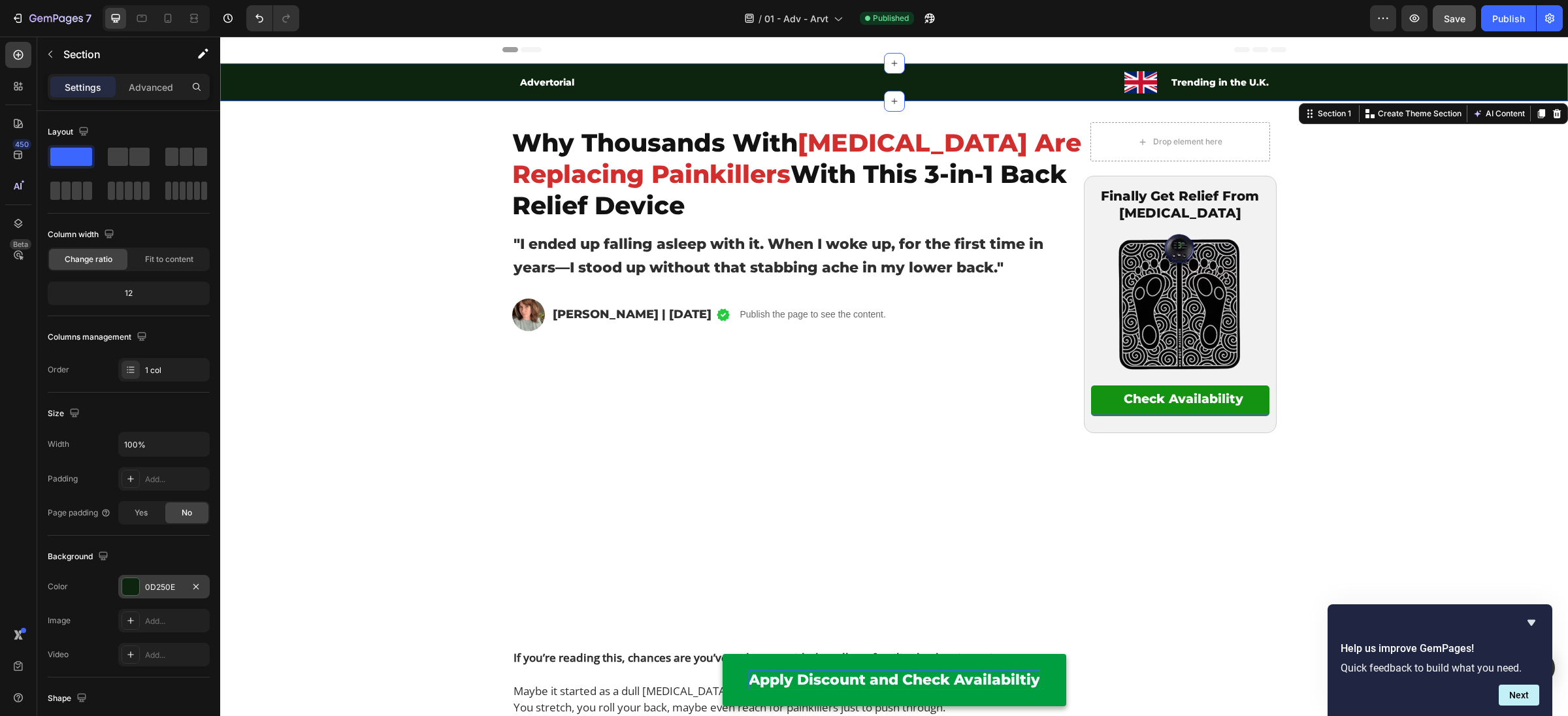
click at [164, 587] on div "0D250E" at bounding box center [163, 588] width 38 height 12
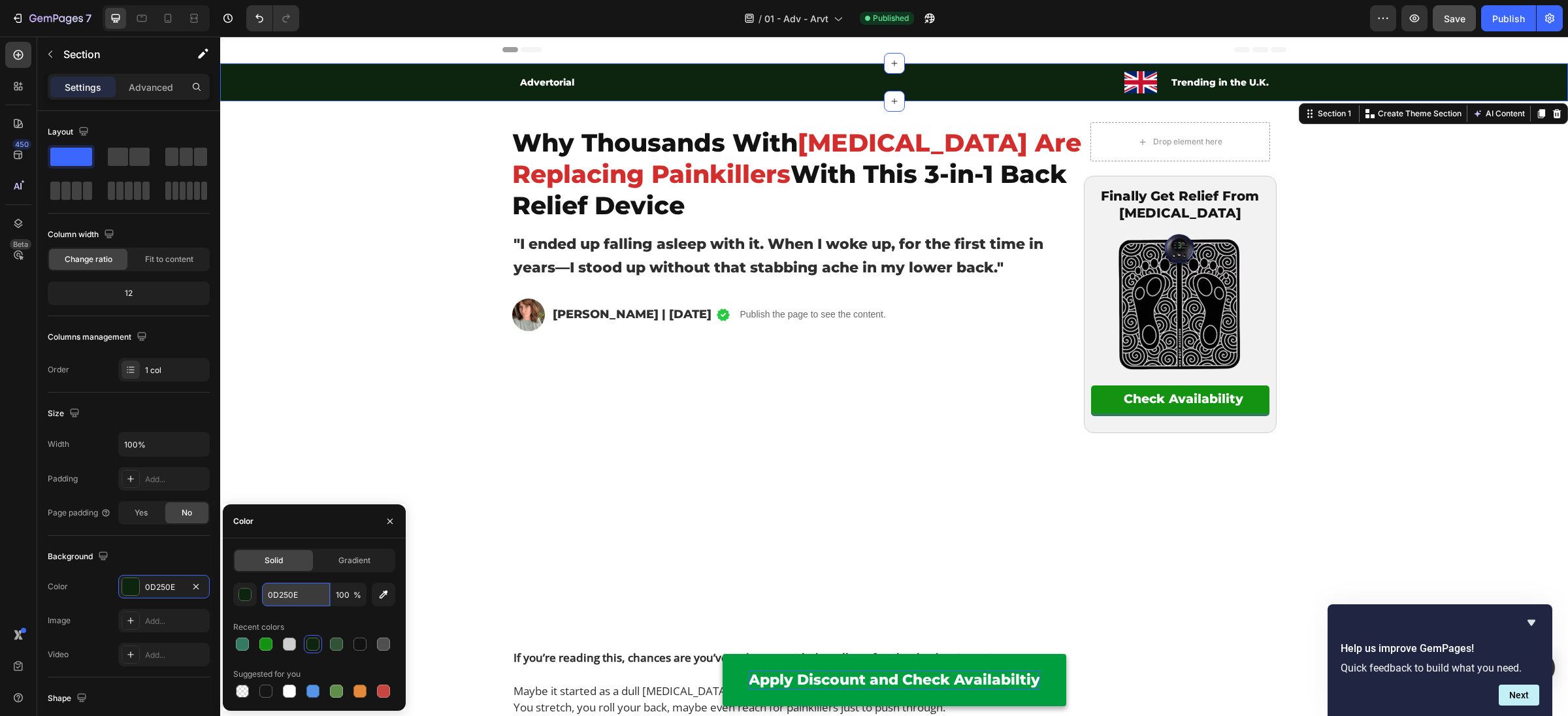
click at [298, 593] on input "0D250E" at bounding box center [296, 595] width 68 height 23
paste input "333333"
type input "333333"
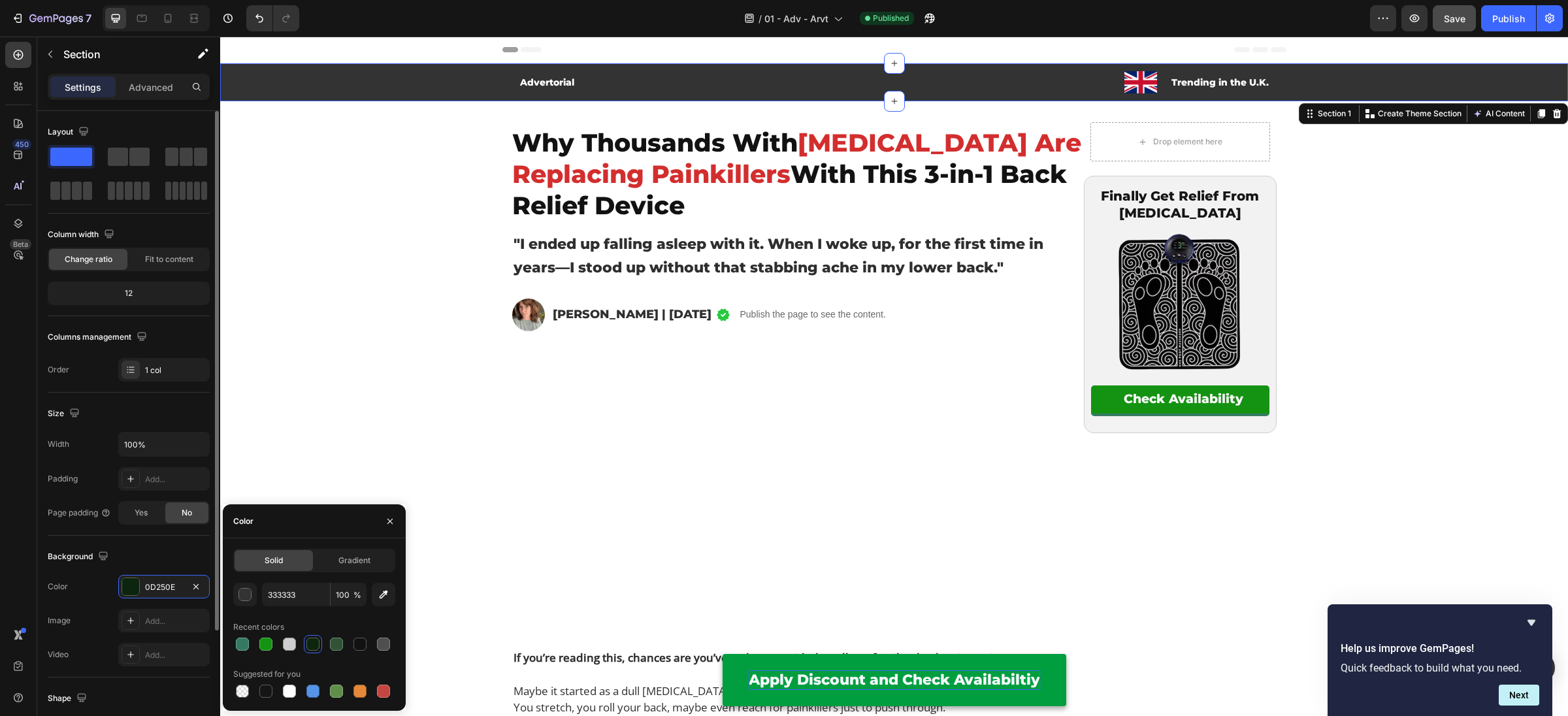
click at [92, 546] on div "Background" at bounding box center [128, 557] width 162 height 21
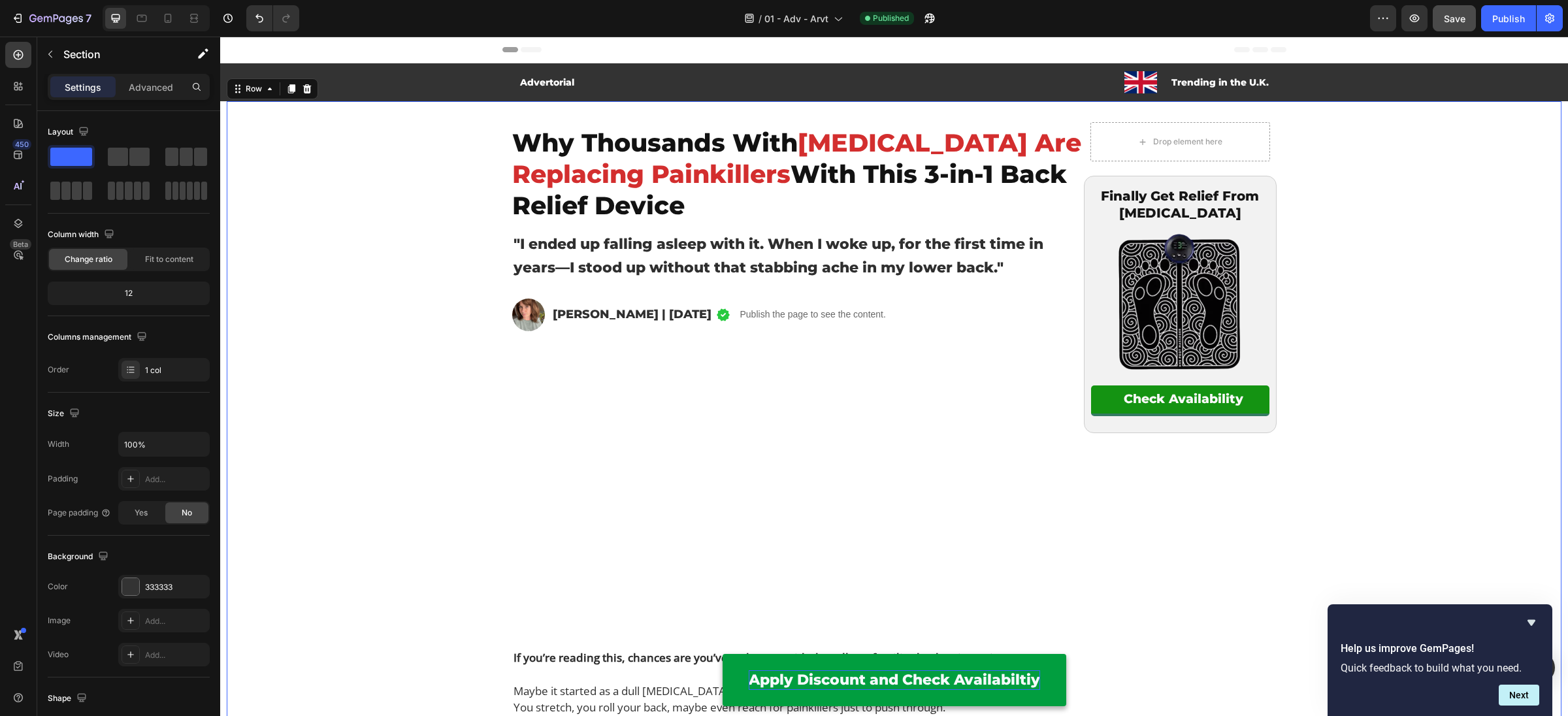
click at [1507, 23] on div "Publish" at bounding box center [1509, 18] width 33 height 14
click at [588, 158] on p "⁠⁠⁠⁠⁠⁠⁠ Why Thousands With Lower Back Pain Are Replacing Painkillers With This …" at bounding box center [798, 174] width 571 height 94
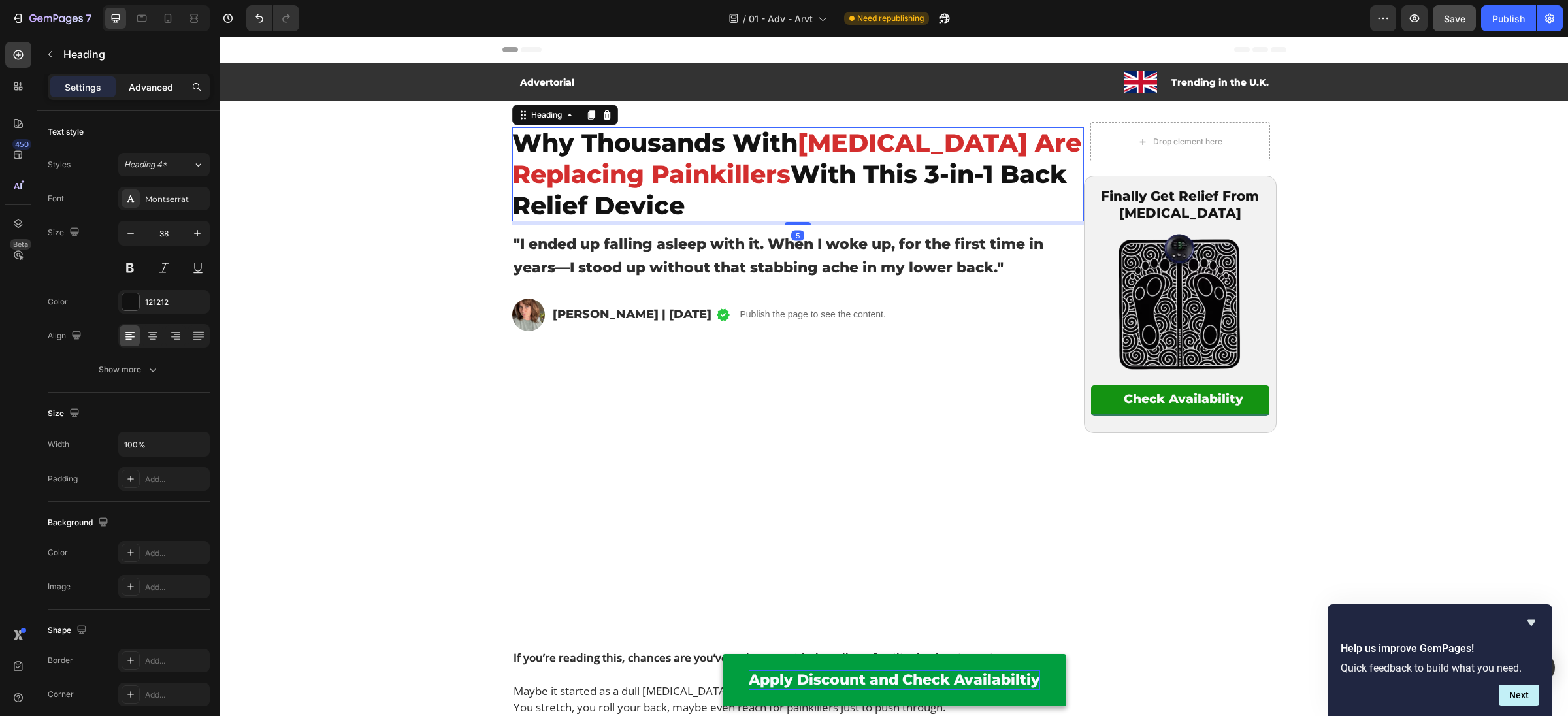
click at [147, 81] on p "Advanced" at bounding box center [151, 87] width 45 height 14
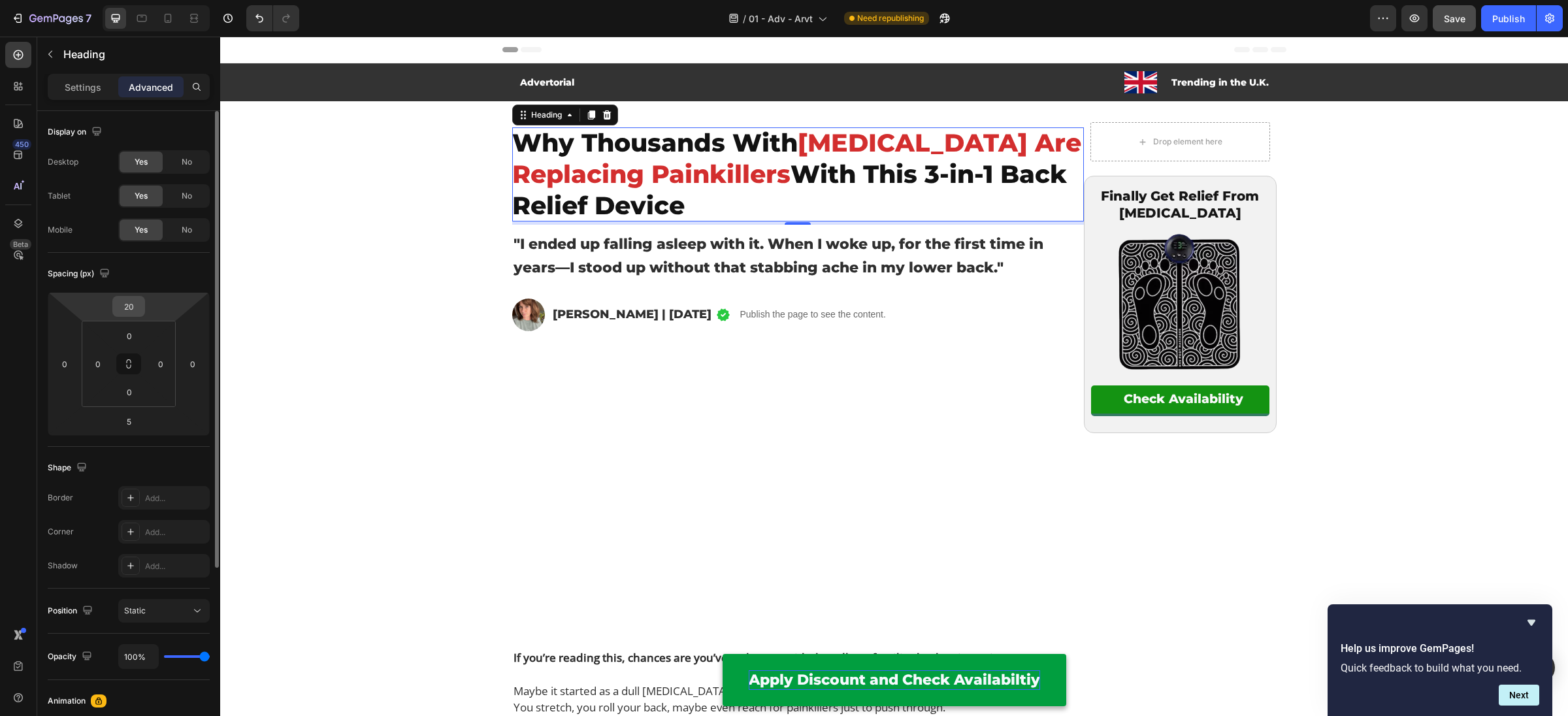
click at [135, 308] on input "20" at bounding box center [128, 306] width 26 height 19
click at [106, 275] on icon "button" at bounding box center [104, 272] width 13 height 13
click at [106, 335] on icon "button" at bounding box center [107, 340] width 13 height 13
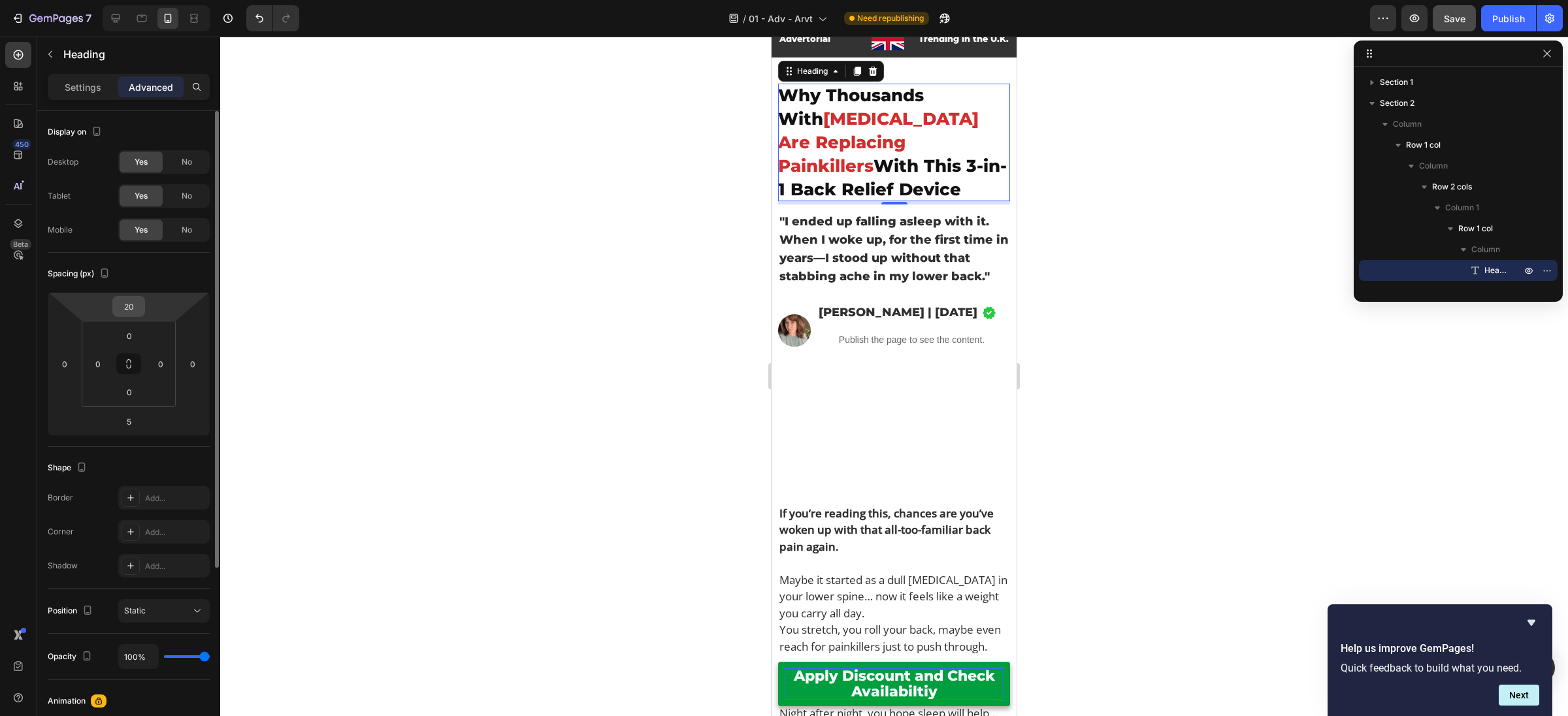
scroll to position [44, 0]
click at [132, 308] on input "20" at bounding box center [128, 306] width 26 height 19
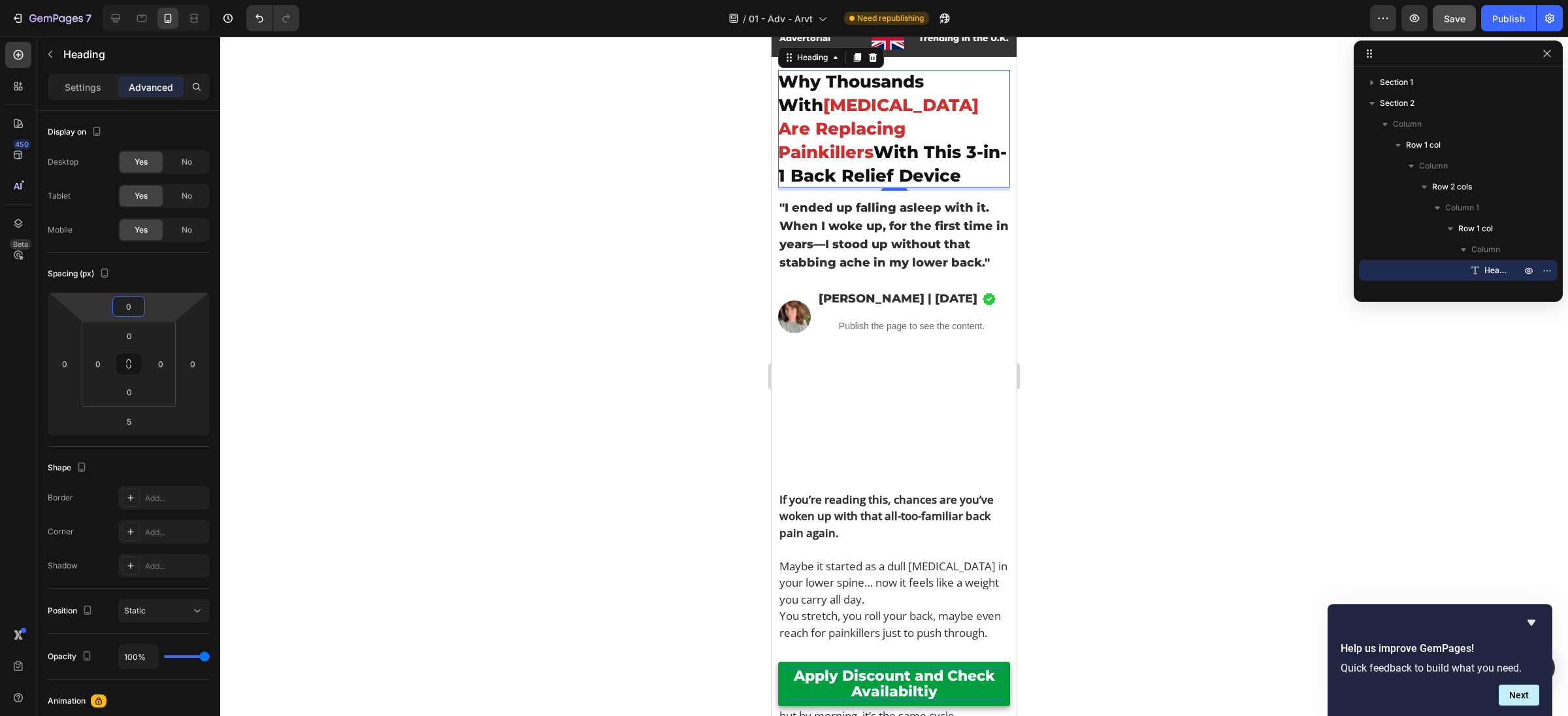
type input "0"
drag, startPoint x: 401, startPoint y: 327, endPoint x: 485, endPoint y: 359, distance: 89.9
click at [400, 328] on div at bounding box center [894, 376] width 1347 height 679
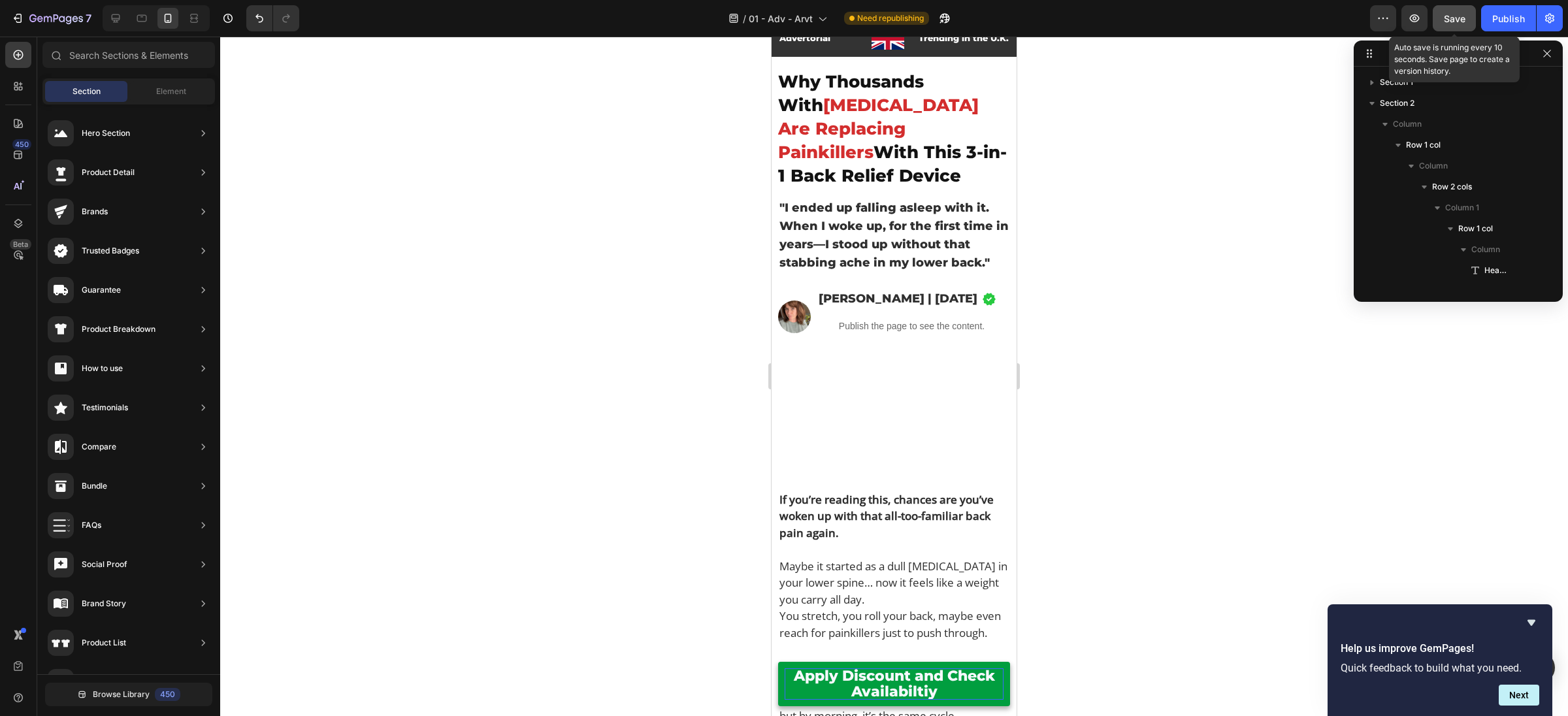
drag, startPoint x: 1451, startPoint y: 28, endPoint x: 1462, endPoint y: 28, distance: 11.0
click at [1450, 28] on button "Save" at bounding box center [1454, 17] width 43 height 26
click at [1504, 23] on div "Publish" at bounding box center [1509, 18] width 33 height 14
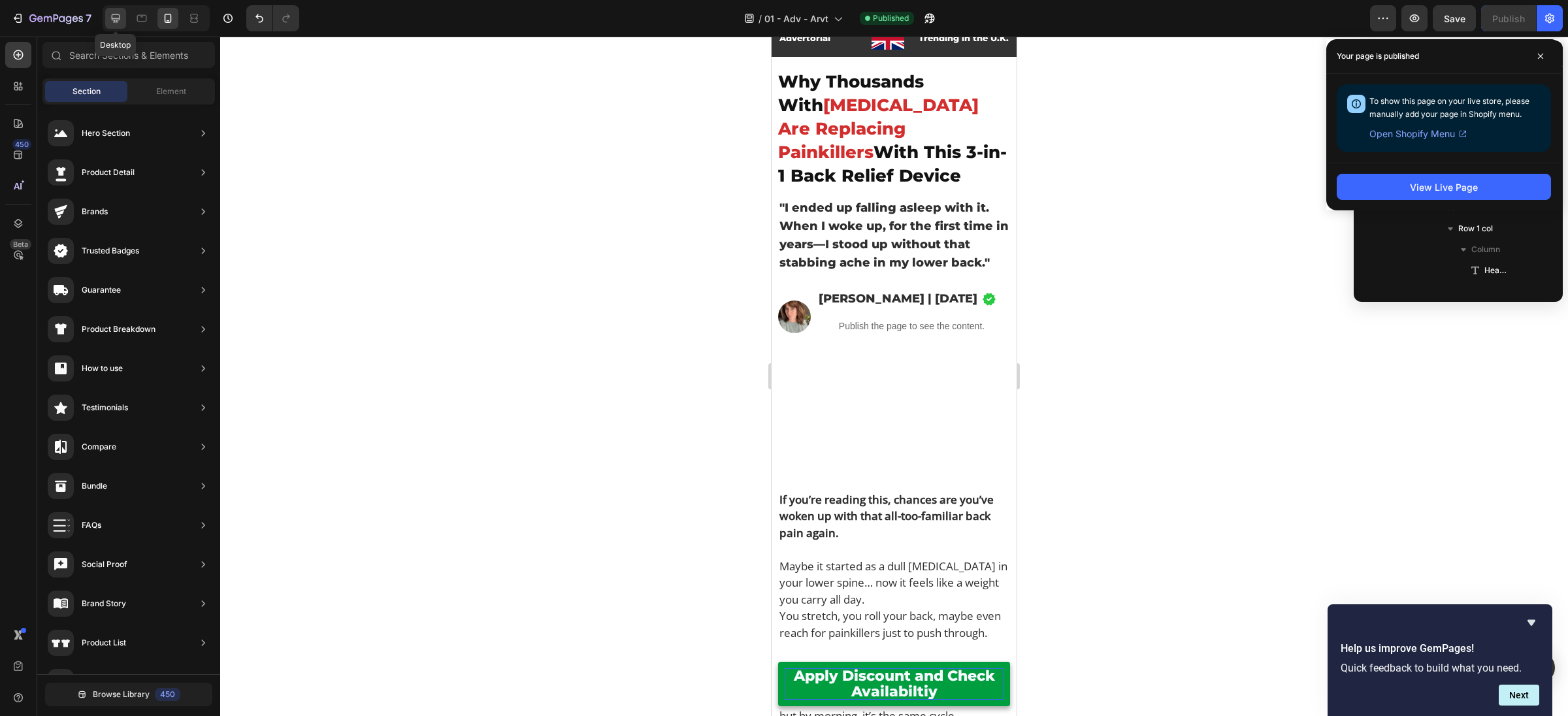
click at [115, 17] on icon at bounding box center [116, 18] width 9 height 9
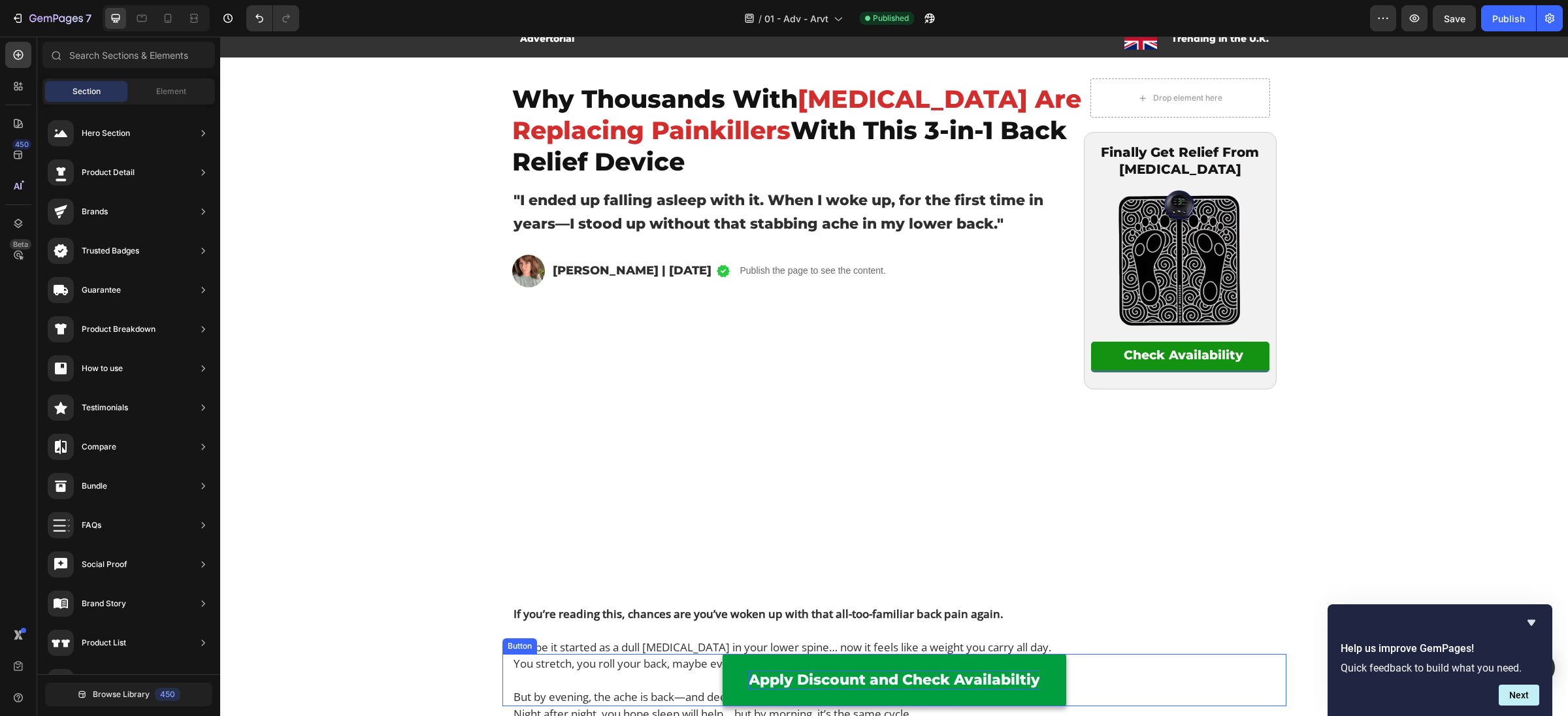
click at [738, 663] on link "Apply Discount and Check Availabiltiy" at bounding box center [895, 680] width 344 height 52
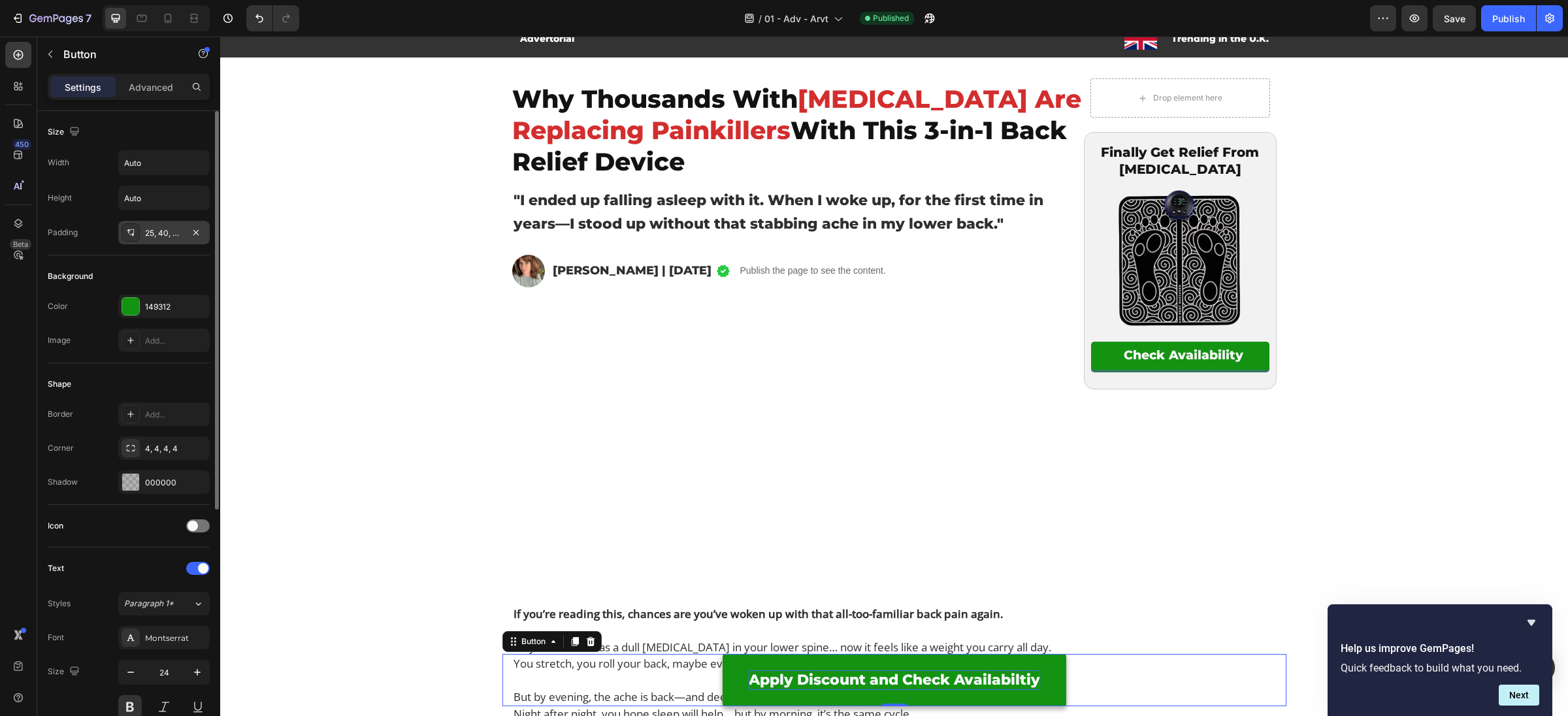
click at [165, 237] on div "25, 40, 25, 40" at bounding box center [164, 232] width 91 height 23
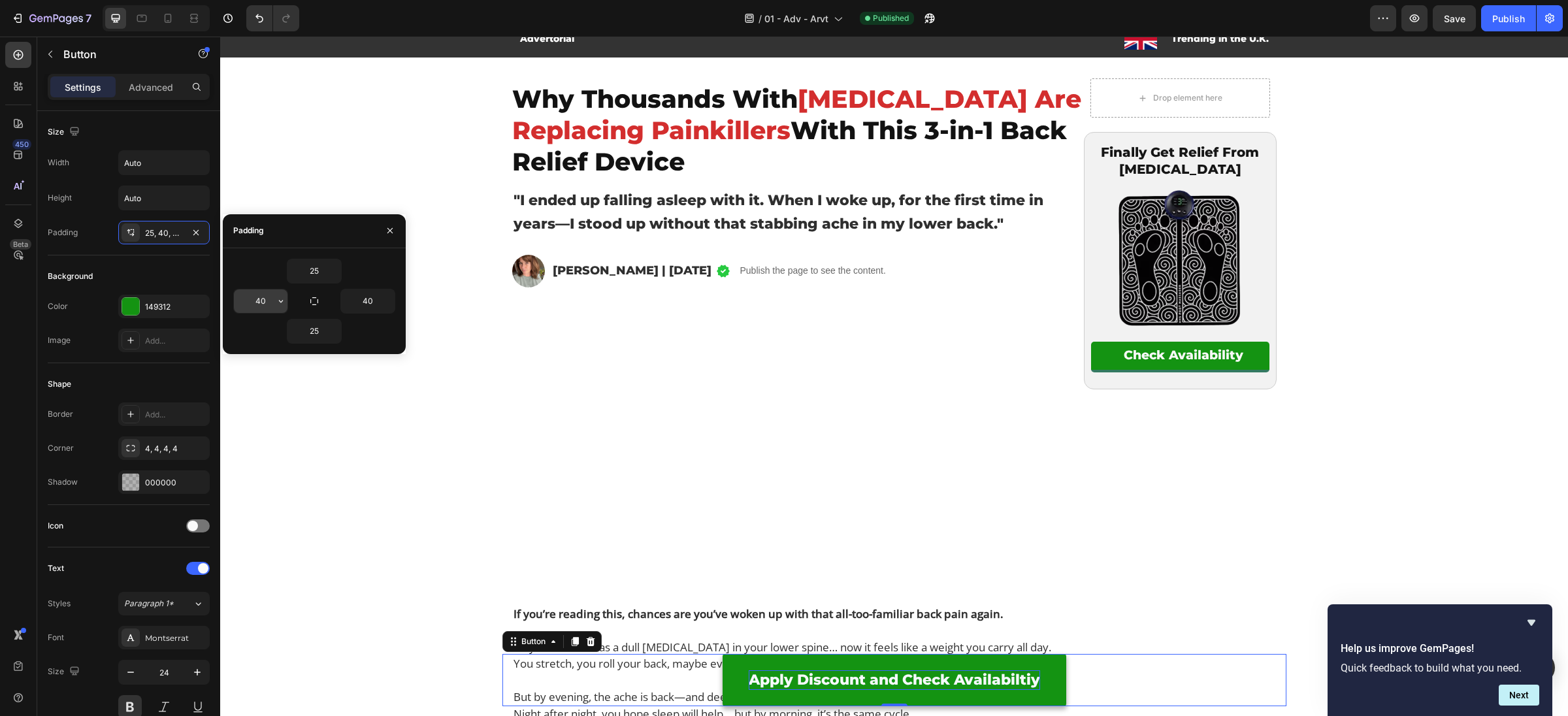
click at [270, 302] on input "40" at bounding box center [260, 301] width 53 height 23
click at [270, 302] on input "0" at bounding box center [260, 301] width 53 height 23
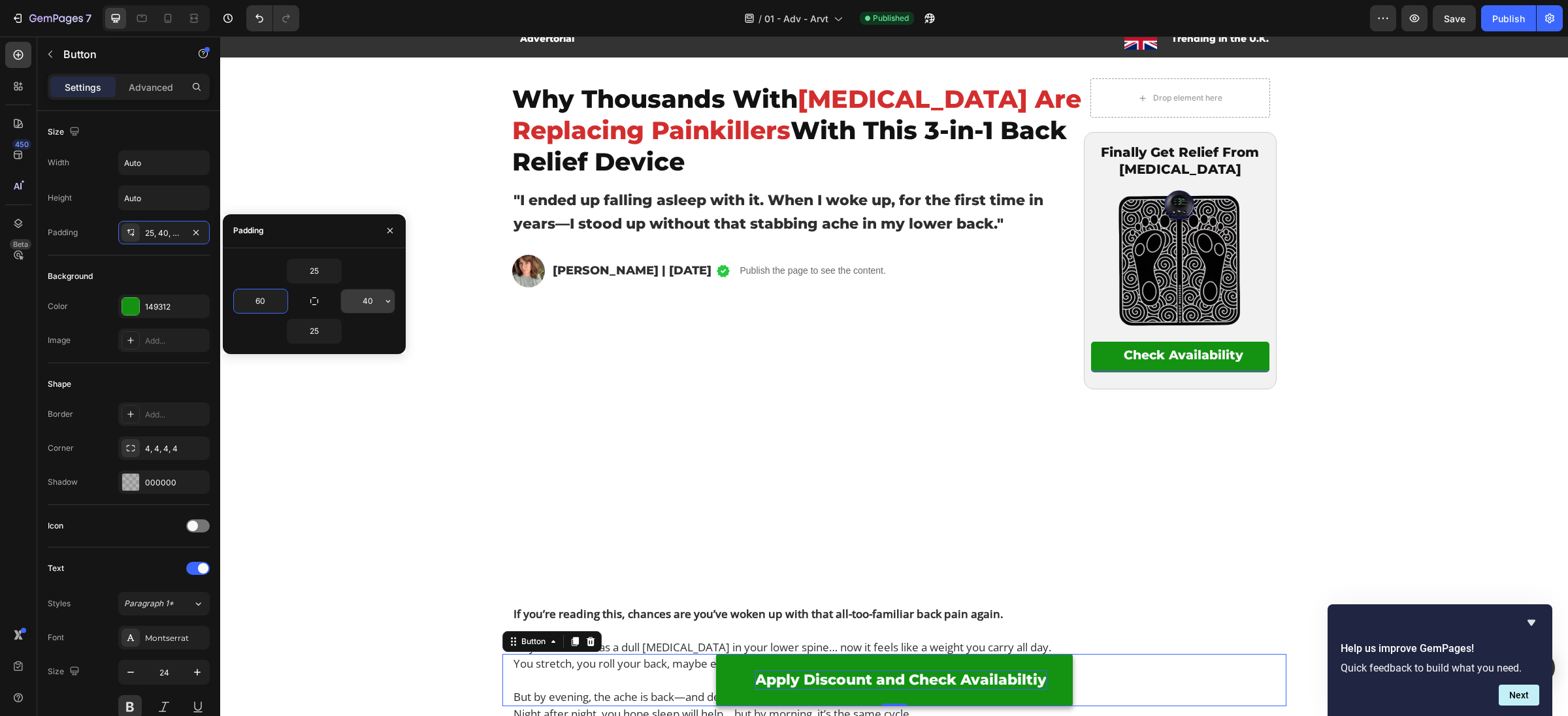
type input "60"
click at [364, 300] on input "40" at bounding box center [367, 301] width 53 height 23
click at [361, 299] on input "40" at bounding box center [367, 301] width 53 height 23
type input "4"
type input "8"
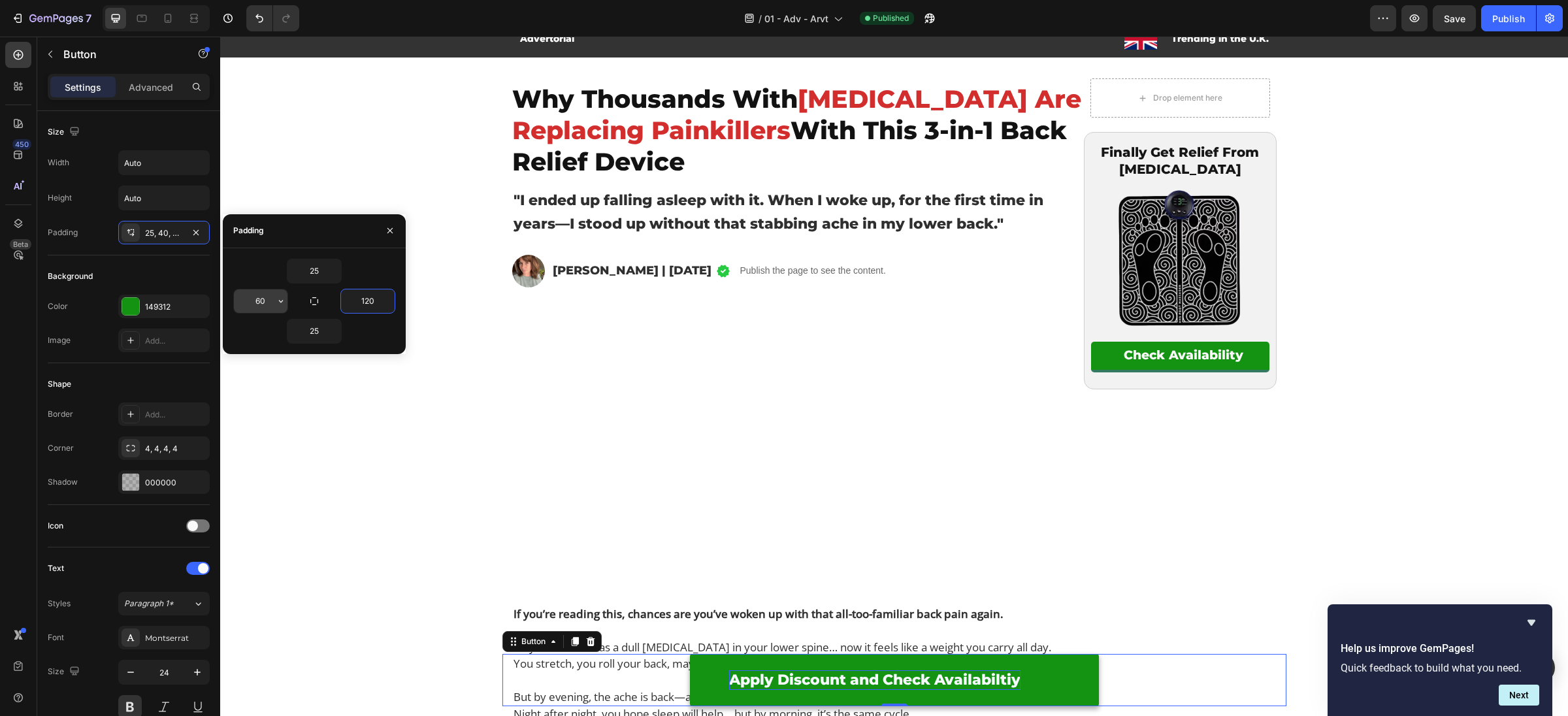
type input "120"
click at [258, 300] on input "60" at bounding box center [260, 301] width 53 height 23
type input "120"
click at [320, 264] on input "25" at bounding box center [314, 271] width 53 height 23
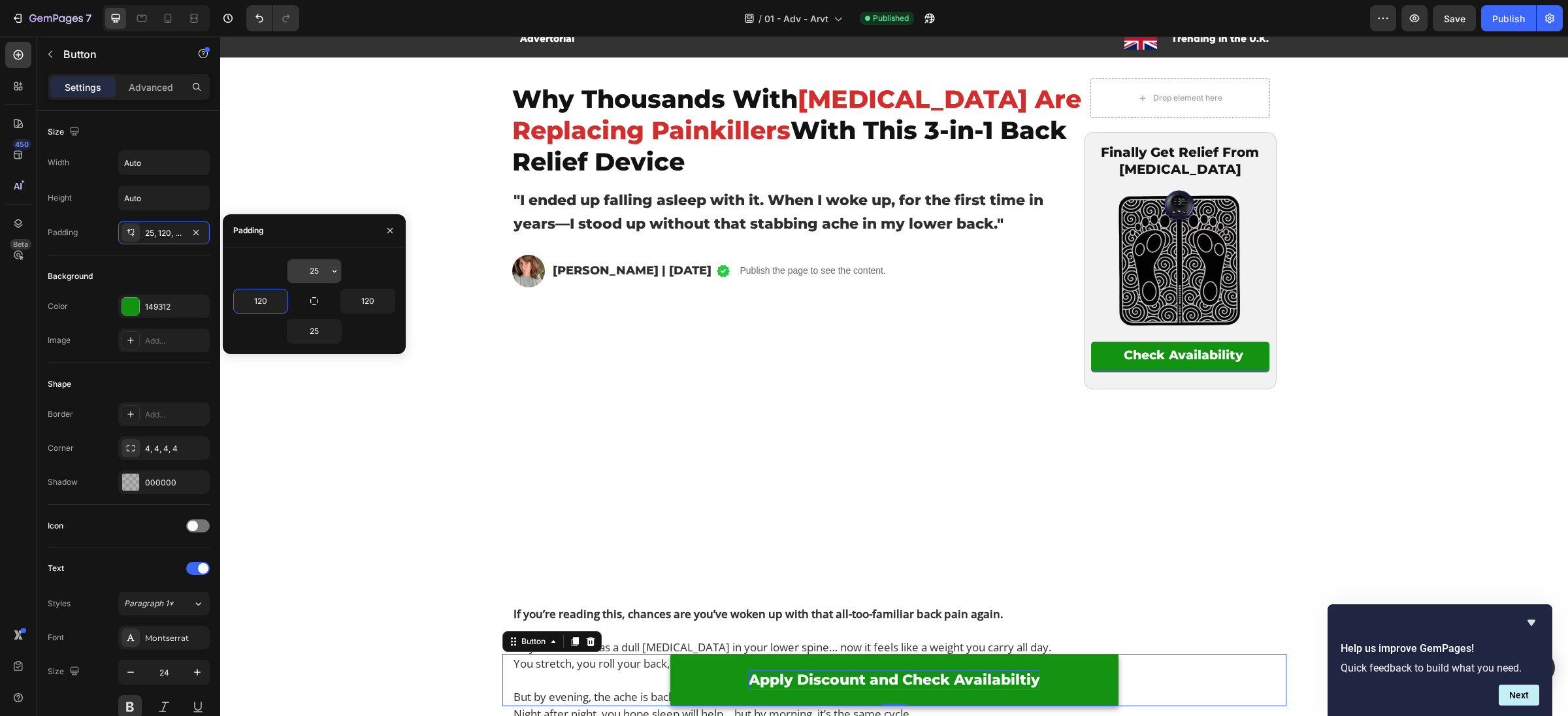
click at [320, 264] on input "25" at bounding box center [314, 271] width 53 height 23
type input "0"
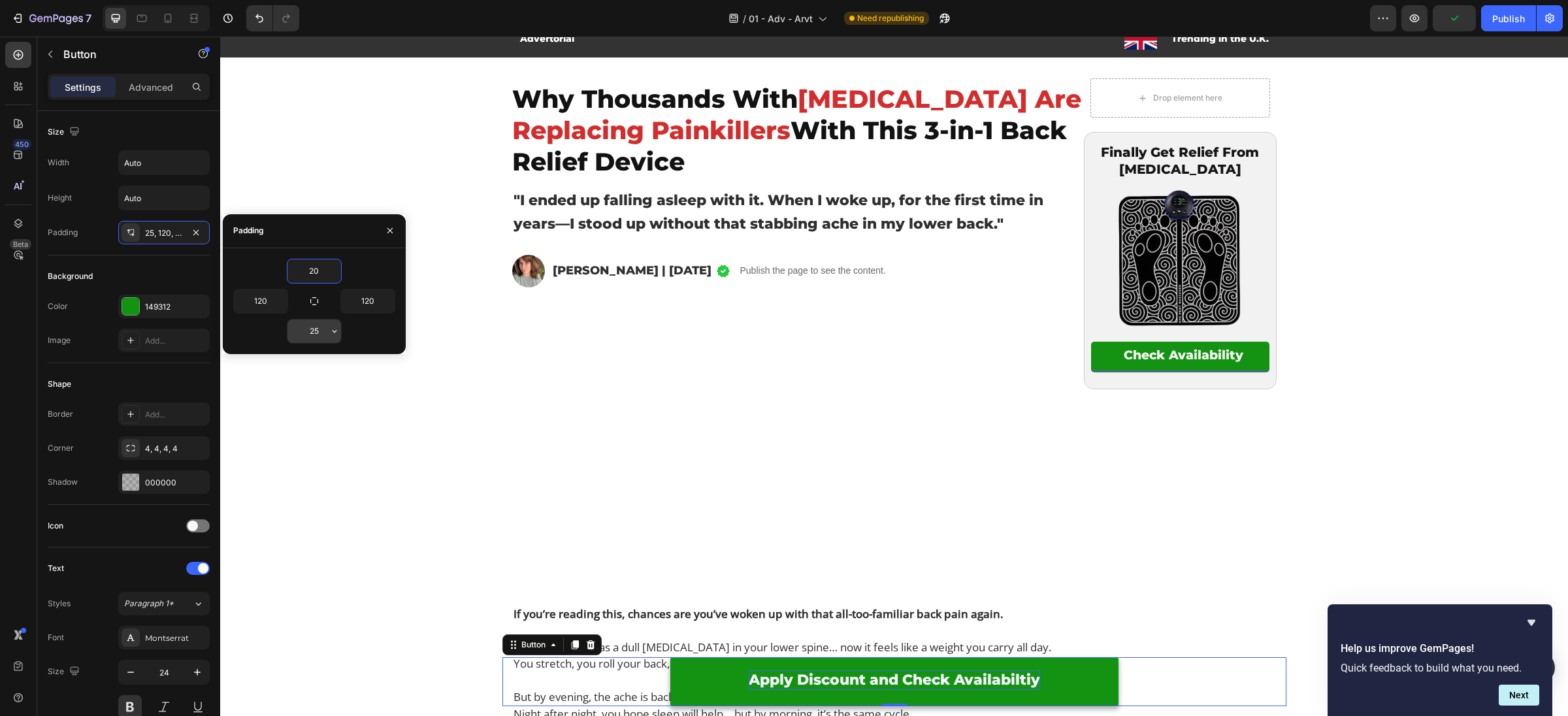
type input "20"
click at [309, 332] on input "25" at bounding box center [314, 331] width 53 height 23
type input "20"
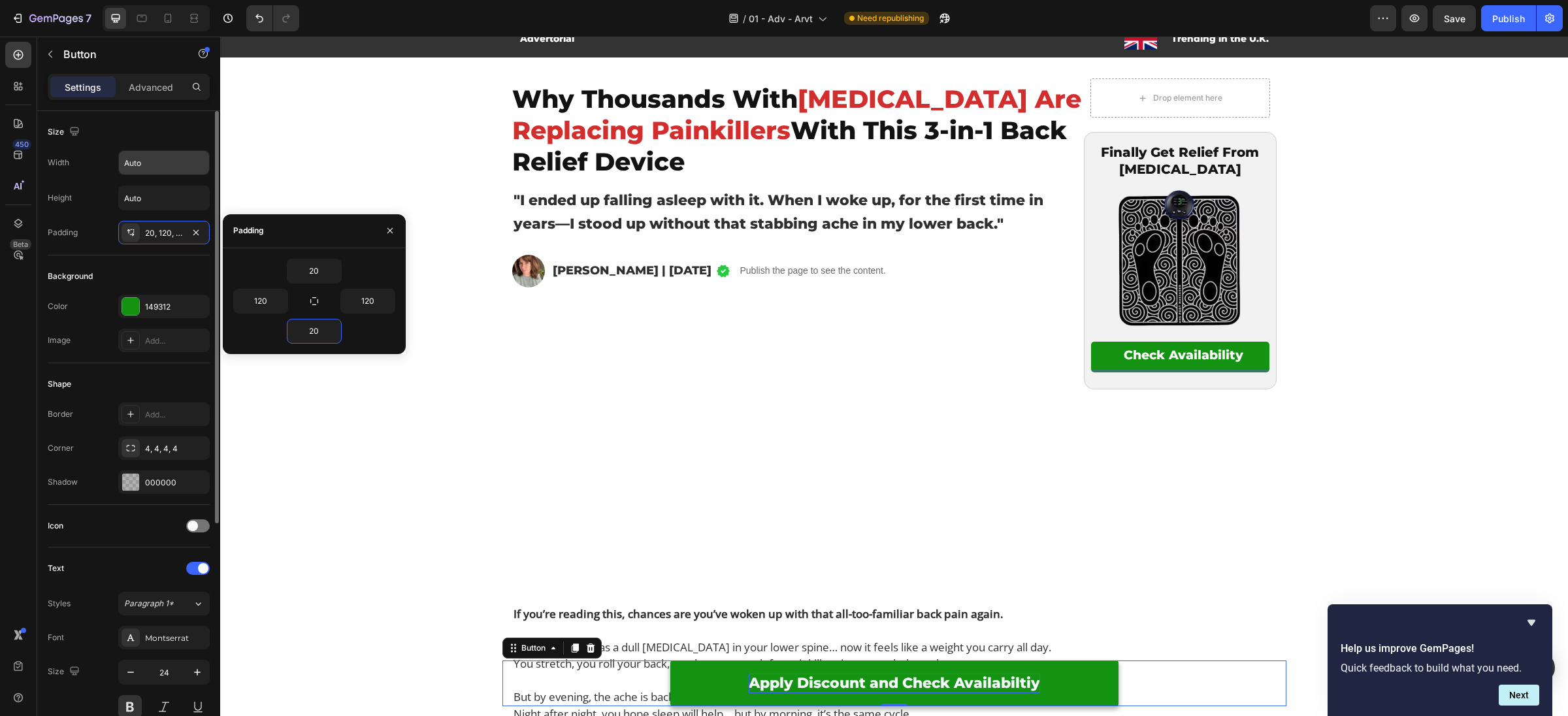
drag, startPoint x: 119, startPoint y: 265, endPoint x: 124, endPoint y: 165, distance: 100.1
click at [119, 266] on div "Background" at bounding box center [128, 277] width 162 height 21
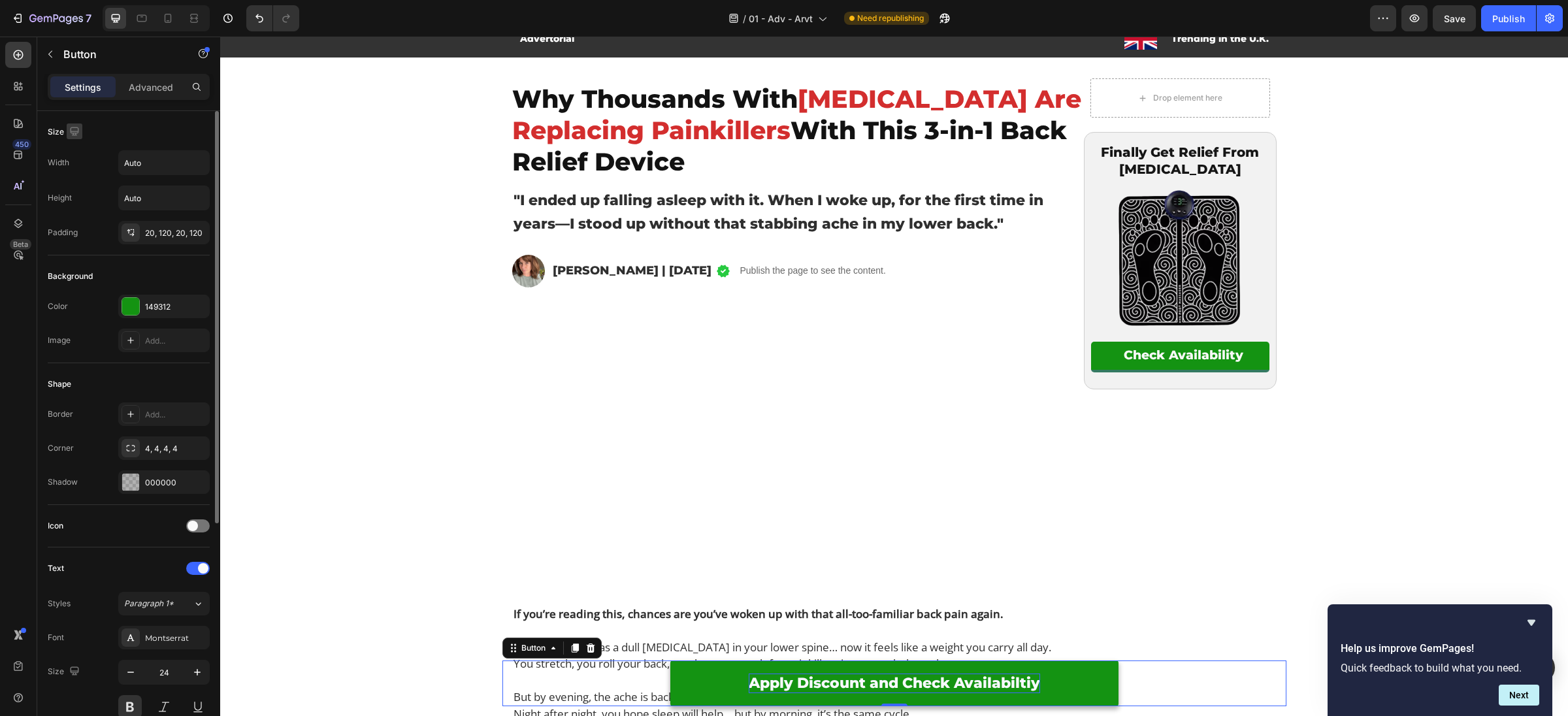
click at [72, 130] on icon "button" at bounding box center [74, 130] width 9 height 9
click at [83, 204] on icon "button" at bounding box center [77, 198] width 13 height 13
type input "100%"
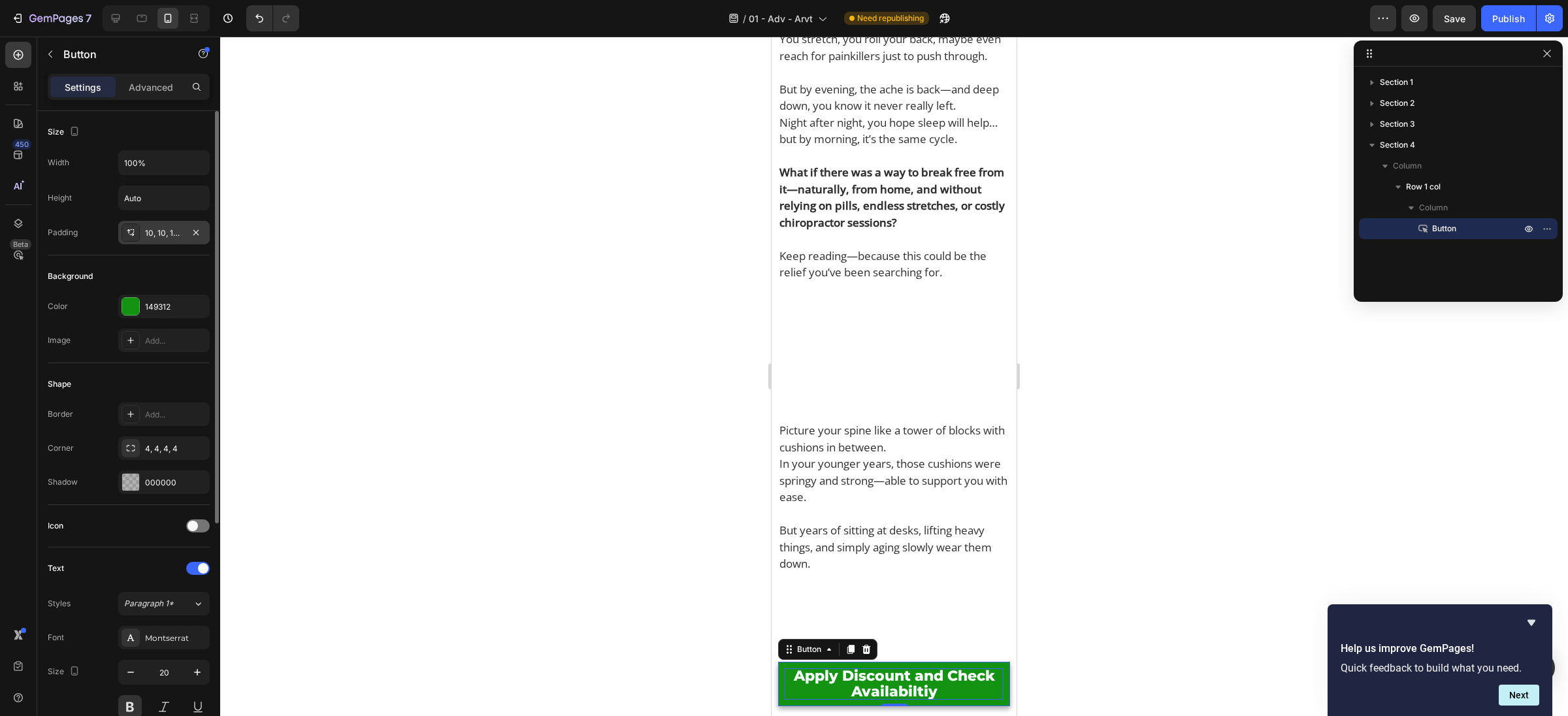
scroll to position [623, 0]
click at [154, 234] on div "10, 10, 10, 10" at bounding box center [163, 233] width 38 height 12
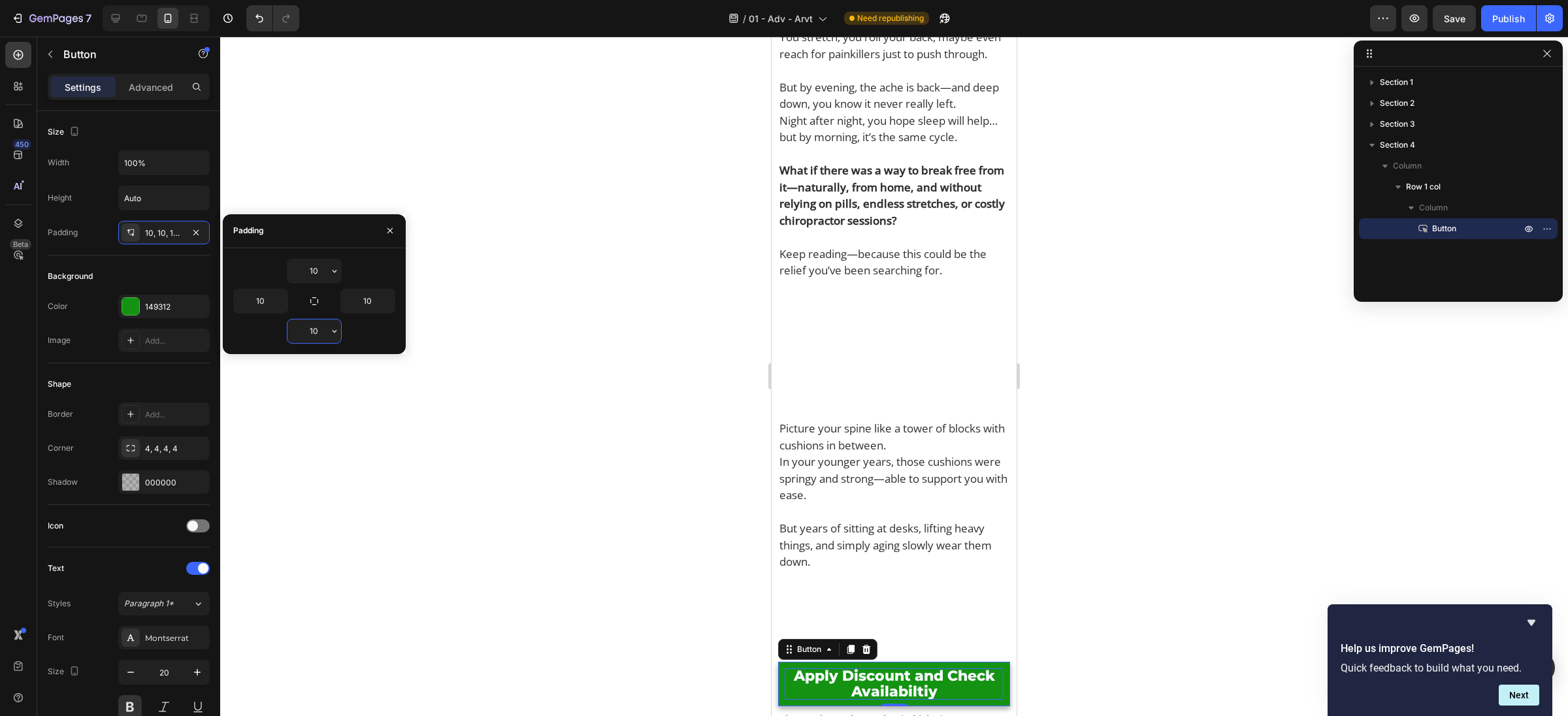
click at [314, 323] on input "10" at bounding box center [314, 331] width 53 height 23
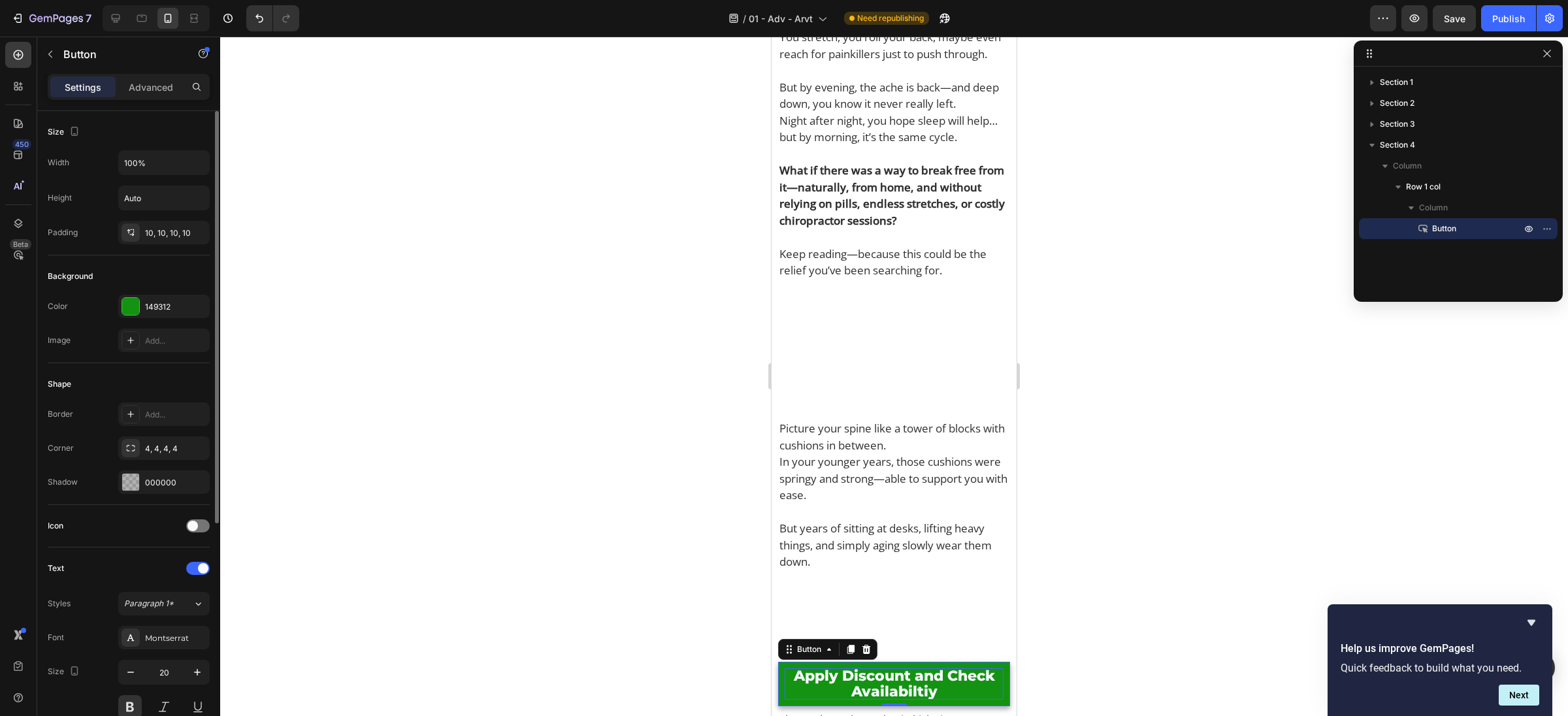
click at [67, 363] on div "Shape Border Add... Corner 4, 4, 4, 4 Shadow 000000" at bounding box center [128, 434] width 162 height 142
click at [128, 673] on icon "button" at bounding box center [130, 671] width 13 height 13
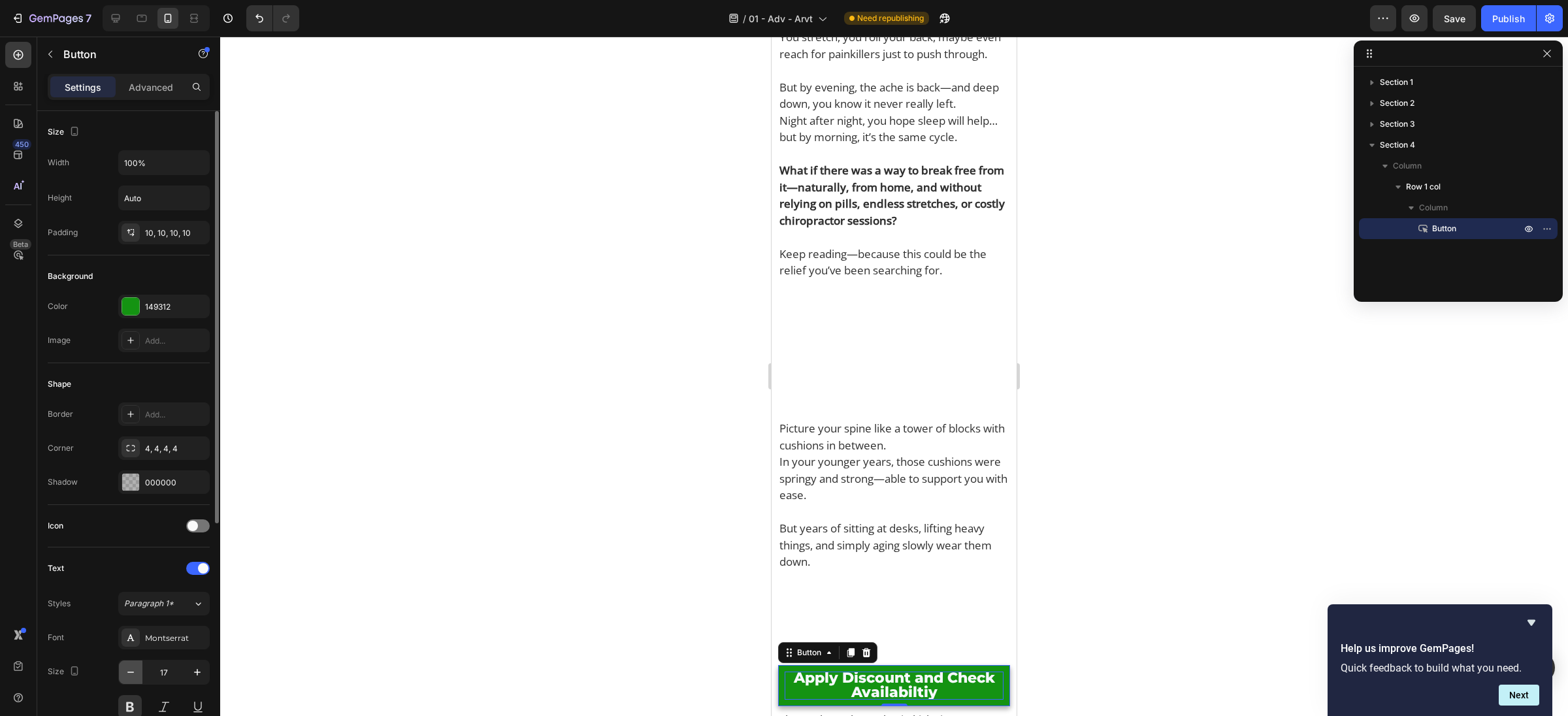
click at [128, 673] on icon "button" at bounding box center [130, 671] width 13 height 13
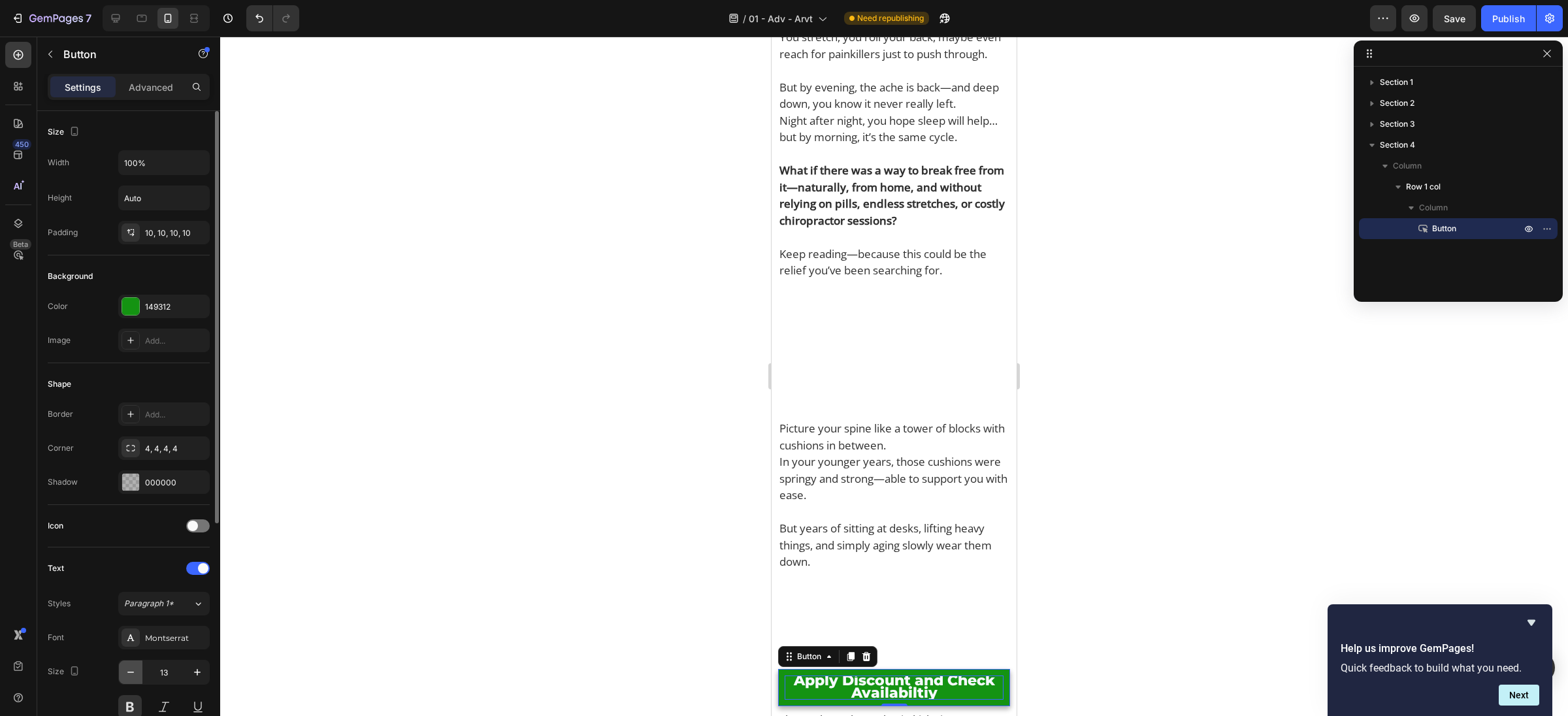
click at [128, 673] on icon "button" at bounding box center [130, 671] width 13 height 13
type input "10"
type input "20"
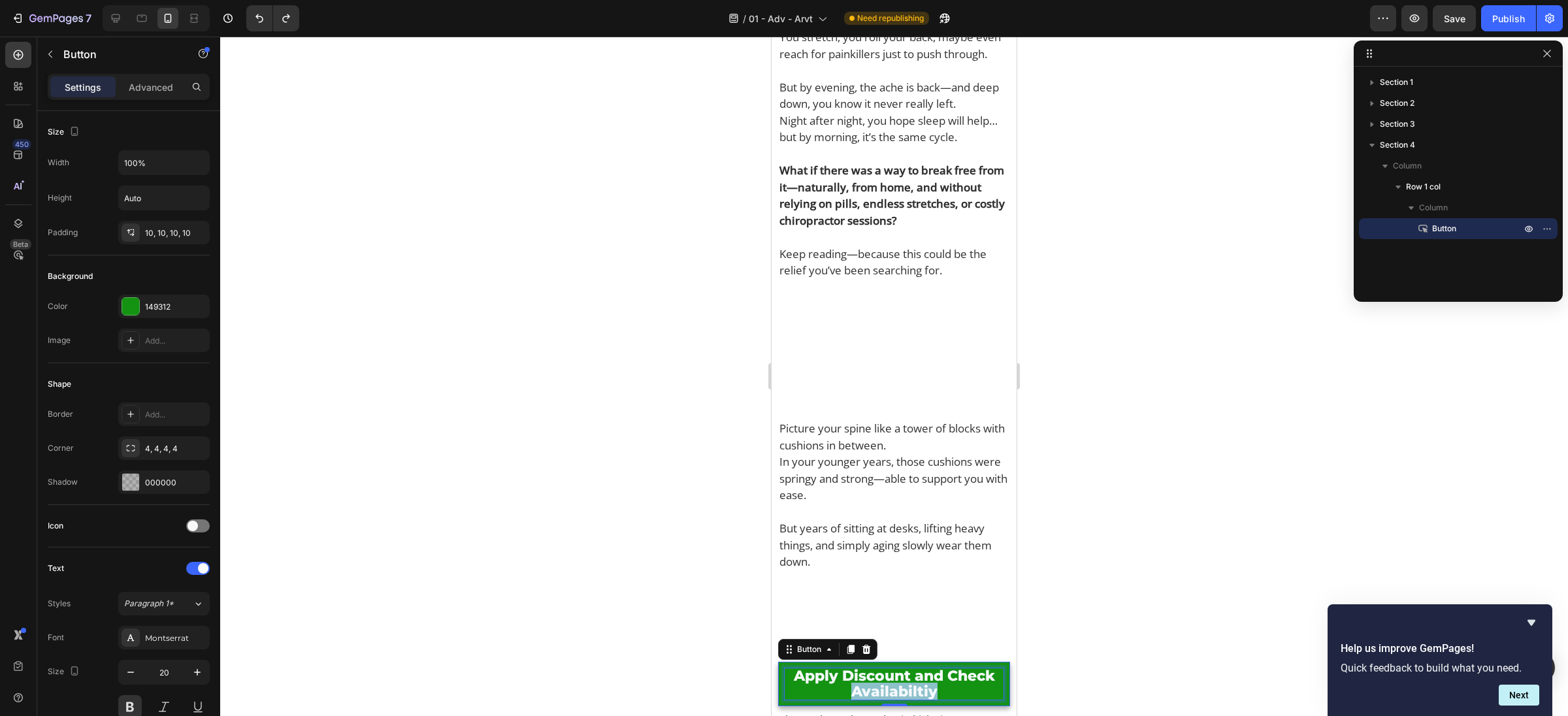
click at [887, 684] on span "Apply Discount and Check Availabiltiy" at bounding box center [894, 684] width 201 height 33
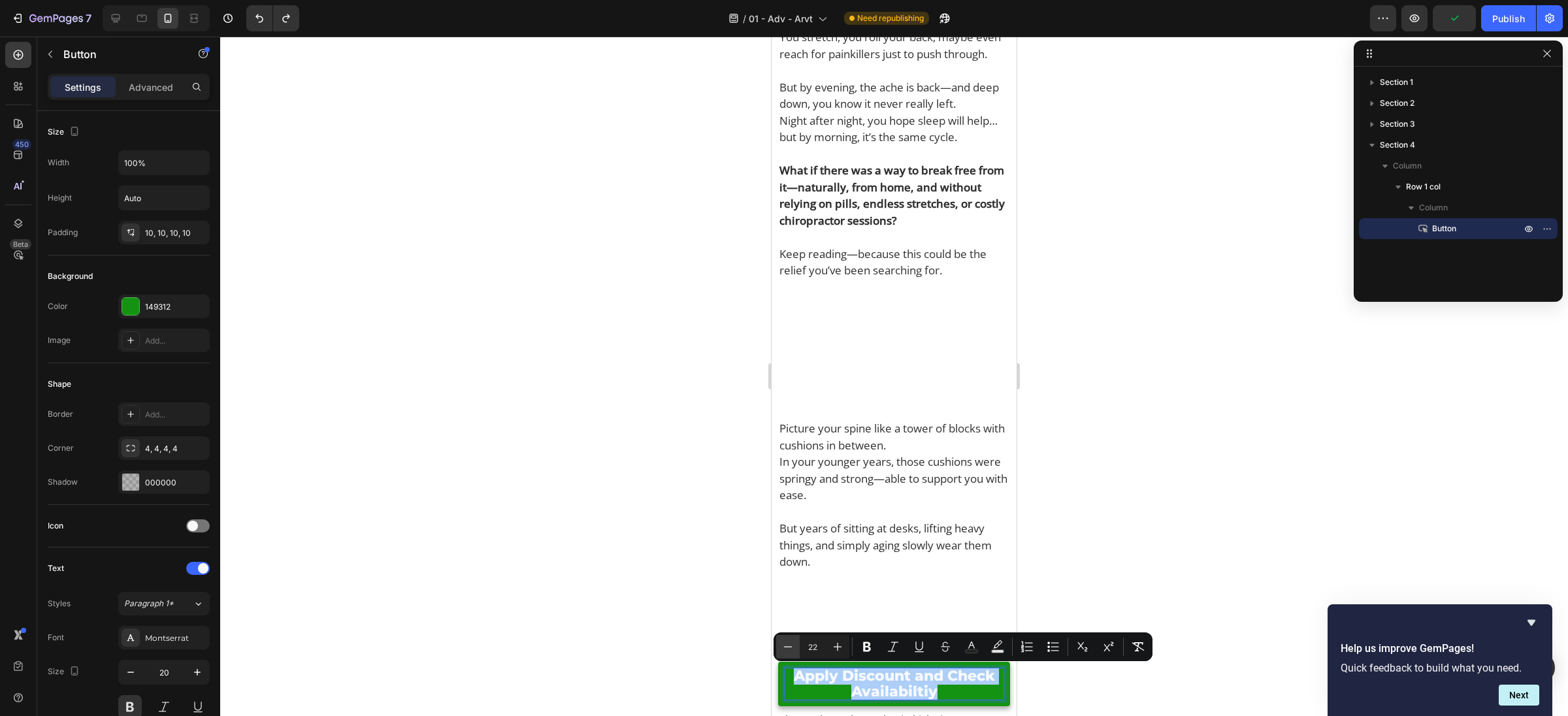
click at [791, 646] on icon "Editor contextual toolbar" at bounding box center [788, 646] width 9 height 1
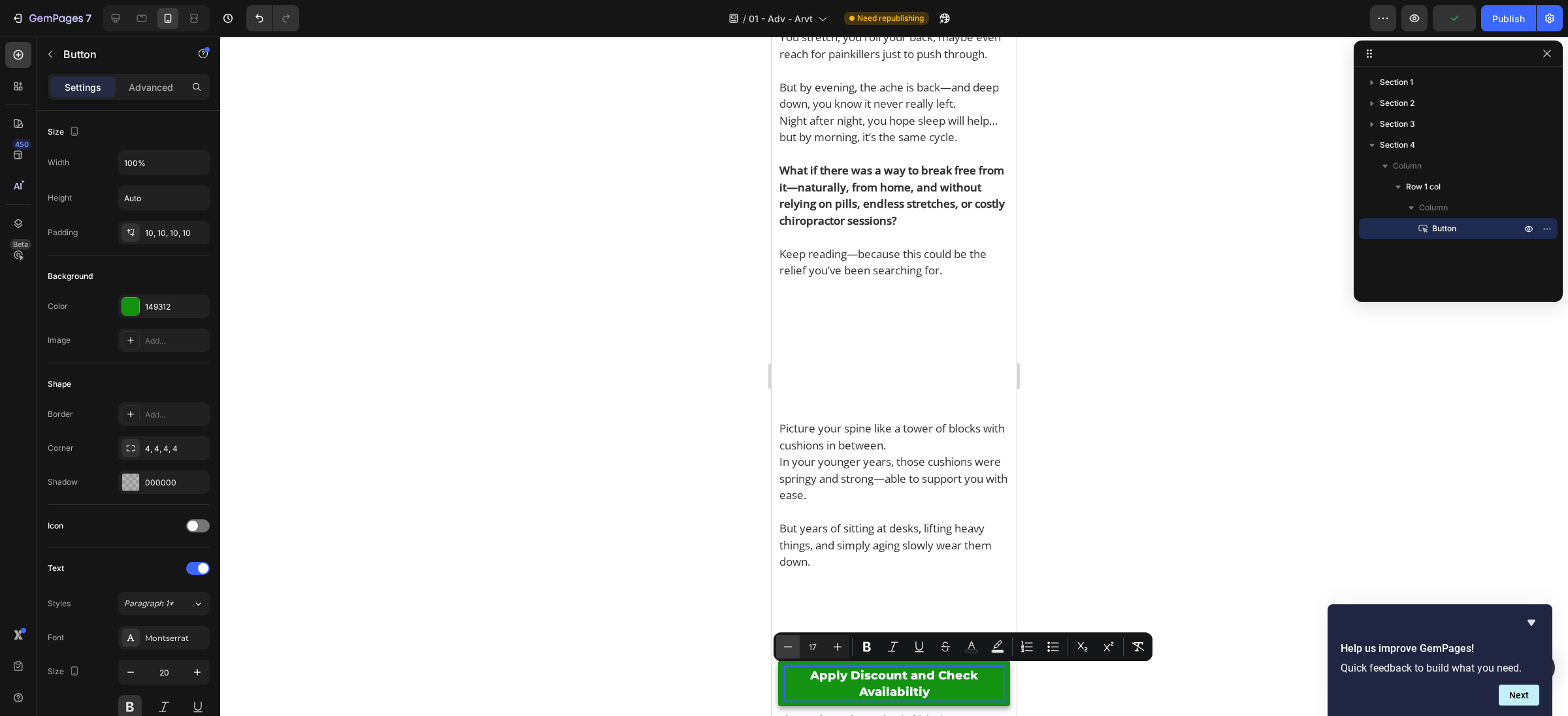
click at [791, 646] on icon "Editor contextual toolbar" at bounding box center [788, 646] width 9 height 1
click at [838, 646] on icon "Editor contextual toolbar" at bounding box center [836, 646] width 13 height 13
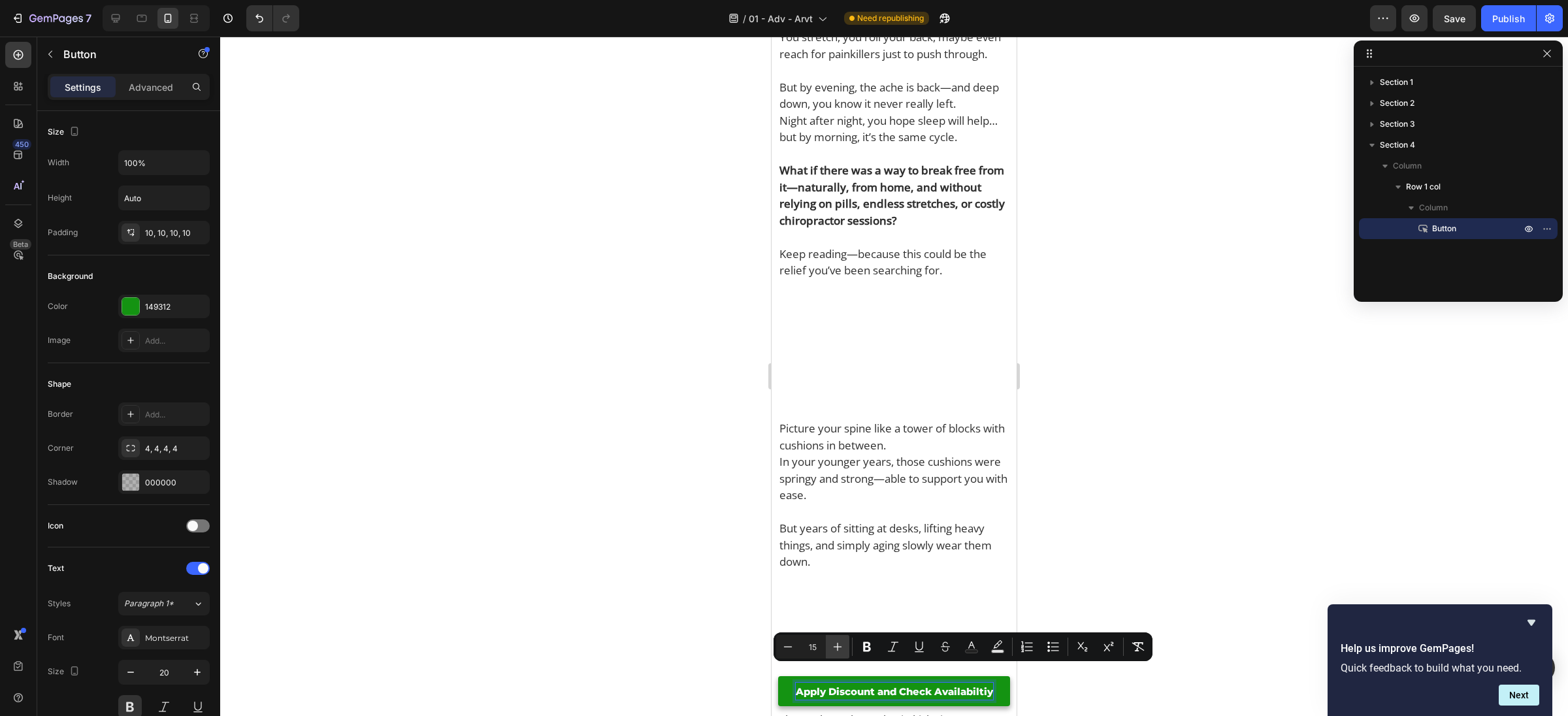
type input "16"
click at [863, 645] on icon "Editor contextual toolbar" at bounding box center [867, 646] width 13 height 13
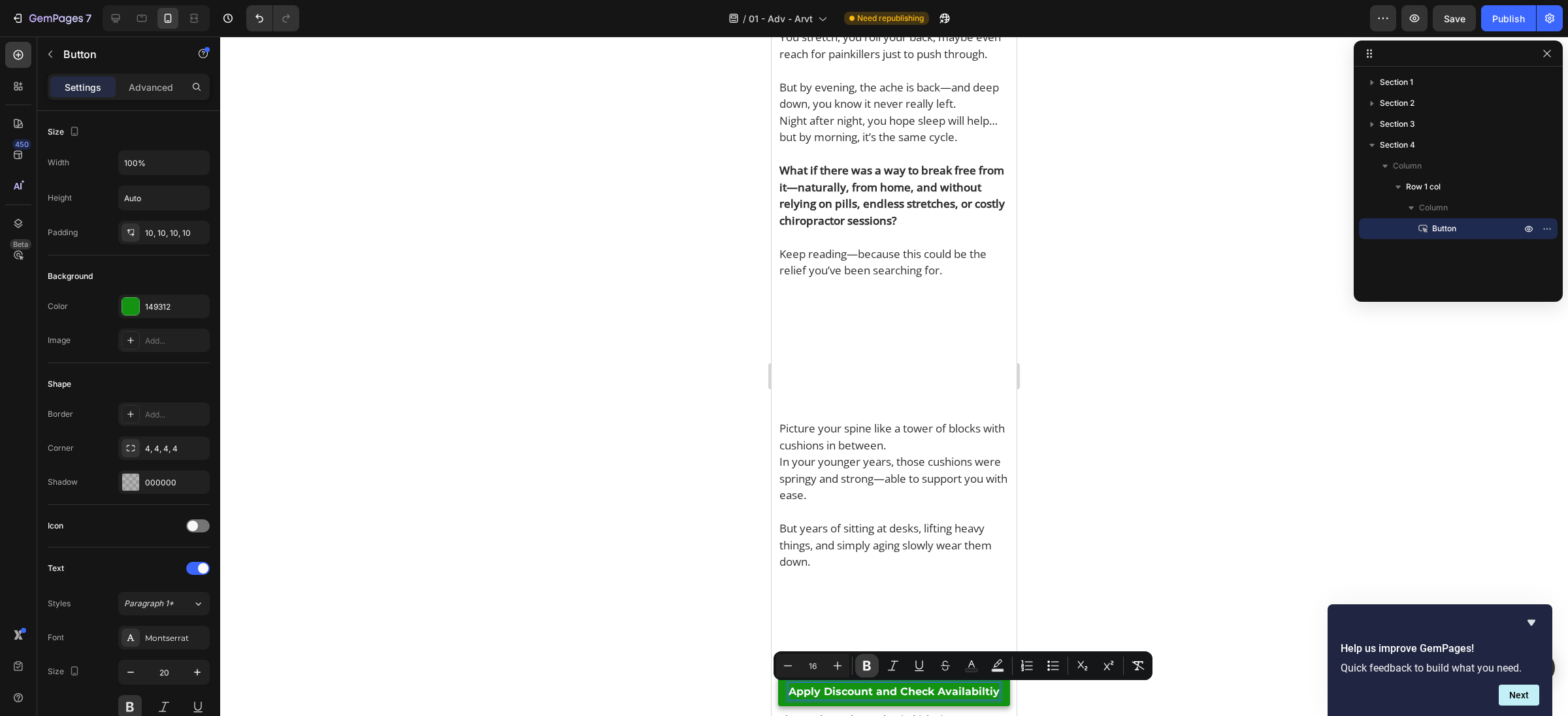
click at [865, 667] on icon "Editor contextual toolbar" at bounding box center [867, 665] width 13 height 13
click at [930, 567] on p "But years of sitting at desks, lifting heavy things, and simply aging slowly we…" at bounding box center [894, 545] width 229 height 51
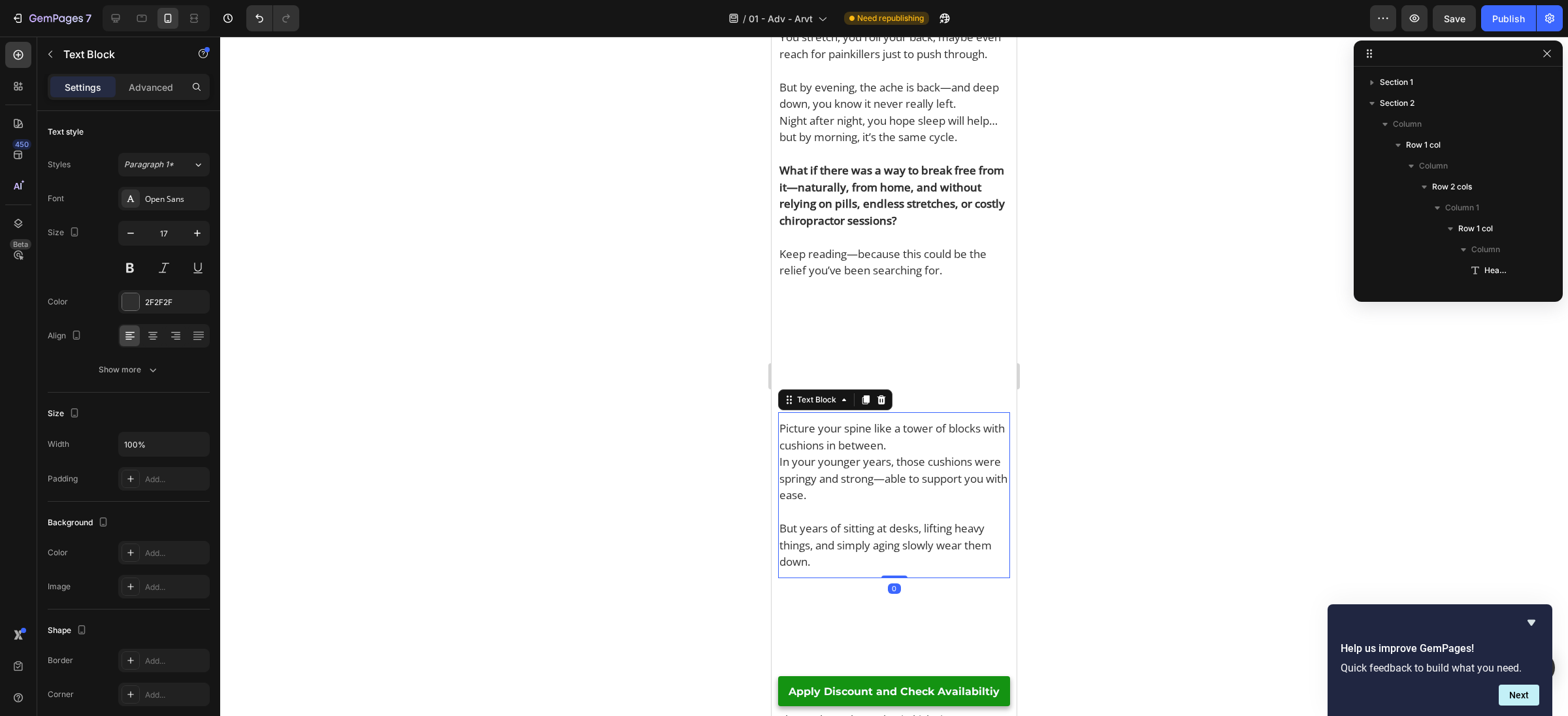
scroll to position [226, 0]
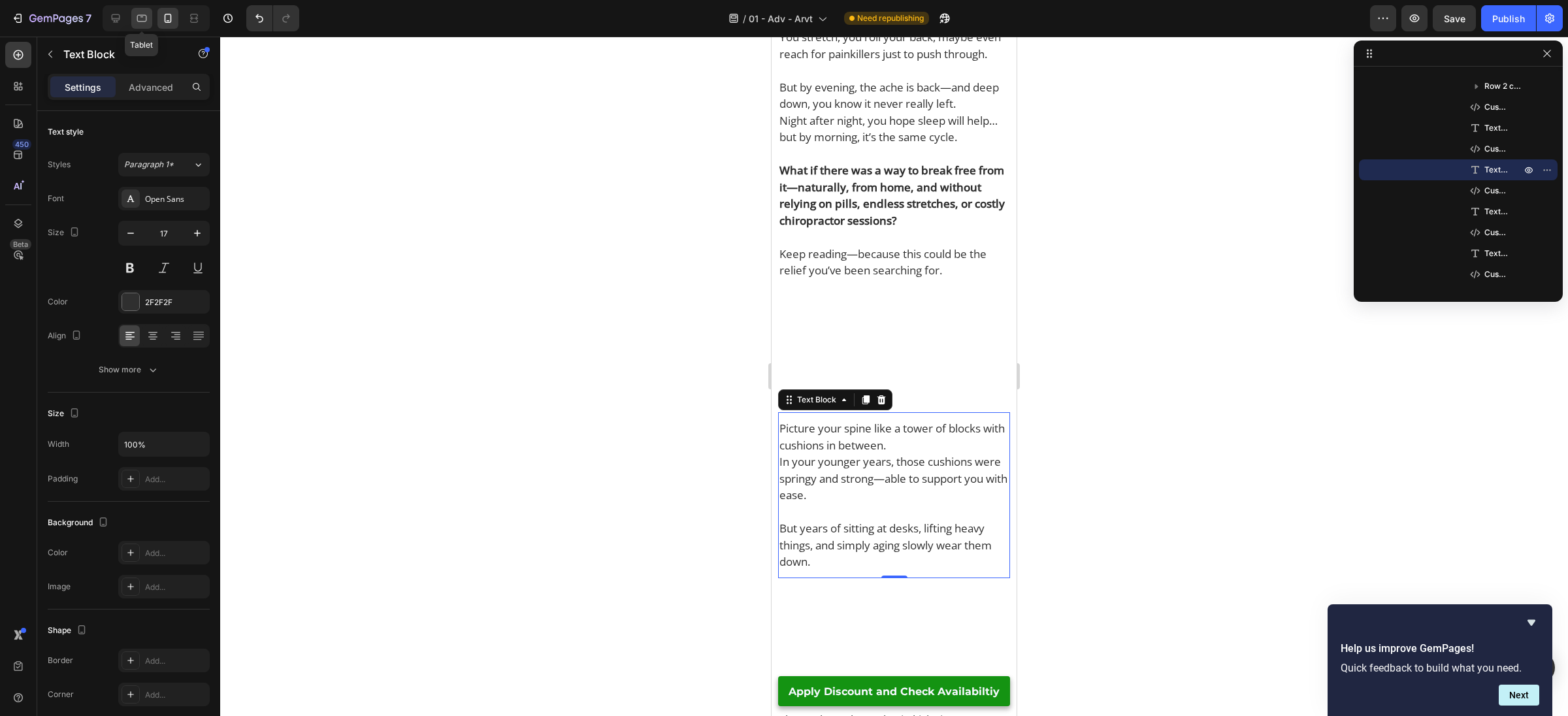
click at [135, 22] on icon at bounding box center [141, 17] width 13 height 13
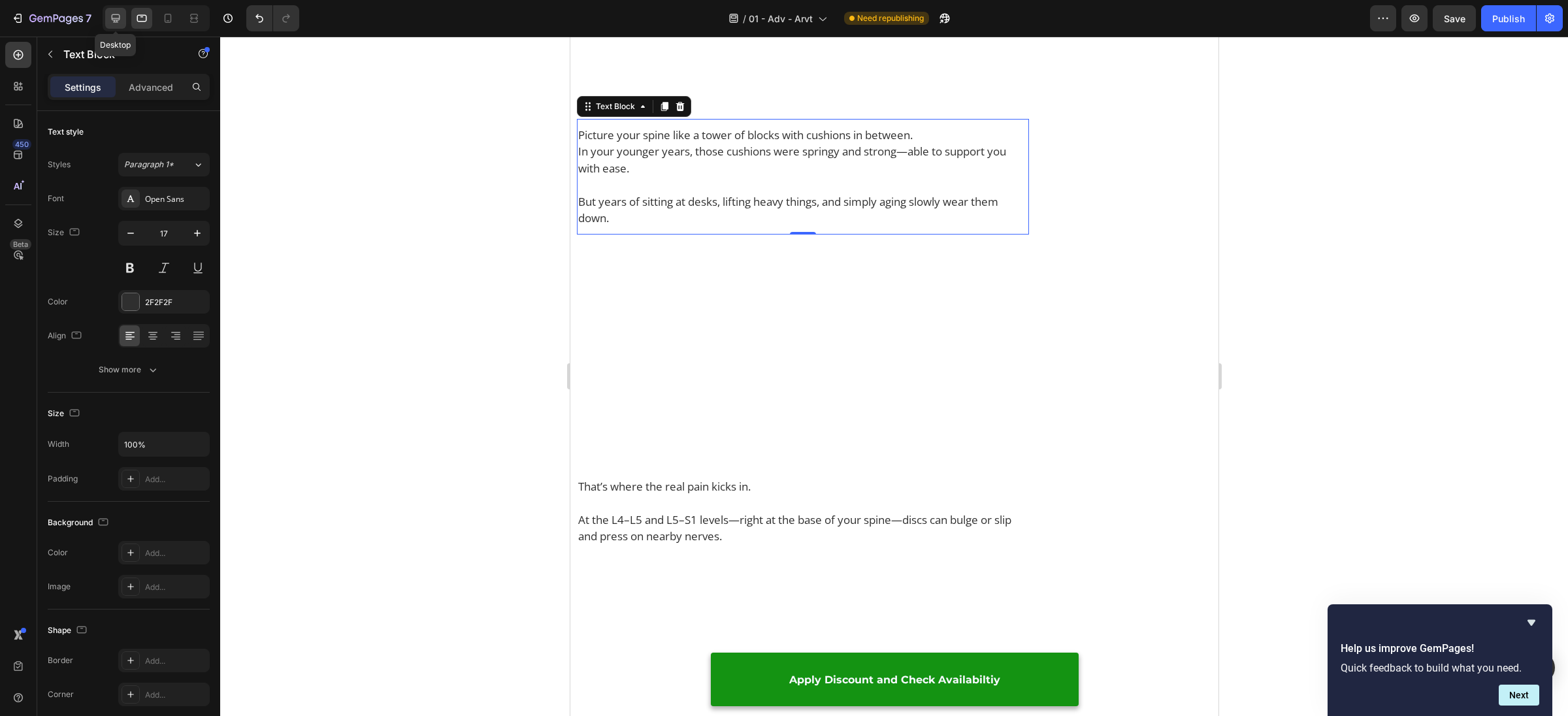
click at [122, 23] on div at bounding box center [116, 18] width 21 height 21
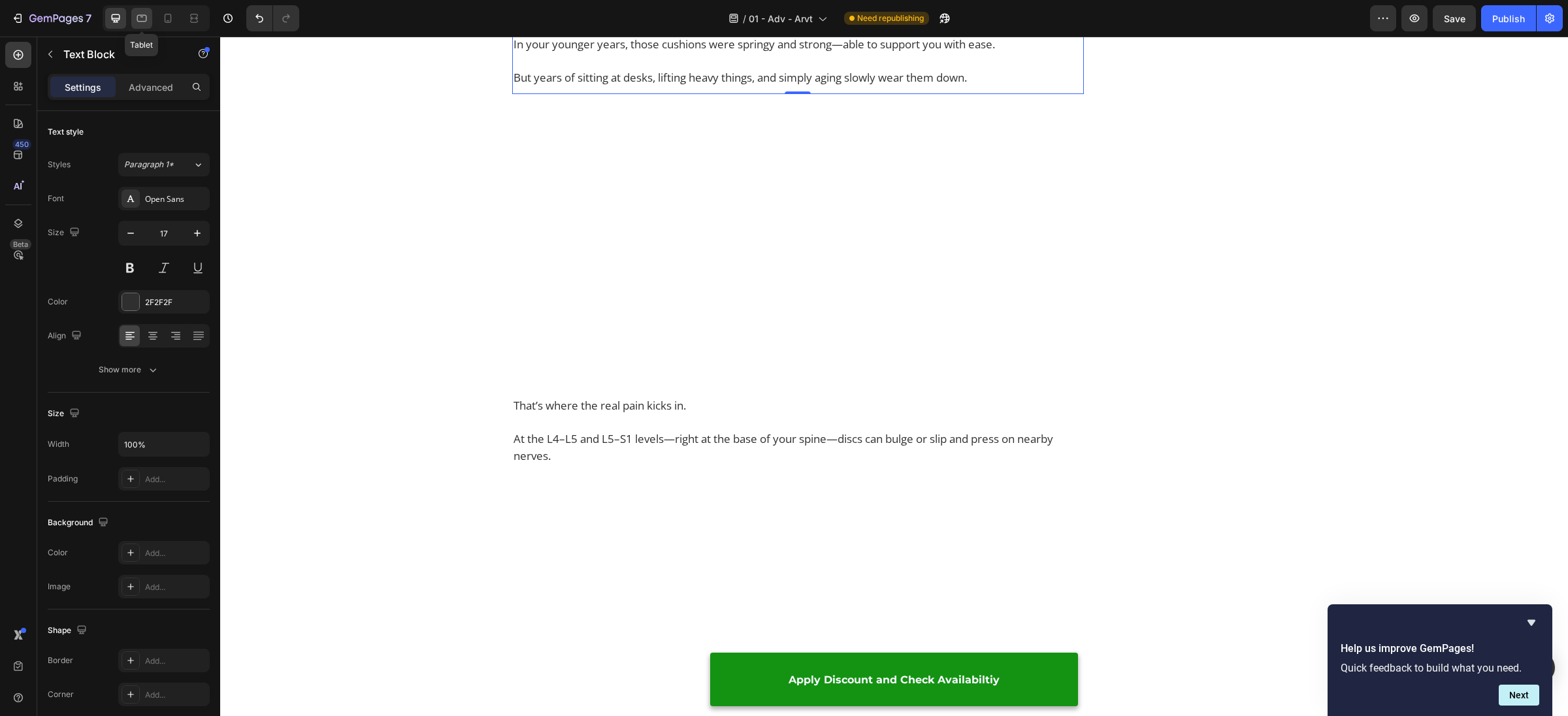
click at [139, 22] on icon at bounding box center [141, 17] width 13 height 13
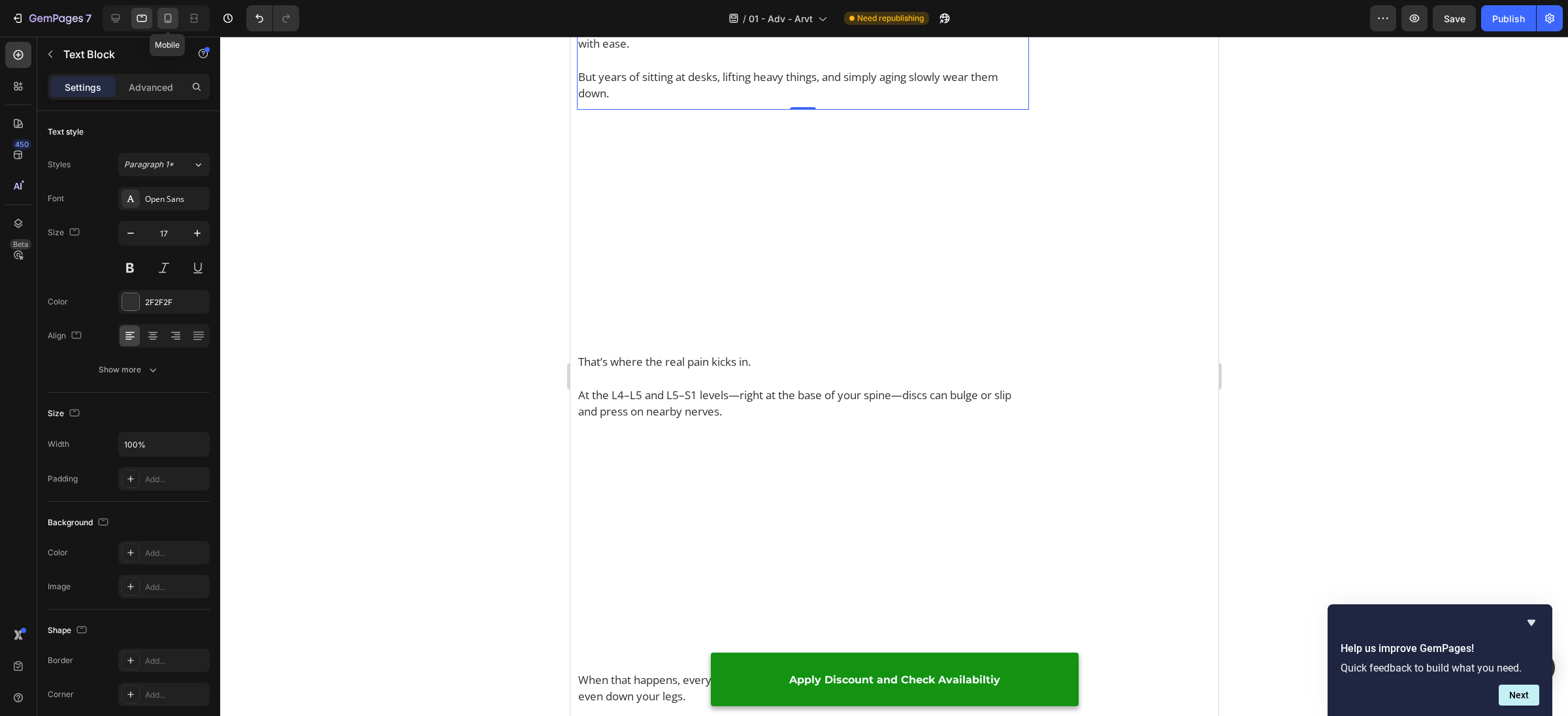
click at [171, 21] on icon at bounding box center [167, 17] width 13 height 13
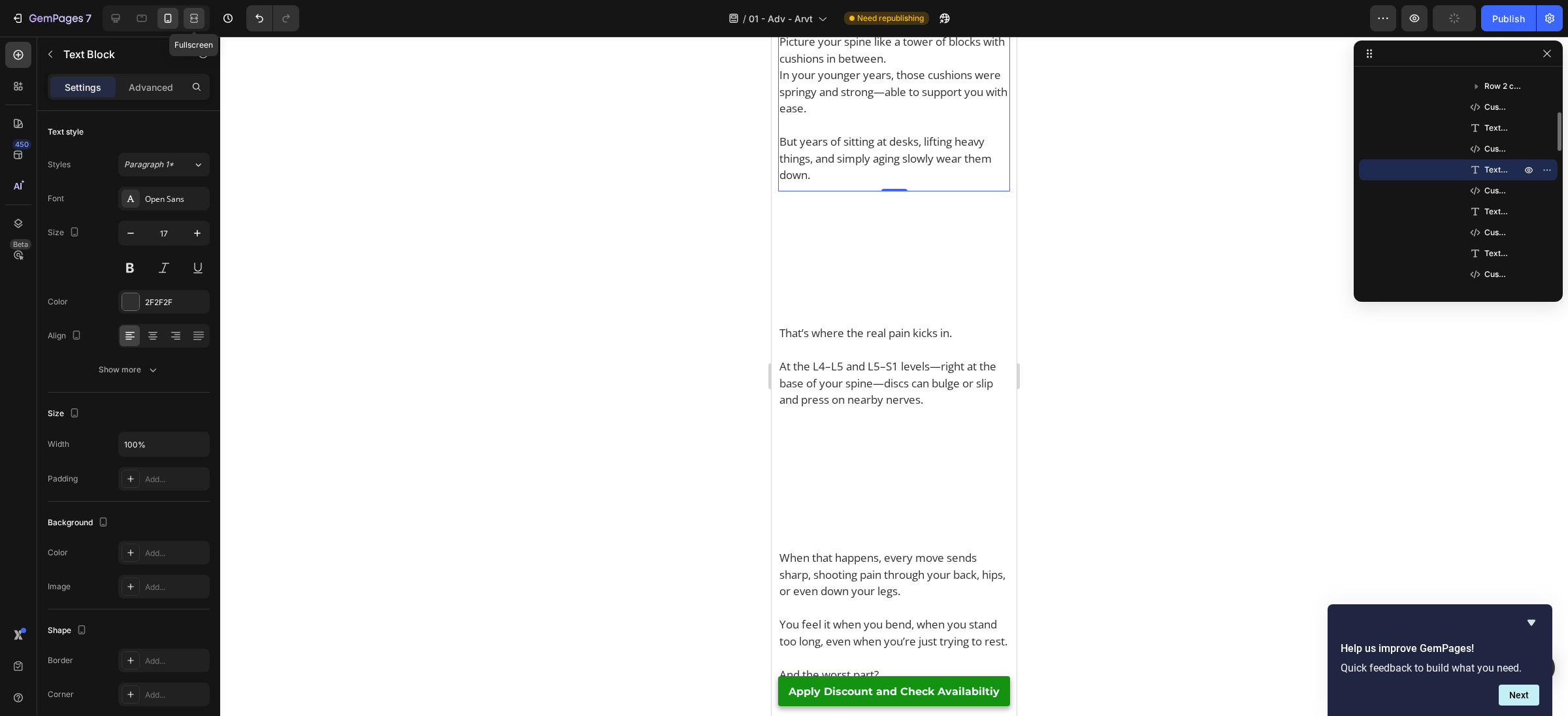
scroll to position [981, 0]
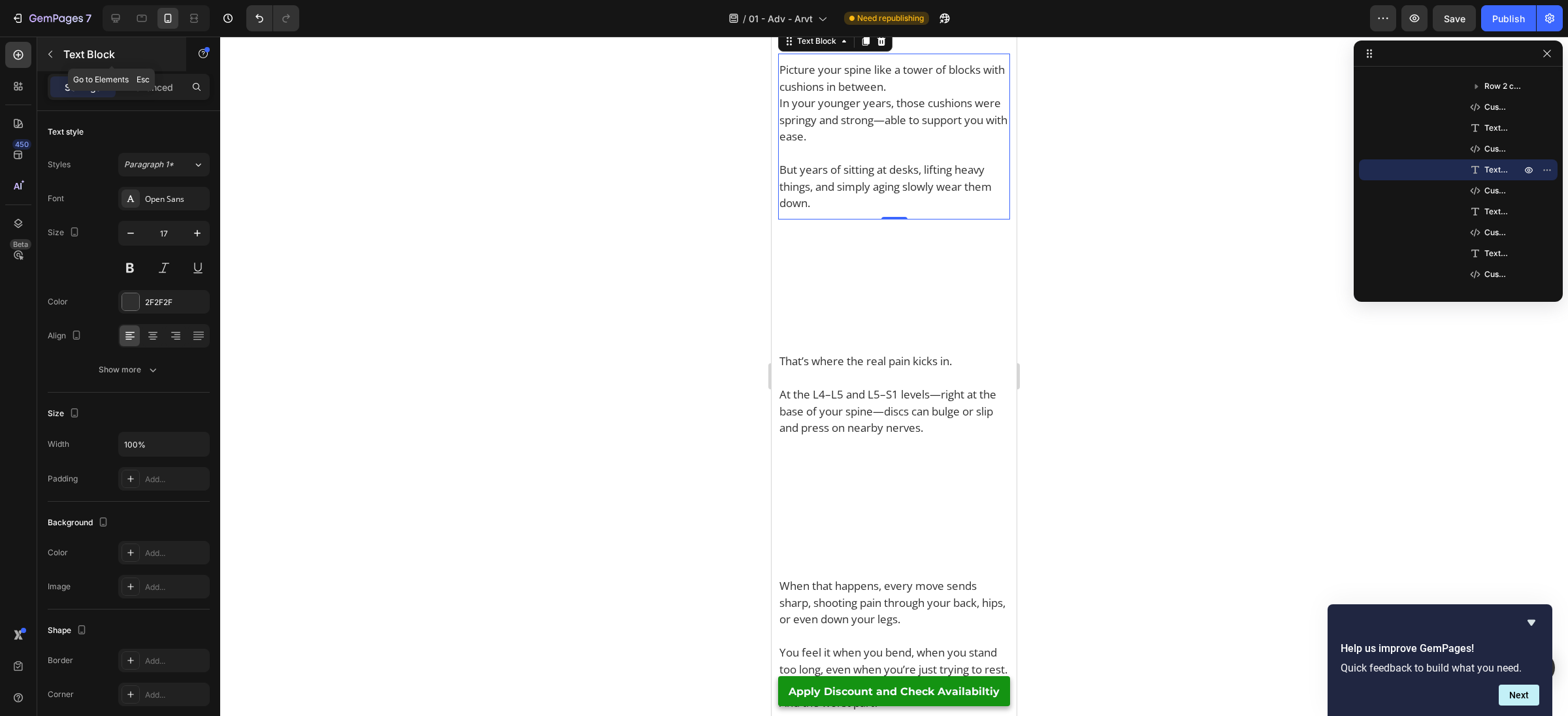
click at [55, 49] on button "button" at bounding box center [51, 54] width 21 height 21
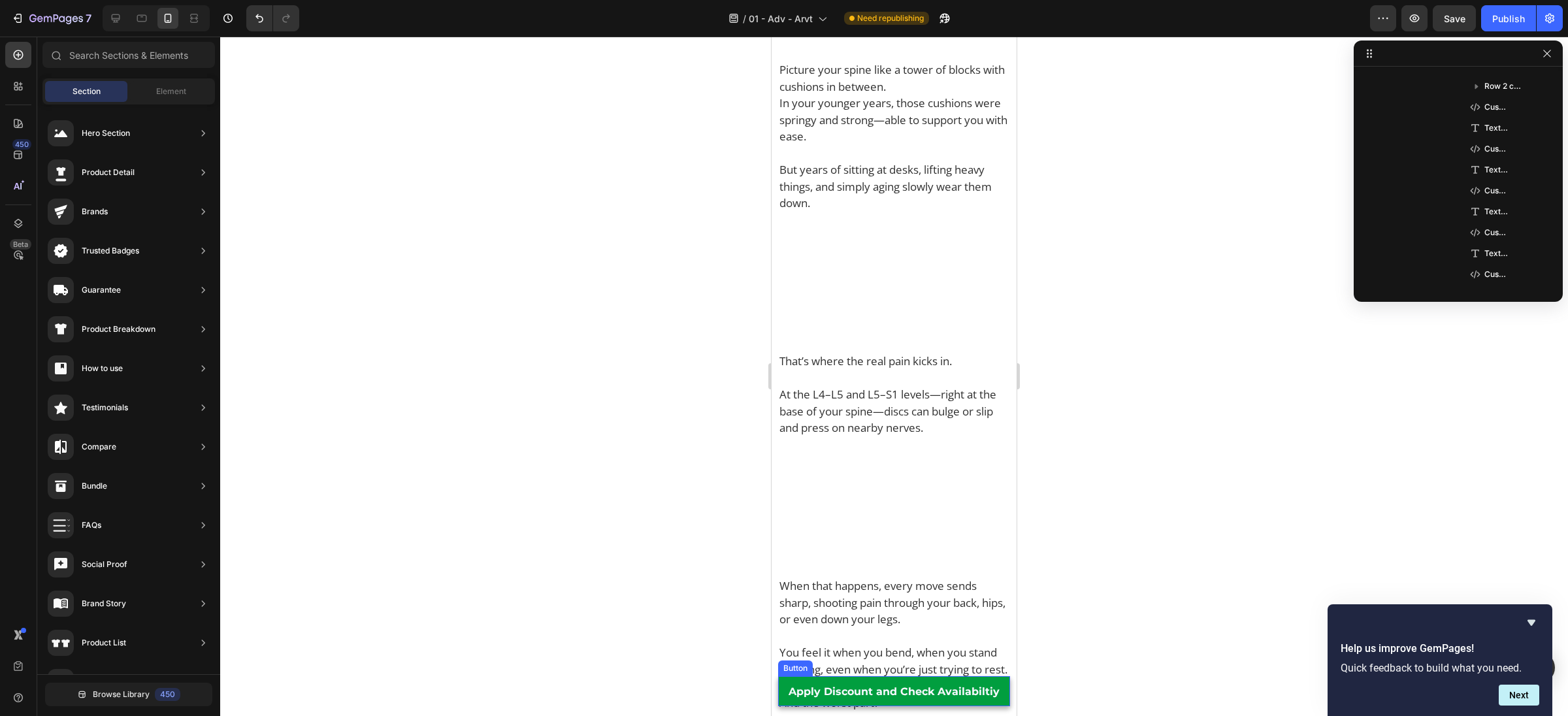
click at [781, 690] on link "Apply Discount and Check Availabiltiy" at bounding box center [894, 691] width 232 height 30
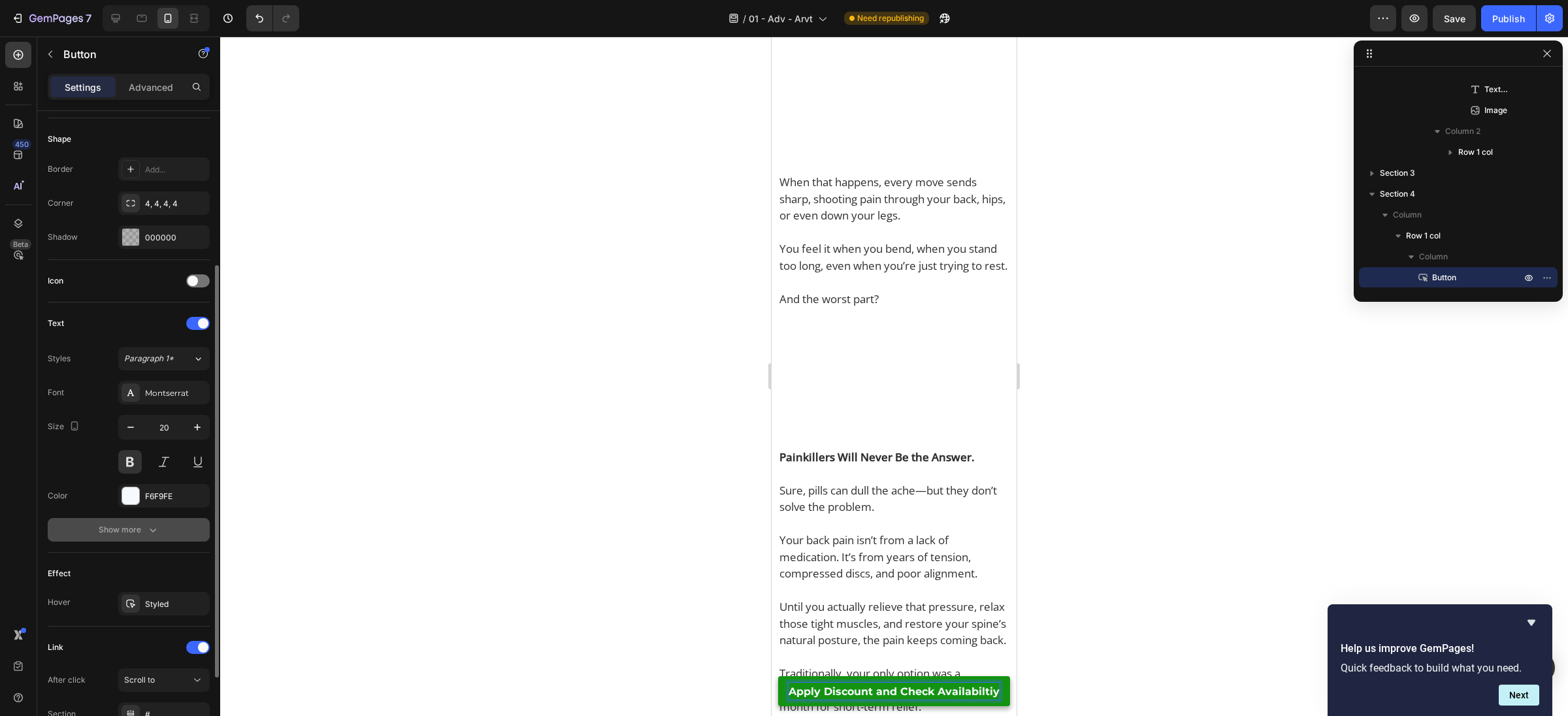
scroll to position [246, 0]
click at [76, 422] on icon "button" at bounding box center [74, 425] width 13 height 13
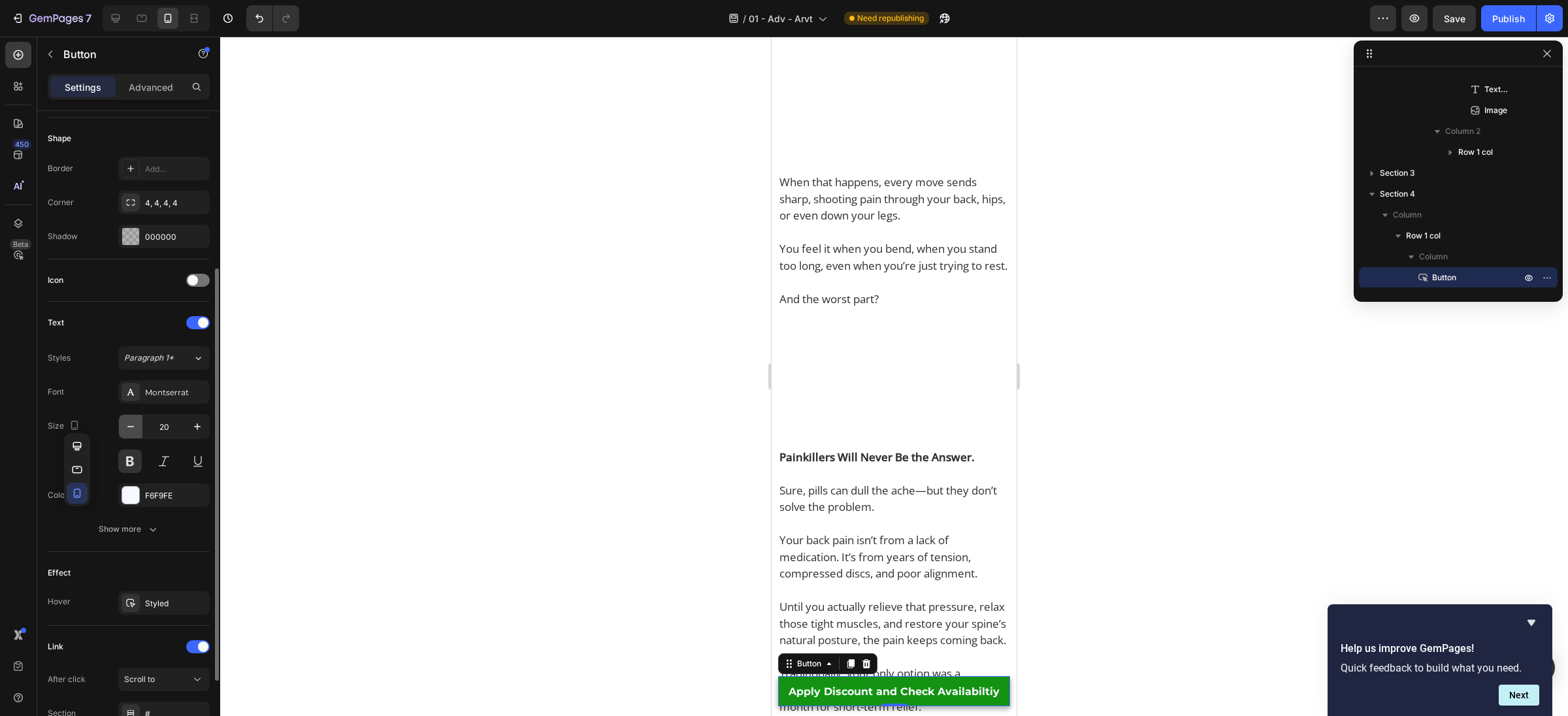
click at [126, 430] on button "button" at bounding box center [130, 426] width 23 height 23
click at [200, 428] on icon "button" at bounding box center [196, 426] width 13 height 13
type input "20"
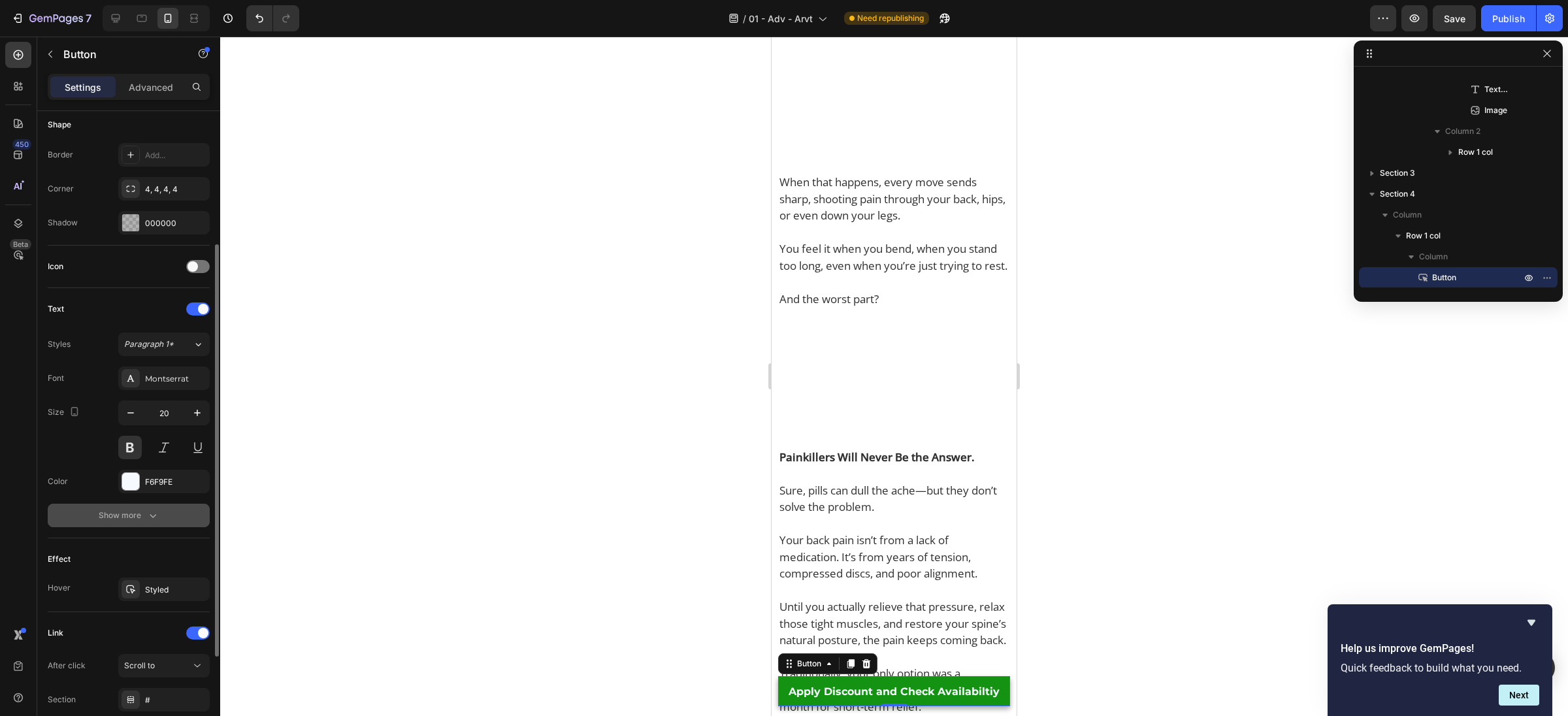
scroll to position [309, 0]
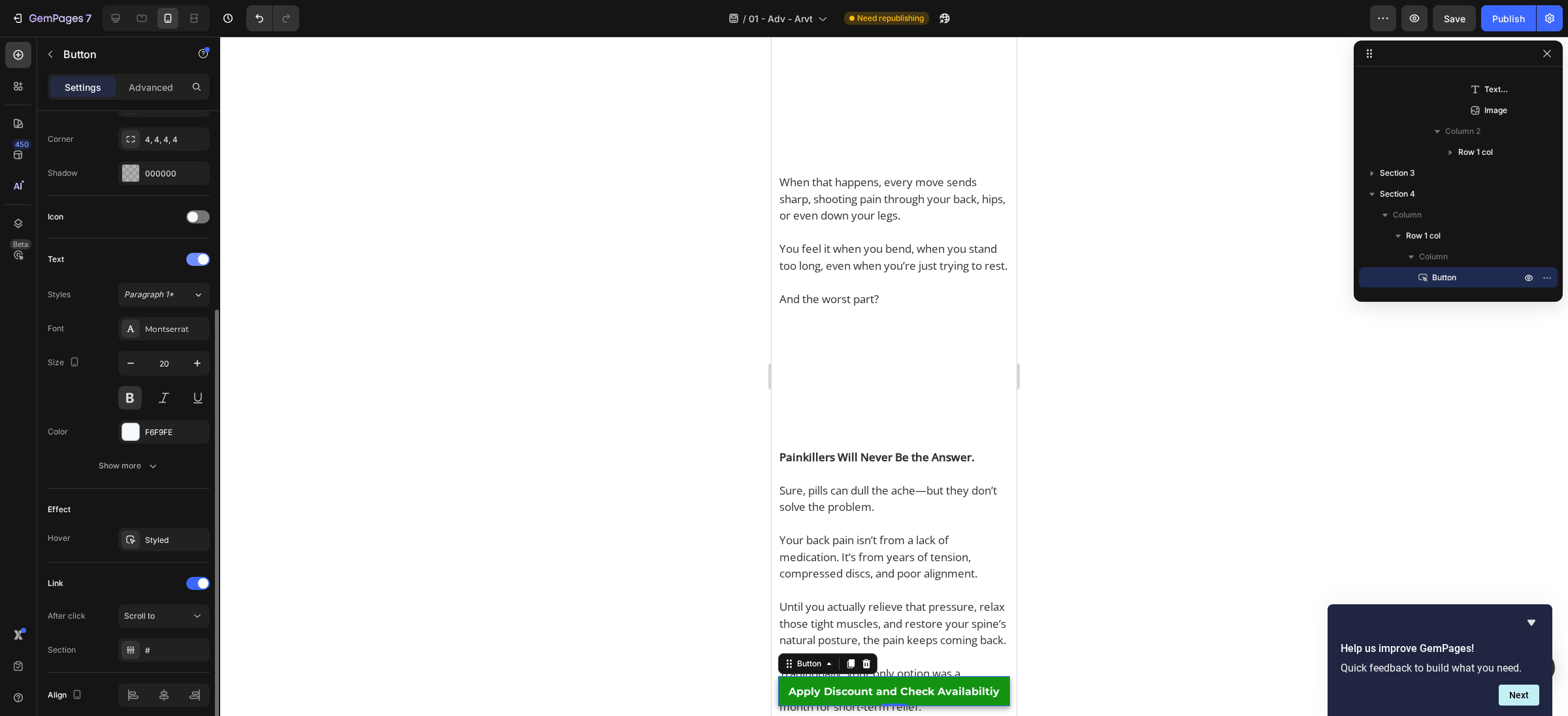
click at [191, 256] on div at bounding box center [198, 258] width 23 height 13
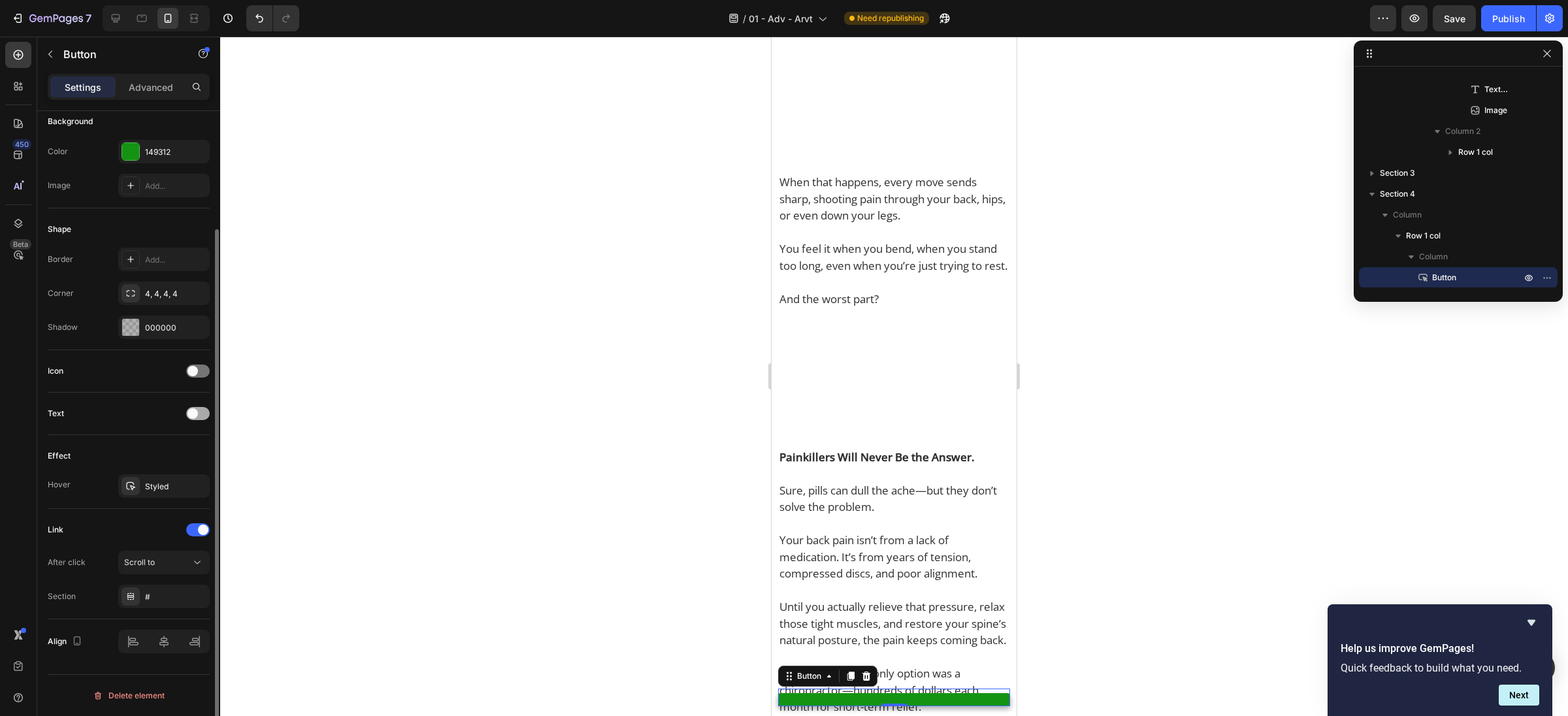
scroll to position [151, 0]
click at [191, 258] on div "Add..." at bounding box center [175, 264] width 61 height 12
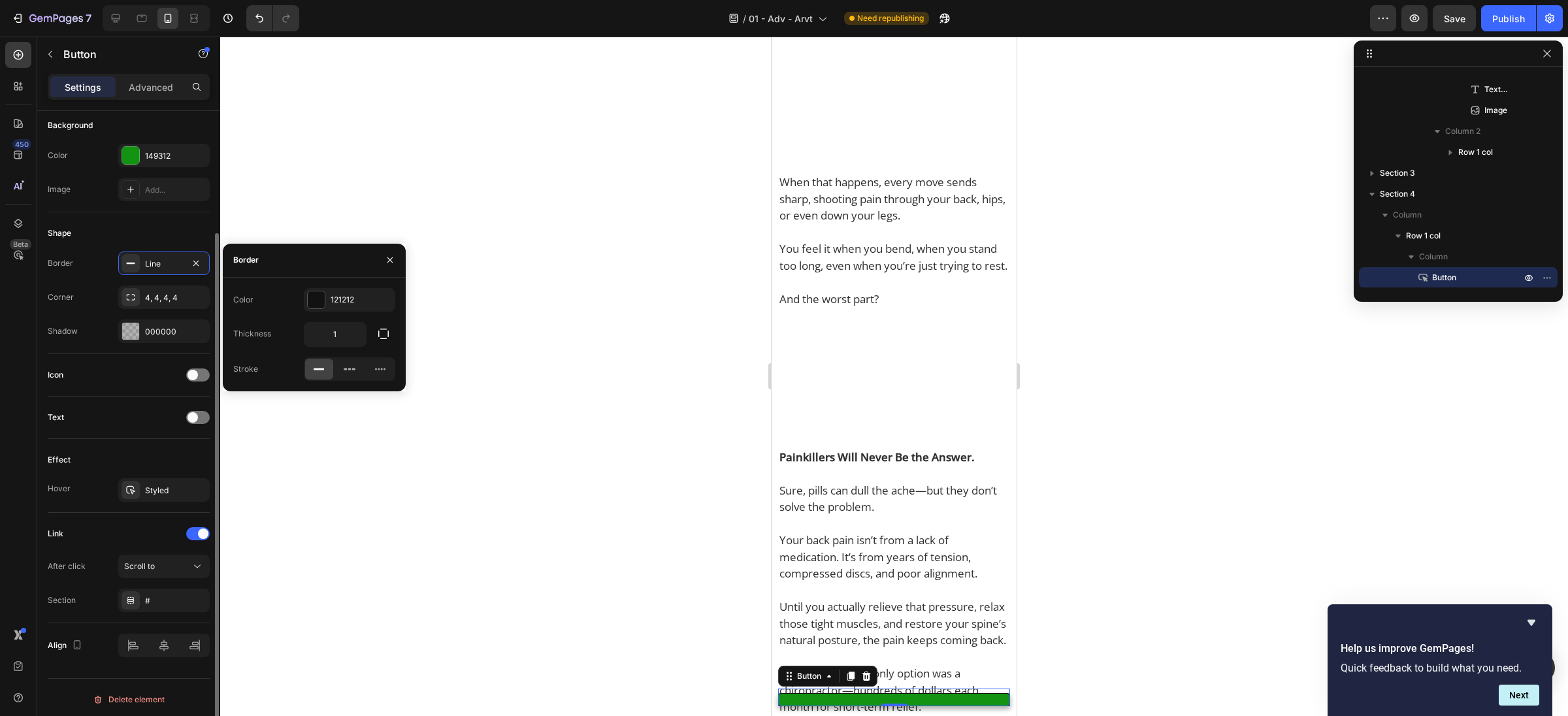
click at [181, 234] on div "Shape" at bounding box center [128, 233] width 162 height 21
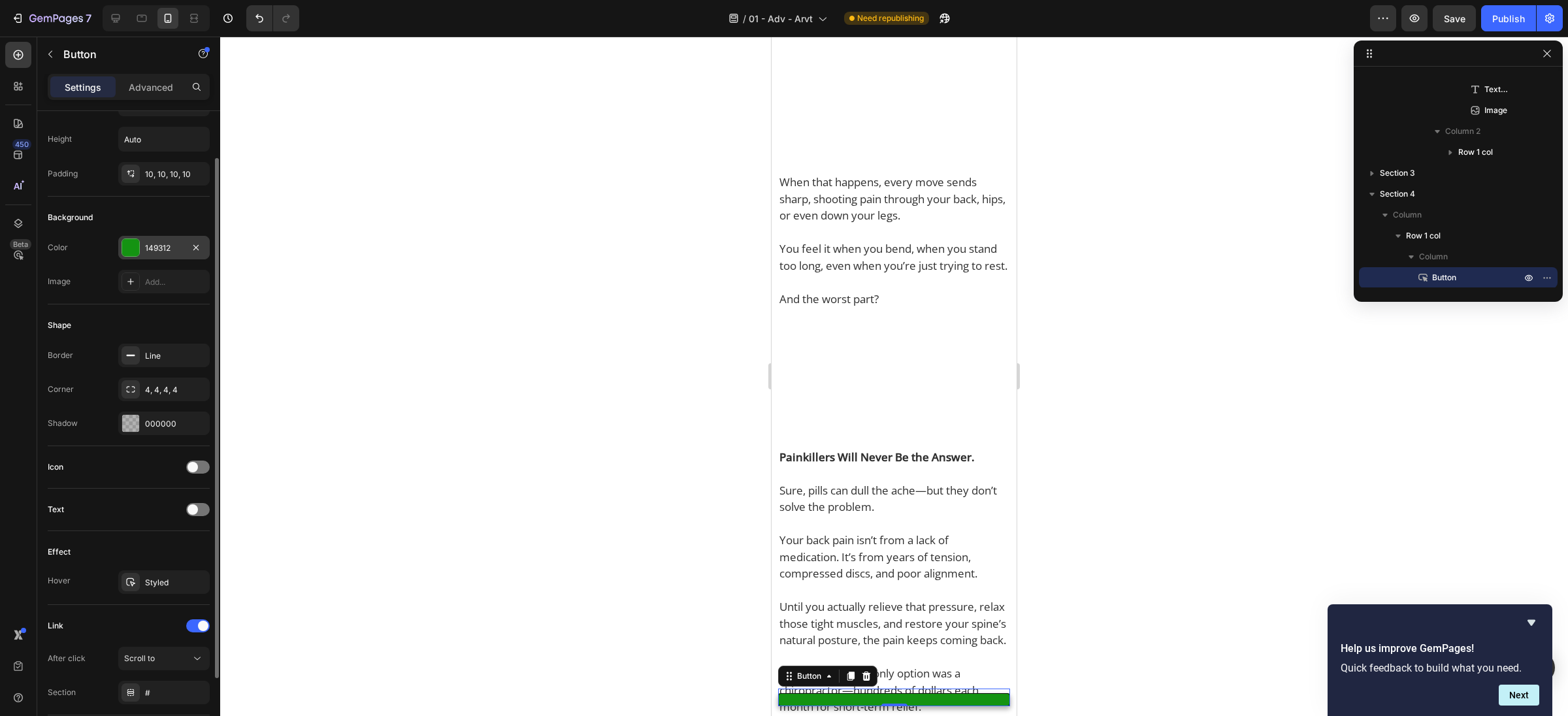
scroll to position [66, 0]
click at [197, 497] on span at bounding box center [192, 502] width 11 height 11
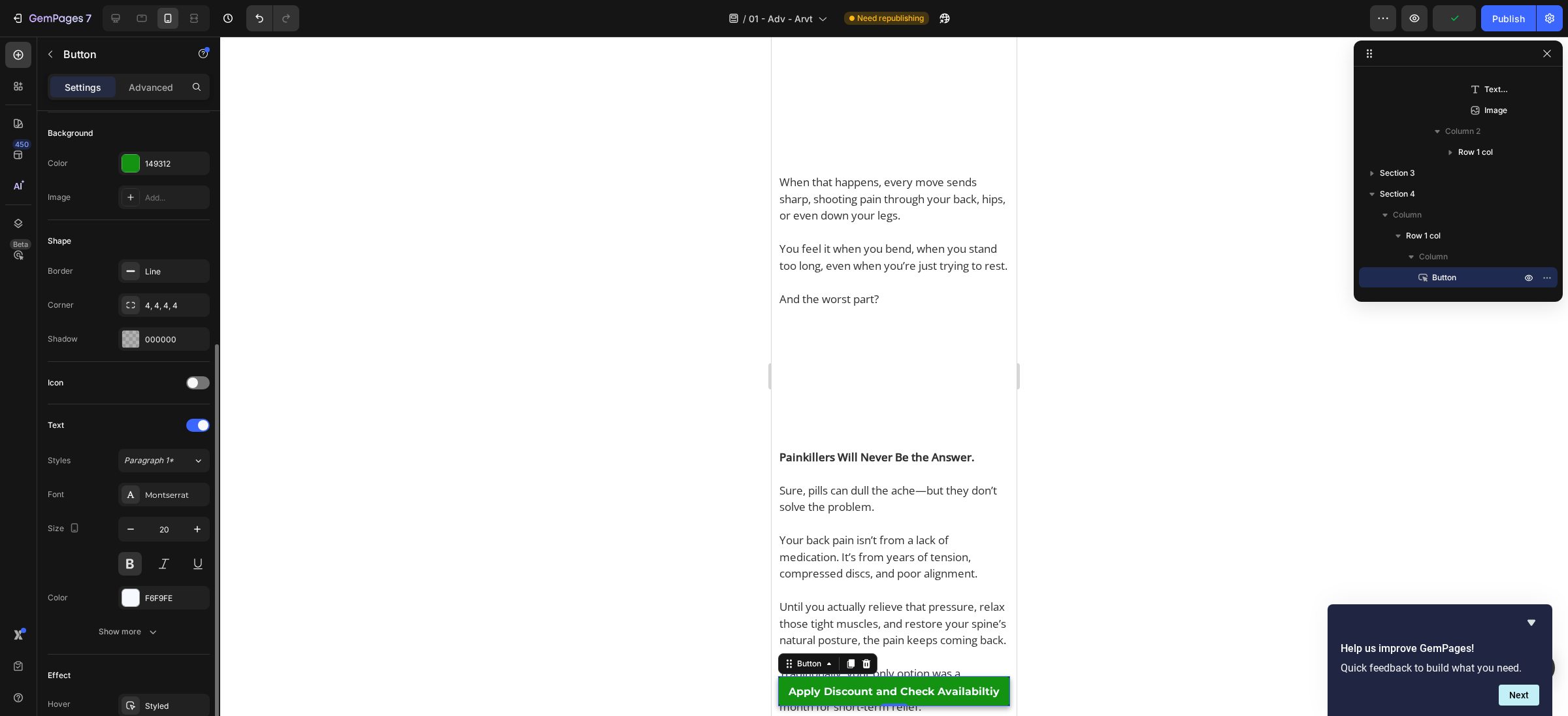
scroll to position [270, 0]
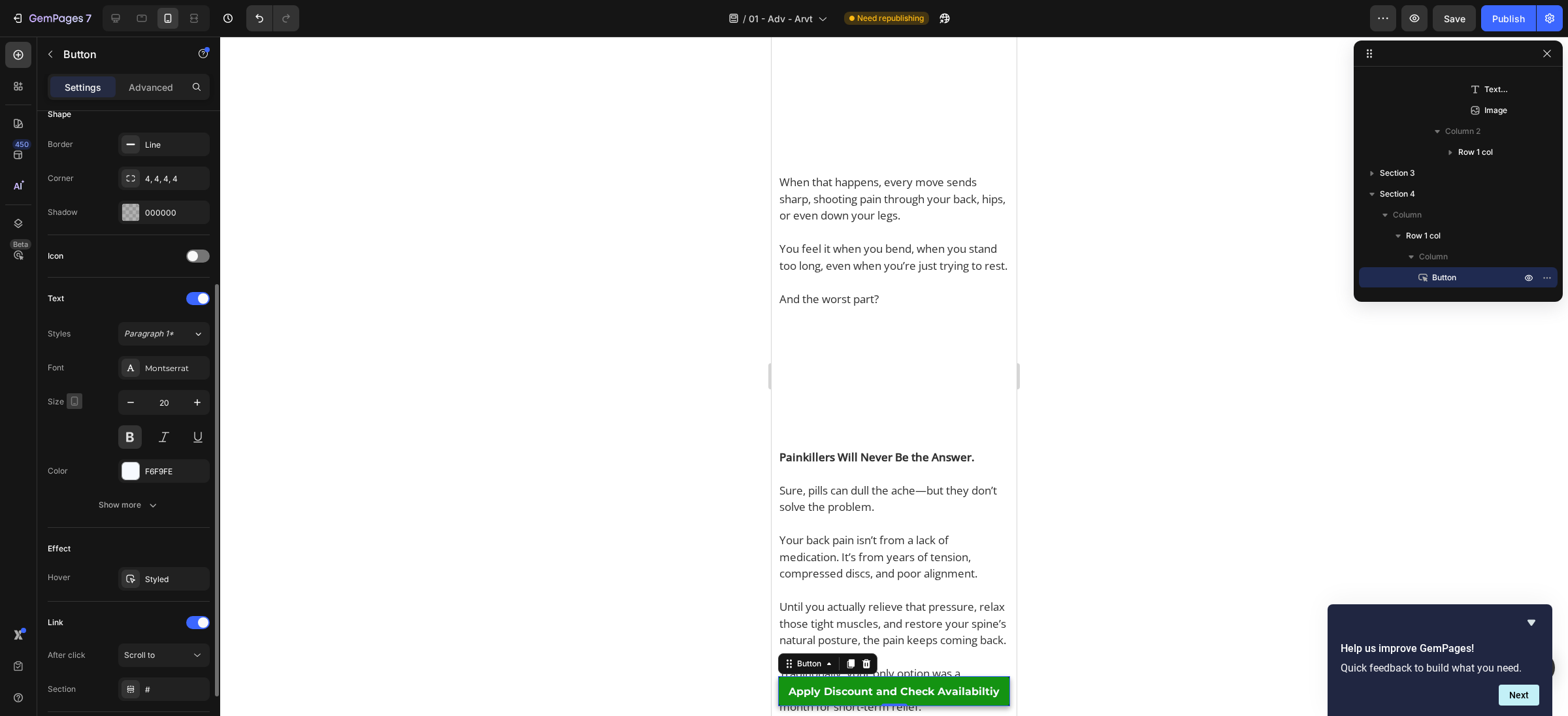
click at [68, 394] on icon "button" at bounding box center [74, 400] width 13 height 13
click at [73, 418] on icon "button" at bounding box center [77, 422] width 9 height 9
type input "Auto"
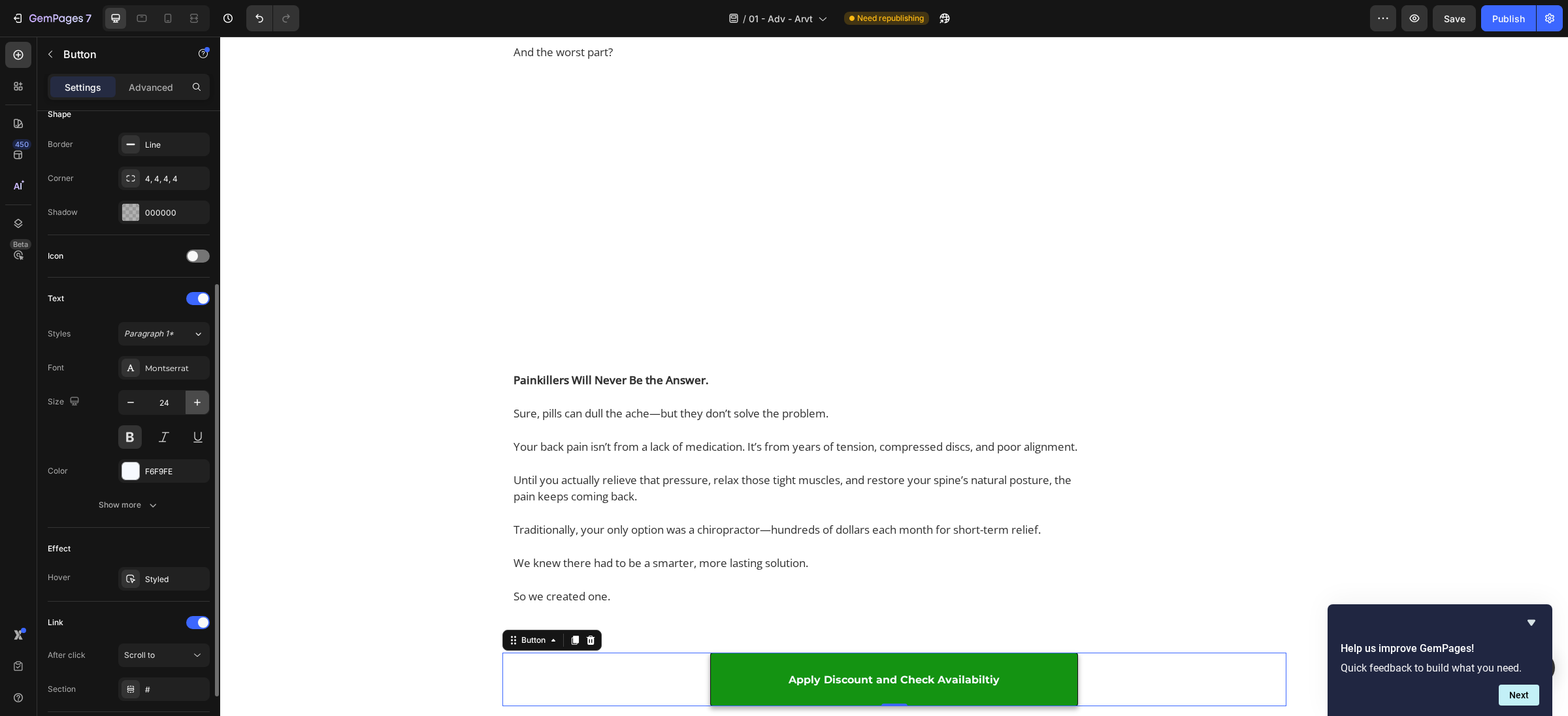
scroll to position [1939, 0]
click at [192, 410] on button "button" at bounding box center [197, 402] width 23 height 23
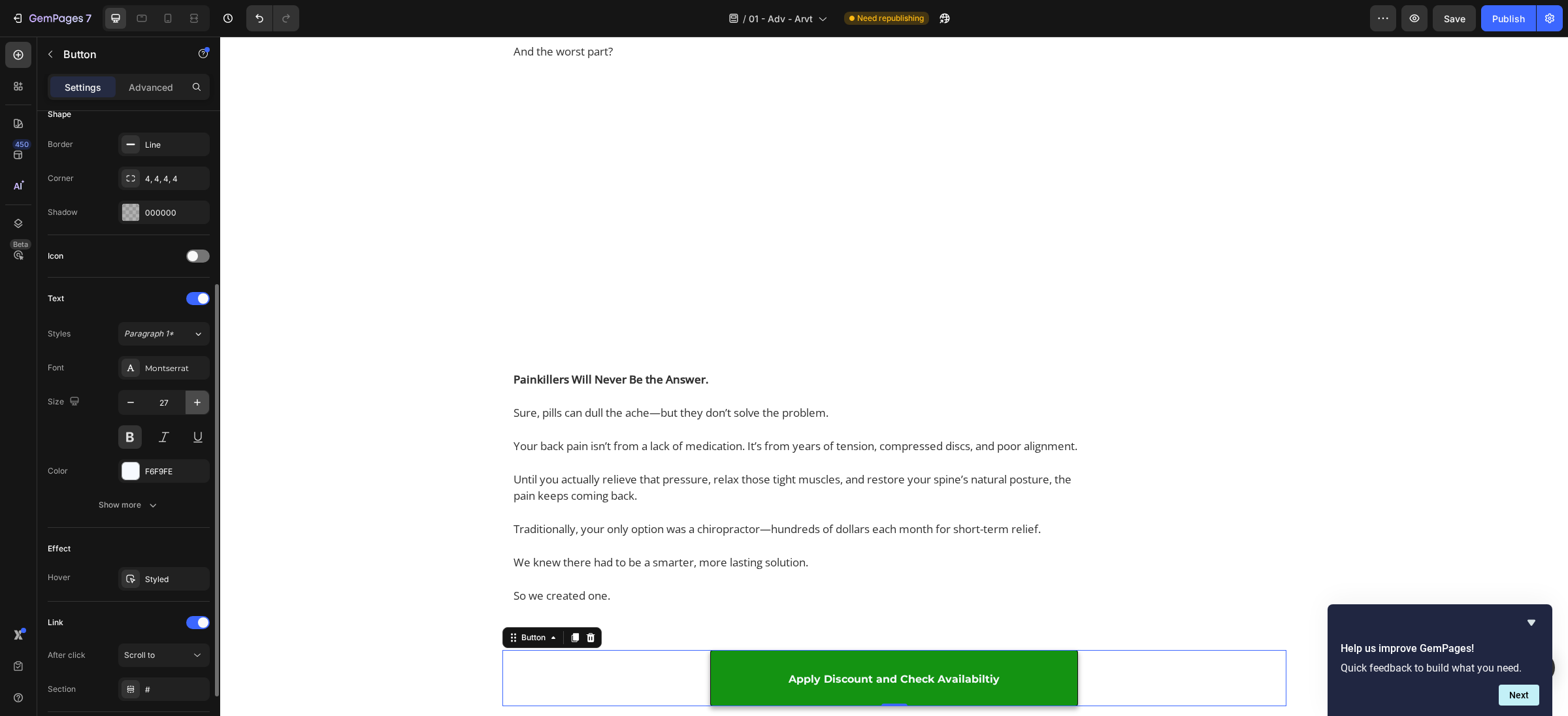
click at [192, 410] on button "button" at bounding box center [197, 402] width 23 height 23
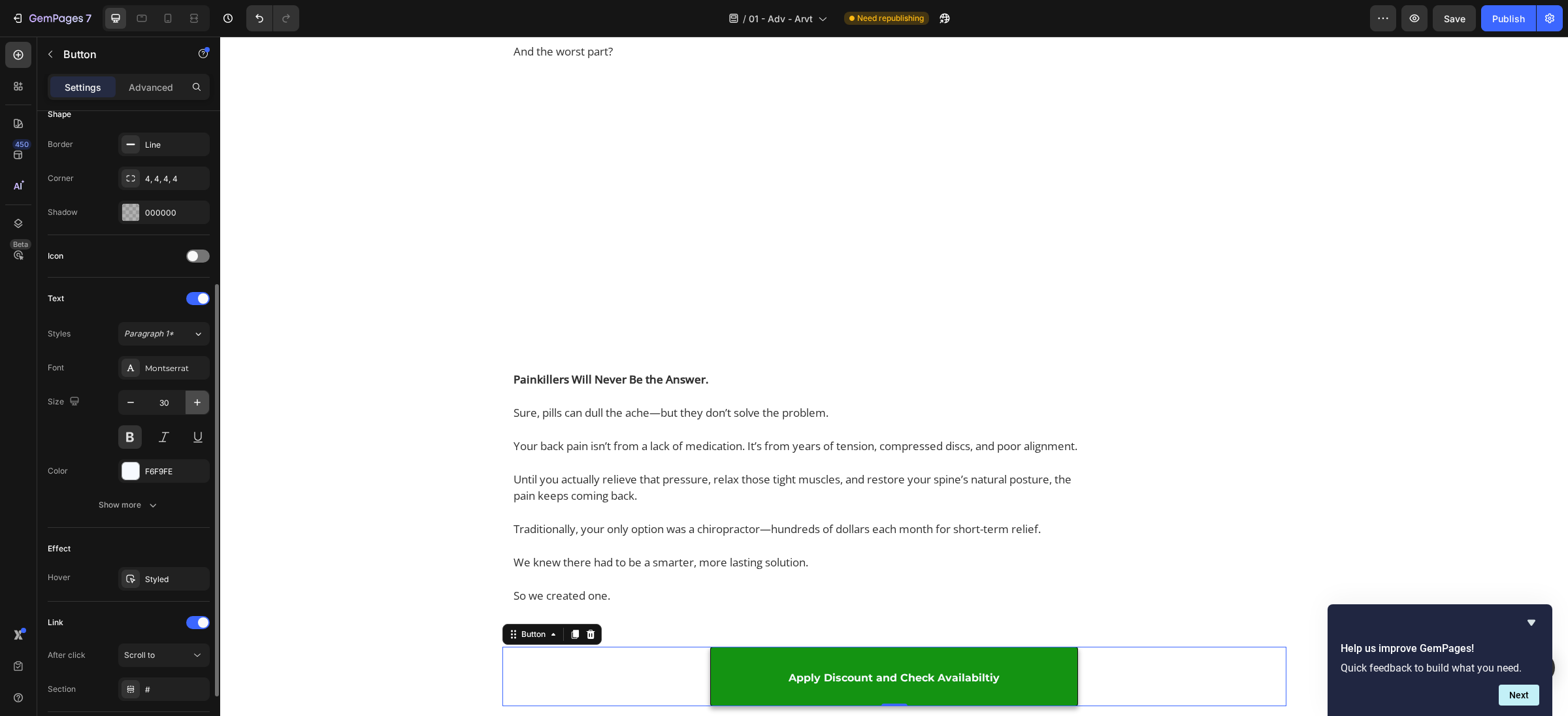
click at [192, 410] on button "button" at bounding box center [197, 402] width 23 height 23
click at [125, 402] on icon "button" at bounding box center [130, 402] width 13 height 13
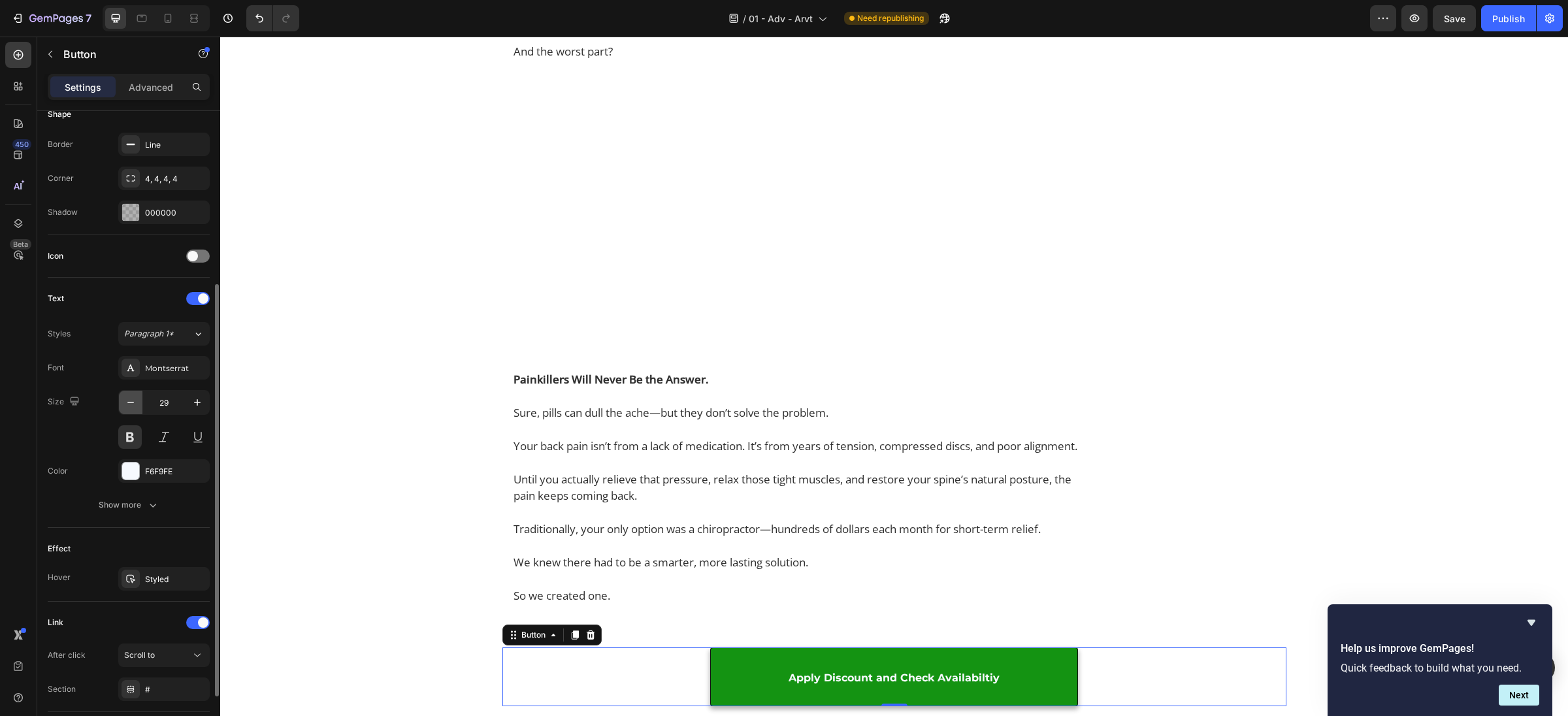
click at [125, 402] on icon "button" at bounding box center [130, 402] width 13 height 13
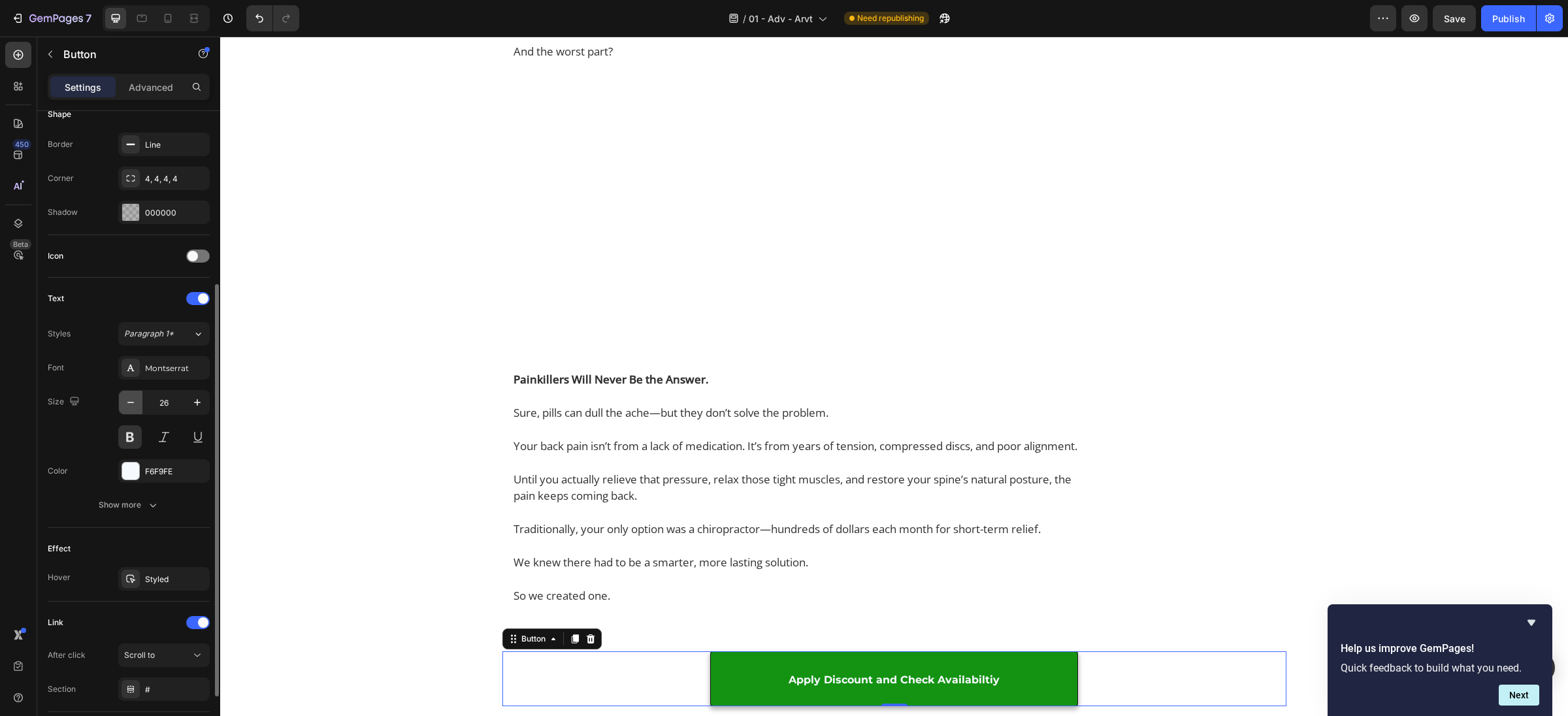
click at [125, 402] on icon "button" at bounding box center [130, 402] width 13 height 13
type input "23"
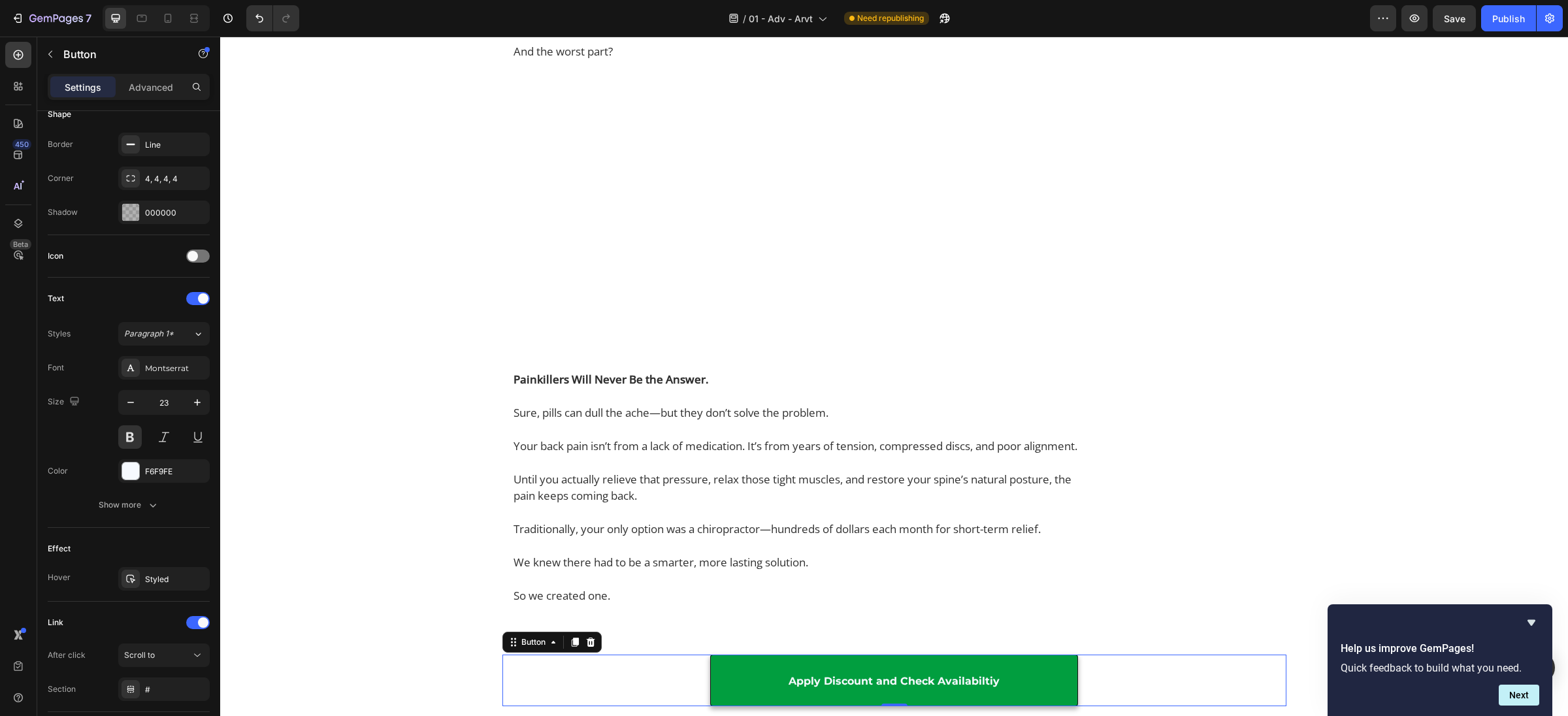
click at [799, 665] on link "Apply Discount and Check Availabiltiy" at bounding box center [894, 680] width 368 height 52
click at [809, 679] on span "Apply Discount and Check Availabiltiy" at bounding box center [894, 680] width 211 height 13
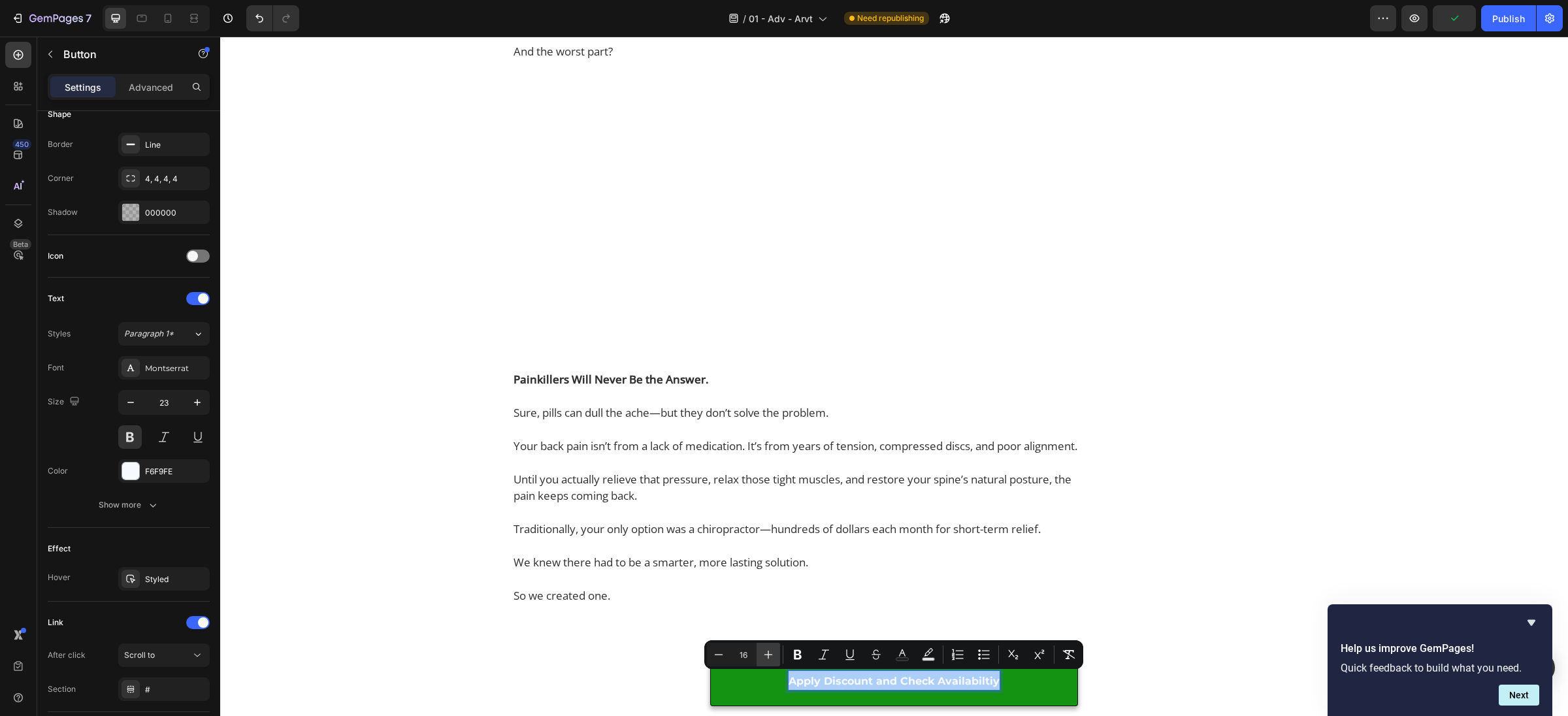
click at [775, 657] on button "Plus" at bounding box center [768, 655] width 23 height 23
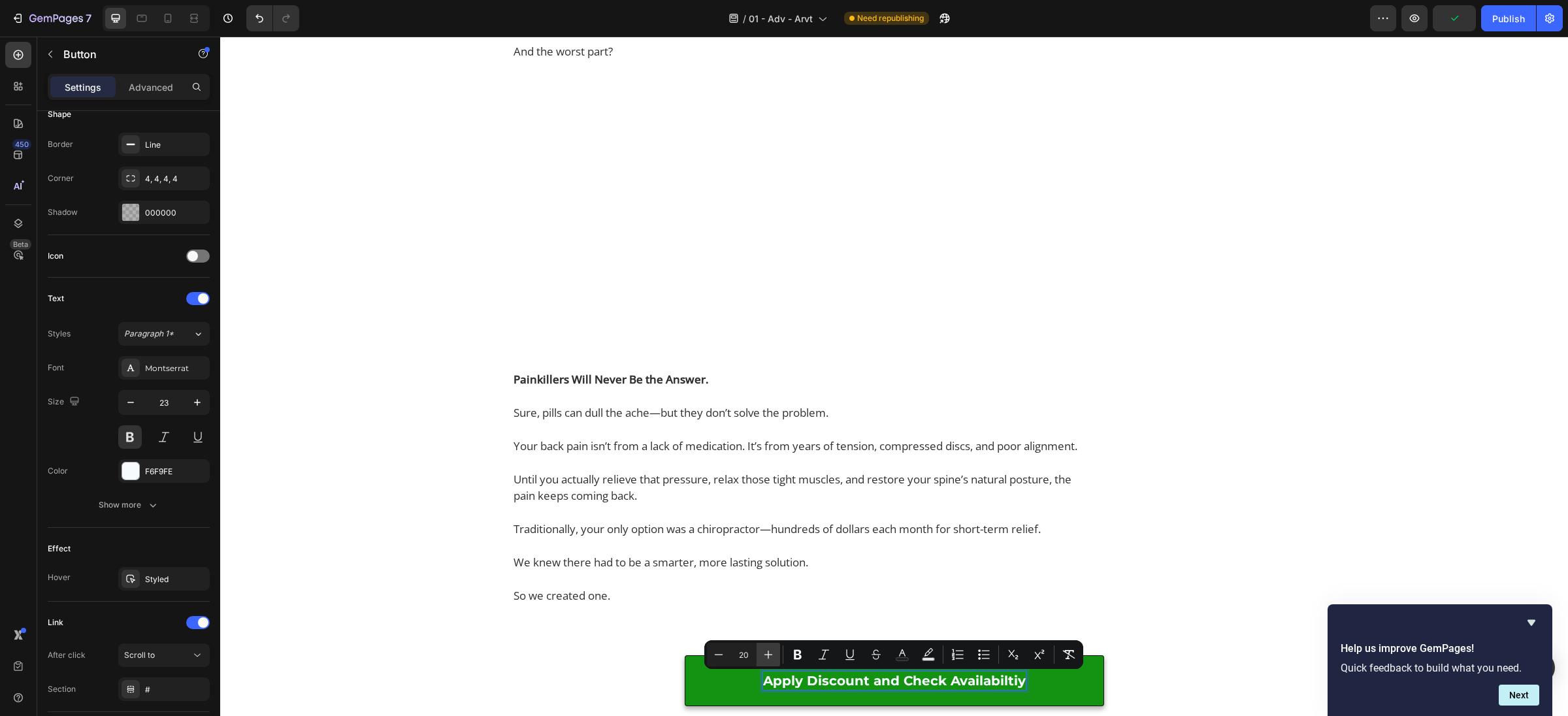
click at [775, 657] on button "Plus" at bounding box center [768, 655] width 23 height 23
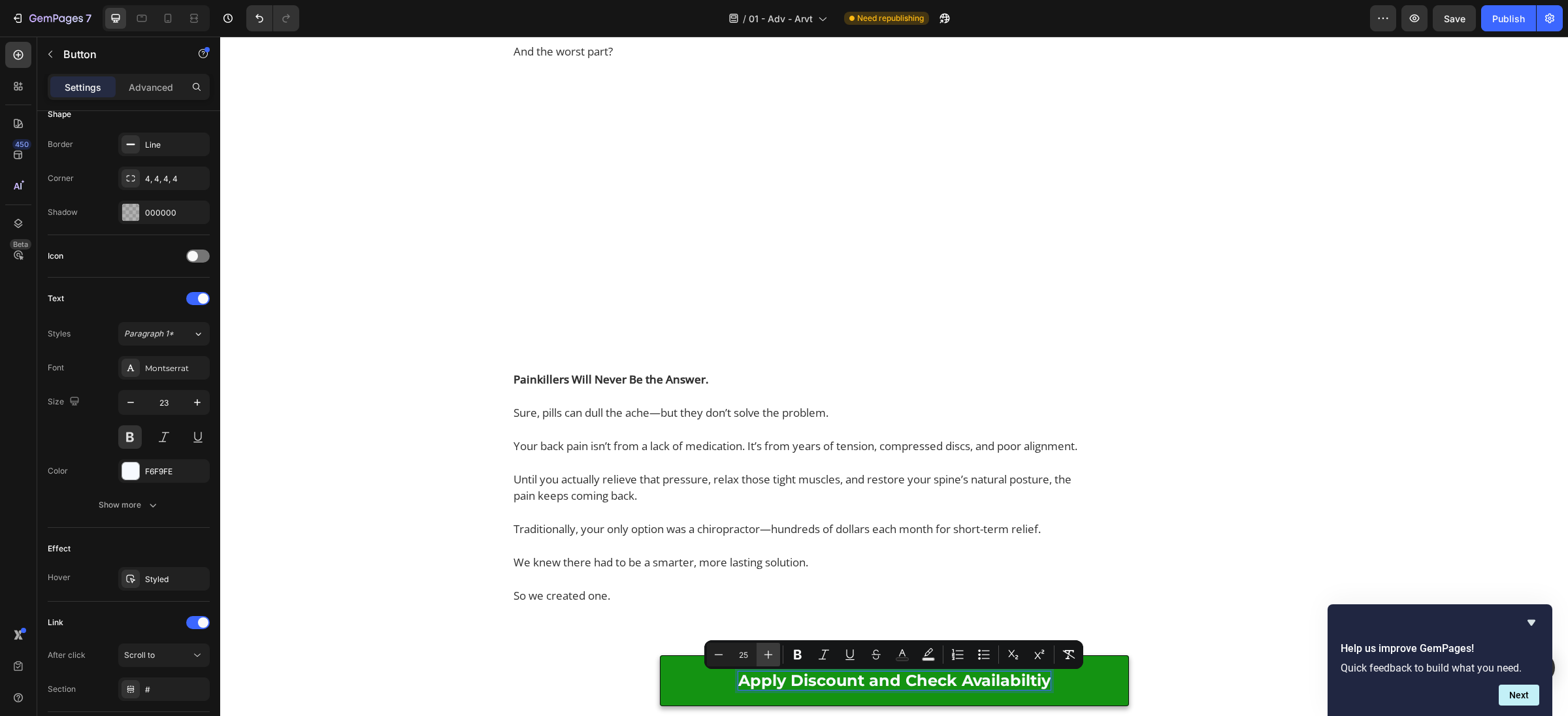
click at [775, 657] on button "Plus" at bounding box center [768, 655] width 23 height 23
type input "28"
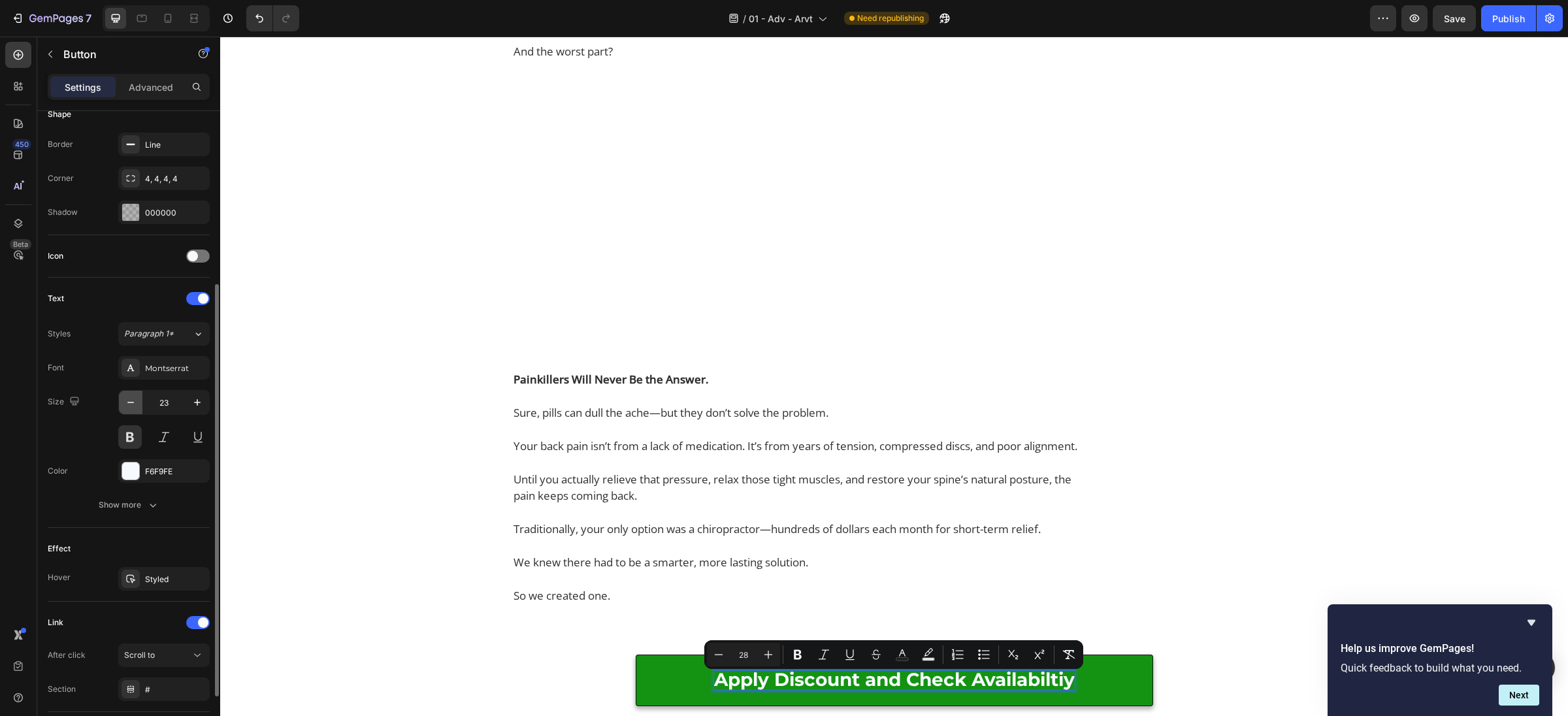
click at [137, 400] on icon "button" at bounding box center [130, 402] width 13 height 13
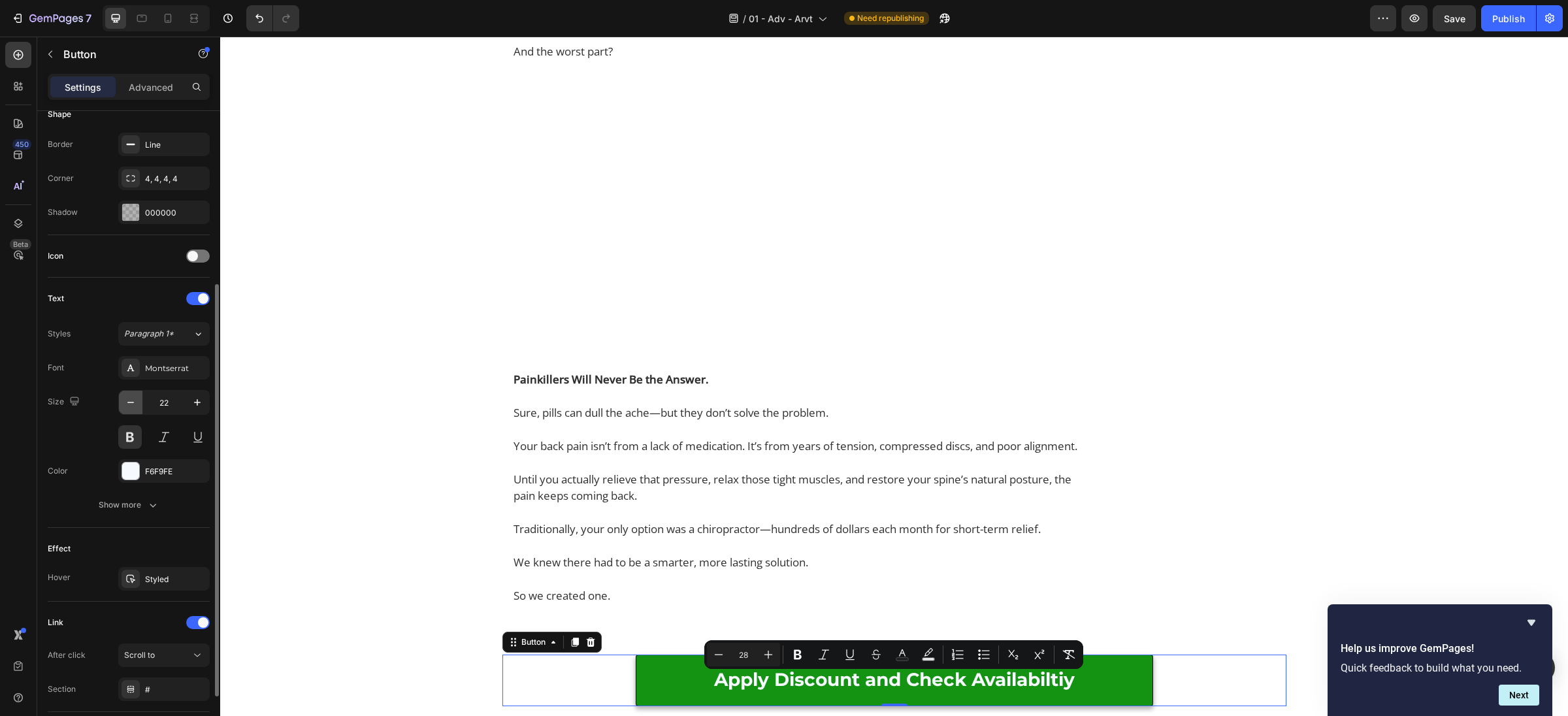
click at [137, 400] on icon "button" at bounding box center [130, 402] width 13 height 13
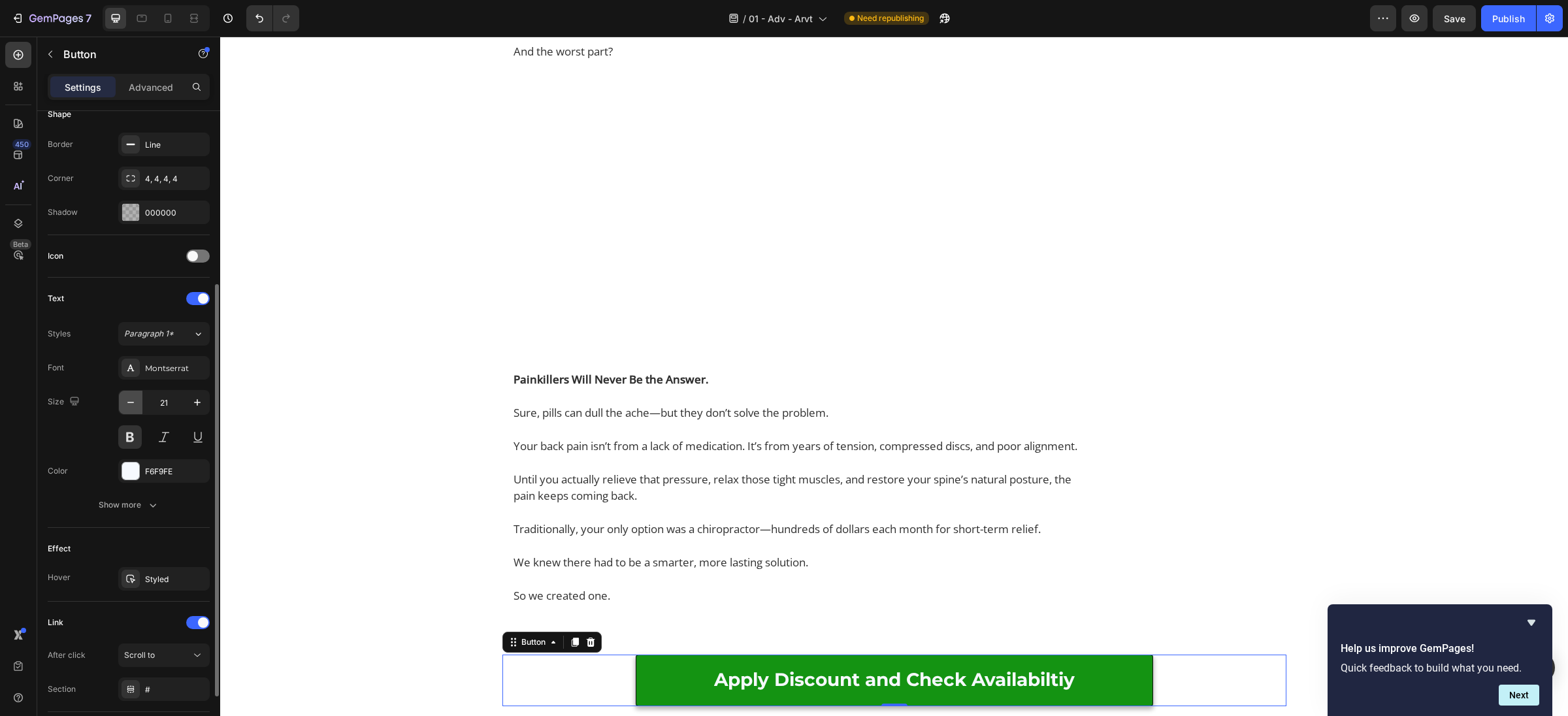
click at [137, 400] on icon "button" at bounding box center [130, 402] width 13 height 13
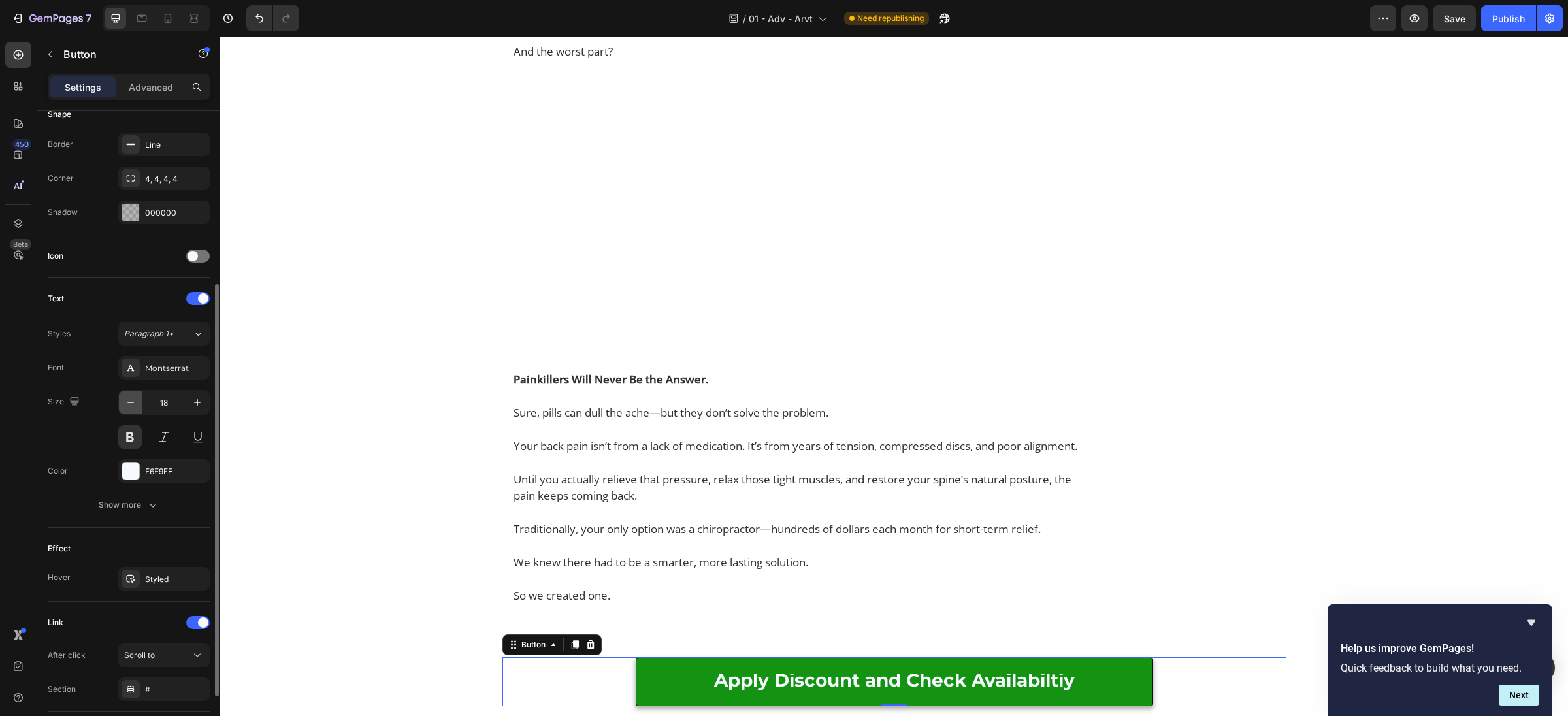
click at [137, 400] on icon "button" at bounding box center [130, 402] width 13 height 13
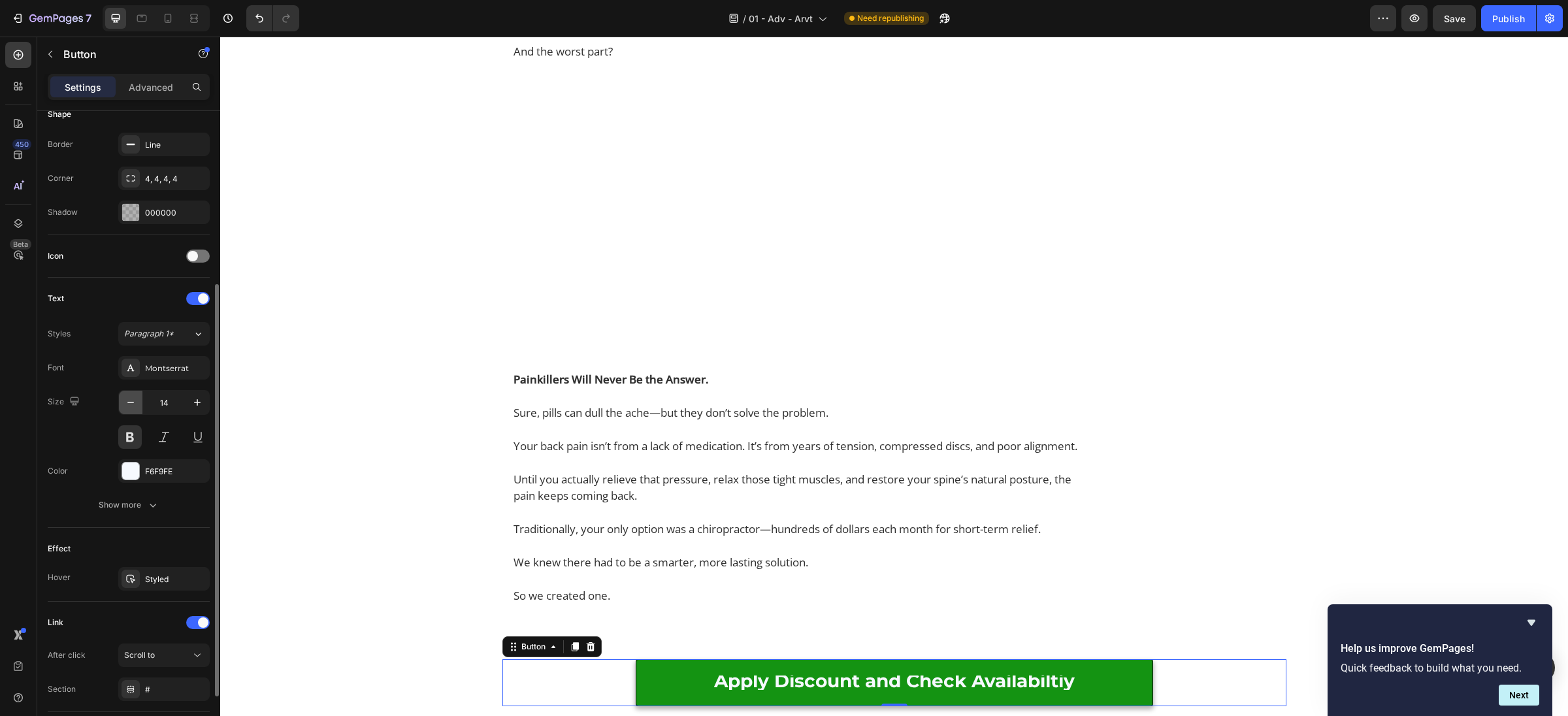
click at [137, 400] on icon "button" at bounding box center [130, 402] width 13 height 13
click at [189, 400] on button "button" at bounding box center [197, 402] width 23 height 23
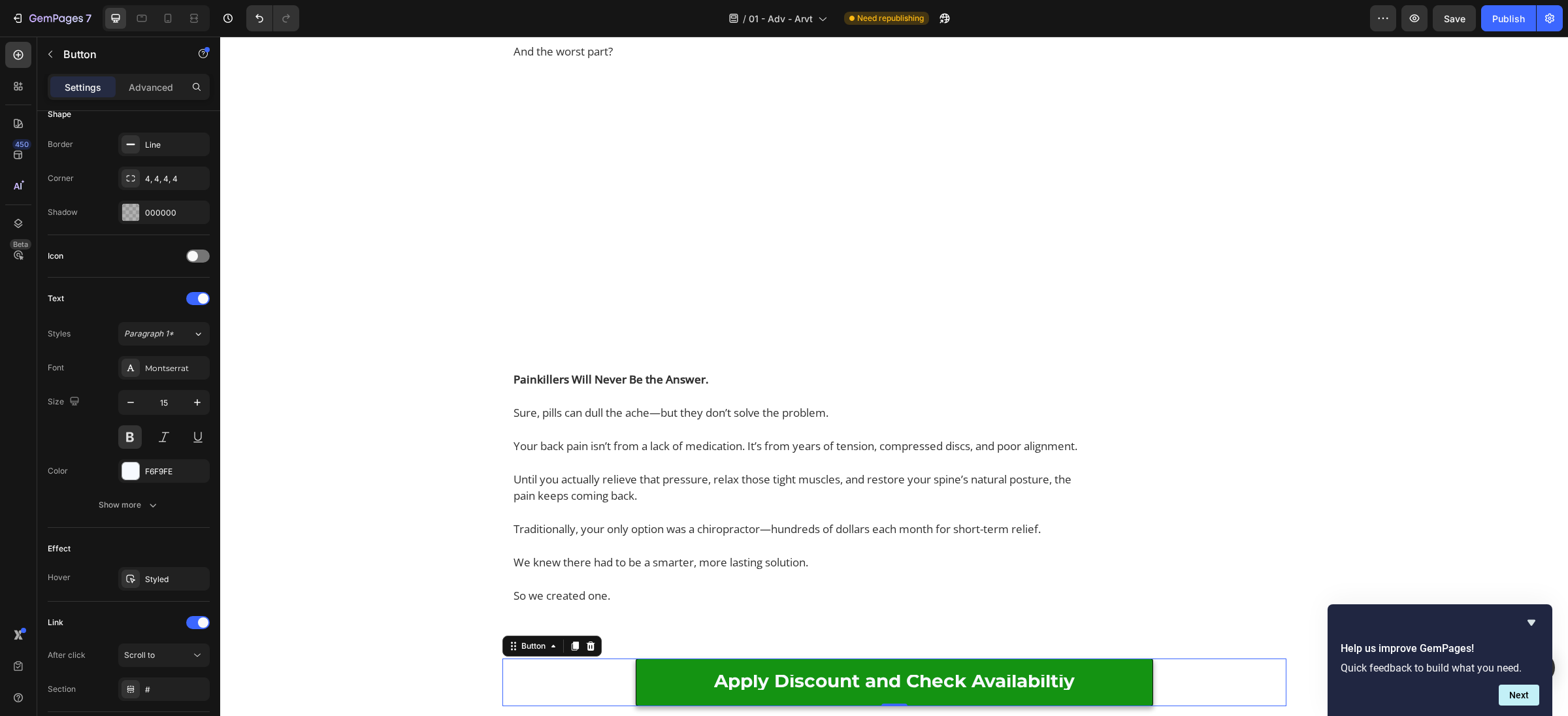
type input "16"
click at [183, 23] on div at bounding box center [156, 17] width 107 height 26
click at [175, 24] on div at bounding box center [168, 18] width 21 height 21
type input "100%"
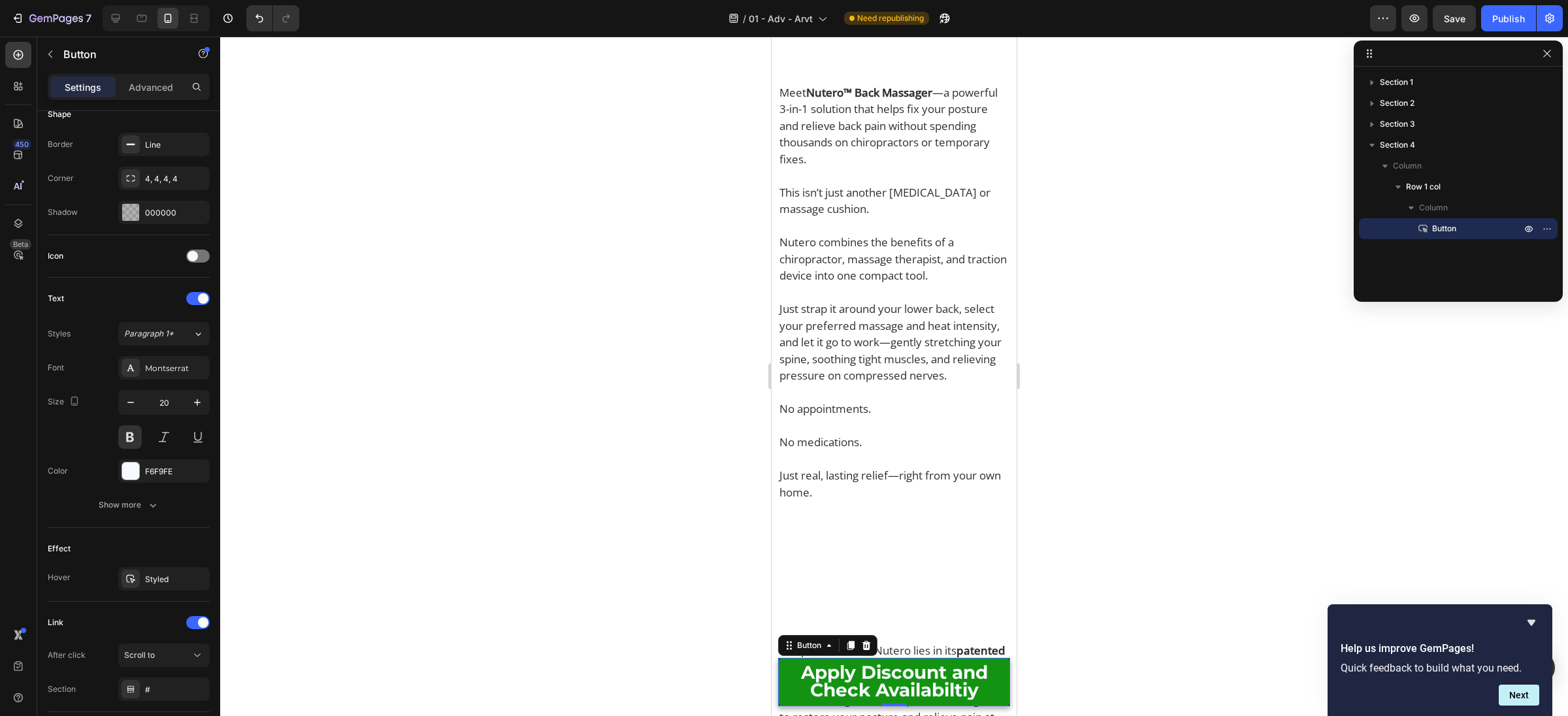
scroll to position [2245, 0]
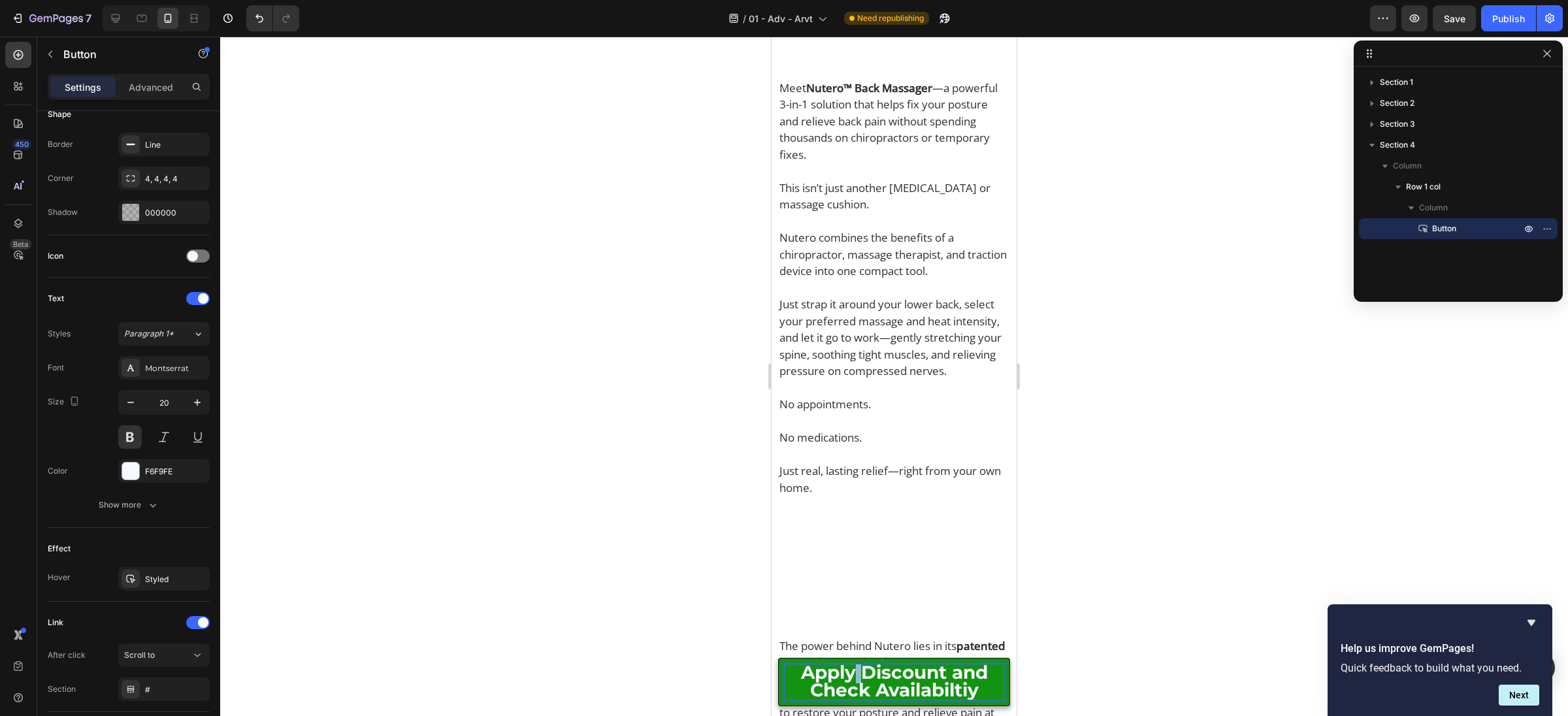
click at [853, 671] on span "Apply Discount and Check Availabiltiy" at bounding box center [894, 681] width 187 height 40
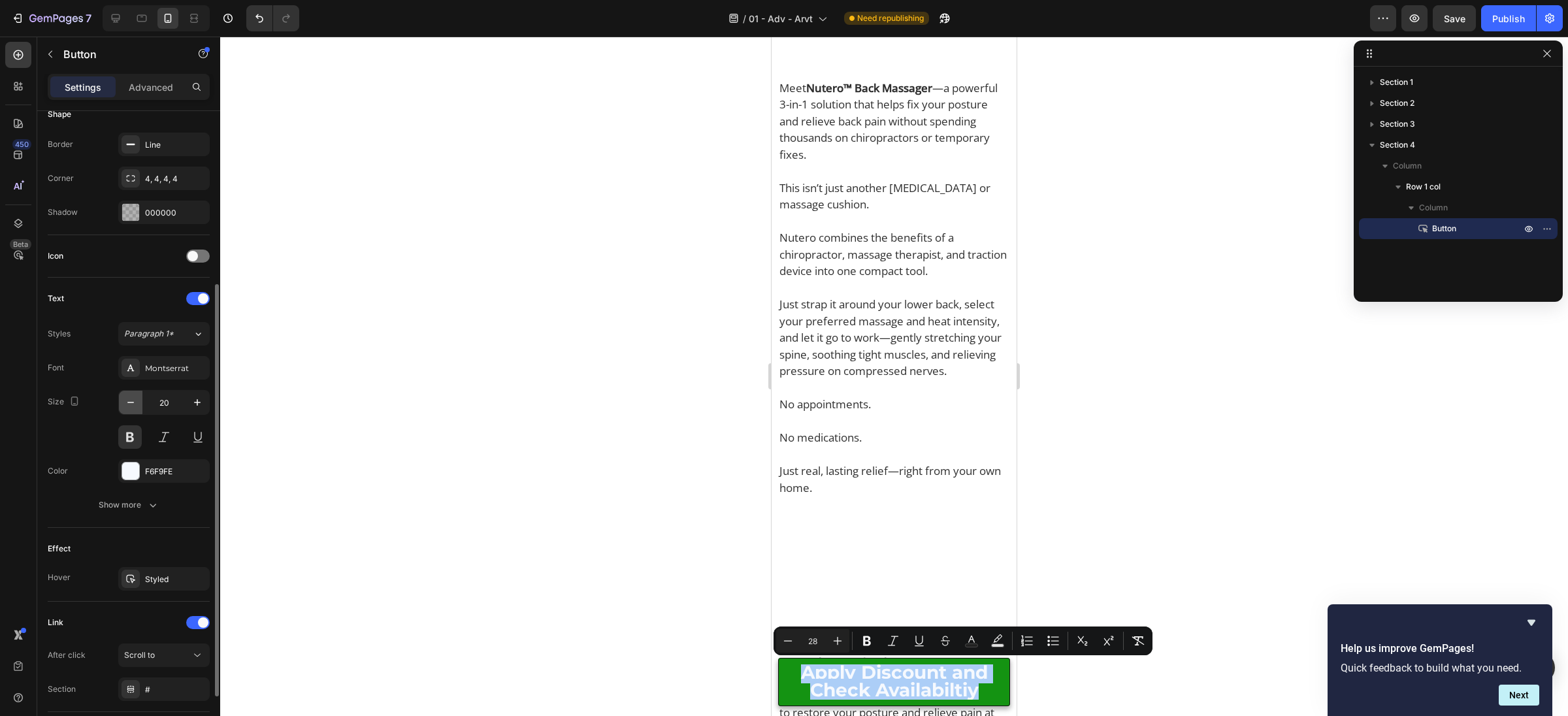
click at [139, 398] on button "button" at bounding box center [130, 402] width 23 height 23
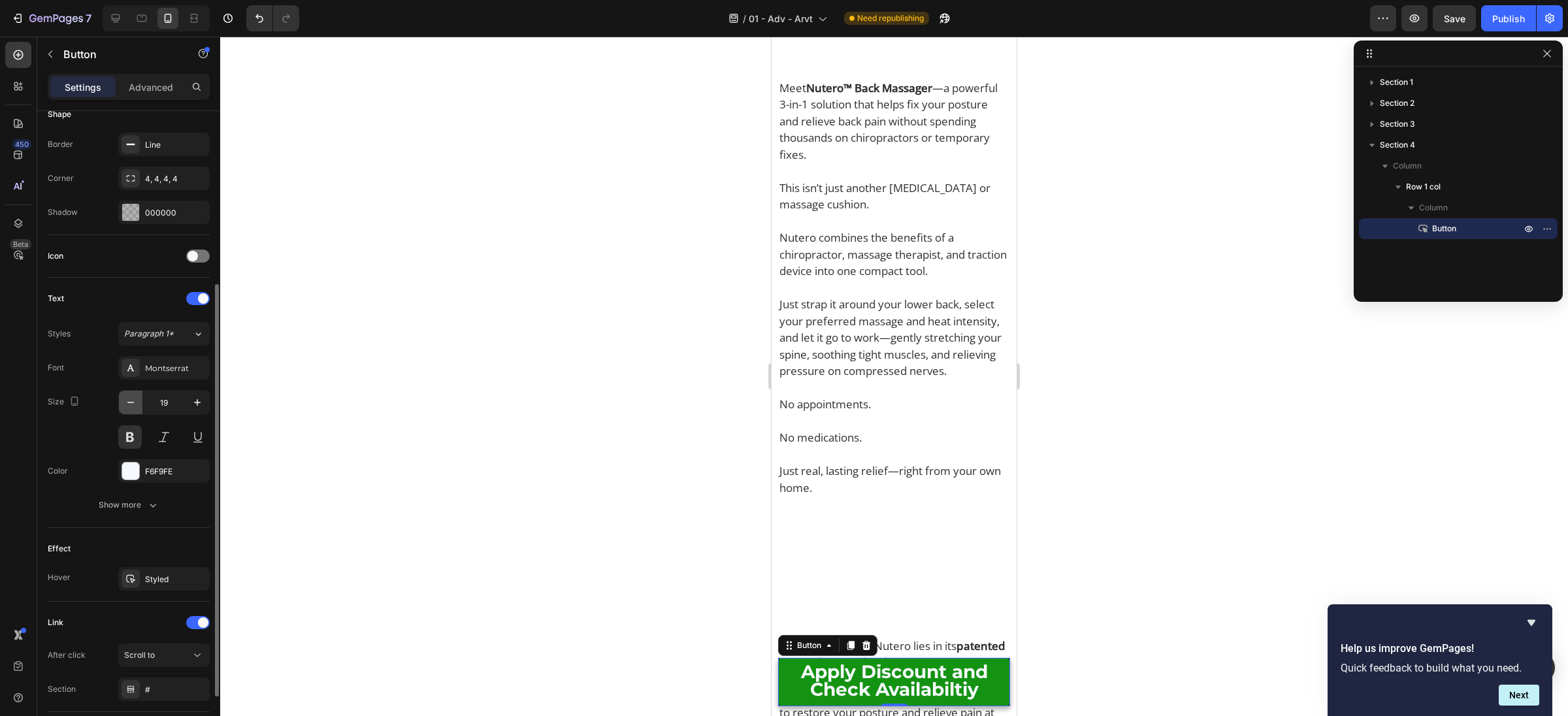
click at [139, 398] on button "button" at bounding box center [130, 402] width 23 height 23
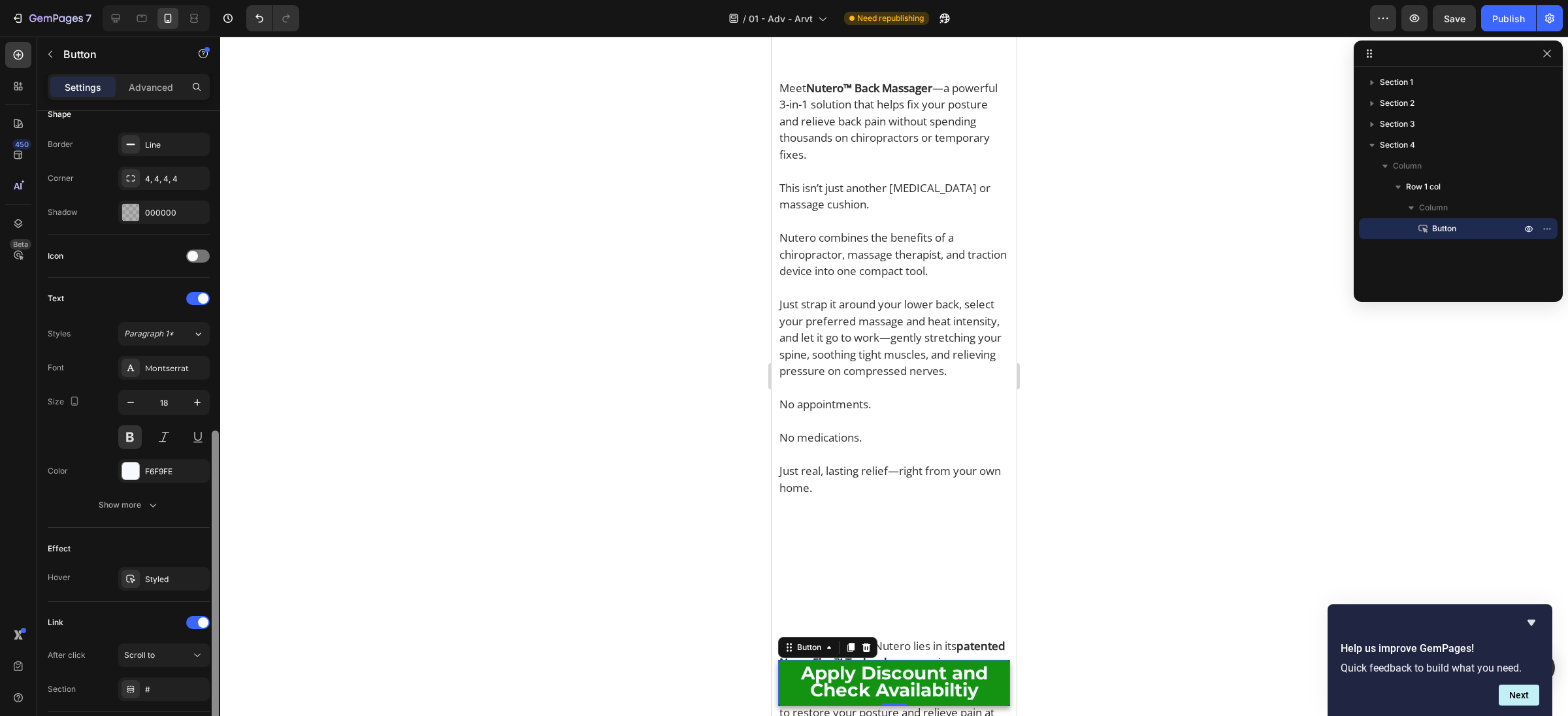
click at [211, 399] on div at bounding box center [216, 522] width 10 height 643
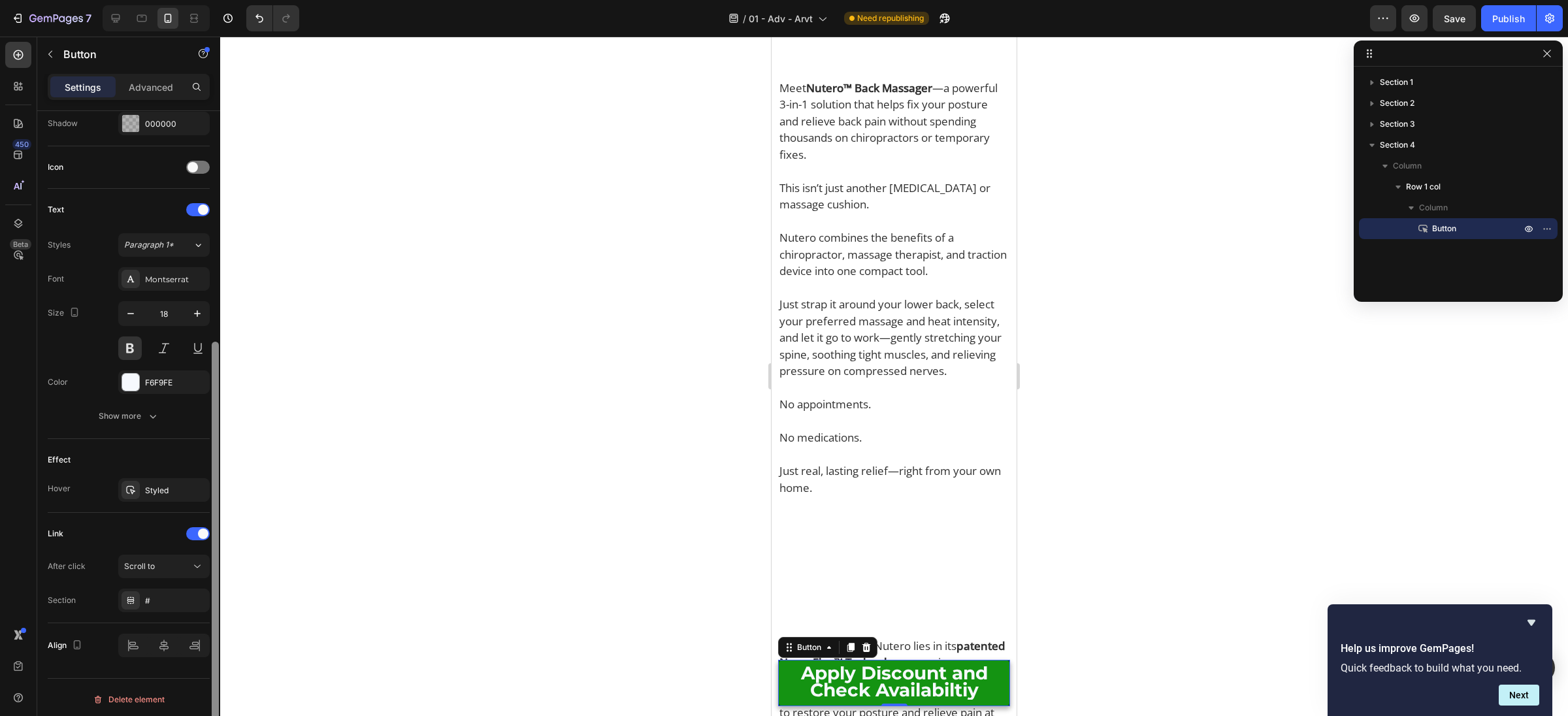
click at [211, 399] on div at bounding box center [216, 432] width 10 height 643
click at [194, 302] on button "button" at bounding box center [197, 314] width 23 height 23
type input "20"
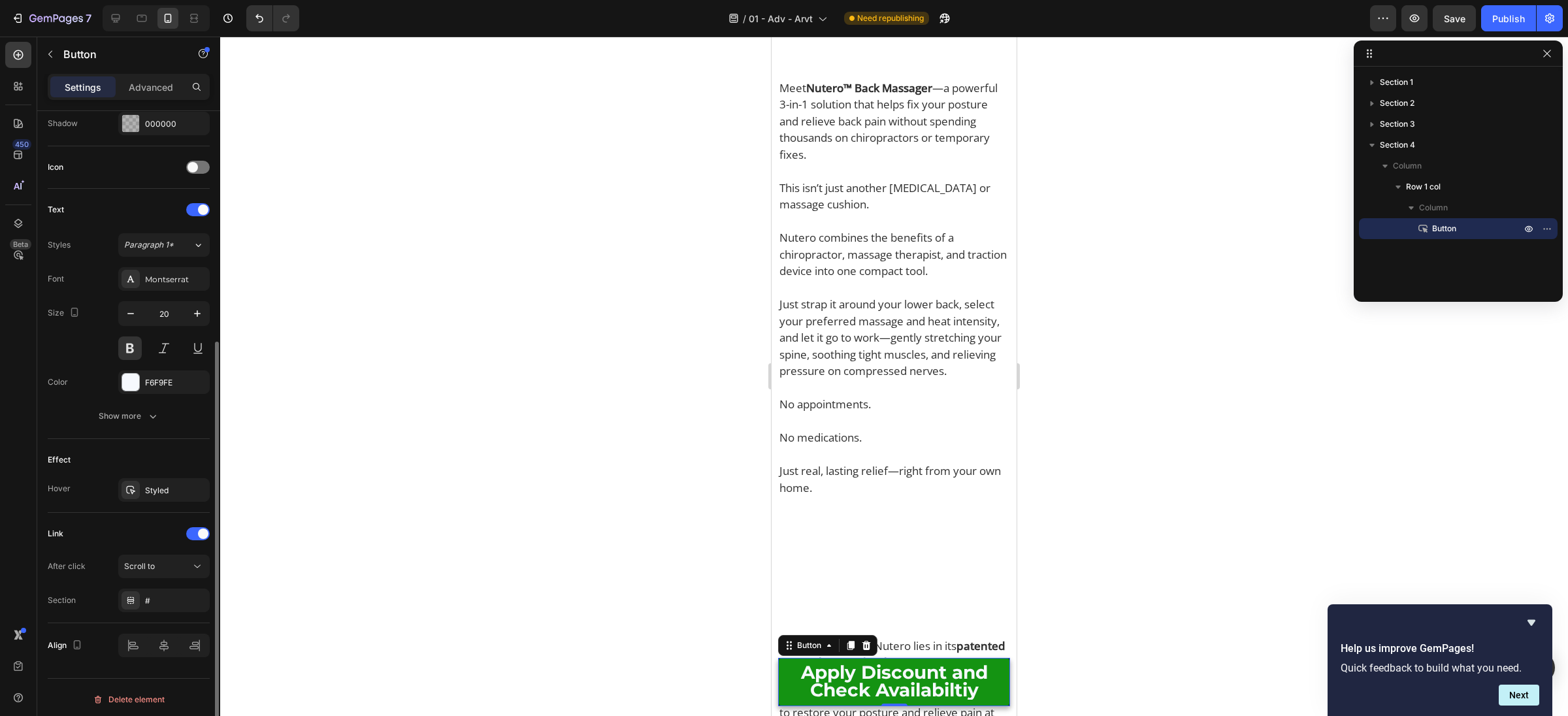
scroll to position [0, 0]
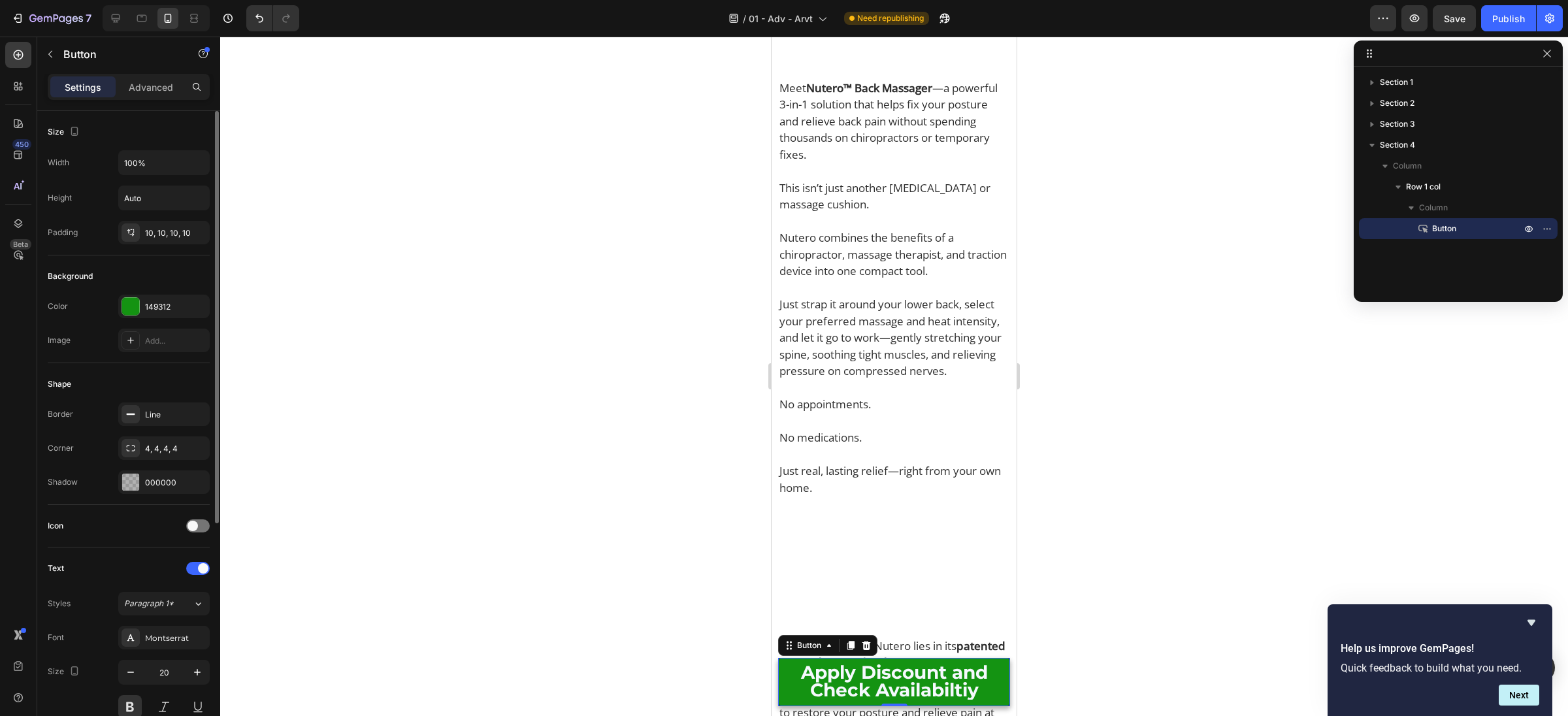
click at [136, 99] on div "Settings Advanced" at bounding box center [128, 86] width 162 height 26
click at [133, 87] on p "Advanced" at bounding box center [151, 87] width 45 height 14
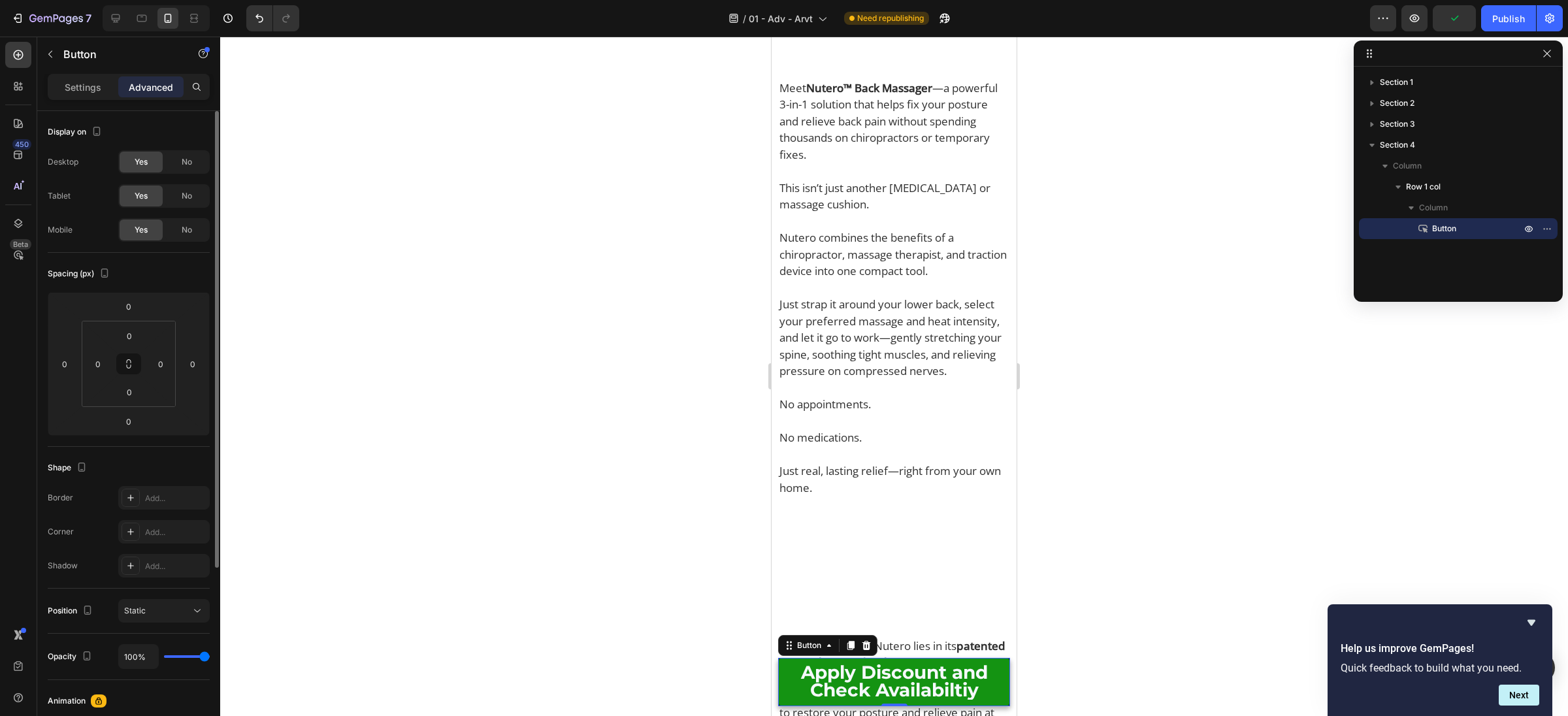
click at [187, 166] on span "No" at bounding box center [187, 162] width 11 height 12
click at [182, 198] on span "No" at bounding box center [187, 196] width 11 height 12
click at [128, 198] on div "Yes" at bounding box center [141, 196] width 43 height 21
click at [182, 196] on span "No" at bounding box center [187, 196] width 11 height 12
click at [80, 88] on p "Settings" at bounding box center [84, 87] width 37 height 14
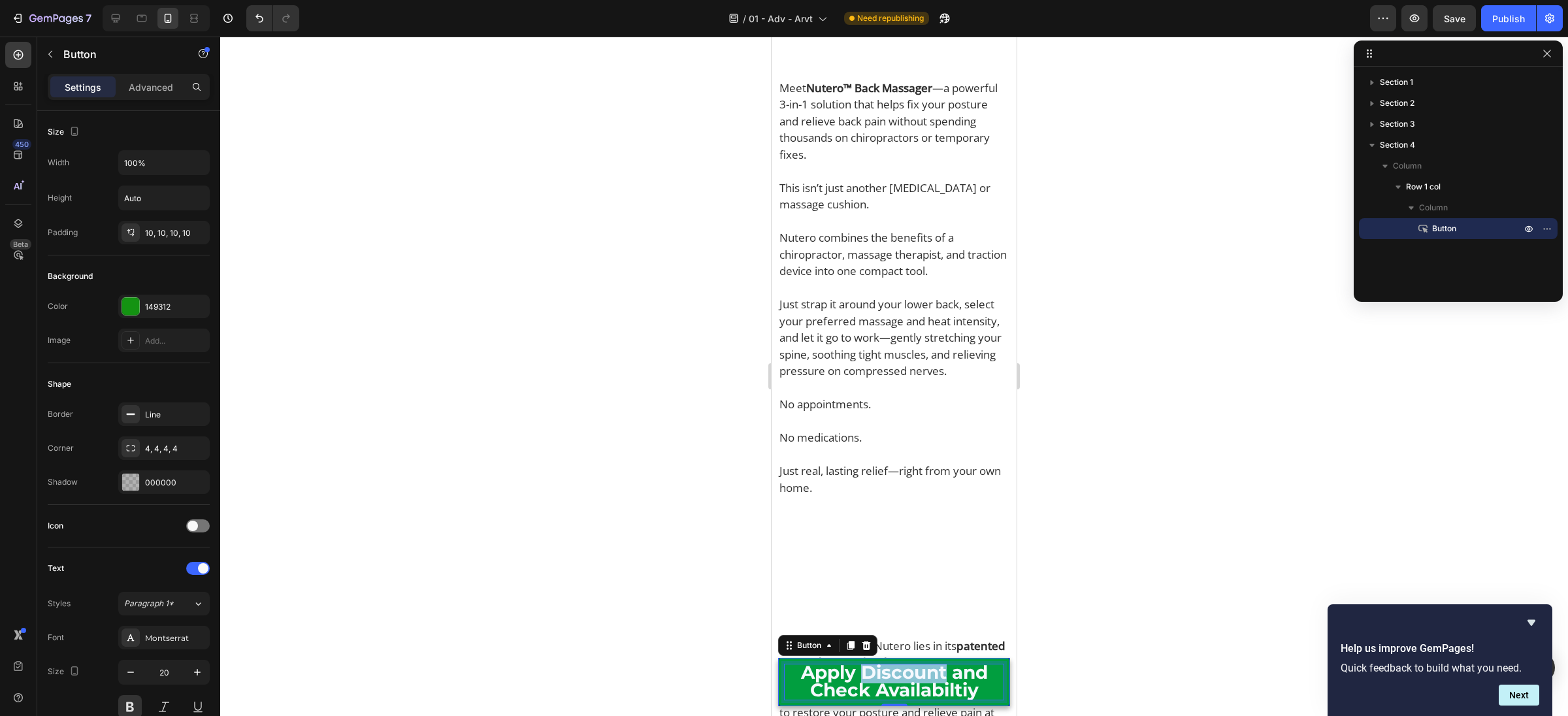
click at [860, 677] on span "Apply Discount and Check Availabiltiy" at bounding box center [894, 681] width 187 height 40
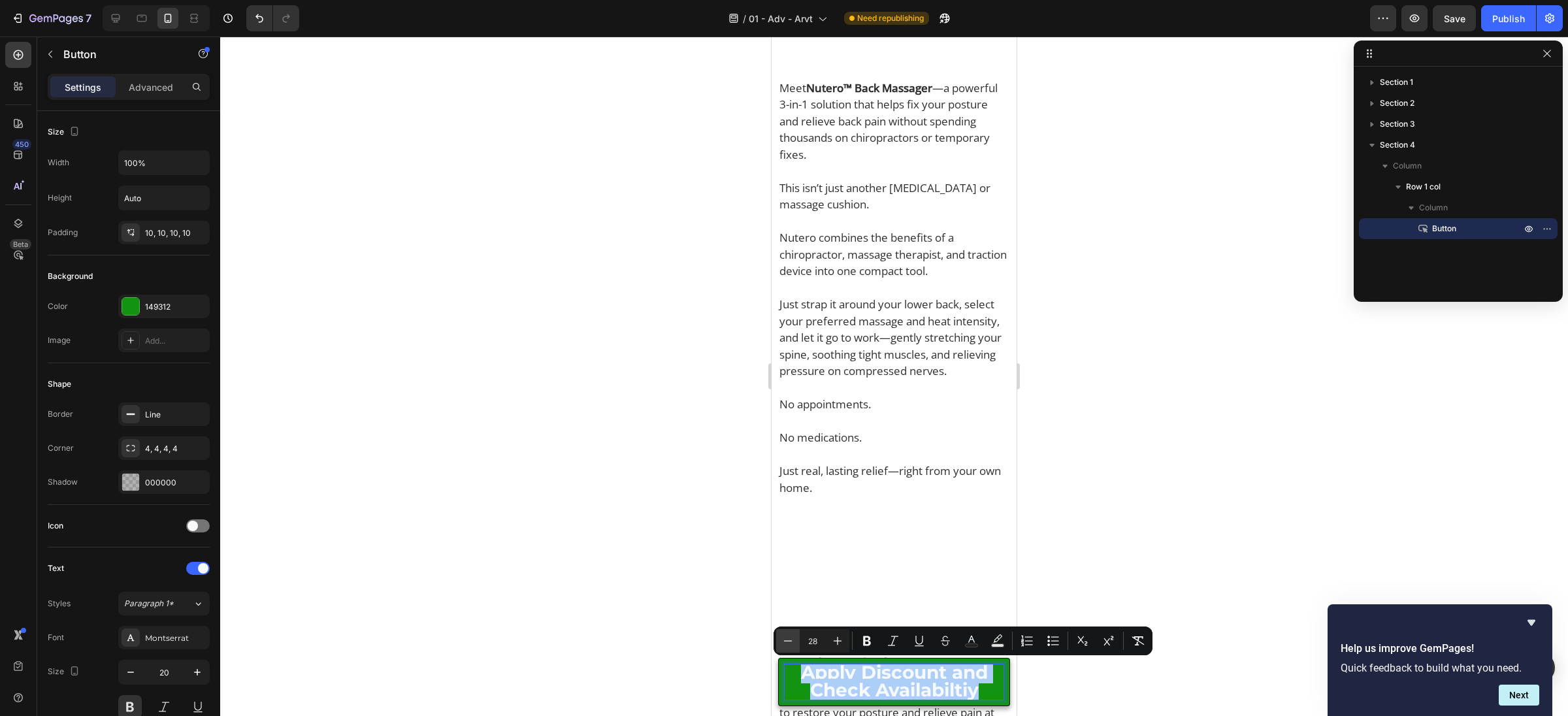
click at [791, 643] on icon "Editor contextual toolbar" at bounding box center [787, 640] width 13 height 13
click at [792, 643] on icon "Editor contextual toolbar" at bounding box center [787, 640] width 13 height 13
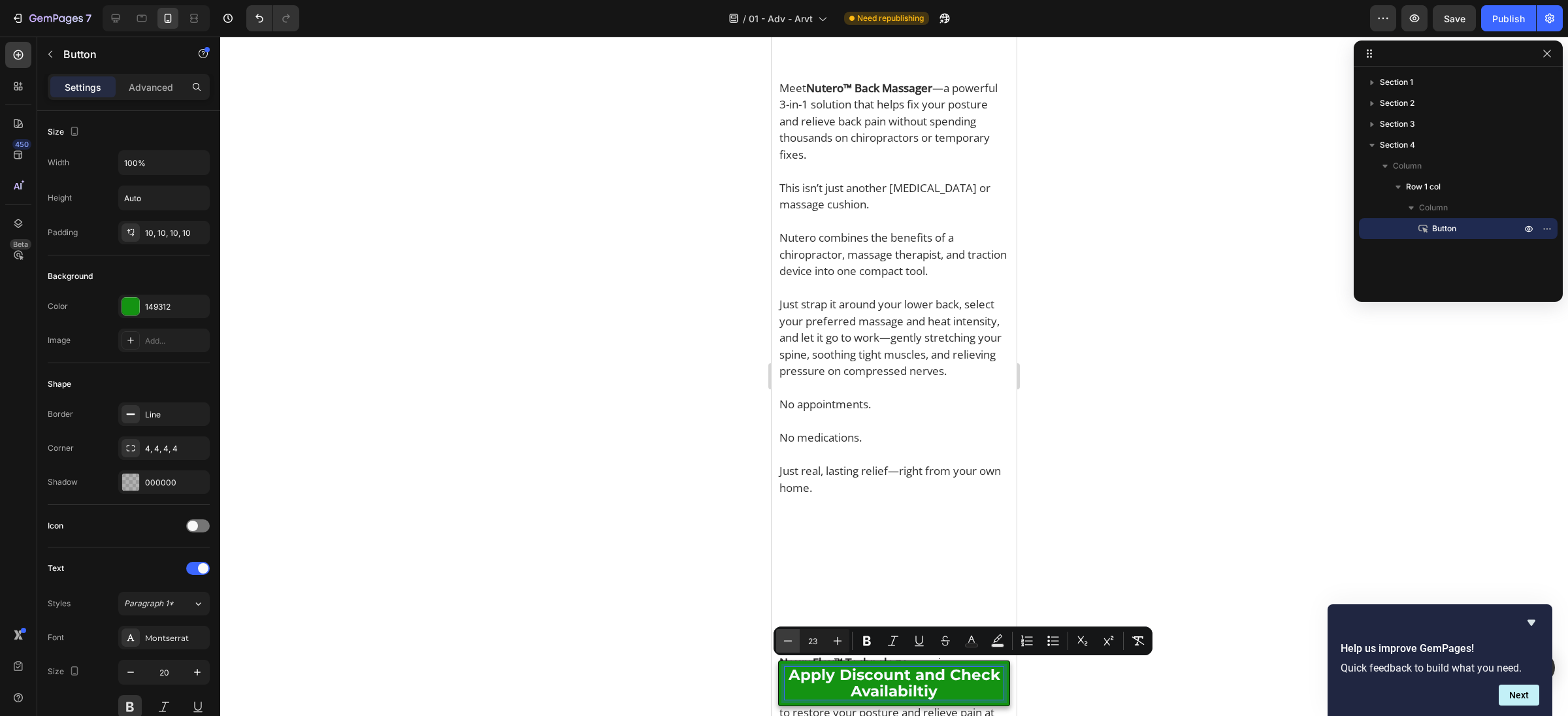
click at [792, 643] on icon "Editor contextual toolbar" at bounding box center [787, 640] width 13 height 13
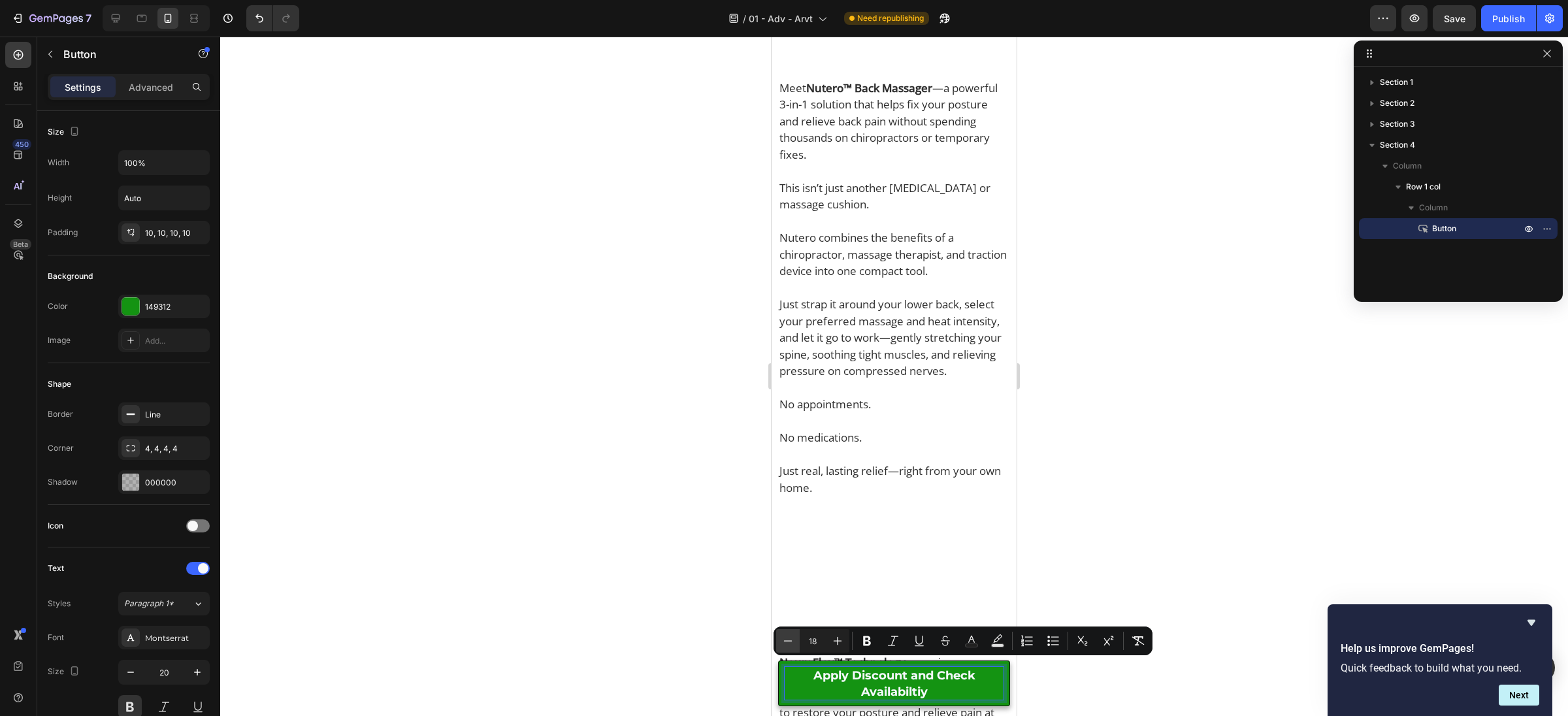
click at [792, 643] on icon "Editor contextual toolbar" at bounding box center [787, 640] width 13 height 13
type input "16"
click at [1181, 545] on div at bounding box center [894, 376] width 1347 height 679
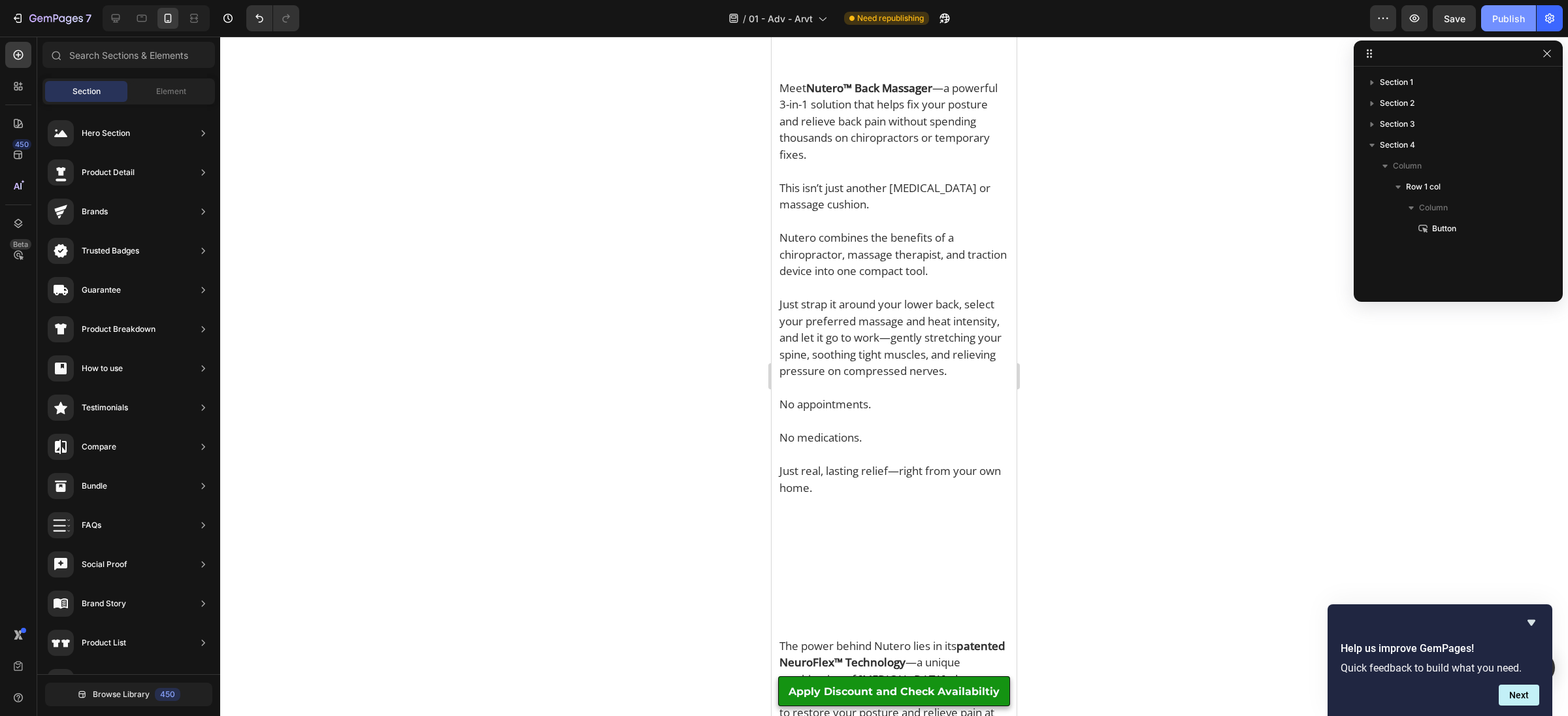
click at [1514, 18] on div "Publish" at bounding box center [1509, 18] width 33 height 14
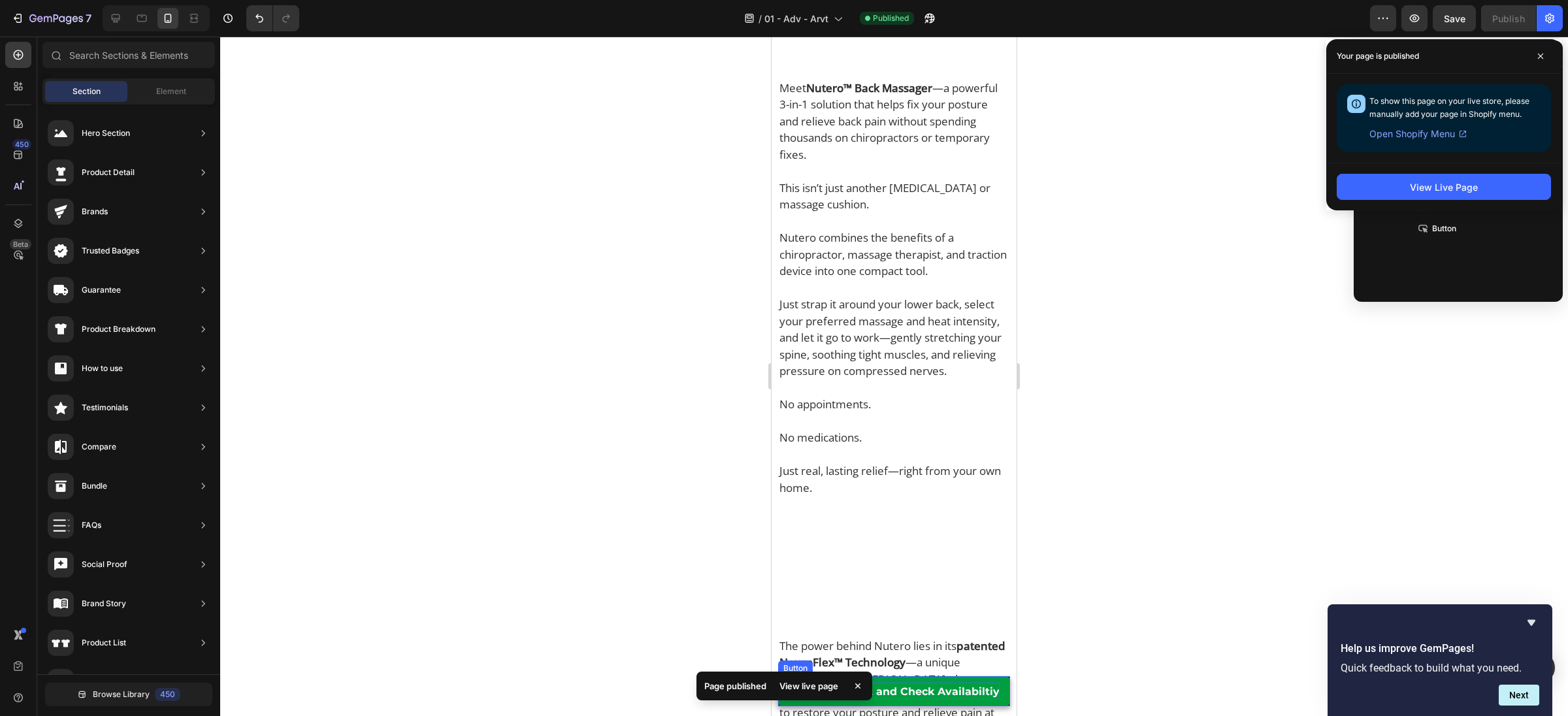
click at [930, 692] on span "Apply Discount and Check Availabiltiy" at bounding box center [894, 691] width 211 height 13
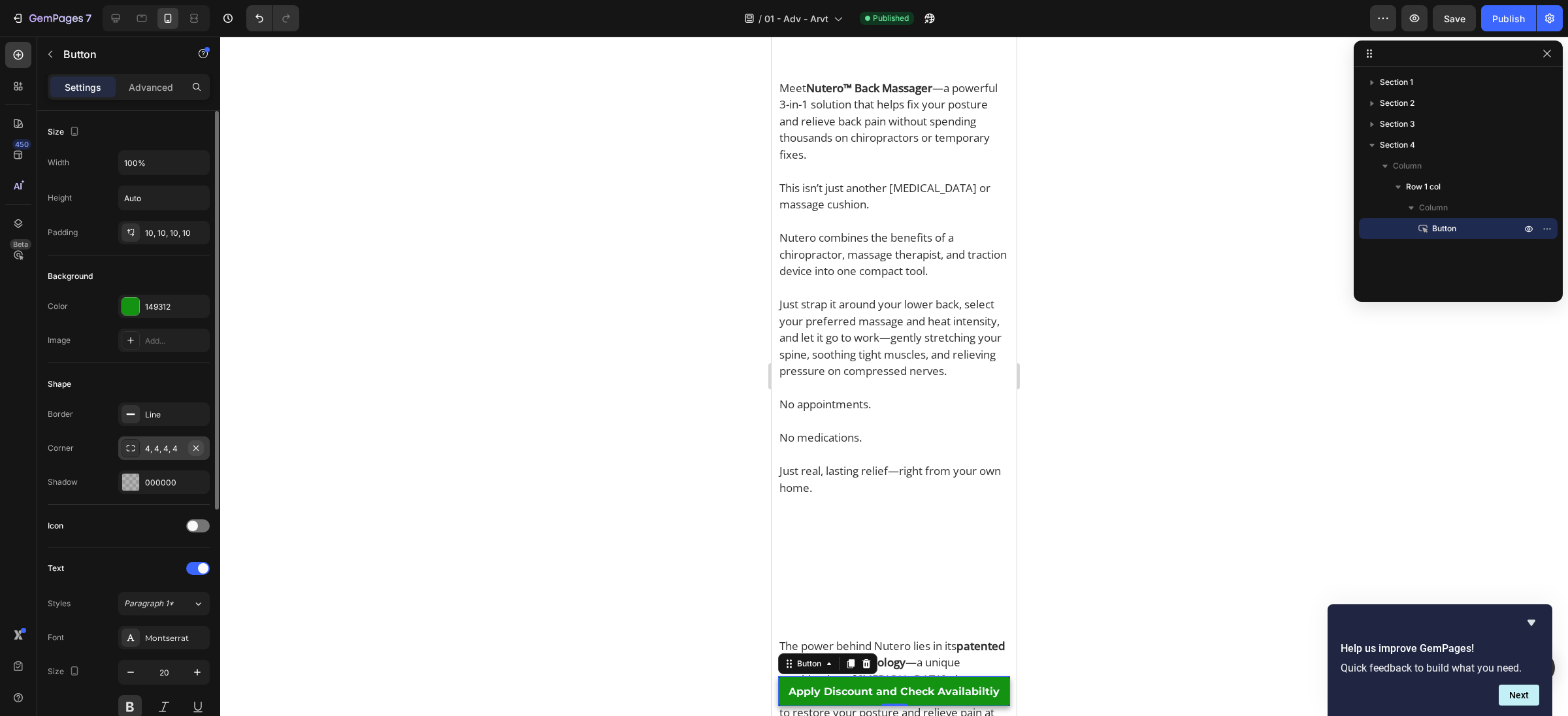
click at [194, 446] on icon "button" at bounding box center [195, 448] width 11 height 11
click at [988, 280] on p "Nutero combines the benefits of a chiropractor, massage therapist, and traction…" at bounding box center [894, 255] width 229 height 51
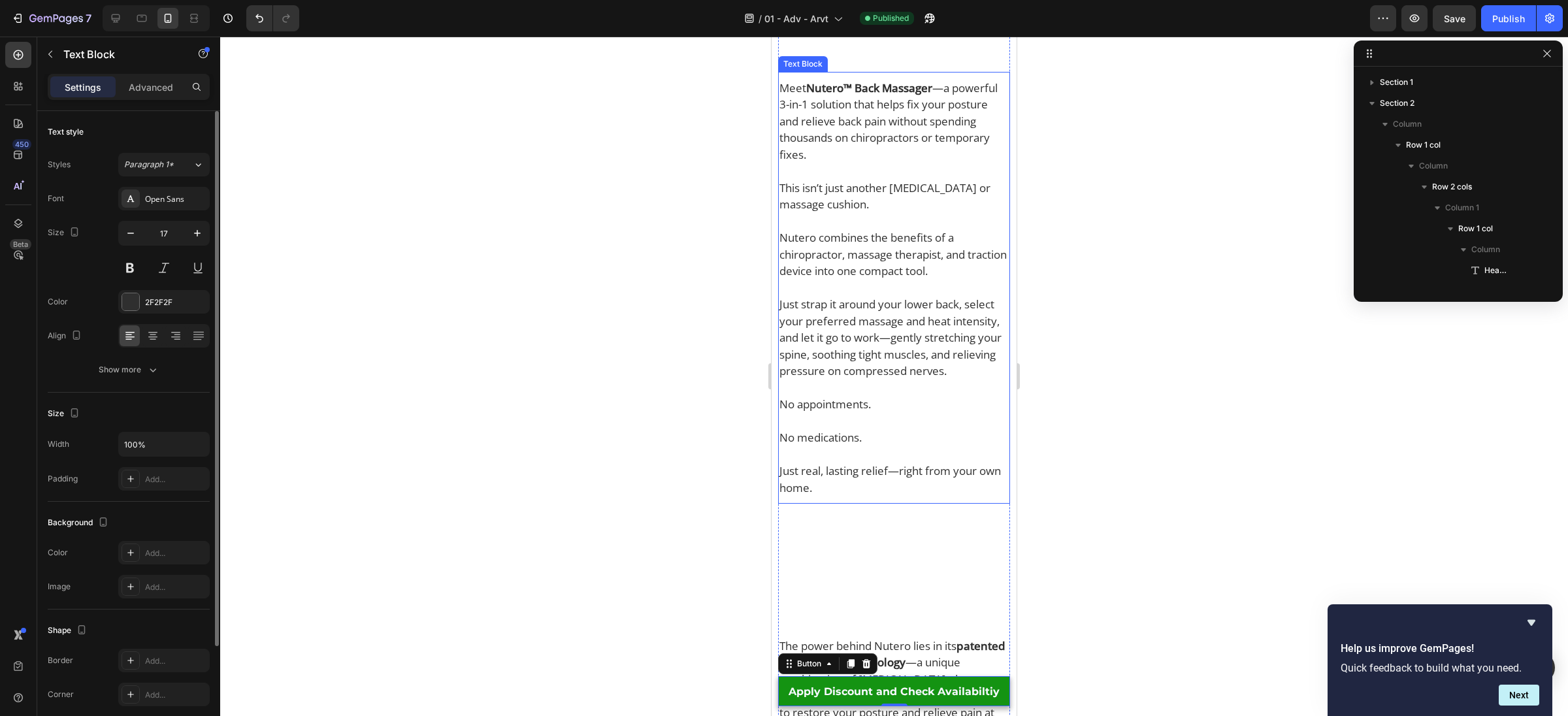
scroll to position [393, 0]
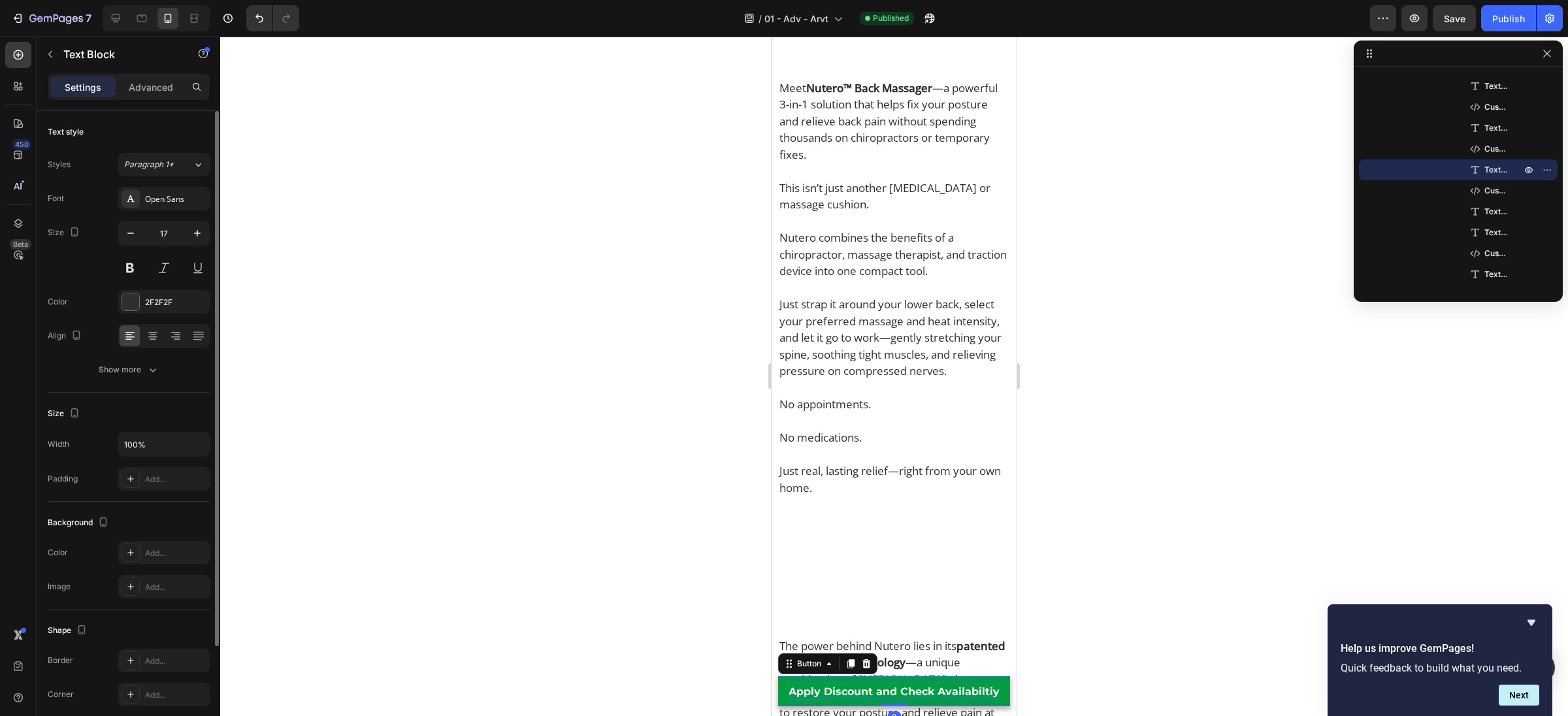
click at [795, 692] on span "Apply Discount and Check Availabiltiy" at bounding box center [894, 691] width 211 height 13
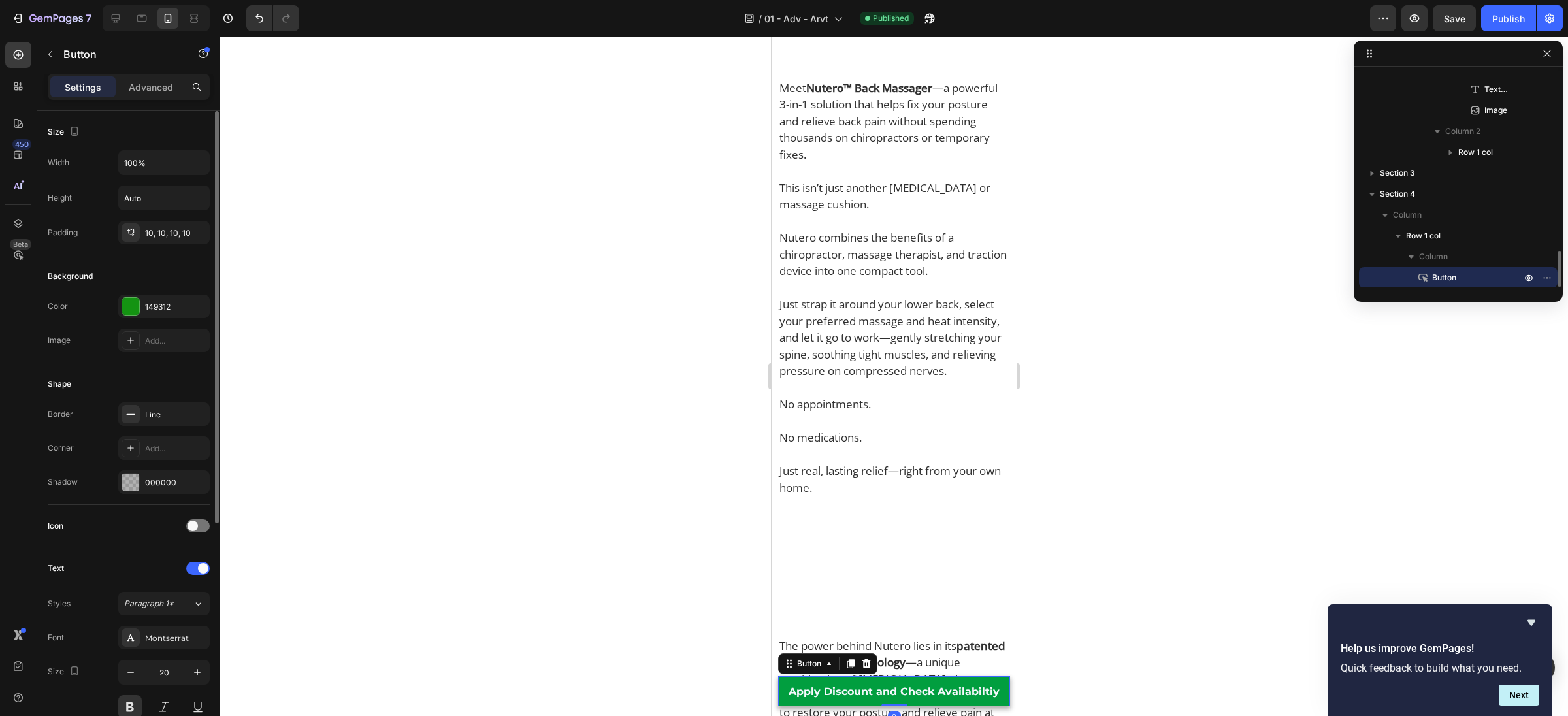
click at [783, 691] on link "Apply Discount and Check Availabiltiy" at bounding box center [894, 691] width 232 height 30
click at [197, 412] on icon "button" at bounding box center [195, 414] width 11 height 11
click at [931, 280] on p "Nutero combines the benefits of a chiropractor, massage therapist, and traction…" at bounding box center [894, 255] width 229 height 51
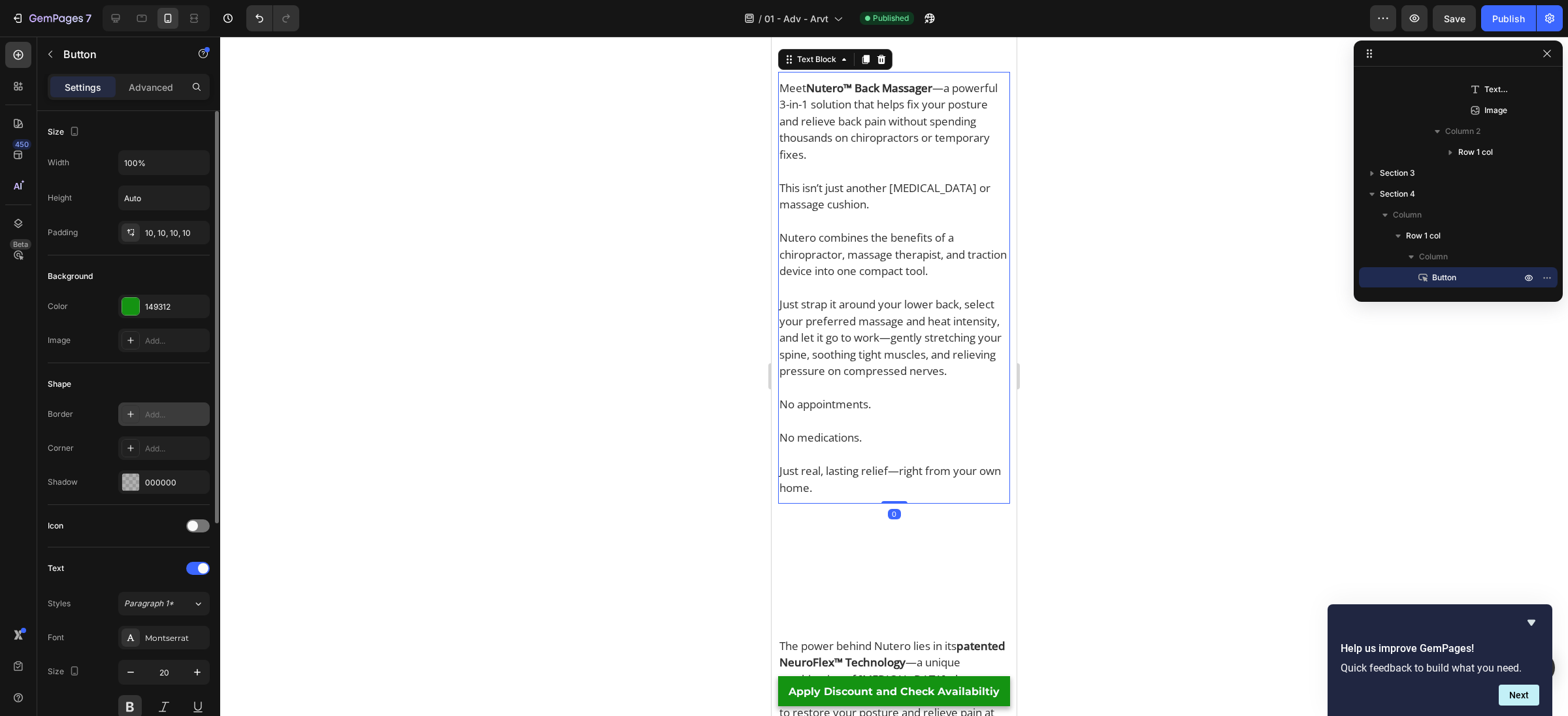
scroll to position [477, 0]
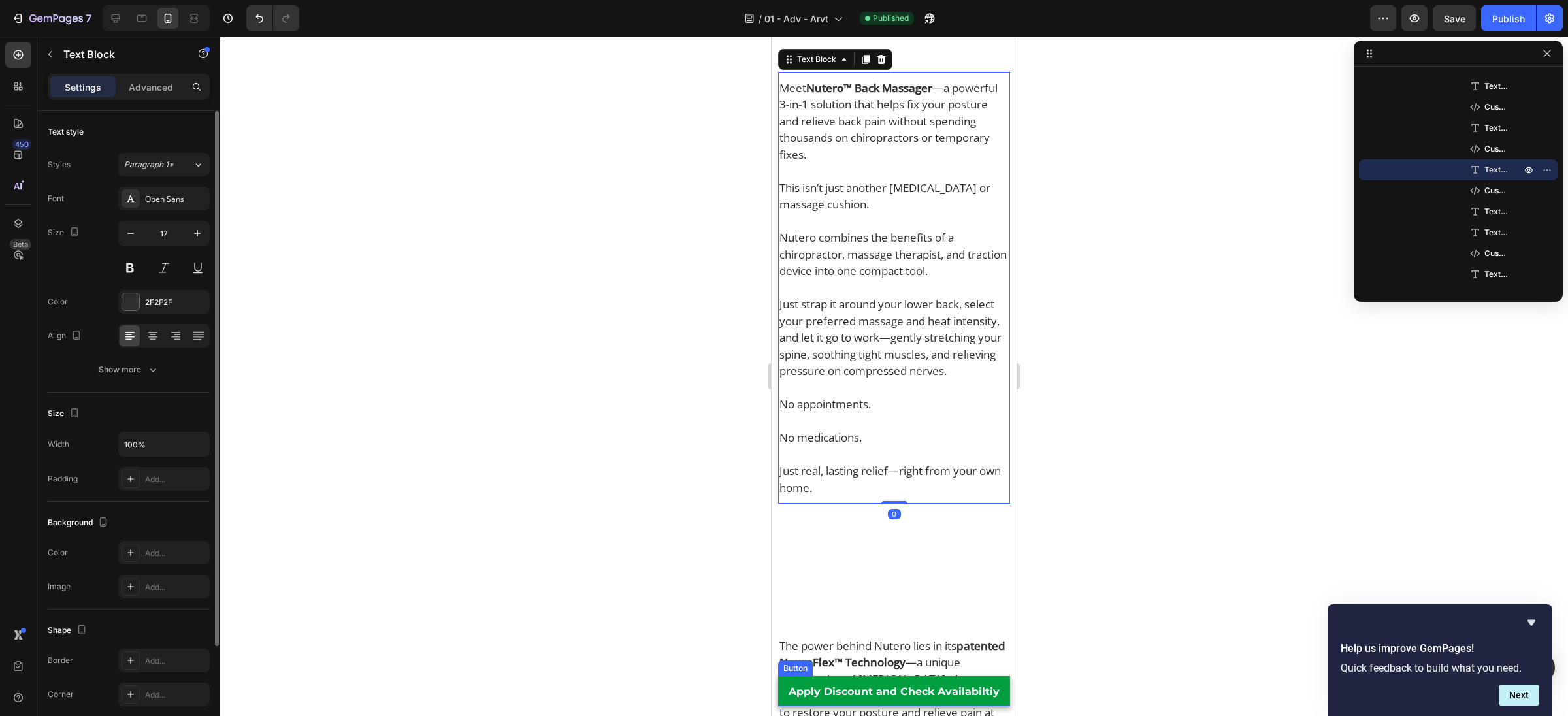
click at [781, 686] on link "Apply Discount and Check Availabiltiy" at bounding box center [894, 691] width 232 height 30
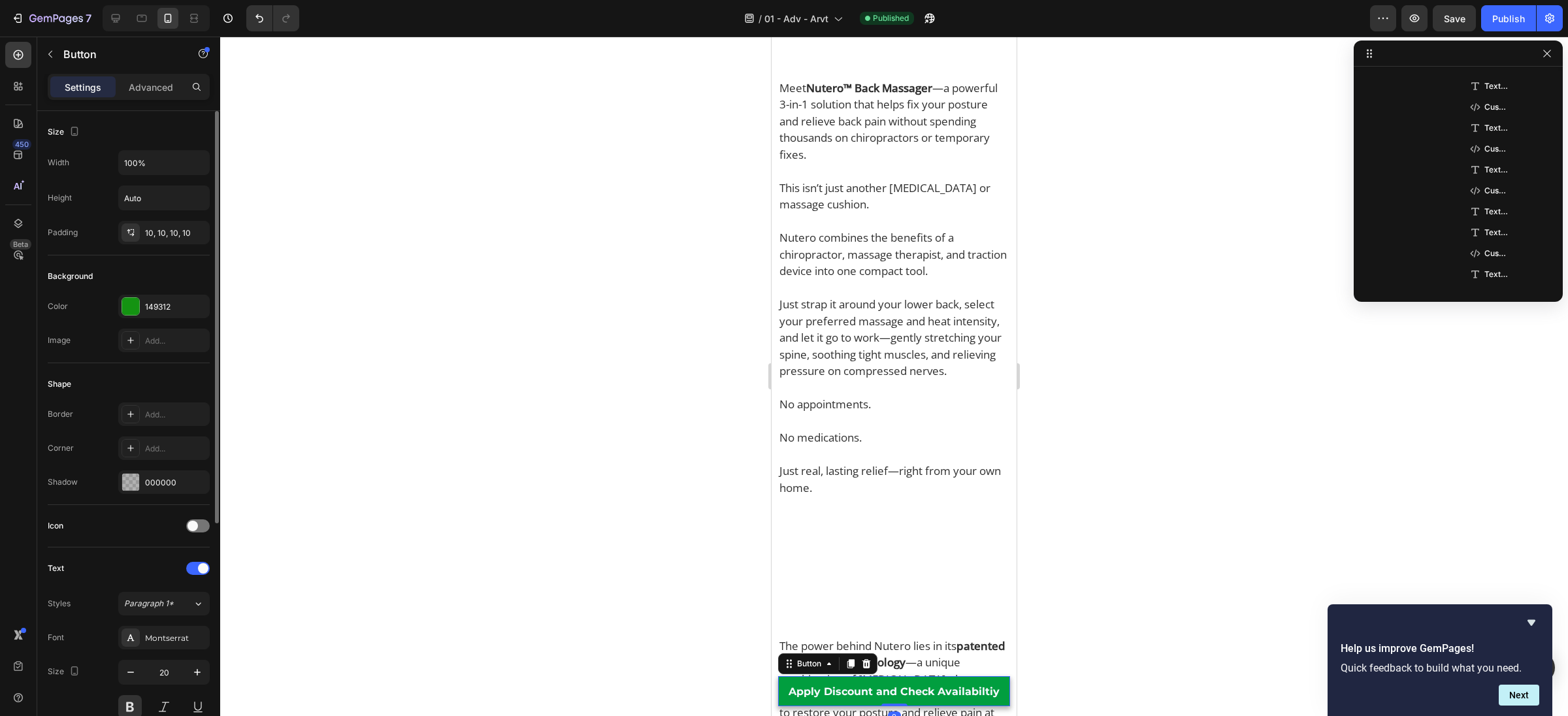
scroll to position [1665, 0]
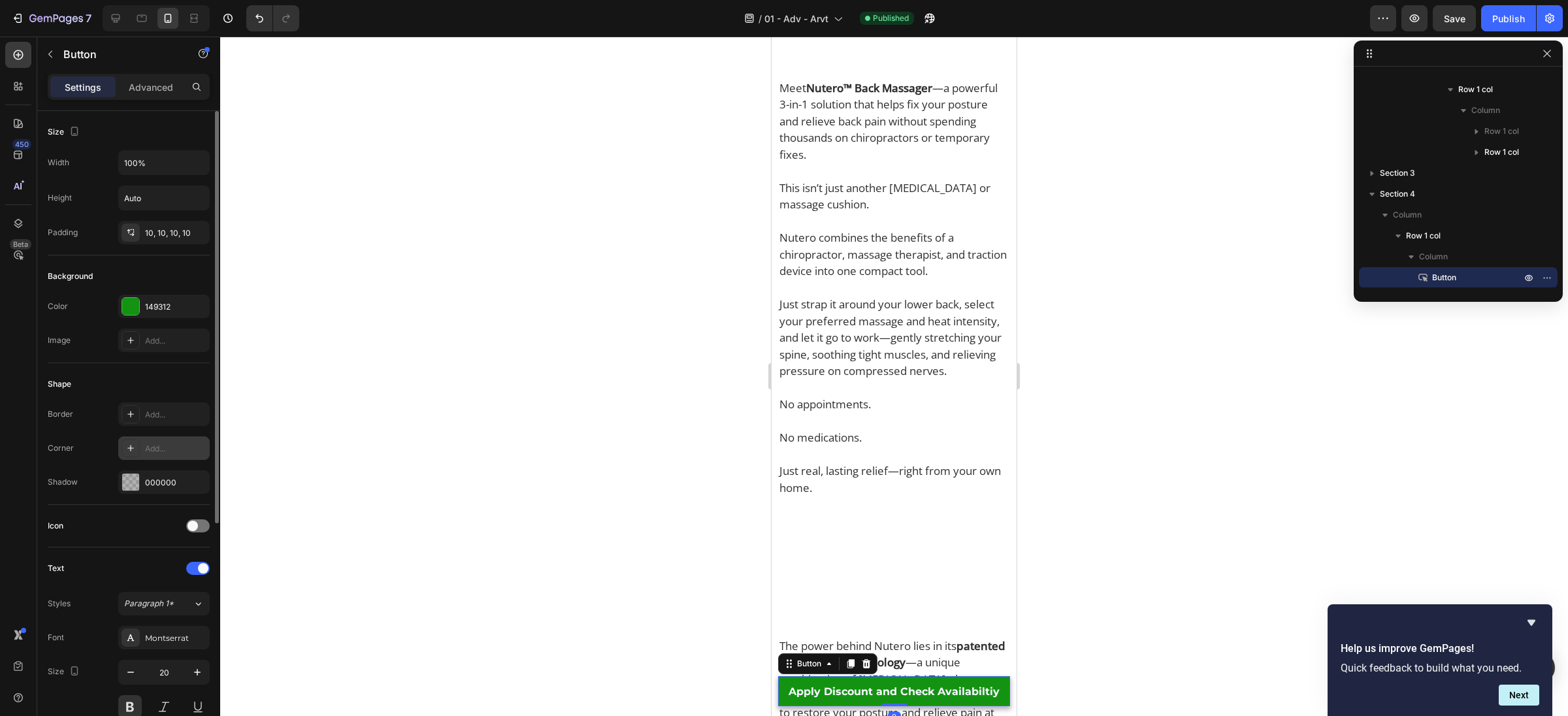
click at [166, 446] on div "Add..." at bounding box center [175, 449] width 61 height 12
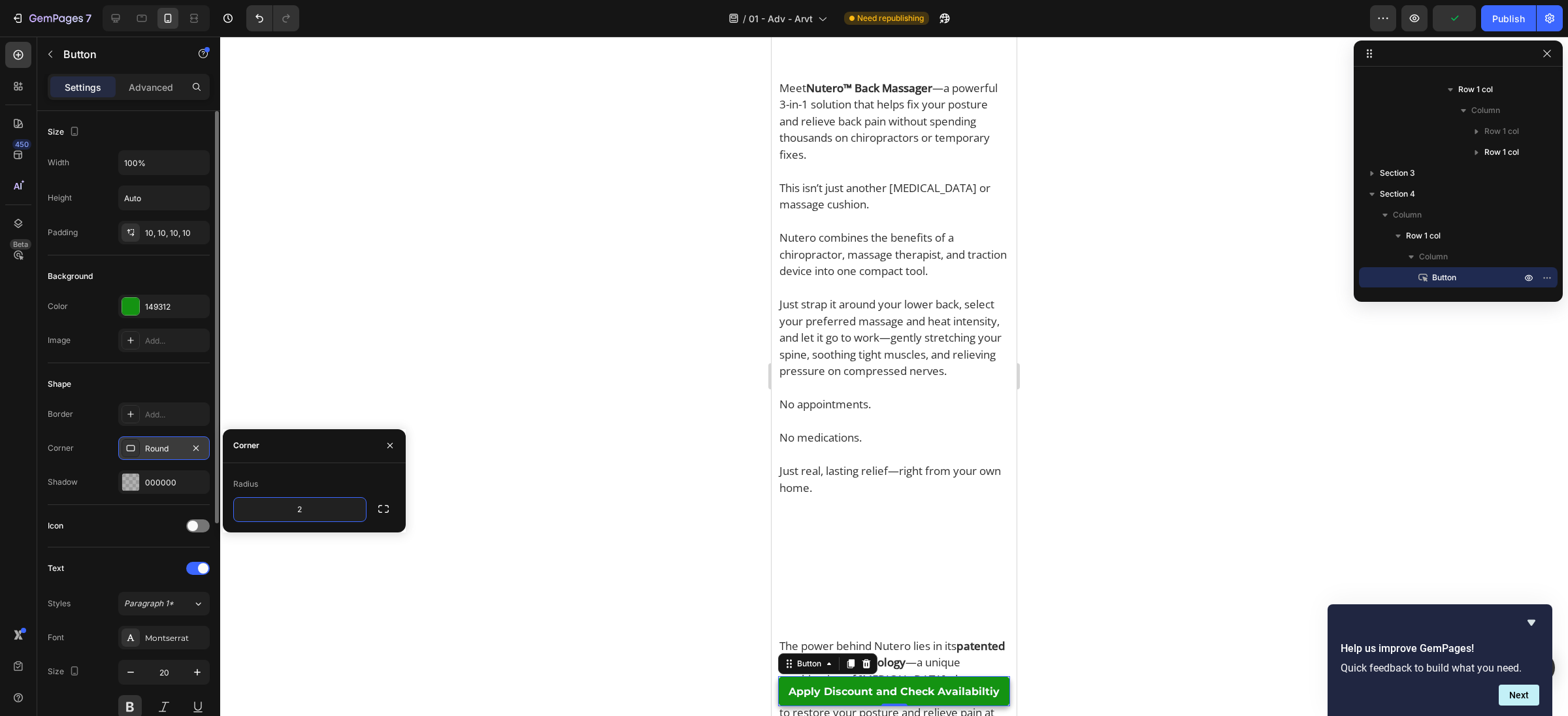
type input "20"
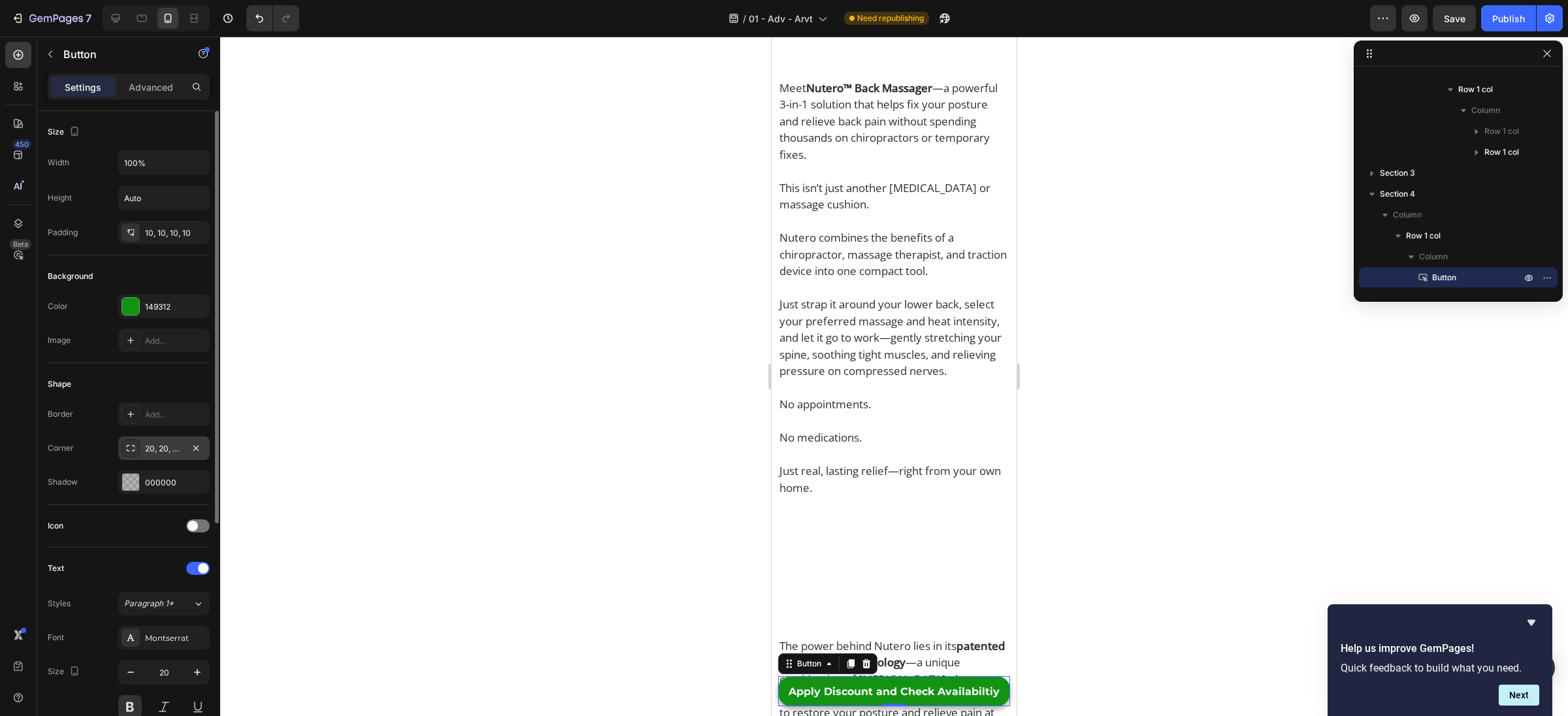
click at [105, 491] on div "Shadow 000000" at bounding box center [128, 482] width 162 height 23
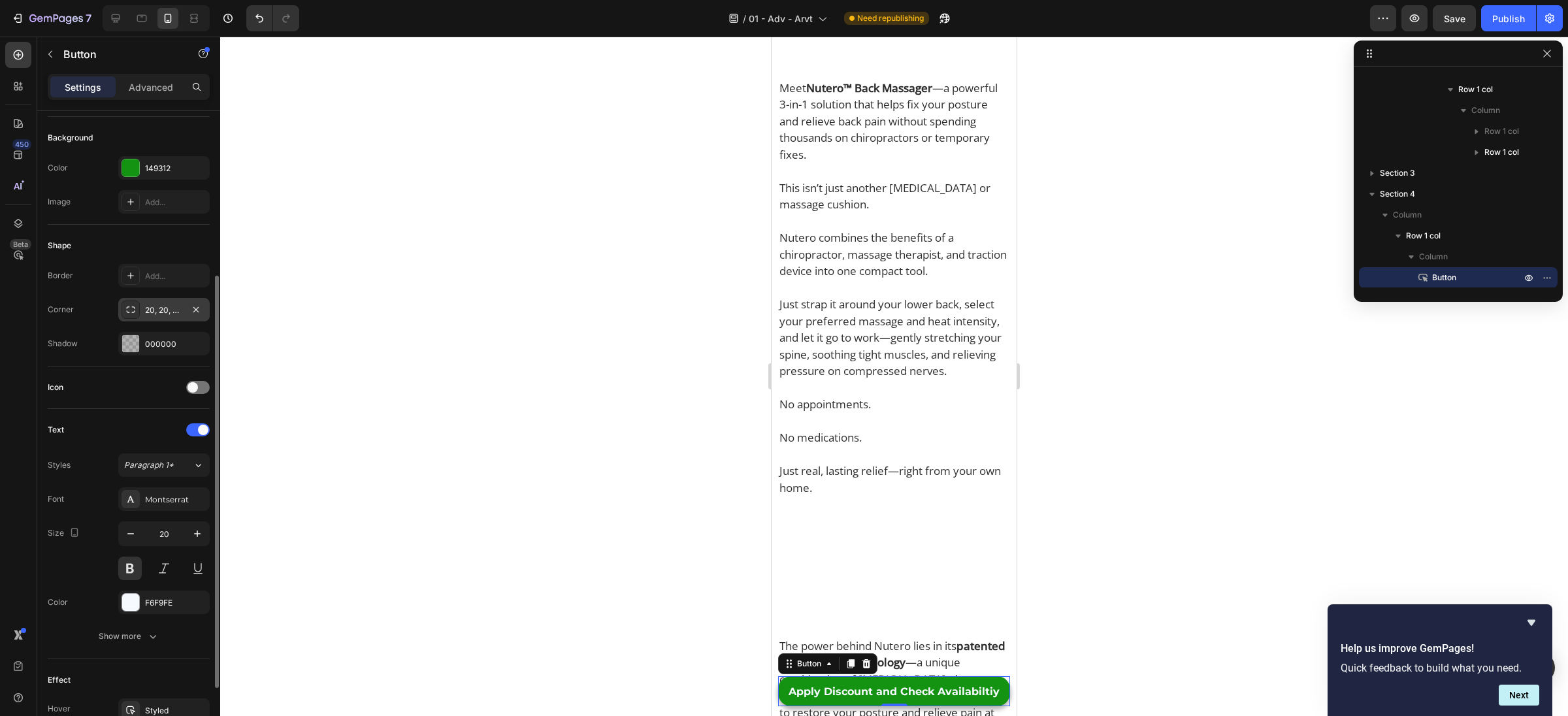
scroll to position [0, 0]
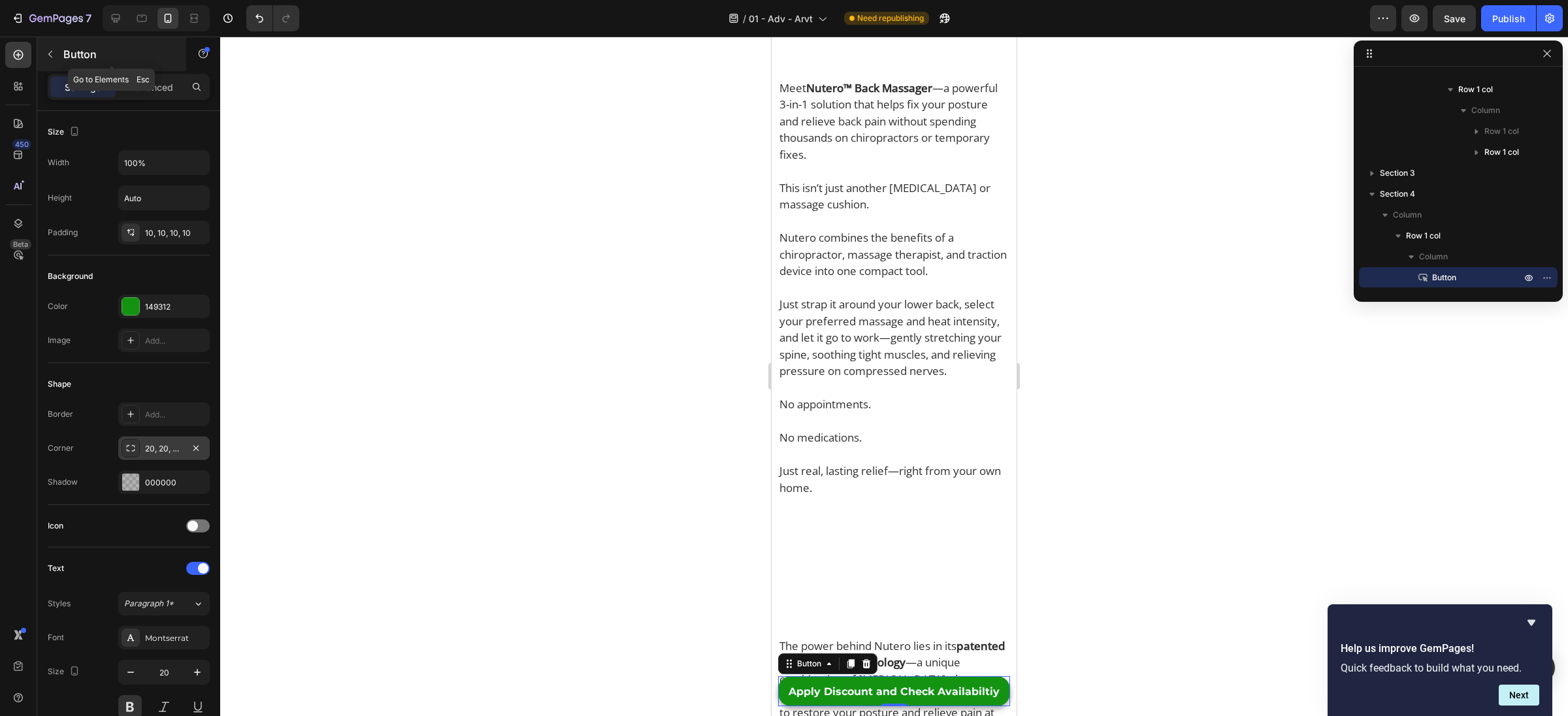
click at [51, 52] on icon "button" at bounding box center [50, 53] width 11 height 11
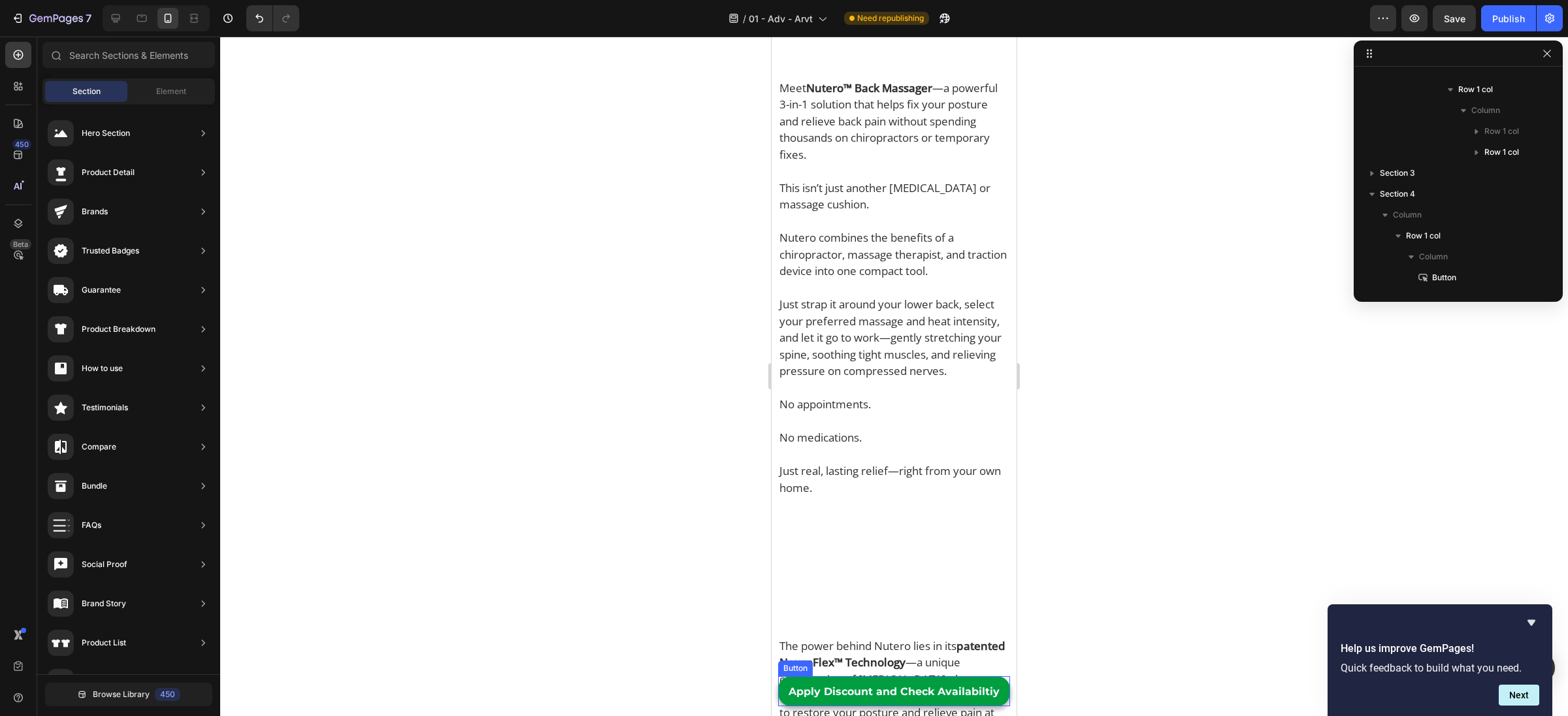
click at [786, 689] on link "Apply Discount and Check Availabiltiy" at bounding box center [894, 691] width 232 height 30
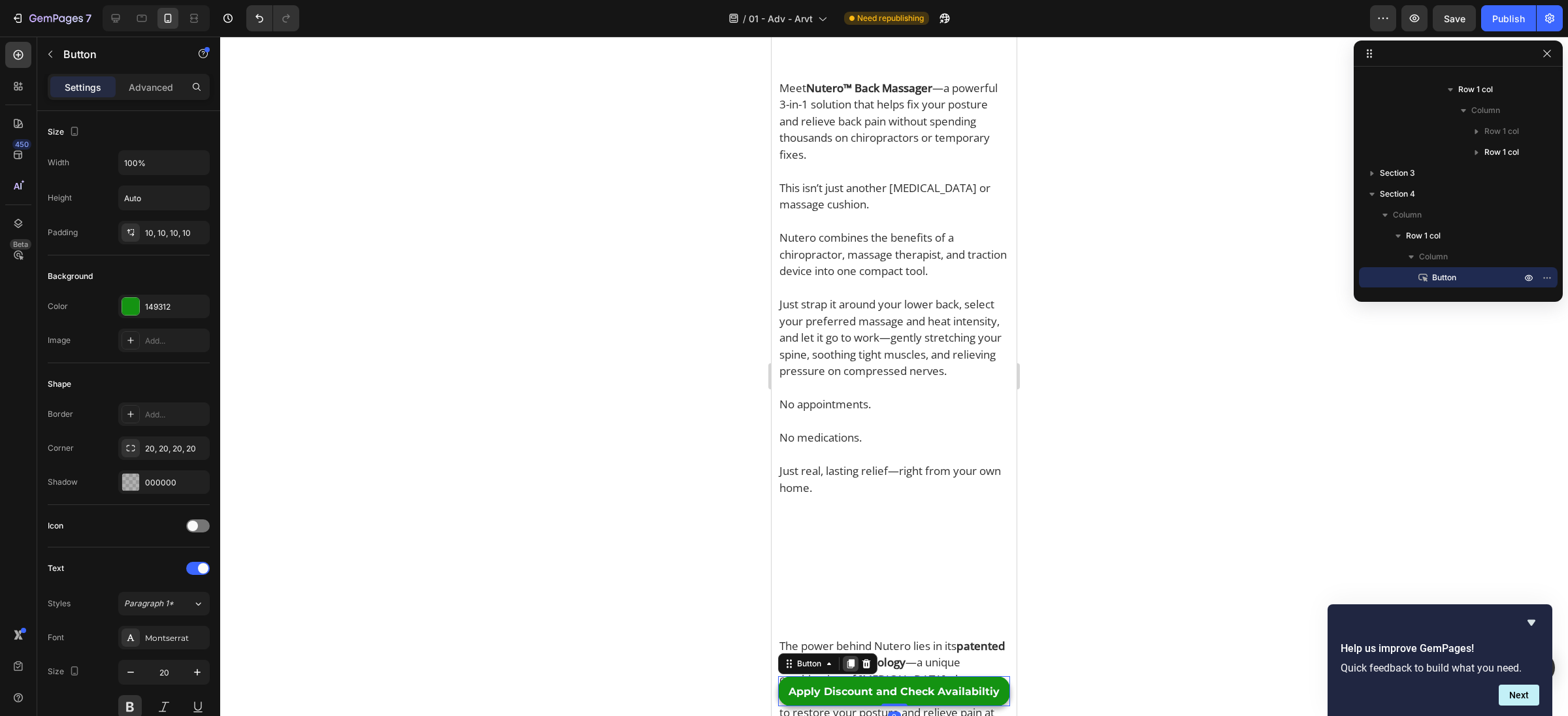
click at [851, 661] on icon at bounding box center [850, 664] width 7 height 9
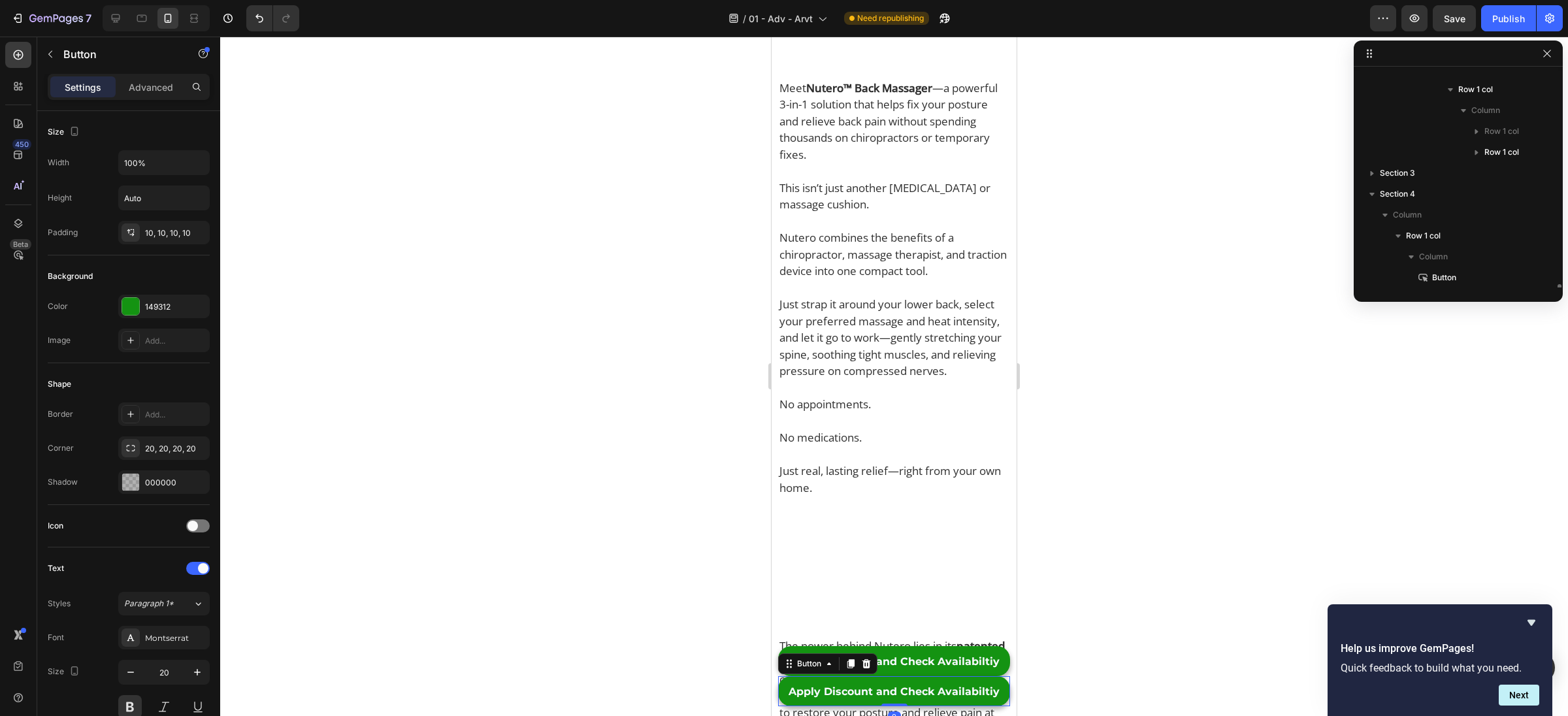
scroll to position [1687, 0]
click at [135, 83] on p "Advanced" at bounding box center [151, 87] width 45 height 14
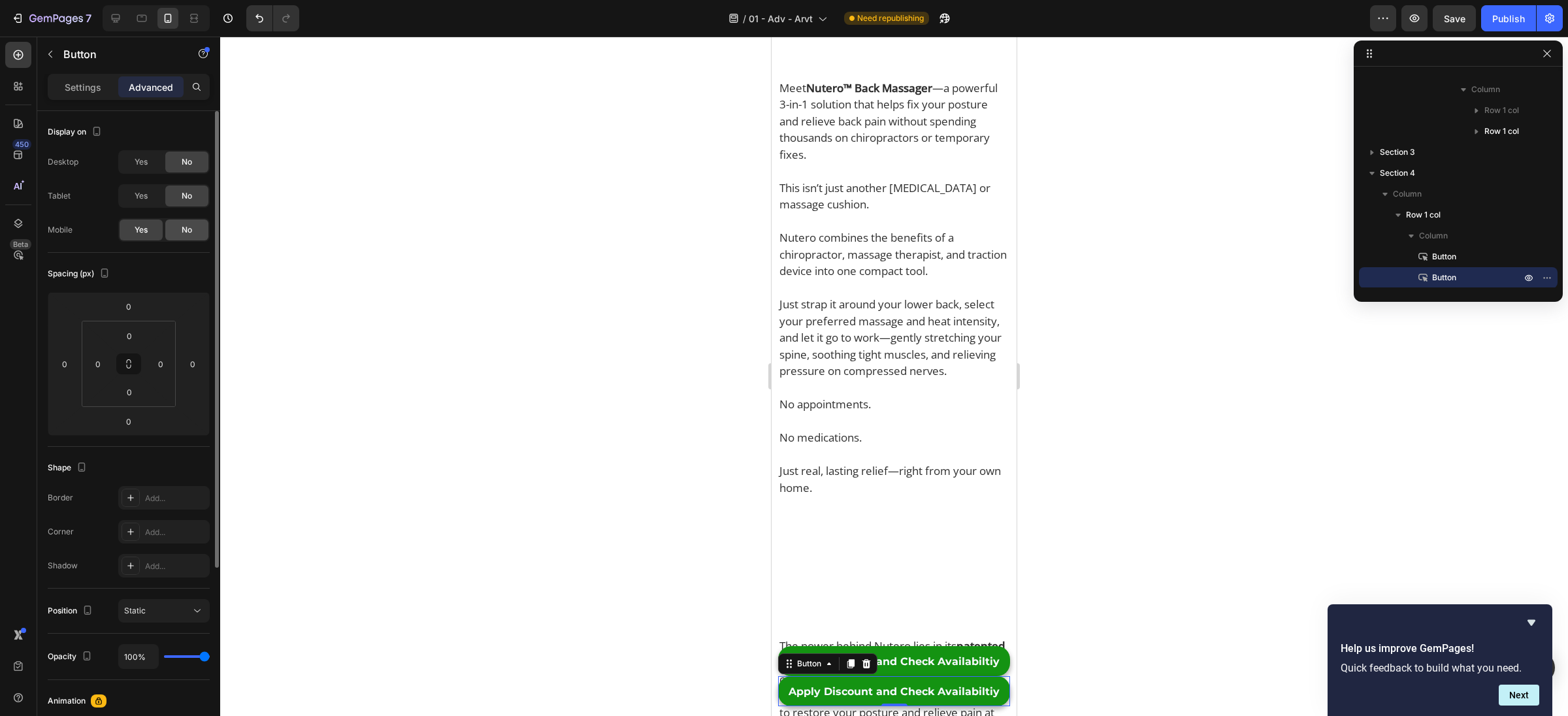
click at [175, 226] on div "No" at bounding box center [187, 230] width 43 height 21
drag, startPoint x: 153, startPoint y: 187, endPoint x: 149, endPoint y: 181, distance: 7.2
click at [151, 183] on div "Desktop Yes No Tablet Yes No Mobile Yes No" at bounding box center [128, 196] width 162 height 91
drag, startPoint x: 146, startPoint y: 164, endPoint x: 156, endPoint y: 183, distance: 21.5
click at [146, 166] on span "Yes" at bounding box center [141, 162] width 13 height 12
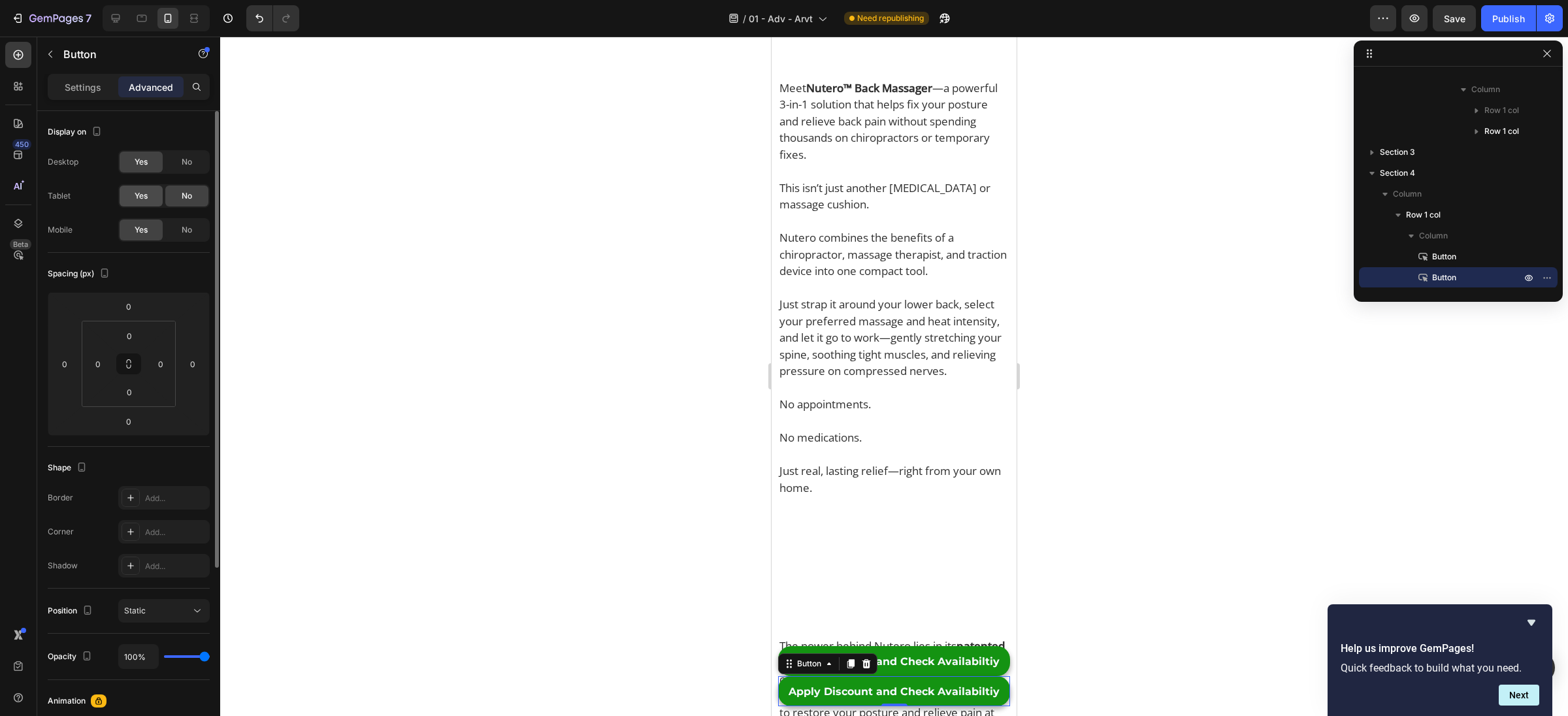
drag, startPoint x: 147, startPoint y: 198, endPoint x: 156, endPoint y: 204, distance: 10.8
click at [149, 199] on div "Yes" at bounding box center [141, 196] width 43 height 21
click at [181, 225] on div "No" at bounding box center [187, 230] width 43 height 21
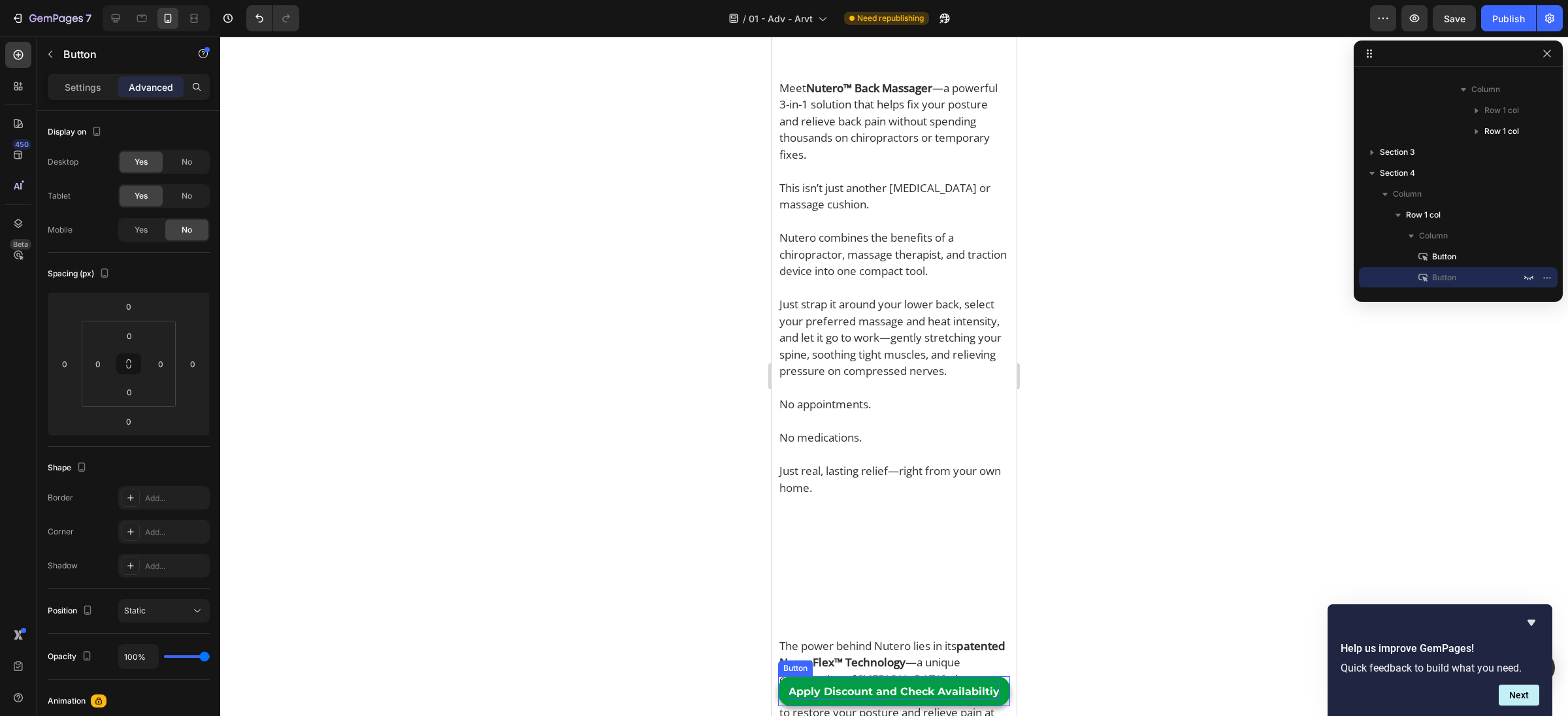
click at [835, 691] on span "Apply Discount and Check Availabiltiy" at bounding box center [894, 691] width 211 height 13
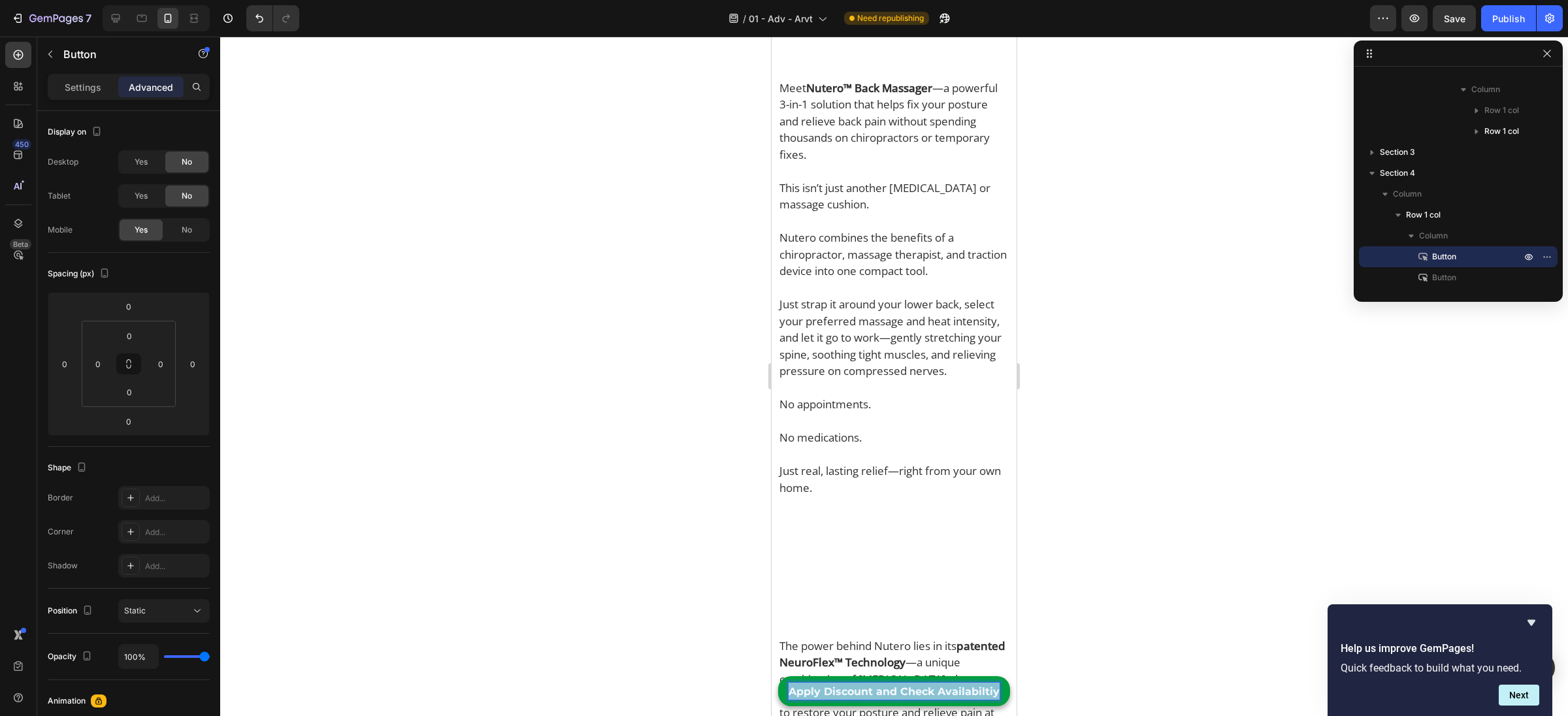
click at [835, 691] on span "Apply Discount and Check Availabiltiy" at bounding box center [894, 691] width 211 height 13
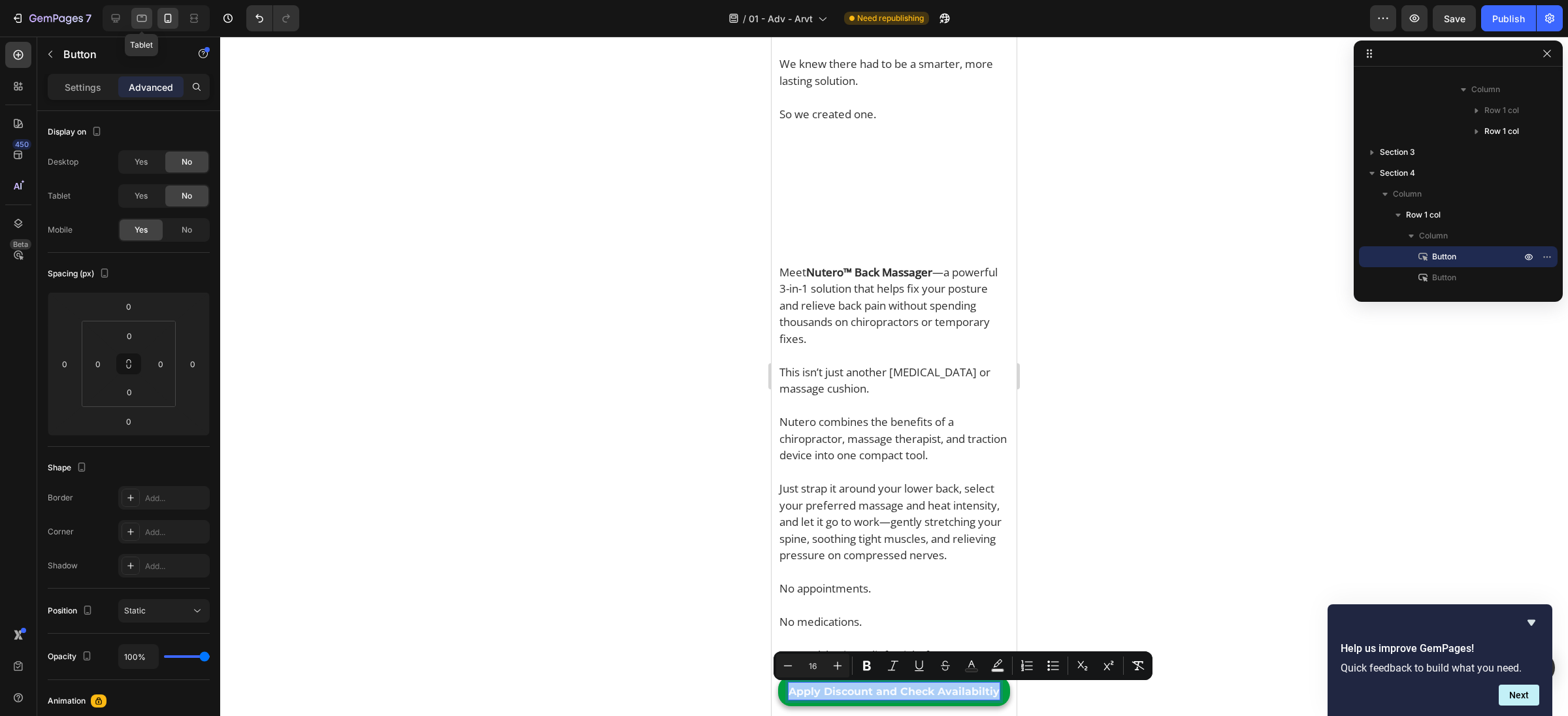
click at [138, 21] on icon at bounding box center [142, 17] width 10 height 7
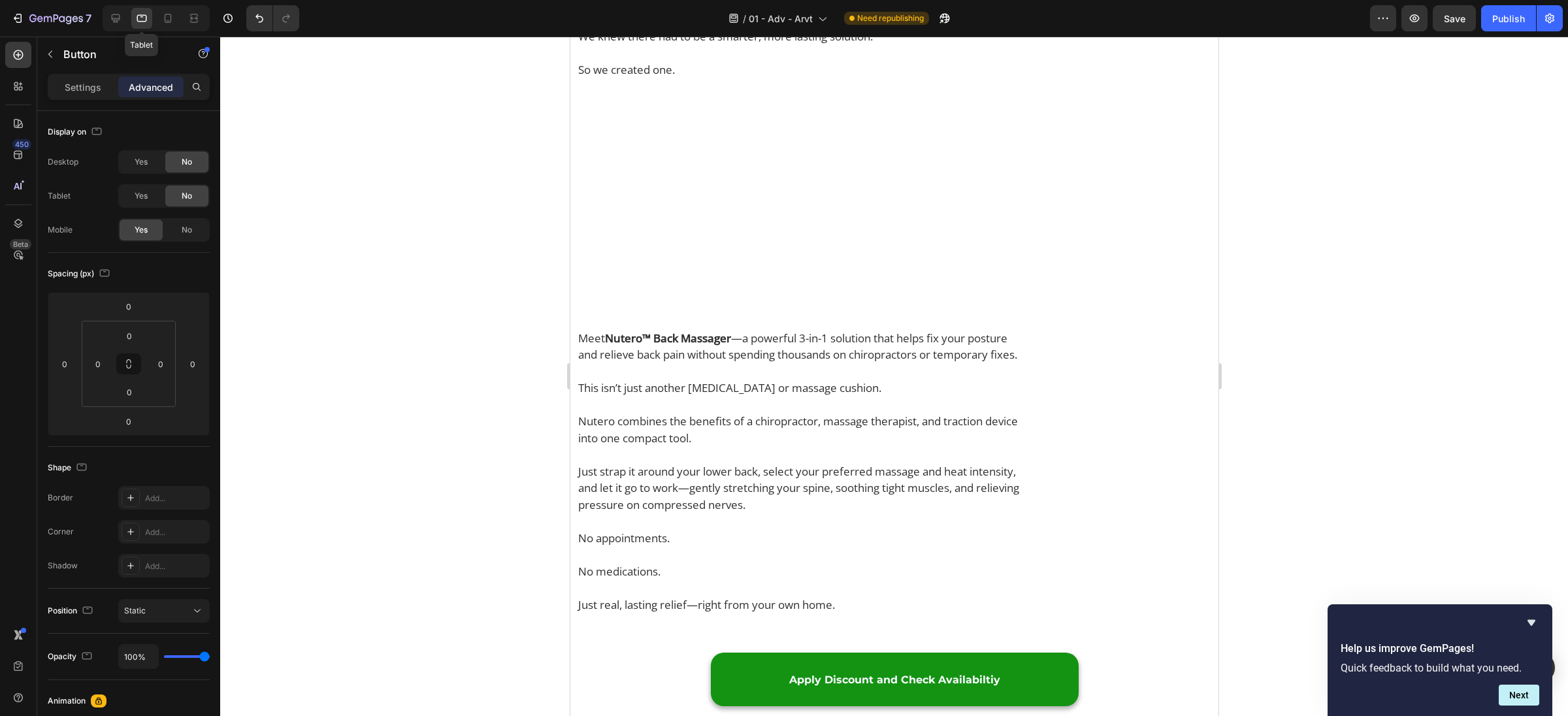
scroll to position [2335, 0]
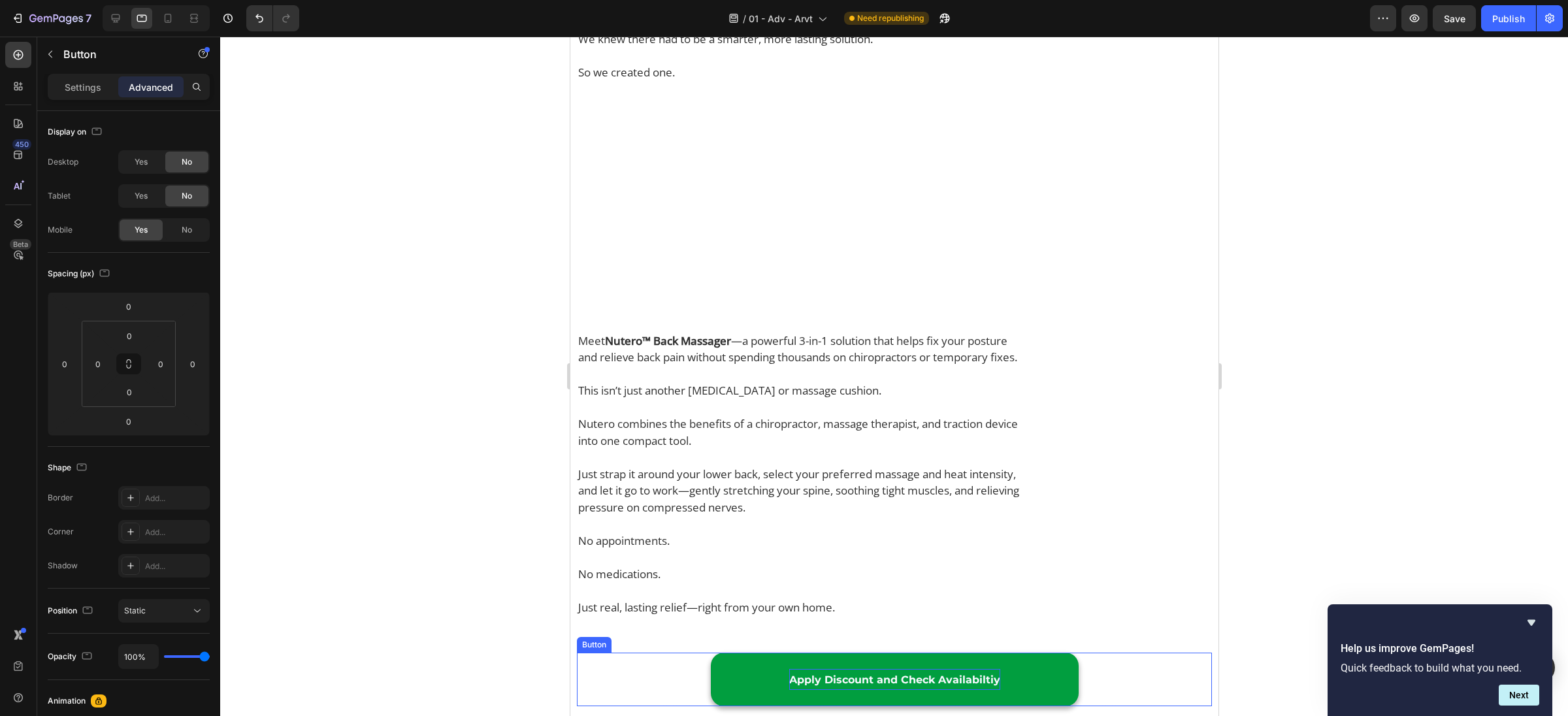
click at [861, 685] on span "Apply Discount and Check Availabiltiy" at bounding box center [894, 679] width 211 height 13
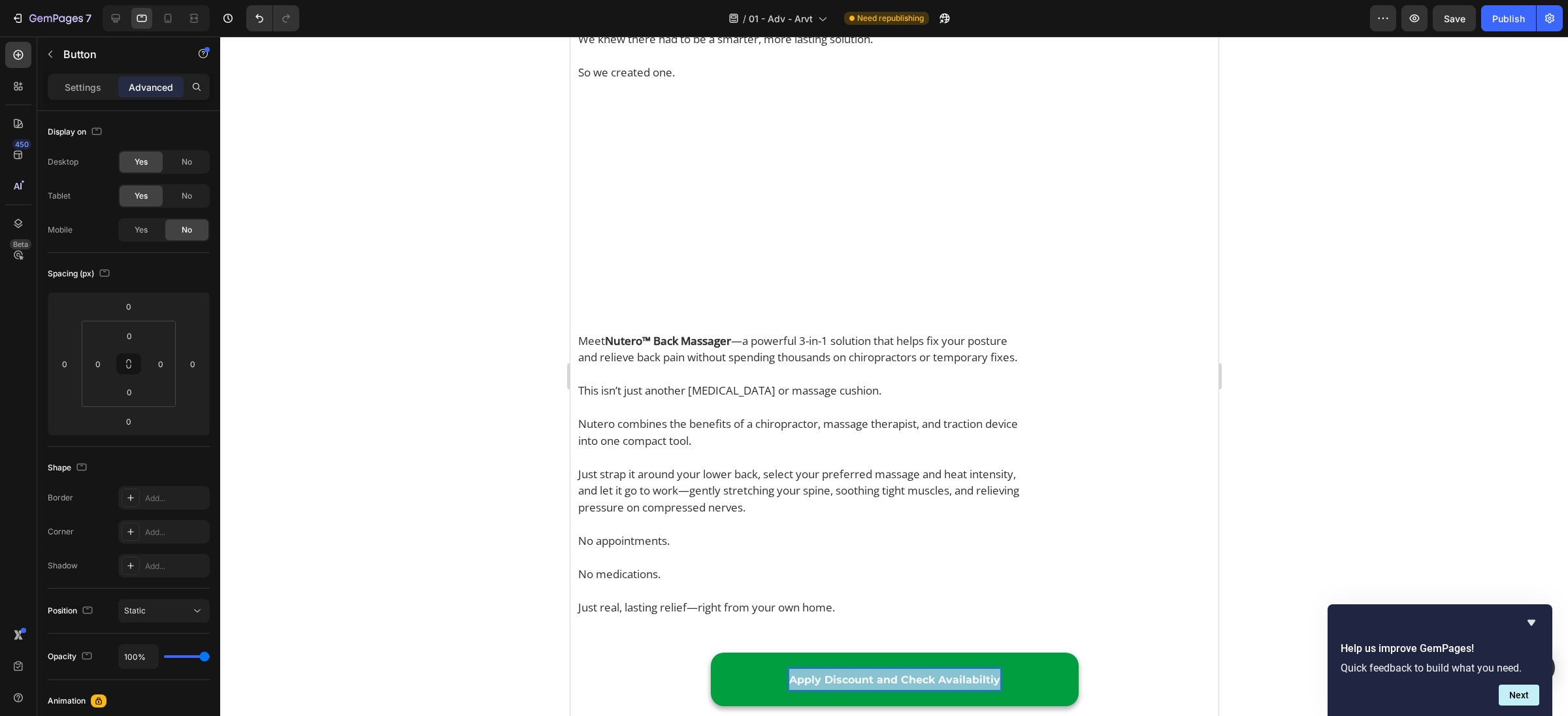
click at [861, 685] on span "Apply Discount and Check Availabiltiy" at bounding box center [894, 679] width 211 height 13
click at [767, 659] on link "Apply Discount and Check Availabiltiy" at bounding box center [894, 679] width 368 height 53
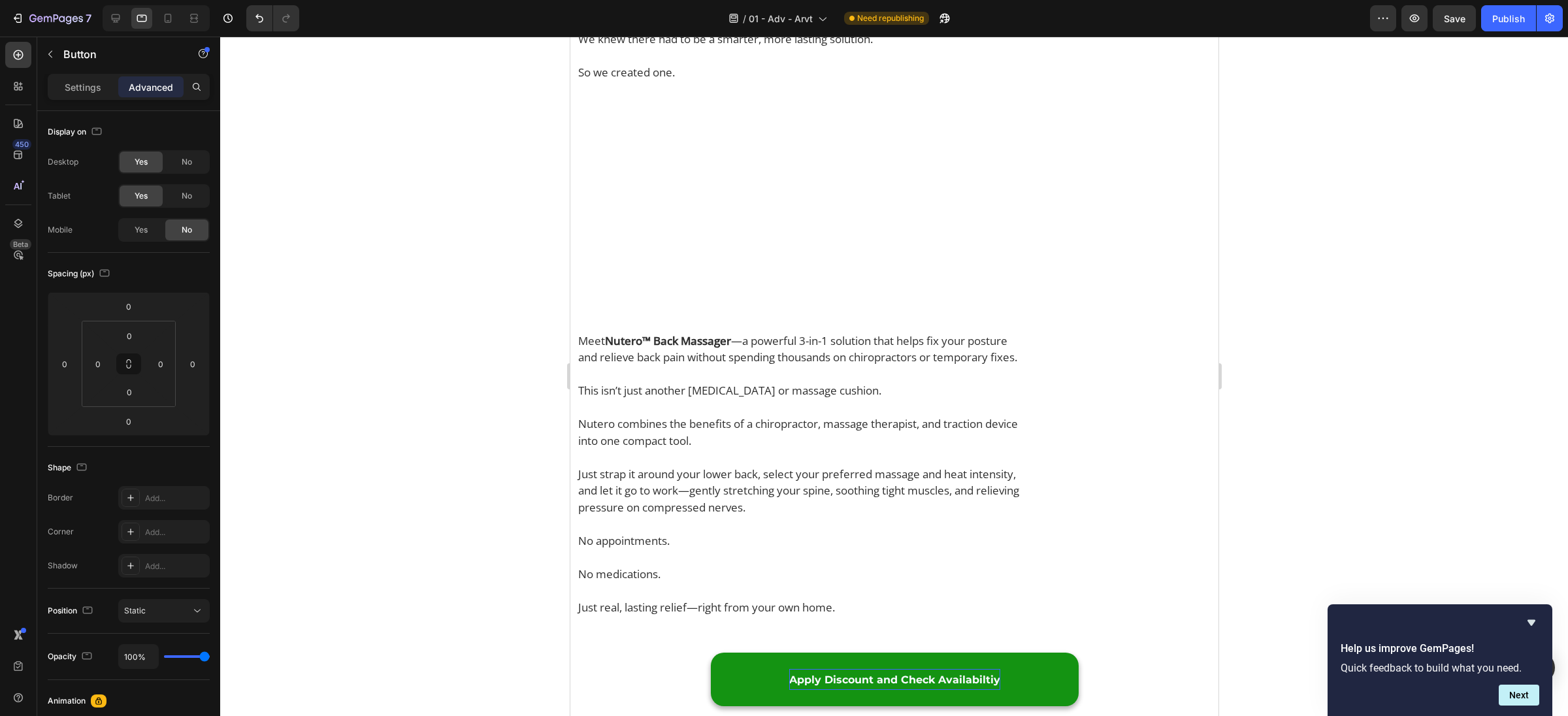
click at [820, 678] on span "Apply Discount and Check Availabiltiy" at bounding box center [894, 679] width 211 height 13
click at [810, 677] on span "Apply Discount and Check Availabiltiy" at bounding box center [894, 679] width 211 height 13
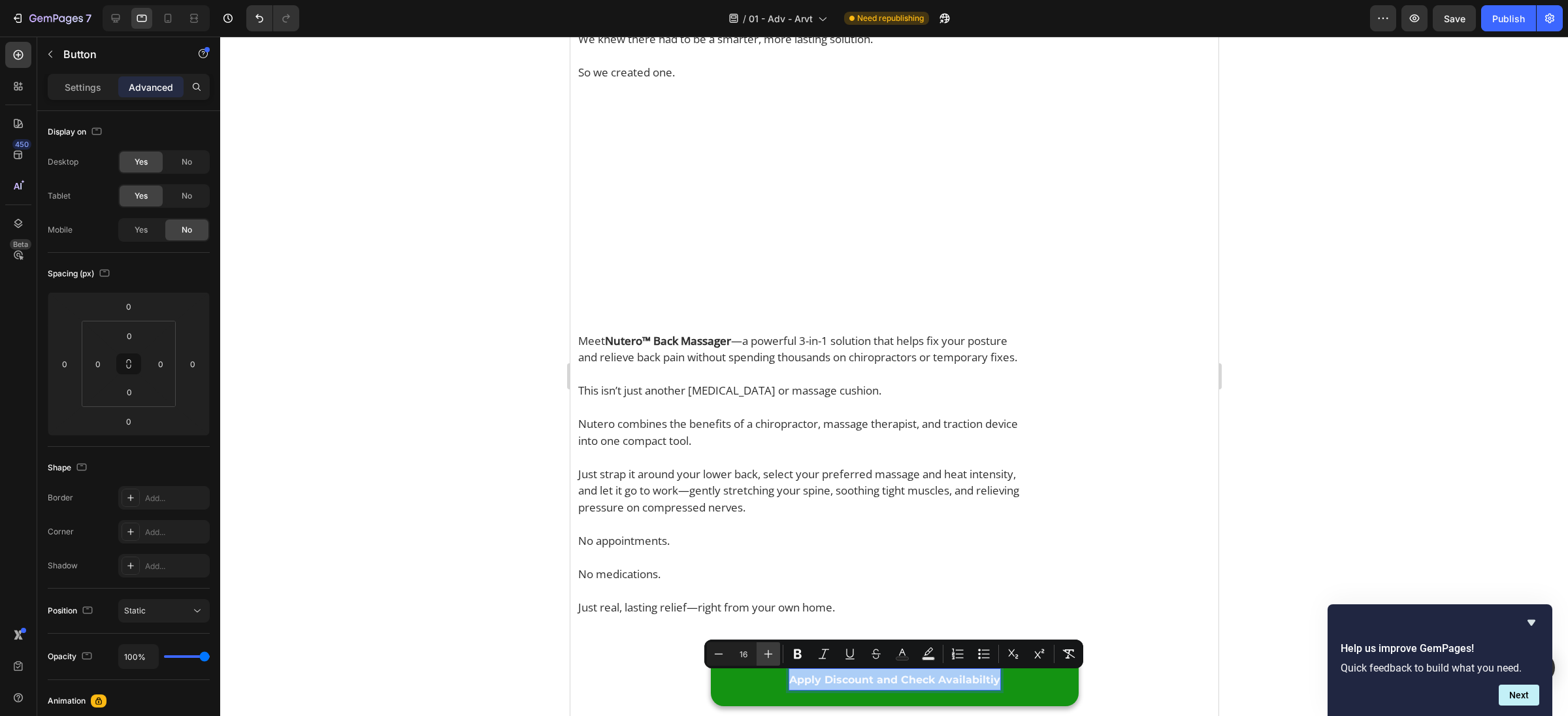
click at [767, 658] on icon "Editor contextual toolbar" at bounding box center [767, 653] width 13 height 13
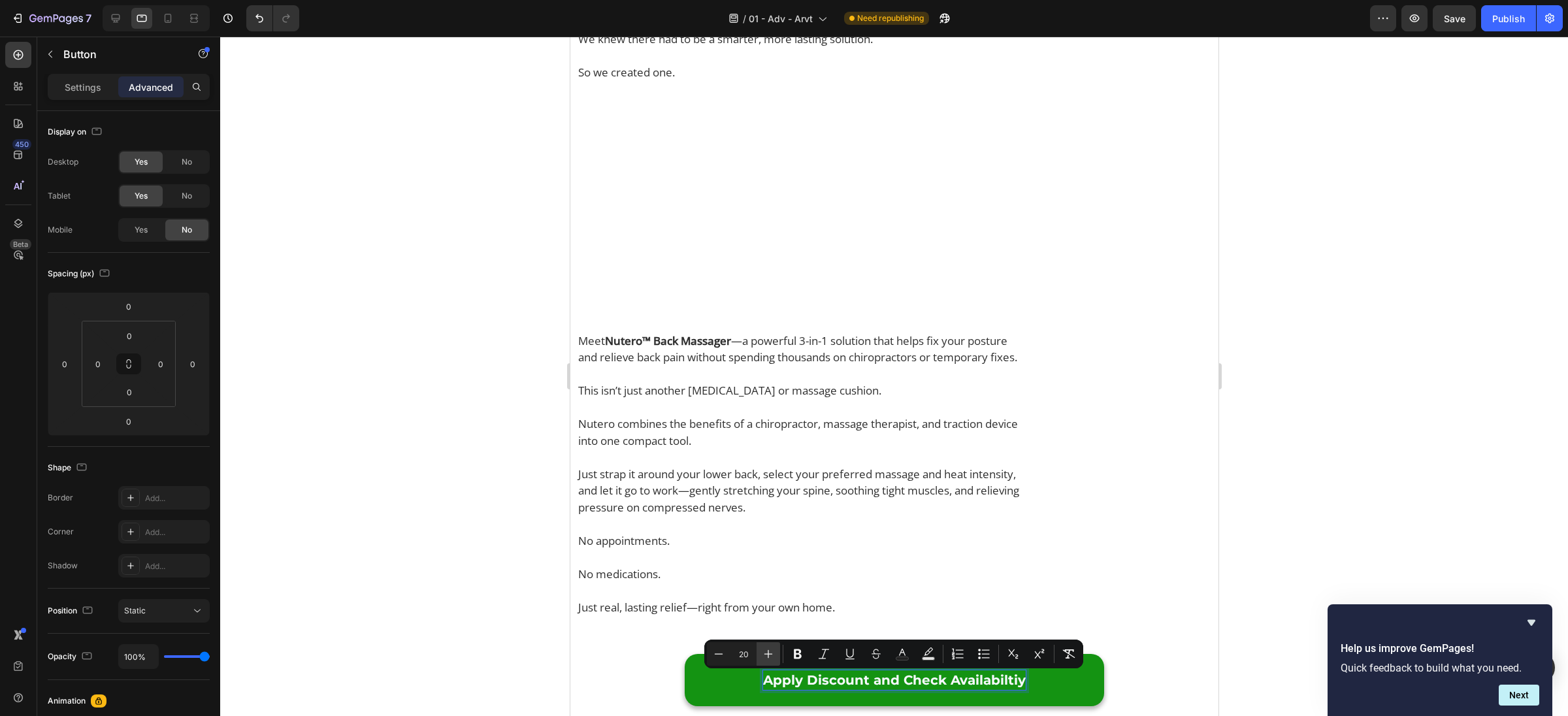
click at [766, 658] on icon "Editor contextual toolbar" at bounding box center [767, 653] width 13 height 13
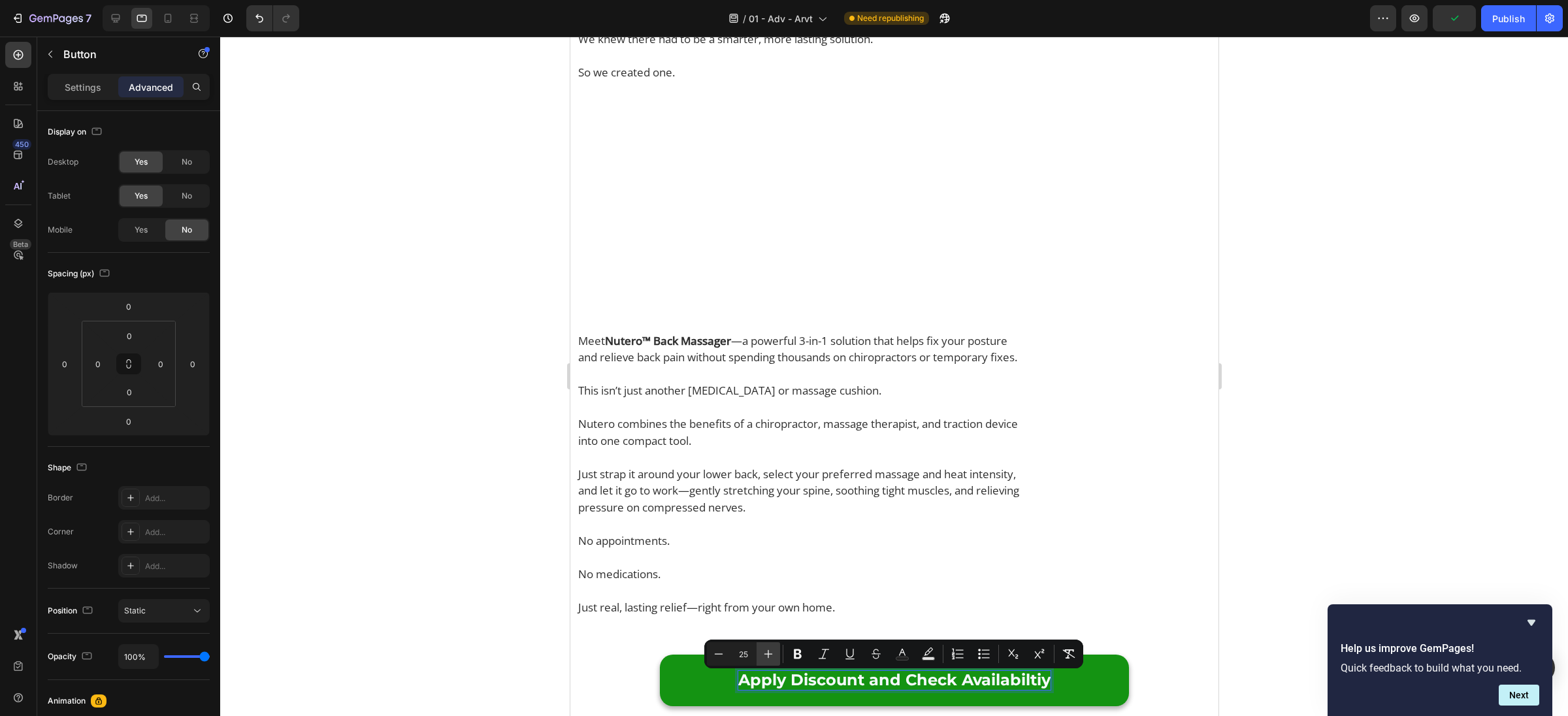
click at [766, 658] on icon "Editor contextual toolbar" at bounding box center [767, 653] width 13 height 13
click at [720, 656] on icon "Editor contextual toolbar" at bounding box center [718, 653] width 13 height 13
type input "25"
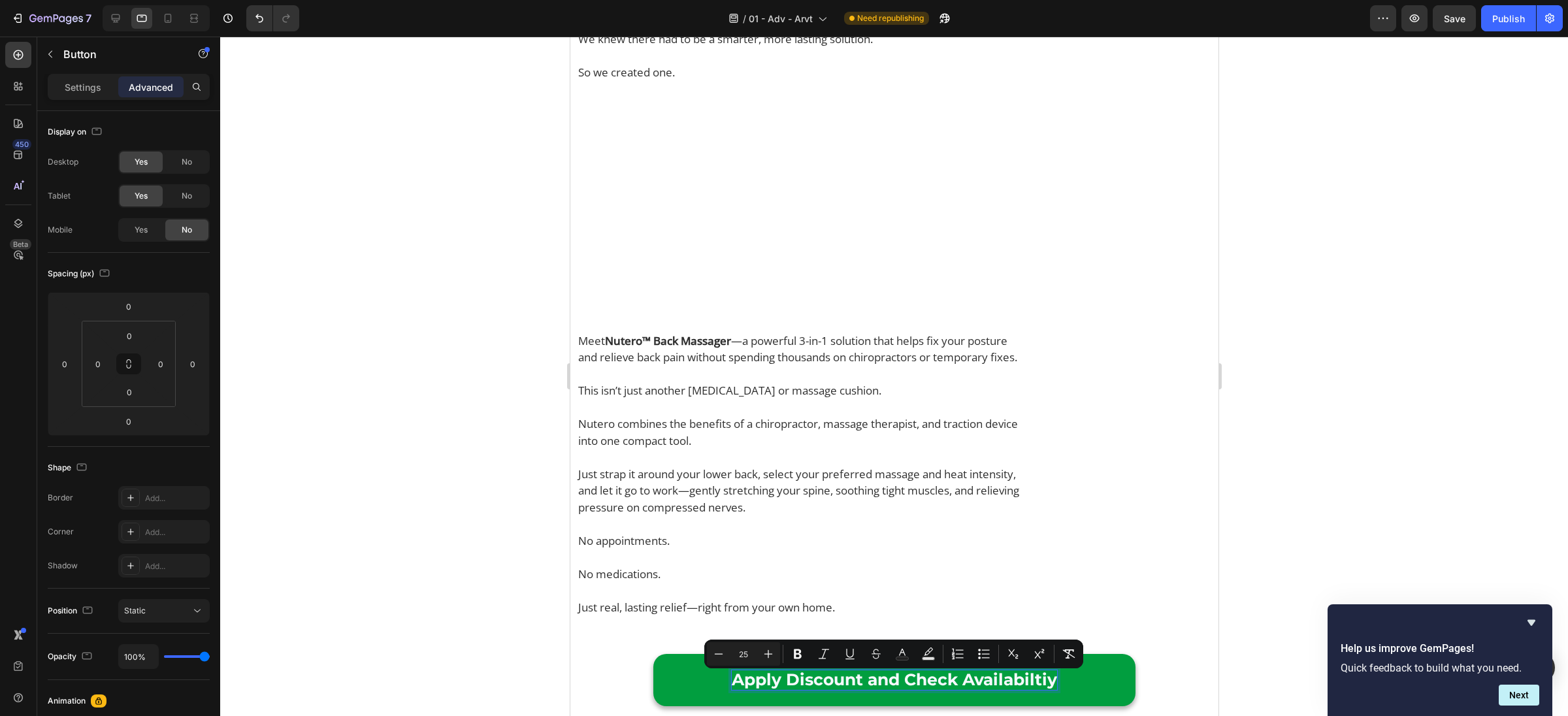
click at [693, 681] on link "Apply Discount and Check Availabiltiy" at bounding box center [894, 680] width 482 height 52
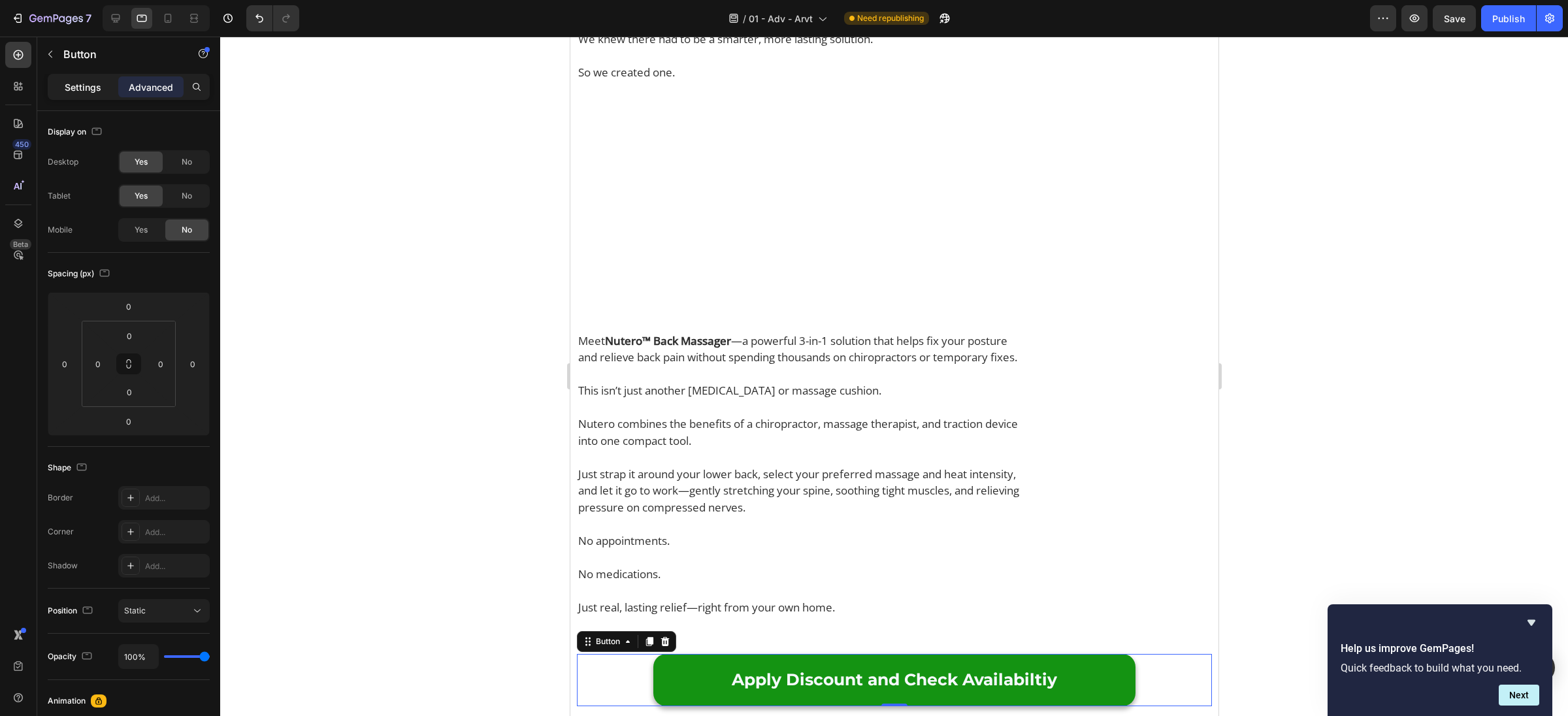
click at [82, 92] on p "Settings" at bounding box center [84, 87] width 37 height 14
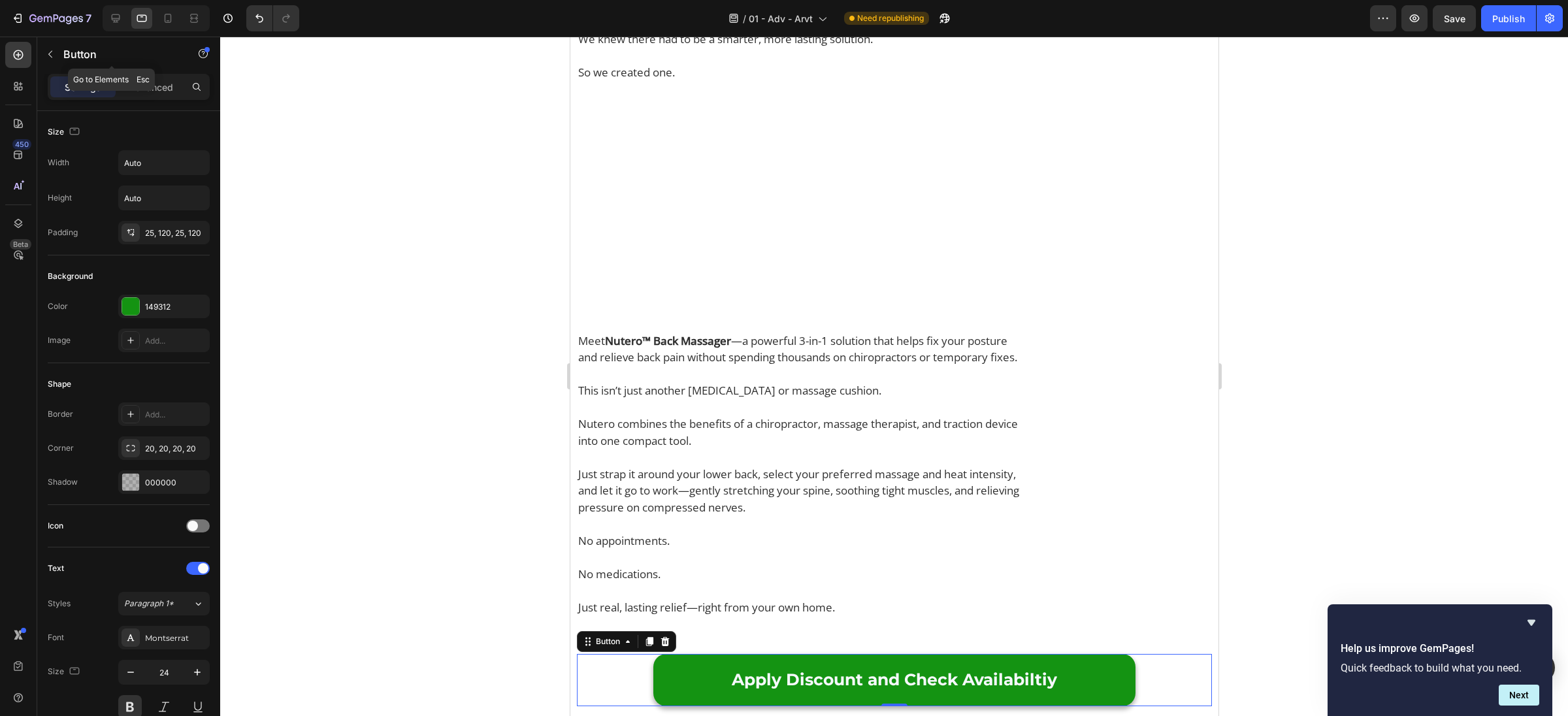
drag, startPoint x: 146, startPoint y: 66, endPoint x: 143, endPoint y: 83, distance: 17.3
click at [144, 69] on div "Button" at bounding box center [111, 53] width 149 height 34
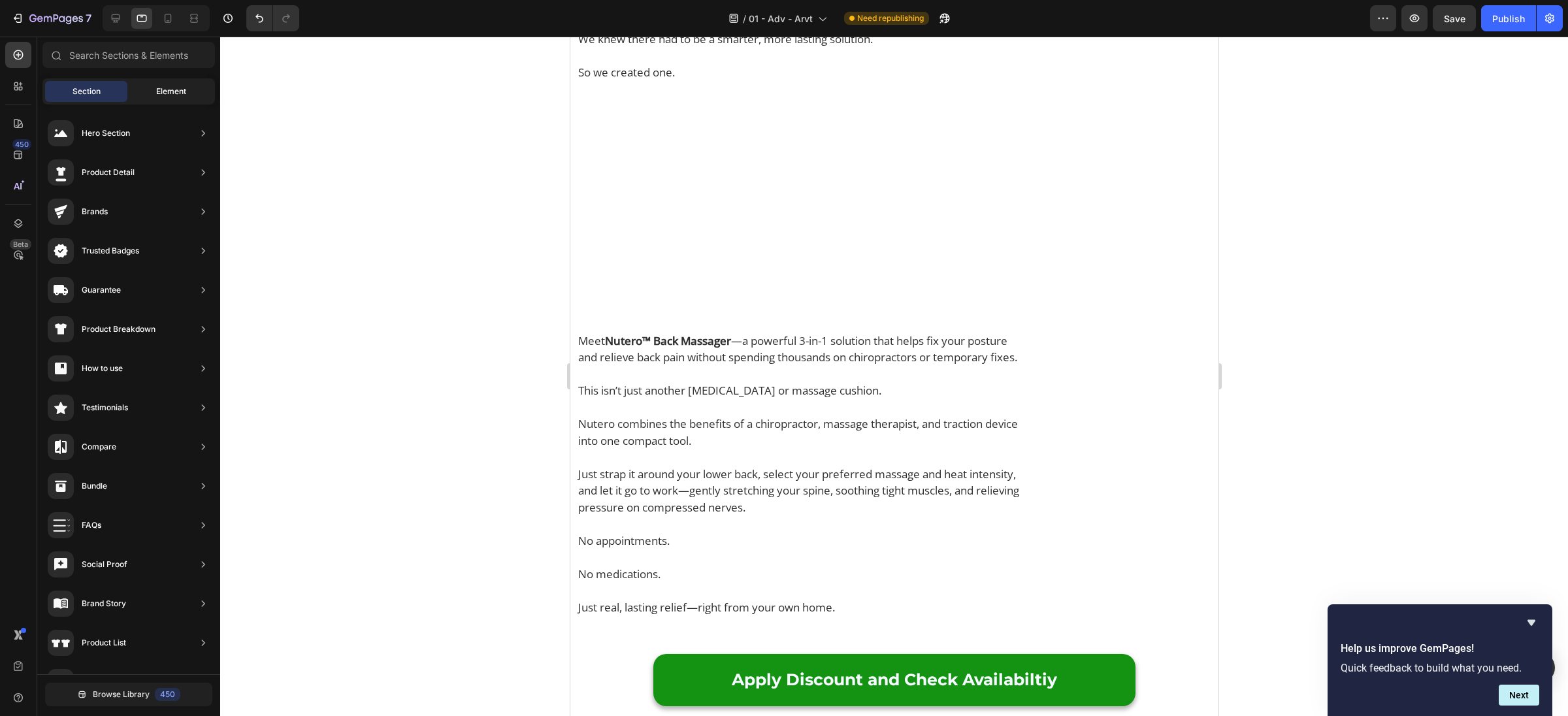
click at [143, 83] on div "Element" at bounding box center [171, 91] width 83 height 21
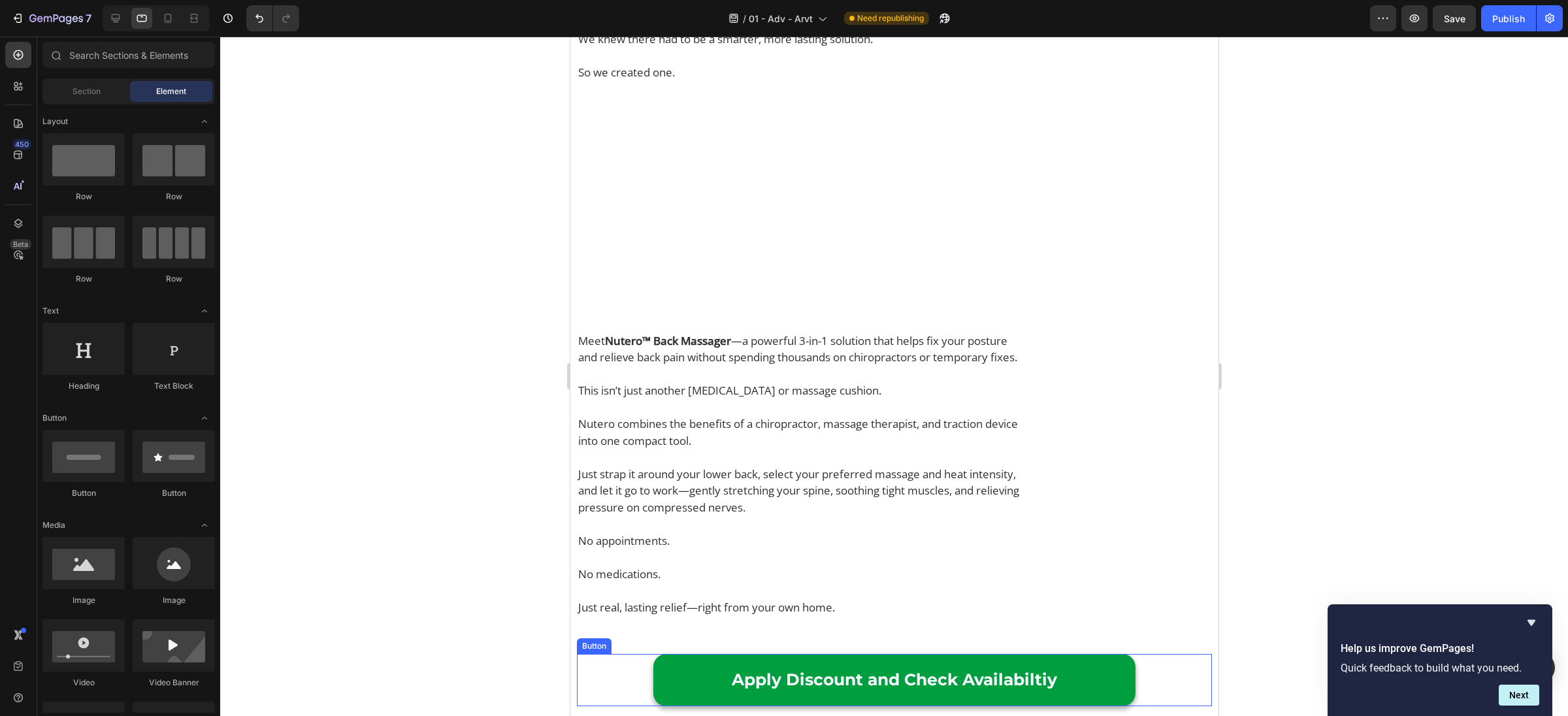
click at [691, 675] on link "Apply Discount and Check Availabiltiy" at bounding box center [894, 680] width 482 height 52
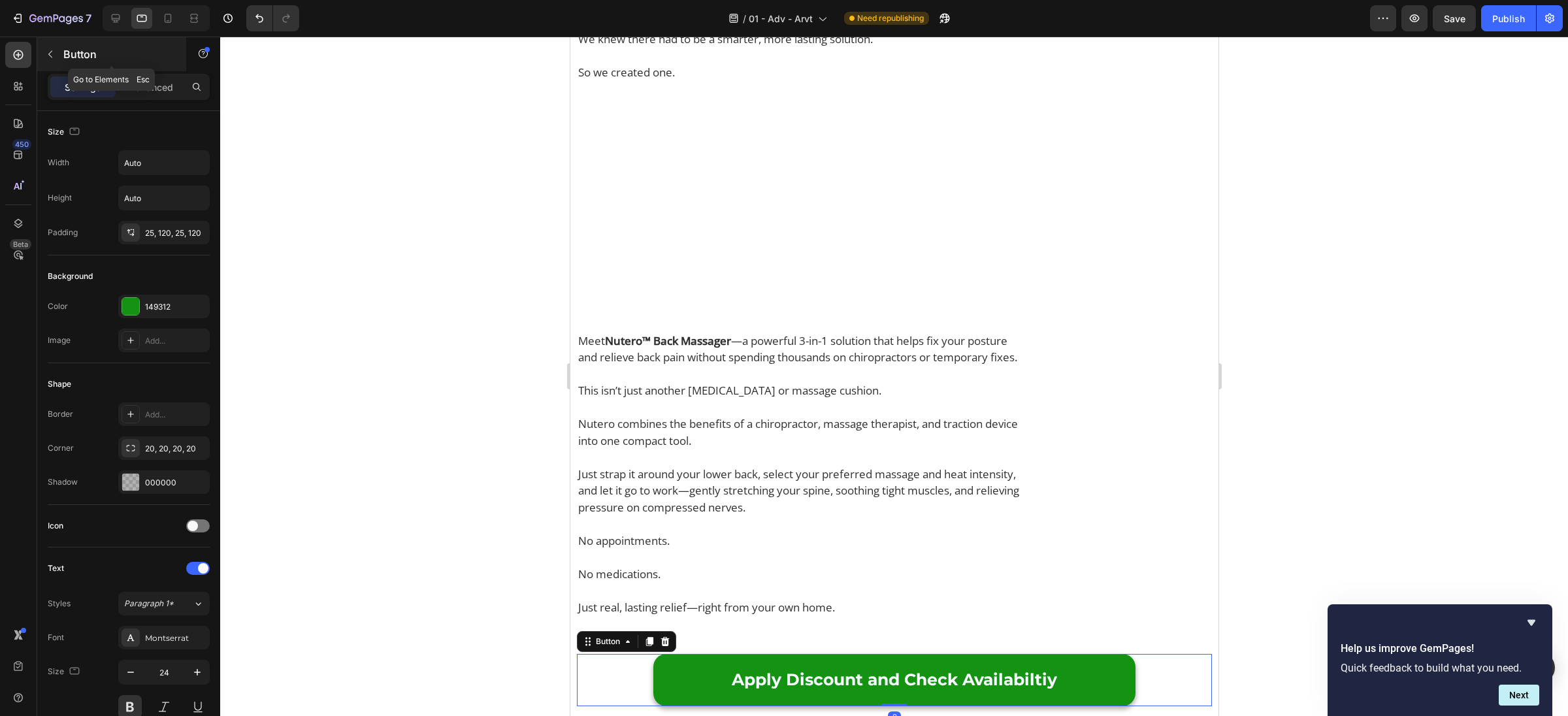
click at [136, 70] on div "Button" at bounding box center [111, 53] width 149 height 34
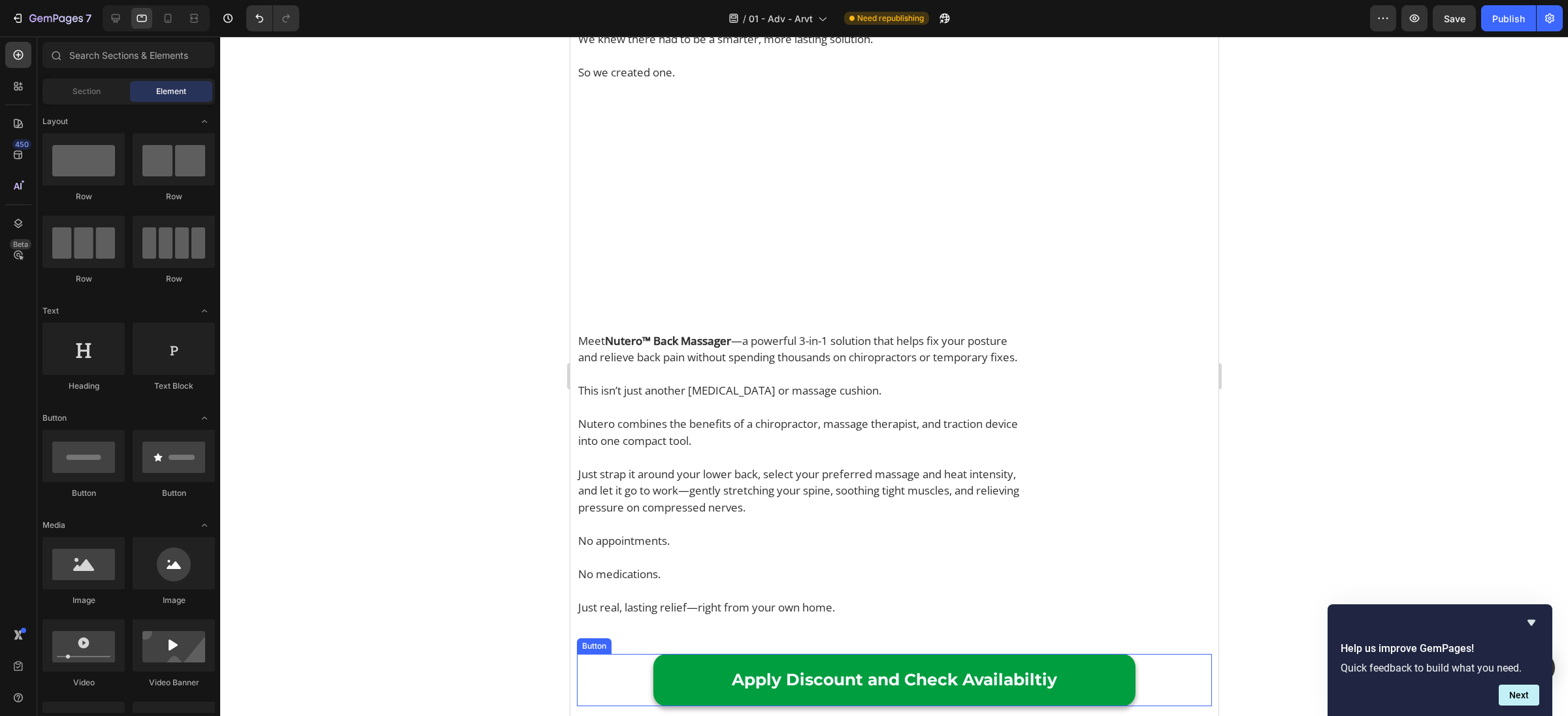
drag, startPoint x: 684, startPoint y: 673, endPoint x: 684, endPoint y: 664, distance: 9.0
click at [684, 673] on link "Apply Discount and Check Availabiltiy" at bounding box center [894, 680] width 482 height 52
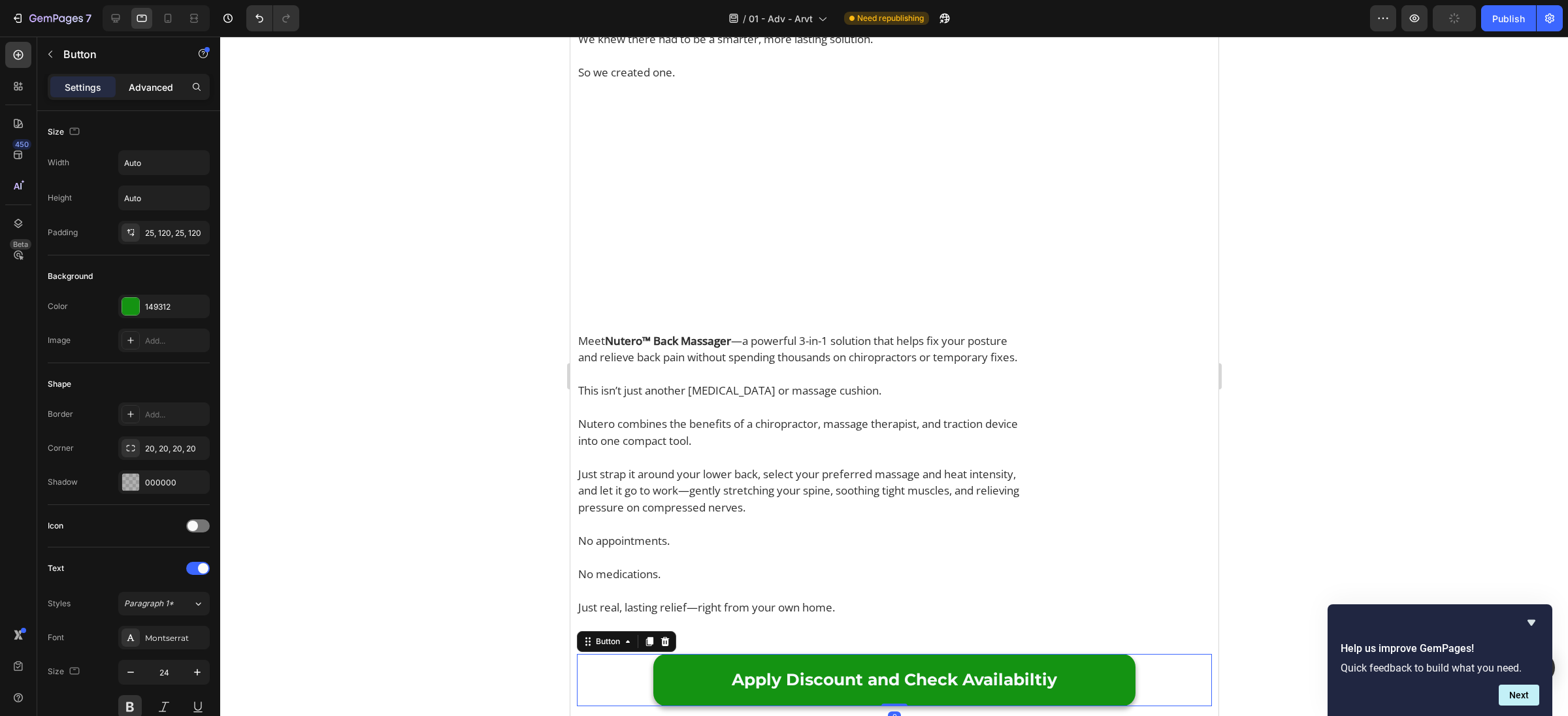
click at [143, 85] on p "Advanced" at bounding box center [151, 87] width 45 height 14
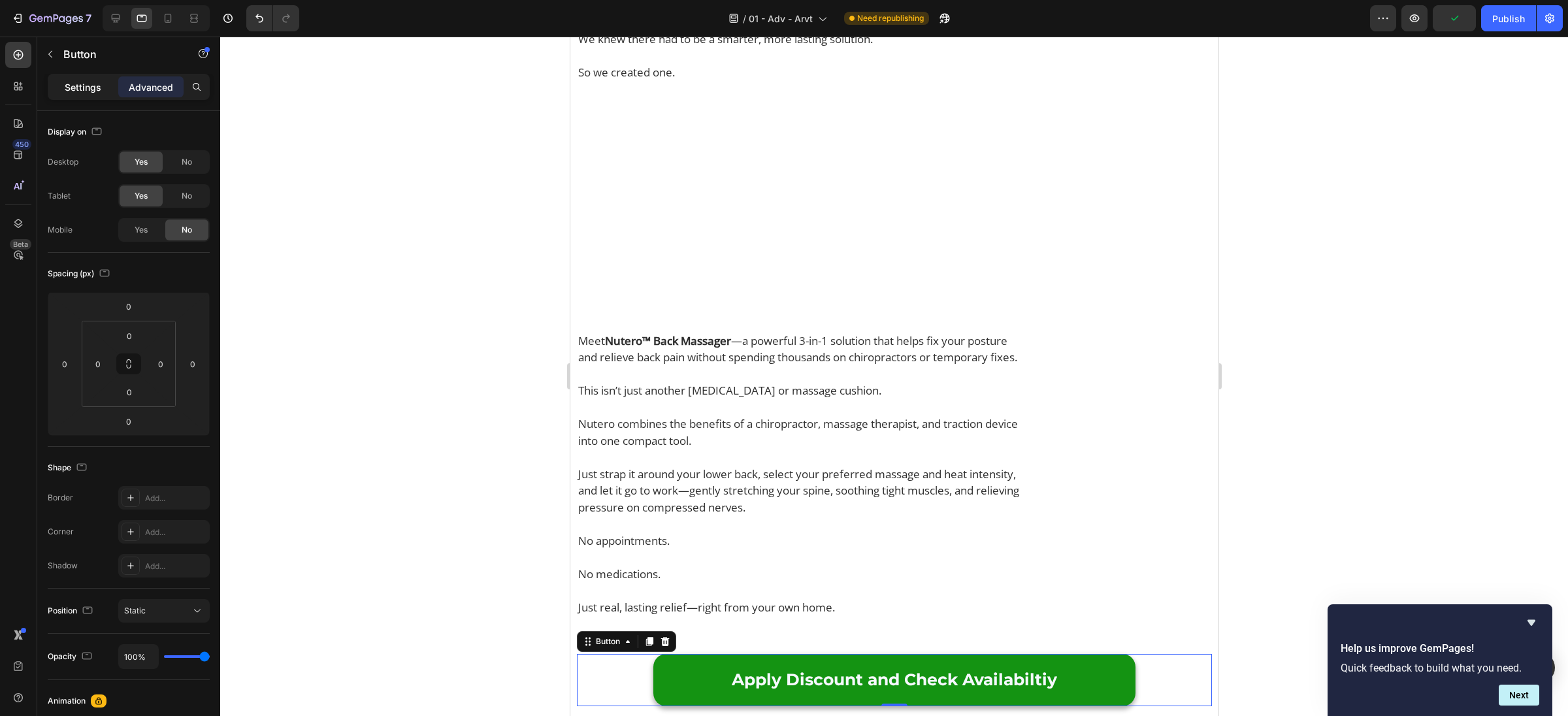
click at [81, 85] on p "Settings" at bounding box center [84, 87] width 37 height 14
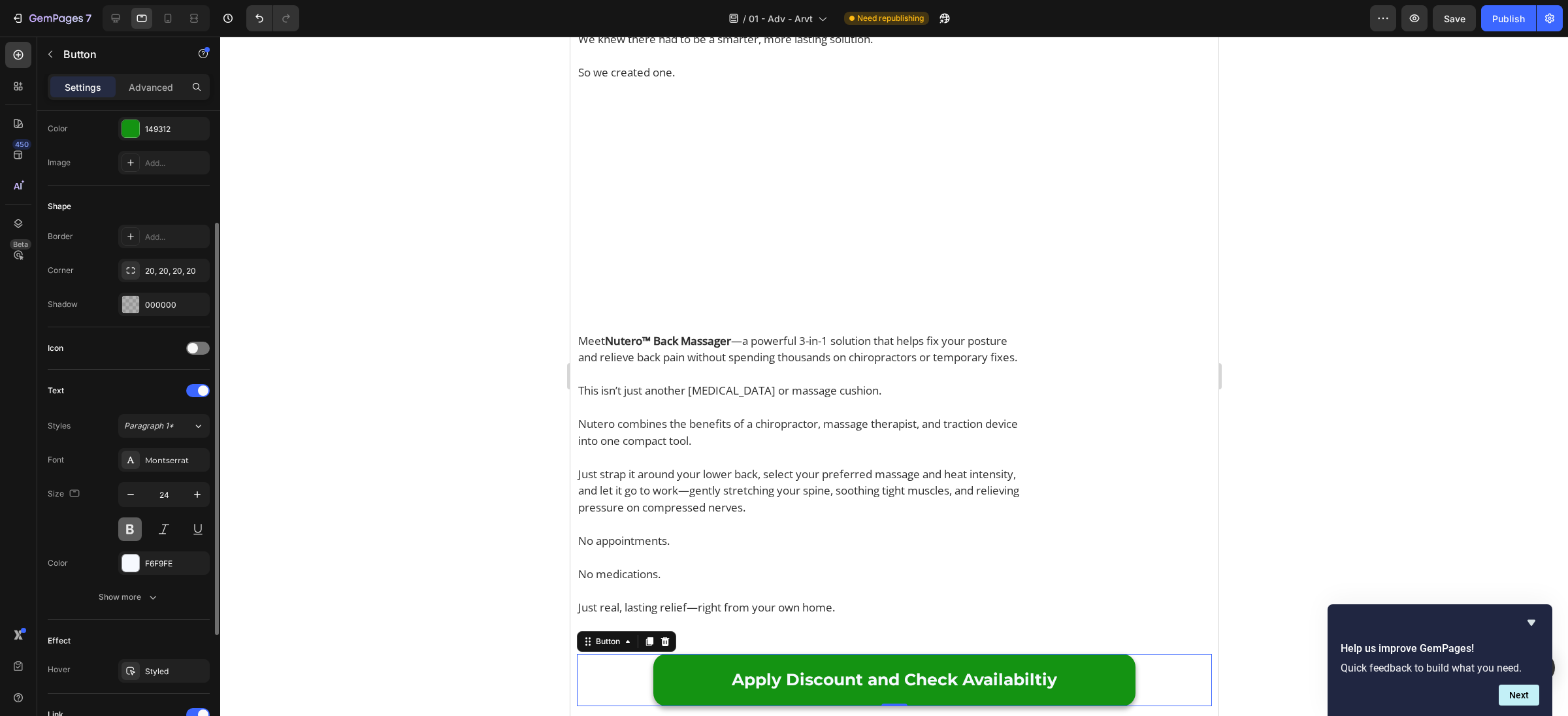
scroll to position [183, 0]
click at [133, 483] on icon "button" at bounding box center [130, 489] width 13 height 13
click at [132, 483] on icon "button" at bounding box center [130, 489] width 13 height 13
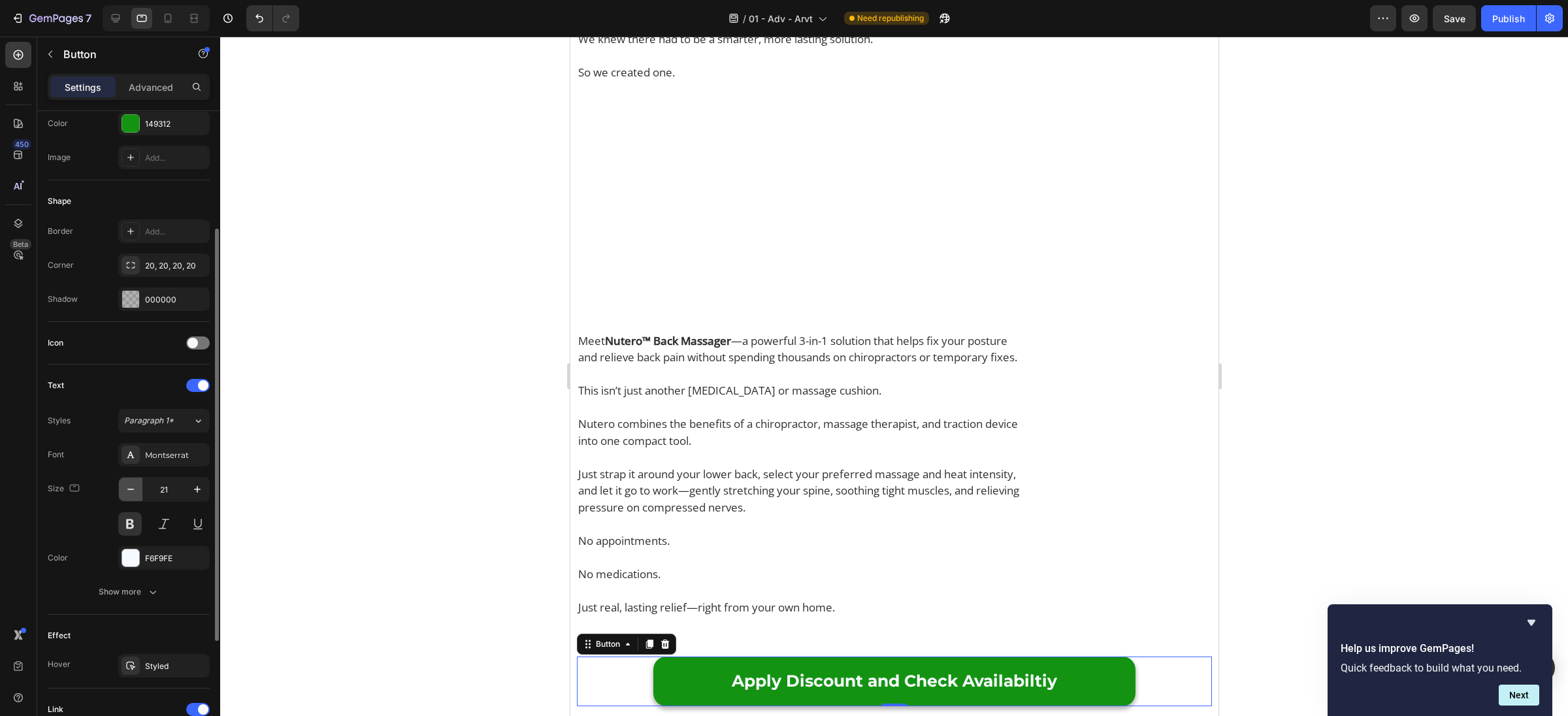
click at [132, 483] on icon "button" at bounding box center [130, 489] width 13 height 13
type input "19"
click at [510, 520] on div at bounding box center [894, 376] width 1347 height 679
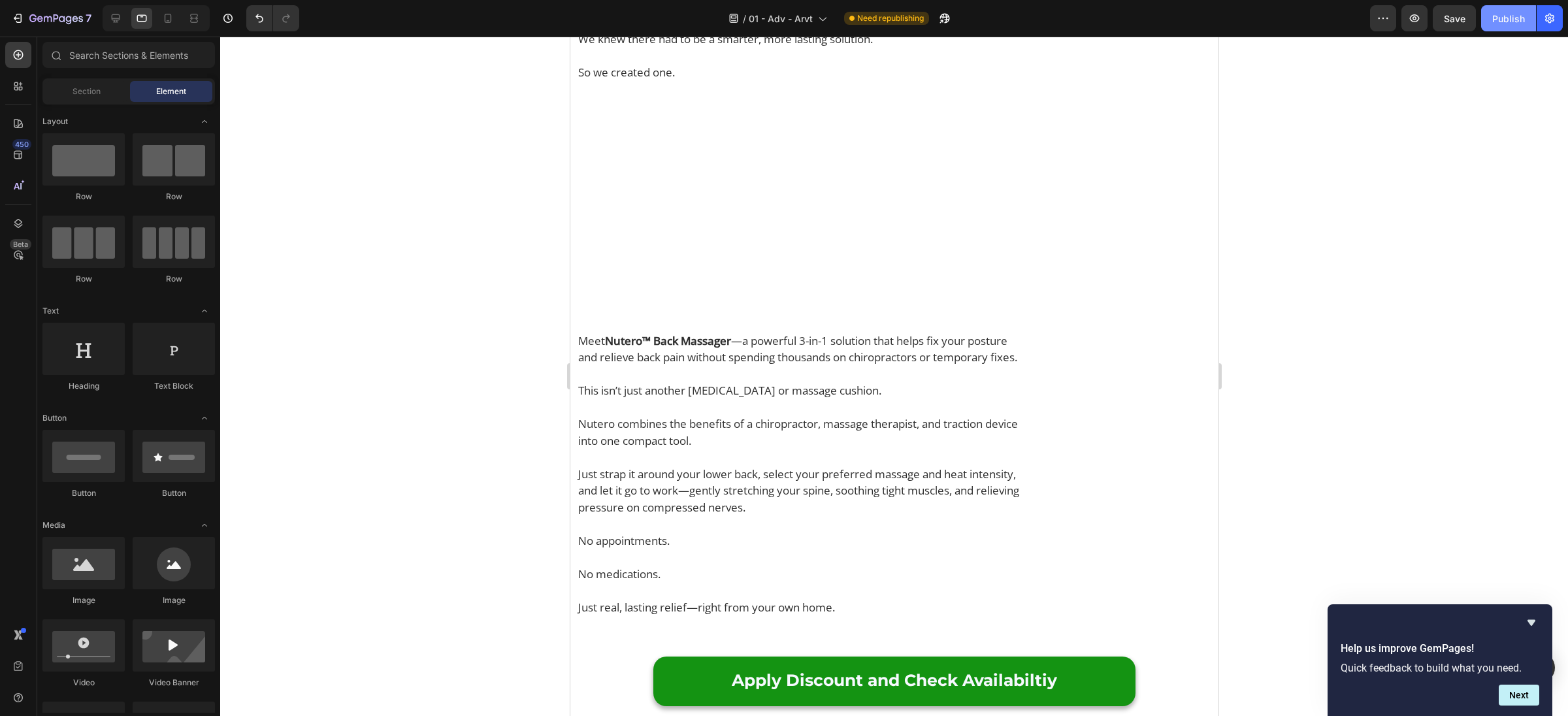
click at [1503, 17] on div "Publish" at bounding box center [1509, 18] width 33 height 14
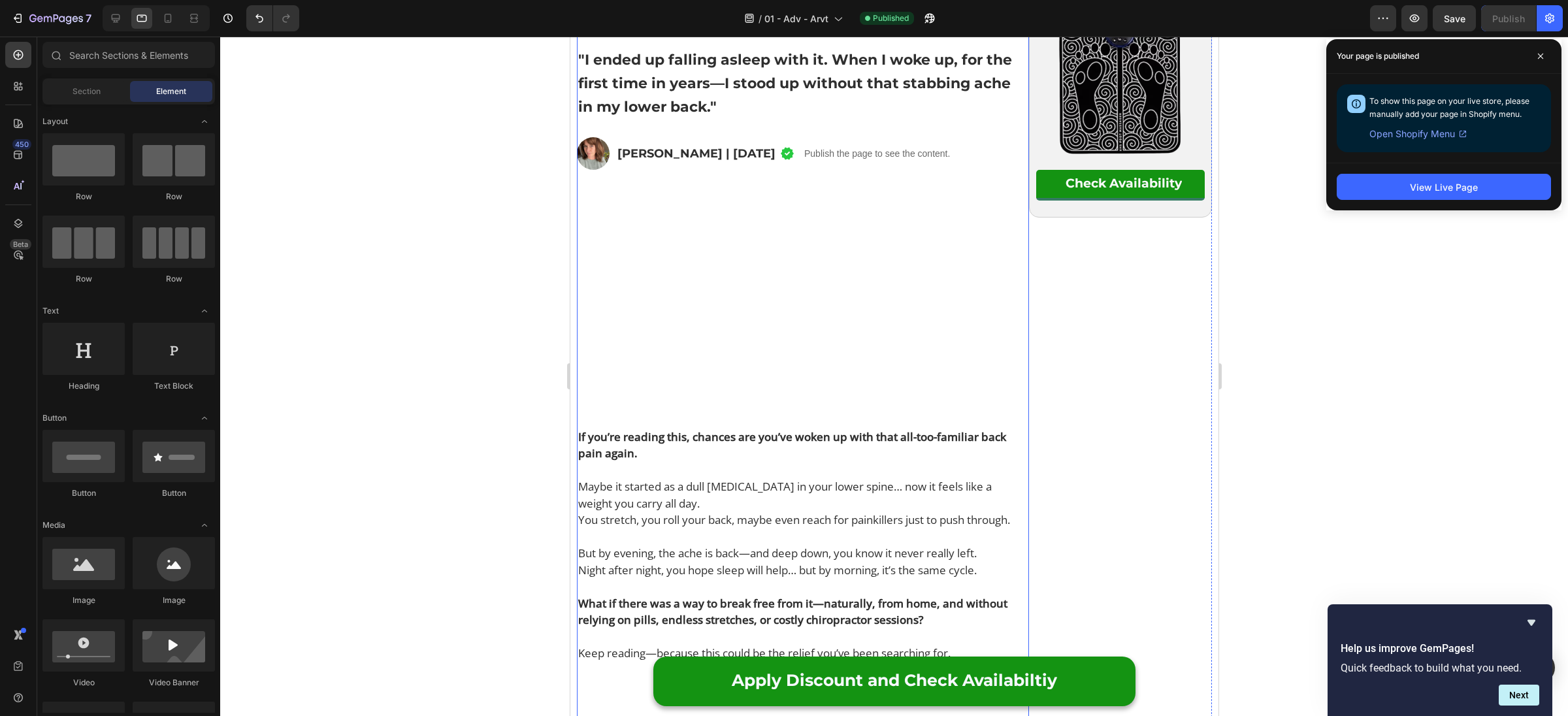
scroll to position [0, 0]
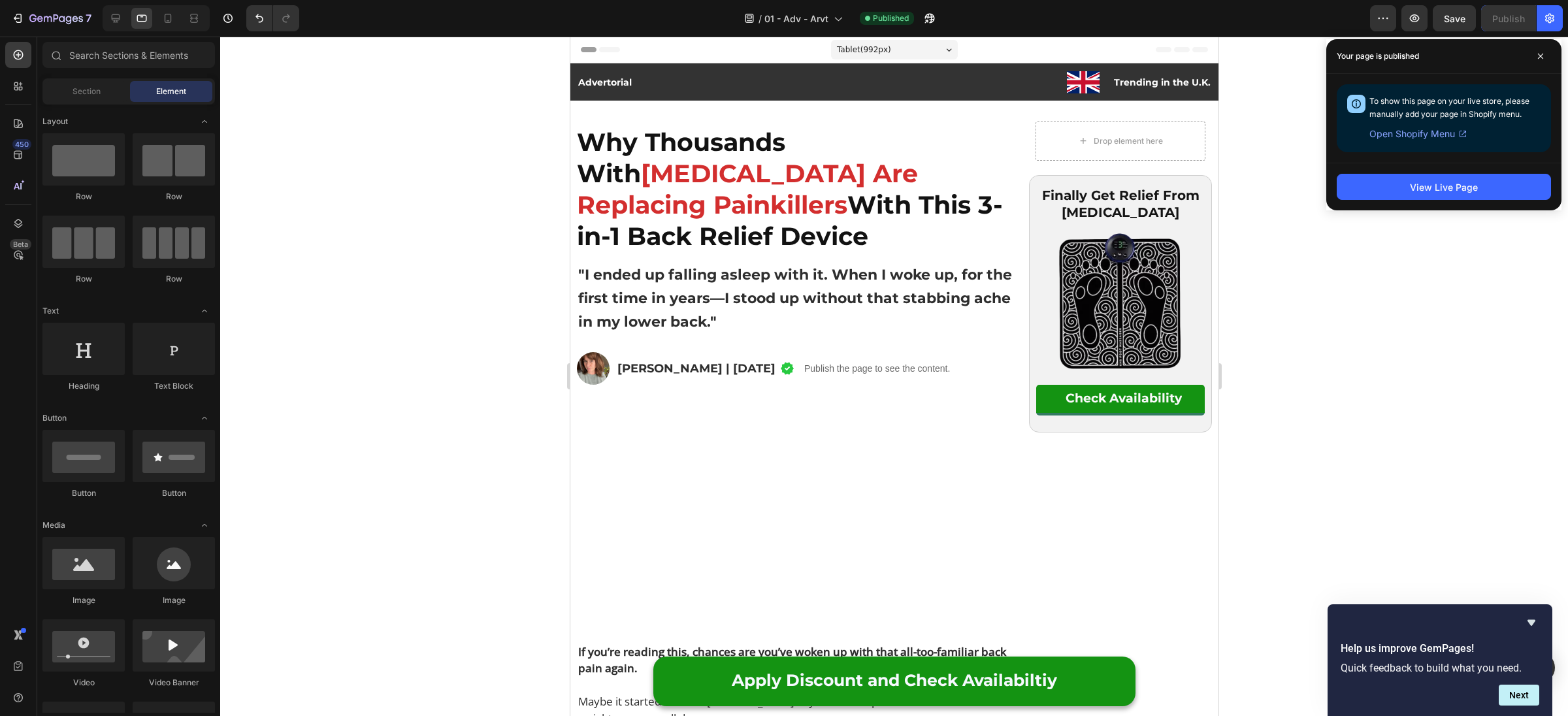
click at [1418, 349] on div at bounding box center [894, 376] width 1347 height 679
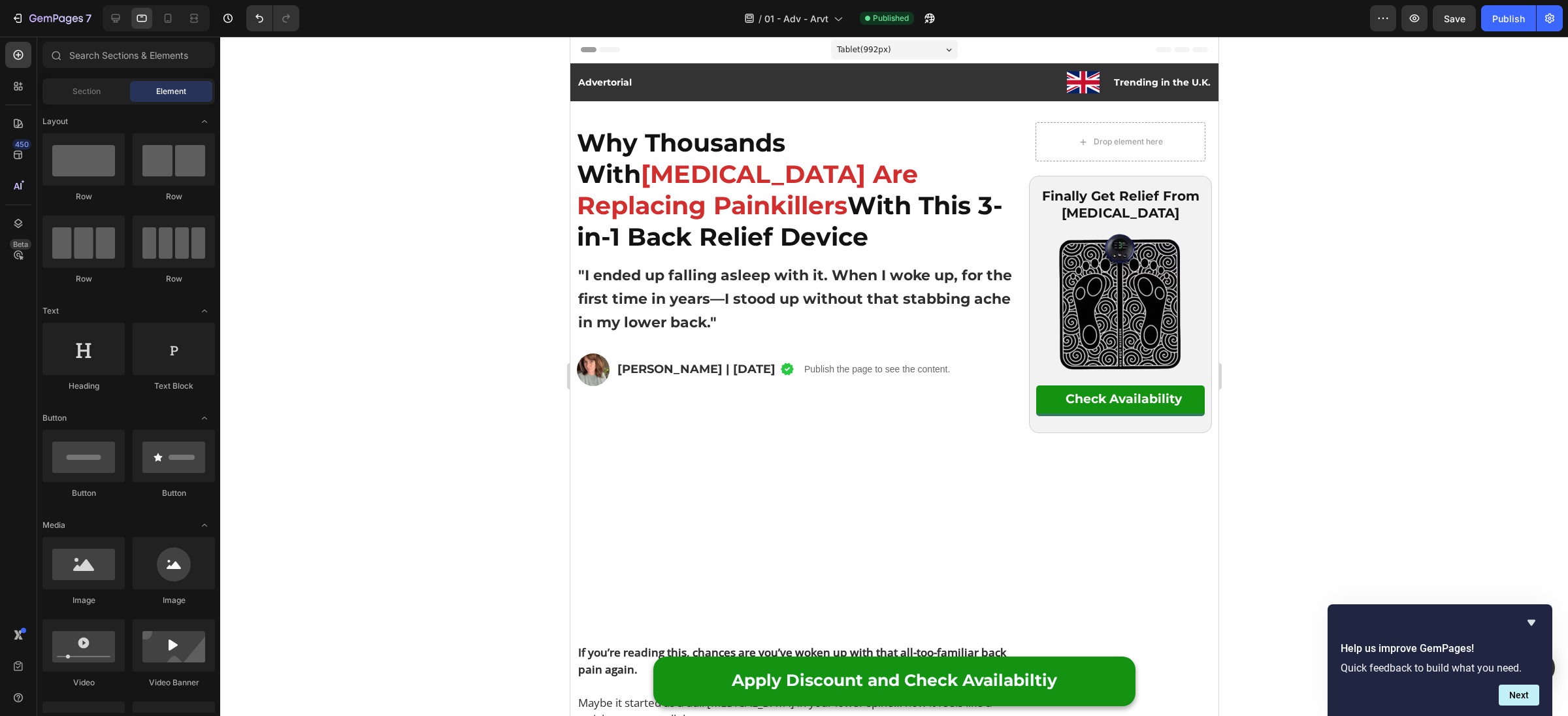
click at [906, 50] on div "Tablet ( 992 px)" at bounding box center [894, 50] width 126 height 19
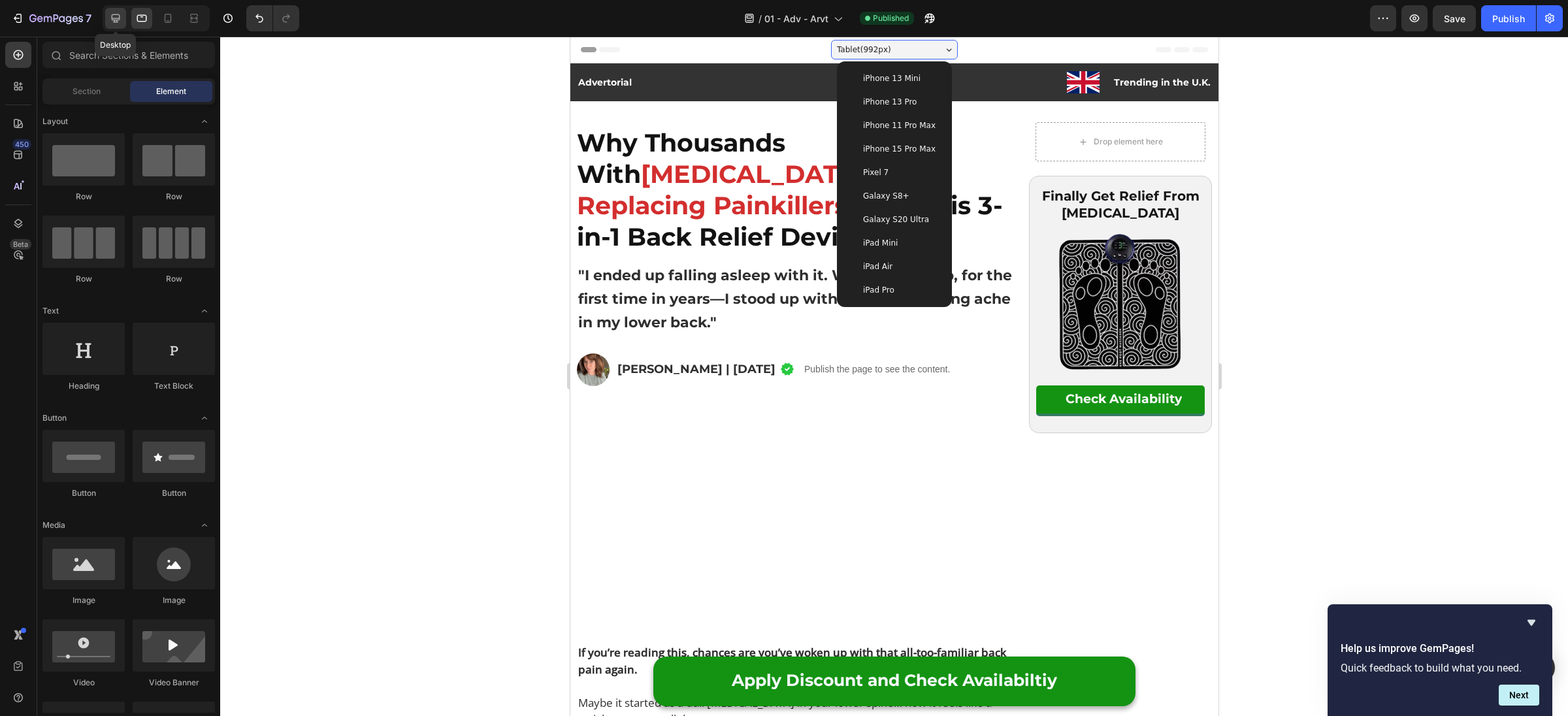
click at [117, 19] on icon at bounding box center [116, 18] width 9 height 9
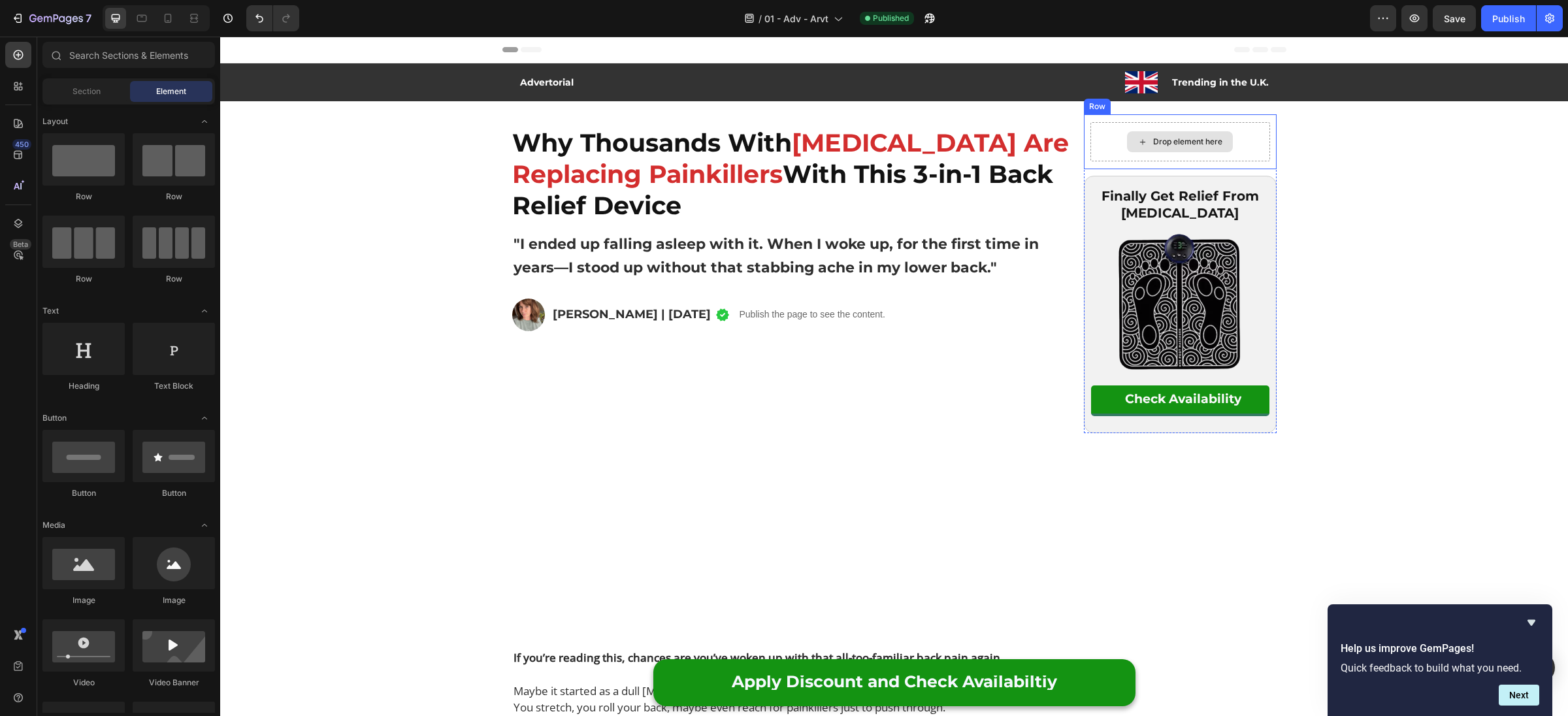
click at [1172, 153] on div "Drop element here" at bounding box center [1179, 142] width 180 height 39
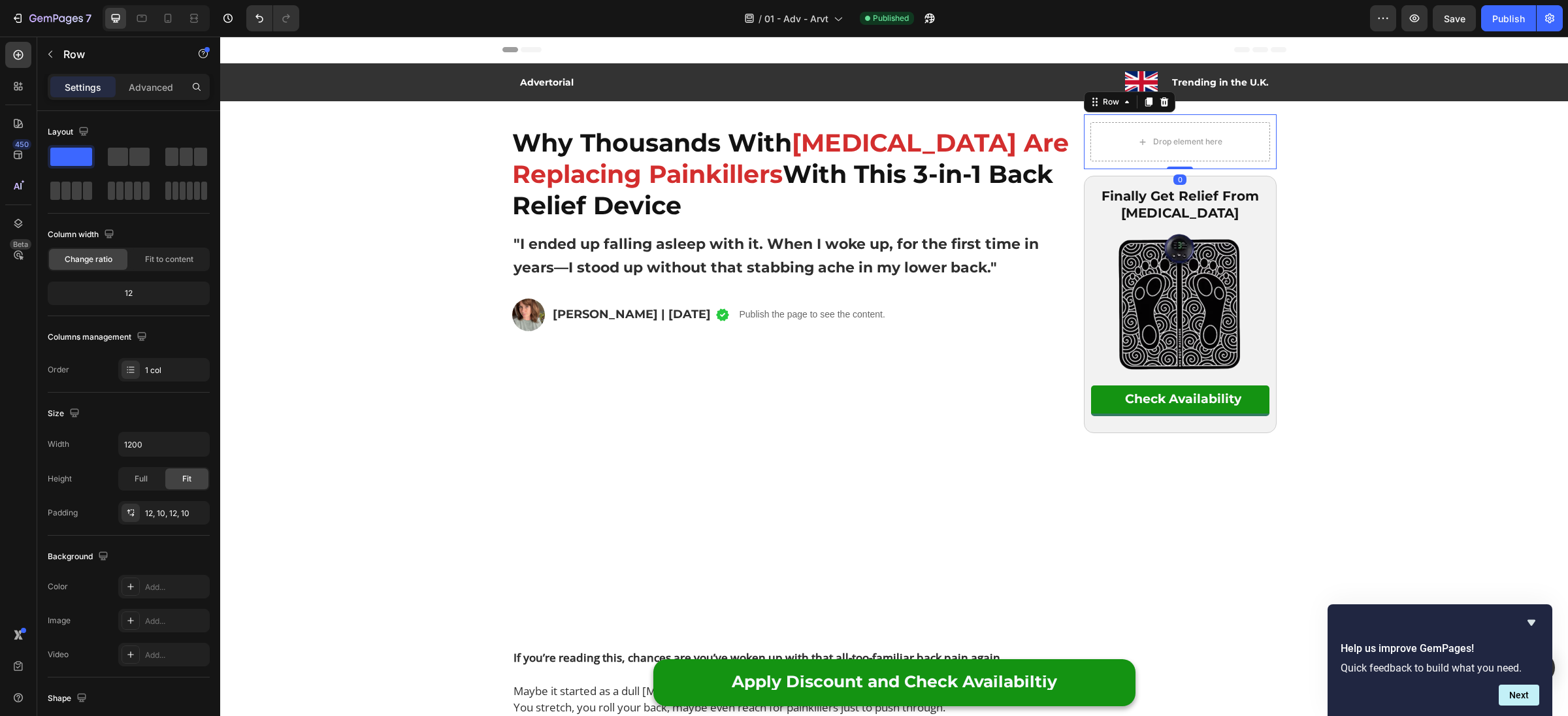
click at [1091, 162] on div "Drop element here Row 0" at bounding box center [1180, 142] width 192 height 54
click at [1167, 101] on icon at bounding box center [1164, 102] width 11 height 11
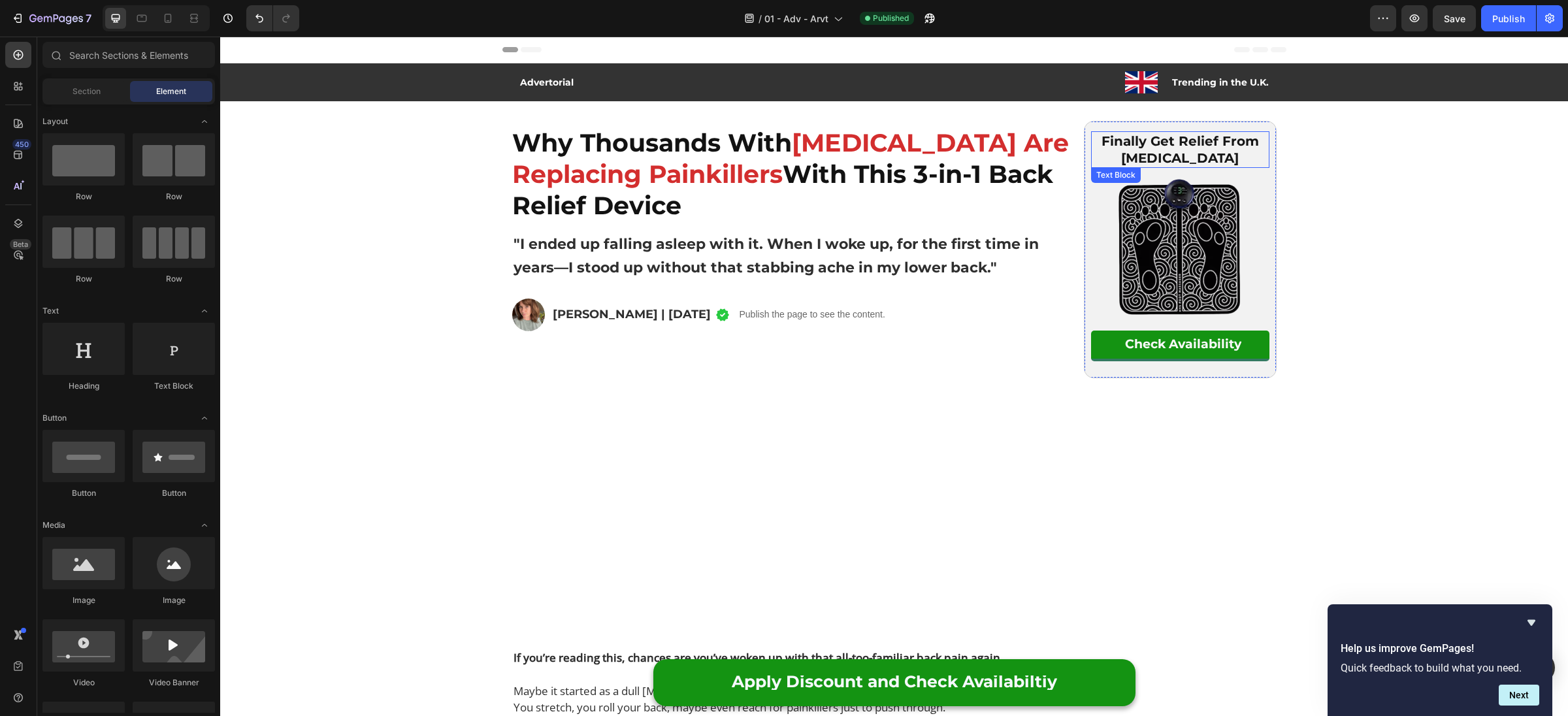
click at [1101, 164] on p "Finally Get Relief From Lower Back Pain" at bounding box center [1179, 150] width 176 height 34
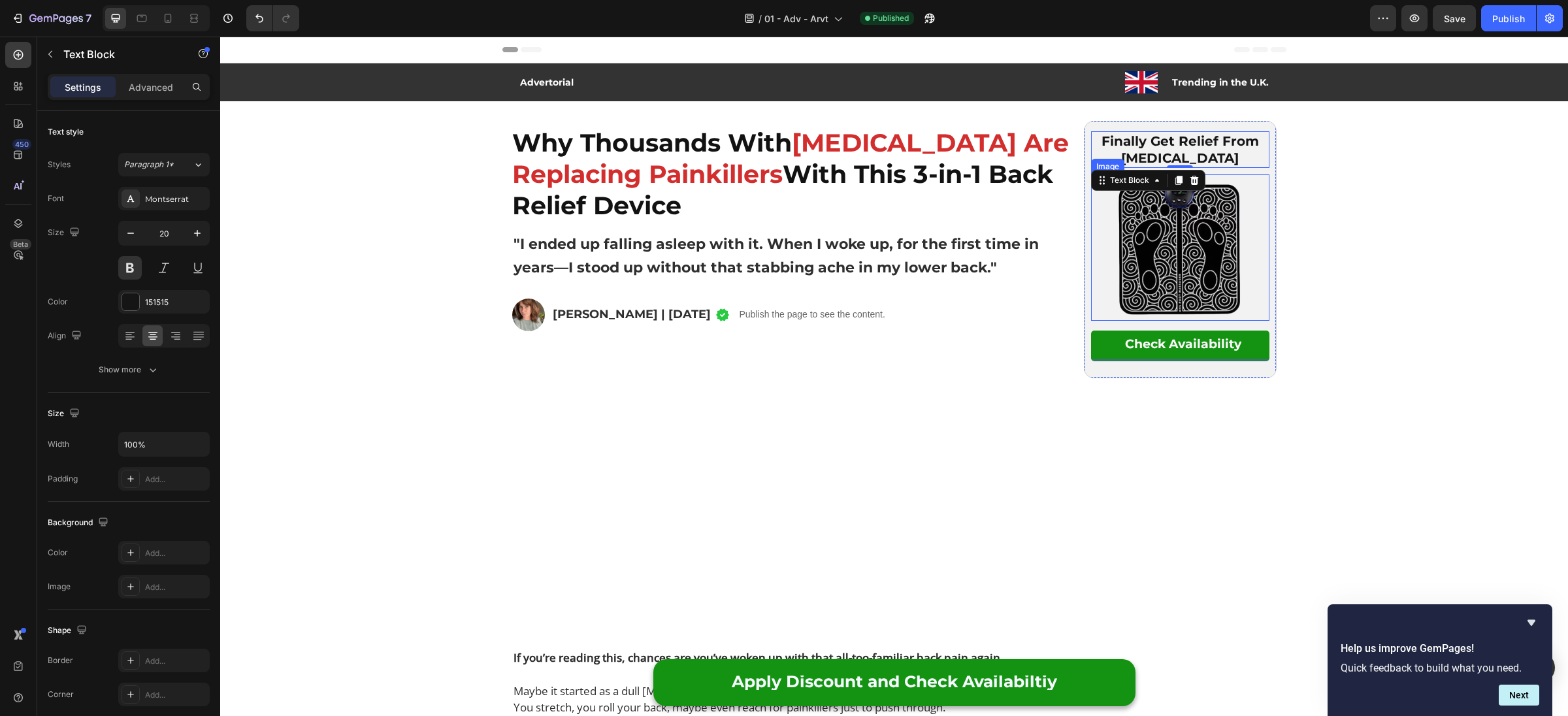
click at [1096, 204] on div at bounding box center [1180, 248] width 179 height 147
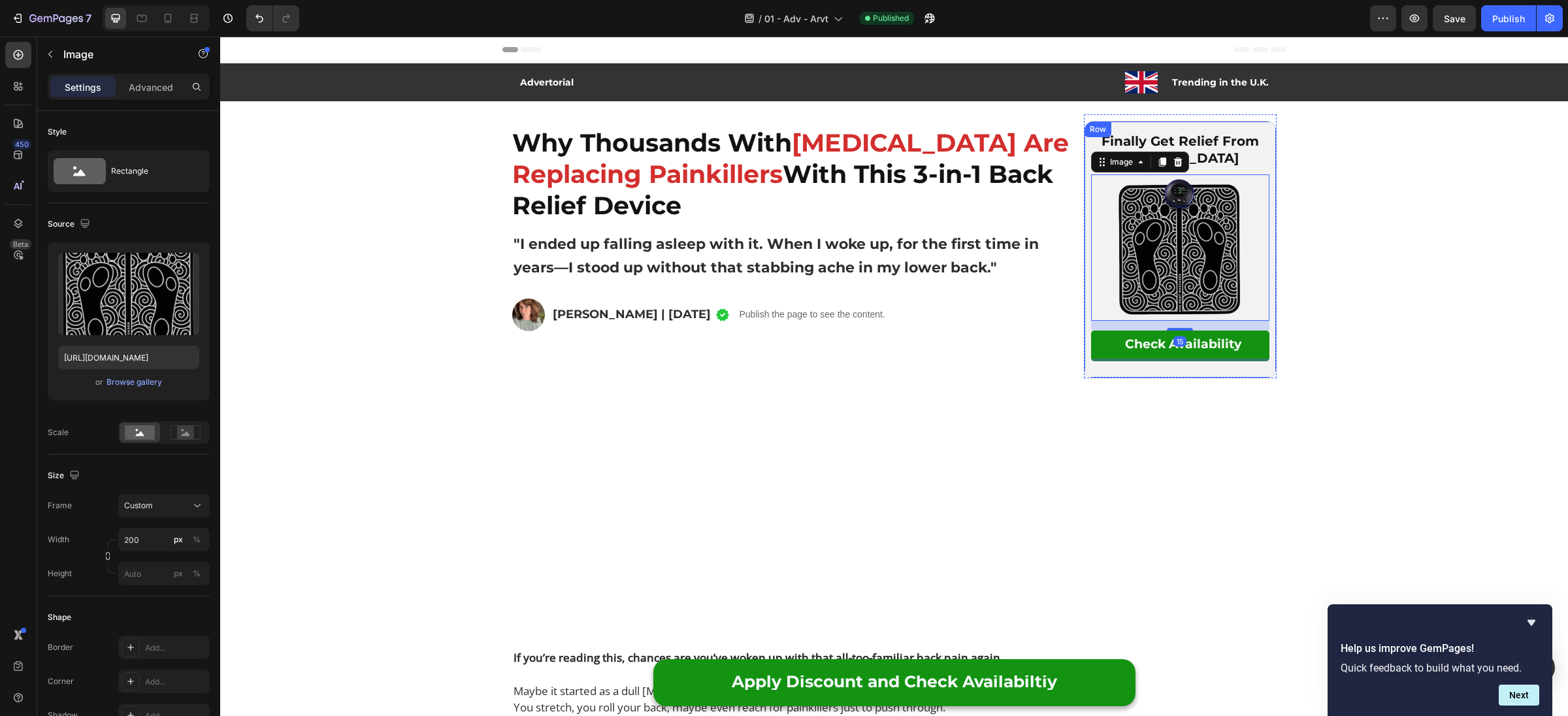
click at [1086, 204] on div "Finally Get Relief From Lower Back Pain Text Block Image 15 Check Availability …" at bounding box center [1180, 249] width 192 height 257
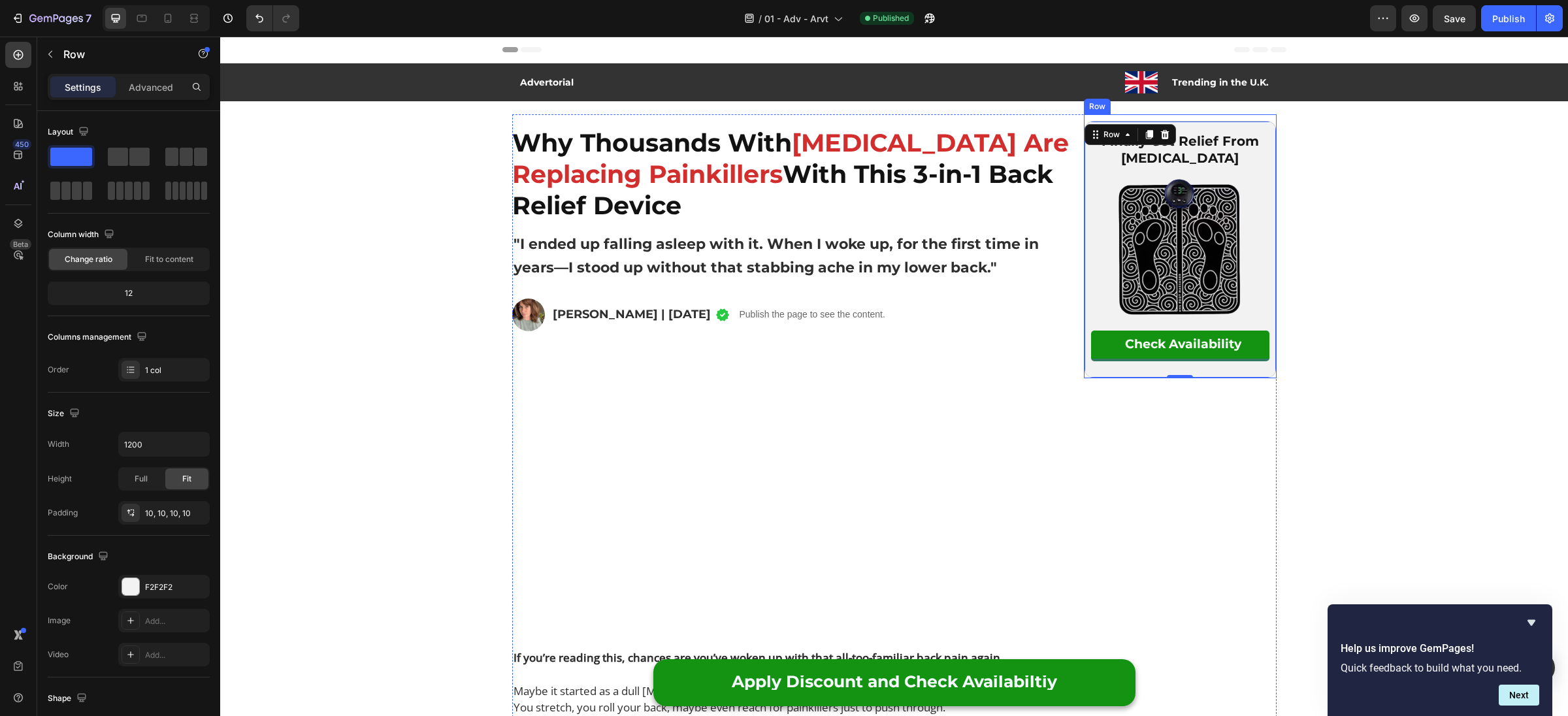
click at [1091, 117] on div "Finally Get Relief From Lower Back Pain Text Block Image Check Availability But…" at bounding box center [1180, 247] width 192 height 264
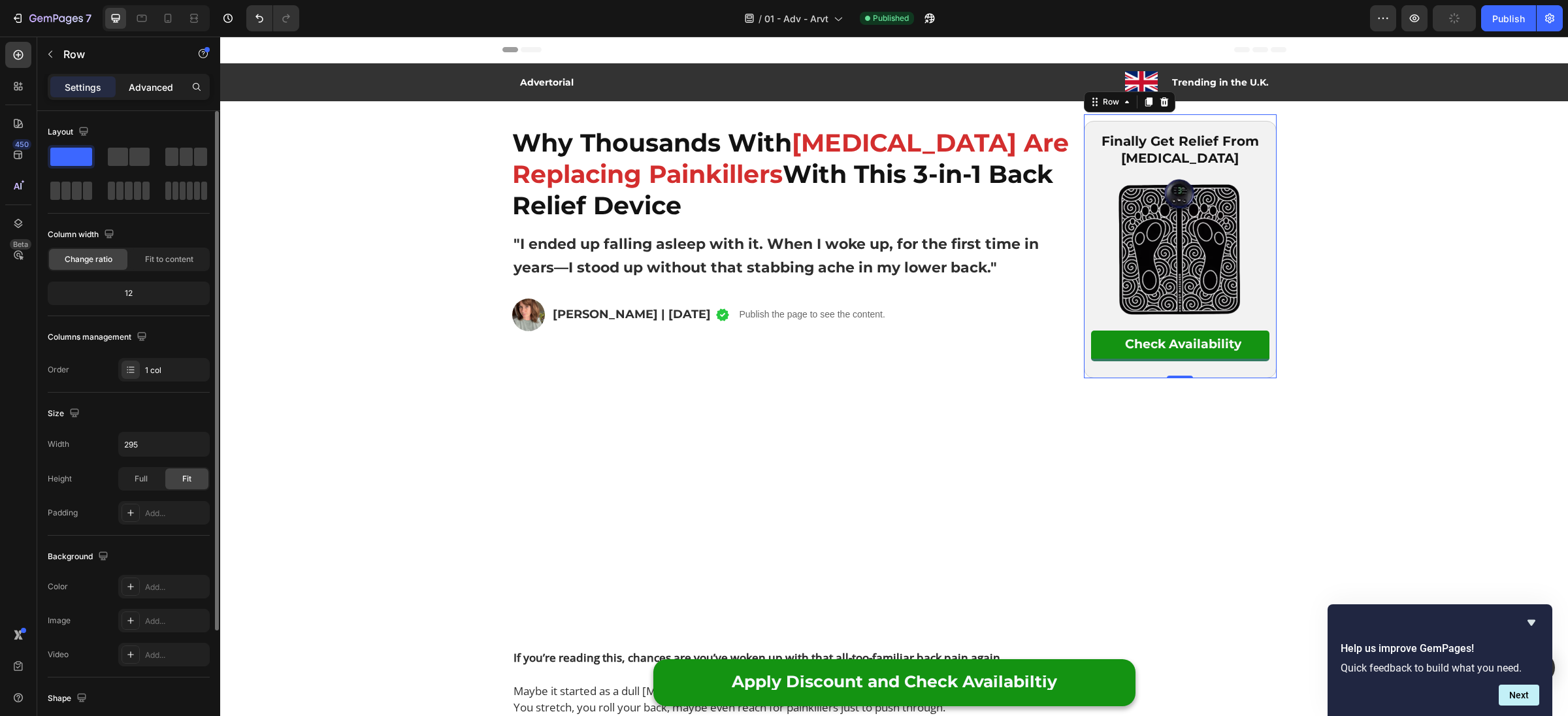
click at [151, 91] on p "Advanced" at bounding box center [151, 87] width 45 height 14
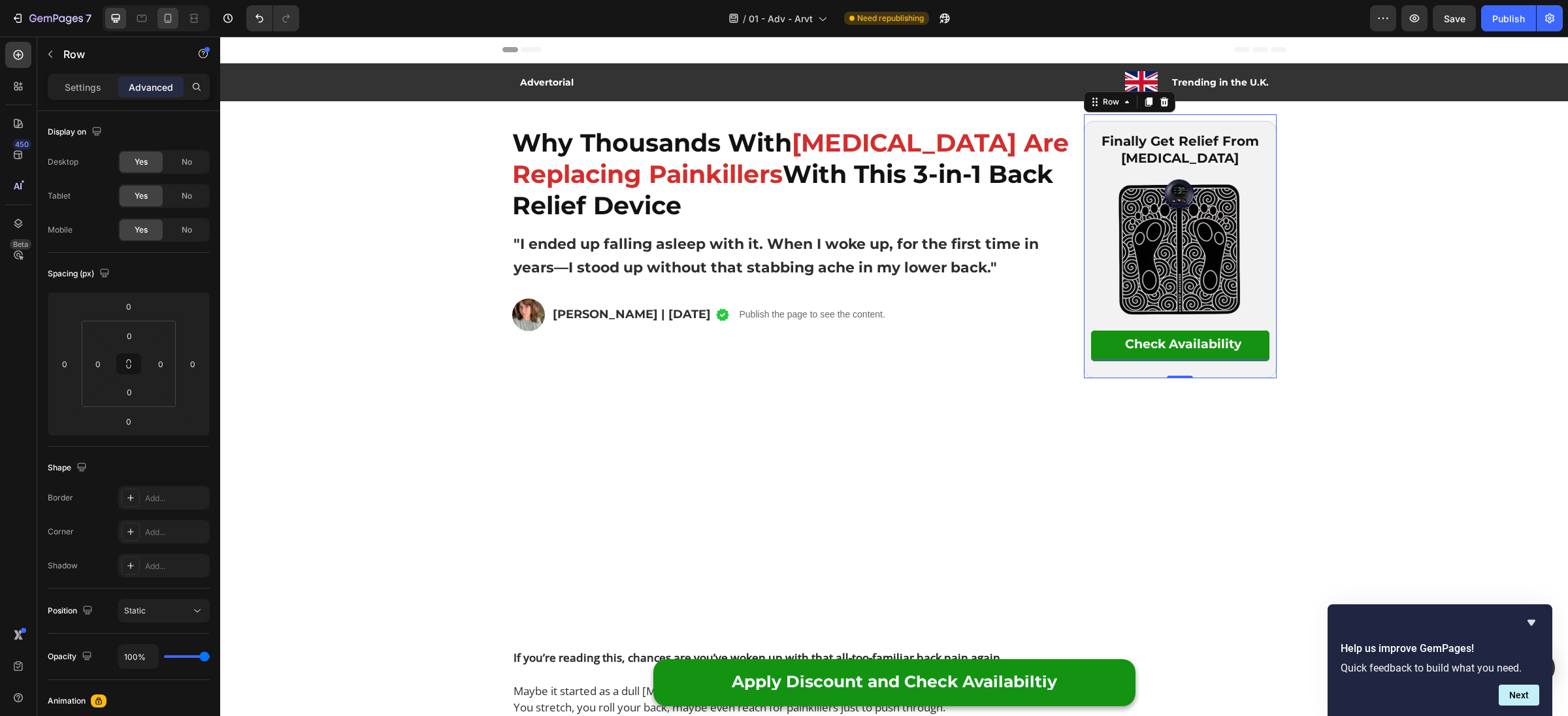
click at [174, 21] on div at bounding box center [156, 17] width 107 height 26
click at [173, 21] on icon at bounding box center [167, 17] width 13 height 13
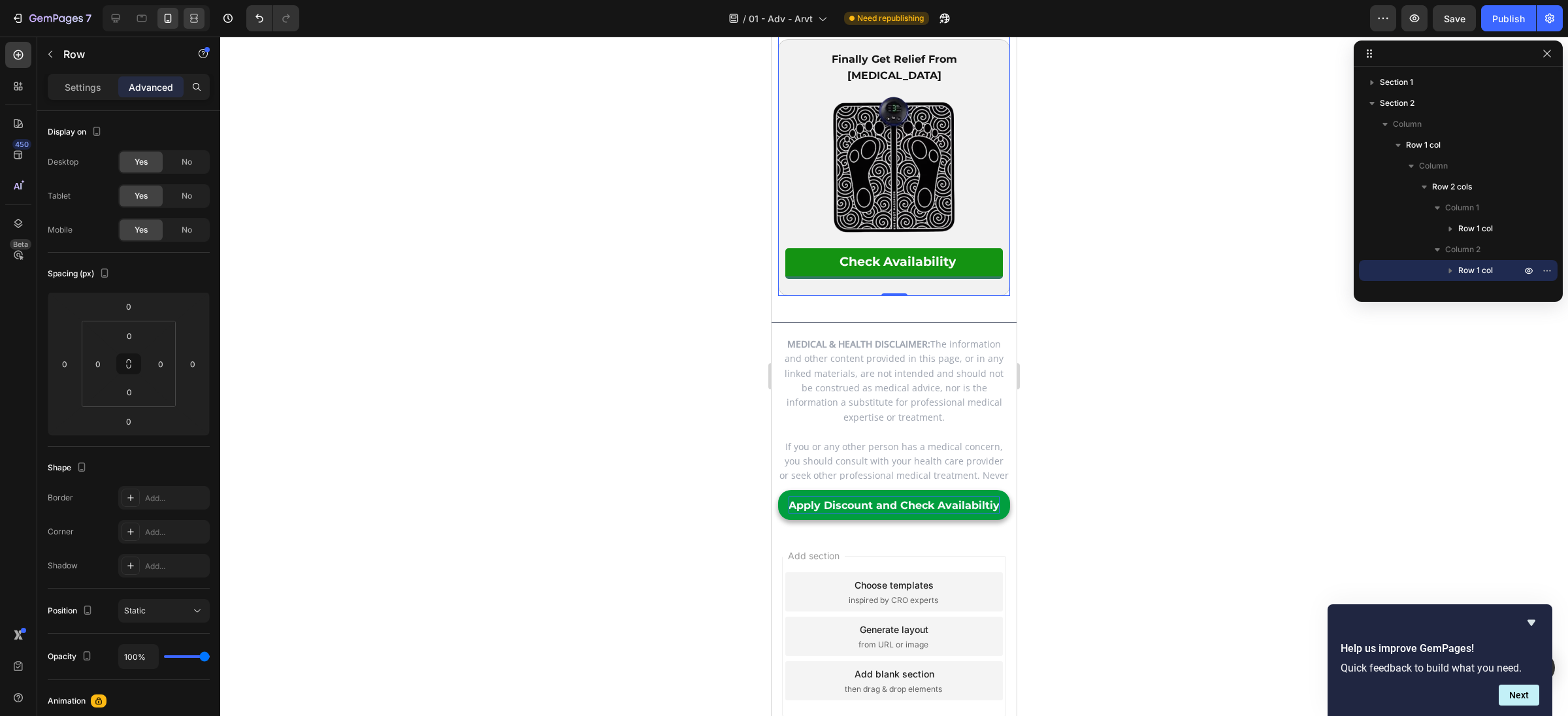
scroll to position [8016, 0]
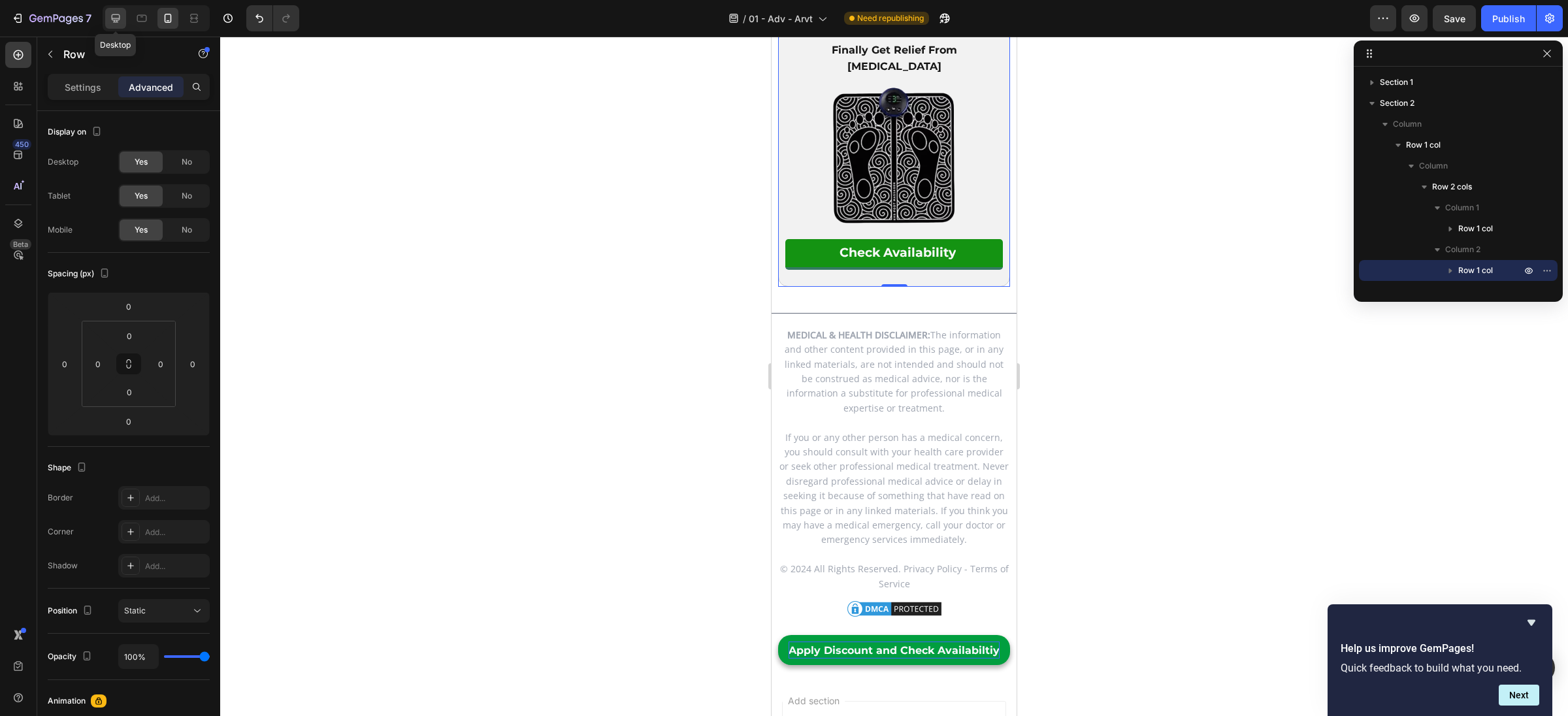
click at [117, 24] on icon at bounding box center [115, 17] width 13 height 13
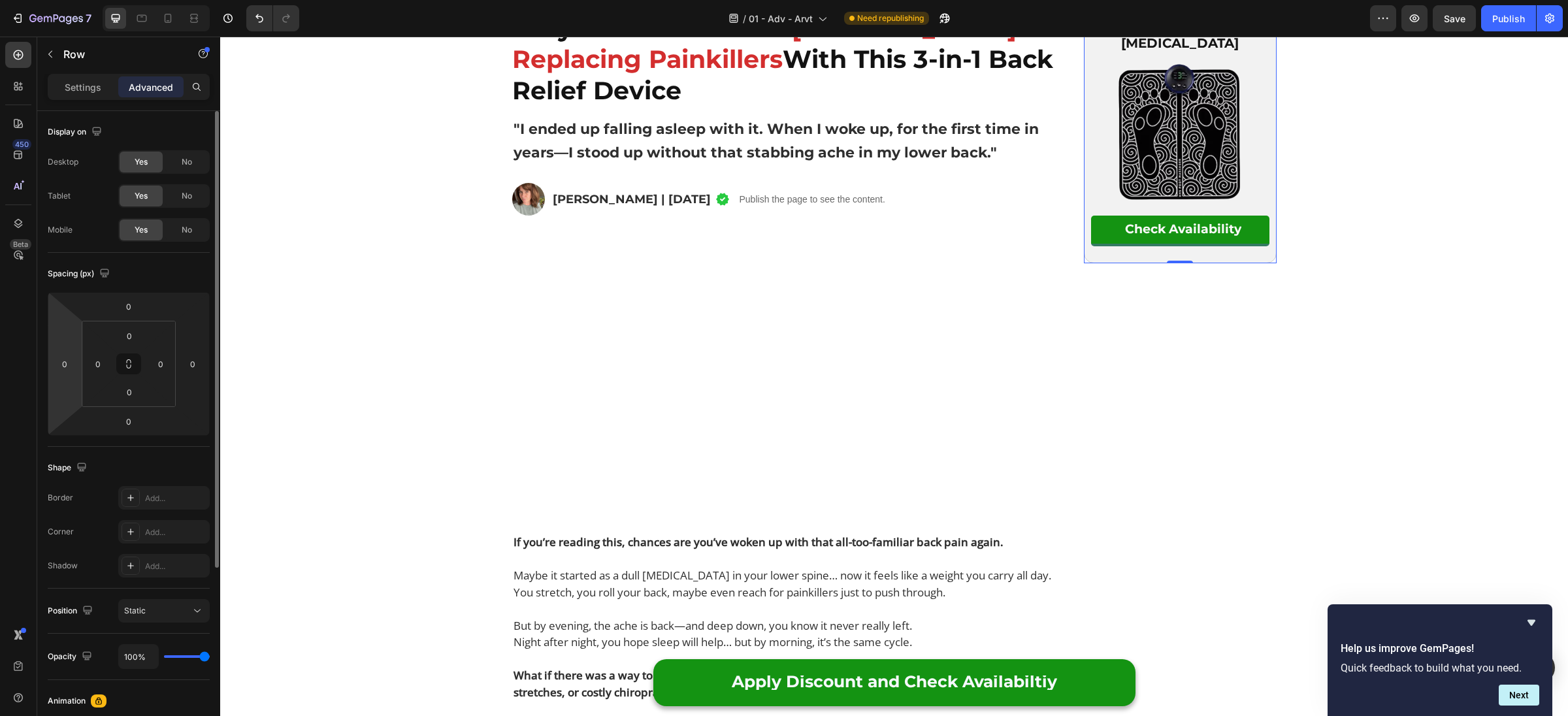
scroll to position [31, 0]
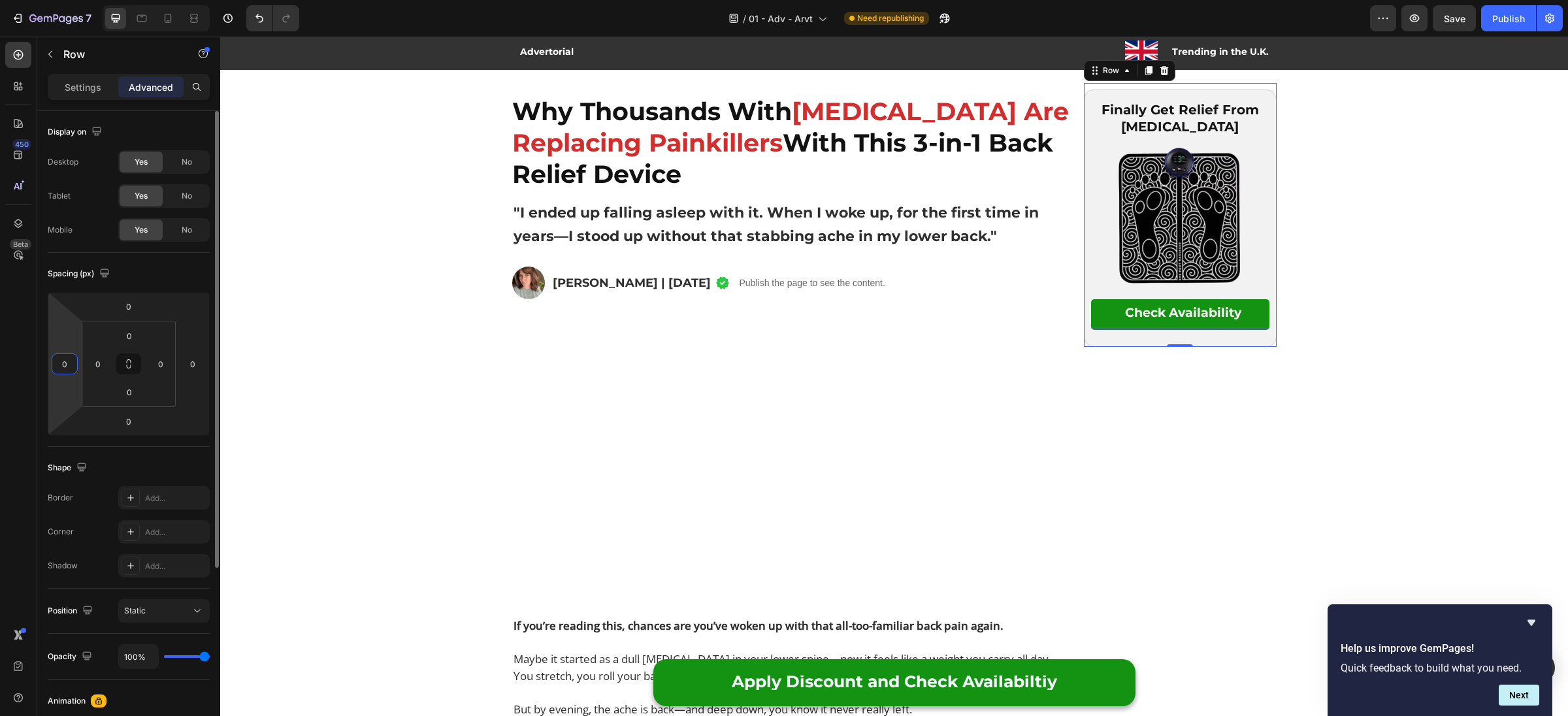
click at [71, 370] on input "0" at bounding box center [64, 363] width 19 height 19
type input "1"
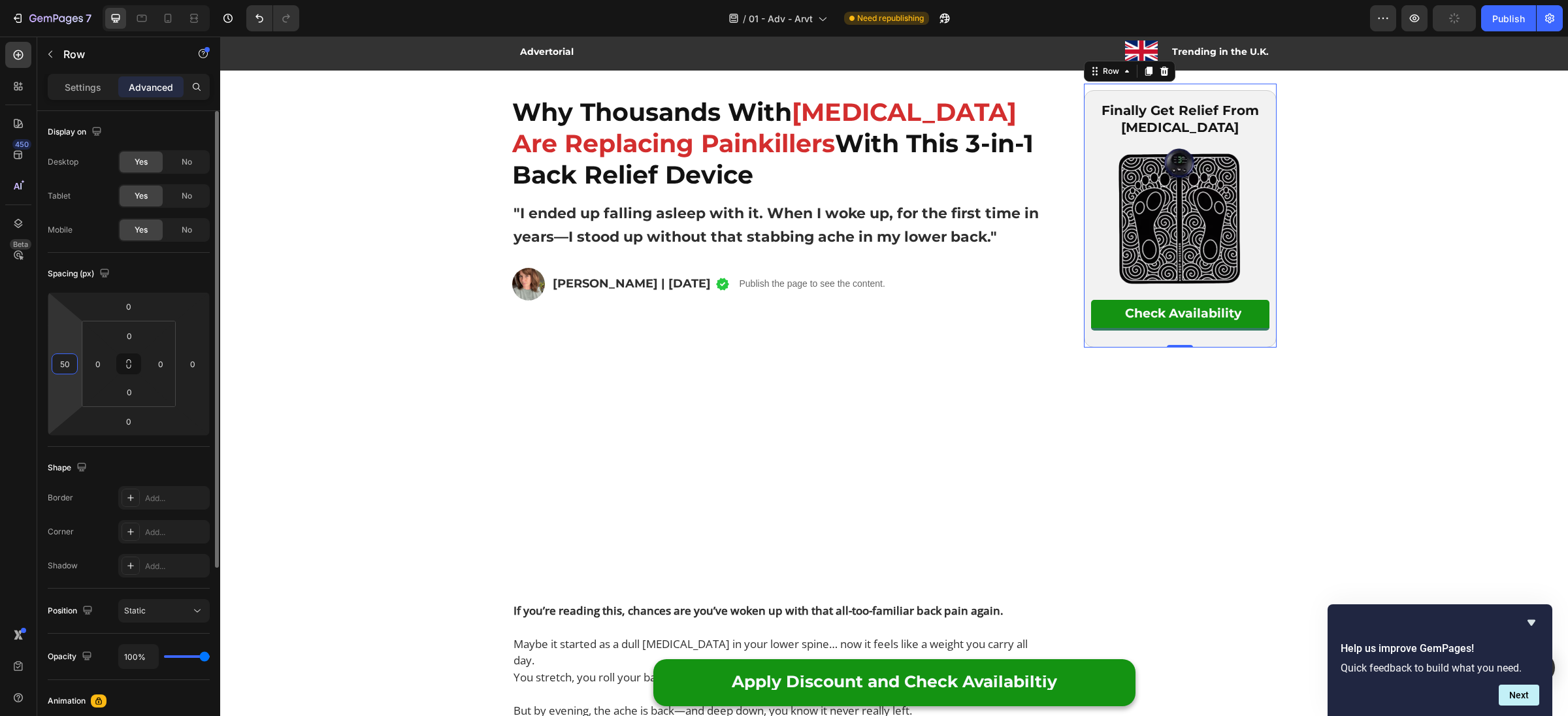
type input "5"
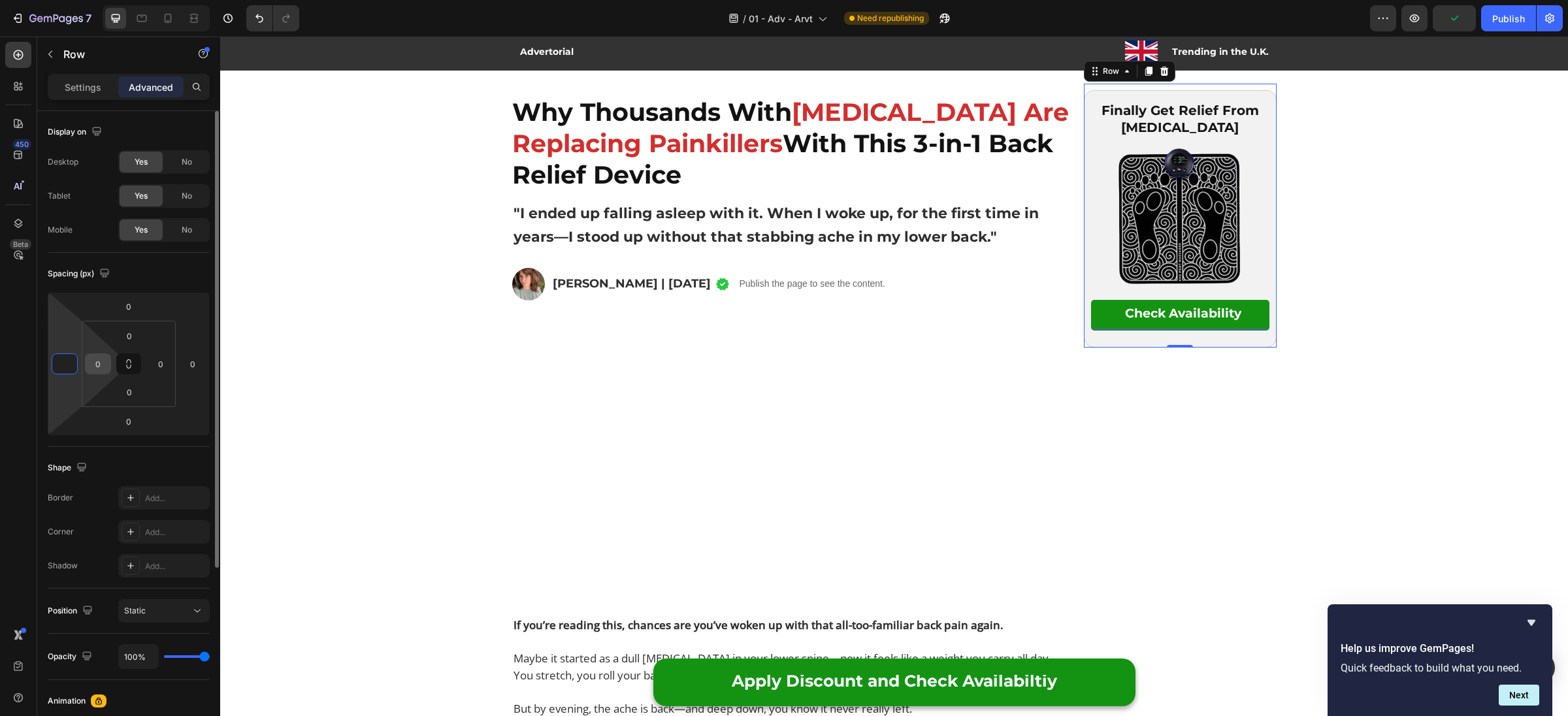
click at [98, 371] on input "0" at bounding box center [98, 363] width 19 height 19
type input "0"
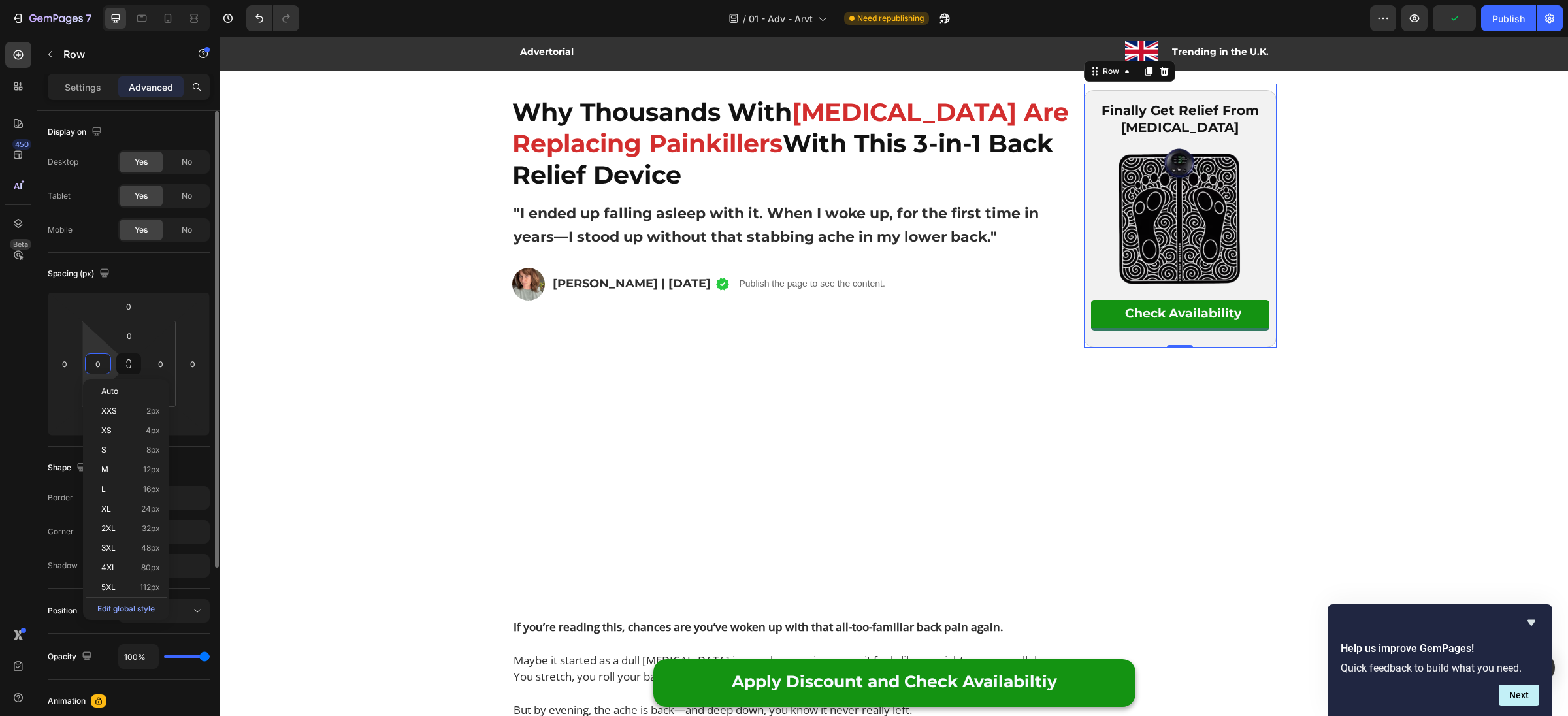
click at [98, 371] on input "0" at bounding box center [98, 363] width 19 height 19
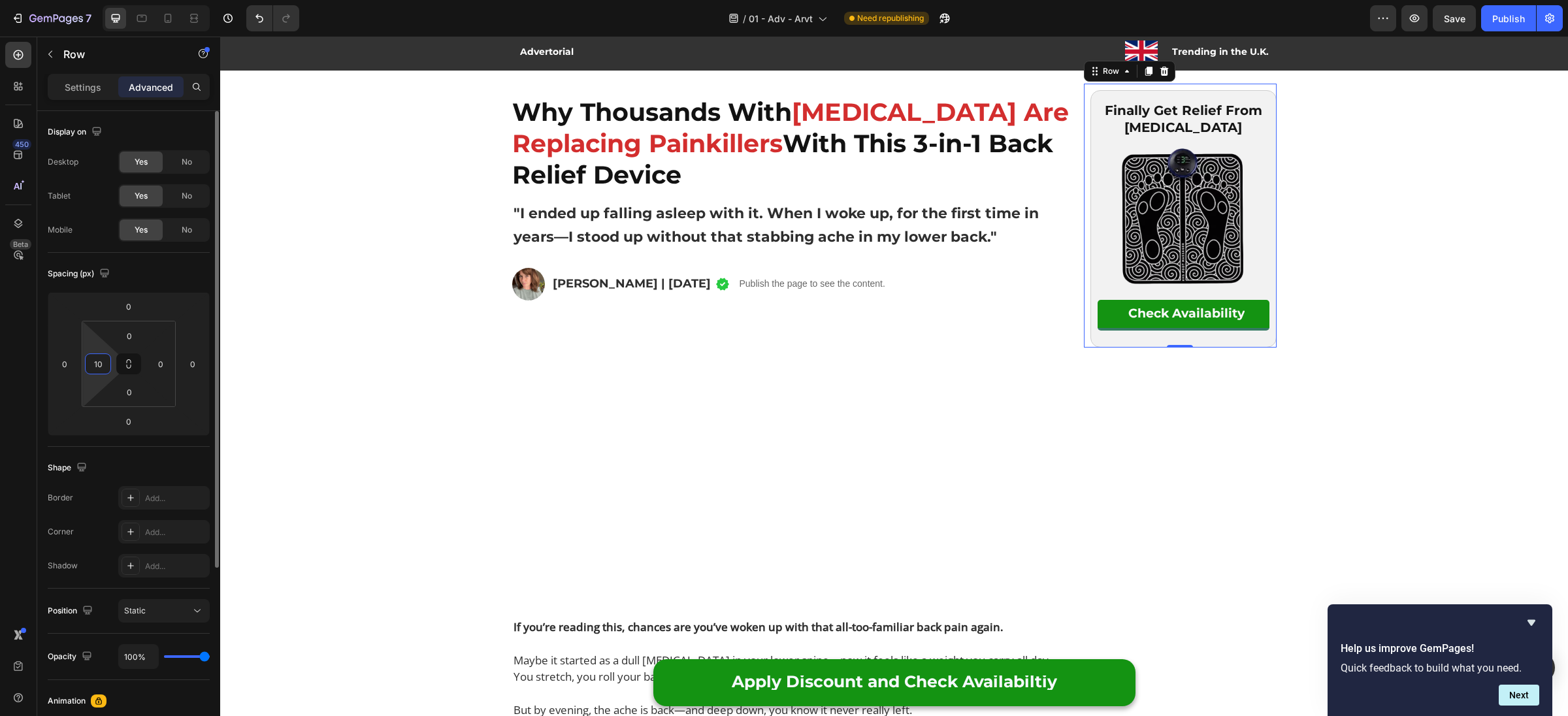
type input "1"
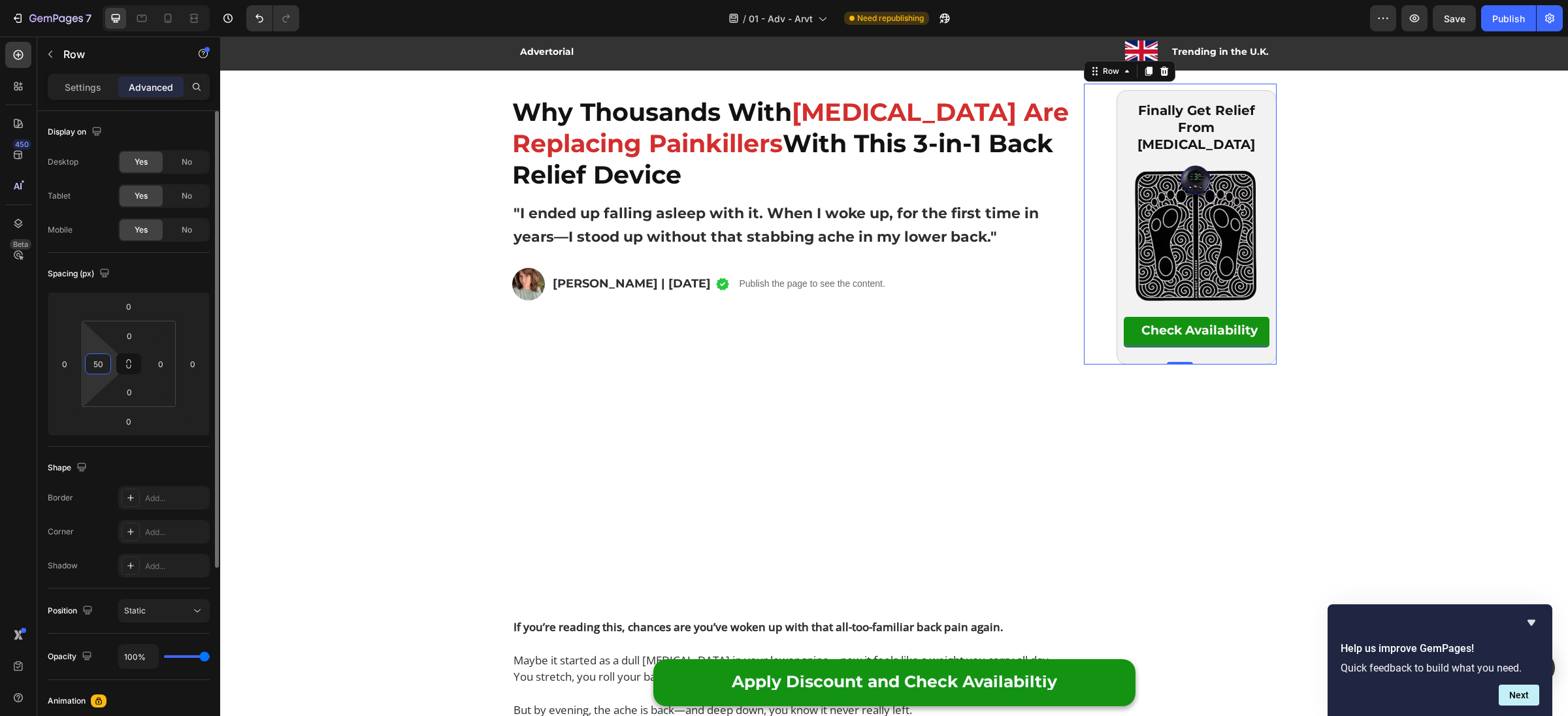
type input "5"
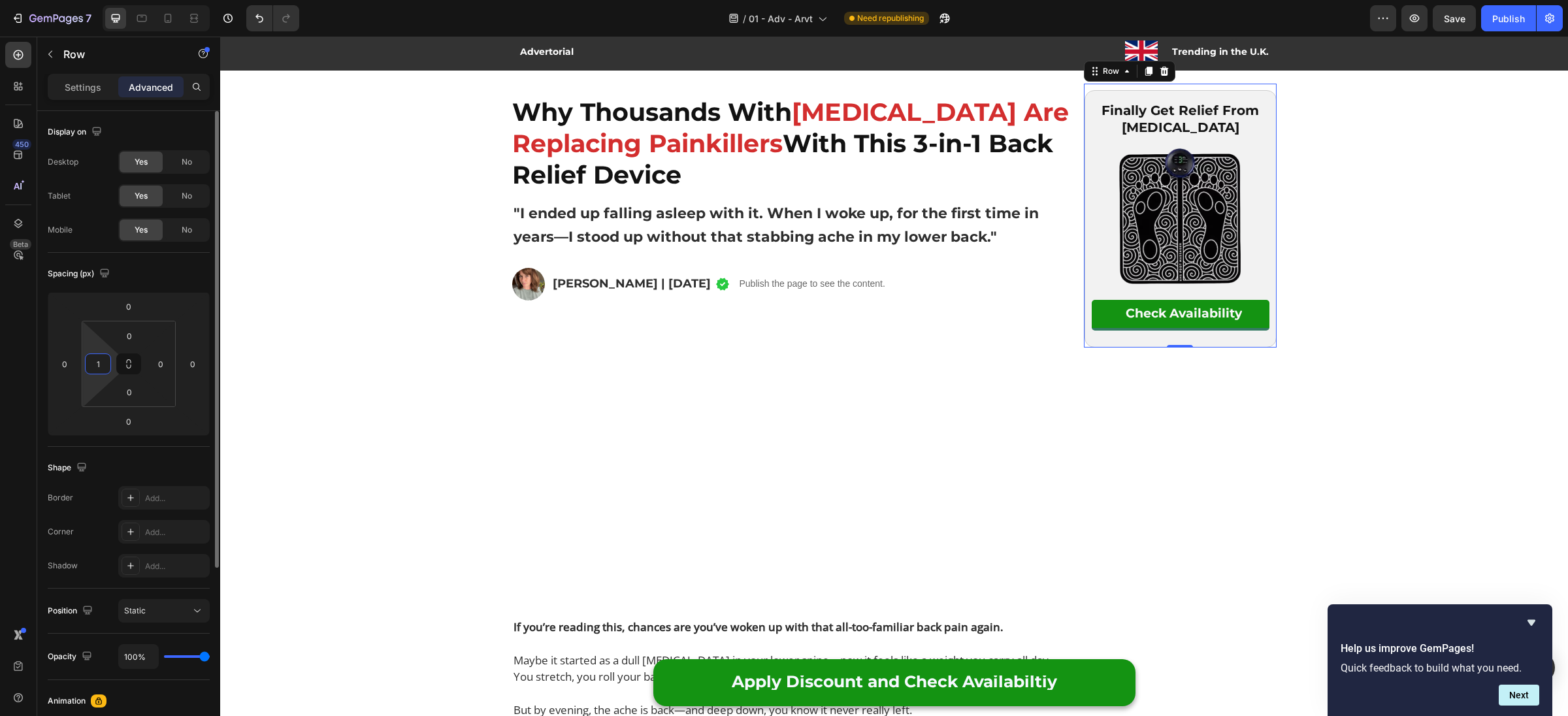
type input "10"
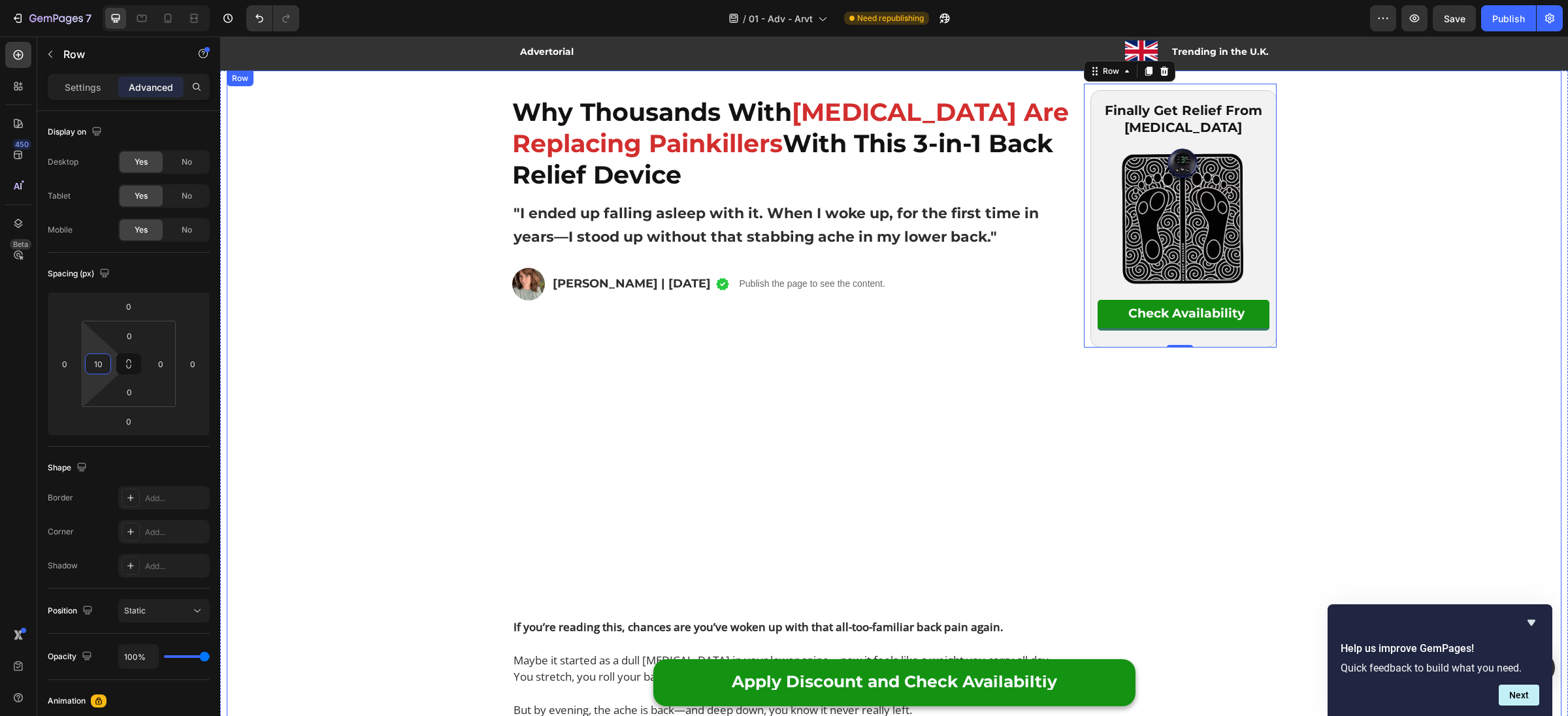
scroll to position [0, 0]
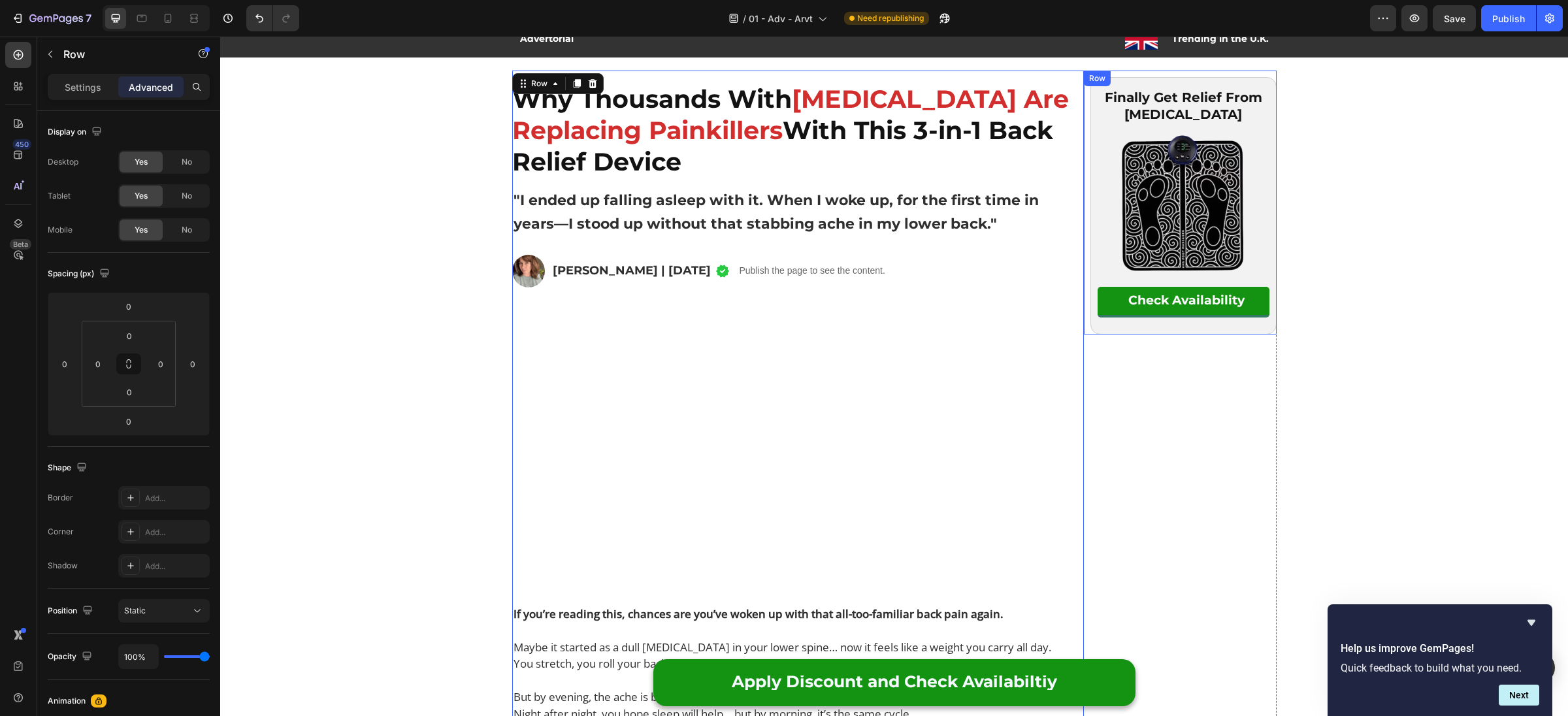
click at [1120, 74] on div "Finally Get Relief From Lower Back Pain Text Block Image Check Availability But…" at bounding box center [1180, 203] width 192 height 264
click at [521, 79] on icon at bounding box center [523, 84] width 11 height 11
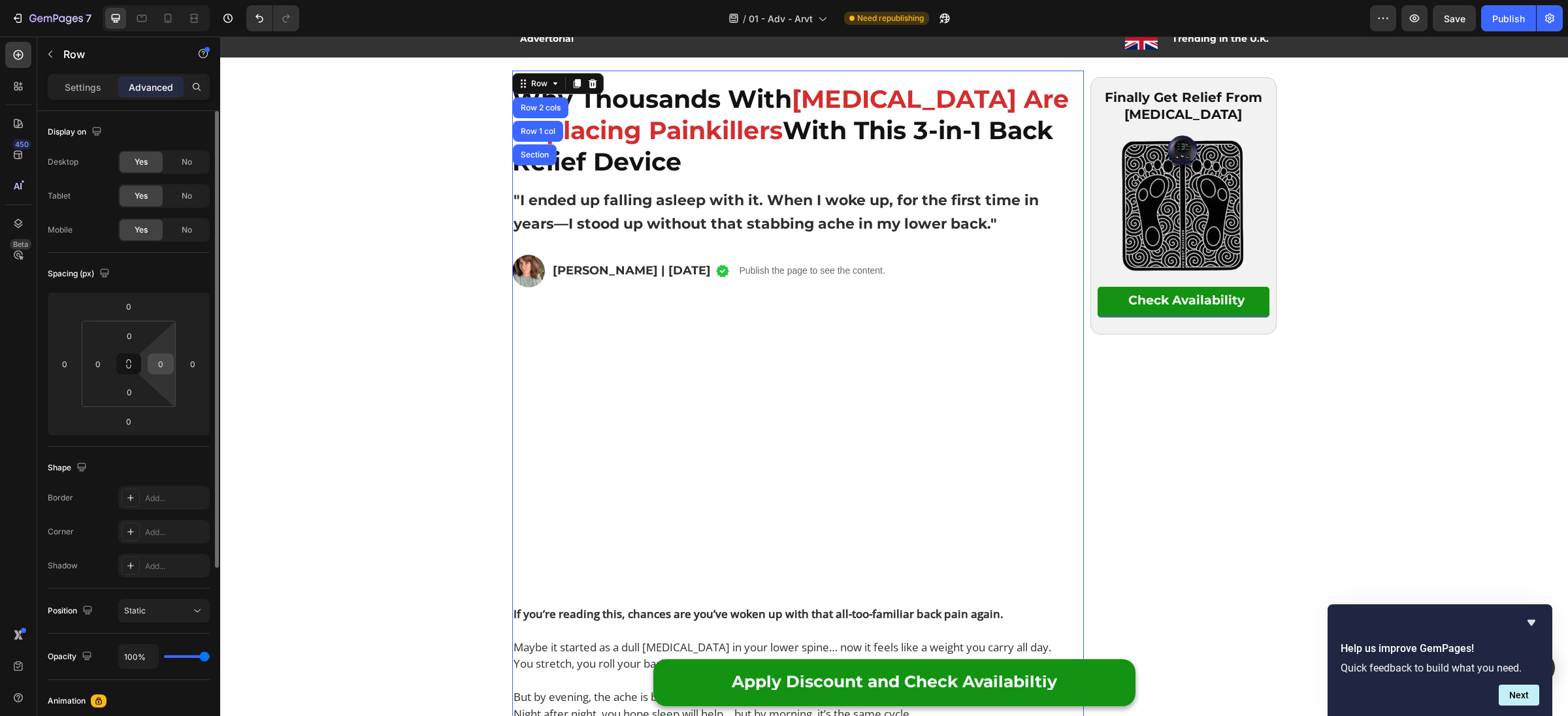
click at [172, 368] on div "0" at bounding box center [160, 364] width 26 height 21
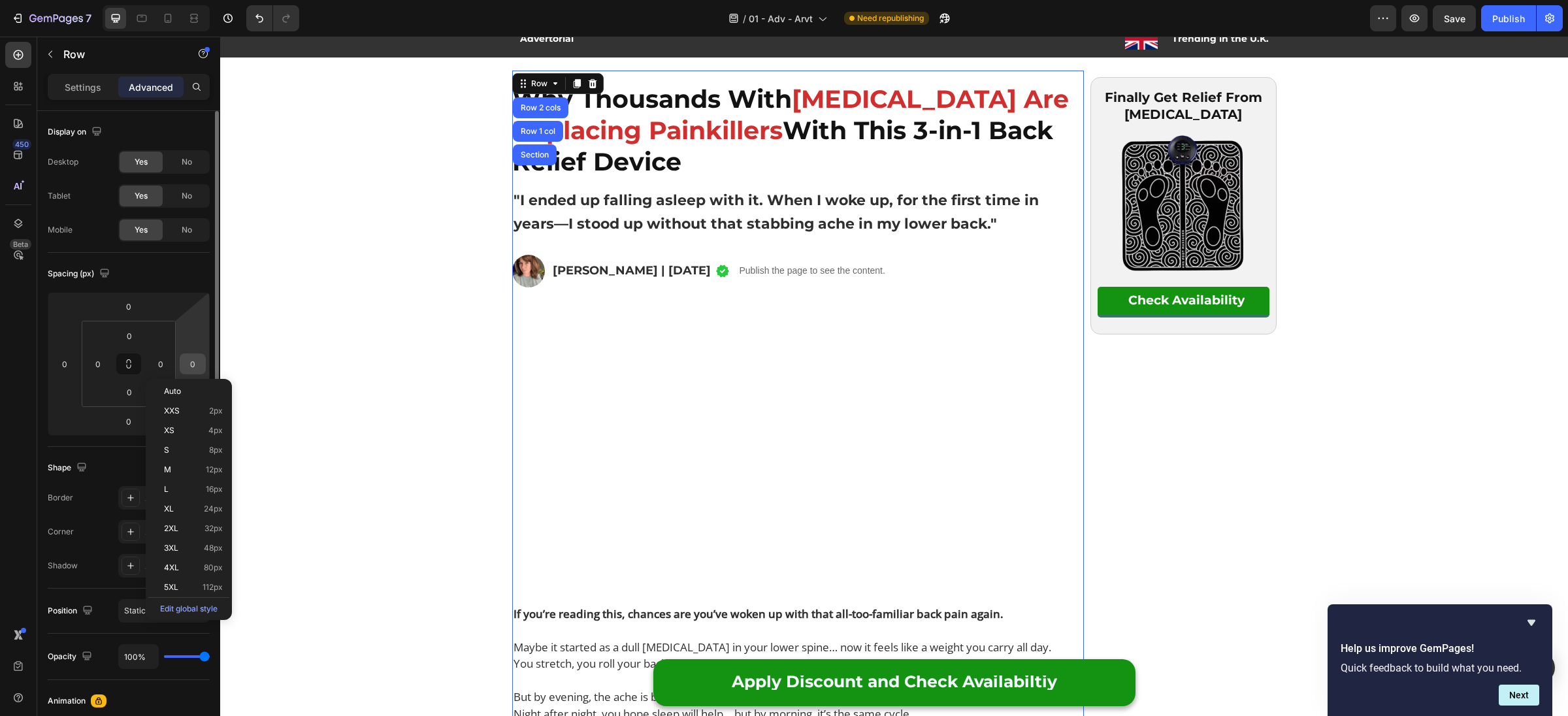
click at [195, 363] on input "0" at bounding box center [192, 363] width 19 height 19
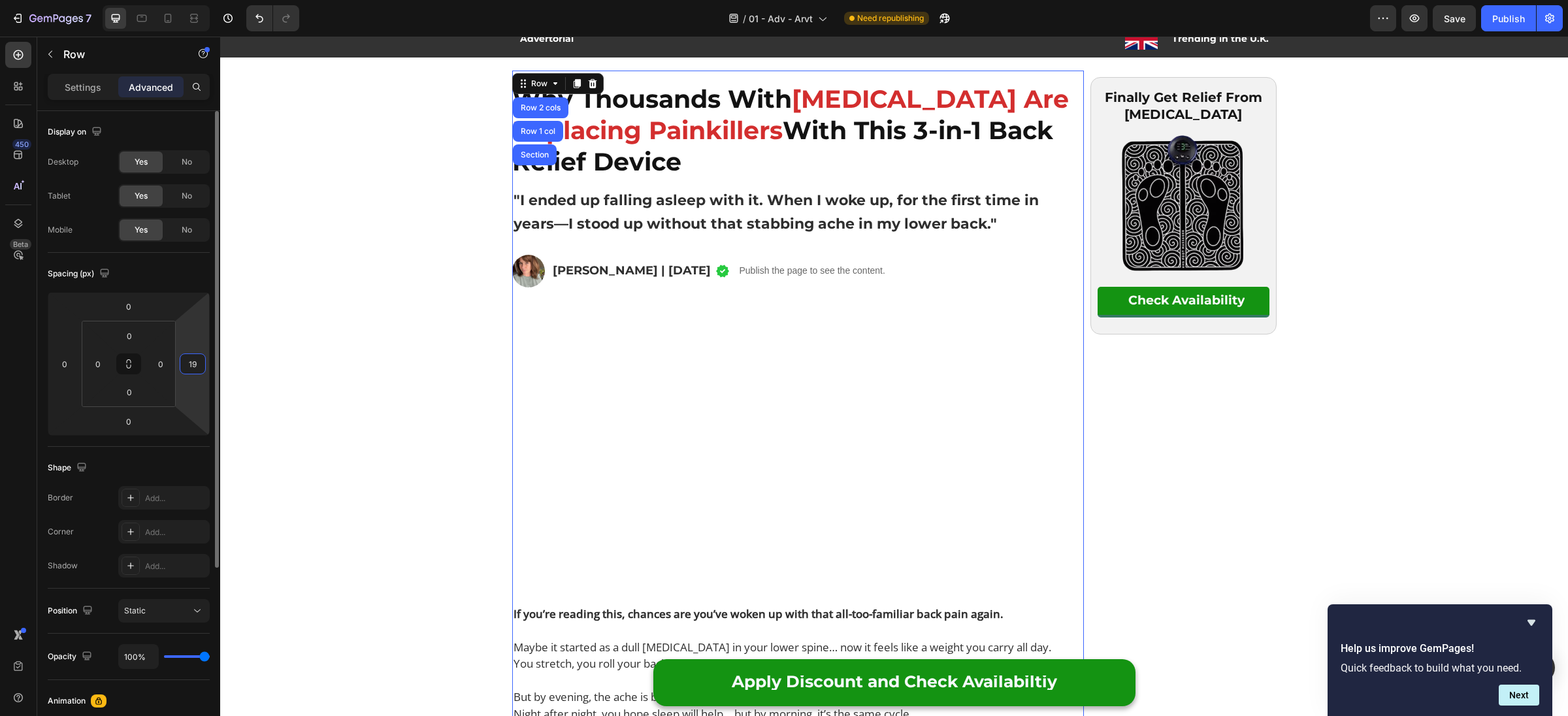
type input "1"
click at [165, 367] on input "0" at bounding box center [160, 363] width 19 height 19
type input "0"
type input "1"
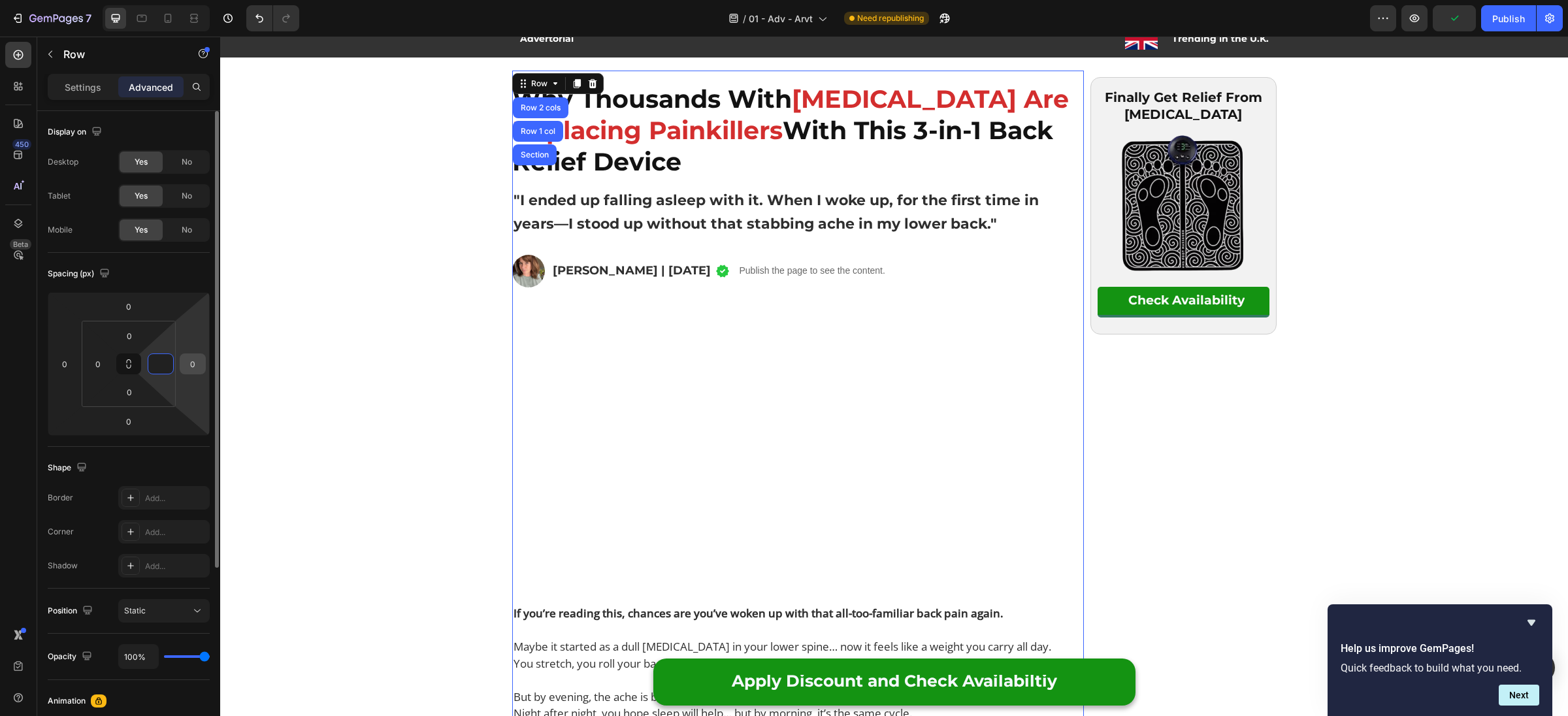
type input "5"
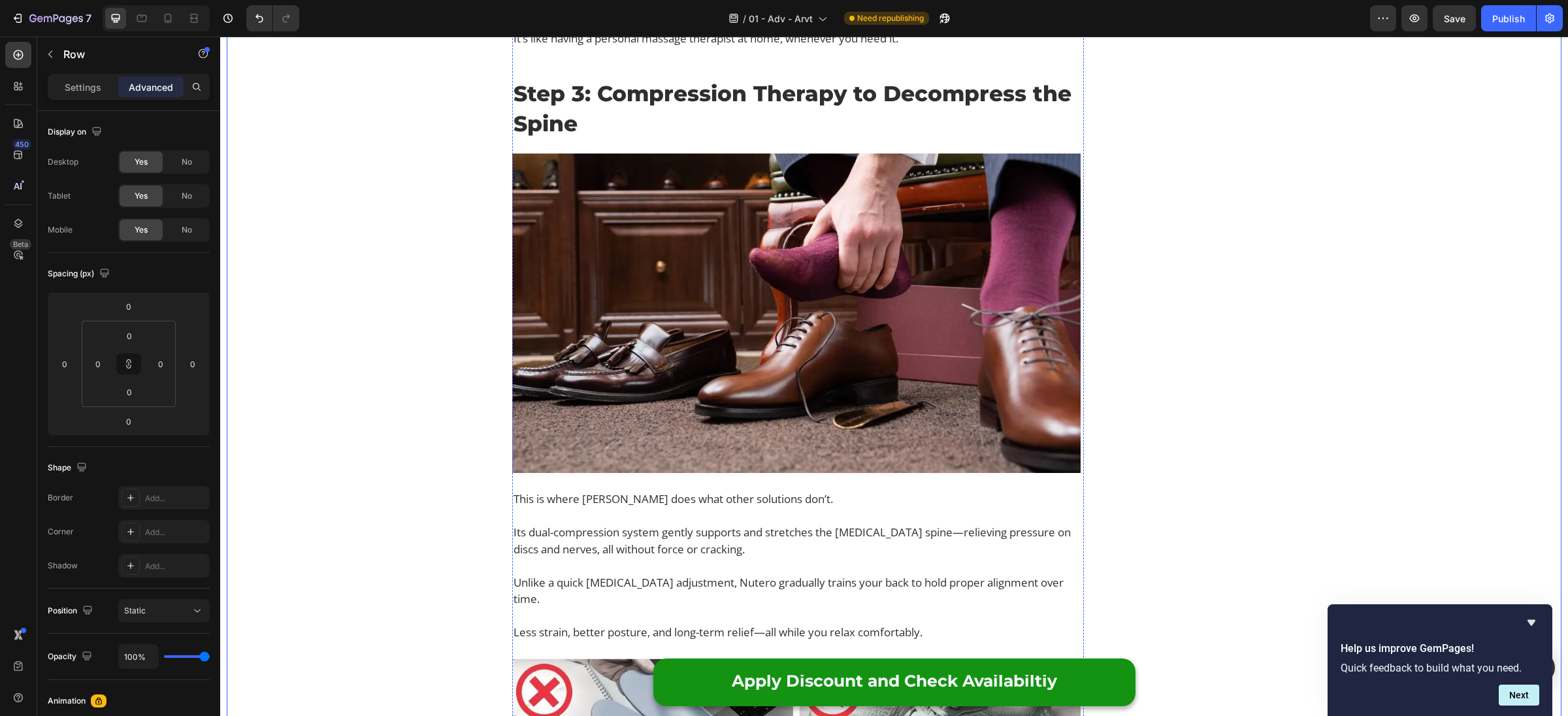
scroll to position [4489, 0]
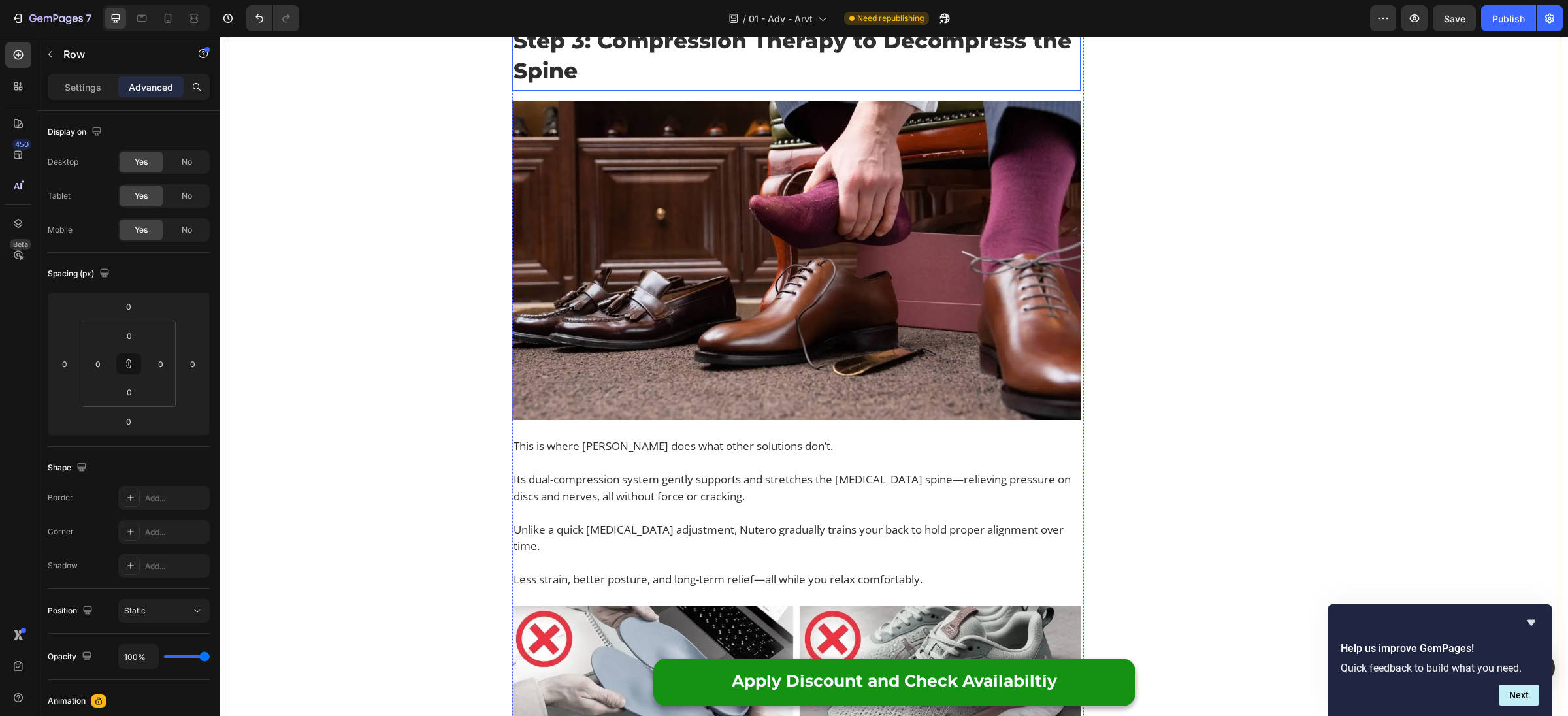
click at [627, 85] on p "Step 3: Compression Therapy to Decompress the Spine" at bounding box center [797, 55] width 565 height 60
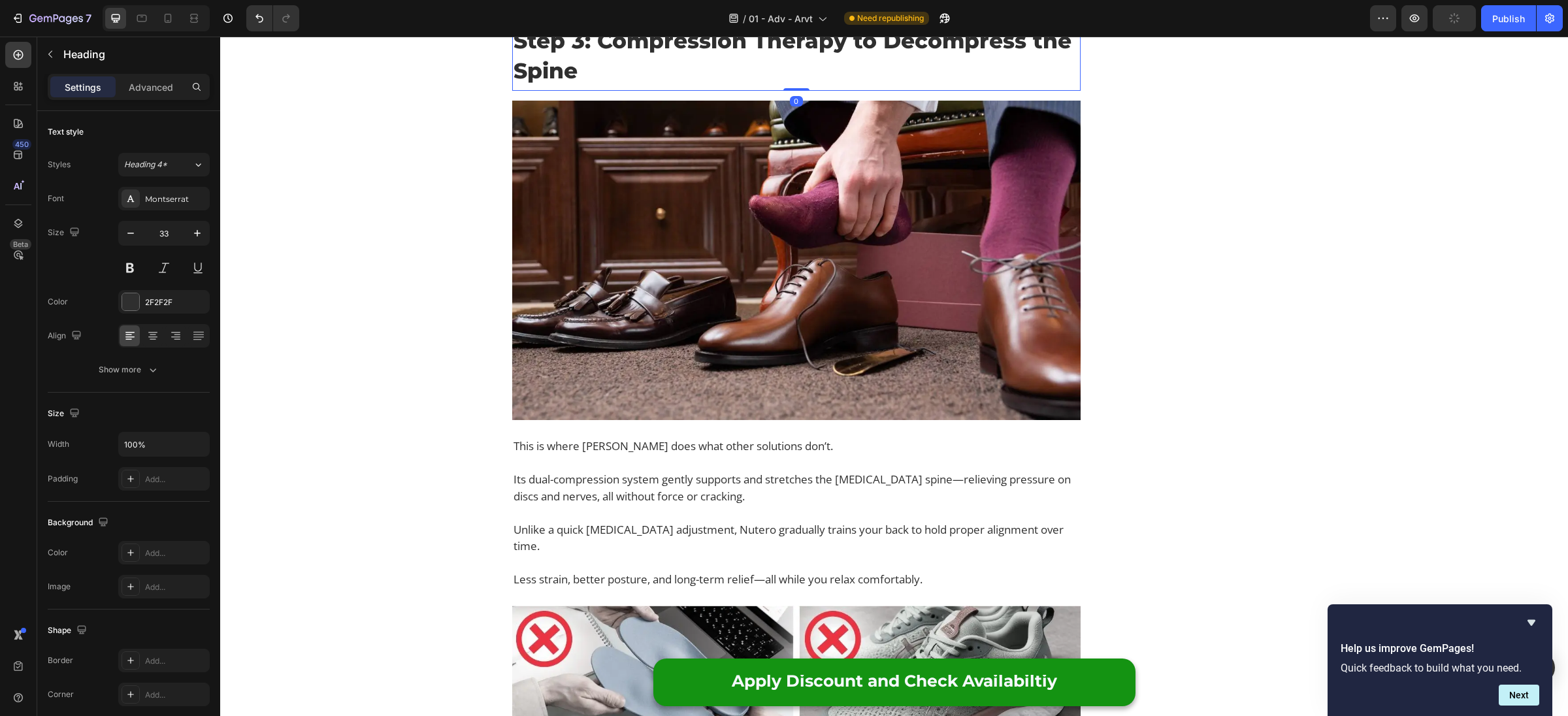
click at [594, 14] on icon at bounding box center [591, 8] width 11 height 11
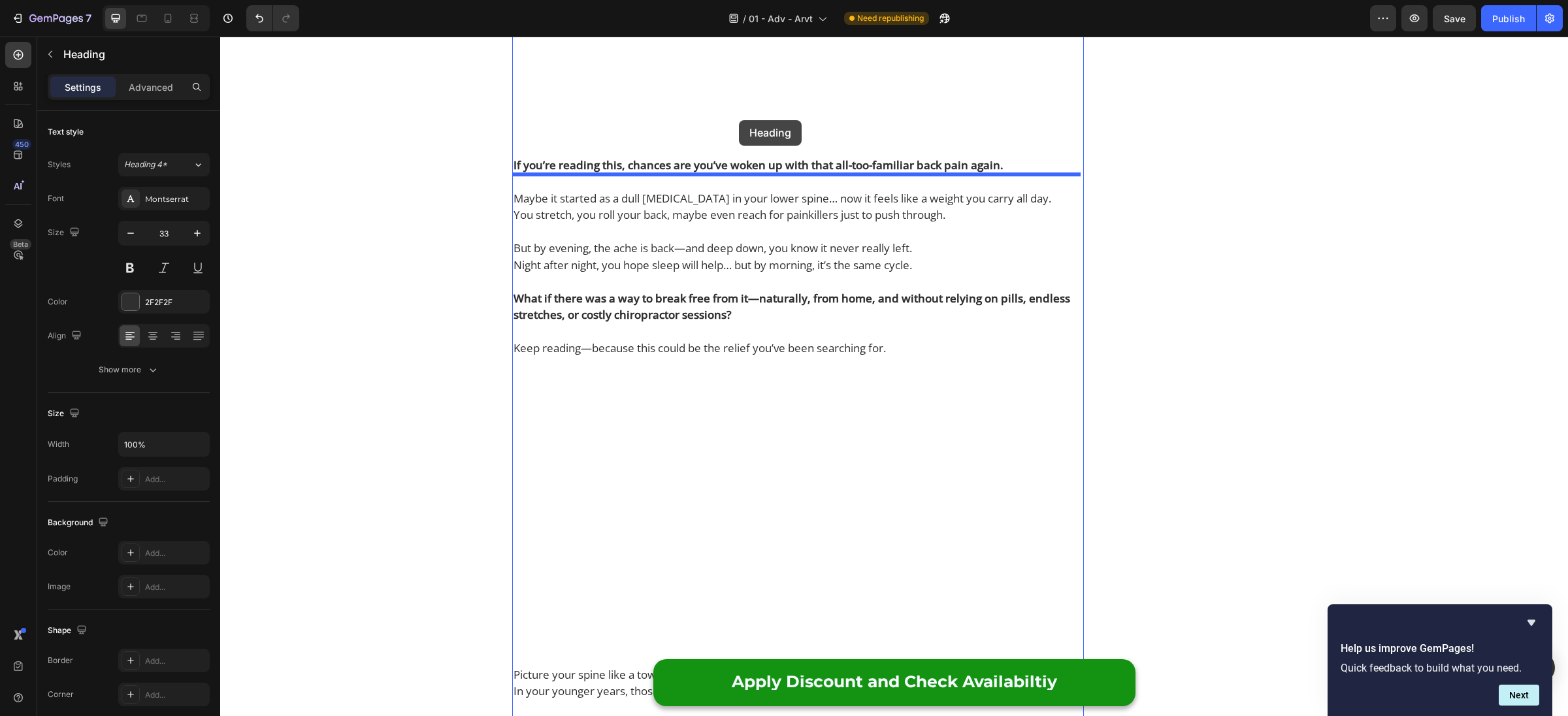
scroll to position [457, 0]
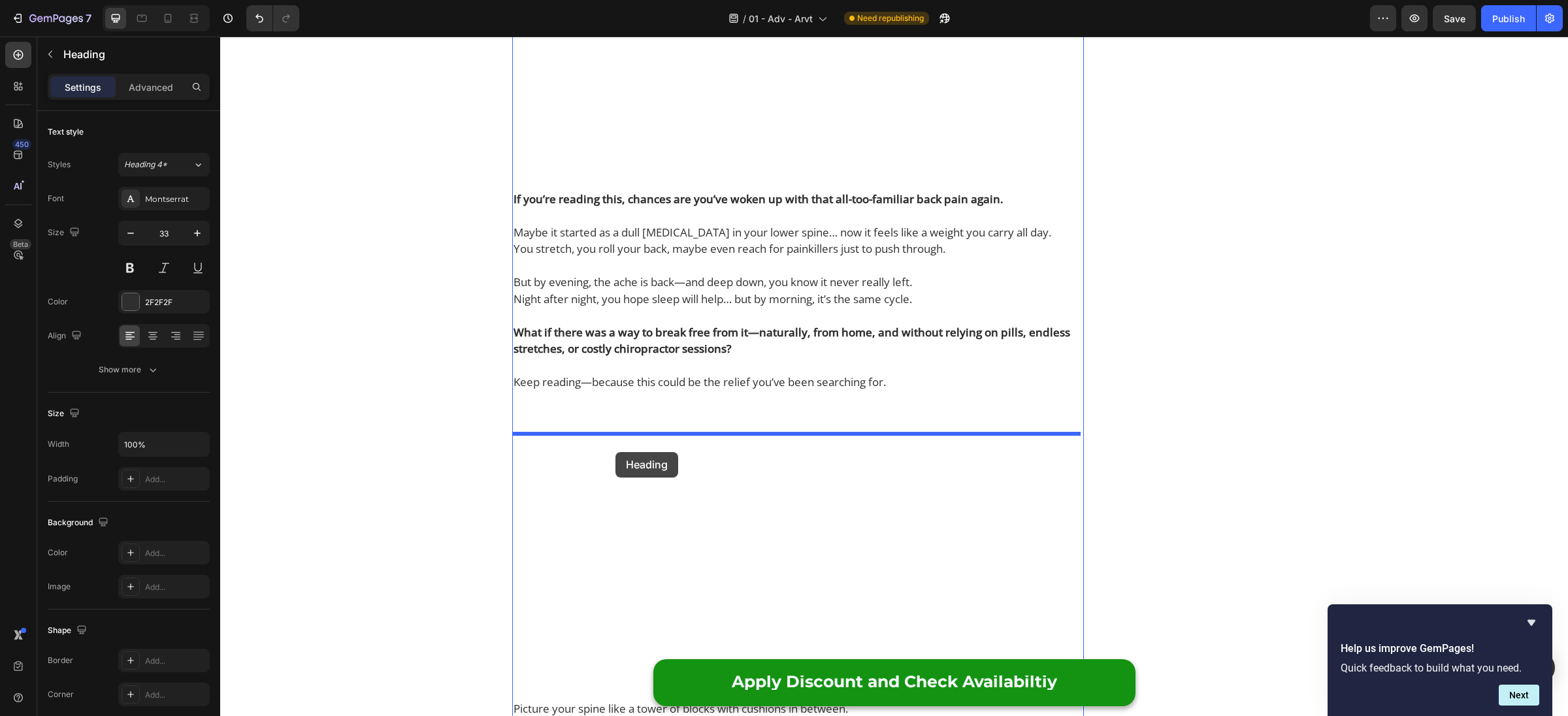
drag, startPoint x: 521, startPoint y: 414, endPoint x: 1035, endPoint y: 52, distance: 628.7
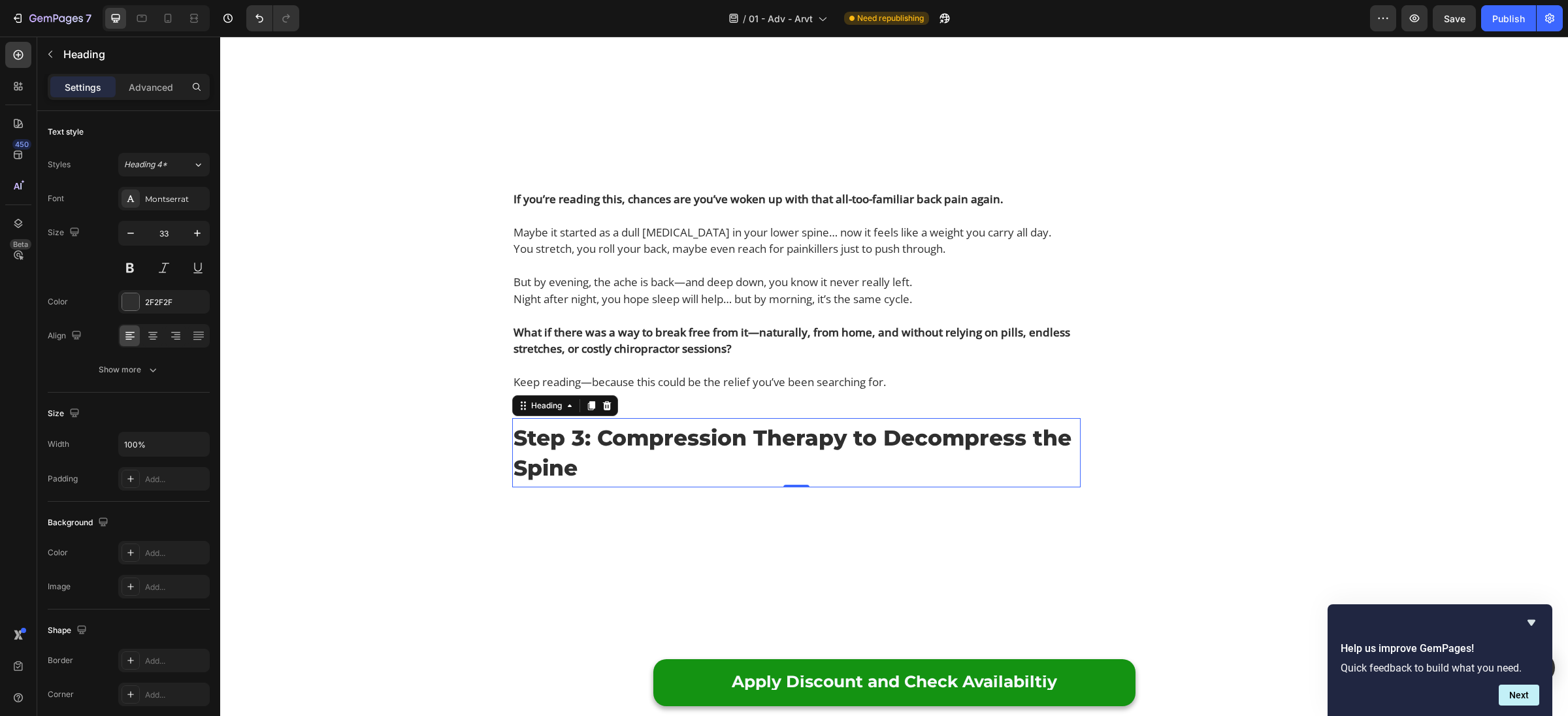
scroll to position [620, 0]
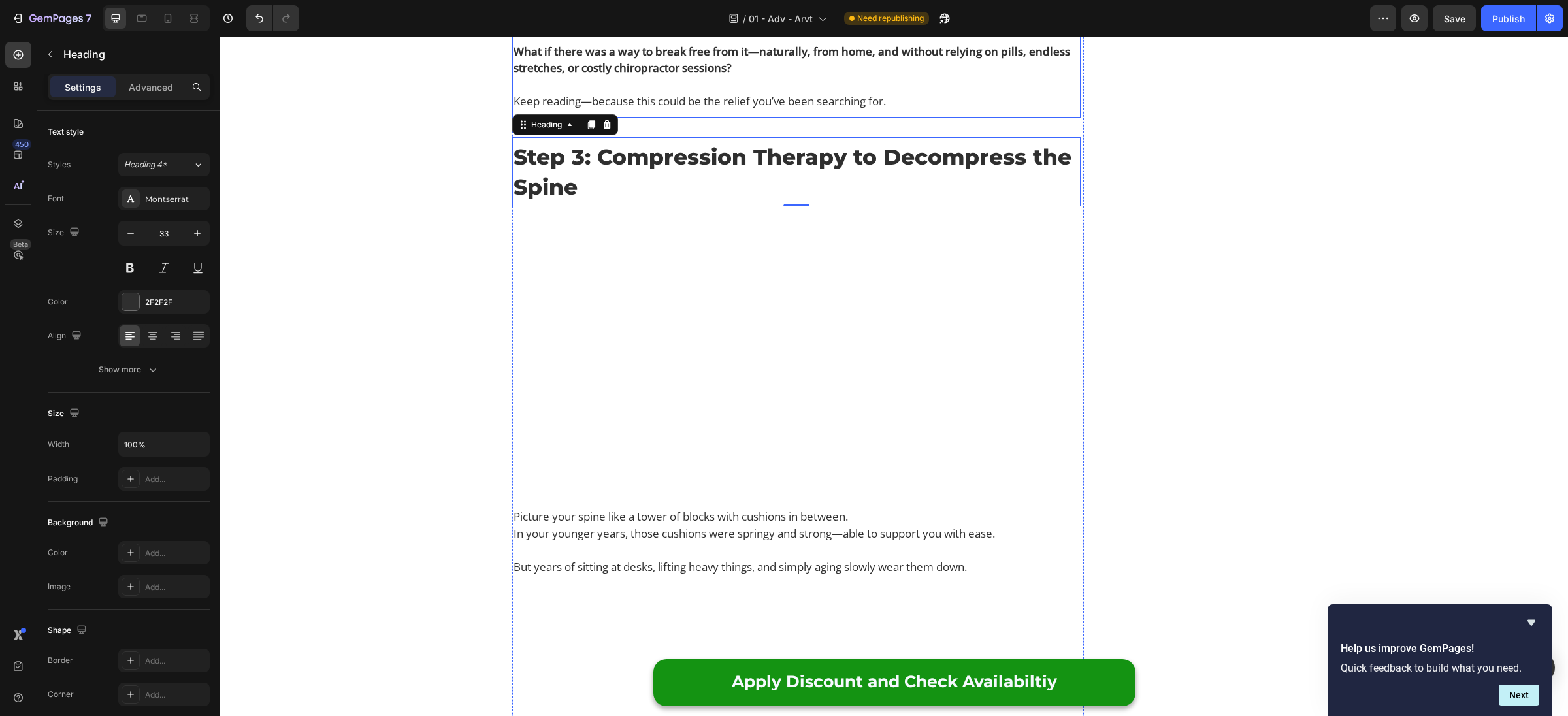
scroll to position [686, 0]
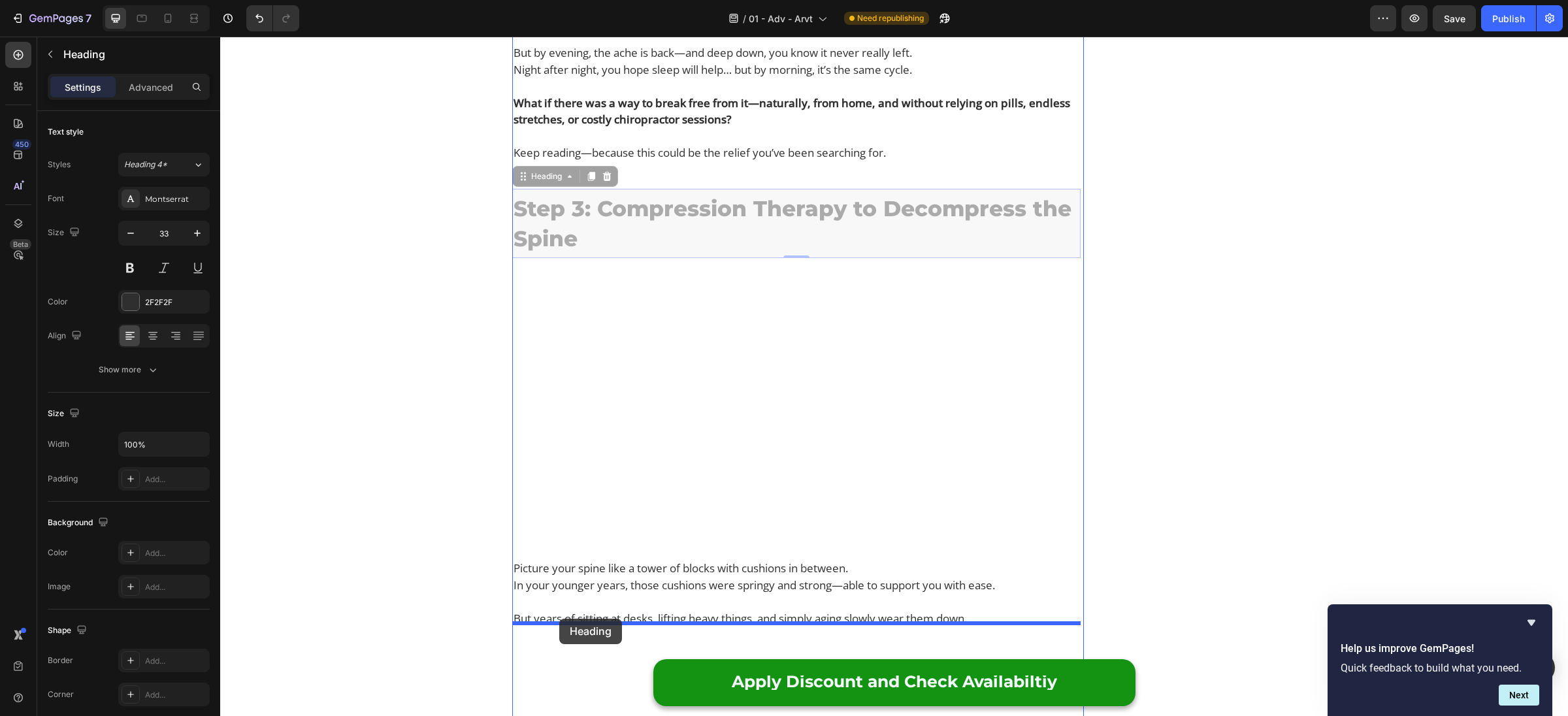
drag, startPoint x: 526, startPoint y: 213, endPoint x: 560, endPoint y: 619, distance: 407.4
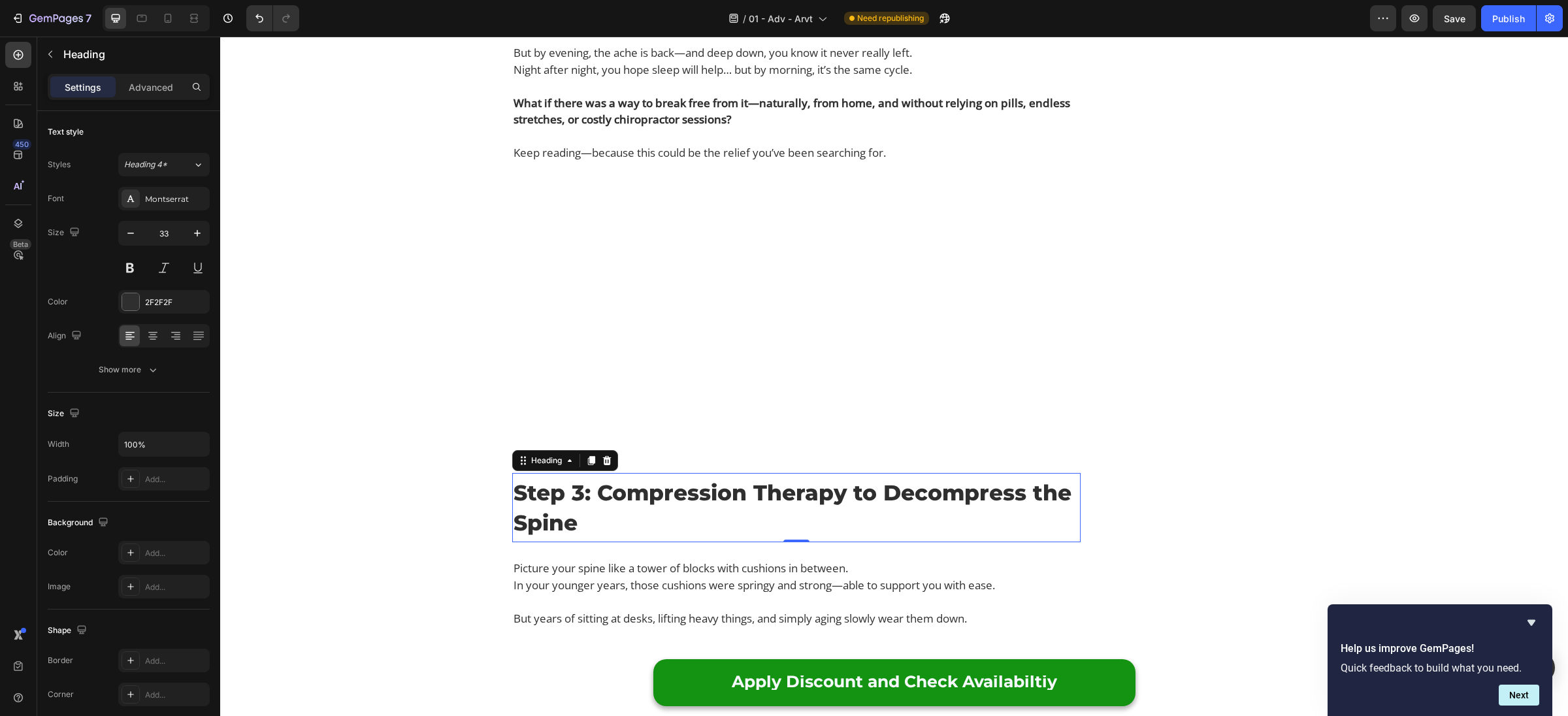
click at [604, 539] on h2 "Step 3: Compression Therapy to Decompress the Spine" at bounding box center [796, 507] width 568 height 63
click at [604, 537] on p "Step 3: Compression Therapy to Decompress the Spine" at bounding box center [797, 508] width 565 height 60
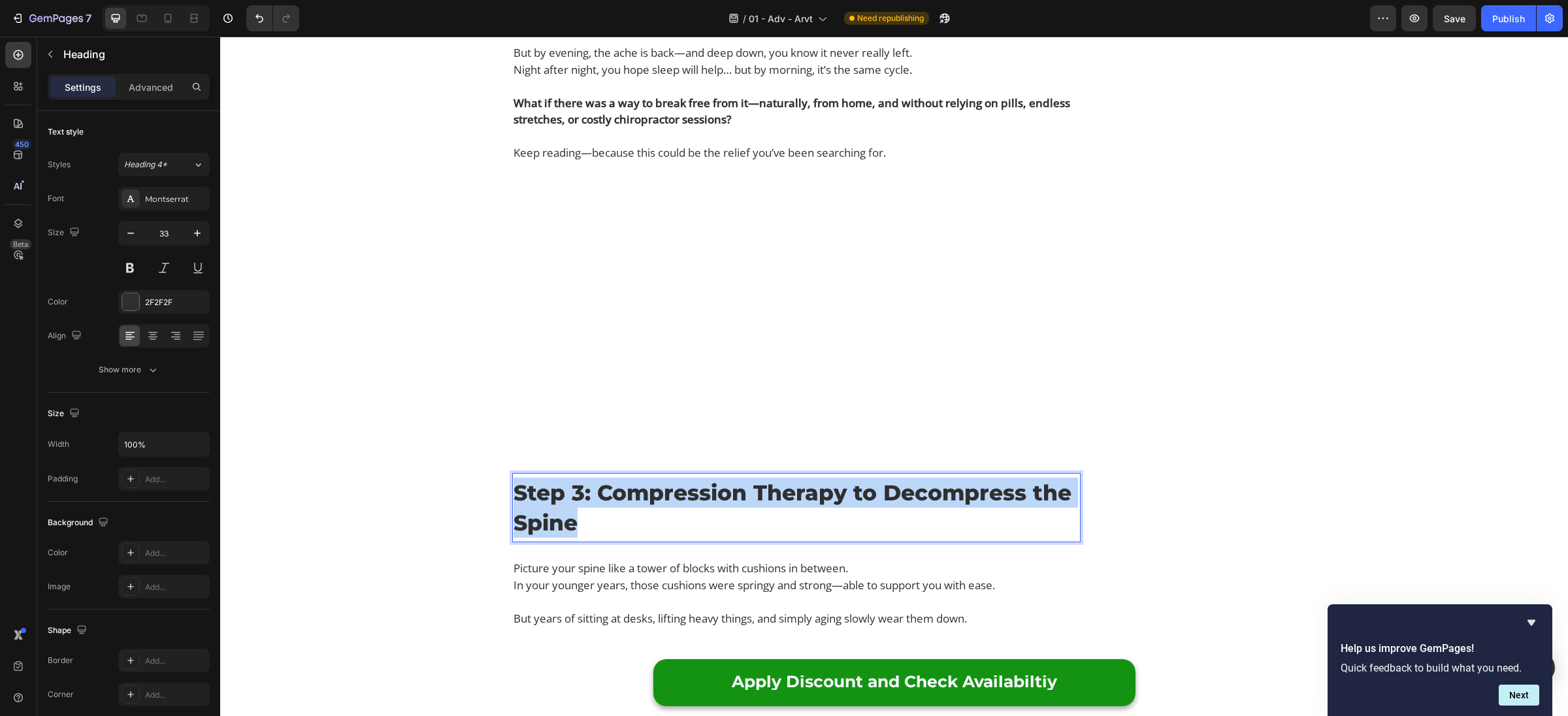
click at [604, 537] on p "Step 3: Compression Therapy to Decompress the Spine" at bounding box center [797, 508] width 565 height 60
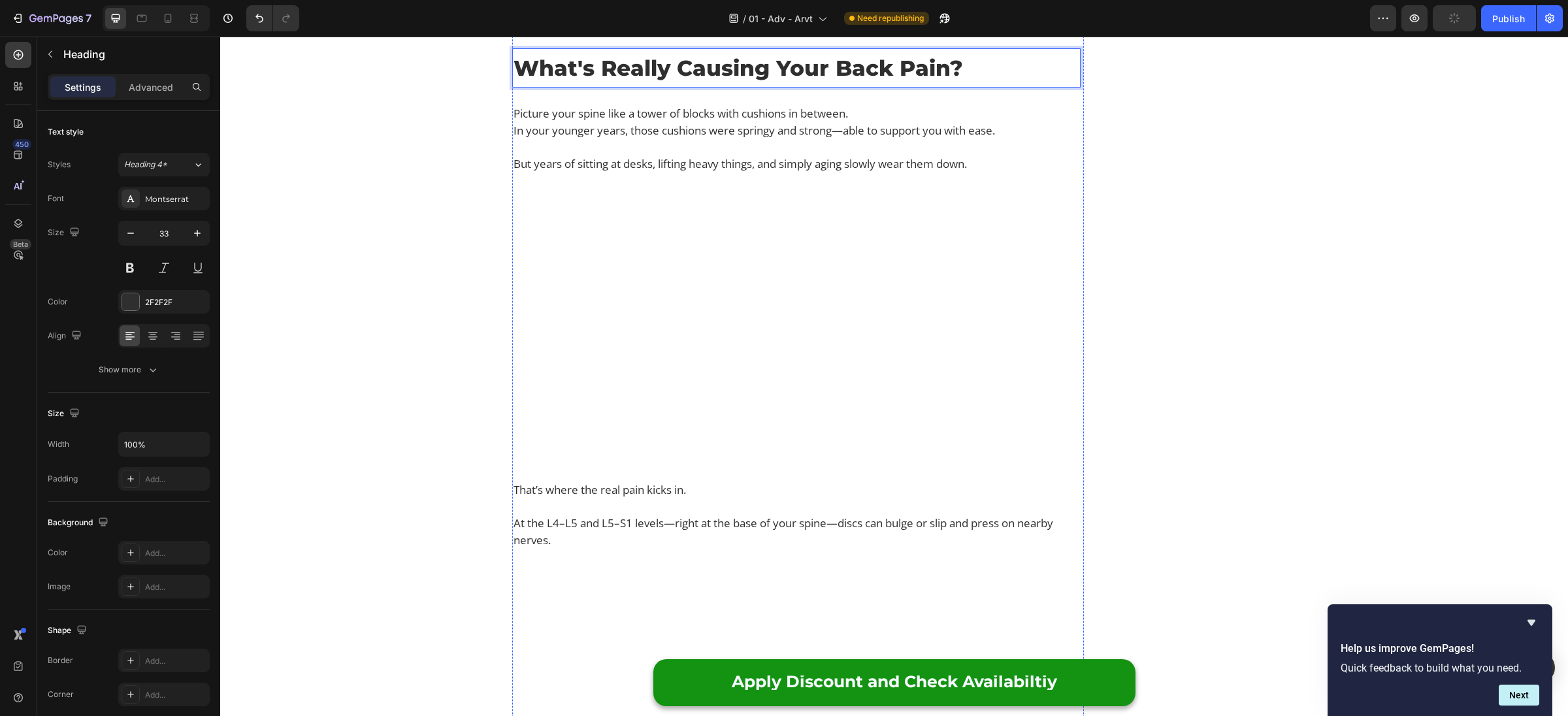
scroll to position [1022, 0]
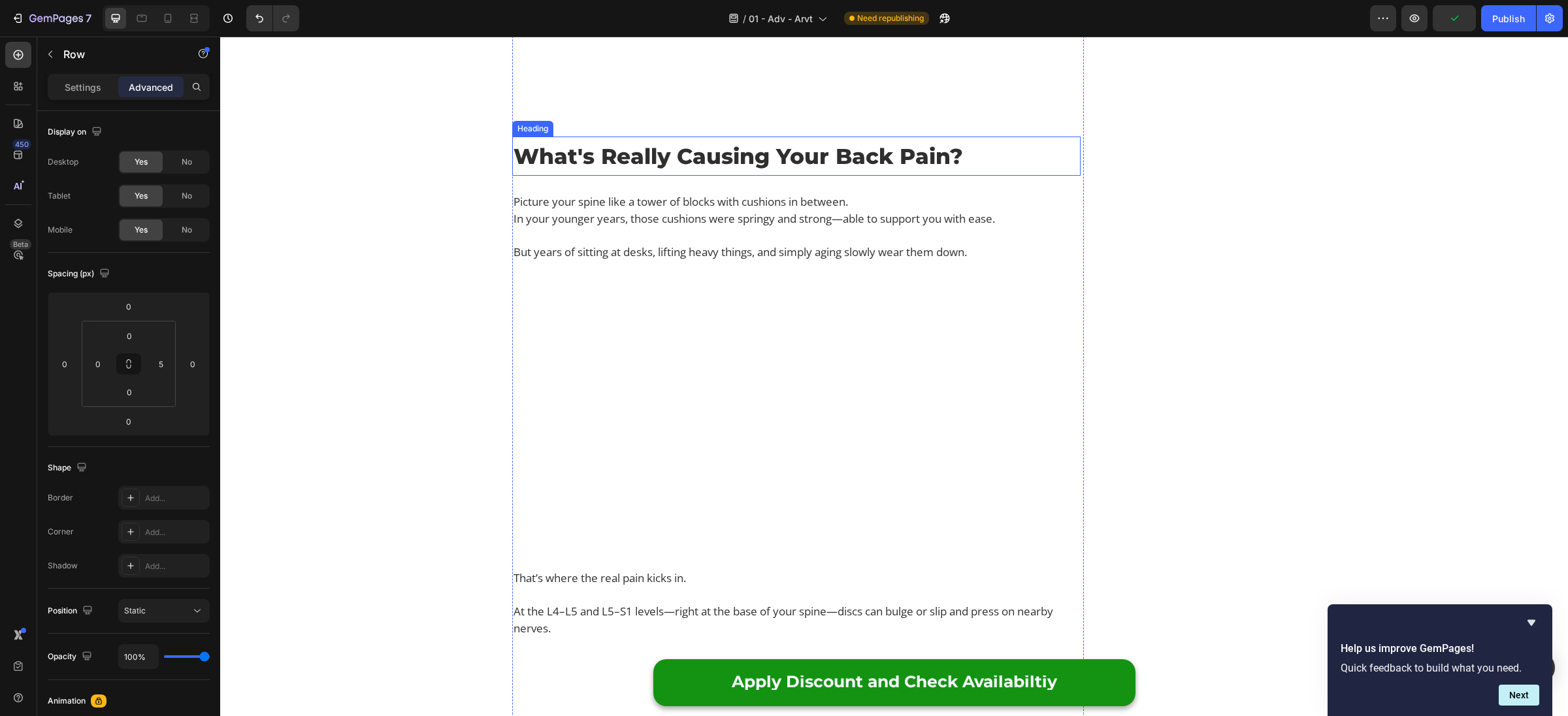
click at [624, 171] on p "What's Really Causing Your Back Pain?" at bounding box center [797, 155] width 565 height 30
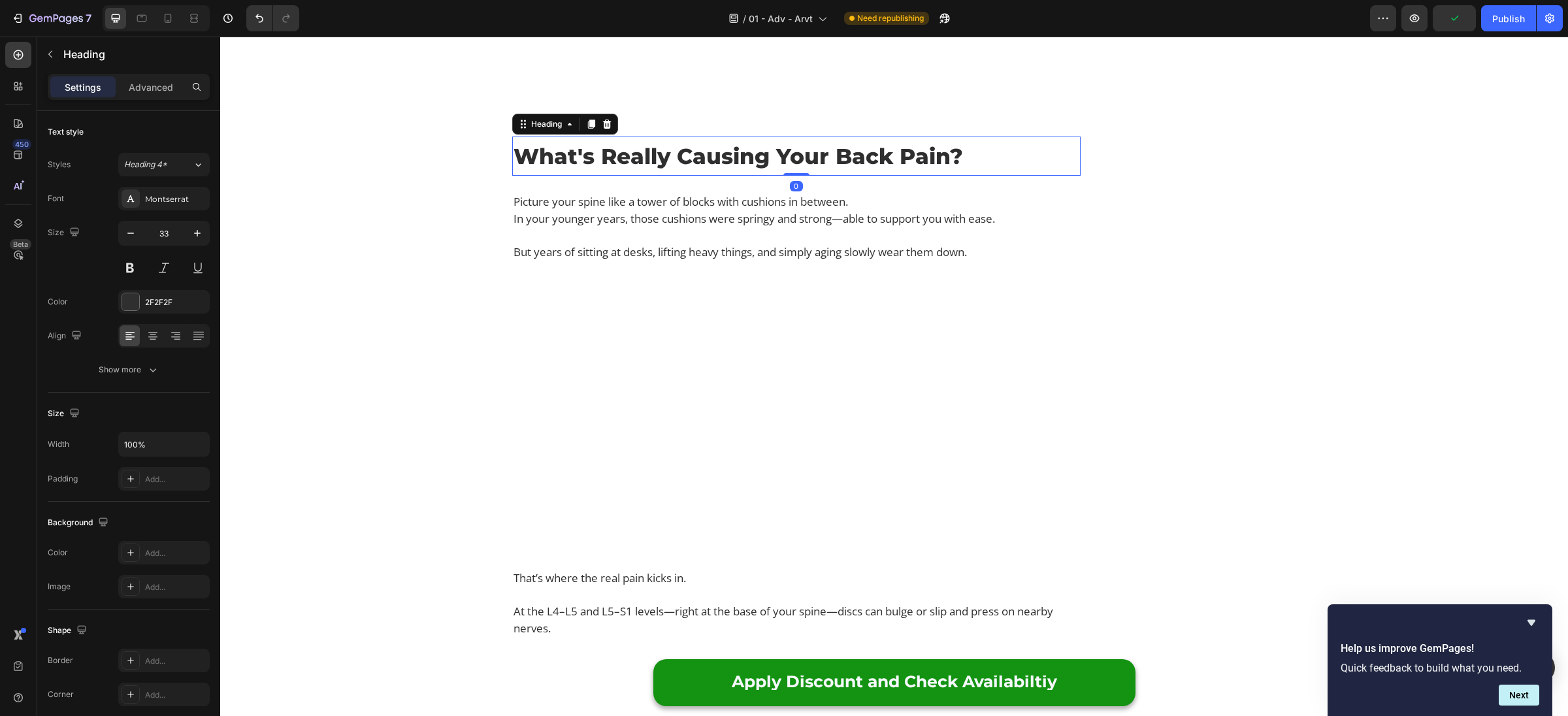
drag, startPoint x: 588, startPoint y: 196, endPoint x: 599, endPoint y: 226, distance: 32.0
click at [588, 129] on icon at bounding box center [591, 123] width 11 height 11
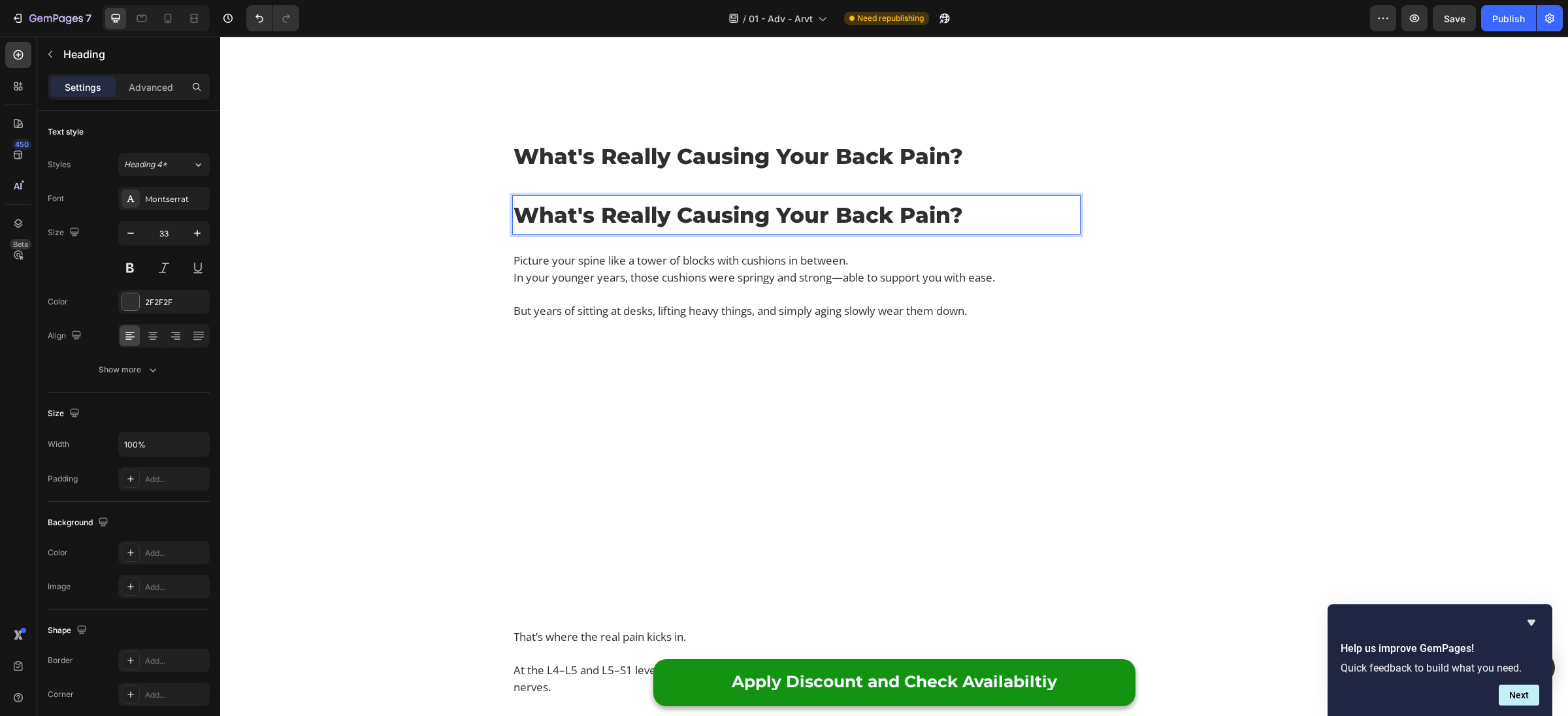
click at [584, 231] on h2 "What's Really Causing Your Back Pain?" at bounding box center [796, 215] width 568 height 33
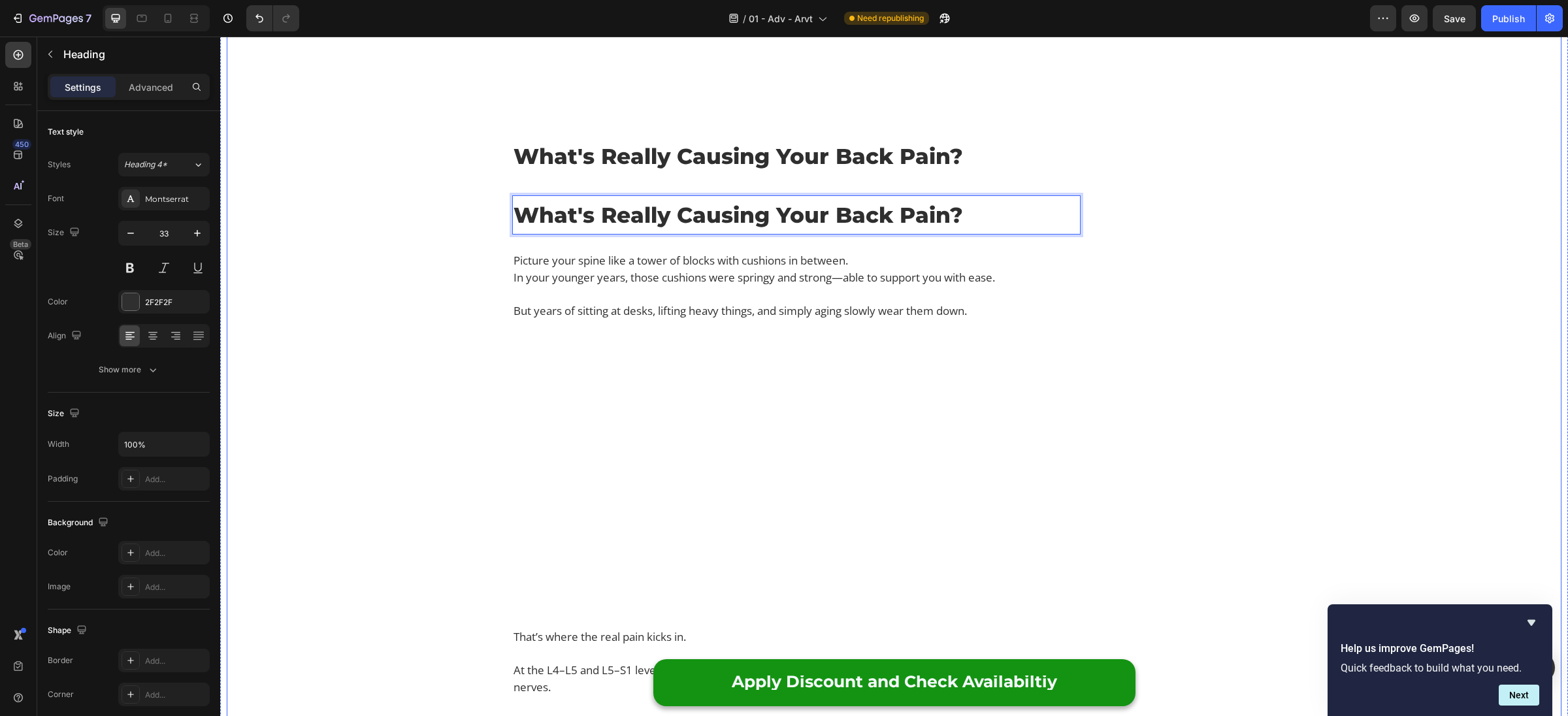
click at [554, 230] on p "What's Really Causing Your Back Pain?" at bounding box center [797, 215] width 565 height 30
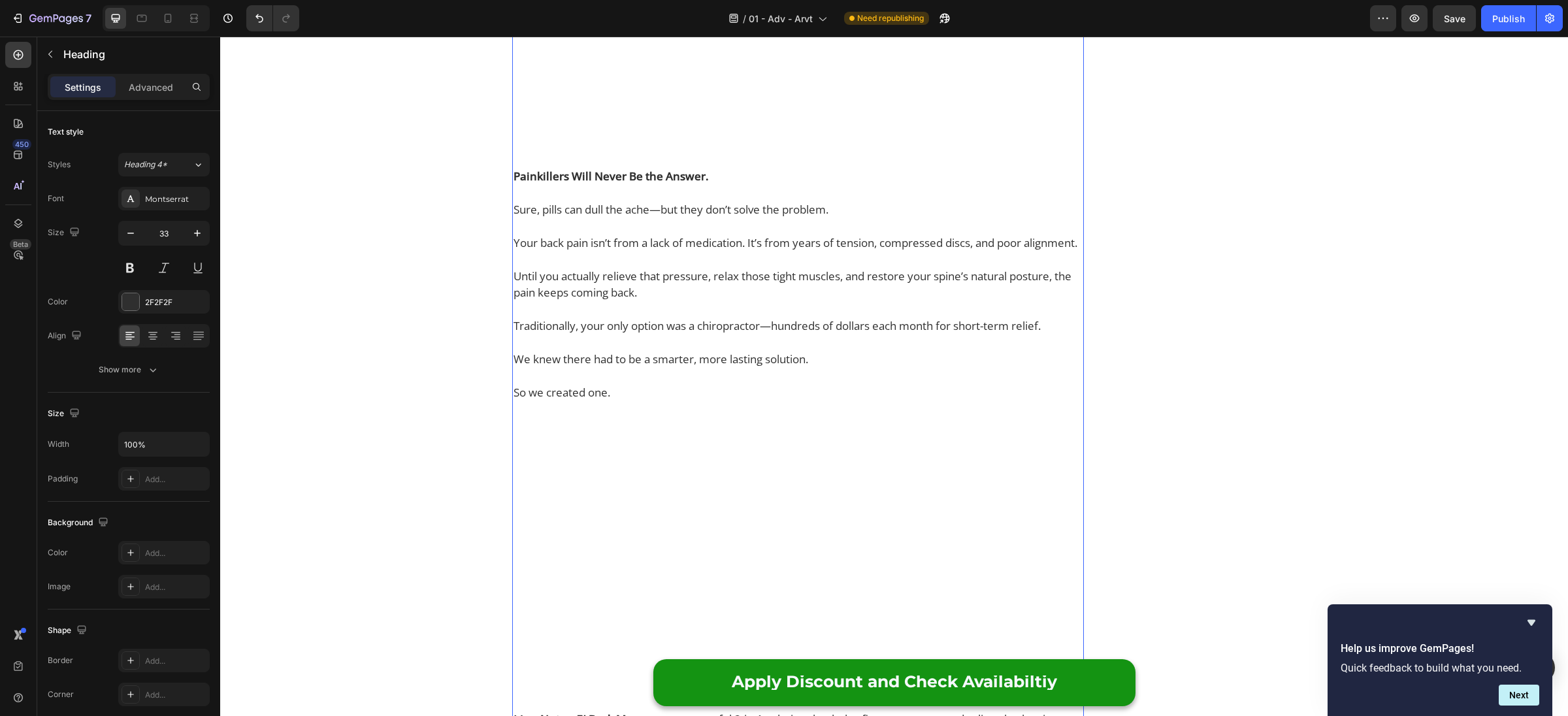
scroll to position [2341, 0]
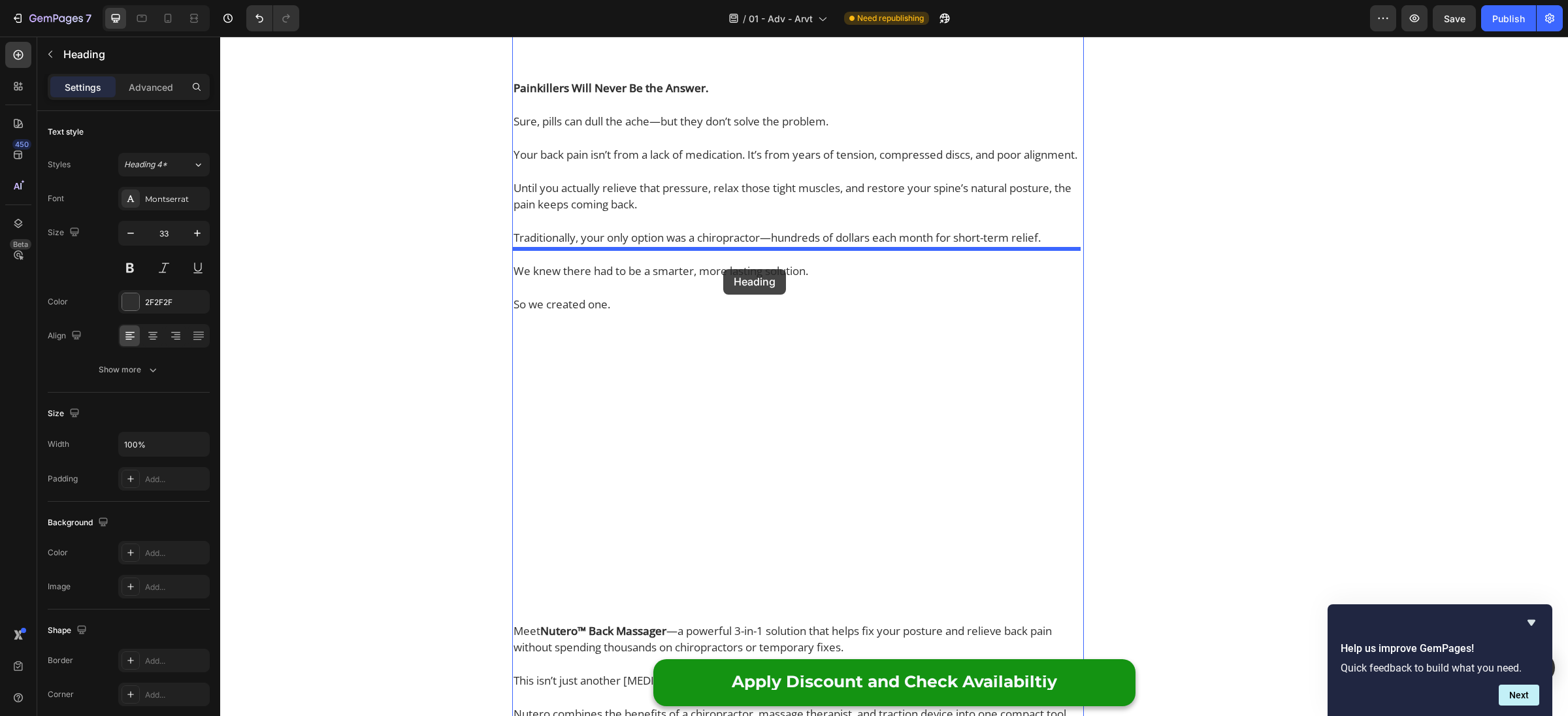
drag, startPoint x: 522, startPoint y: 251, endPoint x: 630, endPoint y: 282, distance: 112.4
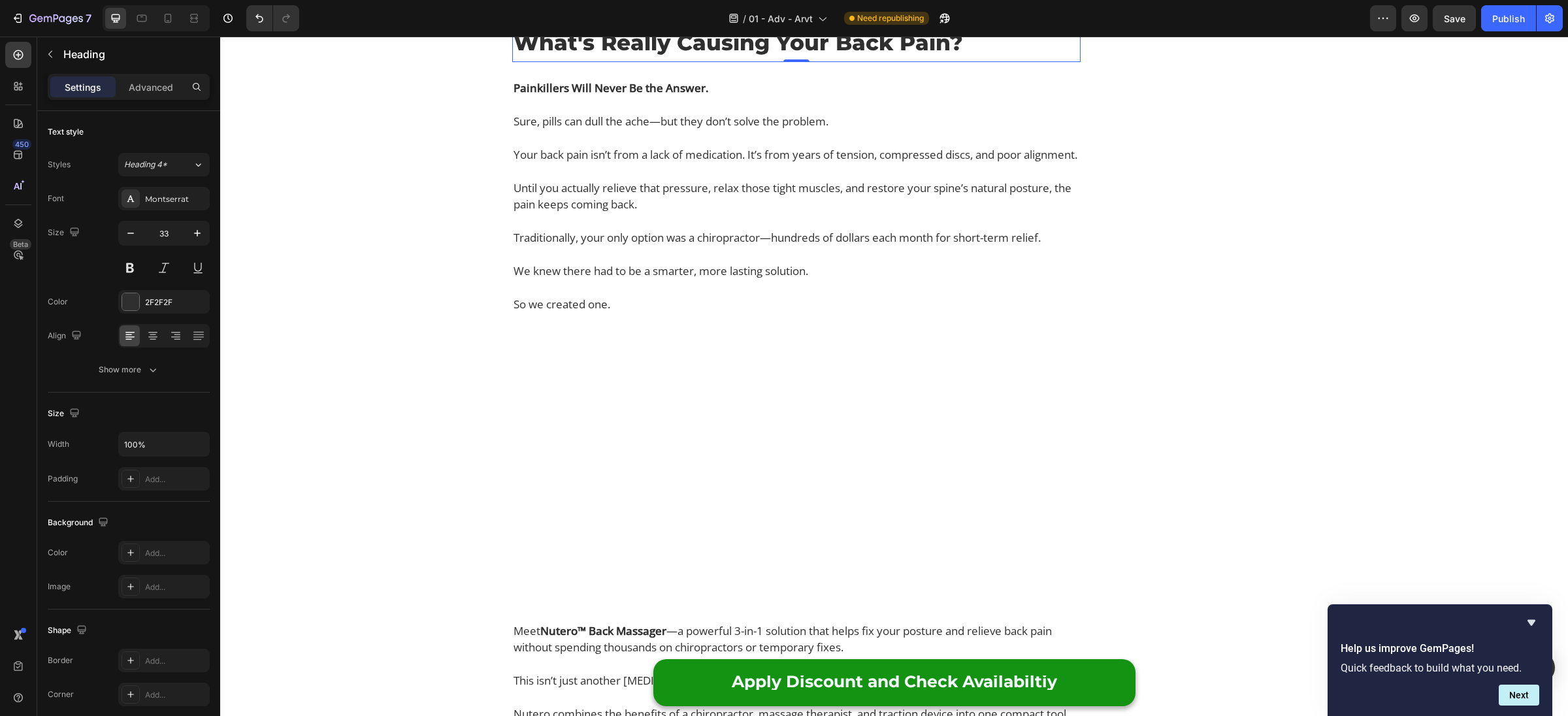
scroll to position [2282, 0]
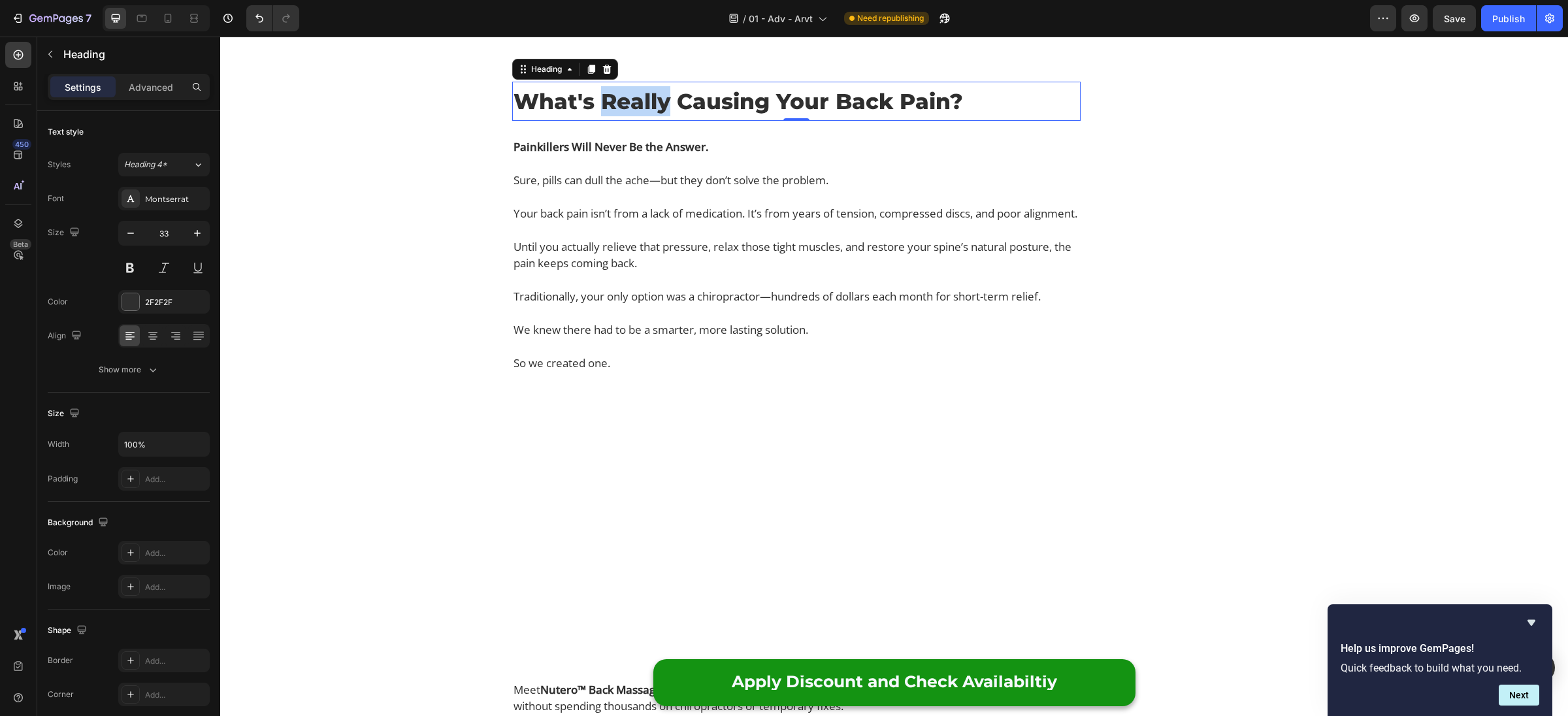
click at [639, 117] on p "What's Really Causing Your Back Pain?" at bounding box center [797, 101] width 565 height 30
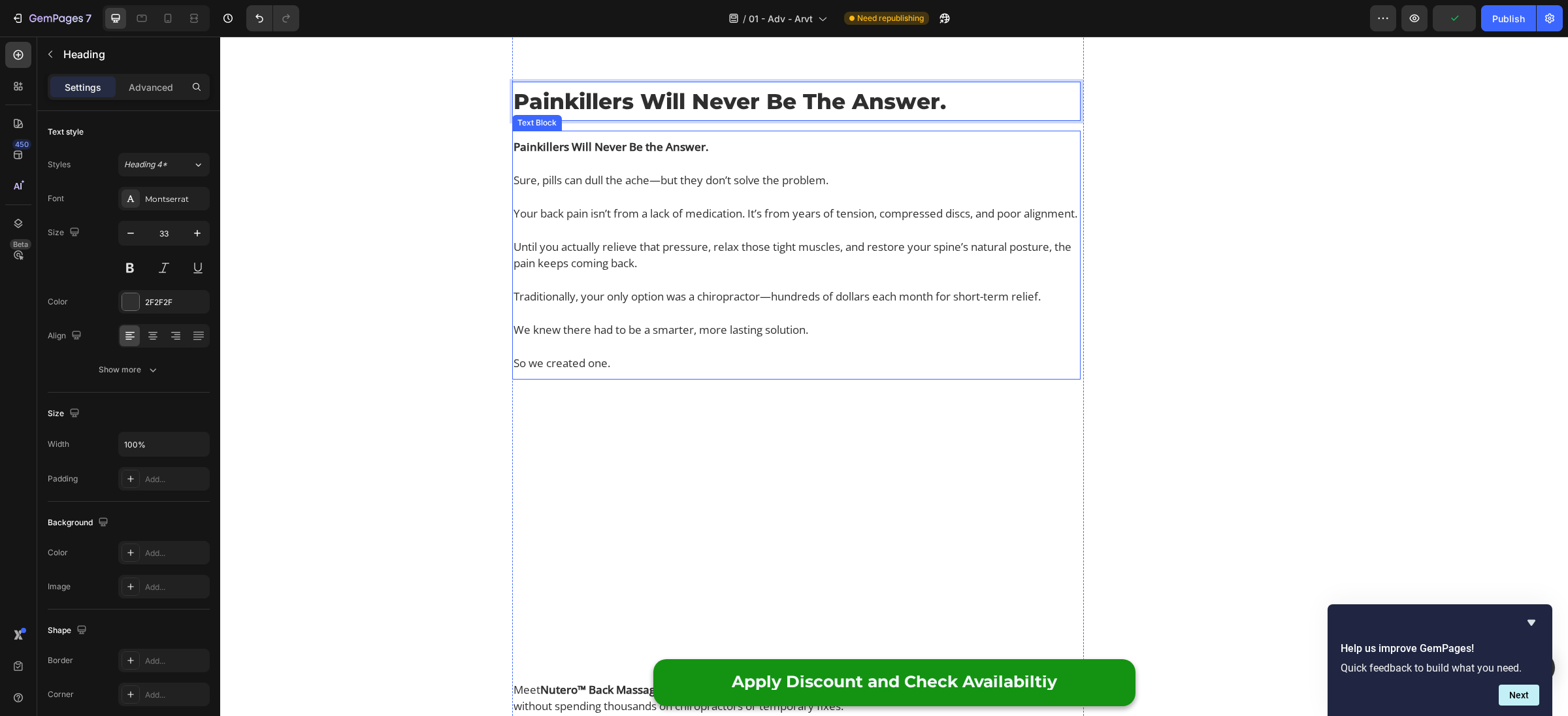
click at [603, 154] on strong "Painkillers Will Never Be the Answer." at bounding box center [611, 146] width 195 height 15
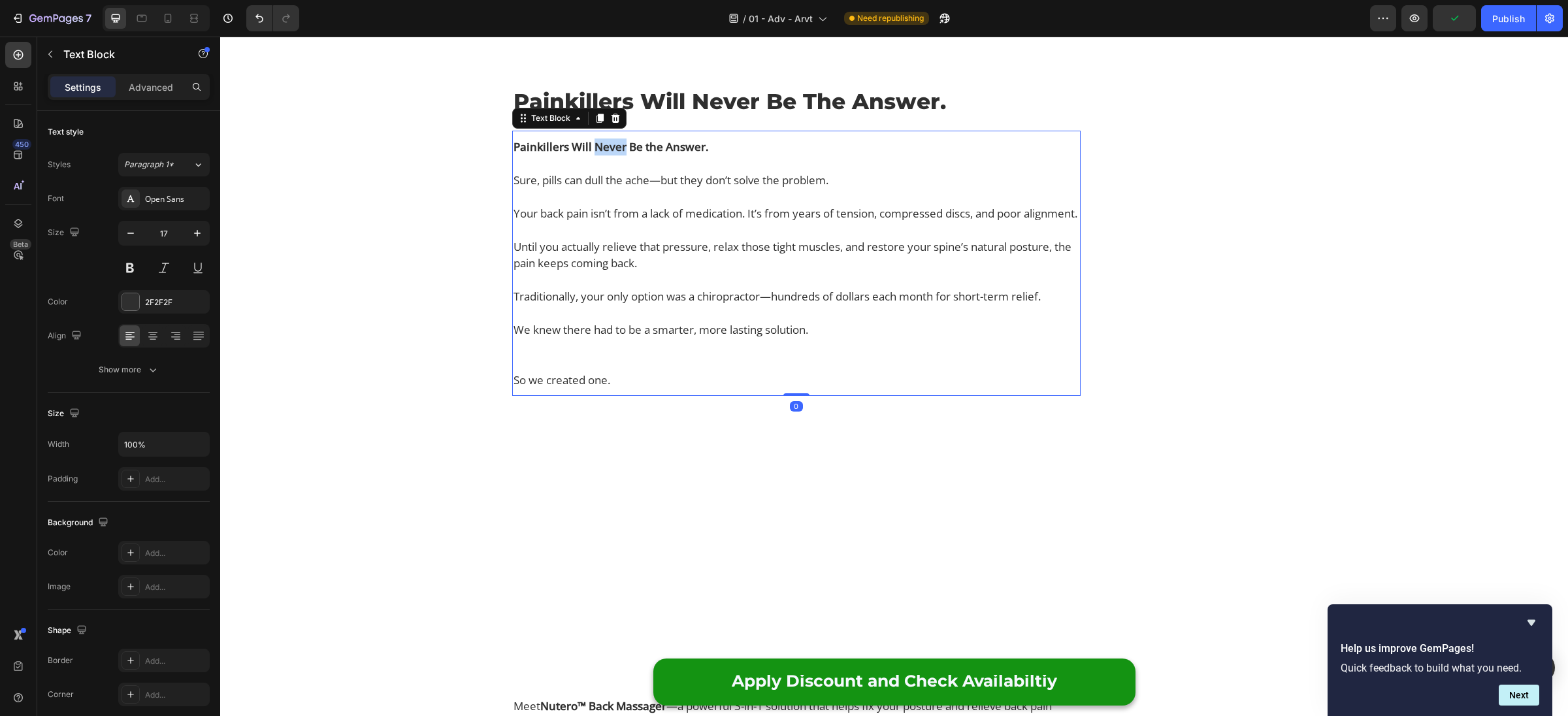
click at [602, 154] on strong "Painkillers Will Never Be the Answer." at bounding box center [611, 146] width 195 height 15
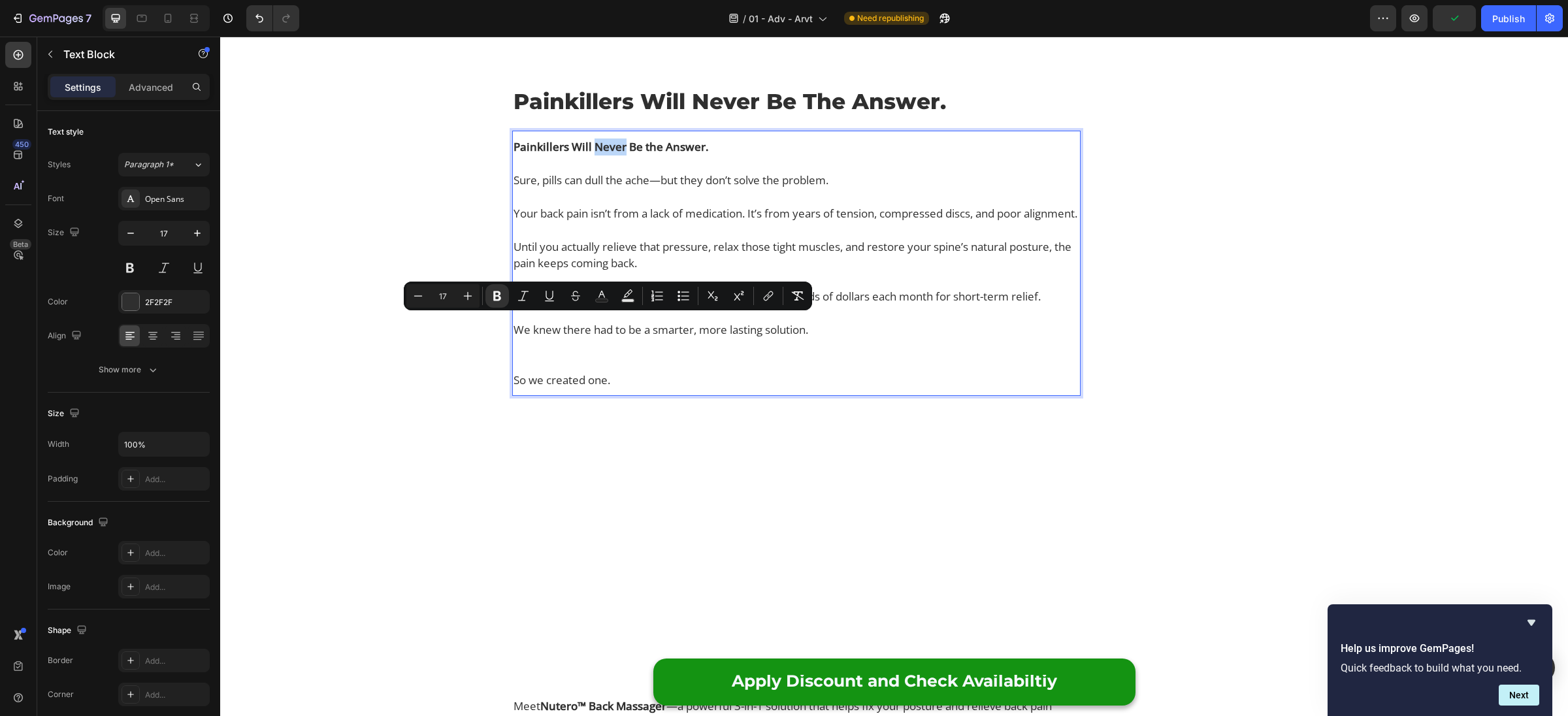
click at [605, 154] on strong "Painkillers Will Never Be the Answer." at bounding box center [611, 146] width 195 height 15
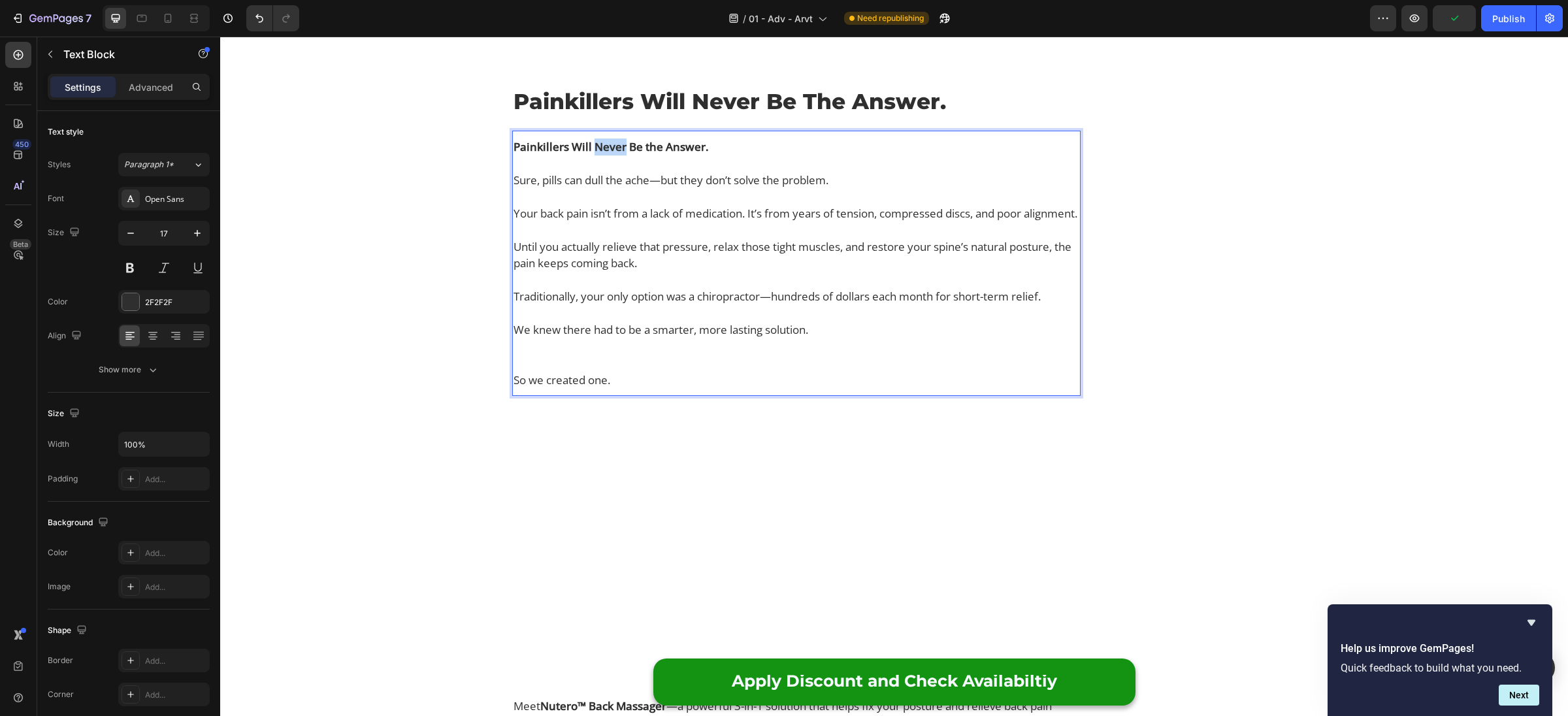
click at [605, 154] on strong "Painkillers Will Never Be the Answer." at bounding box center [611, 146] width 195 height 15
click at [603, 154] on strong "Painkillers Will Never Be the Answer." at bounding box center [611, 146] width 195 height 15
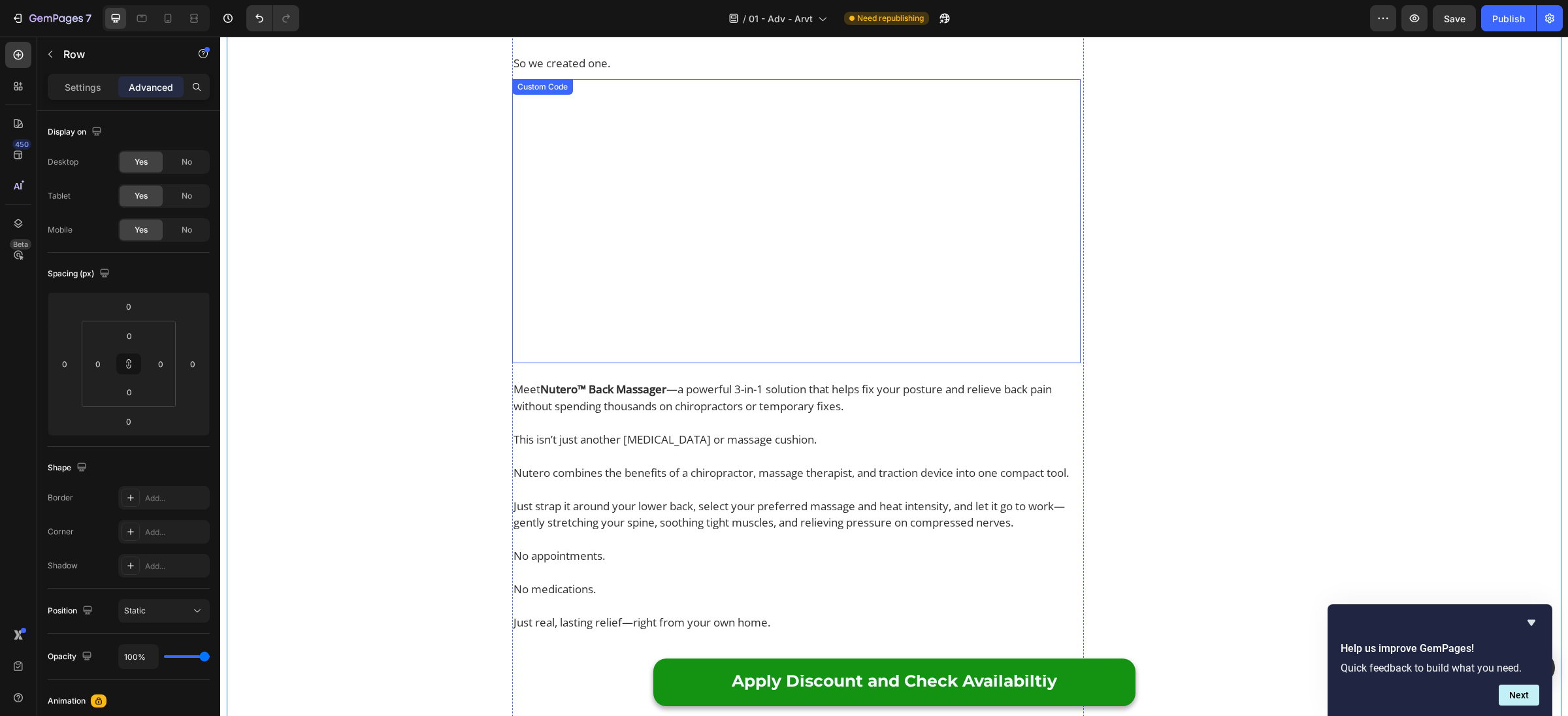
scroll to position [2341, 0]
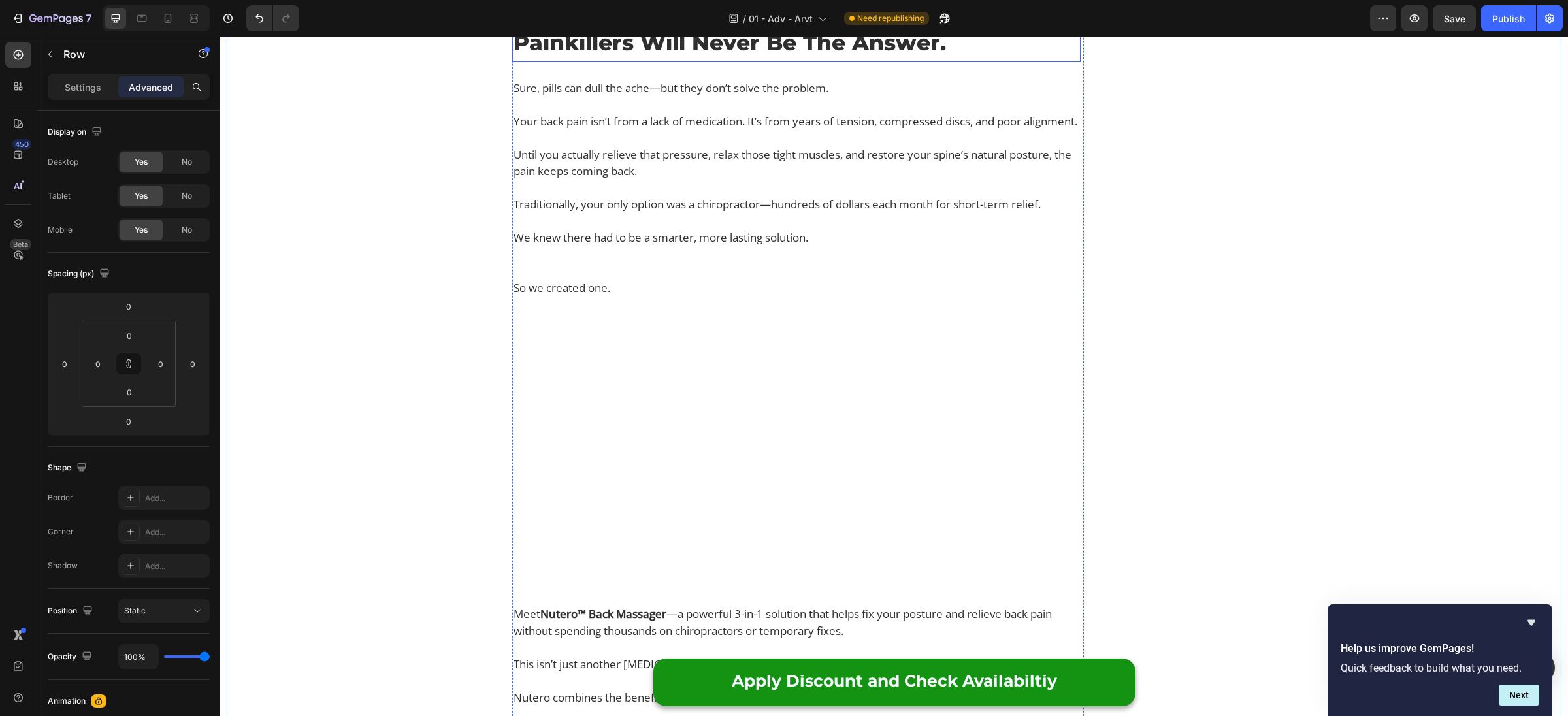
click at [703, 57] on p "Painkillers Will Never Be The Answer." at bounding box center [797, 42] width 565 height 30
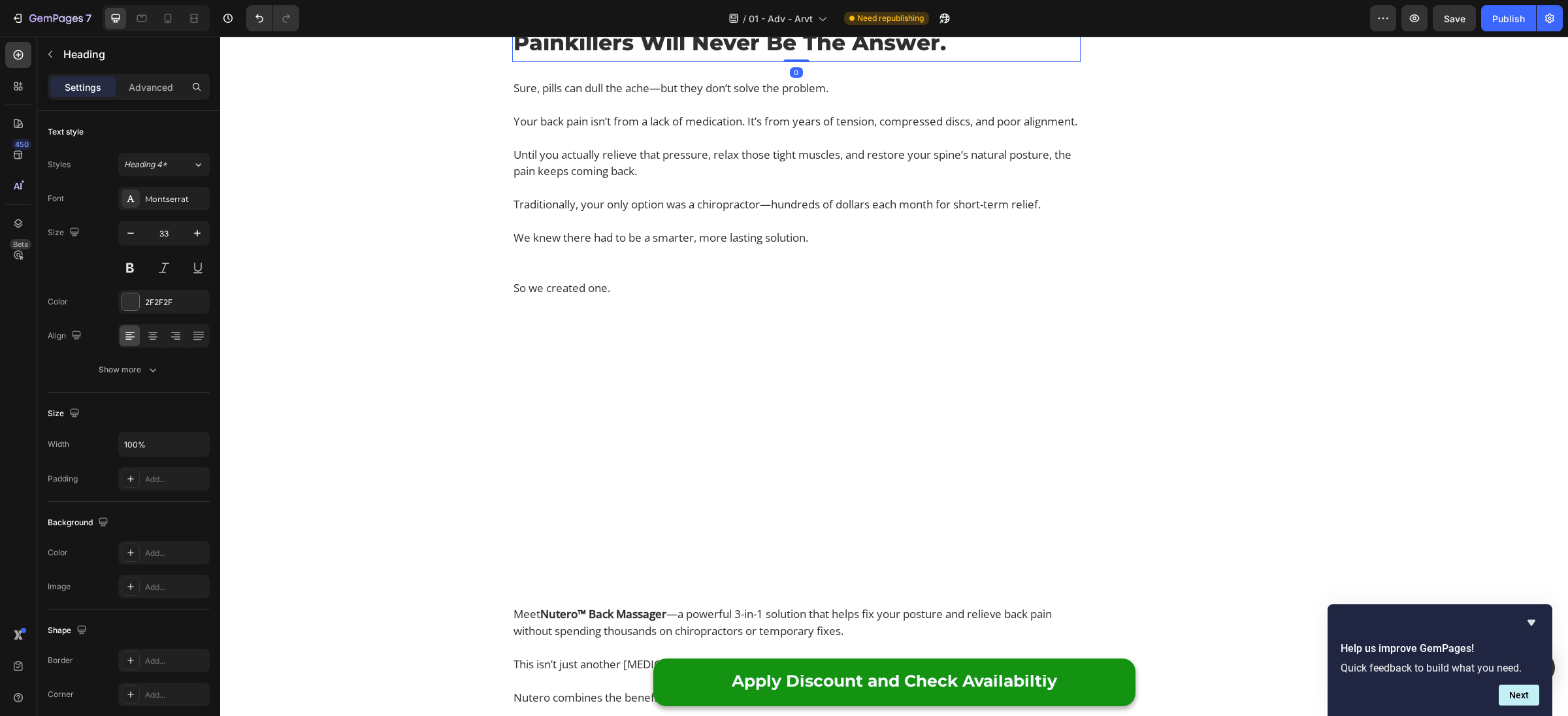
drag, startPoint x: 593, startPoint y: 187, endPoint x: 649, endPoint y: 298, distance: 124.3
click at [592, 15] on icon at bounding box center [591, 10] width 7 height 9
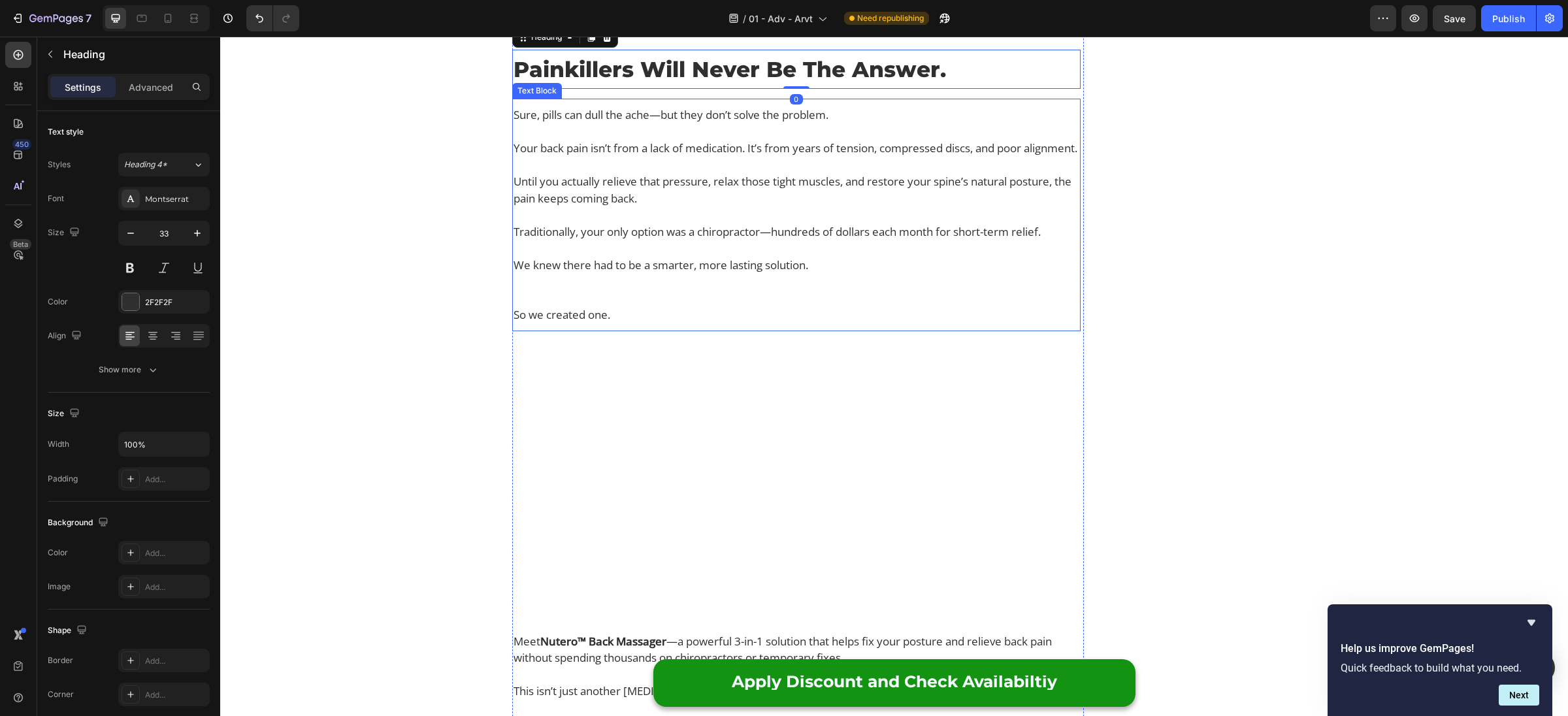
scroll to position [2374, 0]
click at [547, 84] on h2 "Painkillers Will Never Be The Answer." at bounding box center [796, 67] width 568 height 33
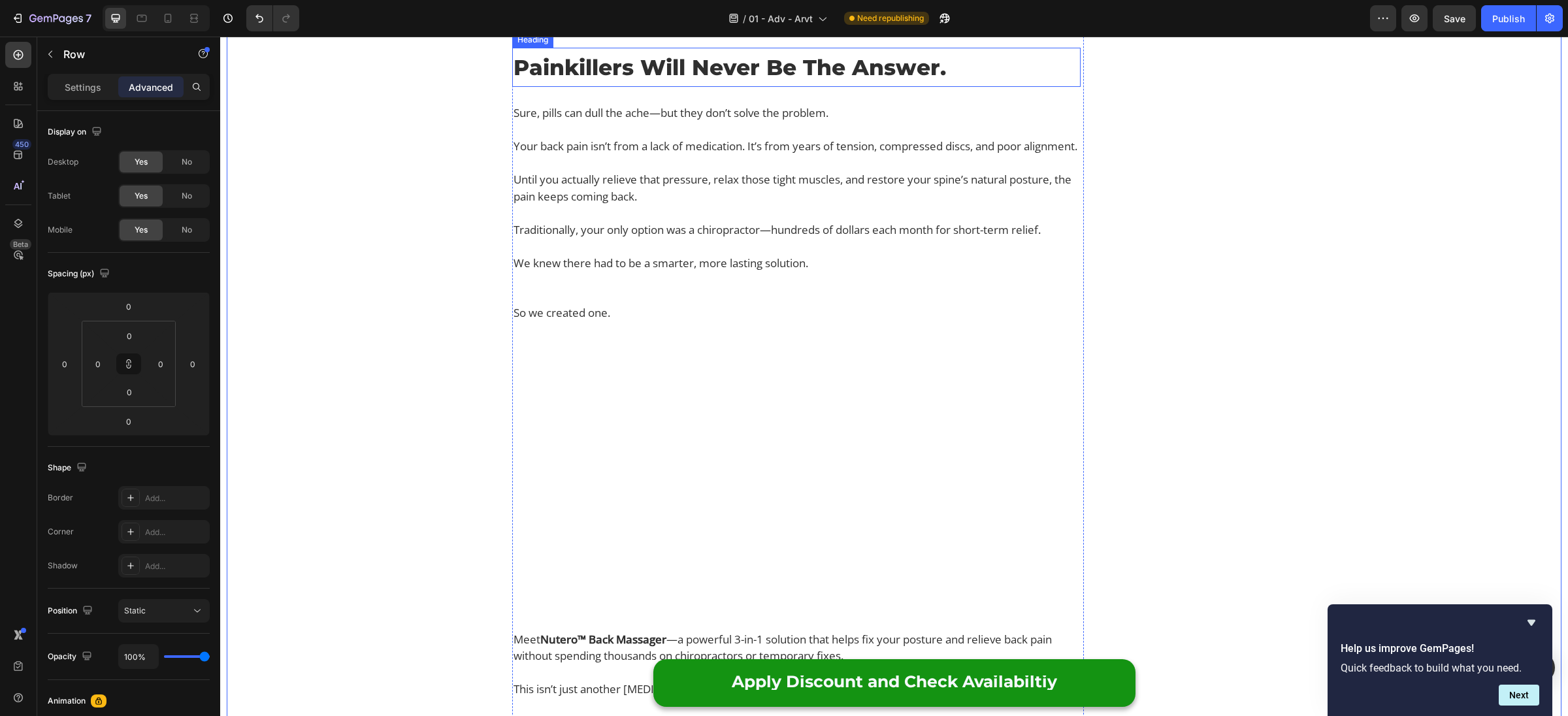
click at [541, 83] on p "Painkillers Will Never Be The Answer." at bounding box center [797, 67] width 565 height 30
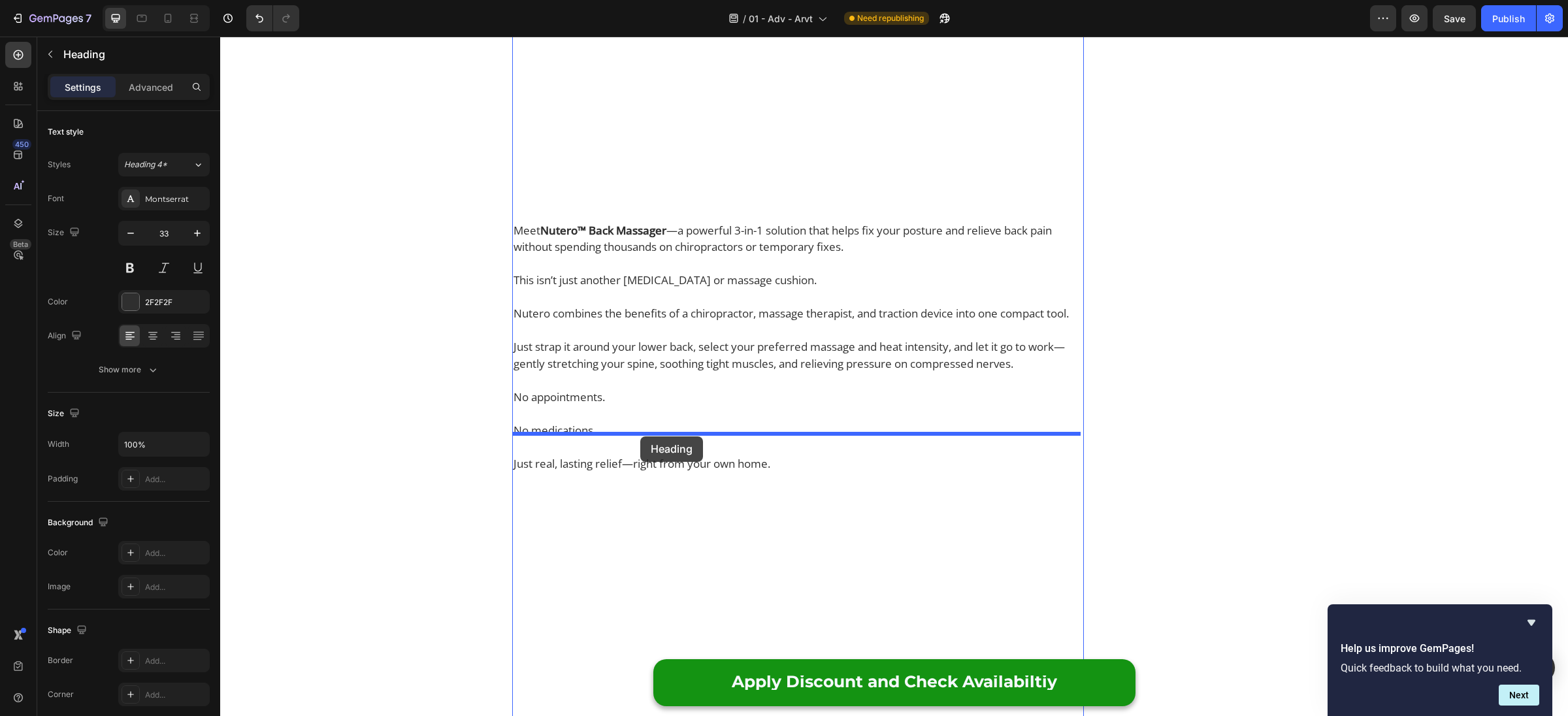
drag, startPoint x: 518, startPoint y: 215, endPoint x: 640, endPoint y: 436, distance: 252.4
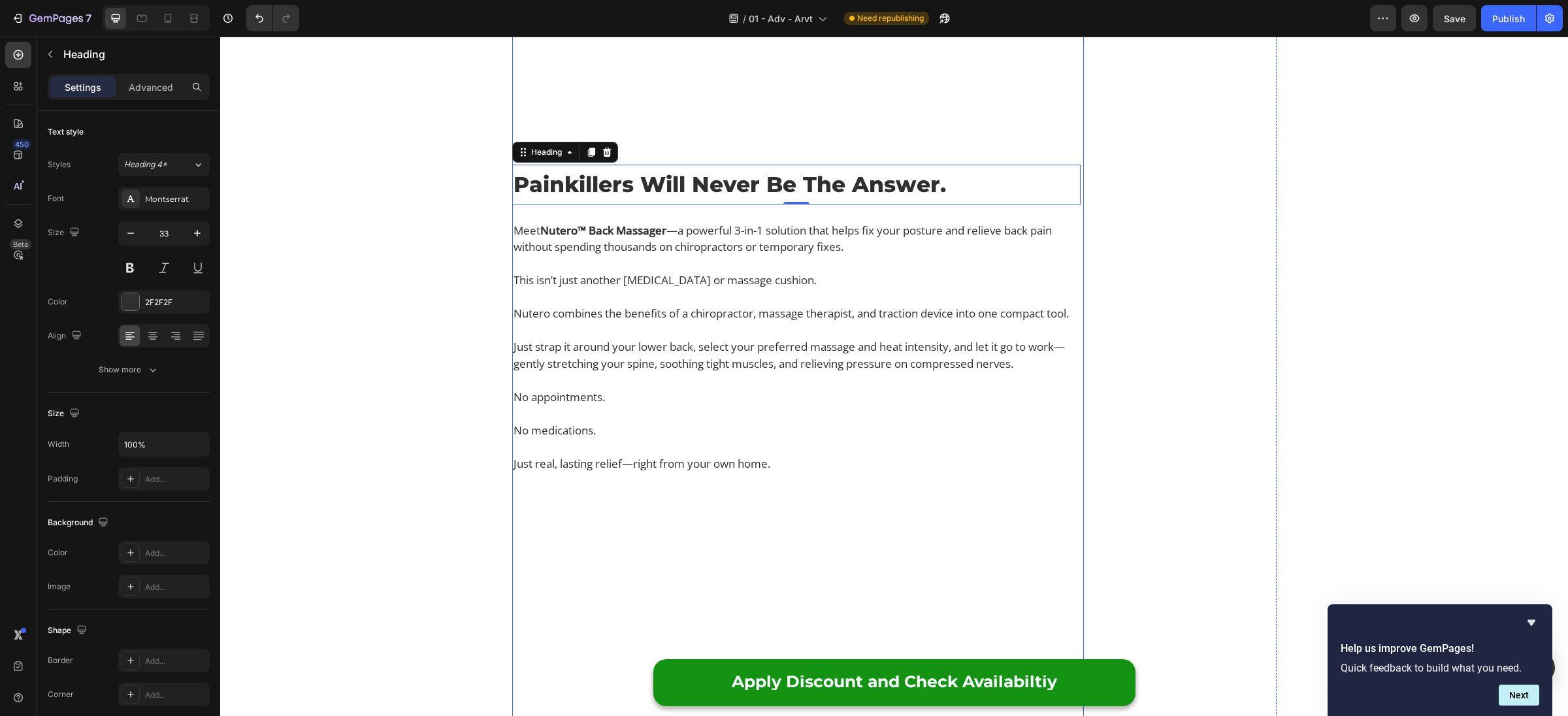
scroll to position [2724, 0]
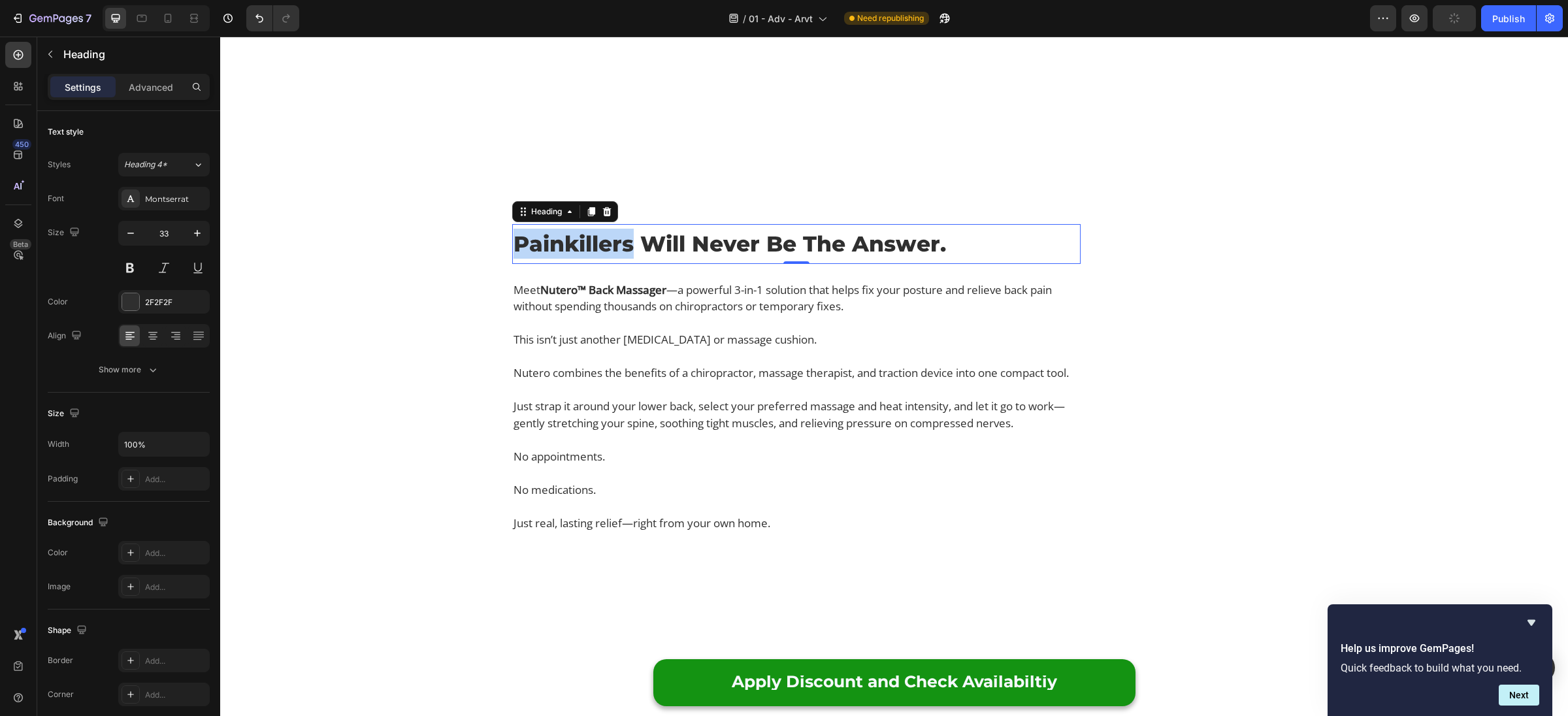
click at [620, 258] on p "Painkillers Will Never Be The Answer." at bounding box center [797, 243] width 565 height 30
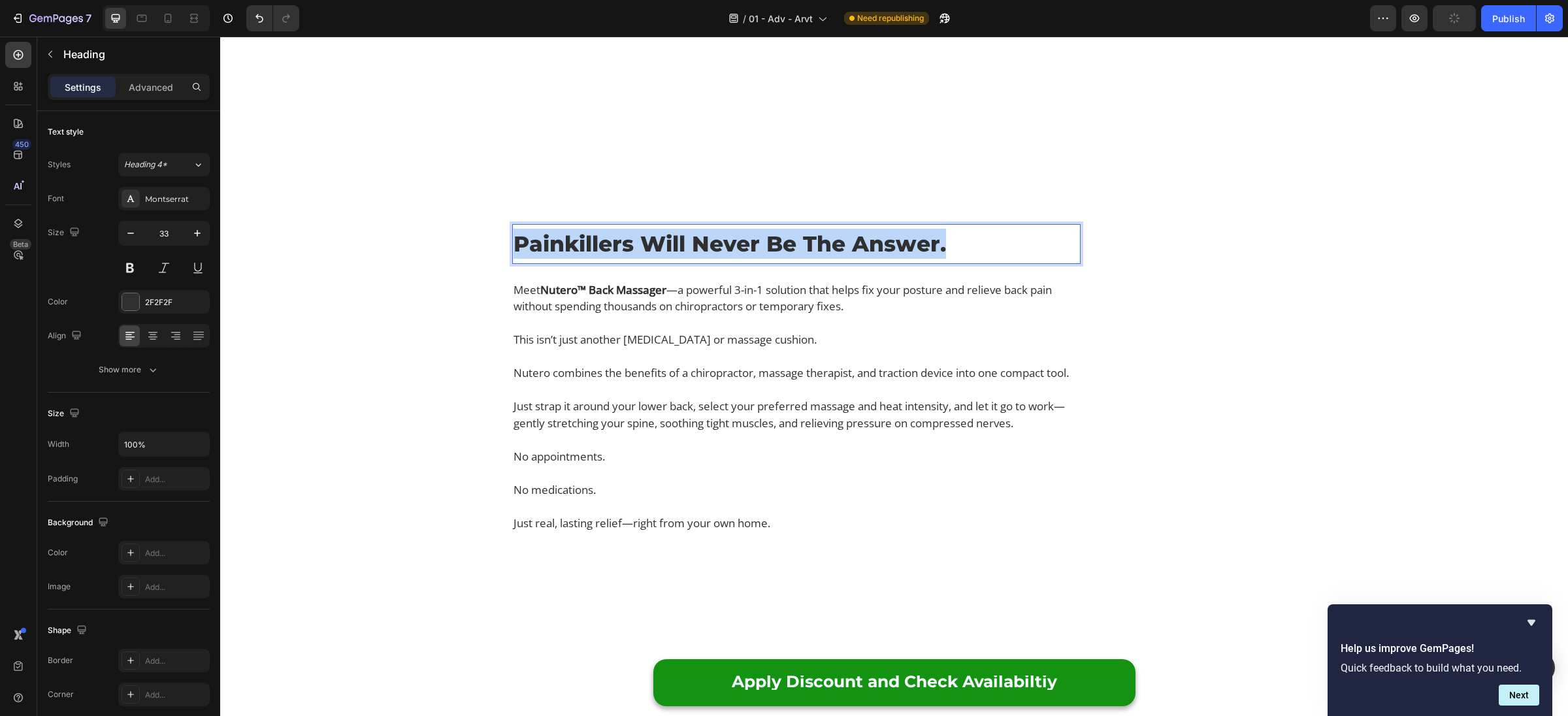
click at [620, 258] on p "Painkillers Will Never Be The Answer." at bounding box center [797, 243] width 565 height 30
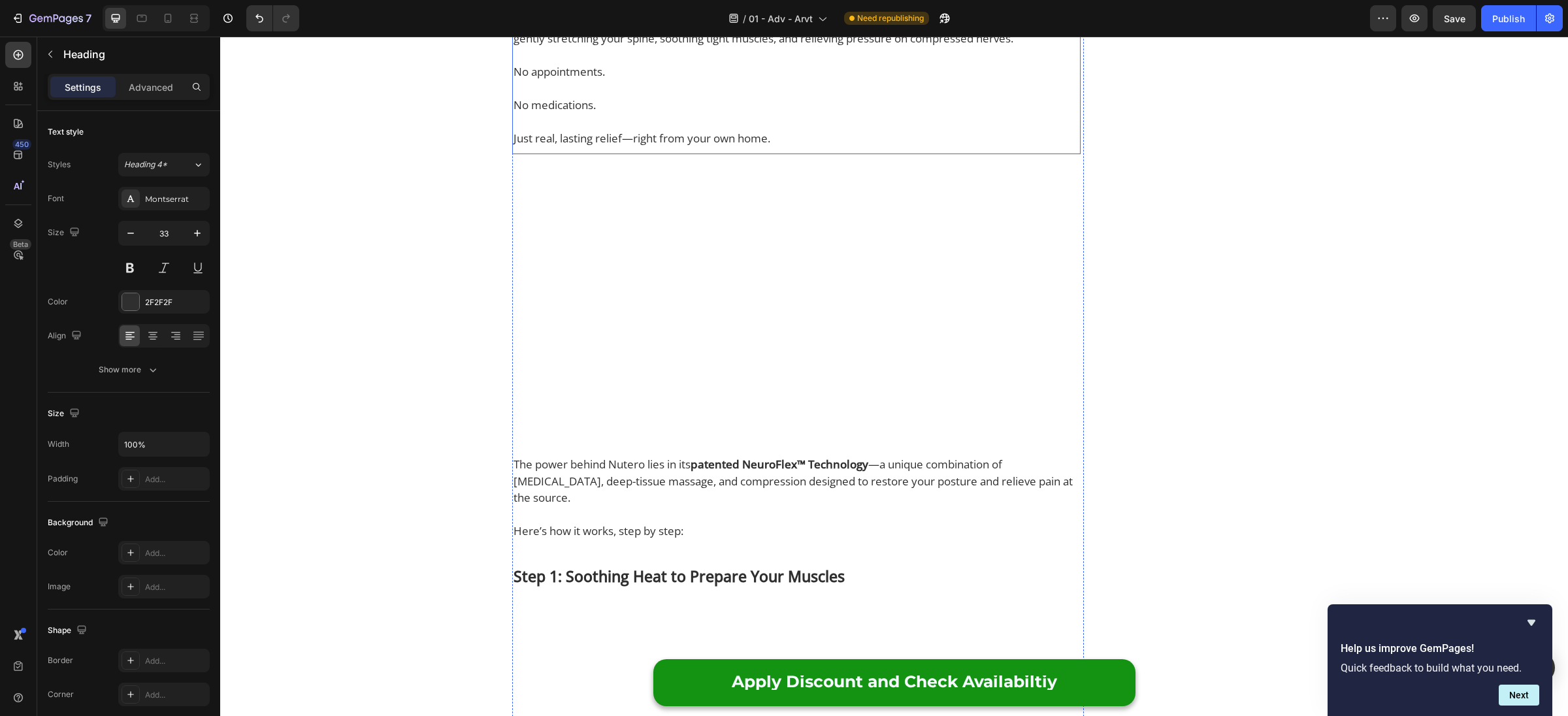
scroll to position [3087, 0]
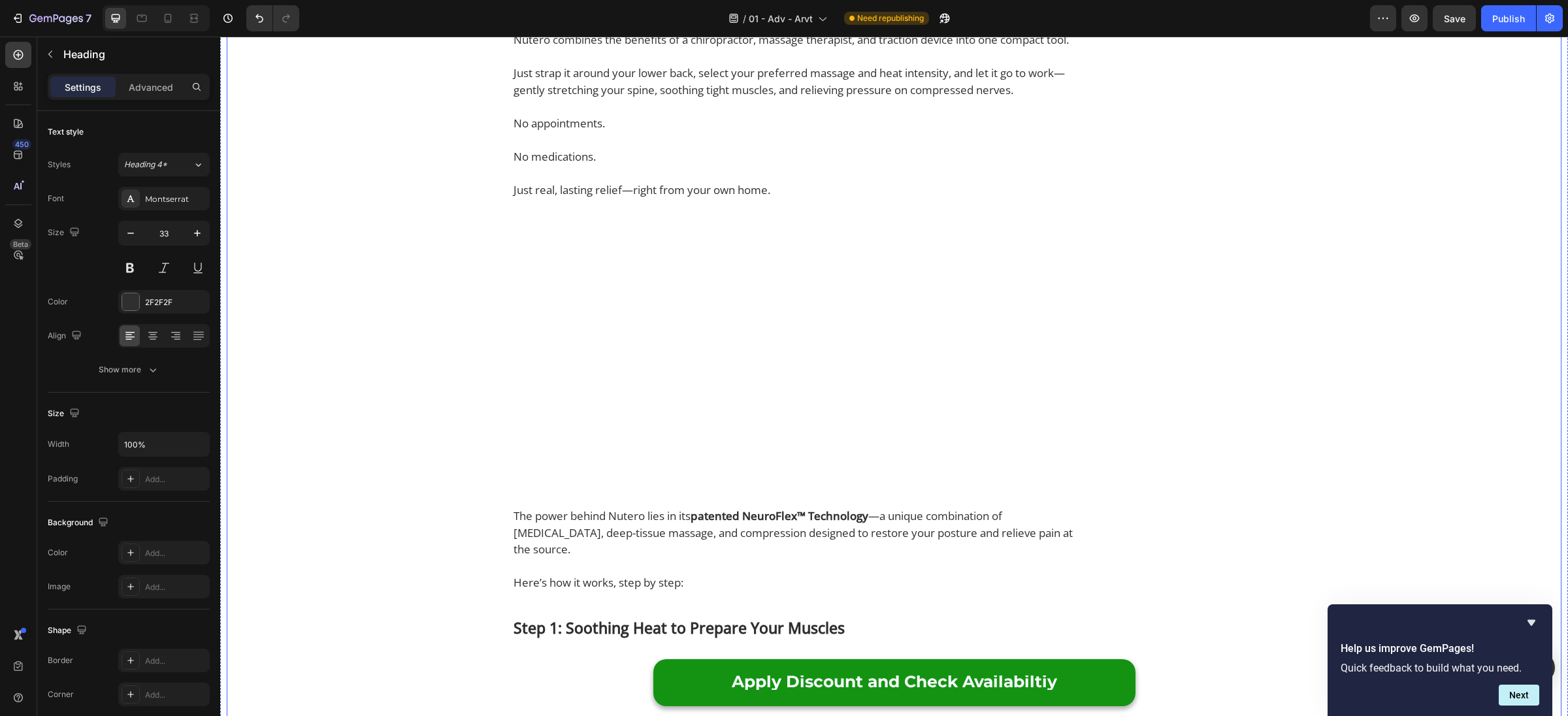
click at [444, 196] on div "⁠⁠⁠⁠⁠⁠⁠ Why Thousands With Lower Back Pain Are Replacing Painkillers With This …" at bounding box center [894, 545] width 1335 height 7063
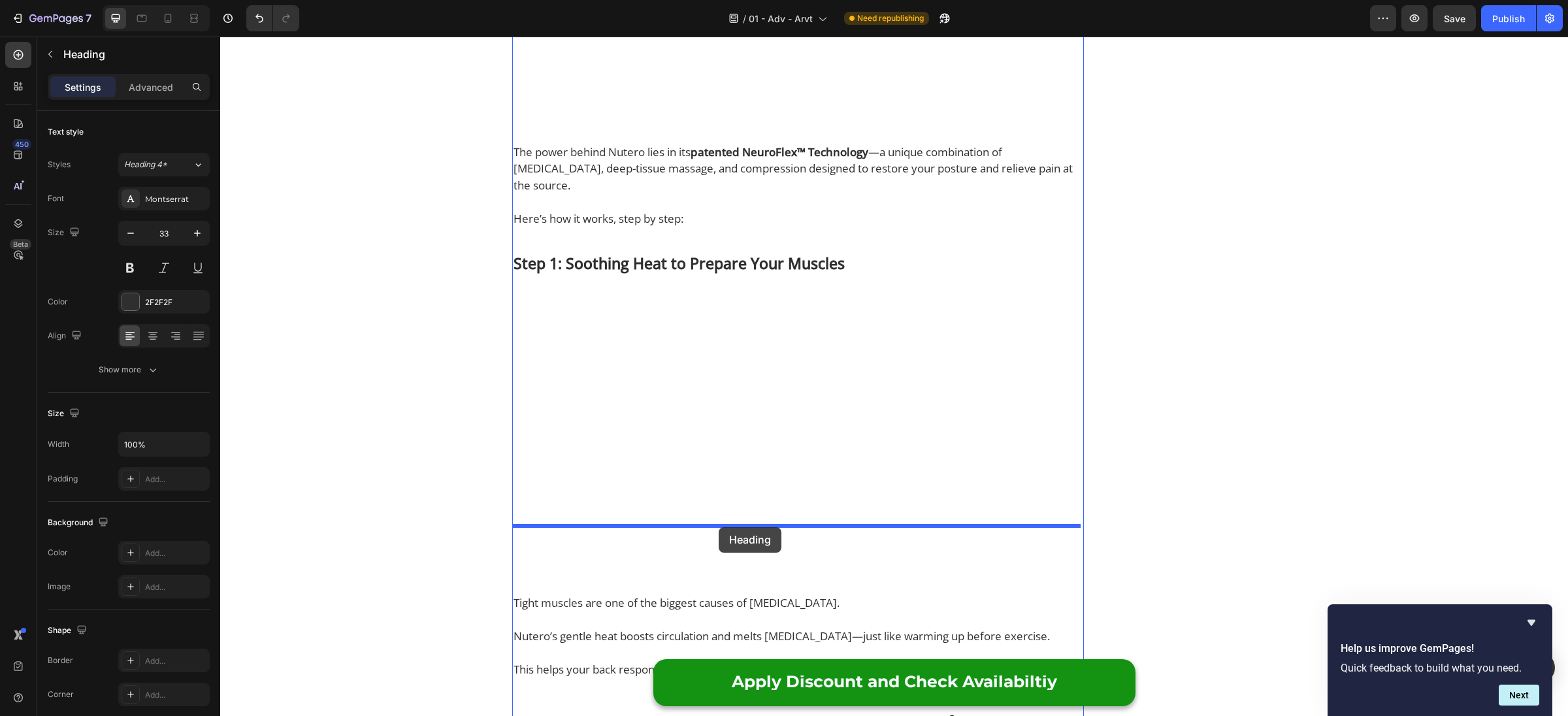
drag, startPoint x: 520, startPoint y: 166, endPoint x: 719, endPoint y: 528, distance: 413.1
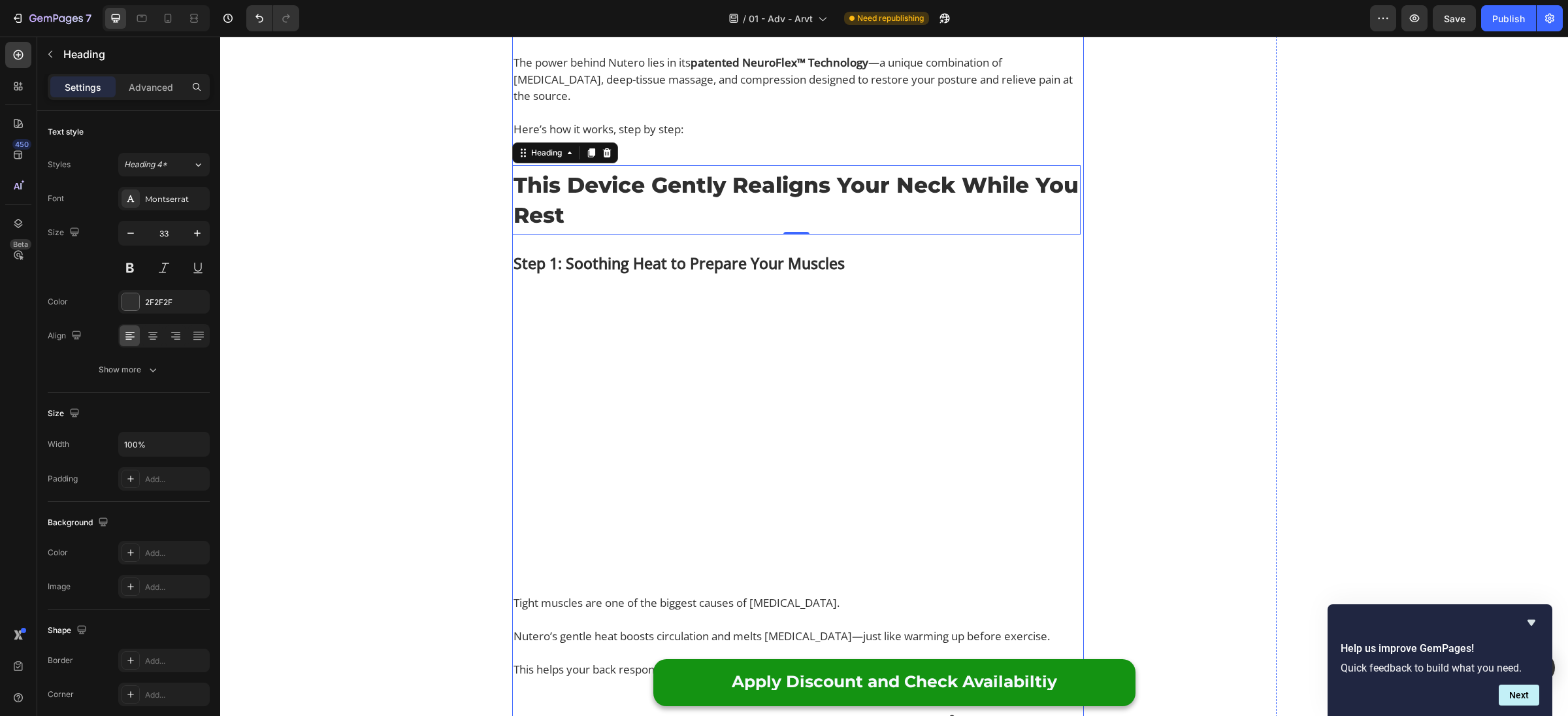
scroll to position [3452, 0]
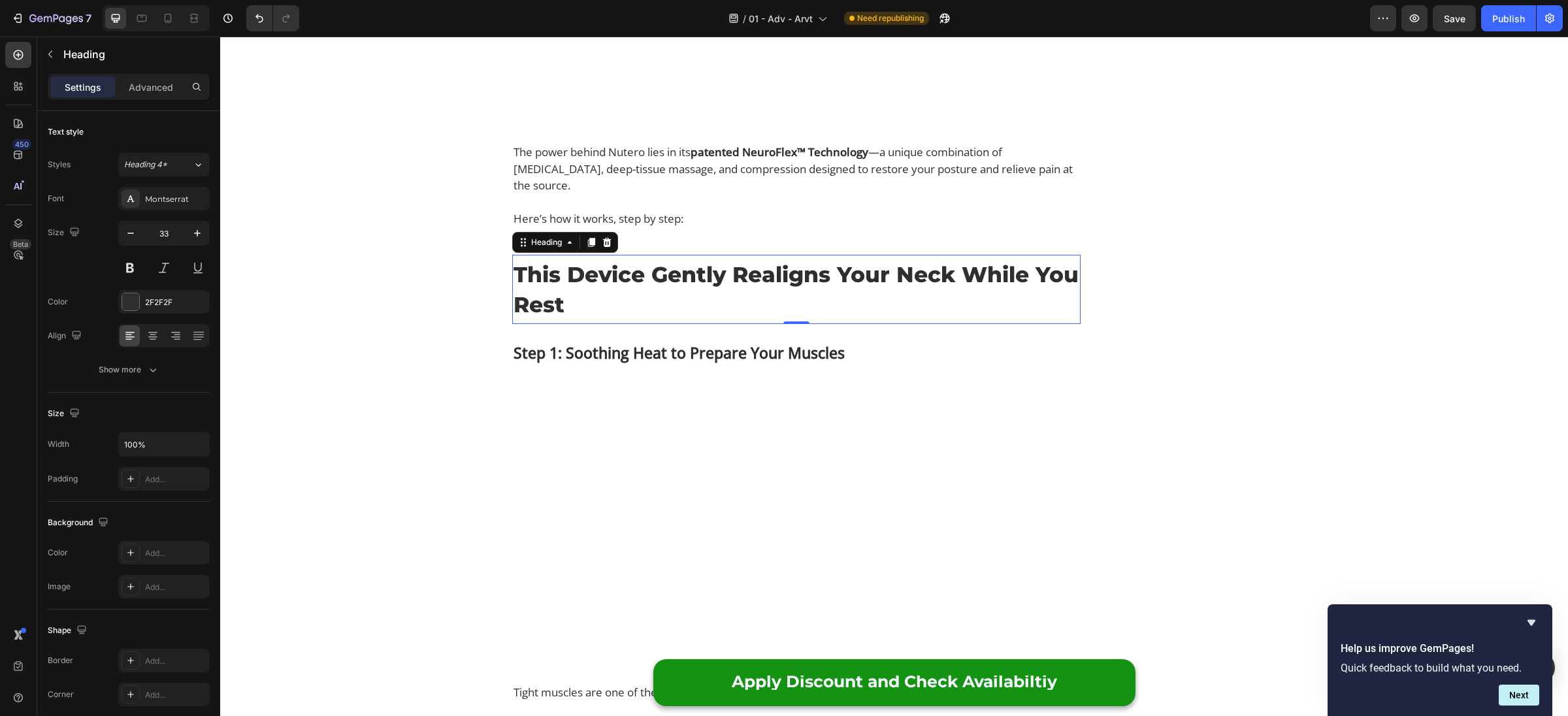
click at [674, 321] on h2 "This Device Gently Realigns Your Neck While You Rest" at bounding box center [796, 290] width 568 height 63
click at [674, 320] on p "This Device Gently Realigns Your Neck While You Rest" at bounding box center [797, 290] width 565 height 60
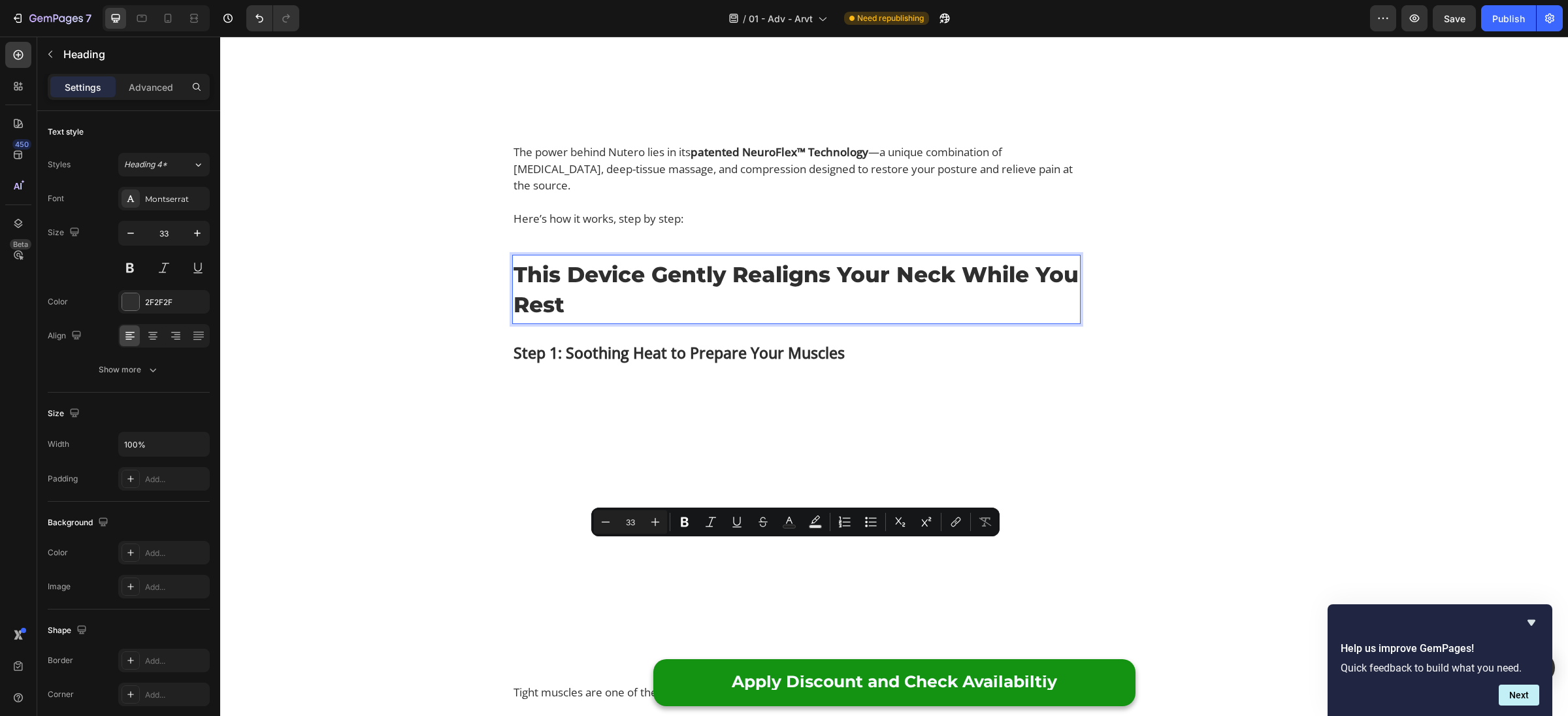
click at [674, 320] on p "This Device Gently Realigns Your Neck While You Rest" at bounding box center [797, 290] width 565 height 60
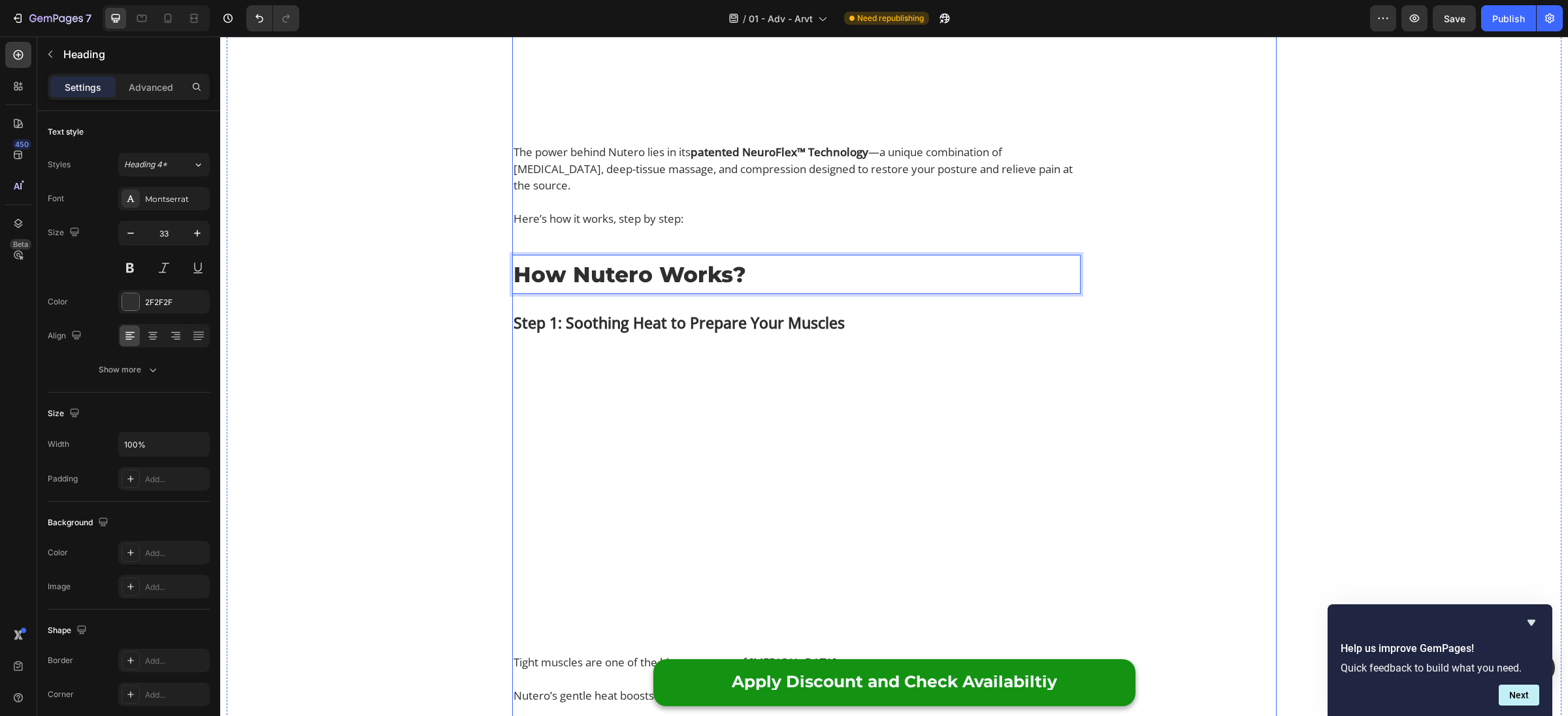
click at [1252, 512] on div "Finally Get Relief From Lower Back Pain Text Block Image Check Availability But…" at bounding box center [1180, 218] width 192 height 7109
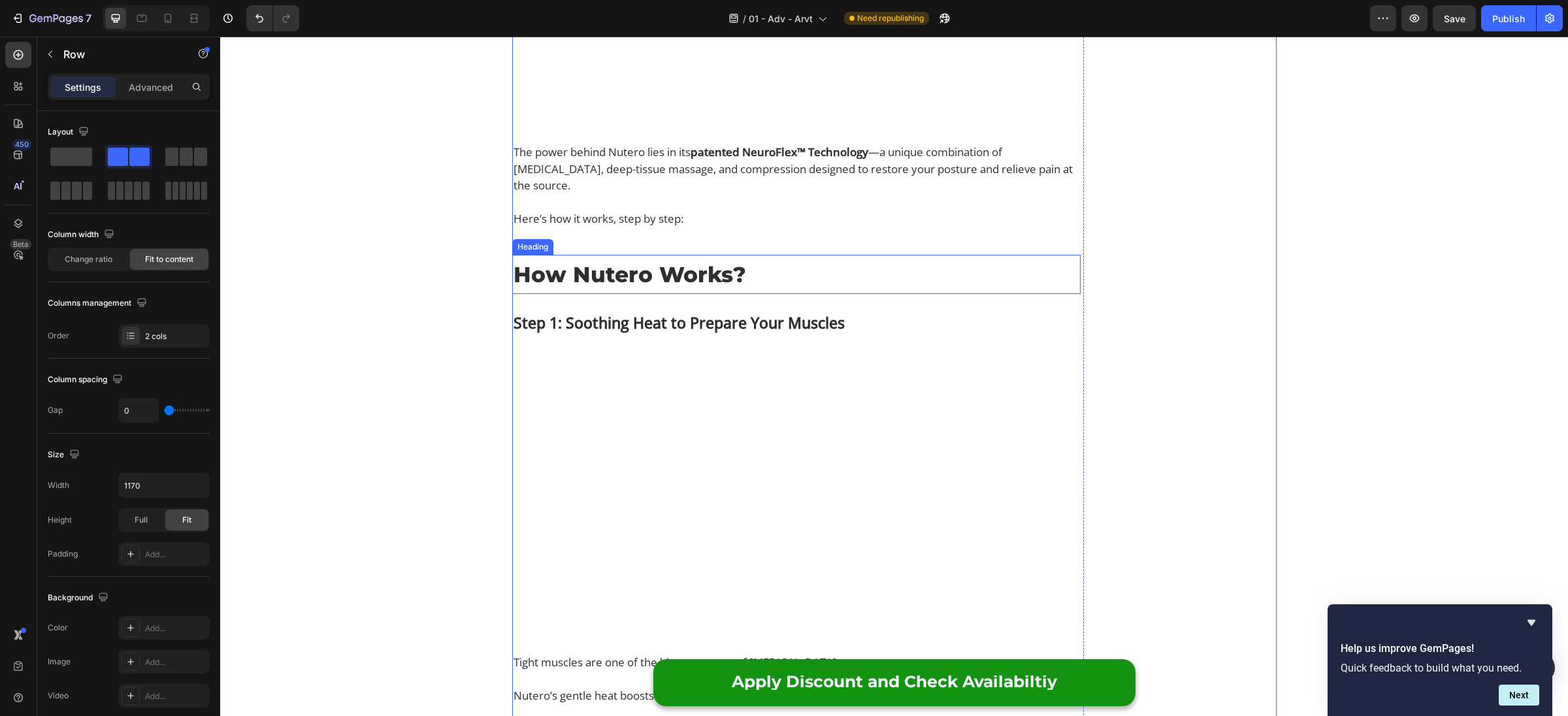
drag, startPoint x: 786, startPoint y: 541, endPoint x: 768, endPoint y: 542, distance: 18.0
click at [786, 290] on p "How Nutero Works?" at bounding box center [797, 274] width 565 height 30
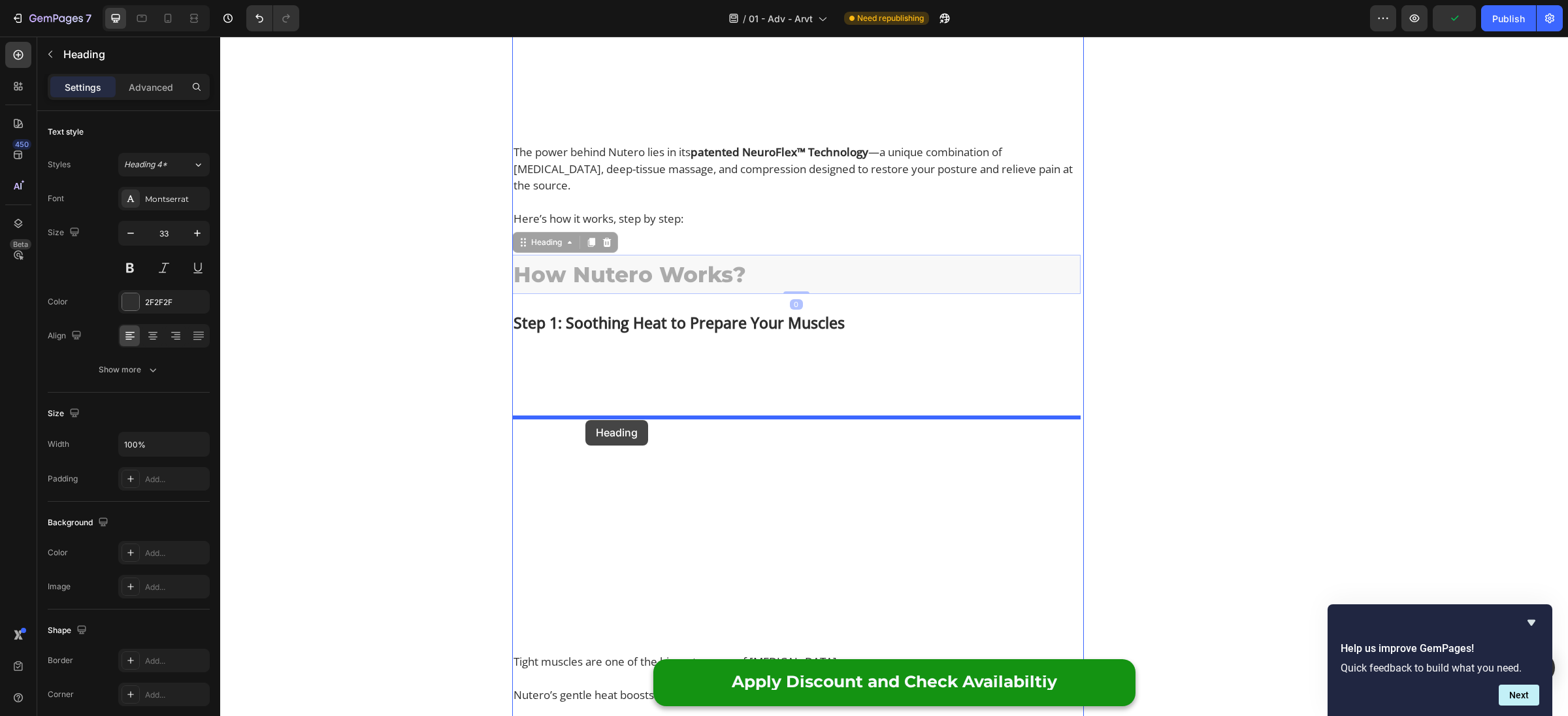
drag, startPoint x: 526, startPoint y: 525, endPoint x: 586, endPoint y: 420, distance: 120.9
click at [586, 420] on div "Header ⁠⁠⁠⁠⁠⁠⁠ Why Thousands With Lower Back Pain Are Replacing Painkillers Wit…" at bounding box center [894, 383] width 1347 height 7595
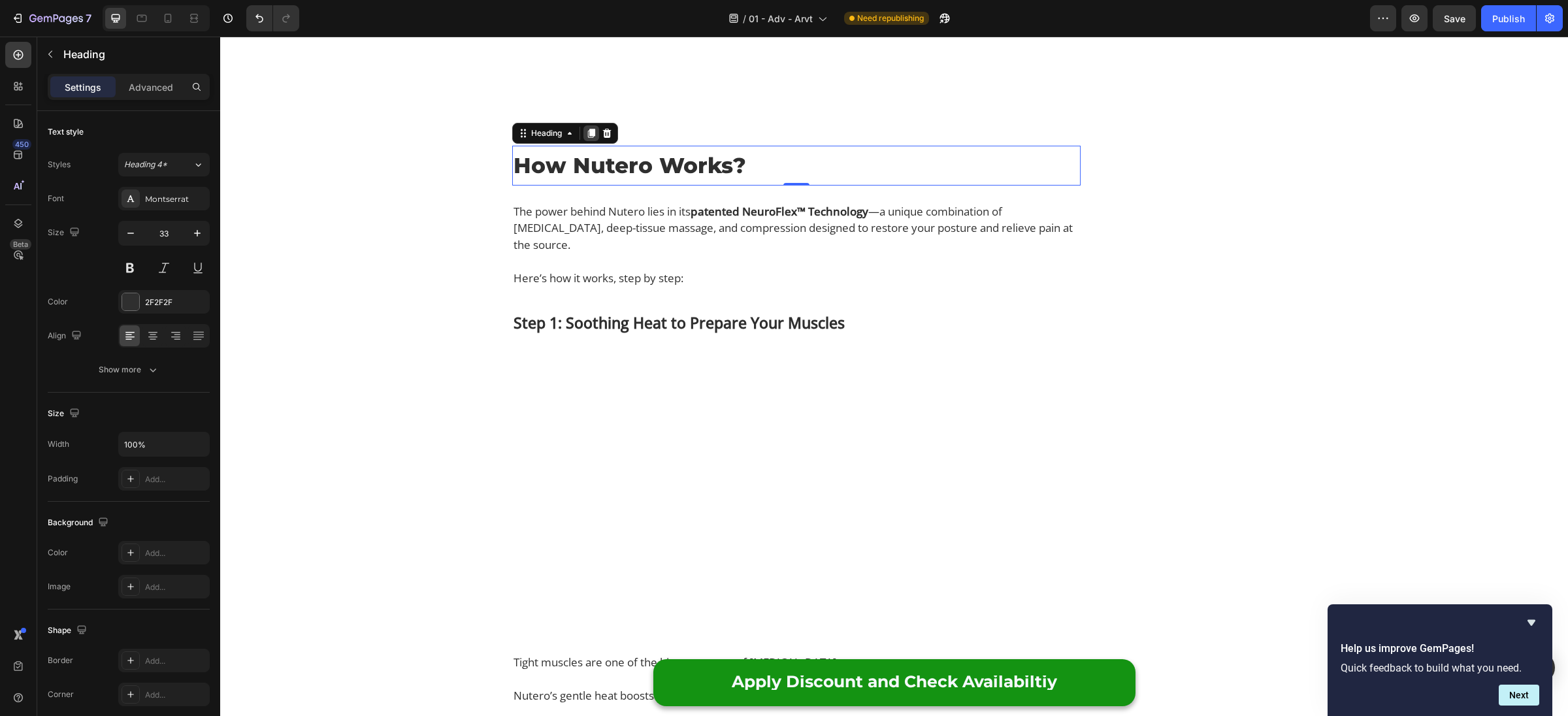
click at [590, 139] on icon at bounding box center [591, 133] width 7 height 9
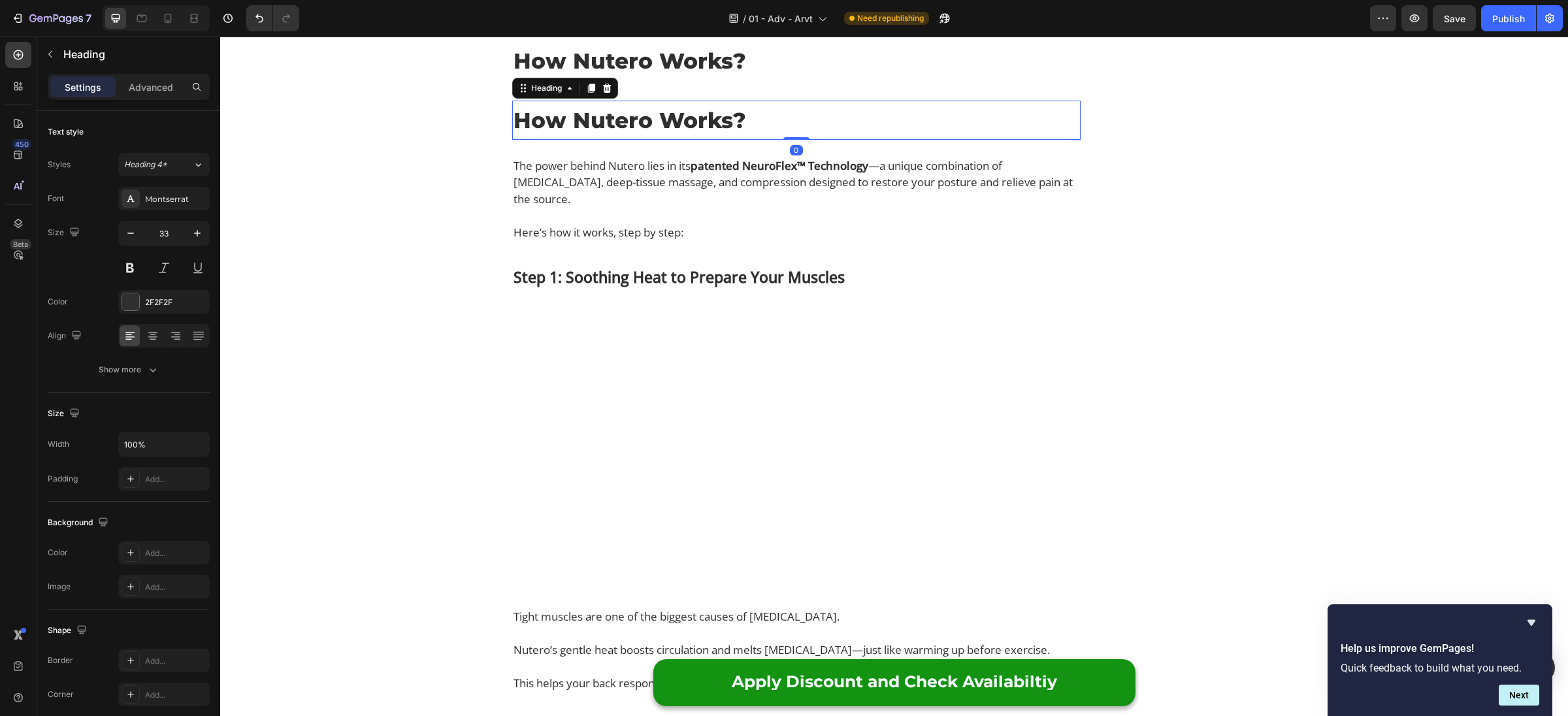
scroll to position [3555, 0]
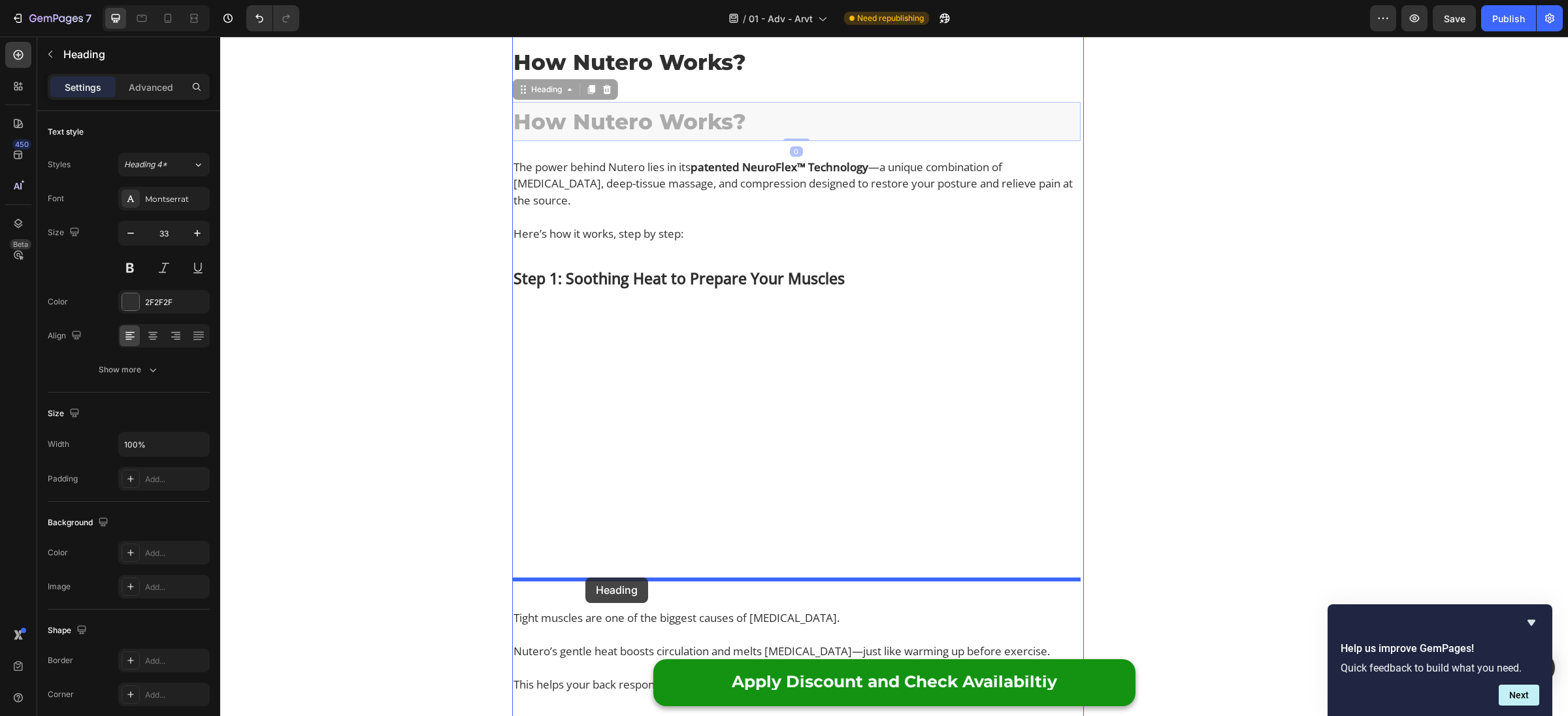
drag, startPoint x: 519, startPoint y: 370, endPoint x: 586, endPoint y: 577, distance: 217.6
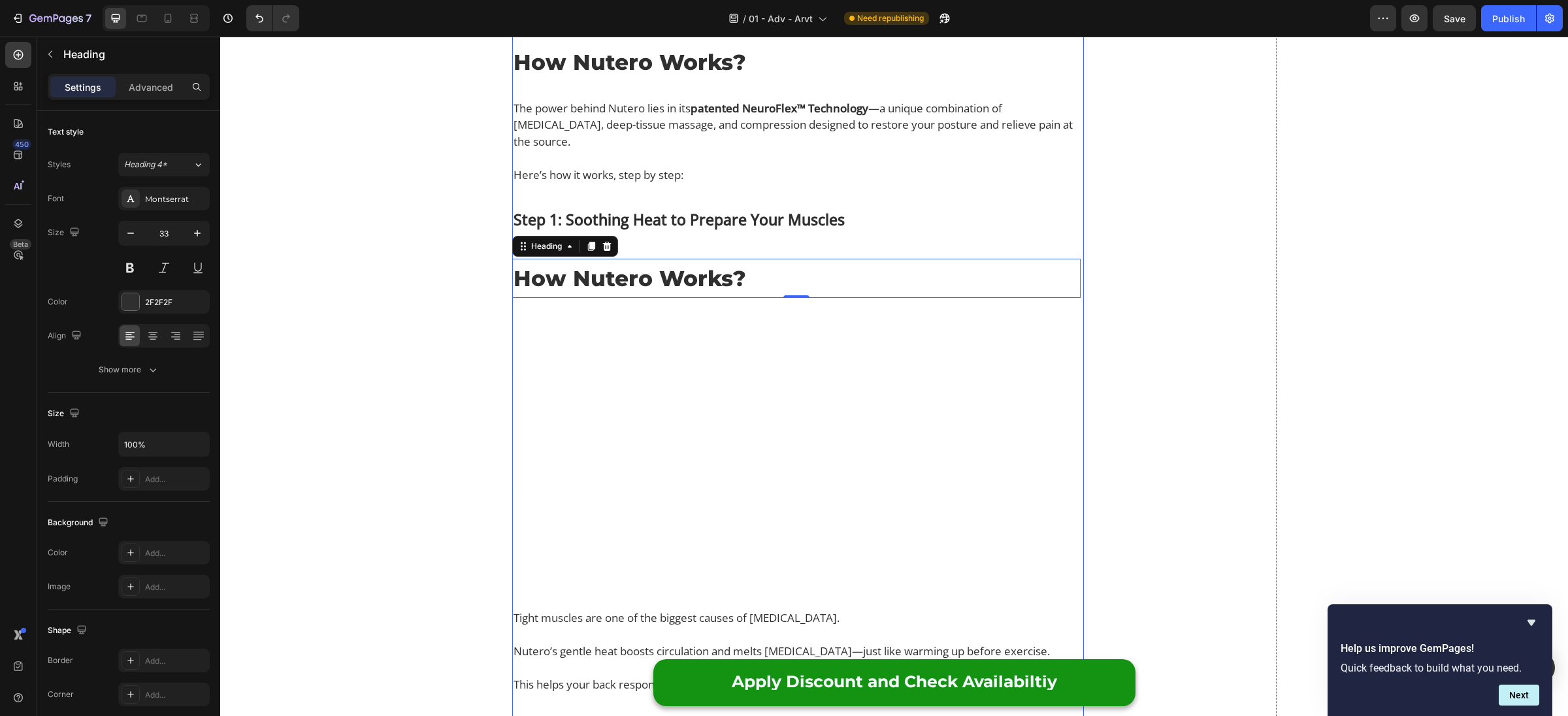
scroll to position [3562, 0]
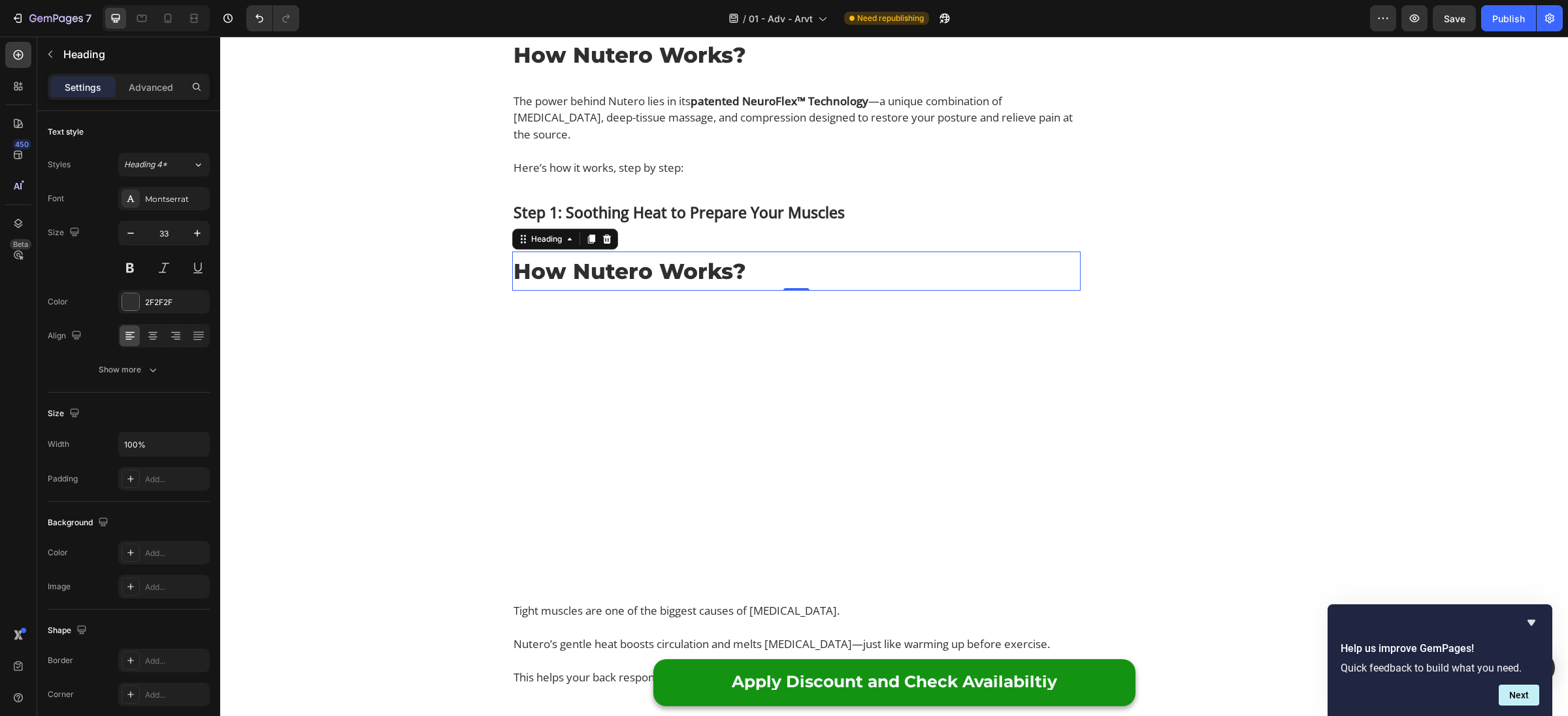
click at [632, 288] on h2 "How Nutero Works?" at bounding box center [796, 271] width 568 height 33
click at [632, 287] on p "How Nutero Works?" at bounding box center [797, 271] width 565 height 30
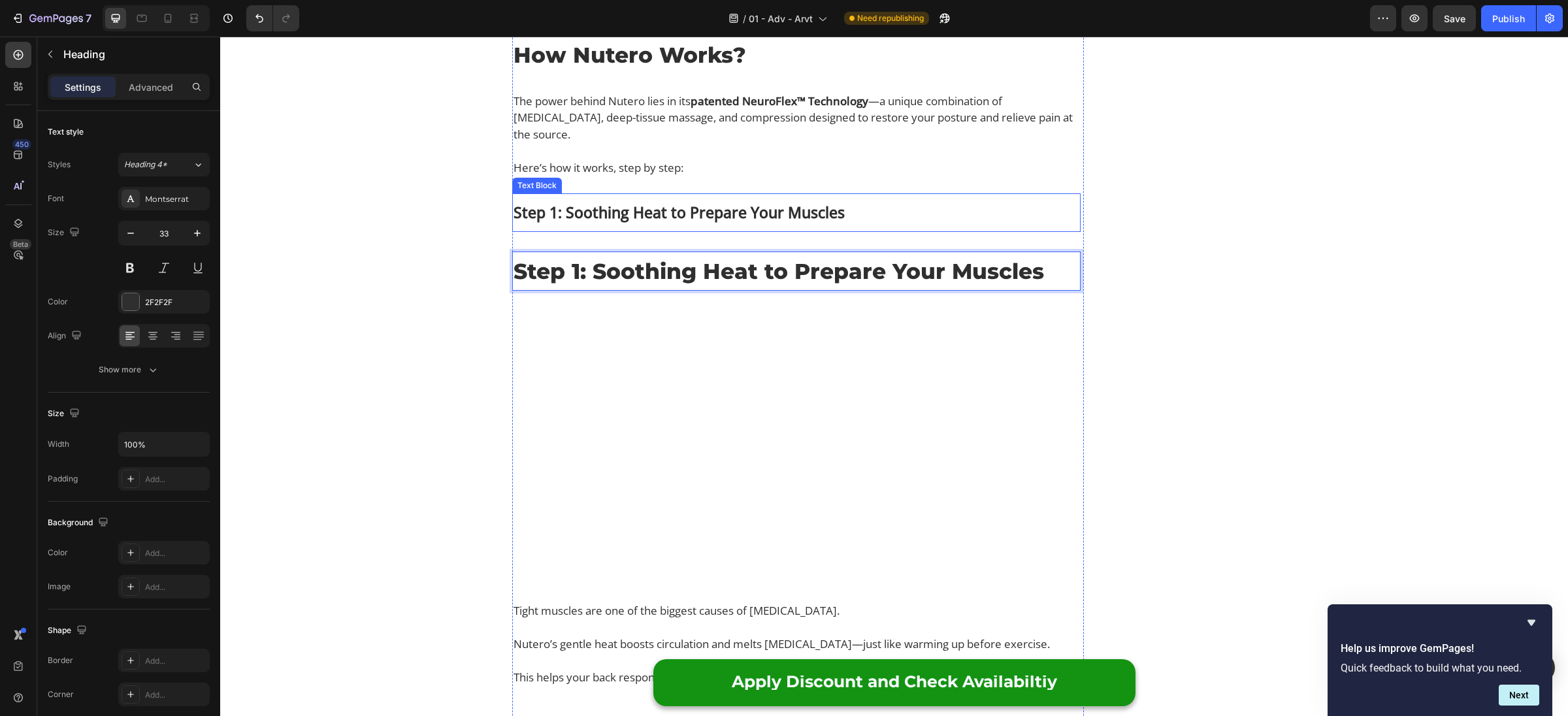
click at [540, 222] on strong "Step 1: Soothing Heat to Prepare Your Muscles" at bounding box center [679, 213] width 331 height 21
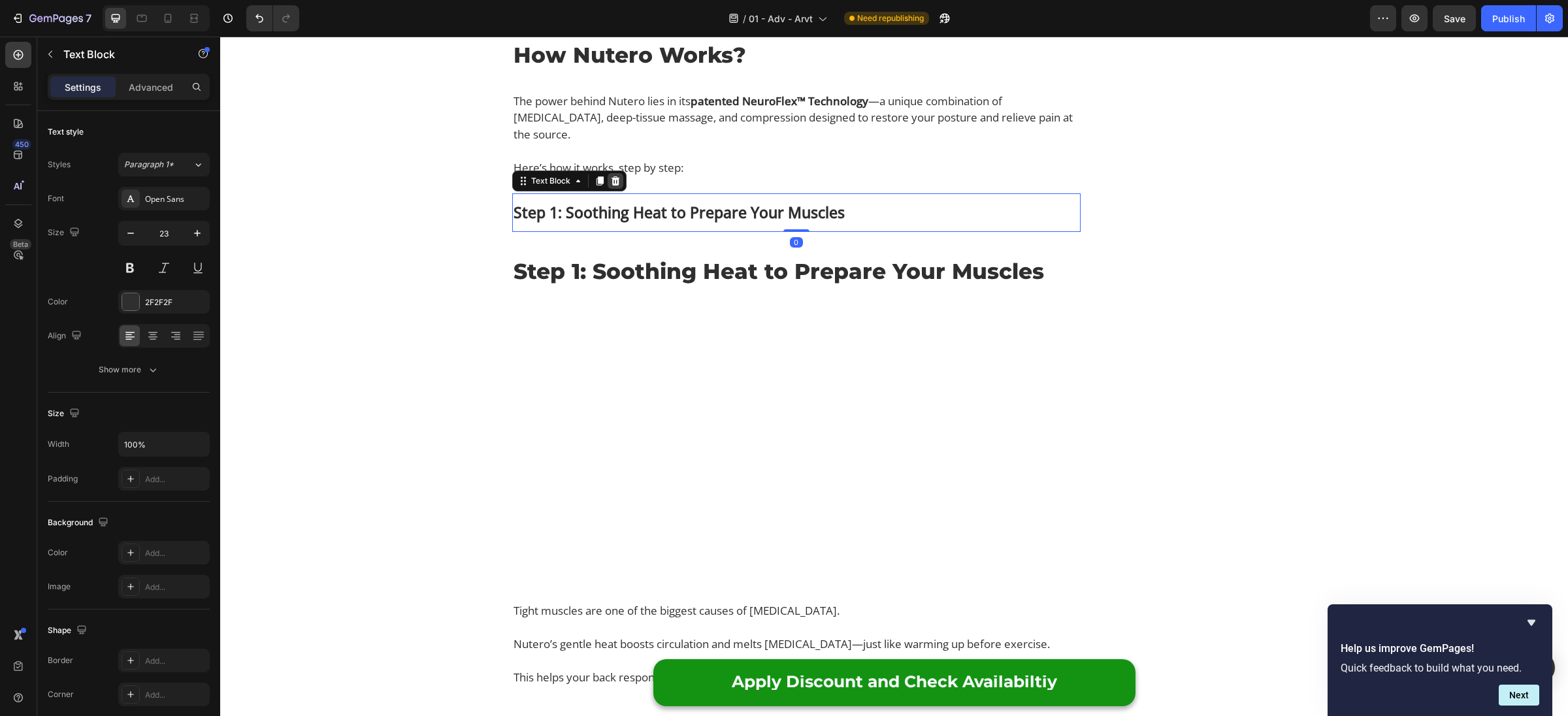
click at [613, 187] on icon at bounding box center [615, 181] width 11 height 11
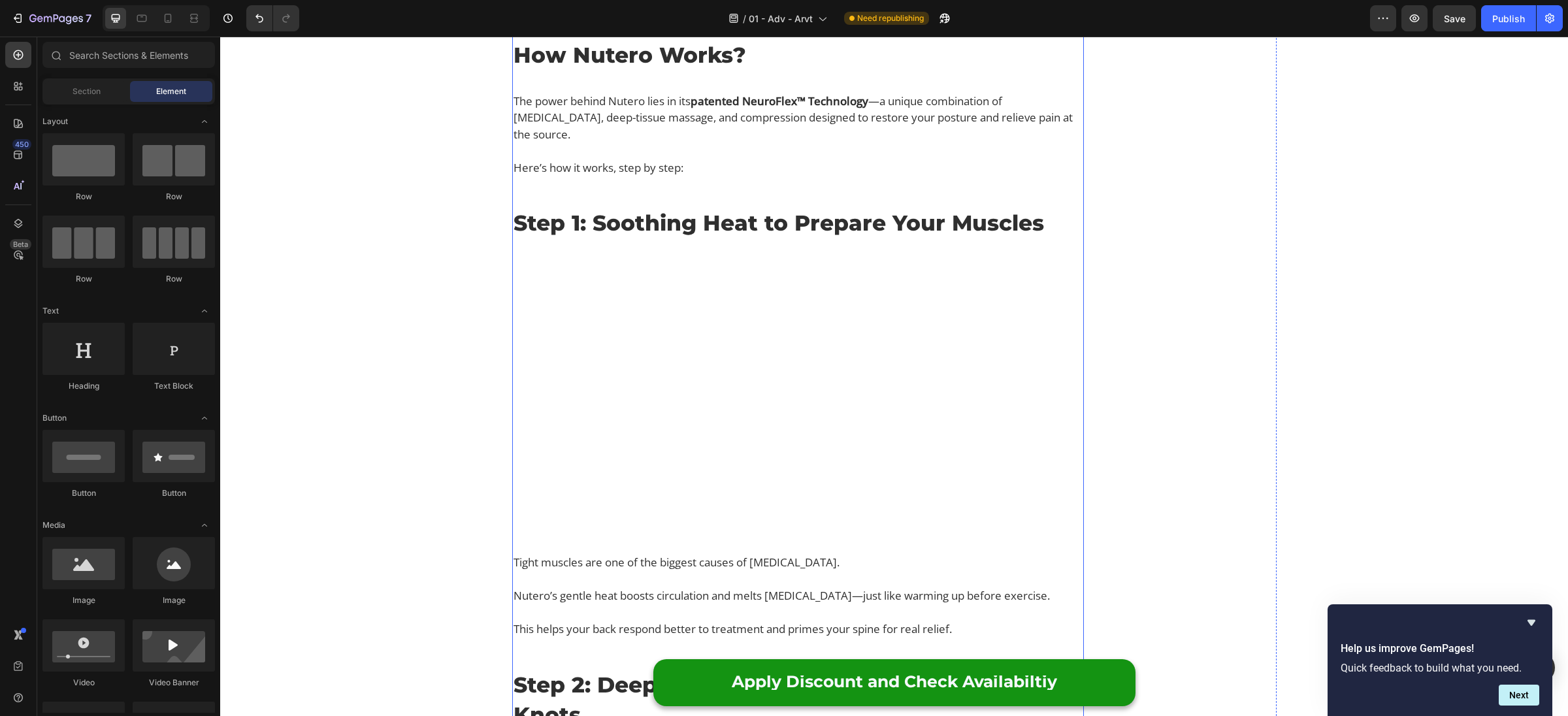
click at [617, 477] on div "⁠⁠⁠⁠⁠⁠⁠ Why Thousands With Lower Back Pain Are Replacing Painkillers With This …" at bounding box center [796, 112] width 568 height 7120
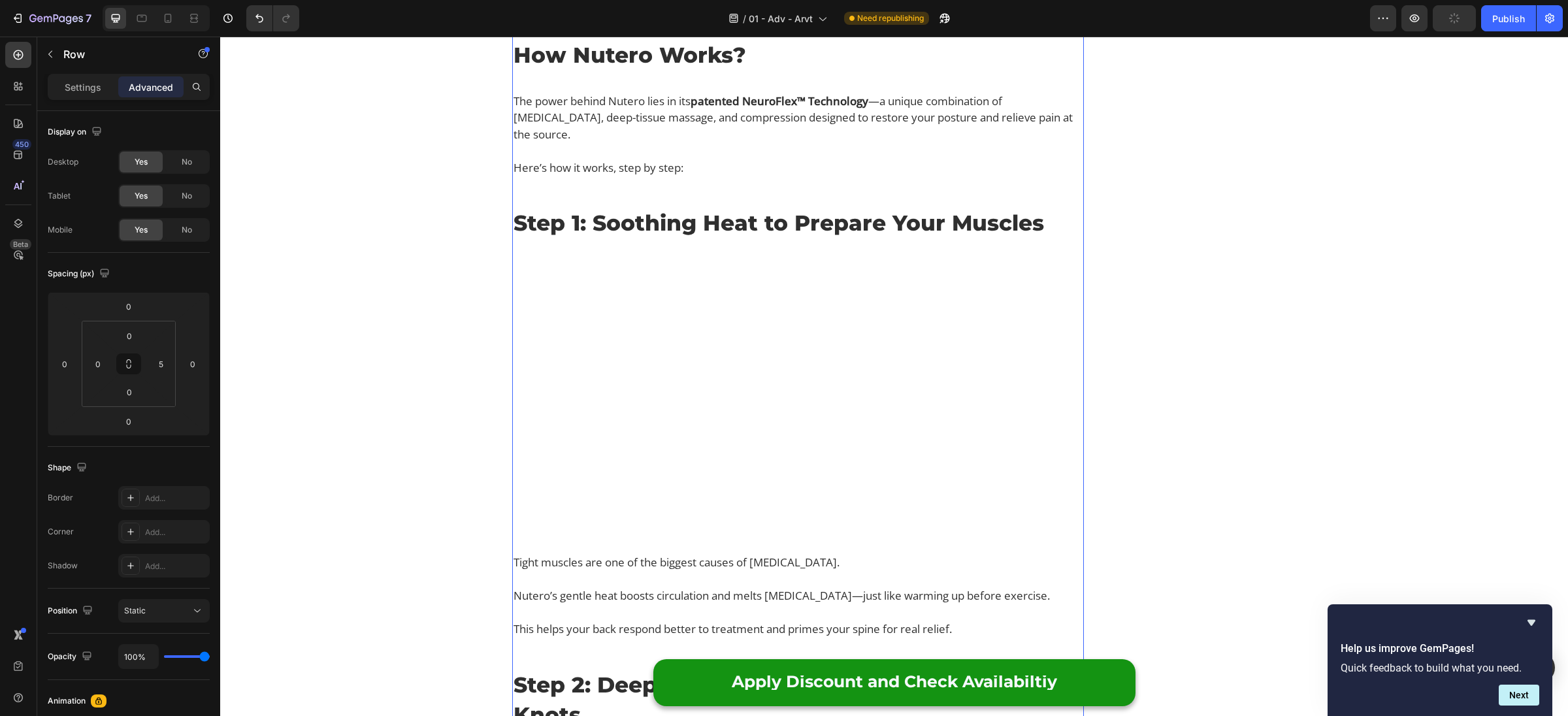
click at [690, 472] on div "⁠⁠⁠⁠⁠⁠⁠ Why Thousands With Lower Back Pain Are Replacing Painkillers With This …" at bounding box center [796, 112] width 568 height 7120
click at [696, 177] on p "Here’s how it works, step by step:" at bounding box center [797, 167] width 565 height 17
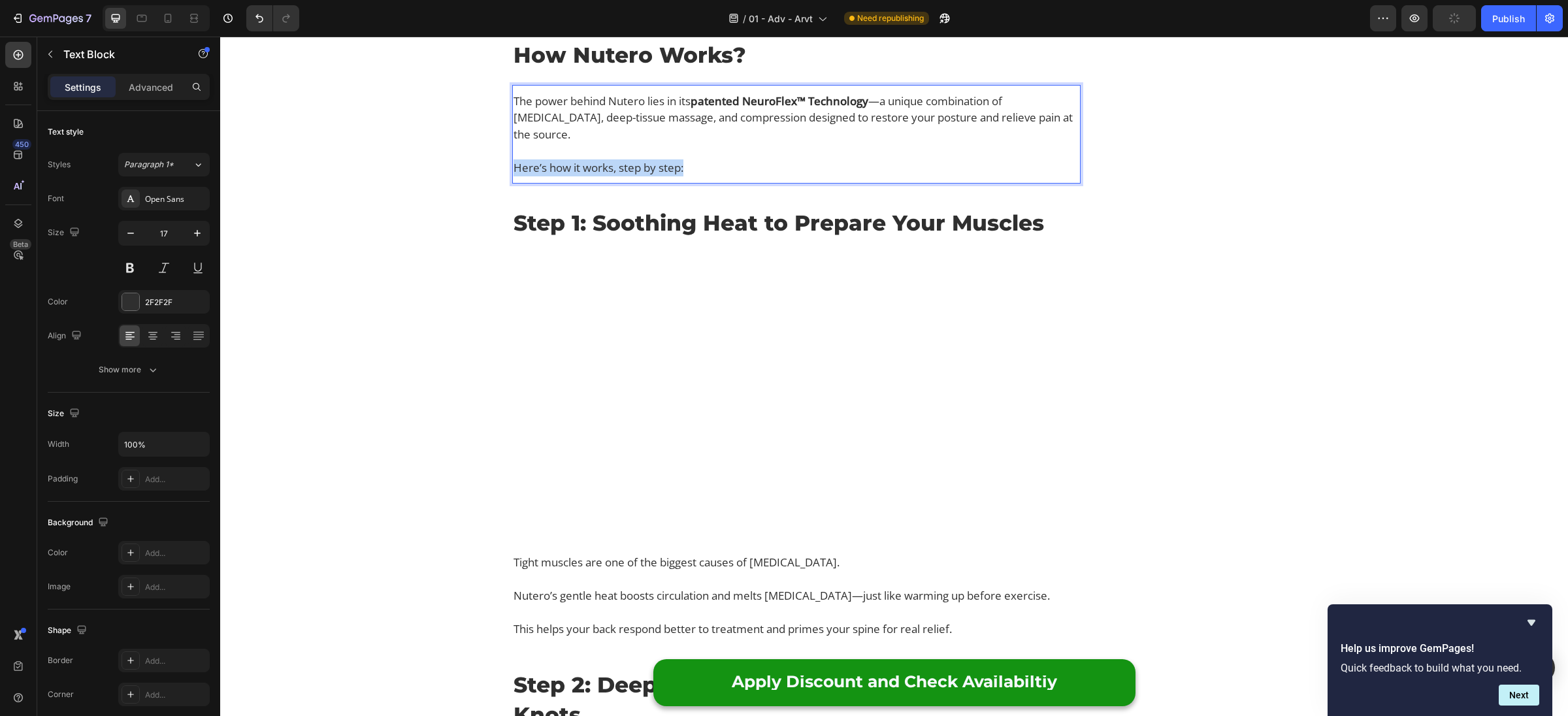
click at [696, 177] on p "Here’s how it works, step by step:" at bounding box center [797, 167] width 565 height 17
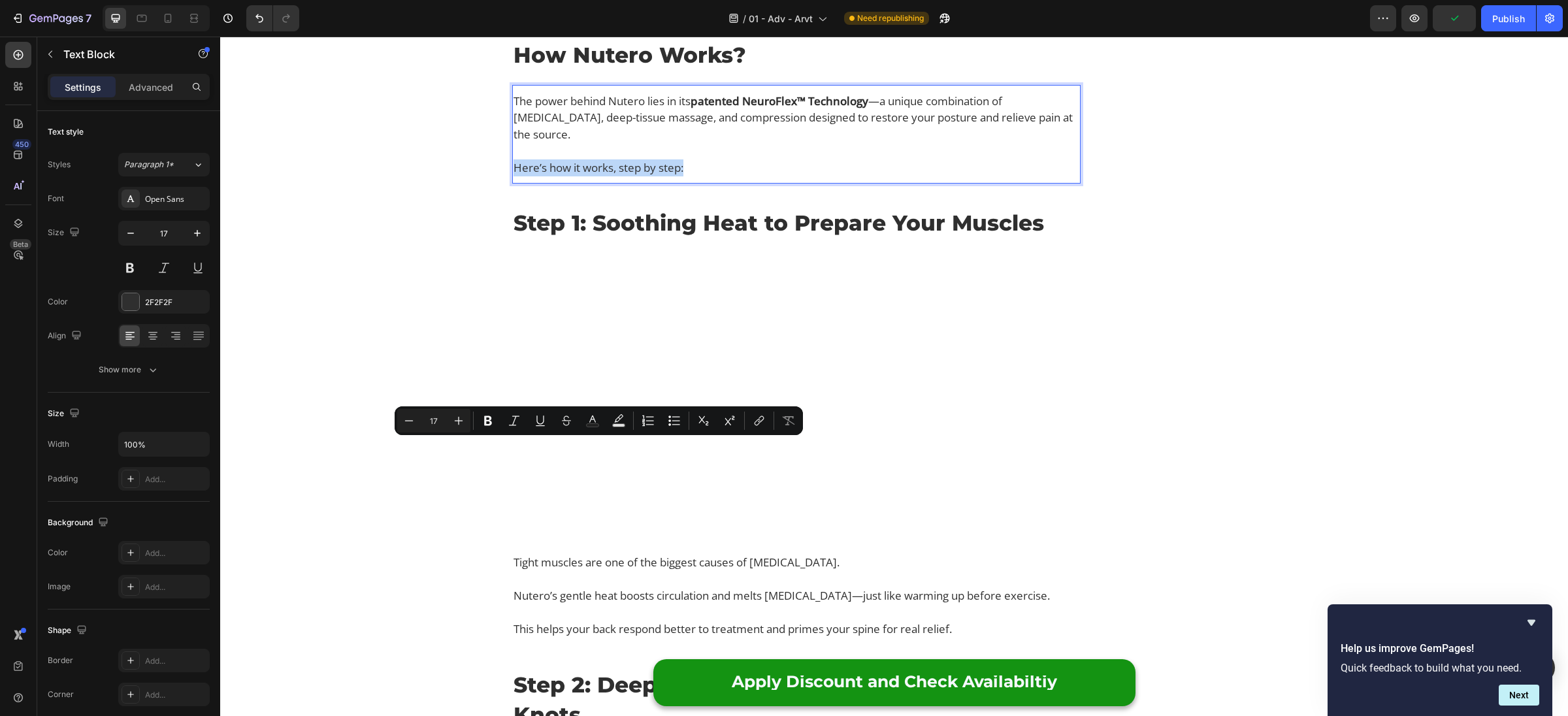
drag, startPoint x: 747, startPoint y: 446, endPoint x: 802, endPoint y: 462, distance: 57.3
click at [748, 177] on p "Here’s how it works, step by step:" at bounding box center [797, 167] width 565 height 17
click at [1130, 469] on div "Finally Get Relief From Lower Back Pain Text Block Image Check Availability But…" at bounding box center [1180, 112] width 192 height 7120
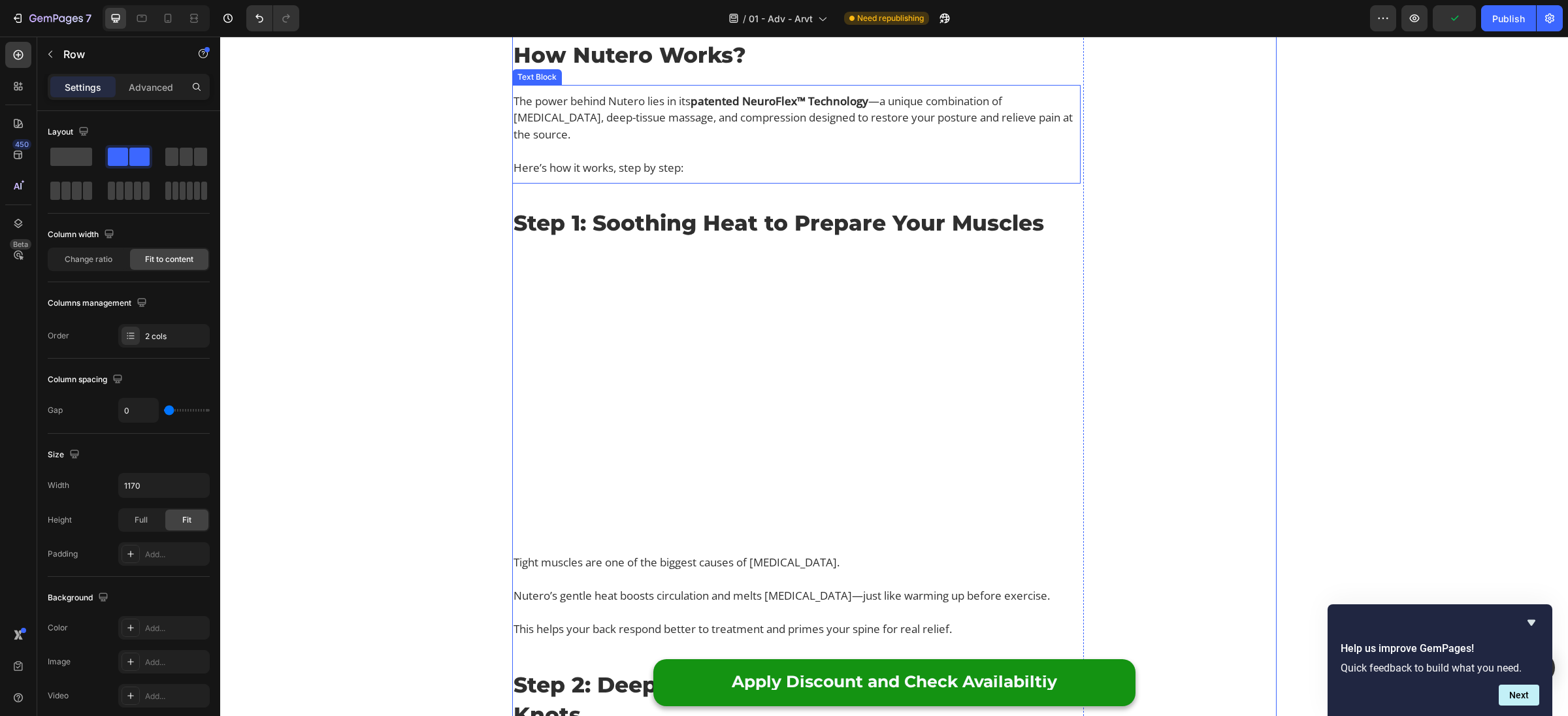
click at [751, 159] on p "Rich Text Editor. Editing area: main" at bounding box center [797, 151] width 565 height 17
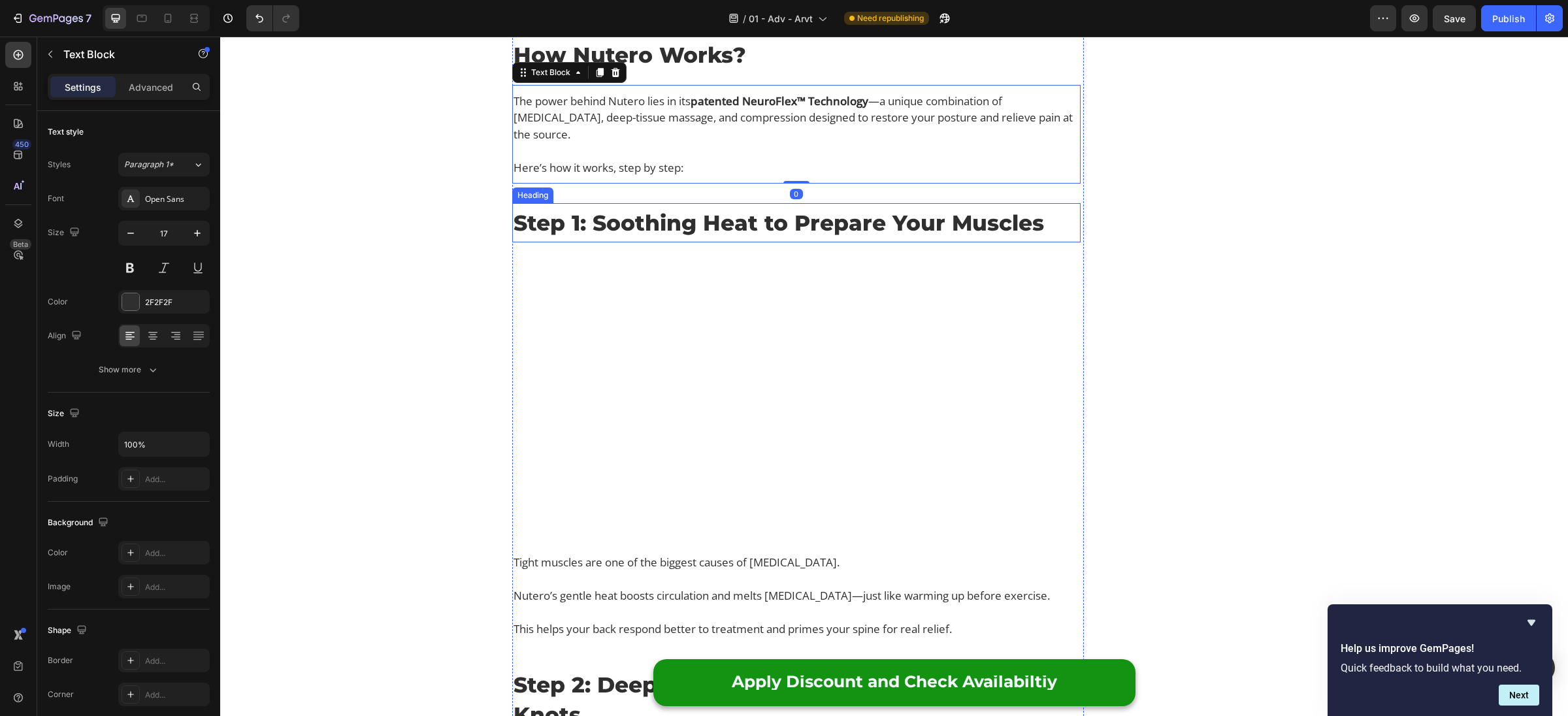
click at [810, 238] on p "Step 1: Soothing Heat to Prepare Your Muscles" at bounding box center [797, 222] width 565 height 30
click at [153, 83] on p "Advanced" at bounding box center [151, 87] width 45 height 14
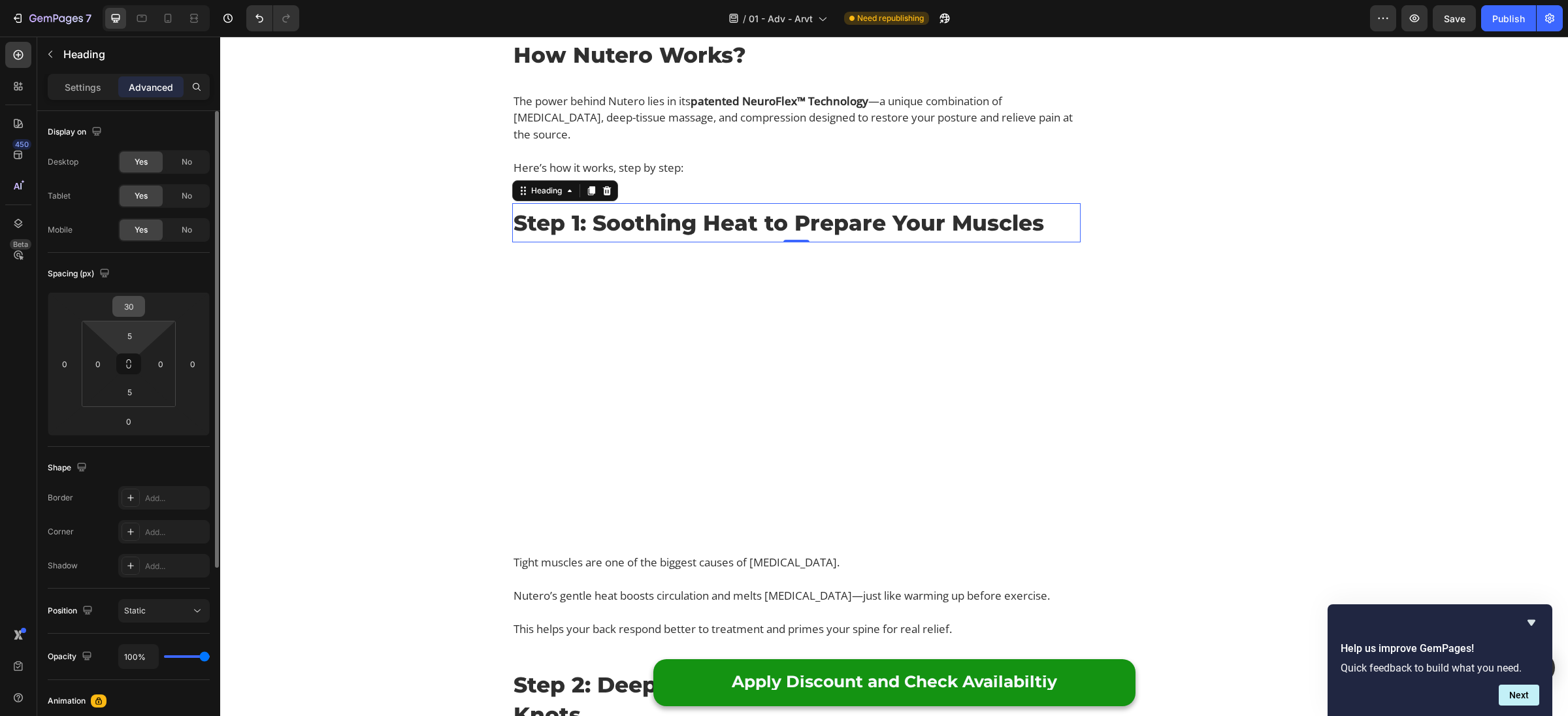
click at [137, 314] on input "30" at bounding box center [128, 306] width 26 height 19
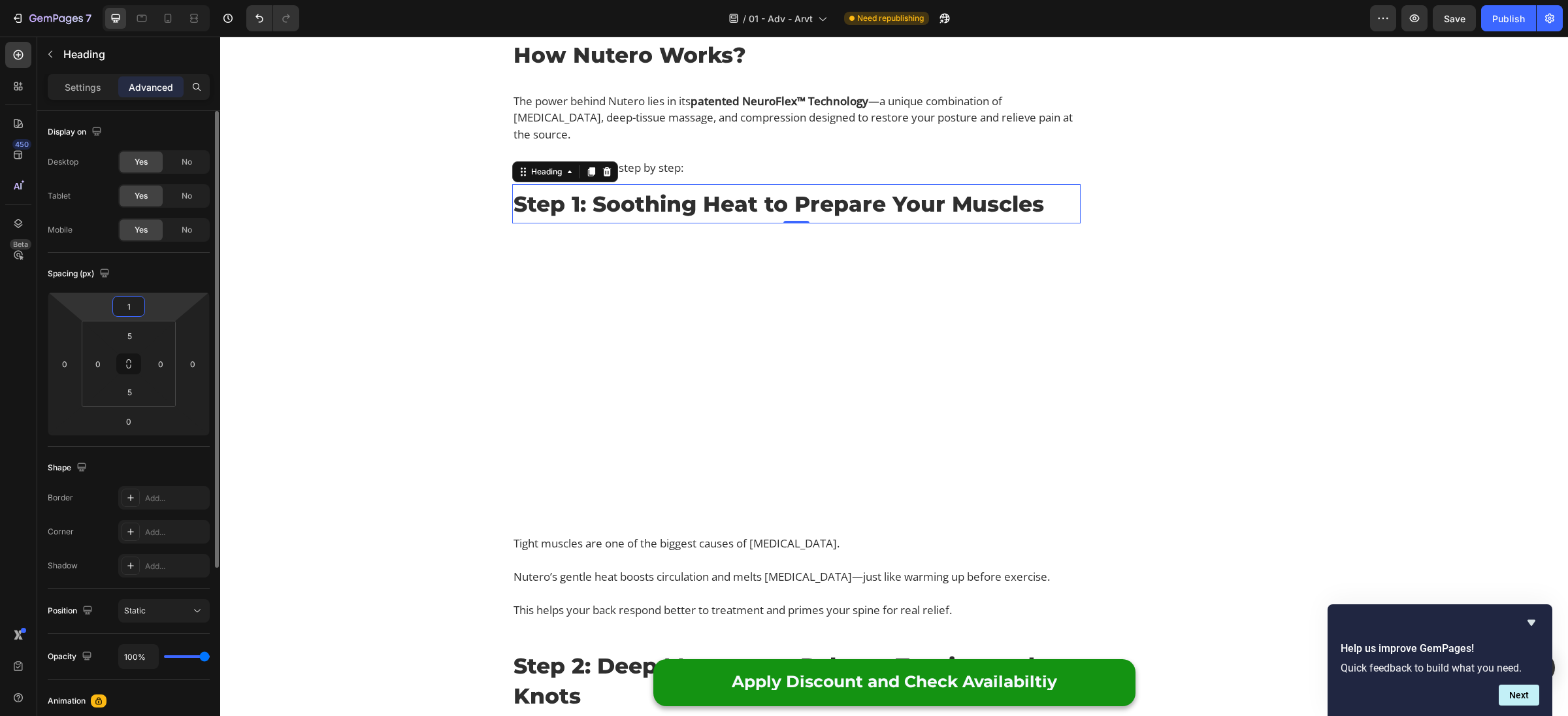
type input "10"
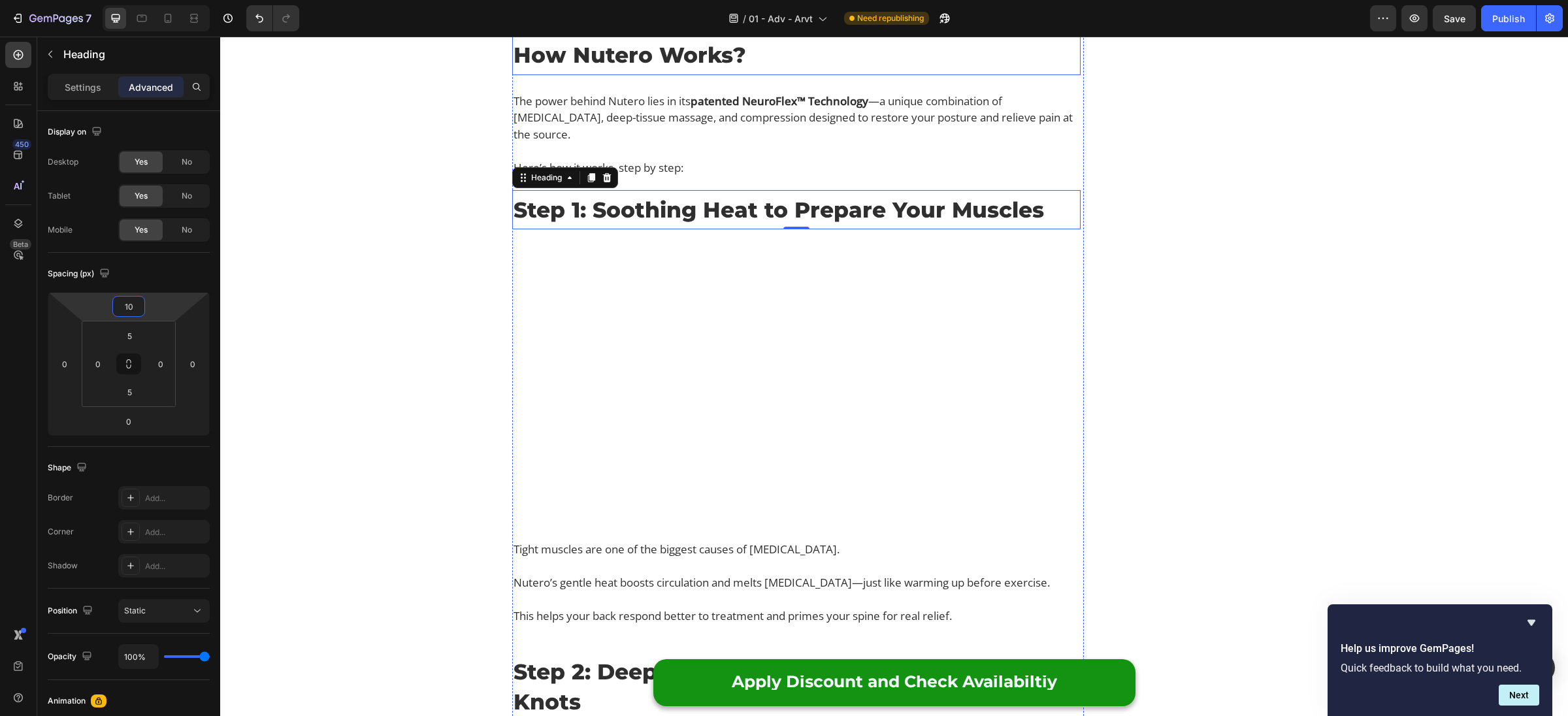
click at [933, 351] on div "⁠⁠⁠⁠⁠⁠⁠ Why Thousands With Lower Back Pain Are Replacing Painkillers With This …" at bounding box center [796, 105] width 568 height 7107
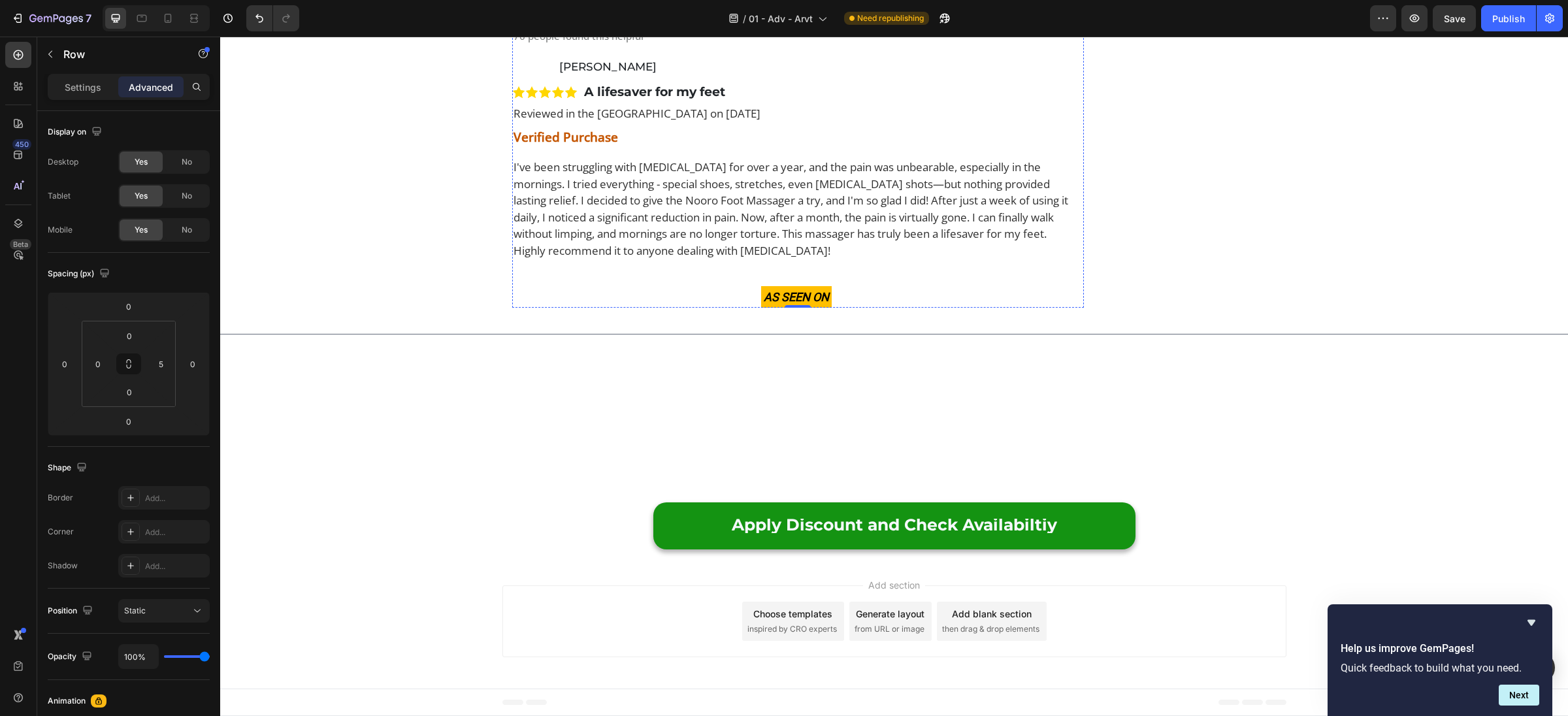
scroll to position [7403, 0]
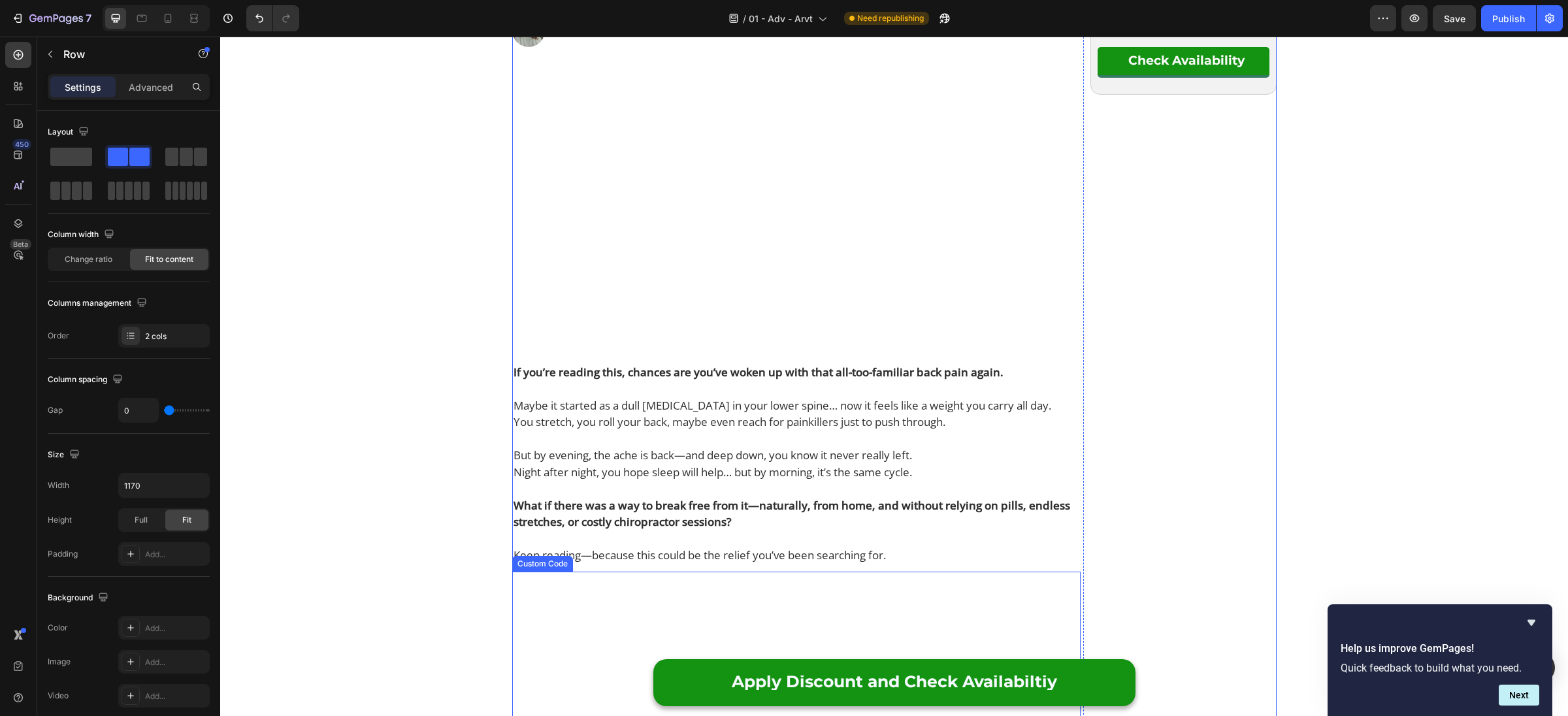
scroll to position [0, 0]
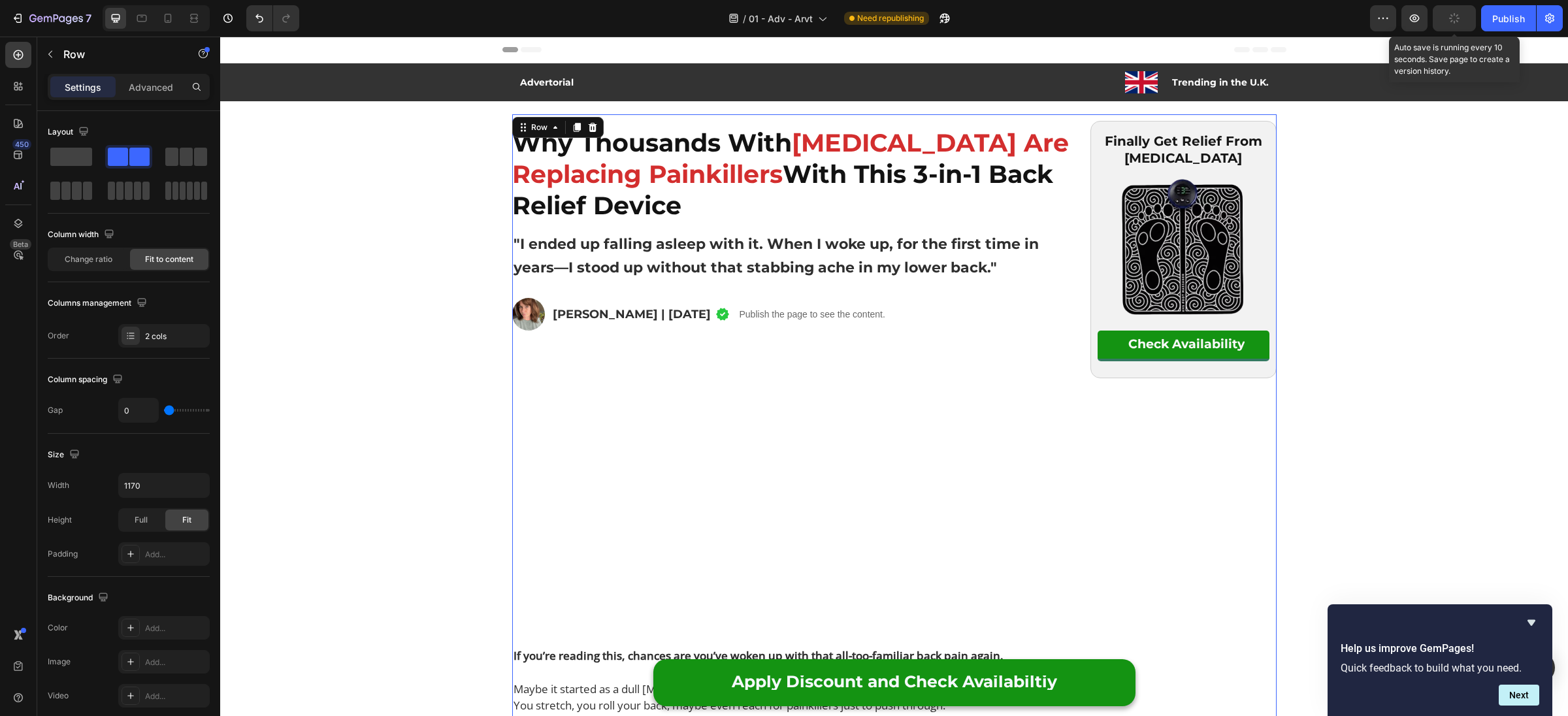
click at [1465, 24] on button "button" at bounding box center [1454, 17] width 43 height 26
drag, startPoint x: 1213, startPoint y: 251, endPoint x: 1205, endPoint y: 245, distance: 10.0
click at [1213, 251] on img at bounding box center [1183, 248] width 130 height 147
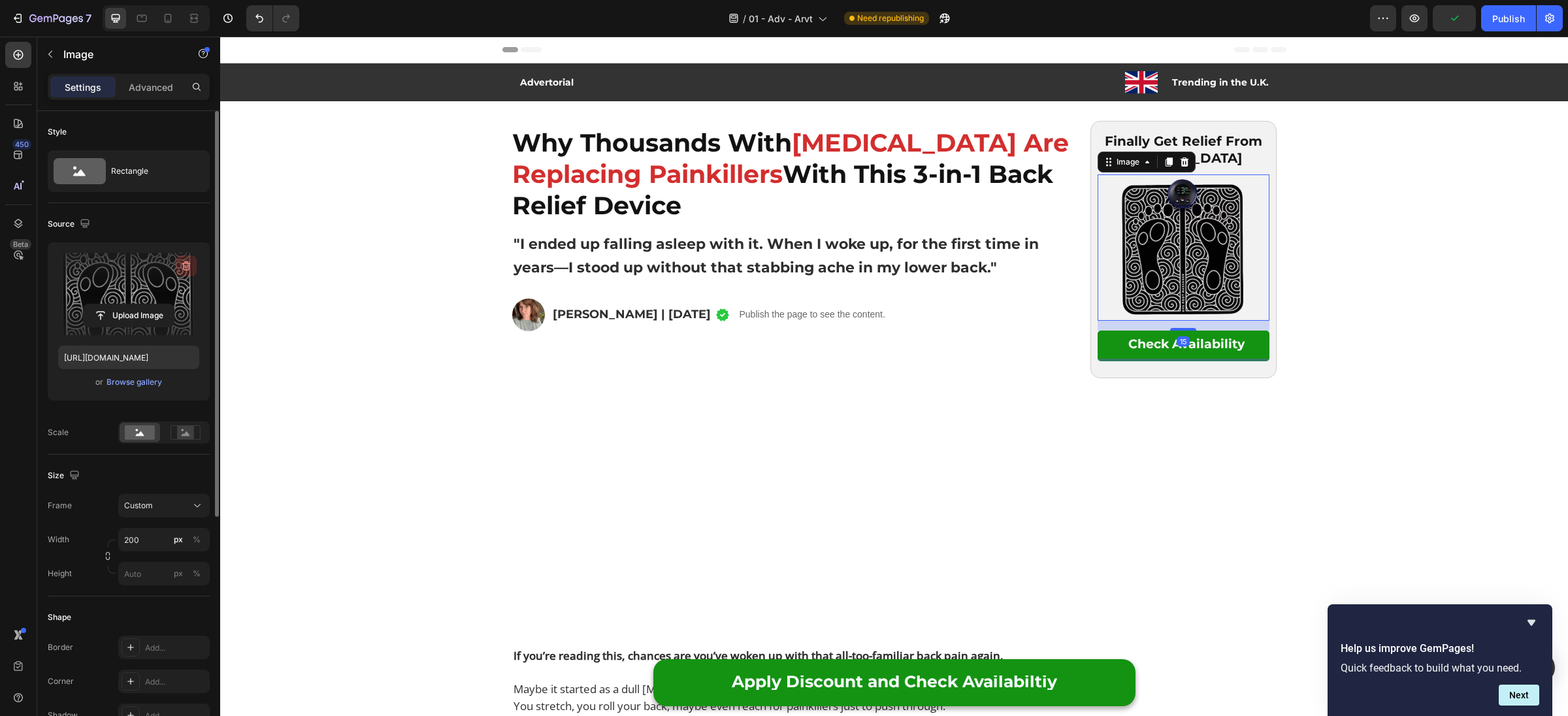
click at [183, 267] on icon "button" at bounding box center [187, 266] width 9 height 10
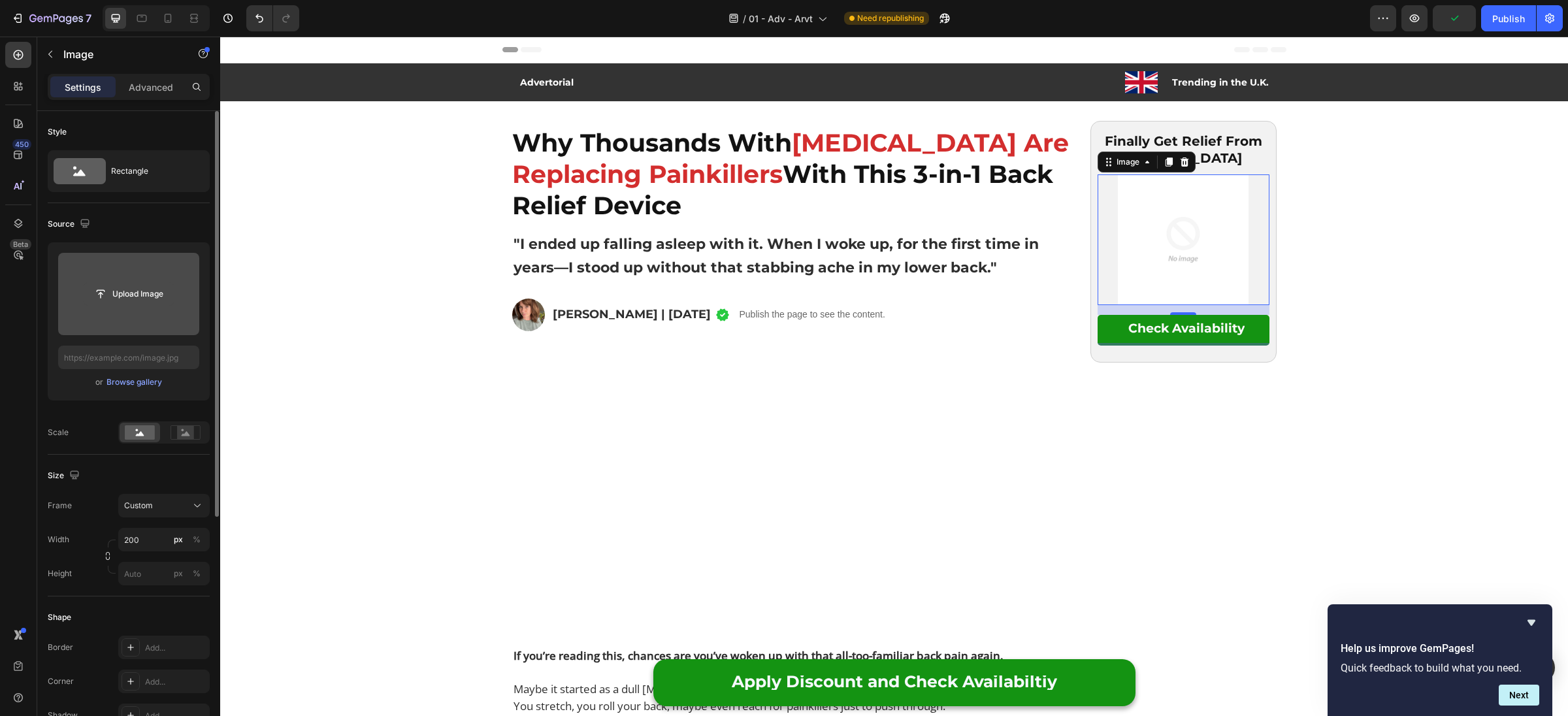
click at [120, 294] on input "file" at bounding box center [128, 293] width 90 height 22
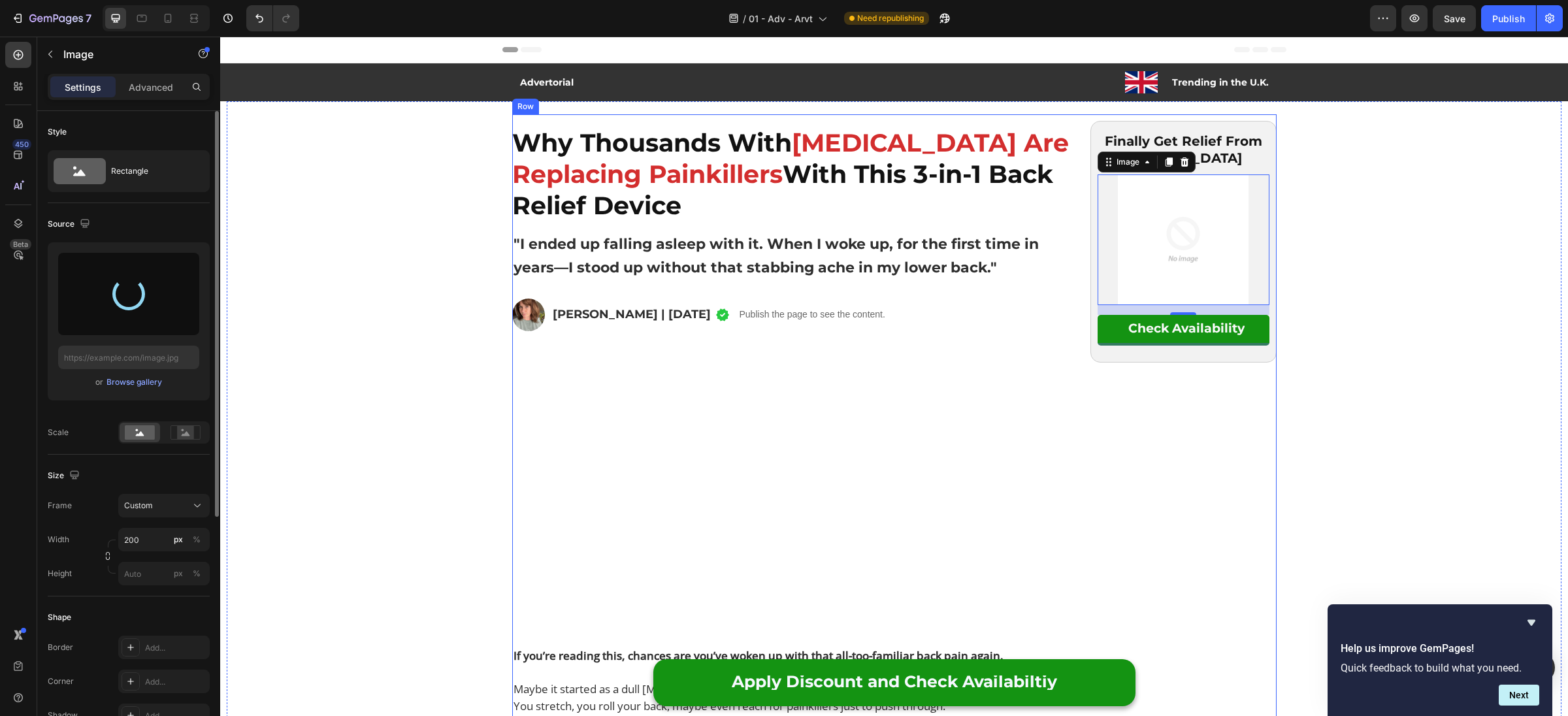
type input "https://cdn.shopify.com/s/files/1/0938/8546/4953/files/gempages_585399671795483…"
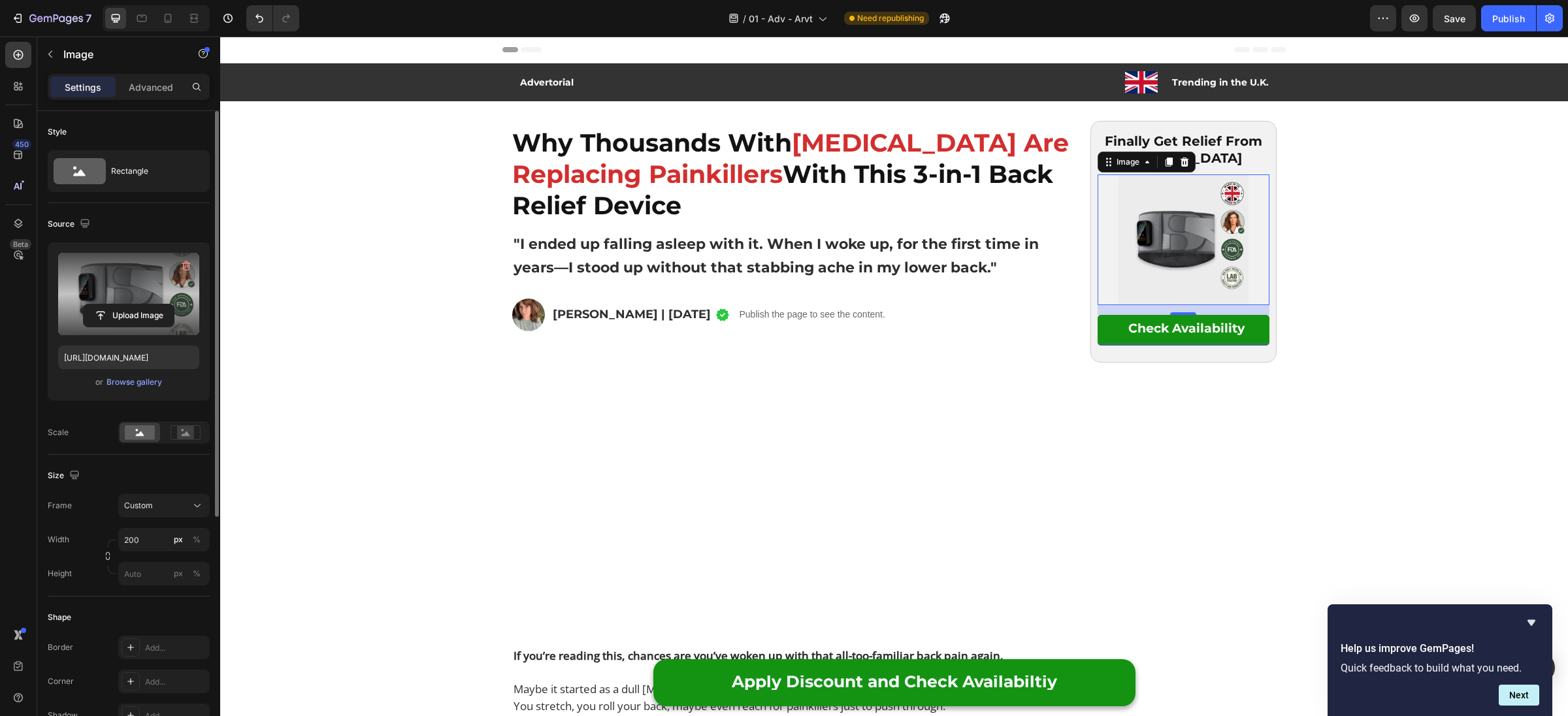
scroll to position [15, 0]
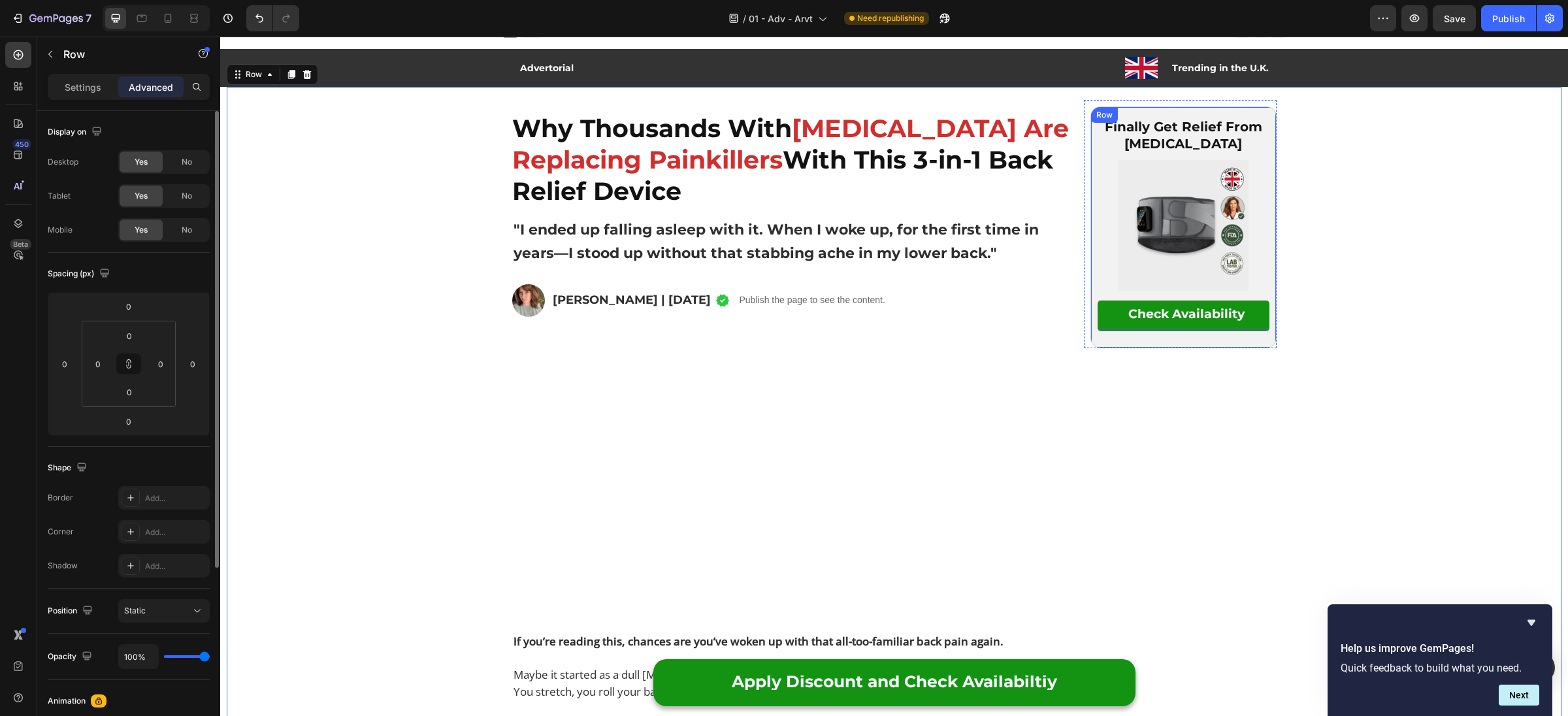
click at [1271, 159] on div "Finally Get Relief From Lower Back Pain Text Block Image Check Availability But…" at bounding box center [1183, 227] width 187 height 242
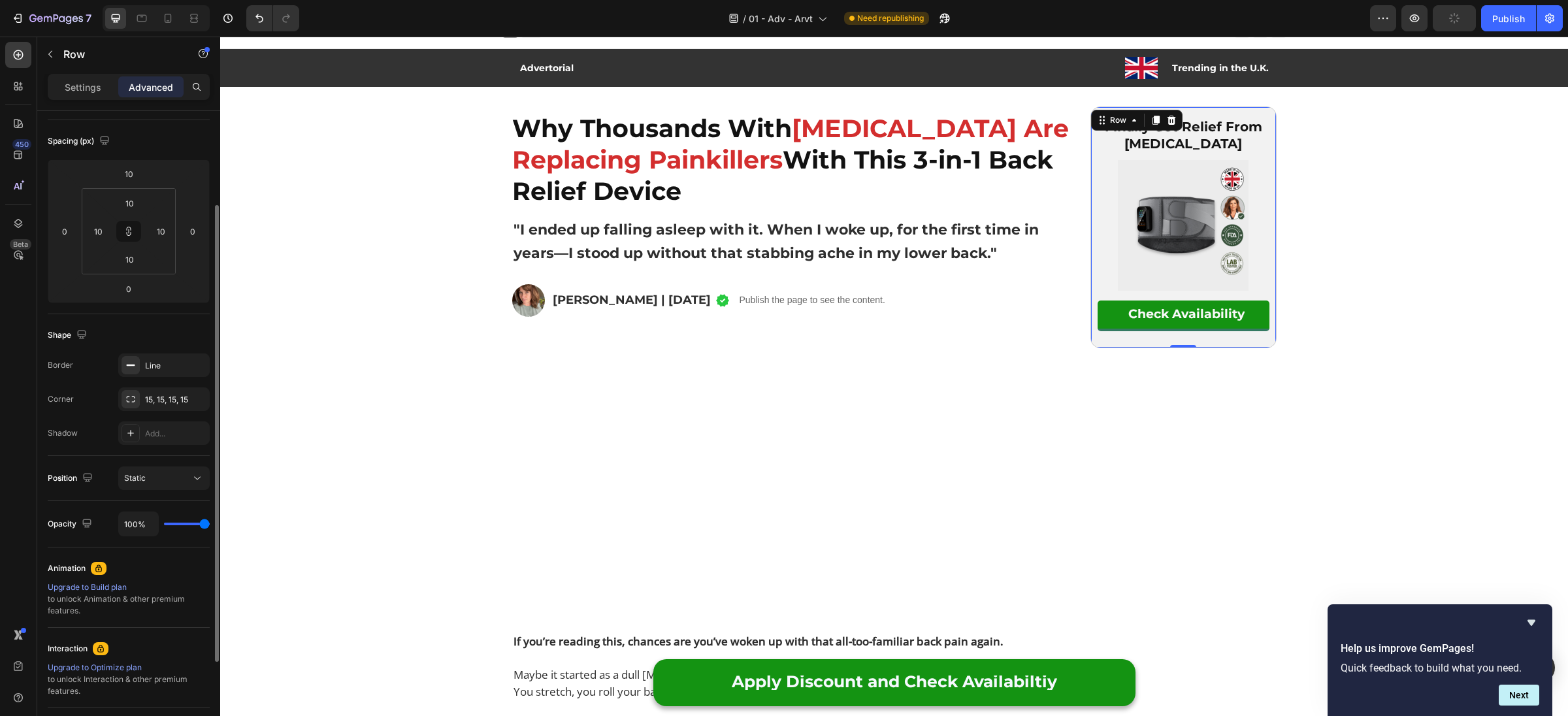
scroll to position [261, 0]
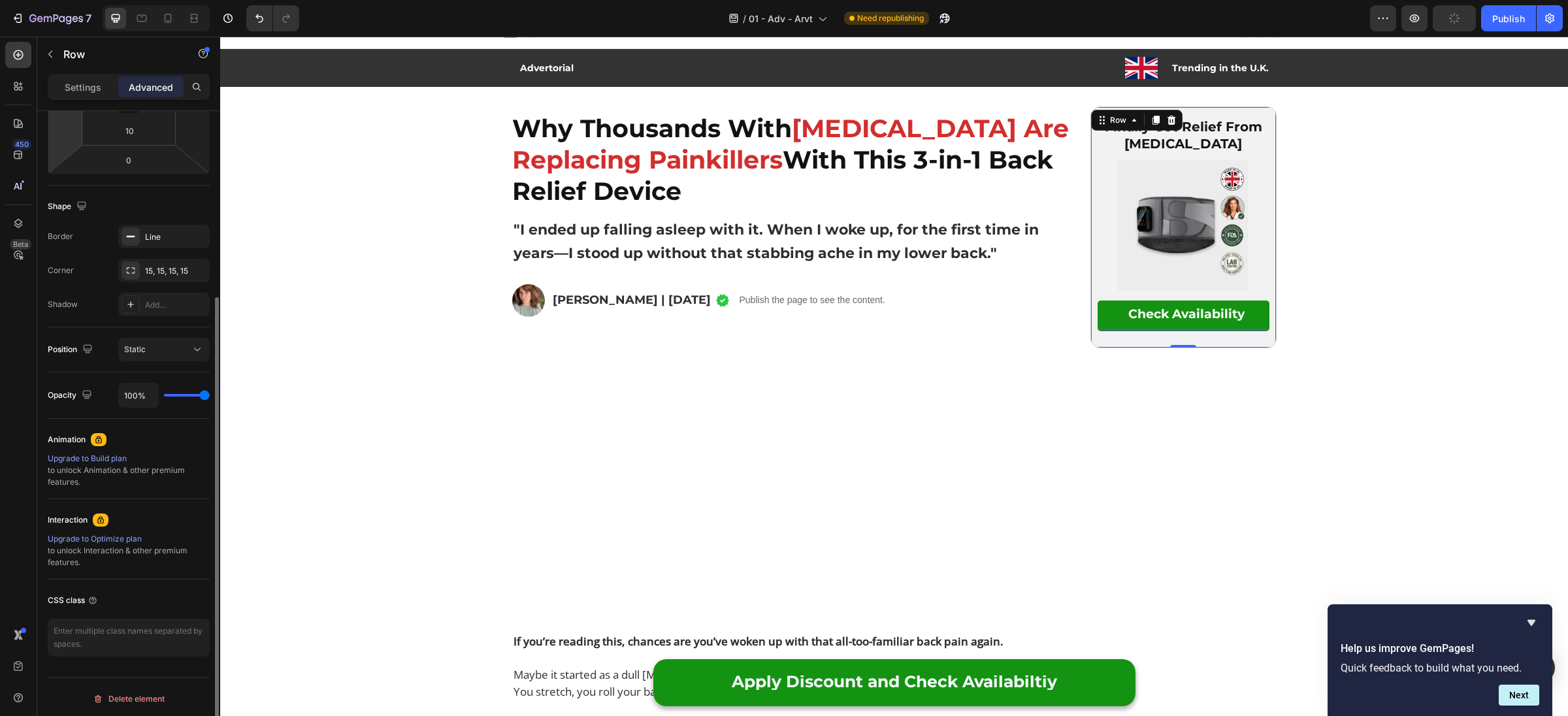
click at [76, 102] on div "Settings Advanced" at bounding box center [128, 92] width 183 height 37
click at [77, 90] on p "Settings" at bounding box center [84, 87] width 37 height 14
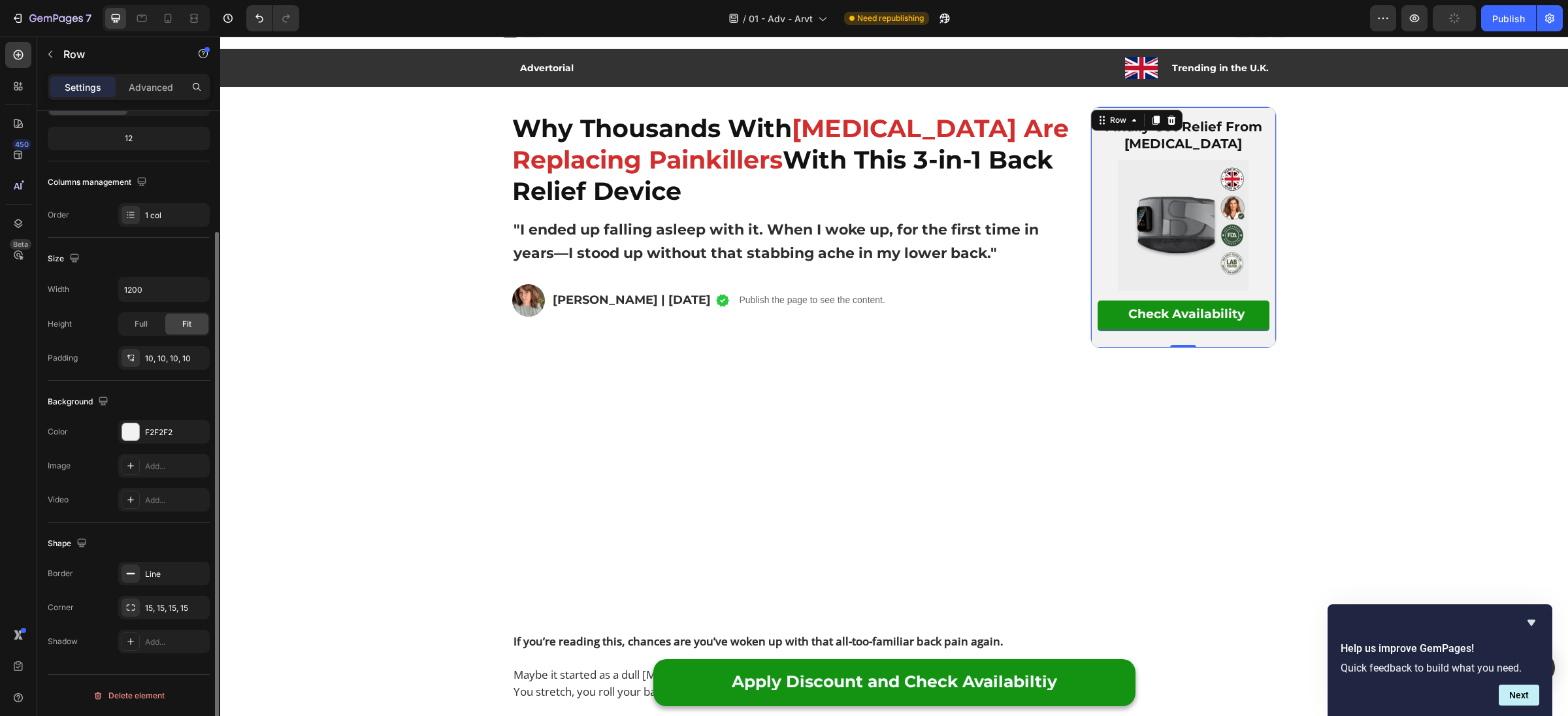
scroll to position [153, 0]
click at [177, 438] on div "F2F2F2" at bounding box center [163, 435] width 38 height 12
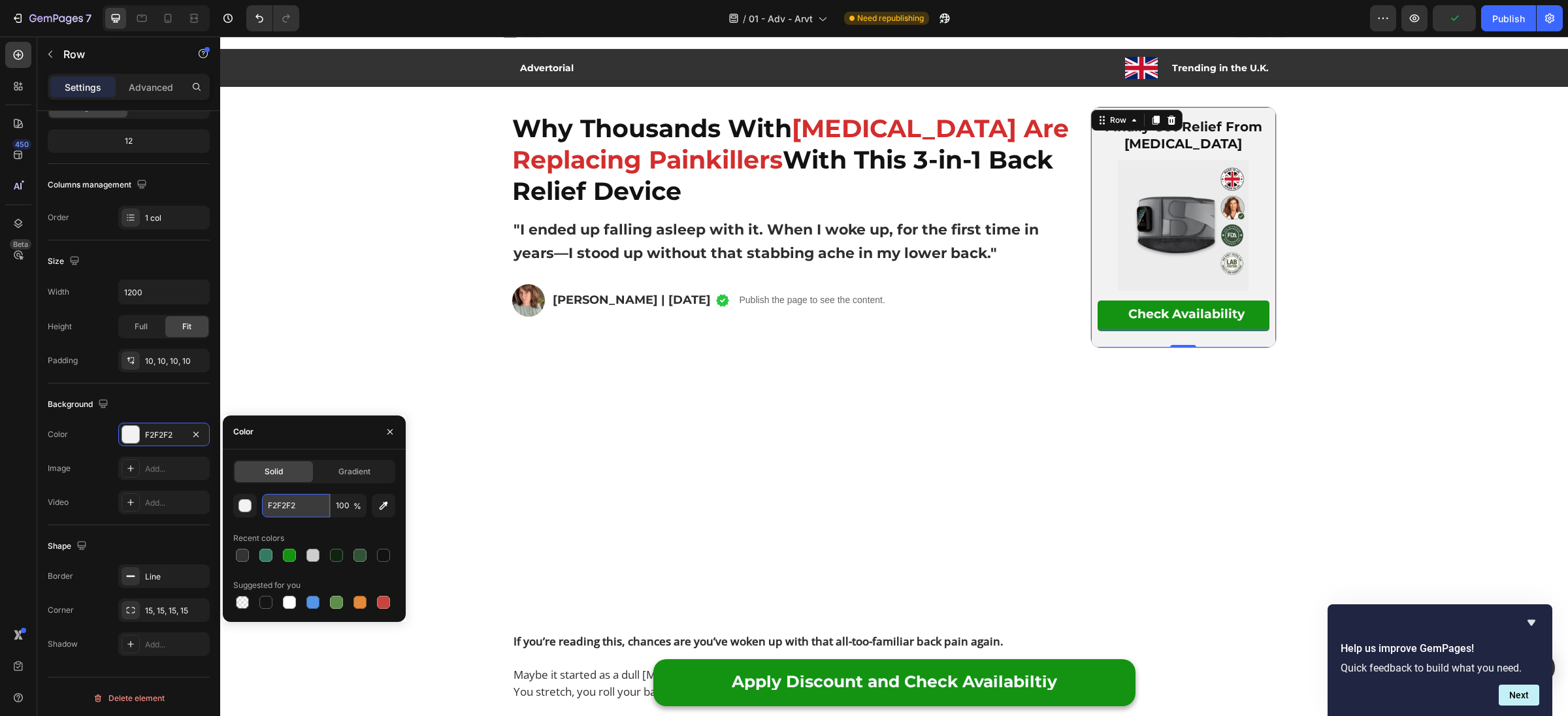
click at [285, 498] on input "F2F2F2" at bounding box center [296, 505] width 68 height 23
click at [284, 498] on input "F2F2F2" at bounding box center [296, 505] width 68 height 23
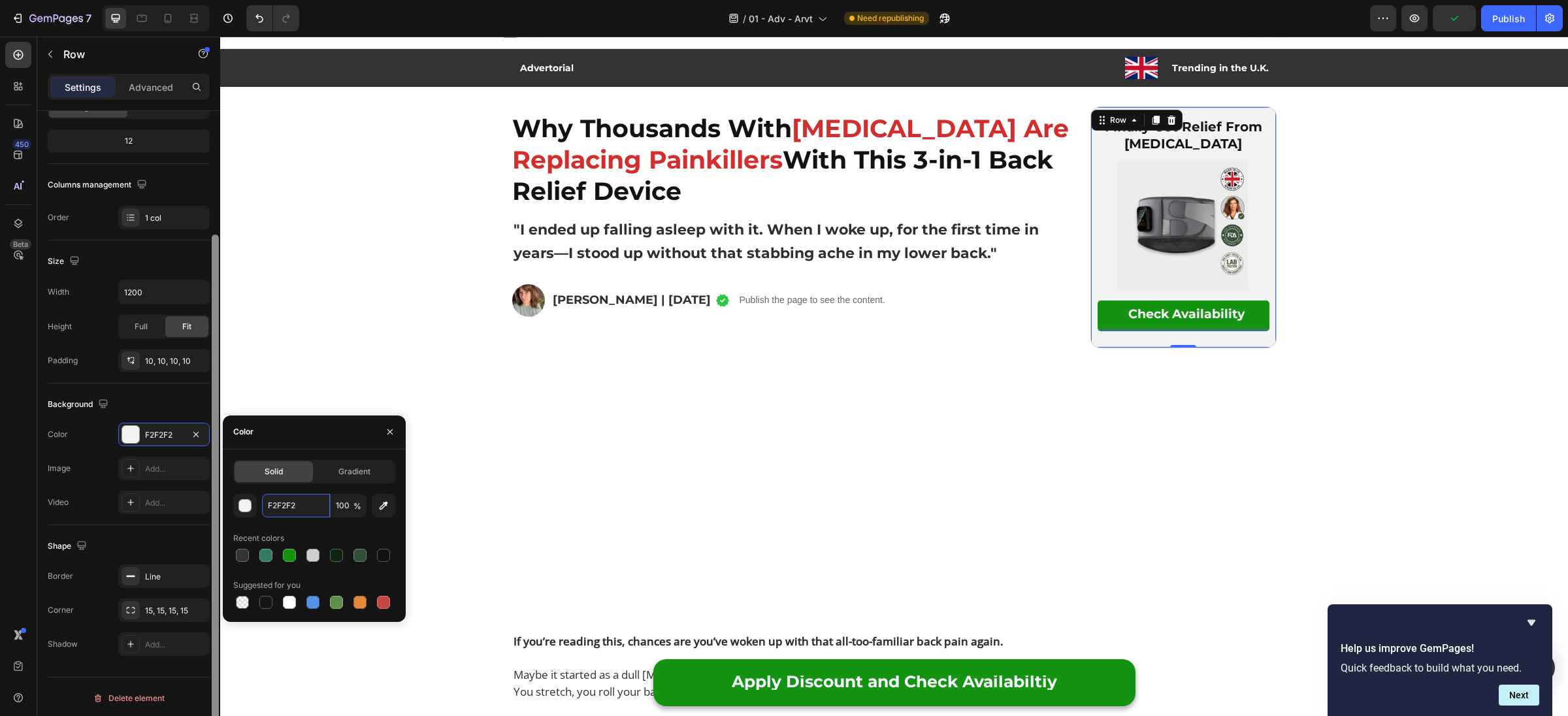
paste input "ECECEC"
type input "ECECEC"
click at [96, 438] on div "Color F2F2F2" at bounding box center [128, 434] width 162 height 23
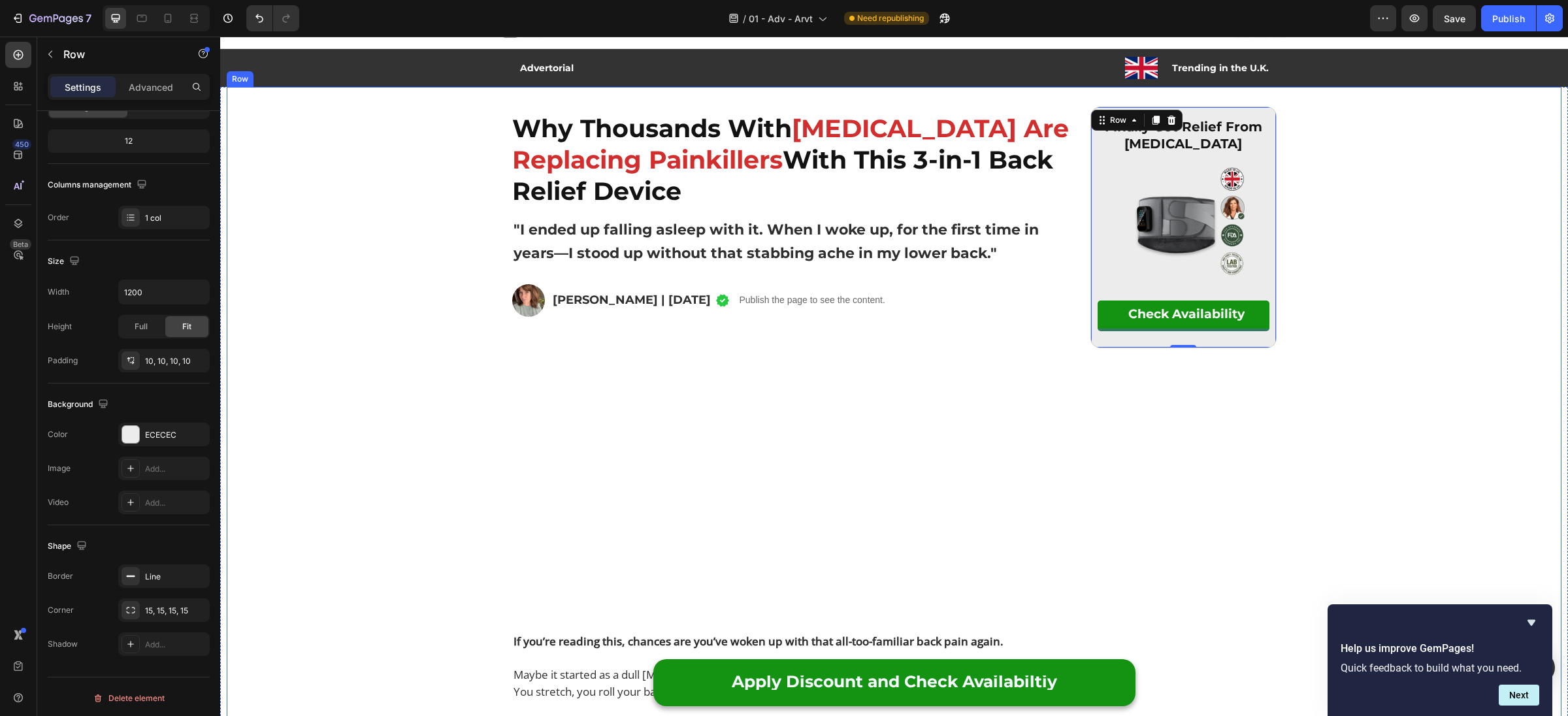
click at [1177, 223] on img at bounding box center [1183, 225] width 130 height 130
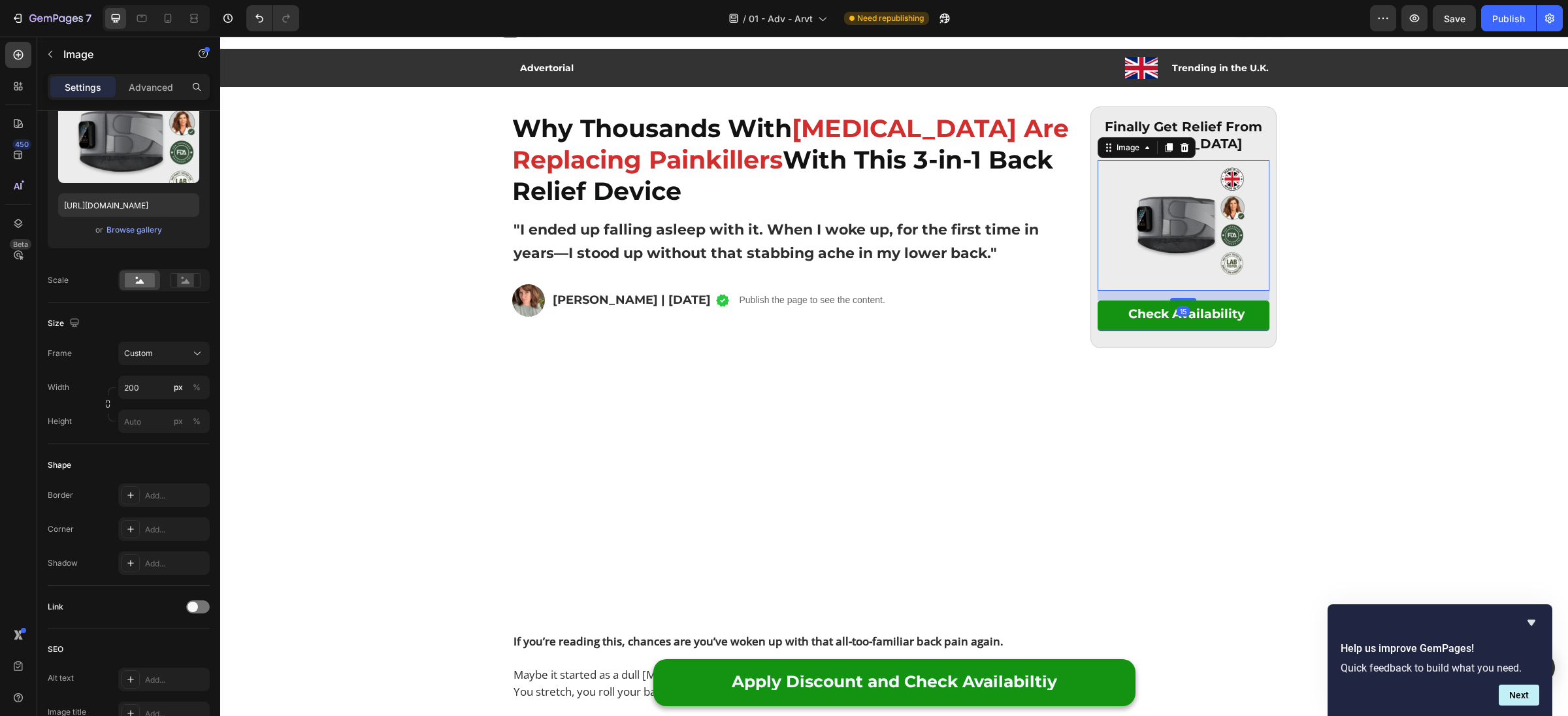
scroll to position [0, 0]
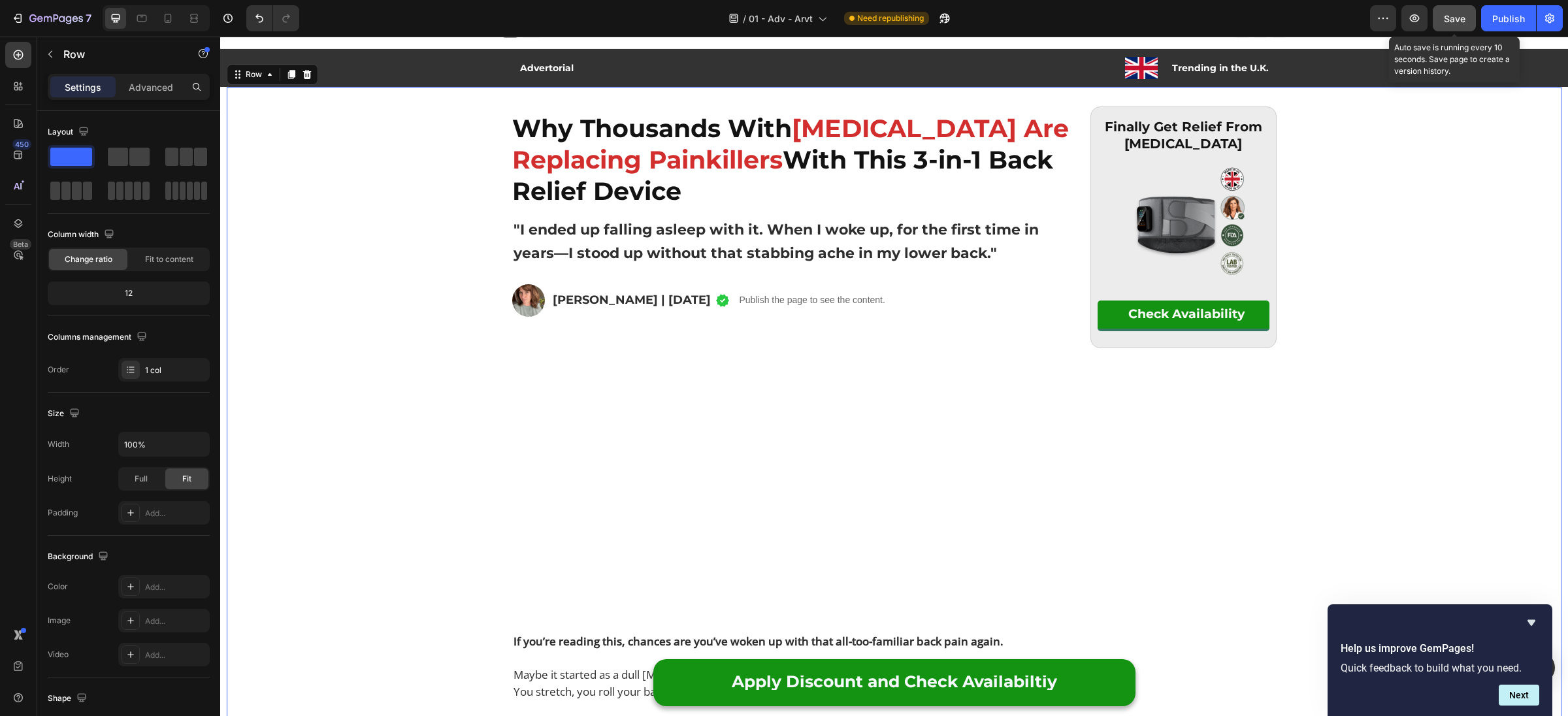
click at [1460, 21] on span "Save" at bounding box center [1454, 17] width 21 height 11
click at [1485, 21] on button "Publish" at bounding box center [1509, 17] width 54 height 26
click at [175, 22] on div at bounding box center [168, 18] width 21 height 21
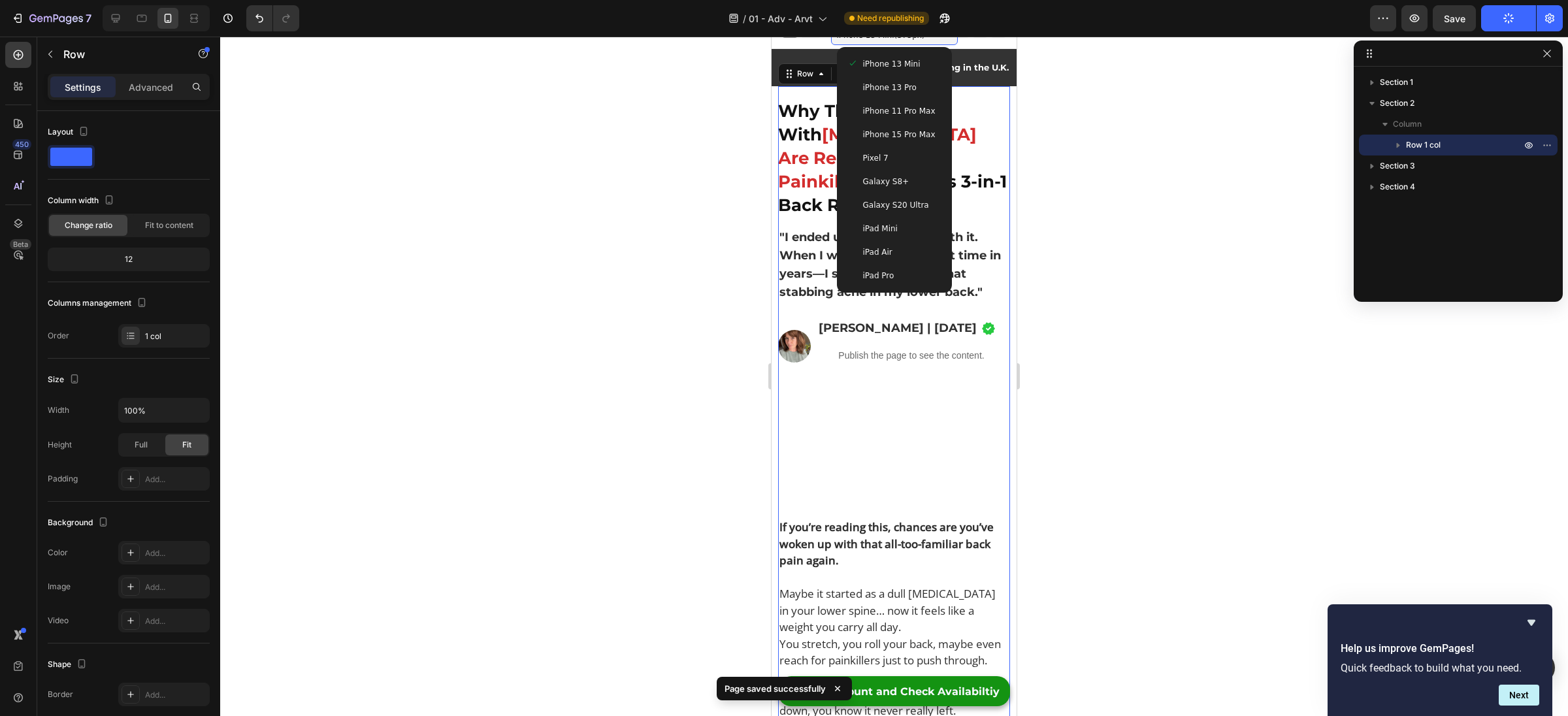
scroll to position [17, 0]
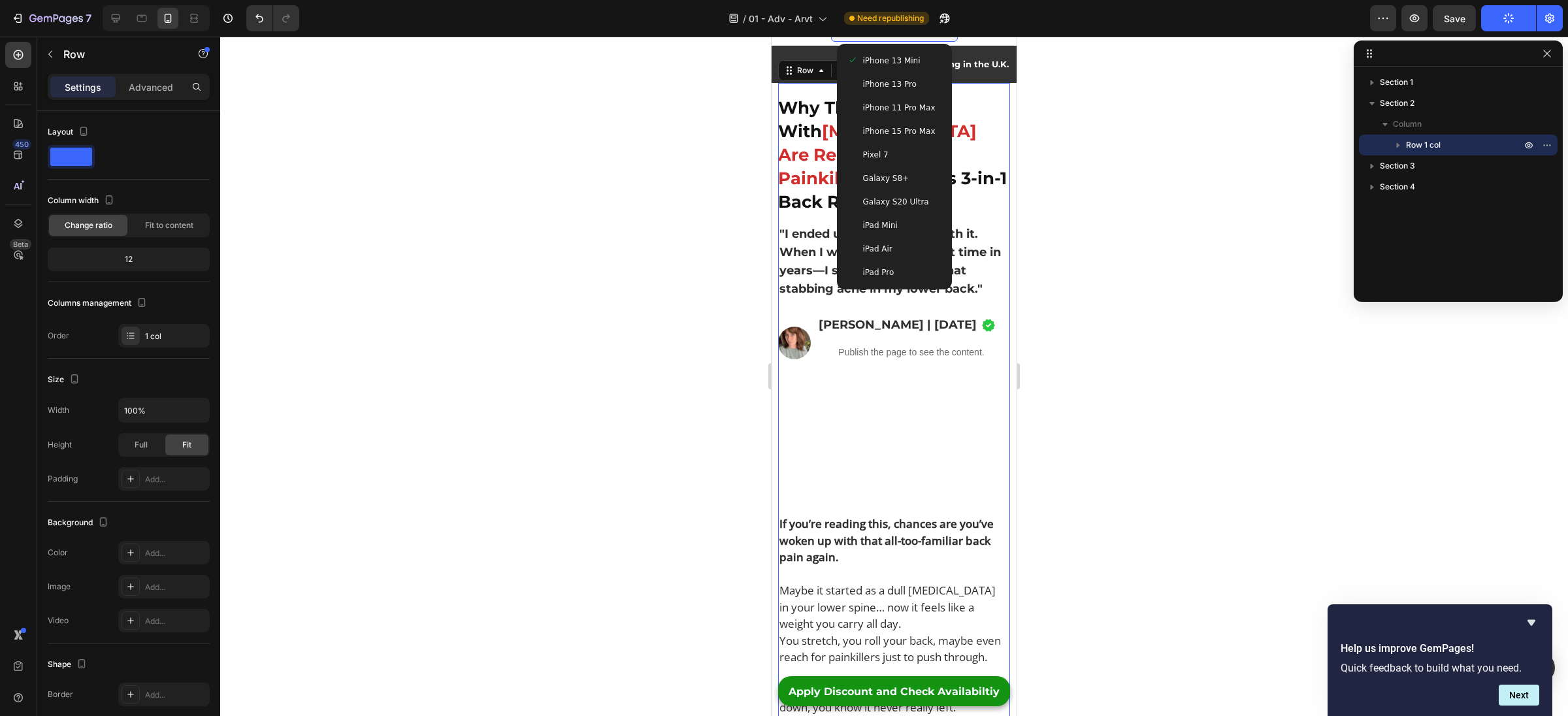
click at [1136, 128] on div at bounding box center [894, 376] width 1347 height 679
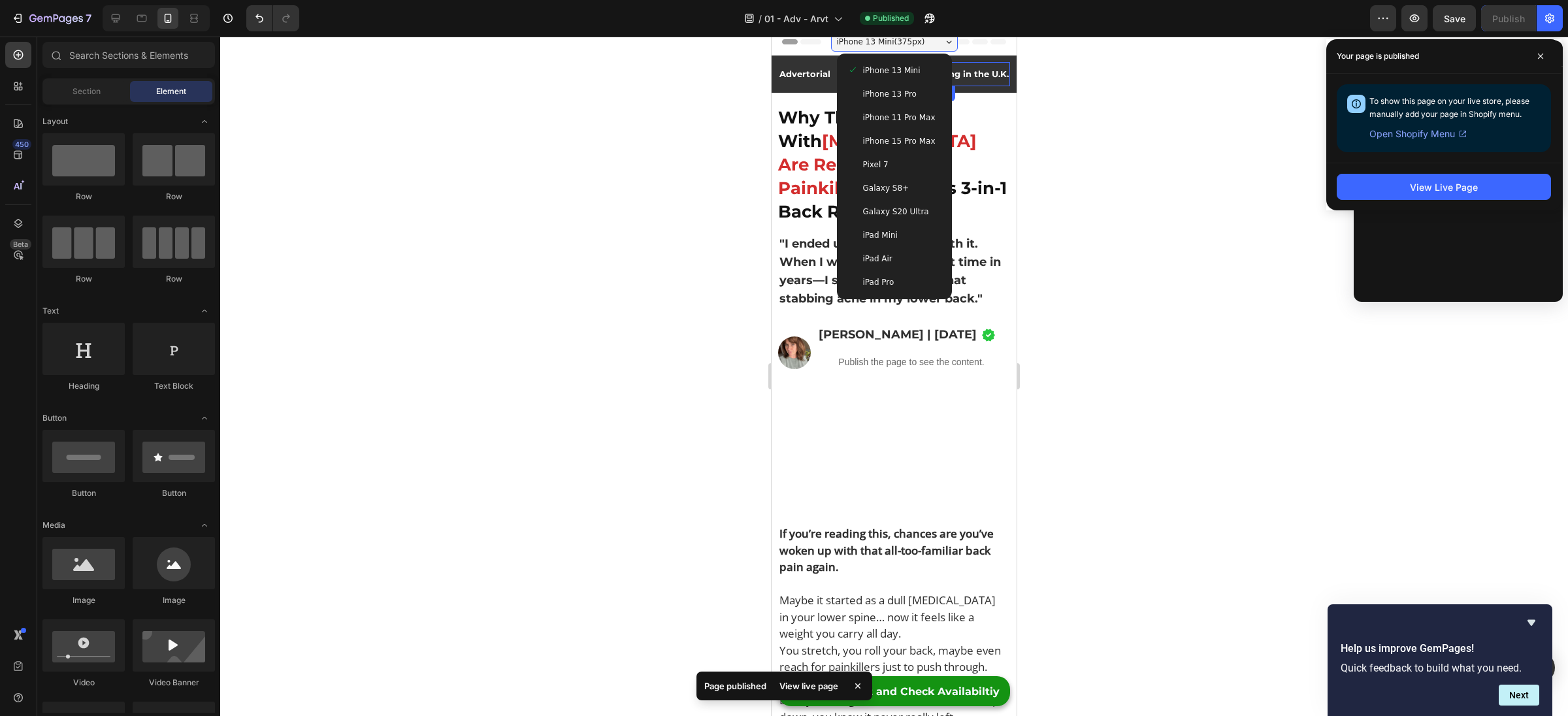
scroll to position [7, 0]
drag, startPoint x: 1120, startPoint y: 120, endPoint x: 1127, endPoint y: 120, distance: 7.0
click at [1120, 120] on div at bounding box center [894, 376] width 1347 height 679
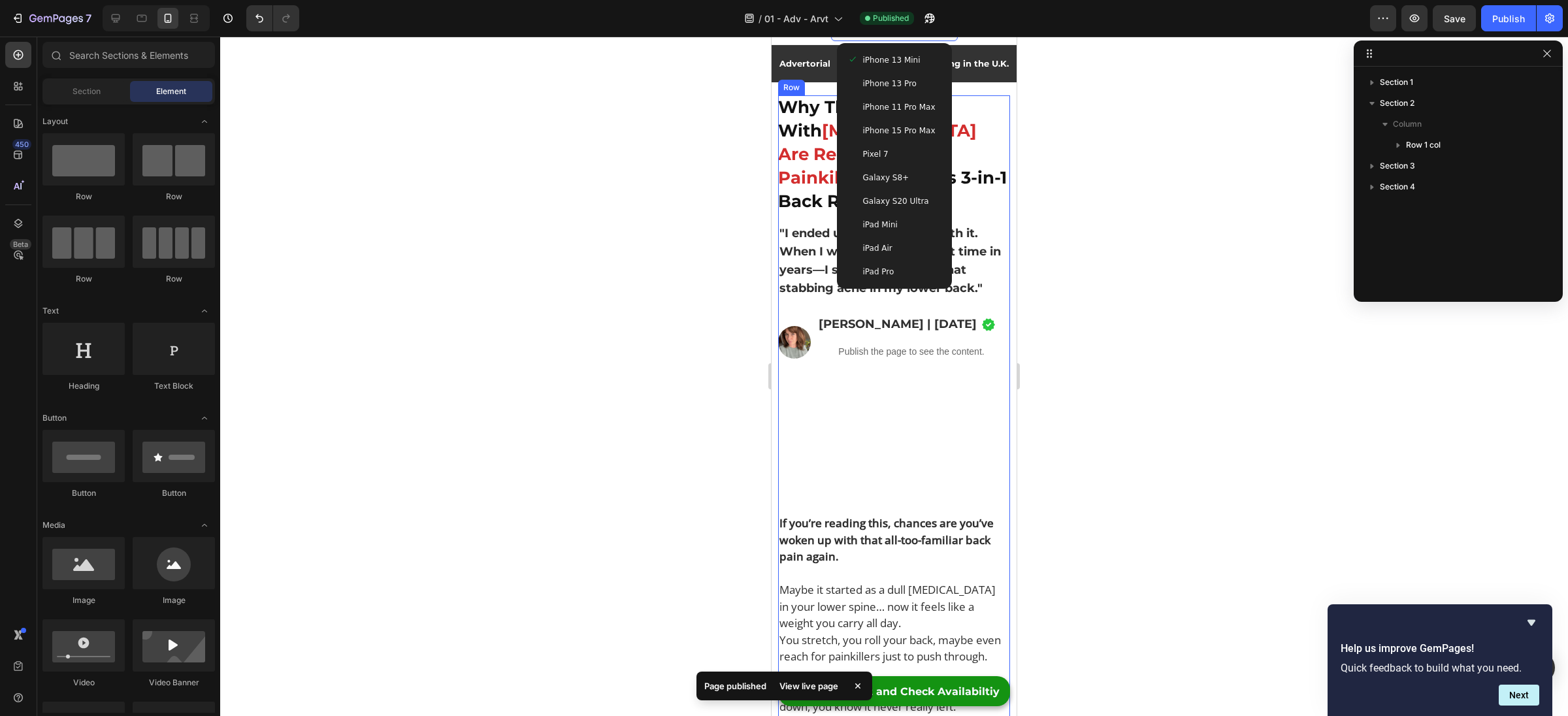
scroll to position [21, 0]
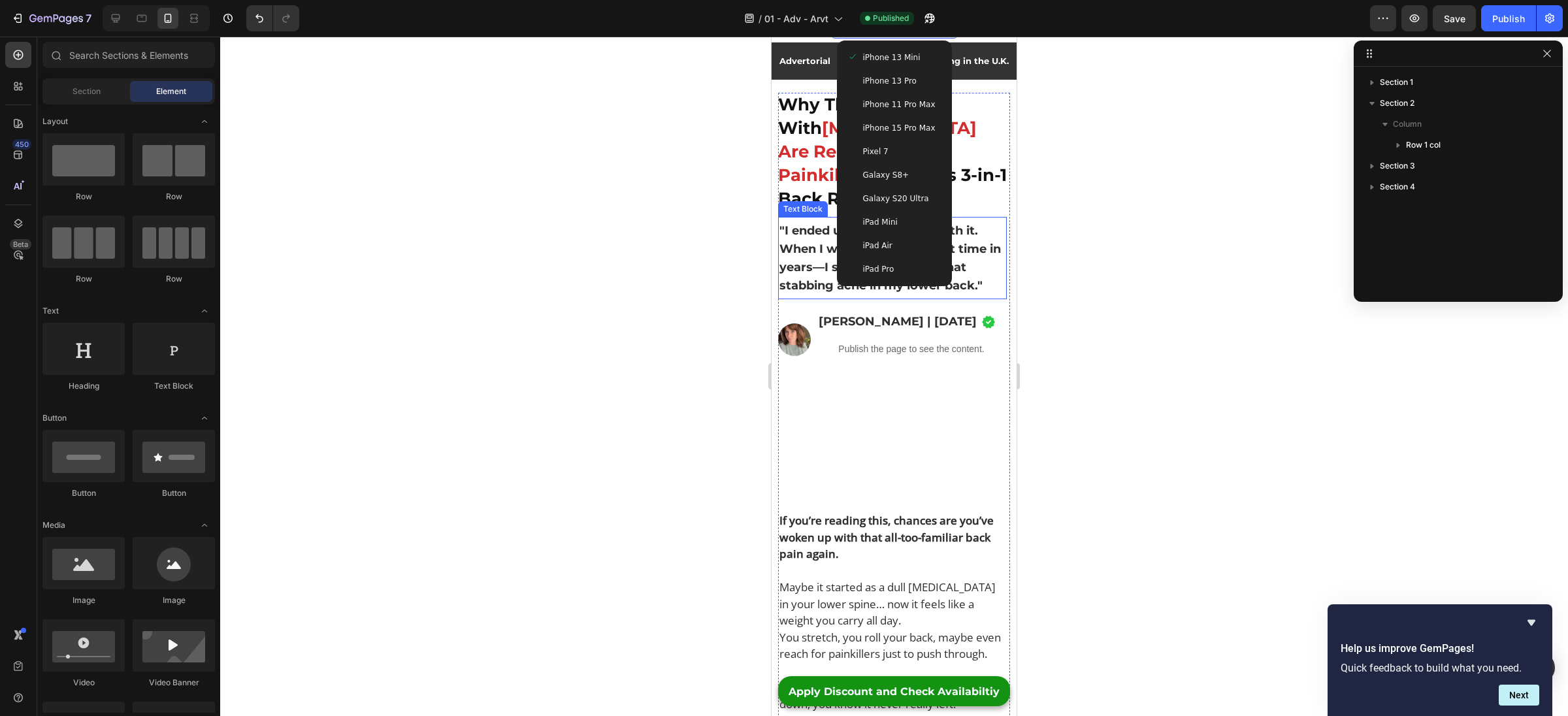
click at [965, 255] on p ""I ended up falling asleep with it. When I woke up, for the first time in years…" at bounding box center [892, 257] width 226 height 73
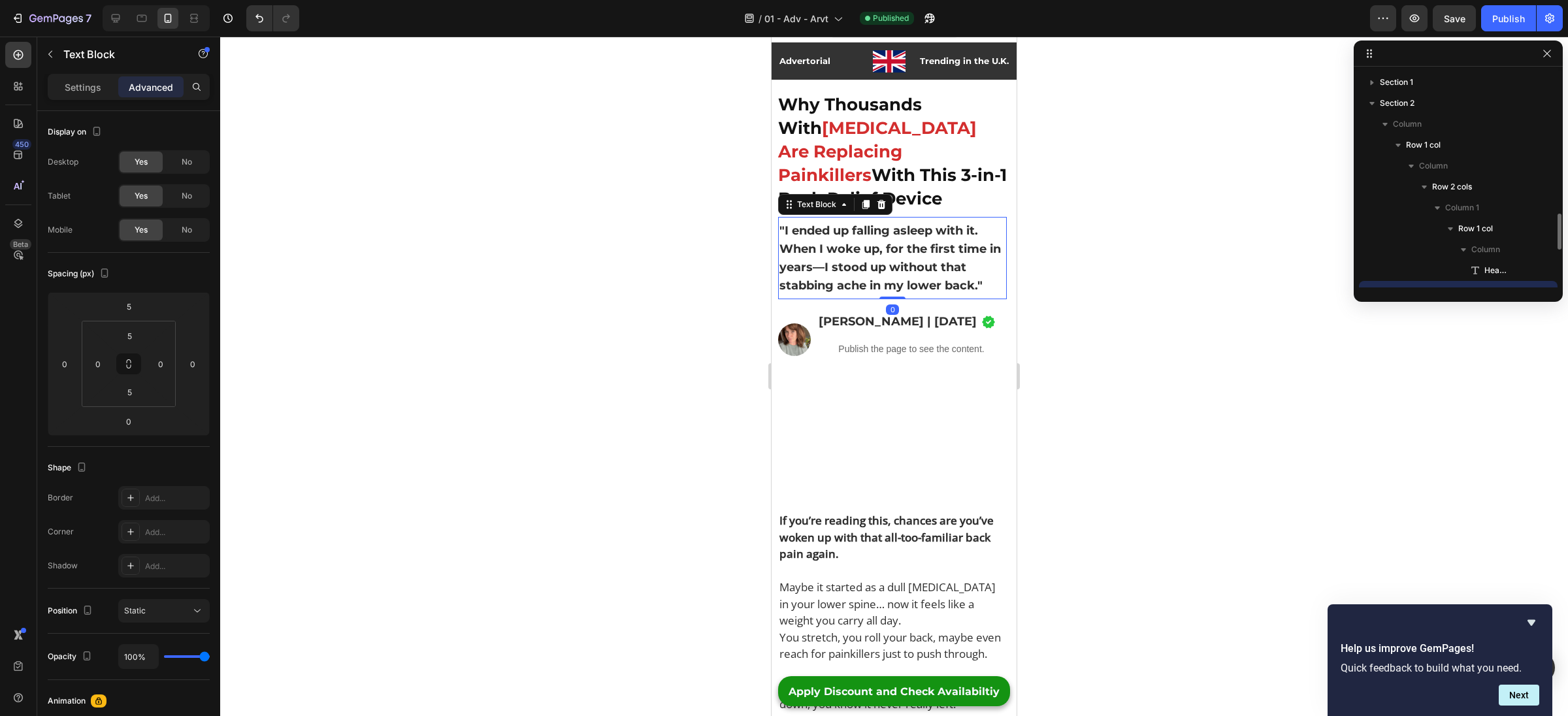
scroll to position [121, 0]
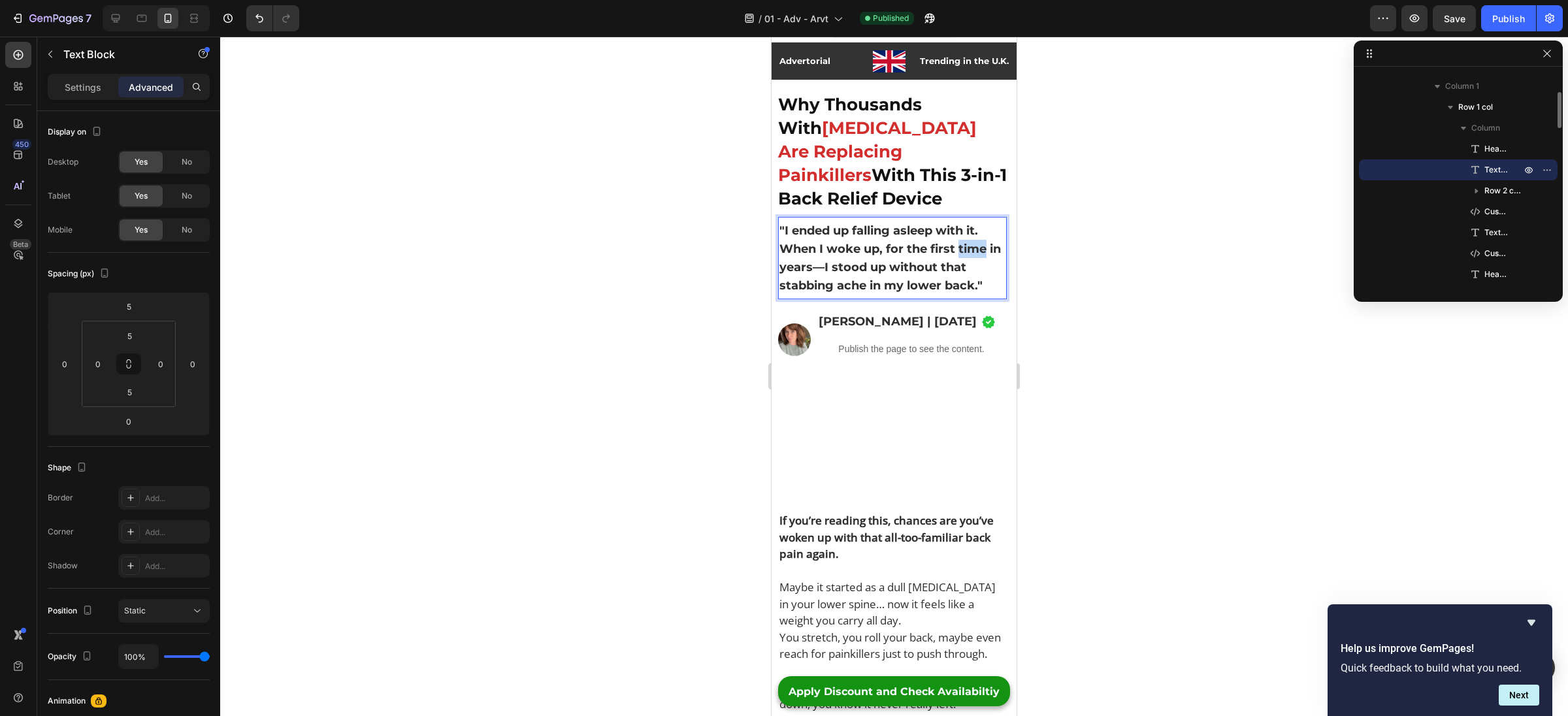
click at [963, 255] on p ""I ended up falling asleep with it. When I woke up, for the first time in years…" at bounding box center [892, 257] width 226 height 73
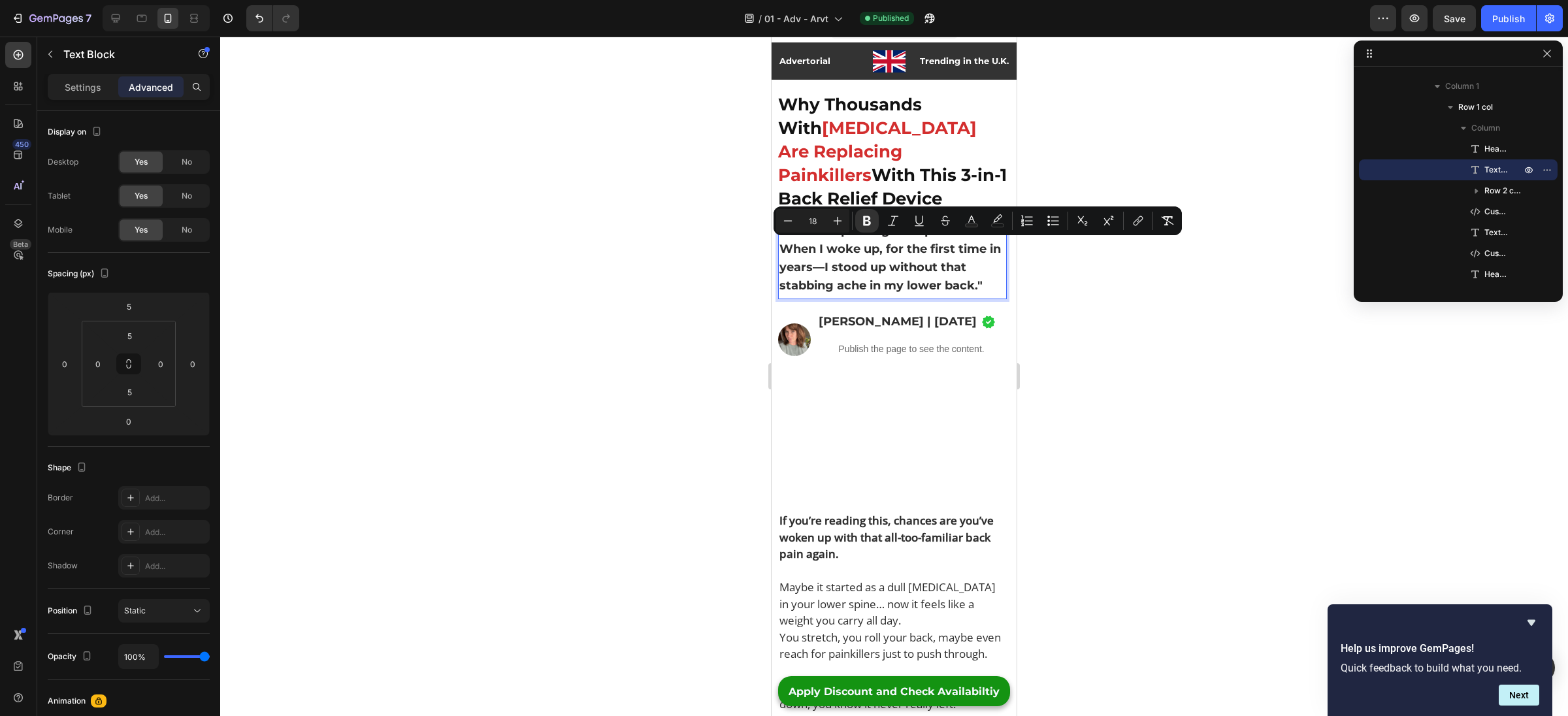
click at [954, 270] on strong ""I ended up falling asleep with it. When I woke up, for the first time in years…" at bounding box center [890, 257] width 222 height 69
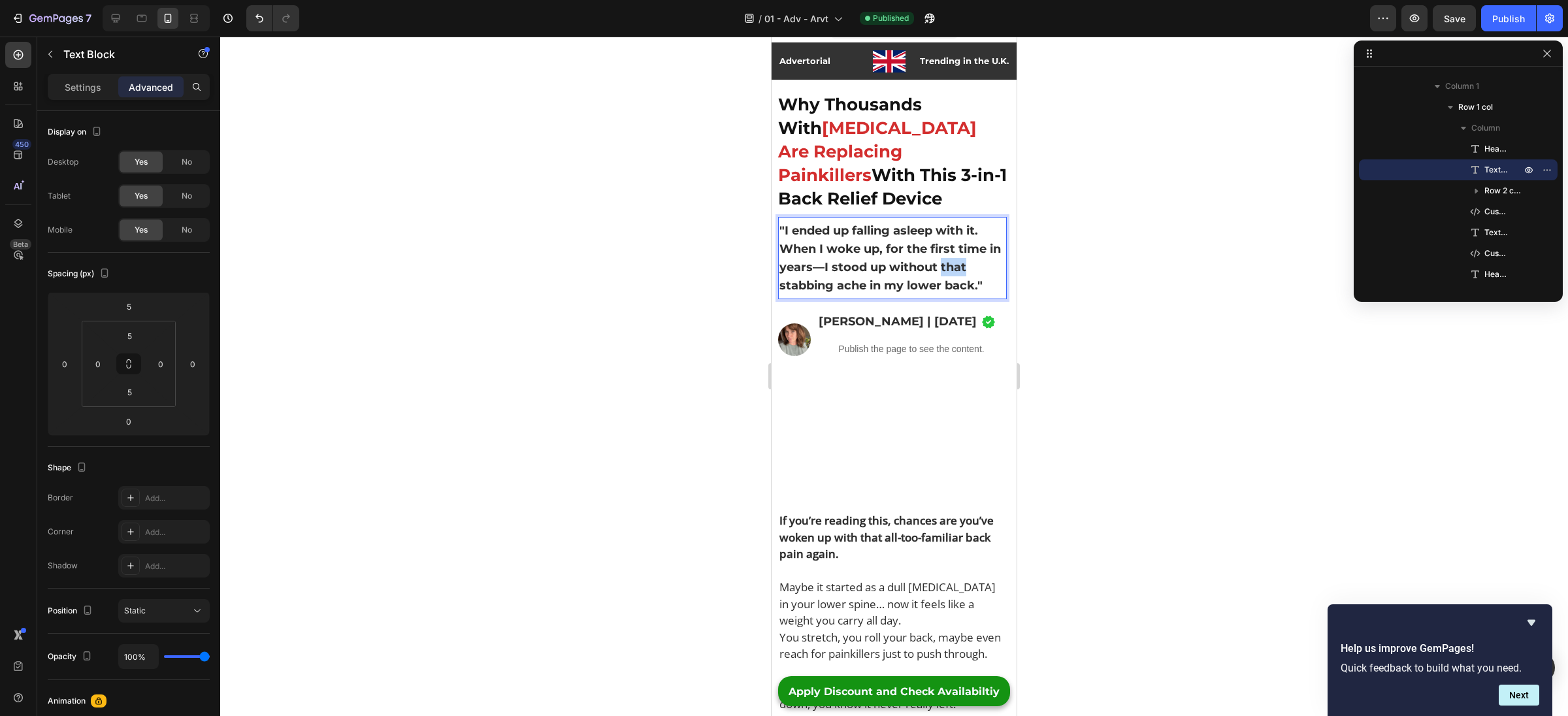
click at [954, 270] on strong ""I ended up falling asleep with it. When I woke up, for the first time in years…" at bounding box center [890, 257] width 222 height 69
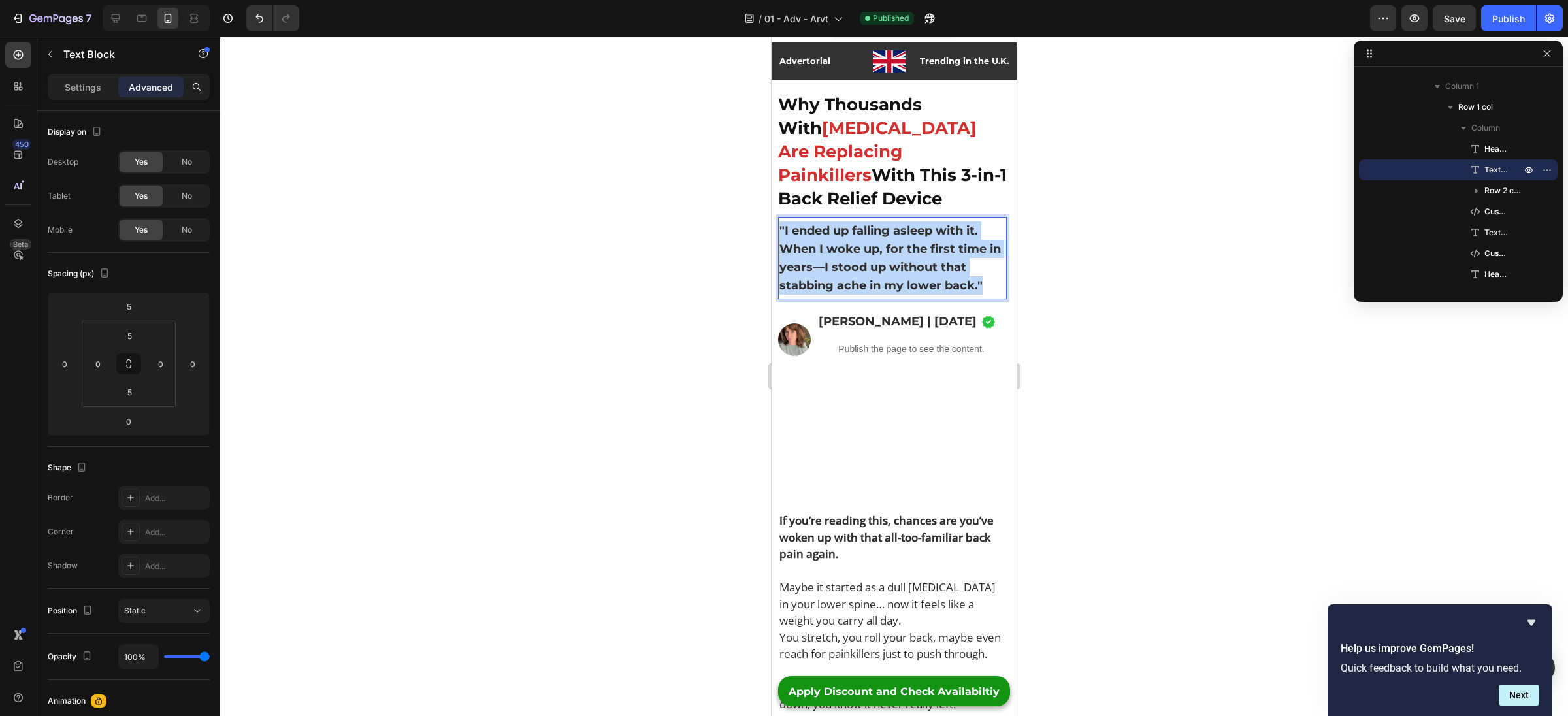
click at [954, 270] on strong ""I ended up falling asleep with it. When I woke up, for the first time in years…" at bounding box center [890, 257] width 222 height 69
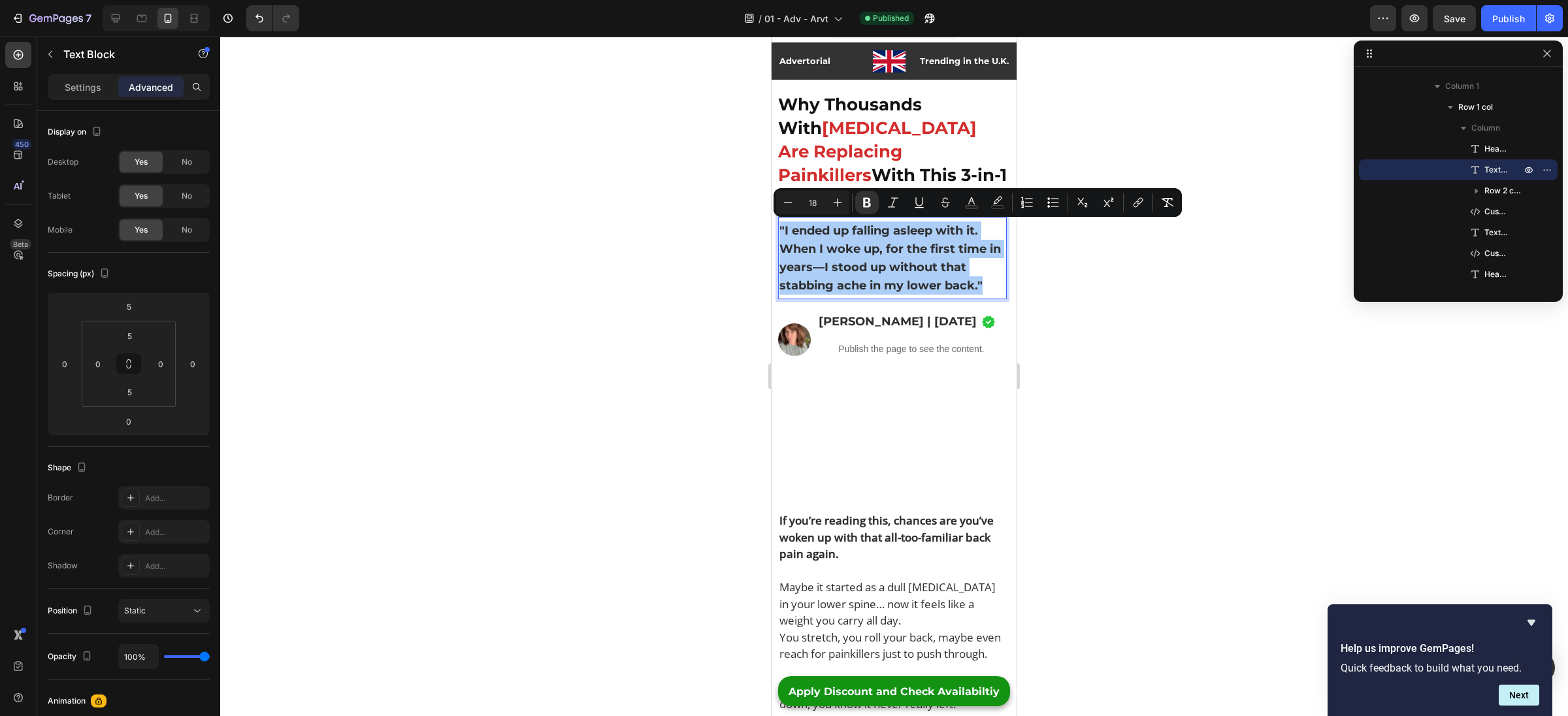
click at [1050, 300] on div at bounding box center [894, 376] width 1347 height 679
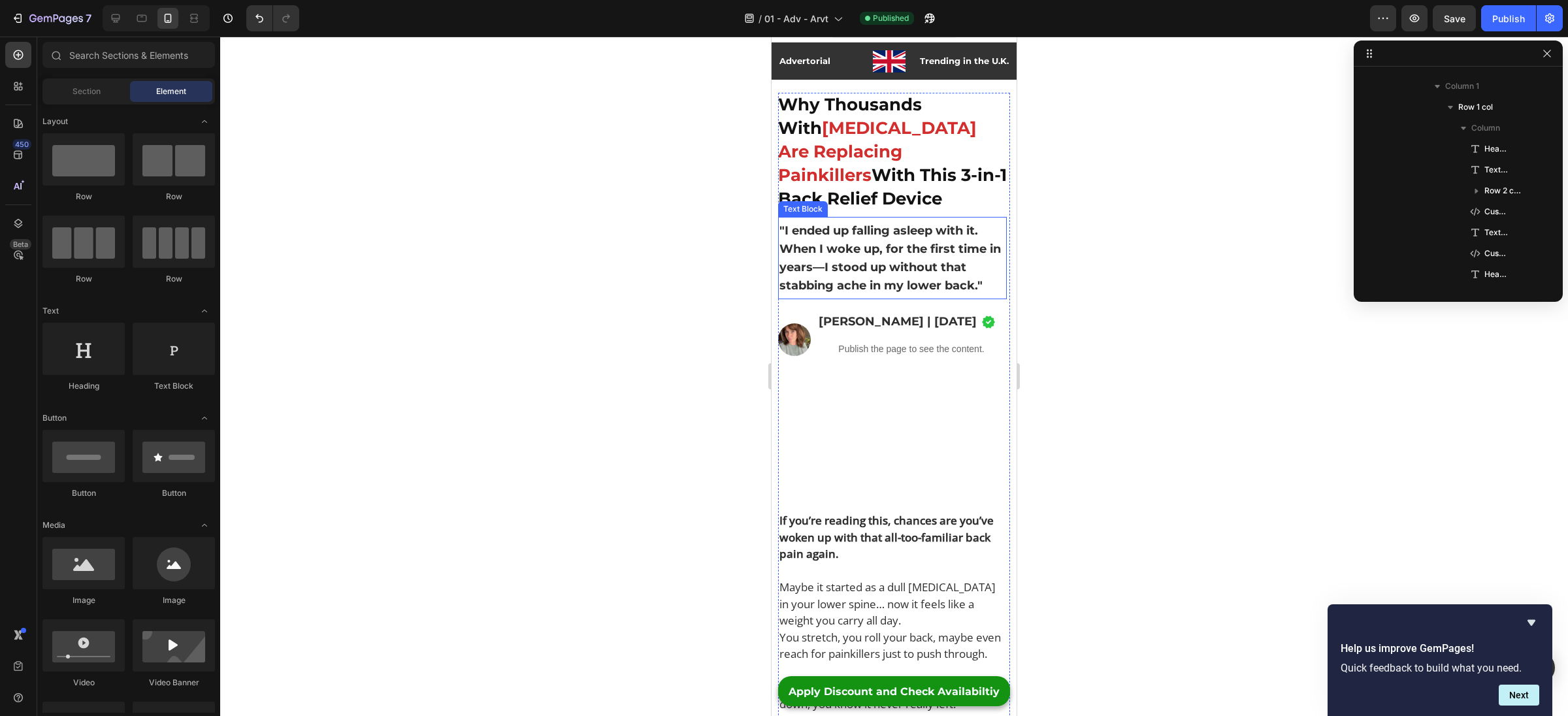
click at [918, 246] on strong ""I ended up falling asleep with it. When I woke up, for the first time in years…" at bounding box center [890, 257] width 222 height 69
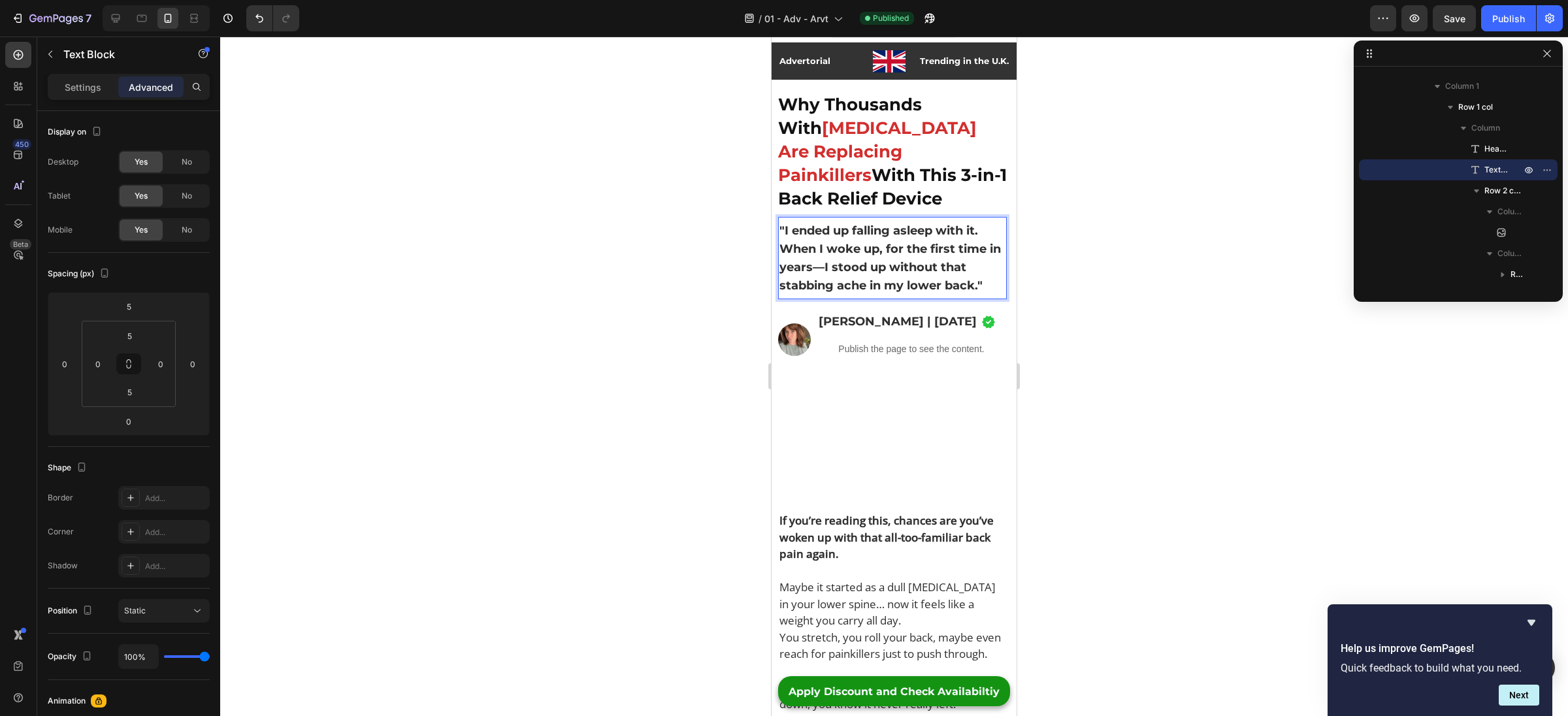
click at [886, 275] on p ""I ended up falling asleep with it. When I woke up, for the first time in years…" at bounding box center [892, 257] width 226 height 73
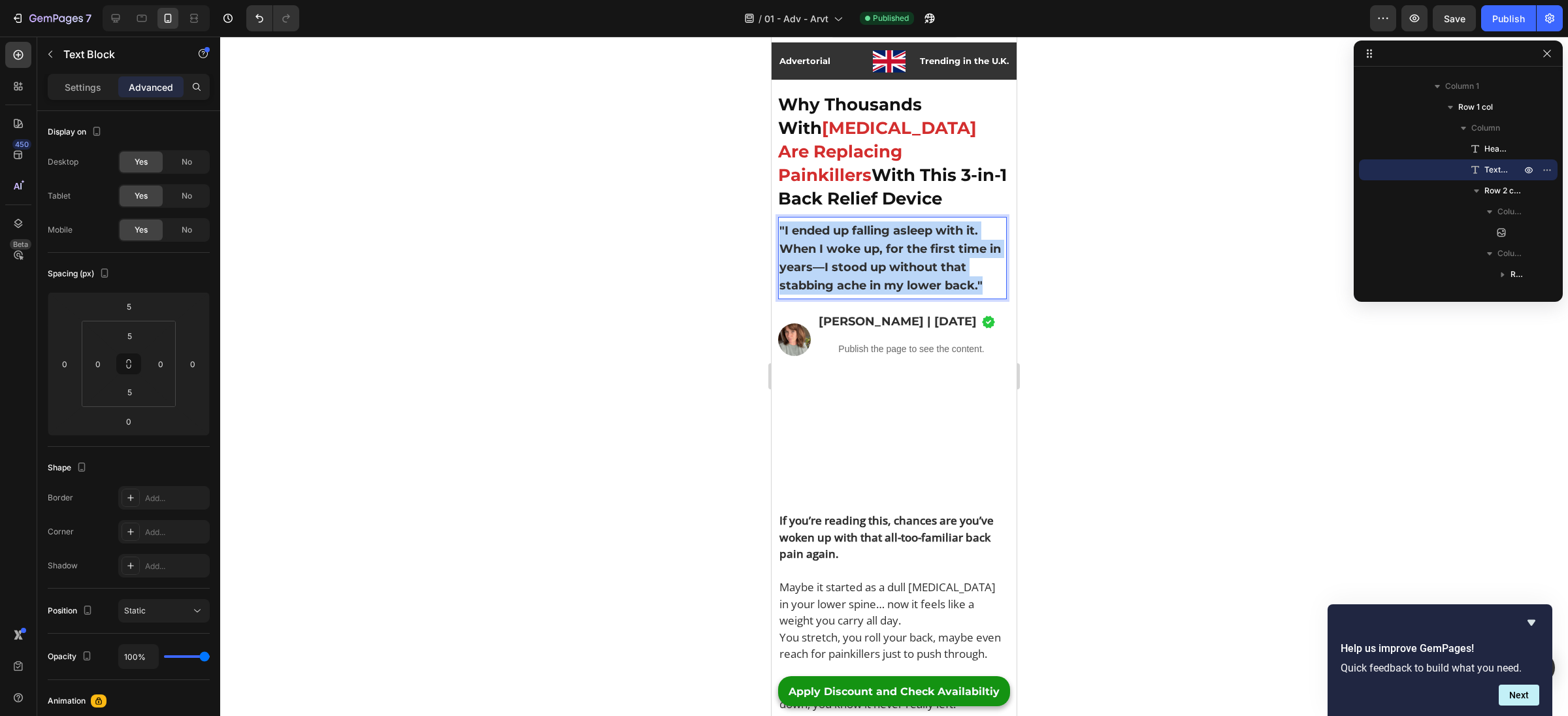
click at [886, 275] on p ""I ended up falling asleep with it. When I woke up, for the first time in years…" at bounding box center [892, 257] width 226 height 73
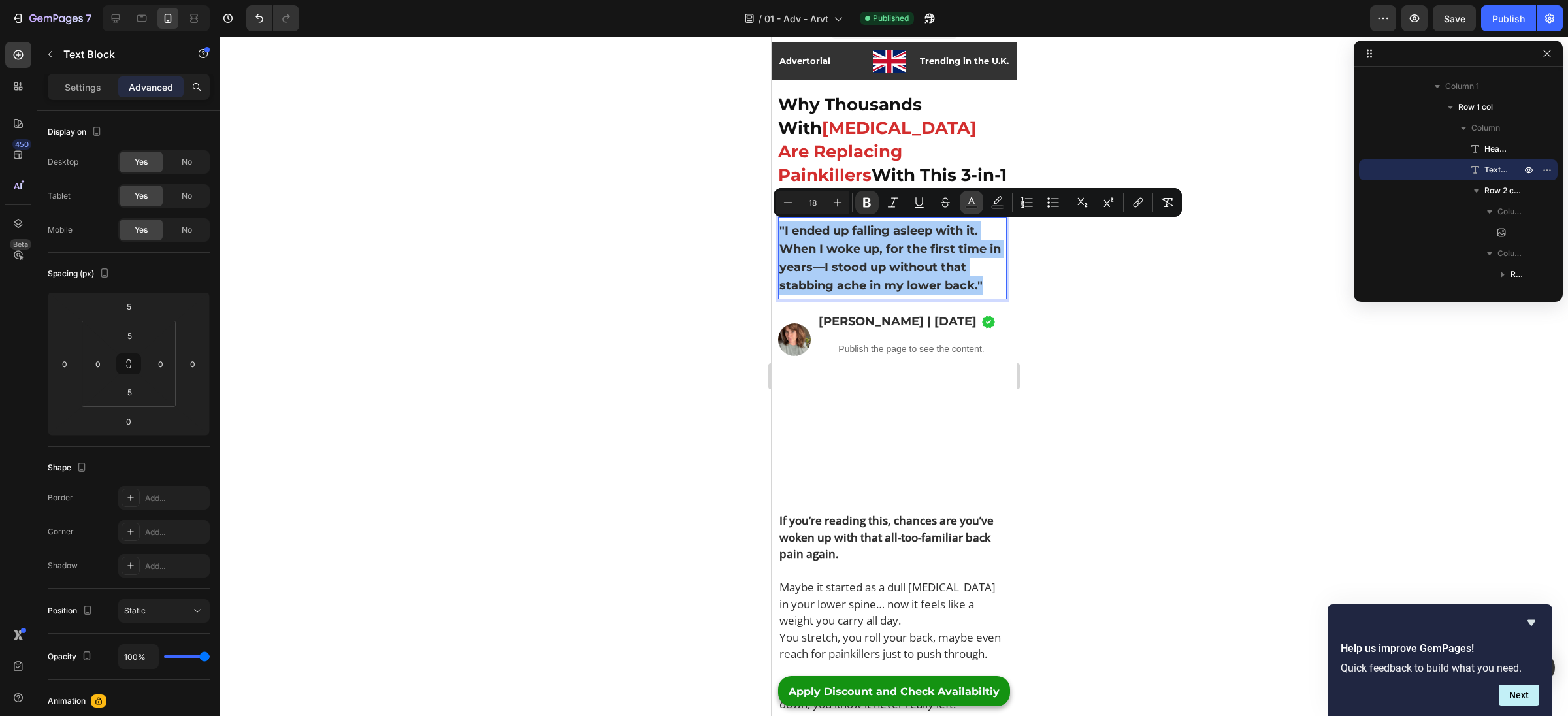
click at [975, 204] on icon "Editor contextual toolbar" at bounding box center [971, 202] width 13 height 13
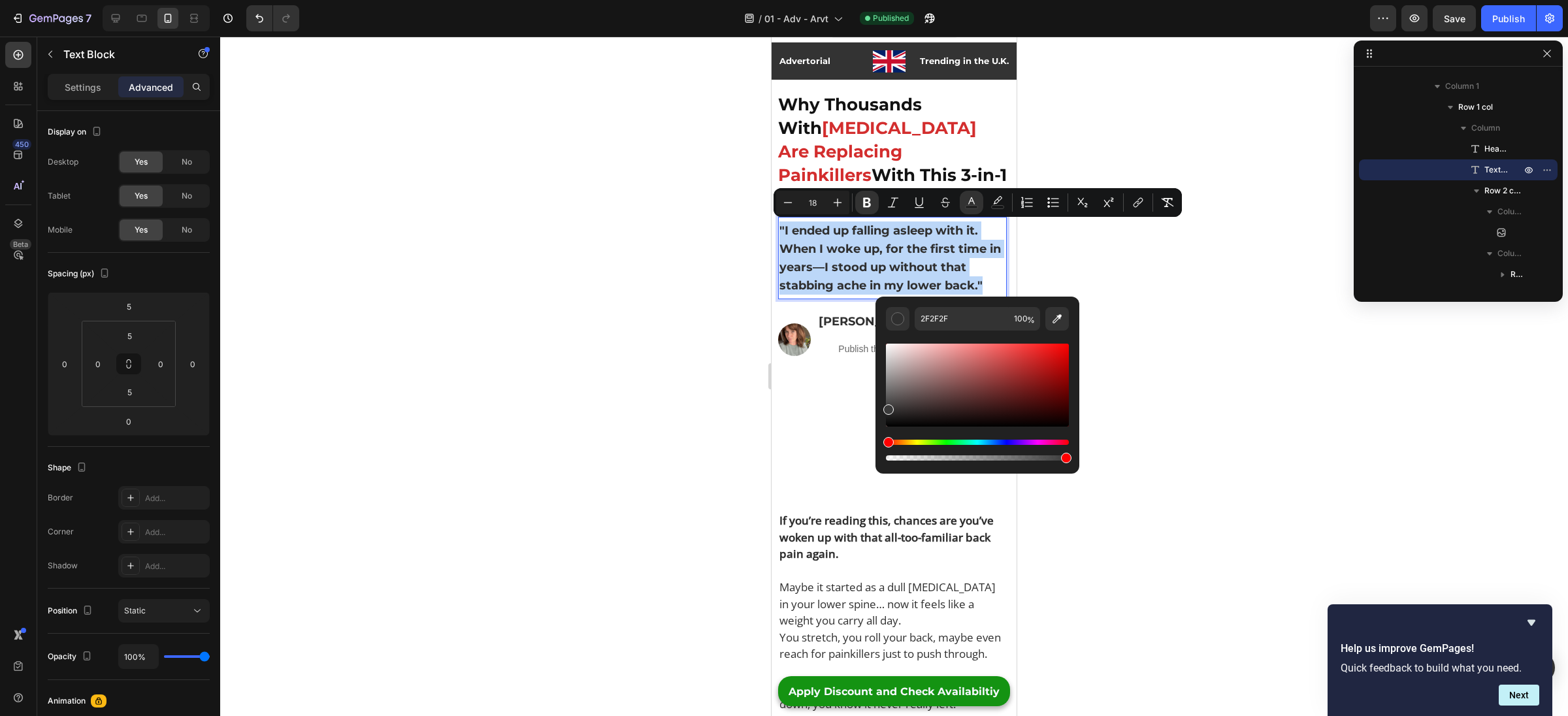
drag, startPoint x: 889, startPoint y: 414, endPoint x: 887, endPoint y: 407, distance: 7.3
click at [887, 407] on div "Editor contextual toolbar" at bounding box center [888, 409] width 11 height 11
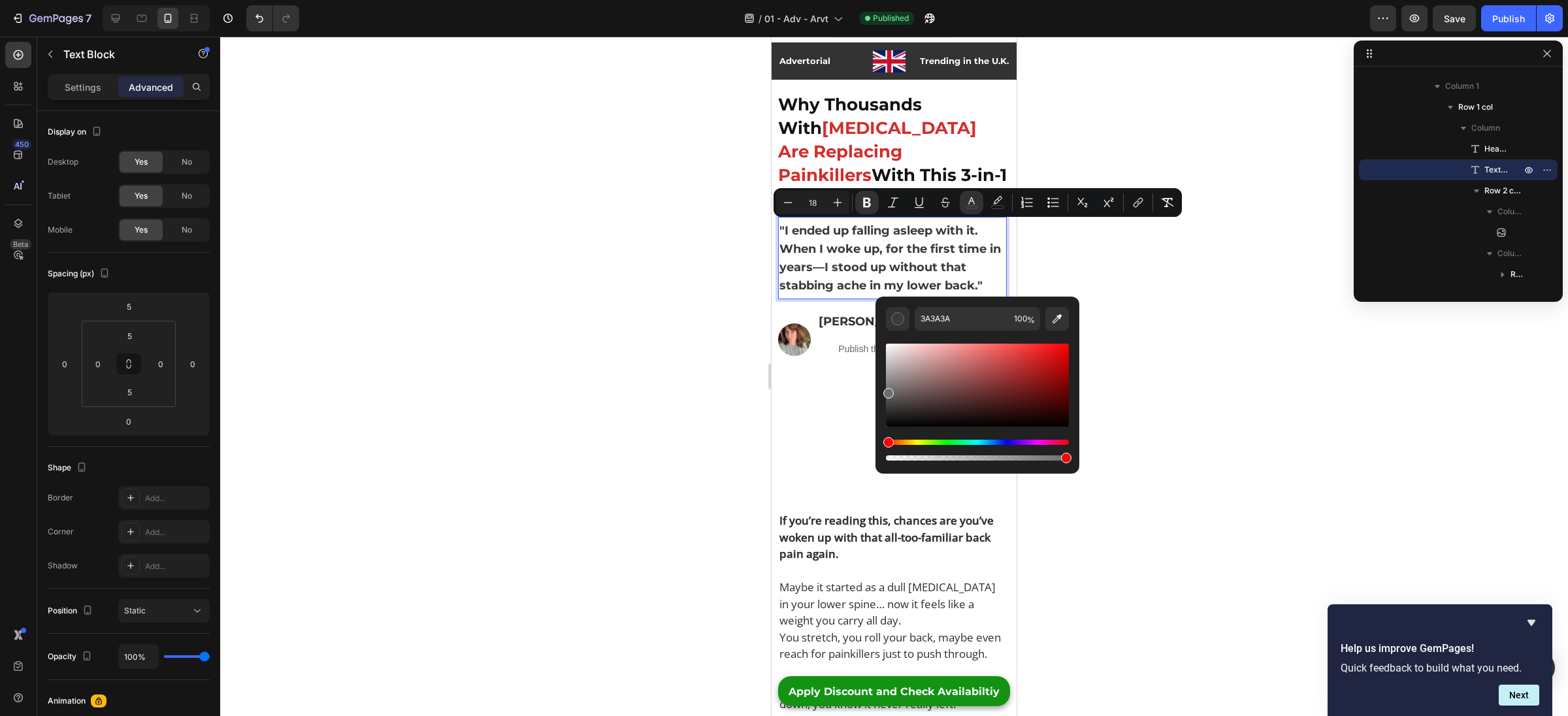
click at [885, 391] on div "Editor contextual toolbar" at bounding box center [888, 392] width 11 height 11
click at [928, 378] on div "Editor contextual toolbar" at bounding box center [977, 385] width 183 height 83
drag, startPoint x: 896, startPoint y: 392, endPoint x: 885, endPoint y: 398, distance: 12.5
click at [886, 398] on div "Editor contextual toolbar" at bounding box center [977, 385] width 183 height 83
click at [883, 408] on div "545454 100 %" at bounding box center [977, 379] width 204 height 166
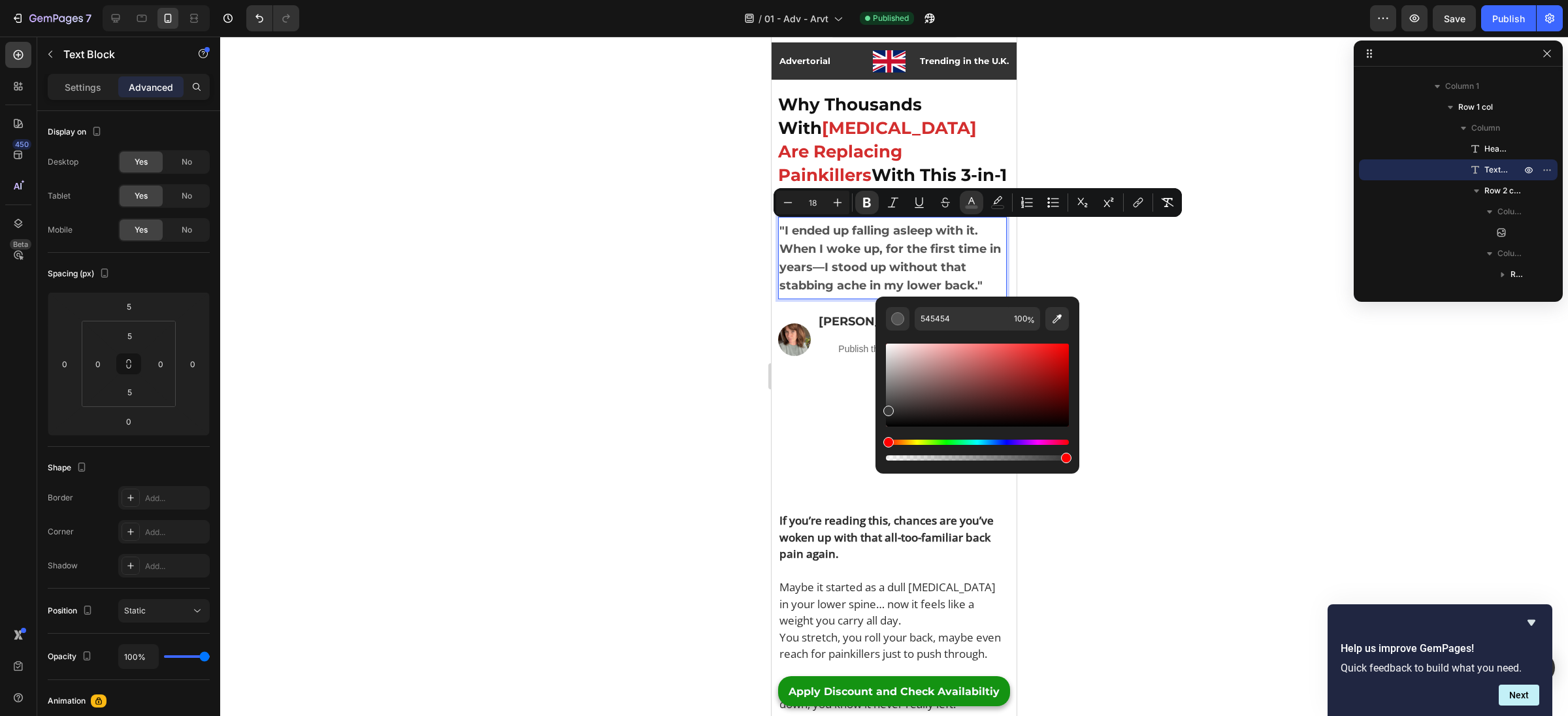
type input "383838"
click at [865, 156] on strong "[MEDICAL_DATA] Are Replacing Painkillers" at bounding box center [877, 152] width 198 height 68
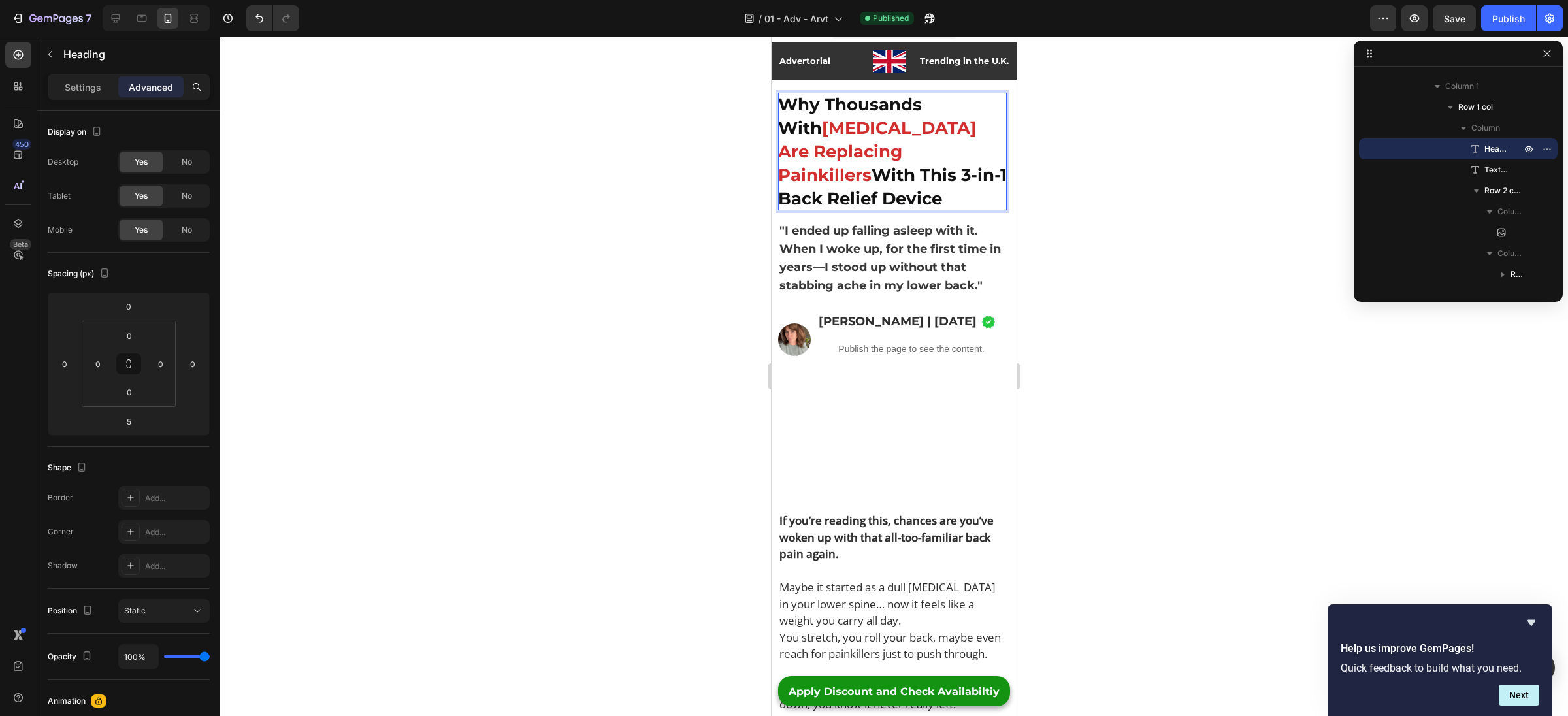
click at [865, 156] on strong "[MEDICAL_DATA] Are Replacing Painkillers" at bounding box center [877, 152] width 198 height 68
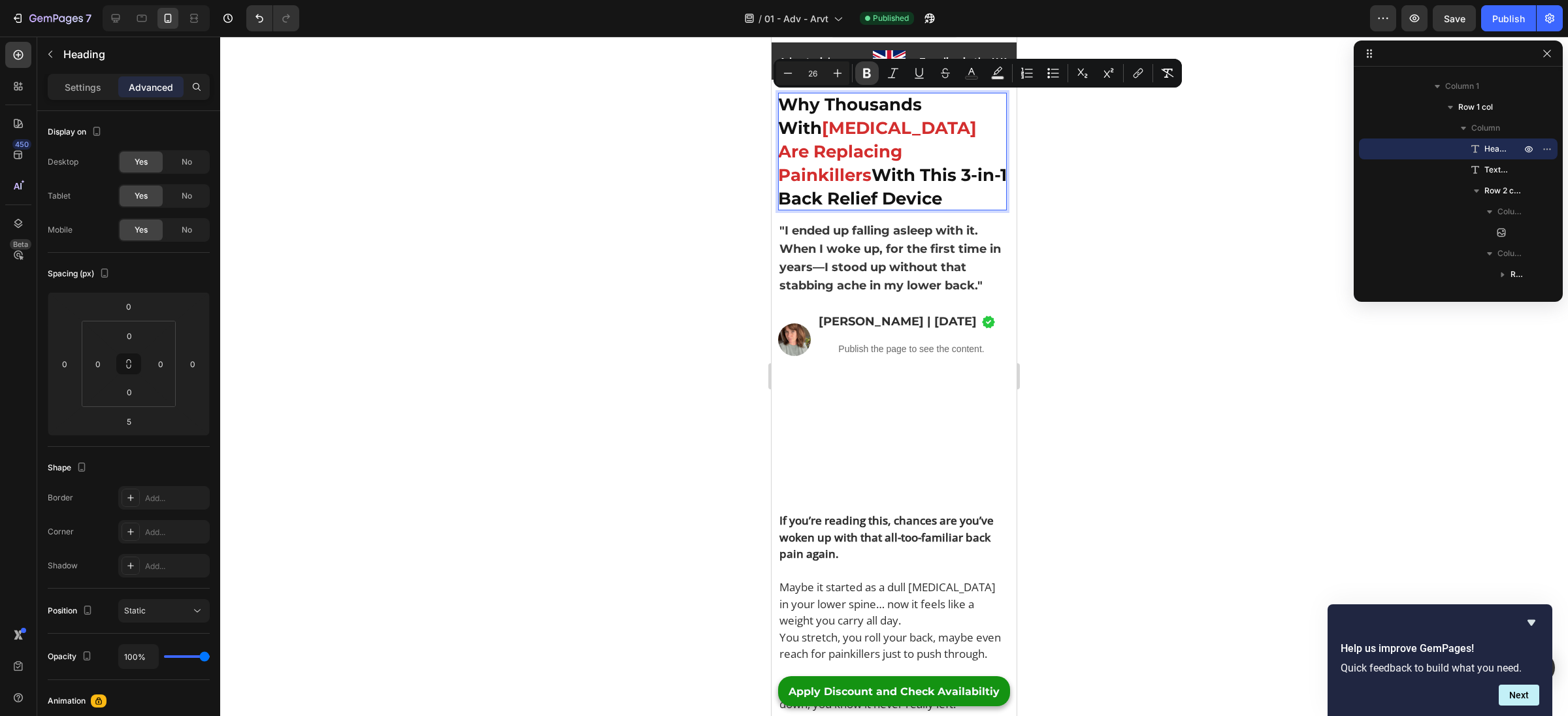
click at [866, 69] on icon "Editor contextual toolbar" at bounding box center [867, 74] width 8 height 10
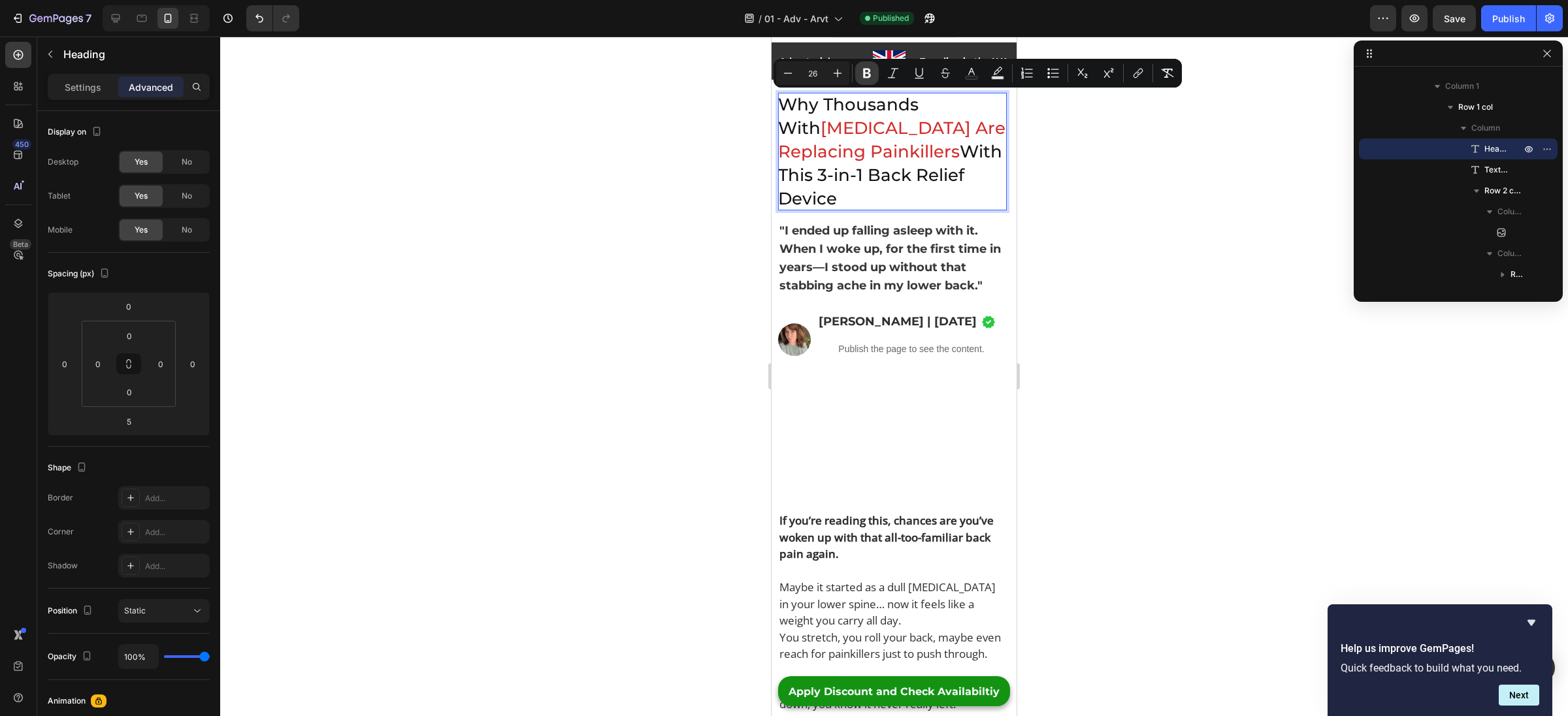
click at [866, 69] on icon "Editor contextual toolbar" at bounding box center [867, 74] width 8 height 10
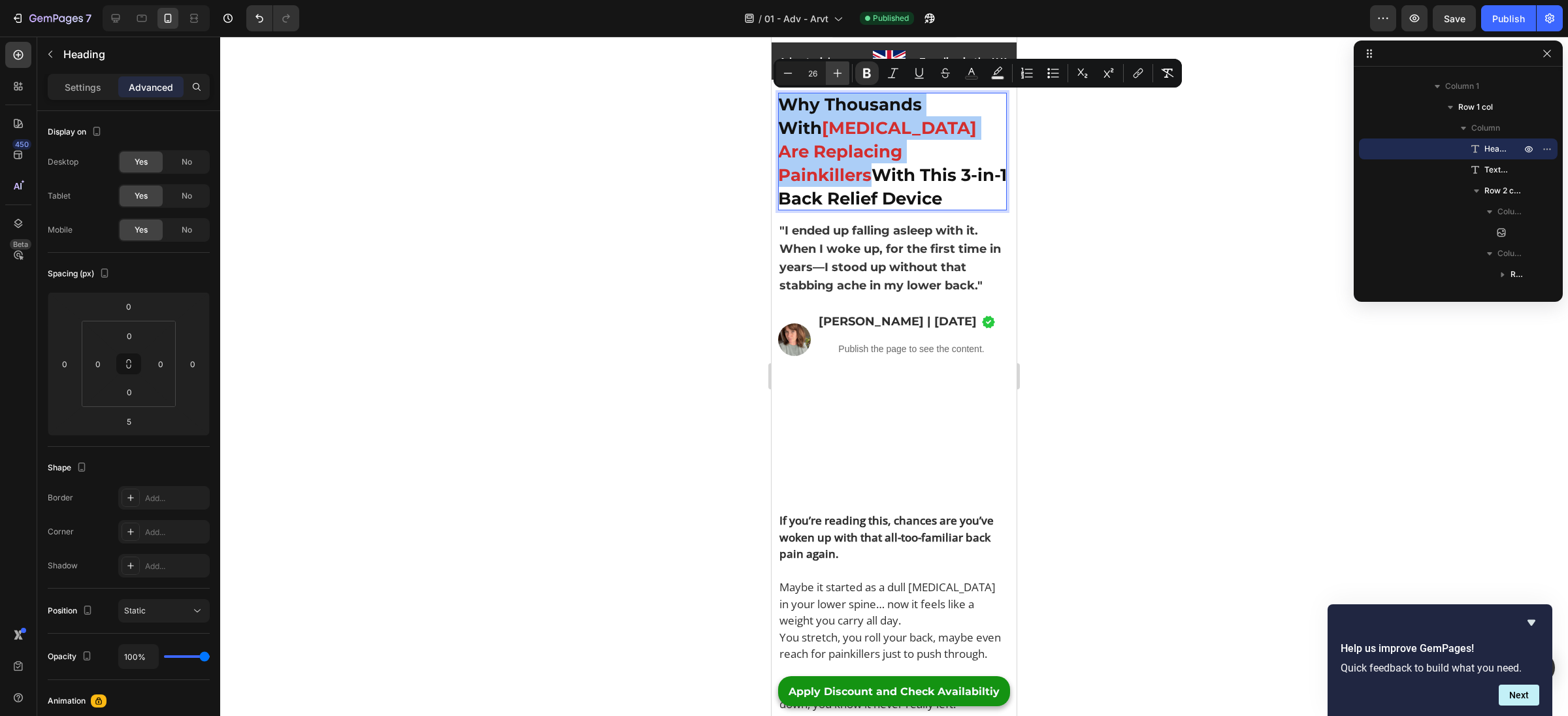
click at [836, 77] on icon "Editor contextual toolbar" at bounding box center [836, 73] width 13 height 13
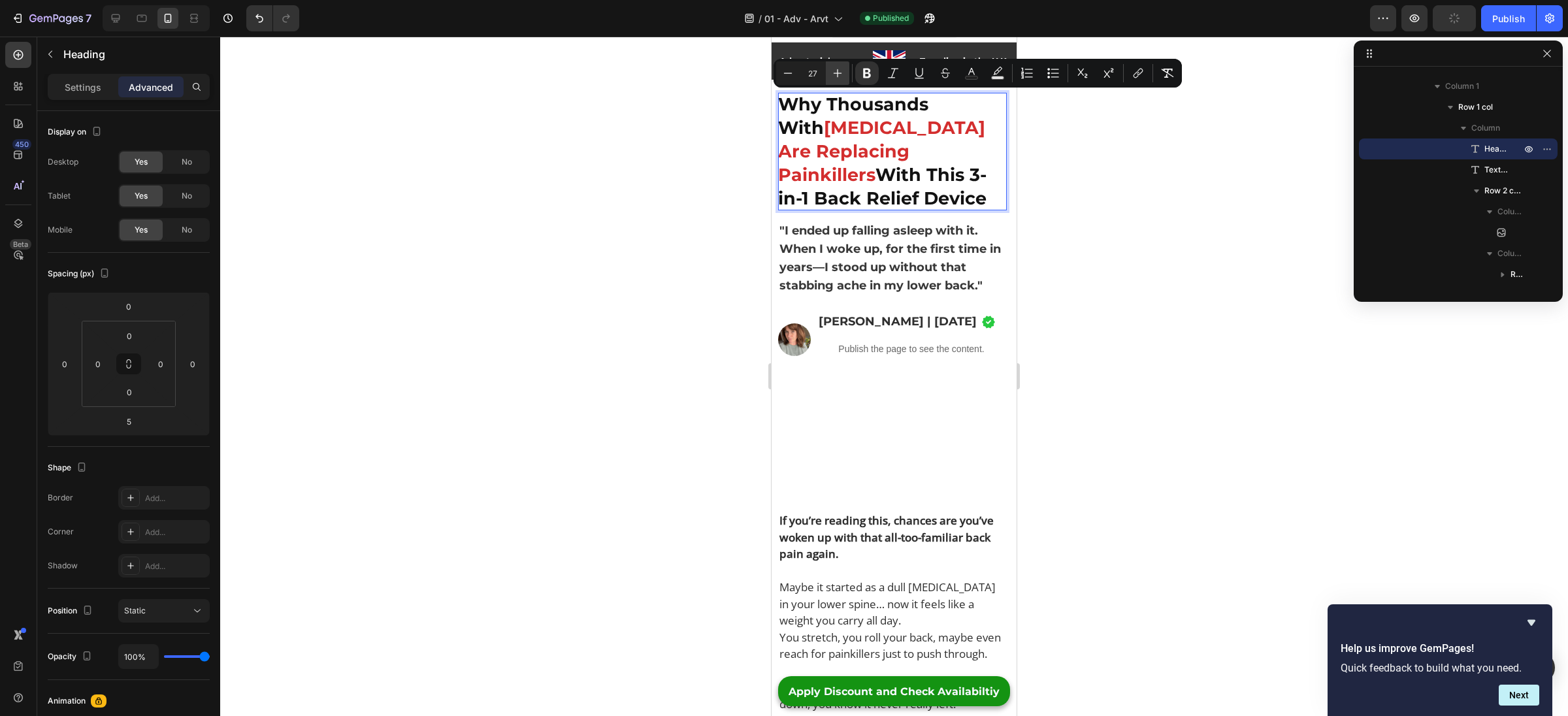
click at [839, 79] on icon "Editor contextual toolbar" at bounding box center [836, 73] width 13 height 13
type input "28"
click at [1138, 219] on div at bounding box center [894, 376] width 1347 height 679
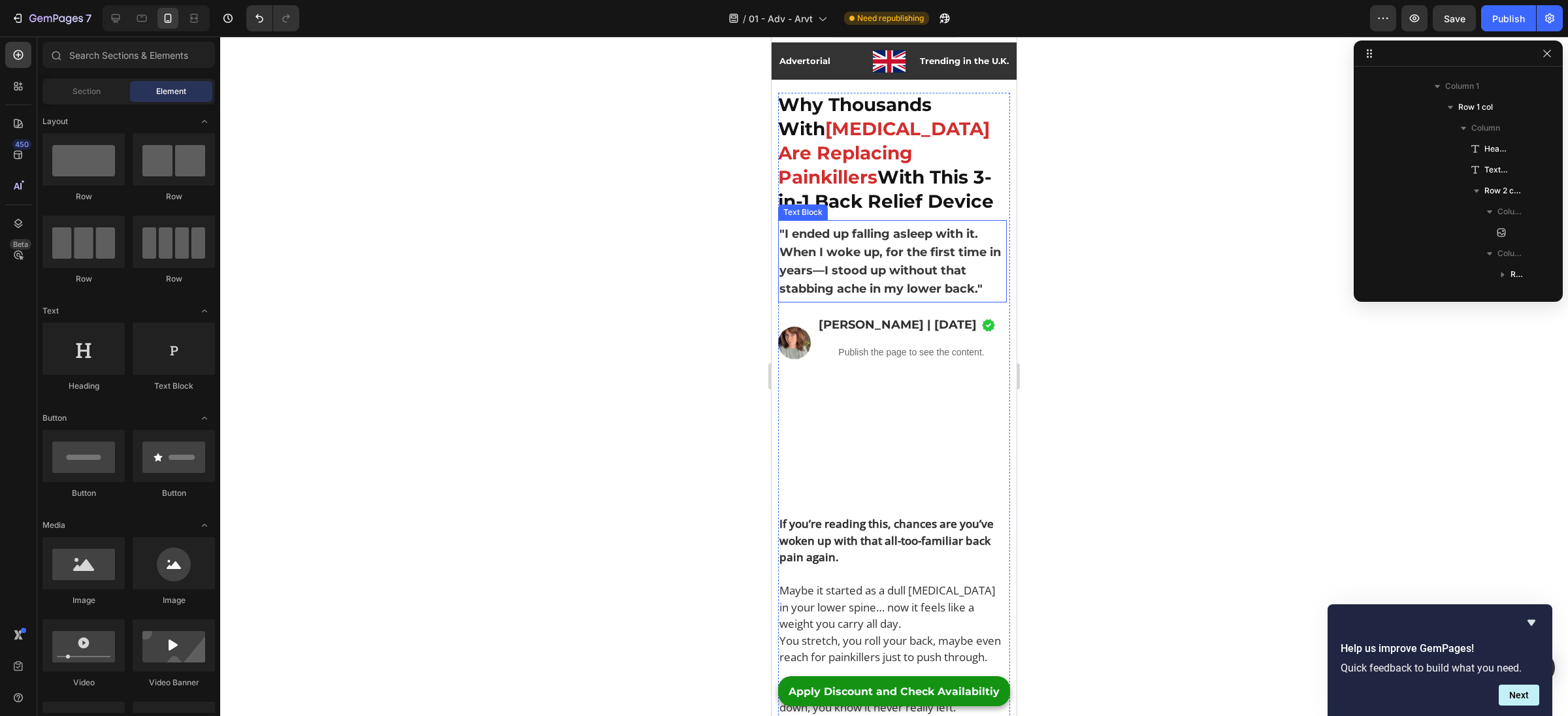
click at [962, 260] on strong ""I ended up falling asleep with it. When I woke up, for the first time in years…" at bounding box center [890, 260] width 222 height 69
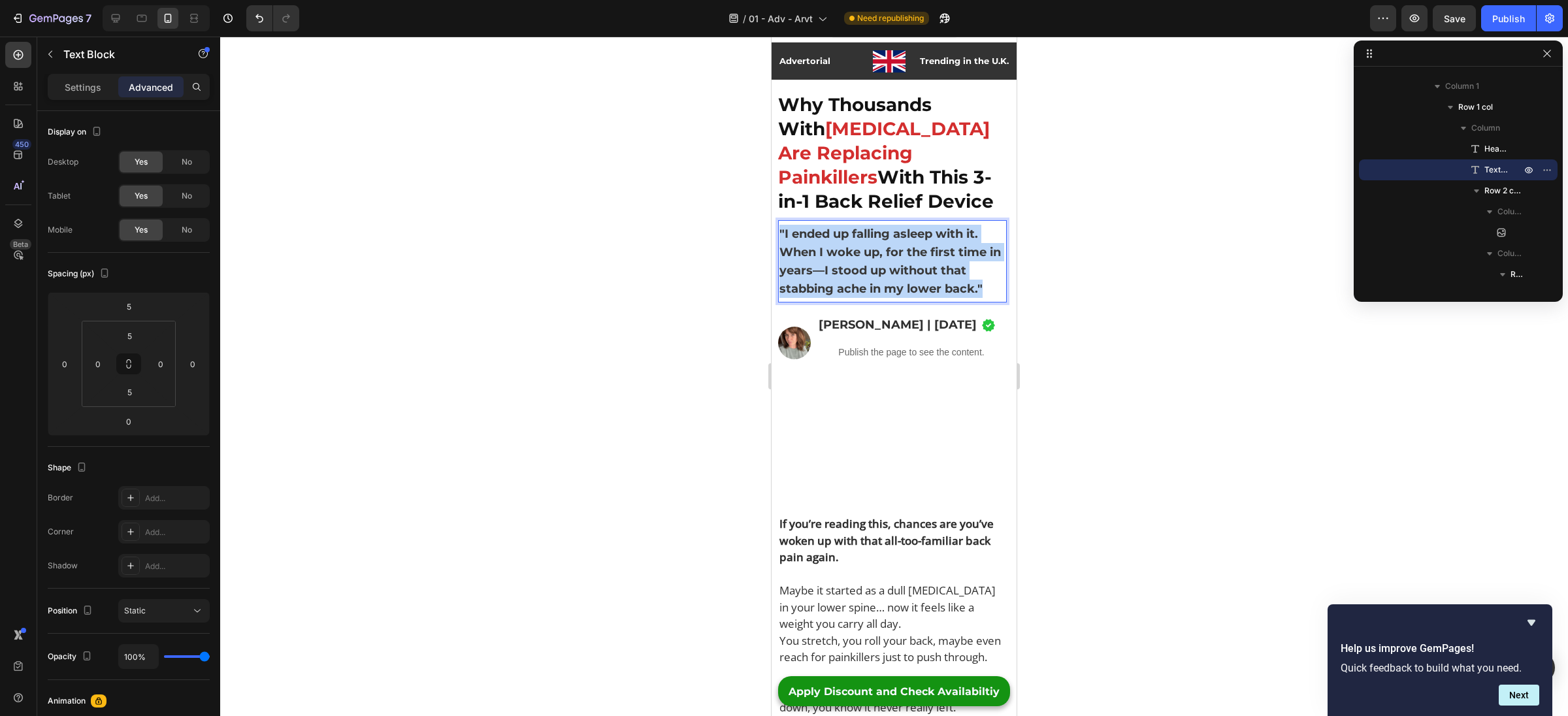
click at [962, 260] on p ""I ended up falling asleep with it. When I woke up, for the first time in years…" at bounding box center [892, 260] width 226 height 73
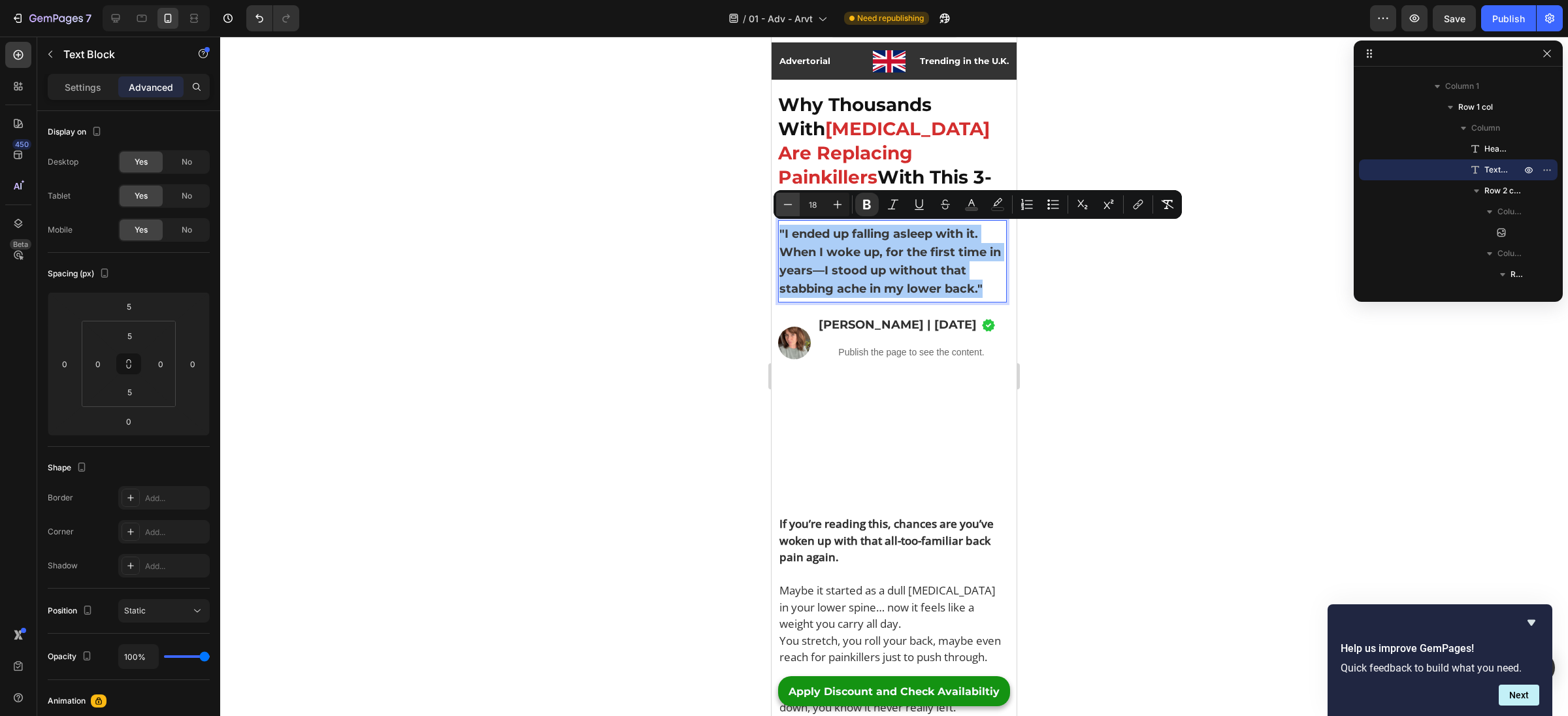
click at [783, 202] on icon "Editor contextual toolbar" at bounding box center [787, 204] width 13 height 13
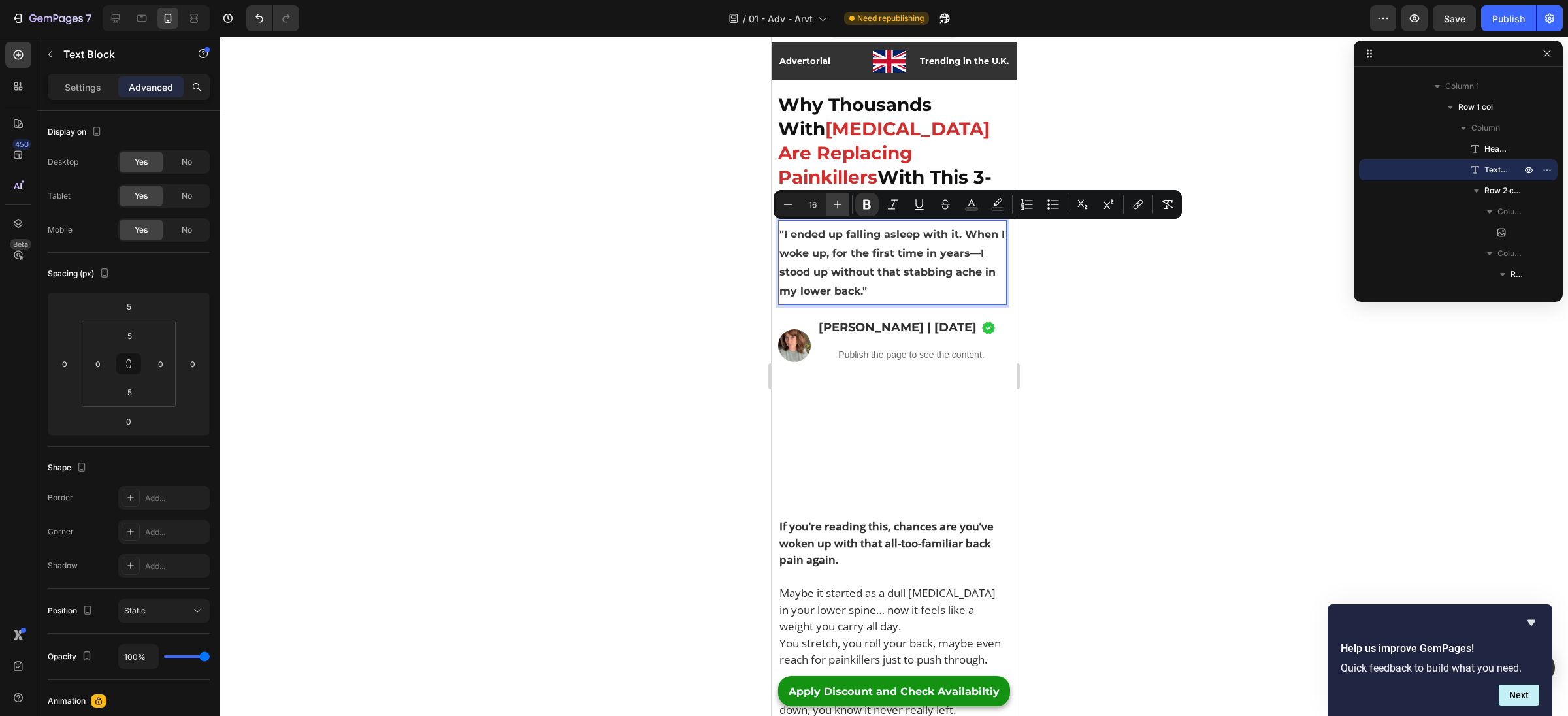
click at [835, 208] on icon "Editor contextual toolbar" at bounding box center [836, 204] width 13 height 13
click at [835, 209] on icon "Editor contextual toolbar" at bounding box center [836, 204] width 13 height 13
type input "18"
click at [1054, 272] on div at bounding box center [894, 376] width 1347 height 679
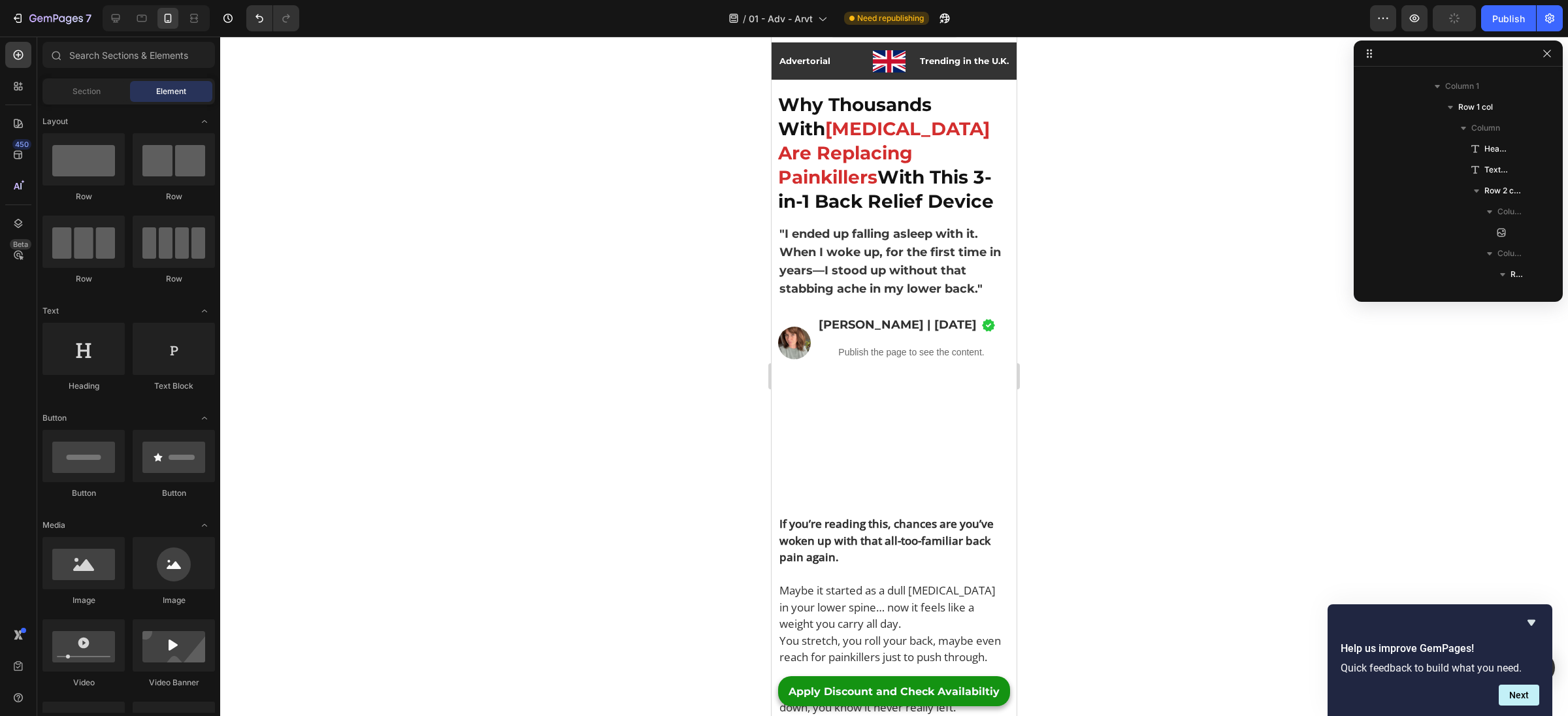
drag, startPoint x: 1114, startPoint y: 352, endPoint x: 1099, endPoint y: 353, distance: 15.0
click at [1113, 352] on div at bounding box center [894, 376] width 1347 height 679
click at [1494, 21] on div "Publish" at bounding box center [1509, 18] width 33 height 14
click at [884, 321] on span "[PERSON_NAME] | [DATE]" at bounding box center [898, 324] width 158 height 15
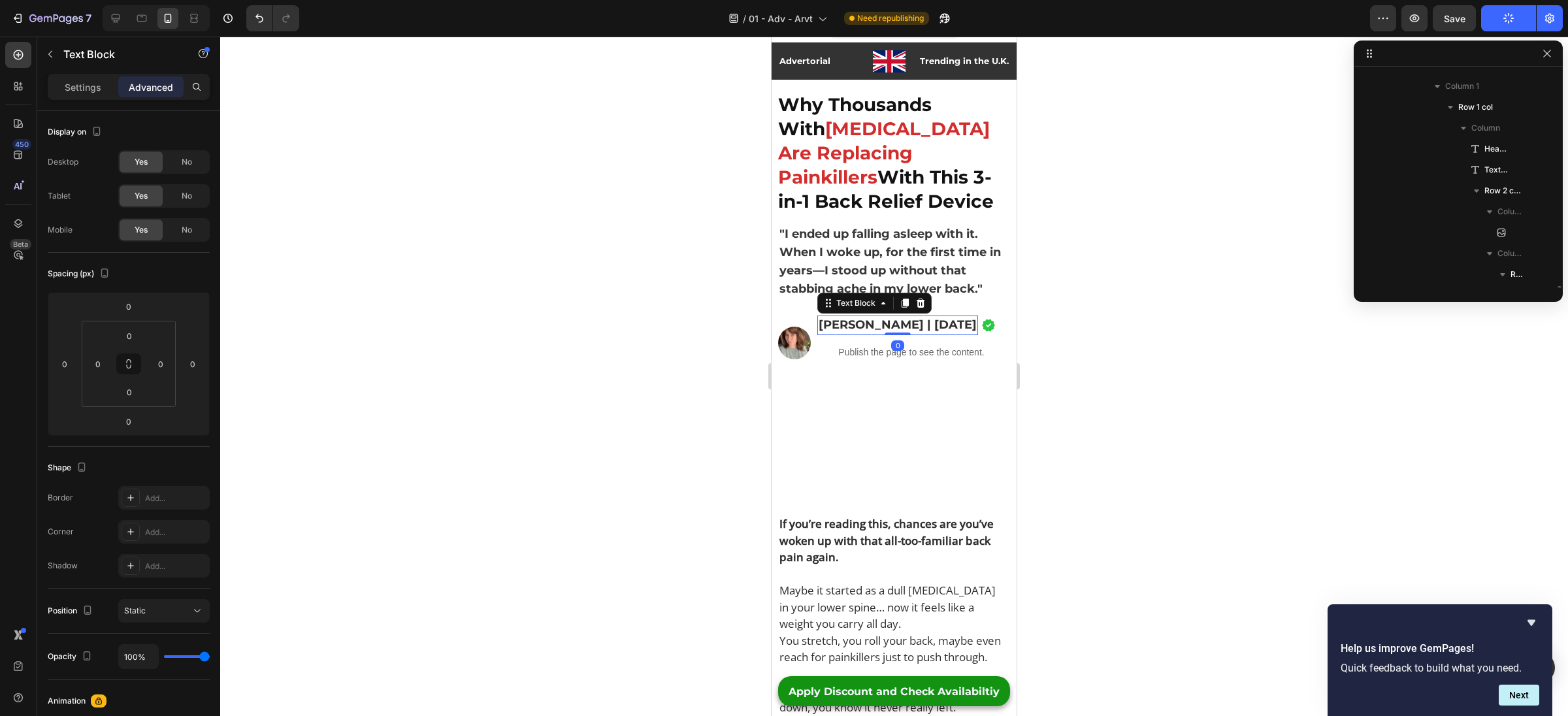
click at [884, 321] on span "[PERSON_NAME] | [DATE]" at bounding box center [898, 324] width 158 height 15
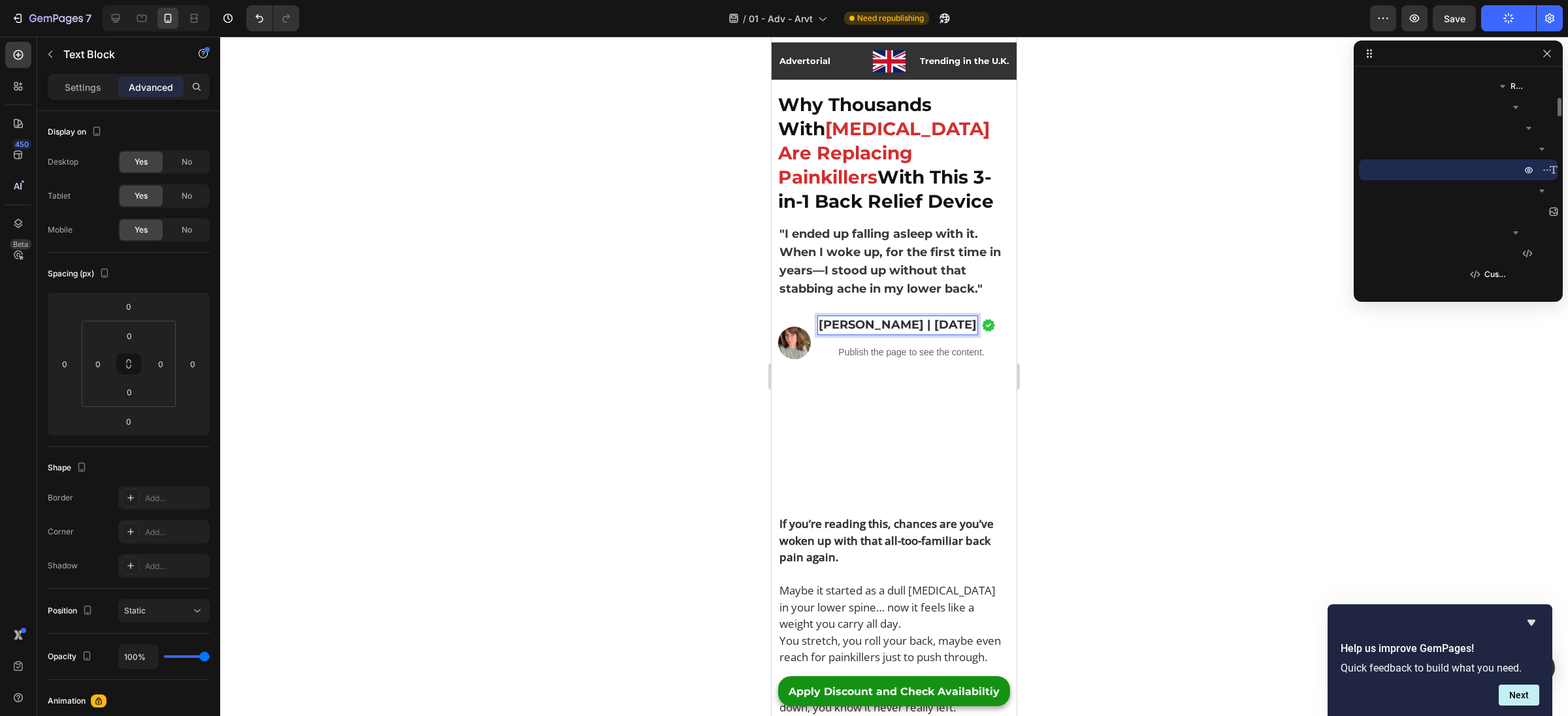
click at [884, 321] on span "[PERSON_NAME] | [DATE]" at bounding box center [898, 324] width 158 height 15
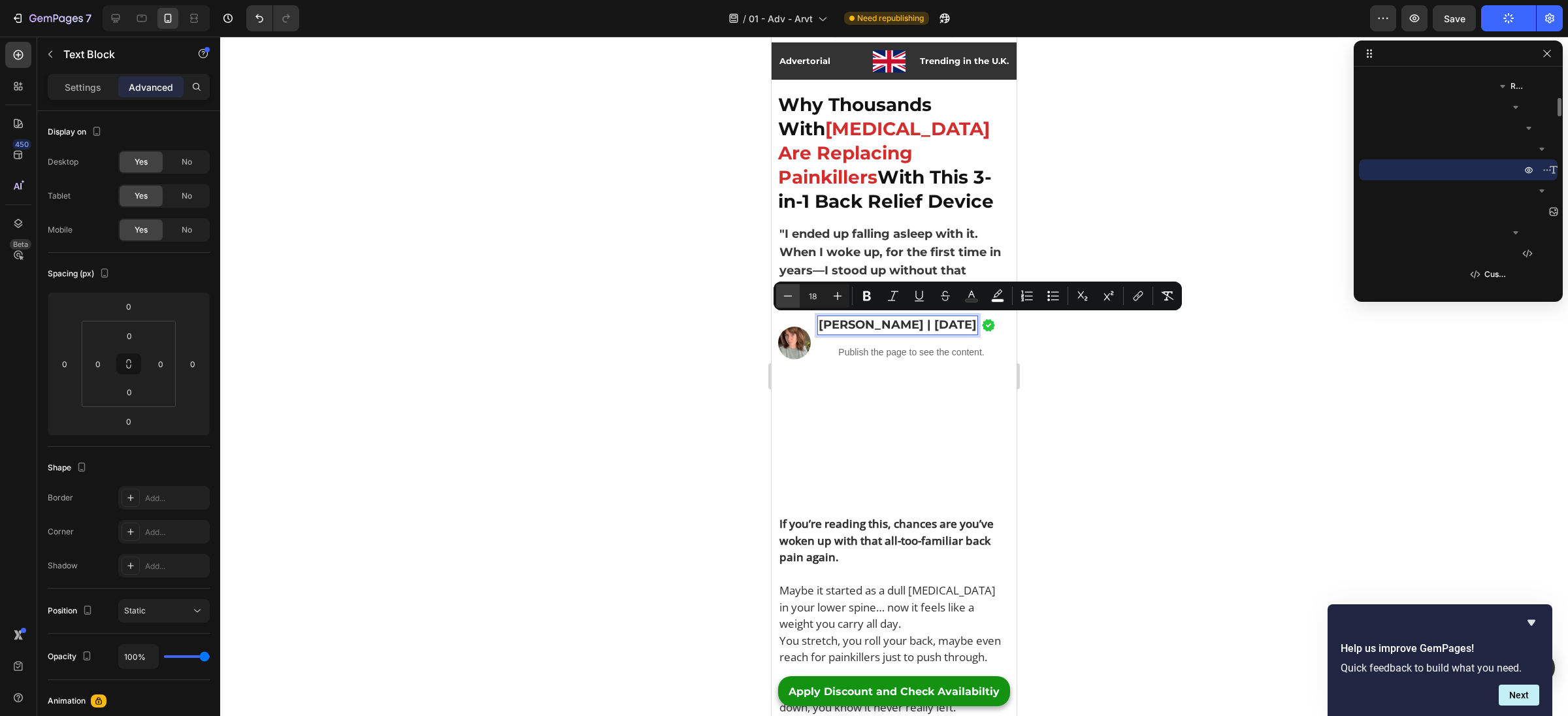
click at [783, 300] on icon "Editor contextual toolbar" at bounding box center [787, 295] width 13 height 13
type input "17"
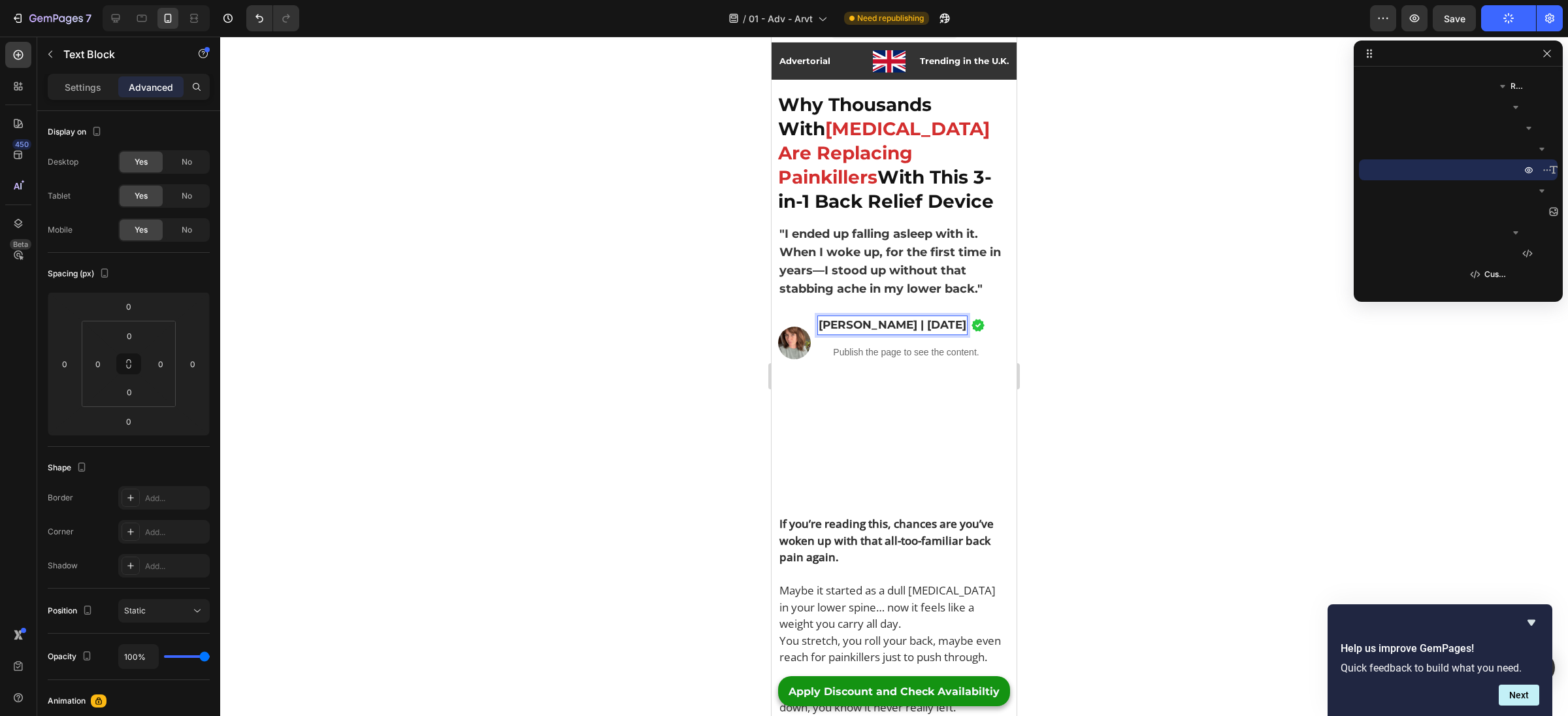
click at [1089, 366] on div at bounding box center [894, 376] width 1347 height 679
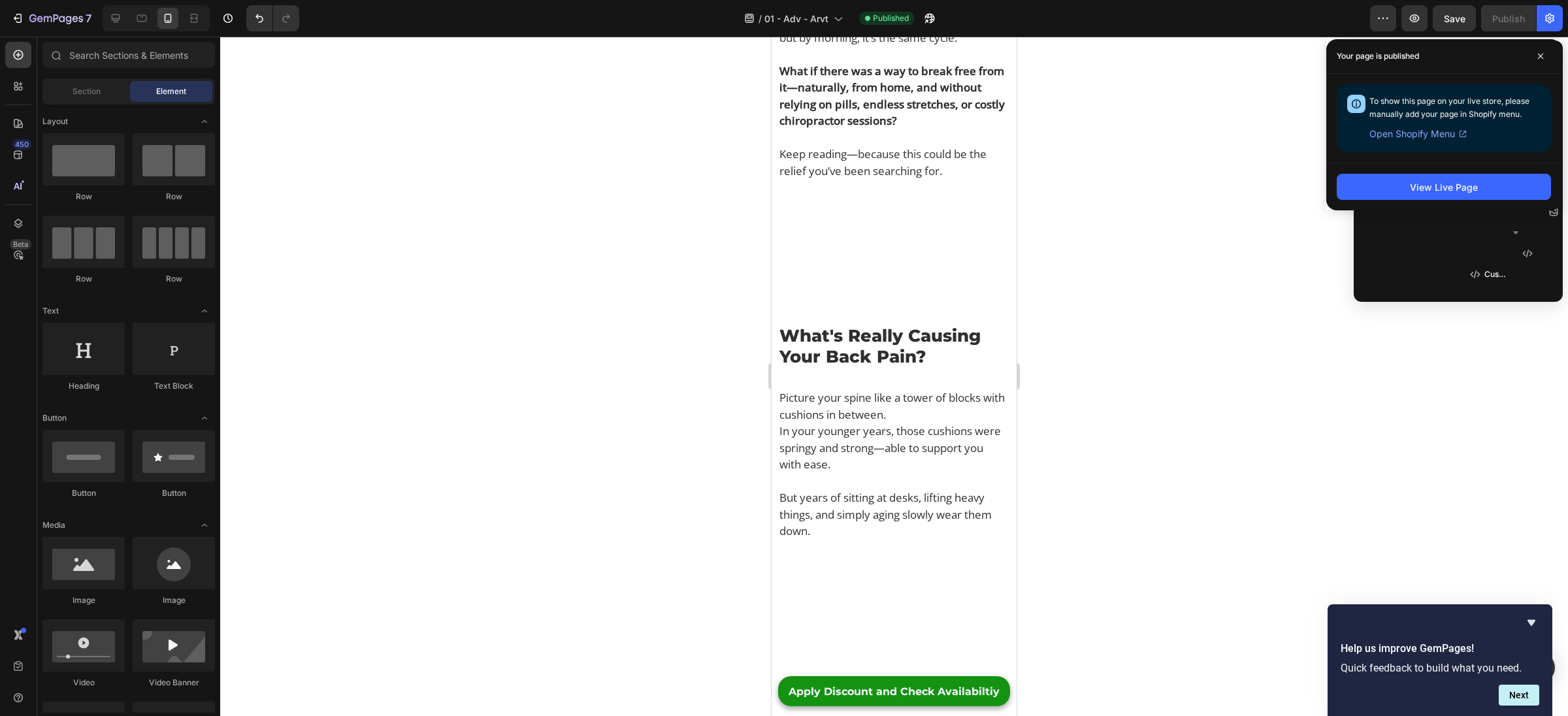
scroll to position [0, 0]
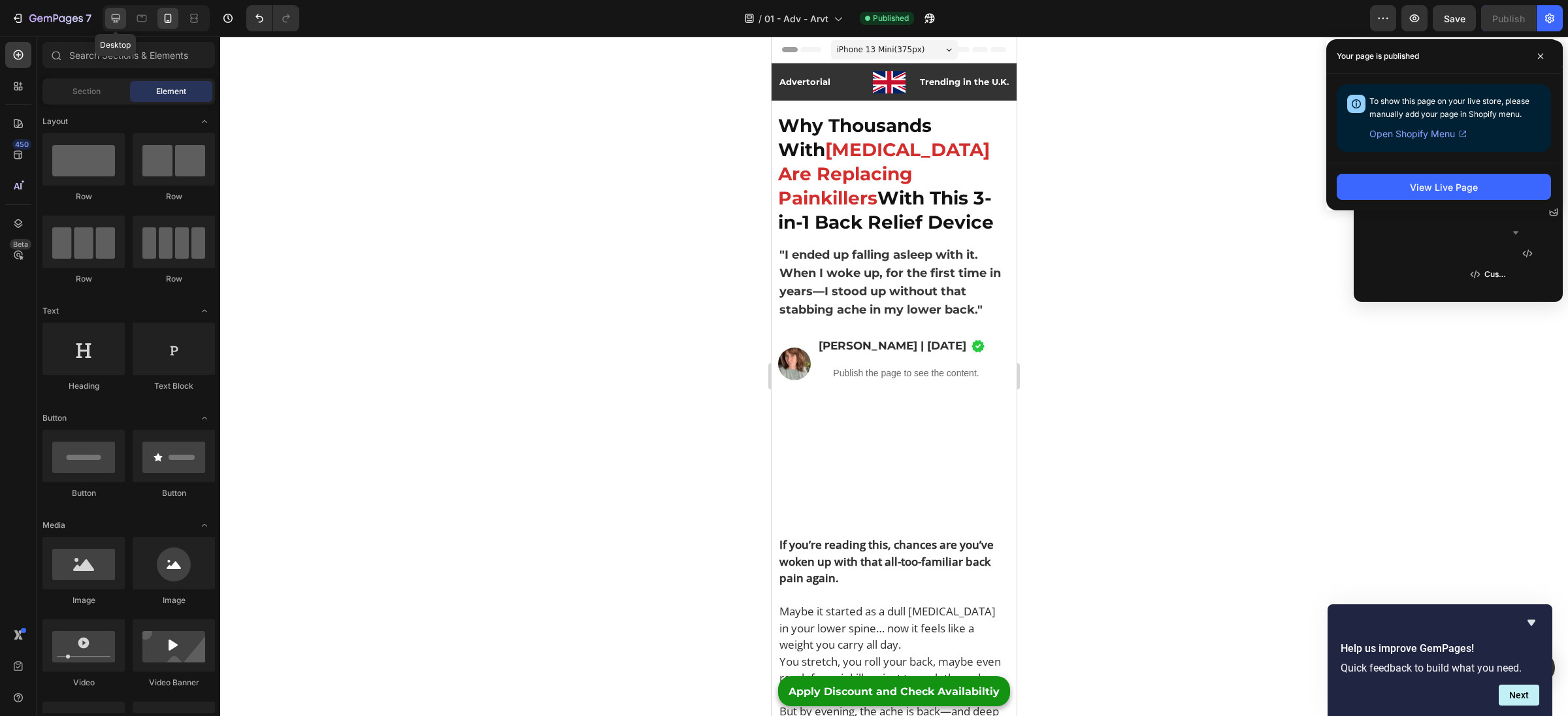
click at [111, 17] on icon at bounding box center [115, 17] width 13 height 13
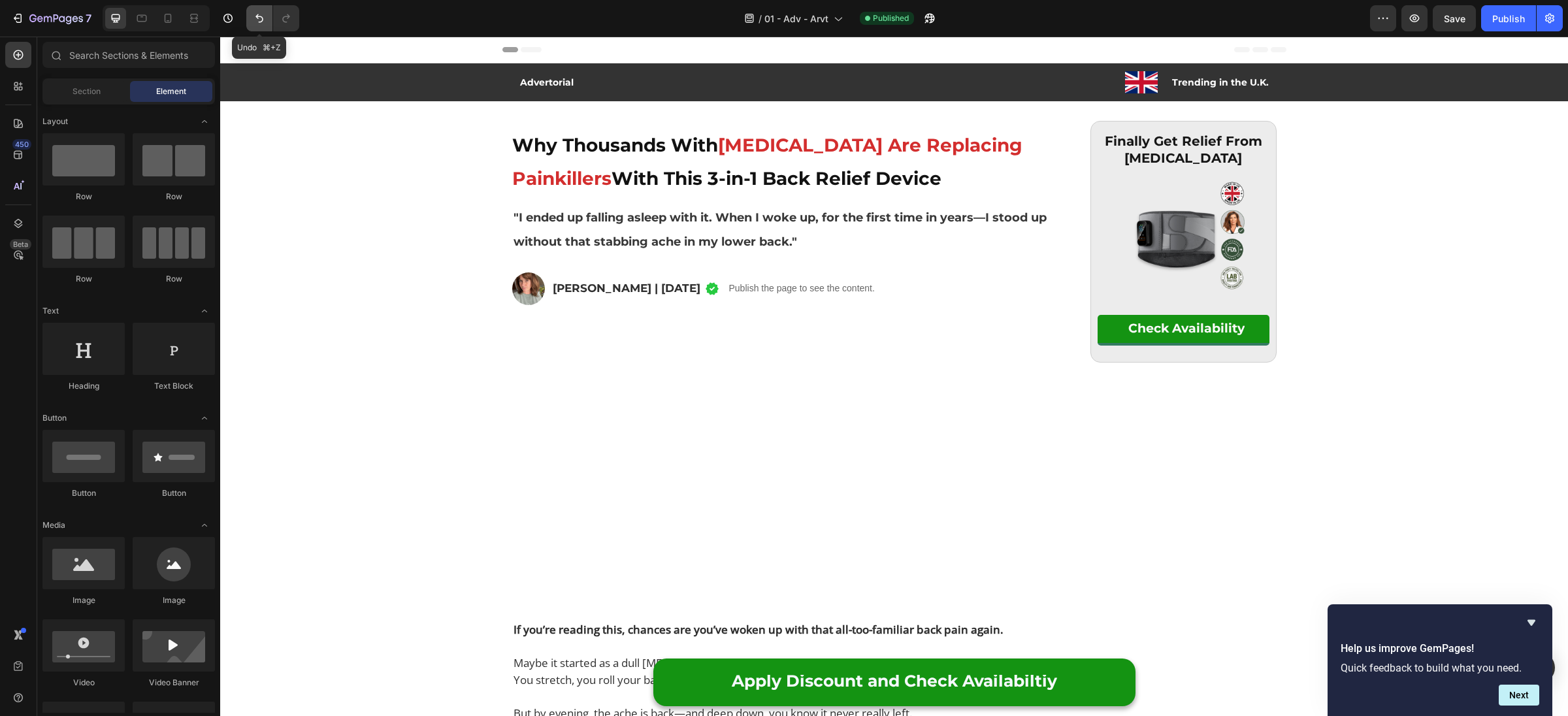
click at [256, 19] on icon "Undo/Redo" at bounding box center [258, 17] width 13 height 13
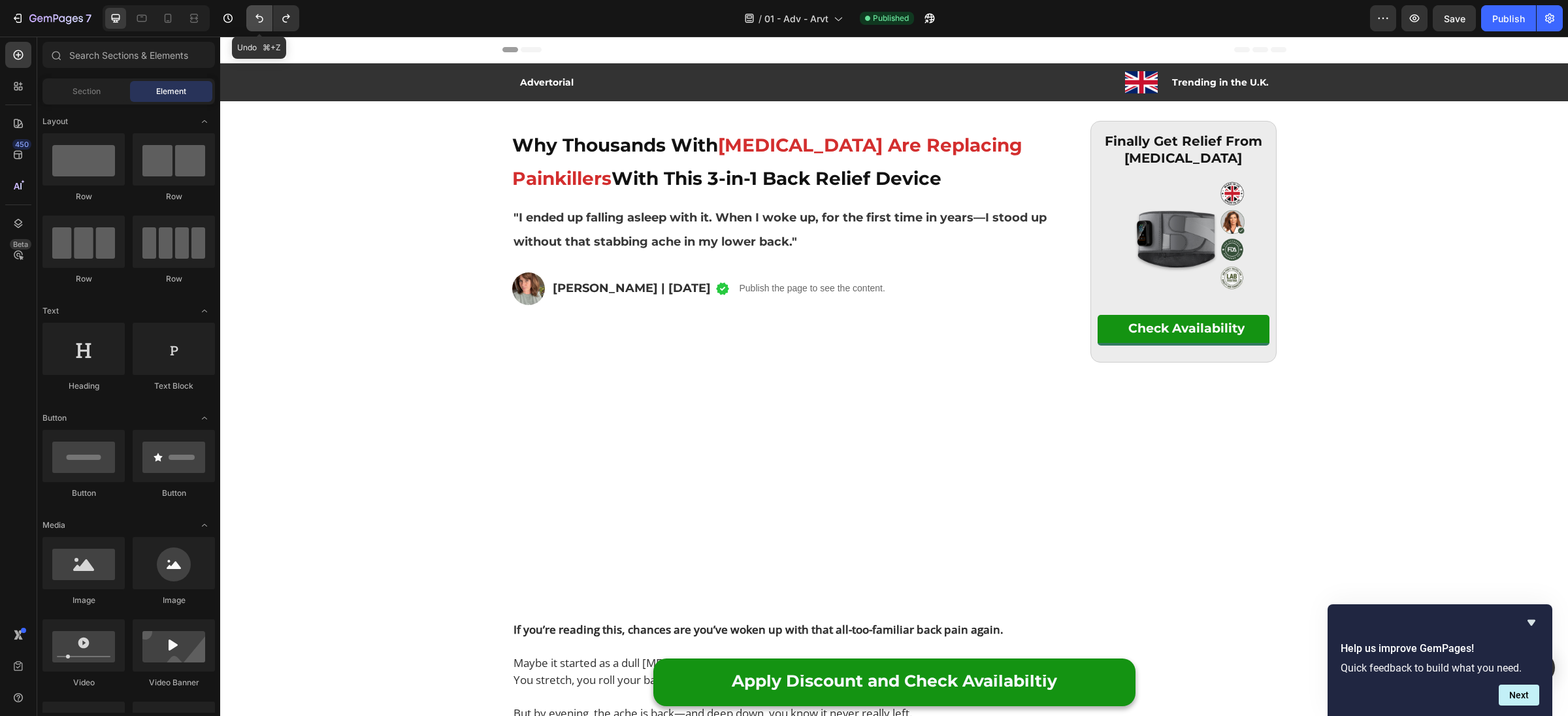
click at [256, 19] on icon "Undo/Redo" at bounding box center [258, 17] width 13 height 13
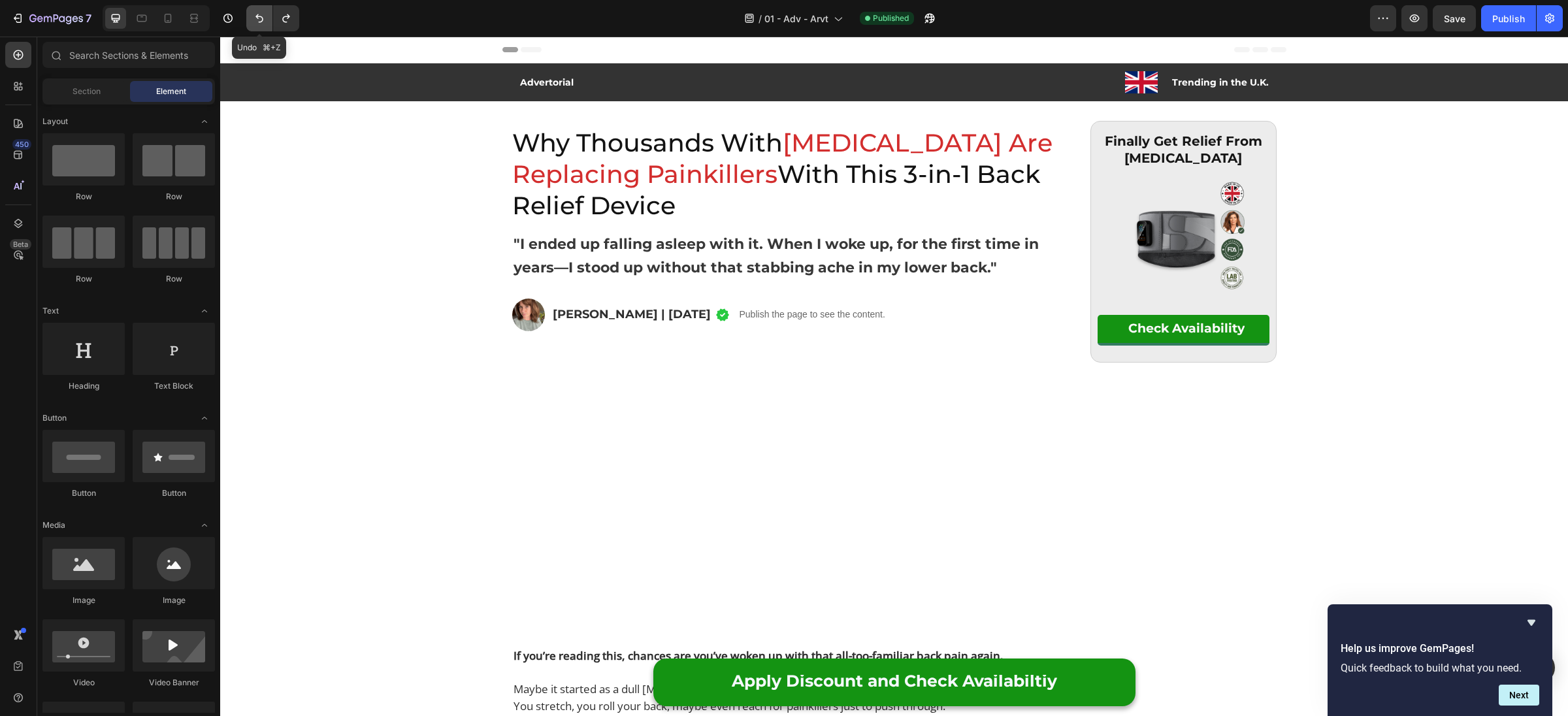
click at [256, 19] on icon "Undo/Redo" at bounding box center [258, 17] width 13 height 13
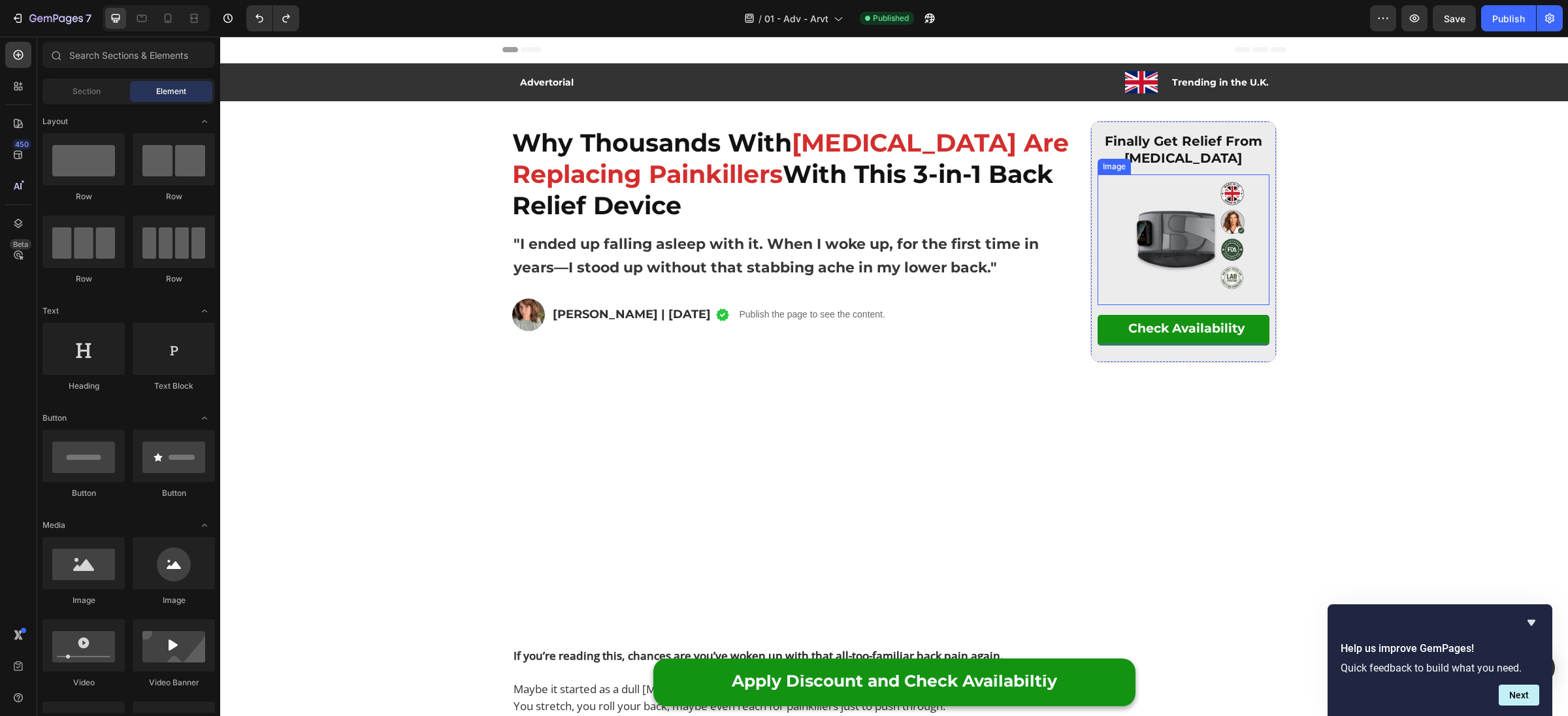
click at [1192, 225] on img at bounding box center [1183, 240] width 130 height 130
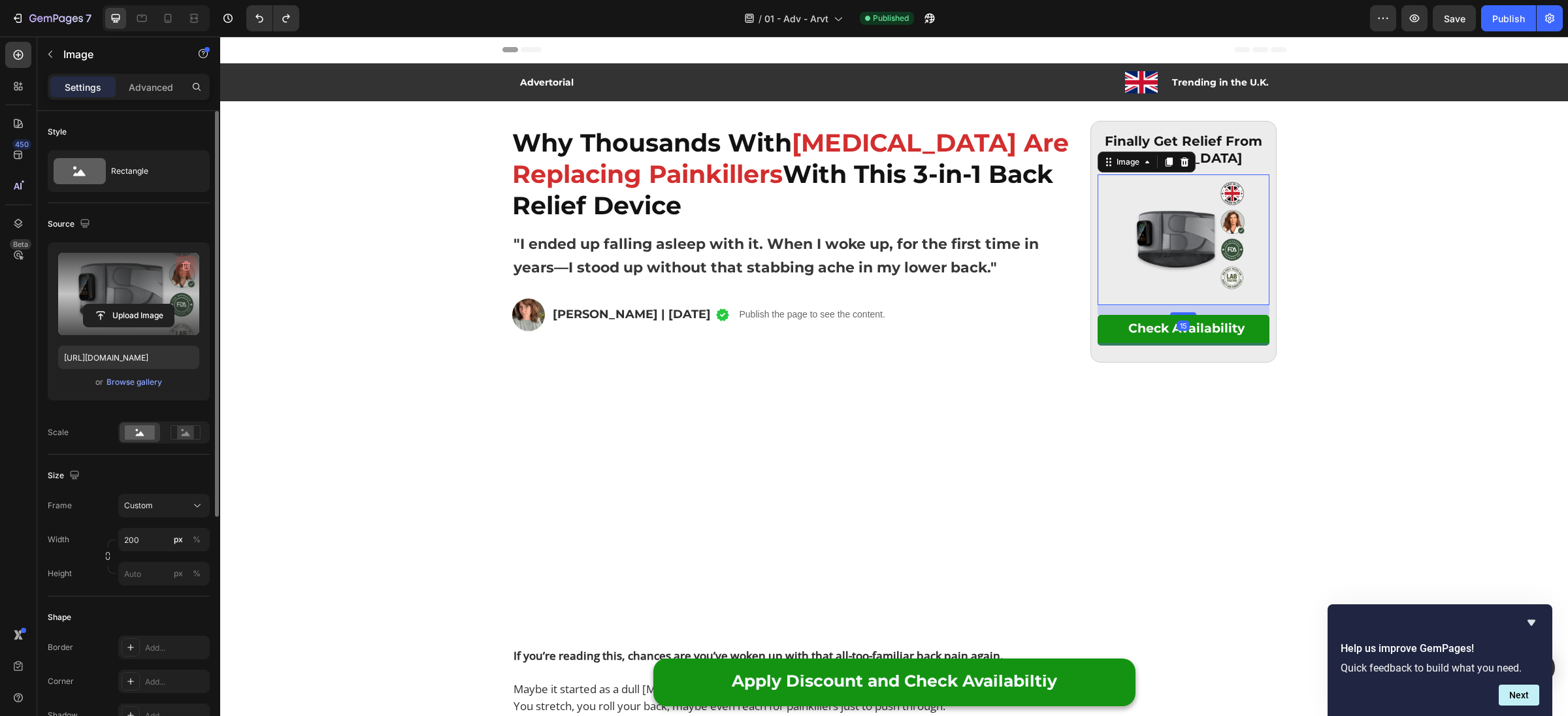
click at [187, 264] on icon "button" at bounding box center [187, 266] width 1 height 4
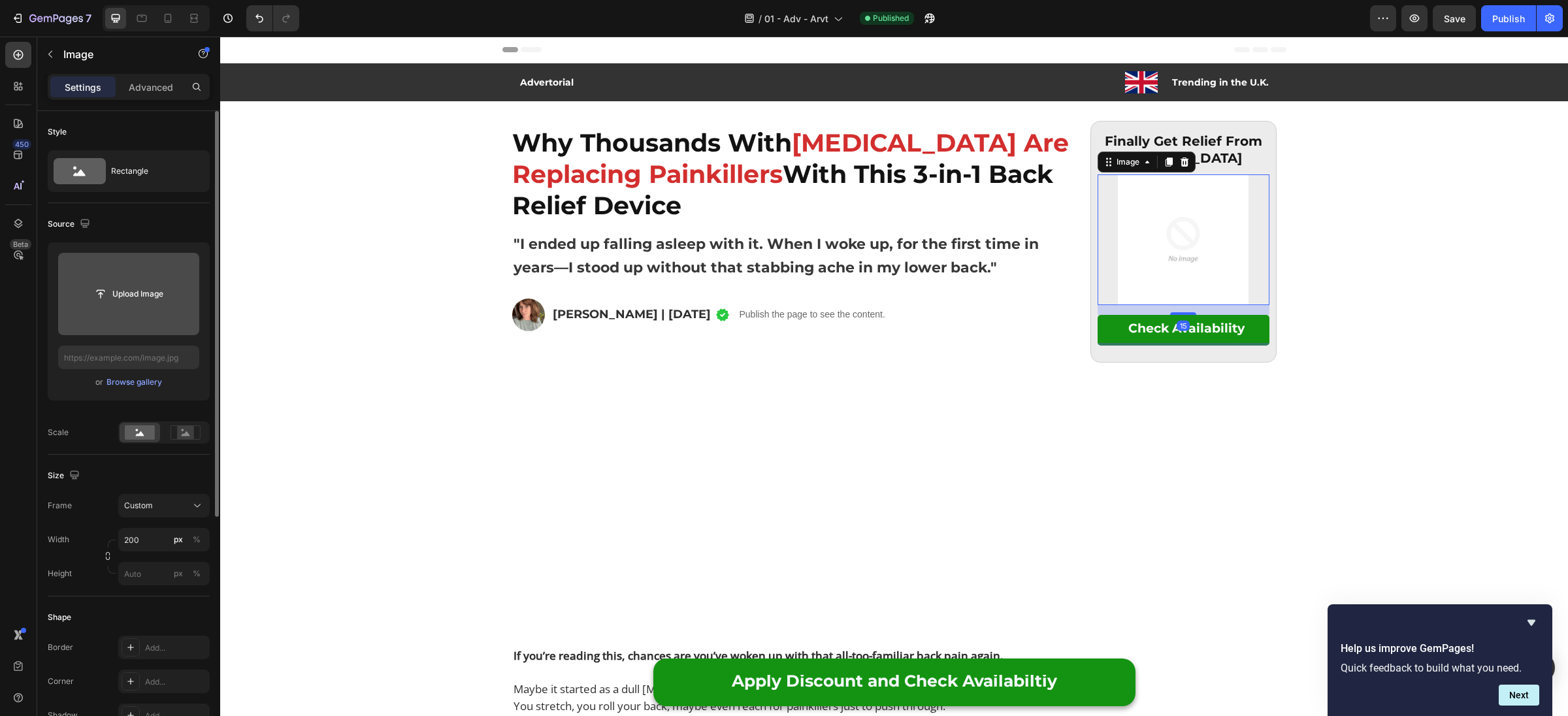
click at [137, 292] on input "file" at bounding box center [128, 293] width 90 height 22
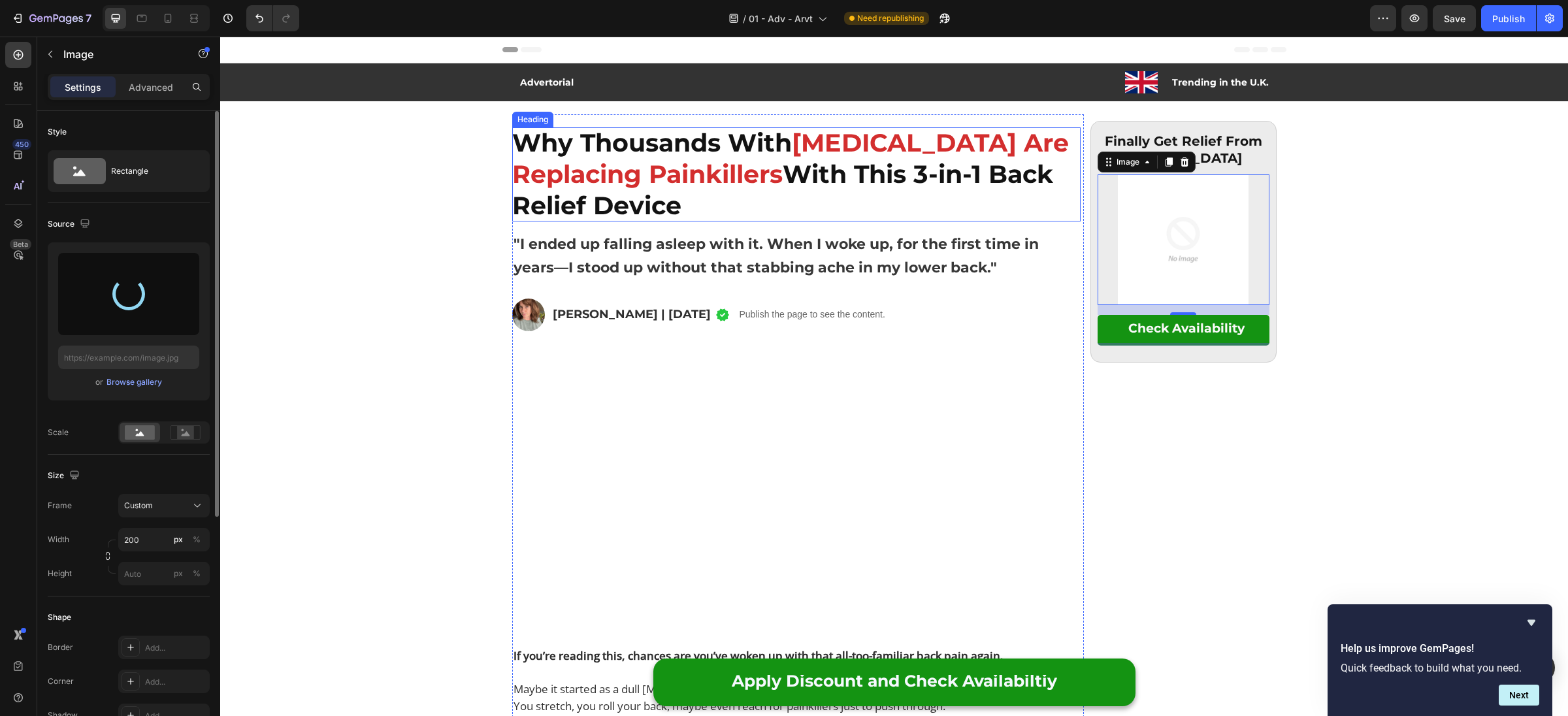
type input "https://cdn.shopify.com/s/files/1/0938/8546/4953/files/gempages_585399671795483…"
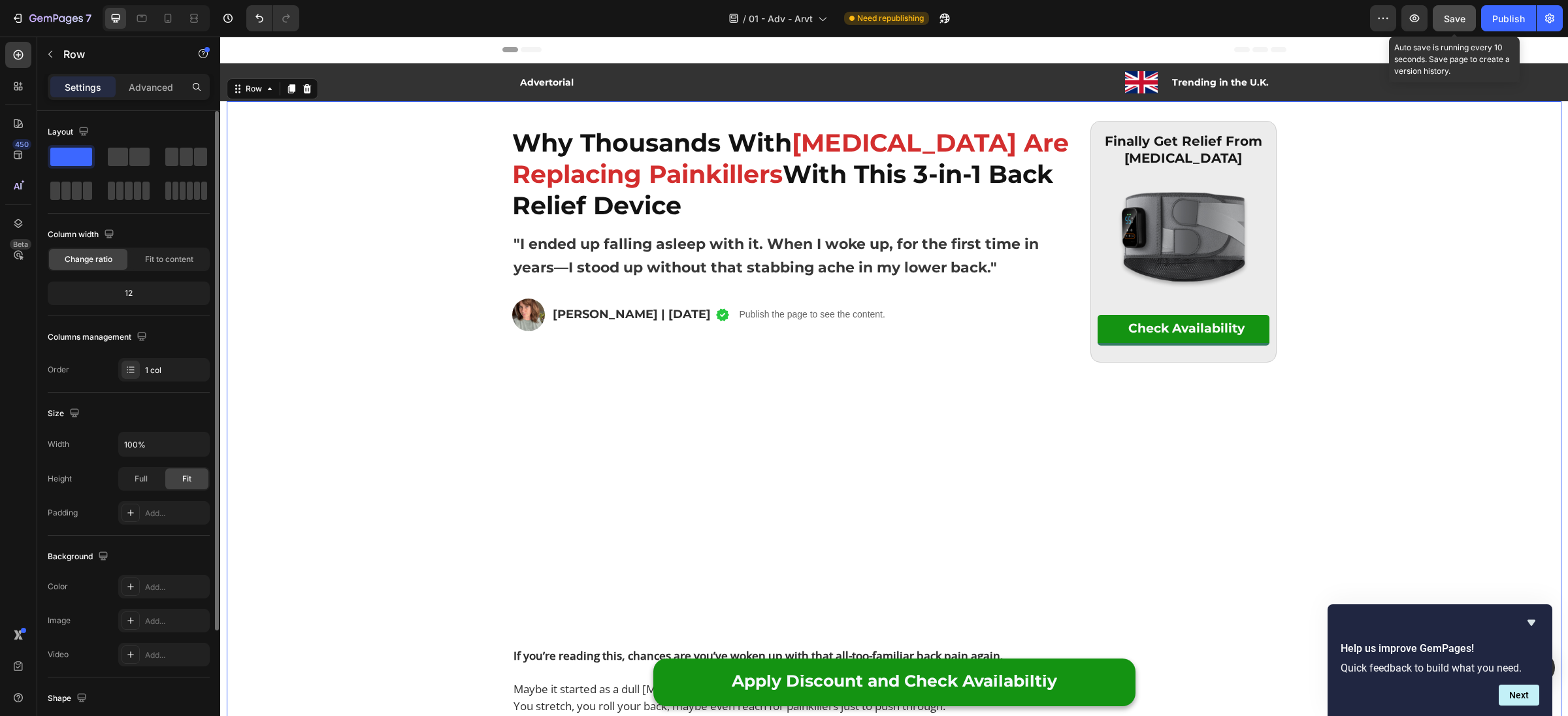
click at [1465, 17] on span "Save" at bounding box center [1454, 17] width 21 height 11
click at [1526, 17] on button "Publish" at bounding box center [1509, 17] width 54 height 26
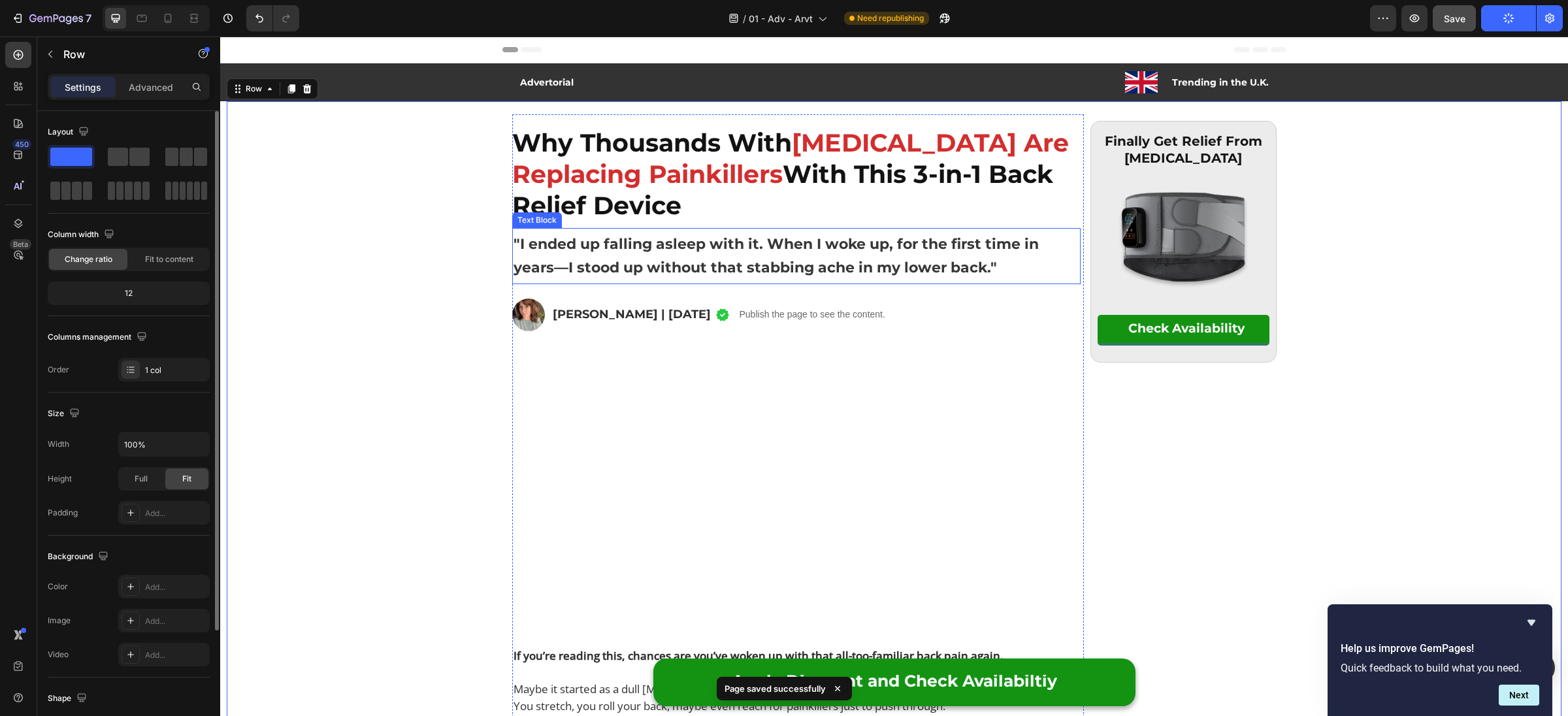
click at [835, 269] on strong ""I ended up falling asleep with it. When I woke up, for the first time in years…" at bounding box center [776, 256] width 526 height 41
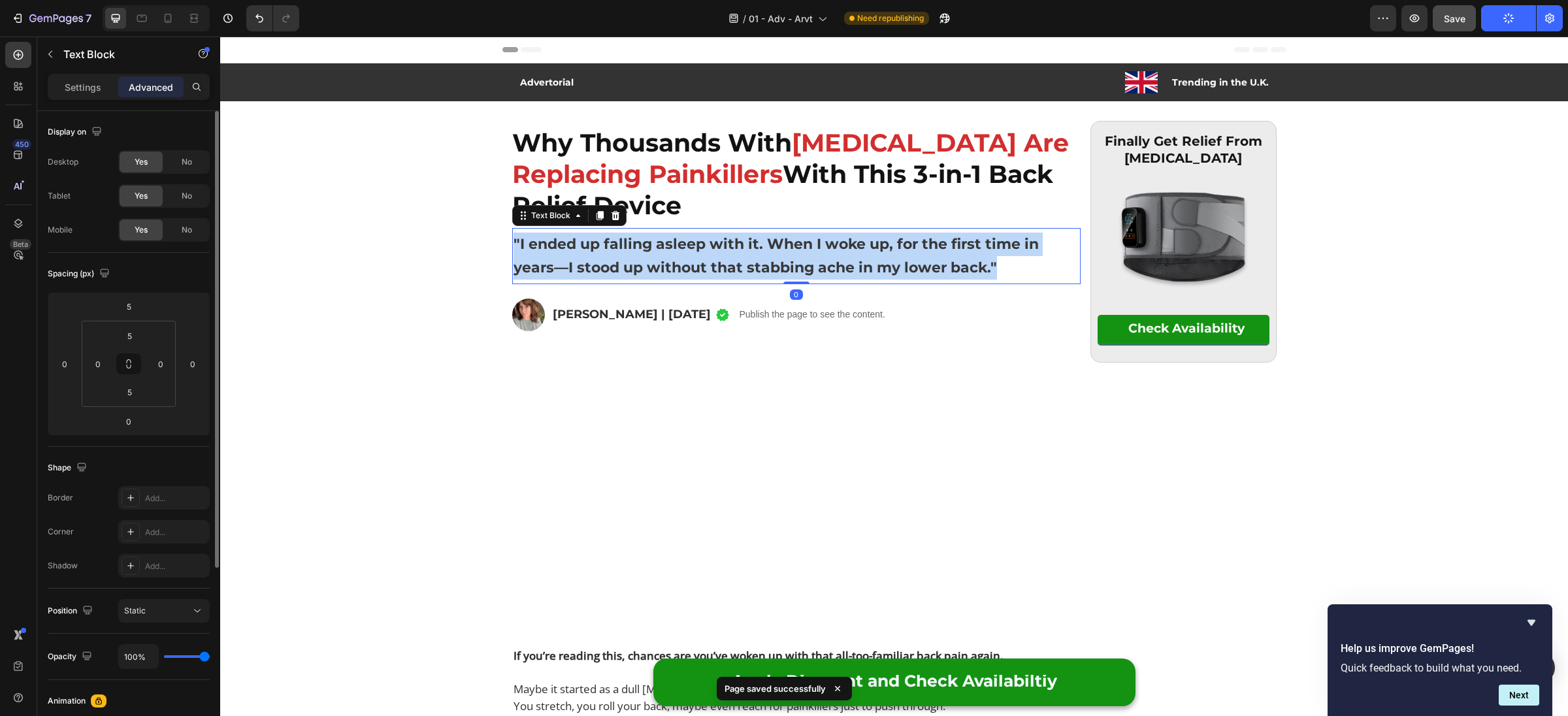
click at [835, 269] on strong ""I ended up falling asleep with it. When I woke up, for the first time in years…" at bounding box center [776, 256] width 526 height 41
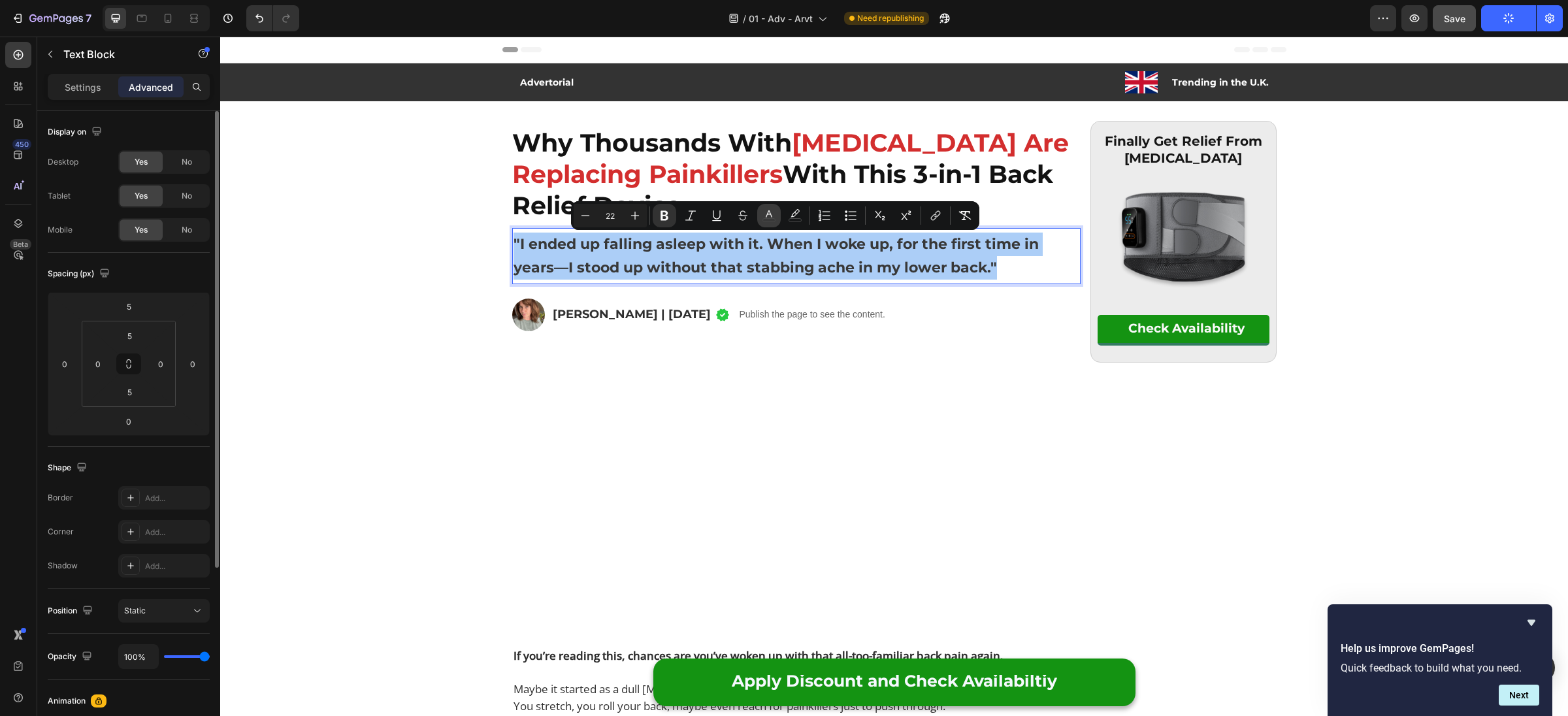
click at [766, 213] on icon "Editor contextual toolbar" at bounding box center [768, 215] width 13 height 13
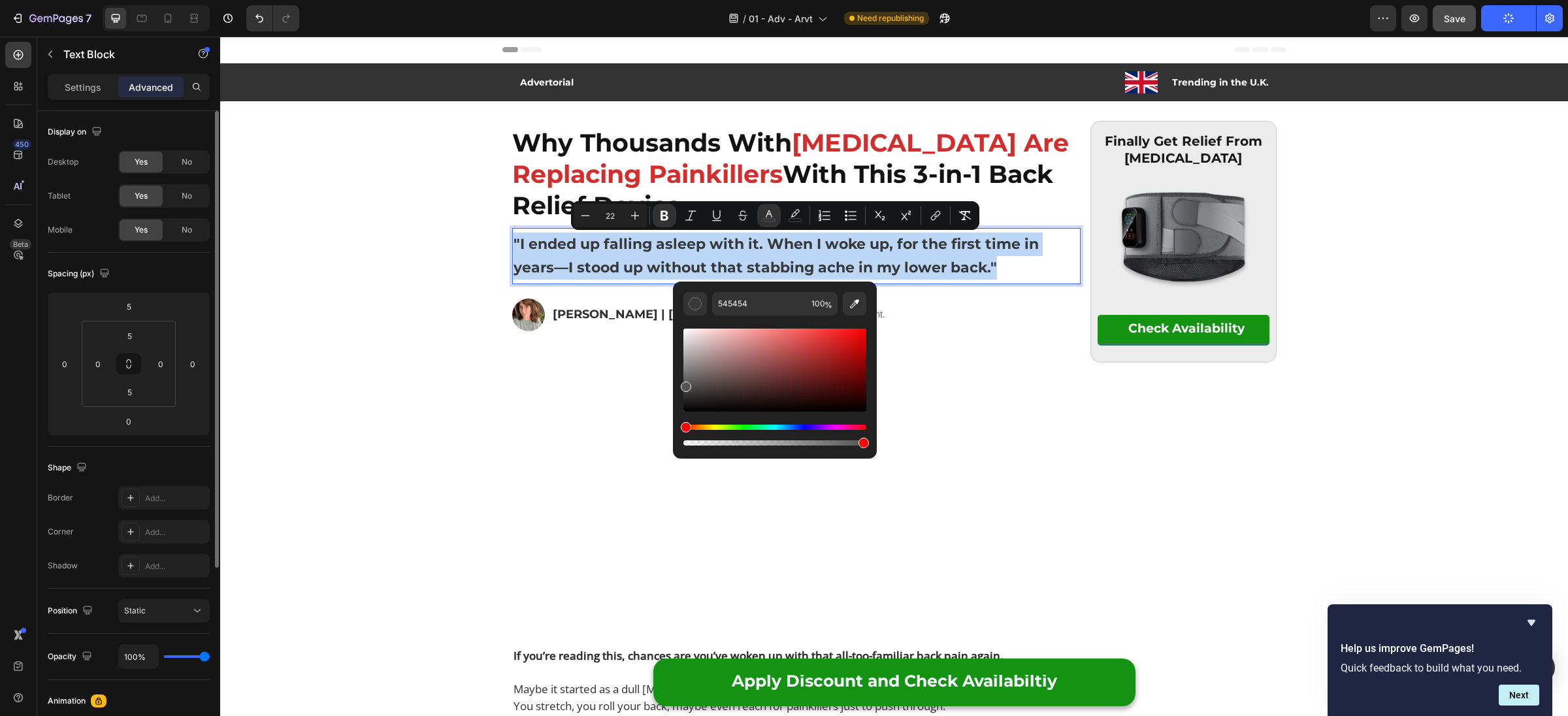
drag, startPoint x: 687, startPoint y: 385, endPoint x: 680, endPoint y: 382, distance: 7.6
click at [680, 382] on div "545454 100 %" at bounding box center [775, 364] width 204 height 166
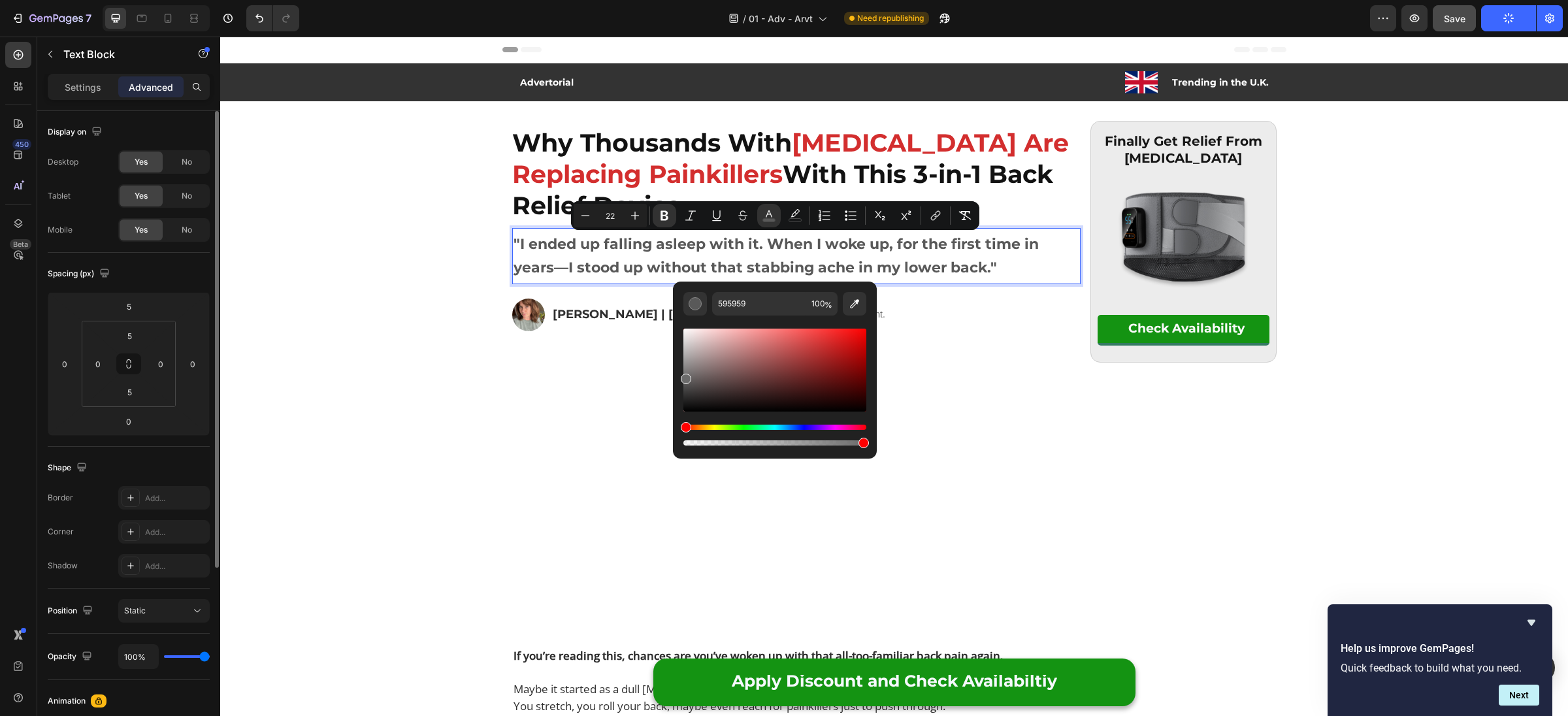
type input "6B6B6B"
click at [683, 376] on div "Editor contextual toolbar" at bounding box center [686, 379] width 11 height 11
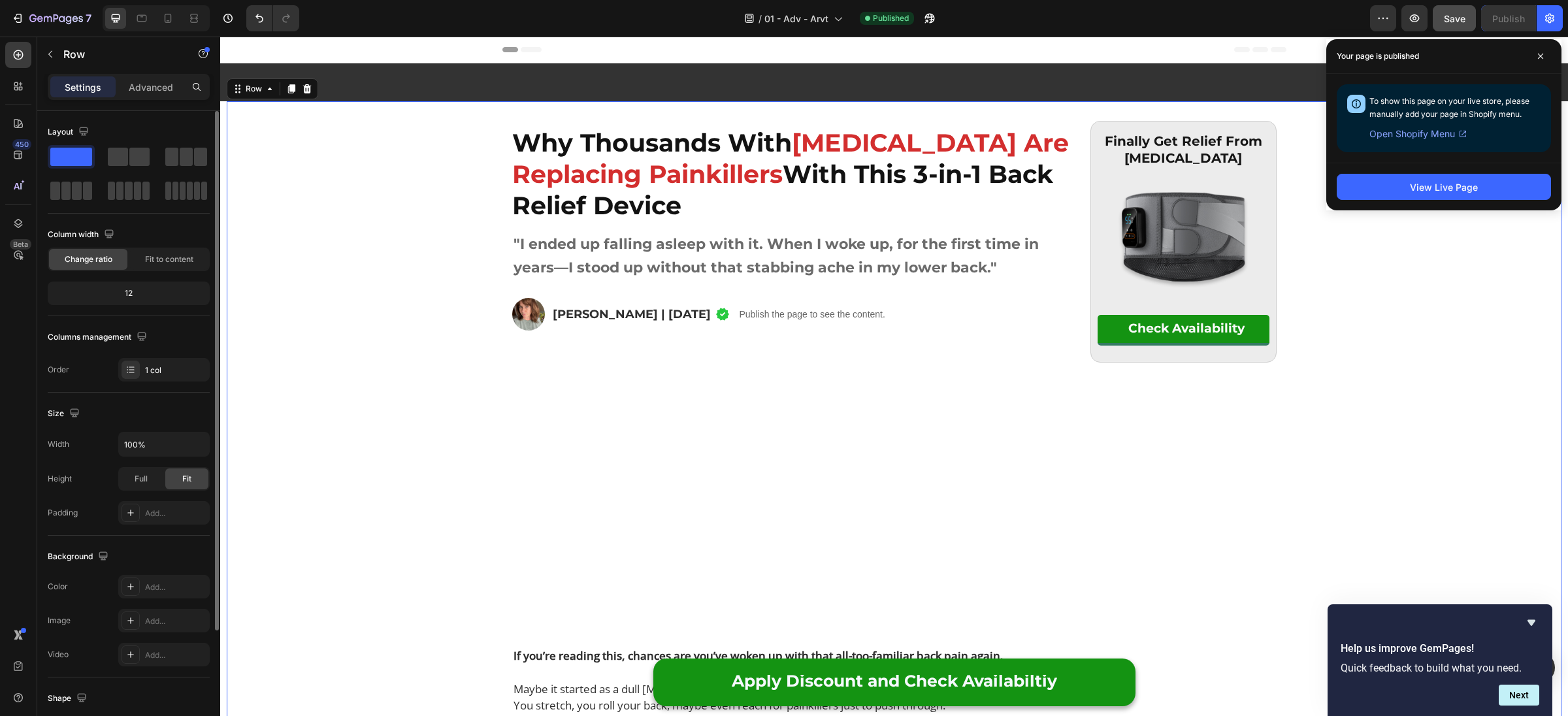
scroll to position [569, 0]
